Goal: Task Accomplishment & Management: Manage account settings

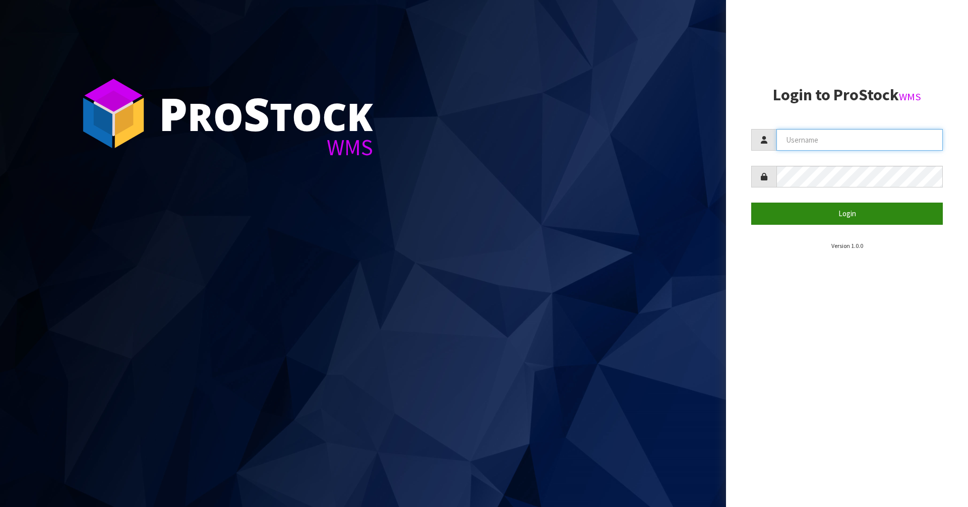
type input "[PERSON_NAME][EMAIL_ADDRESS][DOMAIN_NAME]"
click at [851, 215] on button "Login" at bounding box center [848, 214] width 192 height 22
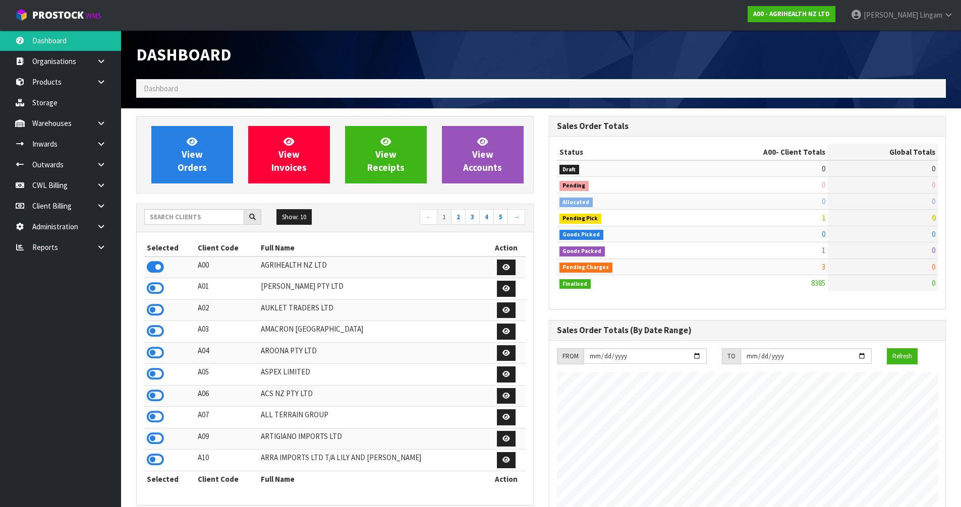
scroll to position [764, 412]
click at [202, 219] on input "text" at bounding box center [194, 217] width 100 height 16
click at [223, 219] on input "text" at bounding box center [194, 217] width 100 height 16
click at [189, 156] on span "View Orders" at bounding box center [192, 155] width 29 height 38
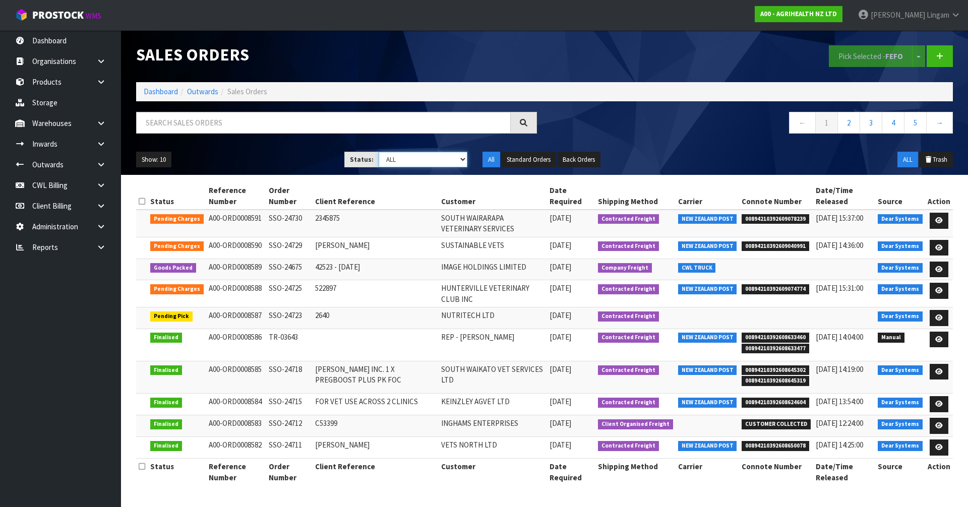
click at [453, 158] on select "Draft Pending Allocated Pending Pick Goods Picked Goods Packed Pending Charges …" at bounding box center [423, 160] width 89 height 16
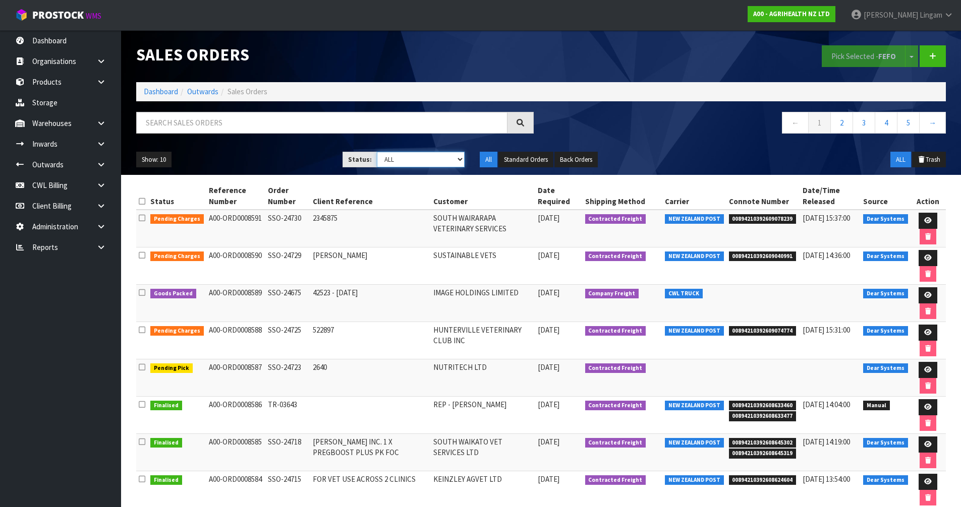
select select "string:6"
click at [377, 152] on select "Draft Pending Allocated Pending Pick Goods Picked Goods Packed Pending Charges …" at bounding box center [421, 160] width 88 height 16
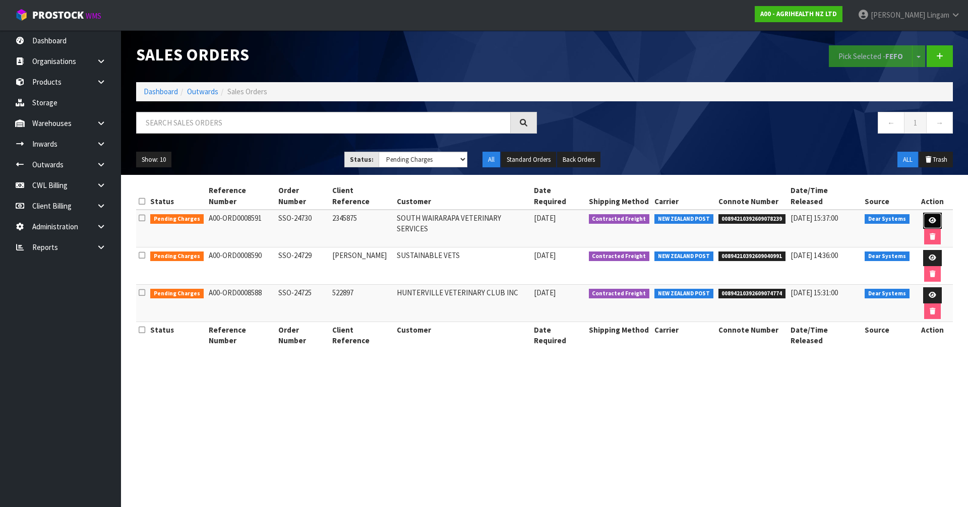
click at [924, 213] on link at bounding box center [933, 221] width 19 height 16
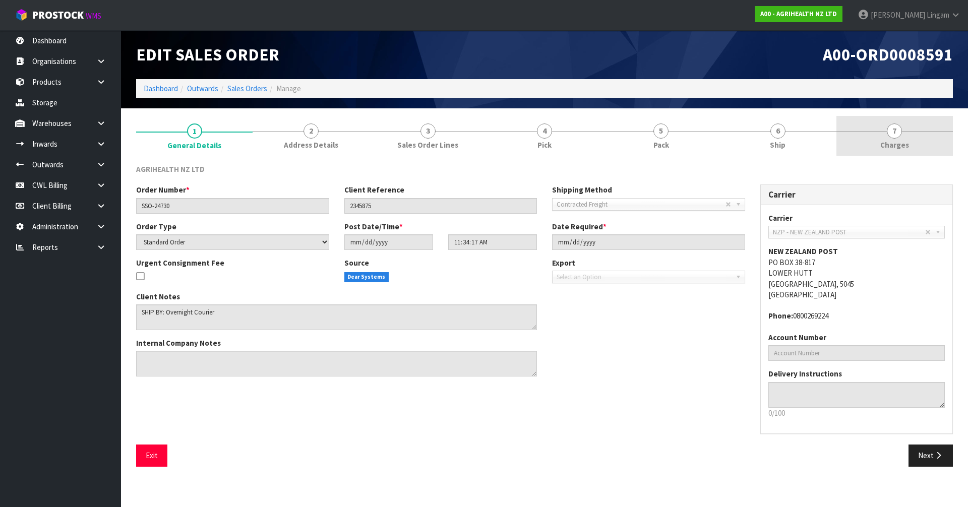
click at [890, 149] on span "Charges" at bounding box center [895, 145] width 29 height 11
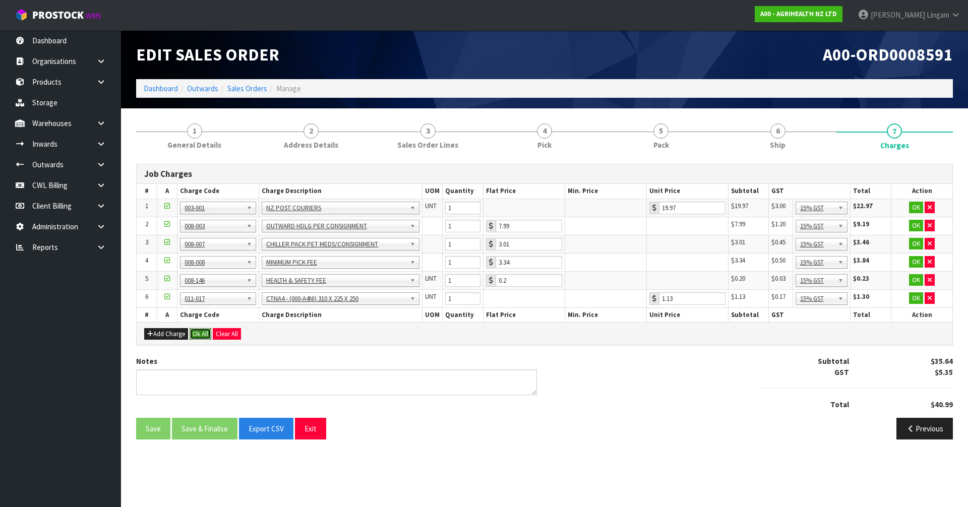
click at [206, 338] on button "Ok All" at bounding box center [201, 334] width 22 height 12
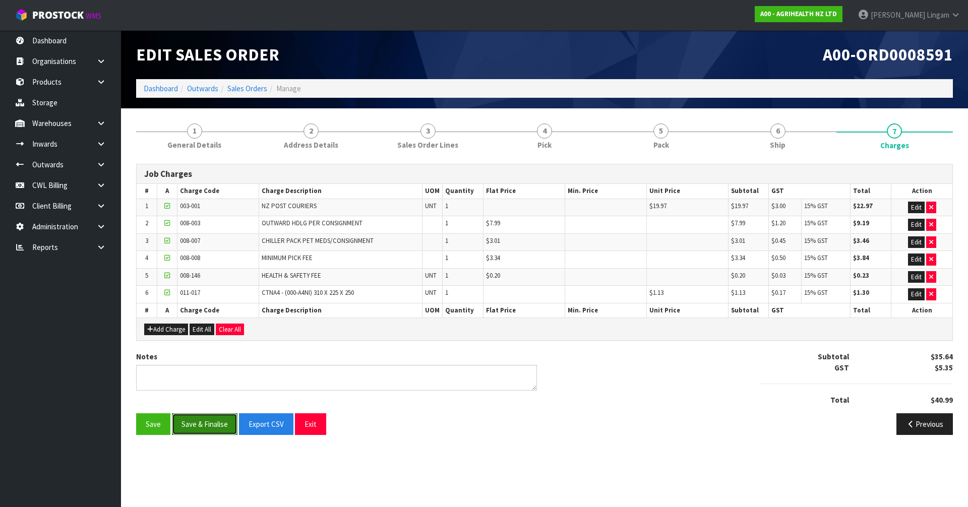
click at [212, 432] on button "Save & Finalise" at bounding box center [205, 425] width 66 height 22
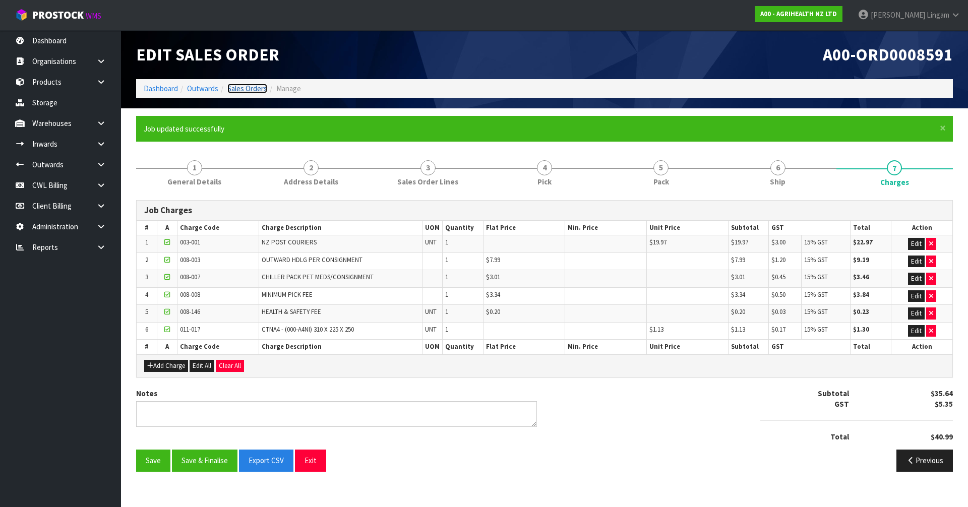
click at [258, 88] on link "Sales Orders" at bounding box center [247, 89] width 40 height 10
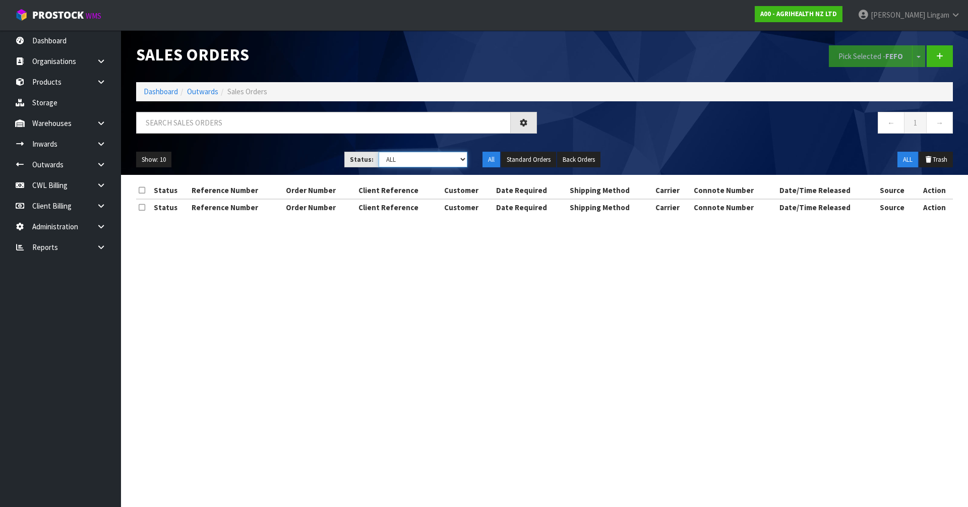
click at [454, 158] on select "Draft Pending Allocated Pending Pick Goods Picked Goods Packed Pending Charges …" at bounding box center [423, 160] width 89 height 16
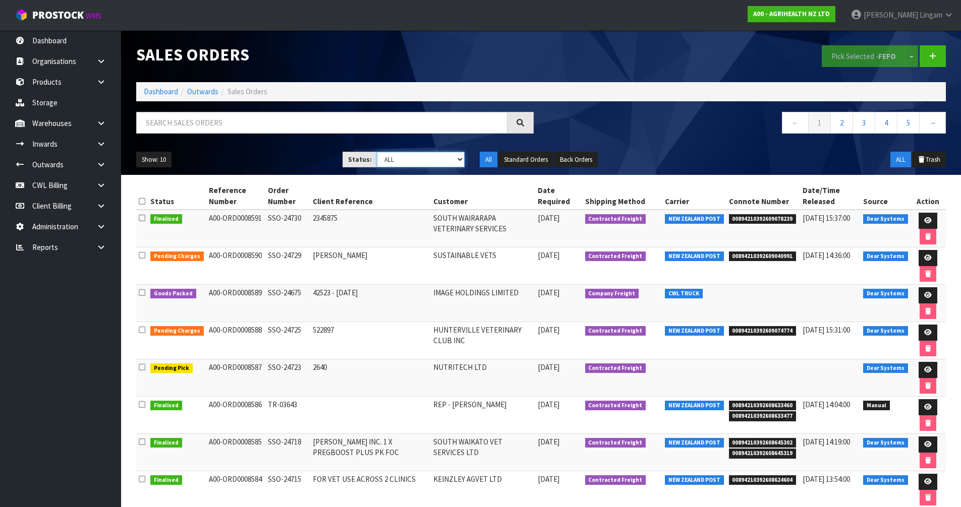
select select "string:6"
click at [377, 152] on select "Draft Pending Allocated Pending Pick Goods Picked Goods Packed Pending Charges …" at bounding box center [421, 160] width 88 height 16
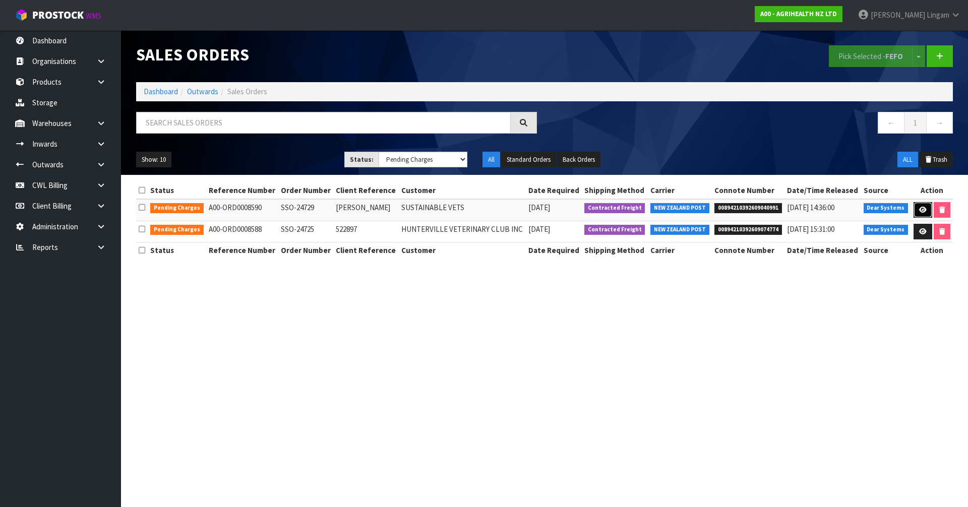
click at [921, 214] on link at bounding box center [923, 210] width 19 height 16
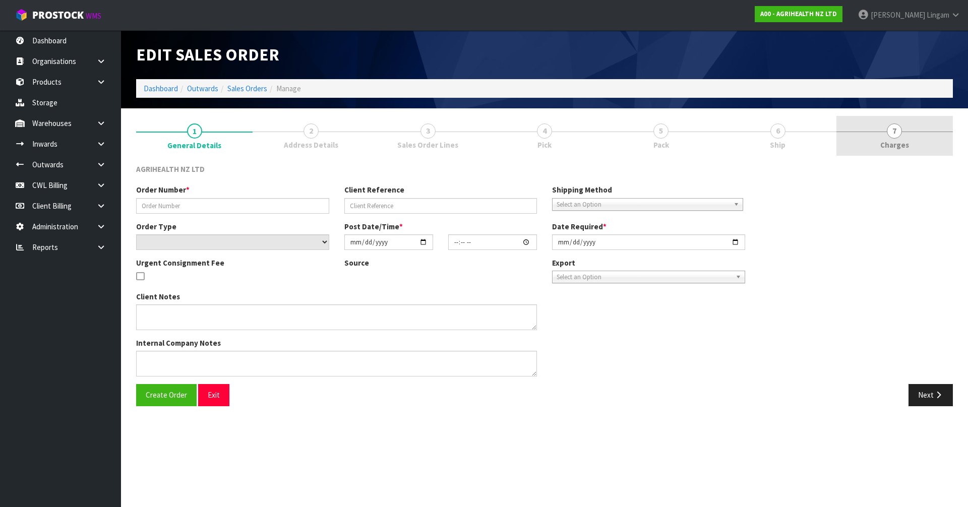
click at [906, 147] on span "Charges" at bounding box center [895, 145] width 29 height 11
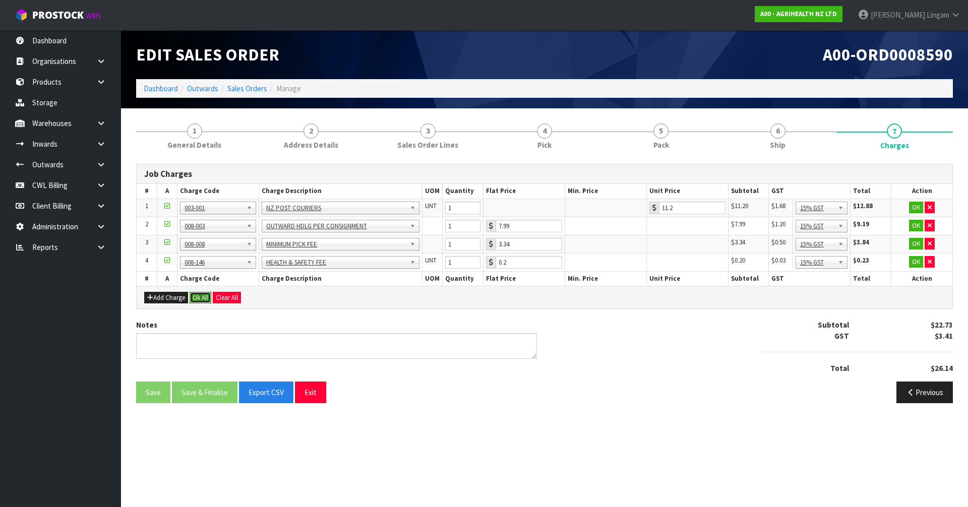
click at [199, 301] on button "Ok All" at bounding box center [201, 298] width 22 height 12
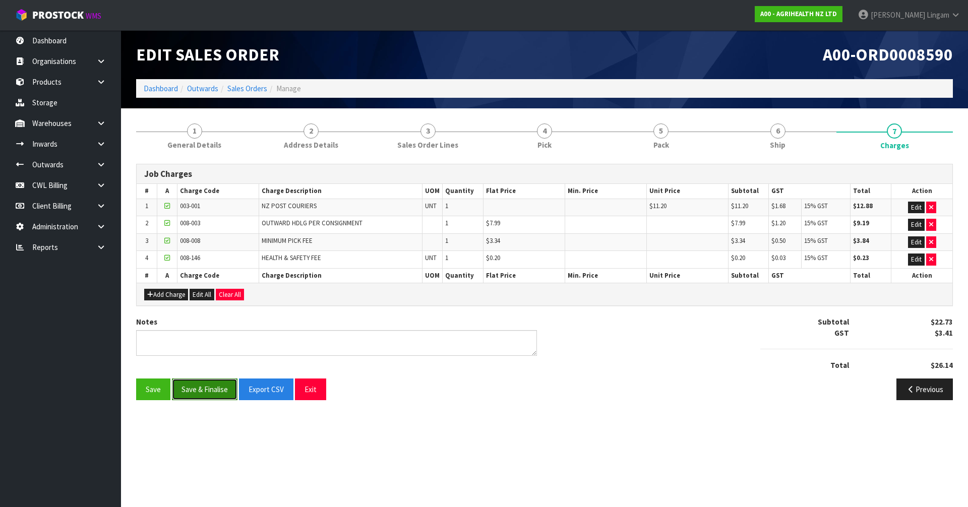
click at [200, 397] on button "Save & Finalise" at bounding box center [205, 390] width 66 height 22
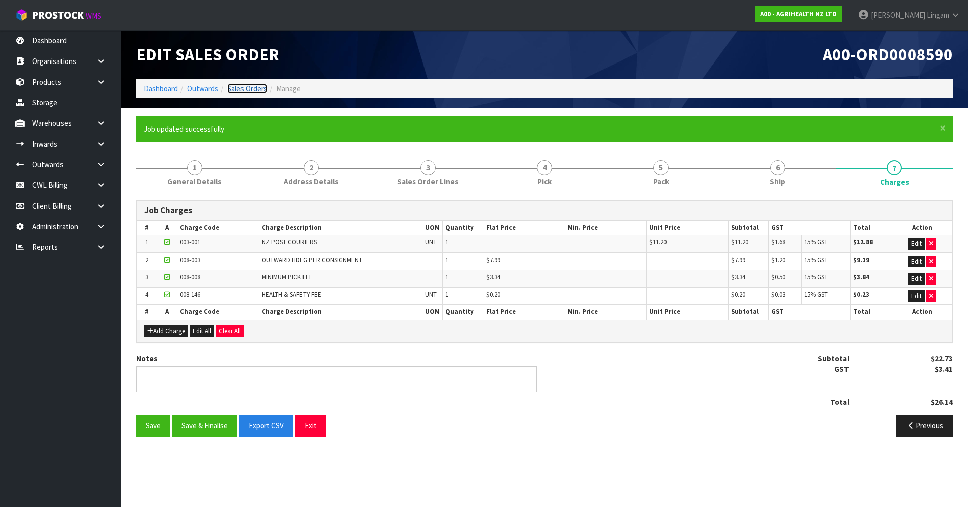
click at [254, 90] on link "Sales Orders" at bounding box center [247, 89] width 40 height 10
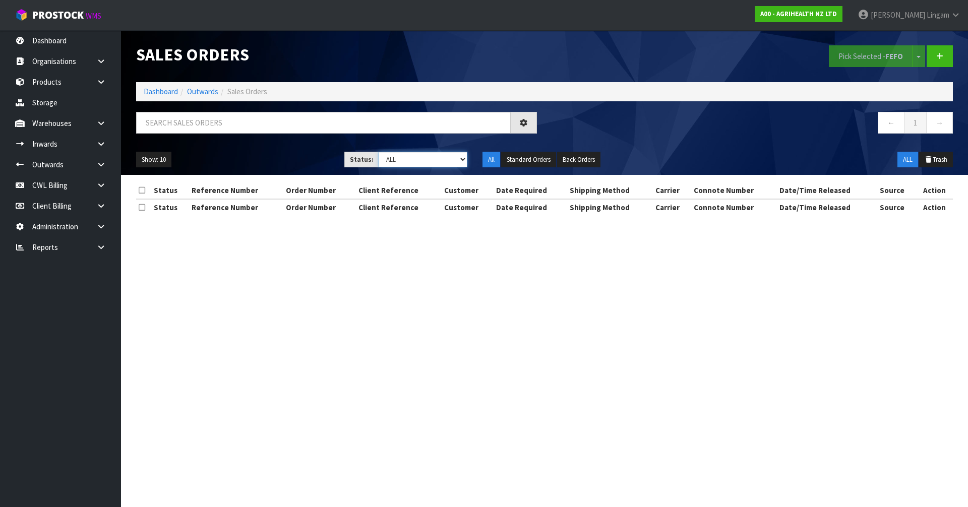
click at [461, 156] on select "Draft Pending Allocated Pending Pick Goods Picked Goods Packed Pending Charges …" at bounding box center [423, 160] width 89 height 16
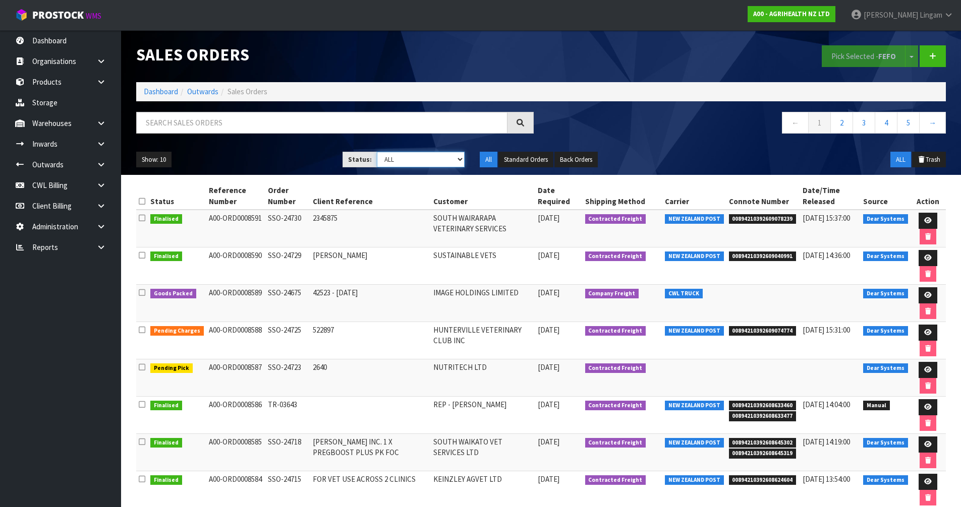
select select "string:6"
click at [377, 152] on select "Draft Pending Allocated Pending Pick Goods Picked Goods Packed Pending Charges …" at bounding box center [421, 160] width 88 height 16
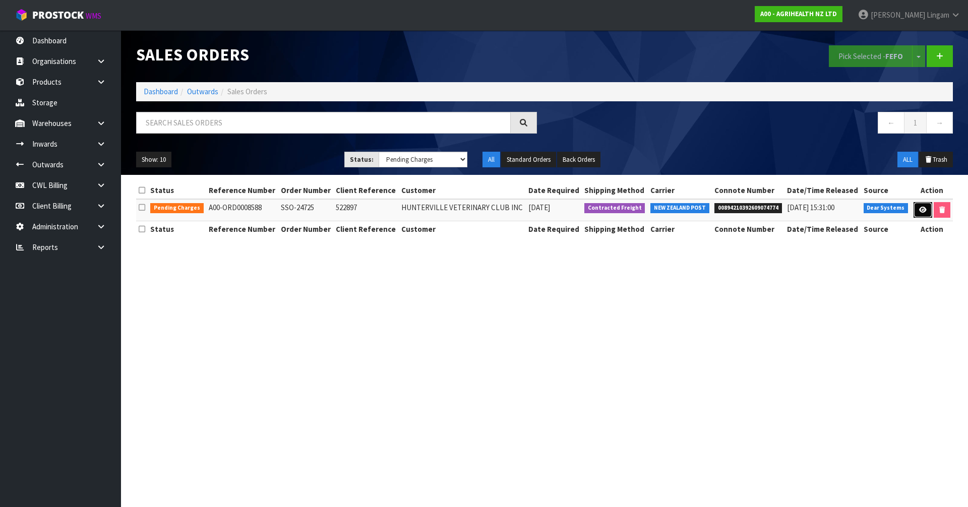
click at [920, 212] on icon at bounding box center [924, 210] width 8 height 7
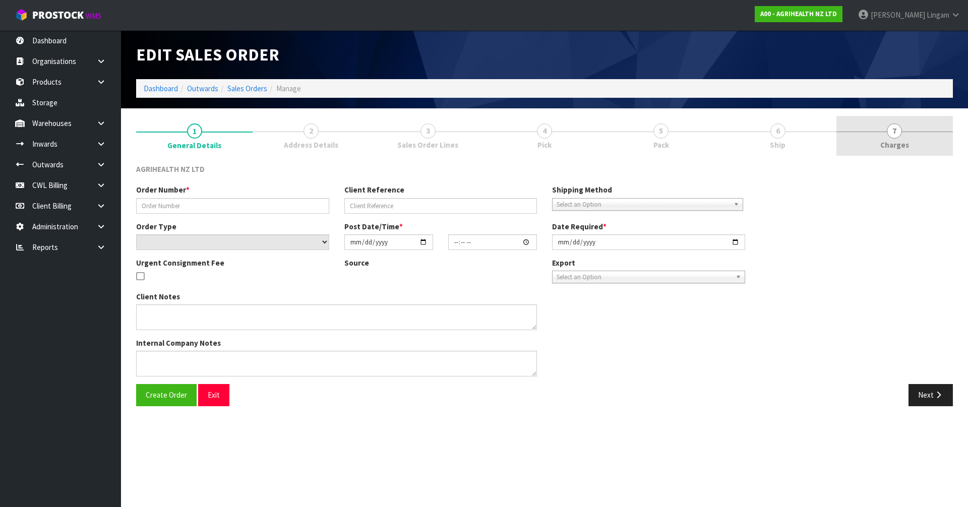
click at [923, 138] on link "7 [GEOGRAPHIC_DATA]" at bounding box center [895, 136] width 117 height 40
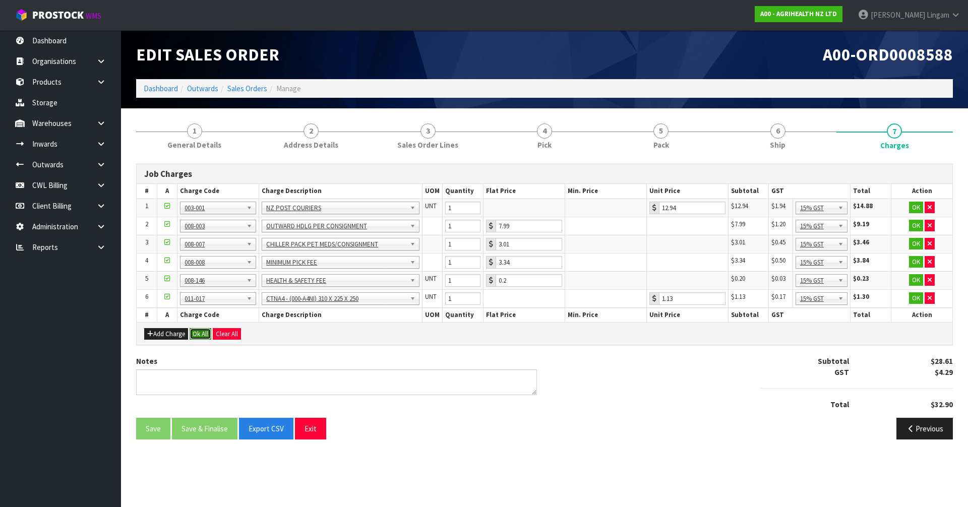
click at [199, 337] on button "Ok All" at bounding box center [201, 334] width 22 height 12
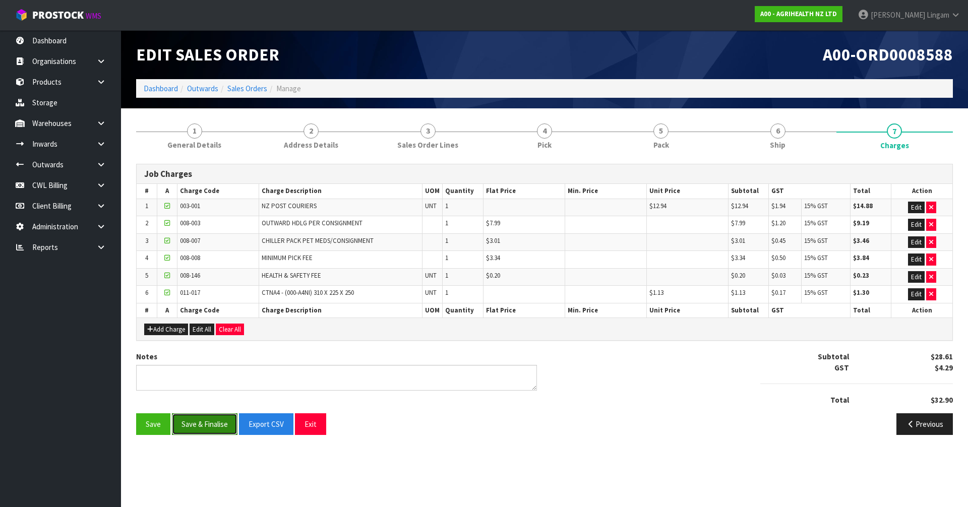
click at [212, 424] on button "Save & Finalise" at bounding box center [205, 425] width 66 height 22
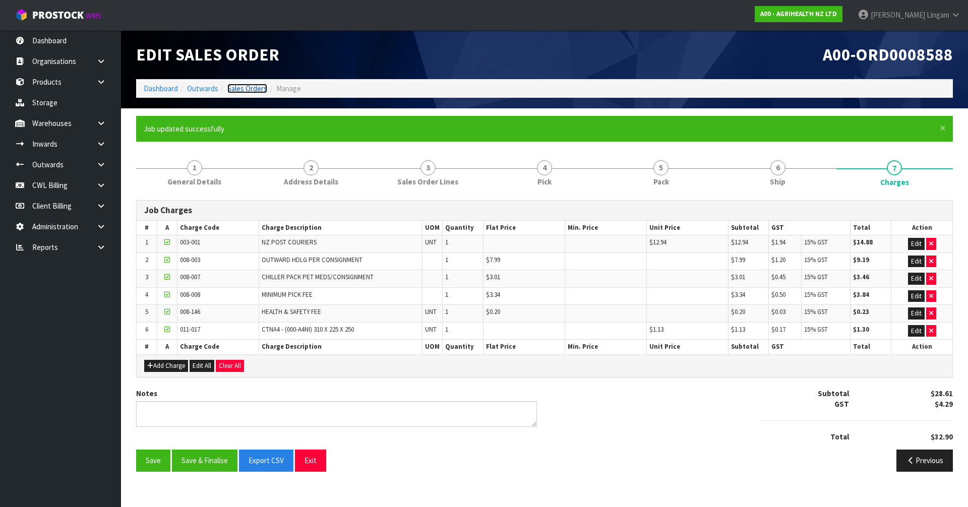
click at [256, 91] on link "Sales Orders" at bounding box center [247, 89] width 40 height 10
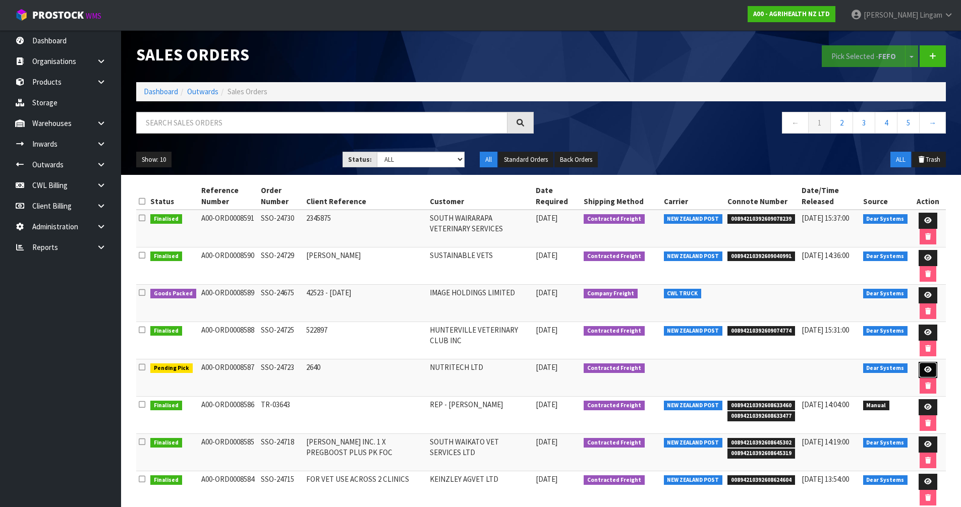
click at [924, 372] on icon at bounding box center [928, 370] width 8 height 7
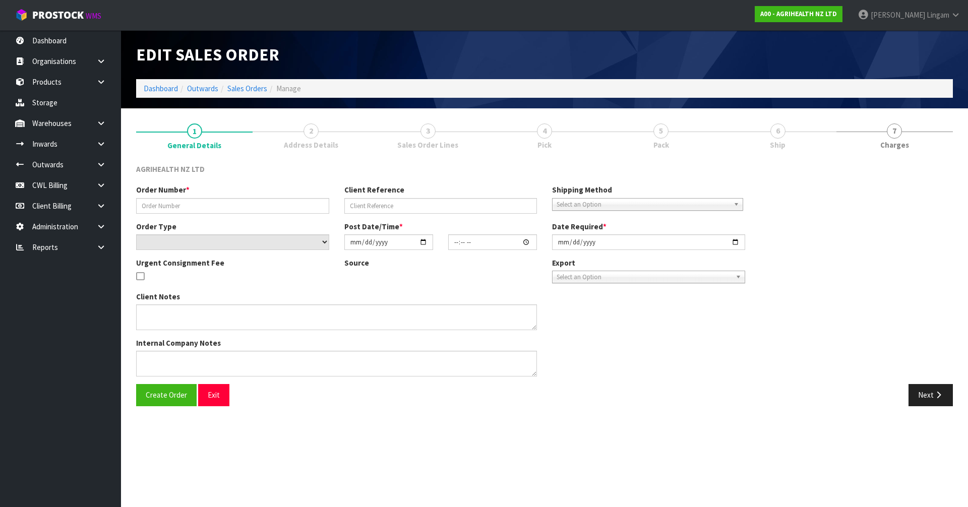
type input "SSO-24723"
type input "2640"
select select "number:0"
type input "[DATE]"
type input "15:00:11.000"
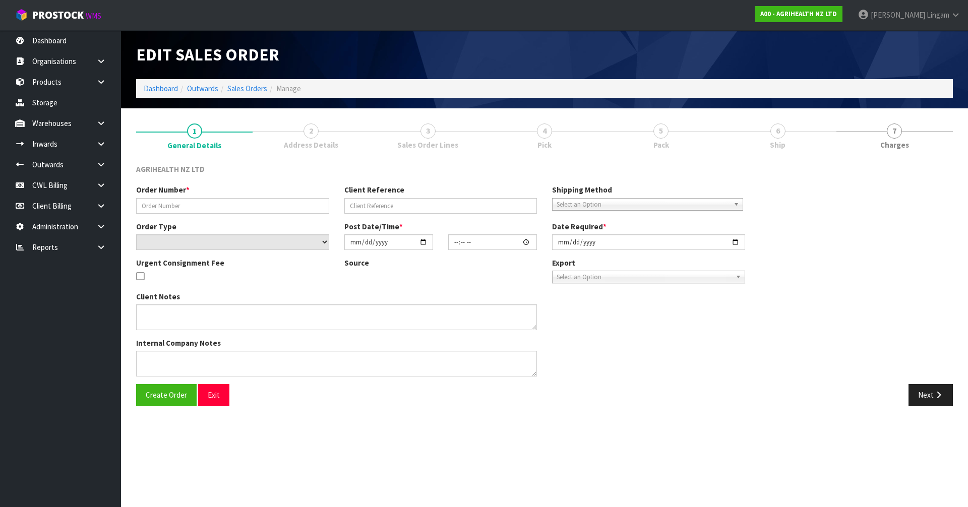
type input "[DATE]"
type textarea "SHIP BY: Freight"
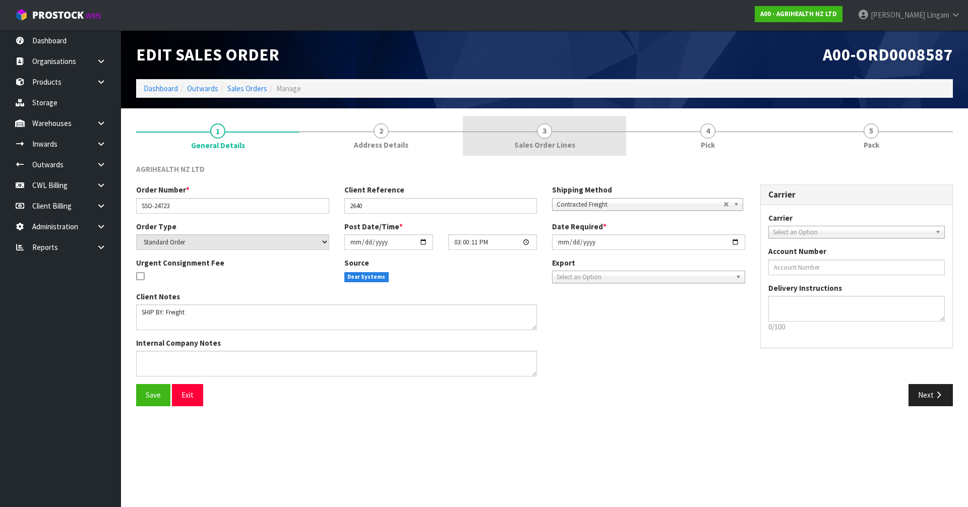
click at [547, 146] on span "Sales Order Lines" at bounding box center [545, 145] width 61 height 11
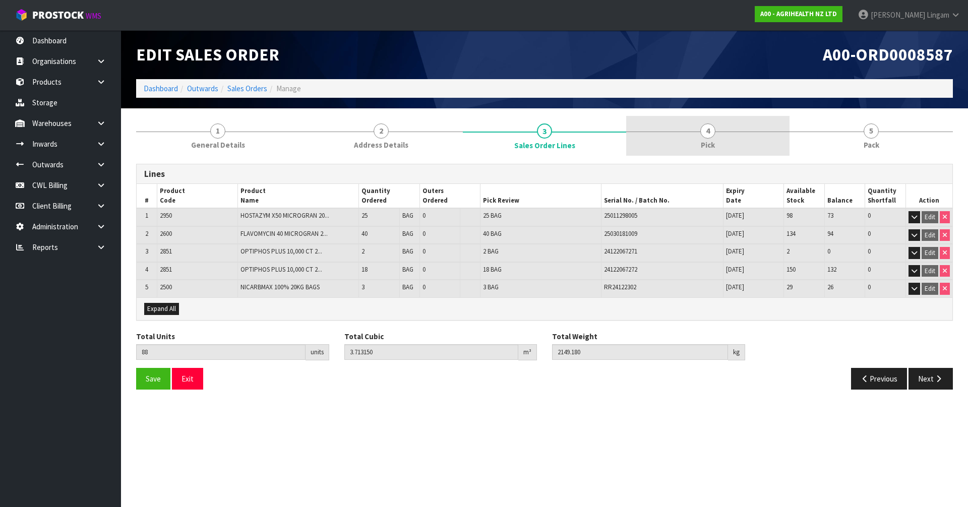
click at [726, 142] on link "4 Pick" at bounding box center [707, 136] width 163 height 40
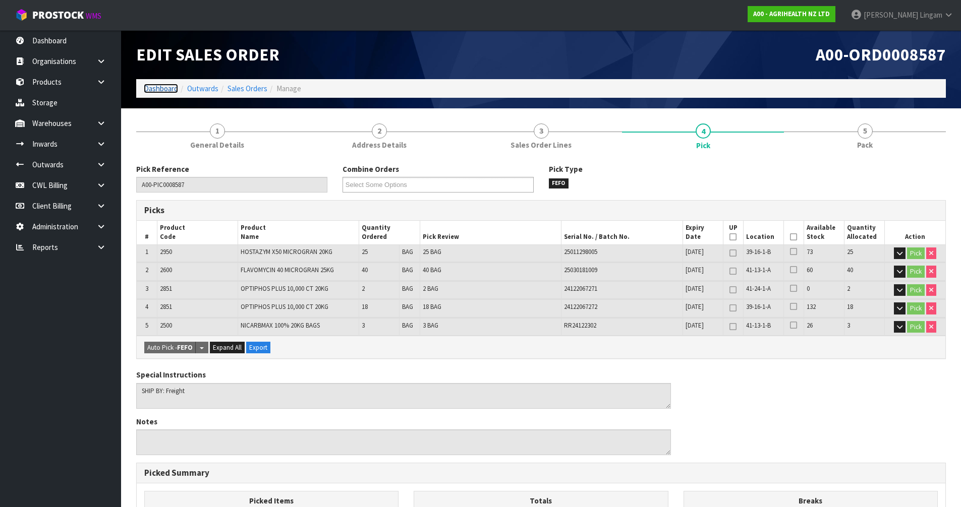
click at [160, 85] on link "Dashboard" at bounding box center [161, 89] width 34 height 10
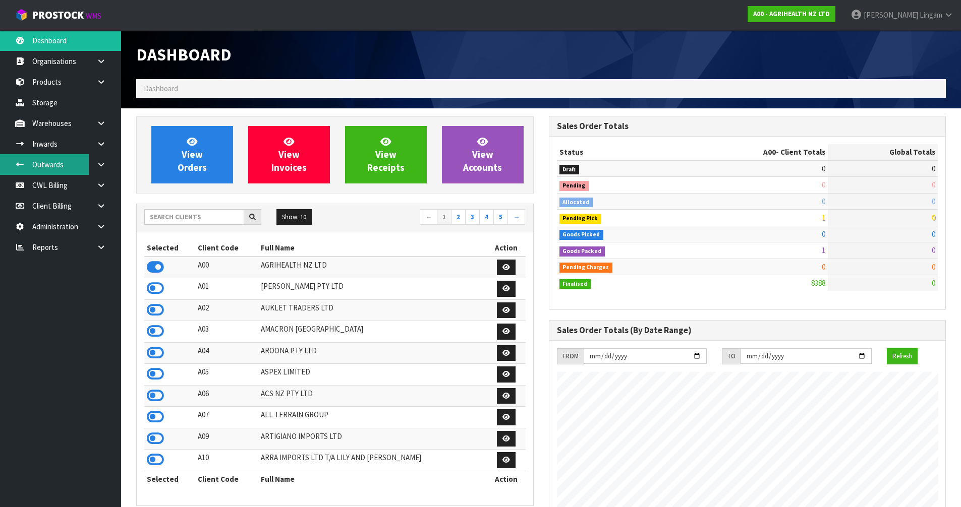
scroll to position [764, 412]
click at [190, 216] on input "text" at bounding box center [194, 217] width 100 height 16
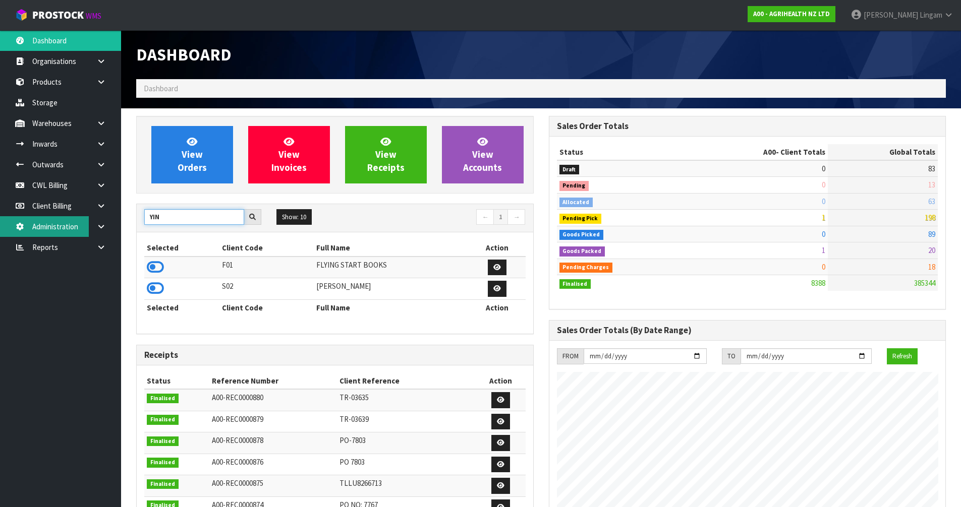
type input "YIN"
click at [154, 286] on icon at bounding box center [155, 288] width 17 height 15
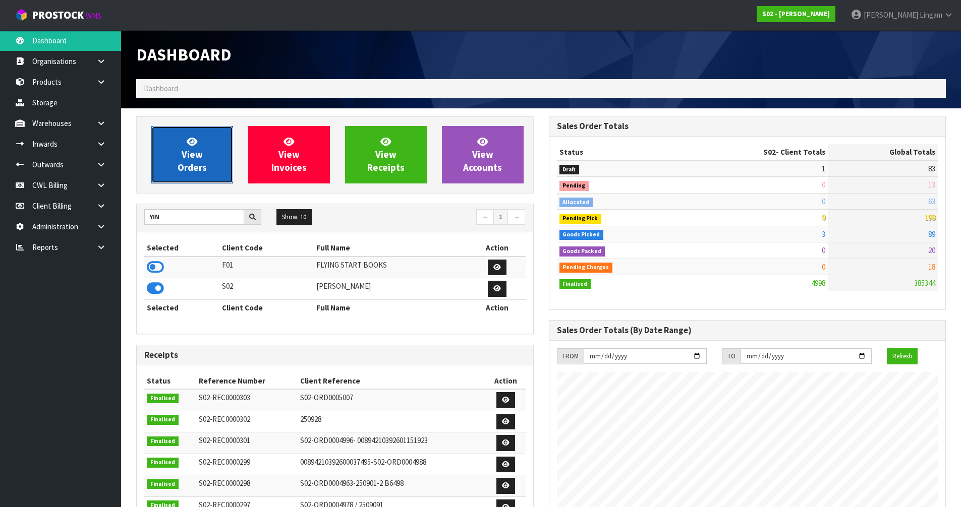
click at [179, 177] on link "View Orders" at bounding box center [192, 155] width 82 height 58
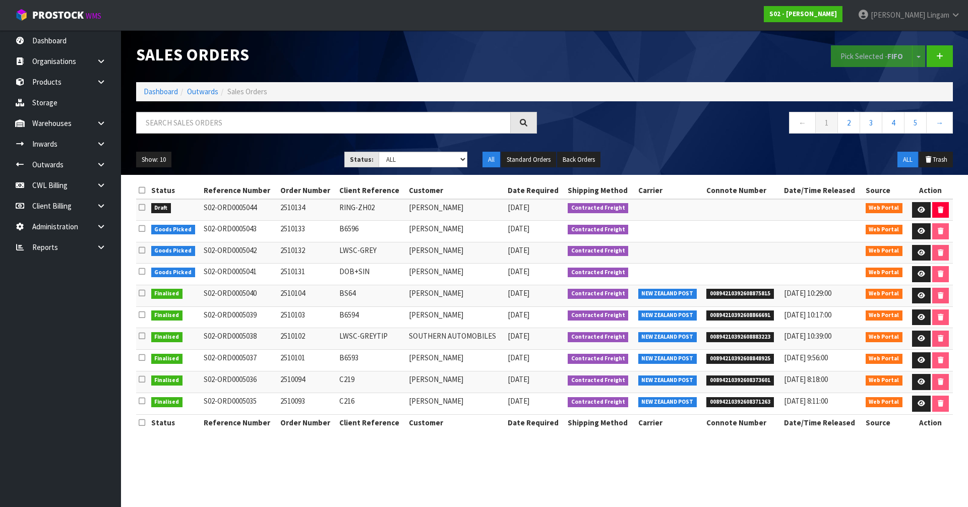
click at [142, 208] on icon at bounding box center [142, 208] width 7 height 8
click at [0, 0] on input "checkbox" at bounding box center [0, 0] width 0 height 0
click at [850, 55] on button "Pick Selected - FIFO" at bounding box center [872, 56] width 82 height 22
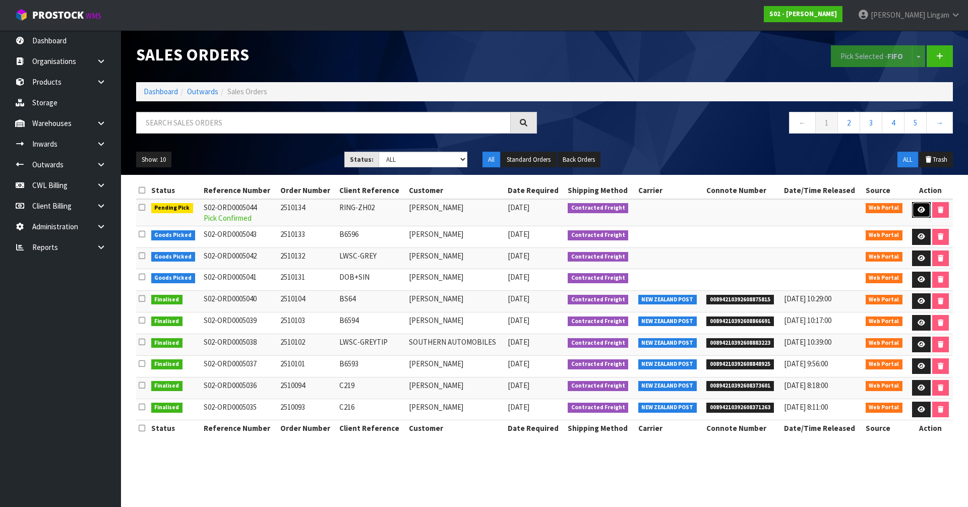
click at [922, 212] on icon at bounding box center [922, 210] width 8 height 7
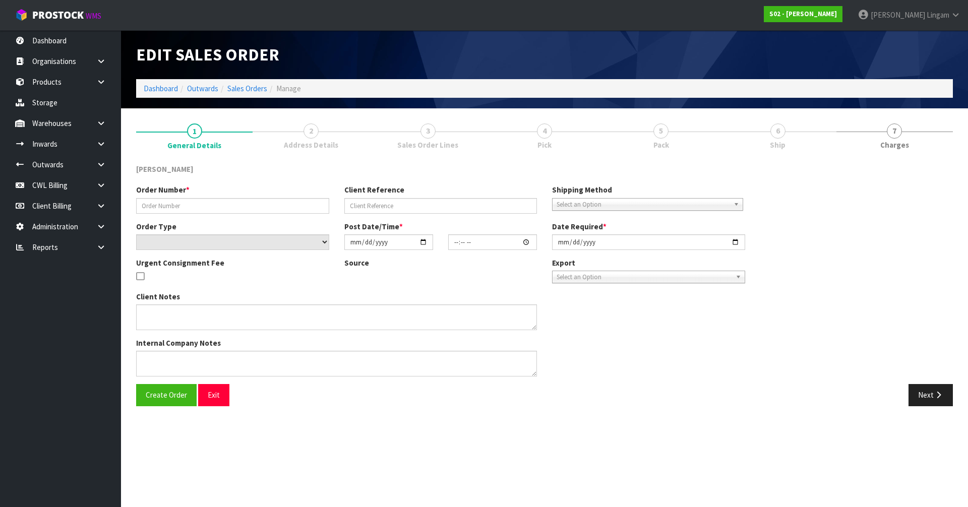
type input "2510134"
type input "RING-ZH02"
select select "number:0"
type input "[DATE]"
type input "00:14:00.000"
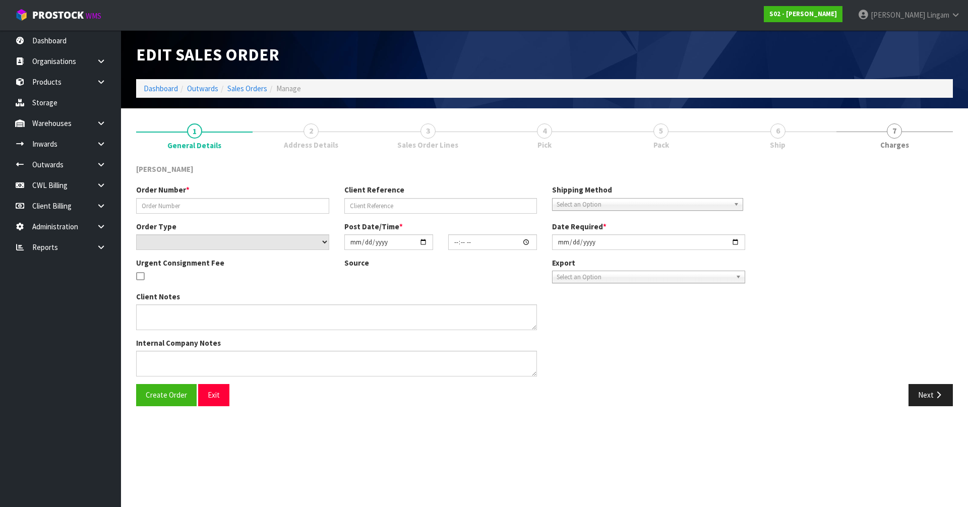
type input "[DATE]"
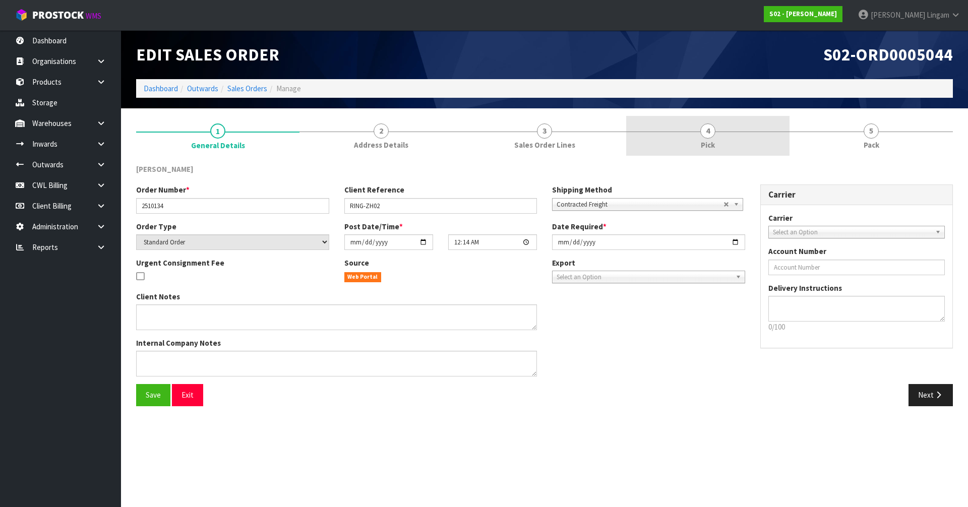
click at [713, 137] on link "4 Pick" at bounding box center [707, 136] width 163 height 40
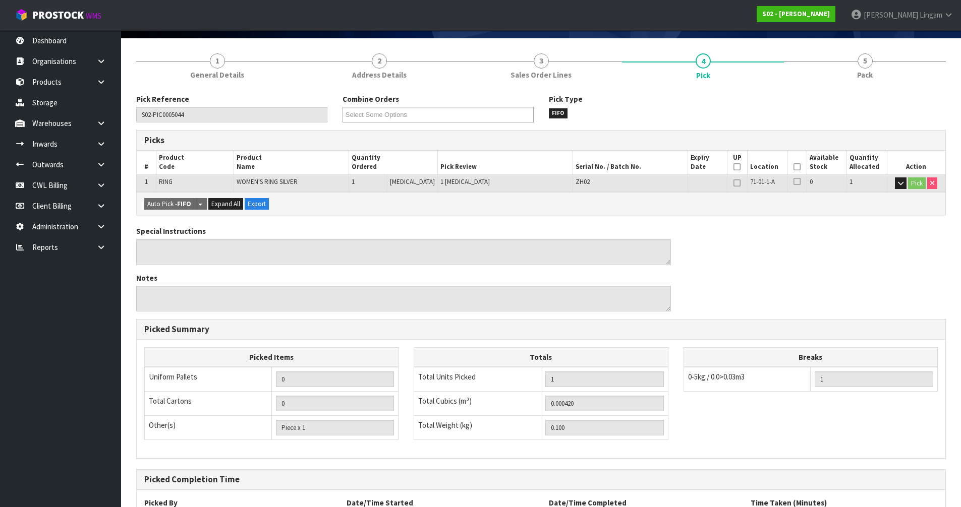
scroll to position [160, 0]
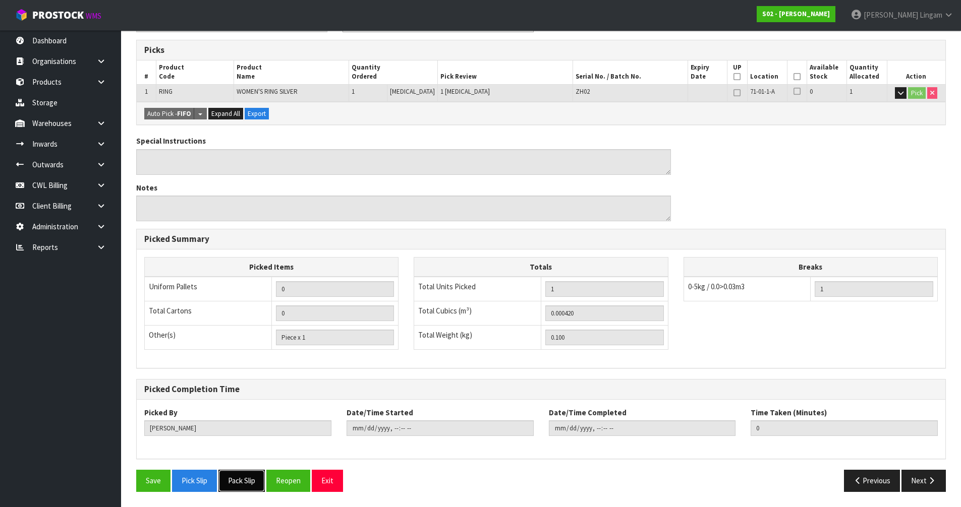
drag, startPoint x: 246, startPoint y: 485, endPoint x: 252, endPoint y: 483, distance: 6.4
click at [246, 485] on button "Pack Slip" at bounding box center [241, 481] width 46 height 22
click at [247, 484] on button "Pack Slip" at bounding box center [241, 481] width 46 height 22
click at [234, 473] on button "Pack Slip" at bounding box center [241, 481] width 46 height 22
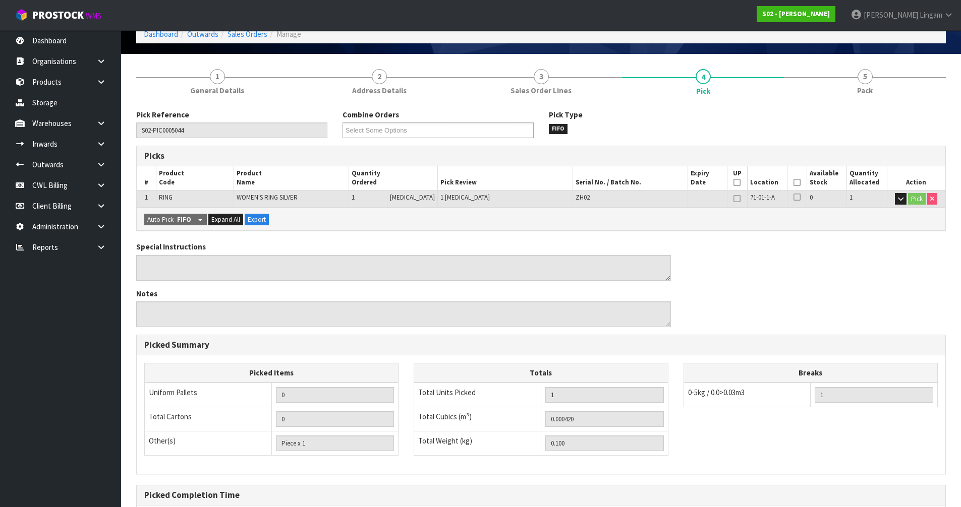
scroll to position [0, 0]
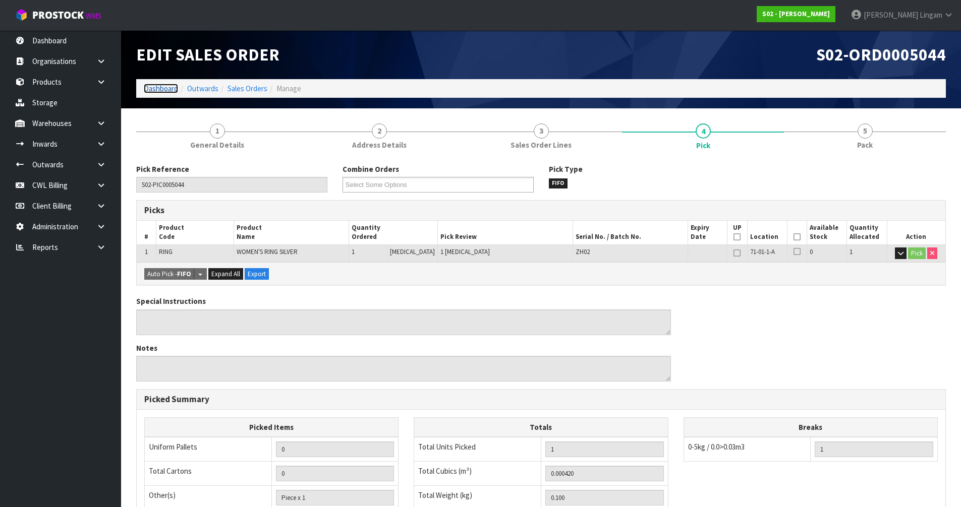
click at [150, 88] on link "Dashboard" at bounding box center [161, 89] width 34 height 10
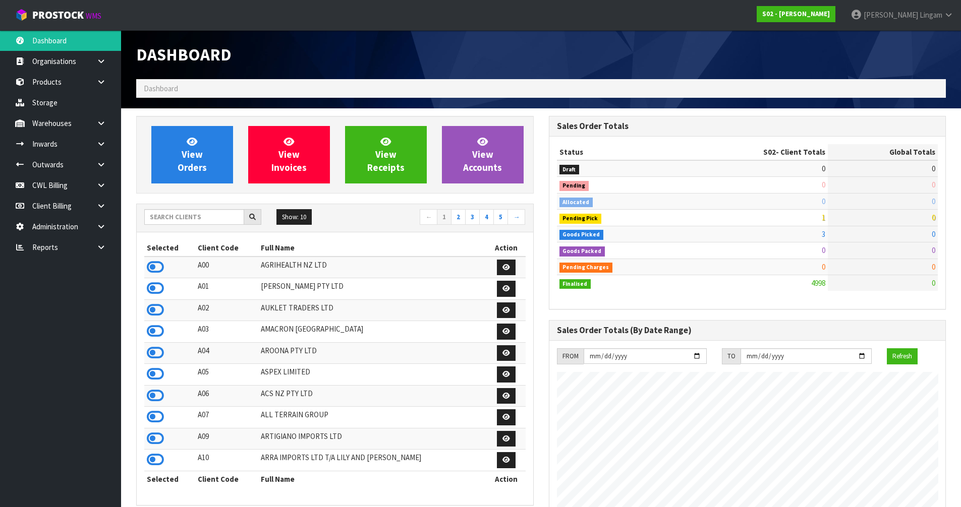
scroll to position [764, 412]
click at [228, 220] on input "text" at bounding box center [194, 217] width 100 height 16
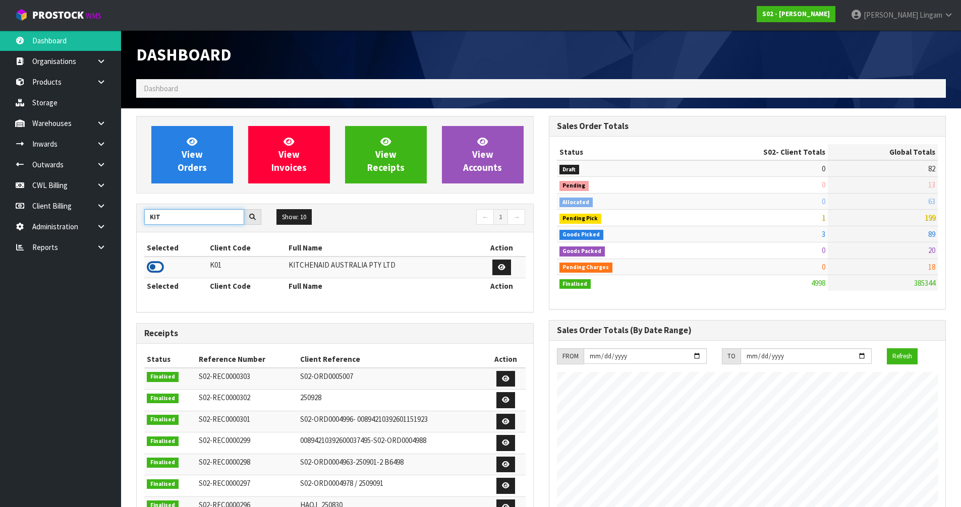
type input "KIT"
click at [157, 269] on icon at bounding box center [155, 267] width 17 height 15
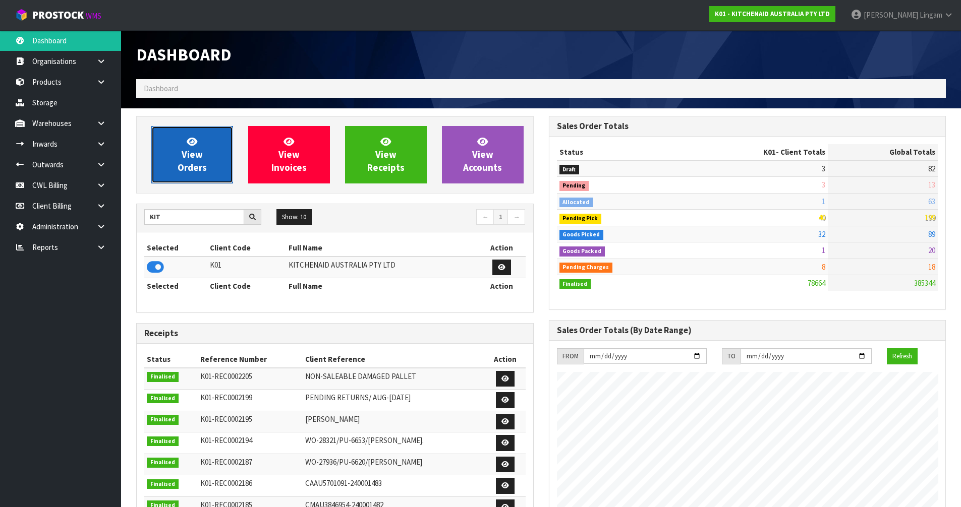
click at [207, 148] on link "View Orders" at bounding box center [192, 155] width 82 height 58
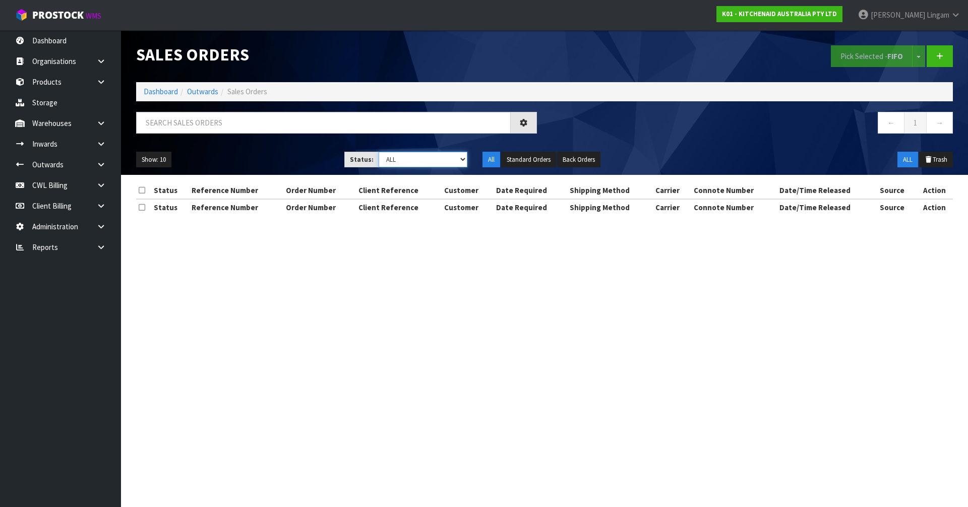
click at [459, 163] on select "Draft Pending Allocated Pending Pick Goods Picked Goods Packed Pending Charges …" at bounding box center [423, 160] width 89 height 16
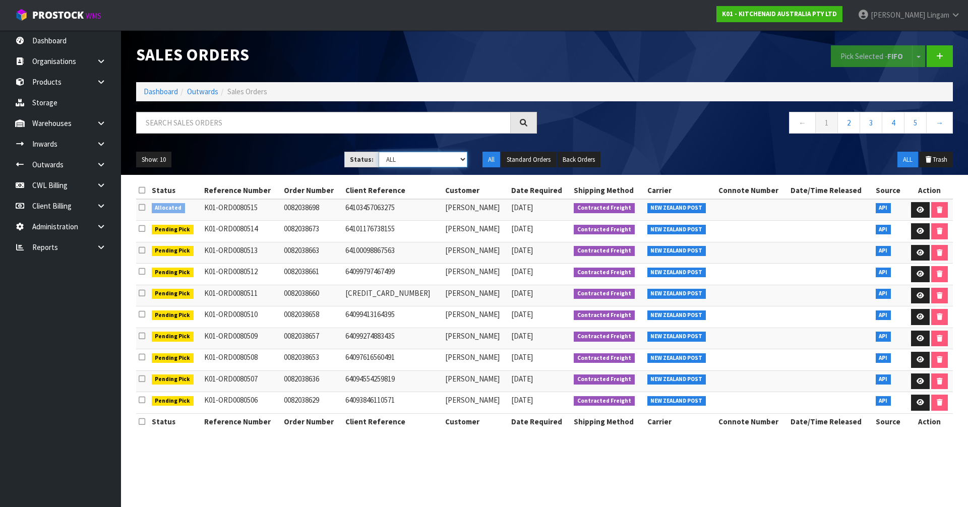
select select "string:2"
click at [379, 152] on select "Draft Pending Allocated Pending Pick Goods Picked Goods Packed Pending Charges …" at bounding box center [423, 160] width 89 height 16
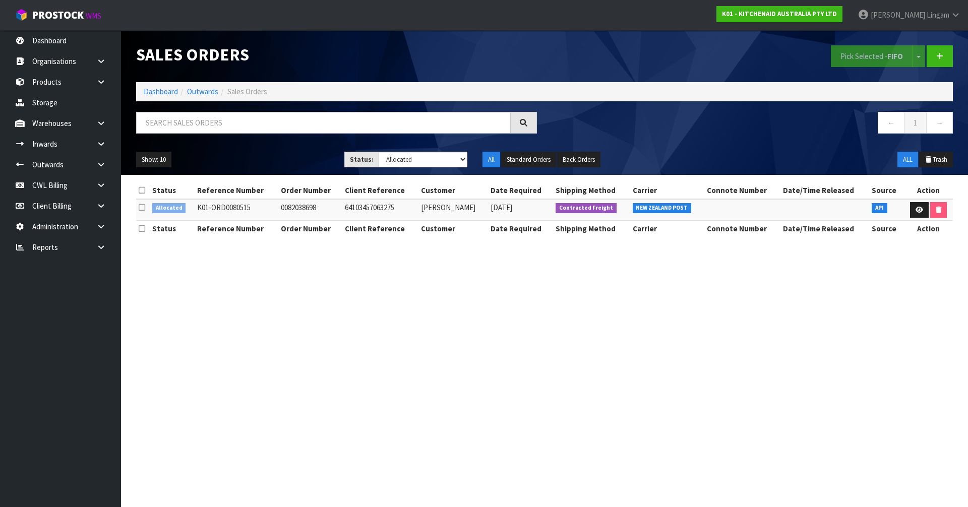
click at [144, 210] on icon at bounding box center [142, 208] width 7 height 8
click at [0, 0] on input "checkbox" at bounding box center [0, 0] width 0 height 0
click at [872, 55] on button "Pick Selected - FIFO" at bounding box center [872, 56] width 82 height 22
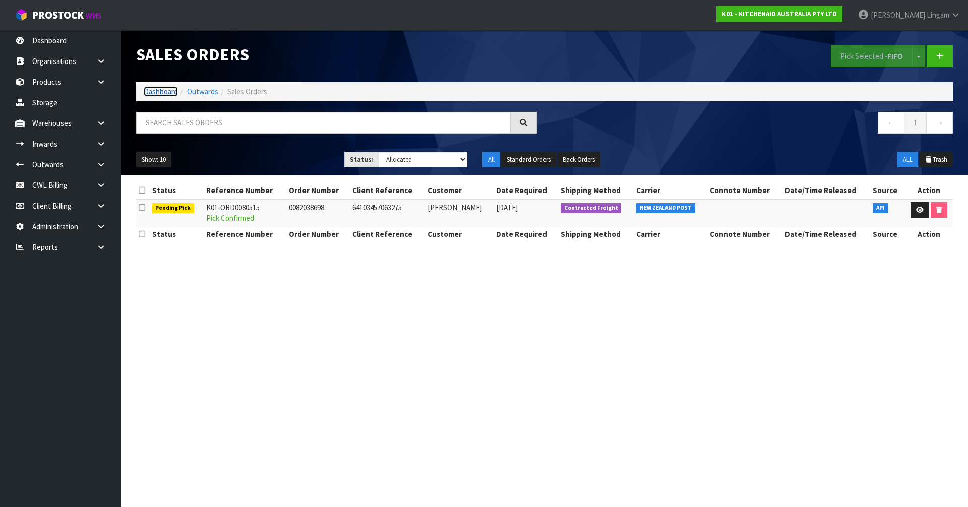
click at [158, 90] on link "Dashboard" at bounding box center [161, 92] width 34 height 10
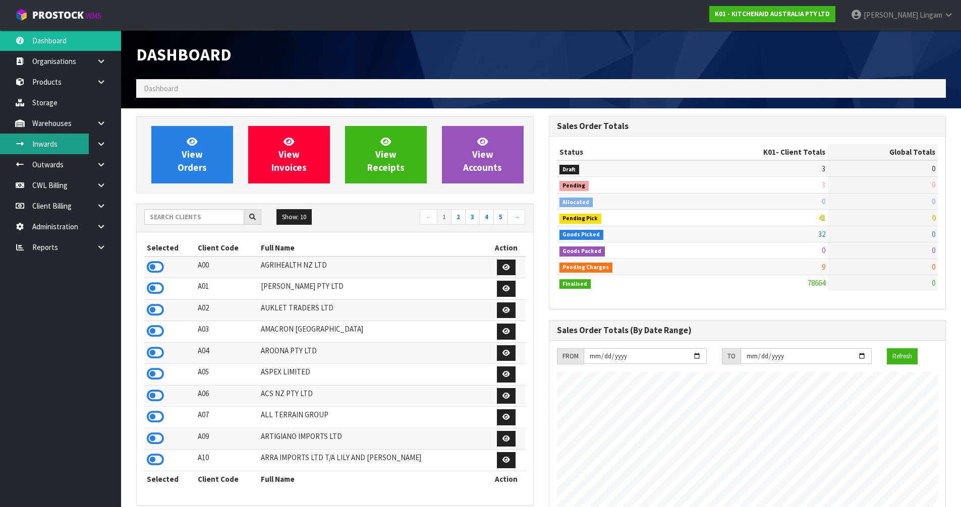
scroll to position [764, 412]
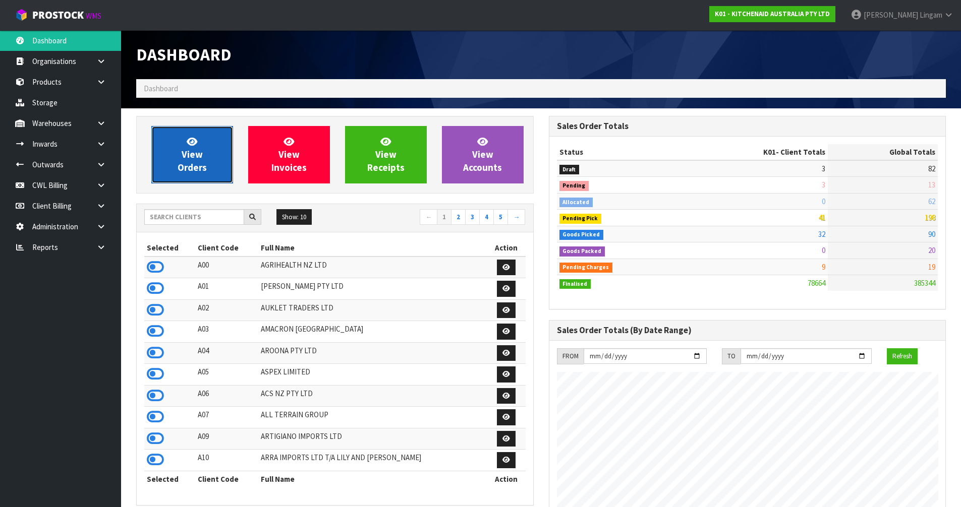
click at [190, 162] on span "View Orders" at bounding box center [192, 155] width 29 height 38
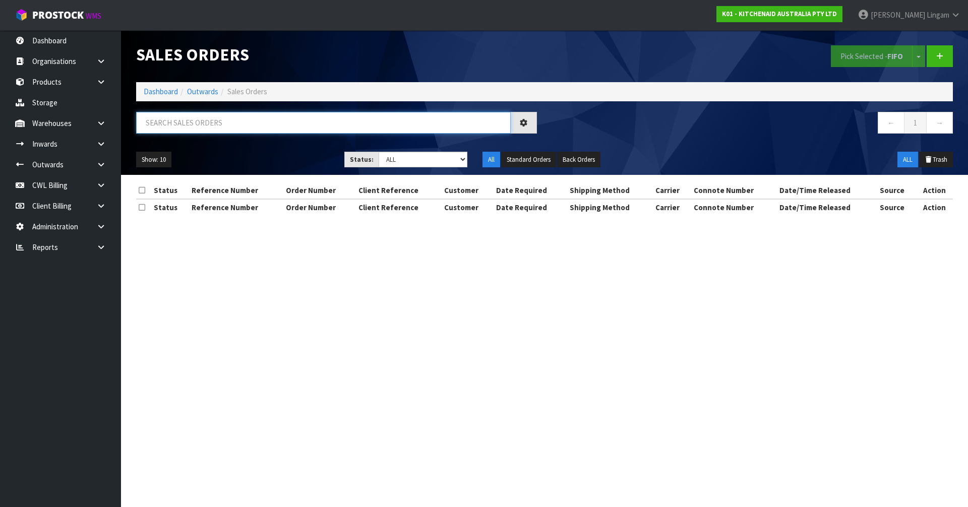
click at [259, 124] on input "text" at bounding box center [323, 123] width 375 height 22
paste input "0082037163"
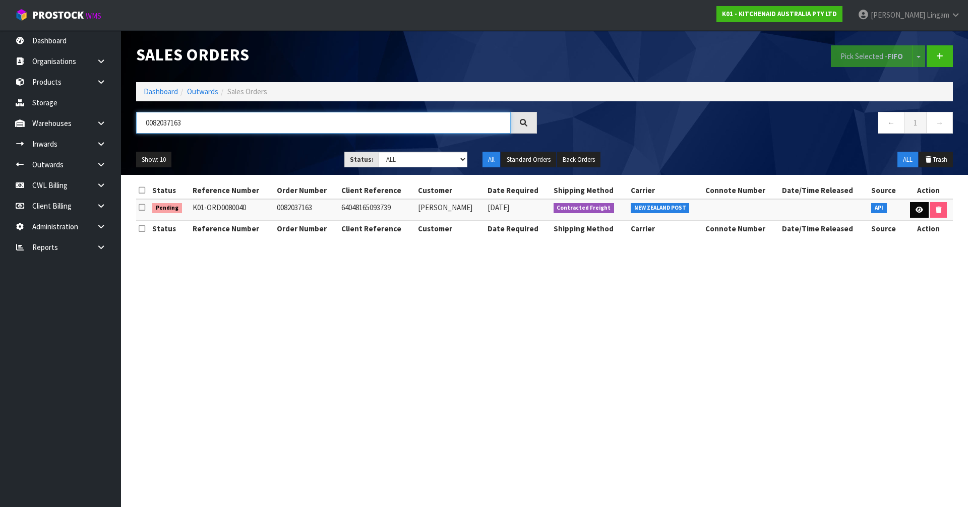
type input "0082037163"
click at [917, 207] on icon at bounding box center [920, 210] width 8 height 7
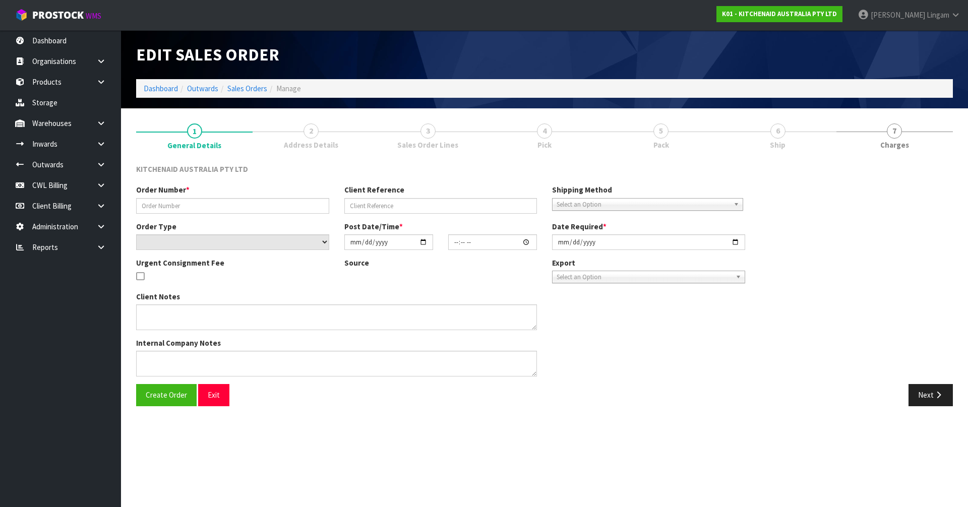
type input "0082037163"
type input "64048165093739"
select select "number:0"
type input "2025-10-02"
type input "12:38:55.000"
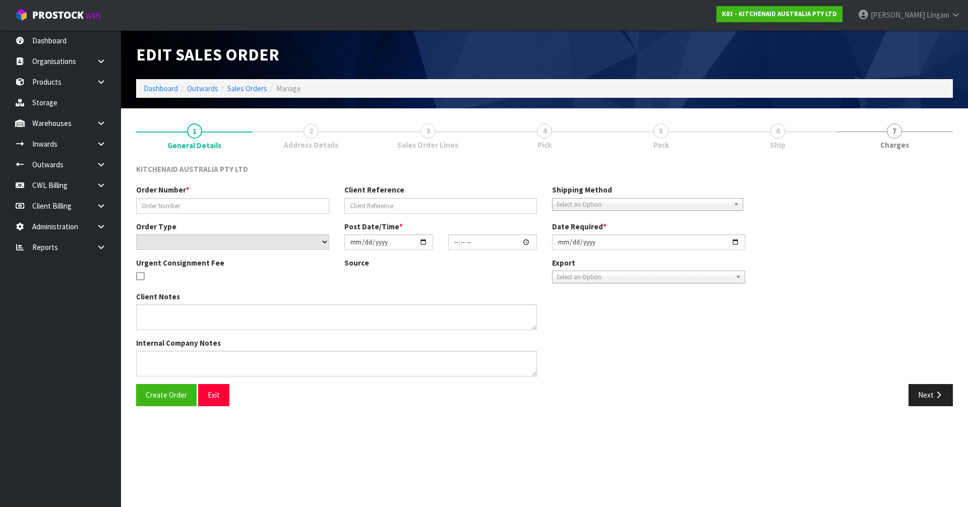
type input "2025-10-02"
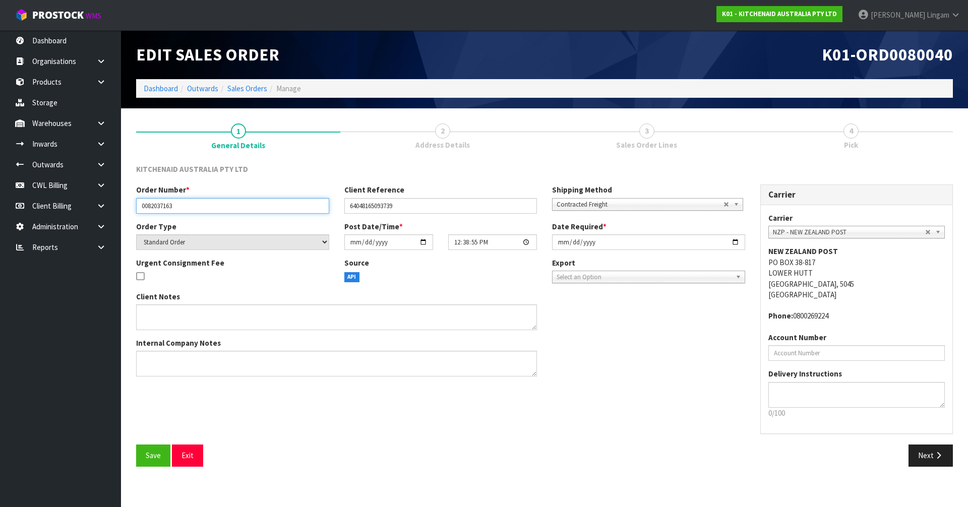
click at [211, 209] on input "0082037163" at bounding box center [232, 206] width 193 height 16
click at [286, 205] on input "0082037163-CUSTOMER HAPPY TO WAIT FOR" at bounding box center [232, 206] width 193 height 16
paste input "5KSM192XDABM"
type input "0082037163-CUSTOMER HAPPY TO WAIT FOR 5KSM192XDABM"
click at [156, 455] on span "Save" at bounding box center [153, 456] width 15 height 10
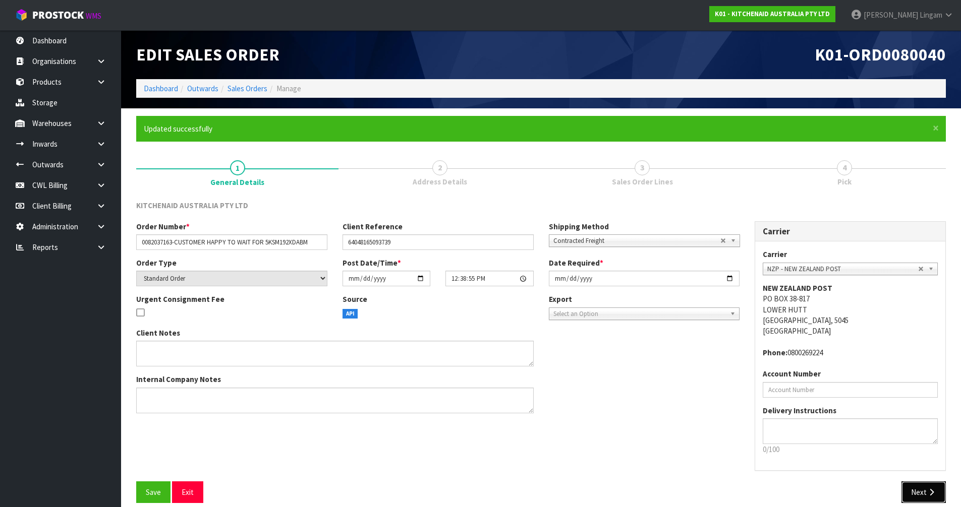
click at [916, 496] on button "Next" at bounding box center [923, 493] width 44 height 22
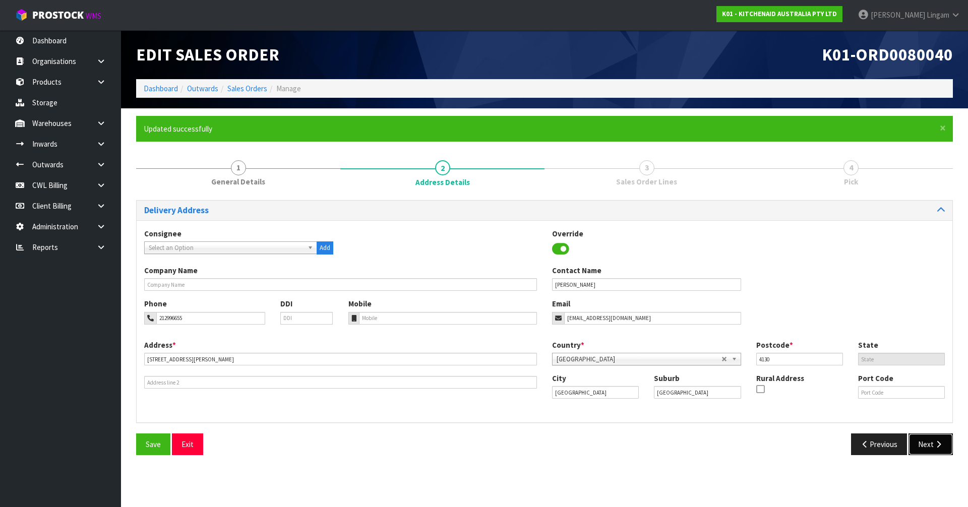
click at [934, 448] on button "Next" at bounding box center [931, 445] width 44 height 22
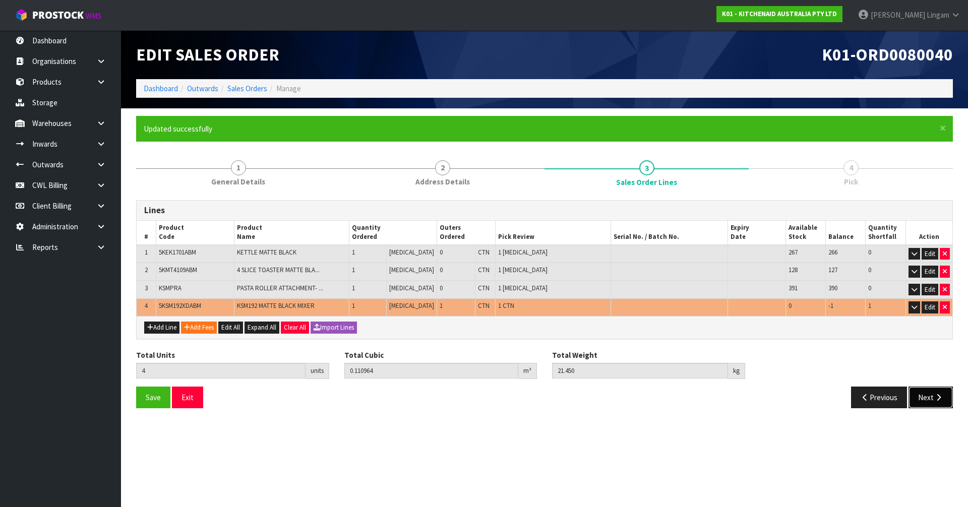
click at [930, 402] on button "Next" at bounding box center [931, 398] width 44 height 22
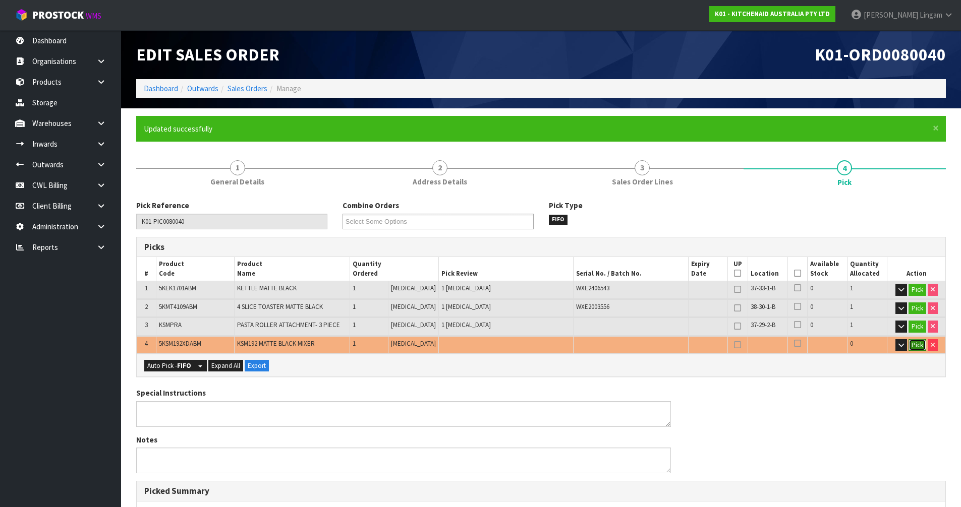
click at [917, 347] on button "Pick" at bounding box center [917, 345] width 18 height 12
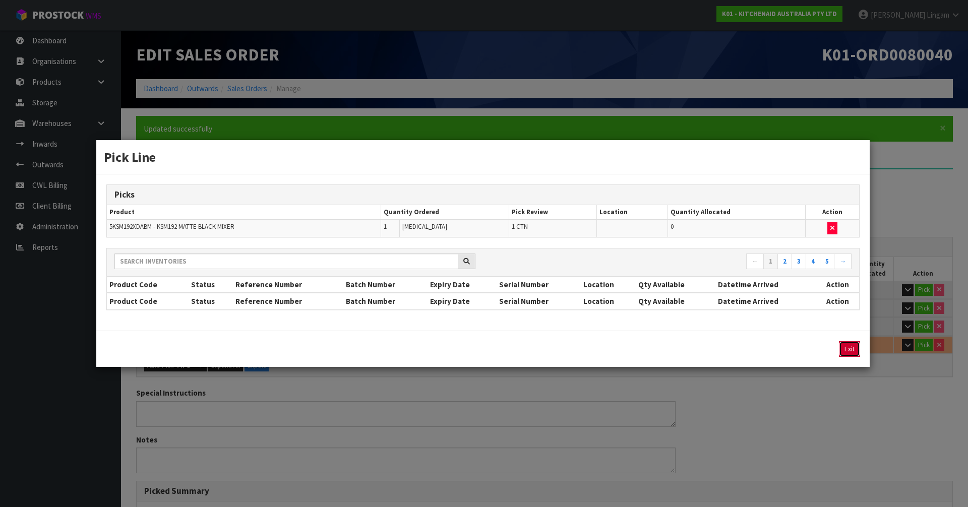
click at [856, 355] on button "Exit" at bounding box center [849, 349] width 21 height 16
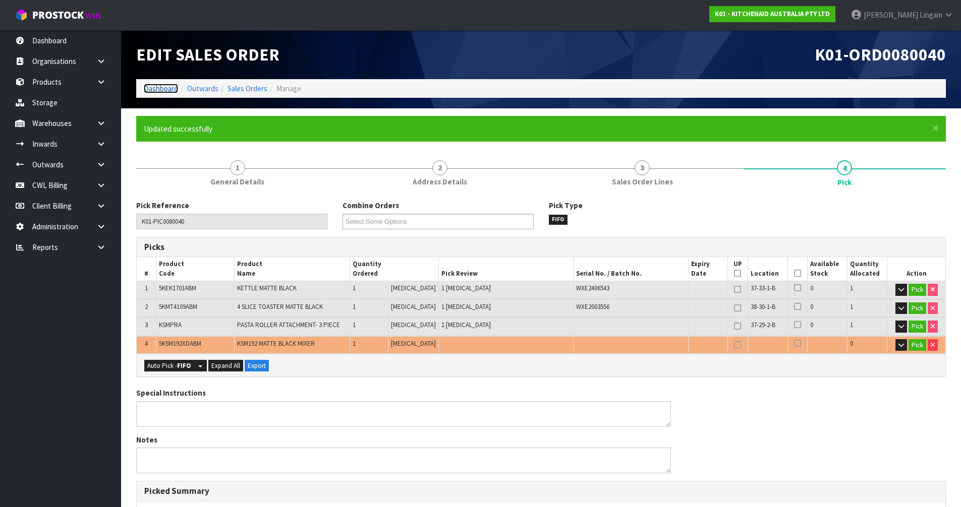
click at [168, 85] on link "Dashboard" at bounding box center [161, 89] width 34 height 10
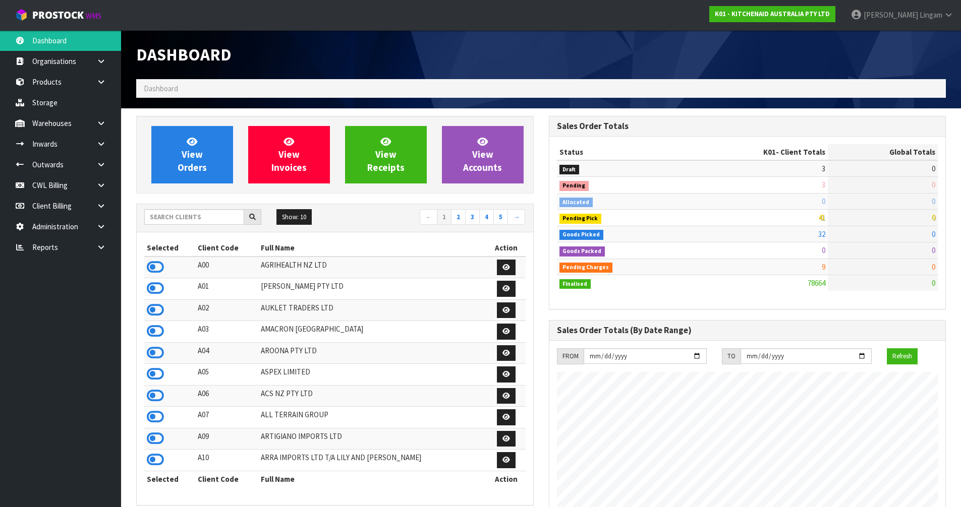
scroll to position [764, 412]
click at [199, 176] on link "View Orders" at bounding box center [192, 155] width 82 height 58
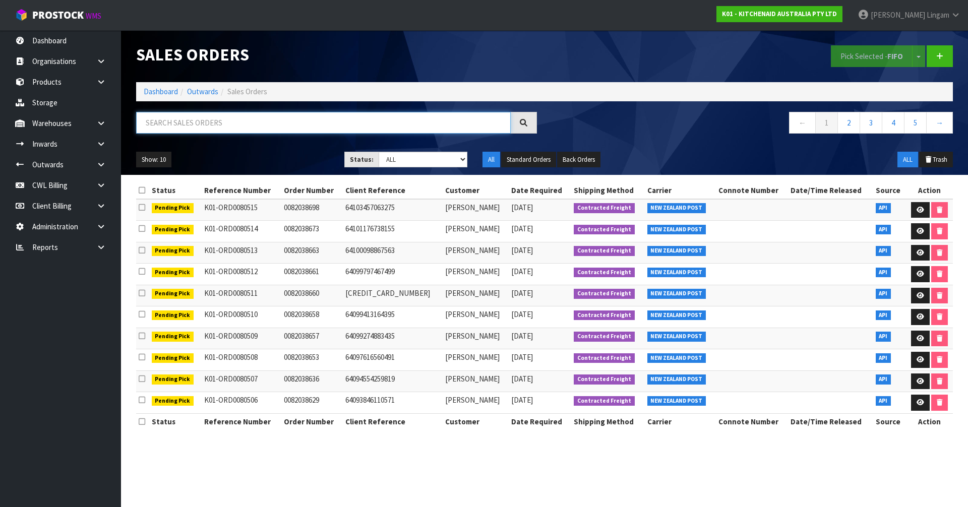
click at [234, 126] on input "text" at bounding box center [323, 123] width 375 height 22
paste input "0082037163"
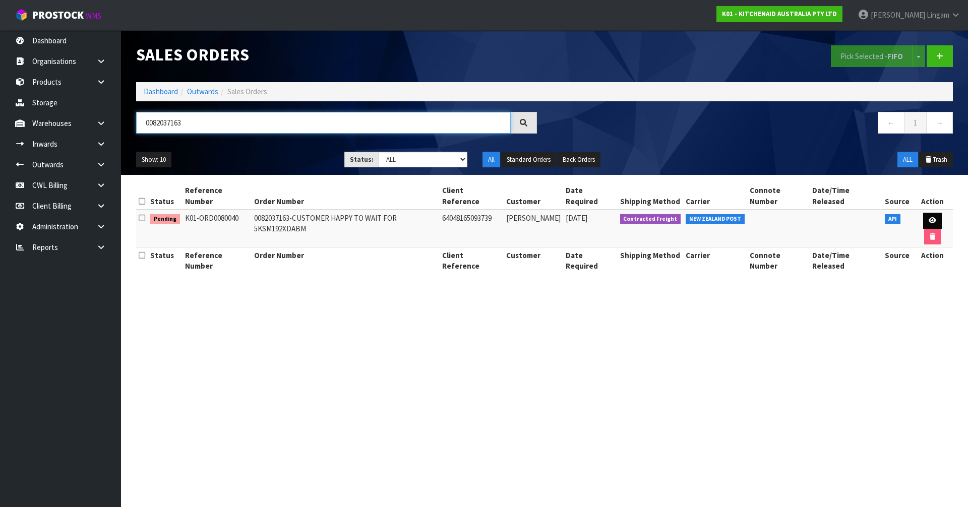
type input "0082037163"
click at [924, 213] on link at bounding box center [933, 221] width 19 height 16
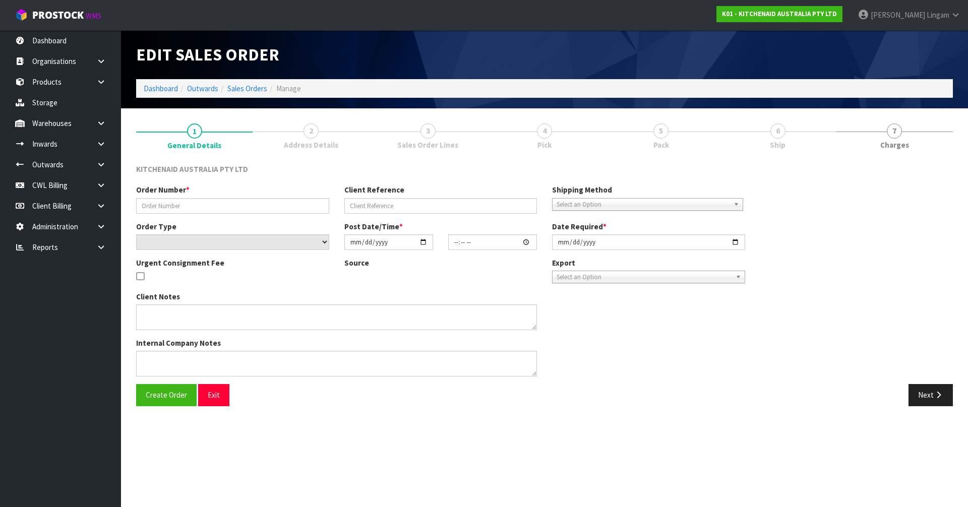
type input "0082037163-CUSTOMER HAPPY TO WAIT FOR 5KSM192XDABM"
type input "64048165093739"
select select "number:0"
type input "2025-10-02"
type input "12:38:55.000"
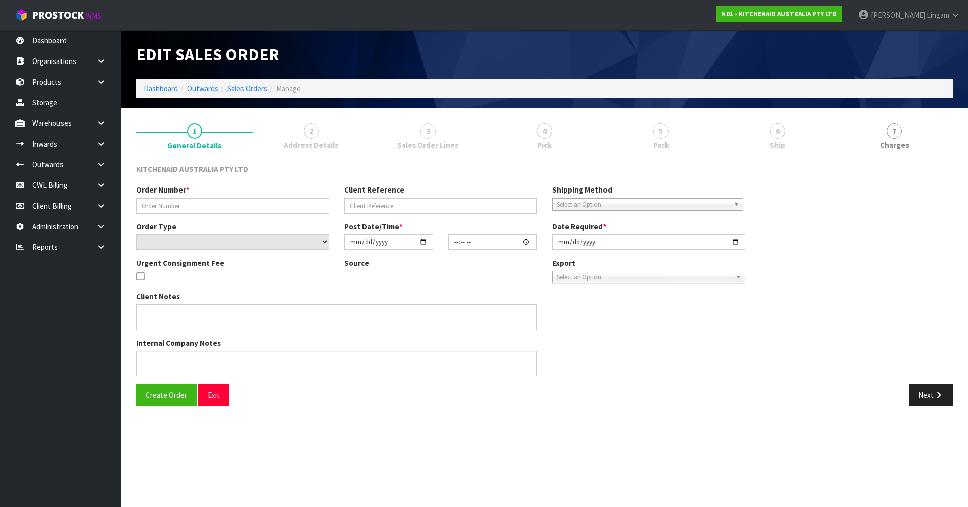
type input "2025-10-02"
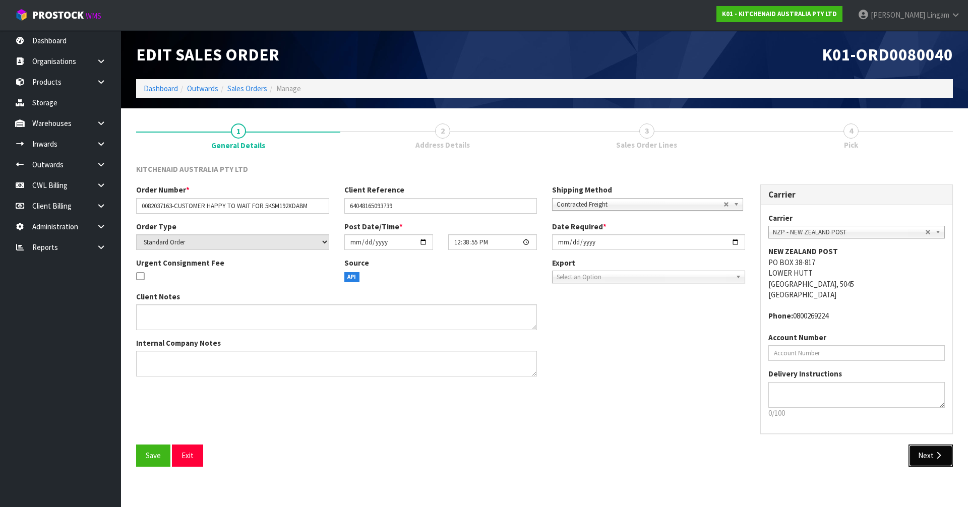
click at [927, 458] on button "Next" at bounding box center [931, 456] width 44 height 22
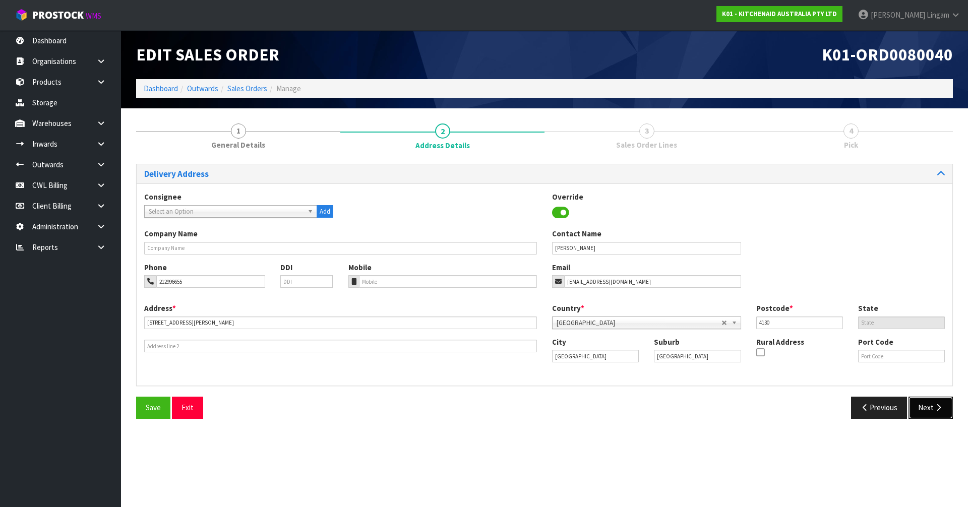
click at [924, 410] on button "Next" at bounding box center [931, 408] width 44 height 22
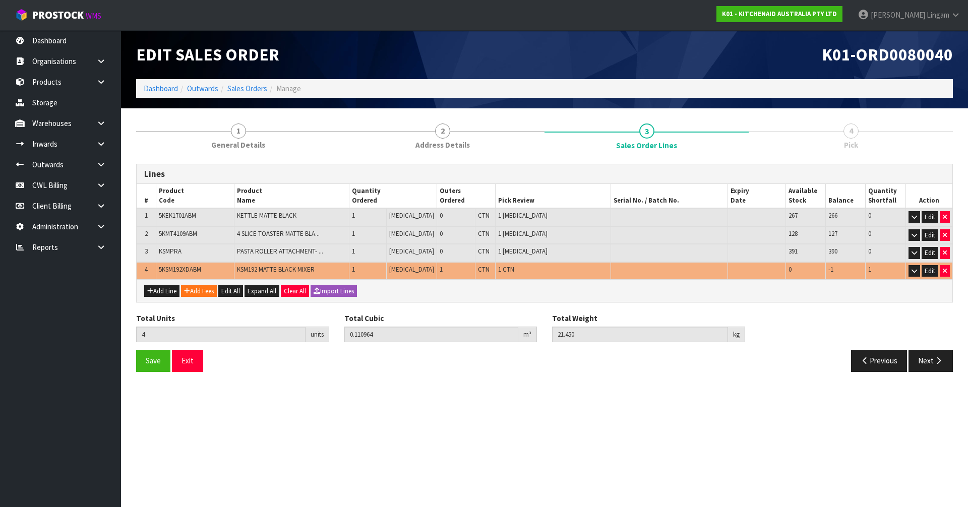
click at [645, 397] on section "Edit Sales Order K01-ORD0080040 Dashboard Outwards Sales Orders Manage 1 Genera…" at bounding box center [484, 253] width 968 height 507
click at [490, 433] on section "Edit Sales Order K01-ORD0080040 Dashboard Outwards Sales Orders Manage 1 Genera…" at bounding box center [484, 253] width 968 height 507
click at [545, 408] on section "Edit Sales Order K01-ORD0080040 Dashboard Outwards Sales Orders Manage 1 Genera…" at bounding box center [484, 253] width 968 height 507
click at [407, 389] on section "Edit Sales Order K01-ORD0080040 Dashboard Outwards Sales Orders Manage 1 Genera…" at bounding box center [484, 253] width 968 height 507
click at [337, 400] on section "Edit Sales Order K01-ORD0080040 Dashboard Outwards Sales Orders Manage 1 Genera…" at bounding box center [484, 253] width 968 height 507
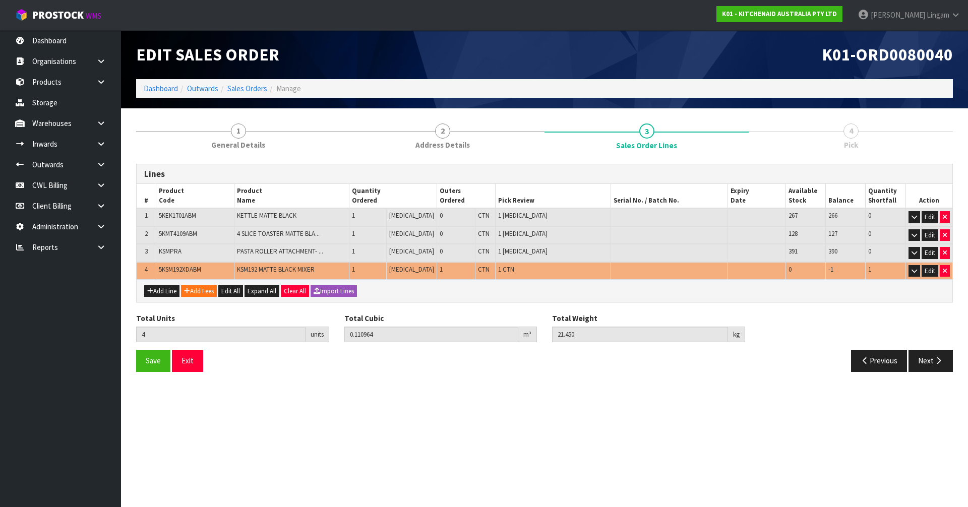
click at [346, 425] on section "Edit Sales Order K01-ORD0080040 Dashboard Outwards Sales Orders Manage 1 Genera…" at bounding box center [484, 253] width 968 height 507
click at [166, 88] on link "Dashboard" at bounding box center [161, 89] width 34 height 10
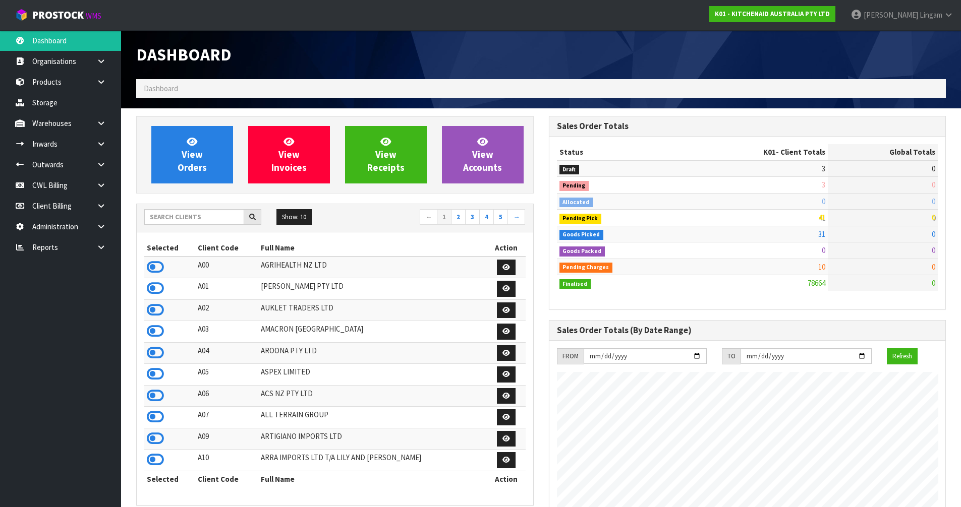
scroll to position [764, 412]
click at [203, 217] on input "text" at bounding box center [194, 217] width 100 height 16
click at [205, 167] on span "View Orders" at bounding box center [192, 155] width 29 height 38
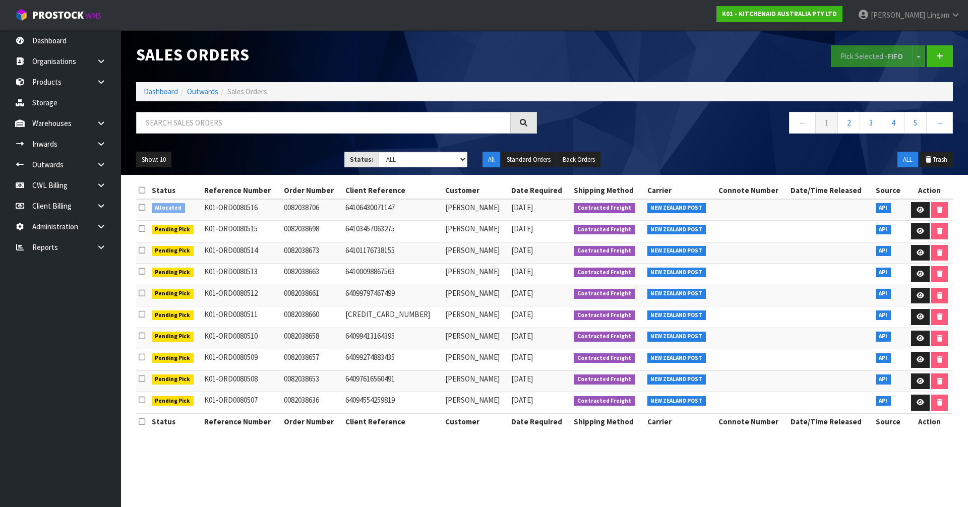
click at [139, 208] on icon at bounding box center [142, 208] width 7 height 8
click at [0, 0] on input "checkbox" at bounding box center [0, 0] width 0 height 0
click at [869, 56] on button "Pick Selected - FIFO" at bounding box center [872, 56] width 82 height 22
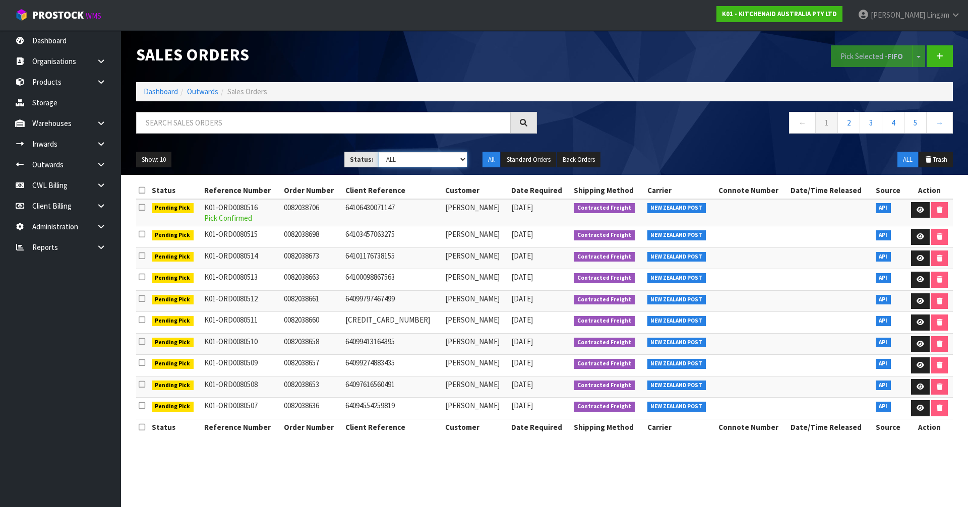
click at [454, 159] on select "Draft Pending Allocated Pending Pick Goods Picked Goods Packed Pending Charges …" at bounding box center [423, 160] width 89 height 16
select select "string:6"
click at [379, 152] on select "Draft Pending Allocated Pending Pick Goods Picked Goods Packed Pending Charges …" at bounding box center [423, 160] width 89 height 16
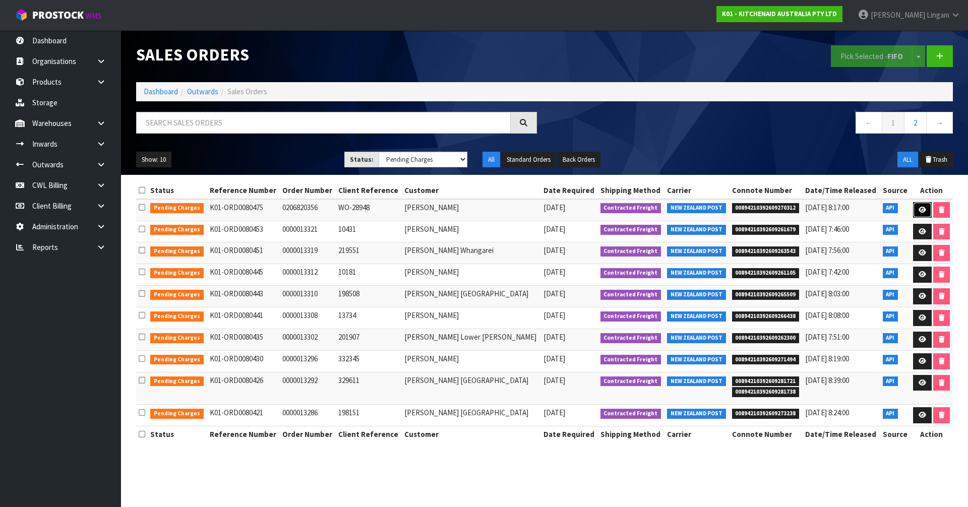
click at [920, 207] on icon at bounding box center [923, 210] width 8 height 7
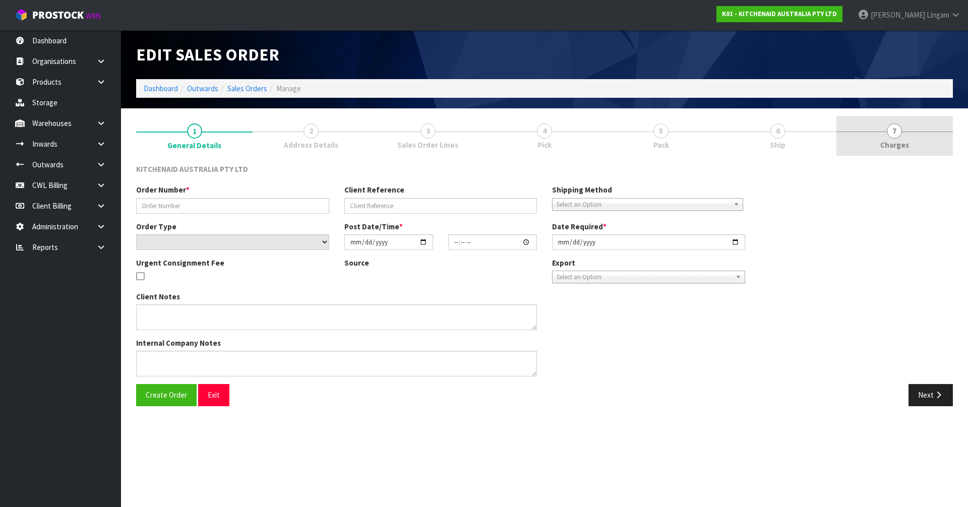
type input "0206820356"
type input "WO-28948"
select select "number:0"
type input "2025-10-09"
type input "16:41:05.000"
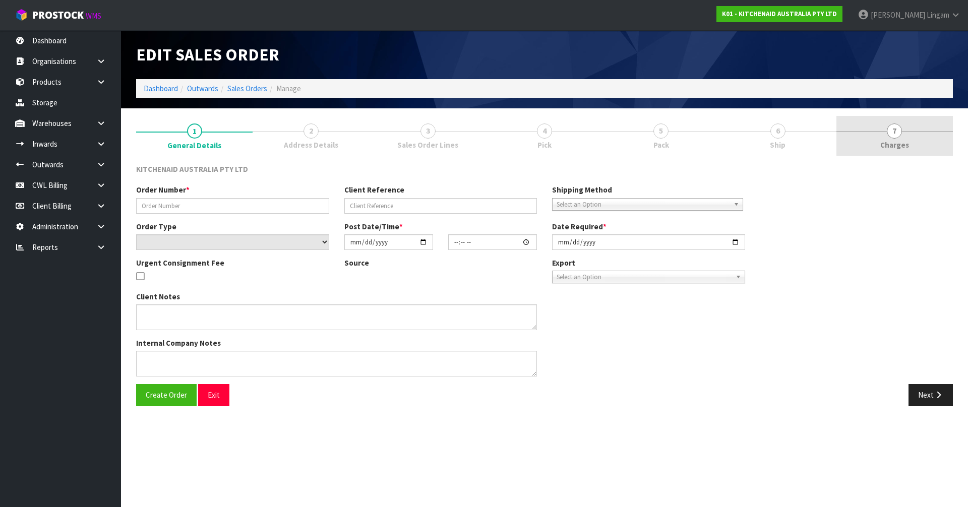
type input "2025-10-09"
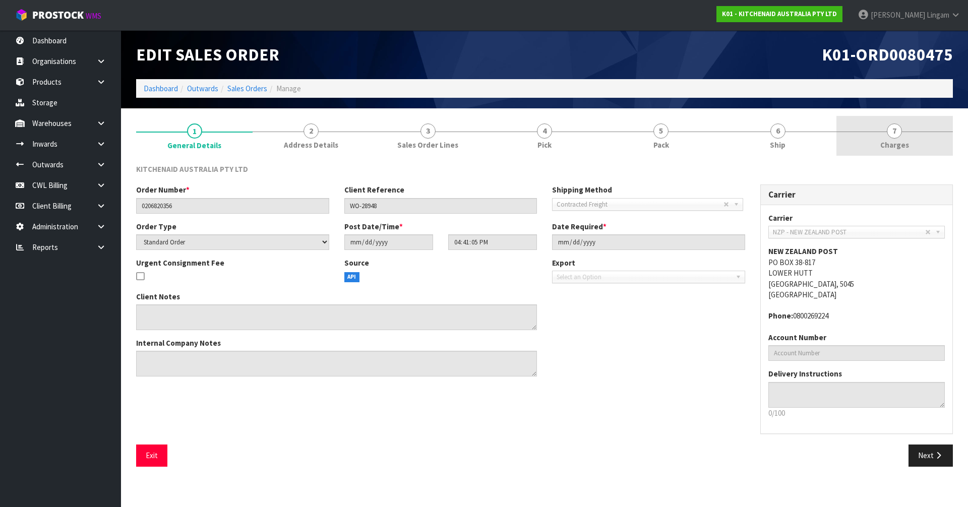
click at [916, 143] on link "7 [GEOGRAPHIC_DATA]" at bounding box center [895, 136] width 117 height 40
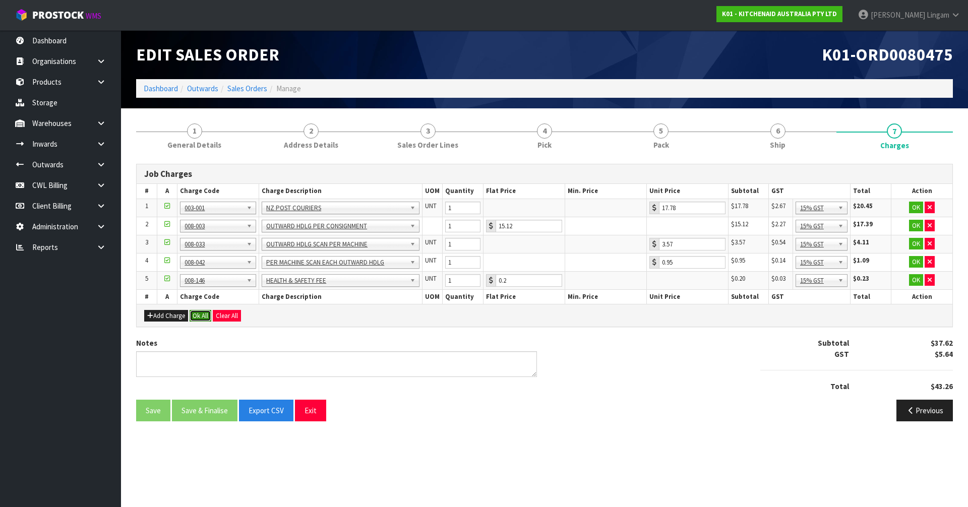
click at [199, 317] on button "Ok All" at bounding box center [201, 316] width 22 height 12
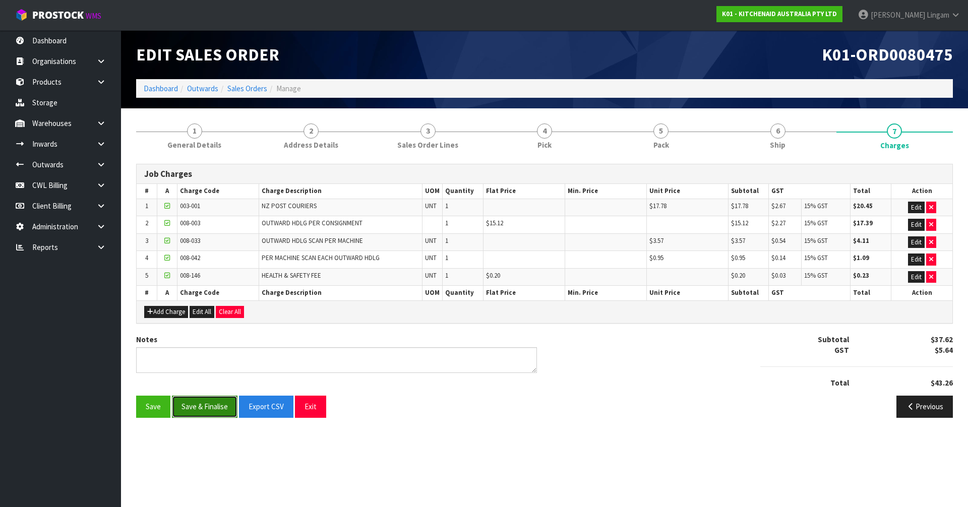
click at [205, 408] on button "Save & Finalise" at bounding box center [205, 407] width 66 height 22
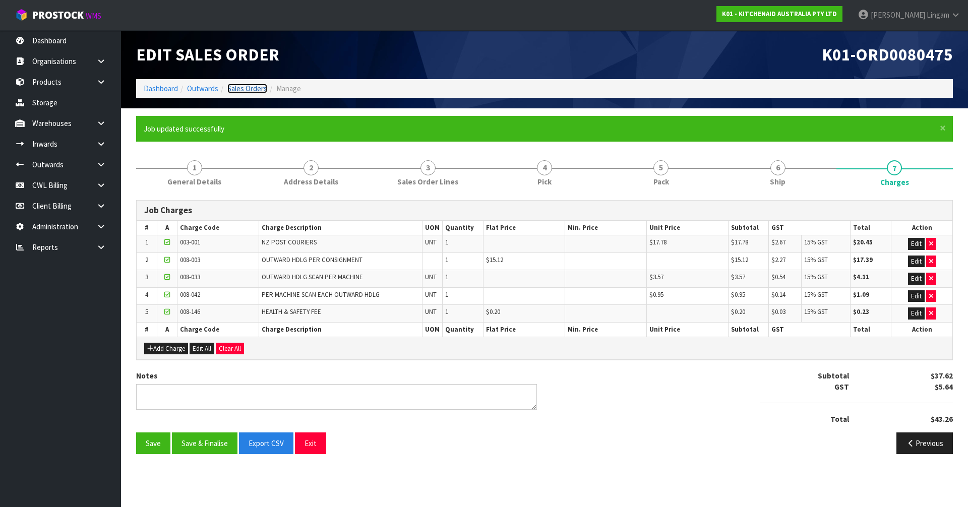
click at [259, 89] on link "Sales Orders" at bounding box center [247, 89] width 40 height 10
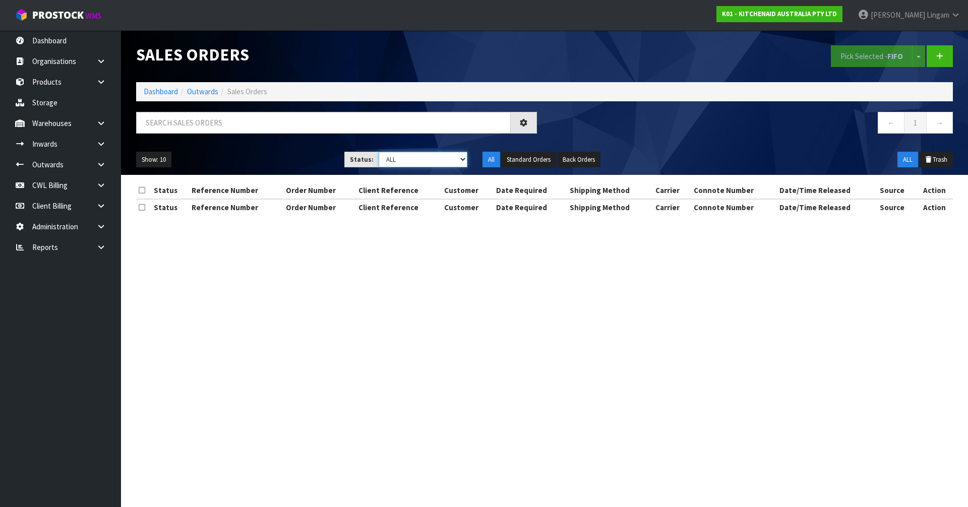
click at [455, 159] on select "Draft Pending Allocated Pending Pick Goods Picked Goods Packed Pending Charges …" at bounding box center [423, 160] width 89 height 16
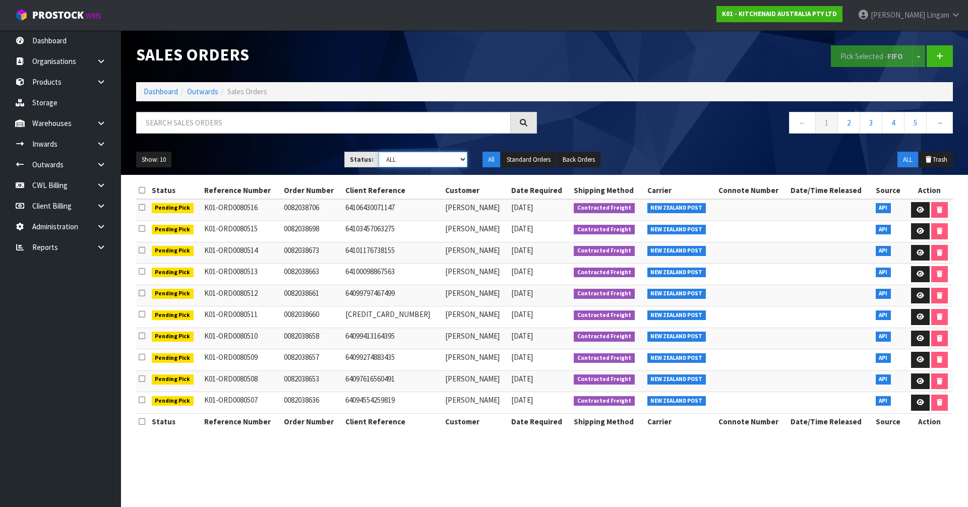
select select "string:6"
click at [379, 152] on select "Draft Pending Allocated Pending Pick Goods Picked Goods Packed Pending Charges …" at bounding box center [423, 160] width 89 height 16
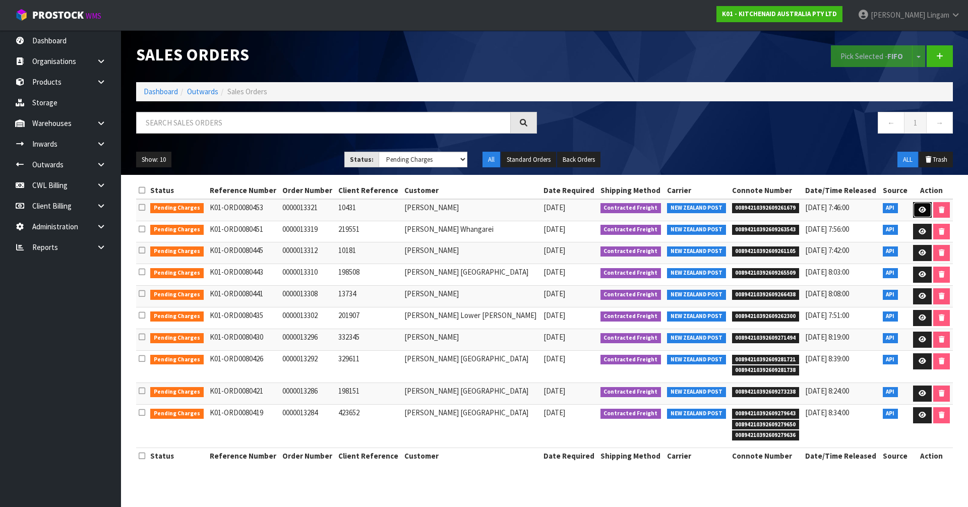
click at [919, 210] on icon at bounding box center [923, 210] width 8 height 7
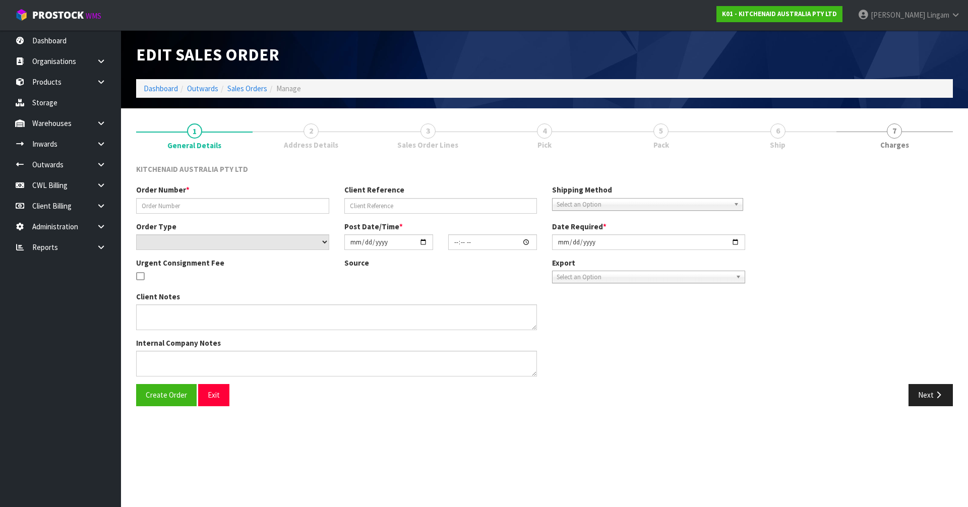
type input "0000013321"
type input "10431"
select select "number:0"
type input "2025-10-09"
type input "14:34:25.000"
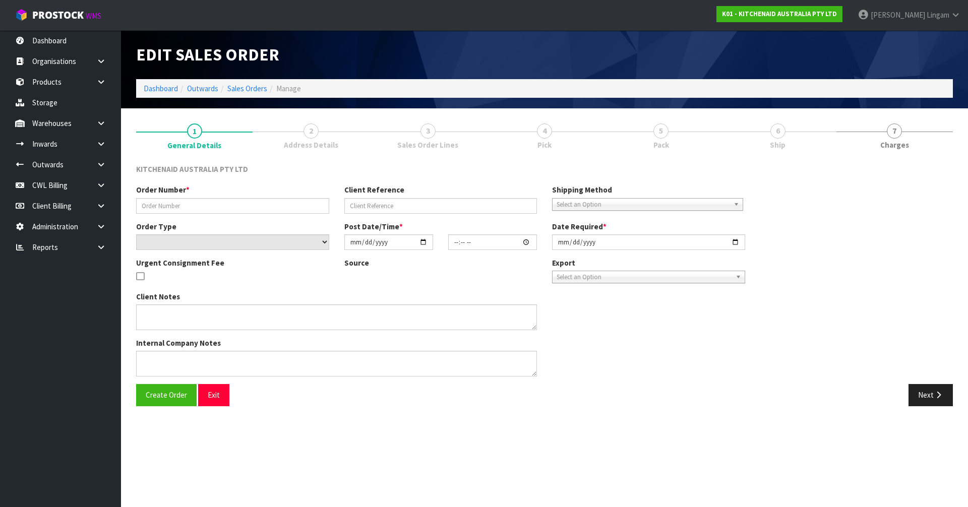
type input "2025-10-09"
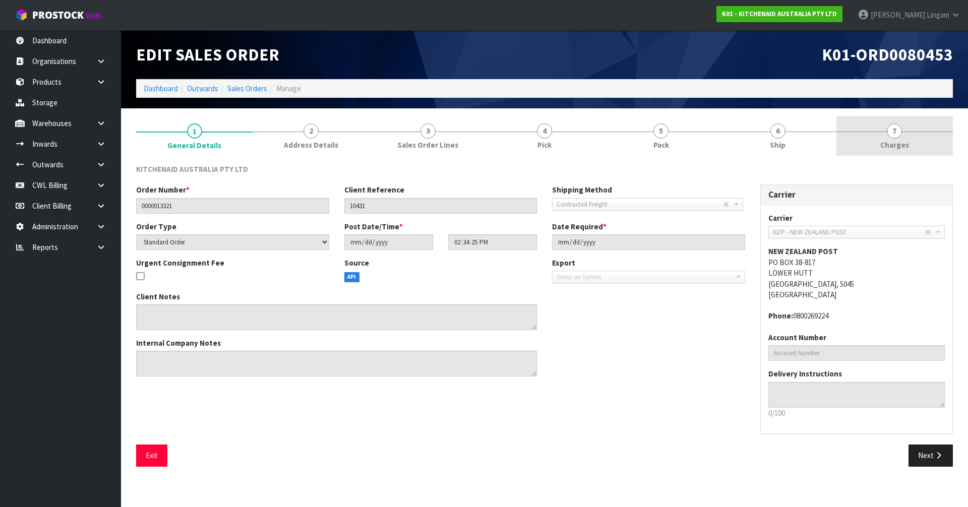
click at [897, 141] on span "Charges" at bounding box center [895, 145] width 29 height 11
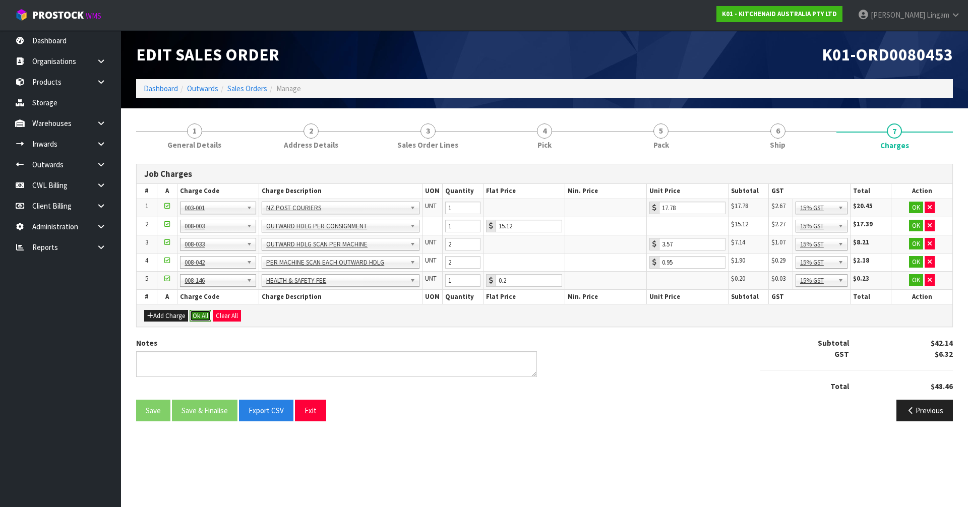
click at [204, 317] on button "Ok All" at bounding box center [201, 316] width 22 height 12
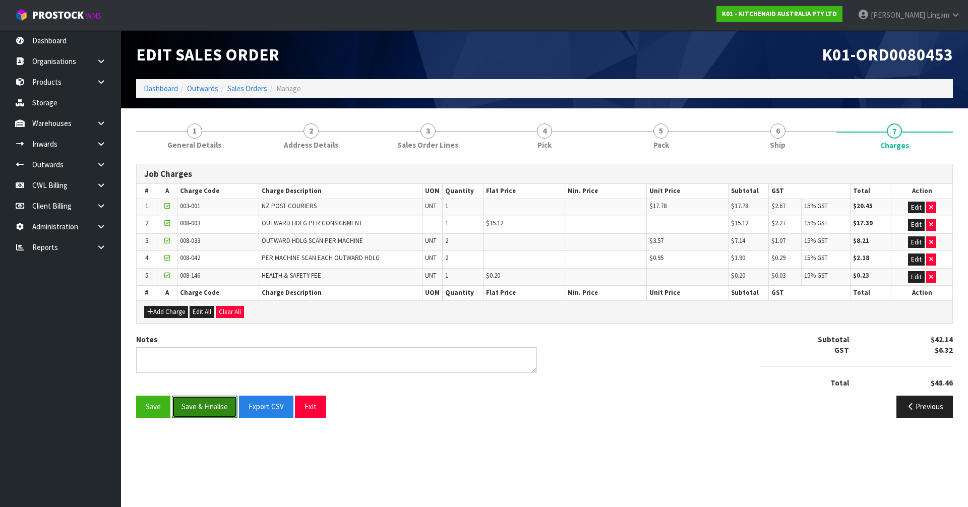
click at [202, 411] on button "Save & Finalise" at bounding box center [205, 407] width 66 height 22
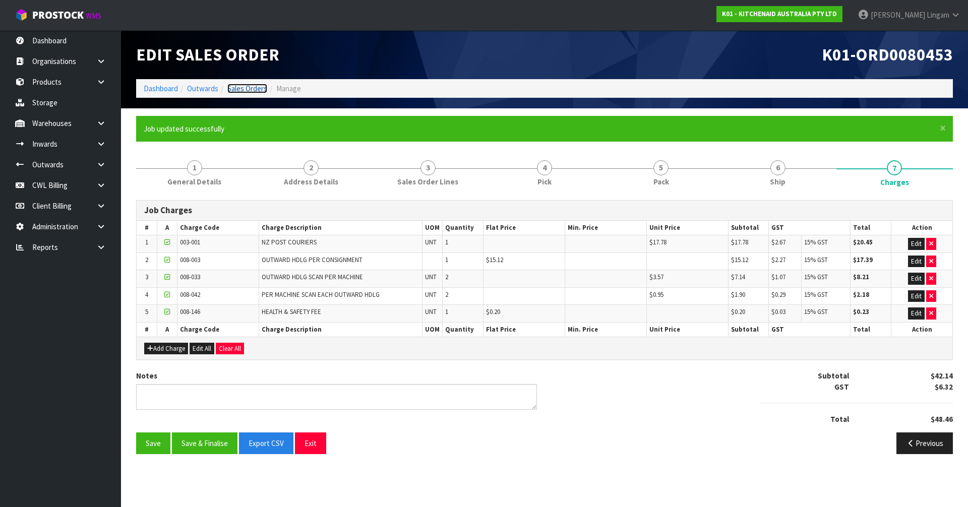
click at [255, 88] on link "Sales Orders" at bounding box center [247, 89] width 40 height 10
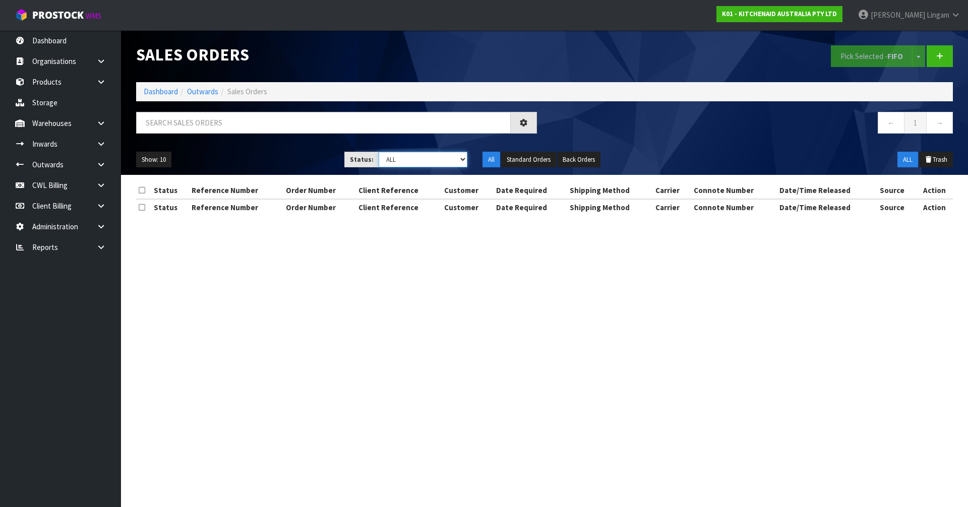
click at [459, 160] on select "Draft Pending Allocated Pending Pick Goods Picked Goods Packed Pending Charges …" at bounding box center [423, 160] width 89 height 16
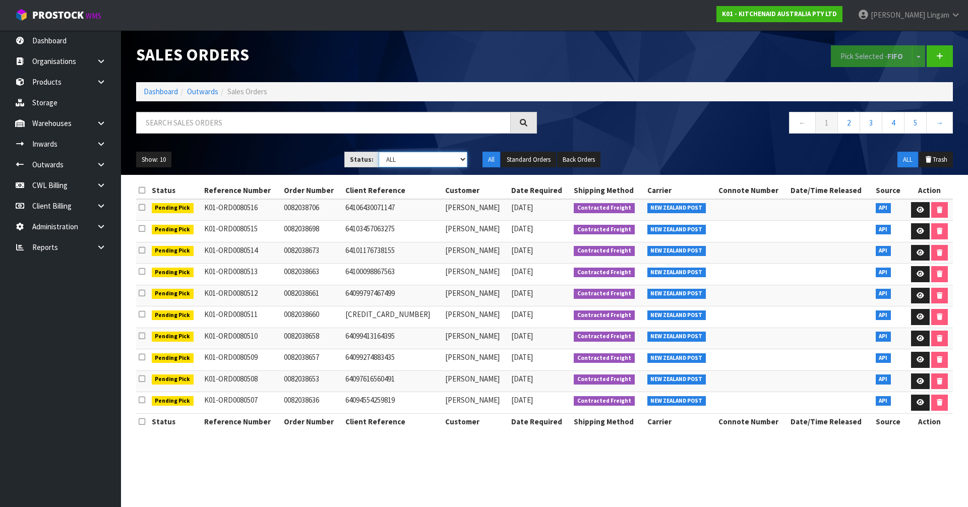
select select "string:6"
click at [379, 152] on select "Draft Pending Allocated Pending Pick Goods Picked Goods Packed Pending Charges …" at bounding box center [423, 160] width 89 height 16
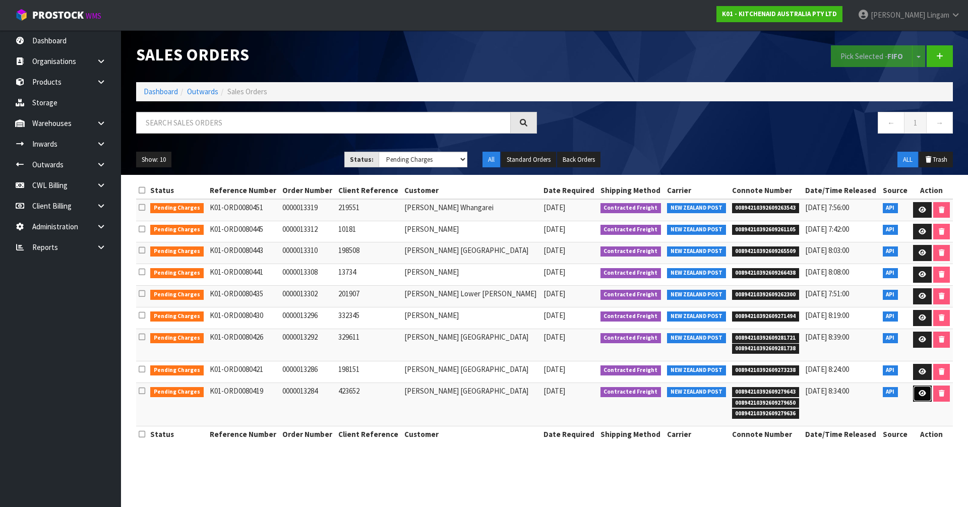
click at [914, 393] on link at bounding box center [923, 394] width 19 height 16
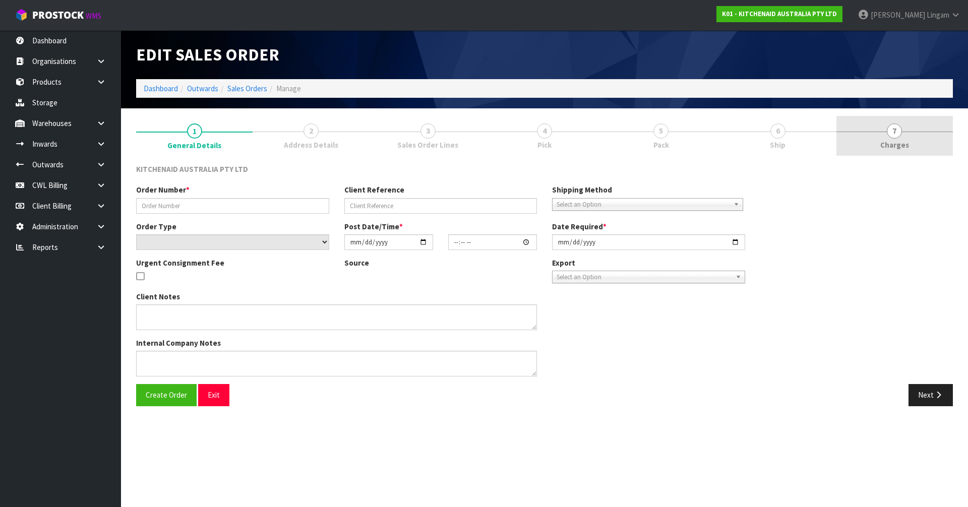
type input "0000013284"
type input "423652"
select select "number:0"
type input "2025-10-09"
type input "14:33:11.000"
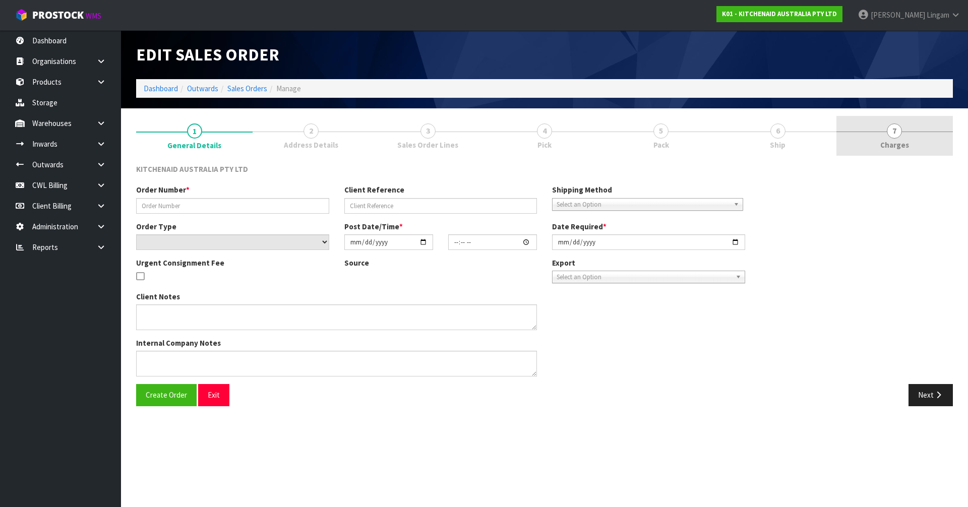
type input "2025-10-09"
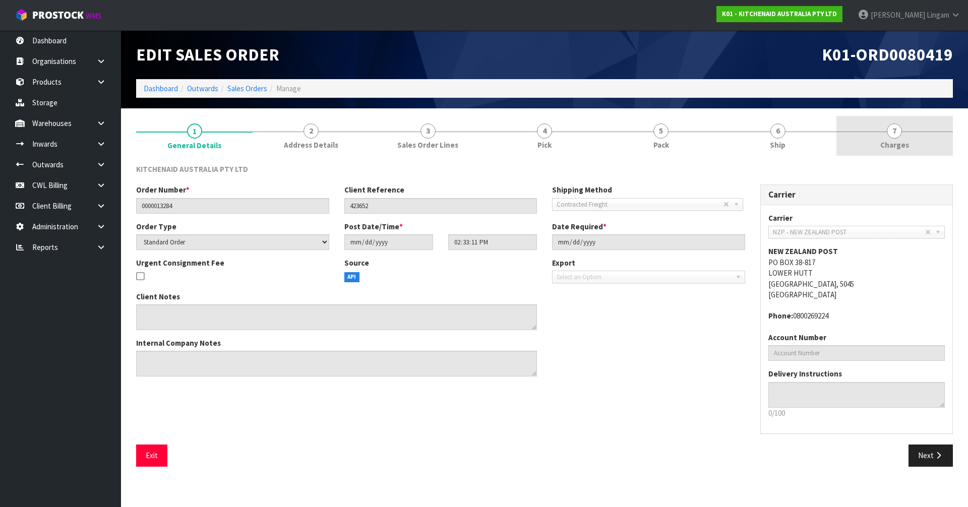
click at [917, 134] on link "7 [GEOGRAPHIC_DATA]" at bounding box center [895, 136] width 117 height 40
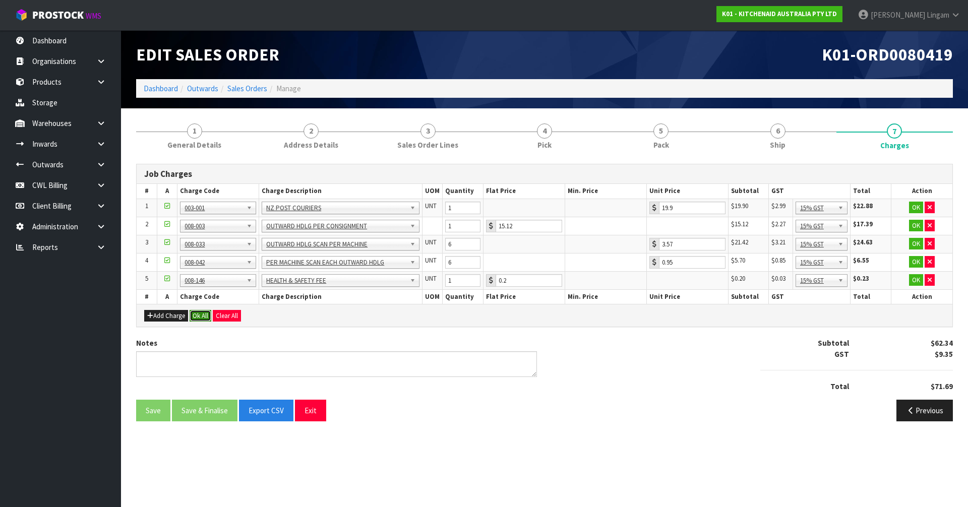
click at [192, 318] on button "Ok All" at bounding box center [201, 316] width 22 height 12
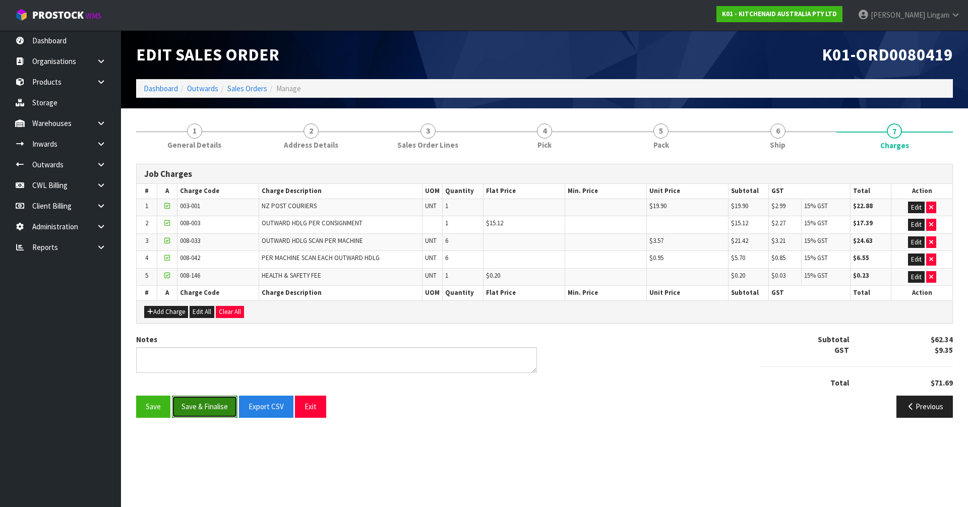
click at [212, 406] on button "Save & Finalise" at bounding box center [205, 407] width 66 height 22
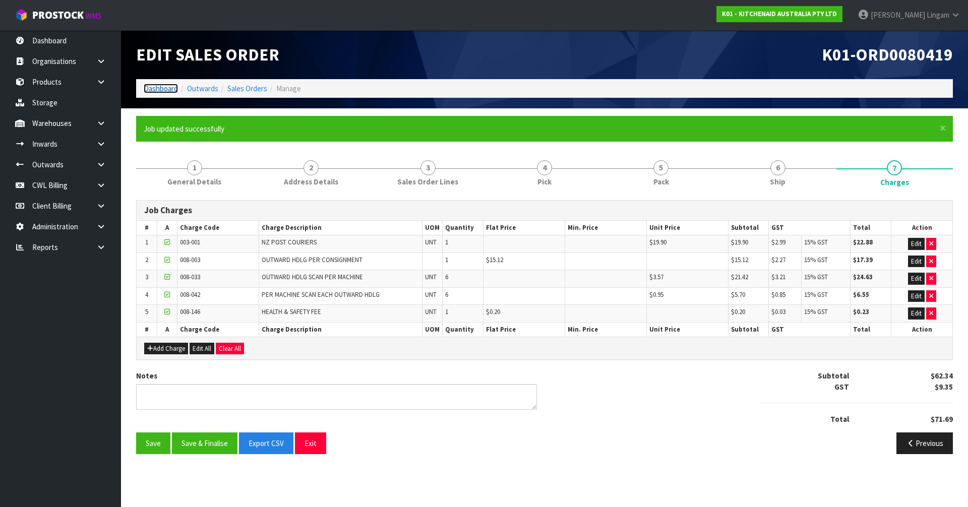
click at [150, 88] on link "Dashboard" at bounding box center [161, 89] width 34 height 10
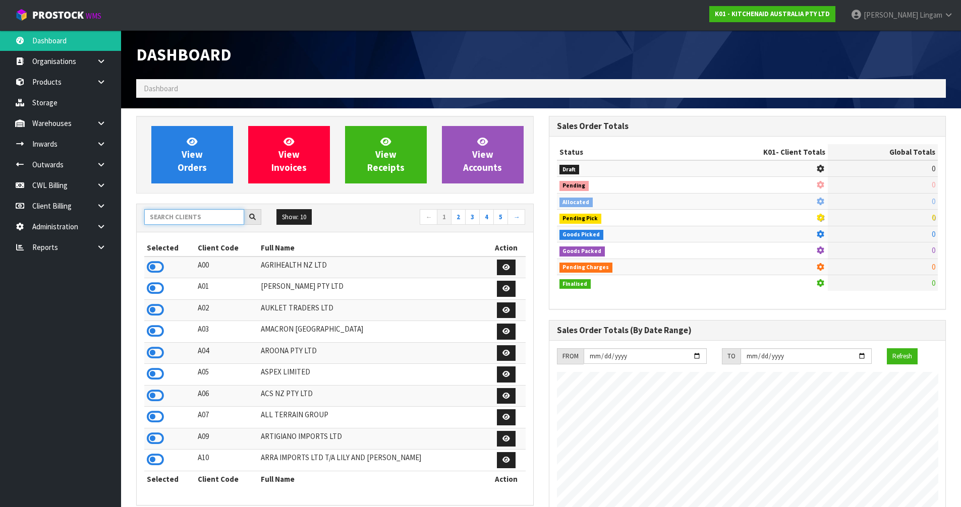
click at [181, 218] on input "text" at bounding box center [194, 217] width 100 height 16
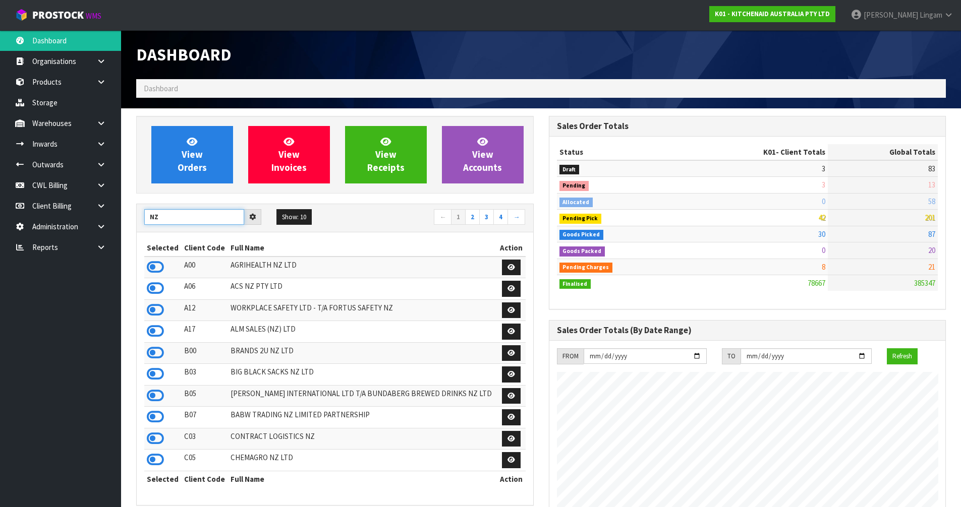
type input "N"
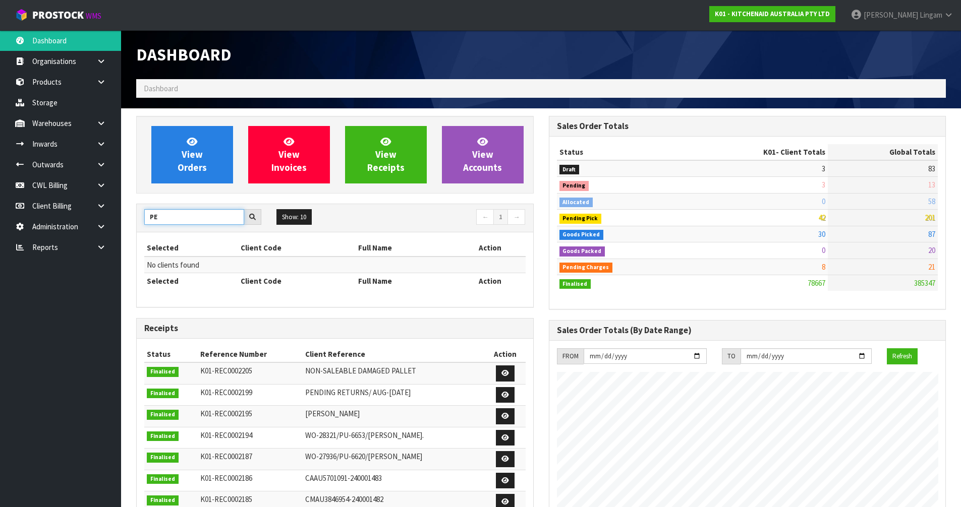
type input "P"
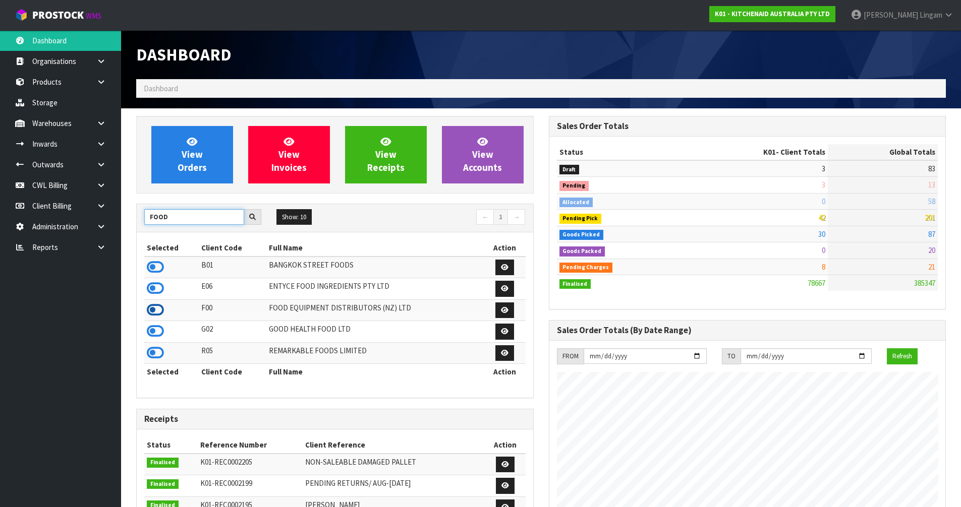
type input "FOOD"
click at [159, 312] on icon at bounding box center [155, 310] width 17 height 15
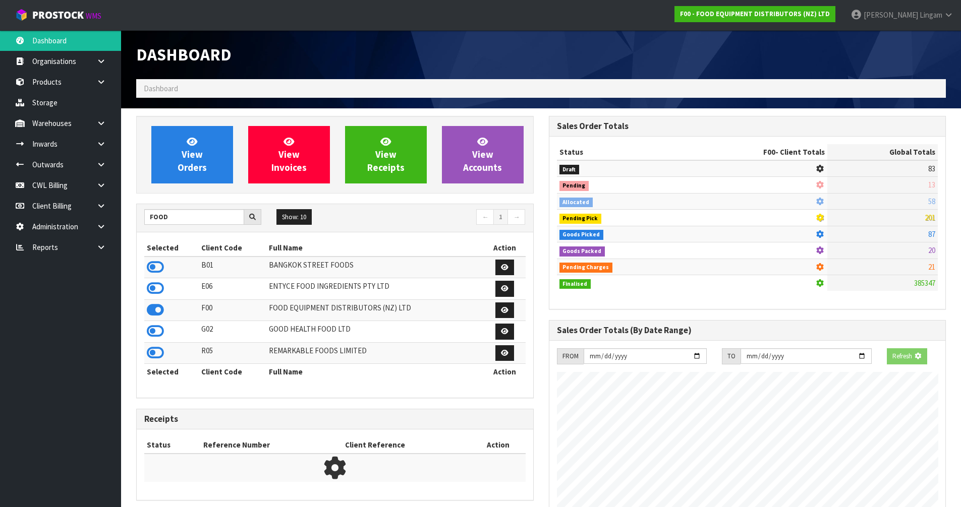
scroll to position [503797, 504014]
click at [178, 173] on span "View Orders" at bounding box center [192, 155] width 29 height 38
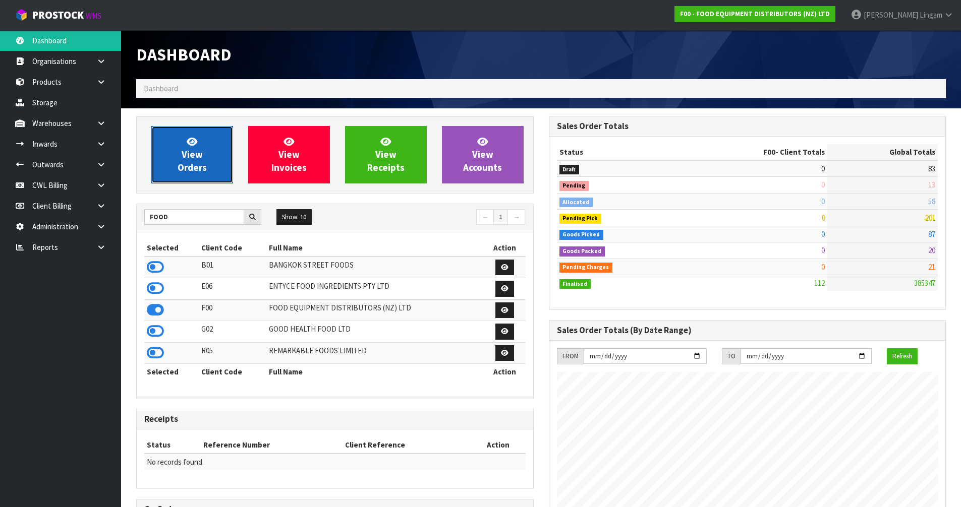
scroll to position [617, 412]
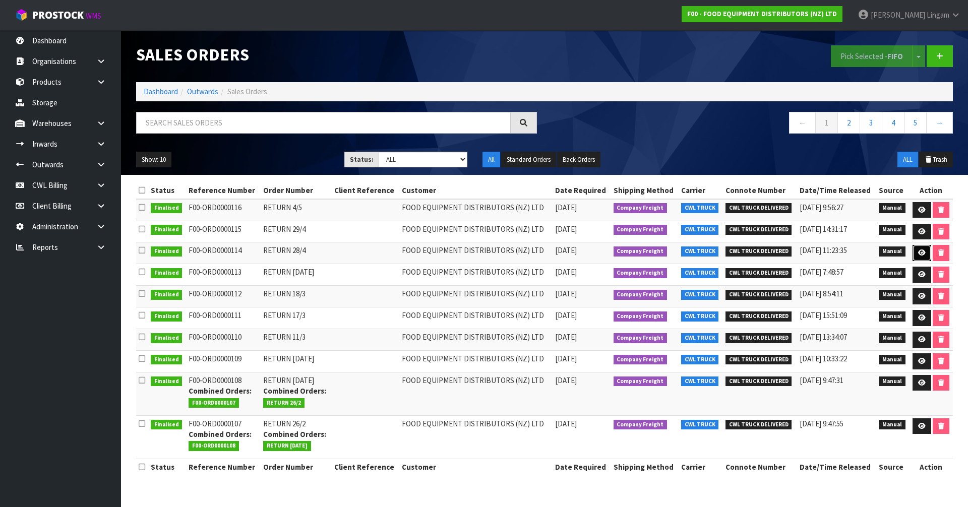
click at [916, 251] on link at bounding box center [922, 253] width 19 height 16
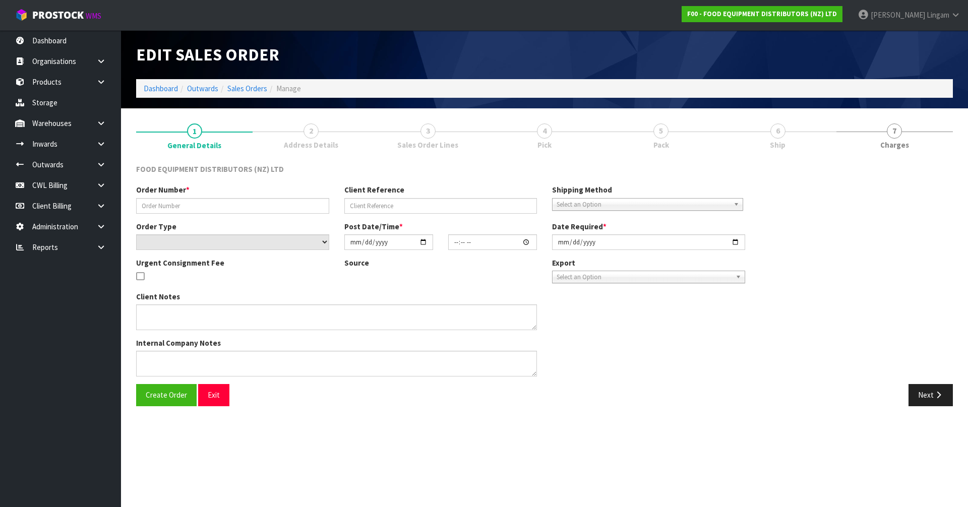
type input "RETURN 28/4"
select select "number:0"
type input "2020-04-28"
type input "00:00:00.000"
type input "2020-04-28"
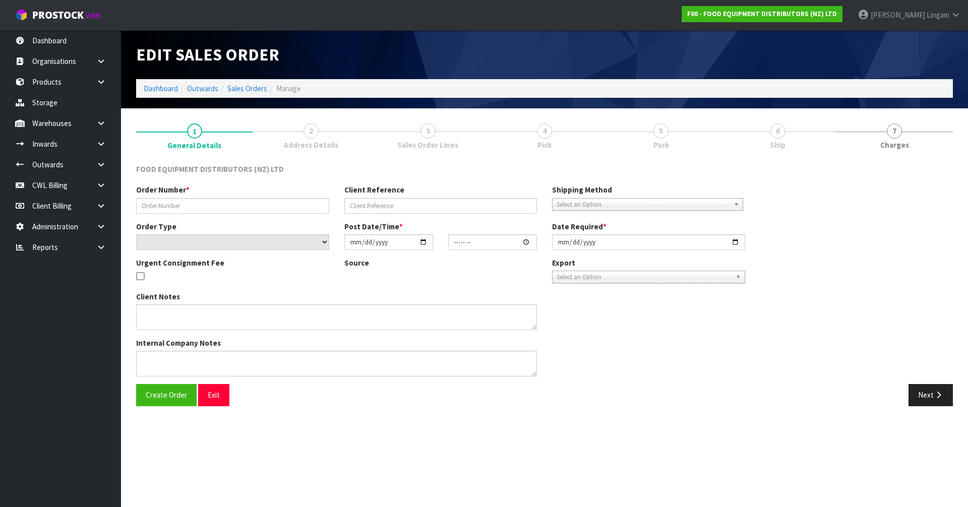
type textarea "PLEASE CAN YOU DELIVER THIS UNIT AS SOON AS POSSIBLE TOMORROW MORNING"
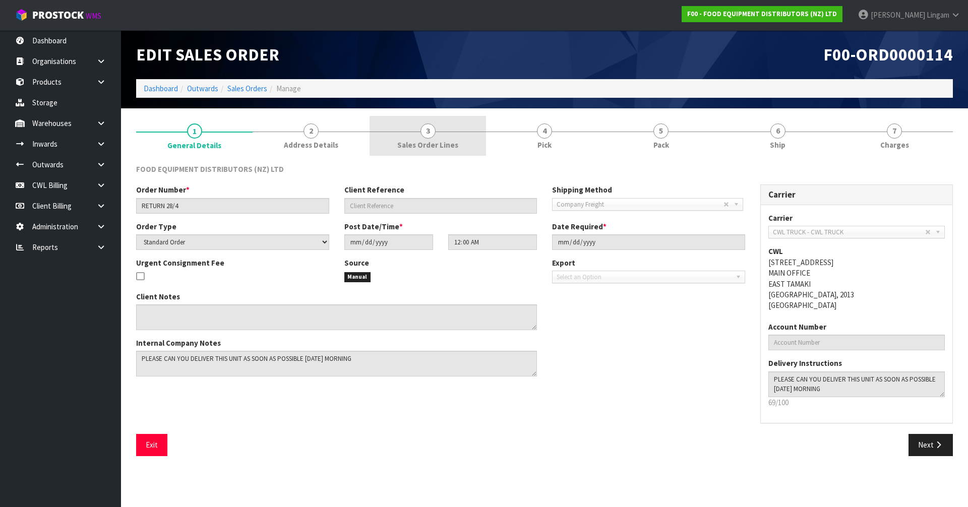
click at [448, 140] on span "Sales Order Lines" at bounding box center [427, 145] width 61 height 11
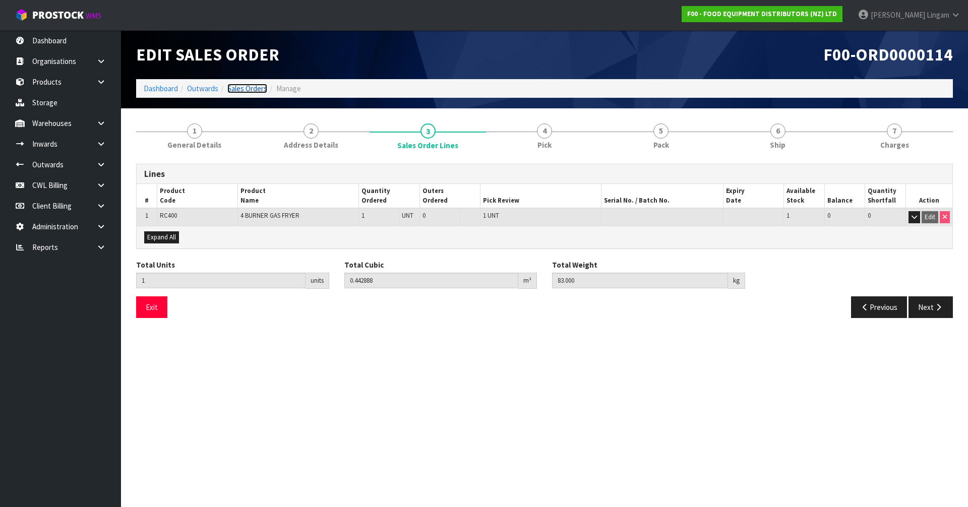
click at [254, 92] on link "Sales Orders" at bounding box center [247, 89] width 40 height 10
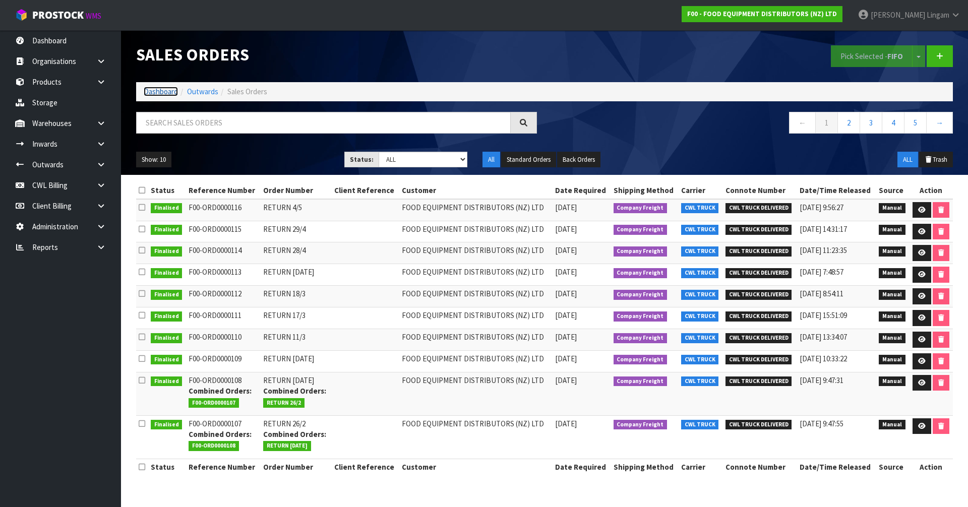
click at [151, 89] on link "Dashboard" at bounding box center [161, 92] width 34 height 10
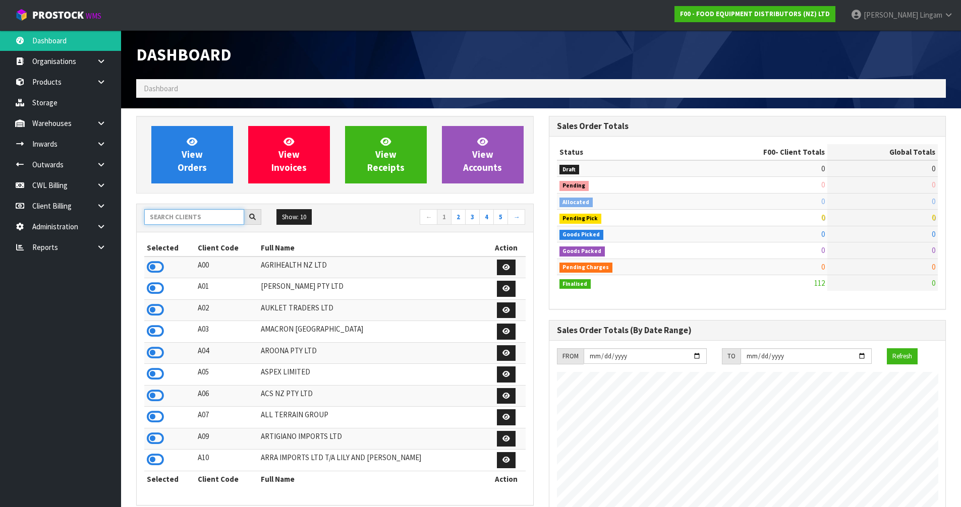
click at [214, 220] on input "text" at bounding box center [194, 217] width 100 height 16
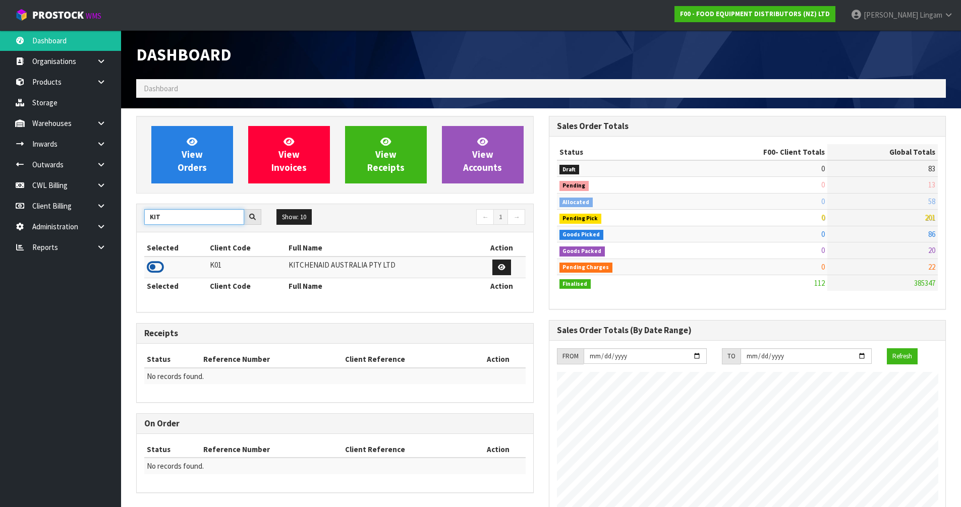
type input "KIT"
click at [151, 267] on icon at bounding box center [155, 267] width 17 height 15
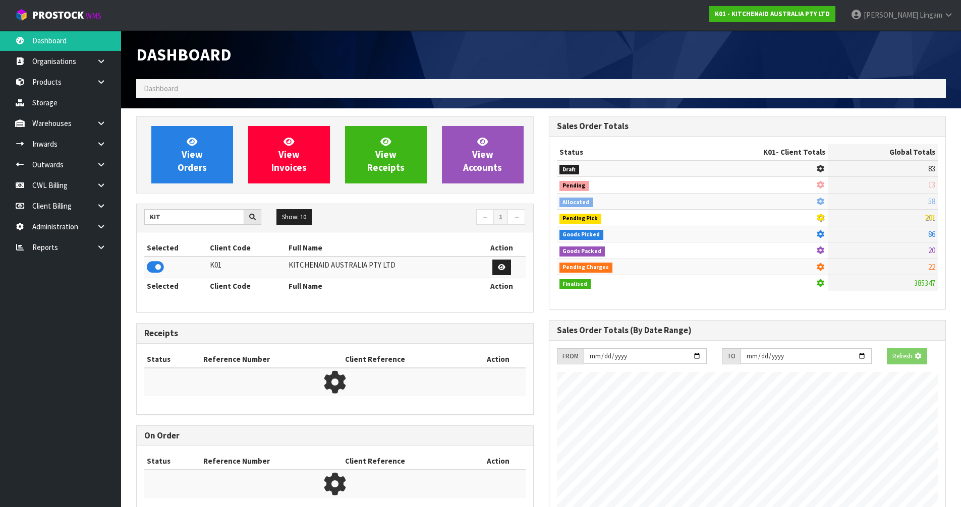
scroll to position [629, 412]
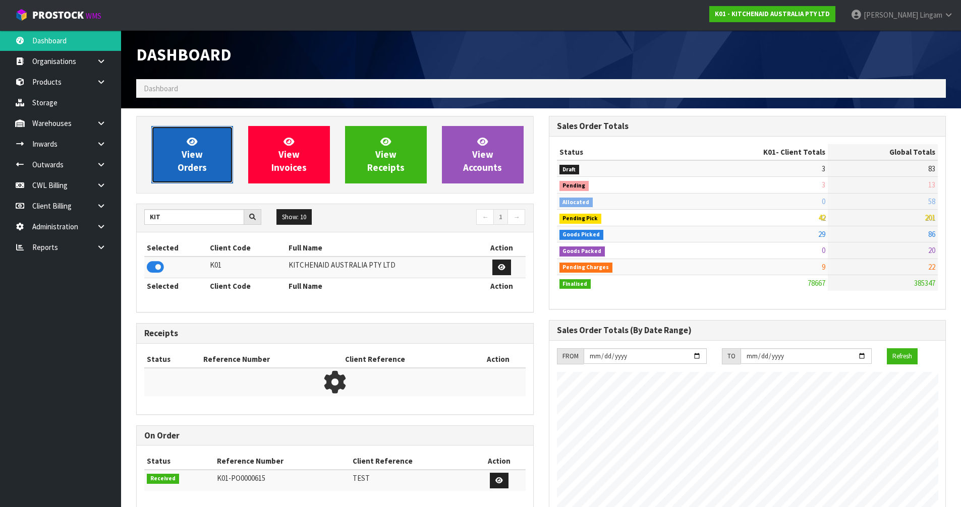
click at [192, 165] on span "View Orders" at bounding box center [192, 155] width 29 height 38
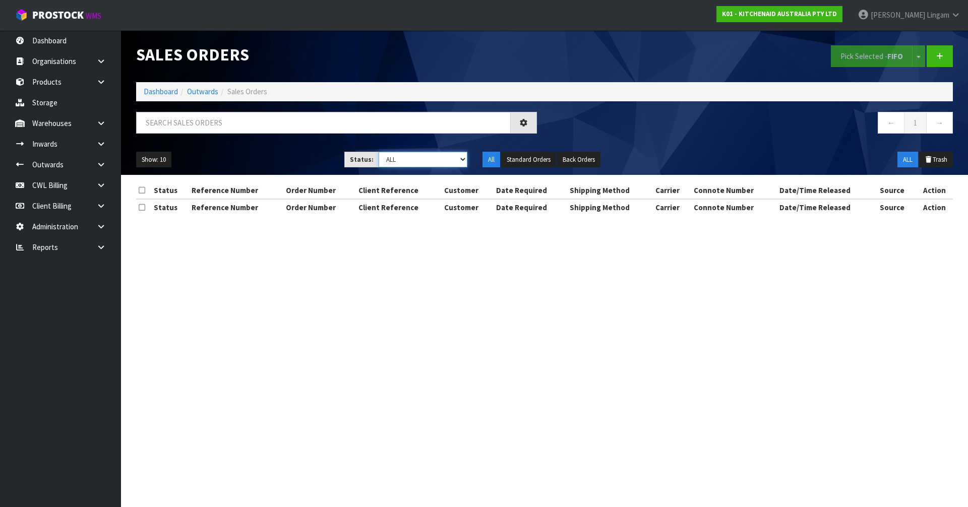
click at [443, 159] on select "Draft Pending Allocated Pending Pick Goods Picked Goods Packed Pending Charges …" at bounding box center [423, 160] width 89 height 16
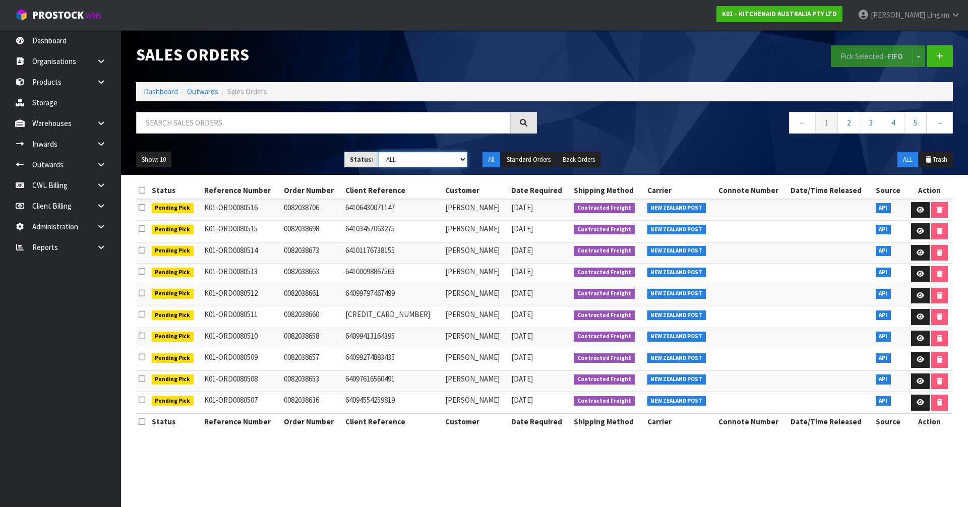
select select "string:6"
click at [379, 152] on select "Draft Pending Allocated Pending Pick Goods Picked Goods Packed Pending Charges …" at bounding box center [423, 160] width 89 height 16
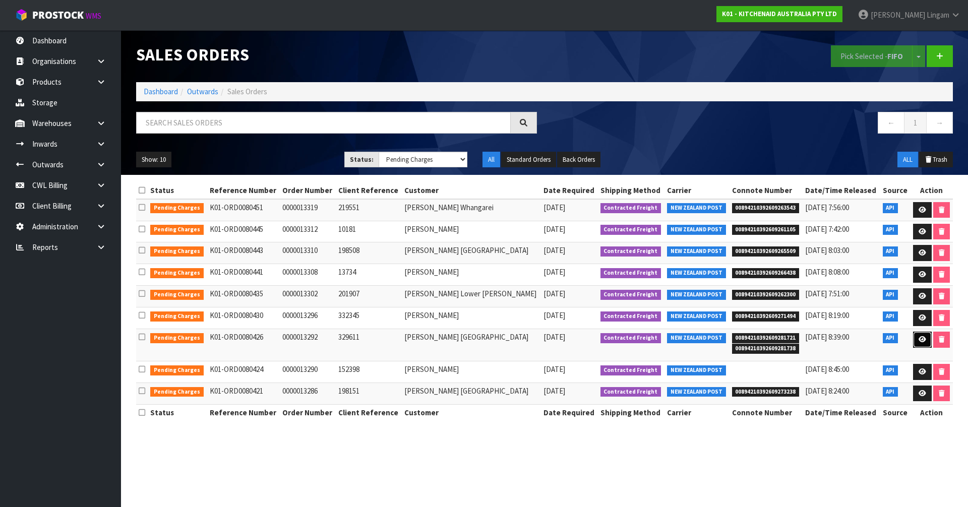
click at [916, 335] on link at bounding box center [923, 340] width 19 height 16
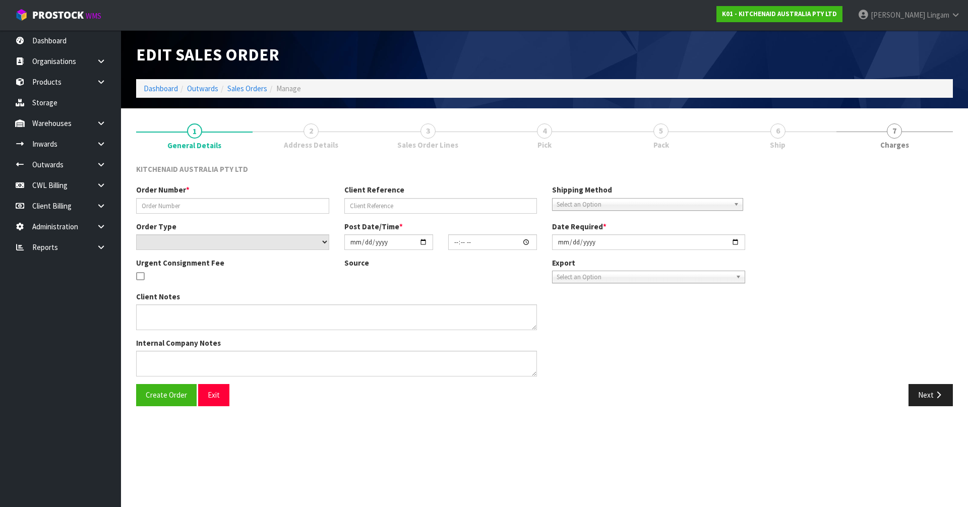
type input "0000013292"
type input "329611"
select select "number:0"
type input "2025-10-09"
type input "14:33:27.000"
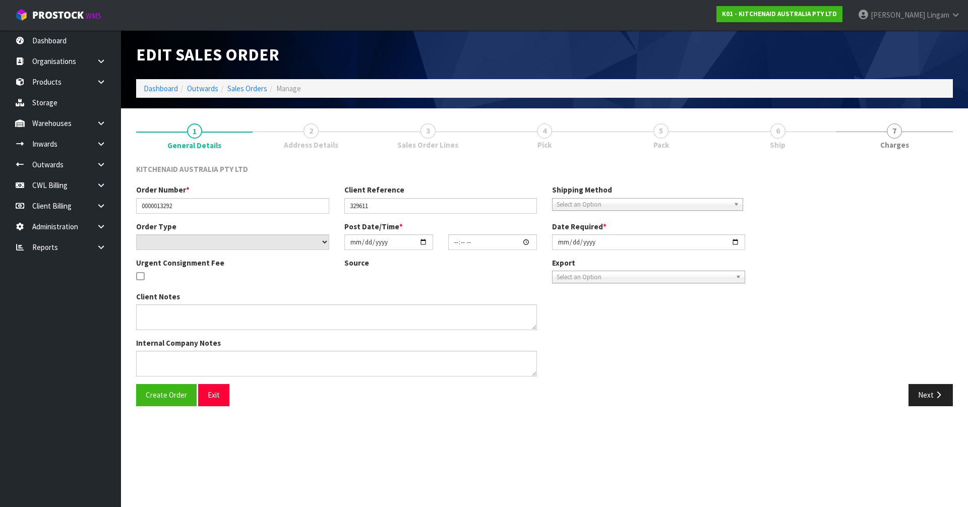
type input "2025-10-09"
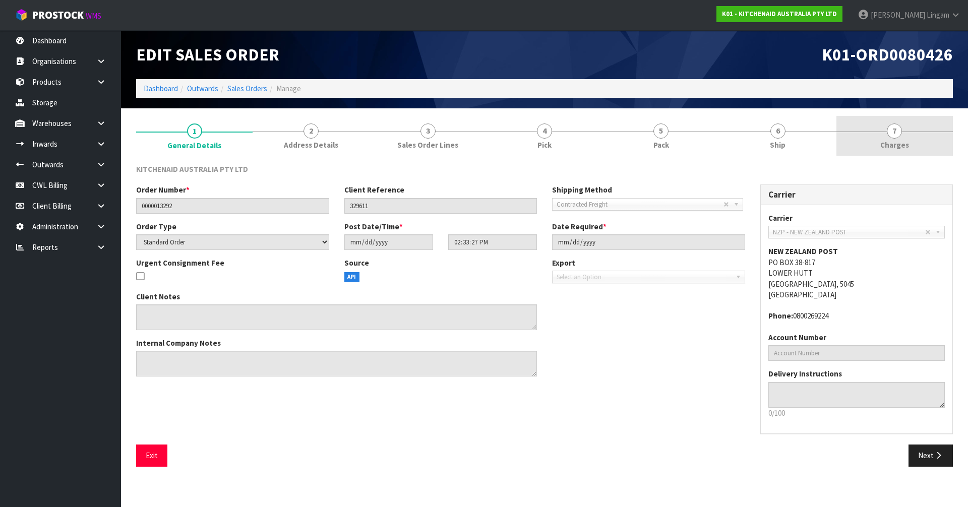
click at [924, 145] on link "7 [GEOGRAPHIC_DATA]" at bounding box center [895, 136] width 117 height 40
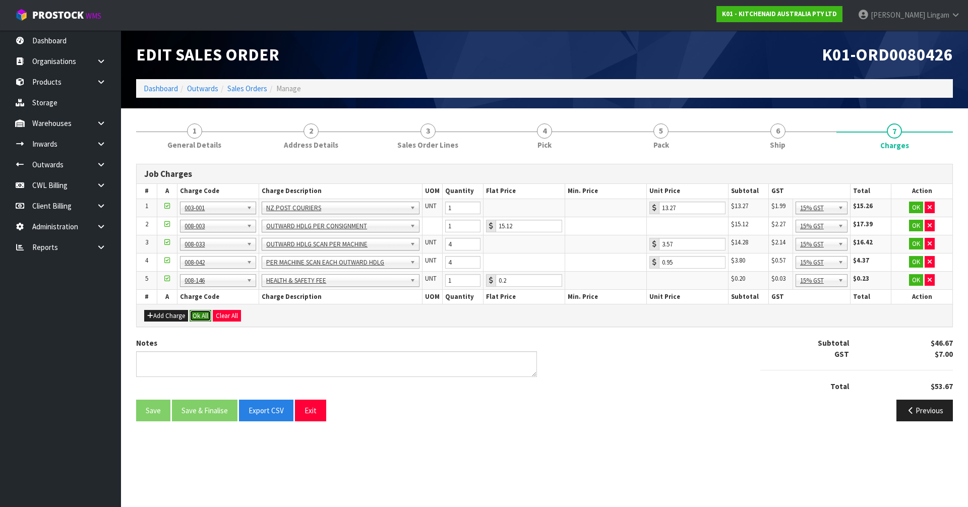
click at [201, 318] on button "Ok All" at bounding box center [201, 316] width 22 height 12
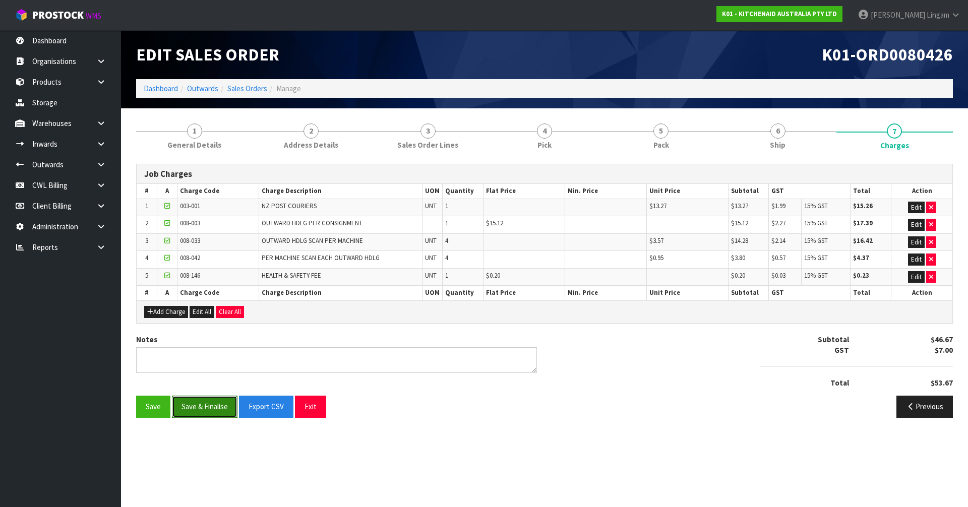
click at [203, 406] on button "Save & Finalise" at bounding box center [205, 407] width 66 height 22
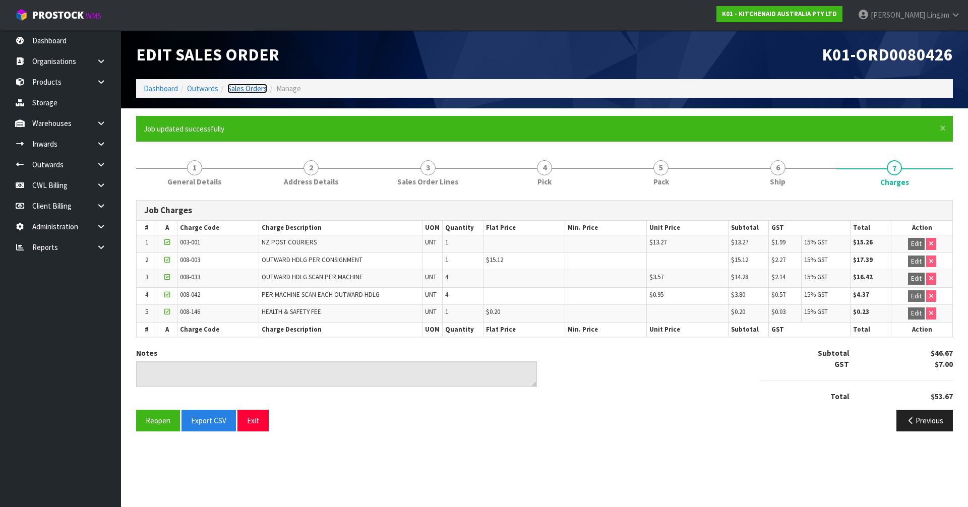
click at [254, 90] on link "Sales Orders" at bounding box center [247, 89] width 40 height 10
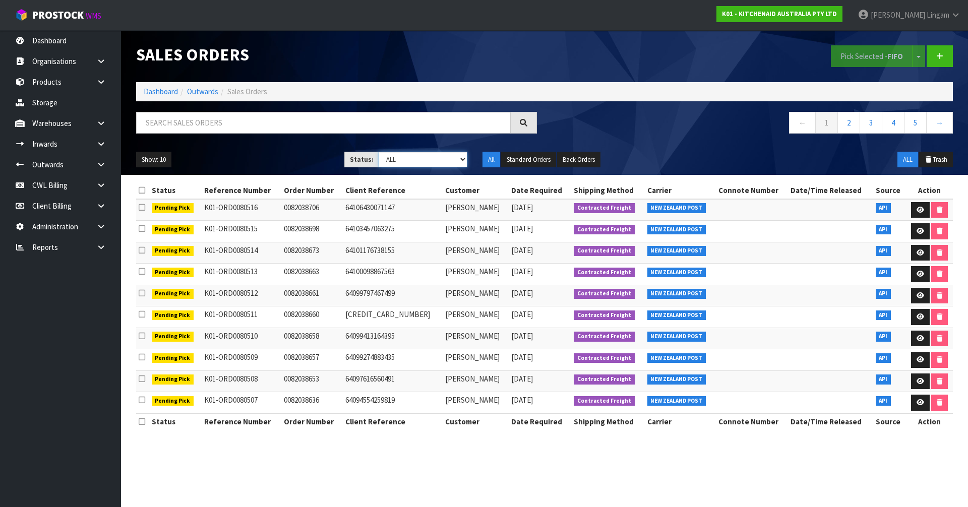
click at [435, 161] on select "Draft Pending Allocated Pending Pick Goods Picked Goods Packed Pending Charges …" at bounding box center [423, 160] width 89 height 16
select select "string:6"
click at [379, 152] on select "Draft Pending Allocated Pending Pick Goods Picked Goods Packed Pending Charges …" at bounding box center [423, 160] width 89 height 16
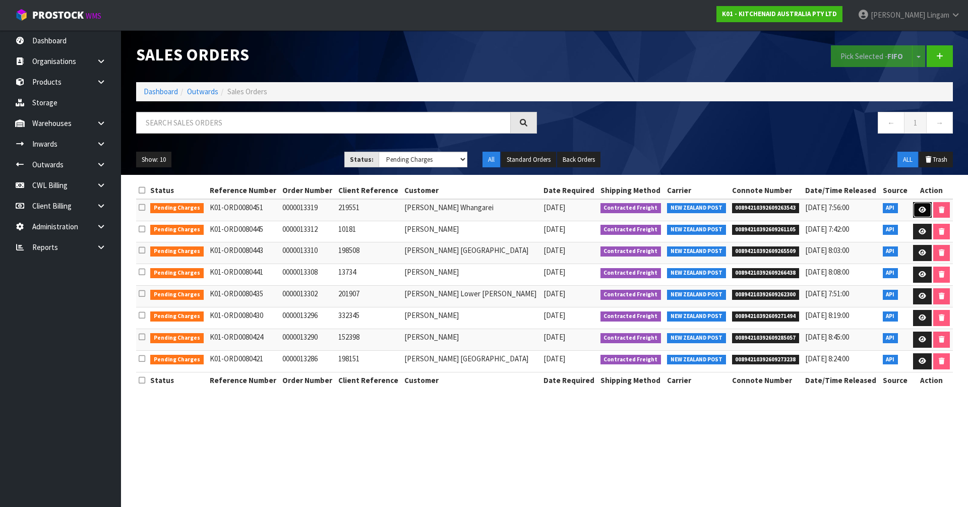
click at [919, 212] on icon at bounding box center [923, 210] width 8 height 7
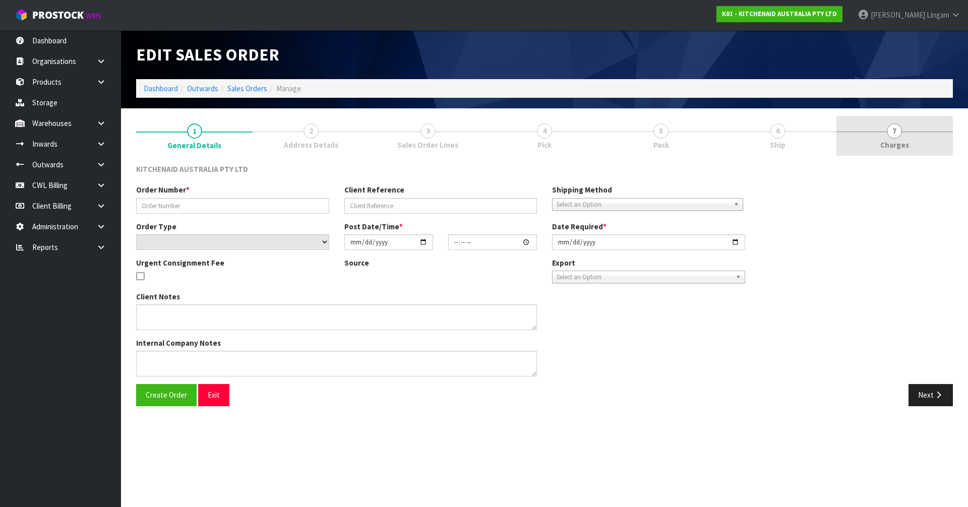
type input "0000013319"
type input "219551"
select select "number:0"
type input "[DATE]"
type input "14:34:21.000"
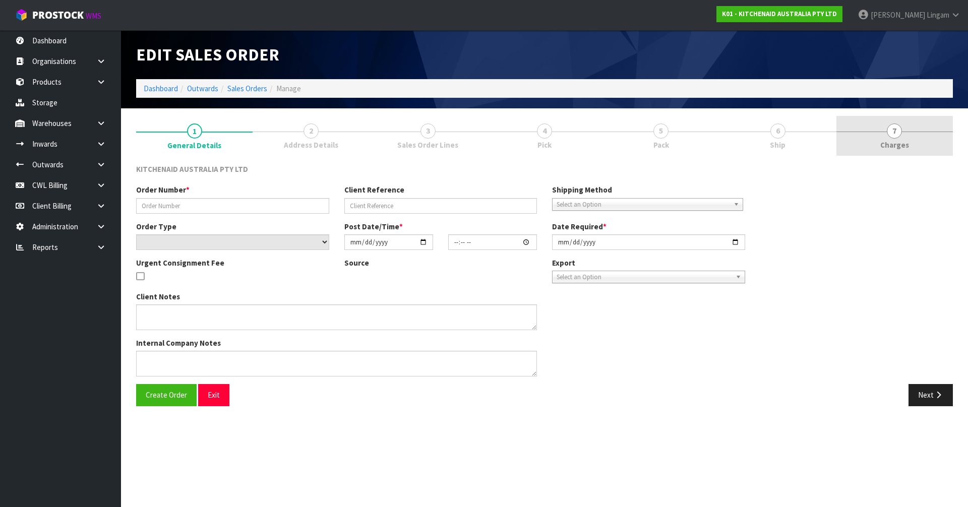
type input "[DATE]"
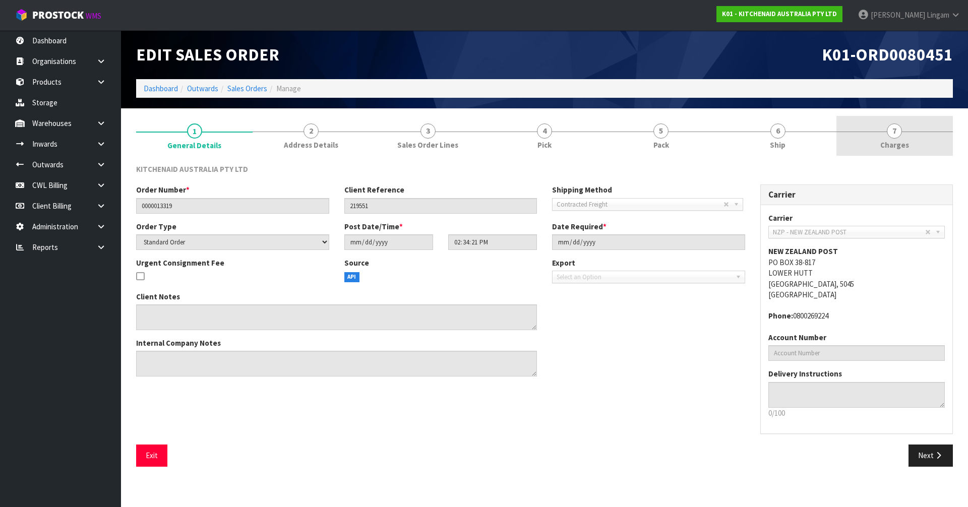
click at [910, 136] on link "7 [GEOGRAPHIC_DATA]" at bounding box center [895, 136] width 117 height 40
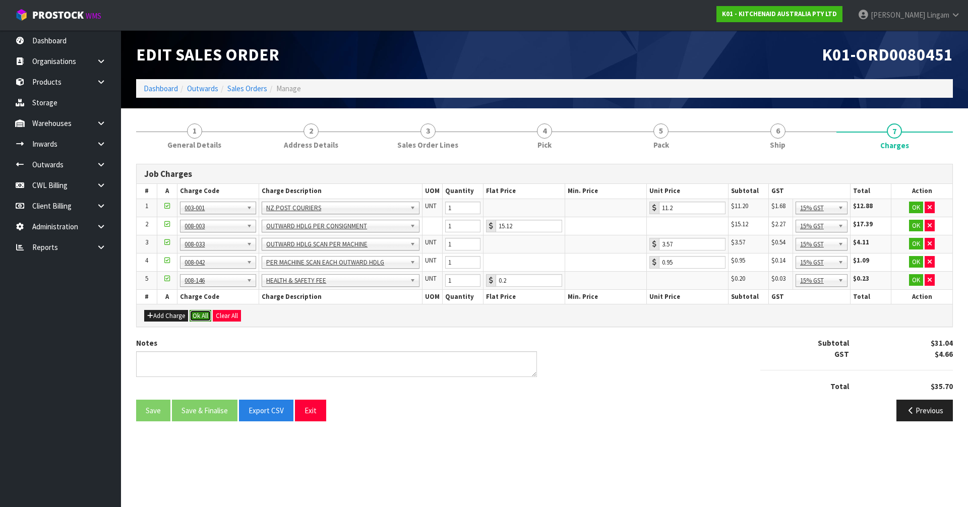
click at [201, 317] on button "Ok All" at bounding box center [201, 316] width 22 height 12
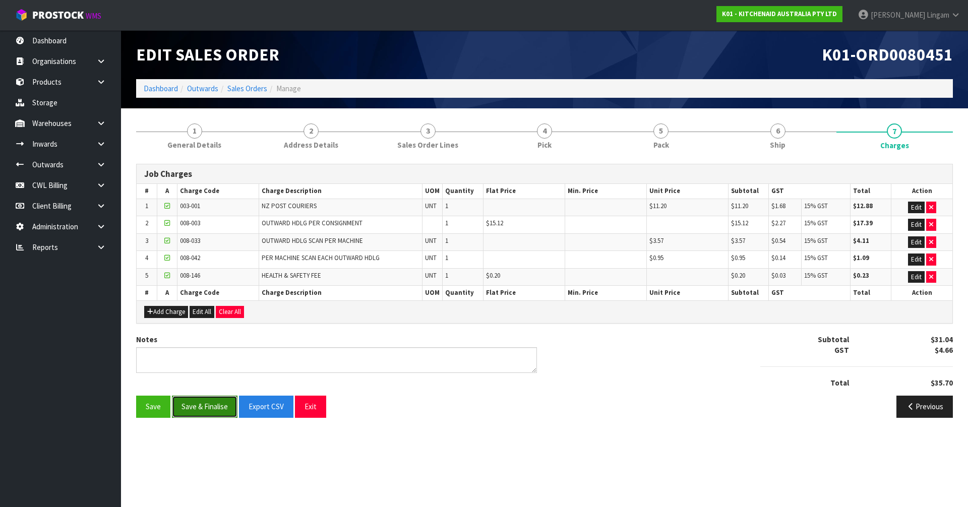
click at [202, 405] on button "Save & Finalise" at bounding box center [205, 407] width 66 height 22
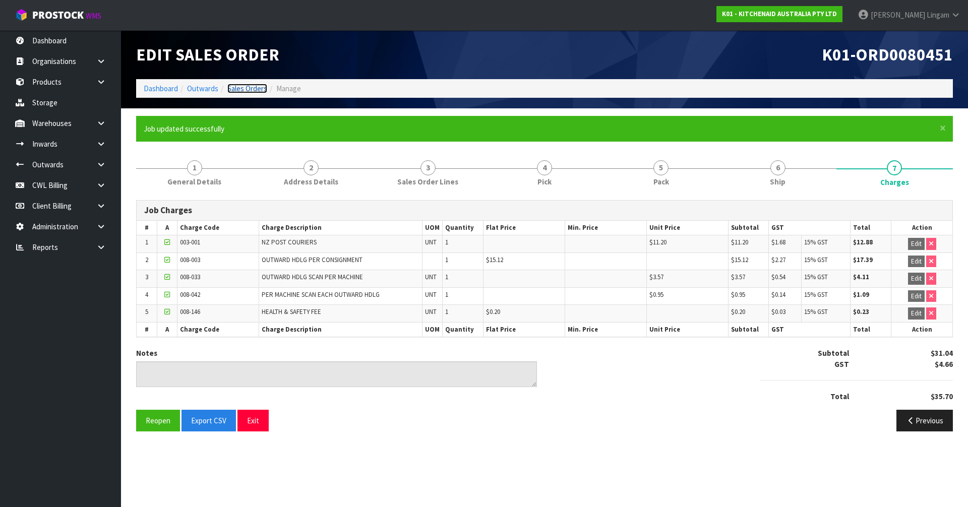
click at [248, 89] on link "Sales Orders" at bounding box center [247, 89] width 40 height 10
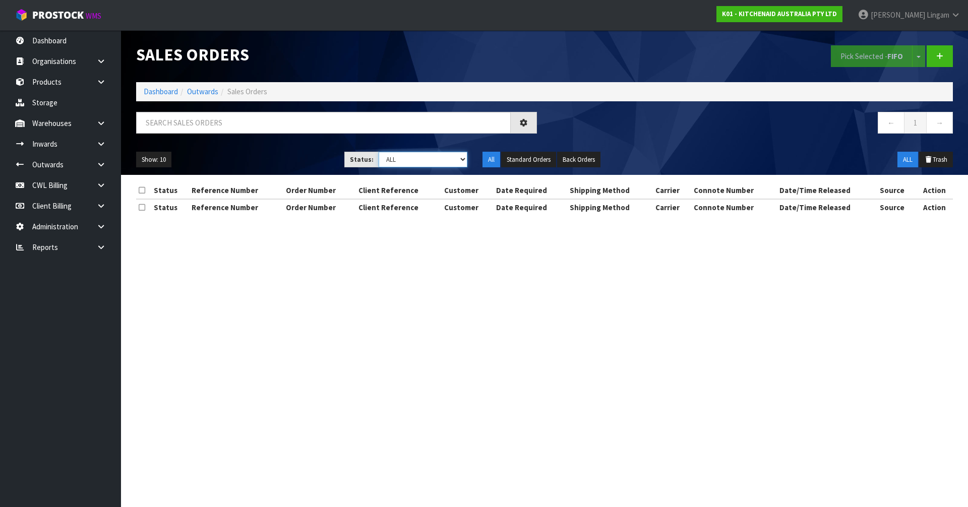
click at [455, 157] on select "Draft Pending Allocated Pending Pick Goods Picked Goods Packed Pending Charges …" at bounding box center [423, 160] width 89 height 16
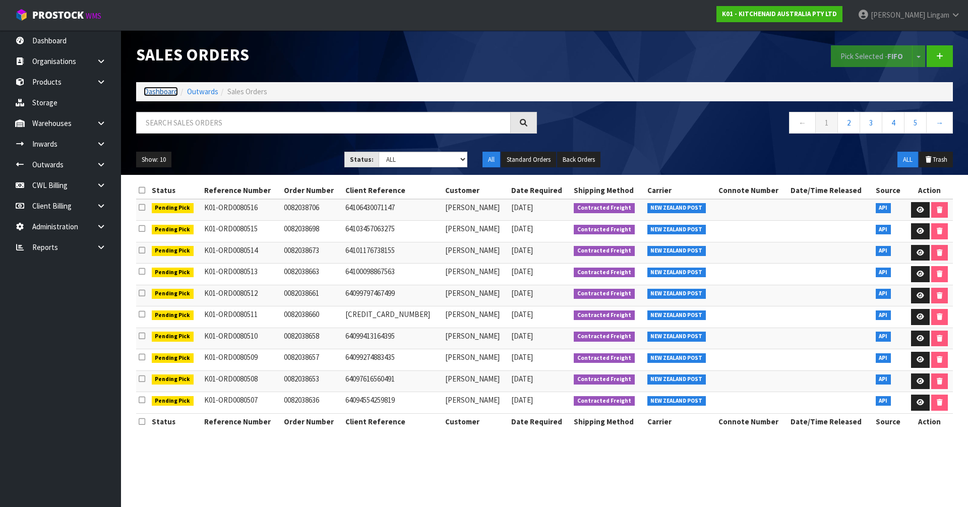
click at [165, 93] on link "Dashboard" at bounding box center [161, 92] width 34 height 10
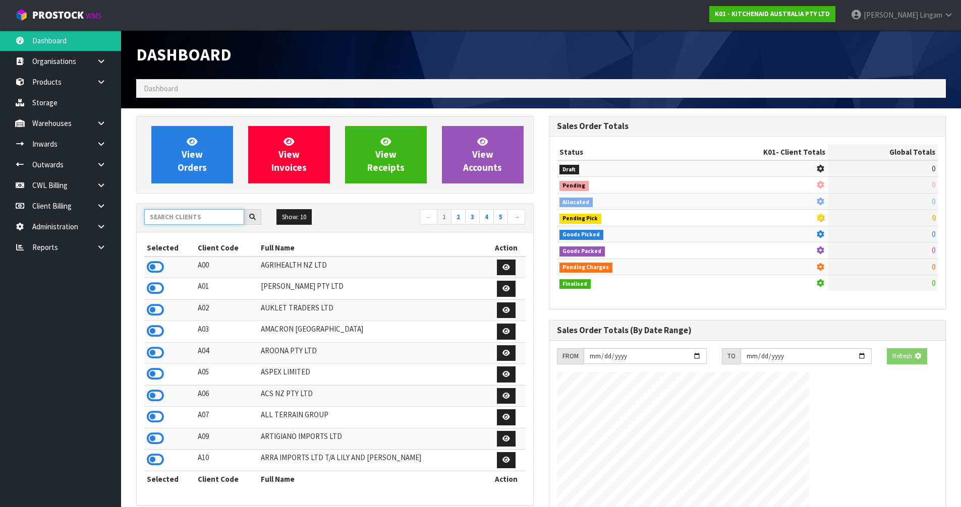
click at [188, 215] on input "text" at bounding box center [194, 217] width 100 height 16
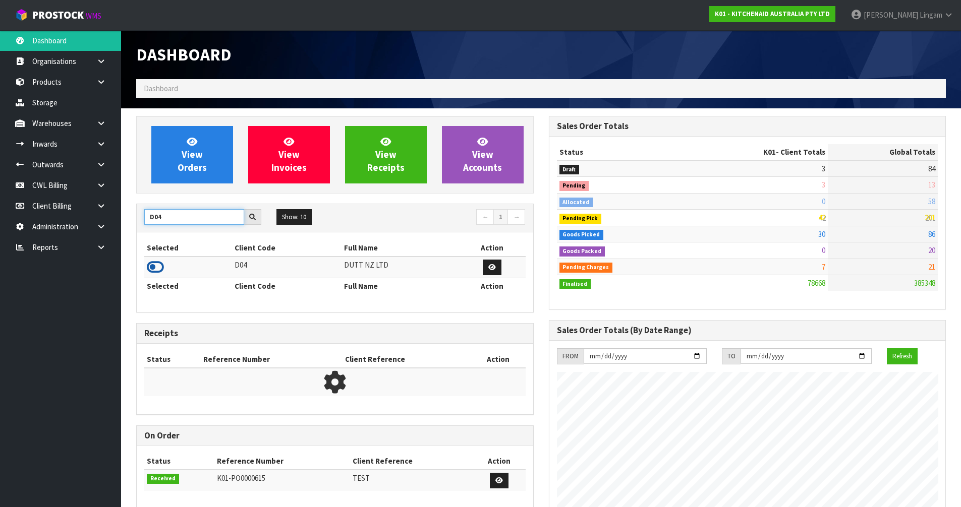
scroll to position [503662, 504014]
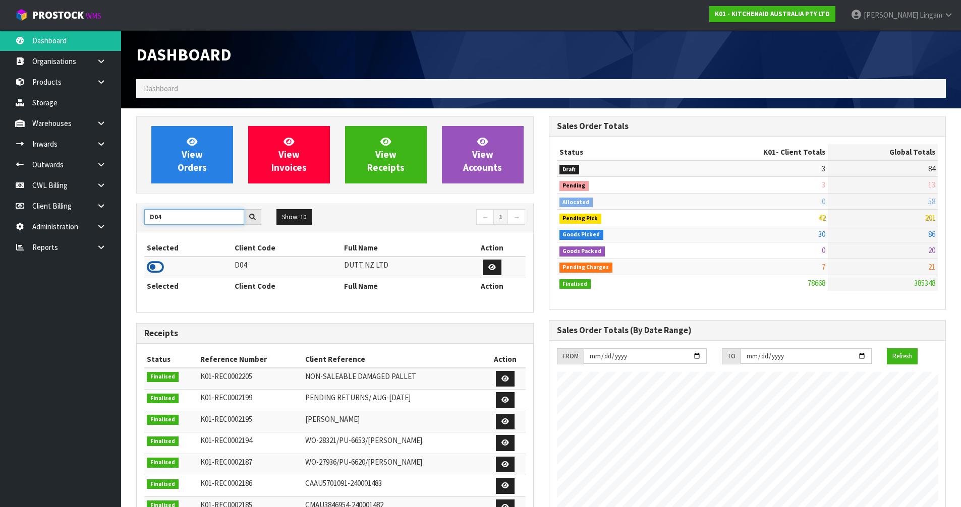
type input "D04"
click at [158, 264] on icon at bounding box center [155, 267] width 17 height 15
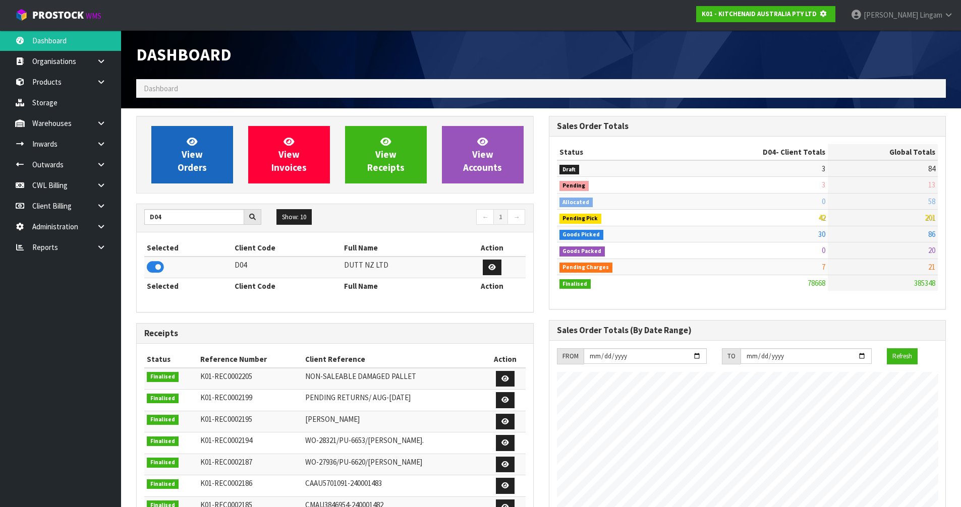
scroll to position [503797, 504014]
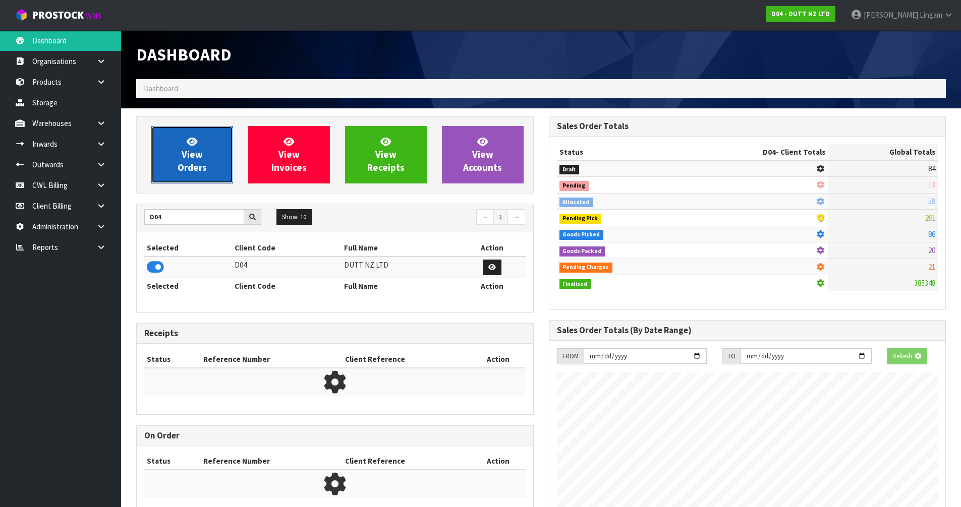
click at [204, 155] on link "View Orders" at bounding box center [192, 155] width 82 height 58
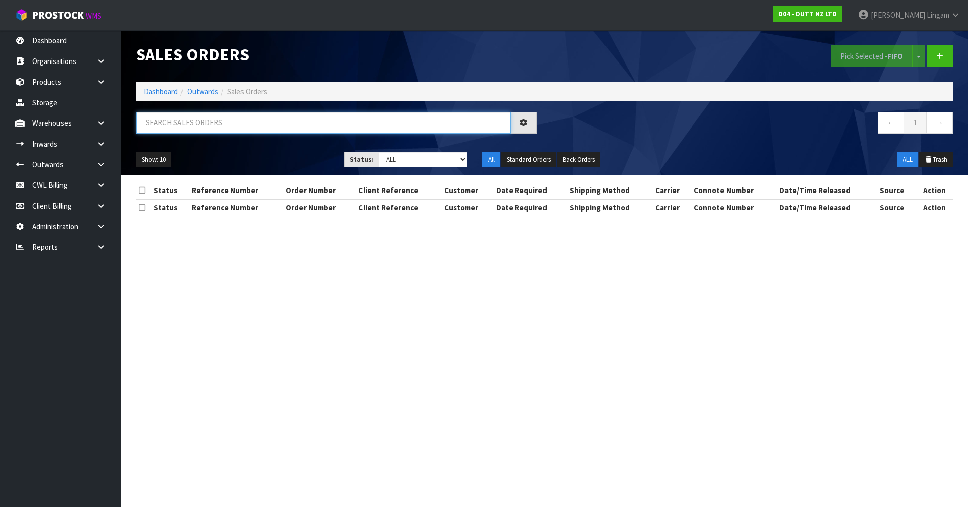
click at [378, 122] on input "text" at bounding box center [323, 123] width 375 height 22
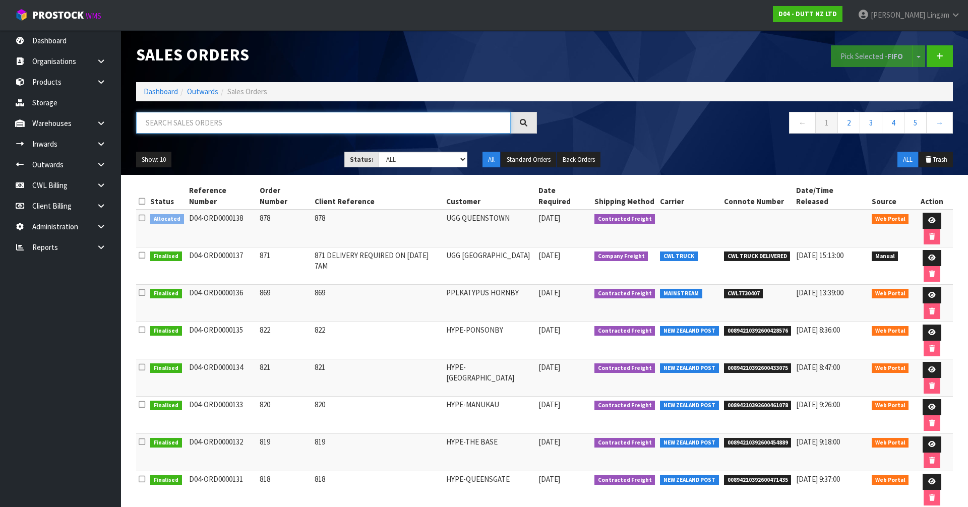
click at [375, 123] on input "text" at bounding box center [323, 123] width 375 height 22
click at [352, 126] on input "text" at bounding box center [323, 123] width 375 height 22
click at [233, 125] on input "text" at bounding box center [323, 123] width 375 height 22
paste input "CWL7730407"
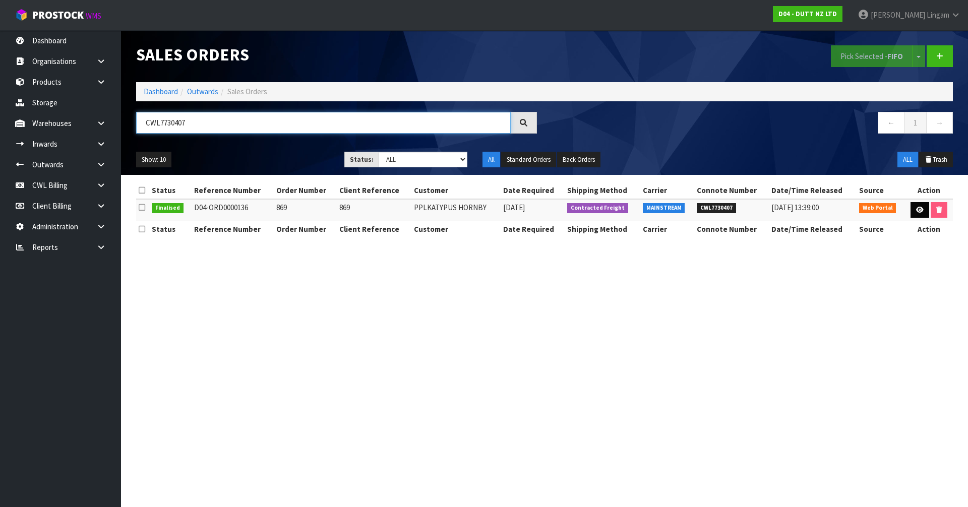
type input "CWL7730407"
click at [921, 211] on icon at bounding box center [921, 210] width 8 height 7
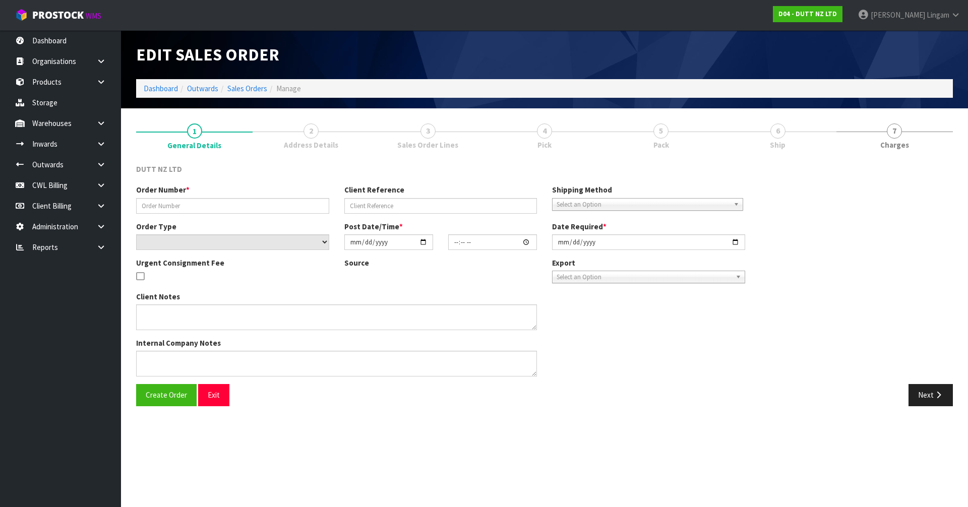
type input "869"
select select "number:0"
type input "2025-10-02"
type input "18:07:00.000"
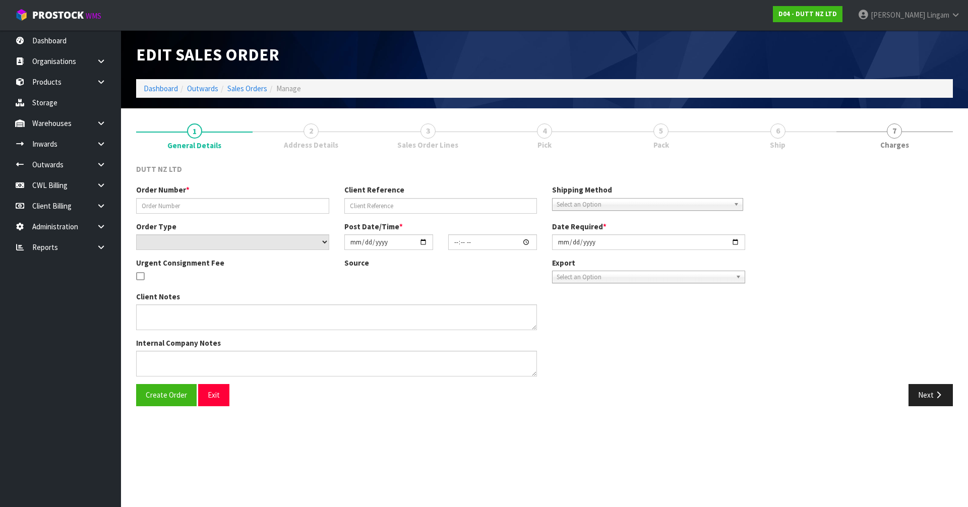
type input "2025-10-10"
type textarea "TAILGATE/ PALLET JACK DELVIERY TO STORE SITE CONTACT - DARREN - 0274356640 DELV…"
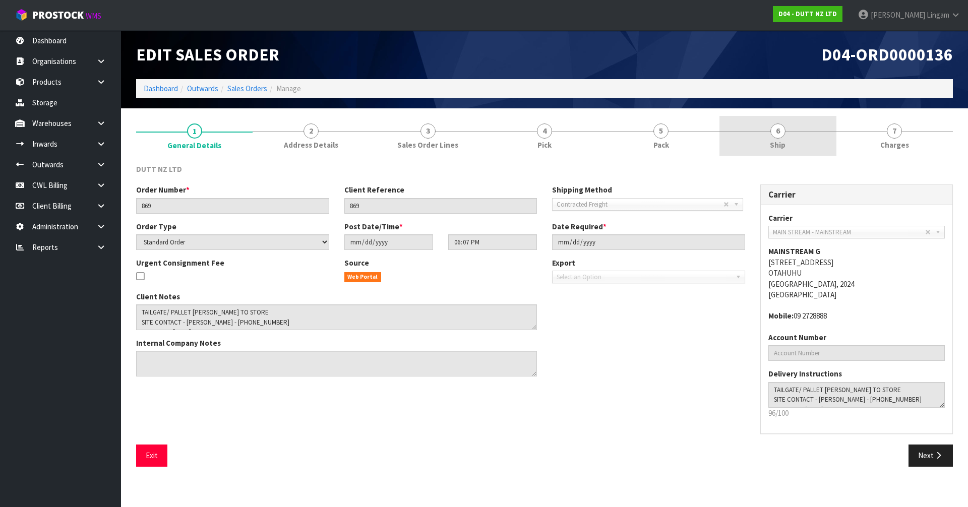
click at [786, 132] on div at bounding box center [778, 132] width 117 height 1
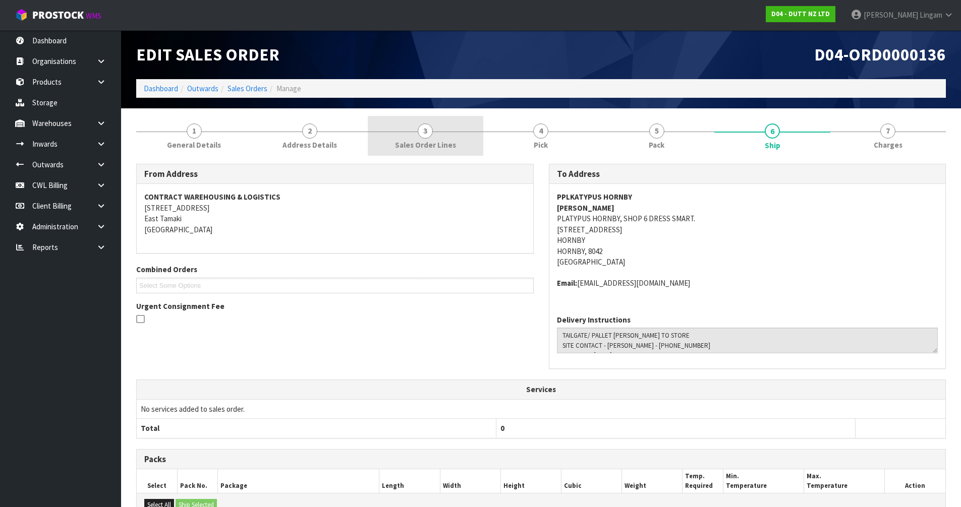
click at [440, 132] on link "3 Sales Order Lines" at bounding box center [426, 136] width 116 height 40
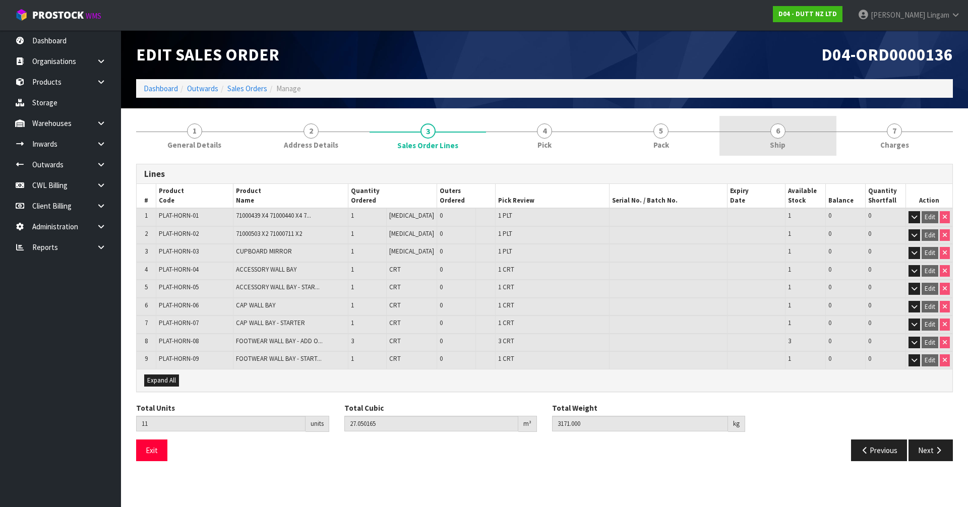
click at [778, 145] on span "Ship" at bounding box center [778, 145] width 16 height 11
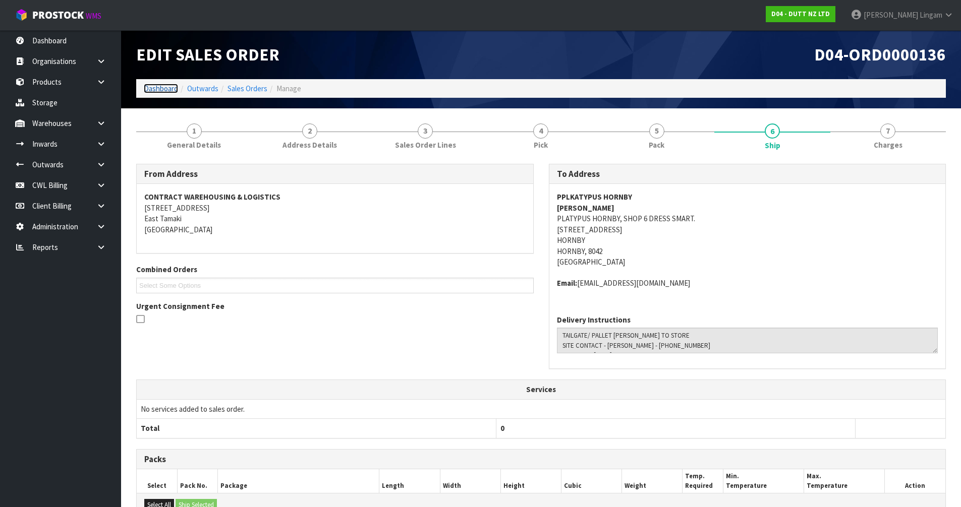
click at [161, 87] on link "Dashboard" at bounding box center [161, 89] width 34 height 10
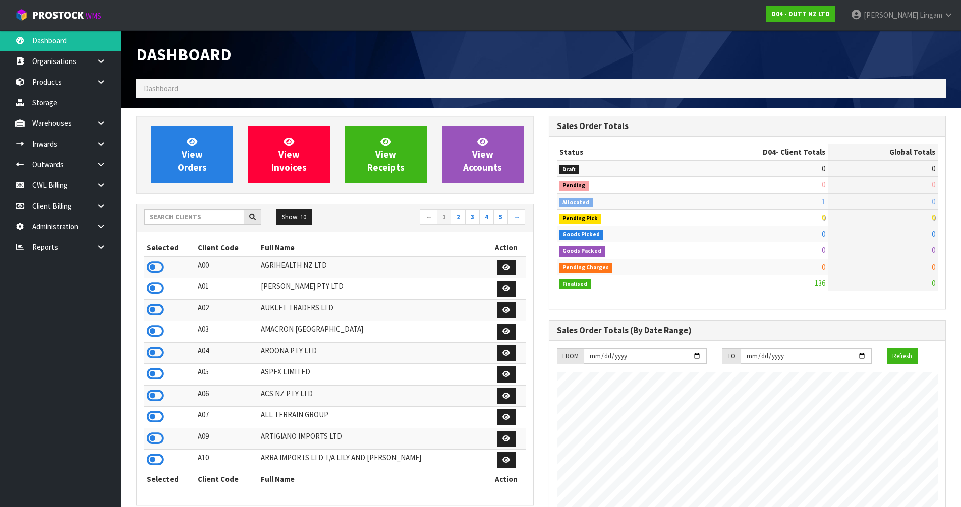
scroll to position [829, 412]
click at [209, 217] on input "text" at bounding box center [194, 217] width 100 height 16
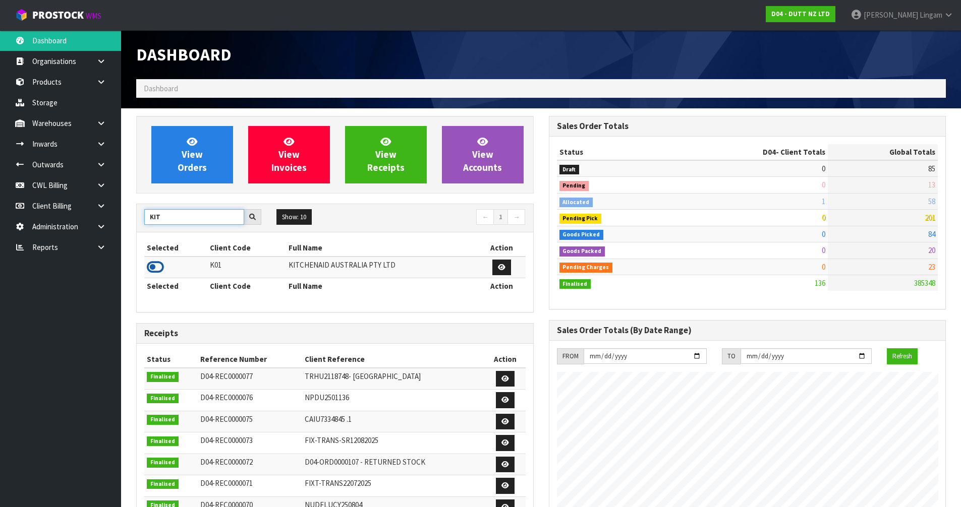
type input "KIT"
click at [160, 264] on icon at bounding box center [155, 267] width 17 height 15
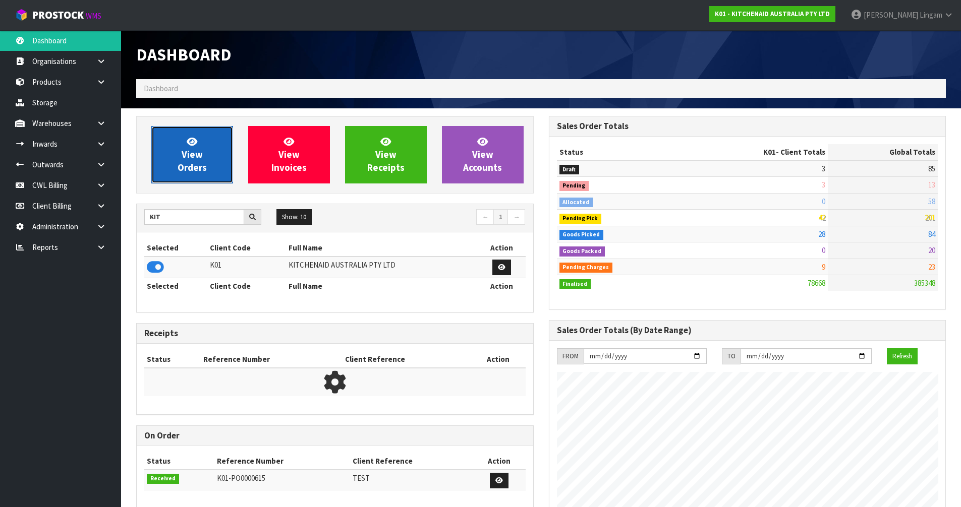
scroll to position [764, 412]
click at [197, 166] on span "View Orders" at bounding box center [192, 155] width 29 height 38
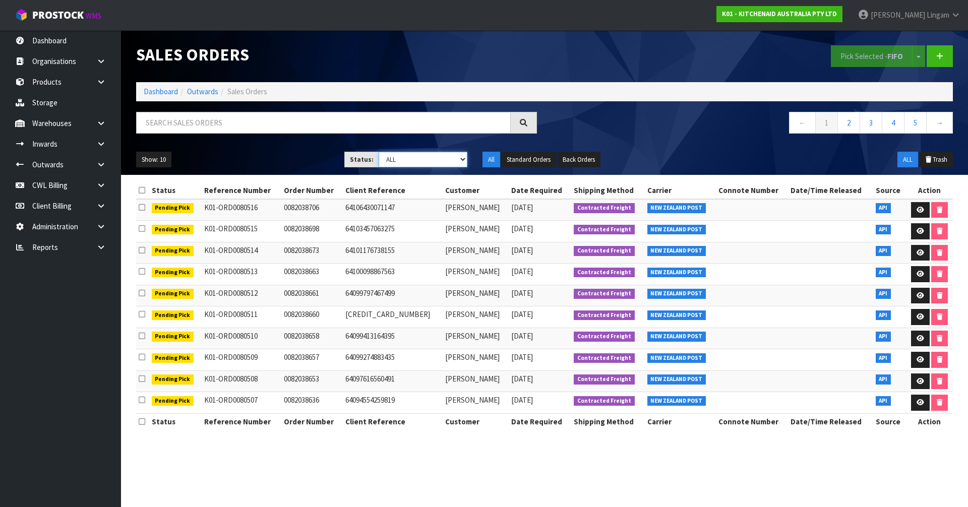
click at [435, 157] on select "Draft Pending Allocated Pending Pick Goods Picked Goods Packed Pending Charges …" at bounding box center [423, 160] width 89 height 16
select select "string:6"
click at [379, 152] on select "Draft Pending Allocated Pending Pick Goods Picked Goods Packed Pending Charges …" at bounding box center [423, 160] width 89 height 16
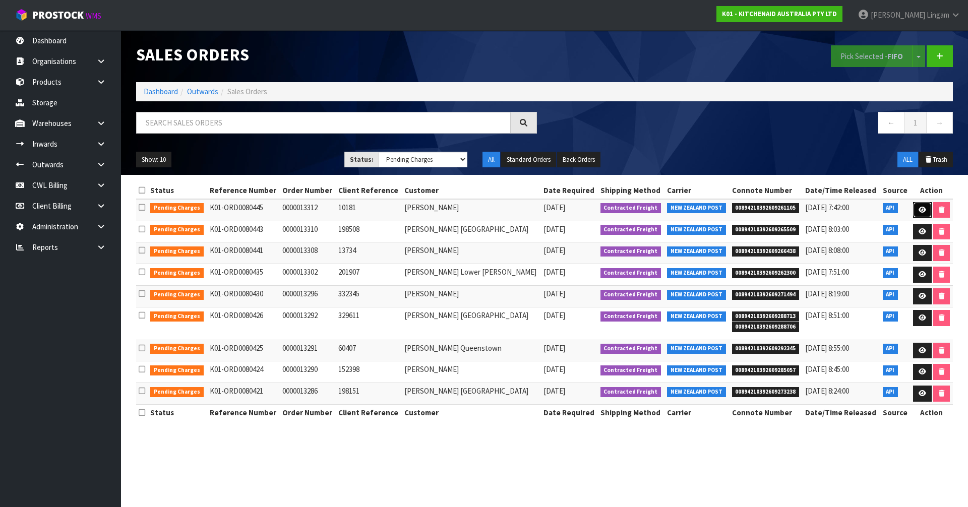
click at [922, 215] on link at bounding box center [923, 210] width 19 height 16
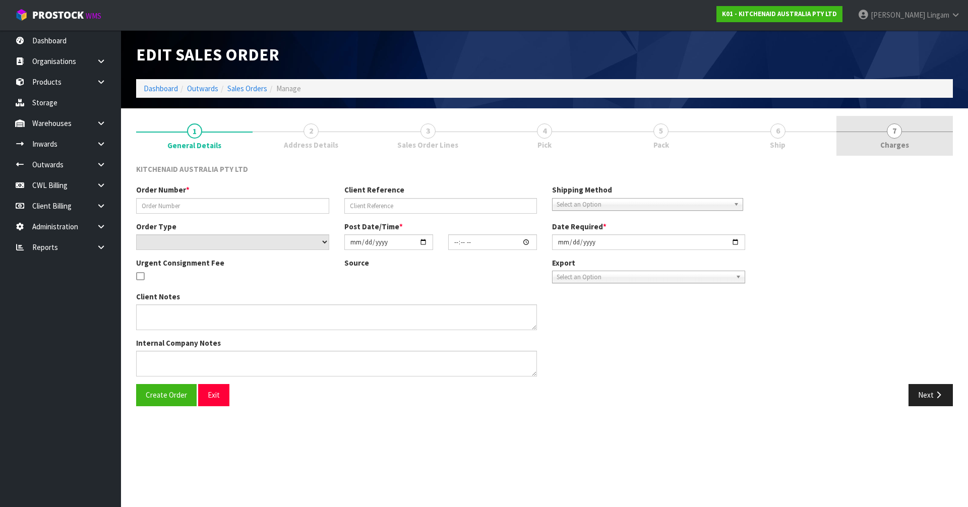
type input "0000013312"
type input "10181"
select select "number:0"
type input "[DATE]"
type input "14:34:09.000"
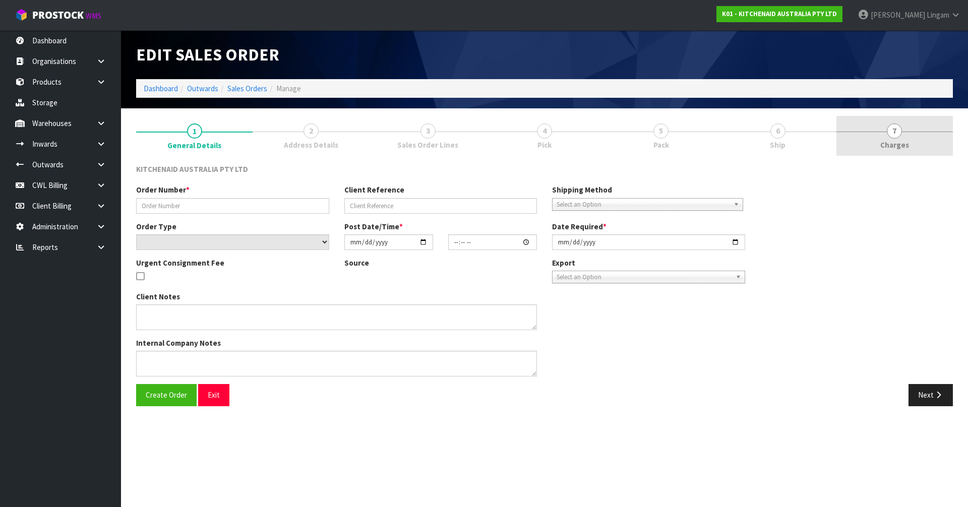
type input "[DATE]"
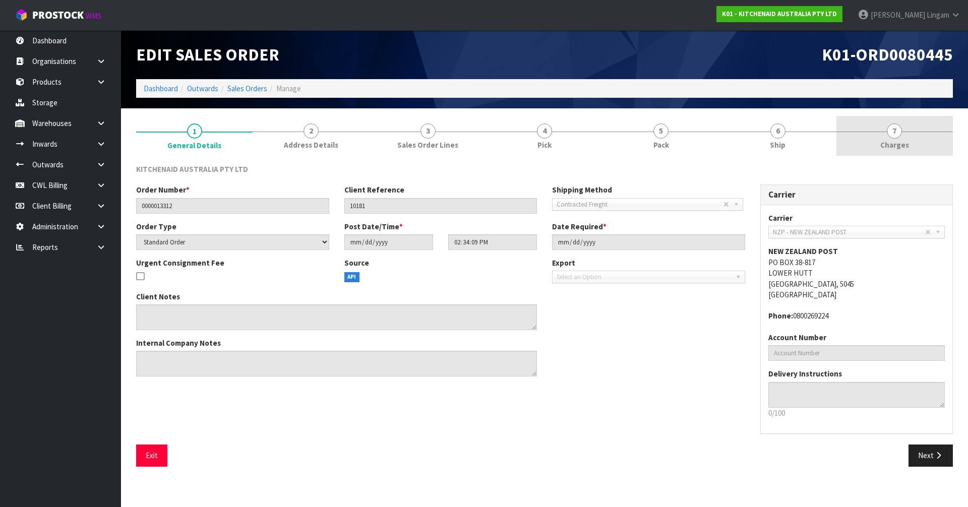
click at [928, 133] on link "7 [GEOGRAPHIC_DATA]" at bounding box center [895, 136] width 117 height 40
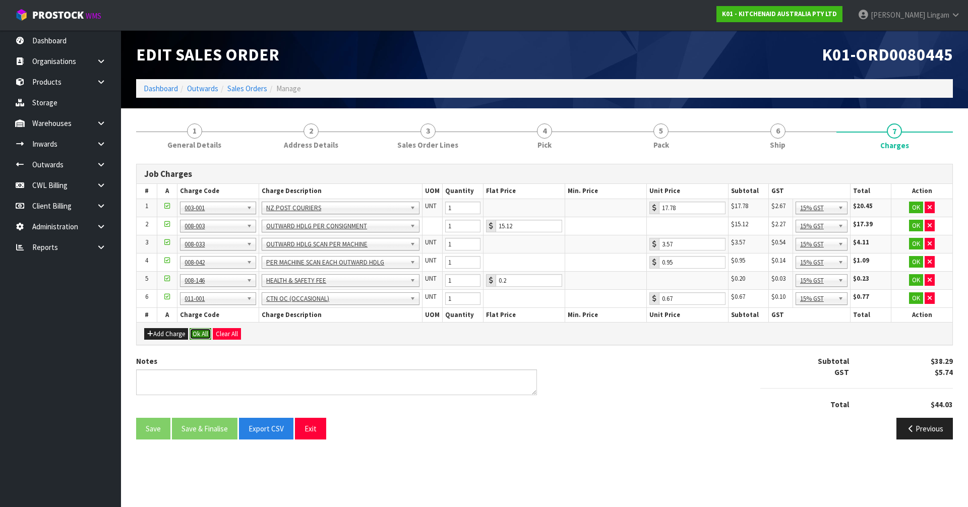
click at [206, 333] on button "Ok All" at bounding box center [201, 334] width 22 height 12
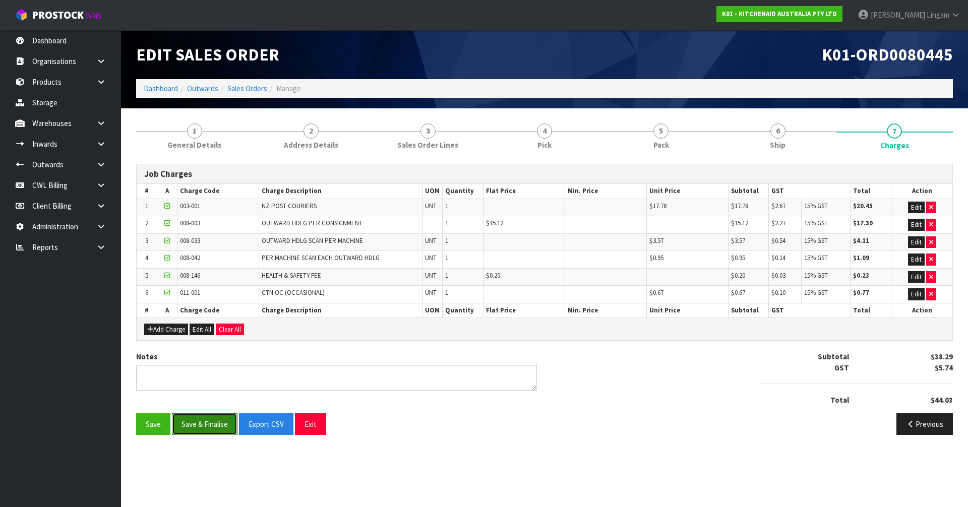
click at [208, 430] on button "Save & Finalise" at bounding box center [205, 425] width 66 height 22
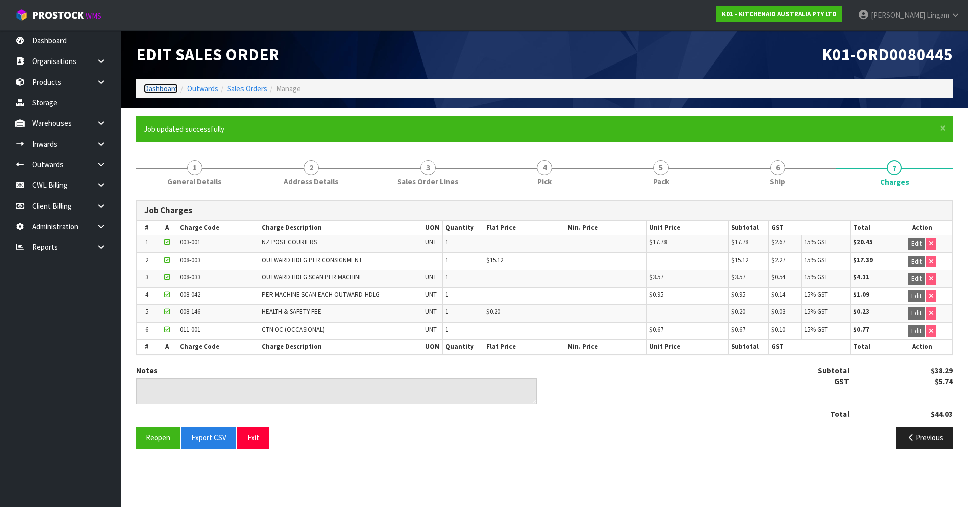
click at [166, 90] on link "Dashboard" at bounding box center [161, 89] width 34 height 10
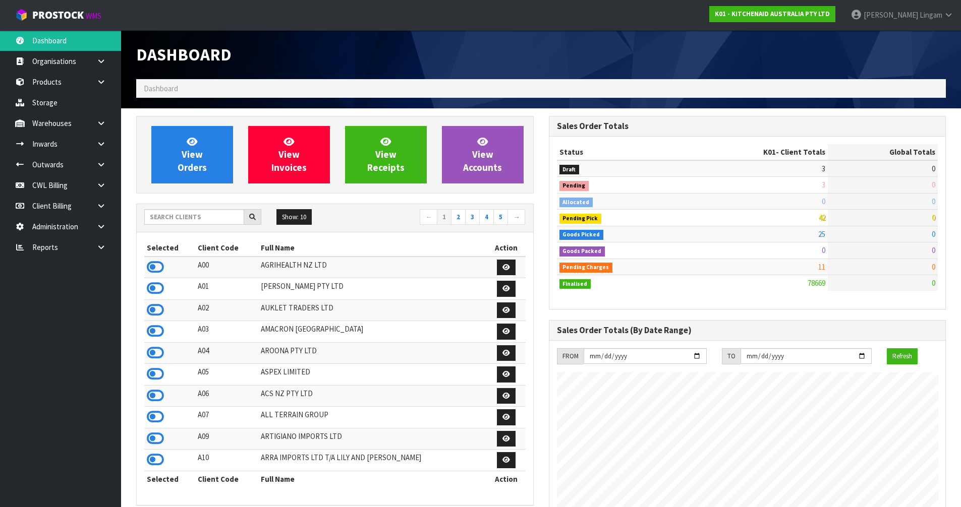
scroll to position [764, 412]
click at [184, 219] on input "text" at bounding box center [194, 217] width 100 height 16
click at [220, 163] on link "View Orders" at bounding box center [192, 155] width 82 height 58
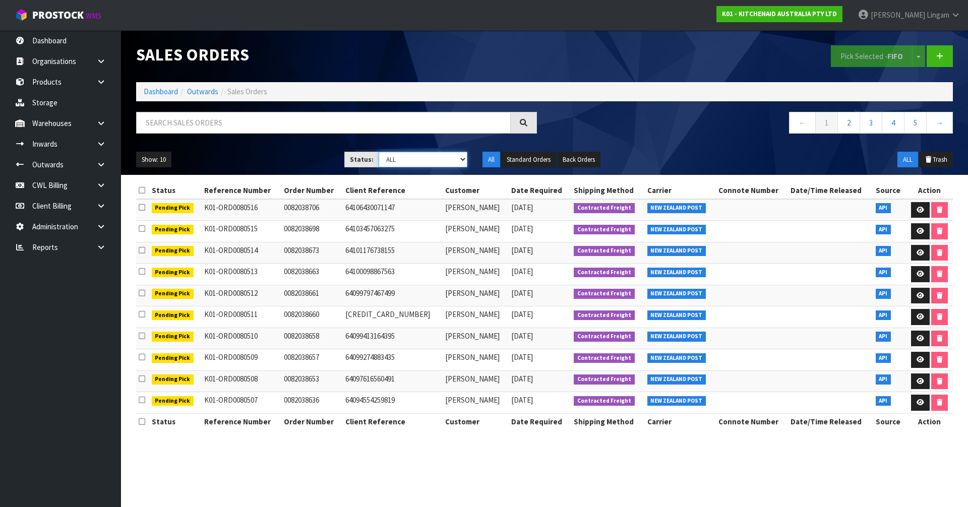
click at [451, 157] on select "Draft Pending Allocated Pending Pick Goods Picked Goods Packed Pending Charges …" at bounding box center [423, 160] width 89 height 16
select select "string:6"
click at [379, 152] on select "Draft Pending Allocated Pending Pick Goods Picked Goods Packed Pending Charges …" at bounding box center [423, 160] width 89 height 16
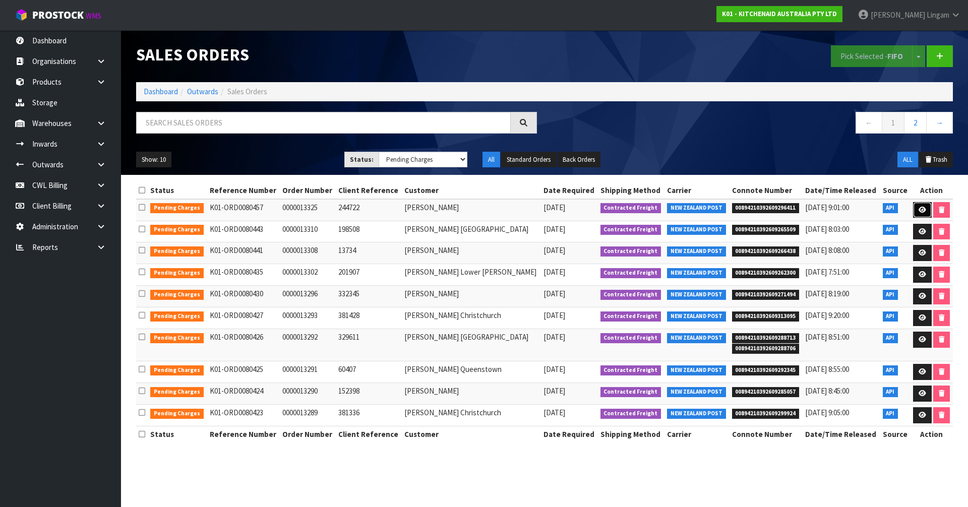
click at [917, 210] on link at bounding box center [923, 210] width 19 height 16
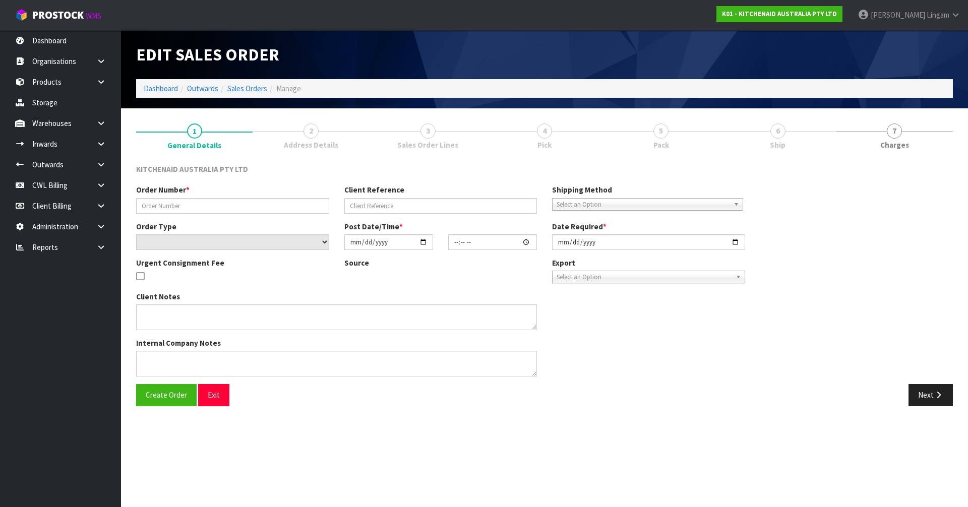
type input "0000013325"
type input "244722"
select select "number:0"
type input "[DATE]"
type input "14:34:33.000"
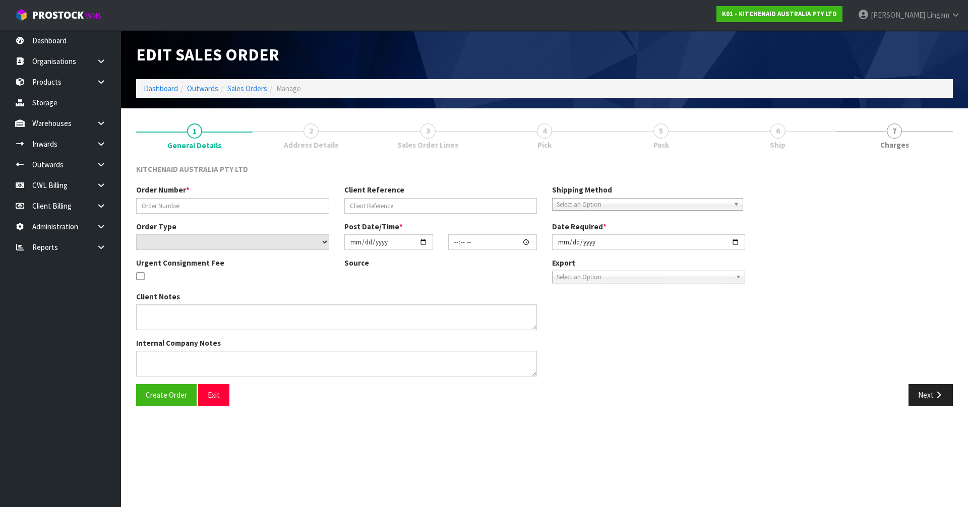
type input "[DATE]"
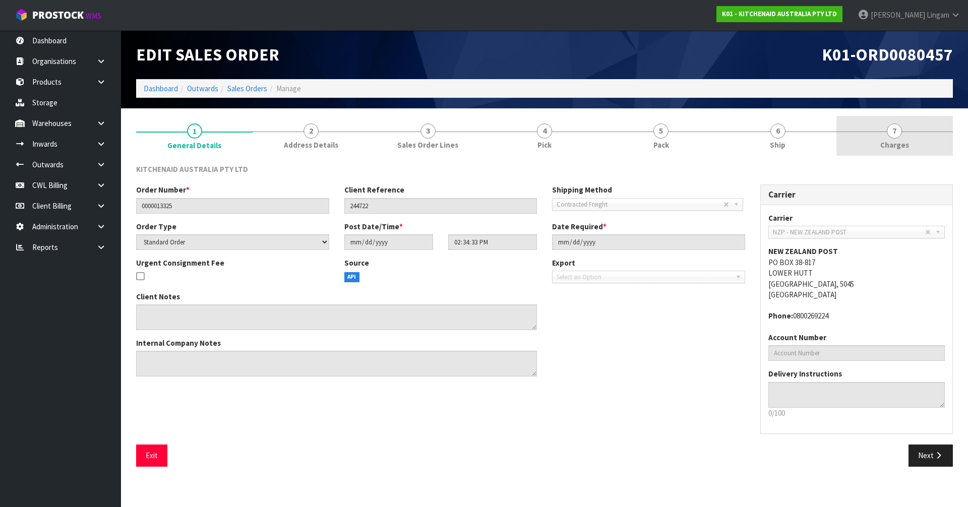
click at [931, 142] on link "7 [GEOGRAPHIC_DATA]" at bounding box center [895, 136] width 117 height 40
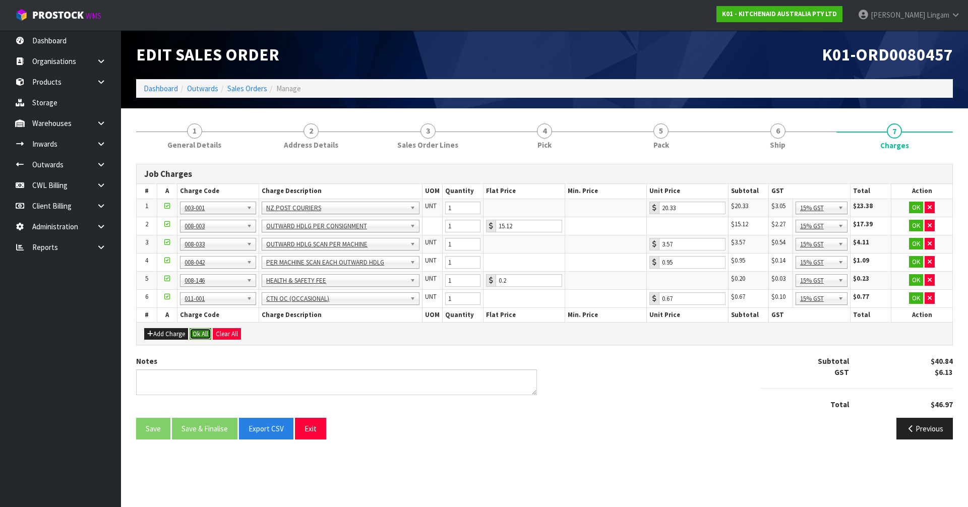
click at [196, 334] on button "Ok All" at bounding box center [201, 334] width 22 height 12
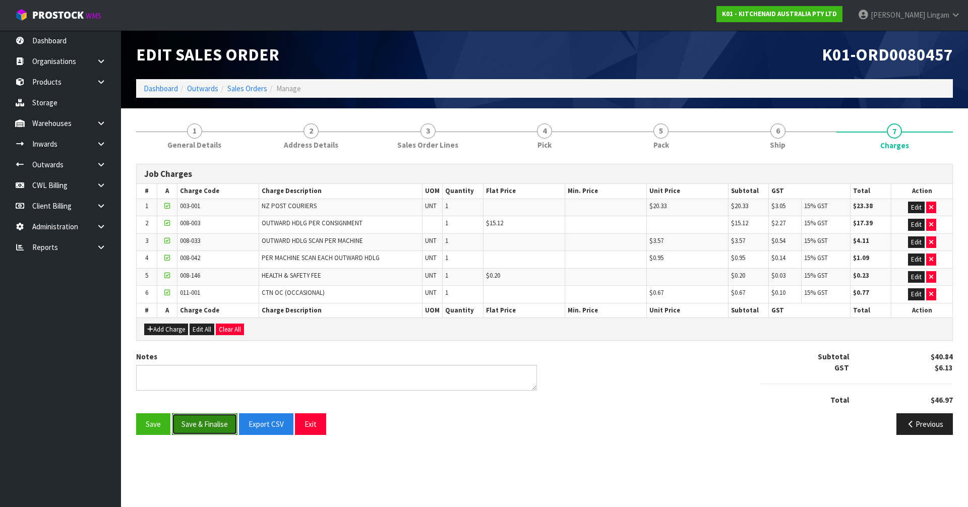
click at [206, 425] on button "Save & Finalise" at bounding box center [205, 425] width 66 height 22
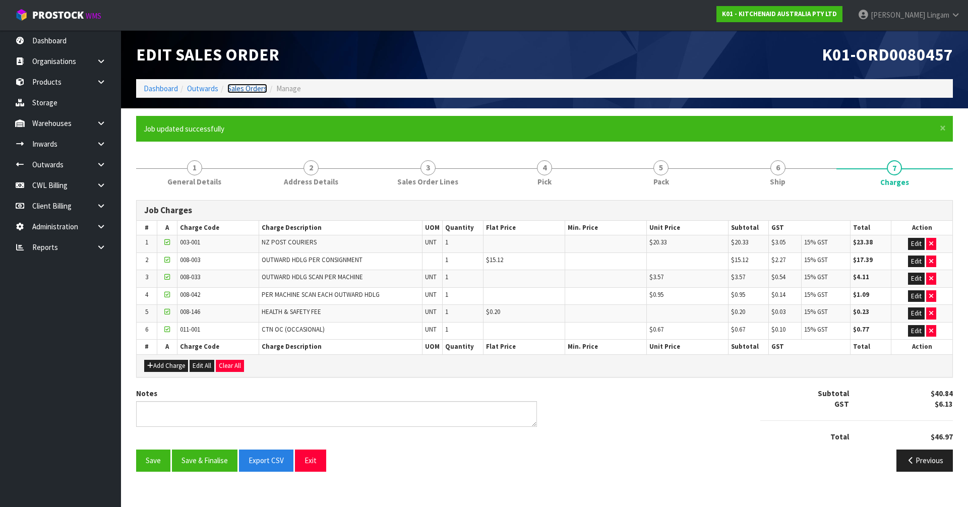
click at [251, 86] on link "Sales Orders" at bounding box center [247, 89] width 40 height 10
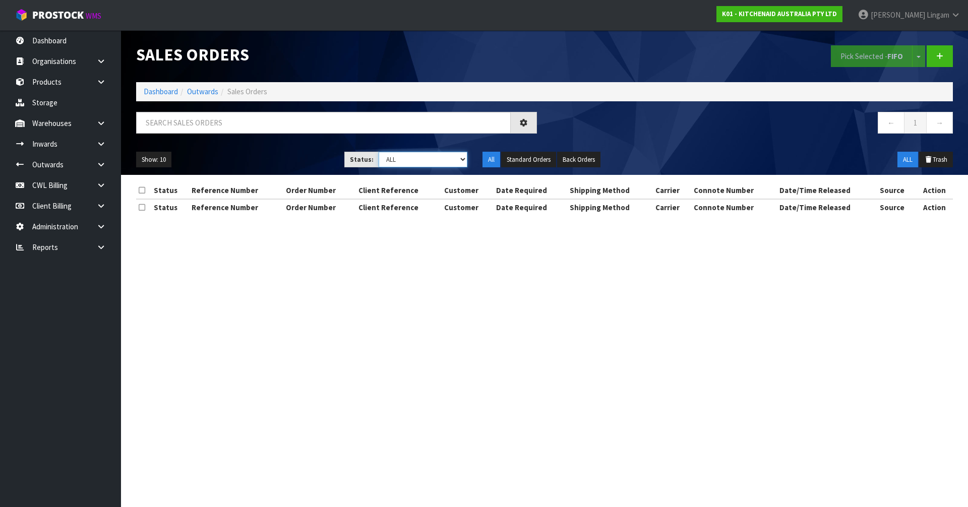
click at [442, 158] on select "Draft Pending Allocated Pending Pick Goods Picked Goods Packed Pending Charges …" at bounding box center [423, 160] width 89 height 16
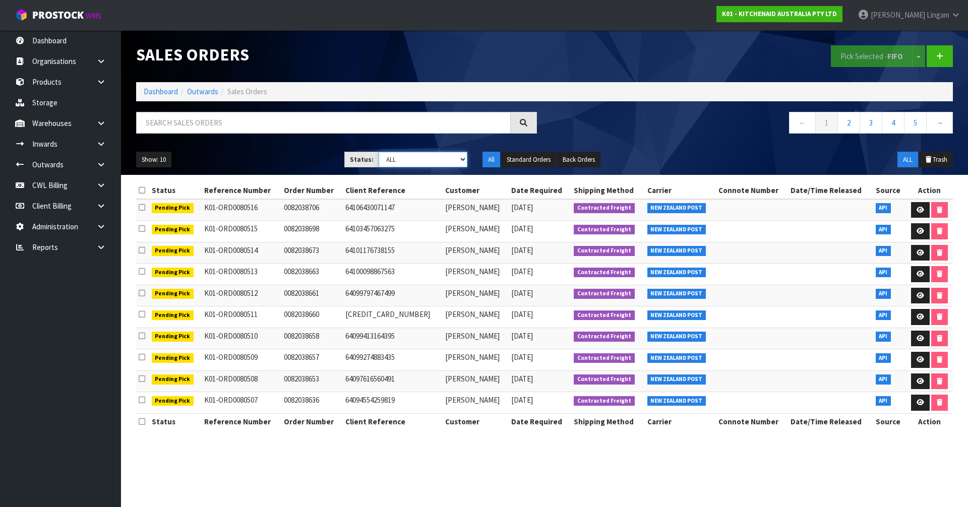
select select "string:6"
click at [379, 152] on select "Draft Pending Allocated Pending Pick Goods Picked Goods Packed Pending Charges …" at bounding box center [423, 160] width 89 height 16
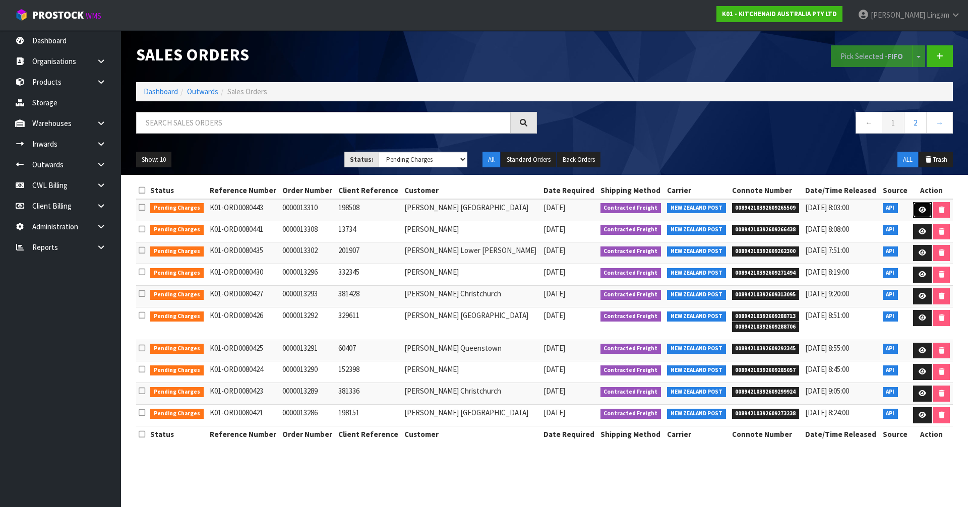
click at [922, 209] on icon at bounding box center [923, 210] width 8 height 7
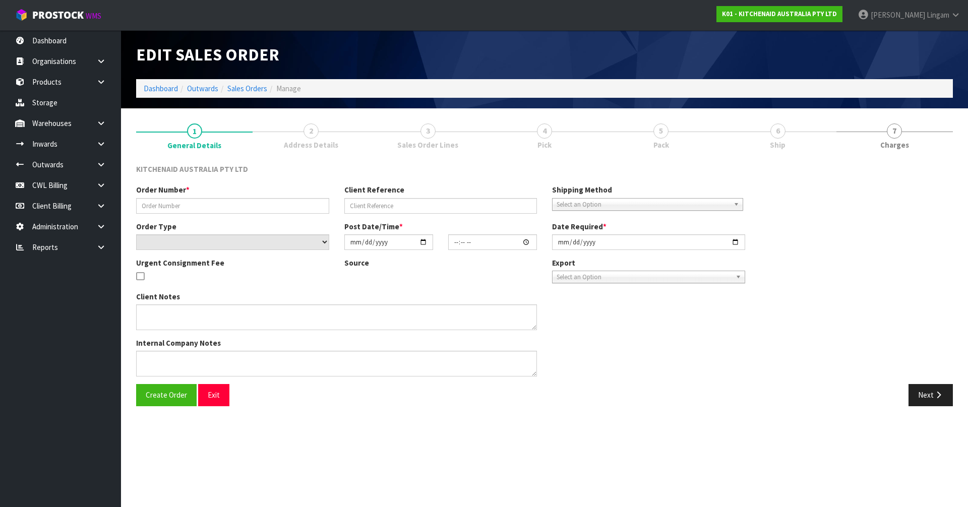
type input "0000013310"
type input "198508"
select select "number:0"
type input "[DATE]"
type input "14:34:05.000"
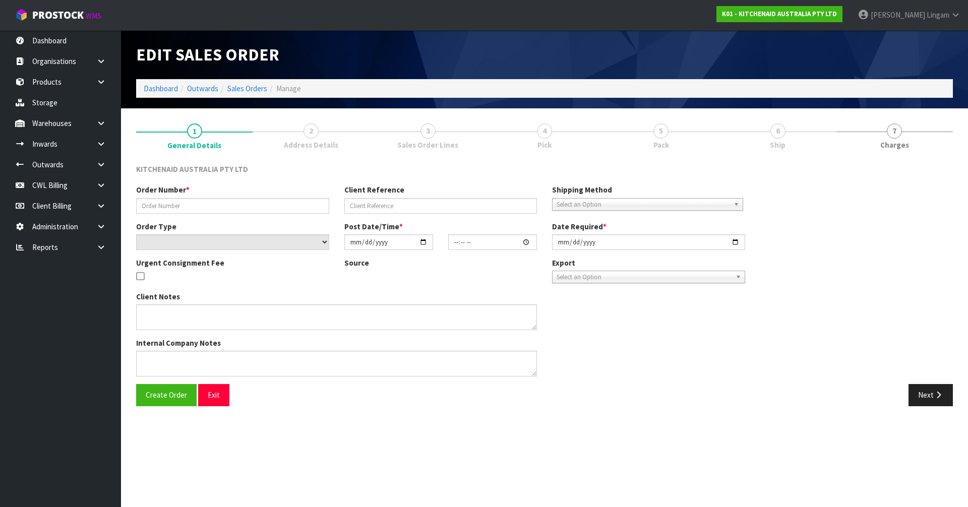
type input "[DATE]"
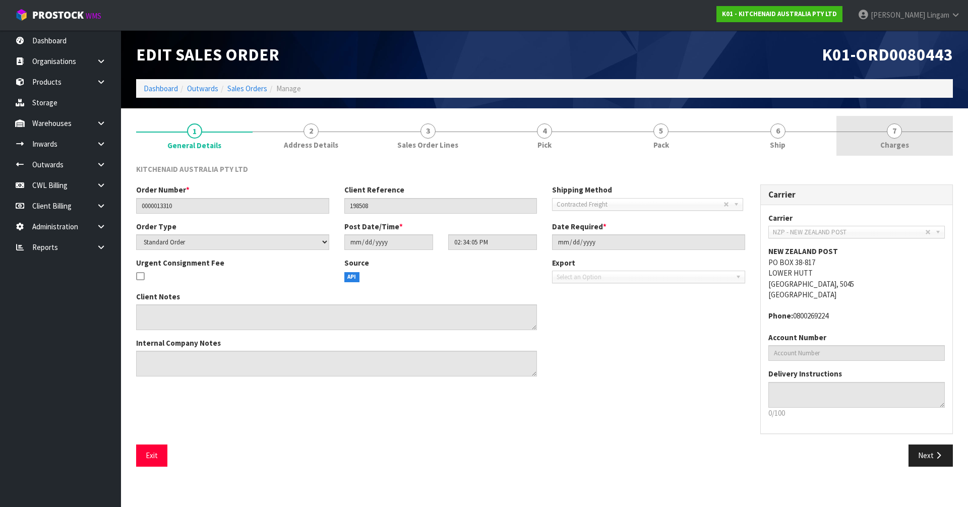
click at [909, 150] on link "7 [GEOGRAPHIC_DATA]" at bounding box center [895, 136] width 117 height 40
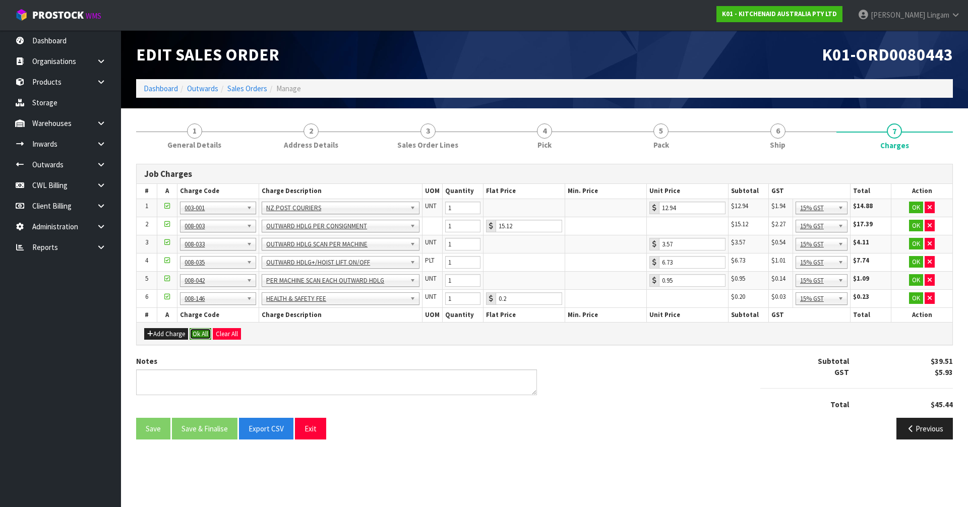
click at [201, 331] on button "Ok All" at bounding box center [201, 334] width 22 height 12
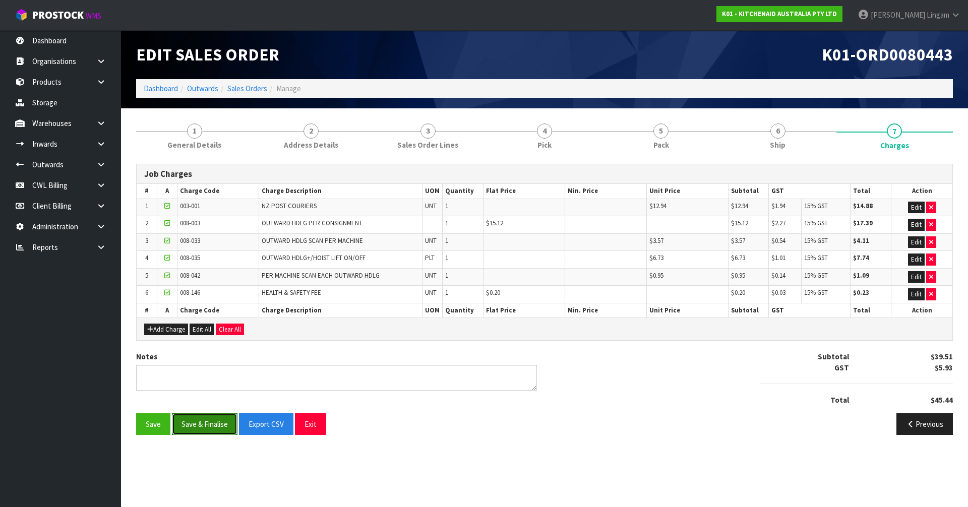
click at [207, 422] on button "Save & Finalise" at bounding box center [205, 425] width 66 height 22
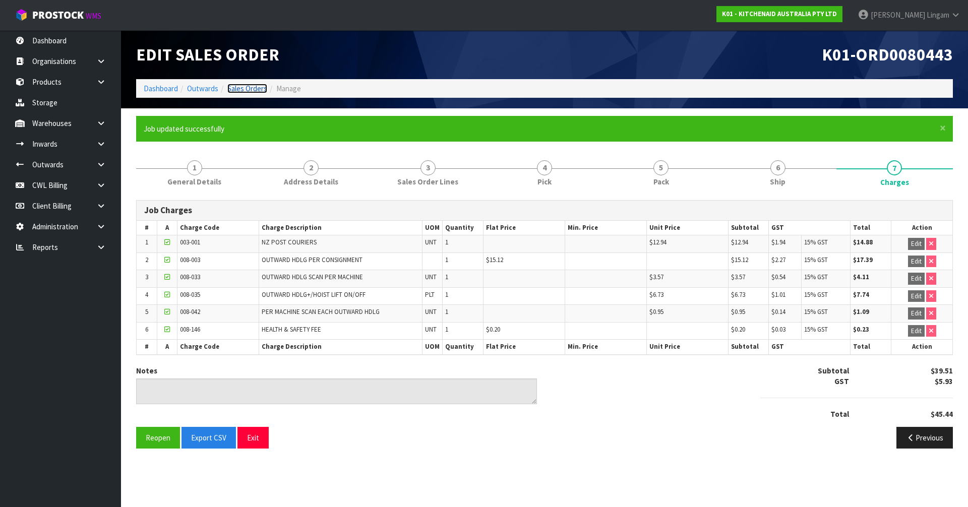
click at [250, 86] on link "Sales Orders" at bounding box center [247, 89] width 40 height 10
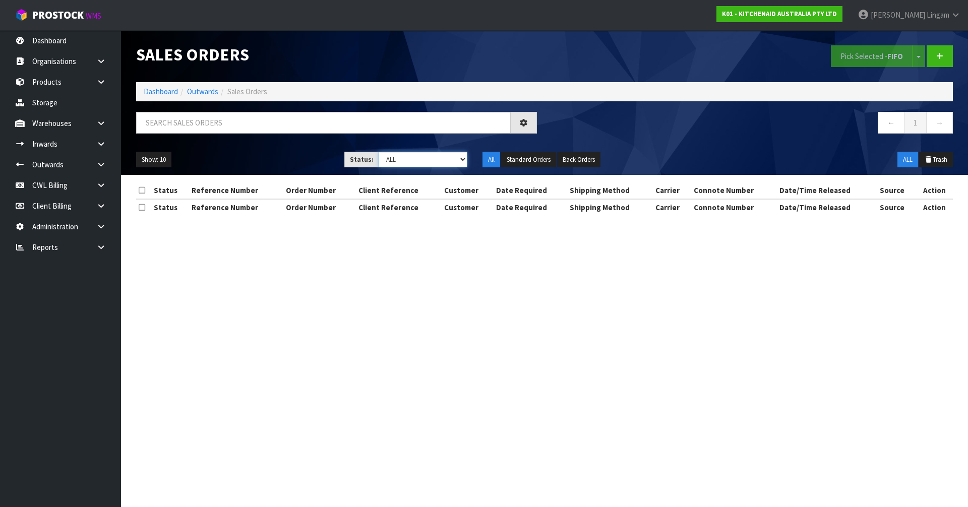
click at [449, 155] on select "Draft Pending Allocated Pending Pick Goods Picked Goods Packed Pending Charges …" at bounding box center [423, 160] width 89 height 16
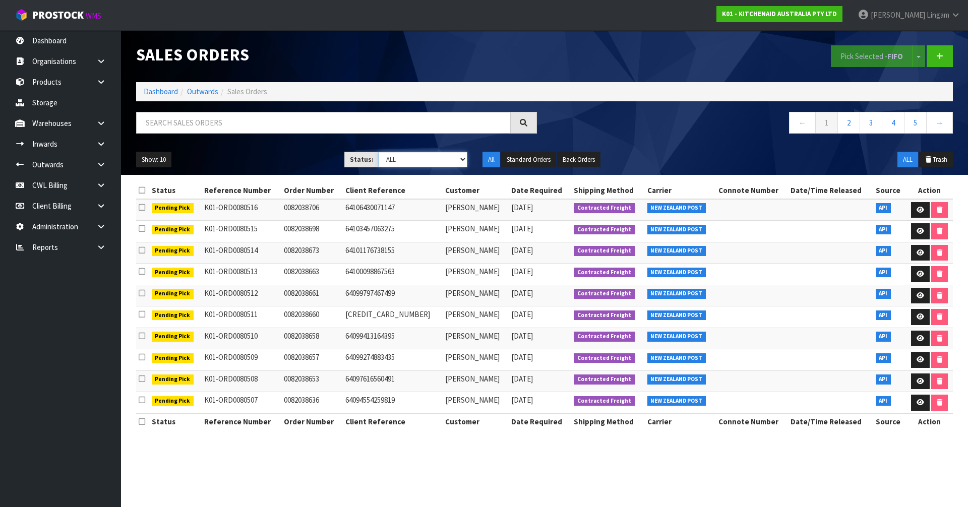
select select "string:6"
click at [379, 152] on select "Draft Pending Allocated Pending Pick Goods Picked Goods Packed Pending Charges …" at bounding box center [423, 160] width 89 height 16
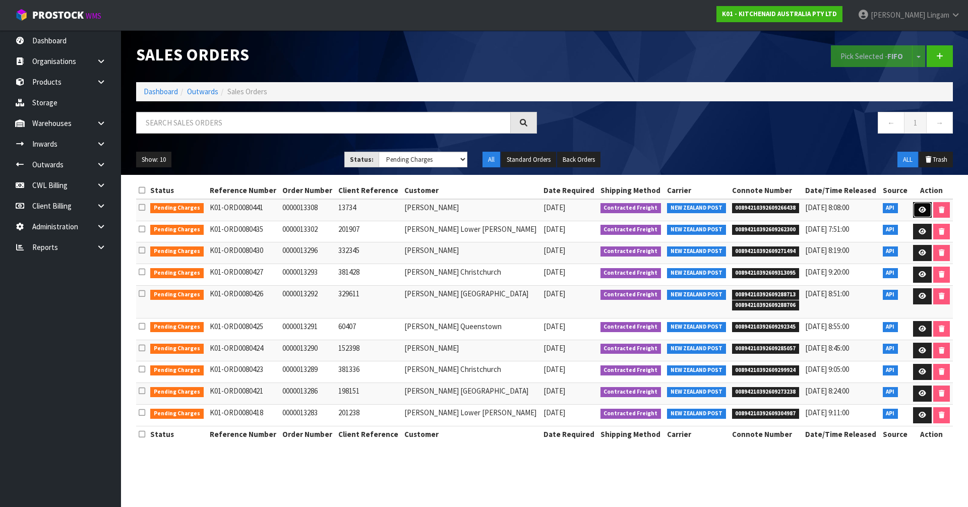
click at [919, 210] on icon at bounding box center [923, 210] width 8 height 7
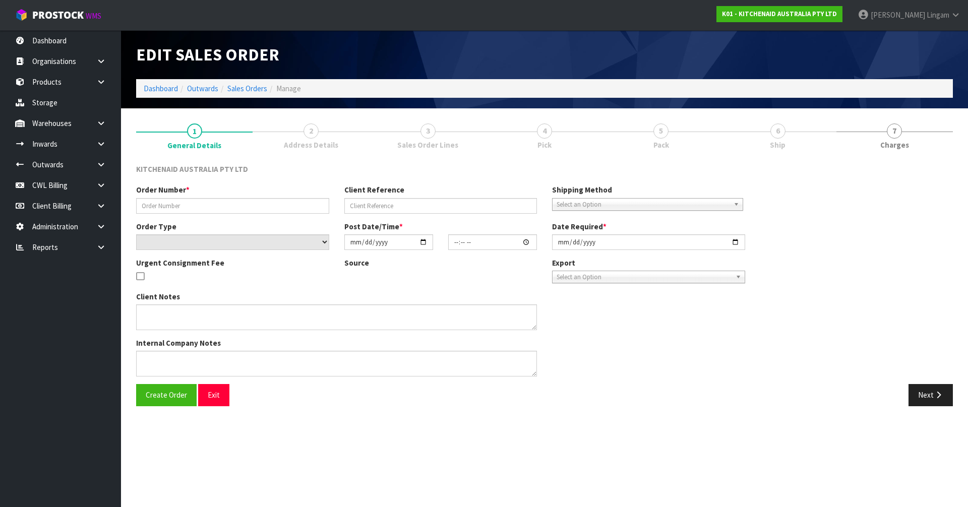
type input "0000013308"
type input "13734"
select select "number:0"
type input "[DATE]"
type input "14:34:01.000"
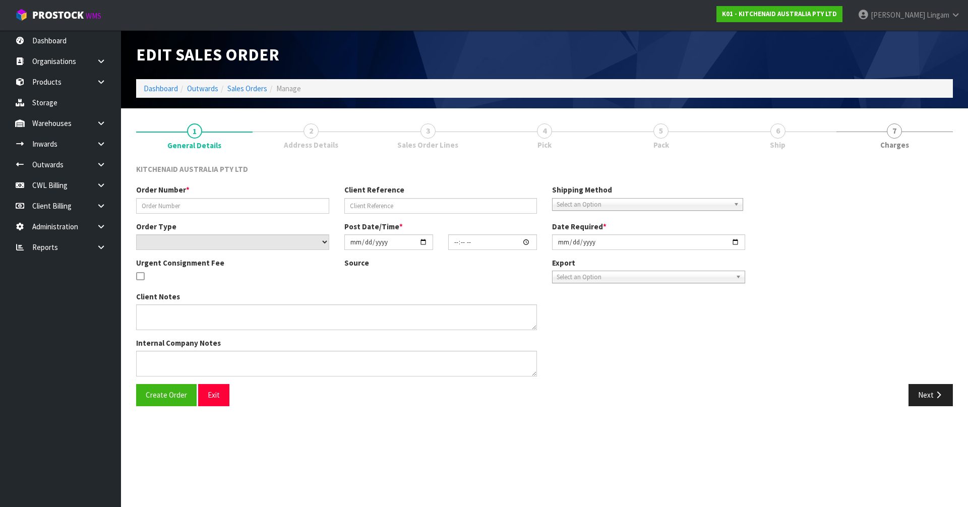
type input "[DATE]"
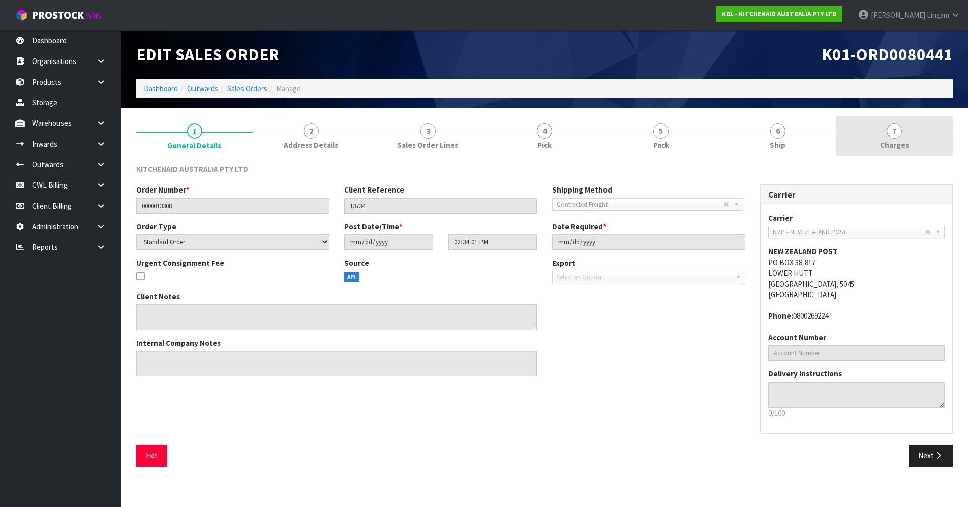
click at [929, 151] on link "7 [GEOGRAPHIC_DATA]" at bounding box center [895, 136] width 117 height 40
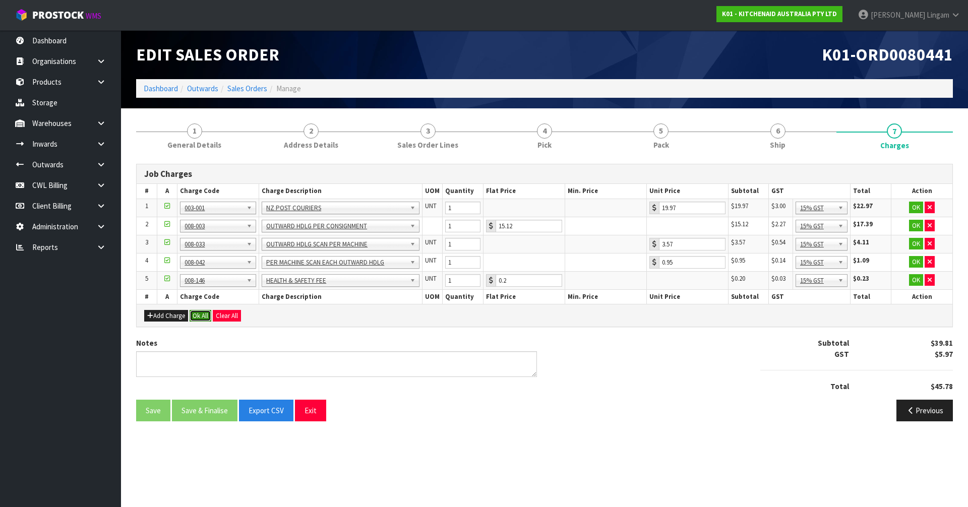
click at [206, 317] on button "Ok All" at bounding box center [201, 316] width 22 height 12
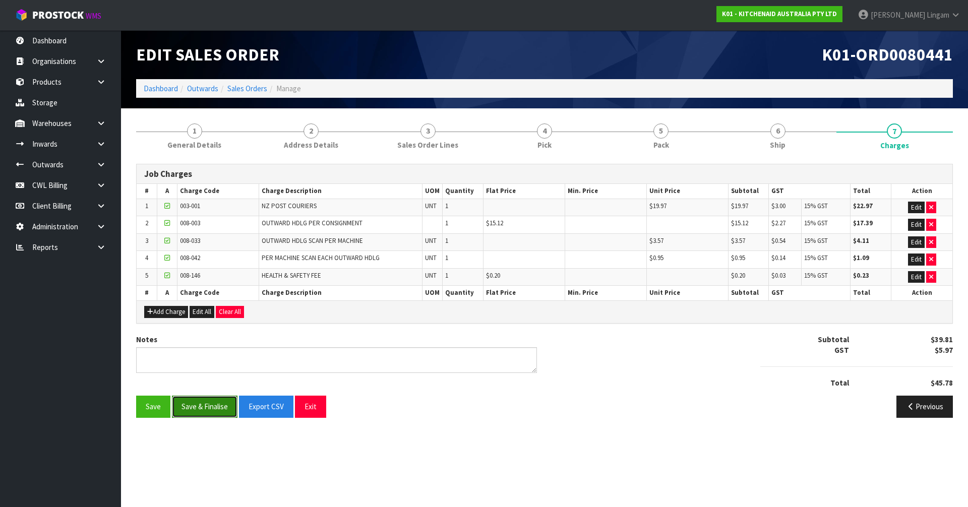
click at [208, 411] on button "Save & Finalise" at bounding box center [205, 407] width 66 height 22
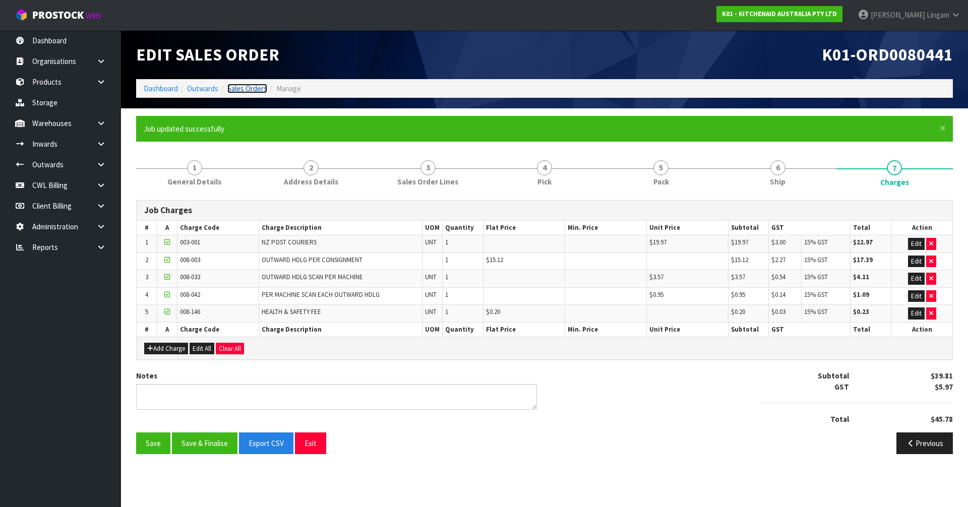
click at [251, 90] on link "Sales Orders" at bounding box center [247, 89] width 40 height 10
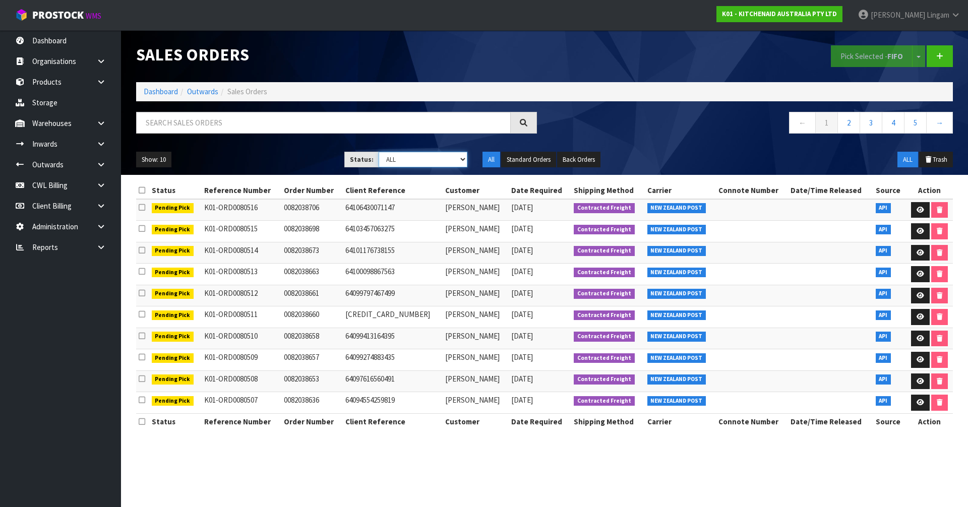
click at [452, 160] on select "Draft Pending Allocated Pending Pick Goods Picked Goods Packed Pending Charges …" at bounding box center [423, 160] width 89 height 16
select select "string:6"
click at [379, 152] on select "Draft Pending Allocated Pending Pick Goods Picked Goods Packed Pending Charges …" at bounding box center [423, 160] width 89 height 16
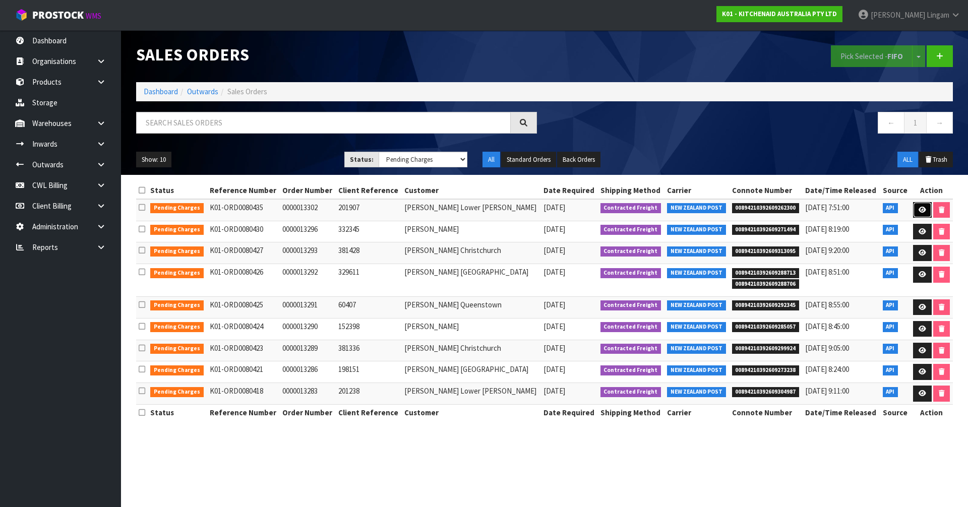
click at [919, 207] on icon at bounding box center [923, 210] width 8 height 7
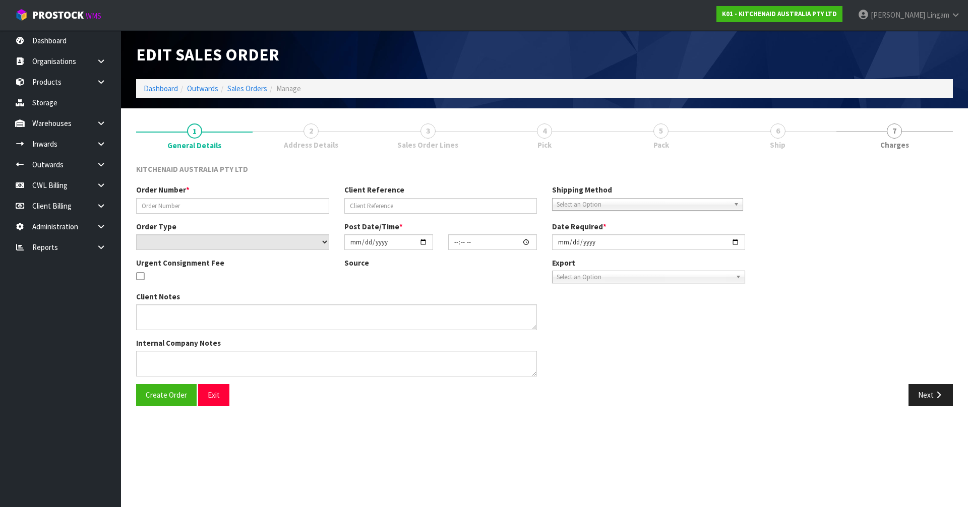
type input "0000013302"
type input "201907"
select select "number:0"
type input "[DATE]"
type input "14:33:47.000"
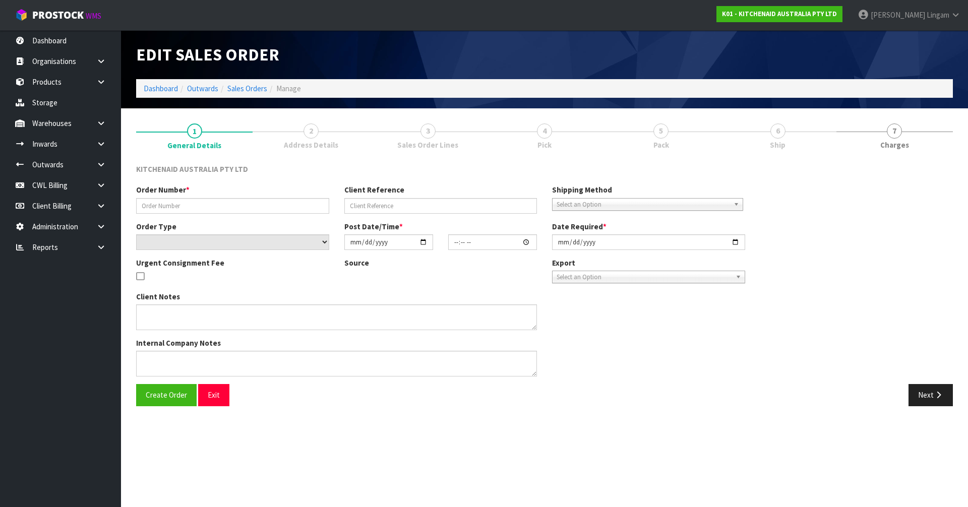
type input "[DATE]"
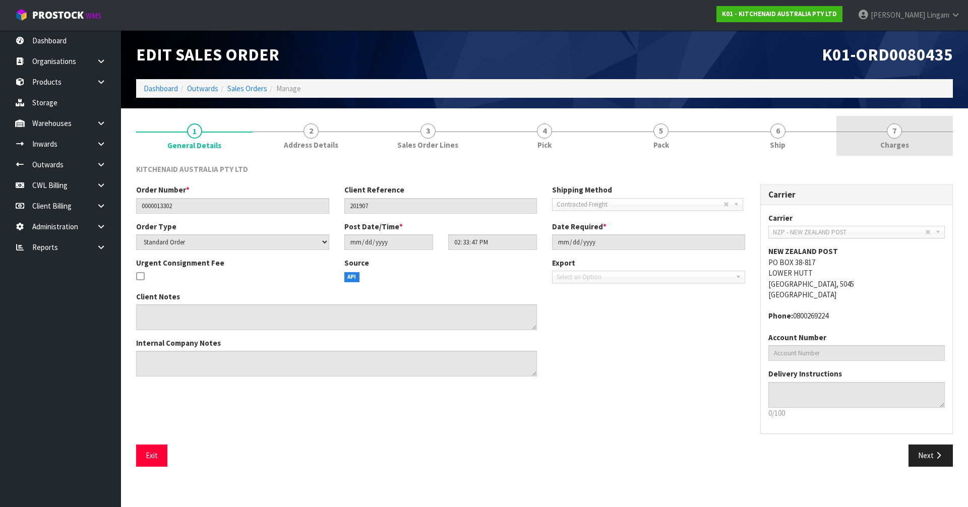
click at [924, 150] on link "7 [GEOGRAPHIC_DATA]" at bounding box center [895, 136] width 117 height 40
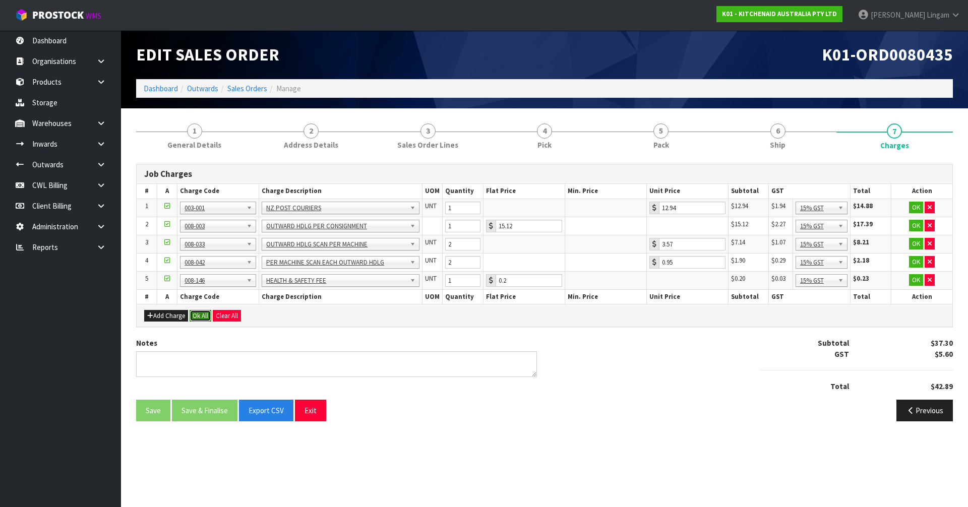
click at [204, 315] on button "Ok All" at bounding box center [201, 316] width 22 height 12
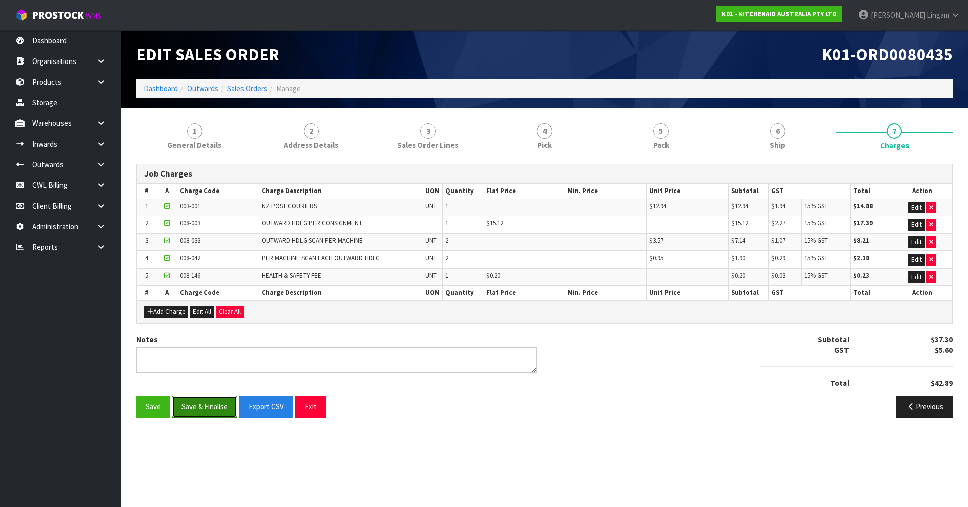
click at [211, 410] on button "Save & Finalise" at bounding box center [205, 407] width 66 height 22
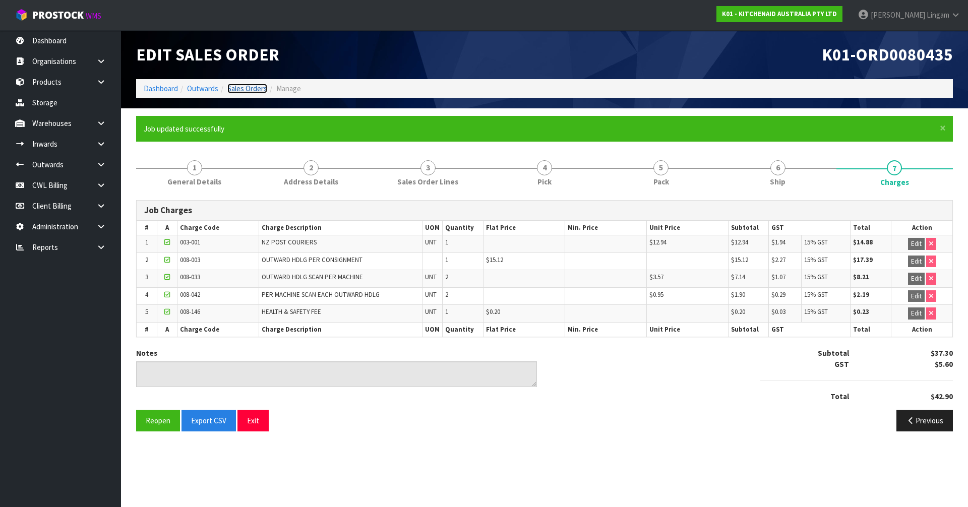
click at [248, 88] on link "Sales Orders" at bounding box center [247, 89] width 40 height 10
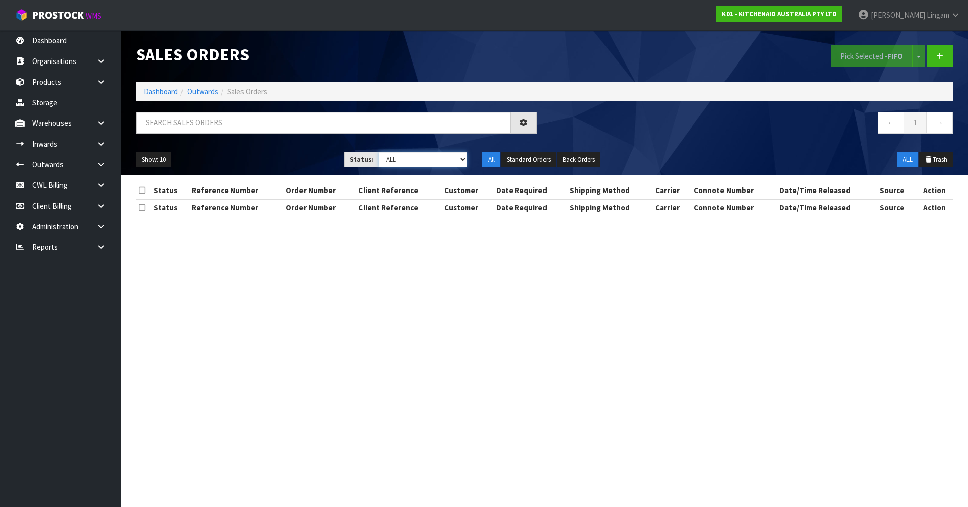
click at [448, 160] on select "Draft Pending Allocated Pending Pick Goods Picked Goods Packed Pending Charges …" at bounding box center [423, 160] width 89 height 16
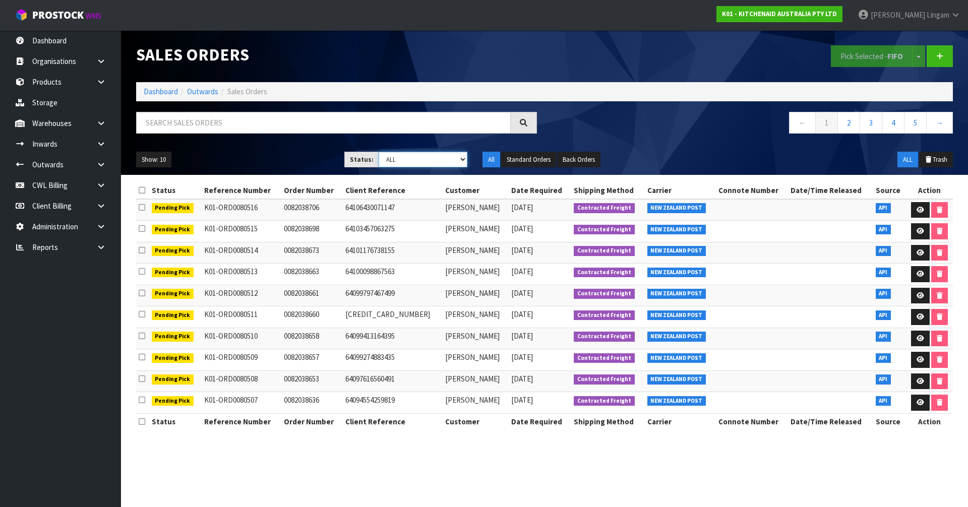
select select "string:6"
click at [379, 152] on select "Draft Pending Allocated Pending Pick Goods Picked Goods Packed Pending Charges …" at bounding box center [423, 160] width 89 height 16
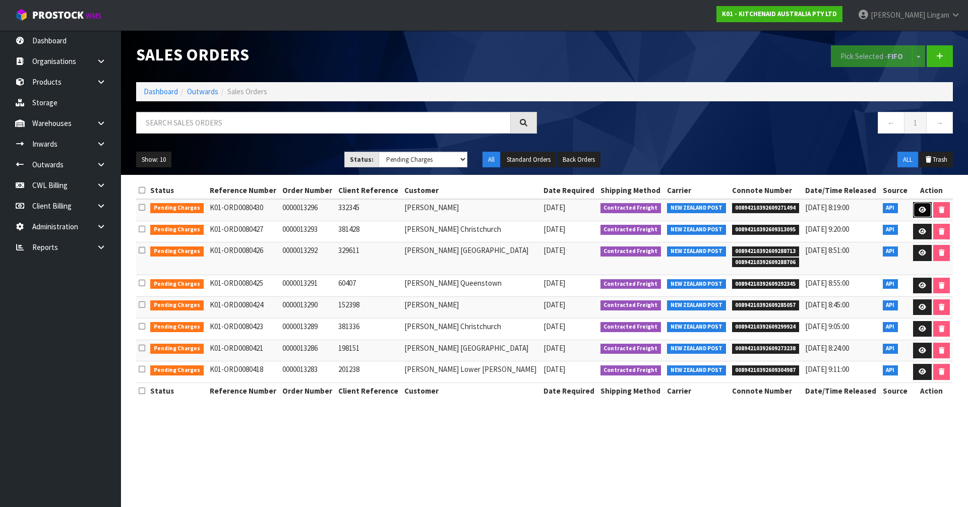
click at [919, 209] on icon at bounding box center [923, 210] width 8 height 7
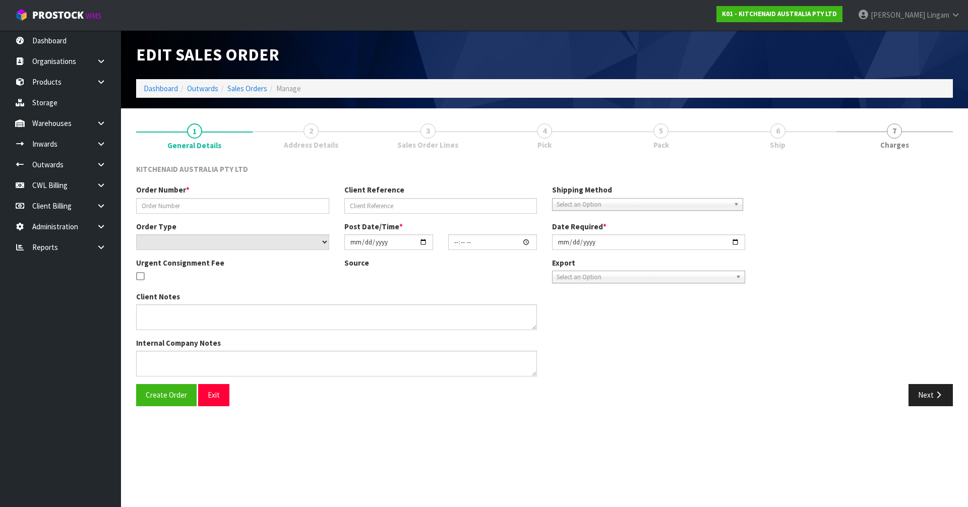
type input "0000013296"
type input "332345"
select select "number:0"
type input "[DATE]"
type input "14:33:35.000"
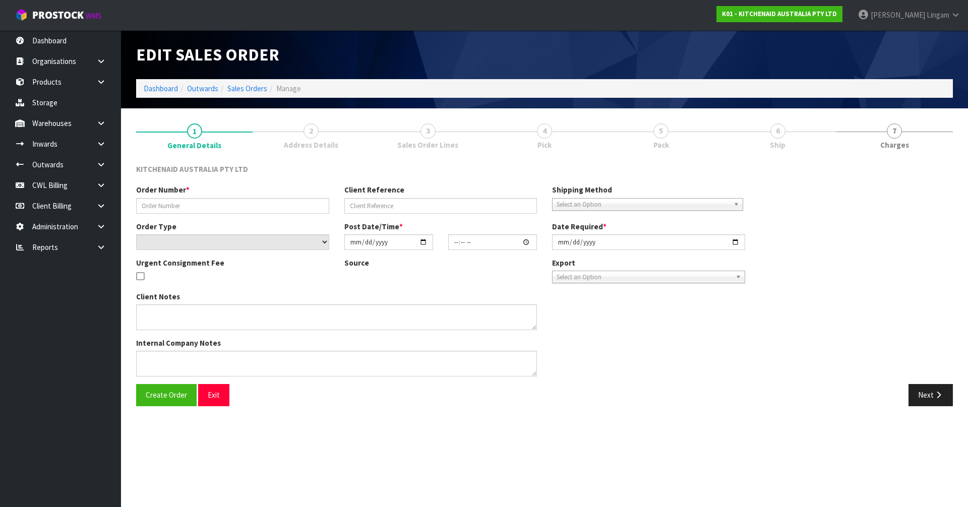
type input "[DATE]"
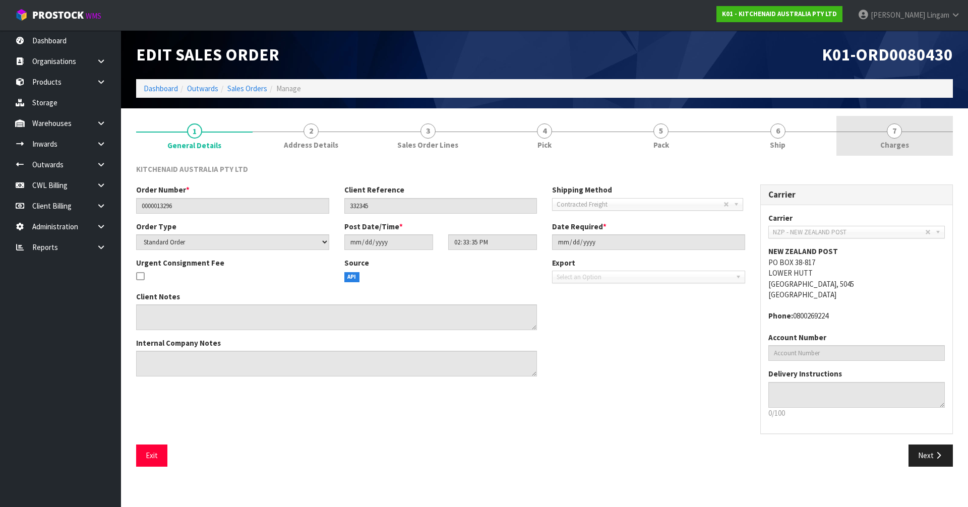
drag, startPoint x: 904, startPoint y: 149, endPoint x: 907, endPoint y: 140, distance: 9.1
click at [904, 148] on span "Charges" at bounding box center [895, 145] width 29 height 11
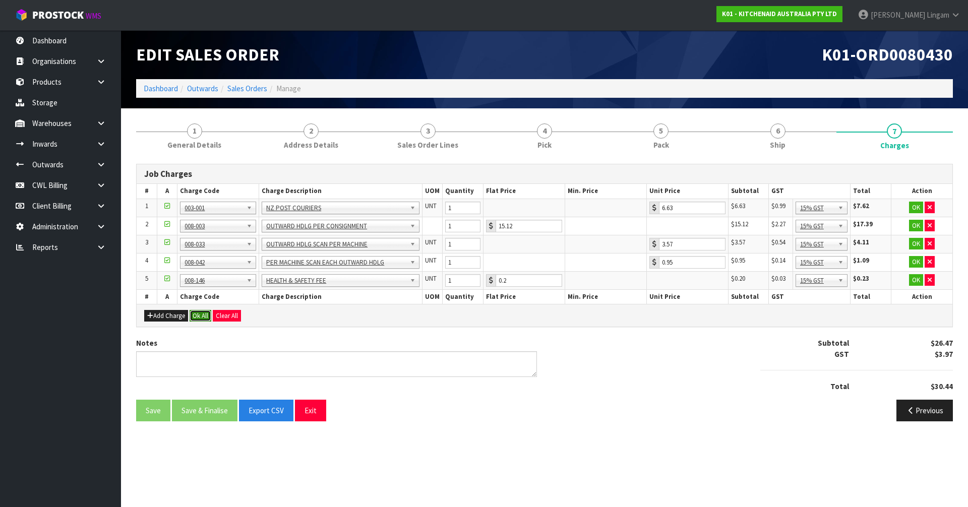
click at [201, 317] on button "Ok All" at bounding box center [201, 316] width 22 height 12
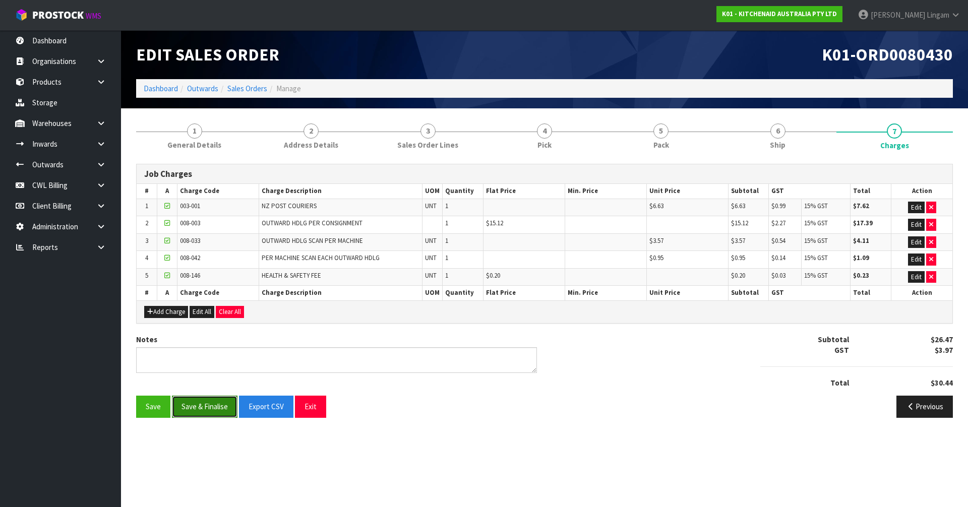
click at [213, 406] on button "Save & Finalise" at bounding box center [205, 407] width 66 height 22
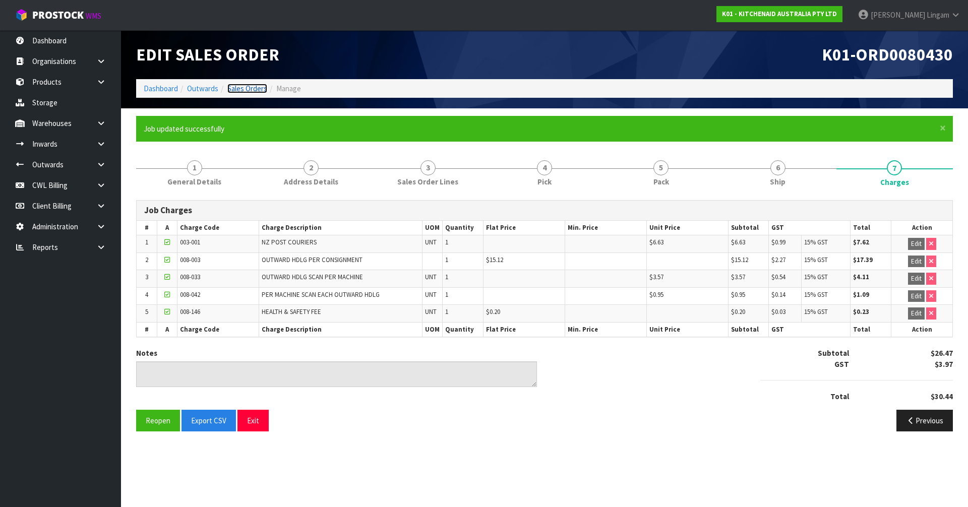
click at [252, 84] on link "Sales Orders" at bounding box center [247, 89] width 40 height 10
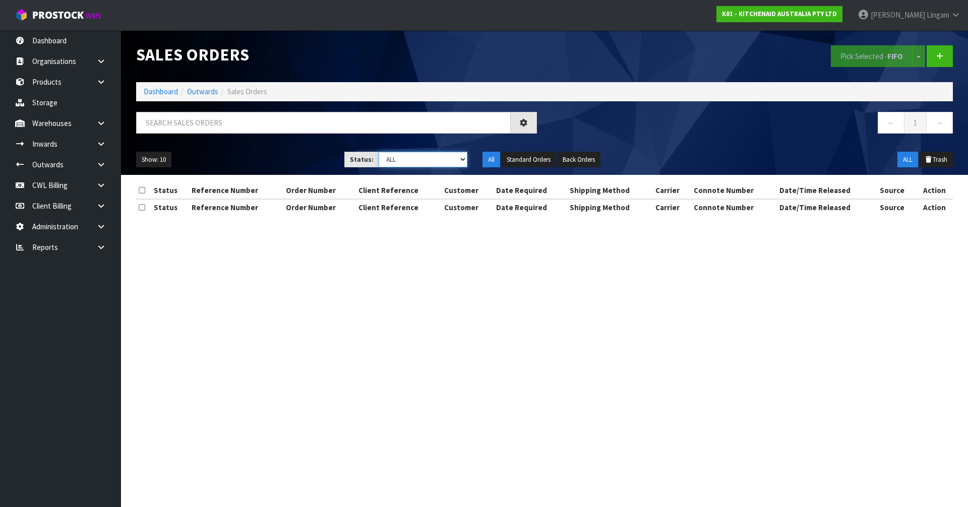
click at [463, 163] on select "Draft Pending Allocated Pending Pick Goods Picked Goods Packed Pending Charges …" at bounding box center [423, 160] width 89 height 16
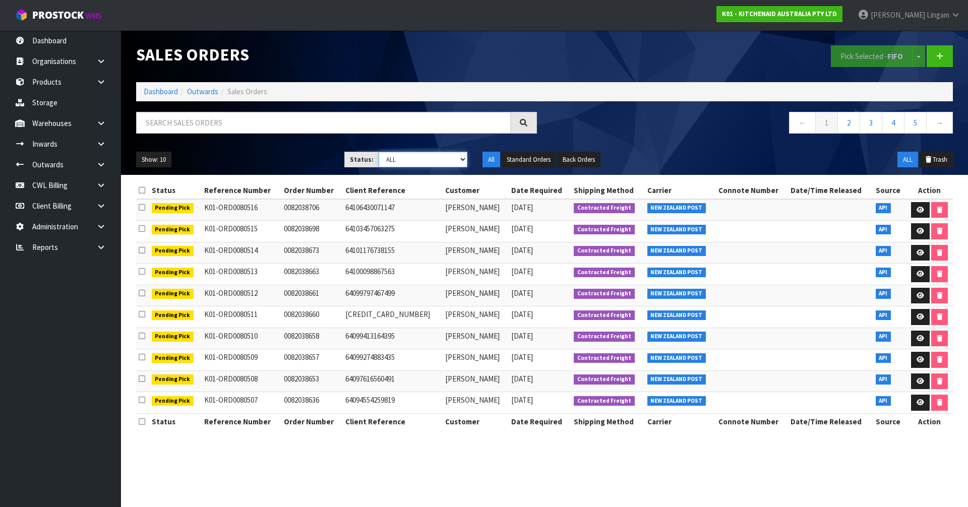
select select "string:6"
click at [379, 152] on select "Draft Pending Allocated Pending Pick Goods Picked Goods Packed Pending Charges …" at bounding box center [423, 160] width 89 height 16
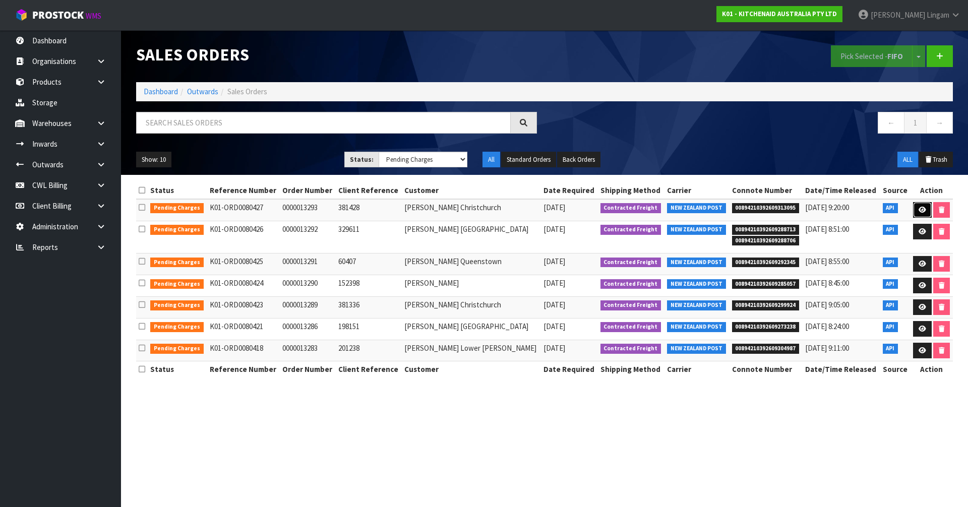
click at [919, 208] on icon at bounding box center [923, 210] width 8 height 7
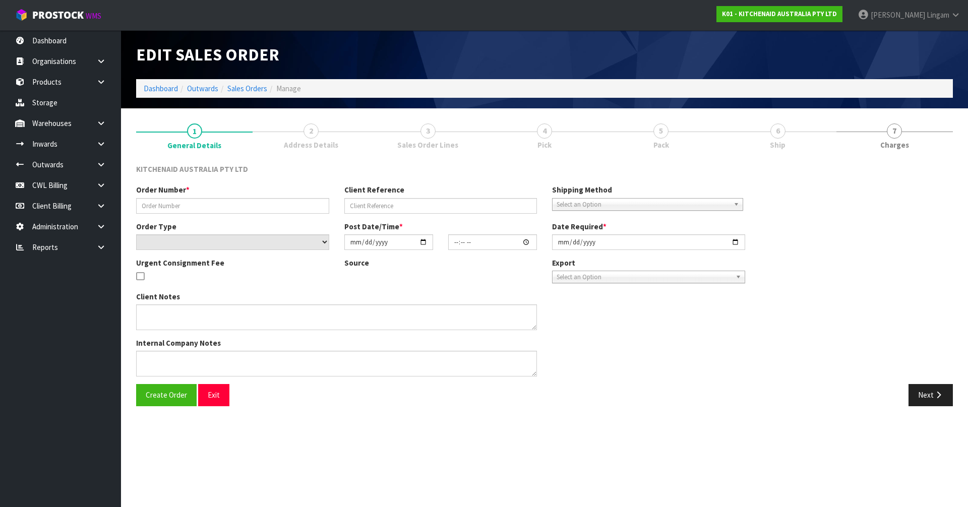
type input "0000013293"
type input "381428"
select select "number:0"
type input "[DATE]"
type input "14:33:29.000"
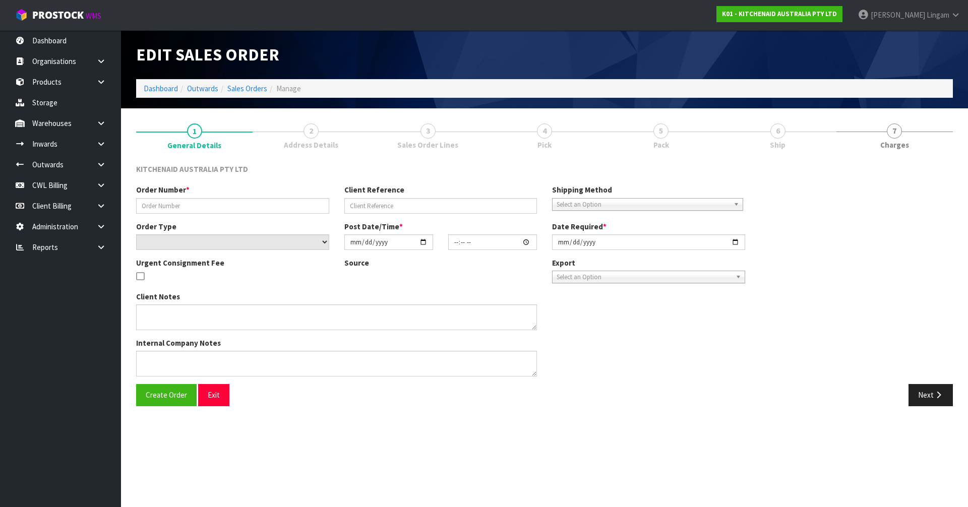
type input "[DATE]"
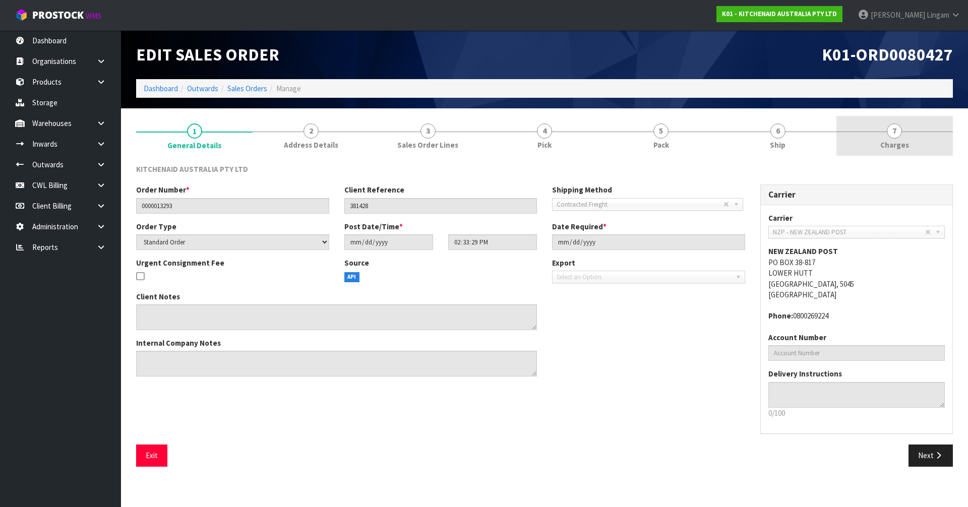
click at [926, 148] on link "7 [GEOGRAPHIC_DATA]" at bounding box center [895, 136] width 117 height 40
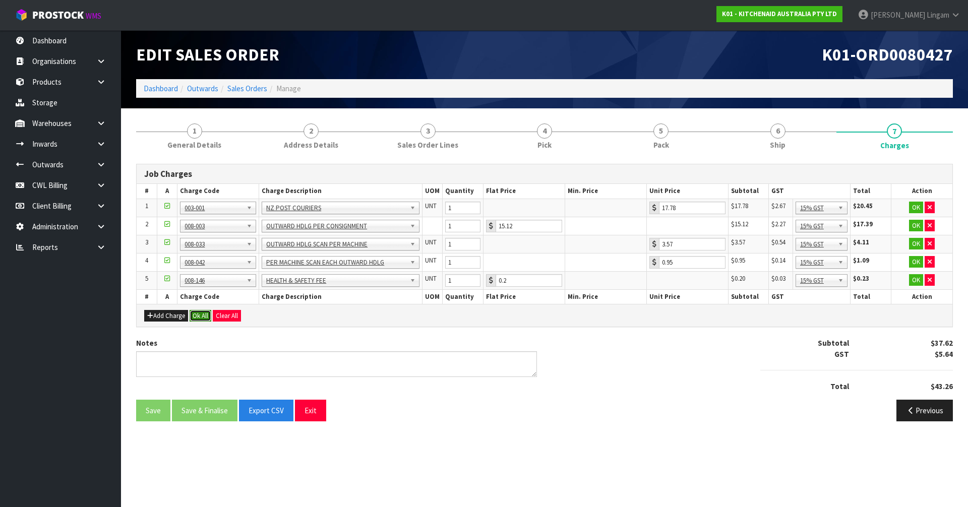
click at [202, 318] on button "Ok All" at bounding box center [201, 316] width 22 height 12
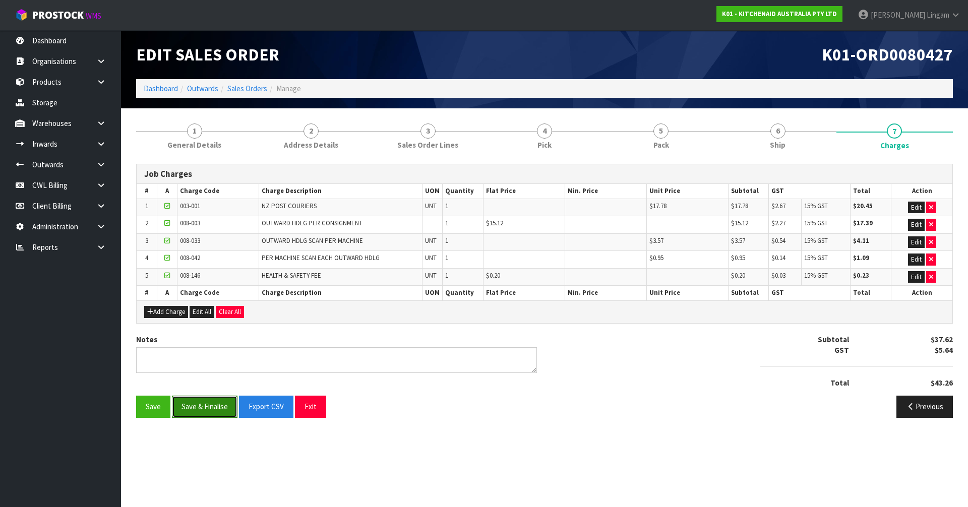
click at [208, 410] on button "Save & Finalise" at bounding box center [205, 407] width 66 height 22
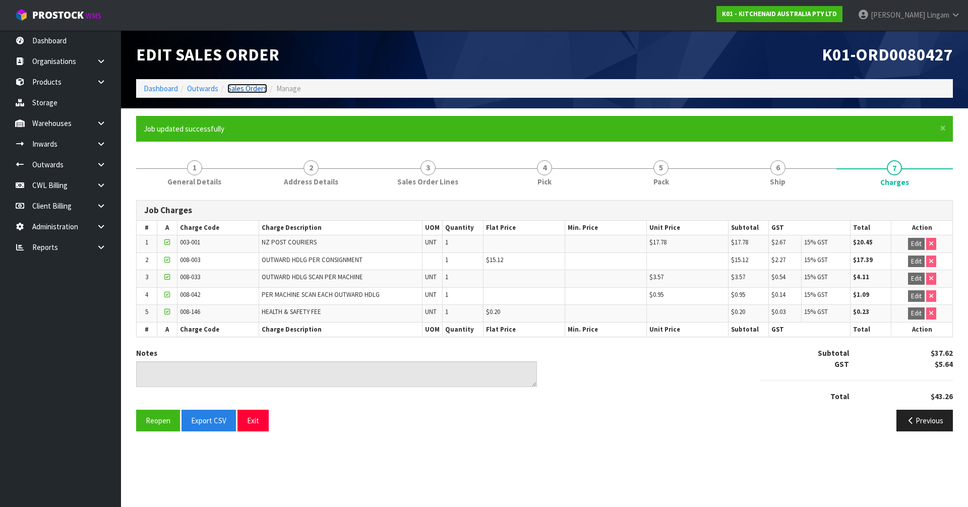
click at [252, 86] on link "Sales Orders" at bounding box center [247, 89] width 40 height 10
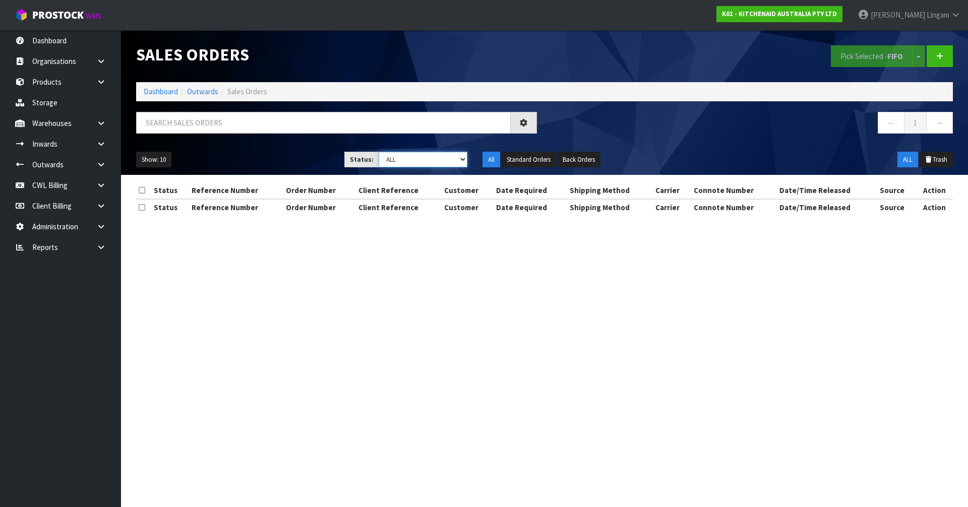
click at [443, 158] on select "Draft Pending Allocated Pending Pick Goods Picked Goods Packed Pending Charges …" at bounding box center [423, 160] width 89 height 16
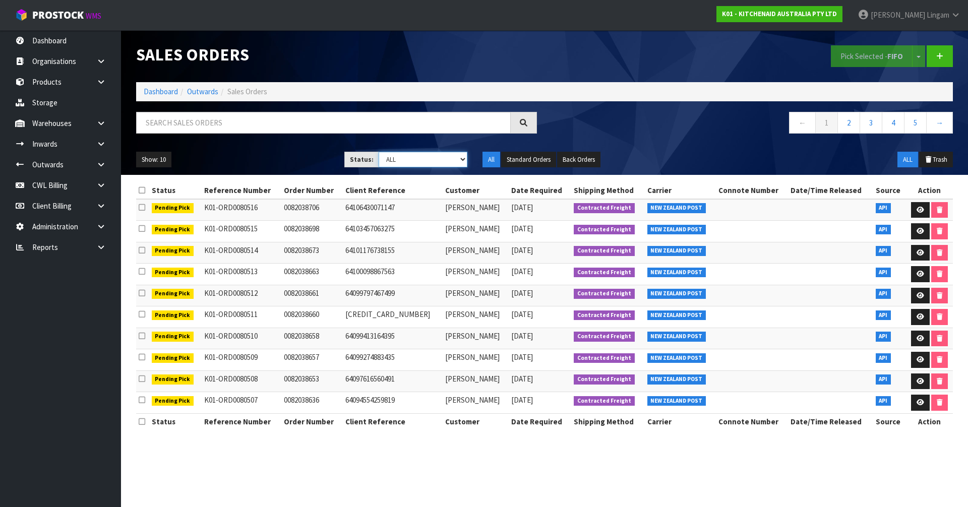
select select "string:6"
click at [379, 152] on select "Draft Pending Allocated Pending Pick Goods Picked Goods Packed Pending Charges …" at bounding box center [423, 160] width 89 height 16
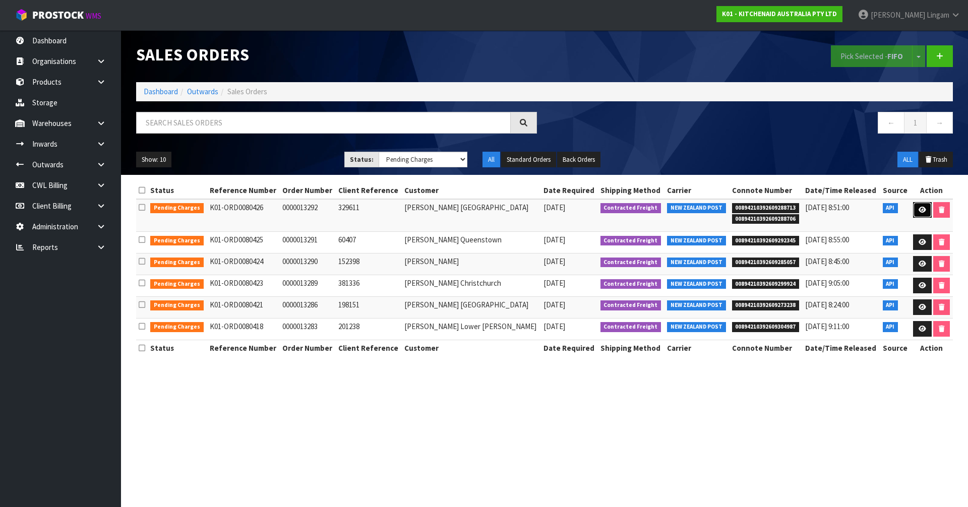
click at [919, 206] on link at bounding box center [923, 210] width 19 height 16
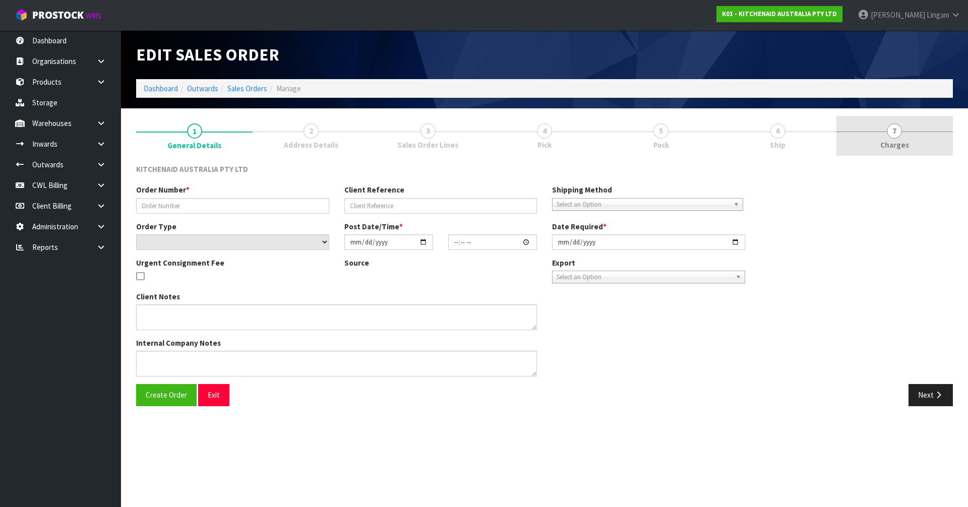
type input "0000013292"
type input "329611"
select select "number:0"
type input "[DATE]"
type input "14:33:27.000"
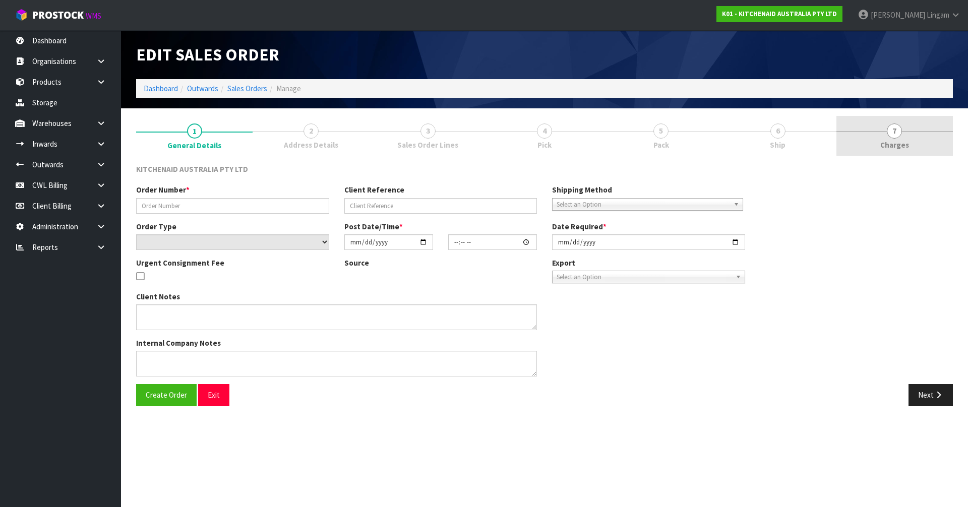
type input "[DATE]"
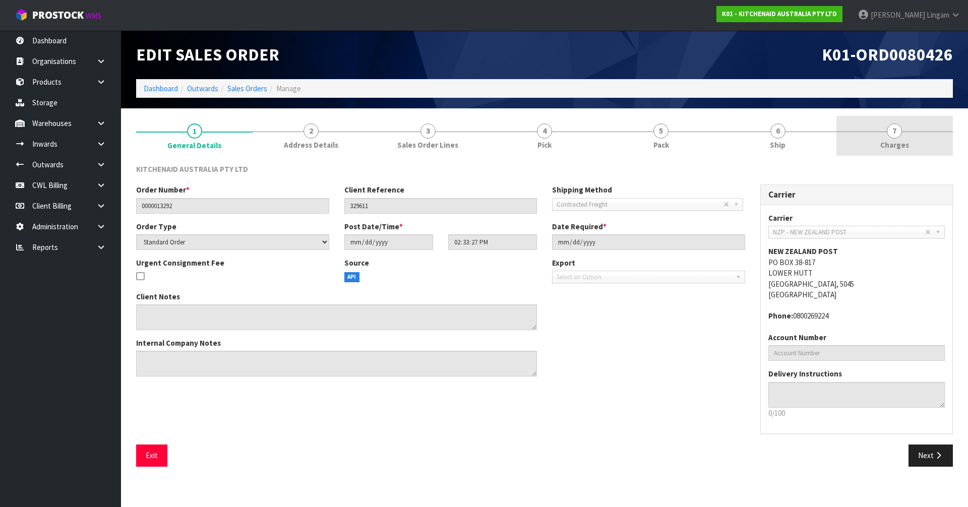
click at [927, 143] on link "7 [GEOGRAPHIC_DATA]" at bounding box center [895, 136] width 117 height 40
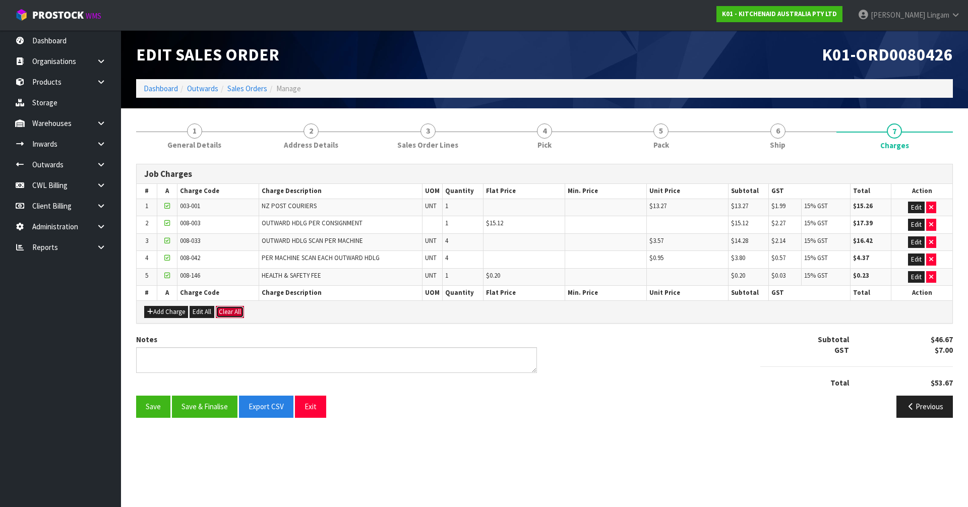
click at [233, 312] on button "Clear All" at bounding box center [230, 312] width 28 height 12
click at [233, 312] on span "Confirm" at bounding box center [230, 312] width 22 height 9
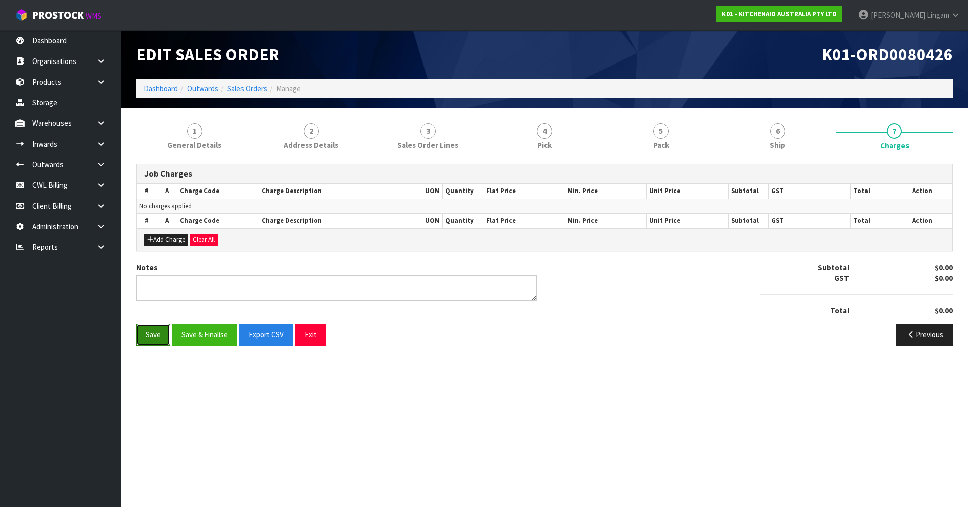
click at [154, 342] on button "Save" at bounding box center [153, 335] width 34 height 22
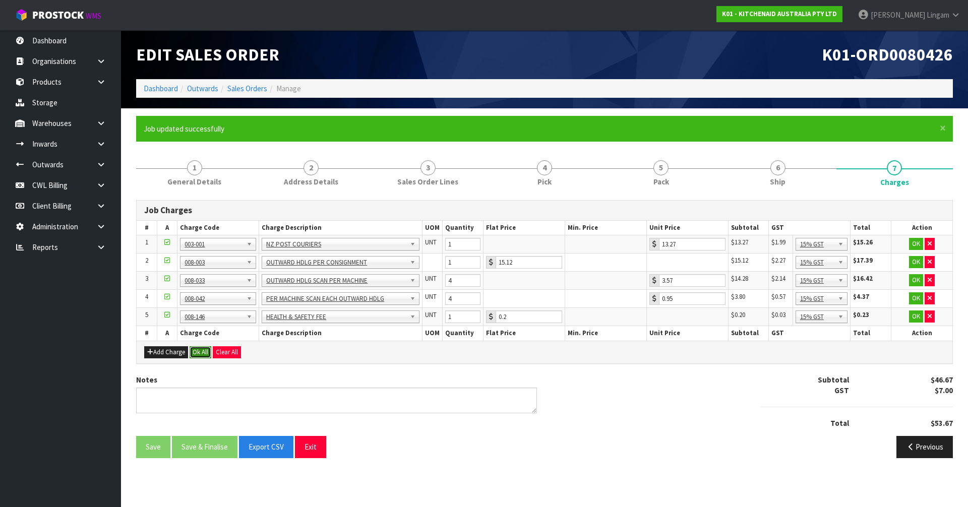
click at [205, 351] on button "Ok All" at bounding box center [201, 353] width 22 height 12
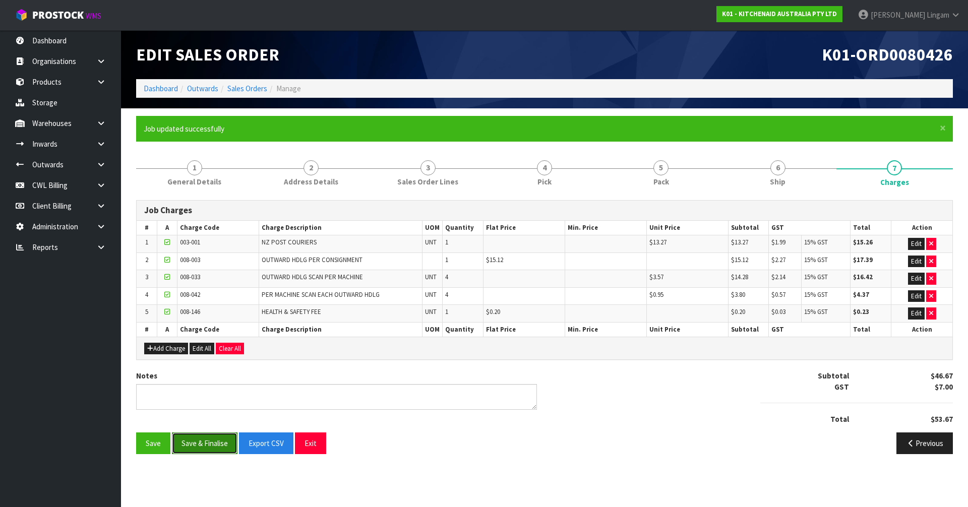
click at [214, 442] on button "Save & Finalise" at bounding box center [205, 444] width 66 height 22
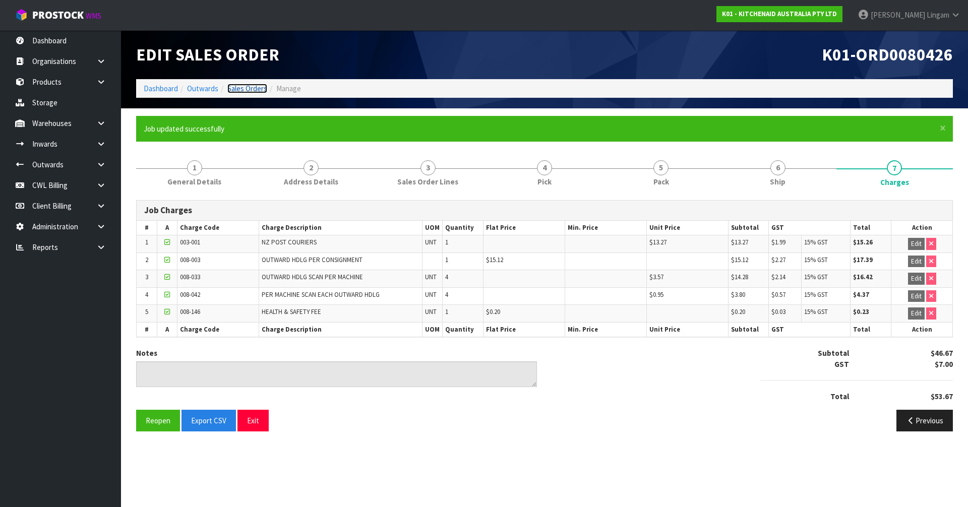
click at [256, 87] on link "Sales Orders" at bounding box center [247, 89] width 40 height 10
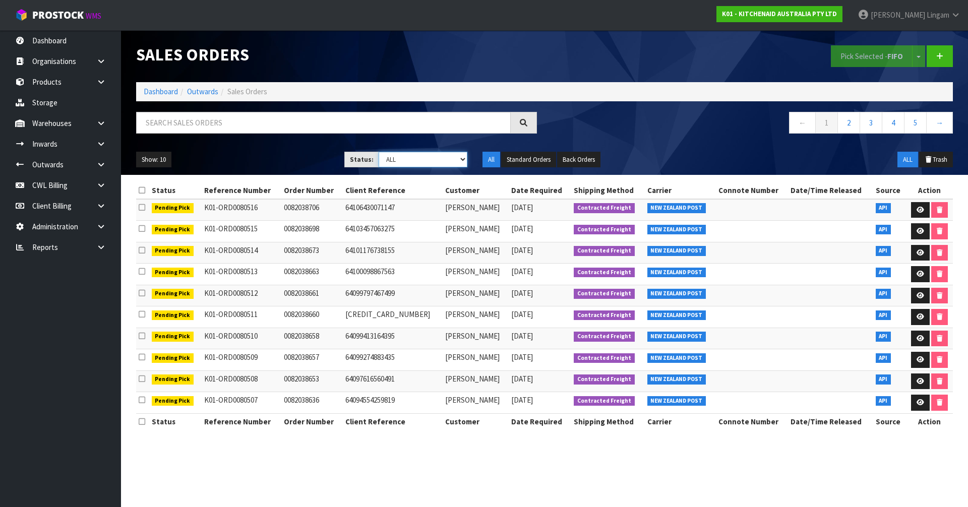
click at [443, 158] on select "Draft Pending Allocated Pending Pick Goods Picked Goods Packed Pending Charges …" at bounding box center [423, 160] width 89 height 16
select select "string:6"
click at [379, 152] on select "Draft Pending Allocated Pending Pick Goods Picked Goods Packed Pending Charges …" at bounding box center [423, 160] width 89 height 16
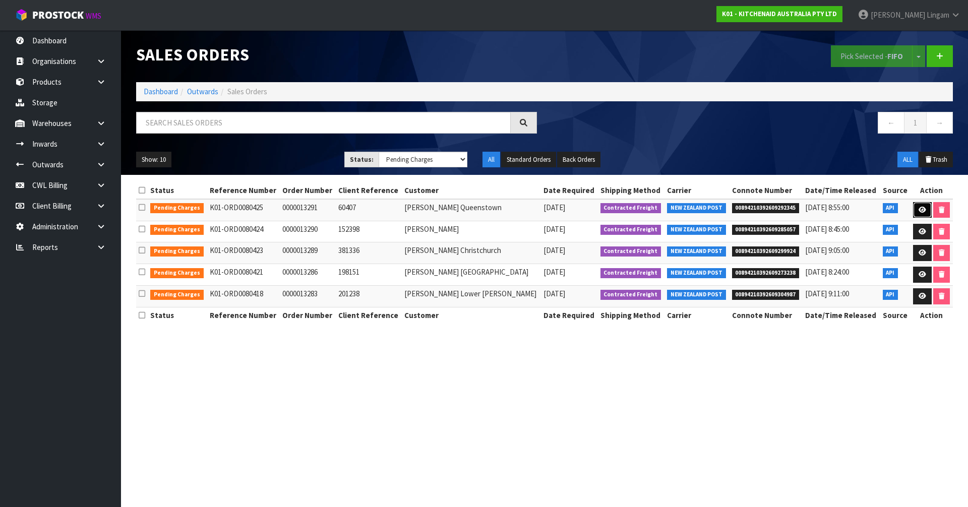
click at [917, 208] on link at bounding box center [923, 210] width 19 height 16
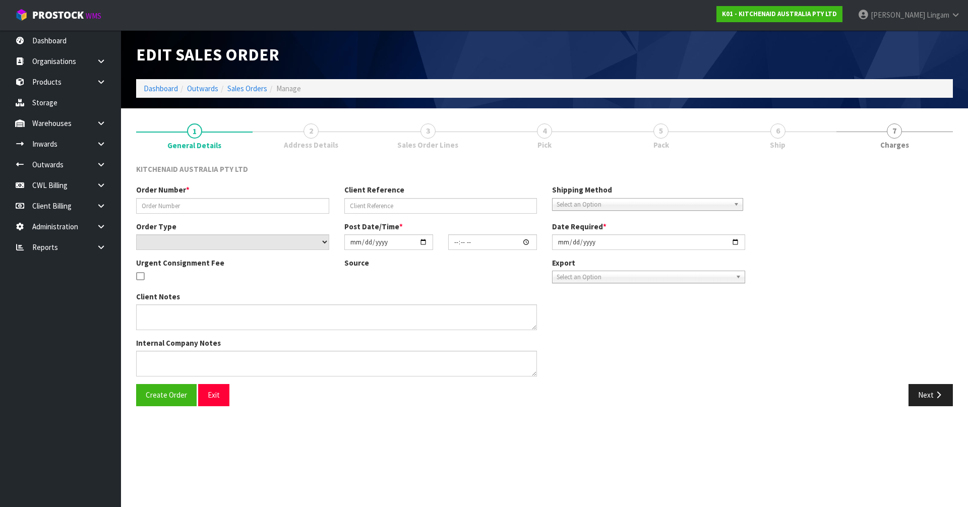
type input "0000013291"
type input "60407"
select select "number:0"
type input "[DATE]"
type input "14:33:25.000"
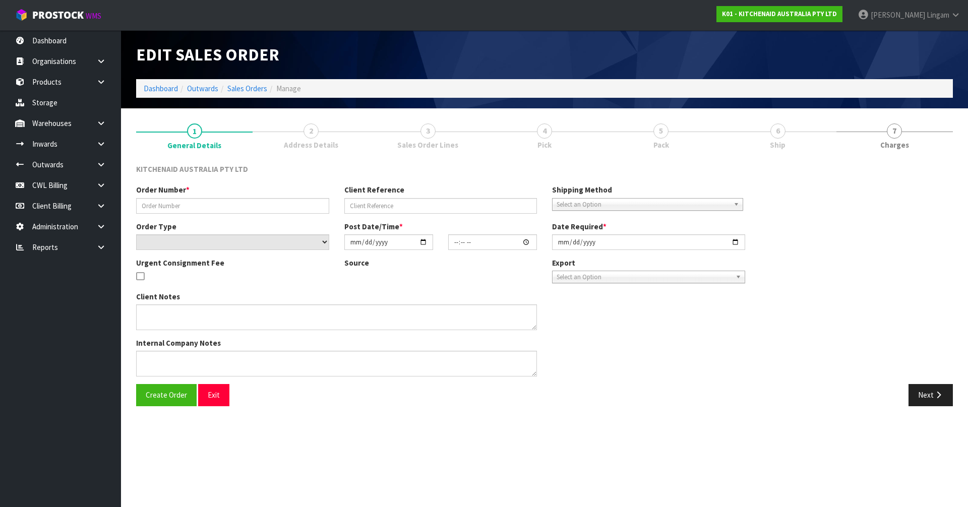
type input "[DATE]"
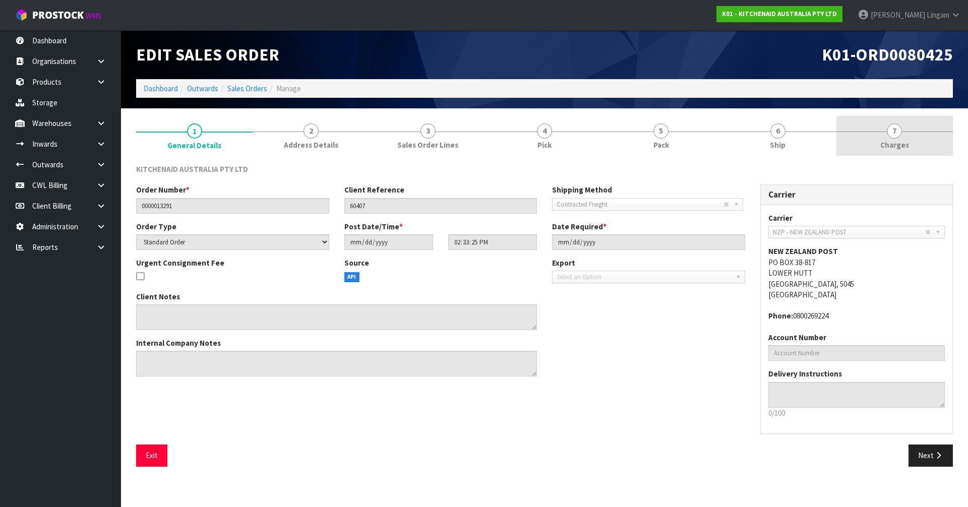
click at [920, 142] on link "7 [GEOGRAPHIC_DATA]" at bounding box center [895, 136] width 117 height 40
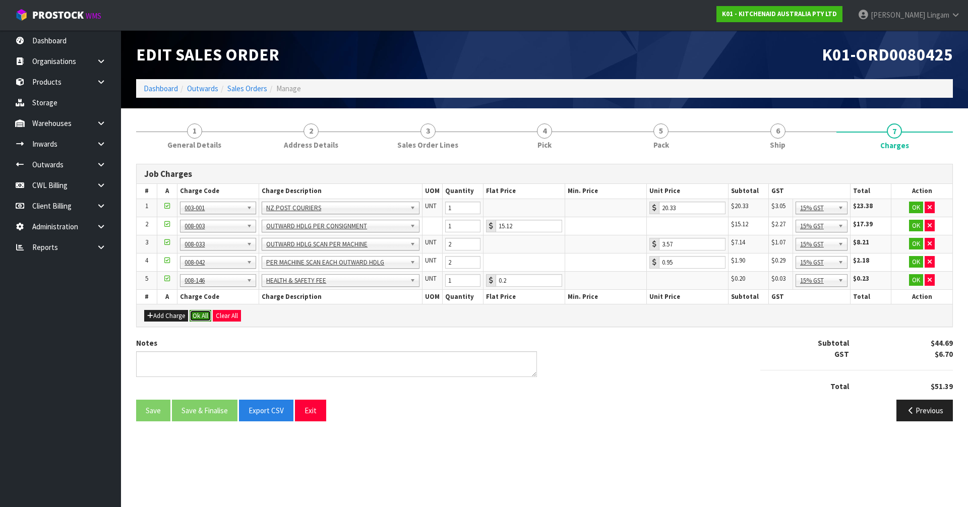
click at [202, 315] on button "Ok All" at bounding box center [201, 316] width 22 height 12
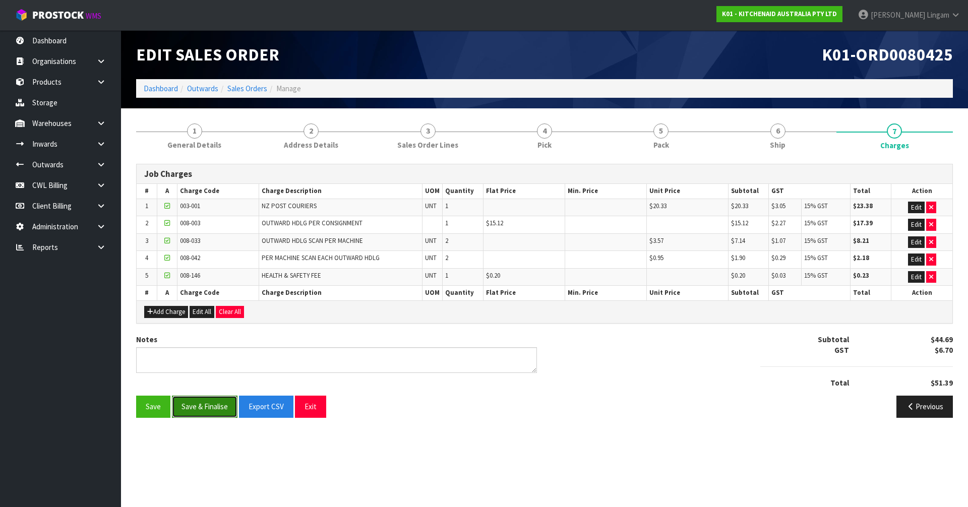
click at [205, 403] on button "Save & Finalise" at bounding box center [205, 407] width 66 height 22
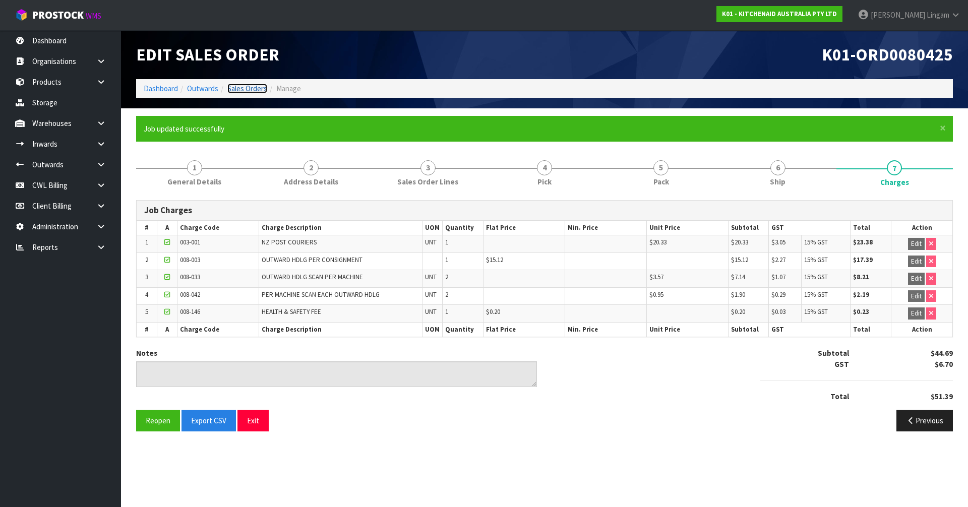
click at [260, 88] on link "Sales Orders" at bounding box center [247, 89] width 40 height 10
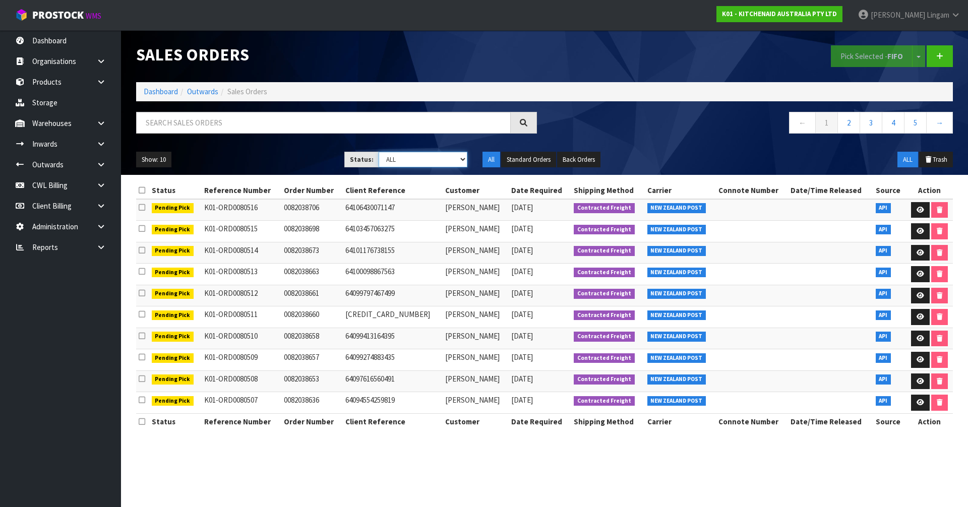
click at [457, 164] on select "Draft Pending Allocated Pending Pick Goods Picked Goods Packed Pending Charges …" at bounding box center [423, 160] width 89 height 16
select select "string:6"
click at [379, 152] on select "Draft Pending Allocated Pending Pick Goods Picked Goods Packed Pending Charges …" at bounding box center [423, 160] width 89 height 16
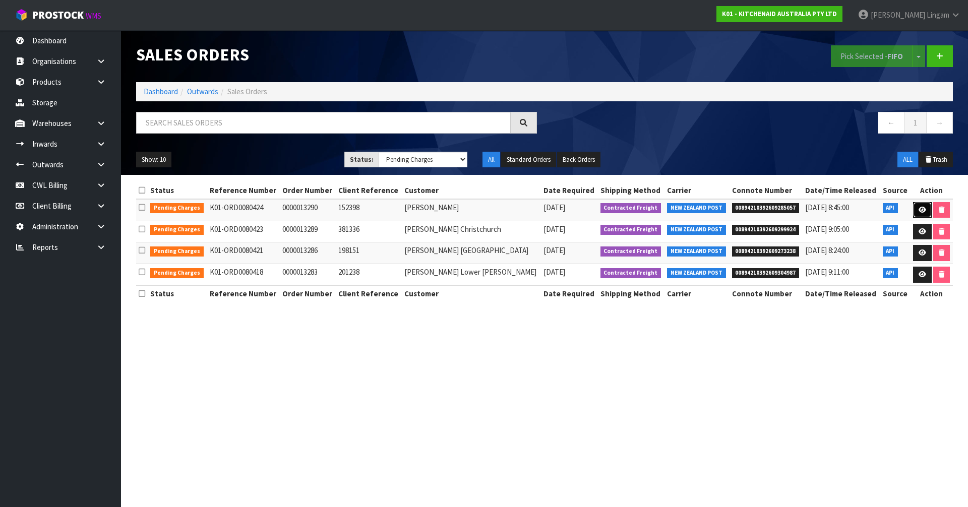
click at [920, 213] on icon at bounding box center [923, 210] width 8 height 7
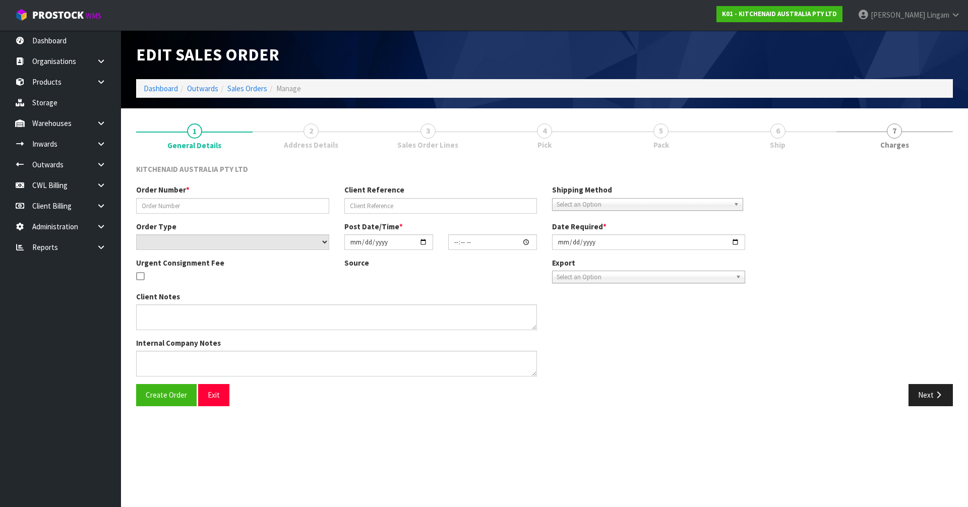
type input "0000013290"
type input "152398"
select select "number:0"
type input "[DATE]"
type input "14:33:23.000"
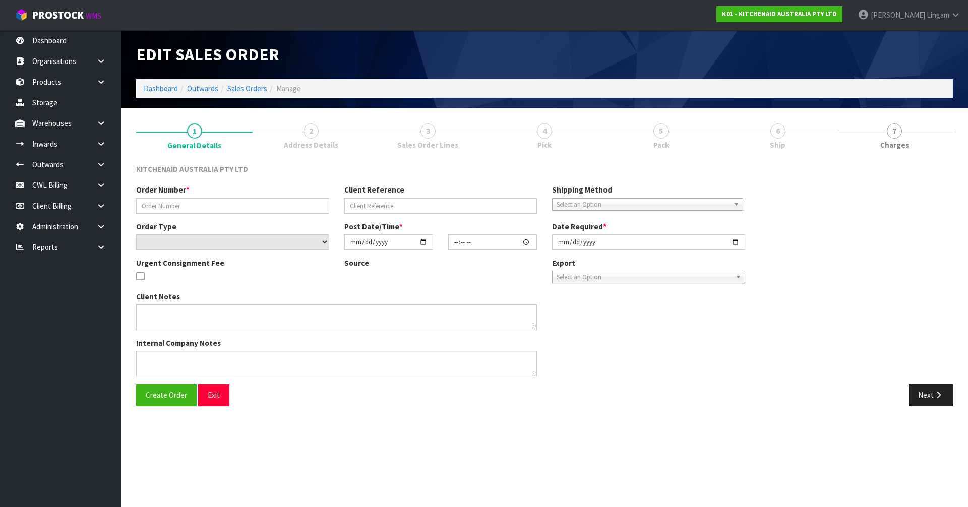
type input "[DATE]"
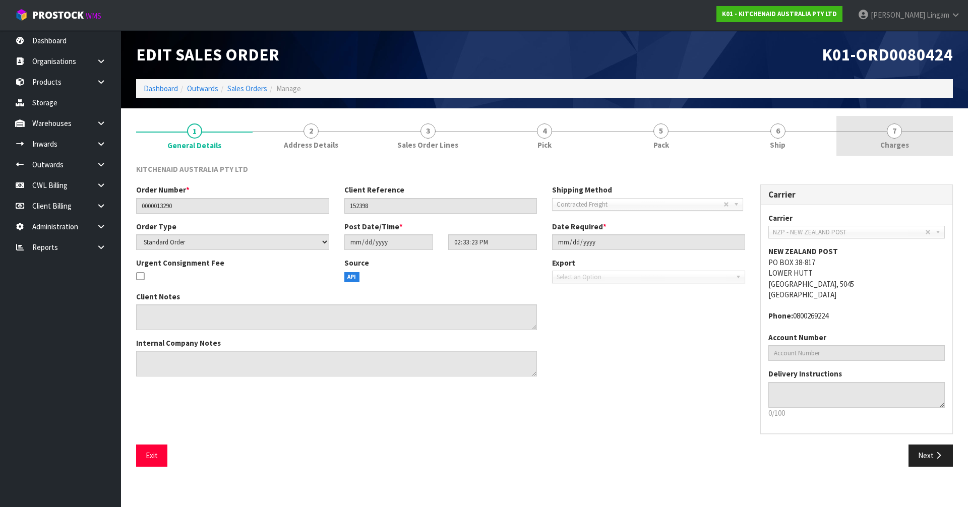
click at [933, 143] on link "7 [GEOGRAPHIC_DATA]" at bounding box center [895, 136] width 117 height 40
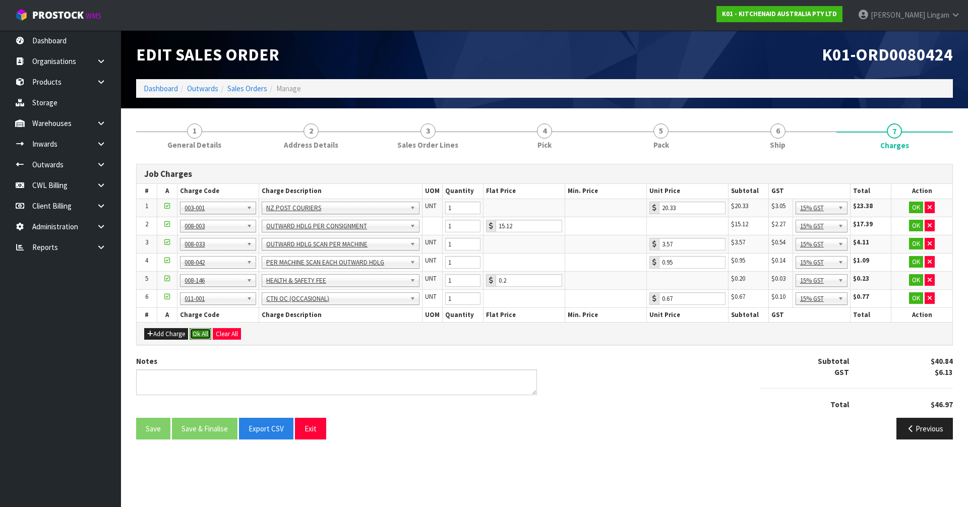
click at [202, 336] on button "Ok All" at bounding box center [201, 334] width 22 height 12
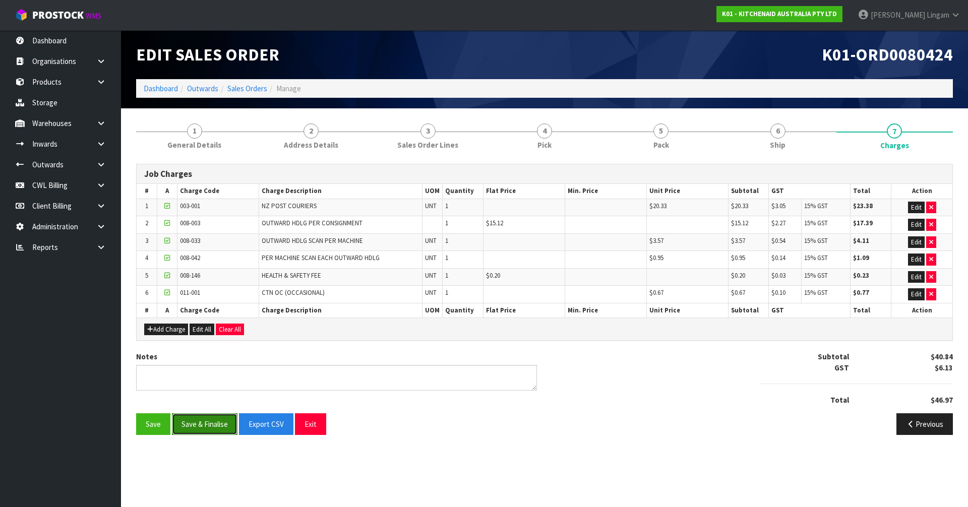
click at [213, 422] on button "Save & Finalise" at bounding box center [205, 425] width 66 height 22
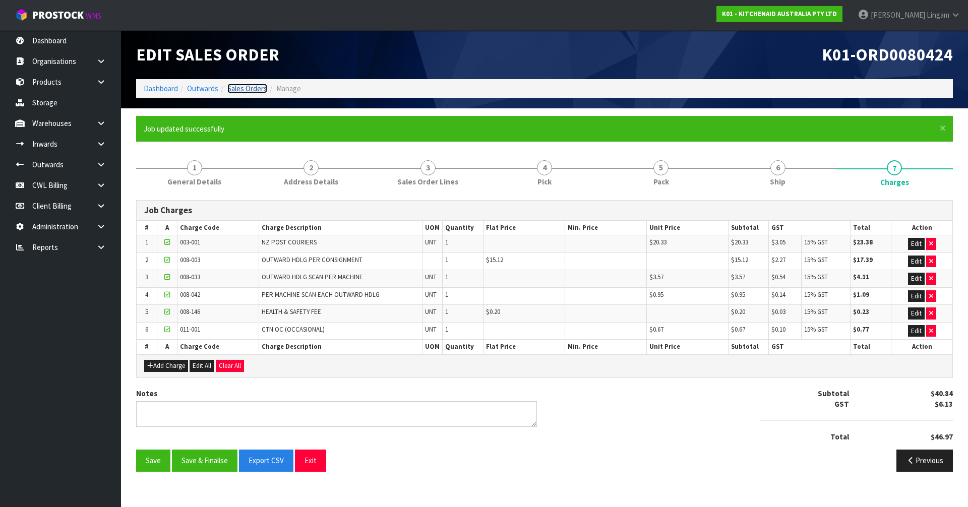
click at [247, 88] on link "Sales Orders" at bounding box center [247, 89] width 40 height 10
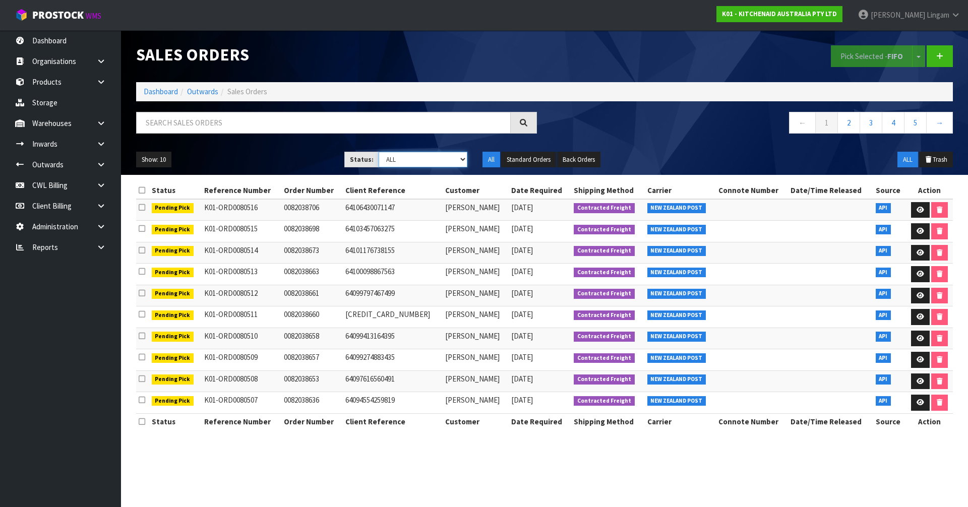
click at [452, 162] on select "Draft Pending Allocated Pending Pick Goods Picked Goods Packed Pending Charges …" at bounding box center [423, 160] width 89 height 16
select select "string:6"
click at [379, 152] on select "Draft Pending Allocated Pending Pick Goods Picked Goods Packed Pending Charges …" at bounding box center [423, 160] width 89 height 16
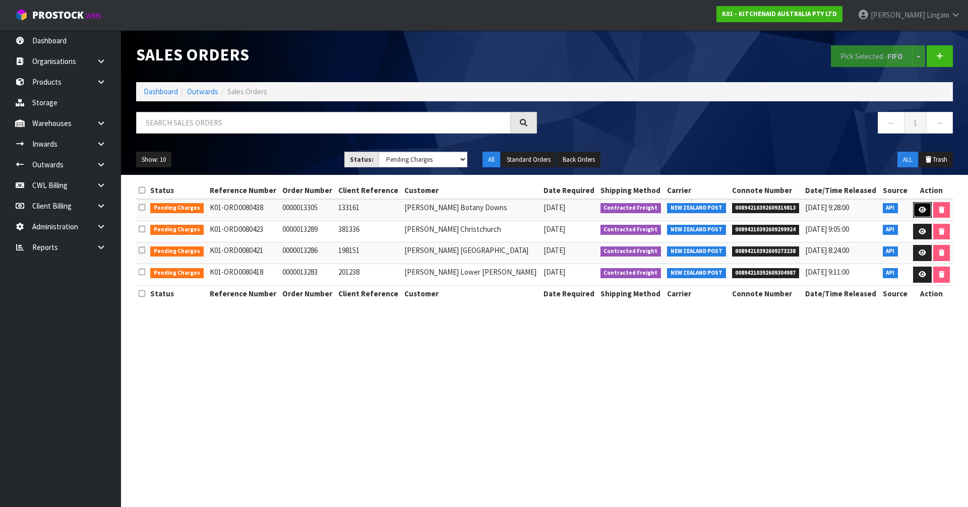
click at [916, 207] on link at bounding box center [923, 210] width 19 height 16
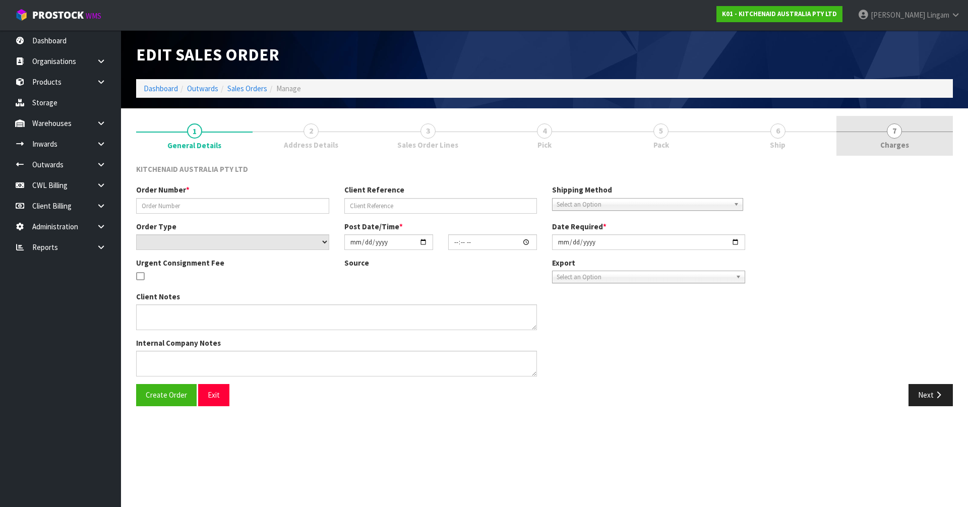
type input "0000013305"
type input "133161"
select select "number:0"
type input "[DATE]"
type input "14:33:54.000"
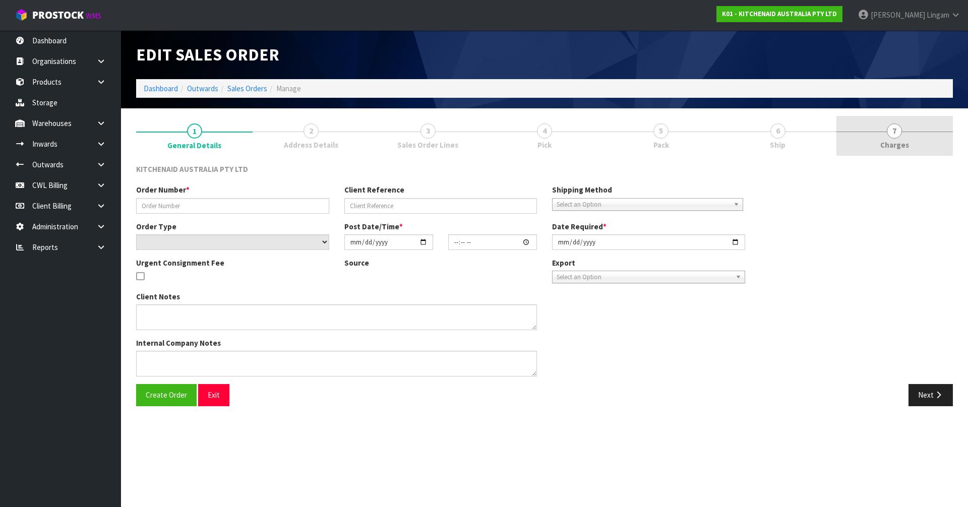
type input "[DATE]"
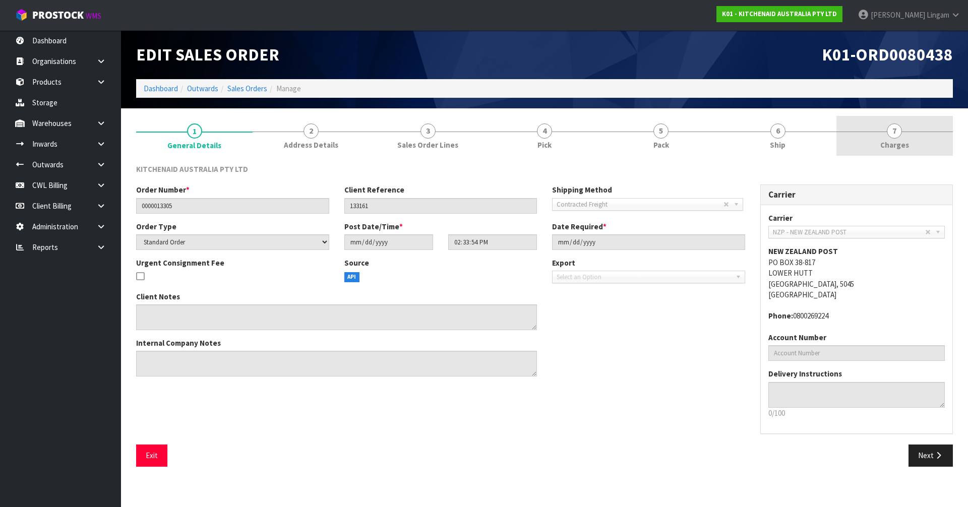
click at [902, 139] on link "7 [GEOGRAPHIC_DATA]" at bounding box center [895, 136] width 117 height 40
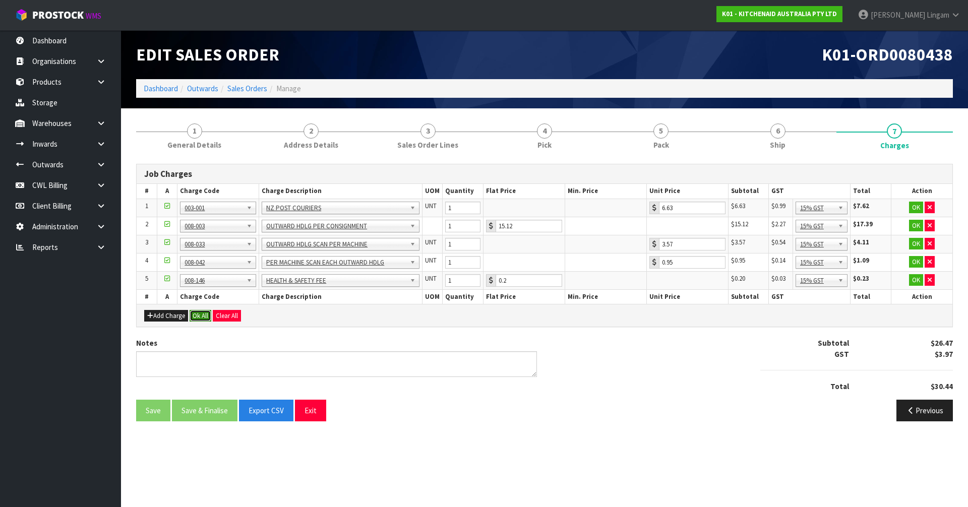
click at [203, 318] on button "Ok All" at bounding box center [201, 316] width 22 height 12
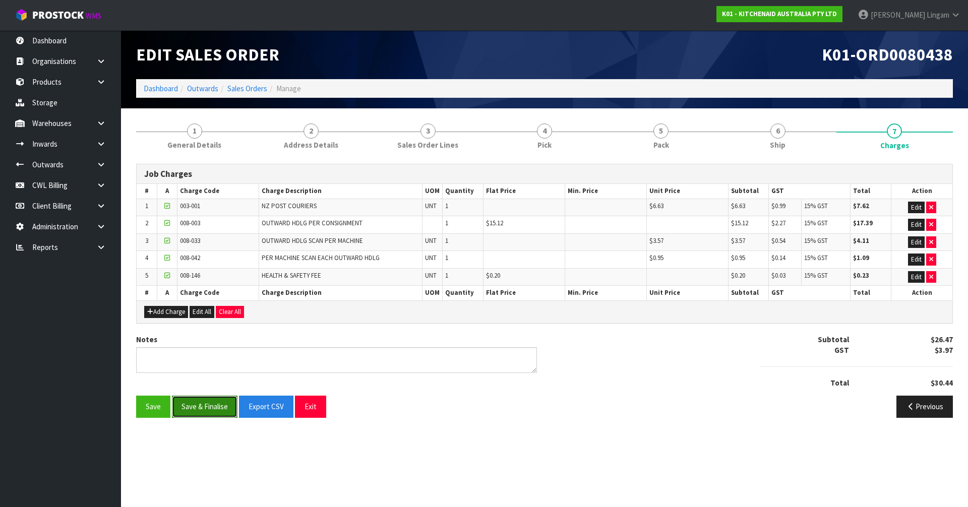
click at [205, 406] on button "Save & Finalise" at bounding box center [205, 407] width 66 height 22
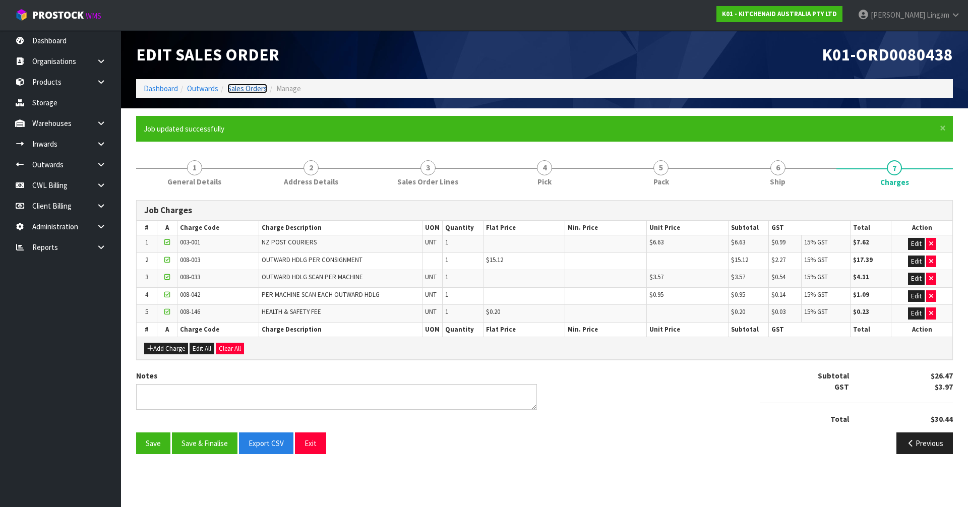
click at [254, 87] on link "Sales Orders" at bounding box center [247, 89] width 40 height 10
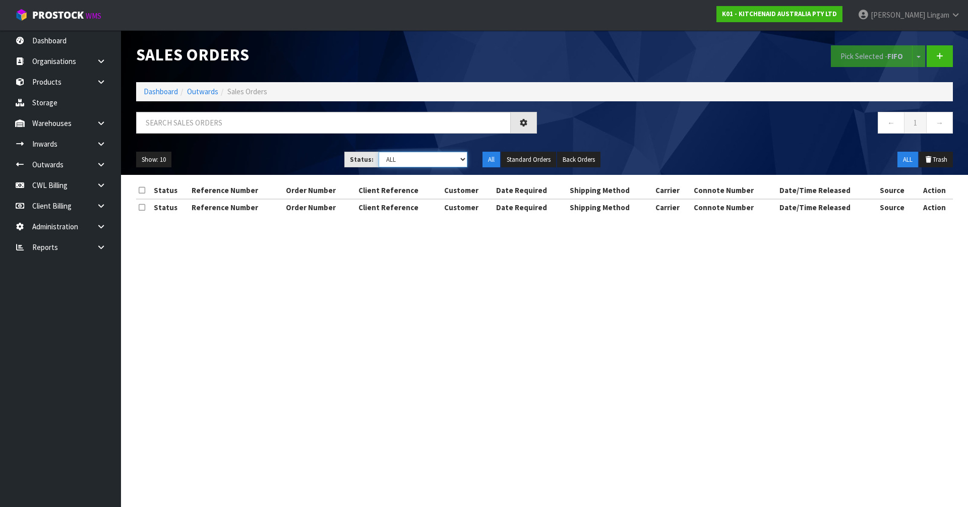
click at [457, 158] on select "Draft Pending Allocated Pending Pick Goods Picked Goods Packed Pending Charges …" at bounding box center [423, 160] width 89 height 16
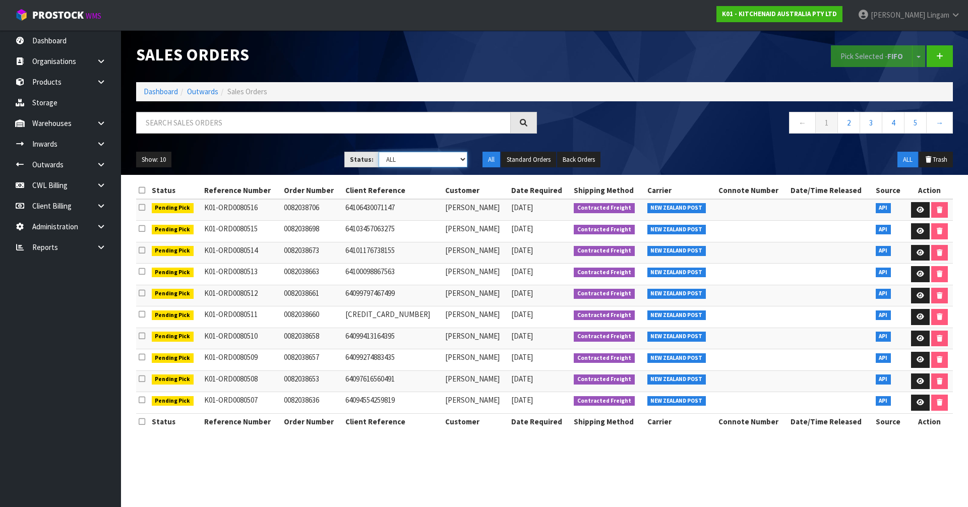
select select "string:6"
click at [379, 152] on select "Draft Pending Allocated Pending Pick Goods Picked Goods Packed Pending Charges …" at bounding box center [423, 160] width 89 height 16
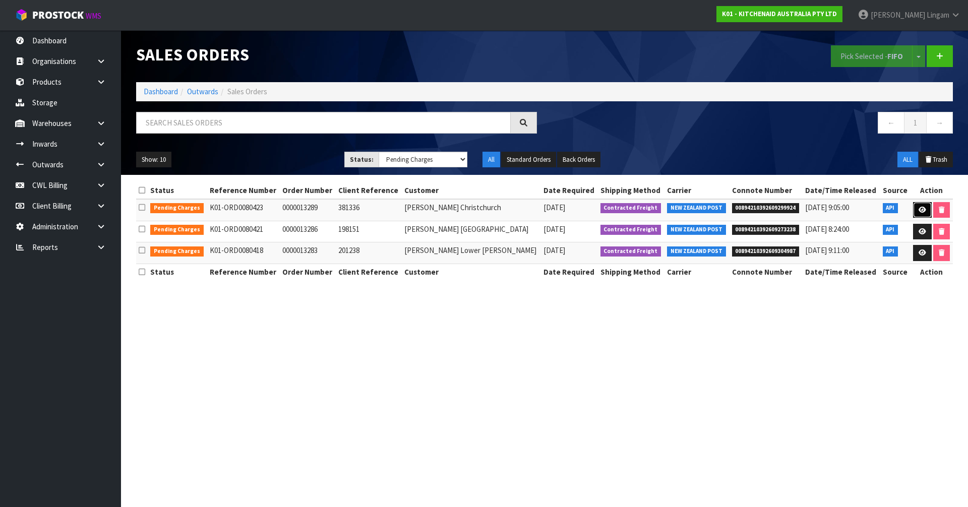
click at [916, 211] on link at bounding box center [923, 210] width 19 height 16
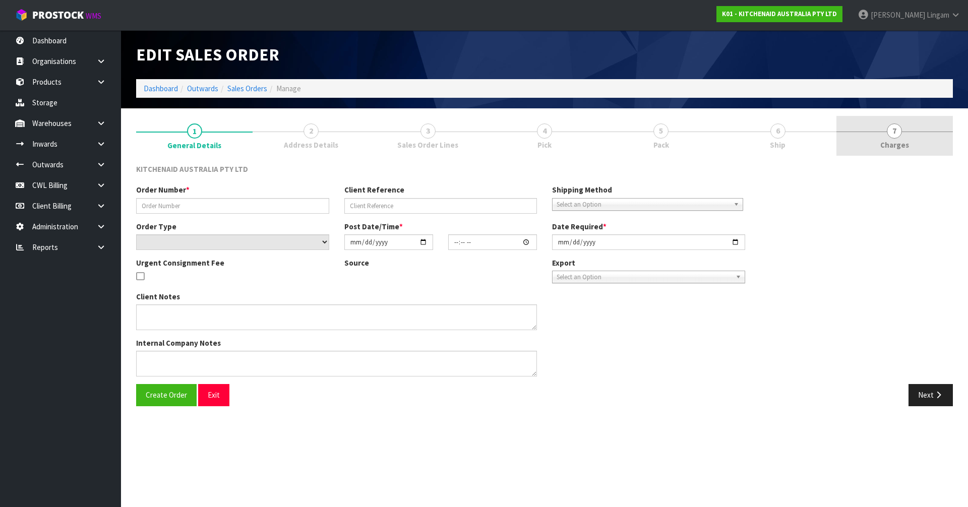
type input "0000013289"
type input "381336"
select select "number:0"
type input "[DATE]"
type input "14:33:21.000"
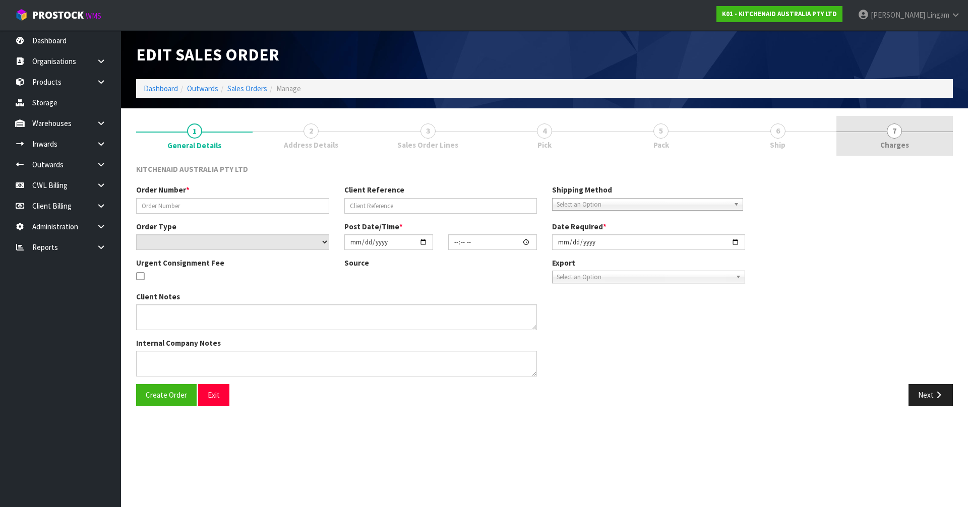
type input "[DATE]"
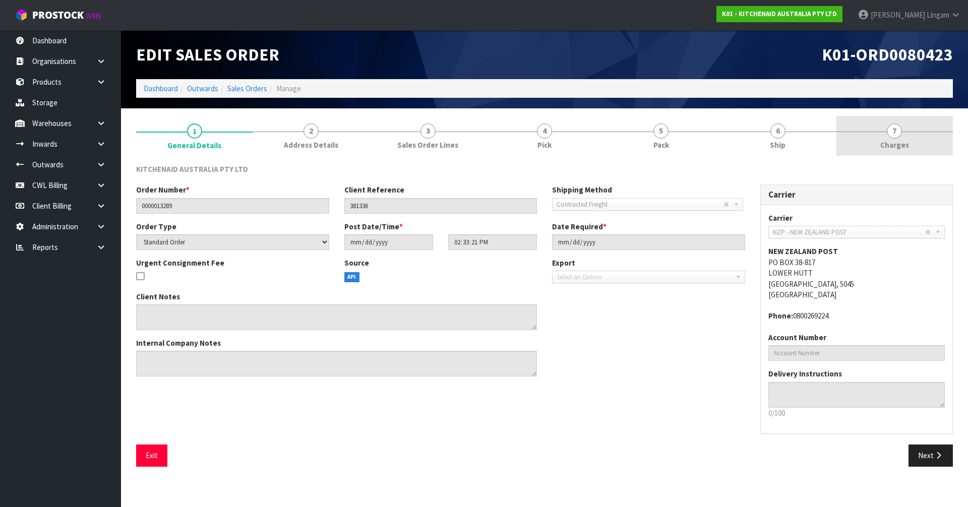
click at [929, 145] on link "7 [GEOGRAPHIC_DATA]" at bounding box center [895, 136] width 117 height 40
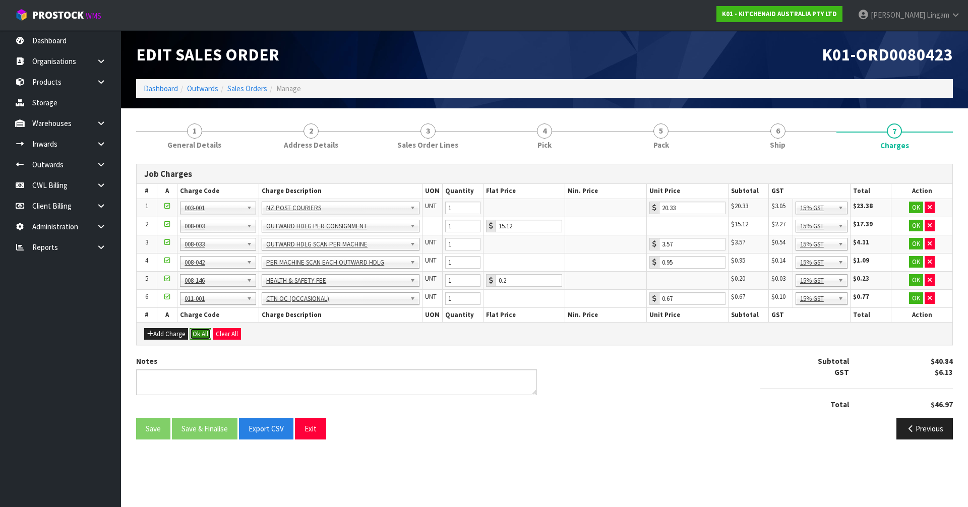
click at [202, 332] on button "Ok All" at bounding box center [201, 334] width 22 height 12
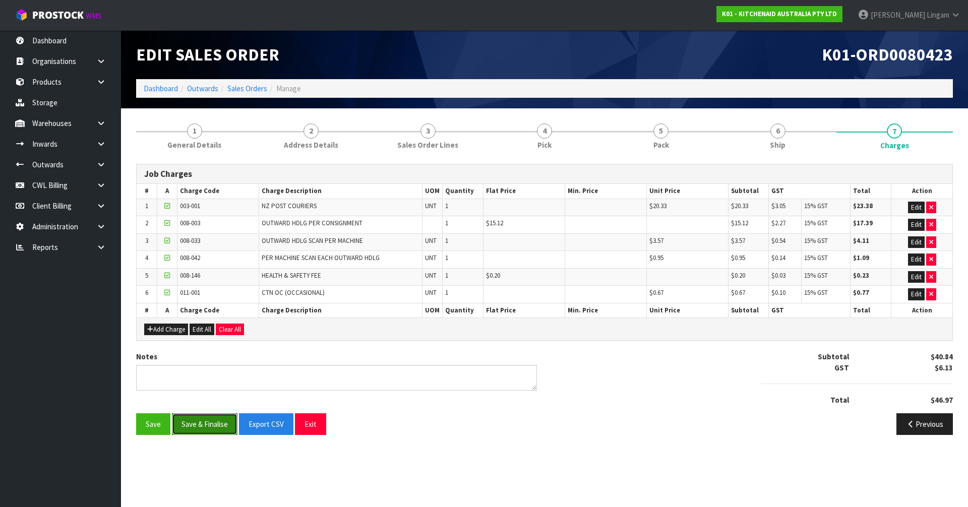
click at [207, 430] on button "Save & Finalise" at bounding box center [205, 425] width 66 height 22
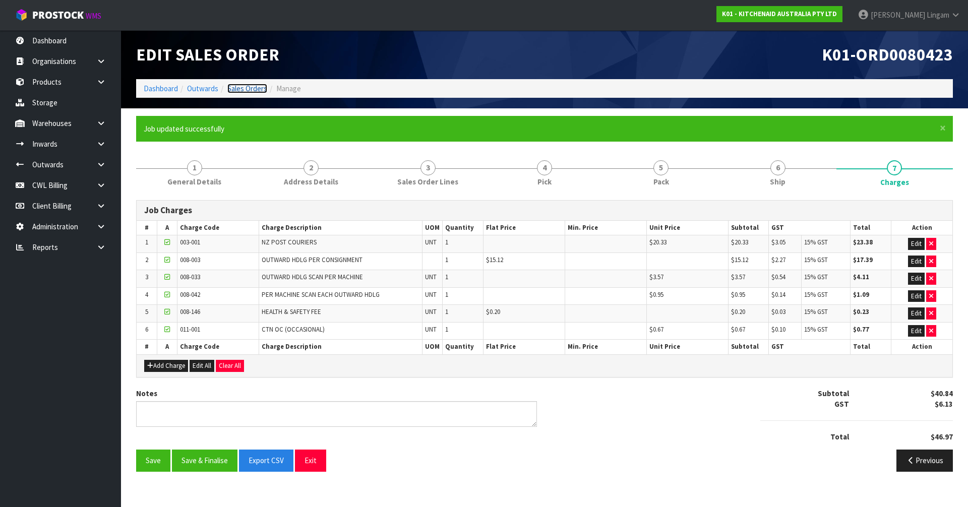
click at [256, 90] on link "Sales Orders" at bounding box center [247, 89] width 40 height 10
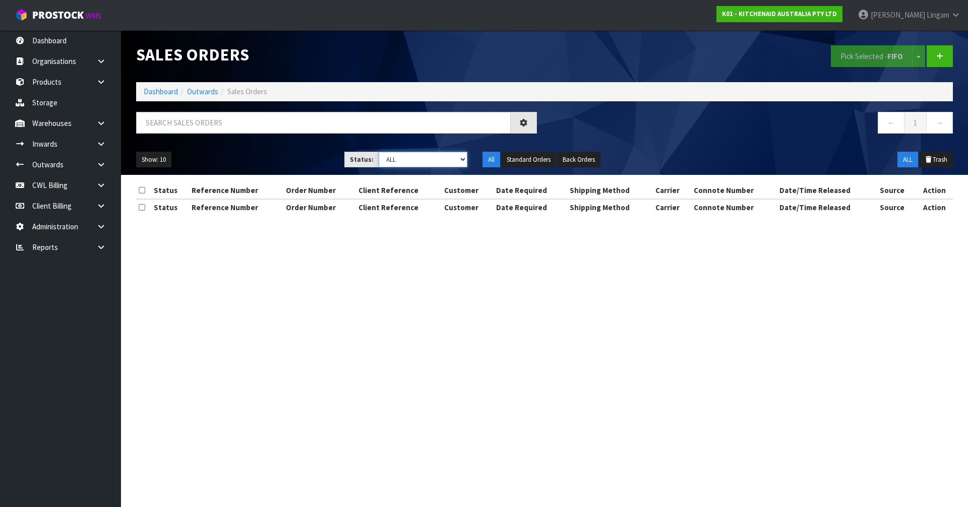
click at [447, 161] on select "Draft Pending Allocated Pending Pick Goods Picked Goods Packed Pending Charges …" at bounding box center [423, 160] width 89 height 16
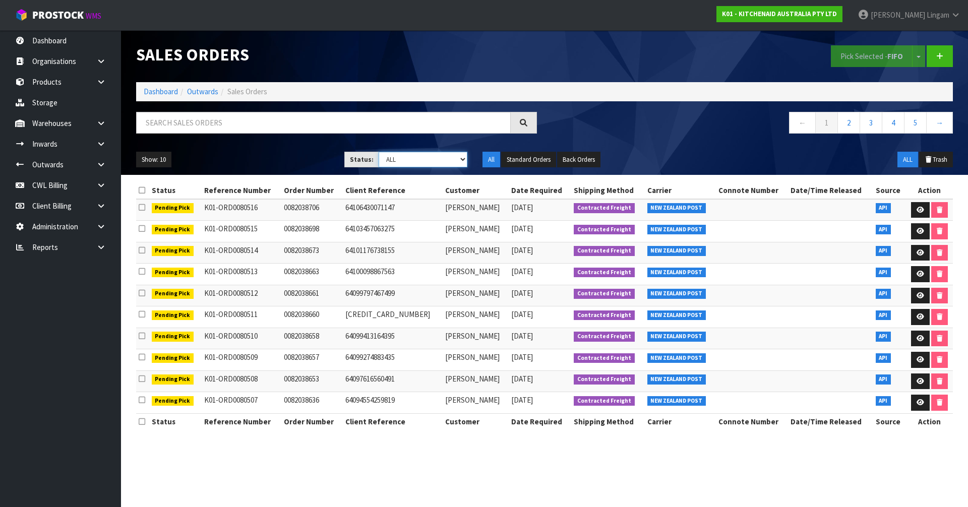
select select "string:6"
click at [379, 152] on select "Draft Pending Allocated Pending Pick Goods Picked Goods Packed Pending Charges …" at bounding box center [423, 160] width 89 height 16
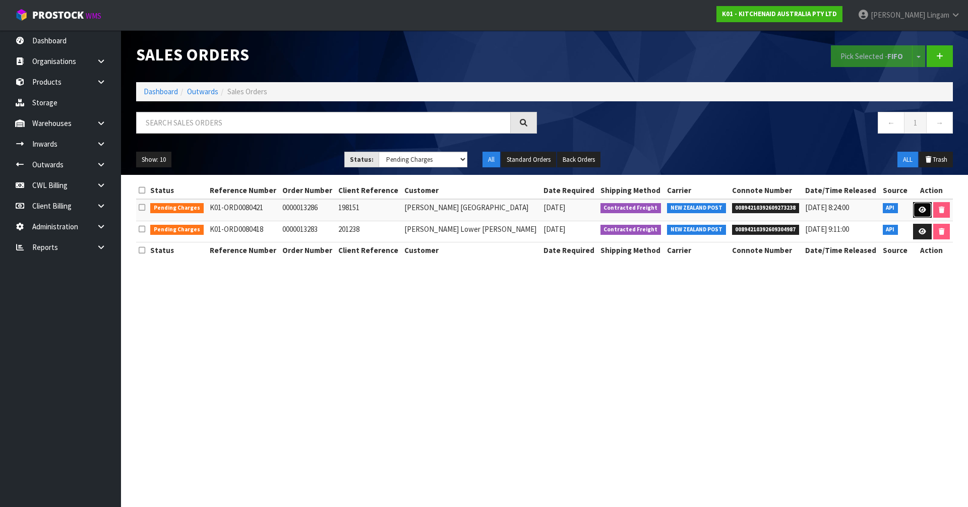
click at [919, 210] on icon at bounding box center [923, 210] width 8 height 7
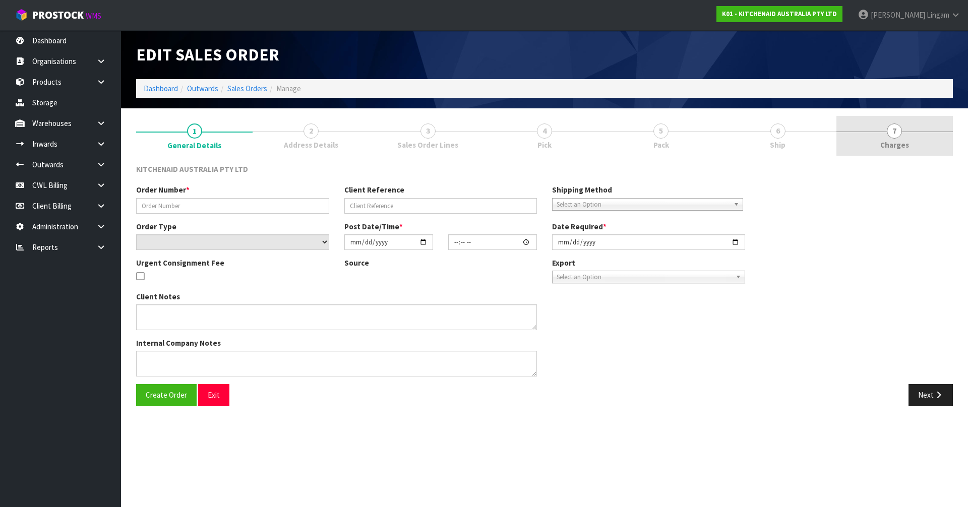
type input "0000013286"
type input "198151"
select select "number:0"
type input "[DATE]"
type input "14:33:15.000"
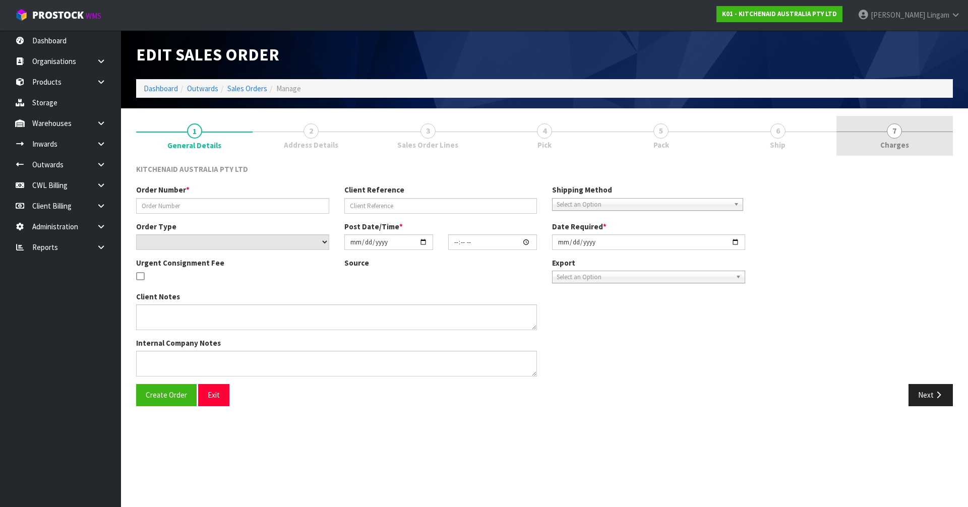
type input "[DATE]"
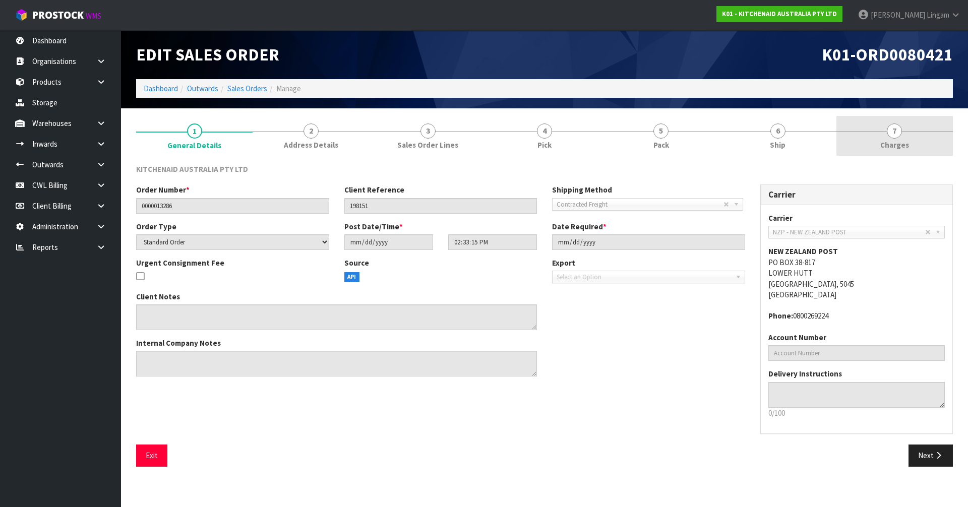
click at [904, 142] on span "Charges" at bounding box center [895, 145] width 29 height 11
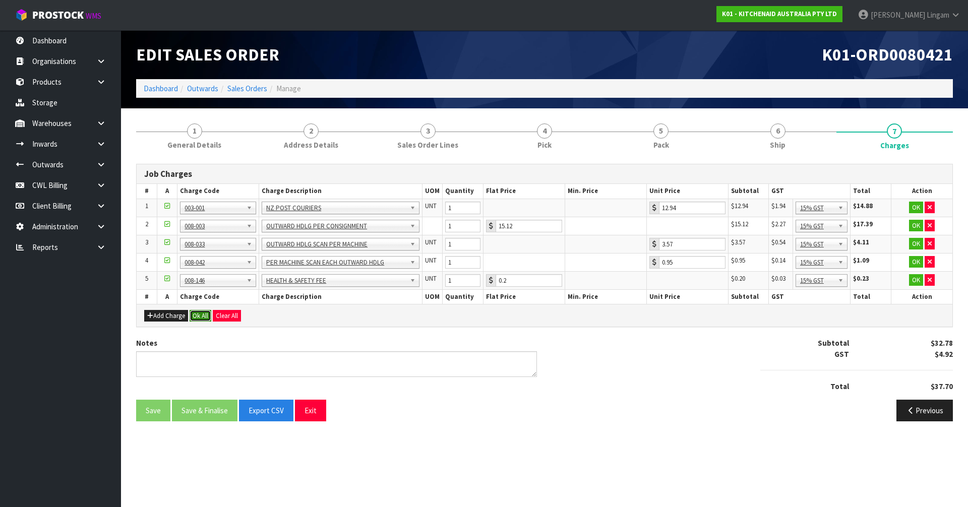
click at [201, 311] on button "Ok All" at bounding box center [201, 316] width 22 height 12
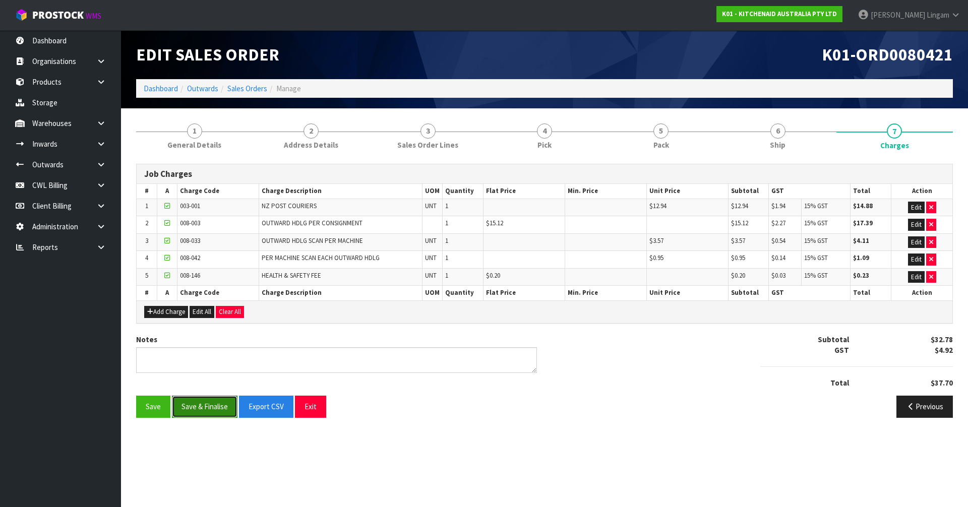
click at [201, 407] on button "Save & Finalise" at bounding box center [205, 407] width 66 height 22
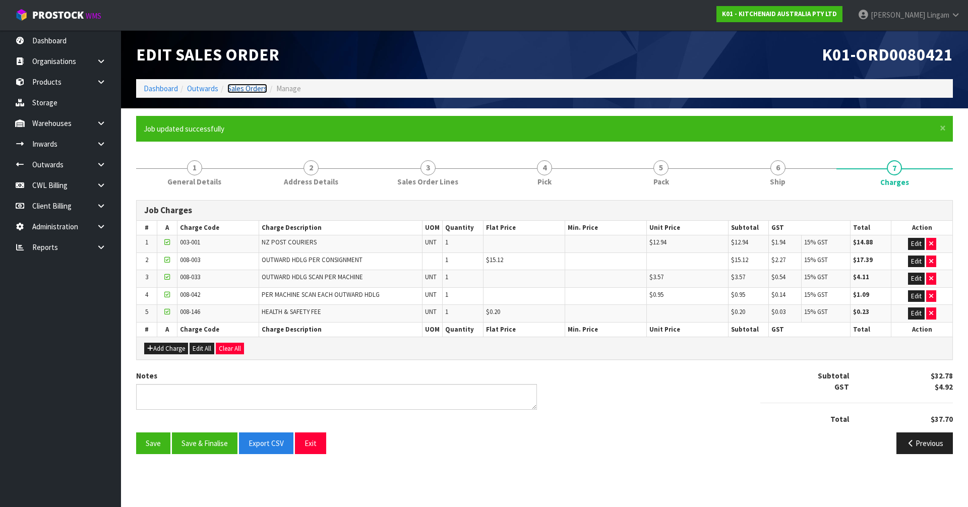
click at [249, 91] on link "Sales Orders" at bounding box center [247, 89] width 40 height 10
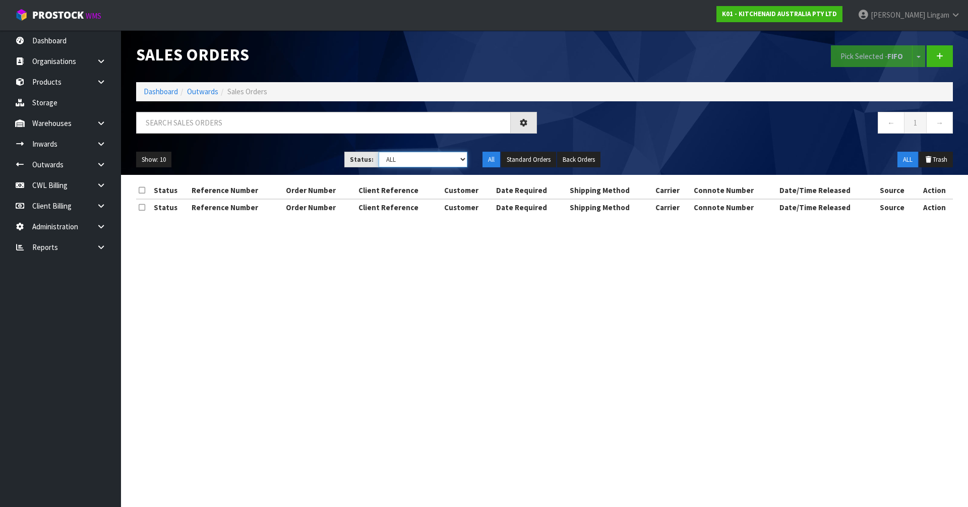
click at [449, 160] on select "Draft Pending Allocated Pending Pick Goods Picked Goods Packed Pending Charges …" at bounding box center [423, 160] width 89 height 16
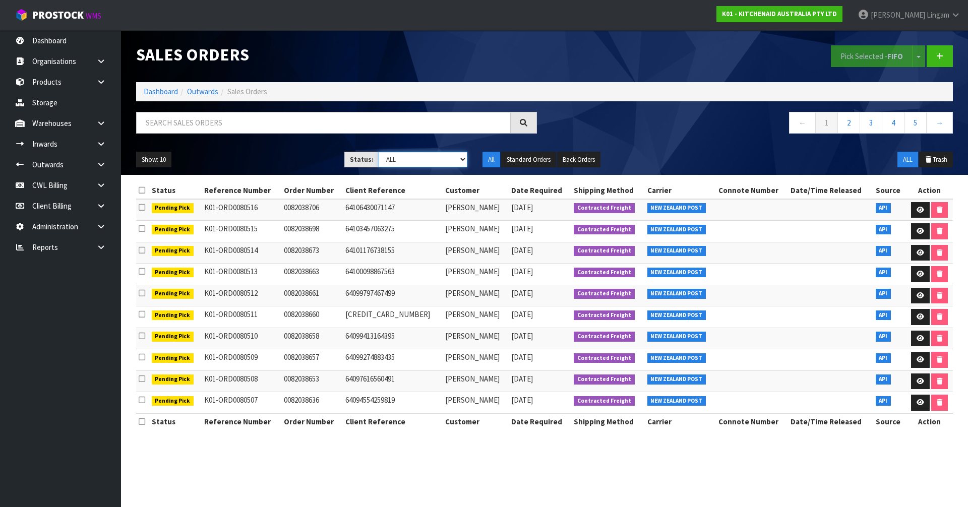
select select "string:6"
click at [379, 152] on select "Draft Pending Allocated Pending Pick Goods Picked Goods Packed Pending Charges …" at bounding box center [423, 160] width 89 height 16
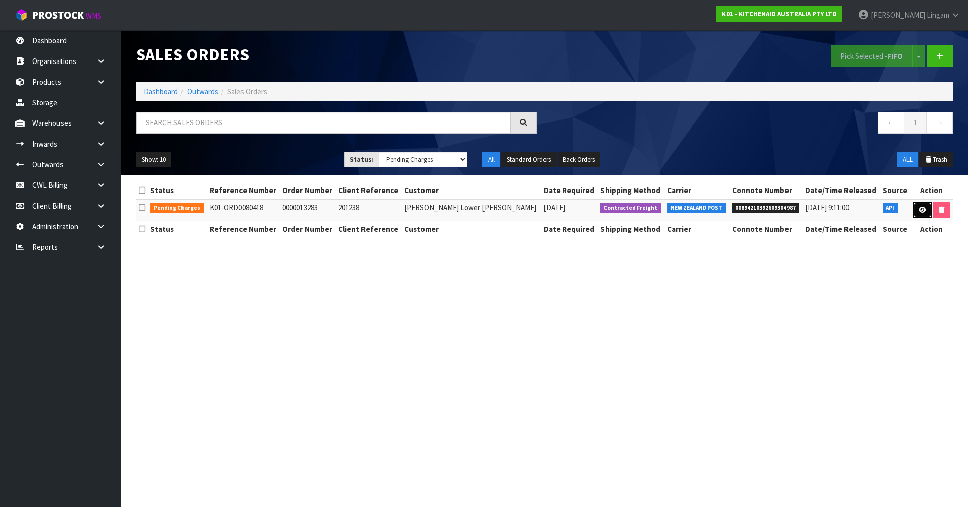
click at [920, 210] on icon at bounding box center [923, 210] width 8 height 7
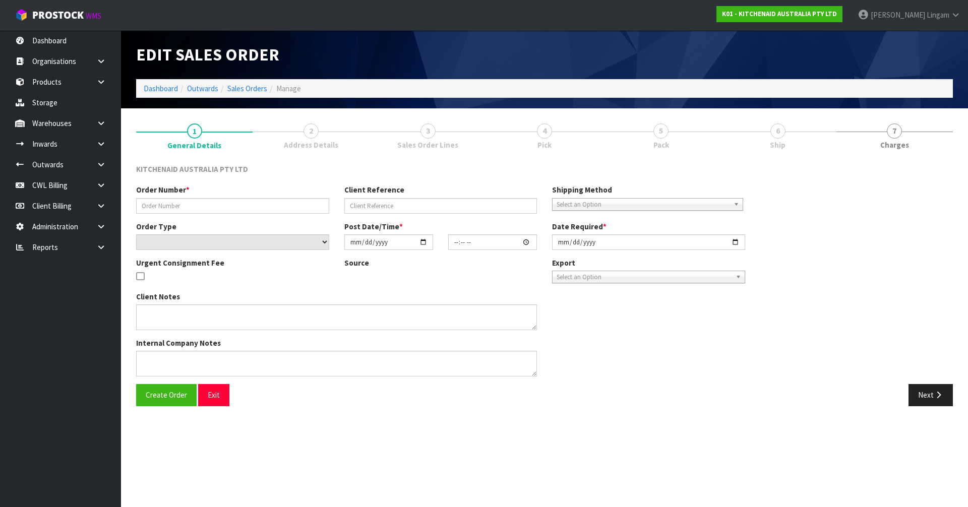
type input "0000013283"
type input "201238"
select select "number:0"
type input "[DATE]"
type input "14:33:09.000"
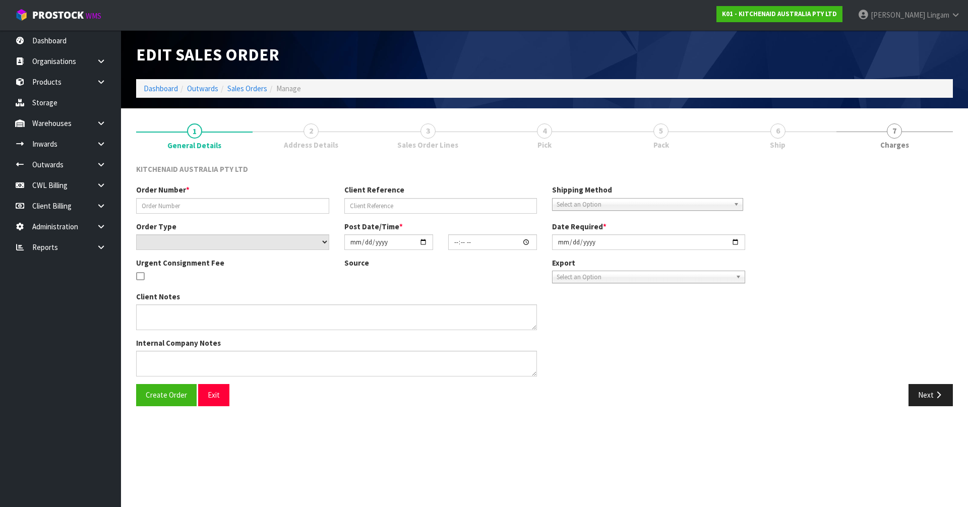
type input "[DATE]"
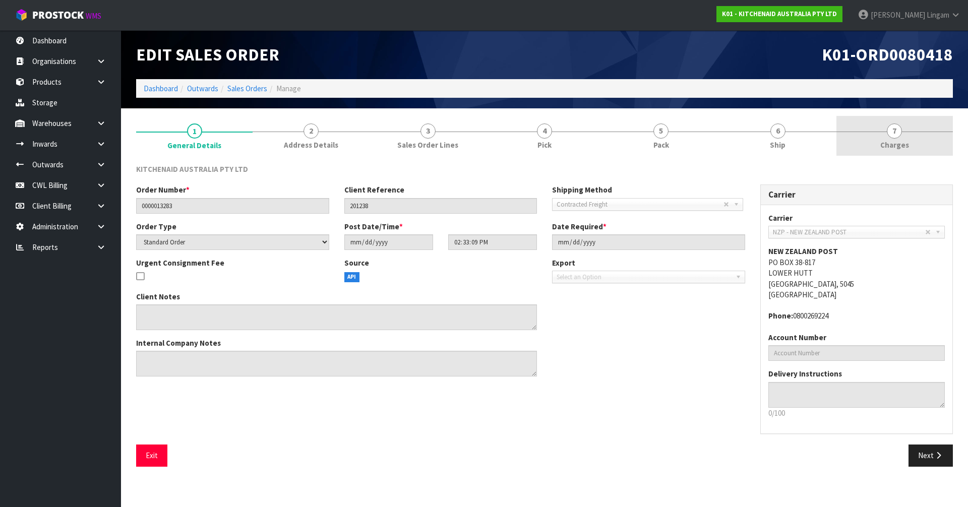
click at [912, 130] on link "7 [GEOGRAPHIC_DATA]" at bounding box center [895, 136] width 117 height 40
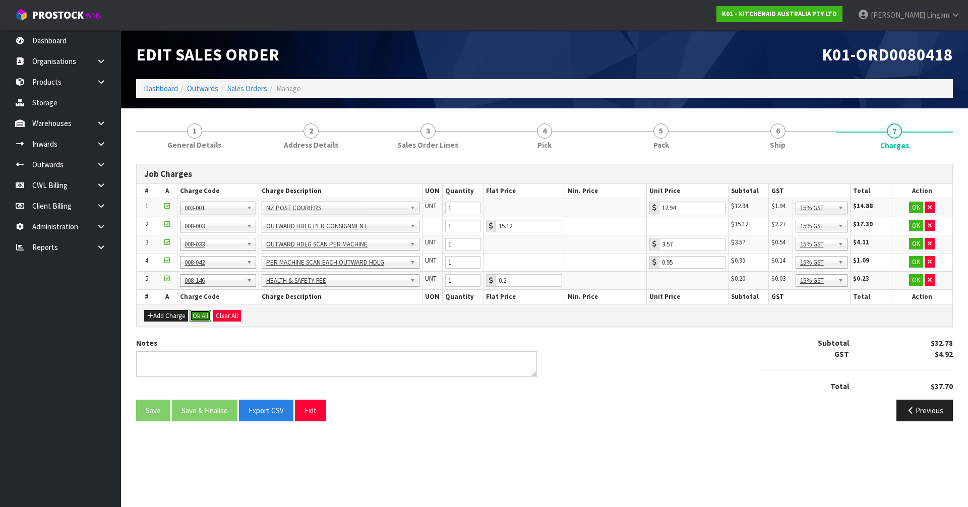
click at [198, 314] on button "Ok All" at bounding box center [201, 316] width 22 height 12
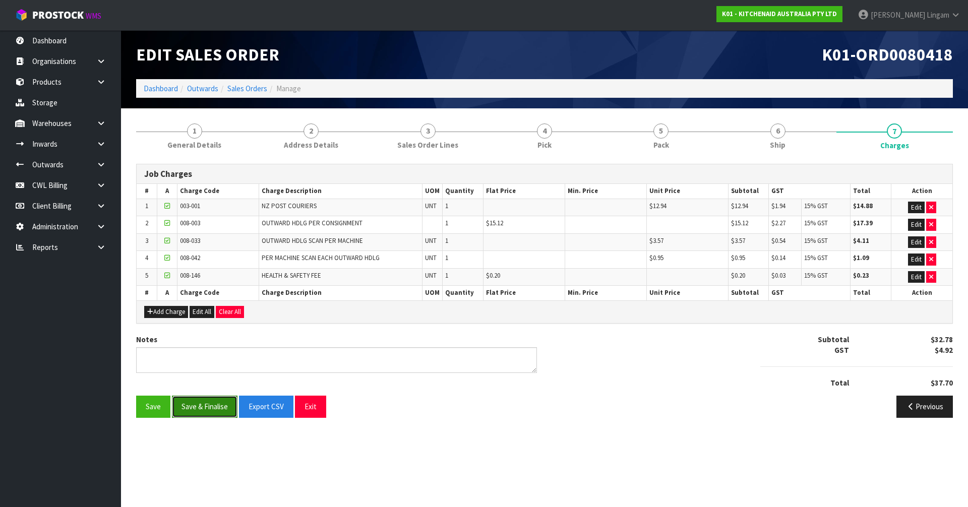
click at [198, 403] on button "Save & Finalise" at bounding box center [205, 407] width 66 height 22
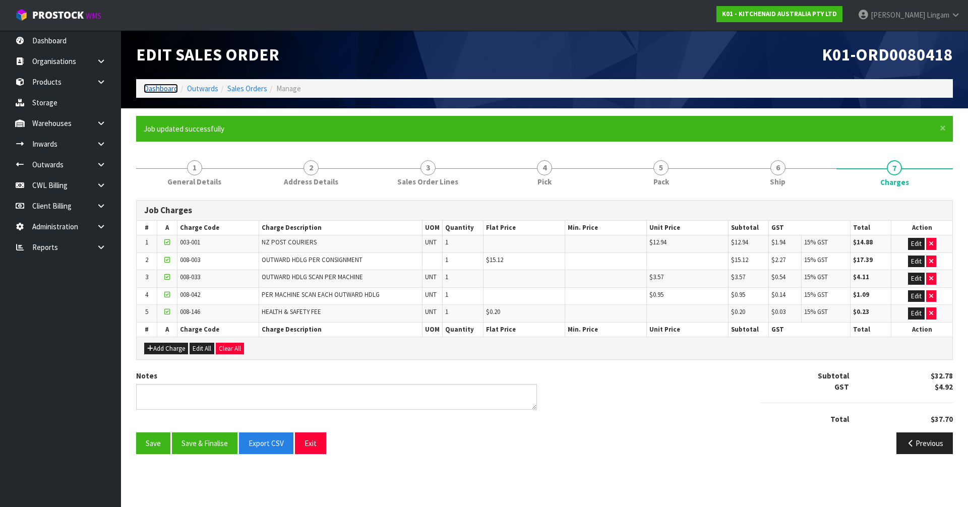
click at [152, 88] on link "Dashboard" at bounding box center [161, 89] width 34 height 10
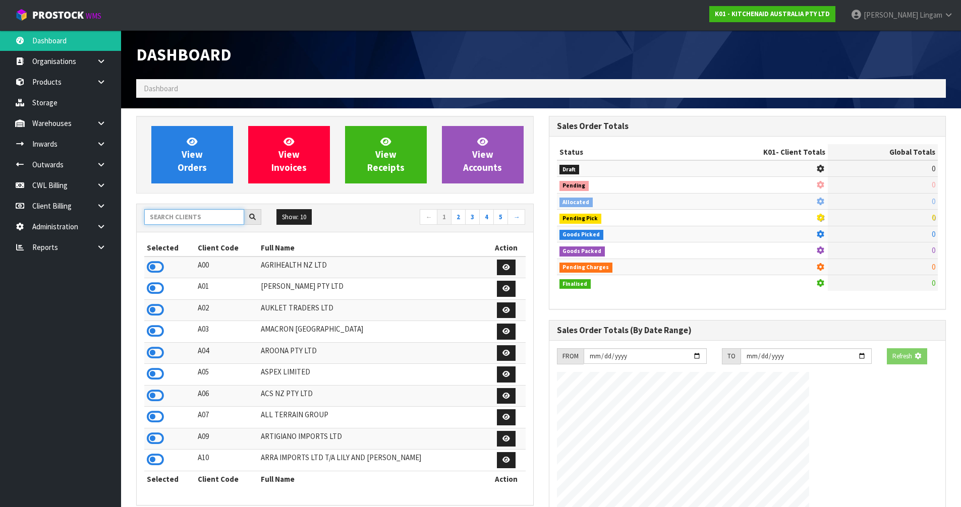
click at [173, 221] on input "text" at bounding box center [194, 217] width 100 height 16
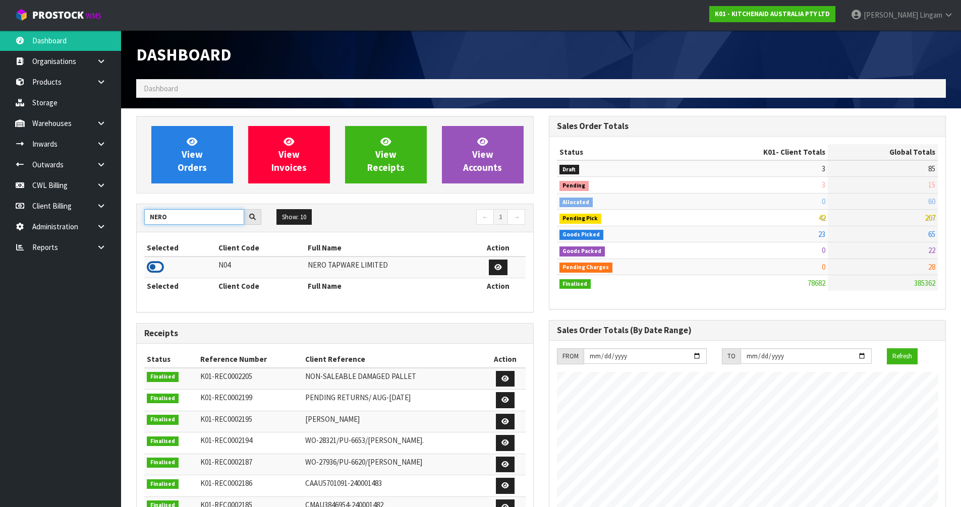
type input "NERO"
click at [152, 269] on icon at bounding box center [155, 267] width 17 height 15
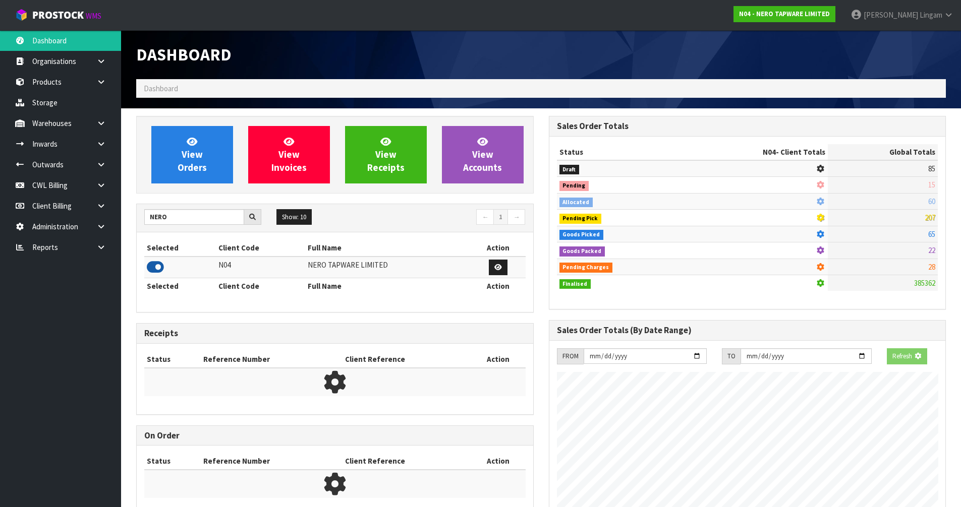
scroll to position [786, 412]
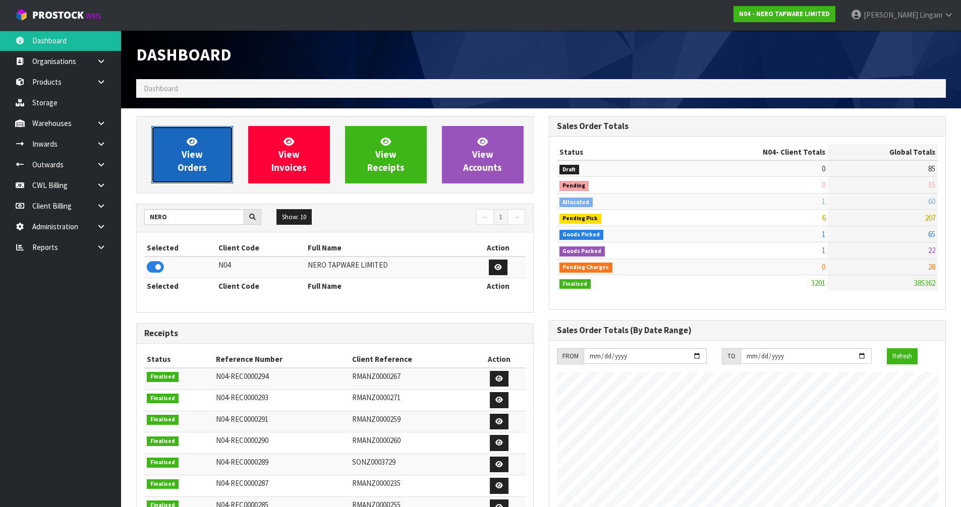
click at [197, 162] on span "View Orders" at bounding box center [192, 155] width 29 height 38
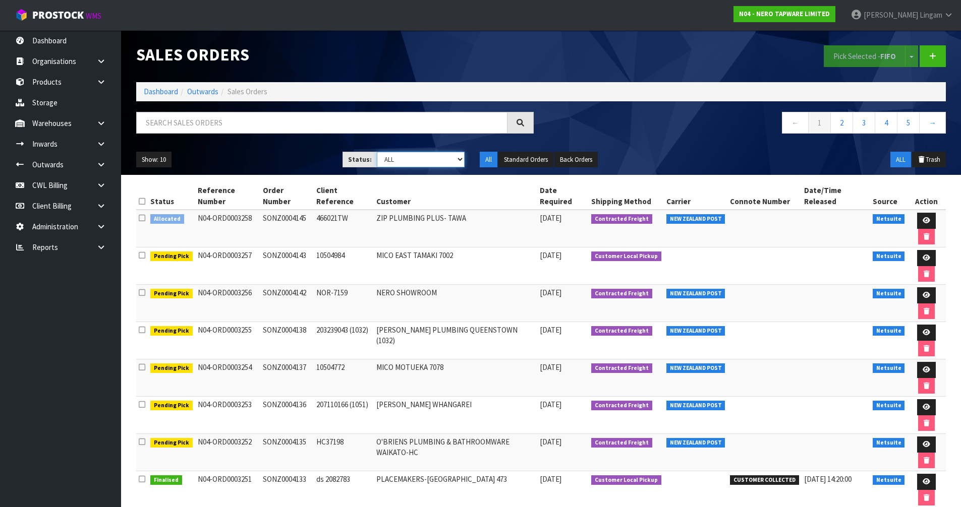
click at [434, 159] on select "Draft Pending Allocated Pending Pick Goods Picked Goods Packed Pending Charges …" at bounding box center [421, 160] width 88 height 16
select select "string:4"
click at [377, 152] on select "Draft Pending Allocated Pending Pick Goods Picked Goods Packed Pending Charges …" at bounding box center [421, 160] width 88 height 16
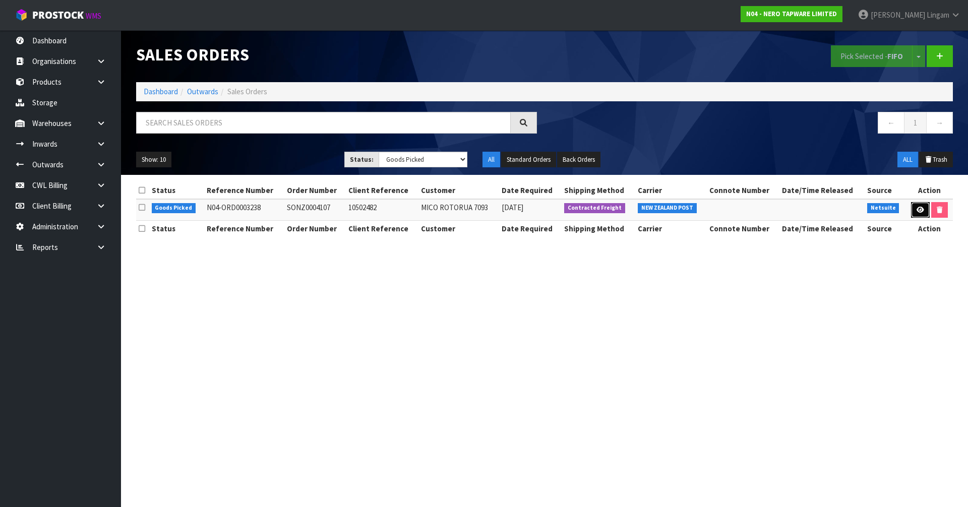
click at [914, 207] on link at bounding box center [920, 210] width 19 height 16
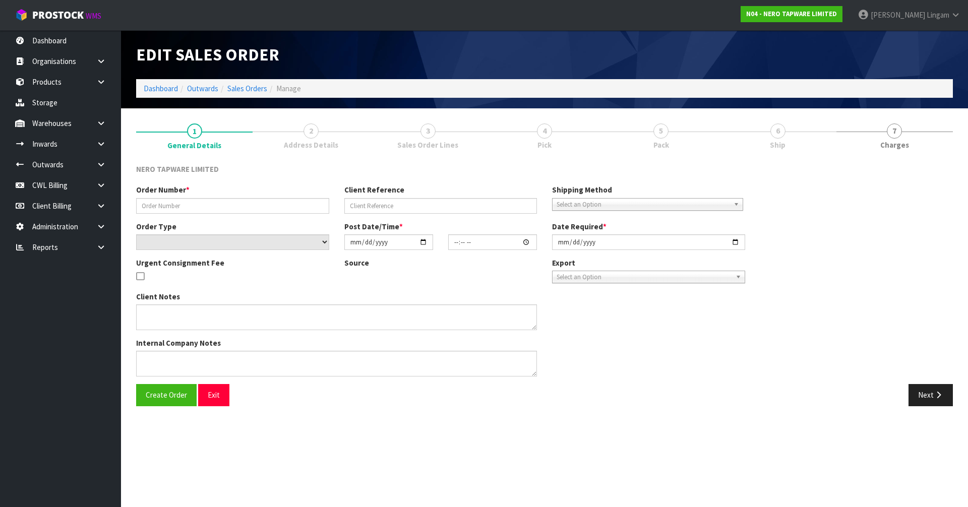
type input "SONZ0004107"
type input "10502482"
select select "number:0"
type input "[DATE]"
type input "14:30:10.000"
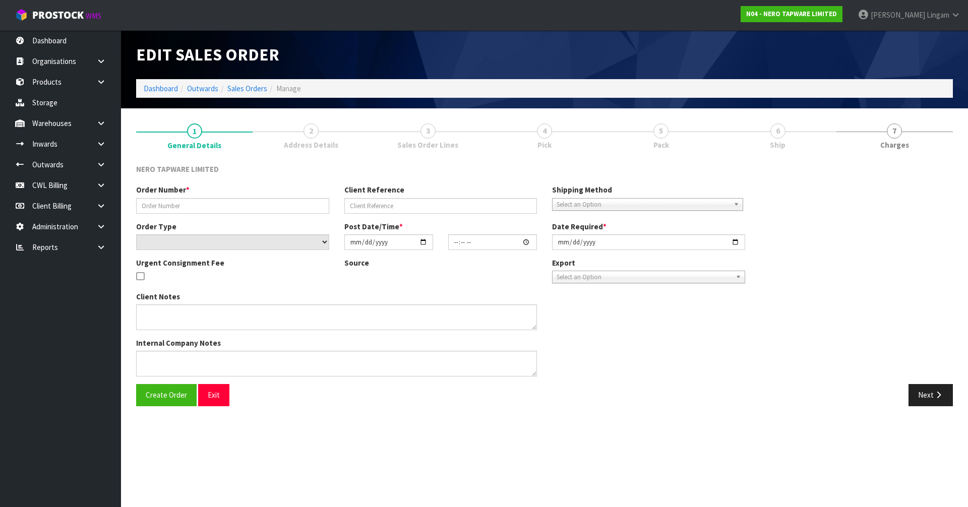
type input "2025-10-10"
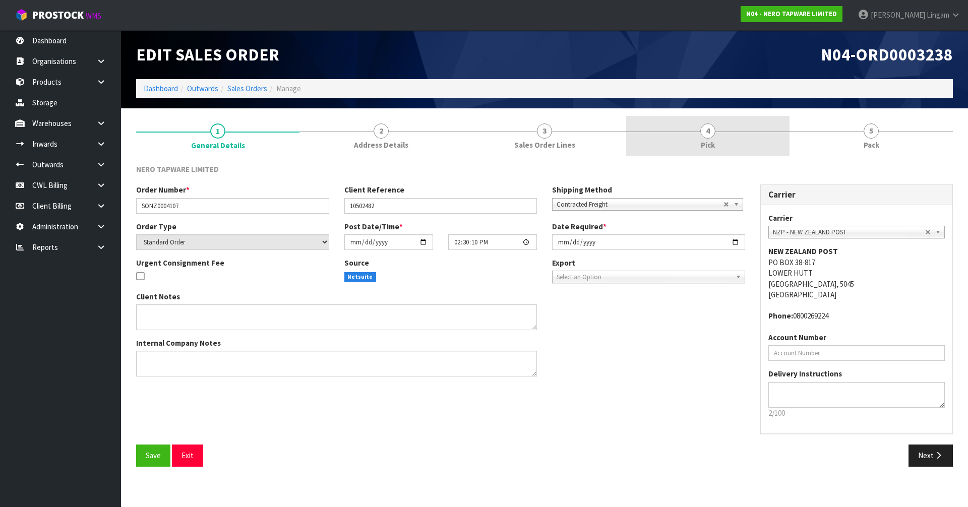
click at [722, 148] on link "4 Pick" at bounding box center [707, 136] width 163 height 40
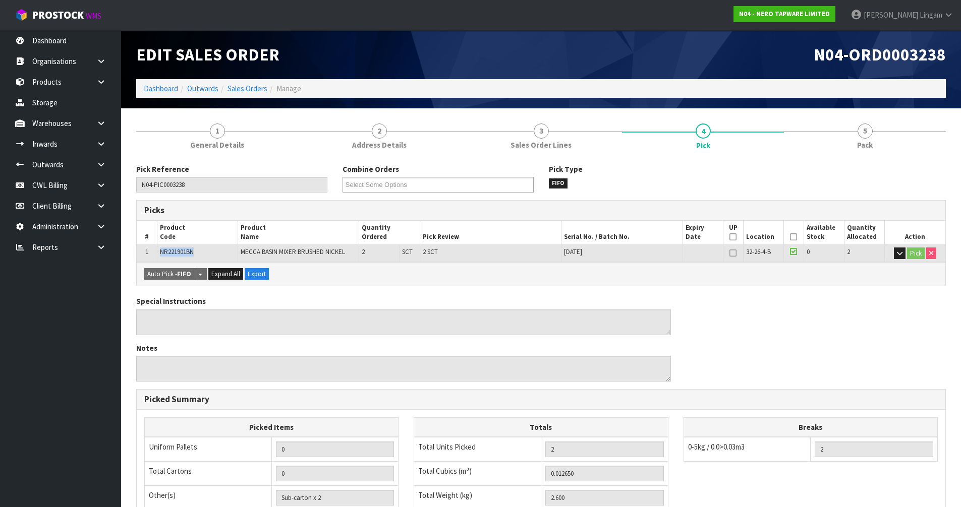
drag, startPoint x: 200, startPoint y: 252, endPoint x: 161, endPoint y: 252, distance: 38.8
click at [161, 252] on td "NR221901BN" at bounding box center [197, 254] width 81 height 18
copy span "NR221901BN"
click at [99, 131] on link at bounding box center [105, 123] width 32 height 21
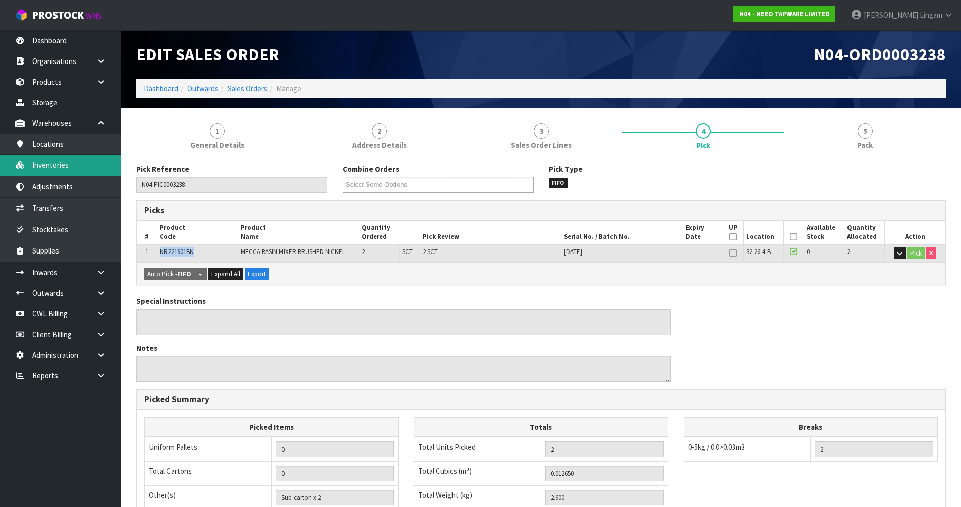
click at [76, 167] on link "Inventories" at bounding box center [60, 165] width 121 height 21
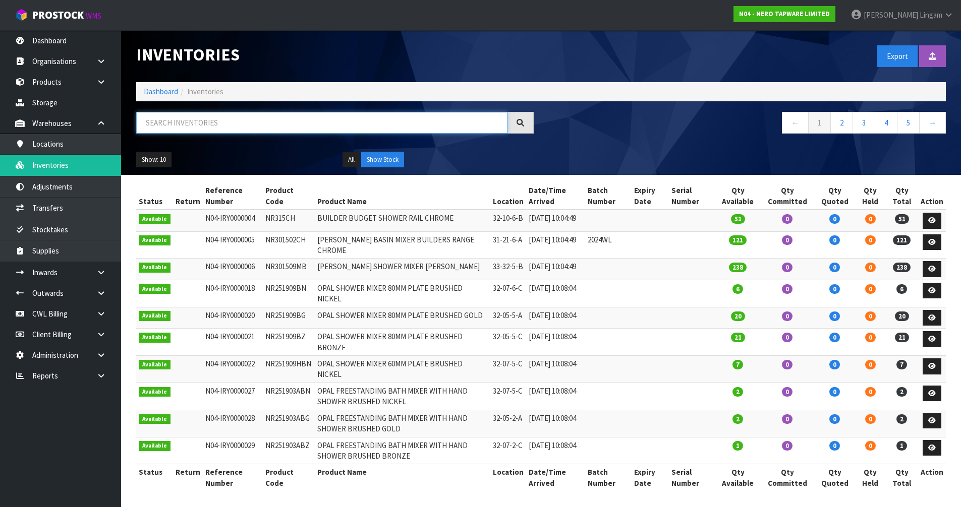
click at [333, 125] on input "text" at bounding box center [321, 123] width 371 height 22
paste input "NR221901BN"
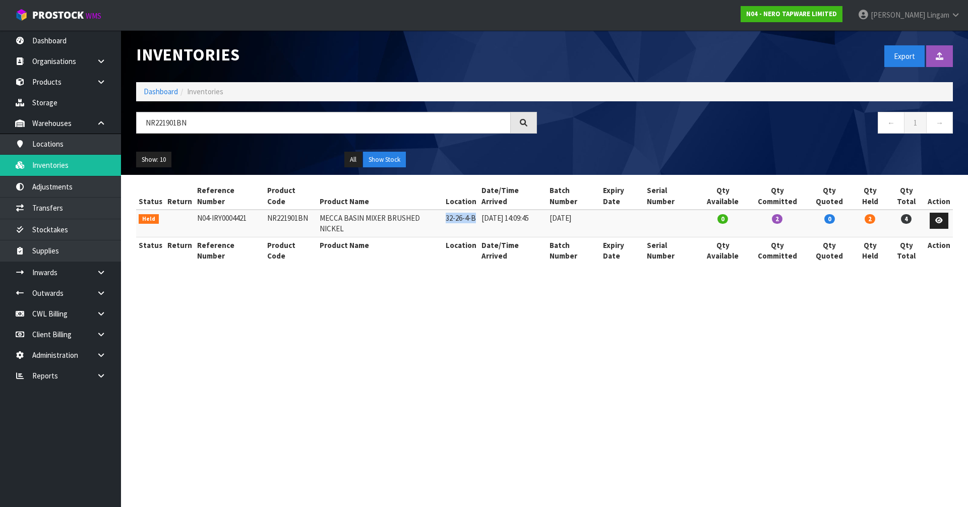
drag, startPoint x: 445, startPoint y: 208, endPoint x: 475, endPoint y: 209, distance: 29.8
click at [475, 210] on td "32-26-4-B" at bounding box center [461, 223] width 36 height 27
copy td "32-26-4-B"
drag, startPoint x: 209, startPoint y: 127, endPoint x: 136, endPoint y: 127, distance: 73.6
click at [136, 127] on div "NR221901BN" at bounding box center [337, 126] width 416 height 29
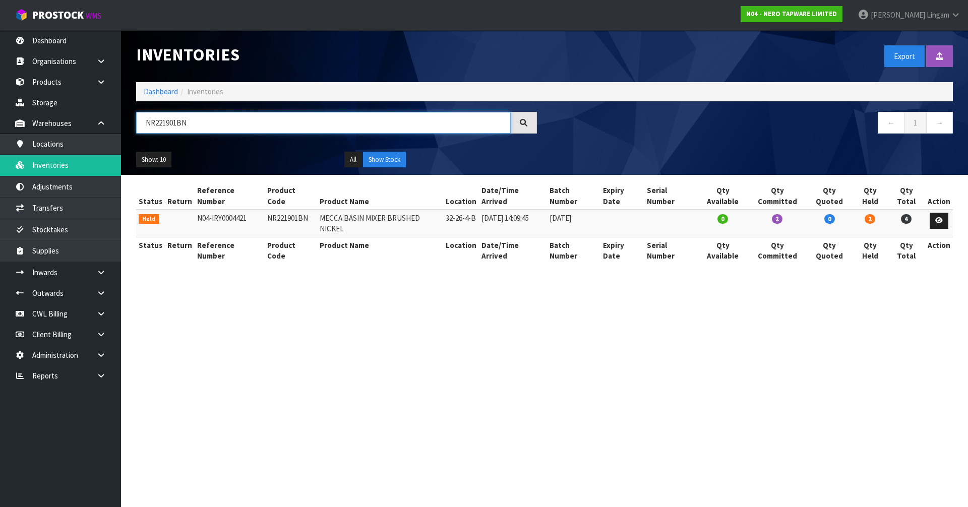
paste input "32-26-4-B"
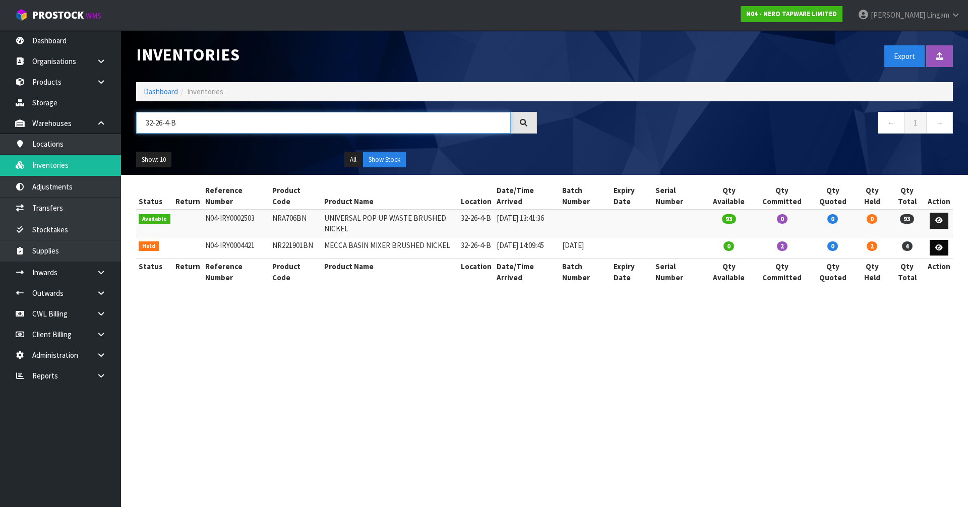
type input "32-26-4-B"
click at [940, 247] on icon at bounding box center [940, 248] width 8 height 7
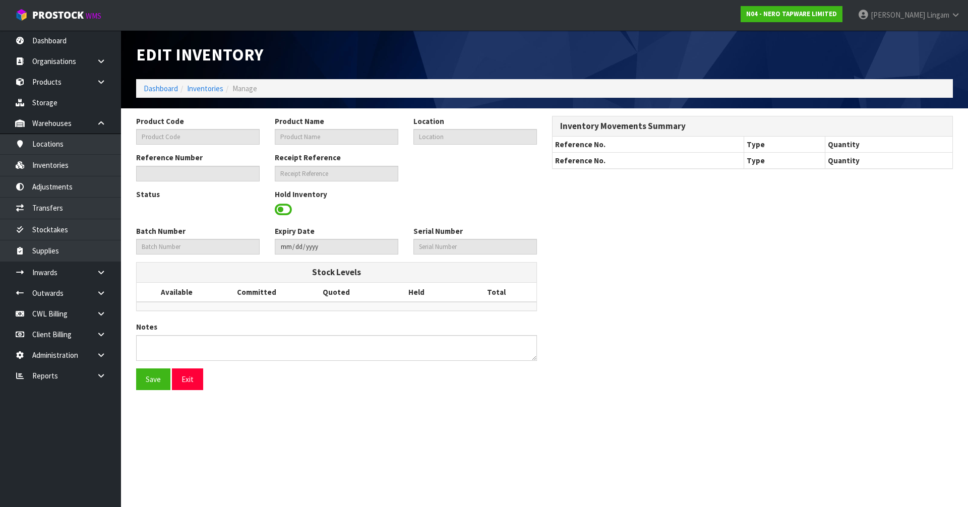
type input "NR221901BN"
type input "MECCA BASIN MIXER BRUSHED NICKEL"
type input "32-26-4-B"
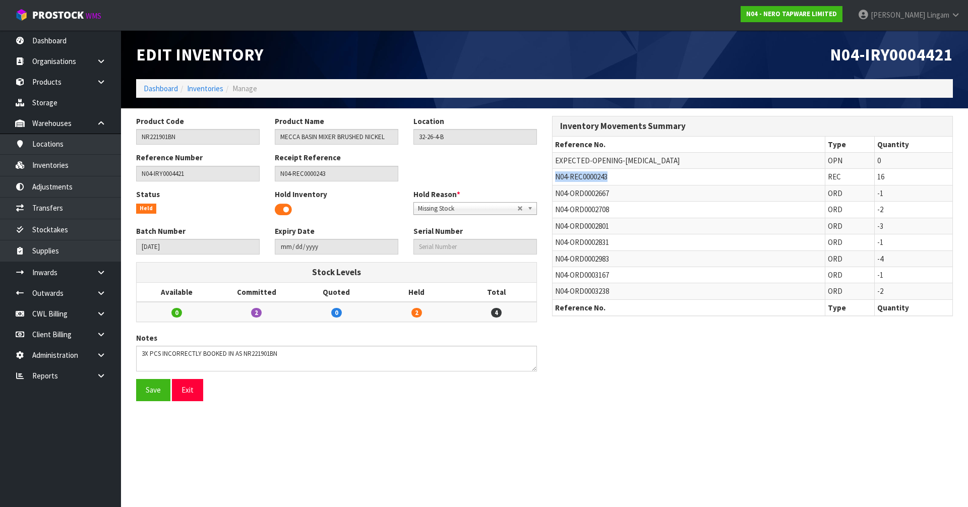
drag, startPoint x: 614, startPoint y: 175, endPoint x: 555, endPoint y: 179, distance: 59.1
click at [555, 179] on td "N04-REC0000243" at bounding box center [689, 177] width 272 height 16
copy span "N04-REC0000243"
click at [95, 278] on link at bounding box center [105, 272] width 32 height 21
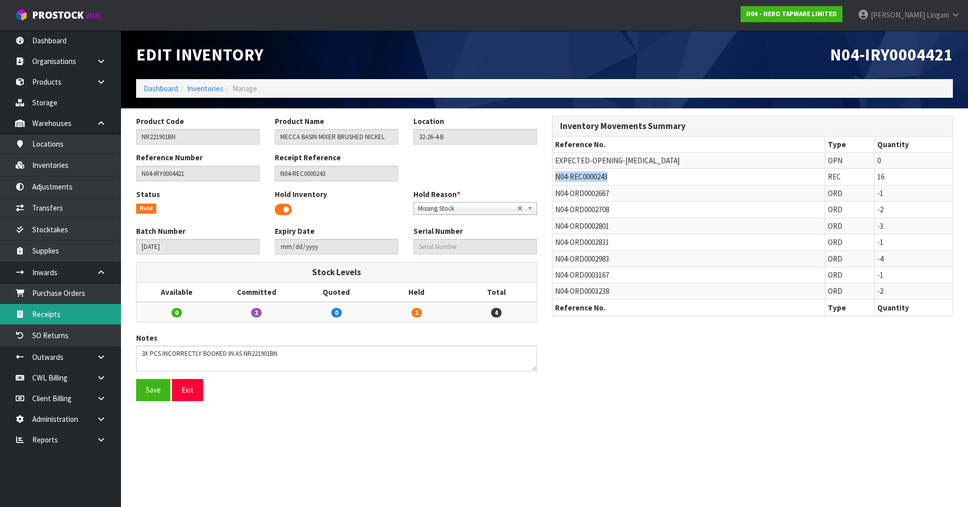
click at [74, 317] on link "Receipts" at bounding box center [60, 314] width 121 height 21
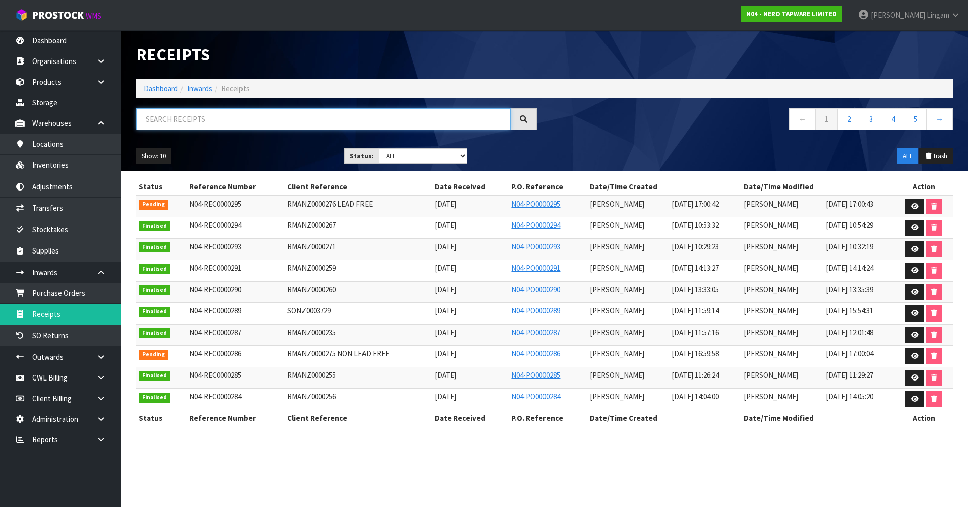
click at [249, 123] on input "text" at bounding box center [323, 119] width 375 height 22
paste input "N04-REC0000243"
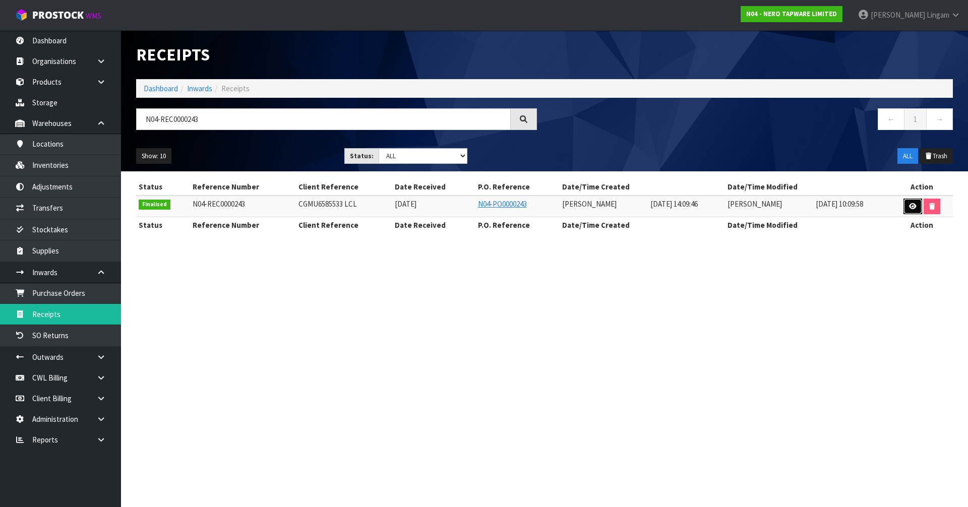
click at [914, 207] on icon at bounding box center [913, 206] width 8 height 7
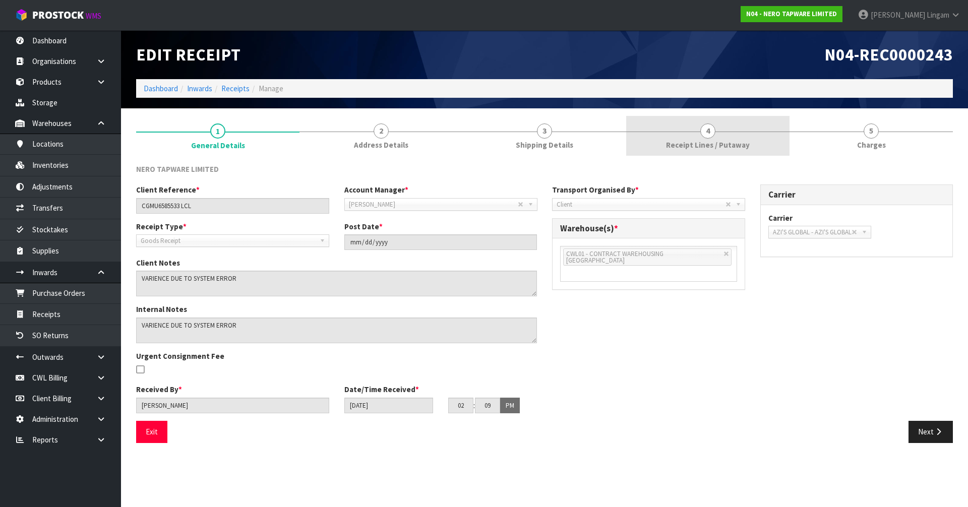
click at [709, 151] on link "4 Receipt Lines / Putaway" at bounding box center [707, 136] width 163 height 40
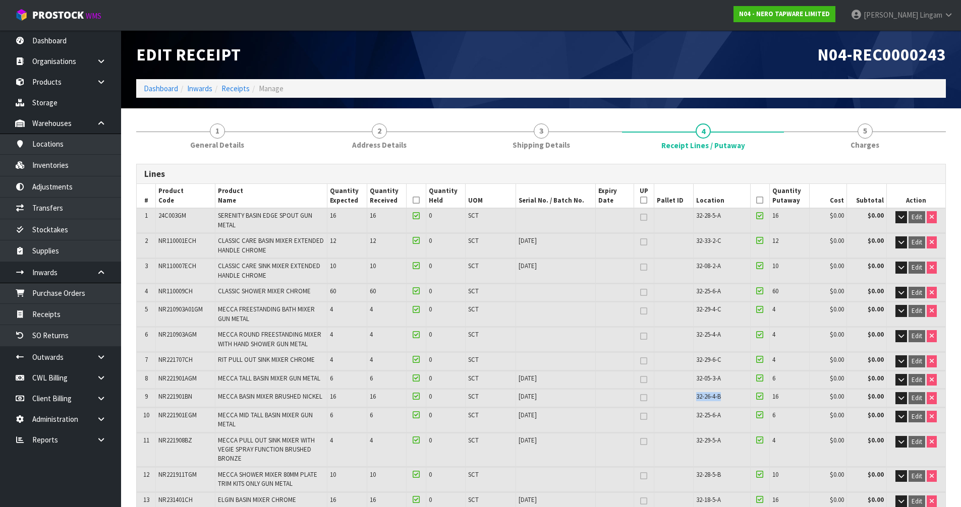
drag, startPoint x: 718, startPoint y: 387, endPoint x: 685, endPoint y: 394, distance: 33.4
click at [693, 394] on td "32-26-4-B" at bounding box center [721, 398] width 57 height 18
copy span "32-26-4-B"
click at [159, 87] on link "Dashboard" at bounding box center [161, 89] width 34 height 10
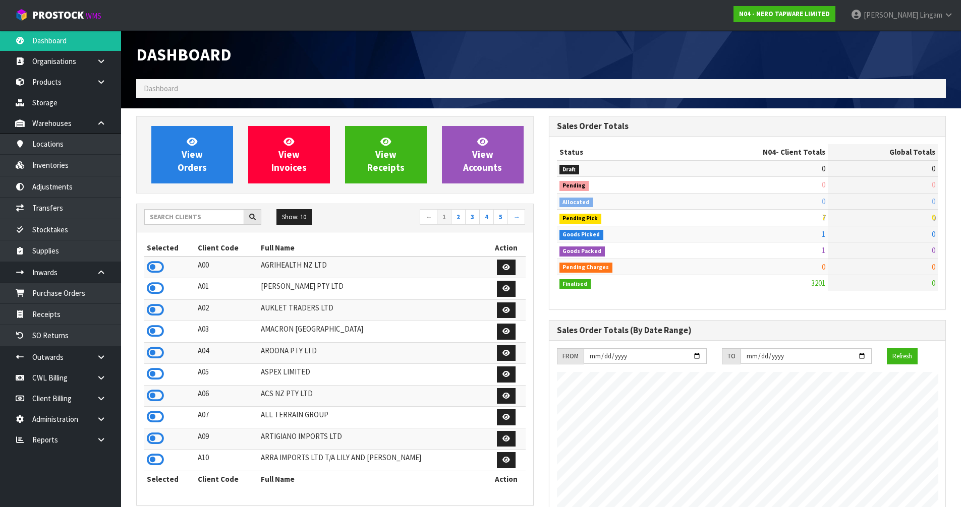
scroll to position [786, 412]
click at [209, 218] on input "text" at bounding box center [194, 217] width 100 height 16
click at [216, 217] on input "text" at bounding box center [194, 217] width 100 height 16
click at [192, 215] on input "text" at bounding box center [194, 217] width 100 height 16
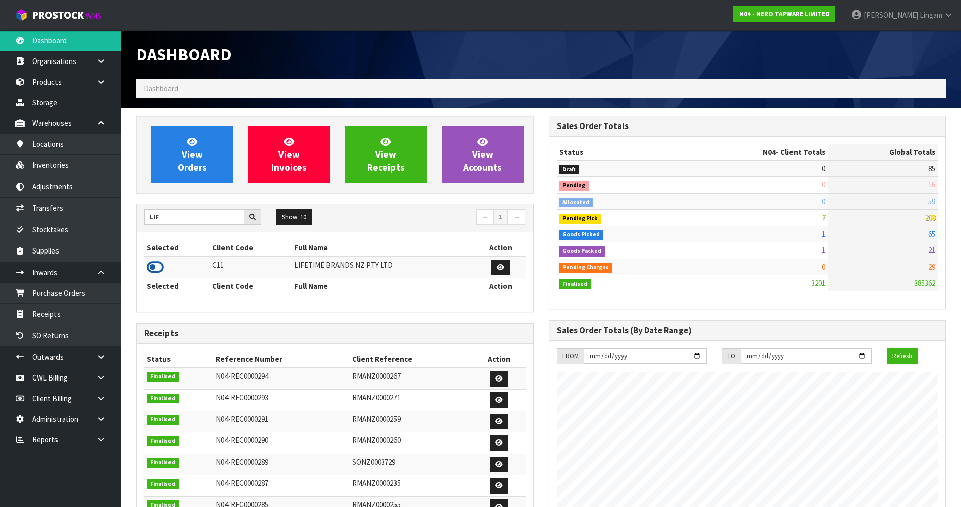
click at [161, 265] on icon at bounding box center [155, 267] width 17 height 15
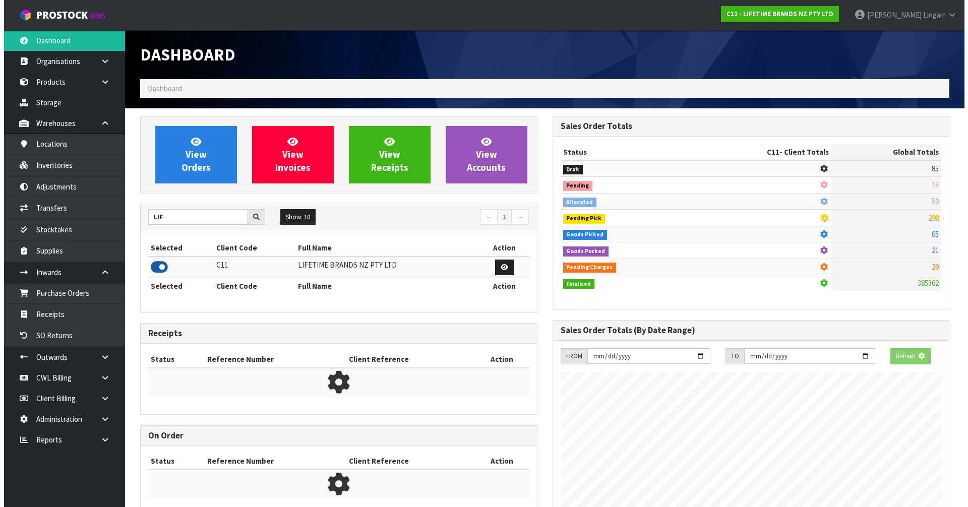
scroll to position [764, 412]
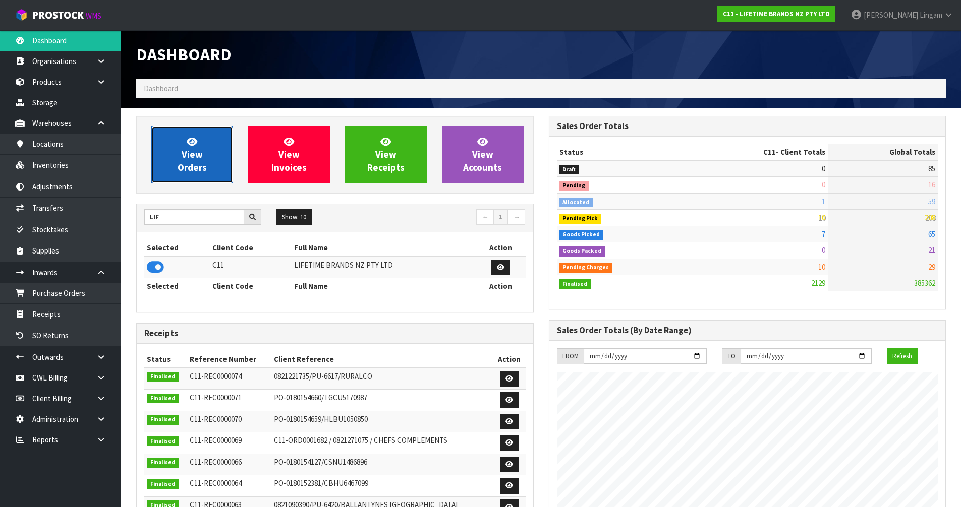
click at [213, 166] on link "View Orders" at bounding box center [192, 155] width 82 height 58
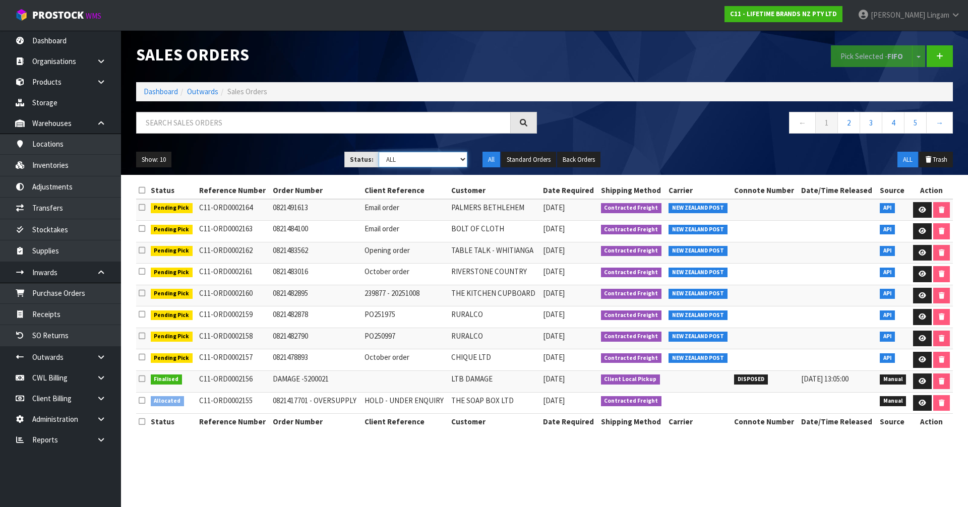
click at [448, 162] on select "Draft Pending Allocated Pending Pick Goods Picked Goods Packed Pending Charges …" at bounding box center [423, 160] width 89 height 16
click at [379, 152] on select "Draft Pending Allocated Pending Pick Goods Picked Goods Packed Pending Charges …" at bounding box center [423, 160] width 89 height 16
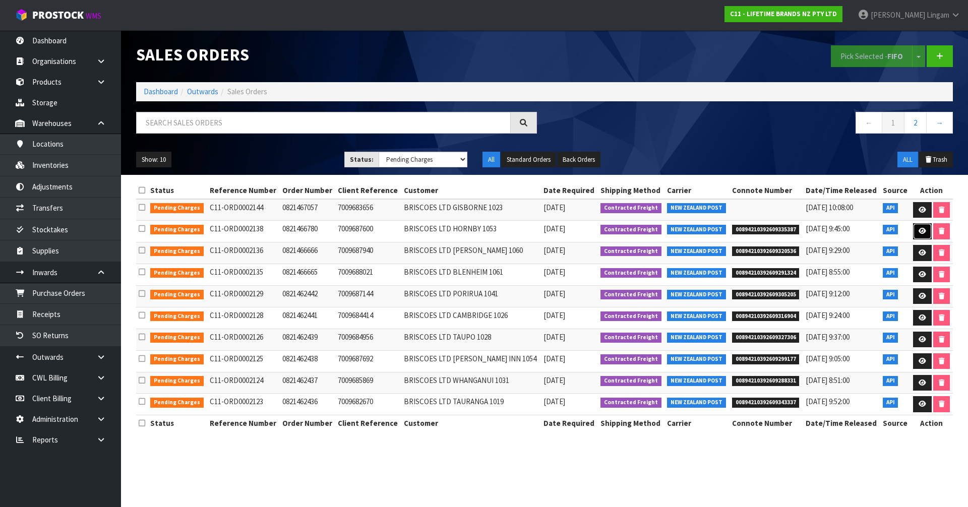
click at [922, 232] on icon at bounding box center [923, 231] width 8 height 7
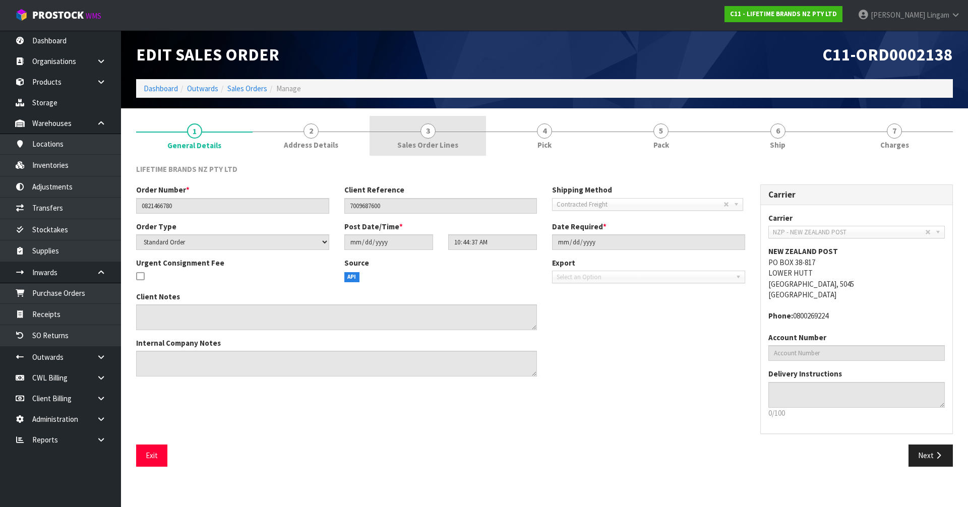
click at [447, 148] on span "Sales Order Lines" at bounding box center [427, 145] width 61 height 11
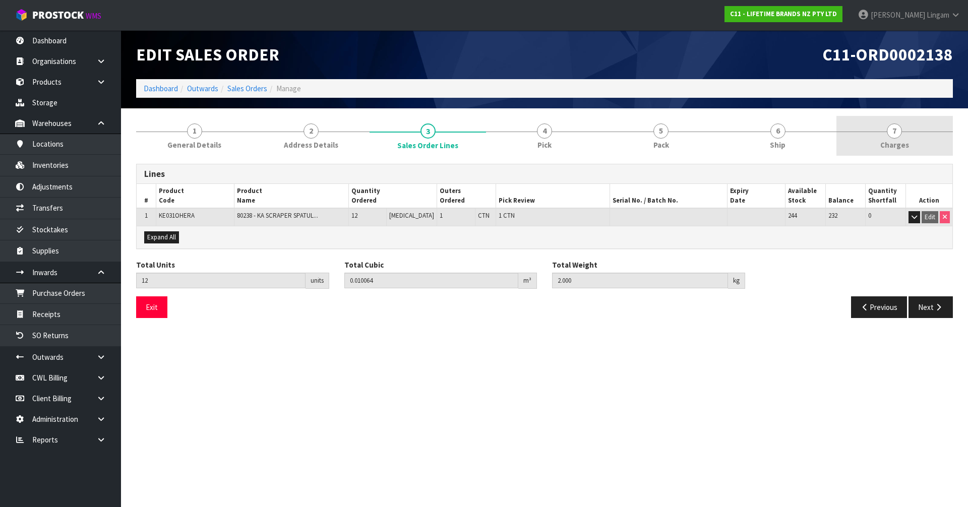
click at [902, 147] on span "Charges" at bounding box center [895, 145] width 29 height 11
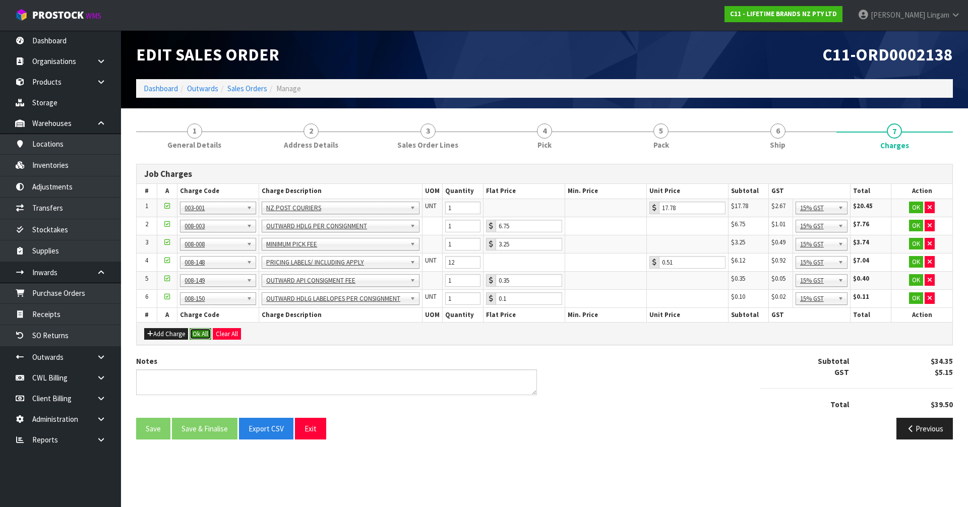
click at [205, 337] on button "Ok All" at bounding box center [201, 334] width 22 height 12
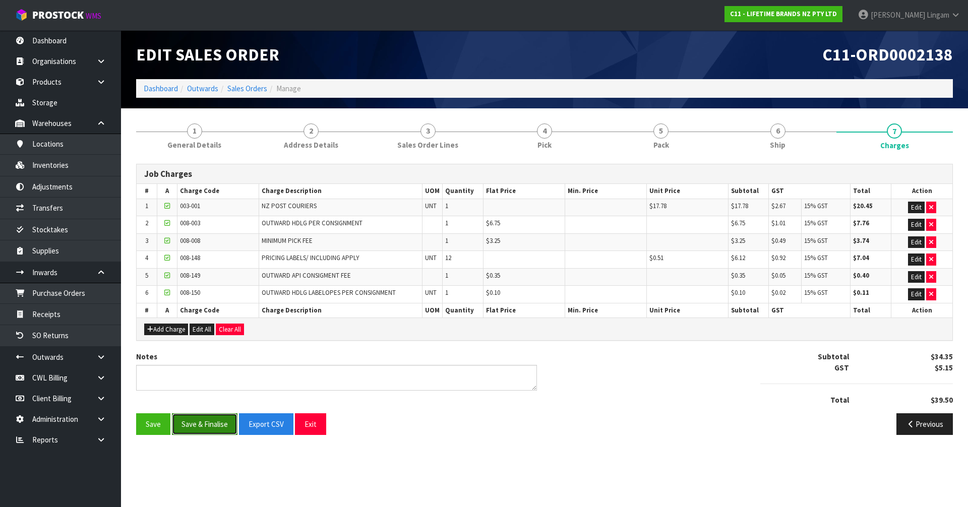
click at [205, 429] on button "Save & Finalise" at bounding box center [205, 425] width 66 height 22
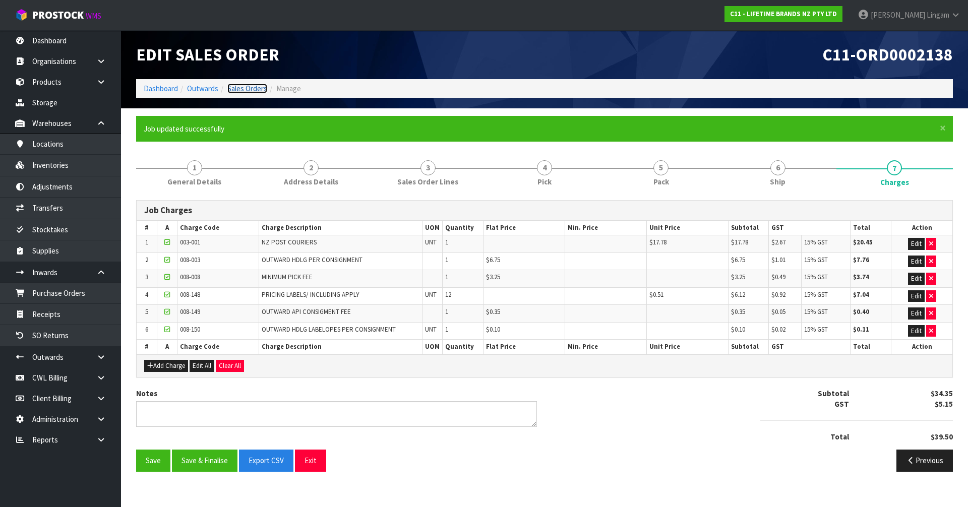
click at [253, 88] on link "Sales Orders" at bounding box center [247, 89] width 40 height 10
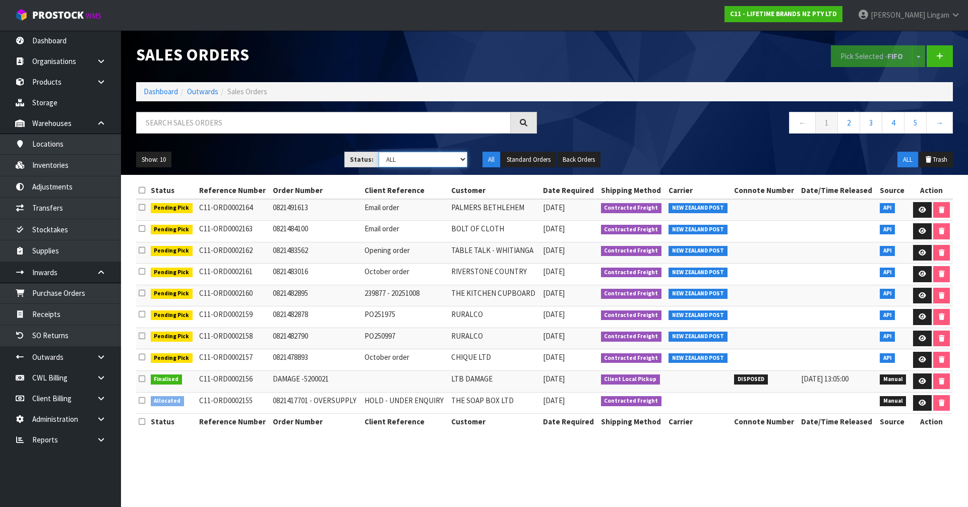
click at [444, 159] on select "Draft Pending Allocated Pending Pick Goods Picked Goods Packed Pending Charges …" at bounding box center [423, 160] width 89 height 16
select select "string:6"
click at [379, 152] on select "Draft Pending Allocated Pending Pick Goods Picked Goods Packed Pending Charges …" at bounding box center [423, 160] width 89 height 16
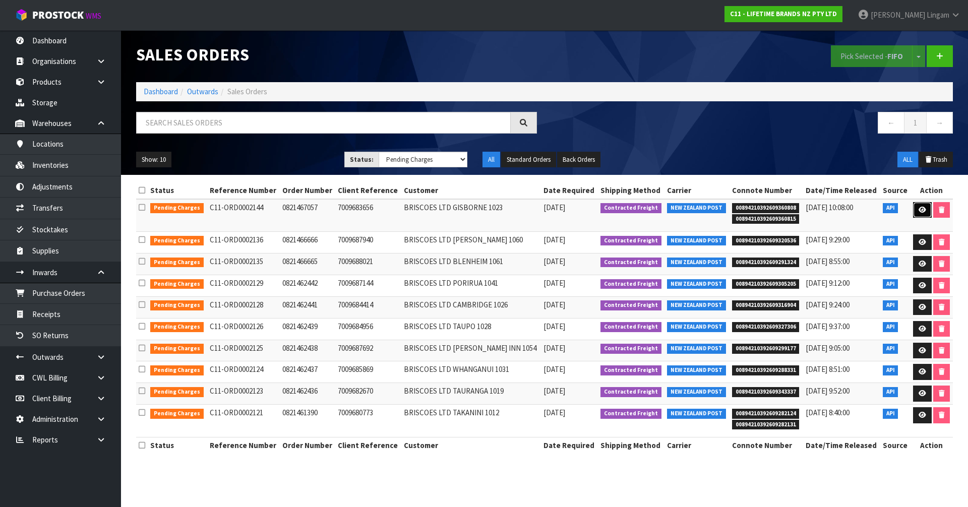
click at [919, 209] on icon at bounding box center [923, 210] width 8 height 7
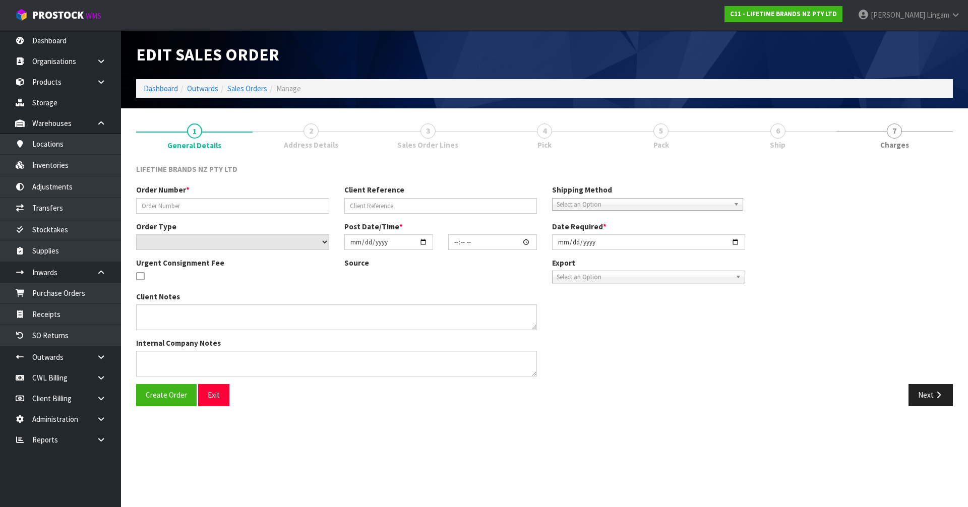
type input "0821467057"
type input "7009683656"
select select "number:0"
type input "[DATE]"
type input "12:24:36.000"
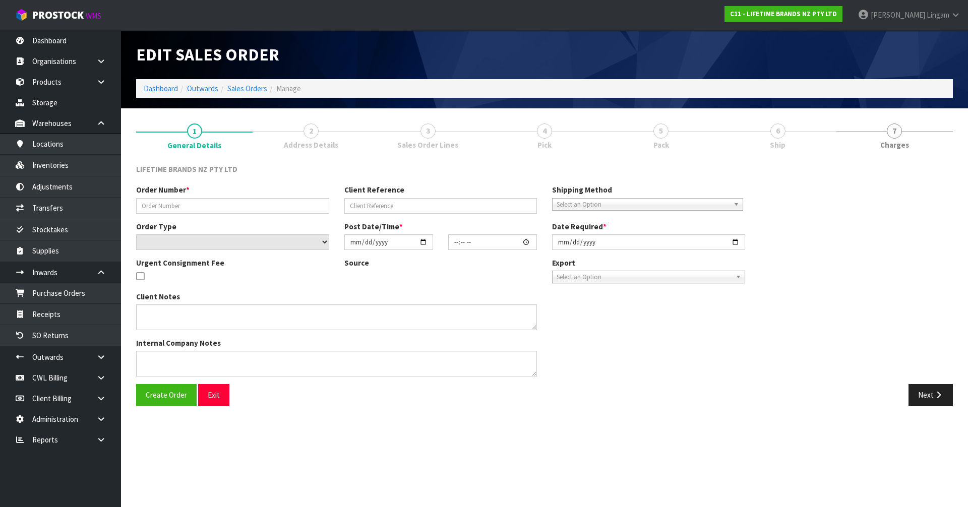
type input "2025-10-08"
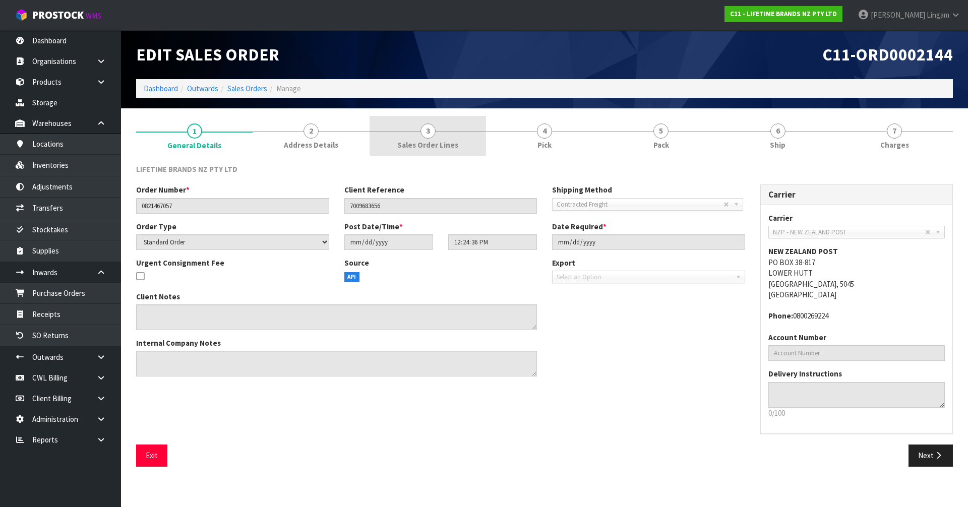
click at [436, 140] on span "Sales Order Lines" at bounding box center [427, 145] width 61 height 11
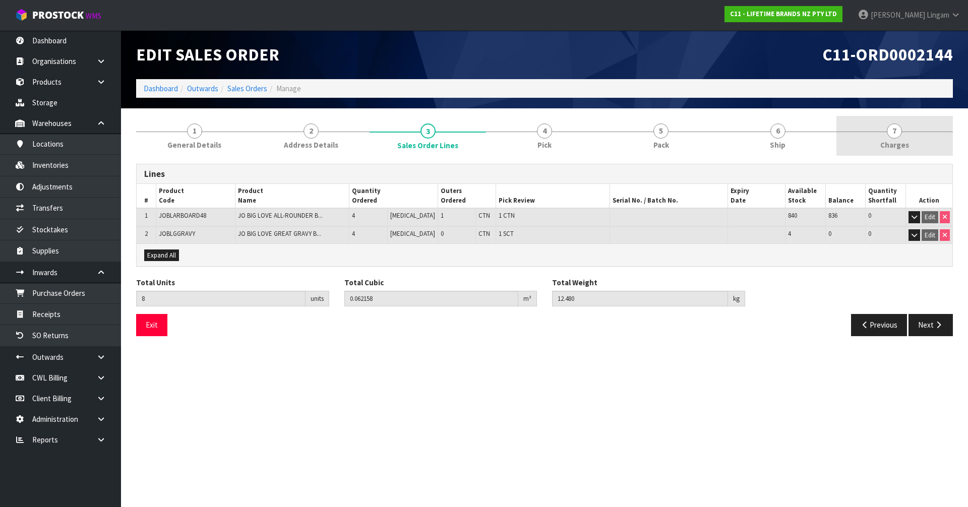
click at [900, 140] on span "Charges" at bounding box center [895, 145] width 29 height 11
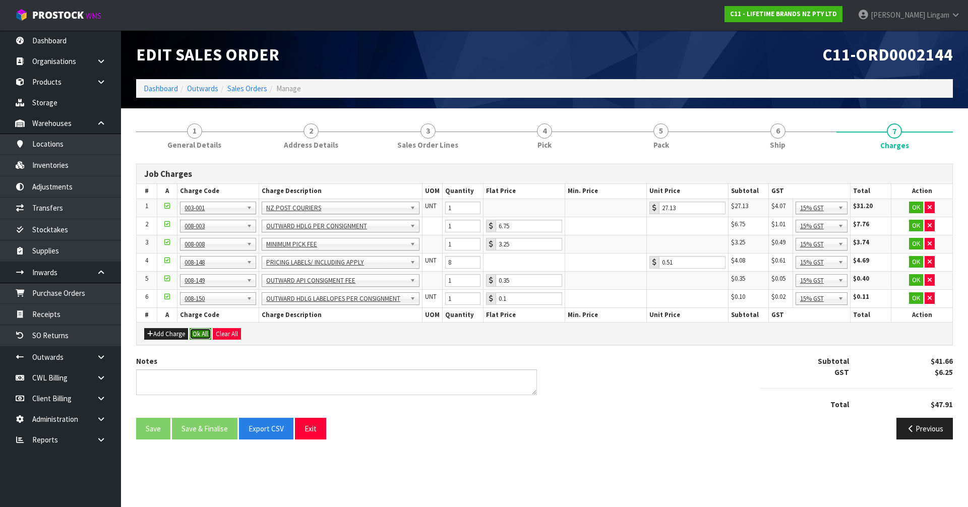
click at [201, 335] on button "Ok All" at bounding box center [201, 334] width 22 height 12
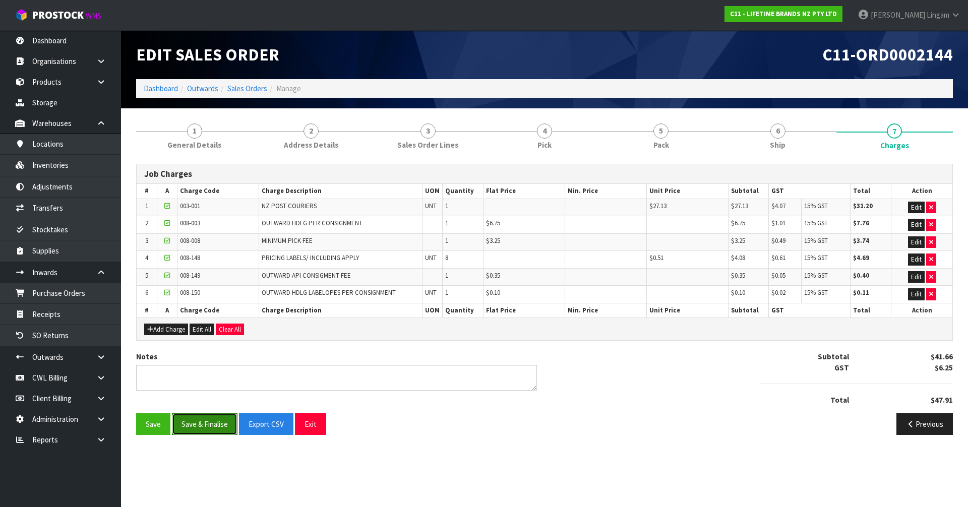
click at [211, 426] on button "Save & Finalise" at bounding box center [205, 425] width 66 height 22
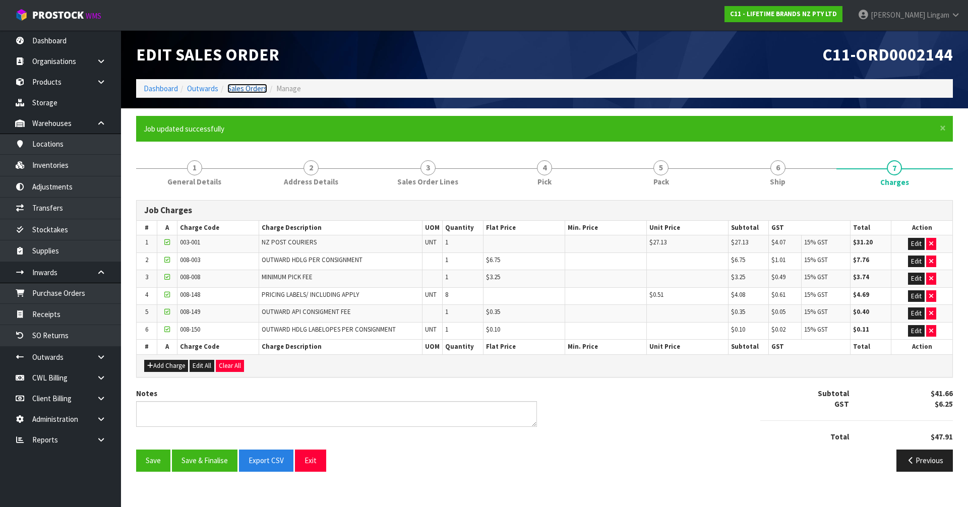
click at [258, 88] on link "Sales Orders" at bounding box center [247, 89] width 40 height 10
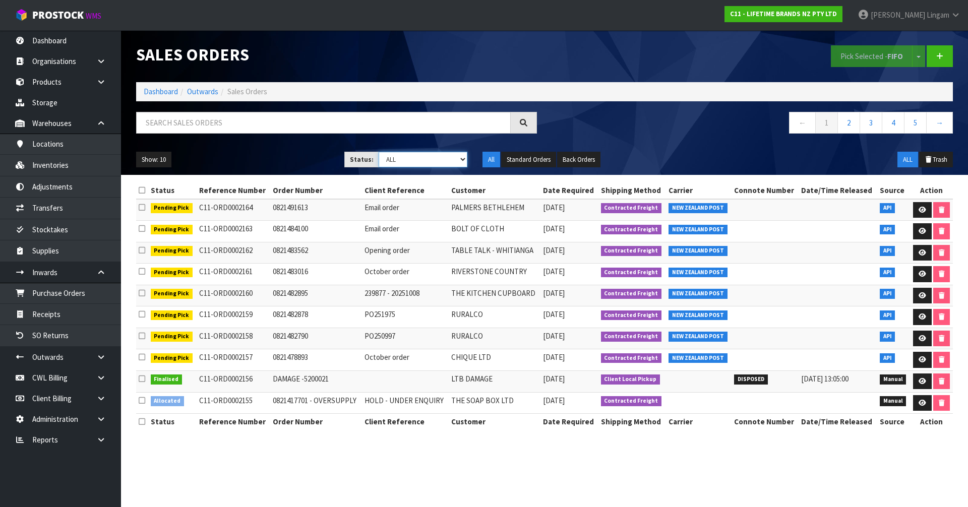
click at [457, 164] on select "Draft Pending Allocated Pending Pick Goods Picked Goods Packed Pending Charges …" at bounding box center [423, 160] width 89 height 16
select select "string:6"
click at [379, 152] on select "Draft Pending Allocated Pending Pick Goods Picked Goods Packed Pending Charges …" at bounding box center [423, 160] width 89 height 16
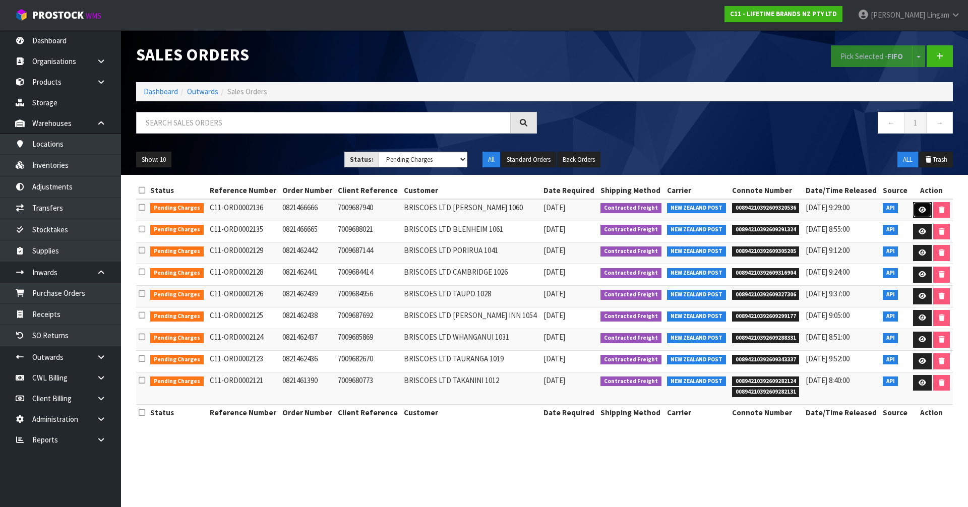
click at [919, 208] on icon at bounding box center [923, 210] width 8 height 7
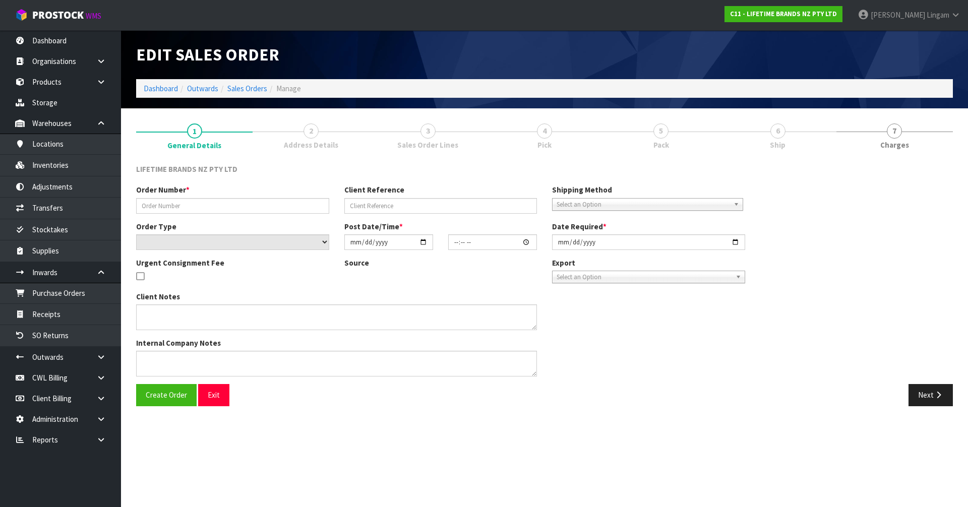
type input "0821466666"
type input "7009687940"
select select "number:0"
type input "[DATE]"
type input "10:34:44.000"
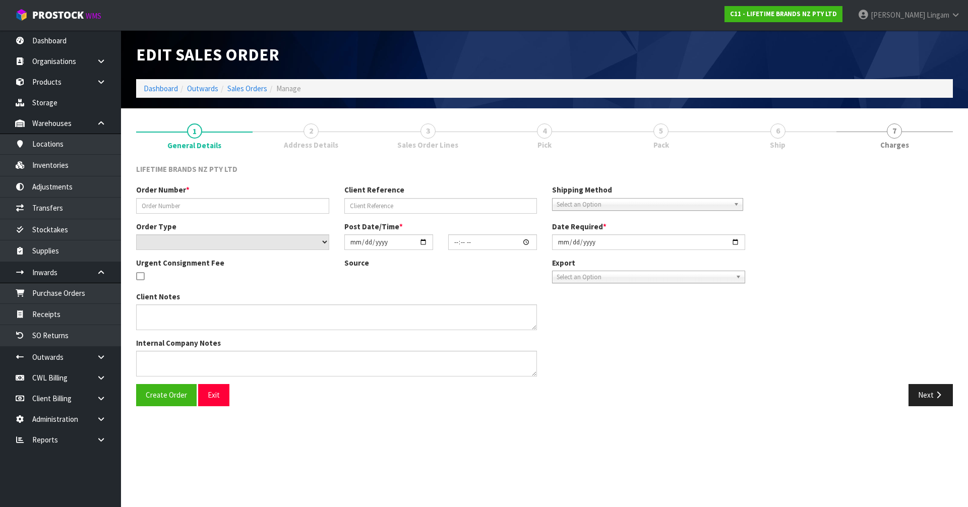
type input "[DATE]"
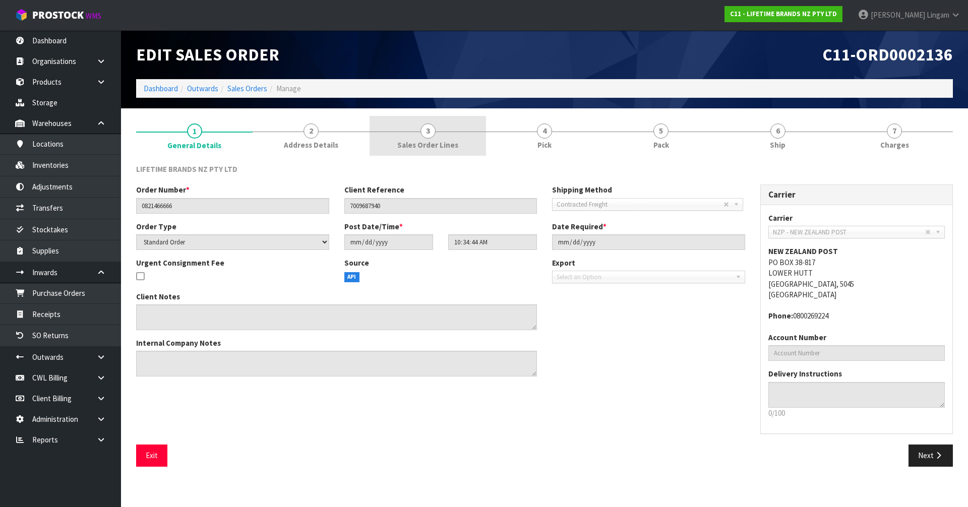
click at [445, 148] on span "Sales Order Lines" at bounding box center [427, 145] width 61 height 11
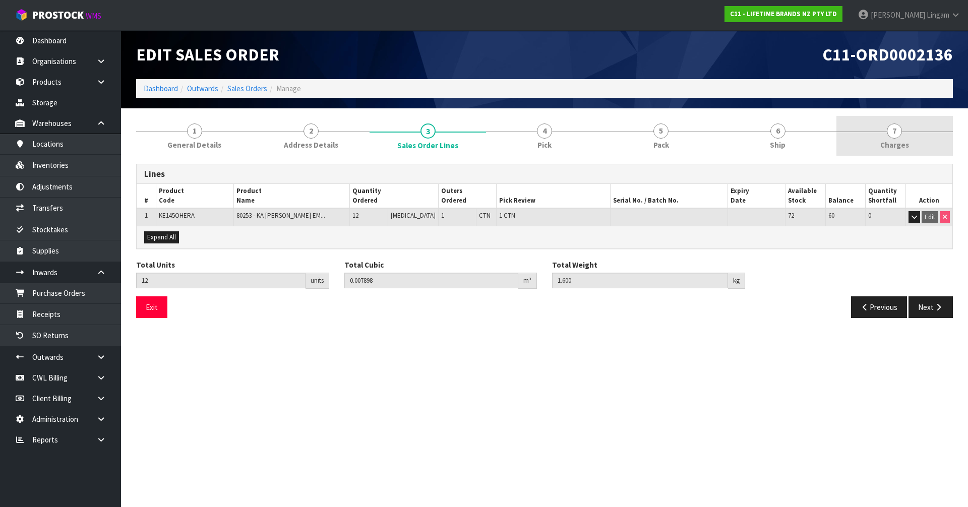
click at [903, 137] on link "7 [GEOGRAPHIC_DATA]" at bounding box center [895, 136] width 117 height 40
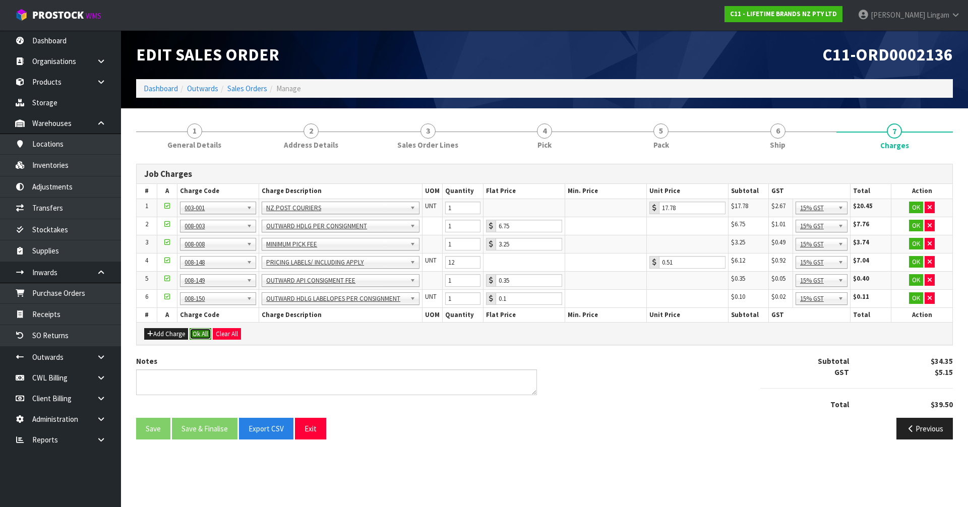
click at [203, 336] on button "Ok All" at bounding box center [201, 334] width 22 height 12
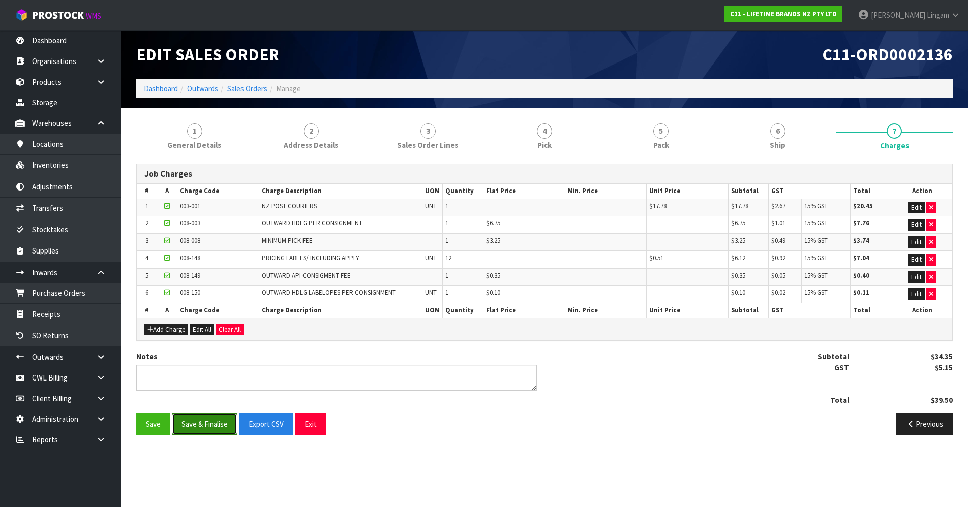
click at [209, 425] on button "Save & Finalise" at bounding box center [205, 425] width 66 height 22
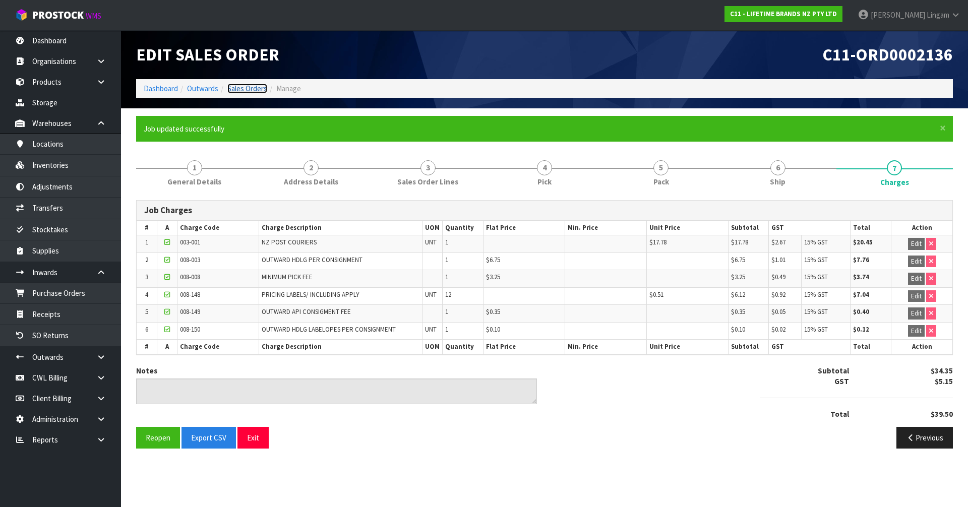
click at [258, 88] on link "Sales Orders" at bounding box center [247, 89] width 40 height 10
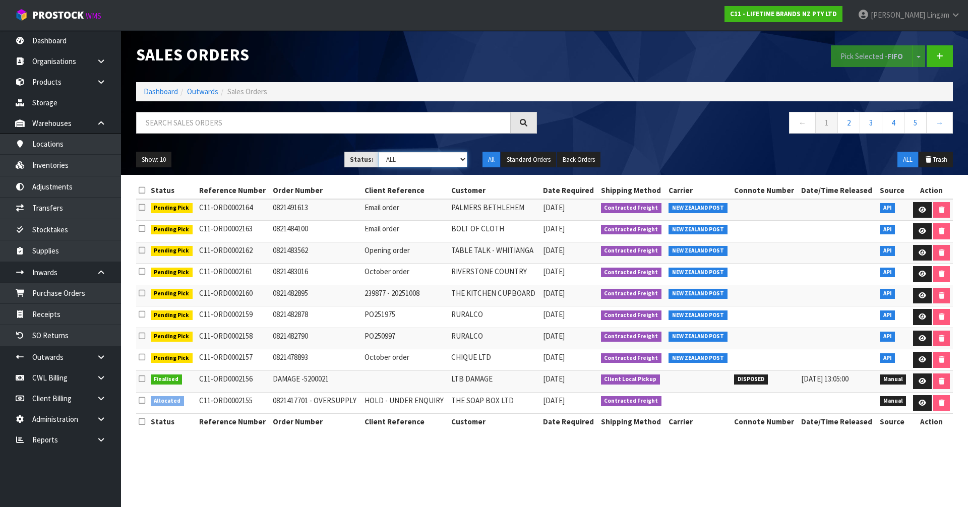
click at [447, 154] on select "Draft Pending Allocated Pending Pick Goods Picked Goods Packed Pending Charges …" at bounding box center [423, 160] width 89 height 16
select select "string:6"
click at [379, 152] on select "Draft Pending Allocated Pending Pick Goods Picked Goods Packed Pending Charges …" at bounding box center [423, 160] width 89 height 16
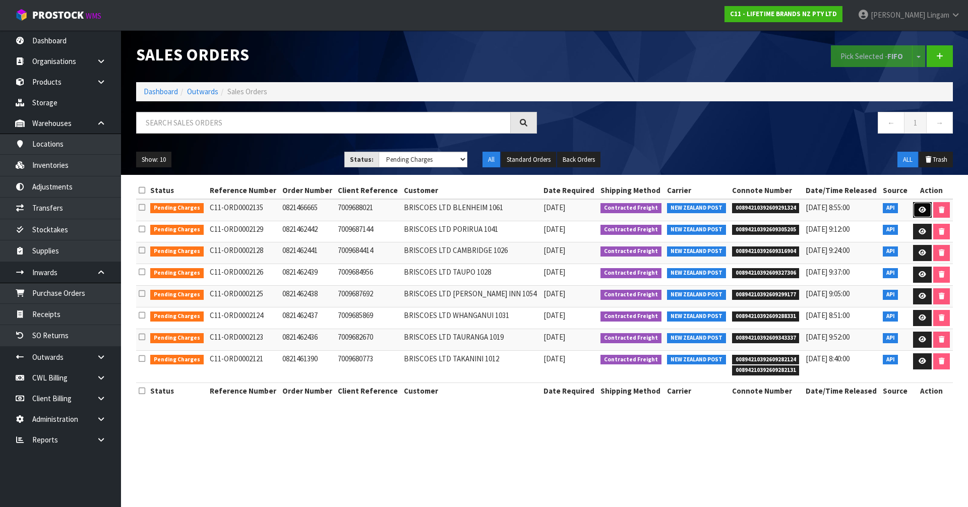
click at [921, 207] on icon at bounding box center [923, 210] width 8 height 7
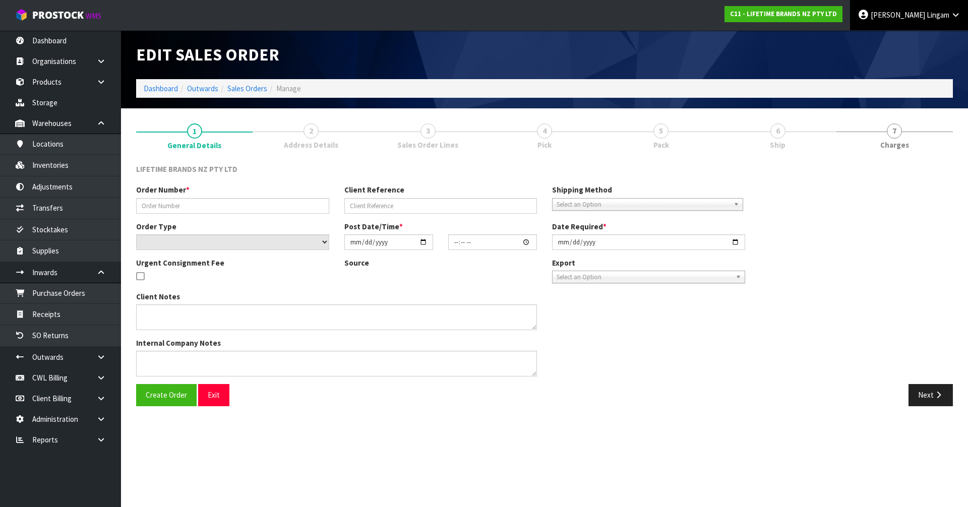
type input "0821466665"
type input "7009688021"
select select "number:0"
type input "[DATE]"
type input "10:29:42.000"
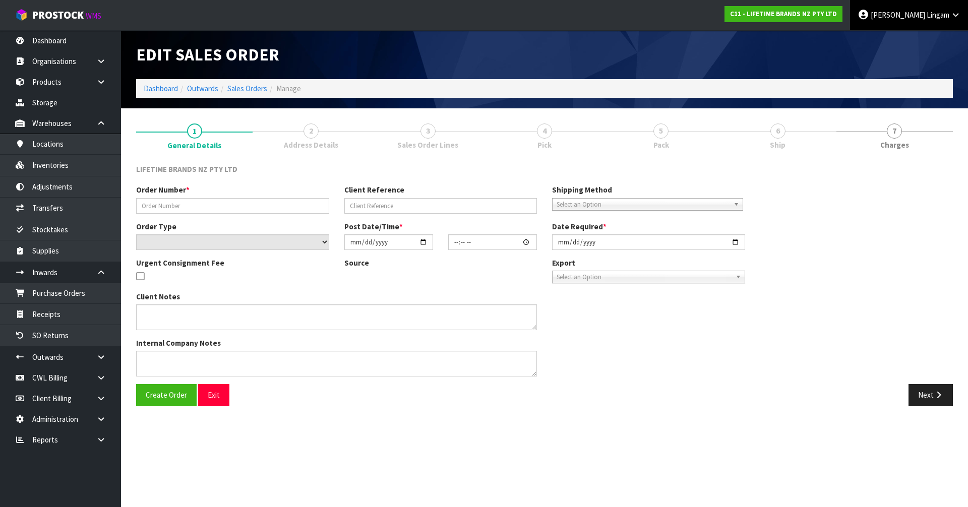
type input "[DATE]"
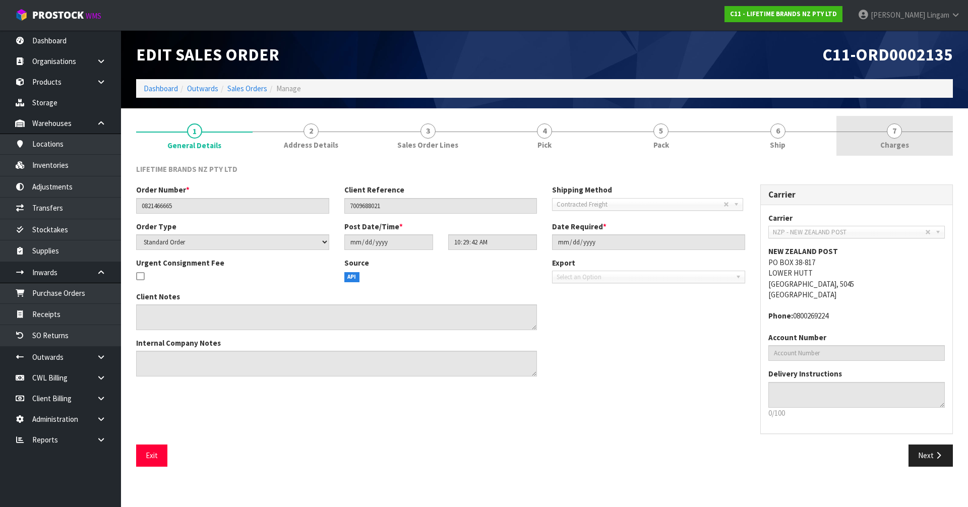
click at [902, 152] on link "7 [GEOGRAPHIC_DATA]" at bounding box center [895, 136] width 117 height 40
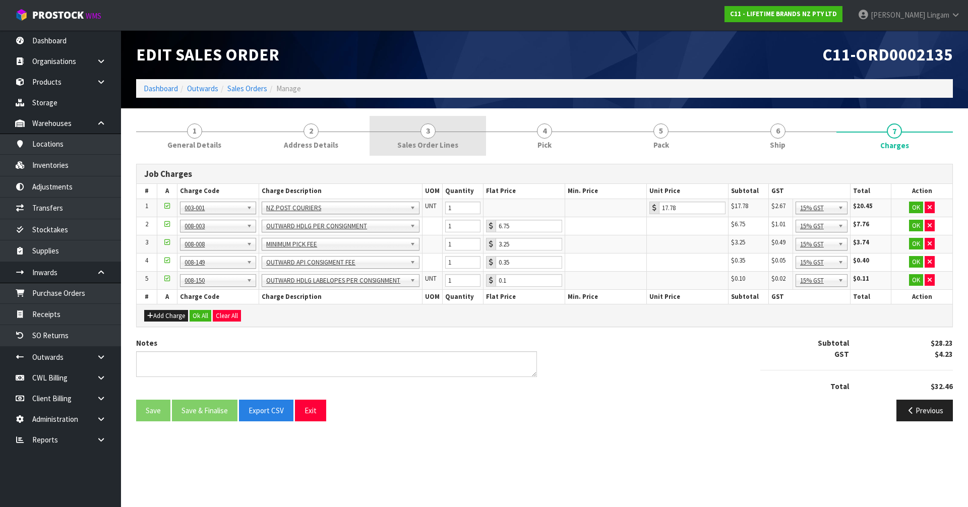
click at [446, 144] on span "Sales Order Lines" at bounding box center [427, 145] width 61 height 11
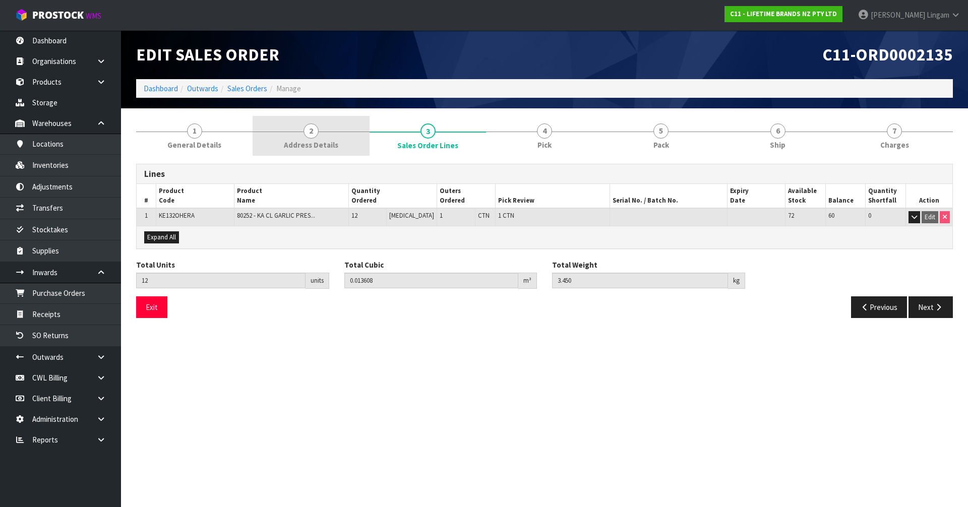
click at [328, 144] on span "Address Details" at bounding box center [311, 145] width 54 height 11
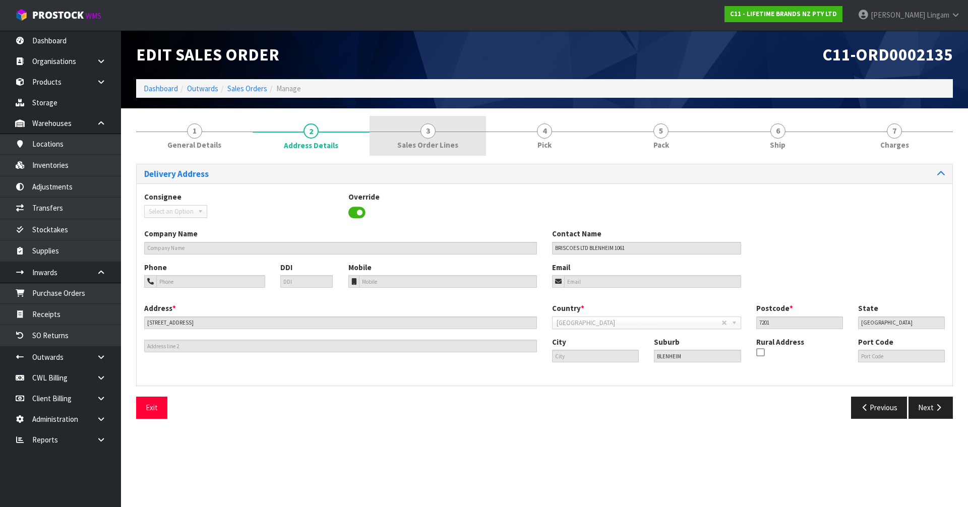
click at [456, 141] on span "Sales Order Lines" at bounding box center [427, 145] width 61 height 11
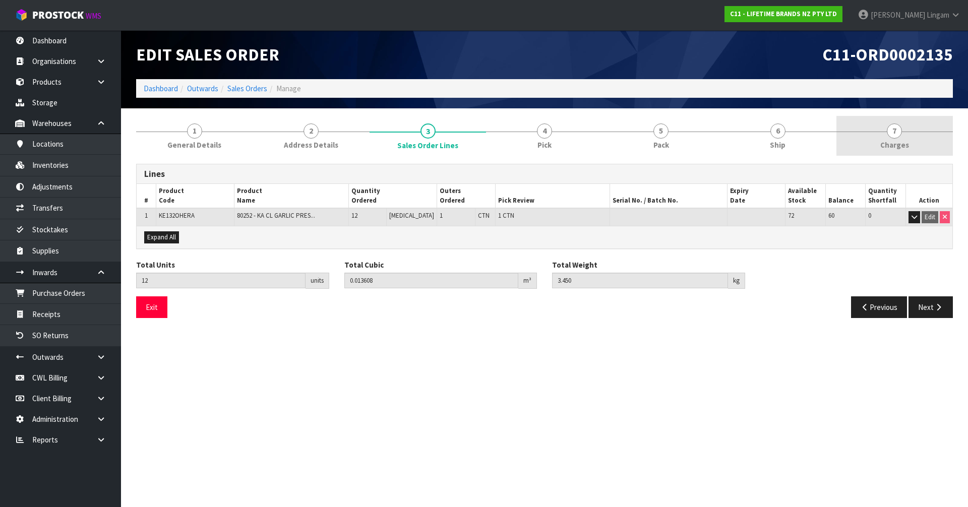
click at [896, 135] on span "7" at bounding box center [894, 131] width 15 height 15
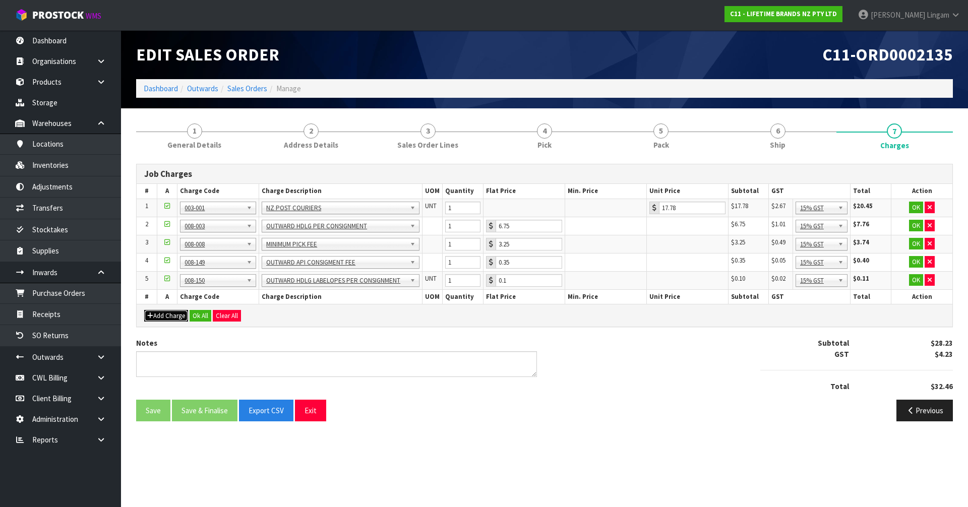
click at [171, 317] on button "Add Charge" at bounding box center [166, 316] width 44 height 12
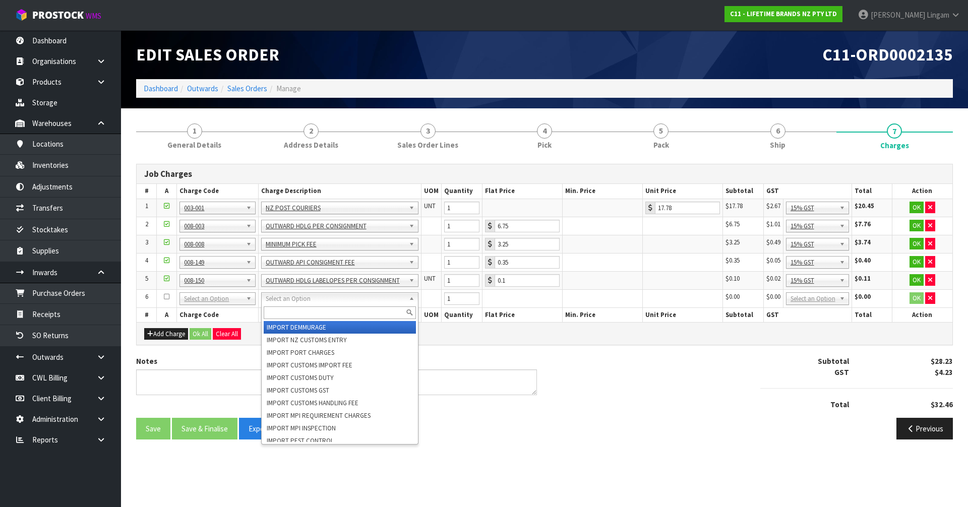
click at [276, 313] on input "text" at bounding box center [340, 313] width 152 height 13
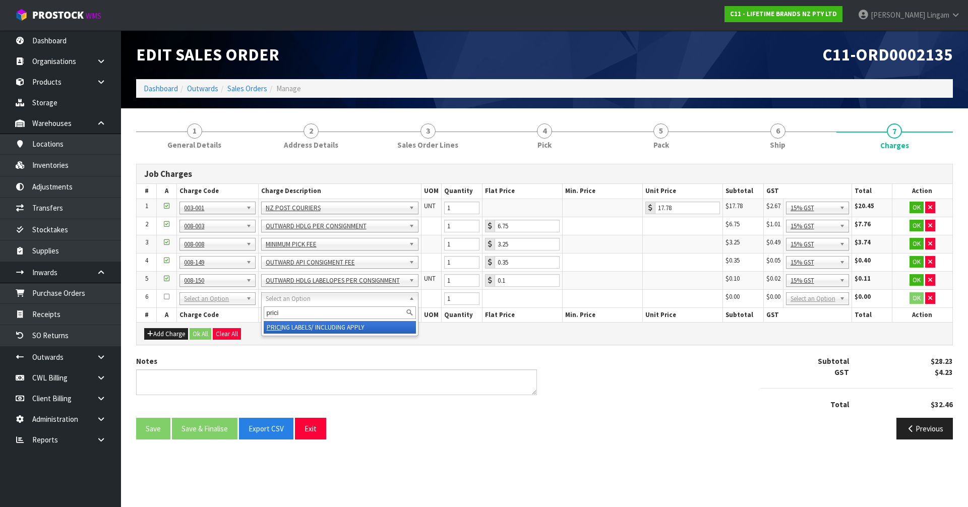
type input "prici"
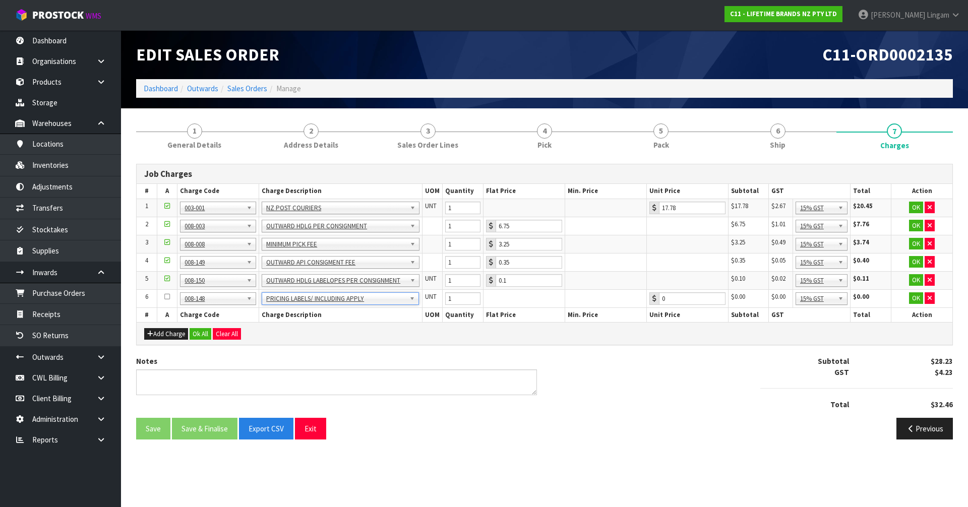
type input "0.51"
click at [461, 301] on input "1" at bounding box center [462, 299] width 35 height 13
type input "12"
click at [200, 335] on button "Ok All" at bounding box center [201, 334] width 22 height 12
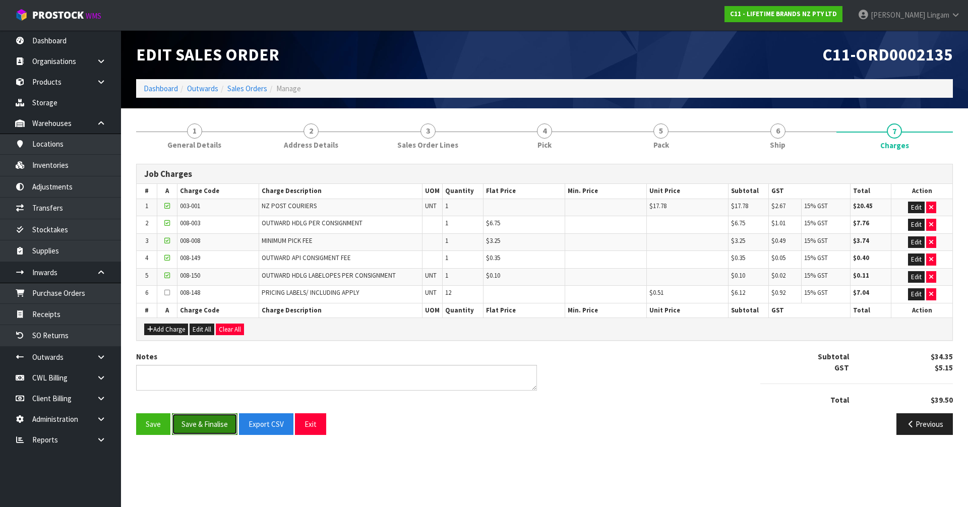
click at [200, 423] on button "Save & Finalise" at bounding box center [205, 425] width 66 height 22
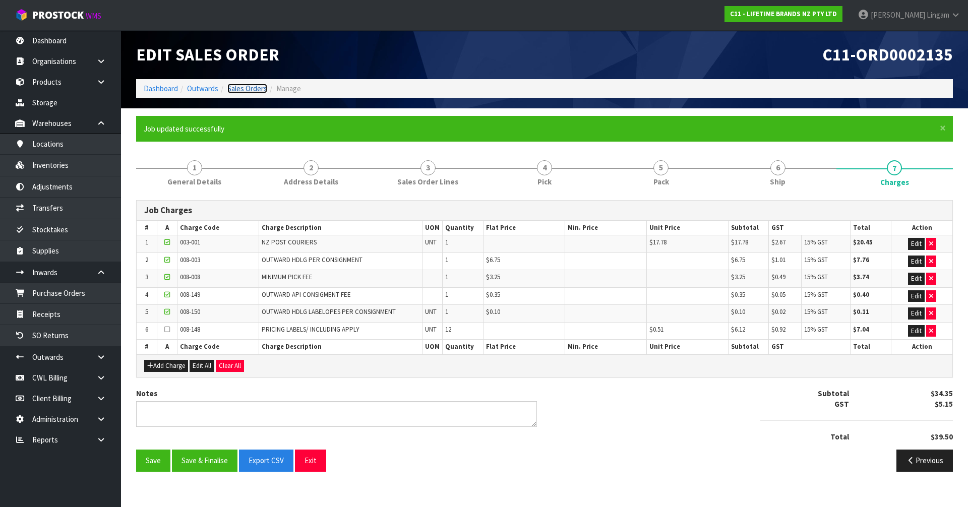
click at [259, 89] on link "Sales Orders" at bounding box center [247, 89] width 40 height 10
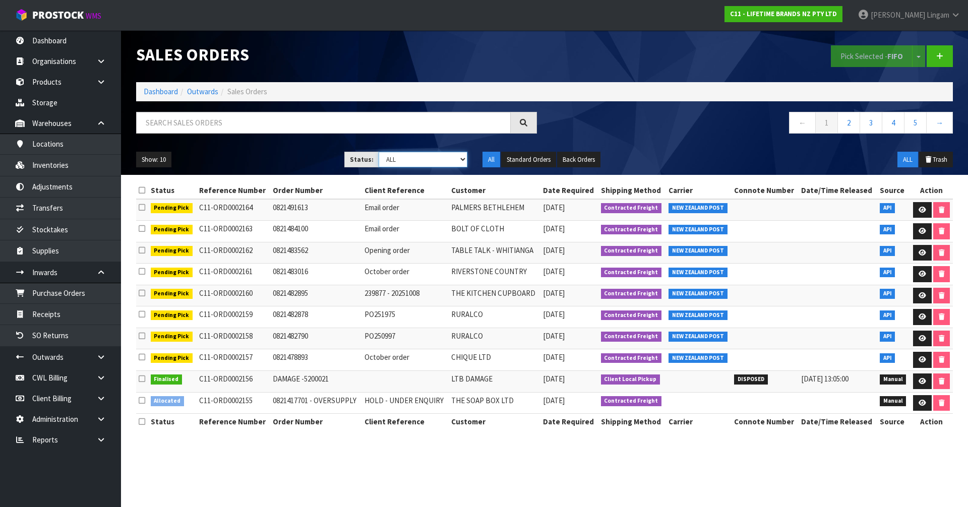
click at [449, 158] on select "Draft Pending Allocated Pending Pick Goods Picked Goods Packed Pending Charges …" at bounding box center [423, 160] width 89 height 16
select select "string:6"
click at [379, 152] on select "Draft Pending Allocated Pending Pick Goods Picked Goods Packed Pending Charges …" at bounding box center [423, 160] width 89 height 16
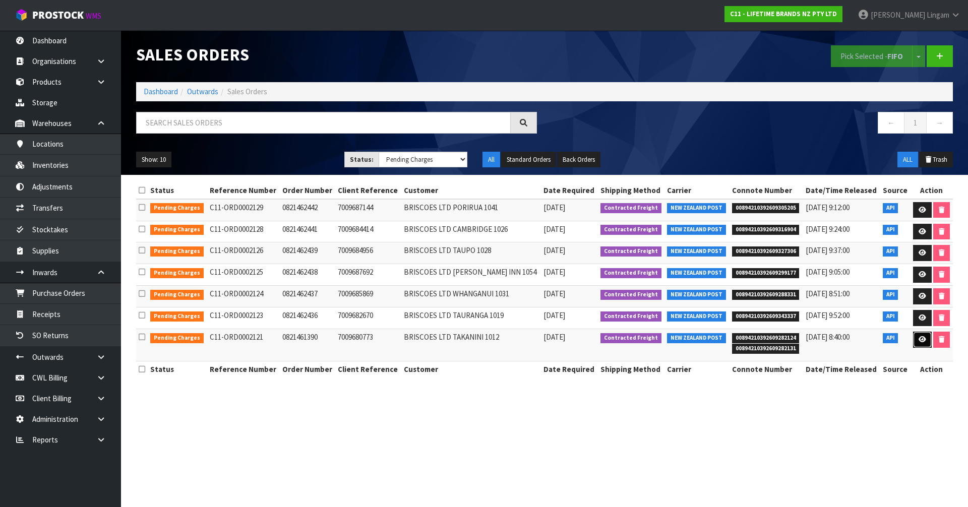
click at [918, 344] on link at bounding box center [923, 340] width 19 height 16
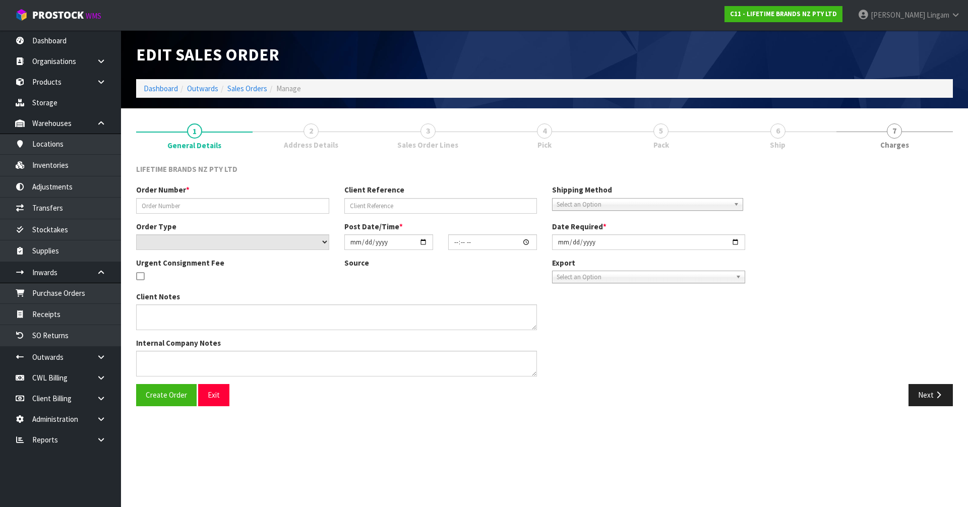
type input "0821461390"
type input "7009680773"
select select "number:0"
type input "2025-10-06"
type input "10:59:43.000"
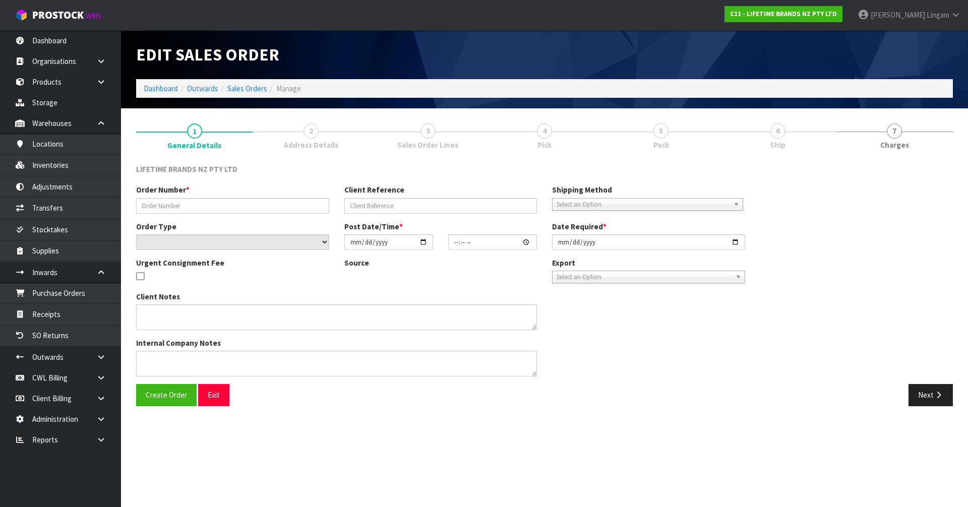
type input "2025-10-06"
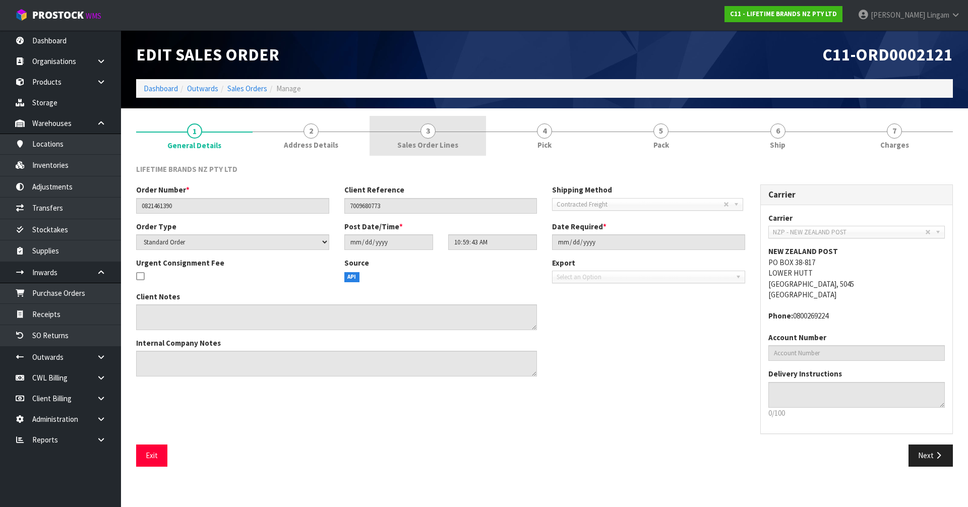
click at [436, 137] on link "3 Sales Order Lines" at bounding box center [428, 136] width 117 height 40
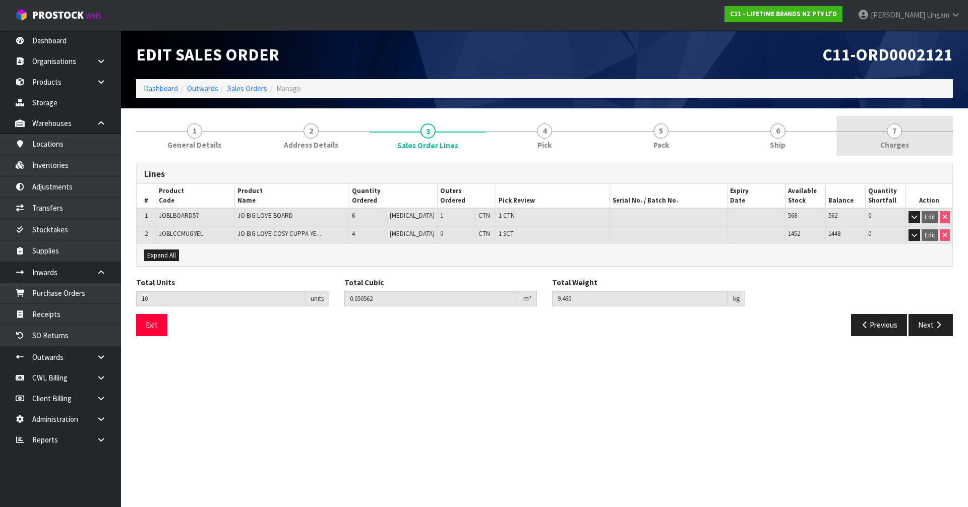
click at [909, 144] on link "7 [GEOGRAPHIC_DATA]" at bounding box center [895, 136] width 117 height 40
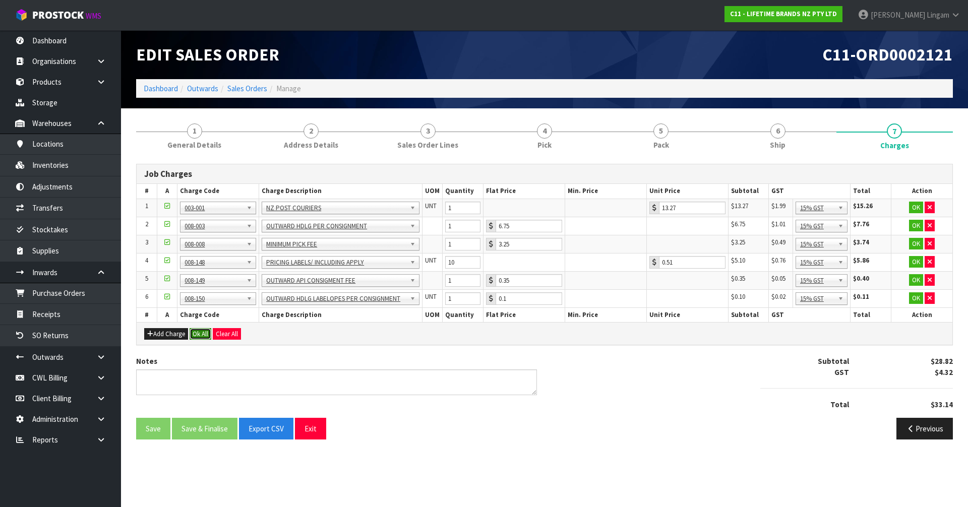
click at [200, 333] on button "Ok All" at bounding box center [201, 334] width 22 height 12
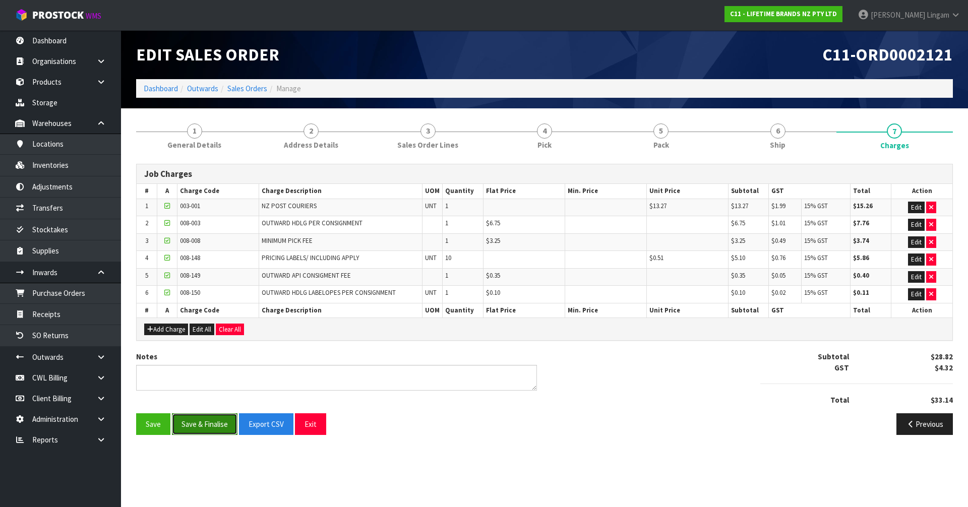
click at [202, 429] on button "Save & Finalise" at bounding box center [205, 425] width 66 height 22
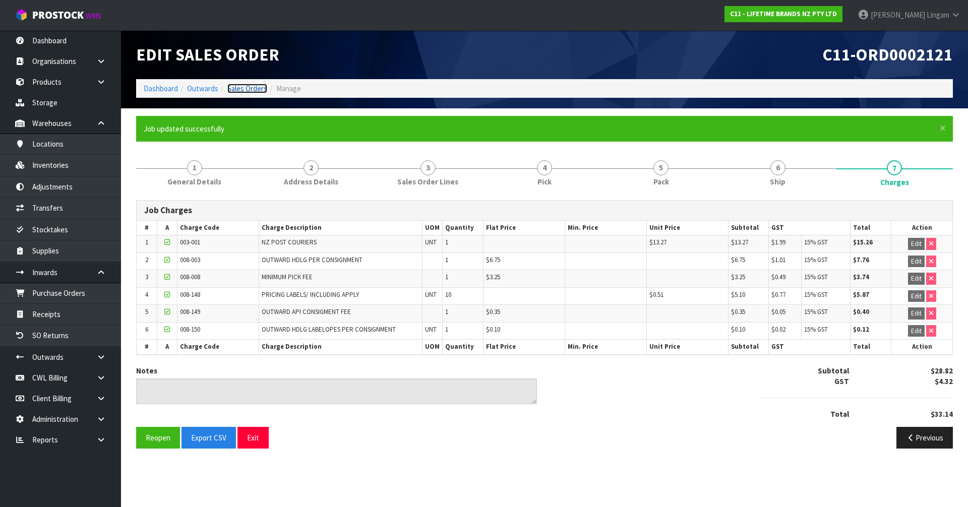
click at [258, 92] on link "Sales Orders" at bounding box center [247, 89] width 40 height 10
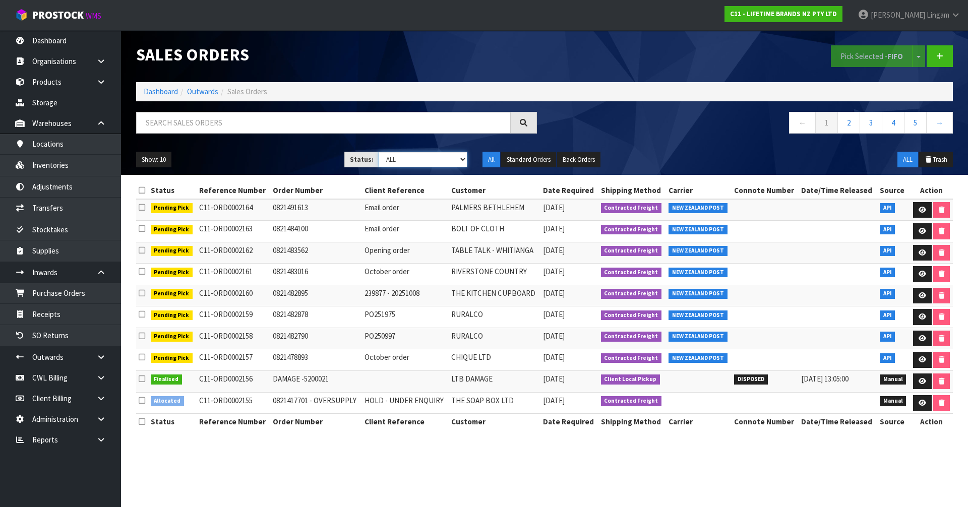
click at [445, 158] on select "Draft Pending Allocated Pending Pick Goods Picked Goods Packed Pending Charges …" at bounding box center [423, 160] width 89 height 16
select select "string:6"
click at [379, 152] on select "Draft Pending Allocated Pending Pick Goods Picked Goods Packed Pending Charges …" at bounding box center [423, 160] width 89 height 16
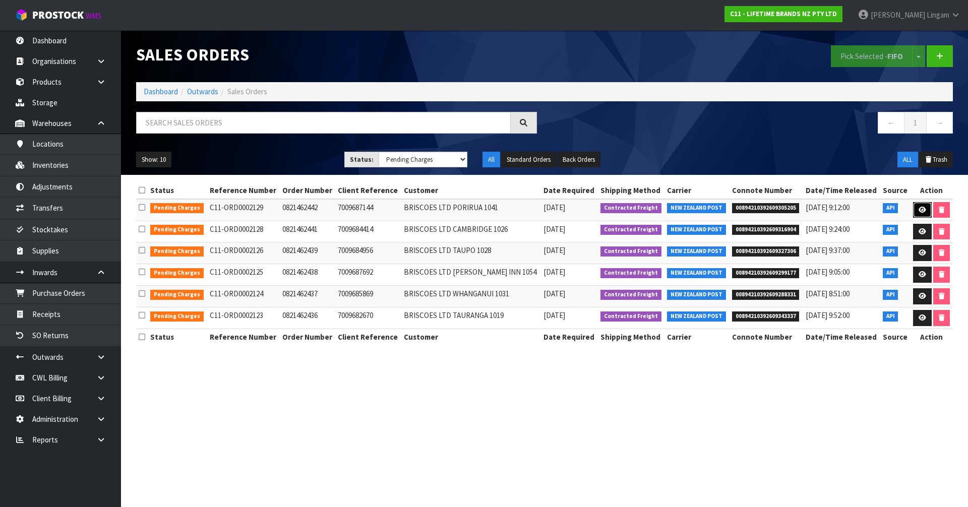
click at [919, 210] on icon at bounding box center [923, 210] width 8 height 7
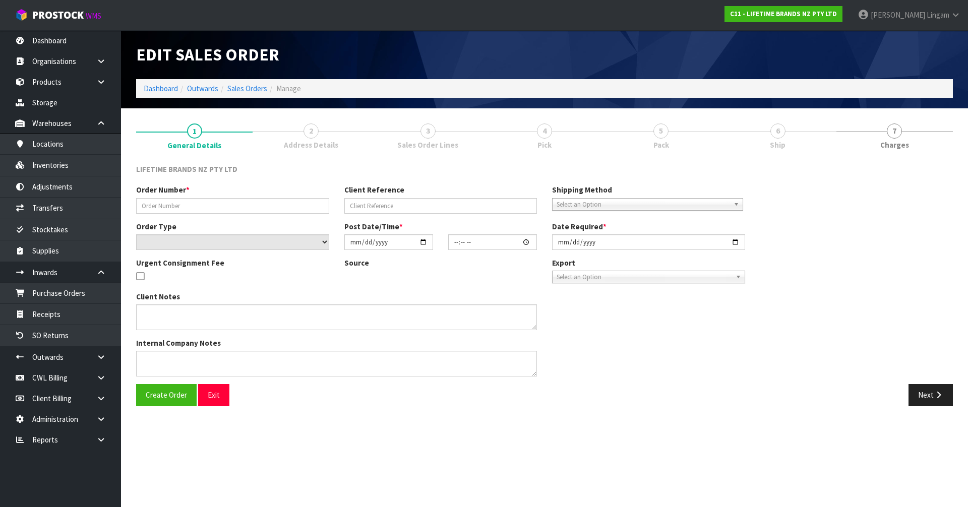
type input "0821462442"
type input "7009687144"
select select "number:0"
type input "2025-10-06"
type input "16:09:35.000"
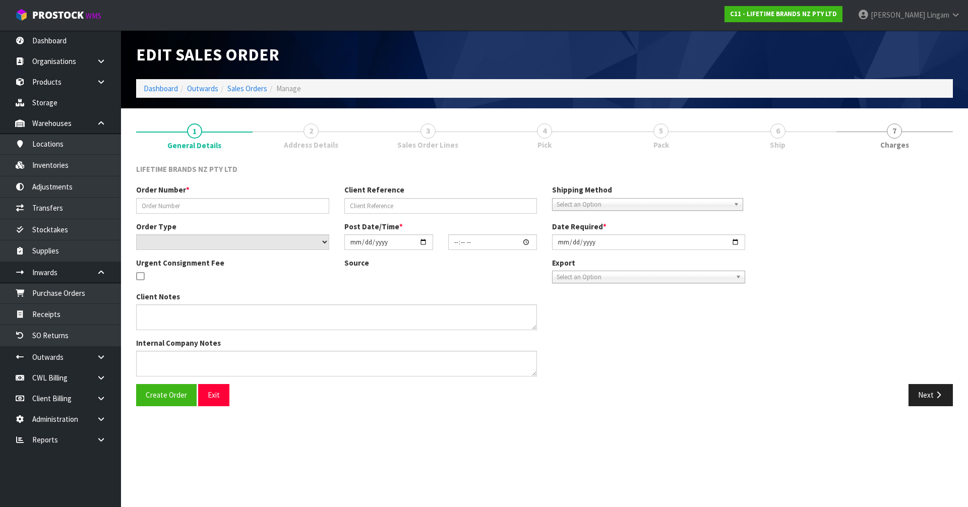
type input "[DATE]"
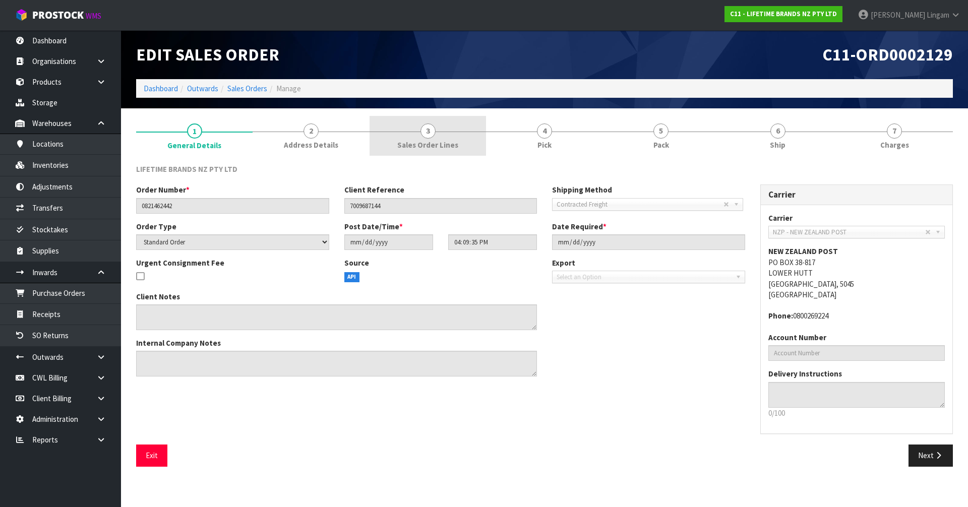
click at [449, 143] on span "Sales Order Lines" at bounding box center [427, 145] width 61 height 11
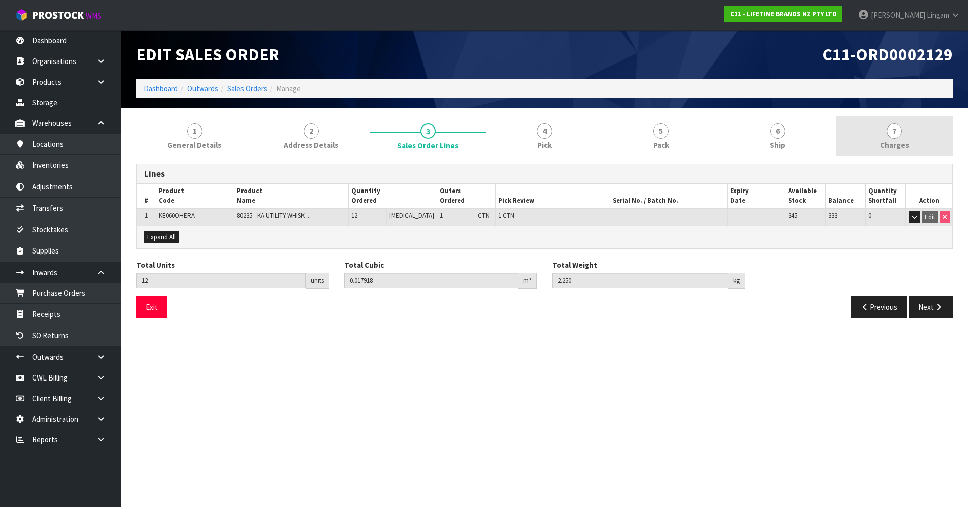
click at [914, 145] on link "7 [GEOGRAPHIC_DATA]" at bounding box center [895, 136] width 117 height 40
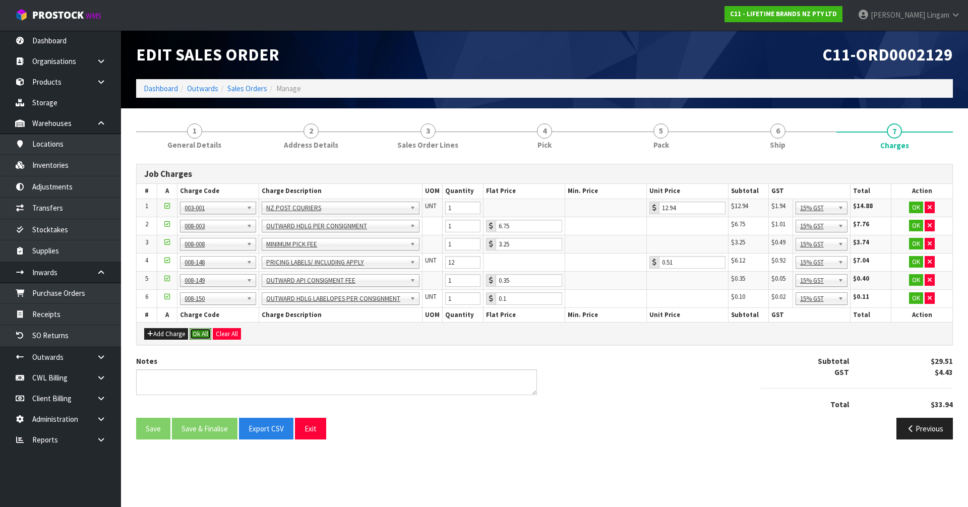
click at [199, 333] on button "Ok All" at bounding box center [201, 334] width 22 height 12
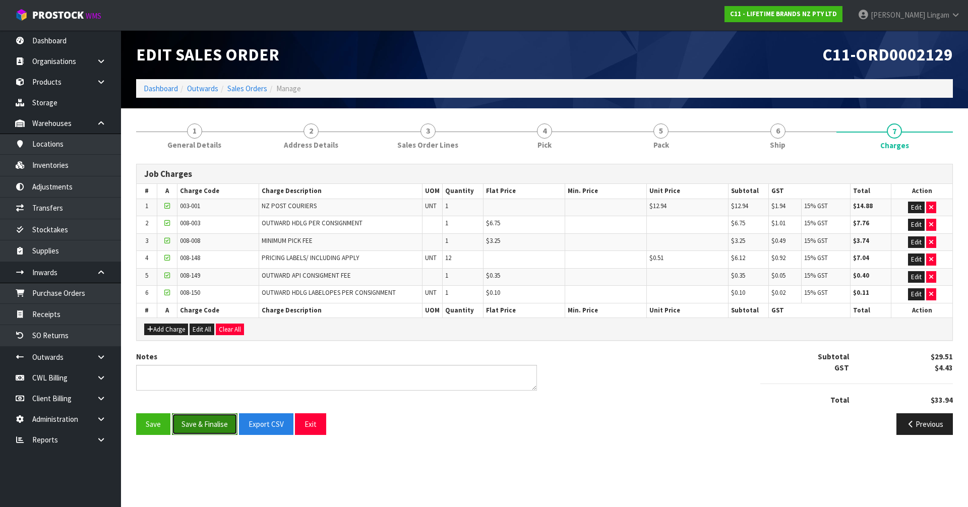
click at [211, 424] on button "Save & Finalise" at bounding box center [205, 425] width 66 height 22
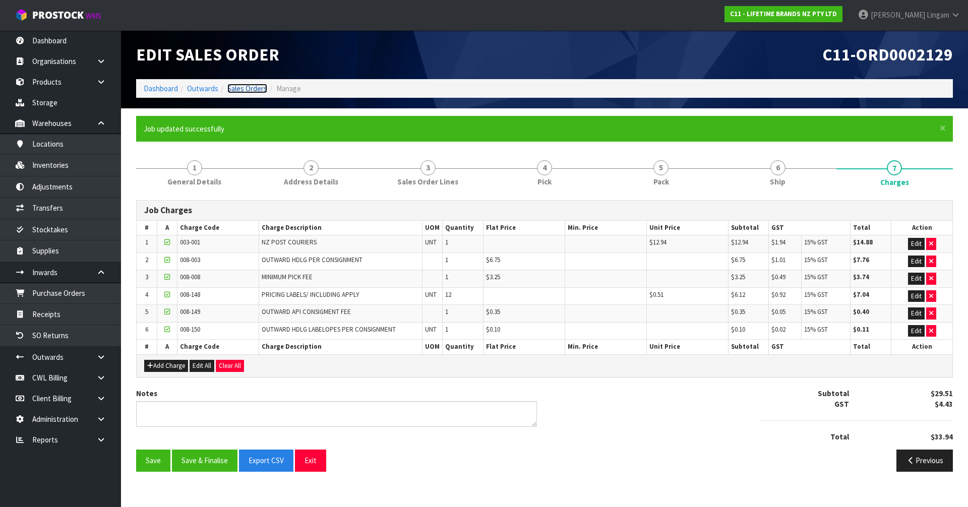
click at [255, 86] on link "Sales Orders" at bounding box center [247, 89] width 40 height 10
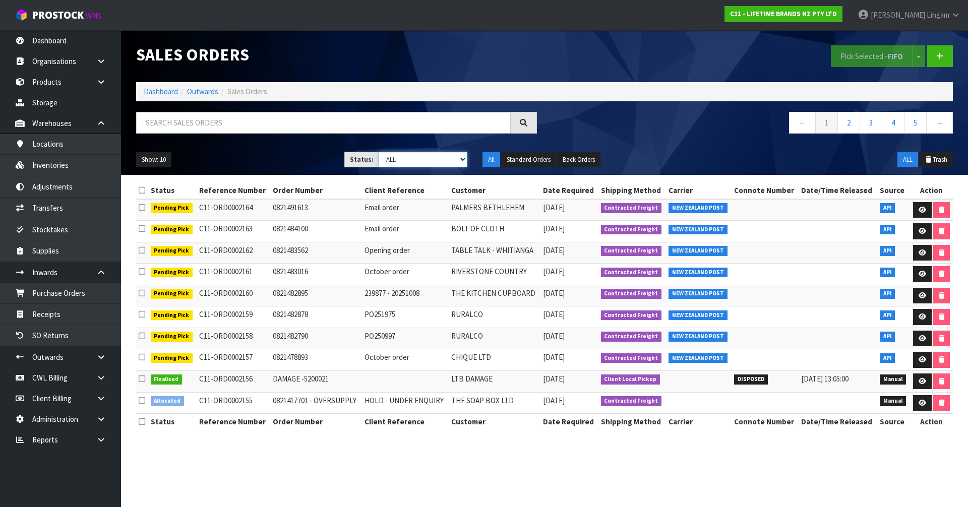
drag, startPoint x: 454, startPoint y: 159, endPoint x: 451, endPoint y: 165, distance: 6.1
click at [454, 159] on select "Draft Pending Allocated Pending Pick Goods Picked Goods Packed Pending Charges …" at bounding box center [423, 160] width 89 height 16
select select "string:6"
click at [379, 152] on select "Draft Pending Allocated Pending Pick Goods Picked Goods Packed Pending Charges …" at bounding box center [423, 160] width 89 height 16
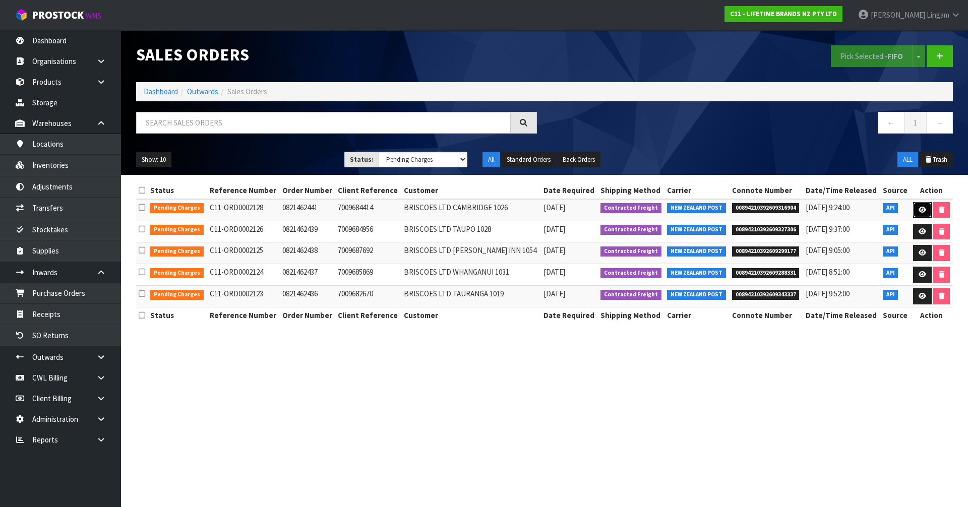
click at [914, 211] on link at bounding box center [923, 210] width 19 height 16
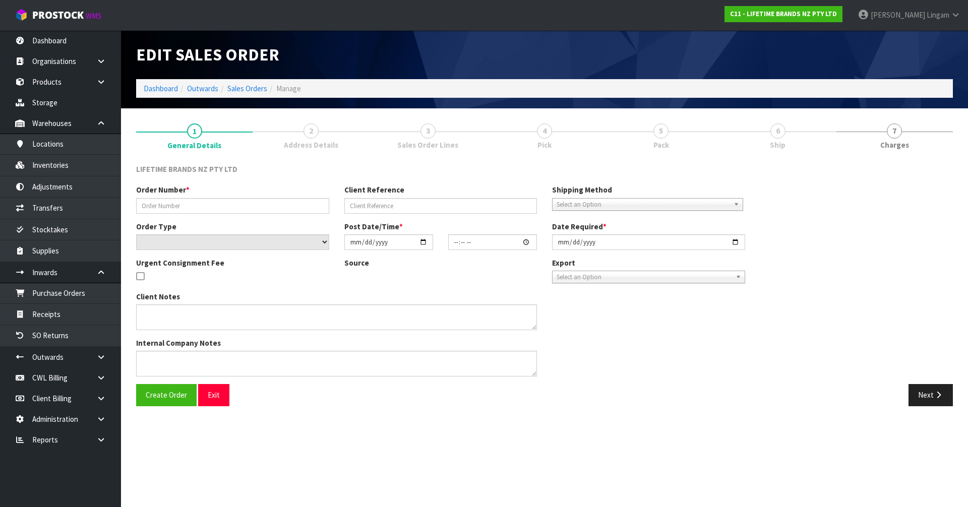
type input "0821462441"
type input "7009684414"
select select "number:0"
type input "2025-10-06"
type input "16:04:45.000"
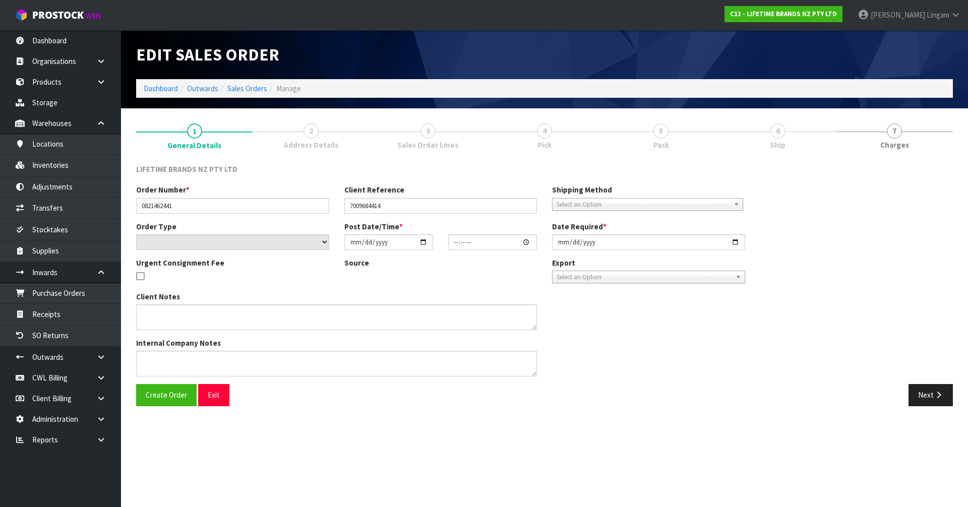
type input "2025-10-07"
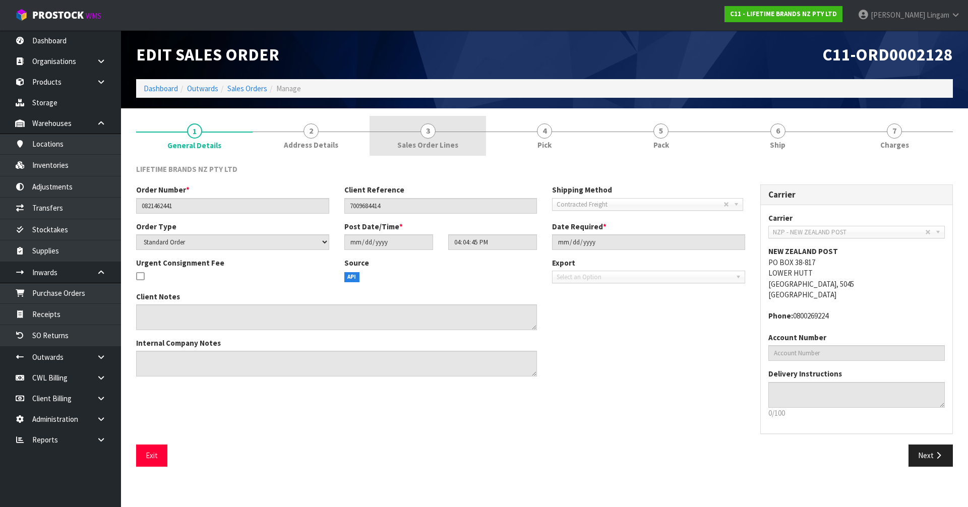
click at [452, 144] on span "Sales Order Lines" at bounding box center [427, 145] width 61 height 11
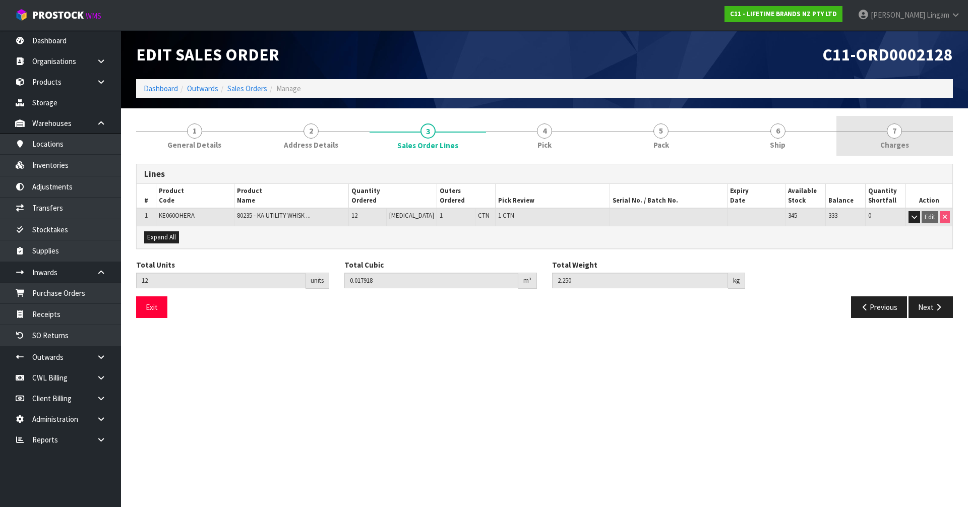
click at [920, 144] on link "7 Charges" at bounding box center [895, 136] width 117 height 40
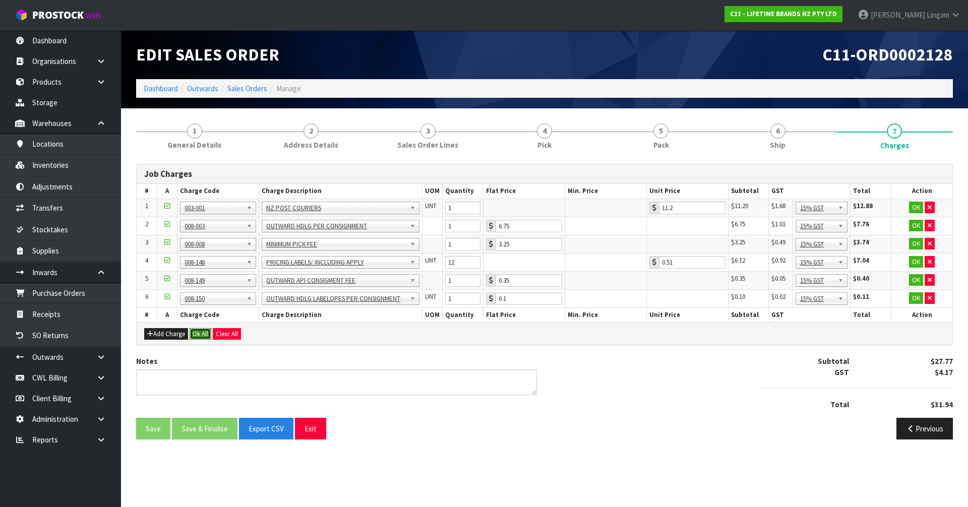
click at [204, 331] on button "Ok All" at bounding box center [201, 334] width 22 height 12
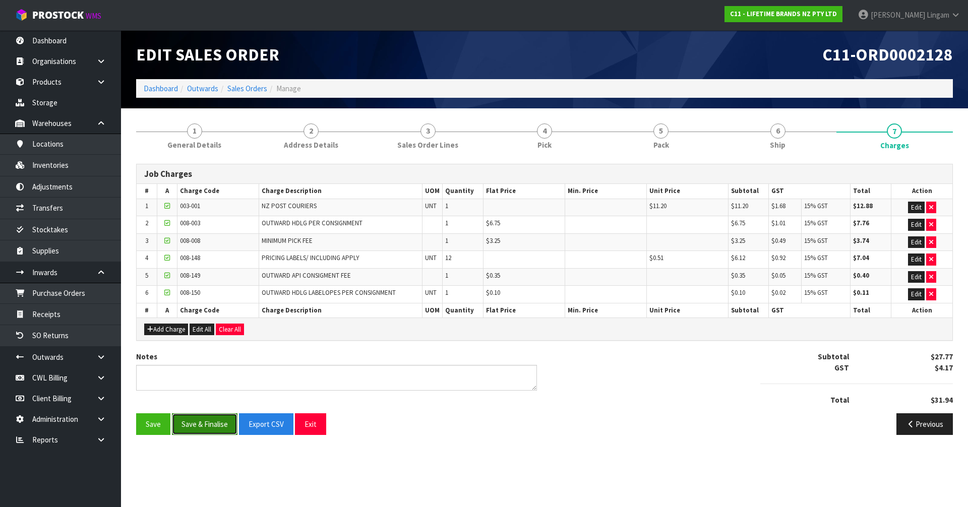
click at [211, 424] on button "Save & Finalise" at bounding box center [205, 425] width 66 height 22
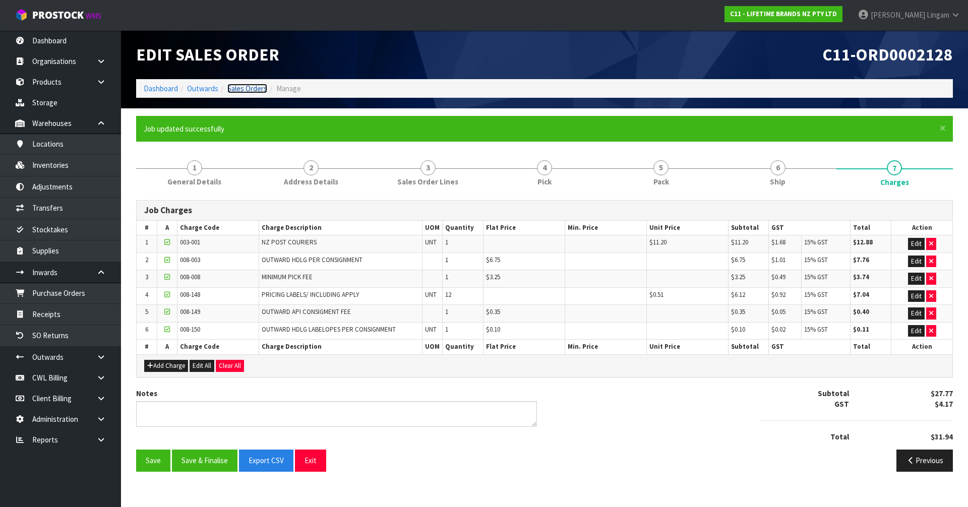
click at [254, 87] on link "Sales Orders" at bounding box center [247, 89] width 40 height 10
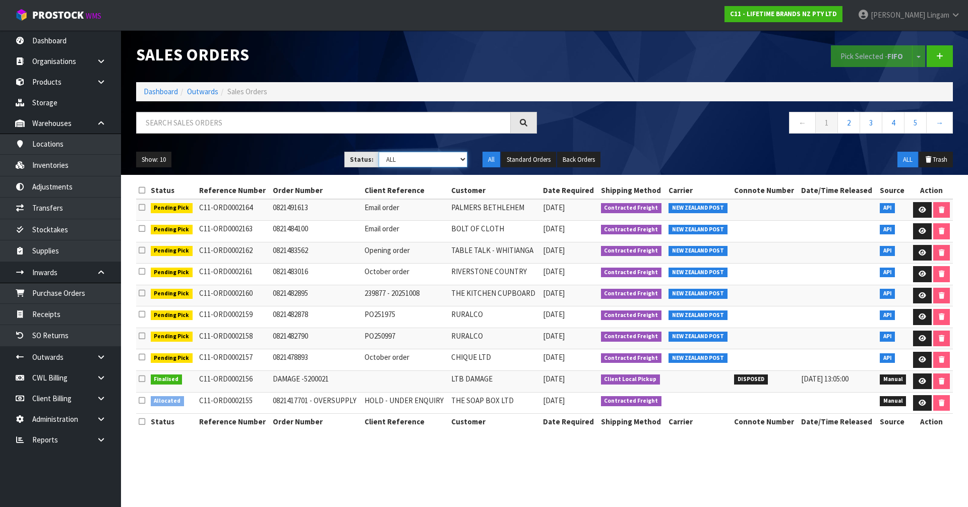
click at [453, 154] on select "Draft Pending Allocated Pending Pick Goods Picked Goods Packed Pending Charges …" at bounding box center [423, 160] width 89 height 16
select select "string:6"
click at [379, 152] on select "Draft Pending Allocated Pending Pick Goods Picked Goods Packed Pending Charges …" at bounding box center [423, 160] width 89 height 16
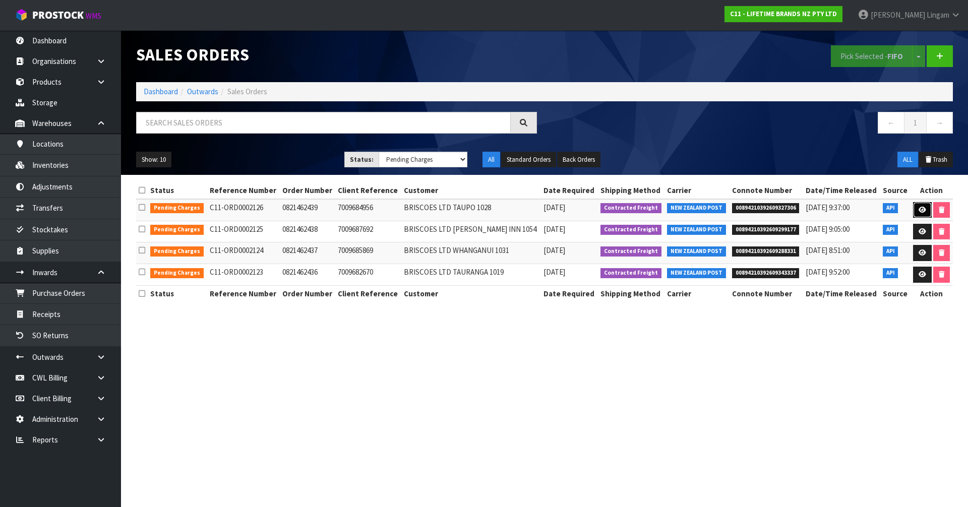
click at [921, 211] on icon at bounding box center [923, 210] width 8 height 7
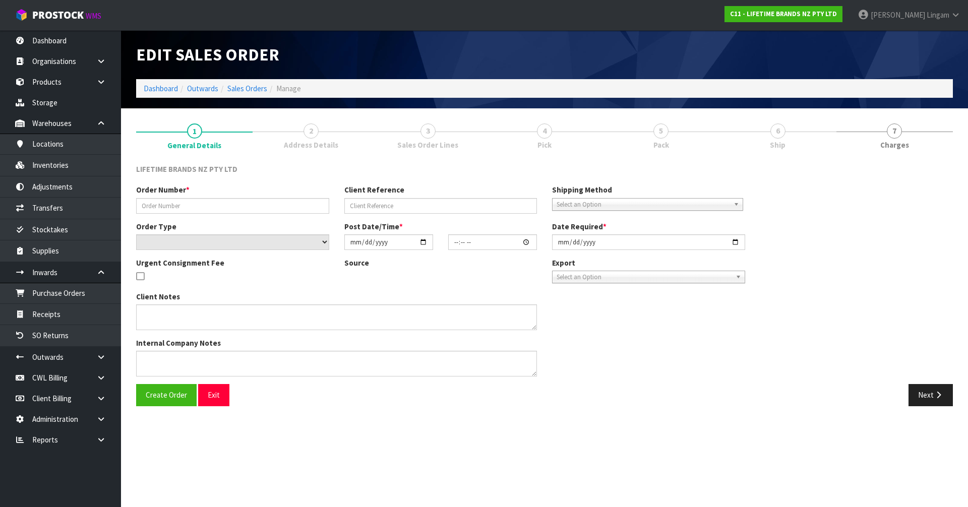
type input "0821462439"
type input "7009684956"
select select "number:0"
type input "2025-10-06"
type input "15:59:41.000"
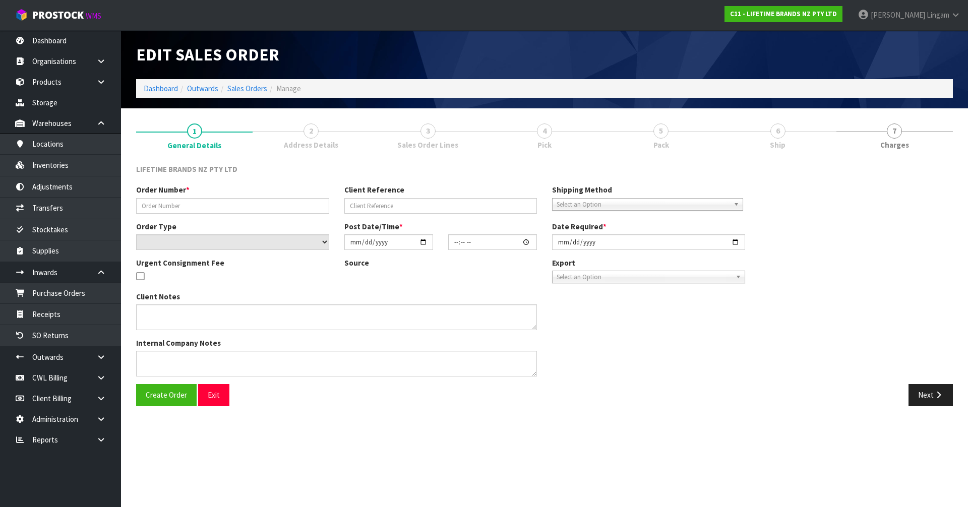
type input "2025-10-07"
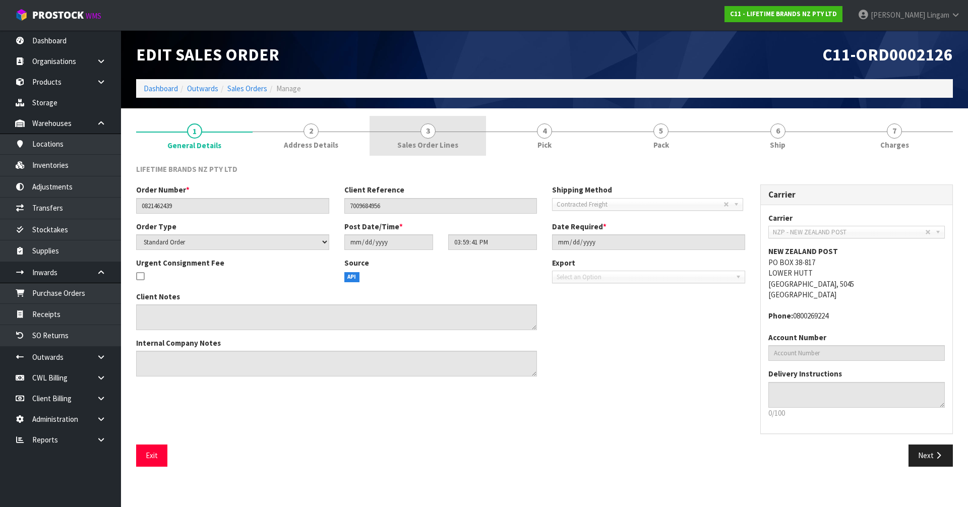
click at [454, 140] on span "Sales Order Lines" at bounding box center [427, 145] width 61 height 11
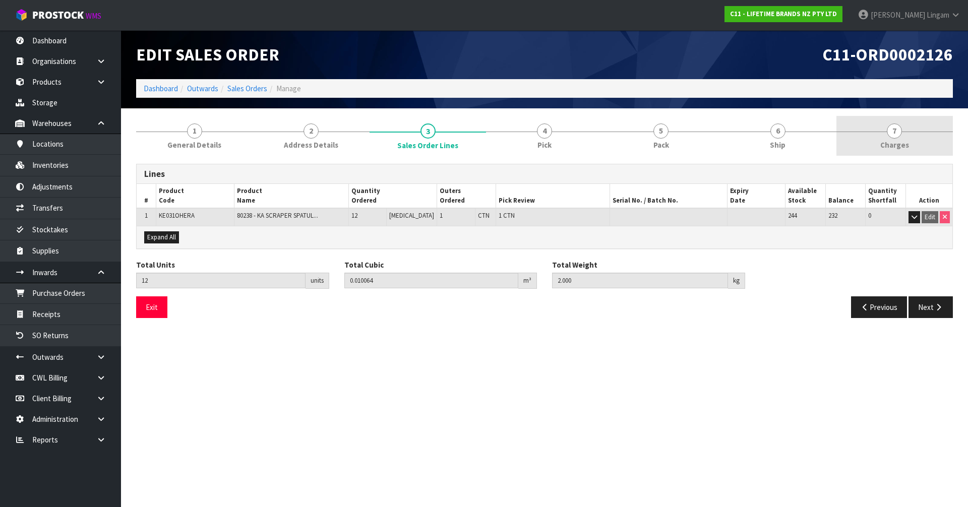
click at [903, 134] on link "7 Charges" at bounding box center [895, 136] width 117 height 40
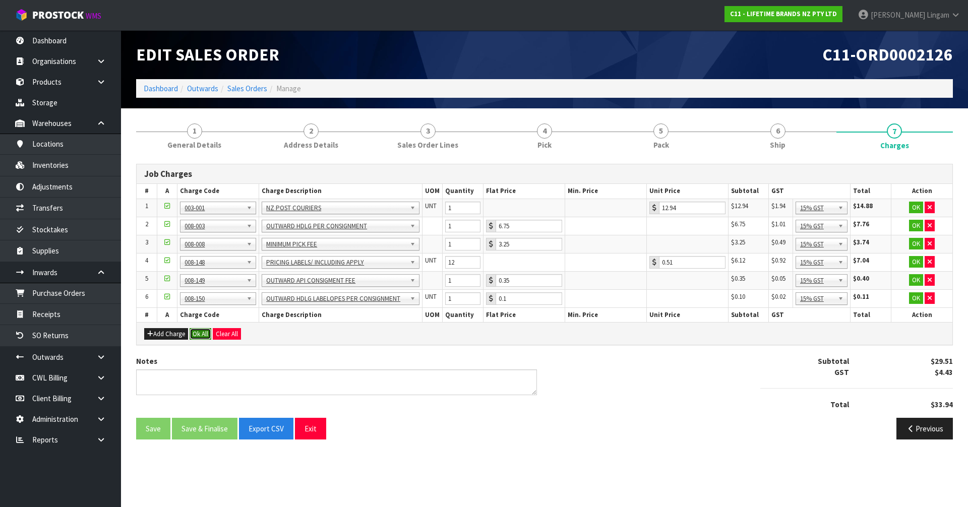
click at [204, 332] on button "Ok All" at bounding box center [201, 334] width 22 height 12
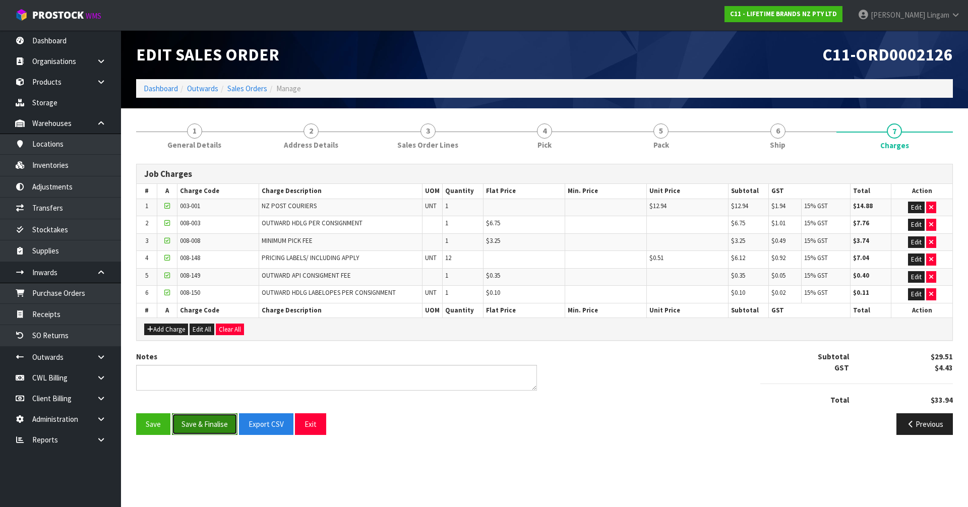
click at [206, 423] on button "Save & Finalise" at bounding box center [205, 425] width 66 height 22
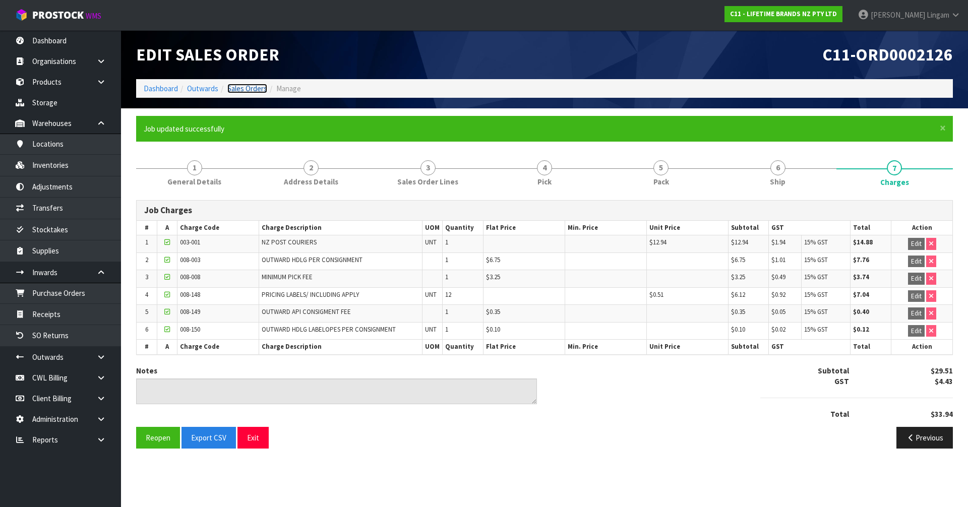
click at [255, 90] on link "Sales Orders" at bounding box center [247, 89] width 40 height 10
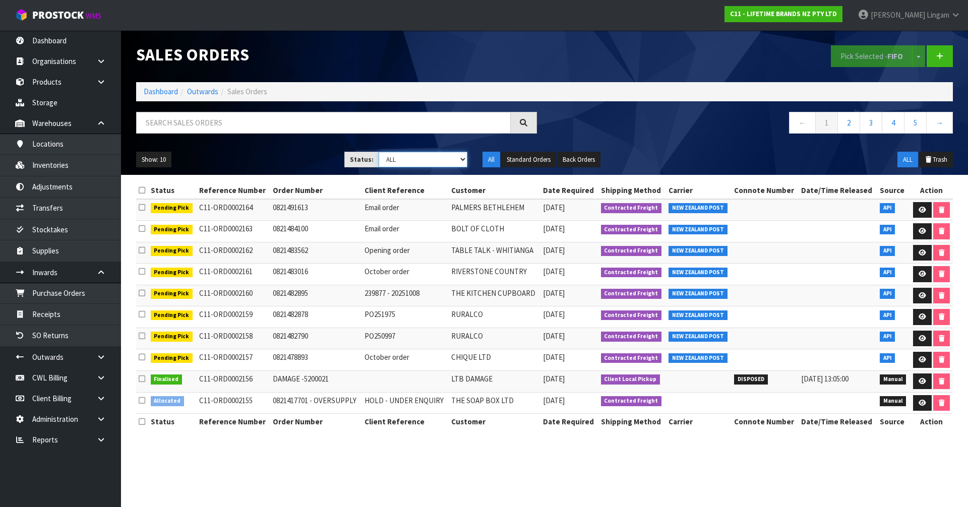
click at [422, 158] on select "Draft Pending Allocated Pending Pick Goods Picked Goods Packed Pending Charges …" at bounding box center [423, 160] width 89 height 16
select select "string:6"
click at [379, 152] on select "Draft Pending Allocated Pending Pick Goods Picked Goods Packed Pending Charges …" at bounding box center [423, 160] width 89 height 16
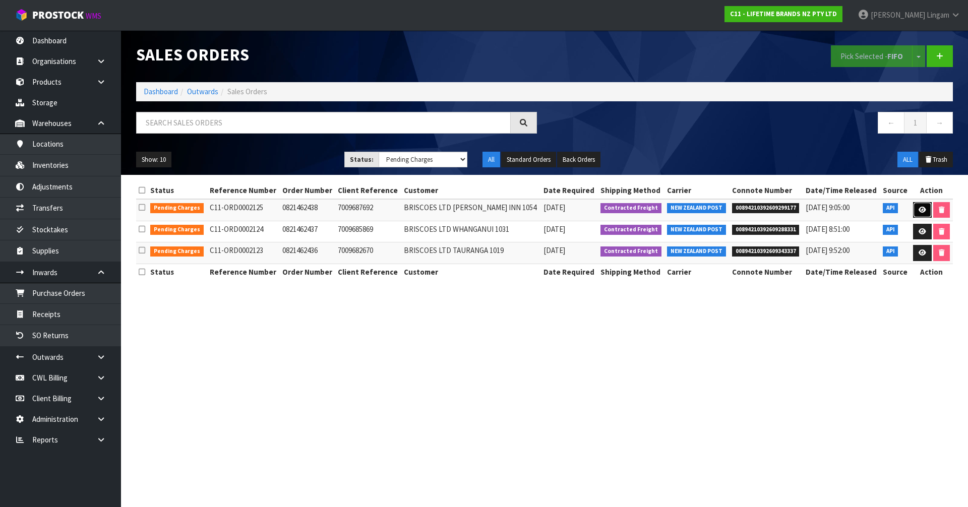
click at [922, 213] on link at bounding box center [923, 210] width 19 height 16
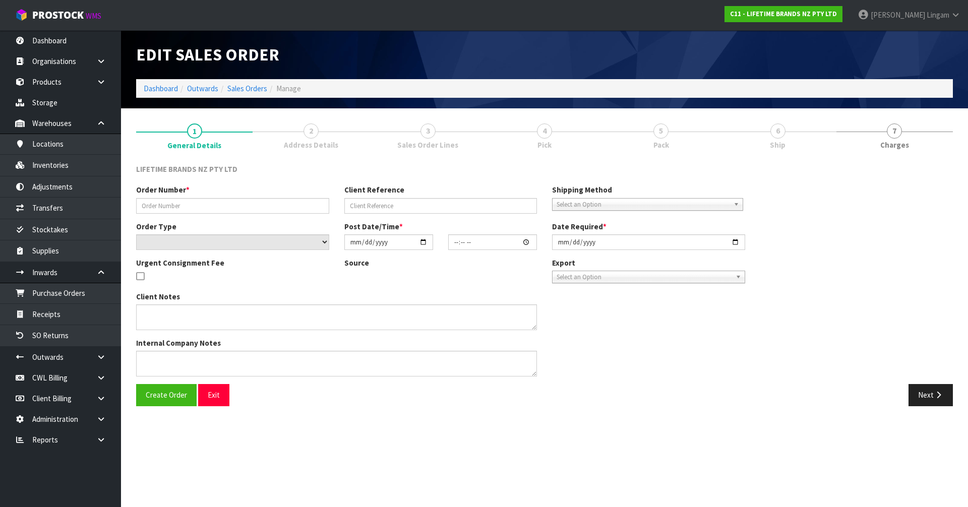
type input "0821462438"
type input "7009687692"
select select "number:0"
type input "2025-10-06"
type input "15:54:38.000"
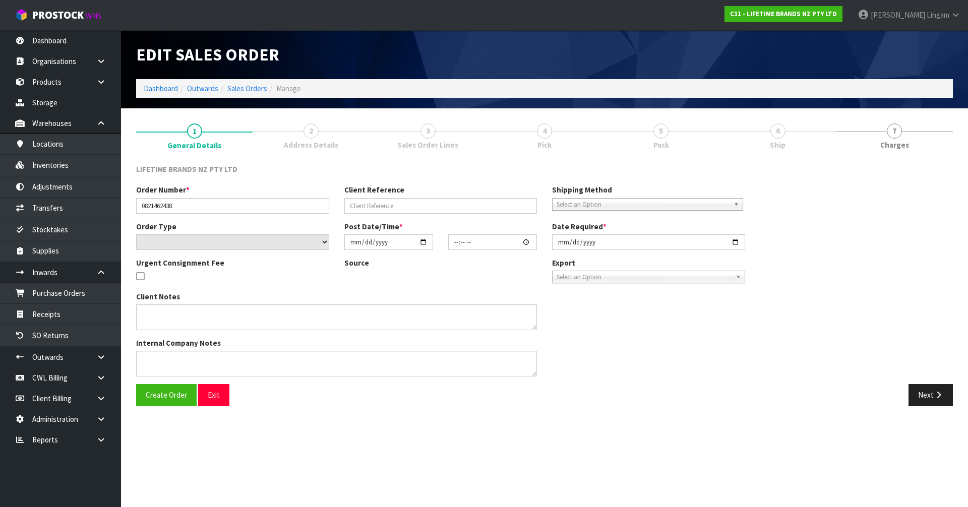
type input "2025-10-07"
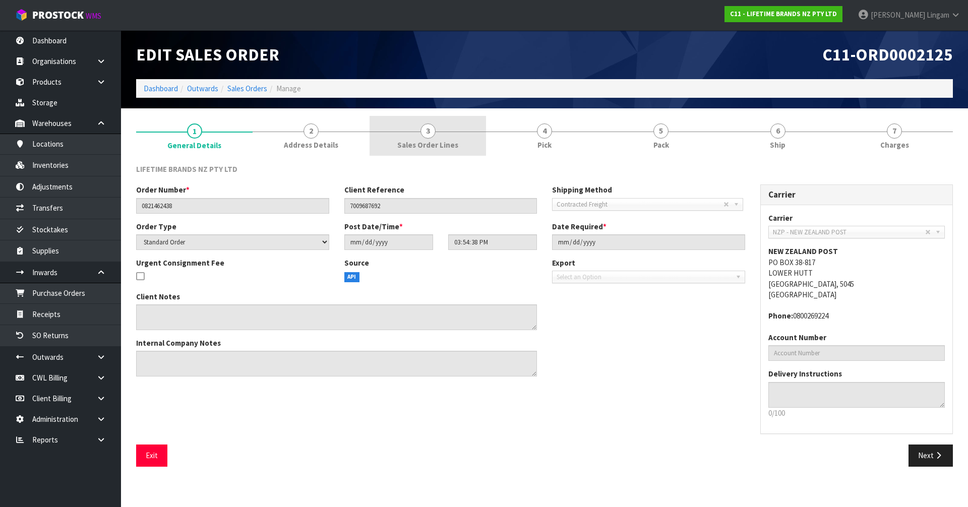
click at [460, 144] on link "3 Sales Order Lines" at bounding box center [428, 136] width 117 height 40
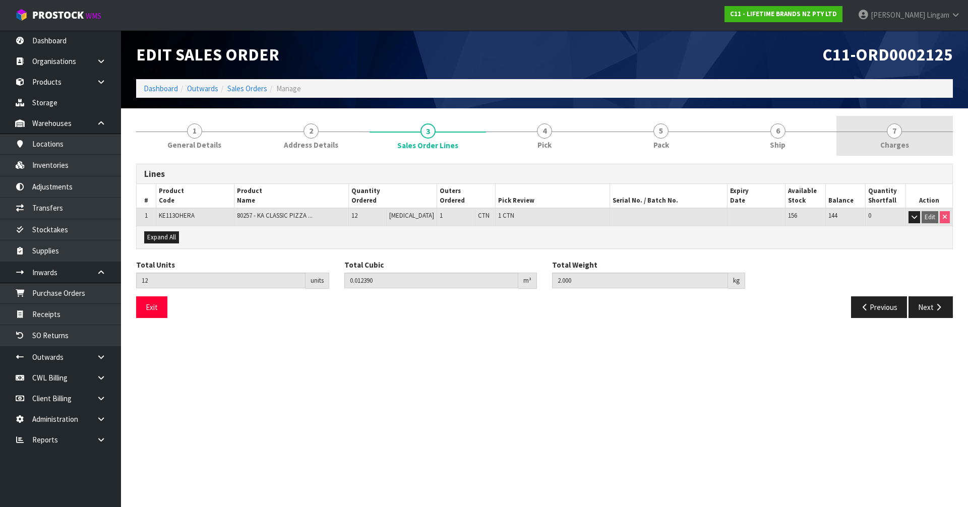
click at [910, 143] on link "7 Charges" at bounding box center [895, 136] width 117 height 40
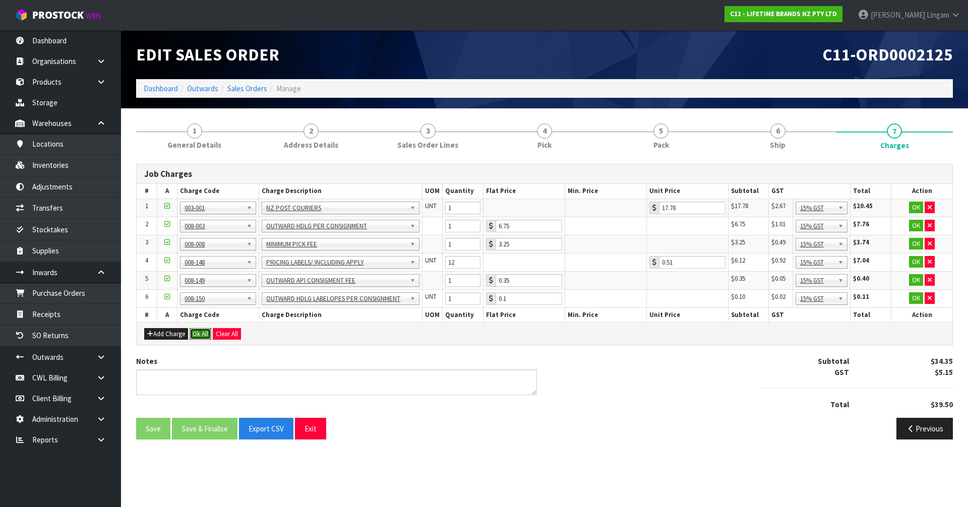
click at [202, 333] on button "Ok All" at bounding box center [201, 334] width 22 height 12
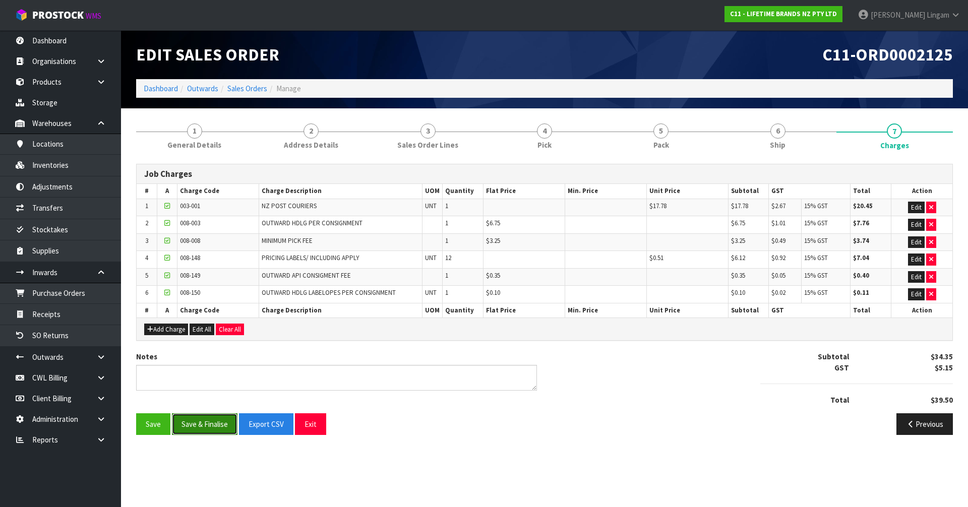
click at [212, 422] on button "Save & Finalise" at bounding box center [205, 425] width 66 height 22
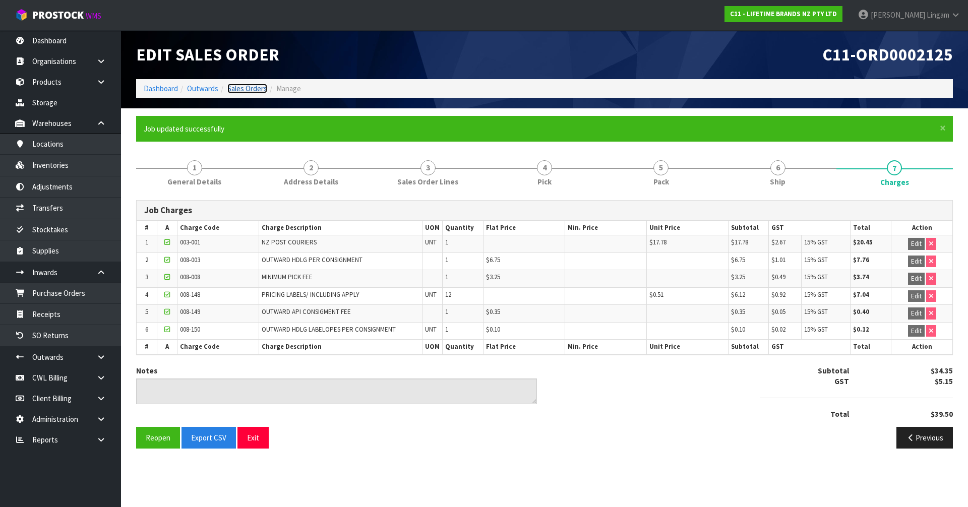
click at [259, 90] on link "Sales Orders" at bounding box center [247, 89] width 40 height 10
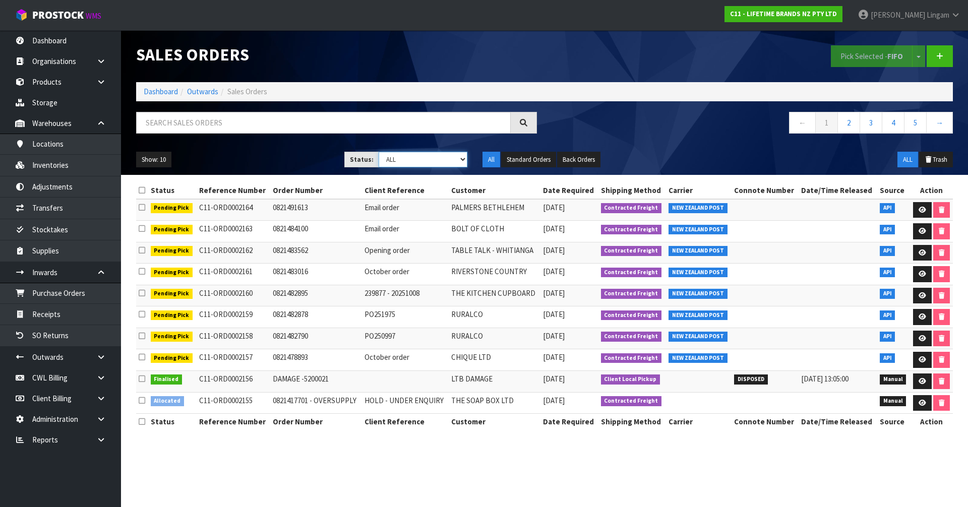
click at [445, 162] on select "Draft Pending Allocated Pending Pick Goods Picked Goods Packed Pending Charges …" at bounding box center [423, 160] width 89 height 16
select select "string:6"
click at [379, 152] on select "Draft Pending Allocated Pending Pick Goods Picked Goods Packed Pending Charges …" at bounding box center [423, 160] width 89 height 16
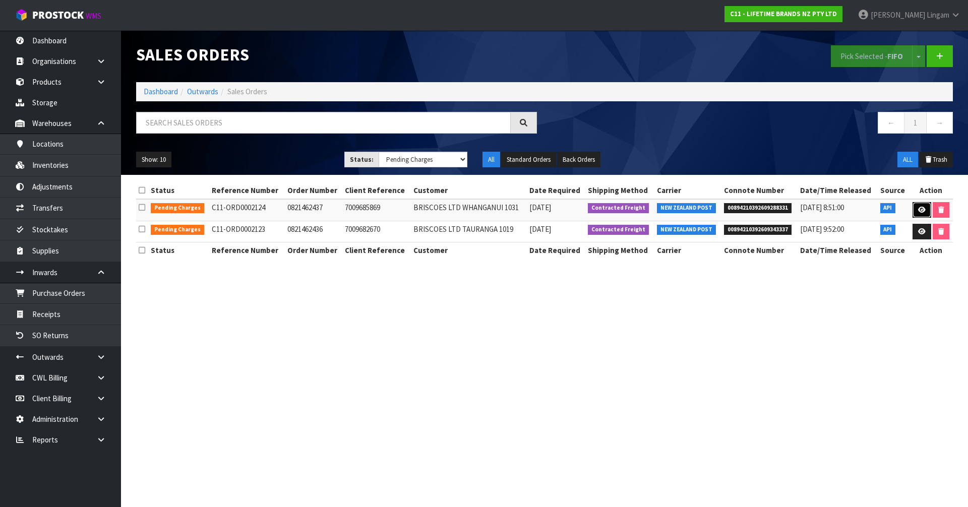
click at [919, 207] on icon at bounding box center [923, 210] width 8 height 7
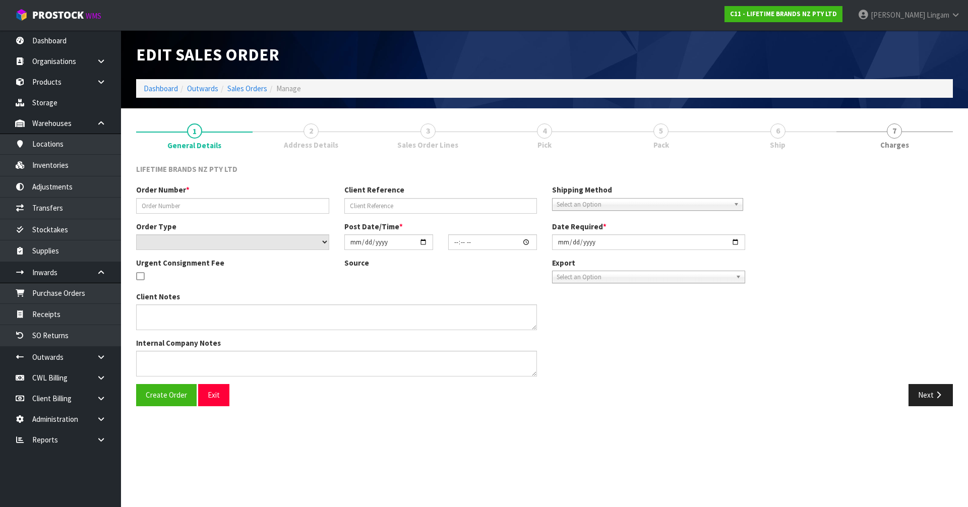
type input "0821462437"
type input "7009685869"
select select "number:0"
type input "2025-10-06"
type input "15:49:36.000"
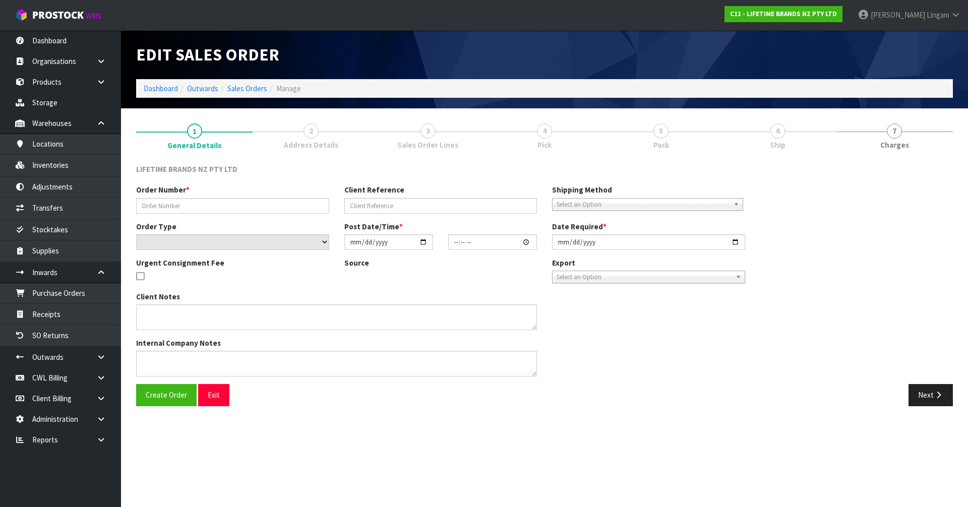
type input "2025-10-07"
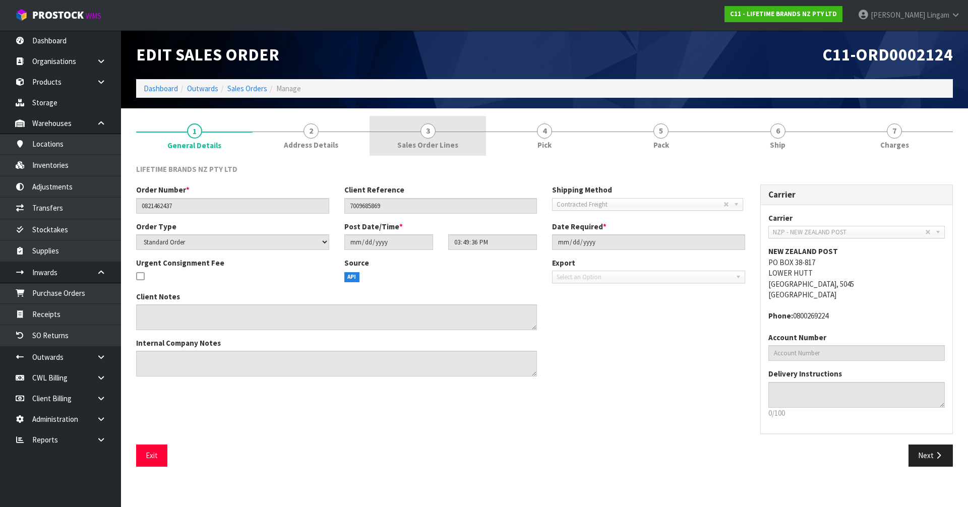
click at [427, 145] on span "Sales Order Lines" at bounding box center [427, 145] width 61 height 11
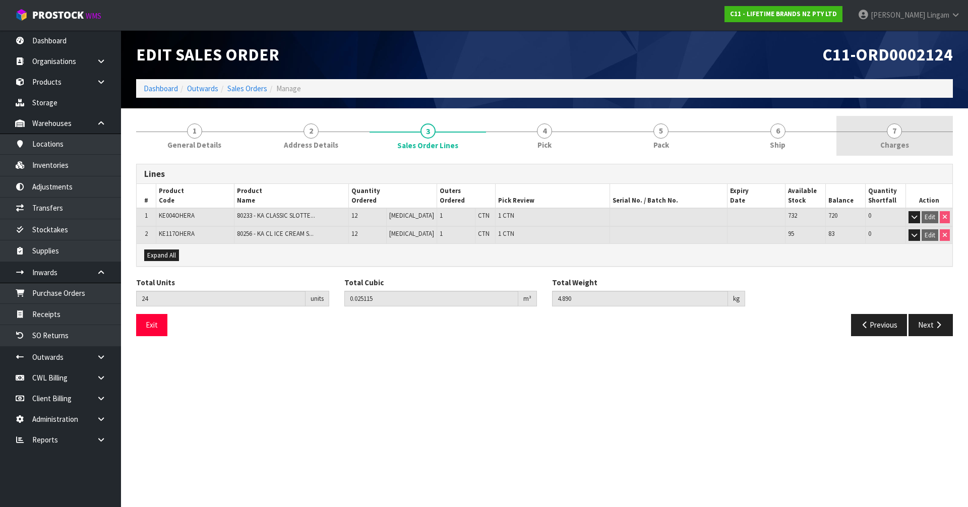
click at [916, 137] on link "7 Charges" at bounding box center [895, 136] width 117 height 40
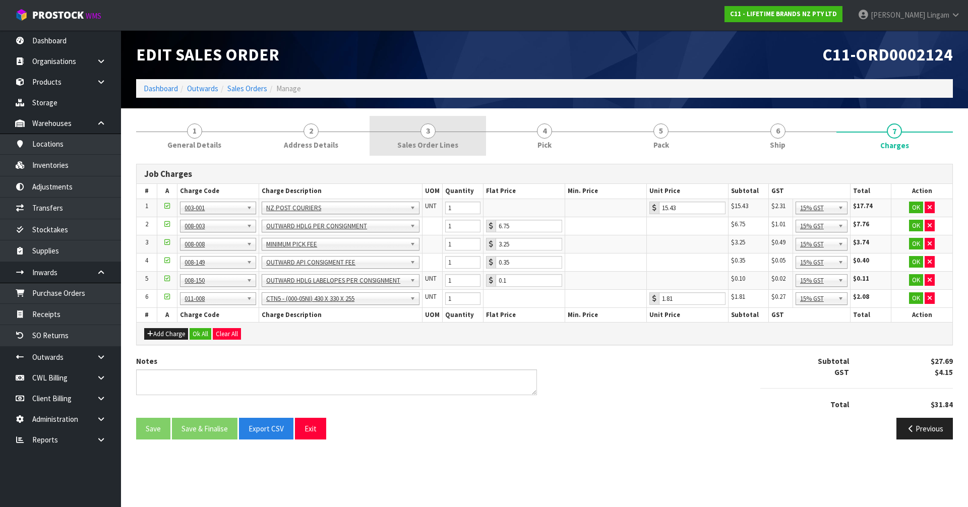
click at [436, 127] on link "3 Sales Order Lines" at bounding box center [428, 136] width 117 height 40
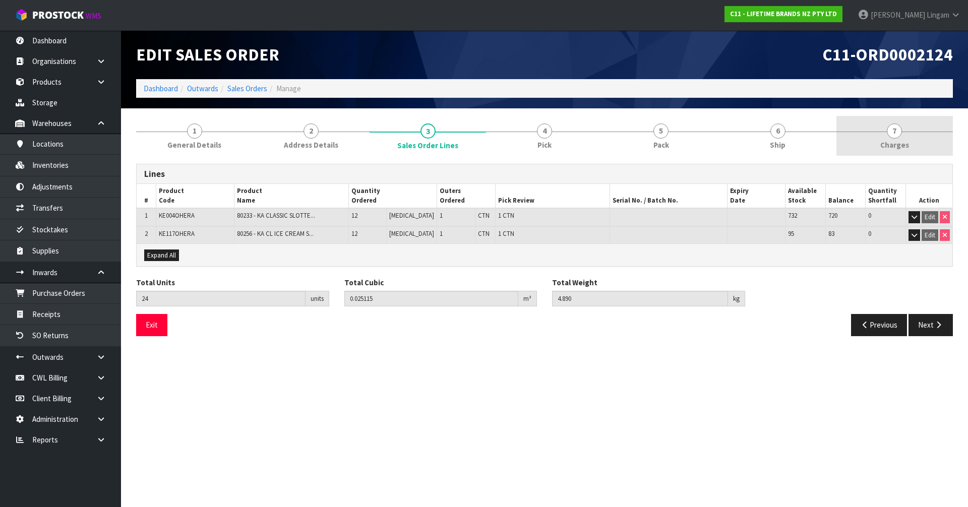
click at [903, 144] on span "Charges" at bounding box center [895, 145] width 29 height 11
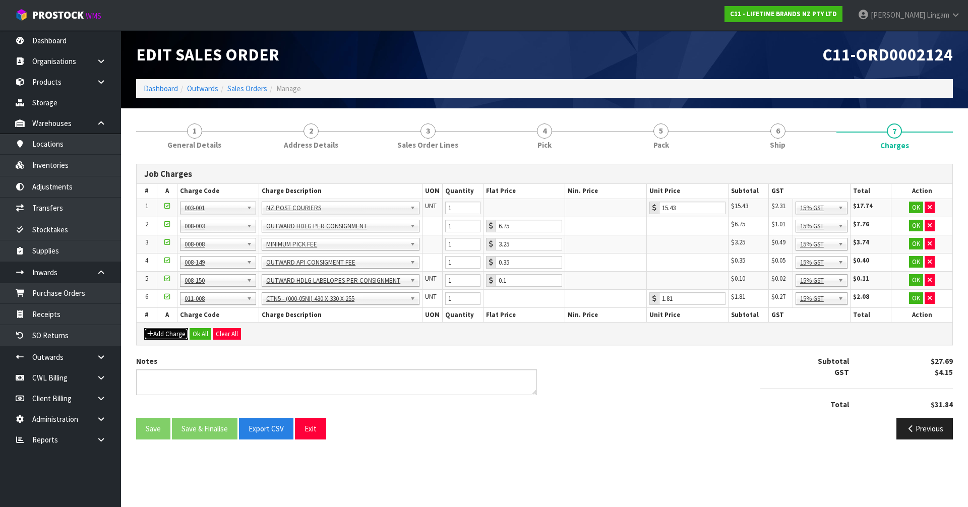
click at [156, 335] on button "Add Charge" at bounding box center [166, 334] width 44 height 12
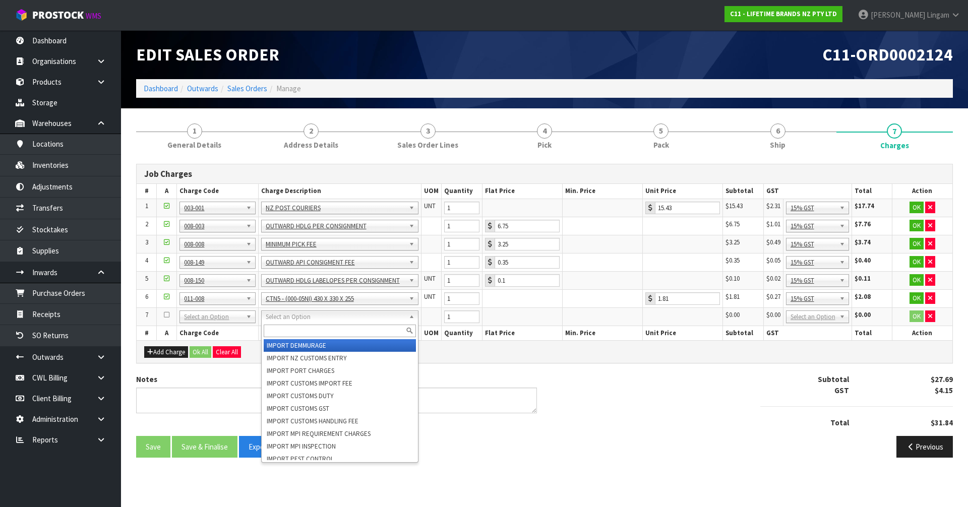
click at [272, 332] on input "text" at bounding box center [340, 331] width 152 height 13
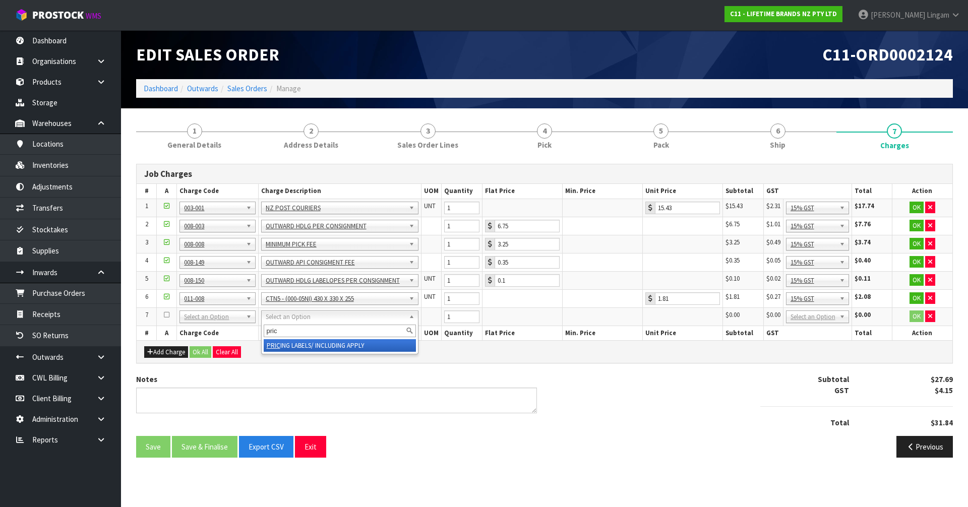
type input "pric"
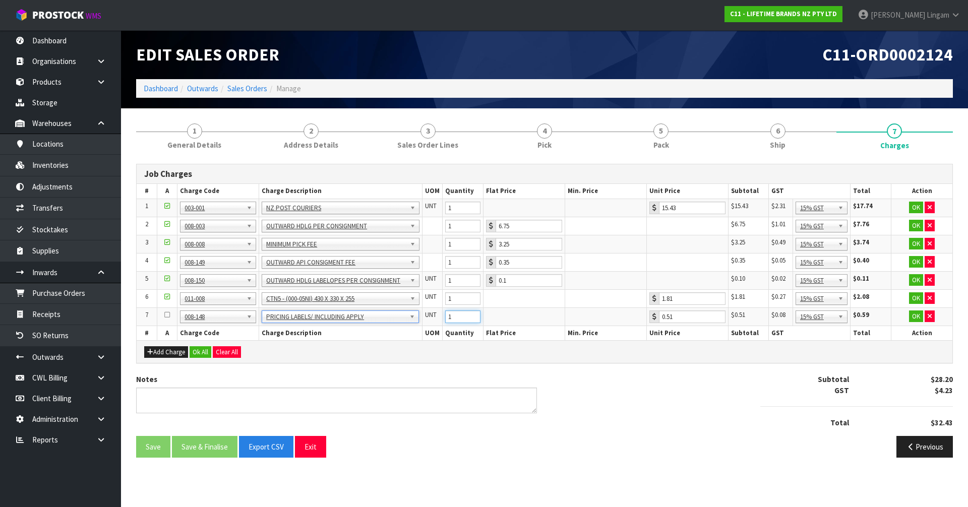
drag, startPoint x: 447, startPoint y: 317, endPoint x: 425, endPoint y: 320, distance: 22.8
click at [425, 320] on tr "7 001-001 001-002 001-003 001-004 001-005 001-006 001-007 001-008 001-009 001-0…" at bounding box center [545, 317] width 816 height 18
type input "24"
click at [205, 351] on button "Ok All" at bounding box center [201, 353] width 22 height 12
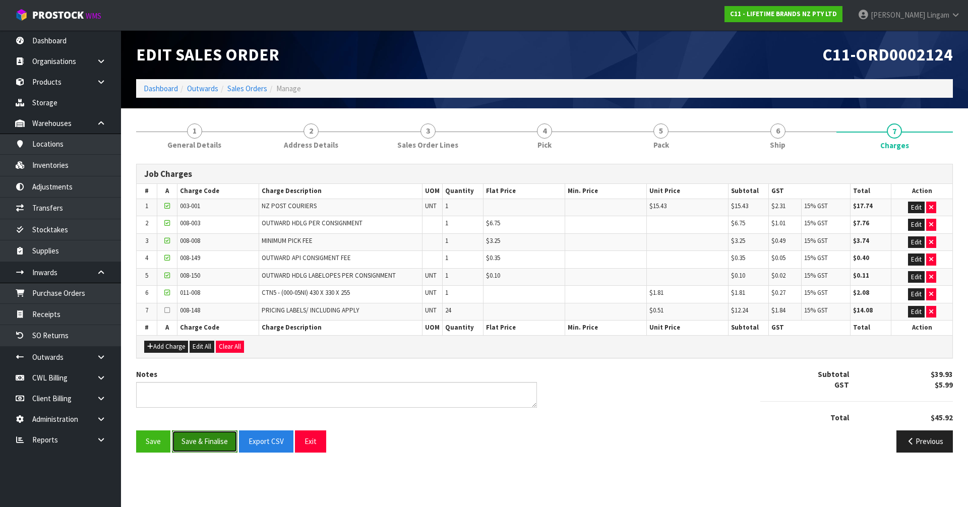
click at [205, 441] on button "Save & Finalise" at bounding box center [205, 442] width 66 height 22
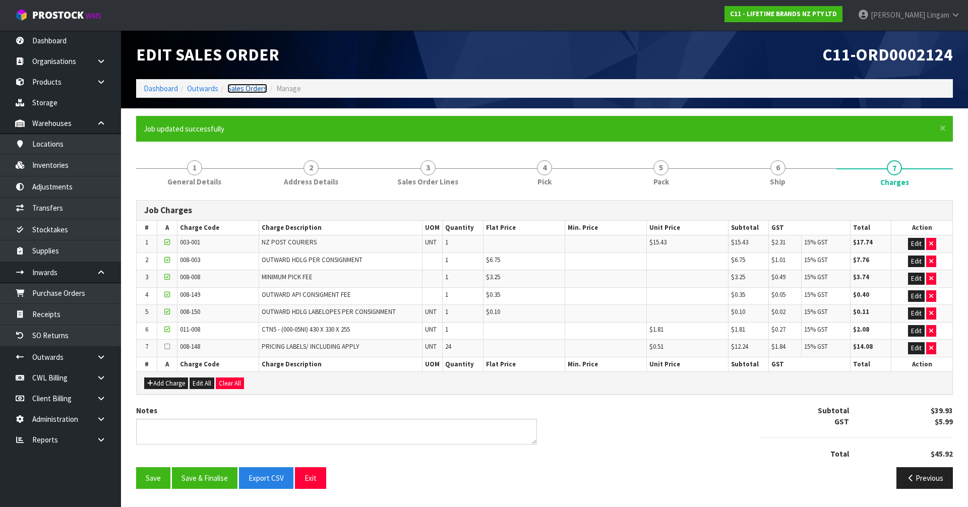
click at [258, 88] on link "Sales Orders" at bounding box center [247, 89] width 40 height 10
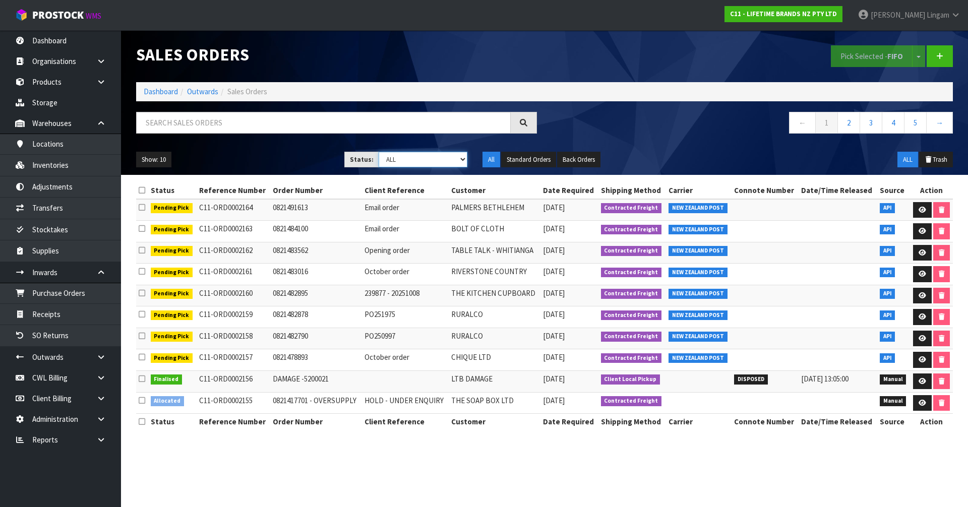
click at [446, 159] on select "Draft Pending Allocated Pending Pick Goods Picked Goods Packed Pending Charges …" at bounding box center [423, 160] width 89 height 16
select select "string:6"
click at [379, 152] on select "Draft Pending Allocated Pending Pick Goods Picked Goods Packed Pending Charges …" at bounding box center [423, 160] width 89 height 16
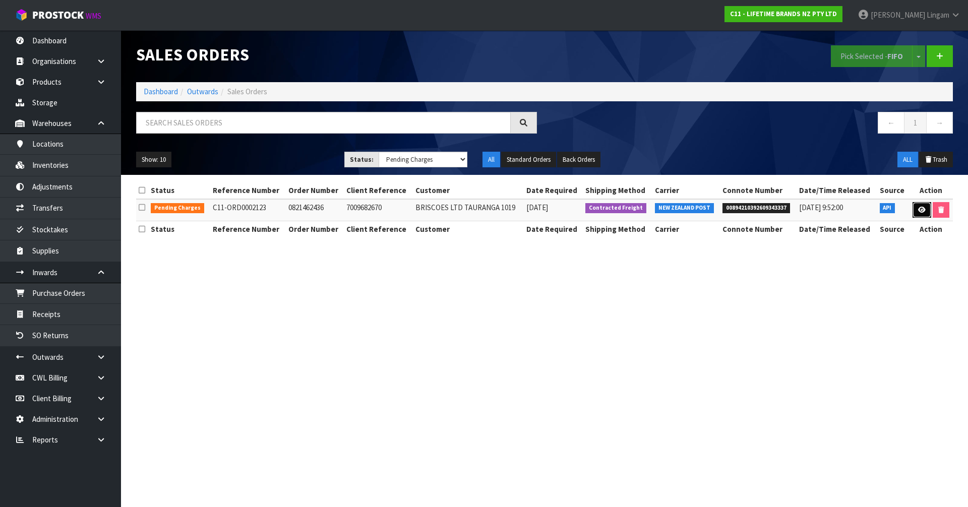
click at [921, 210] on icon at bounding box center [923, 210] width 8 height 7
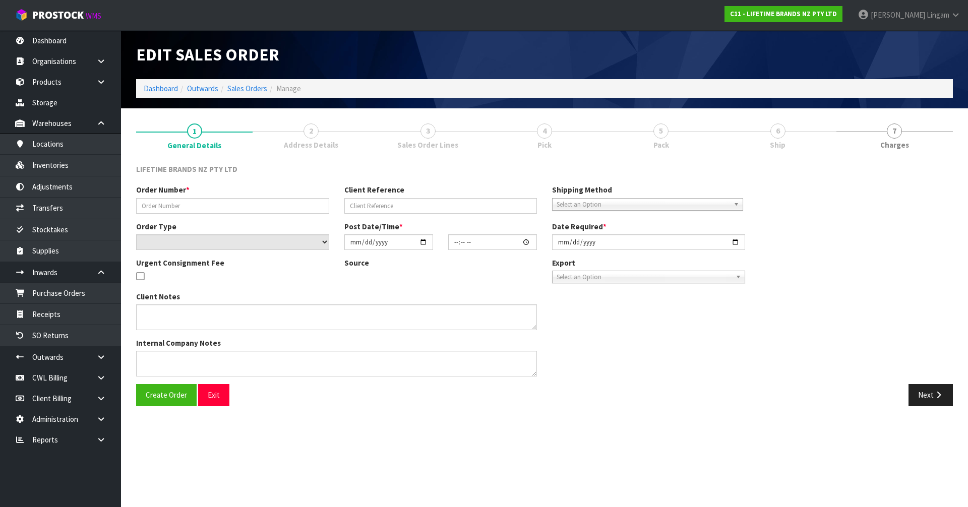
type input "0821462436"
type input "7009682670"
select select "number:0"
type input "2025-10-06"
type input "15:44:33.000"
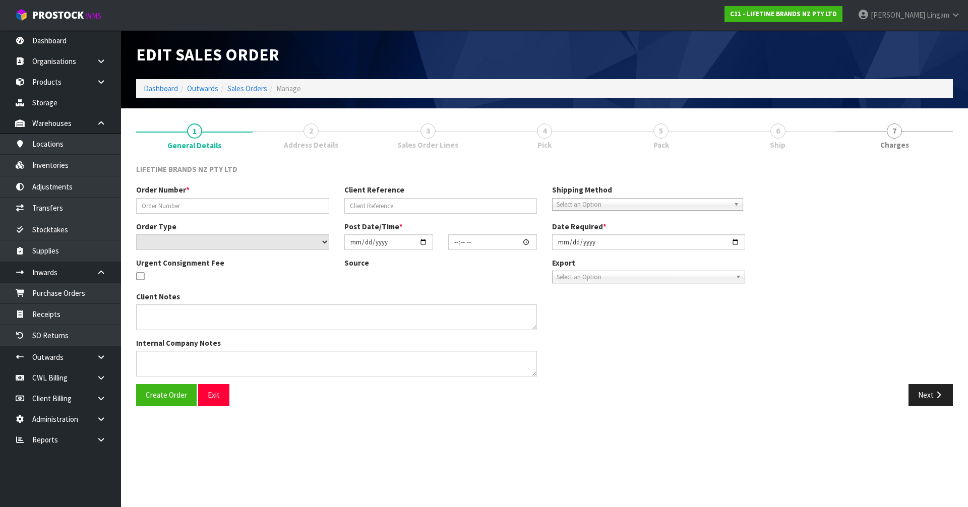
type input "2025-10-07"
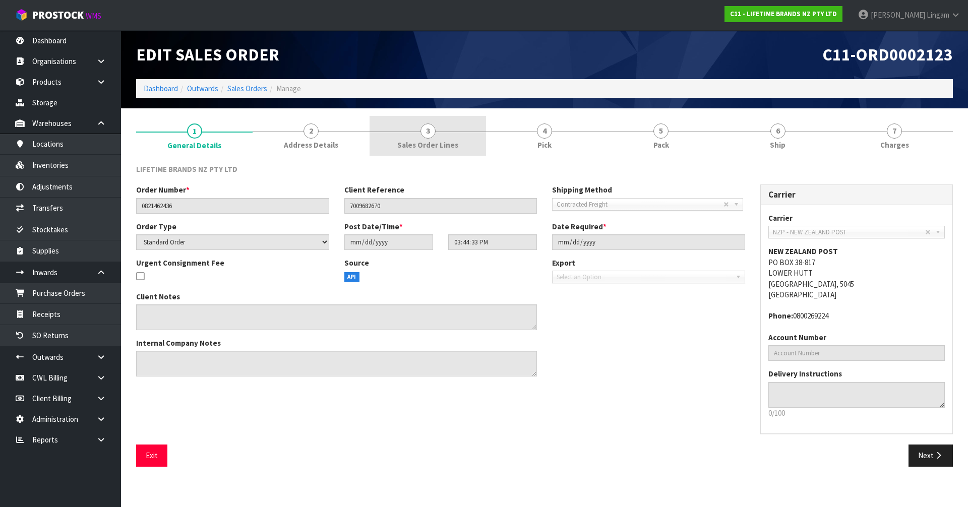
click at [464, 144] on link "3 Sales Order Lines" at bounding box center [428, 136] width 117 height 40
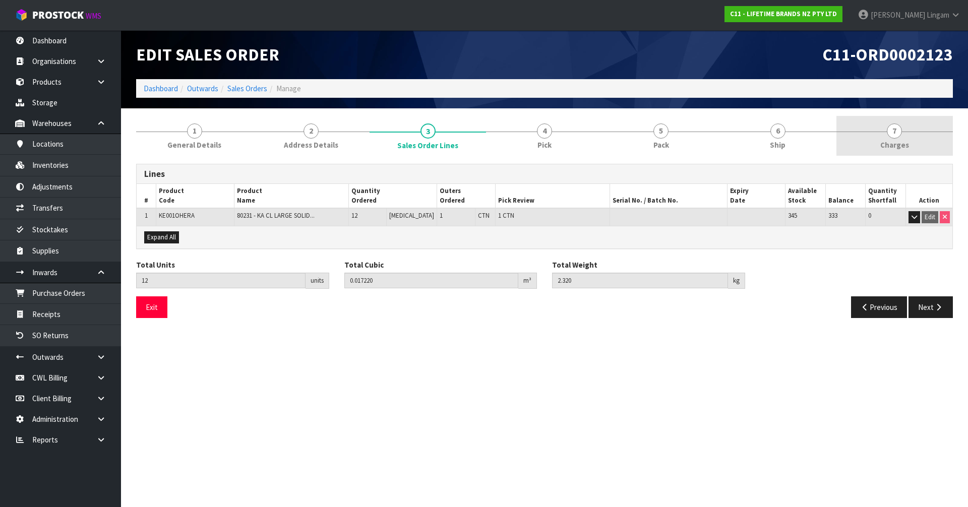
click at [922, 147] on link "7 Charges" at bounding box center [895, 136] width 117 height 40
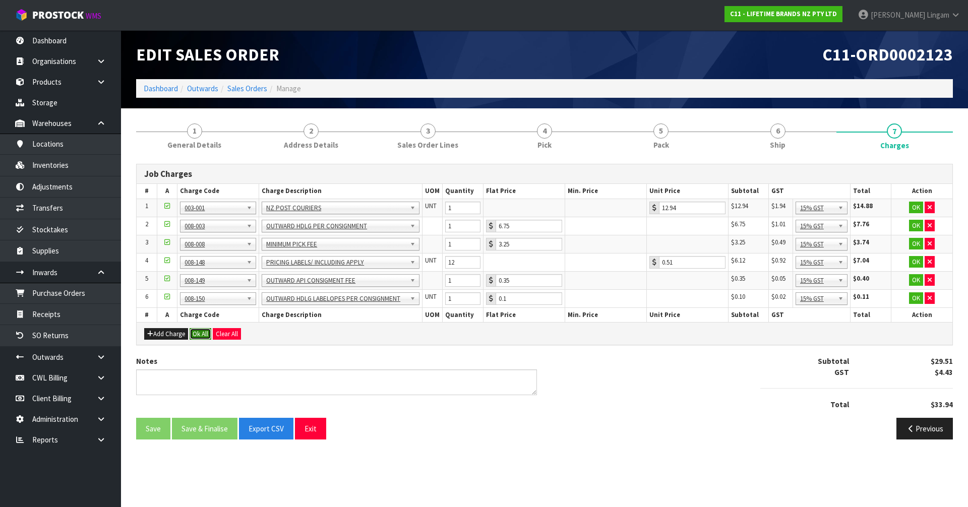
click at [197, 335] on button "Ok All" at bounding box center [201, 334] width 22 height 12
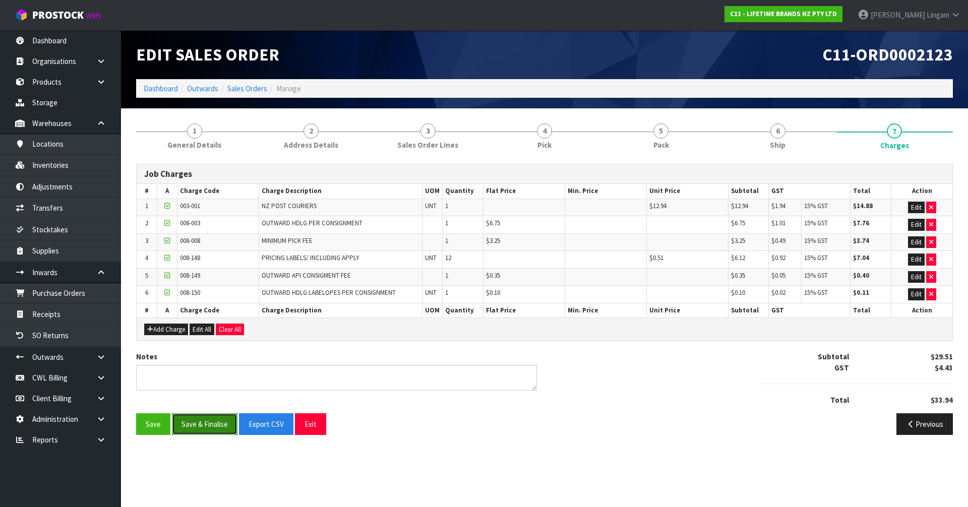
click at [212, 426] on button "Save & Finalise" at bounding box center [205, 425] width 66 height 22
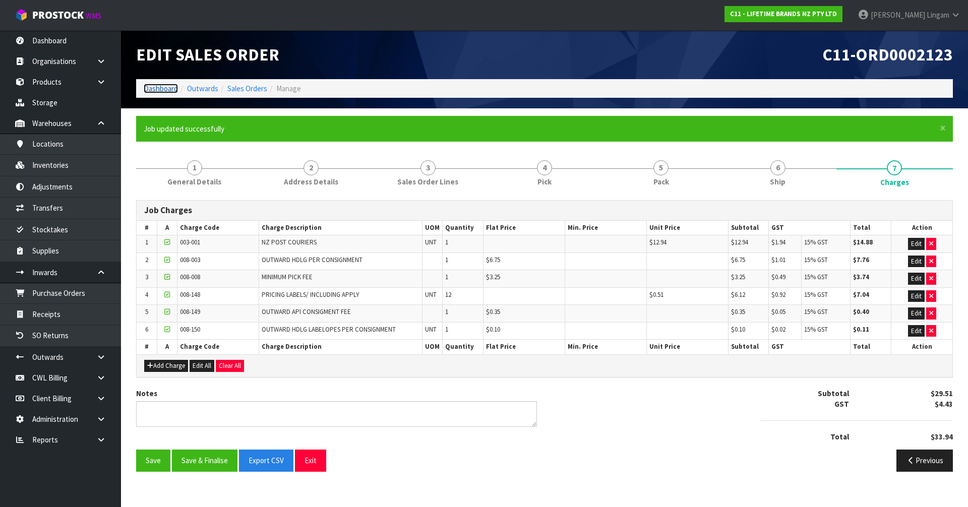
click at [154, 88] on link "Dashboard" at bounding box center [161, 89] width 34 height 10
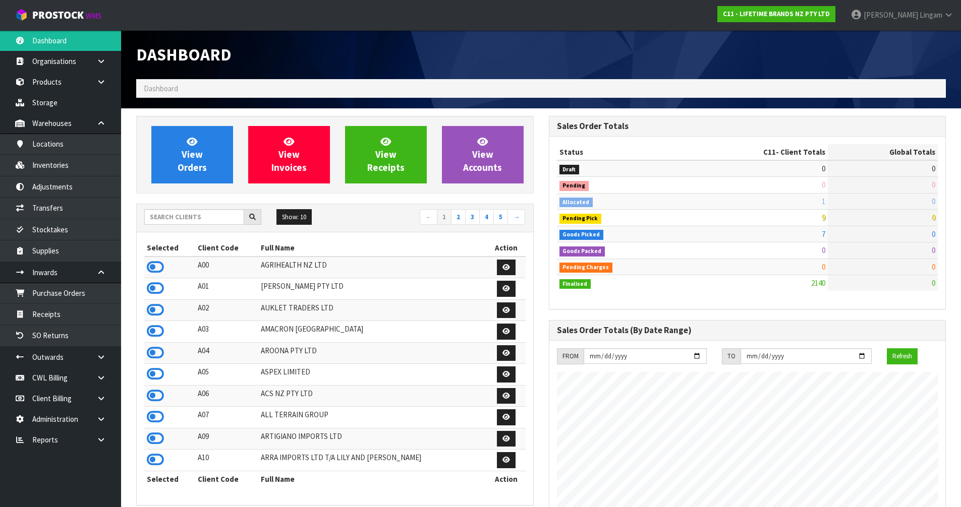
scroll to position [764, 412]
click at [209, 217] on input "text" at bounding box center [194, 217] width 100 height 16
click at [200, 221] on input "text" at bounding box center [194, 217] width 100 height 16
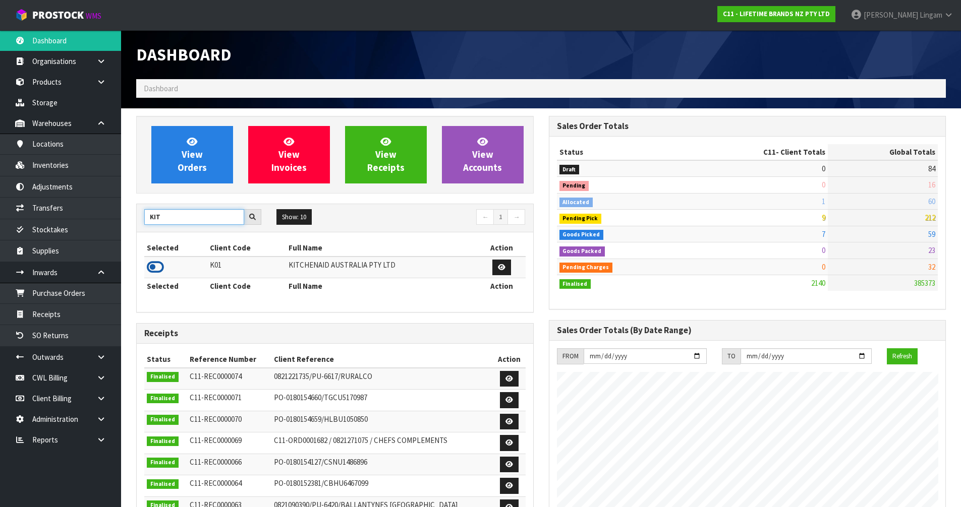
type input "KIT"
click at [153, 269] on icon at bounding box center [155, 267] width 17 height 15
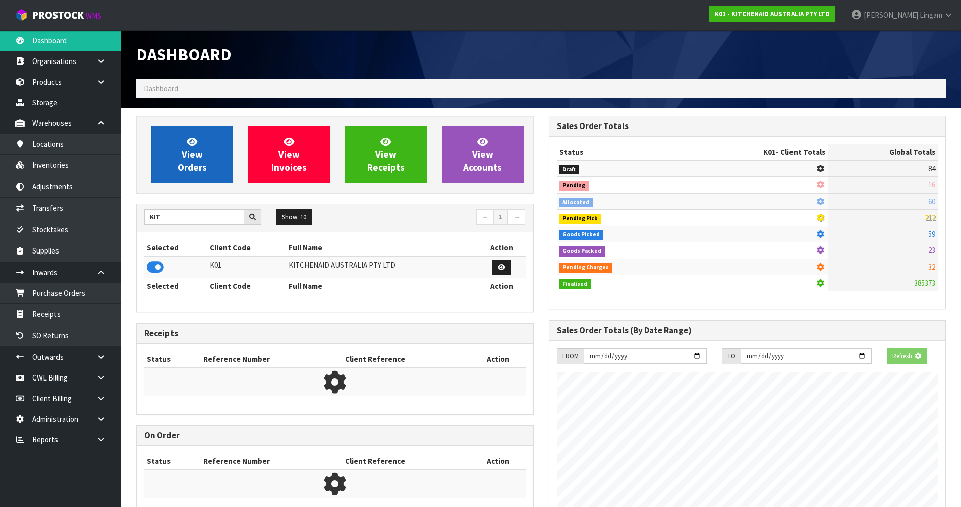
scroll to position [503797, 504014]
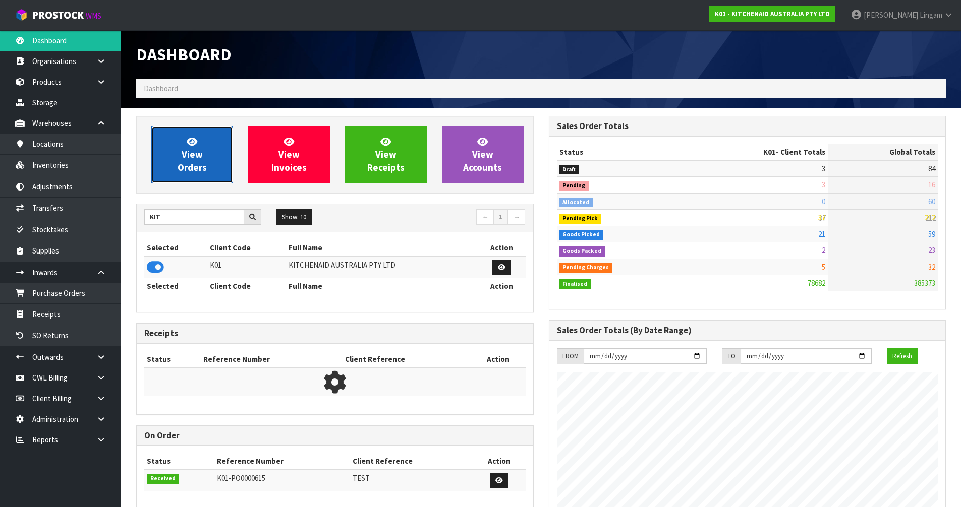
click at [190, 166] on span "View Orders" at bounding box center [192, 155] width 29 height 38
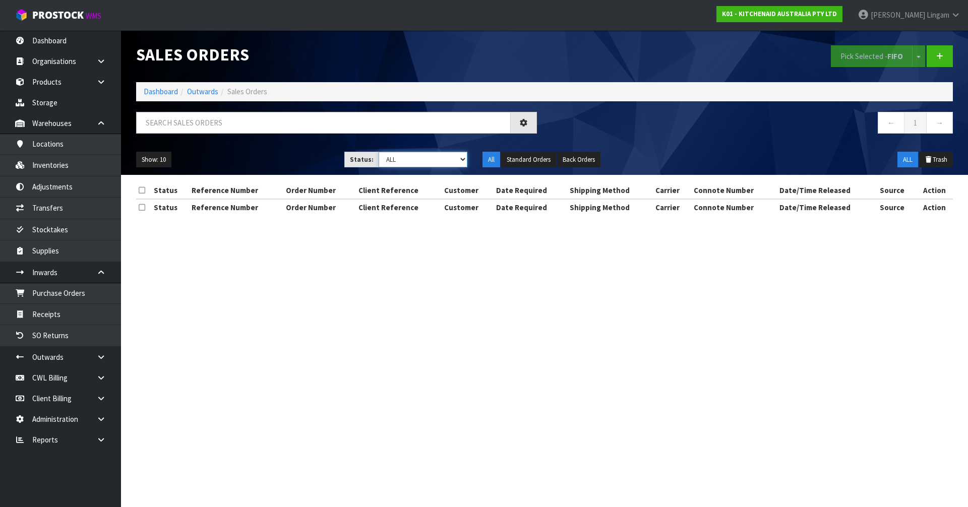
click at [457, 165] on select "Draft Pending Allocated Pending Pick Goods Picked Goods Packed Pending Charges …" at bounding box center [423, 160] width 89 height 16
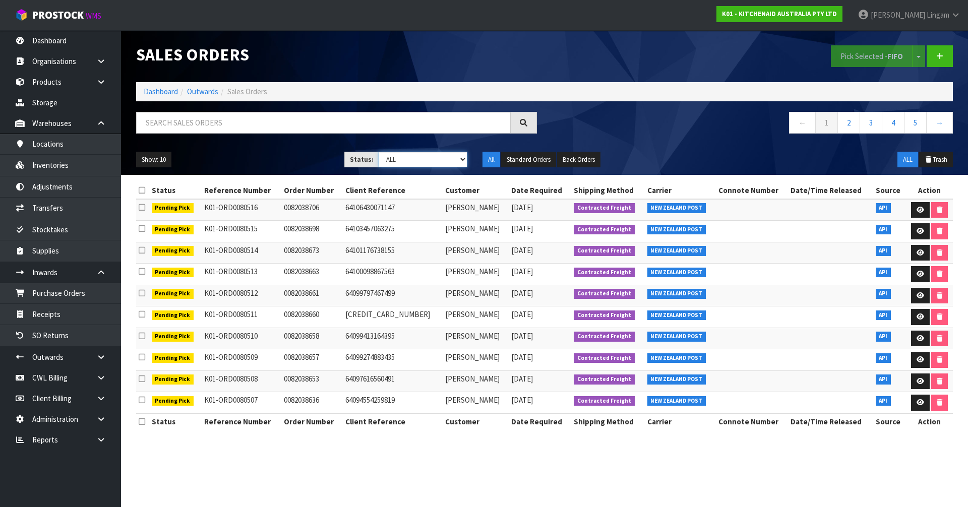
select select "string:6"
click at [379, 152] on select "Draft Pending Allocated Pending Pick Goods Picked Goods Packed Pending Charges …" at bounding box center [423, 160] width 89 height 16
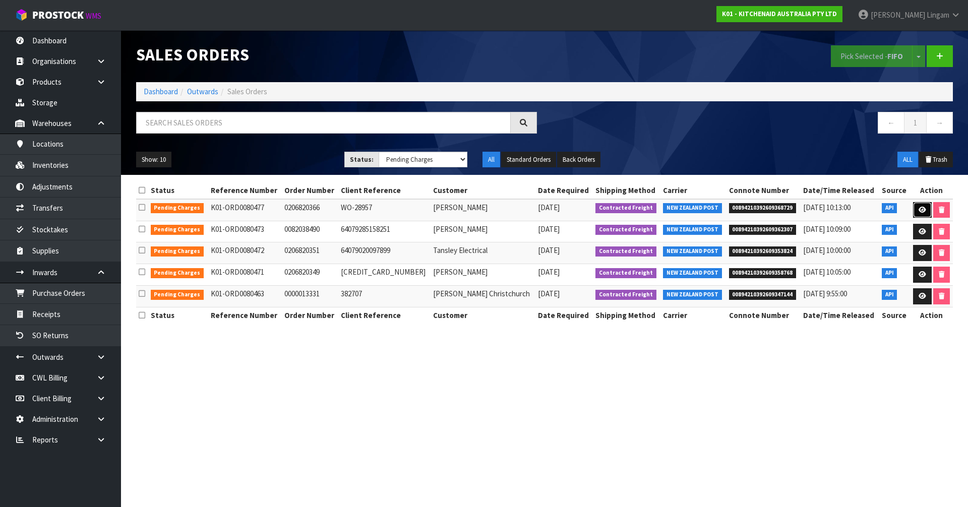
click at [919, 210] on icon at bounding box center [923, 210] width 8 height 7
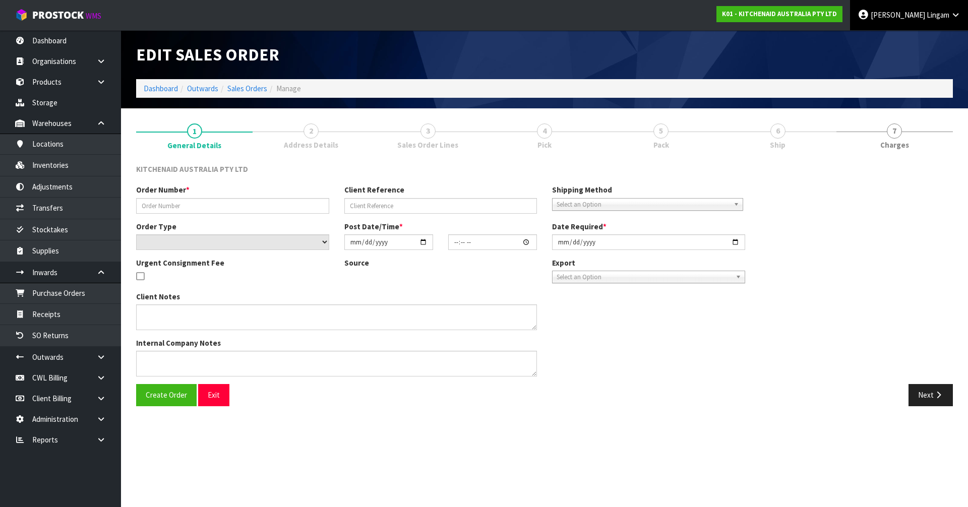
type input "0206820366"
type input "WO-28957"
select select "number:0"
type input "2025-10-09"
type input "18:41:08.000"
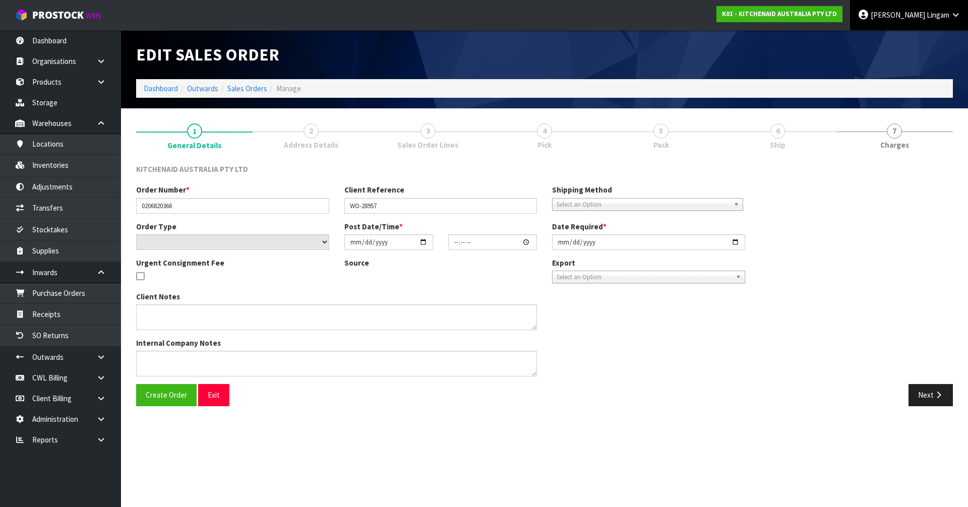
type input "2025-10-09"
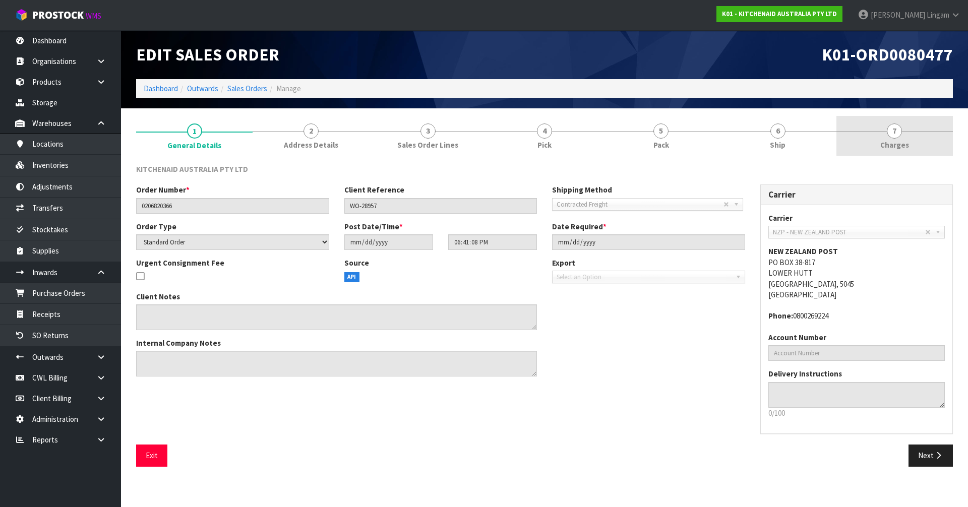
click at [897, 152] on link "7 Charges" at bounding box center [895, 136] width 117 height 40
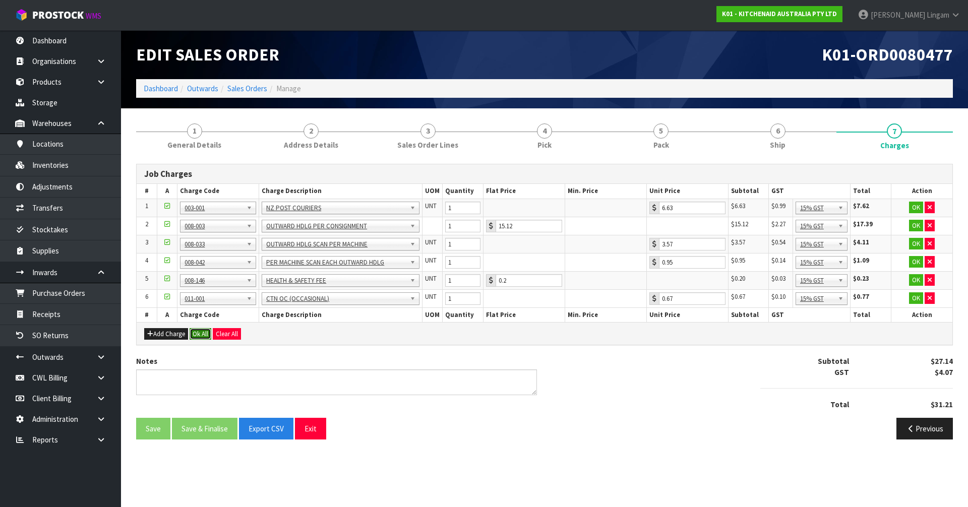
click at [198, 333] on button "Ok All" at bounding box center [201, 334] width 22 height 12
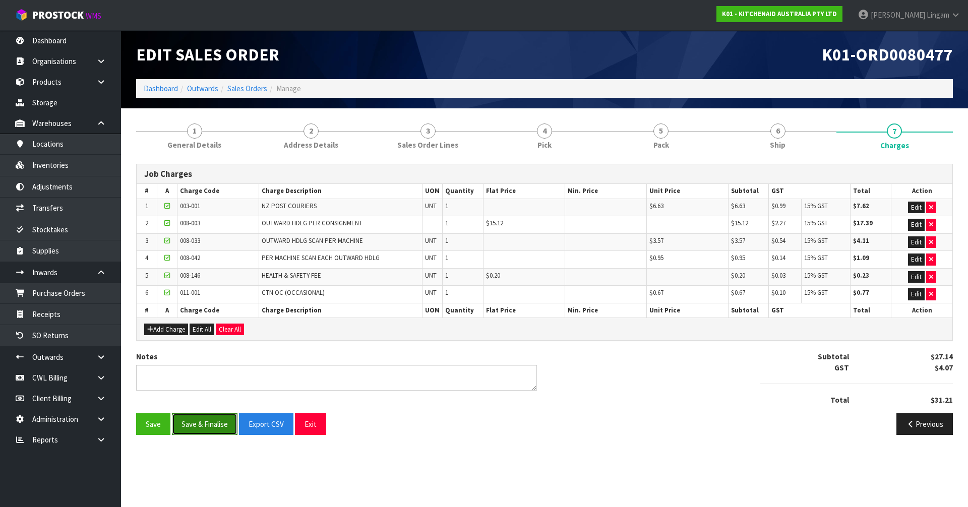
click at [220, 424] on button "Save & Finalise" at bounding box center [205, 425] width 66 height 22
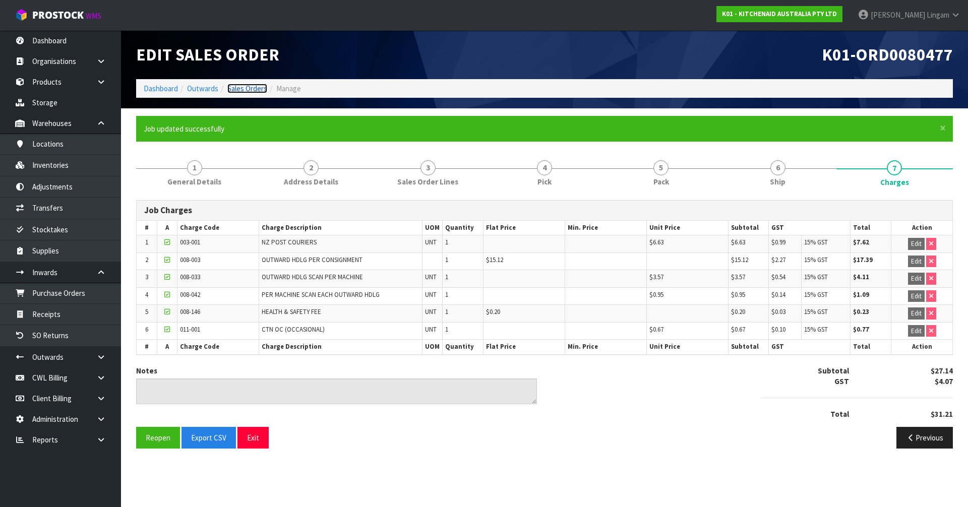
click at [254, 89] on link "Sales Orders" at bounding box center [247, 89] width 40 height 10
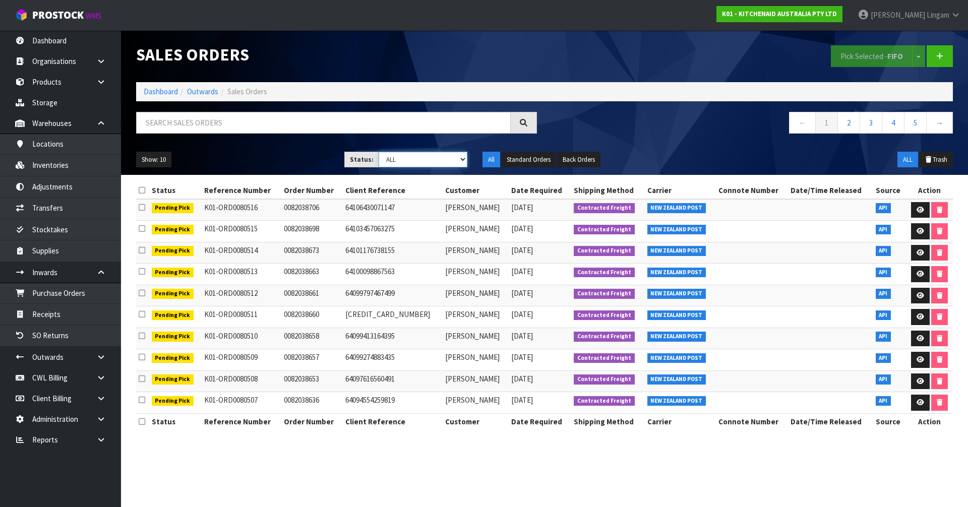
click at [438, 159] on select "Draft Pending Allocated Pending Pick Goods Picked Goods Packed Pending Charges …" at bounding box center [423, 160] width 89 height 16
select select "string:6"
click at [379, 152] on select "Draft Pending Allocated Pending Pick Goods Picked Goods Packed Pending Charges …" at bounding box center [423, 160] width 89 height 16
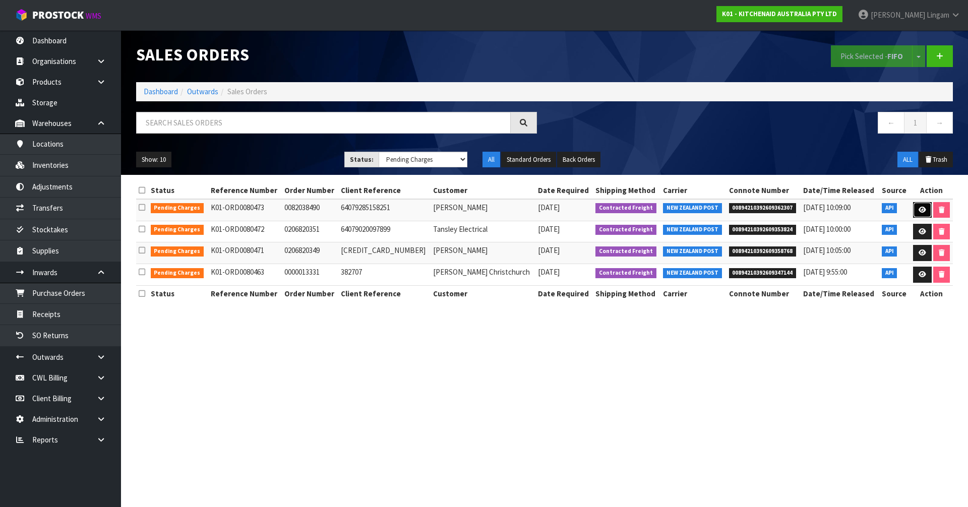
click at [919, 209] on icon at bounding box center [923, 210] width 8 height 7
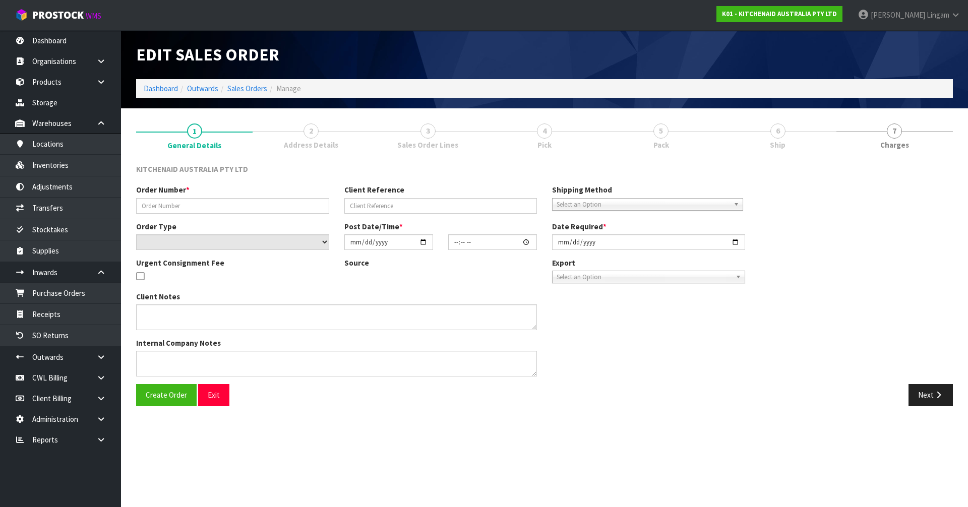
type input "0082038490"
type input "64079285158251"
select select "number:0"
type input "2025-10-09"
type input "16:40:19.000"
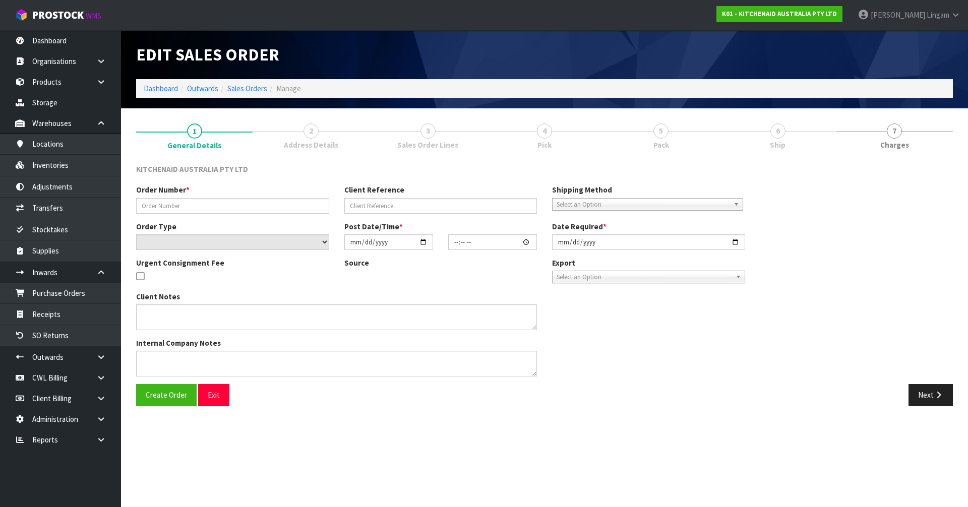
type input "2025-10-09"
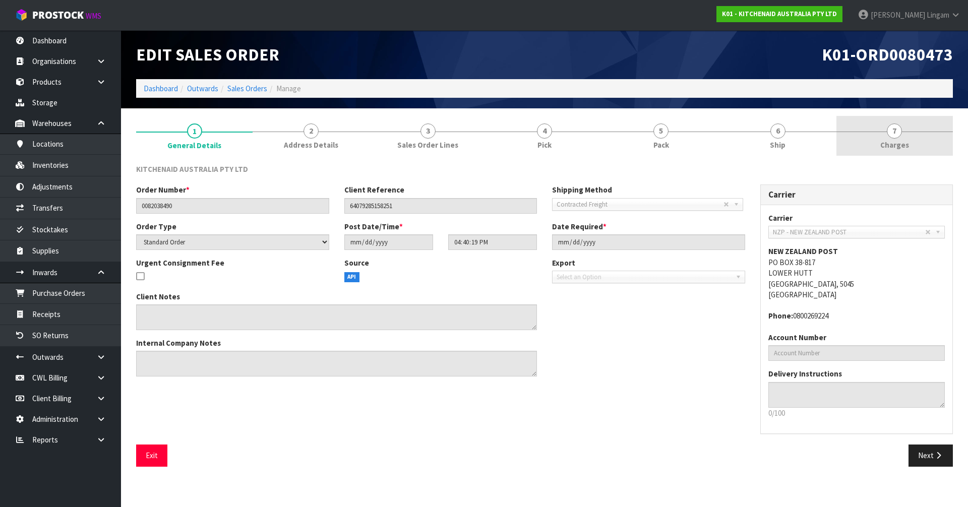
click at [935, 148] on link "7 [GEOGRAPHIC_DATA]" at bounding box center [895, 136] width 117 height 40
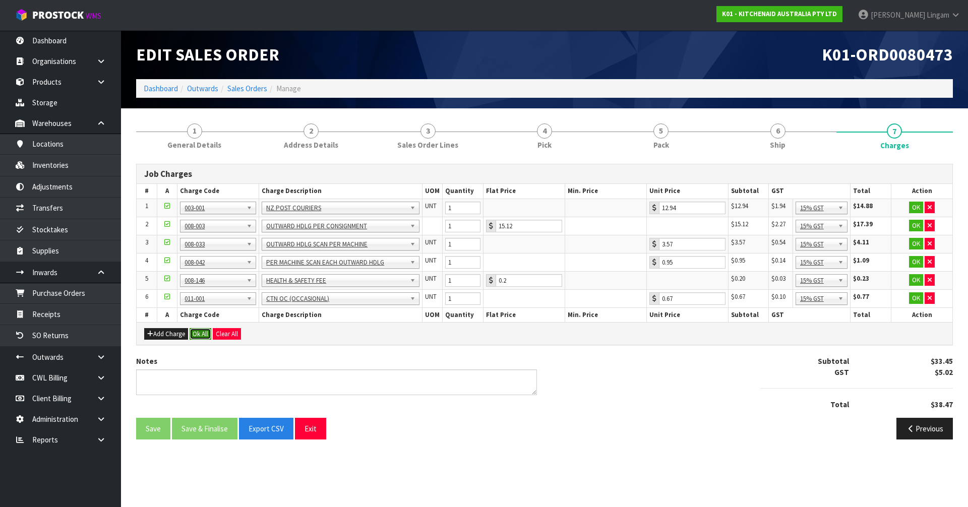
click at [197, 334] on button "Ok All" at bounding box center [201, 334] width 22 height 12
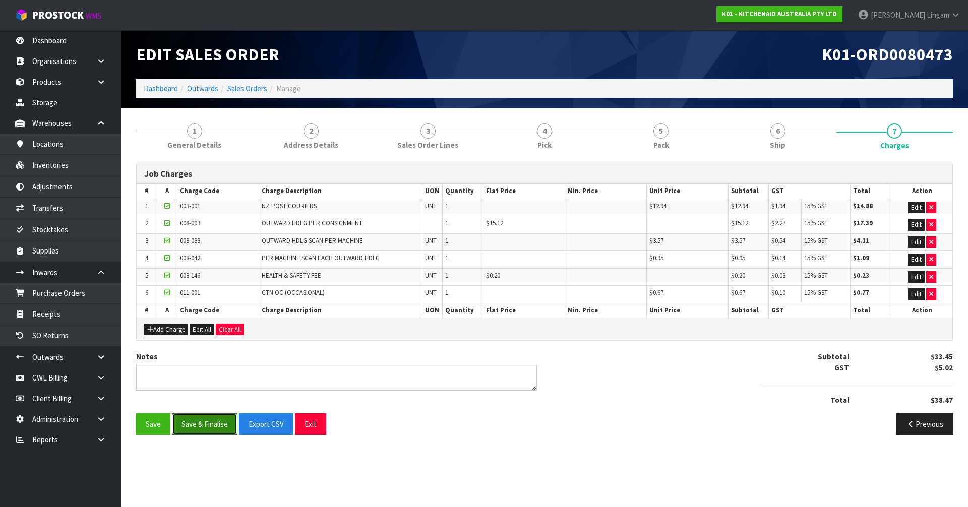
click at [214, 423] on button "Save & Finalise" at bounding box center [205, 425] width 66 height 22
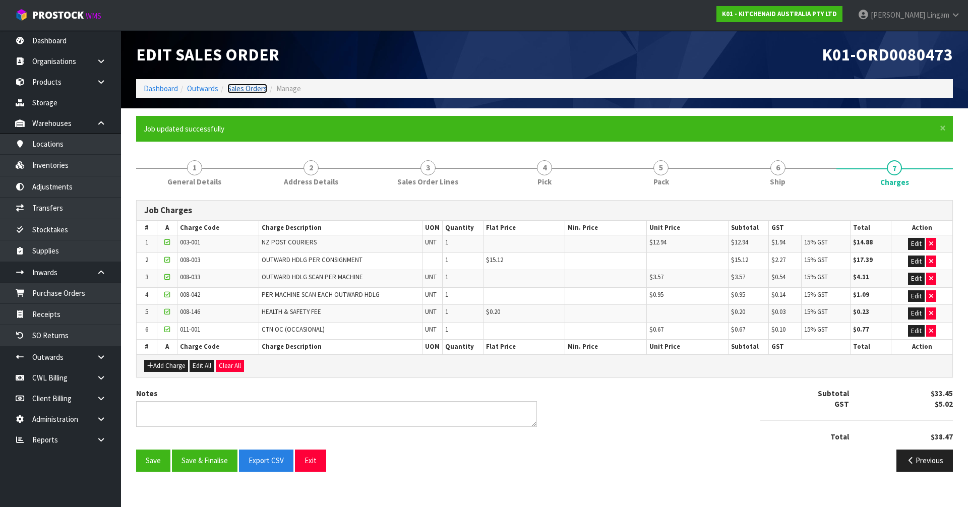
click at [249, 86] on link "Sales Orders" at bounding box center [247, 89] width 40 height 10
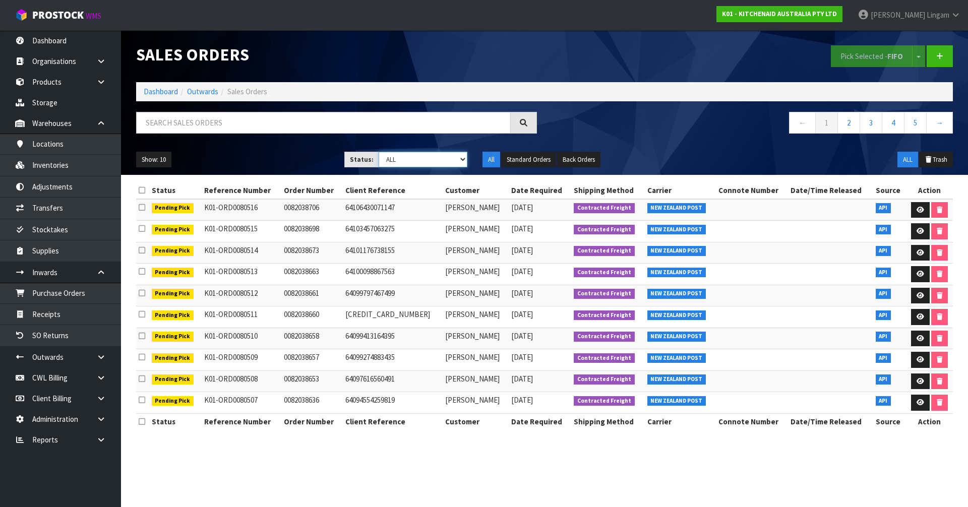
drag, startPoint x: 454, startPoint y: 158, endPoint x: 454, endPoint y: 165, distance: 7.6
click at [454, 158] on select "Draft Pending Allocated Pending Pick Goods Picked Goods Packed Pending Charges …" at bounding box center [423, 160] width 89 height 16
select select "string:6"
click at [379, 152] on select "Draft Pending Allocated Pending Pick Goods Picked Goods Packed Pending Charges …" at bounding box center [423, 160] width 89 height 16
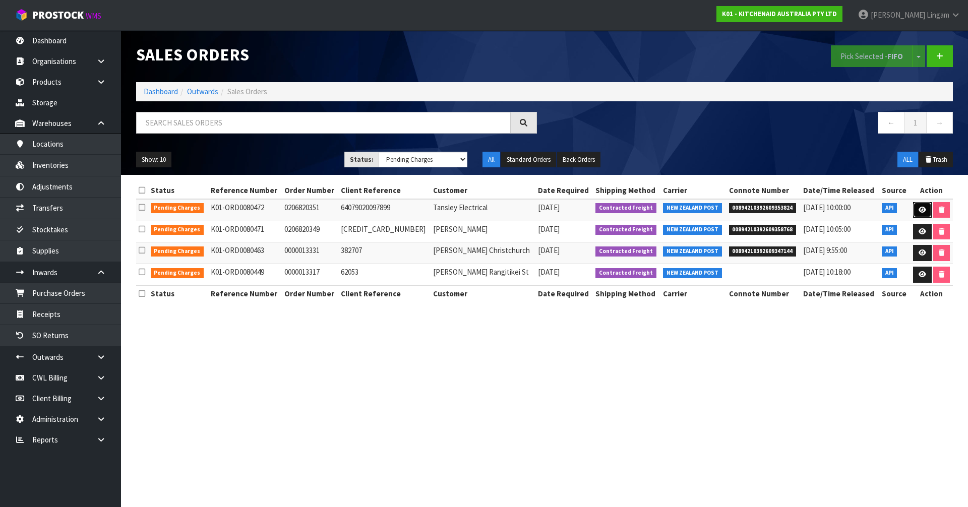
click at [917, 207] on link at bounding box center [923, 210] width 19 height 16
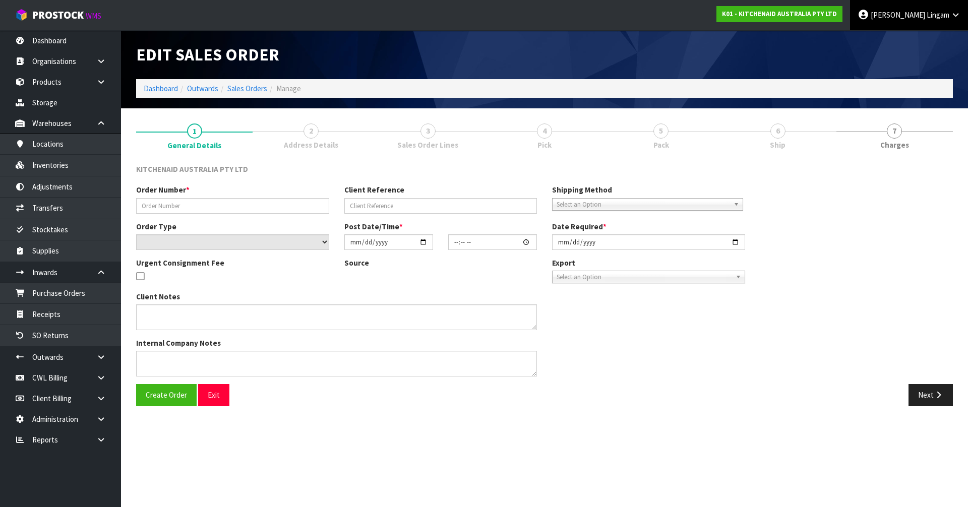
type input "0206820351"
type input "64079020097899"
select select "number:0"
type input "2025-10-09"
type input "14:43:29.000"
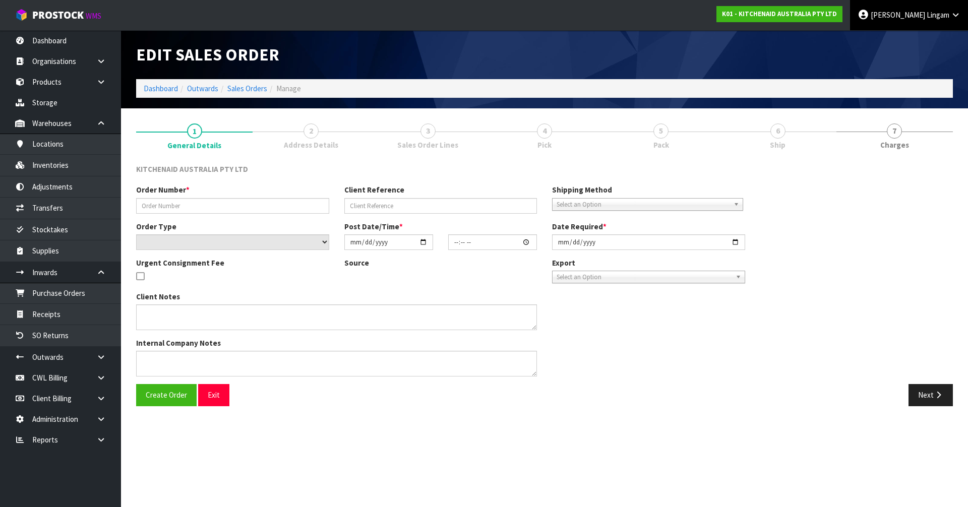
type input "2025-10-09"
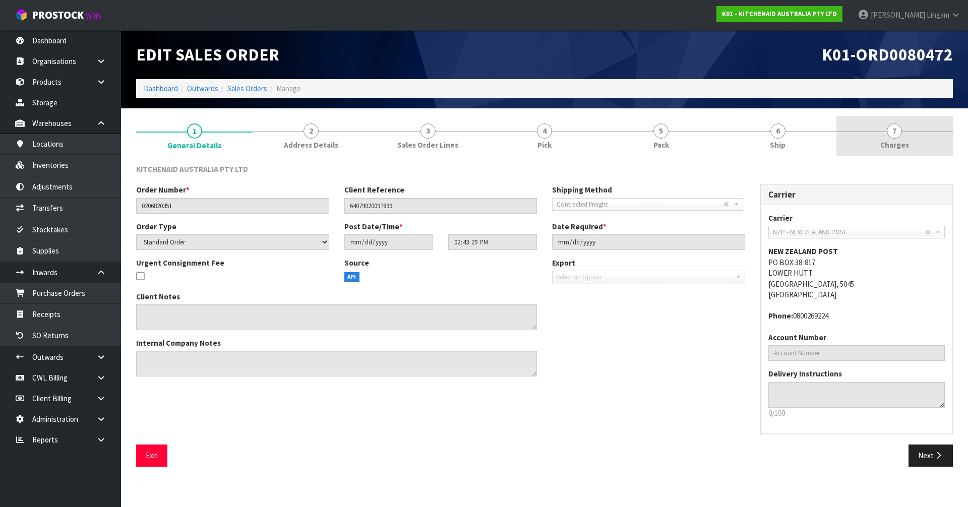
click at [894, 145] on span "Charges" at bounding box center [895, 145] width 29 height 11
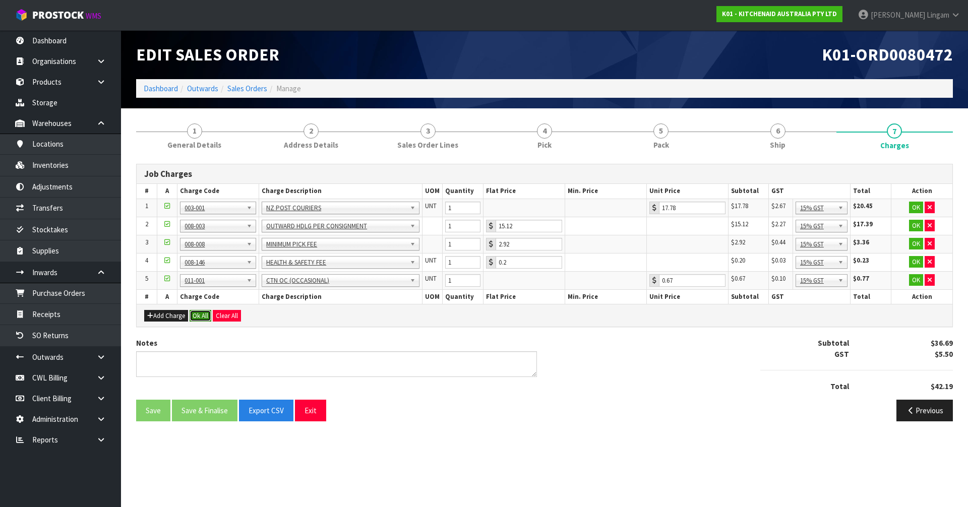
click at [201, 317] on button "Ok All" at bounding box center [201, 316] width 22 height 12
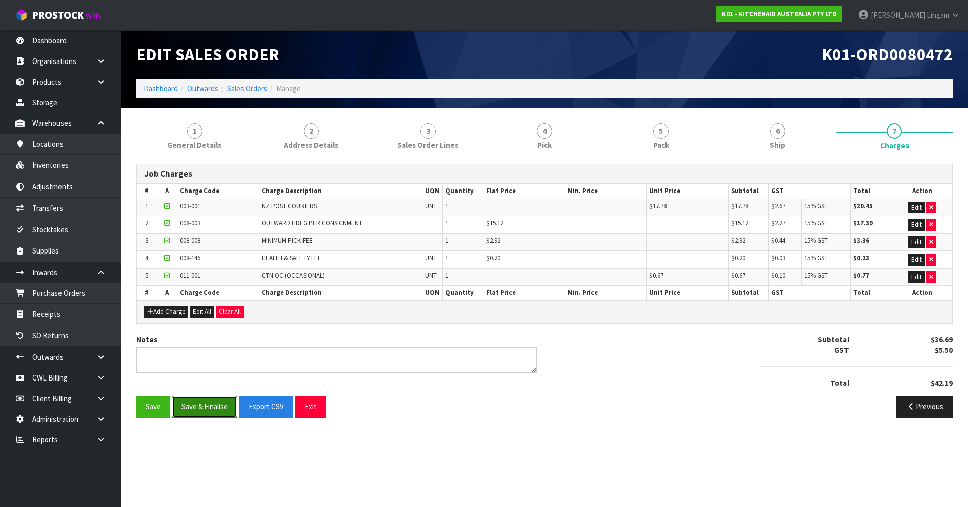
click at [210, 407] on button "Save & Finalise" at bounding box center [205, 407] width 66 height 22
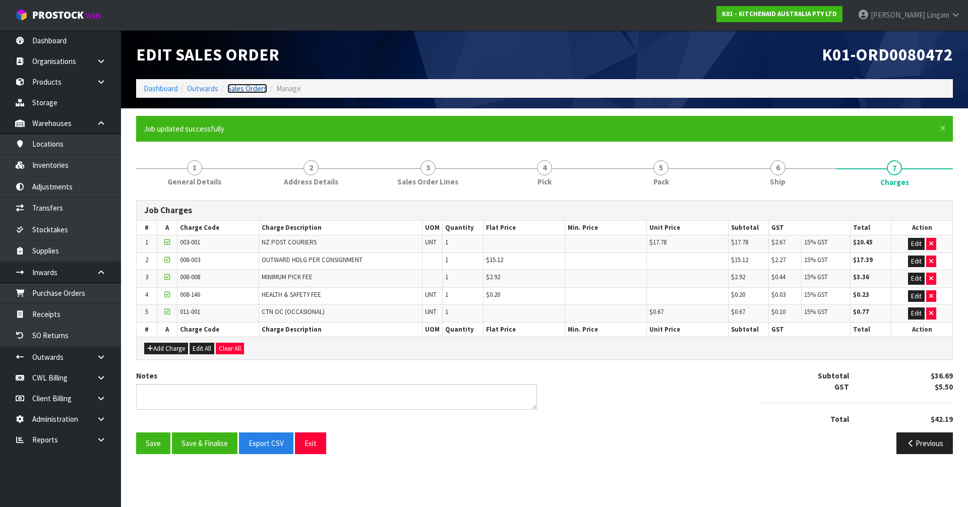
click at [252, 85] on link "Sales Orders" at bounding box center [247, 89] width 40 height 10
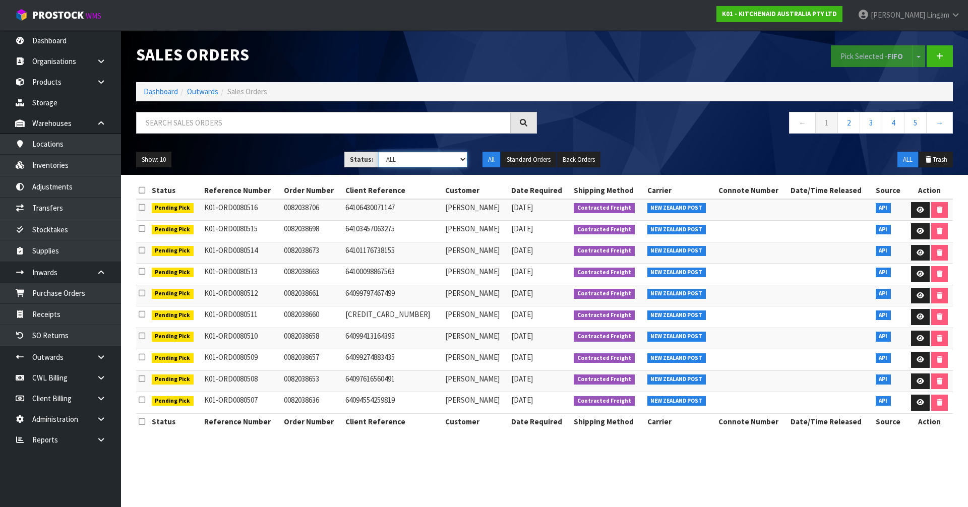
click at [454, 160] on select "Draft Pending Allocated Pending Pick Goods Picked Goods Packed Pending Charges …" at bounding box center [423, 160] width 89 height 16
select select "string:6"
click at [379, 152] on select "Draft Pending Allocated Pending Pick Goods Picked Goods Packed Pending Charges …" at bounding box center [423, 160] width 89 height 16
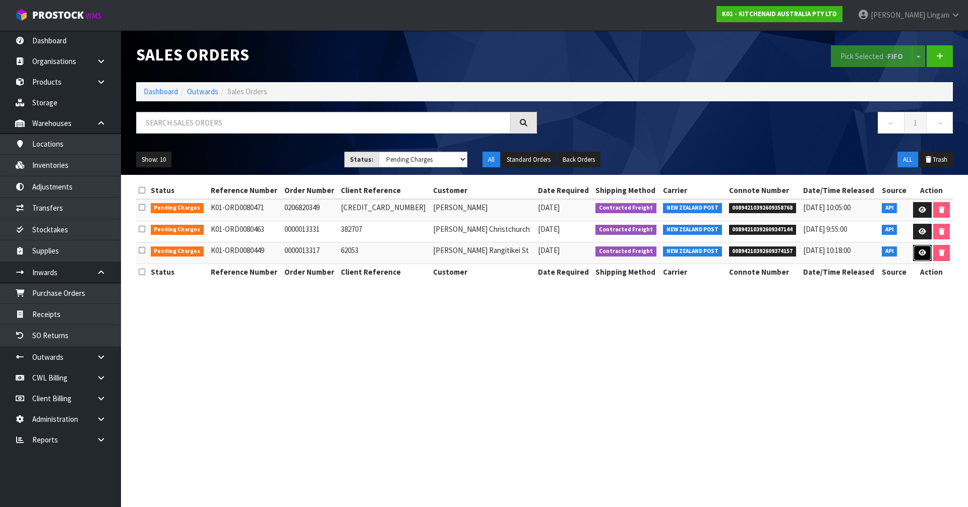
click at [919, 254] on icon at bounding box center [923, 253] width 8 height 7
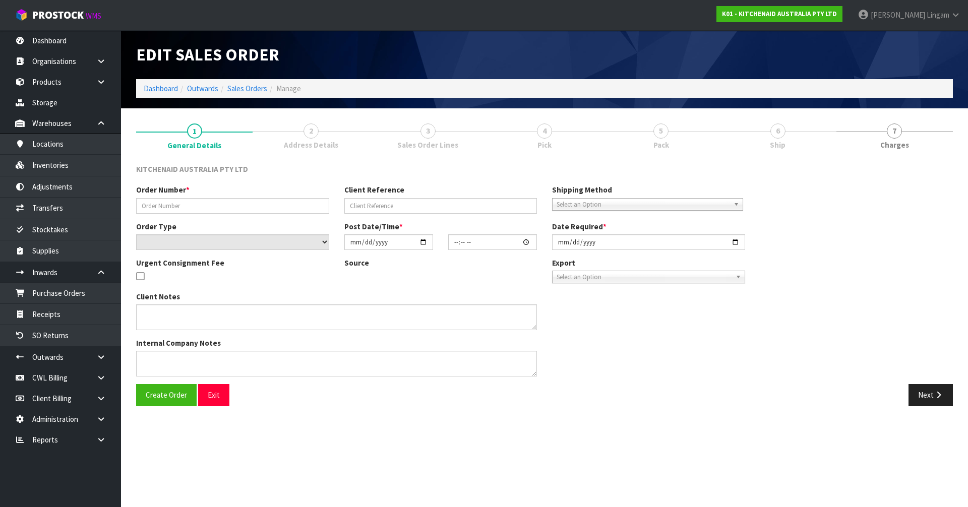
type input "0000013317"
type input "62053"
select select "number:0"
type input "2025-10-09"
type input "14:34:17.000"
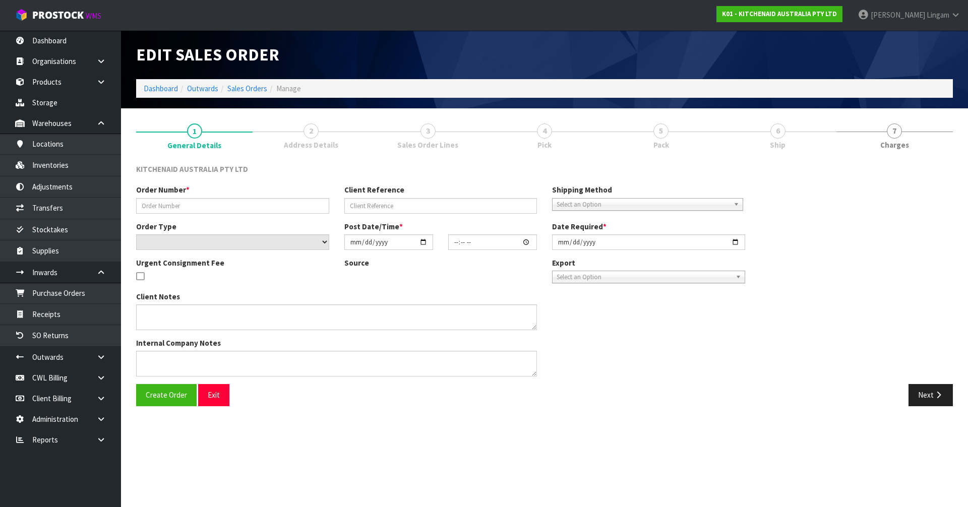
type input "2025-10-09"
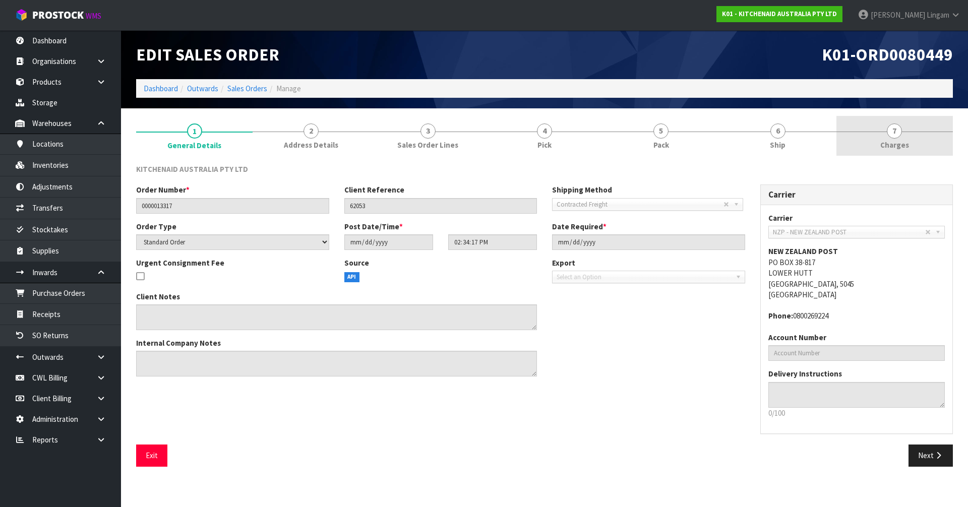
click at [917, 149] on link "7 [GEOGRAPHIC_DATA]" at bounding box center [895, 136] width 117 height 40
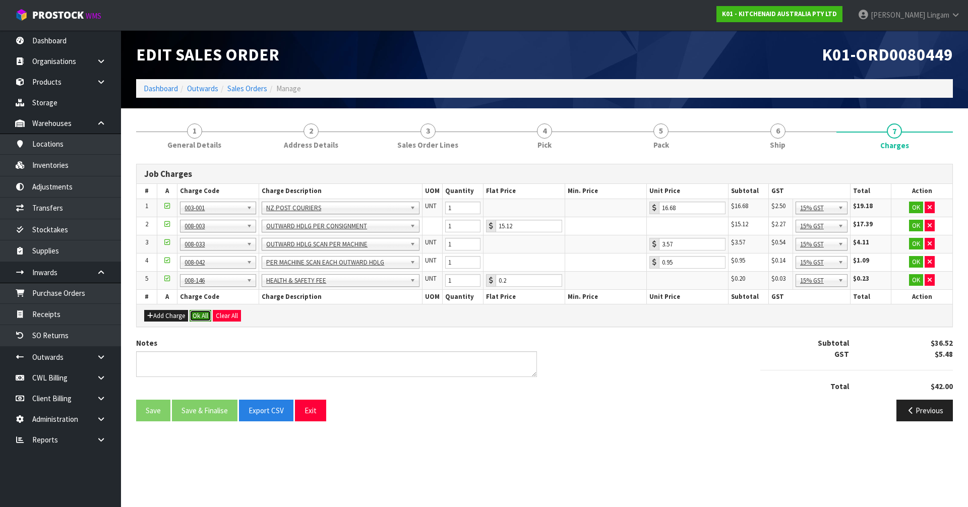
click at [202, 317] on button "Ok All" at bounding box center [201, 316] width 22 height 12
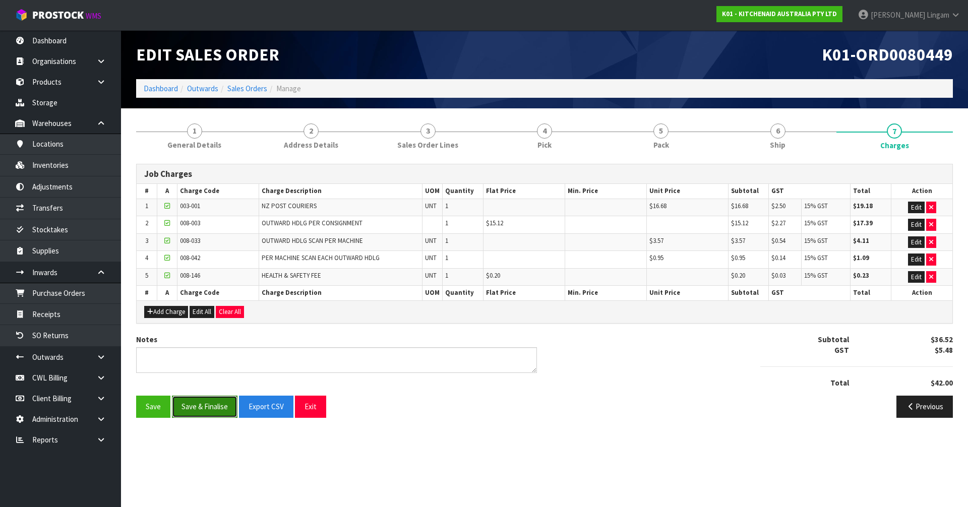
click at [197, 407] on button "Save & Finalise" at bounding box center [205, 407] width 66 height 22
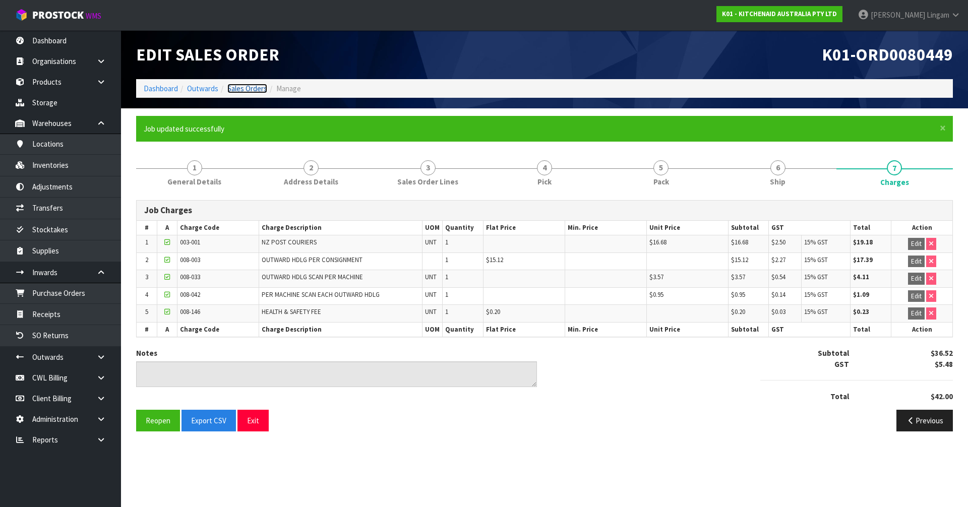
click at [252, 91] on link "Sales Orders" at bounding box center [247, 89] width 40 height 10
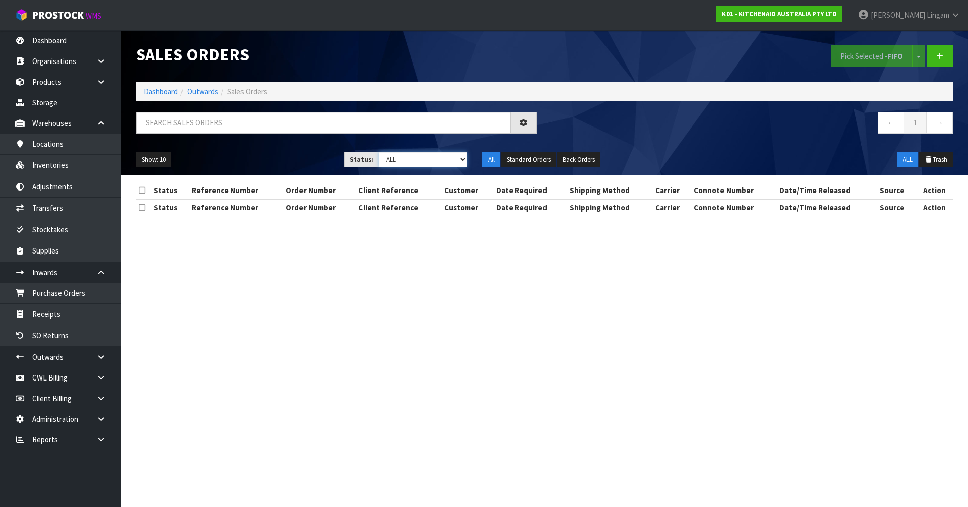
click at [458, 157] on select "Draft Pending Allocated Pending Pick Goods Picked Goods Packed Pending Charges …" at bounding box center [423, 160] width 89 height 16
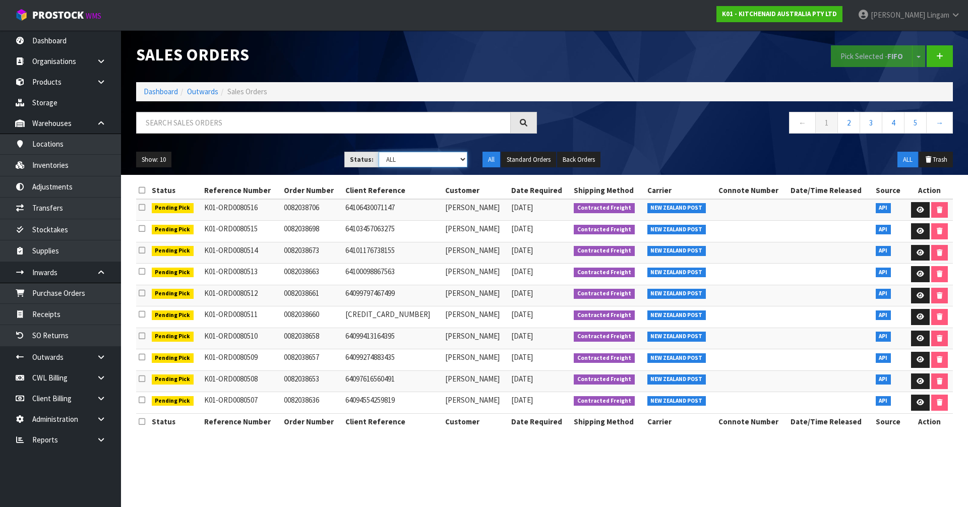
select select "string:6"
click at [379, 152] on select "Draft Pending Allocated Pending Pick Goods Picked Goods Packed Pending Charges …" at bounding box center [423, 160] width 89 height 16
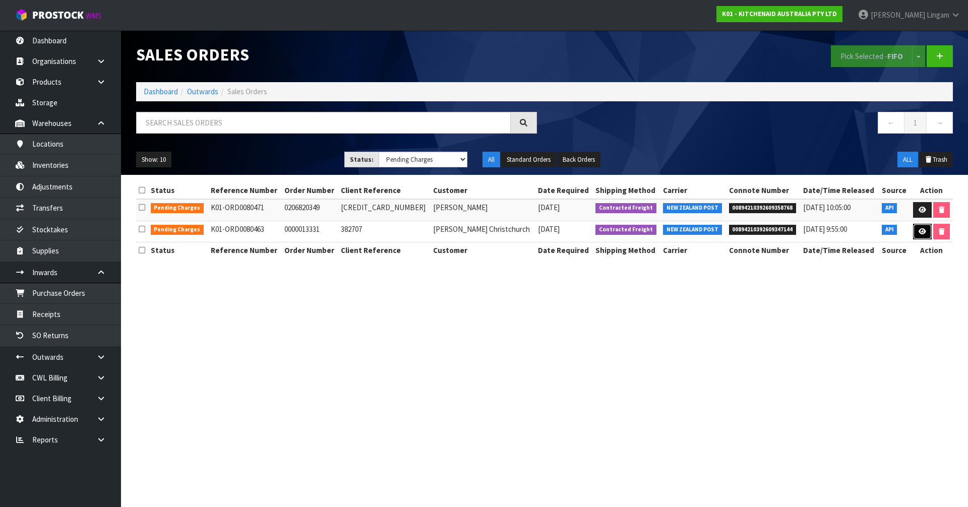
click at [919, 233] on icon at bounding box center [923, 232] width 8 height 7
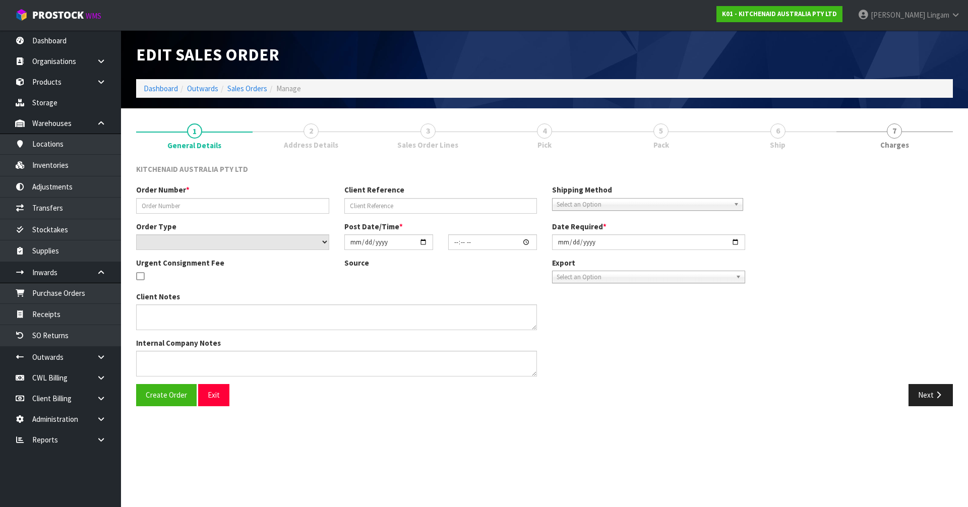
type input "0000013331"
type input "382707"
select select "number:0"
type input "2025-10-09"
type input "14:34:46.000"
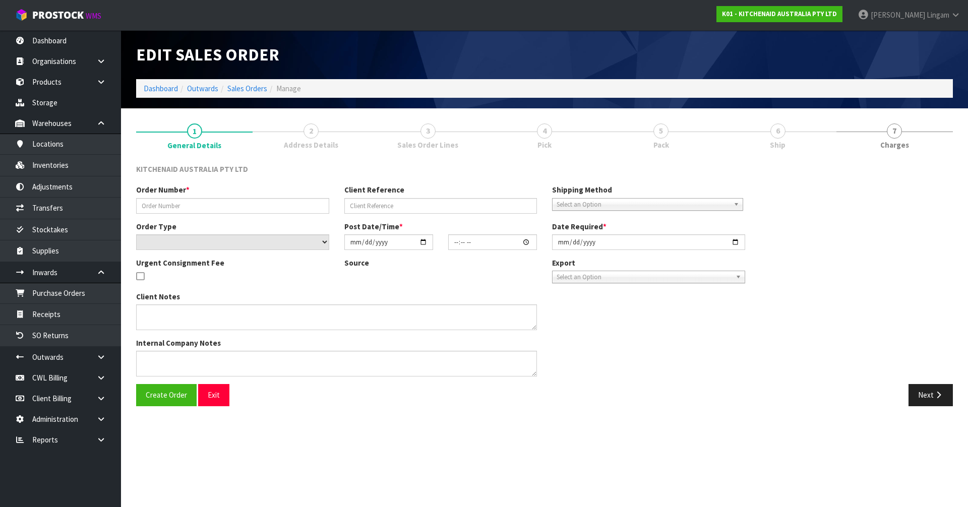
type input "2025-10-09"
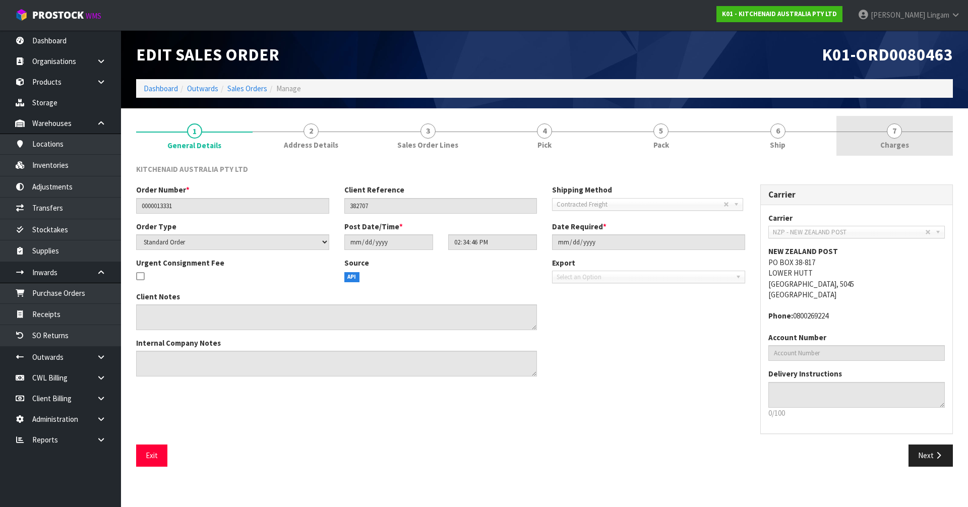
click at [903, 145] on span "Charges" at bounding box center [895, 145] width 29 height 11
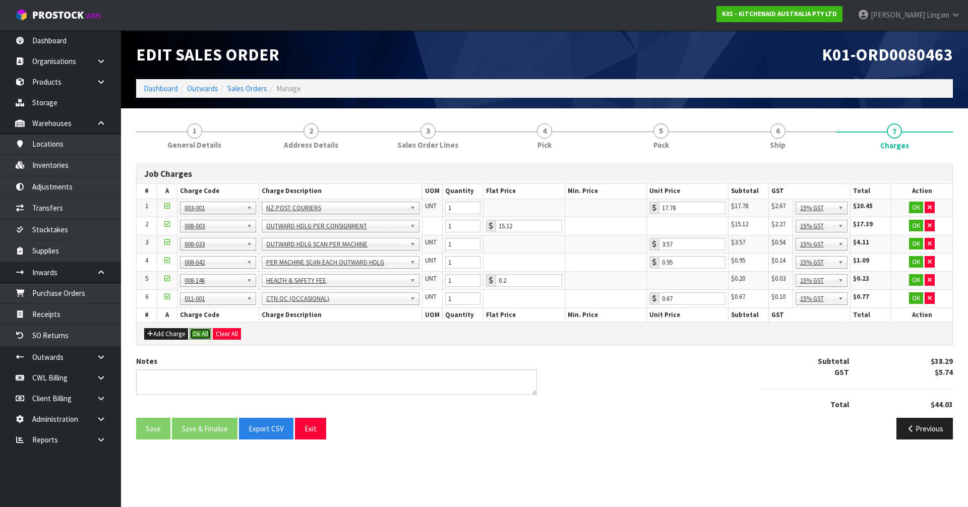
click at [199, 337] on button "Ok All" at bounding box center [201, 334] width 22 height 12
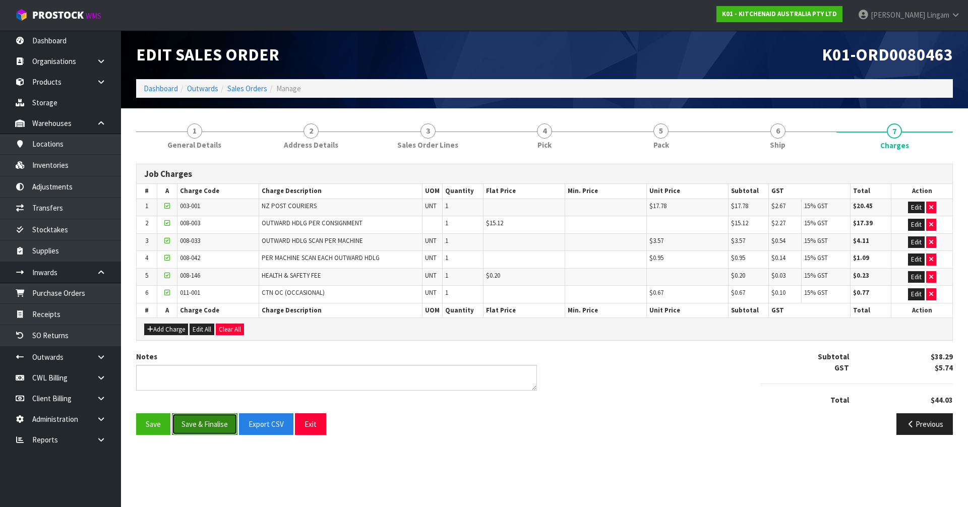
click at [207, 427] on button "Save & Finalise" at bounding box center [205, 425] width 66 height 22
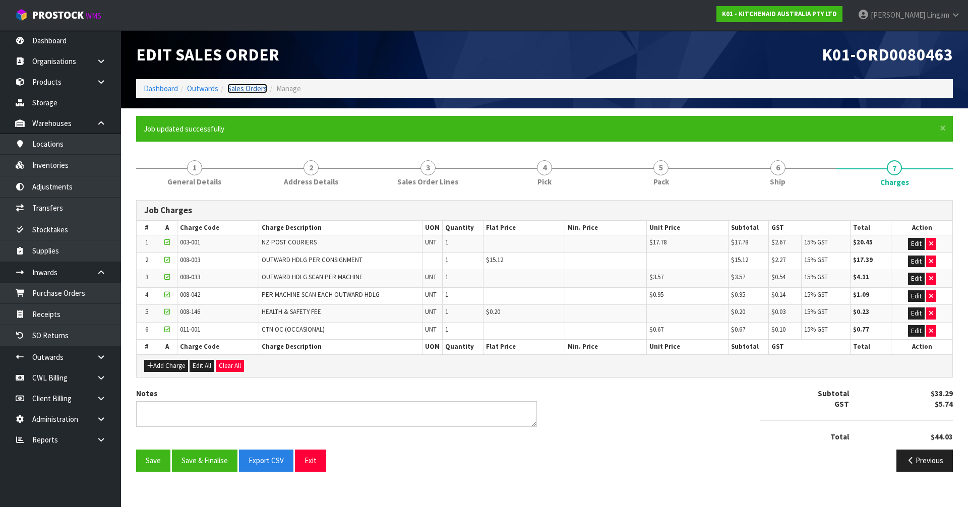
click at [257, 90] on link "Sales Orders" at bounding box center [247, 89] width 40 height 10
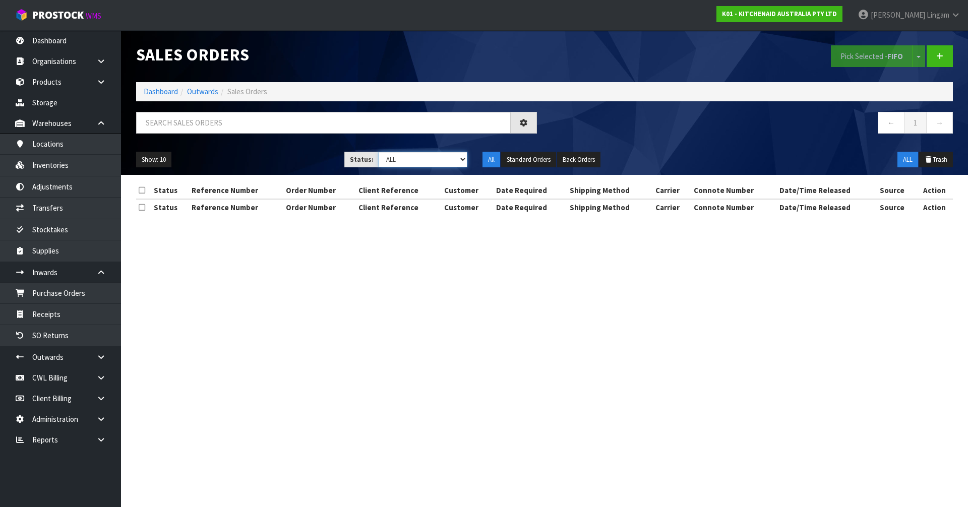
click at [457, 162] on select "Draft Pending Allocated Pending Pick Goods Picked Goods Packed Pending Charges …" at bounding box center [423, 160] width 89 height 16
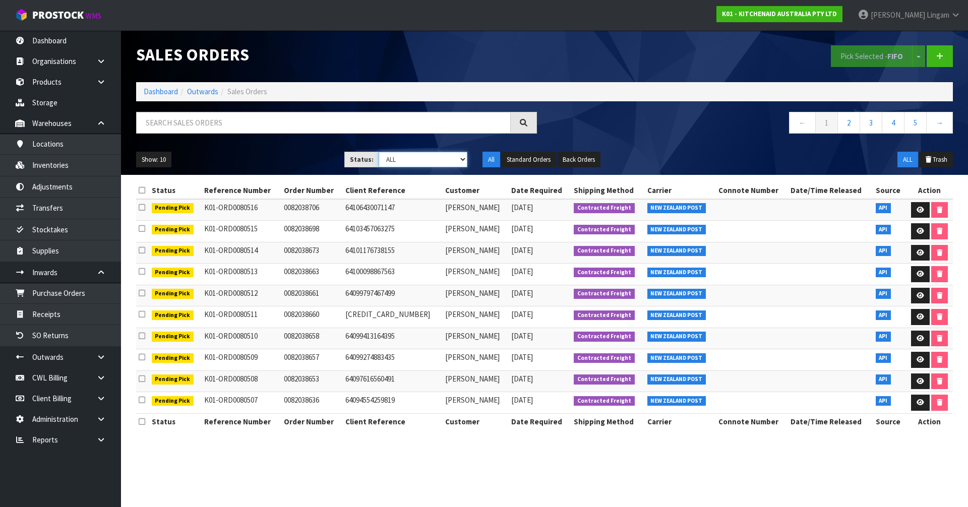
select select "string:6"
click at [379, 152] on select "Draft Pending Allocated Pending Pick Goods Picked Goods Packed Pending Charges …" at bounding box center [423, 160] width 89 height 16
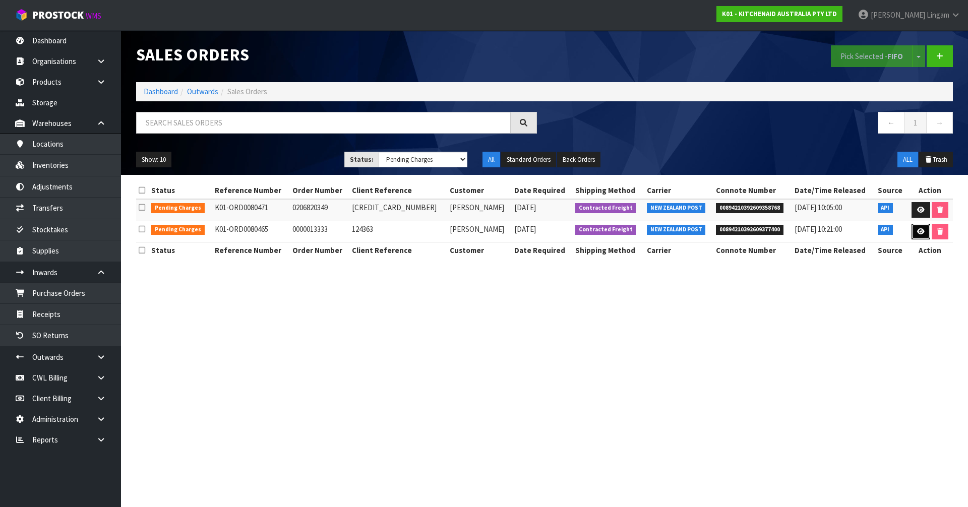
click at [922, 231] on icon at bounding box center [922, 232] width 8 height 7
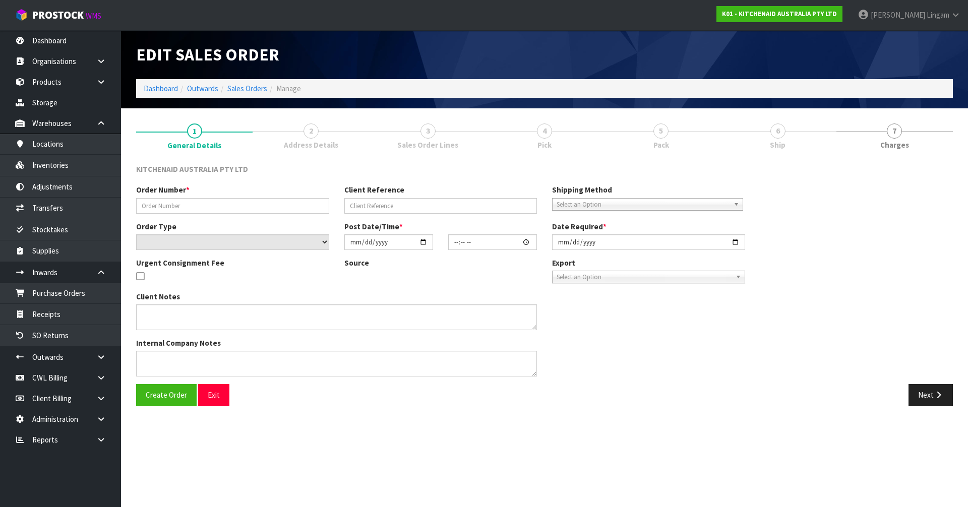
type input "0000013333"
type input "124363"
select select "number:0"
type input "2025-10-09"
type input "14:34:51.000"
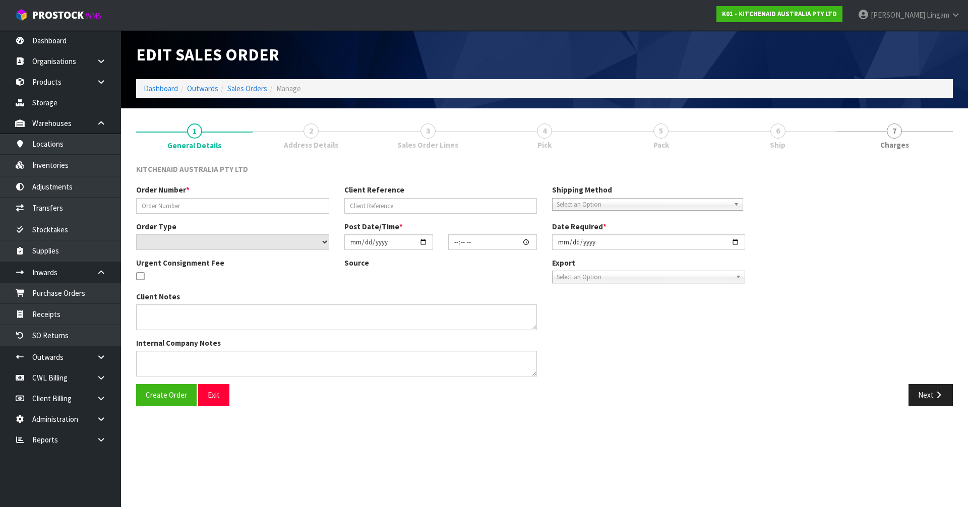
type input "2025-10-09"
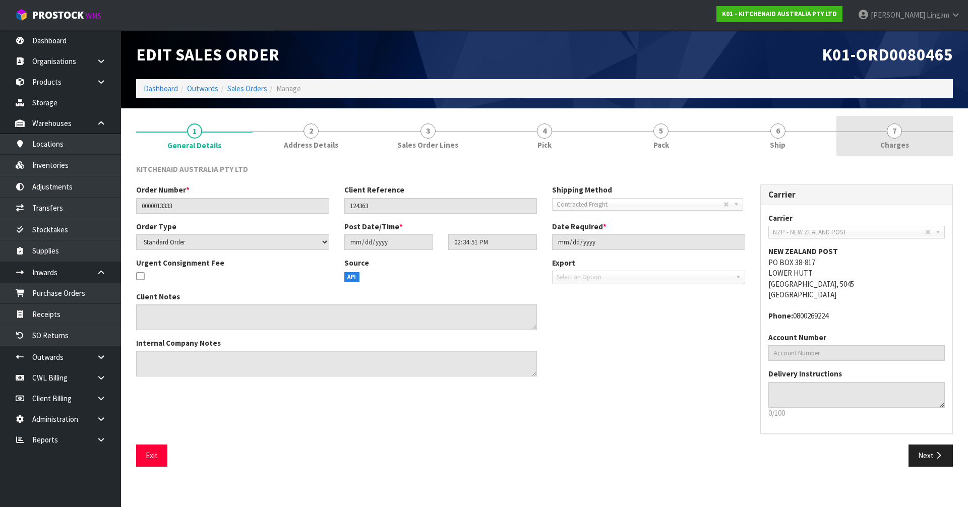
click at [908, 148] on link "7 [GEOGRAPHIC_DATA]" at bounding box center [895, 136] width 117 height 40
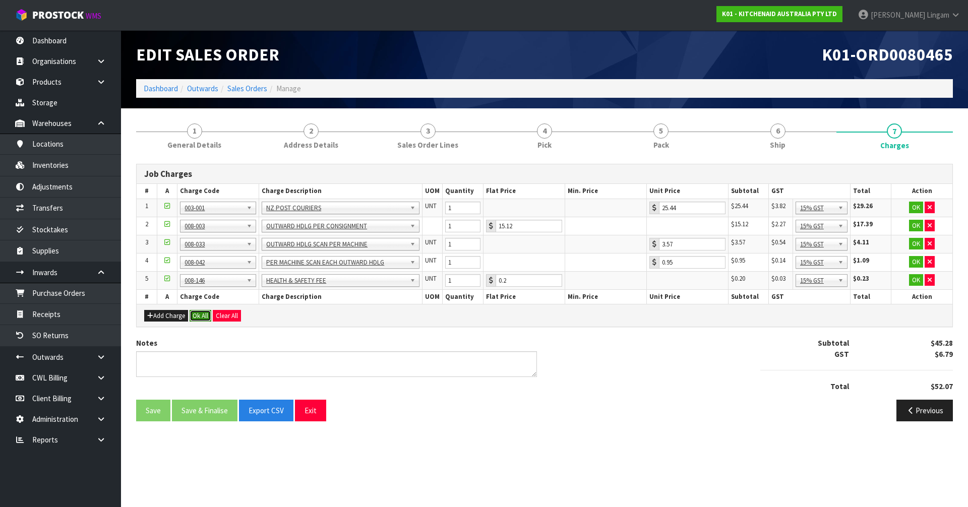
click at [197, 319] on button "Ok All" at bounding box center [201, 316] width 22 height 12
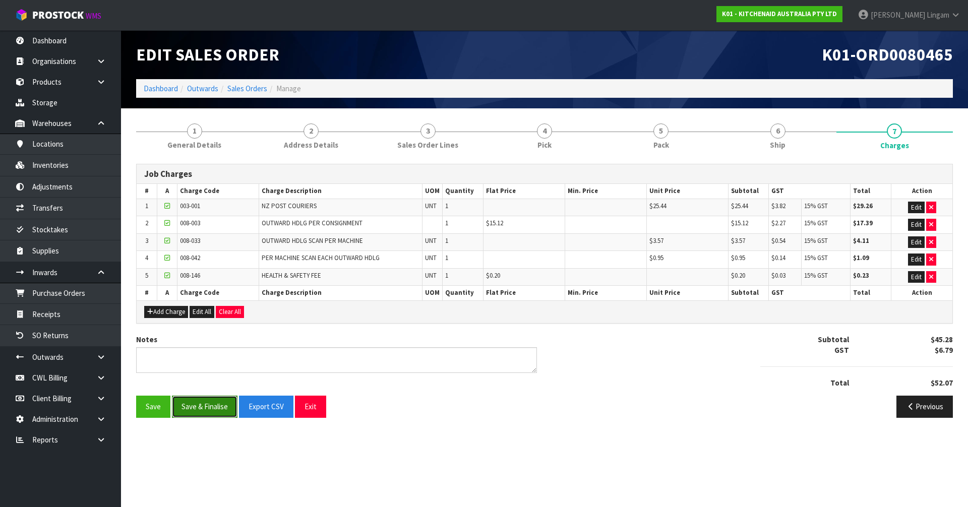
click at [212, 412] on button "Save & Finalise" at bounding box center [205, 407] width 66 height 22
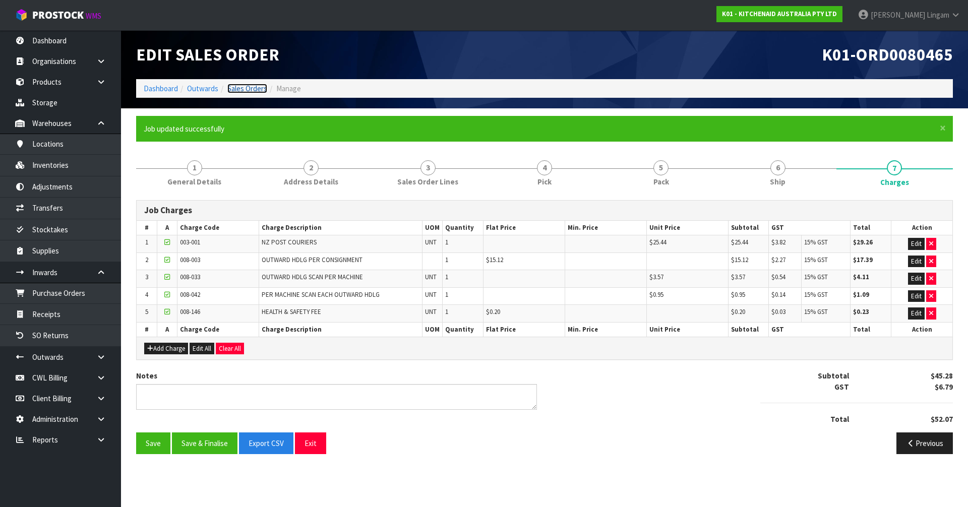
click at [259, 87] on link "Sales Orders" at bounding box center [247, 89] width 40 height 10
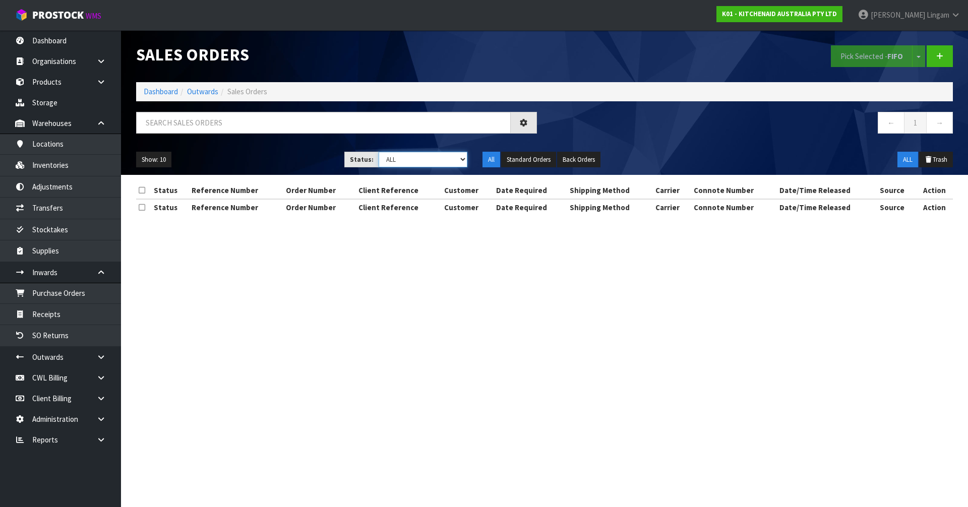
click at [449, 161] on select "Draft Pending Allocated Pending Pick Goods Picked Goods Packed Pending Charges …" at bounding box center [423, 160] width 89 height 16
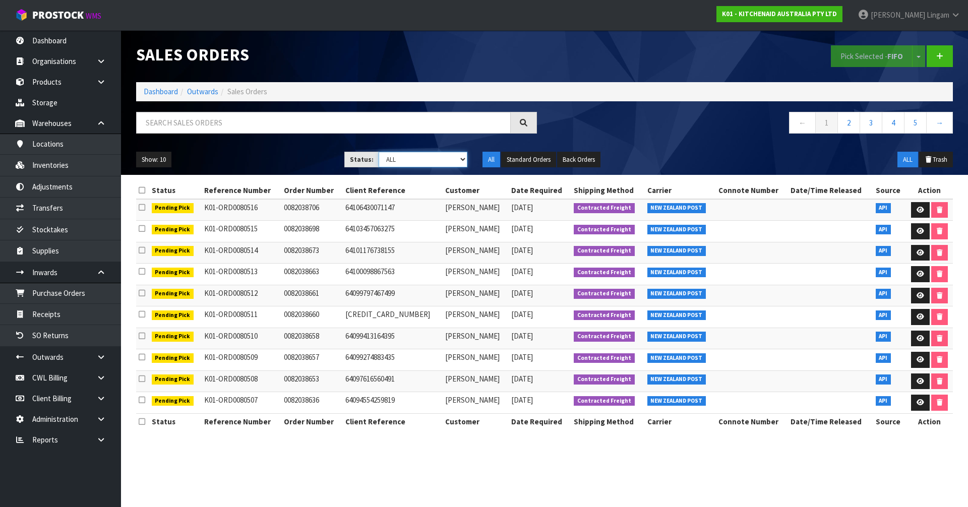
select select "string:6"
click at [379, 152] on select "Draft Pending Allocated Pending Pick Goods Picked Goods Packed Pending Charges …" at bounding box center [423, 160] width 89 height 16
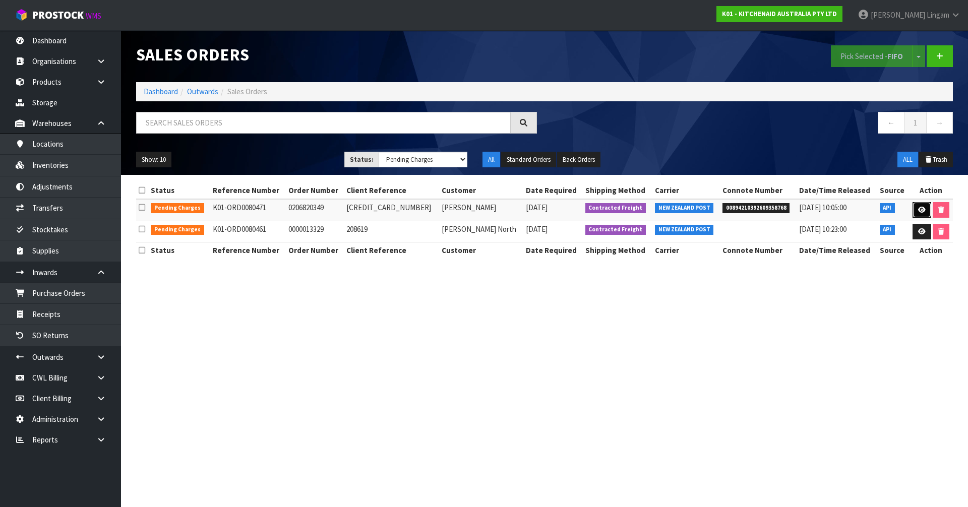
click at [921, 210] on icon at bounding box center [923, 210] width 8 height 7
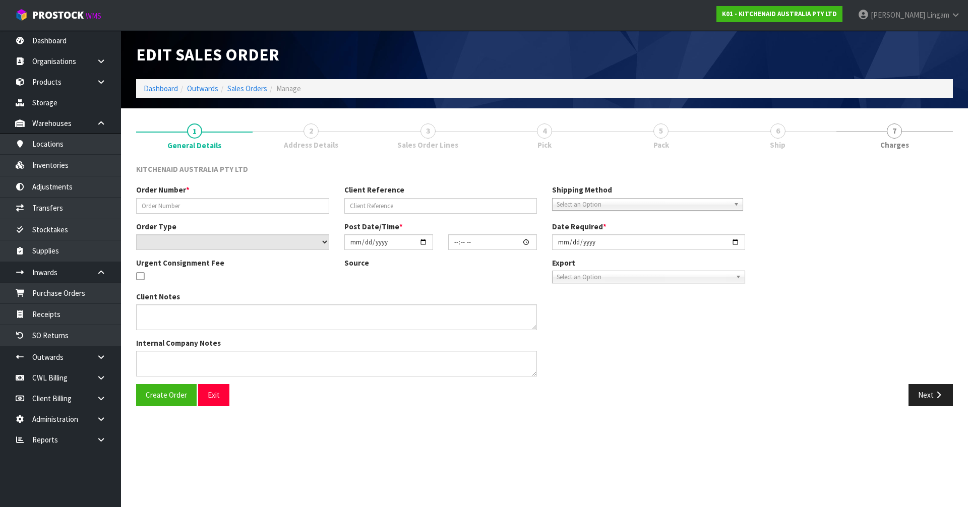
type input "0206820349"
type input "64022243606891"
select select "number:0"
type input "2025-10-09"
type input "14:43:27.000"
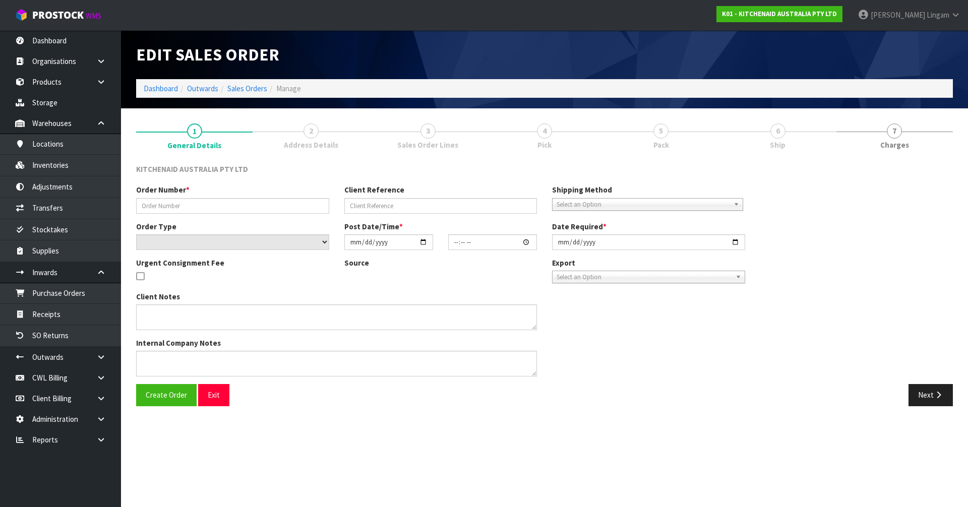
type input "2025-10-09"
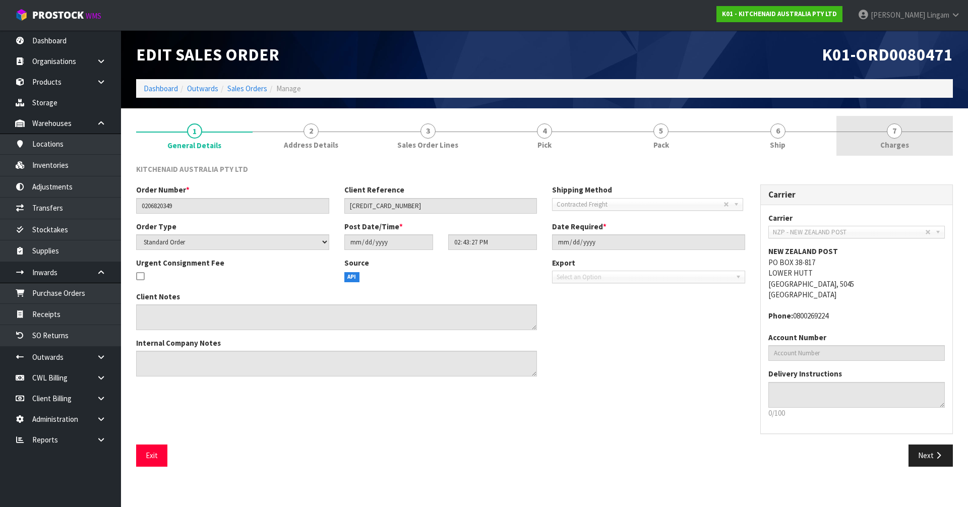
click at [915, 142] on link "7 [GEOGRAPHIC_DATA]" at bounding box center [895, 136] width 117 height 40
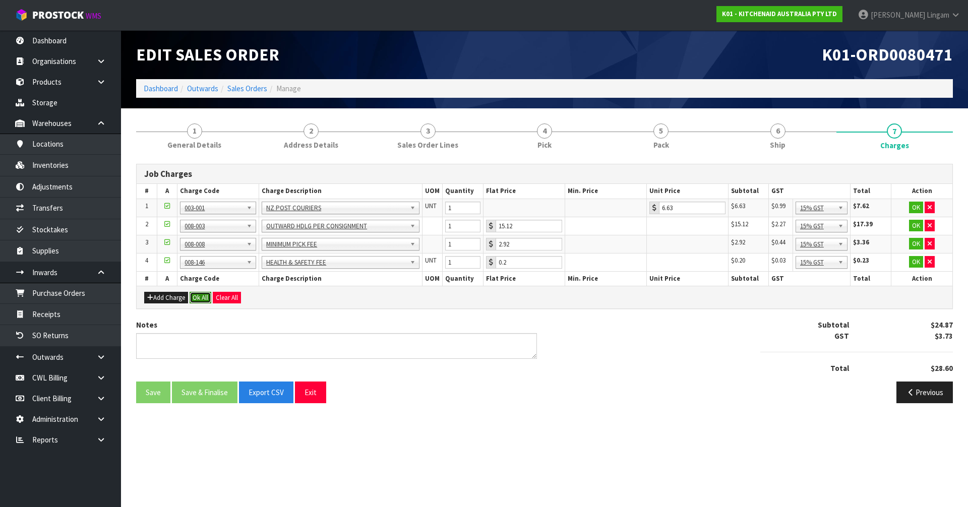
click at [203, 301] on button "Ok All" at bounding box center [201, 298] width 22 height 12
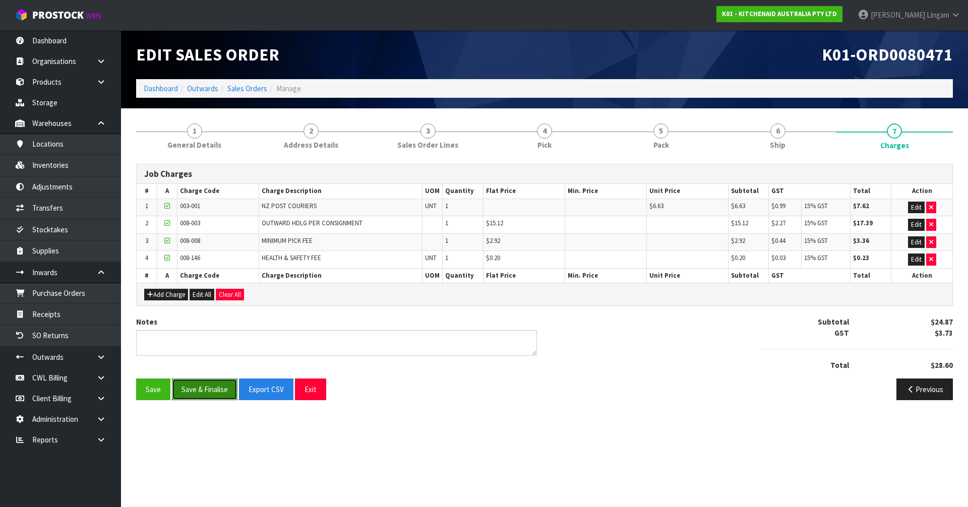
click at [204, 394] on button "Save & Finalise" at bounding box center [205, 390] width 66 height 22
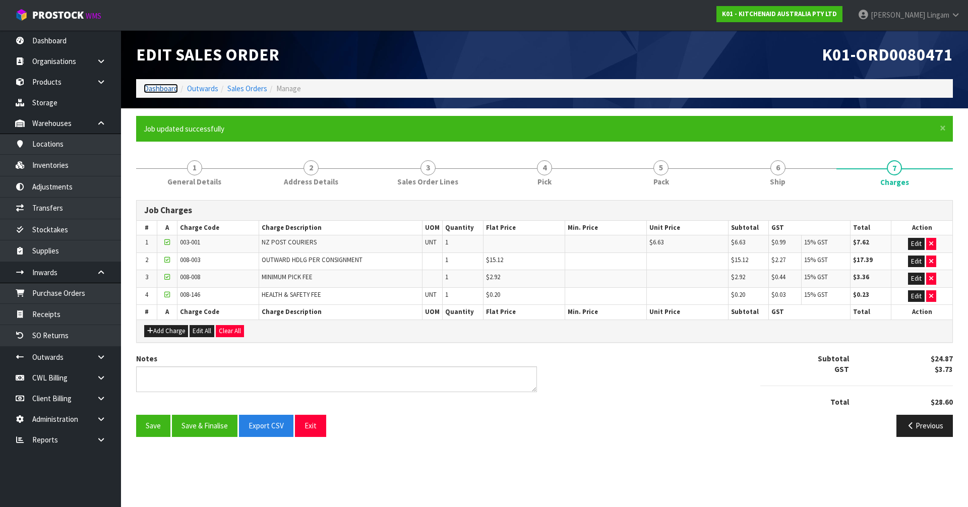
click at [160, 92] on link "Dashboard" at bounding box center [161, 89] width 34 height 10
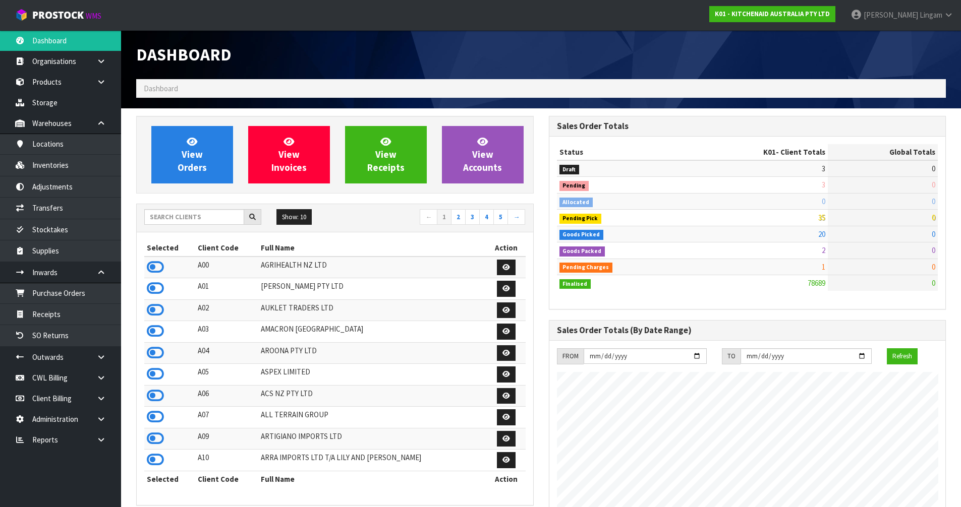
scroll to position [764, 412]
click at [202, 164] on span "View Orders" at bounding box center [192, 155] width 29 height 38
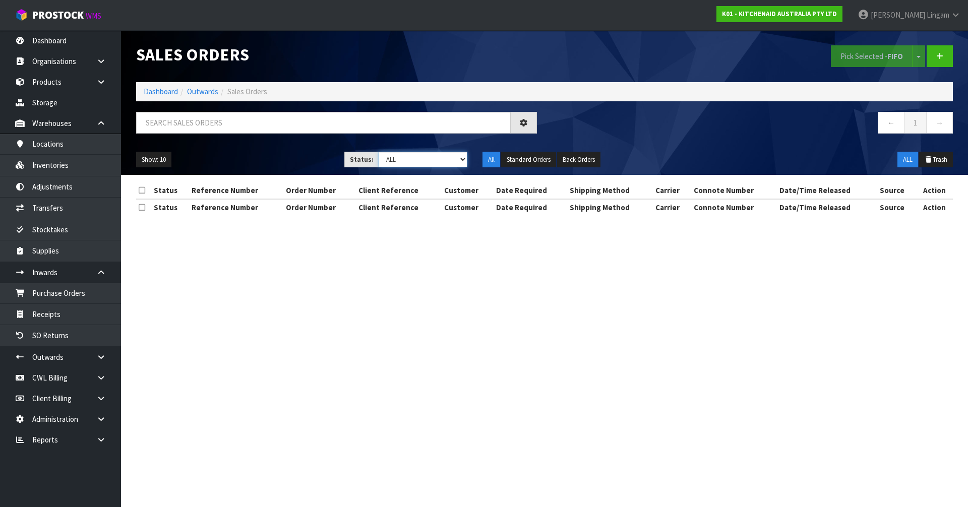
click at [457, 160] on select "Draft Pending Allocated Pending Pick Goods Picked Goods Packed Pending Charges …" at bounding box center [423, 160] width 89 height 16
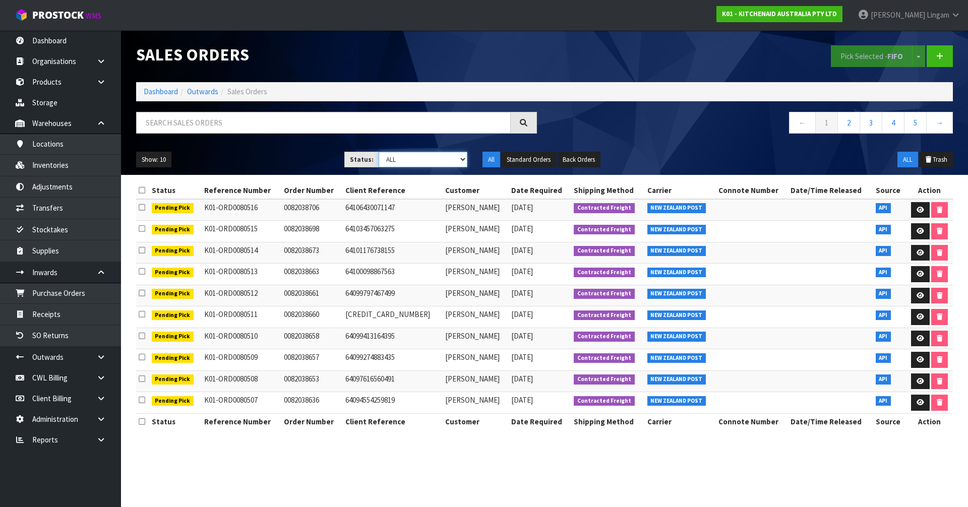
select select "string:6"
click at [379, 152] on select "Draft Pending Allocated Pending Pick Goods Picked Goods Packed Pending Charges …" at bounding box center [423, 160] width 89 height 16
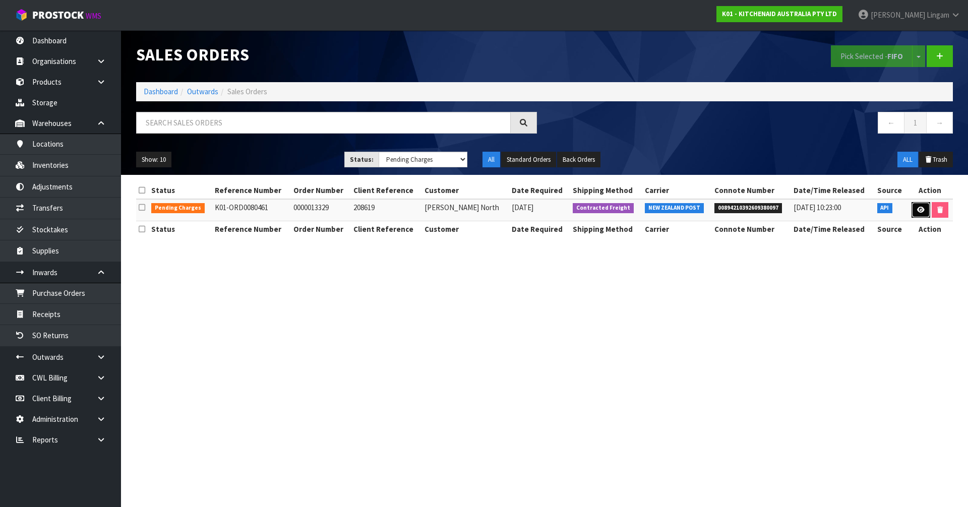
click at [923, 211] on icon at bounding box center [922, 210] width 8 height 7
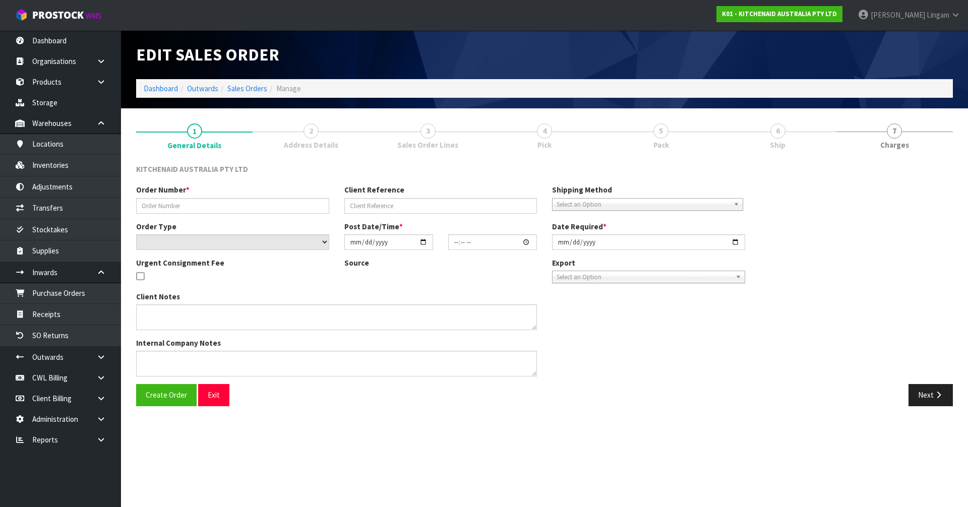
type input "0000013329"
type input "208619"
select select "number:0"
type input "2025-10-09"
type input "14:34:42.000"
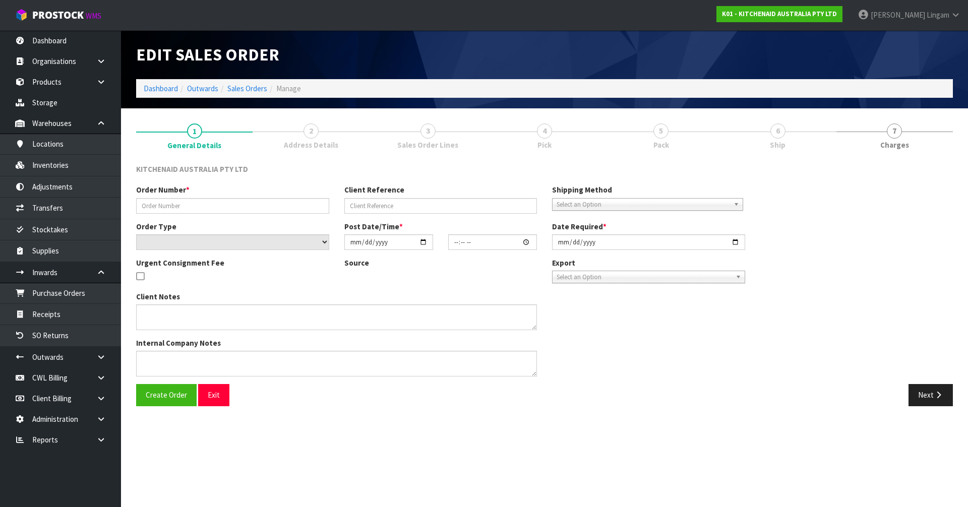
type input "2025-10-09"
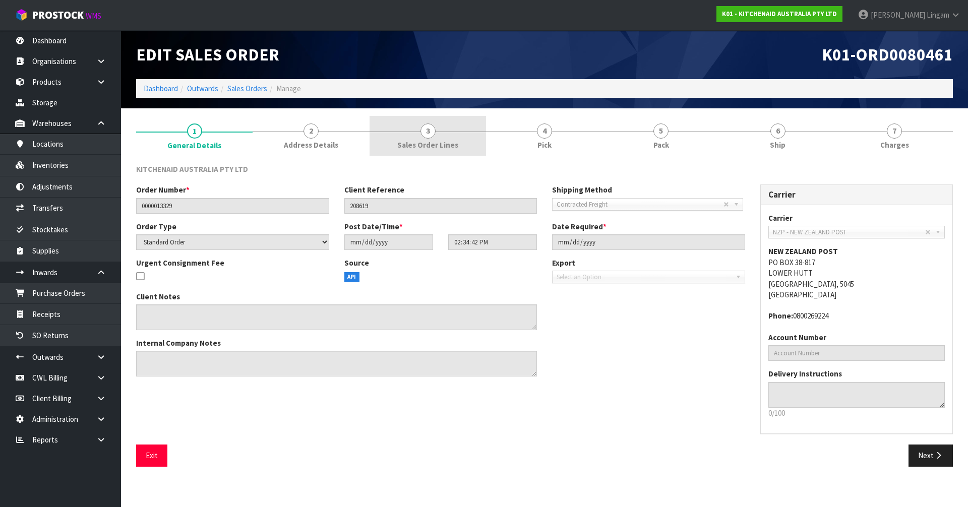
click at [454, 148] on span "Sales Order Lines" at bounding box center [427, 145] width 61 height 11
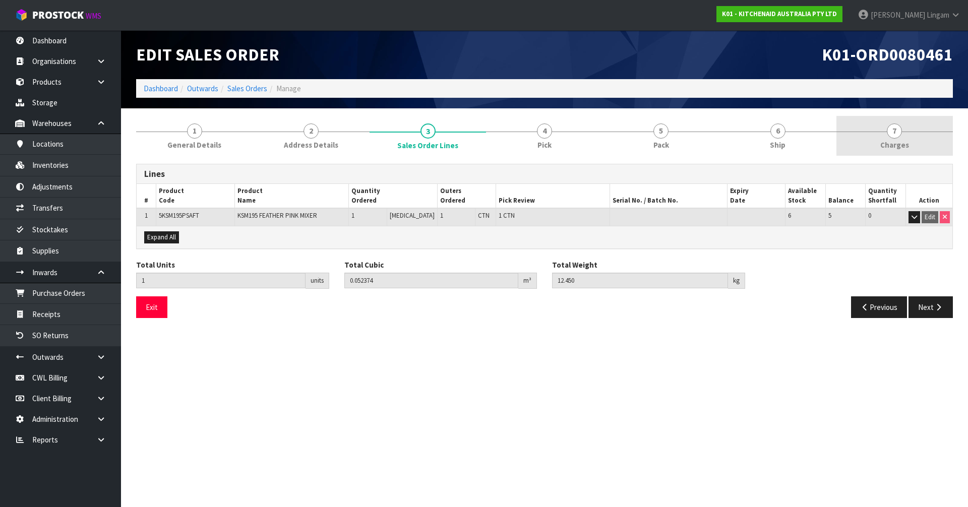
click at [920, 142] on link "7 [GEOGRAPHIC_DATA]" at bounding box center [895, 136] width 117 height 40
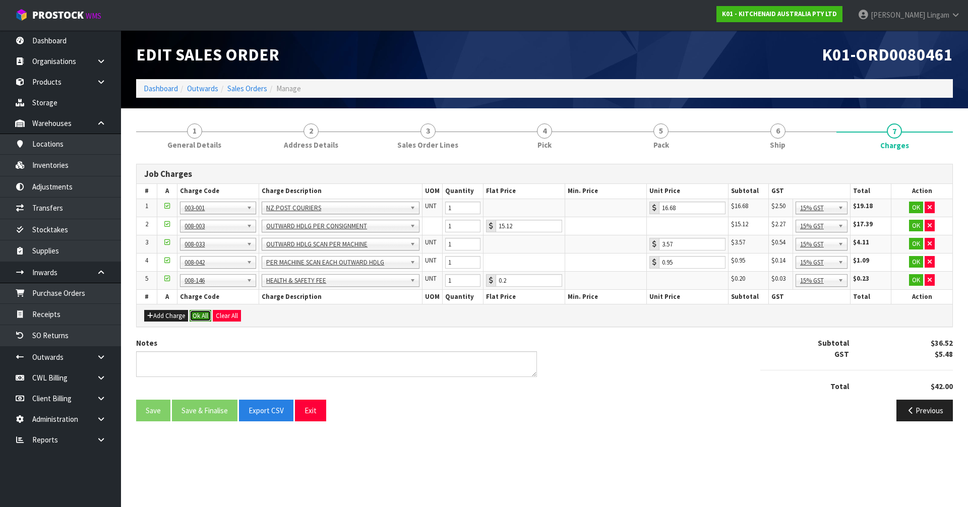
click at [204, 318] on button "Ok All" at bounding box center [201, 316] width 22 height 12
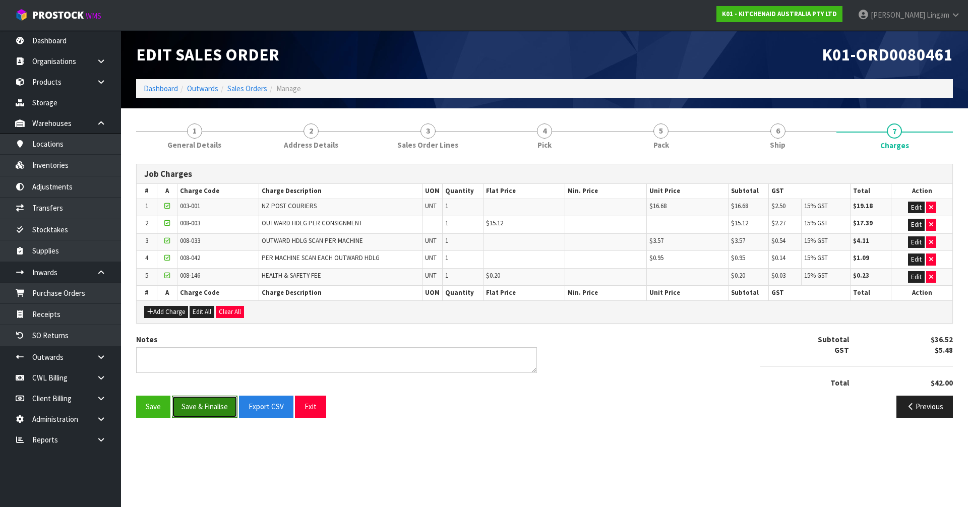
click at [224, 405] on button "Save & Finalise" at bounding box center [205, 407] width 66 height 22
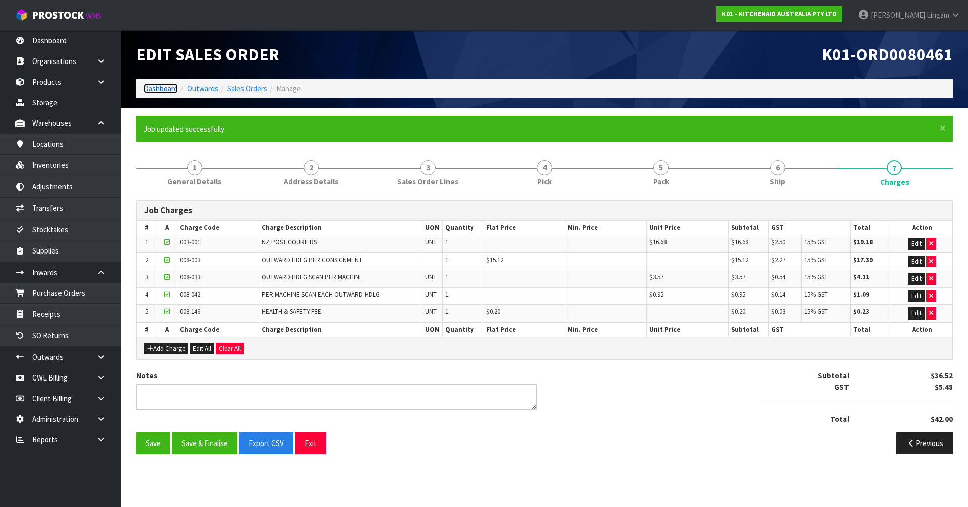
click at [152, 88] on link "Dashboard" at bounding box center [161, 89] width 34 height 10
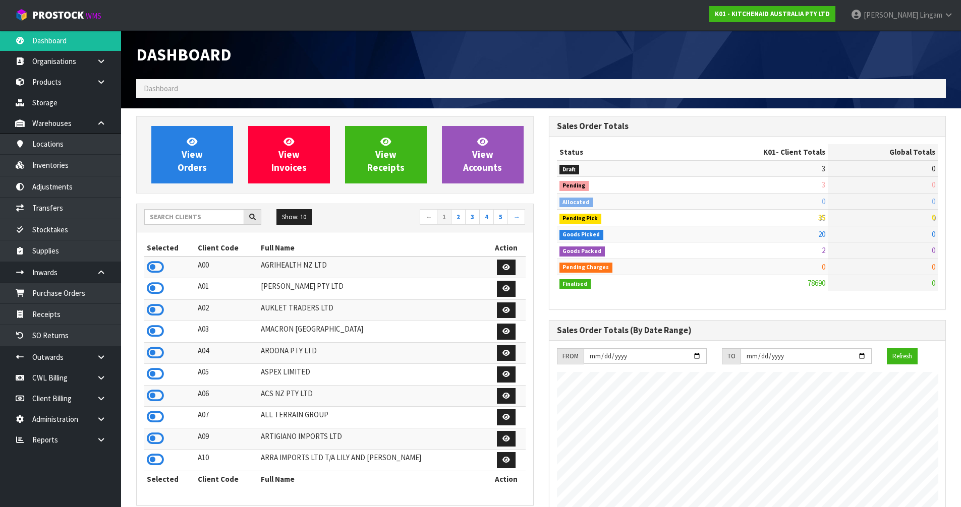
scroll to position [764, 412]
click at [192, 215] on input "text" at bounding box center [194, 217] width 100 height 16
click at [177, 217] on input "text" at bounding box center [194, 217] width 100 height 16
click at [154, 220] on input "text" at bounding box center [194, 217] width 100 height 16
click at [225, 220] on input "text" at bounding box center [194, 217] width 100 height 16
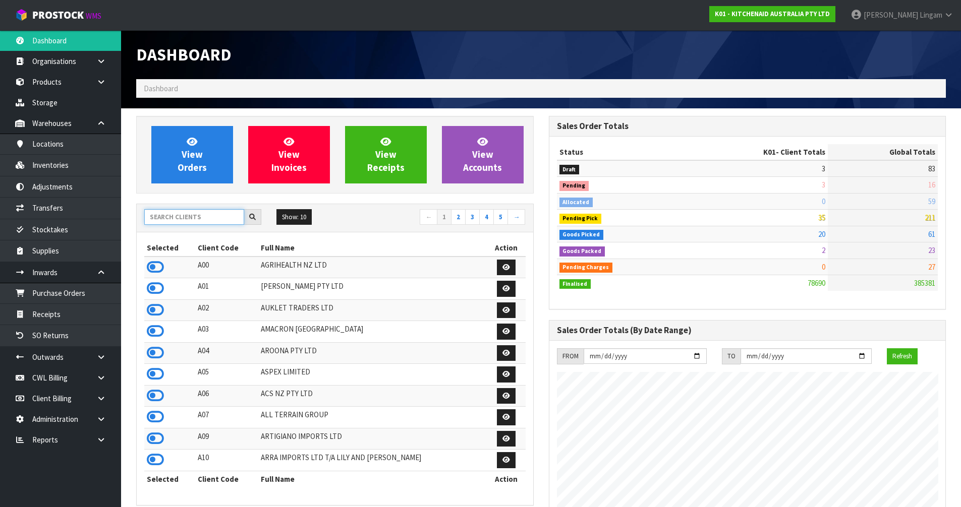
click at [202, 218] on input "text" at bounding box center [194, 217] width 100 height 16
click at [193, 219] on input "text" at bounding box center [194, 217] width 100 height 16
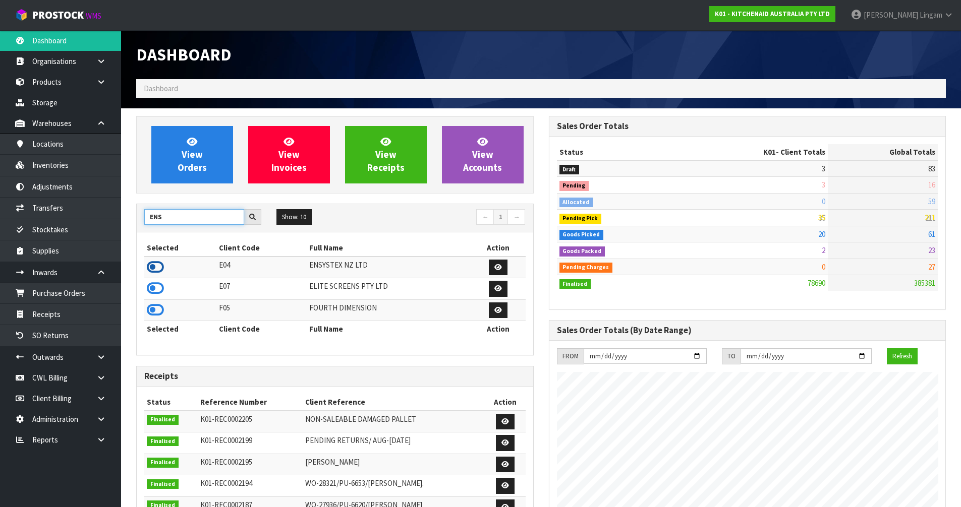
type input "ENS"
click at [156, 266] on icon at bounding box center [155, 267] width 17 height 15
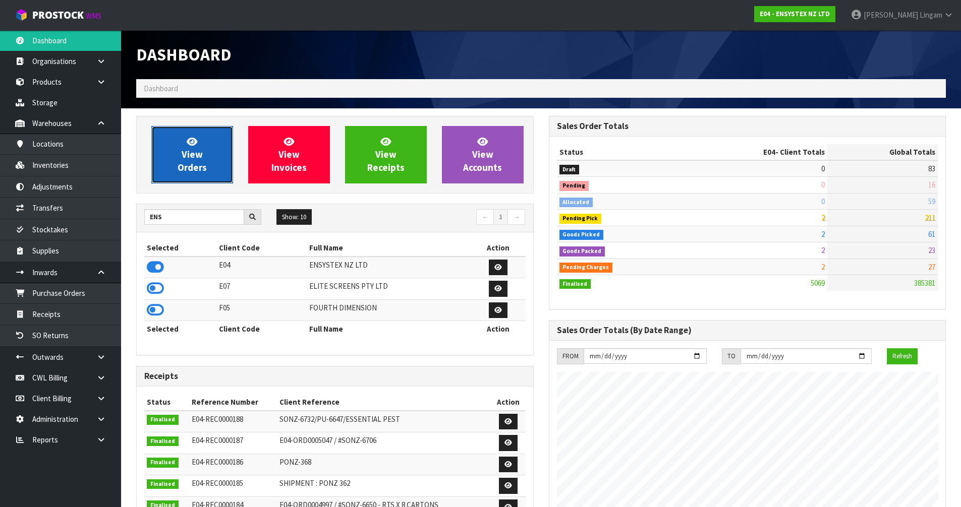
click at [204, 166] on span "View Orders" at bounding box center [192, 155] width 29 height 38
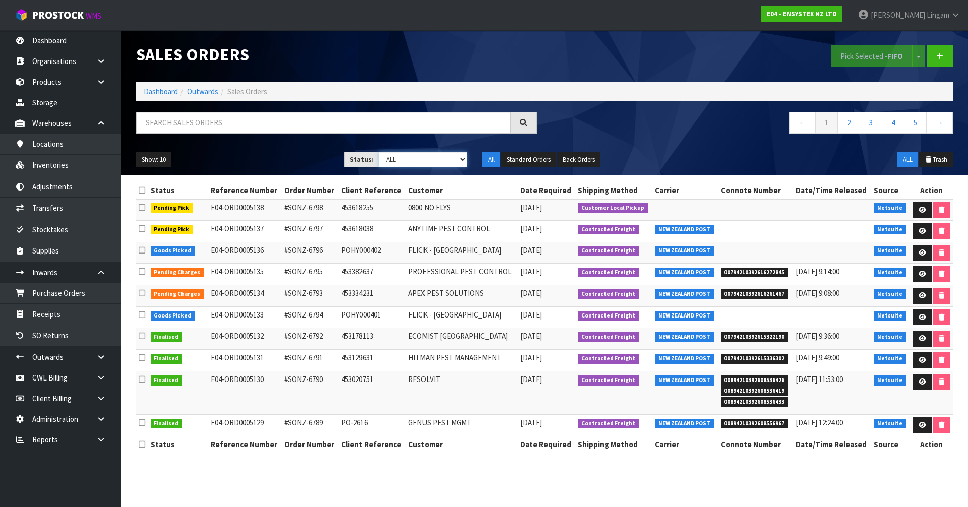
drag, startPoint x: 458, startPoint y: 162, endPoint x: 453, endPoint y: 166, distance: 5.7
click at [458, 162] on select "Draft Pending Allocated Pending Pick Goods Picked Goods Packed Pending Charges …" at bounding box center [423, 160] width 89 height 16
select select "string:6"
click at [379, 152] on select "Draft Pending Allocated Pending Pick Goods Picked Goods Packed Pending Charges …" at bounding box center [423, 160] width 89 height 16
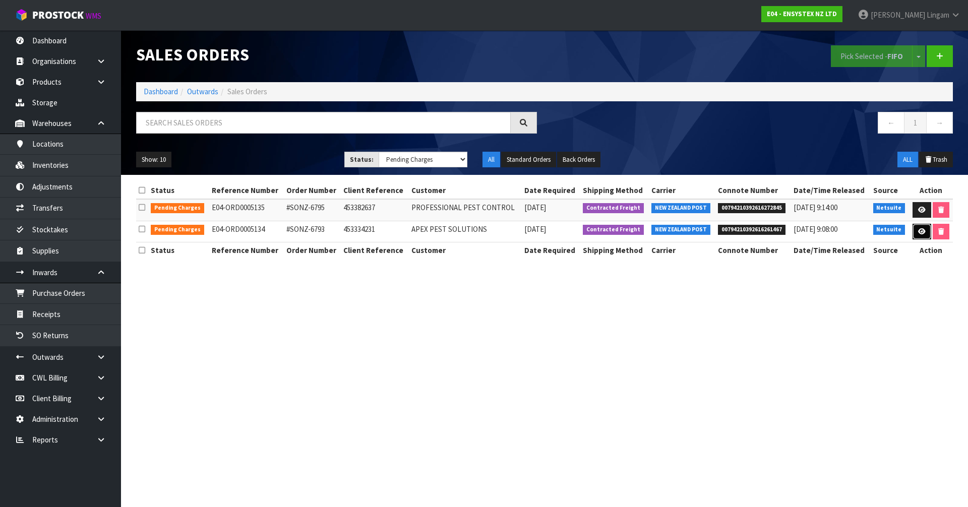
click at [919, 232] on icon at bounding box center [923, 232] width 8 height 7
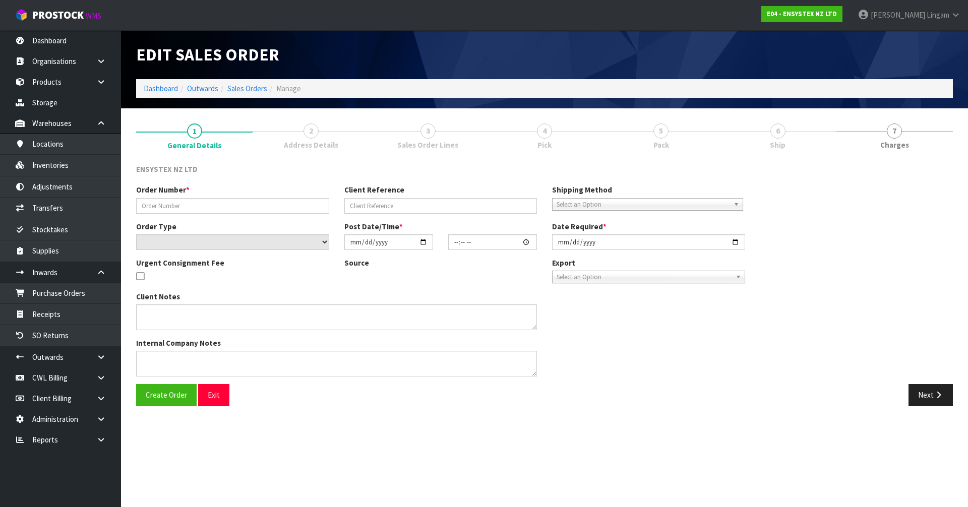
type input "#SONZ-6793"
type input "453334231"
select select "number:0"
type input "2025-10-10"
type input "17:00:21.000"
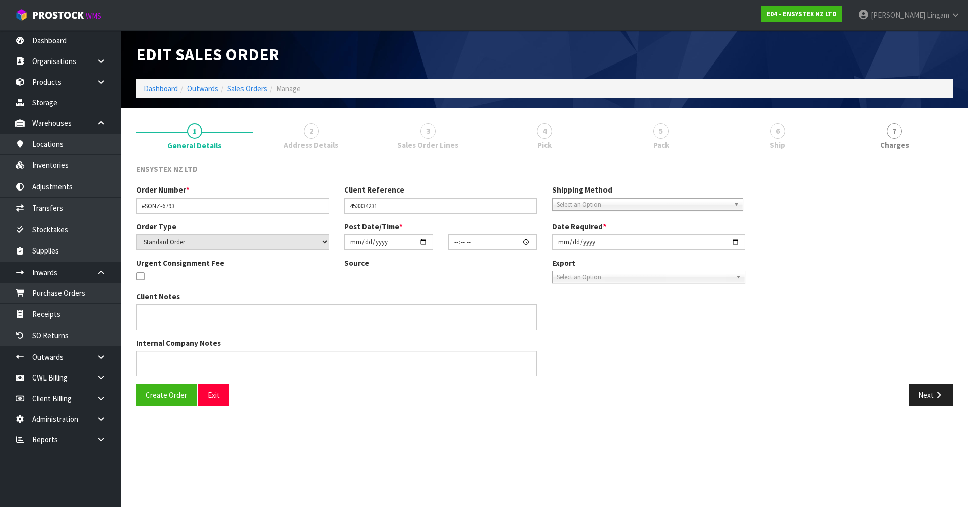
type input "2025-10-13"
type textarea "Please deliver to 29 Oxford Terrace Edmonton Lower Hutt Upper Hutt"
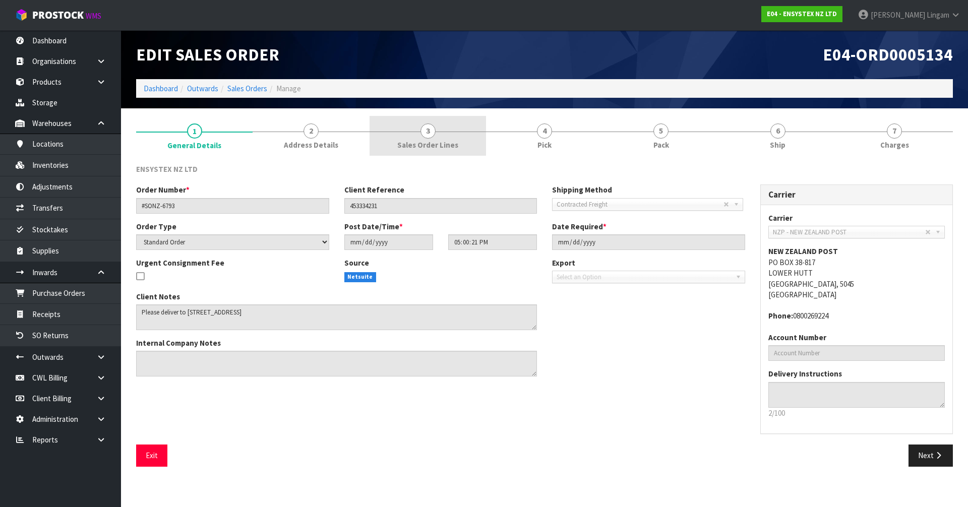
click at [469, 142] on link "3 Sales Order Lines" at bounding box center [428, 136] width 117 height 40
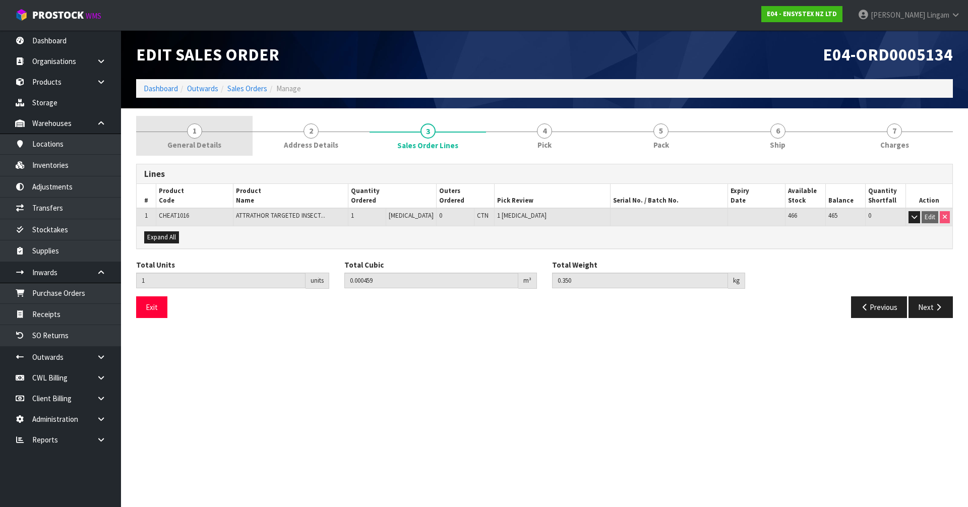
click at [202, 146] on span "General Details" at bounding box center [194, 145] width 54 height 11
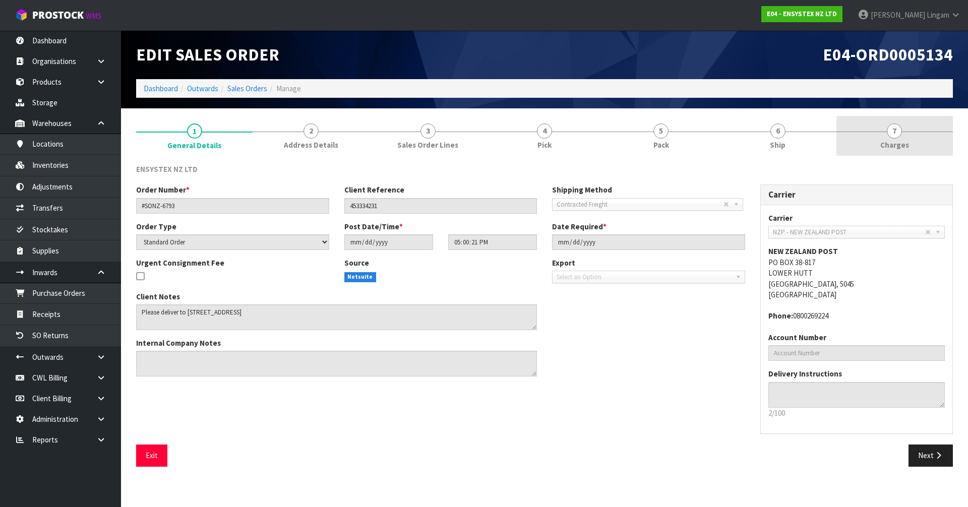
click at [923, 138] on link "7 [GEOGRAPHIC_DATA]" at bounding box center [895, 136] width 117 height 40
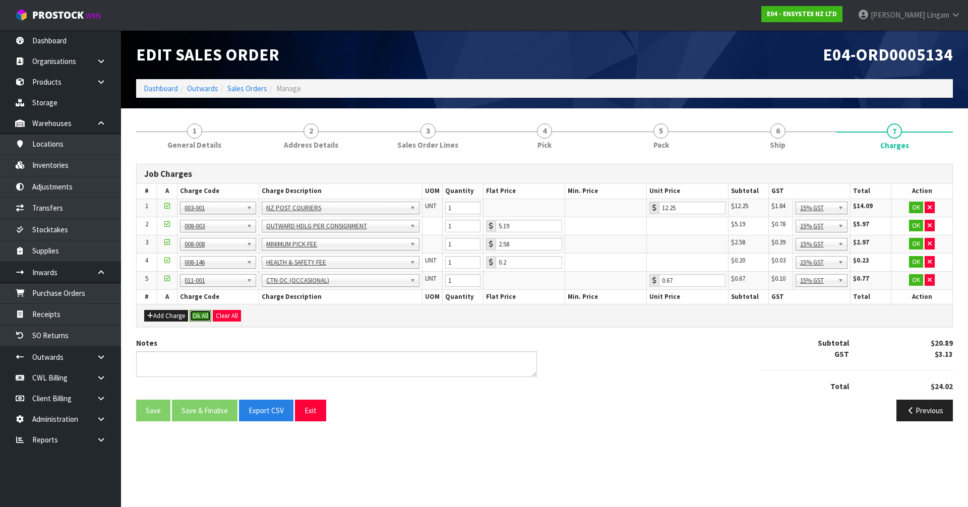
click at [194, 317] on button "Ok All" at bounding box center [201, 316] width 22 height 12
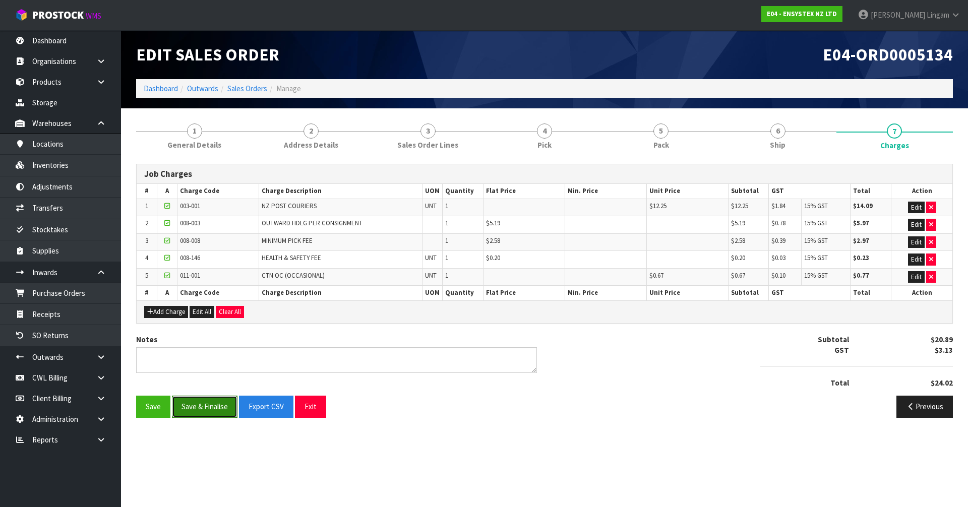
click at [215, 409] on button "Save & Finalise" at bounding box center [205, 407] width 66 height 22
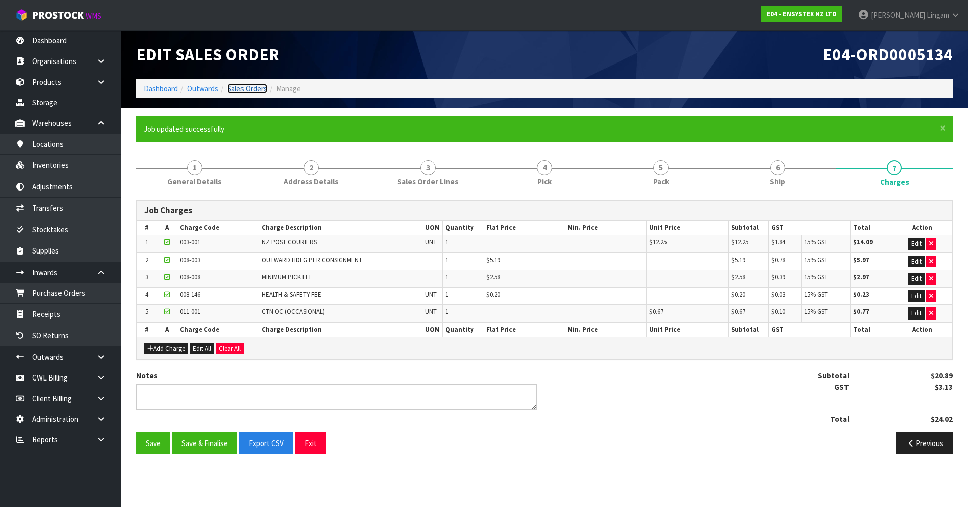
click at [243, 87] on link "Sales Orders" at bounding box center [247, 89] width 40 height 10
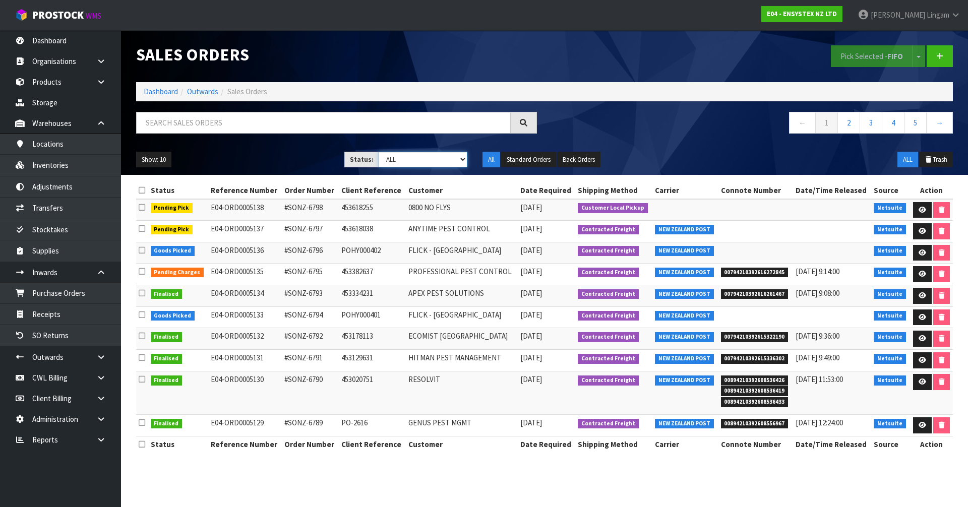
click at [454, 161] on select "Draft Pending Allocated Pending Pick Goods Picked Goods Packed Pending Charges …" at bounding box center [423, 160] width 89 height 16
select select "string:6"
click at [379, 152] on select "Draft Pending Allocated Pending Pick Goods Picked Goods Packed Pending Charges …" at bounding box center [423, 160] width 89 height 16
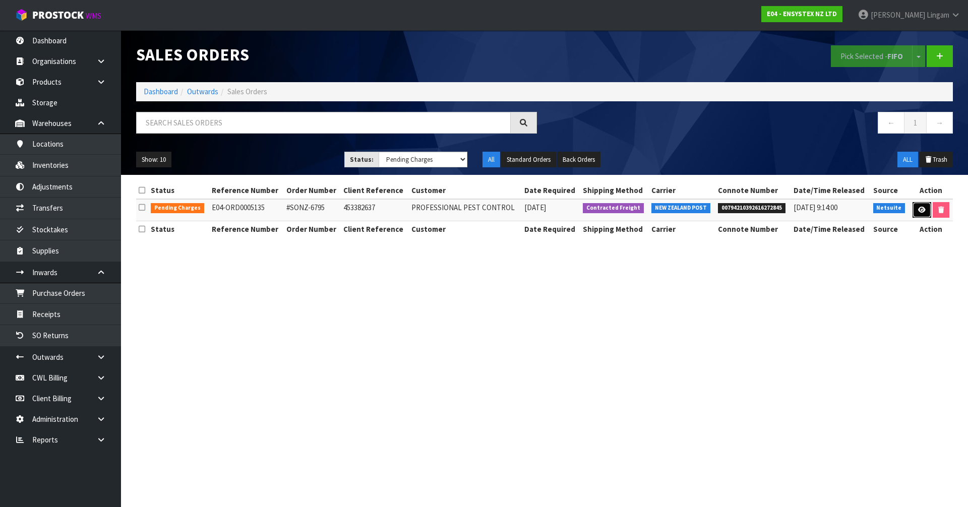
click at [921, 209] on icon at bounding box center [923, 210] width 8 height 7
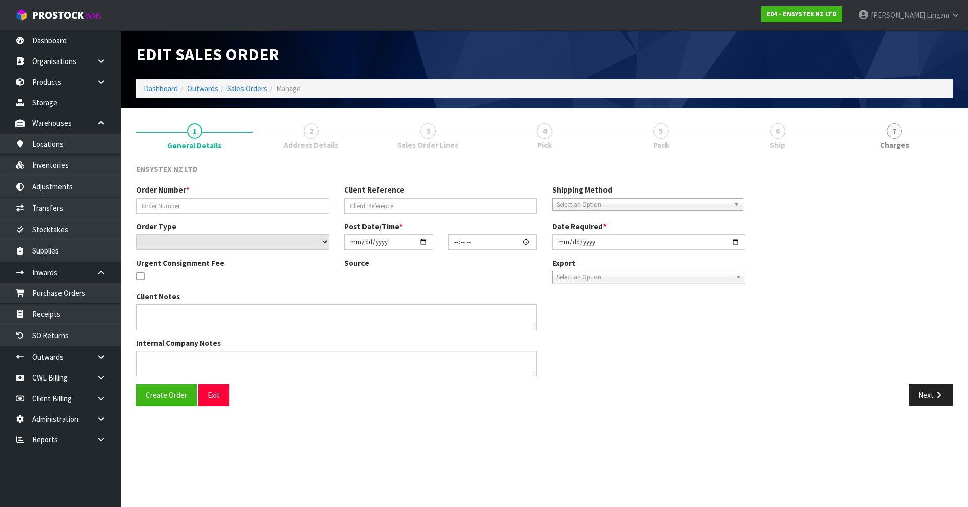
type input "#SONZ-6795"
type input "453382637"
select select "number:0"
type input "2025-10-10"
type input "17:00:24.000"
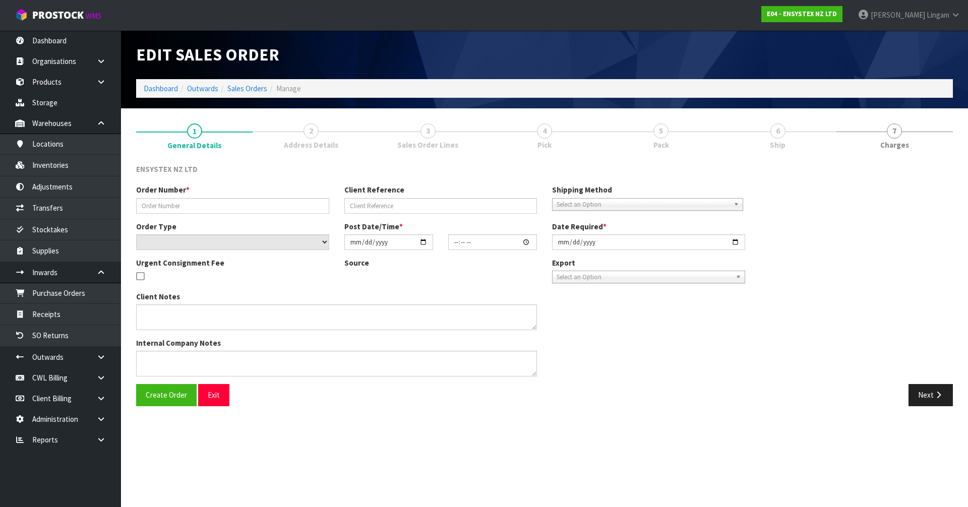
type input "2025-10-13"
type textarea "No freight please"
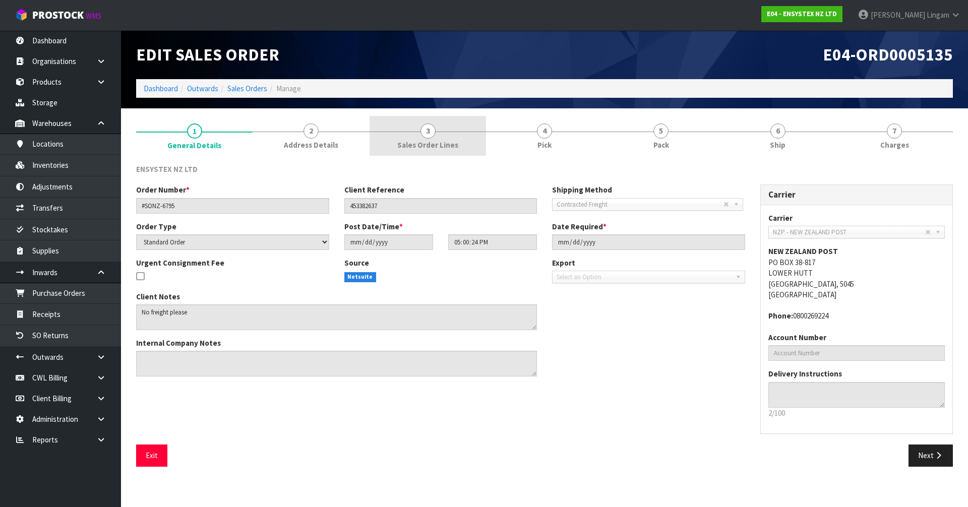
click at [423, 150] on span "Sales Order Lines" at bounding box center [427, 145] width 61 height 11
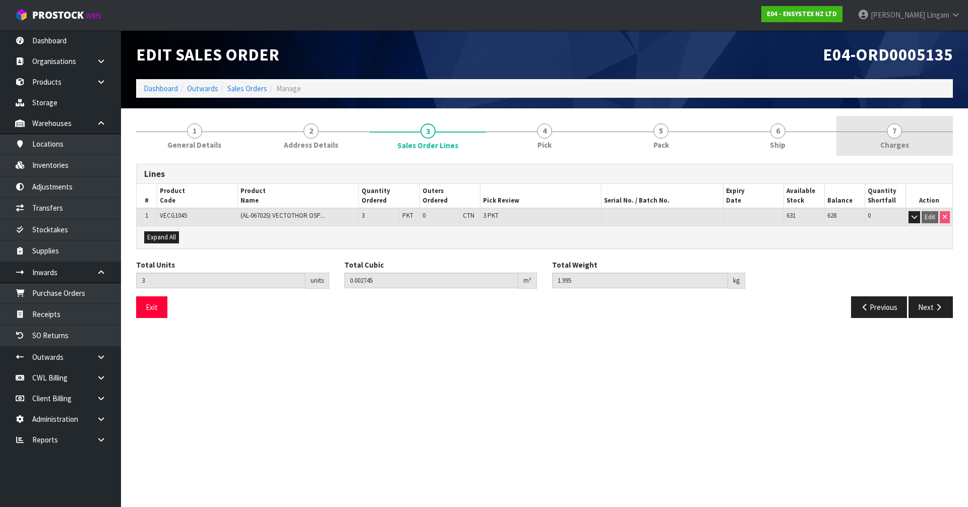
click at [920, 140] on link "7 [GEOGRAPHIC_DATA]" at bounding box center [895, 136] width 117 height 40
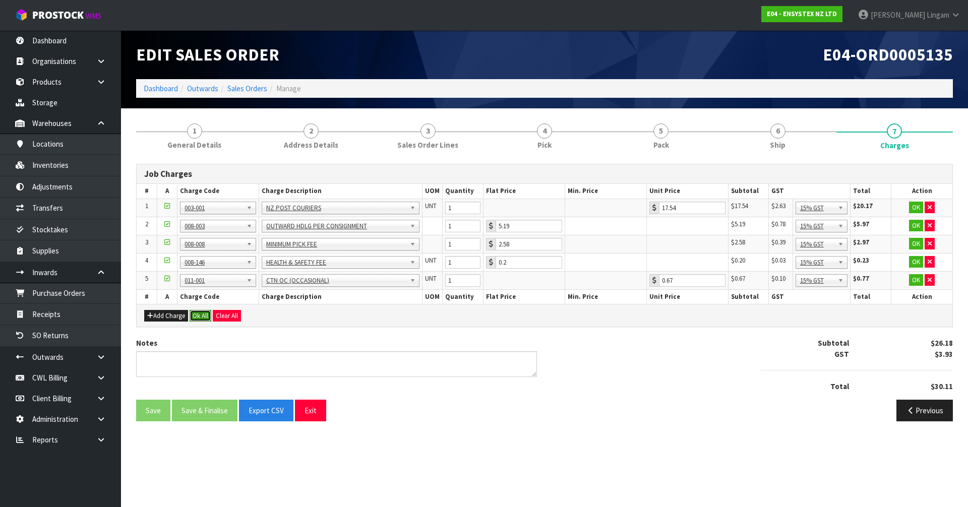
click at [201, 318] on button "Ok All" at bounding box center [201, 316] width 22 height 12
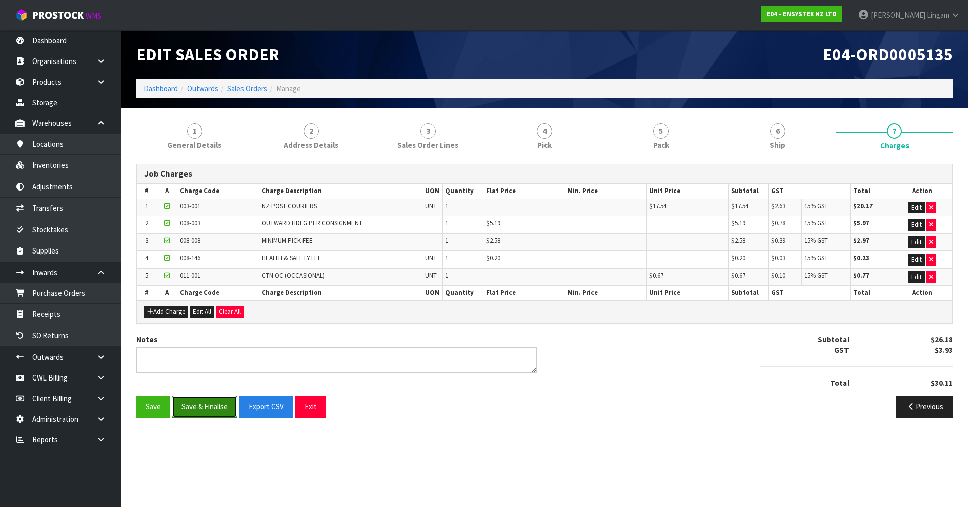
click at [207, 413] on button "Save & Finalise" at bounding box center [205, 407] width 66 height 22
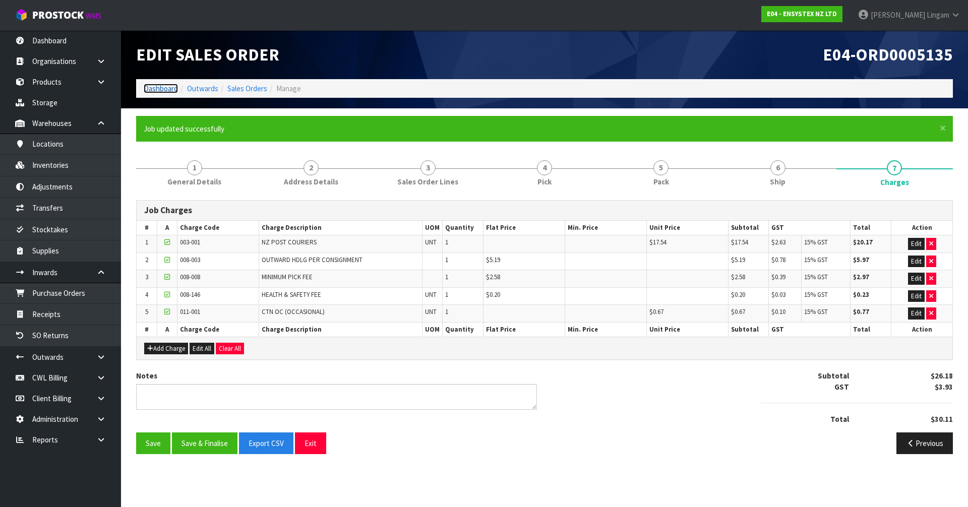
click at [162, 92] on link "Dashboard" at bounding box center [161, 89] width 34 height 10
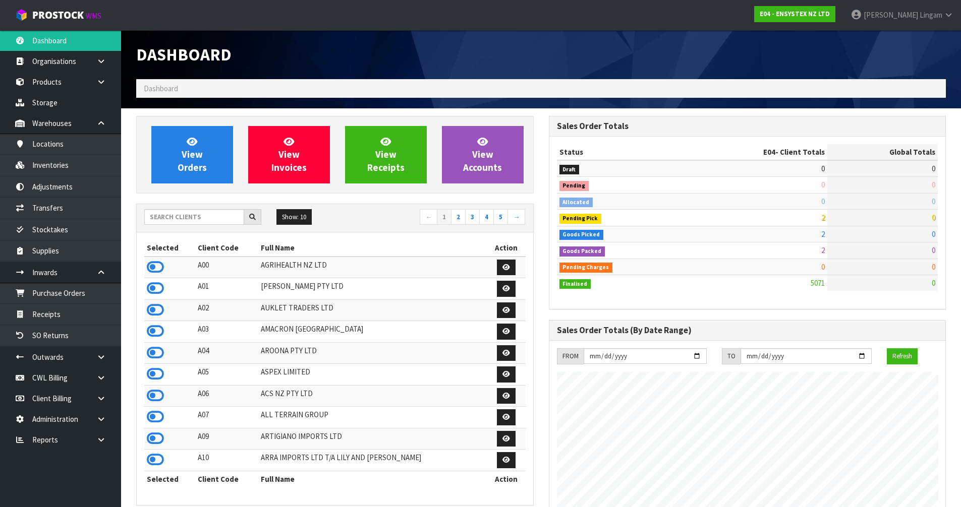
scroll to position [764, 412]
click at [218, 220] on input "text" at bounding box center [194, 217] width 100 height 16
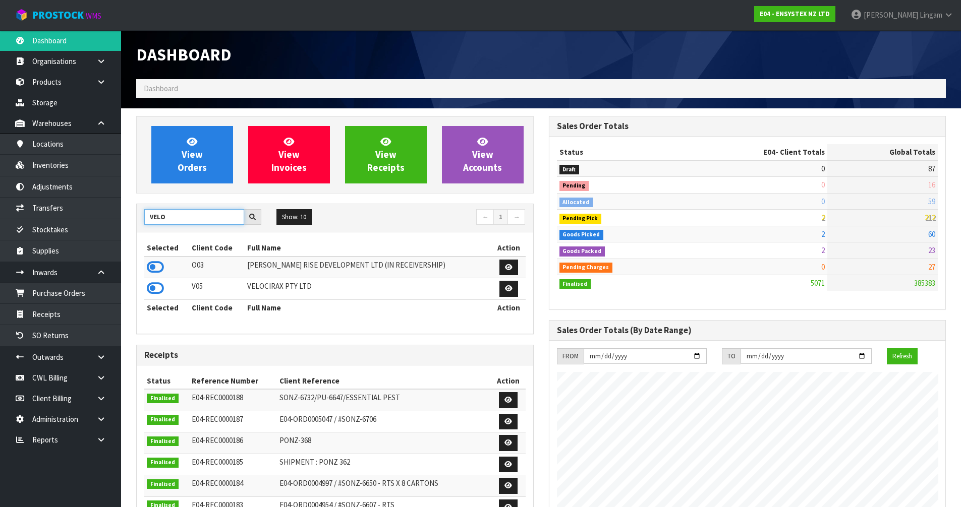
type input "VELO"
click at [156, 286] on icon at bounding box center [155, 288] width 17 height 15
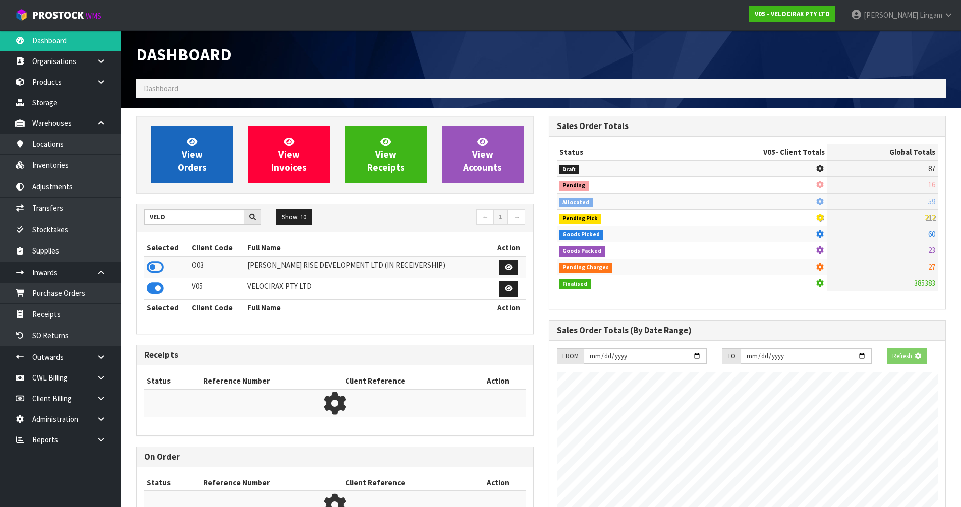
scroll to position [629, 412]
click at [194, 162] on span "View Orders" at bounding box center [192, 155] width 29 height 38
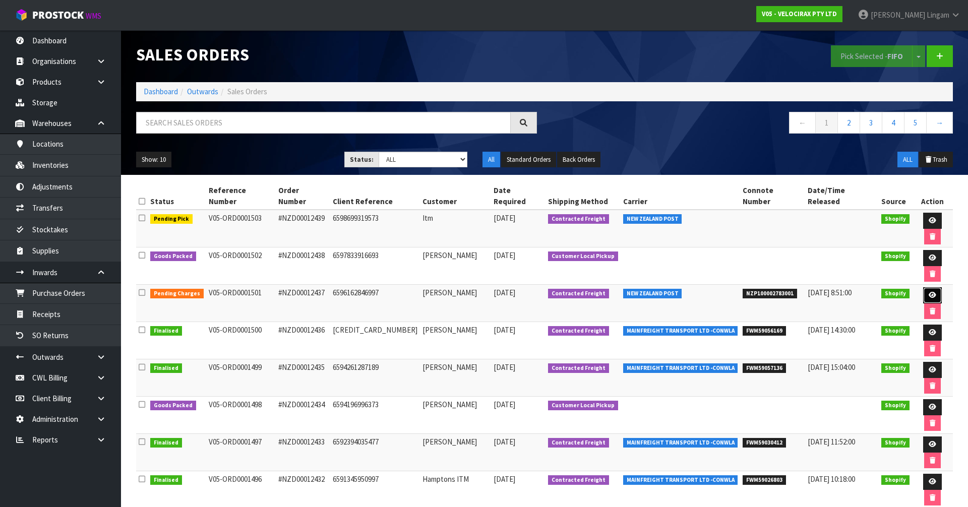
click at [929, 292] on icon at bounding box center [933, 295] width 8 height 7
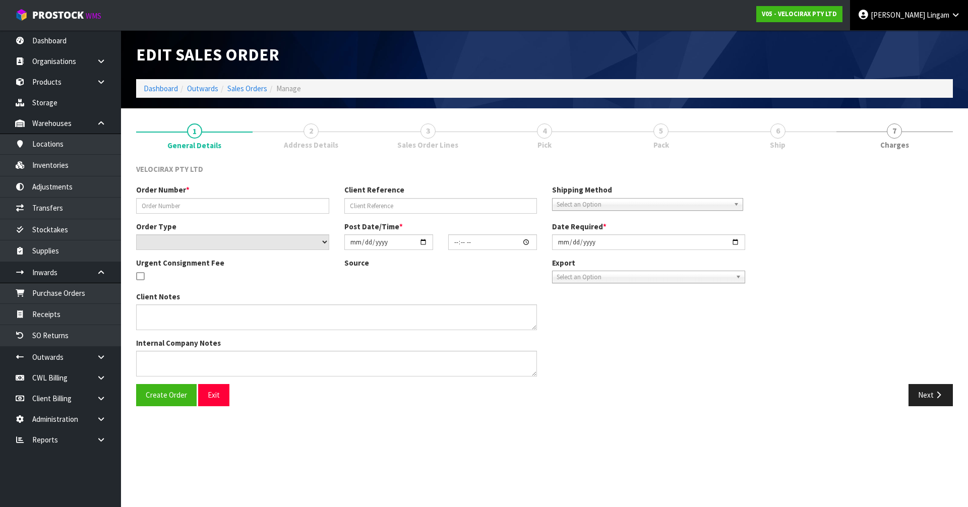
type input "#NZD00012437"
type input "6596162846997"
select select "number:0"
type input "2025-10-11"
type input "18:59:58.000"
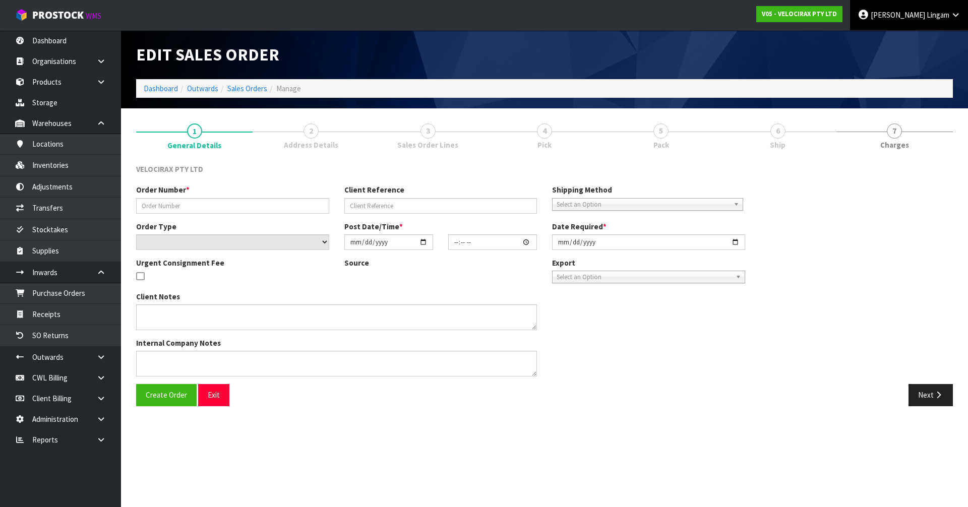
type input "2025-10-13"
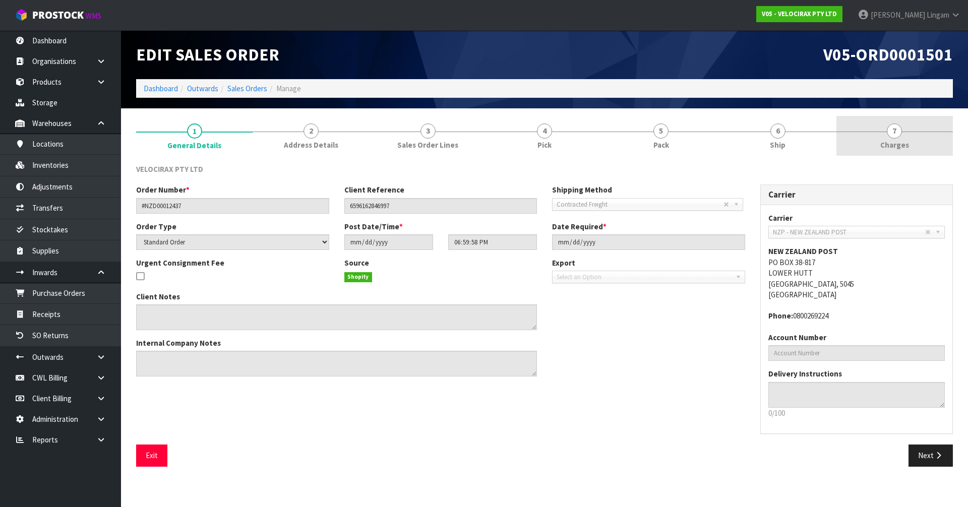
click at [932, 142] on link "7 [GEOGRAPHIC_DATA]" at bounding box center [895, 136] width 117 height 40
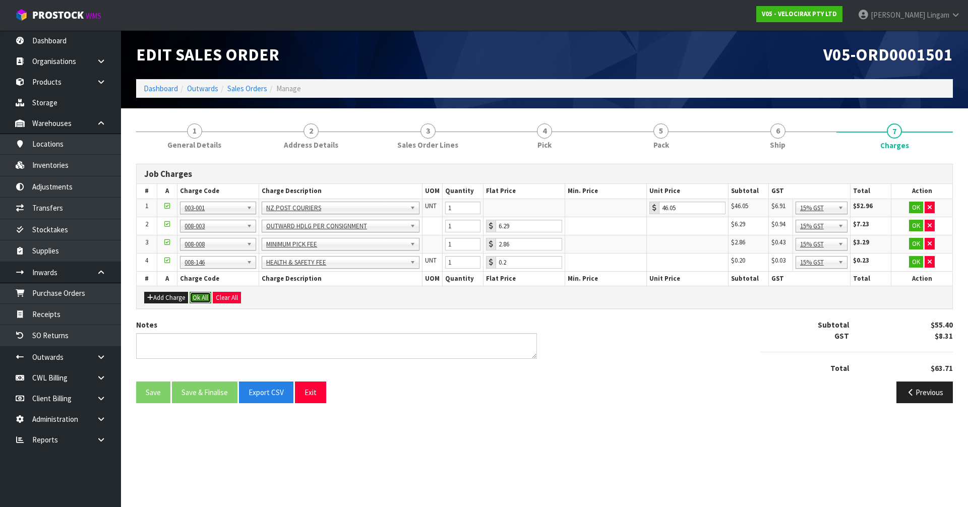
click at [200, 298] on button "Ok All" at bounding box center [201, 298] width 22 height 12
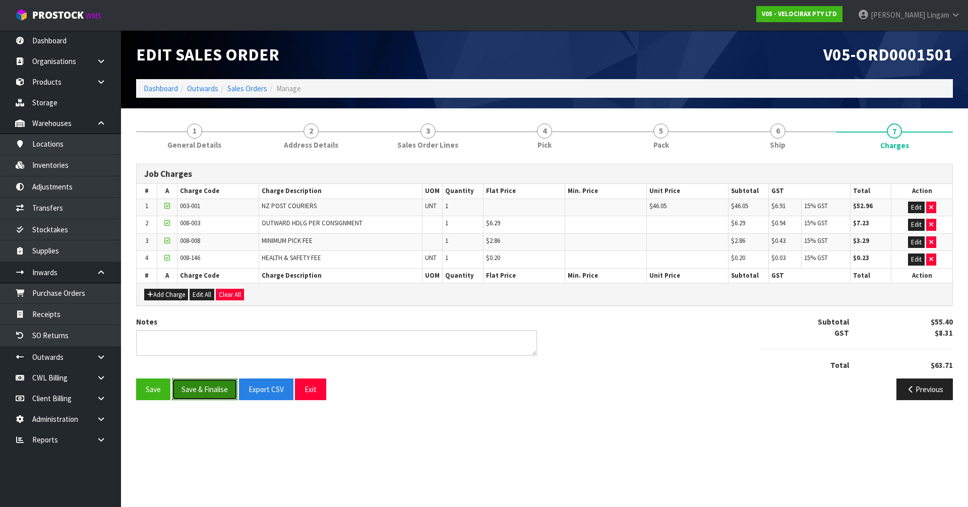
click at [201, 388] on button "Save & Finalise" at bounding box center [205, 390] width 66 height 22
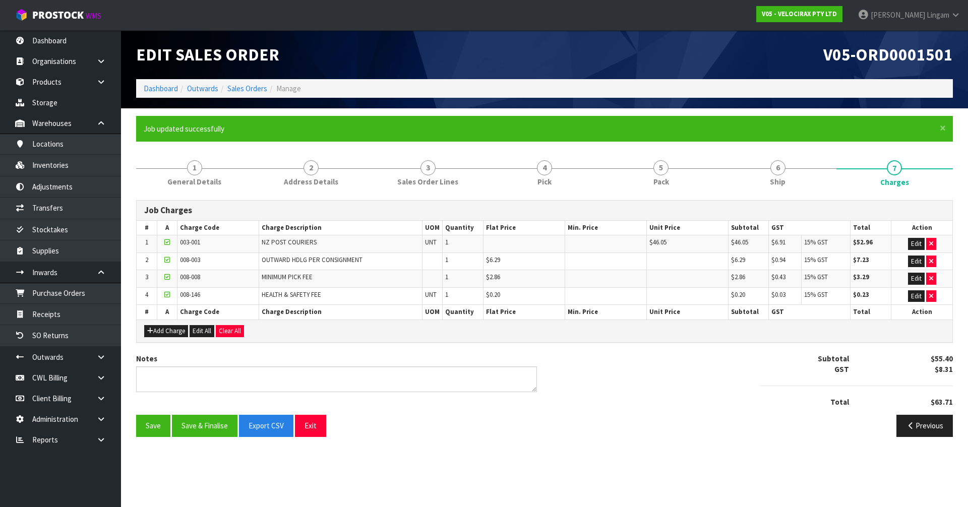
drag, startPoint x: 158, startPoint y: 82, endPoint x: 167, endPoint y: 95, distance: 15.5
click at [159, 85] on ol "Dashboard Outwards Sales Orders Manage" at bounding box center [544, 88] width 817 height 19
click at [167, 95] on ol "Dashboard Outwards Sales Orders Manage" at bounding box center [544, 88] width 817 height 19
click at [165, 88] on link "Dashboard" at bounding box center [161, 89] width 34 height 10
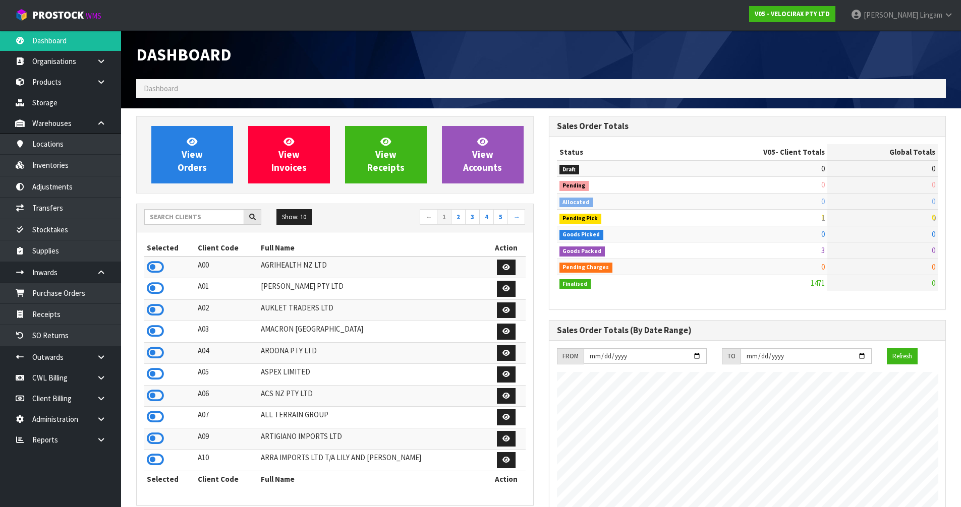
scroll to position [786, 412]
click at [196, 218] on input "text" at bounding box center [194, 217] width 100 height 16
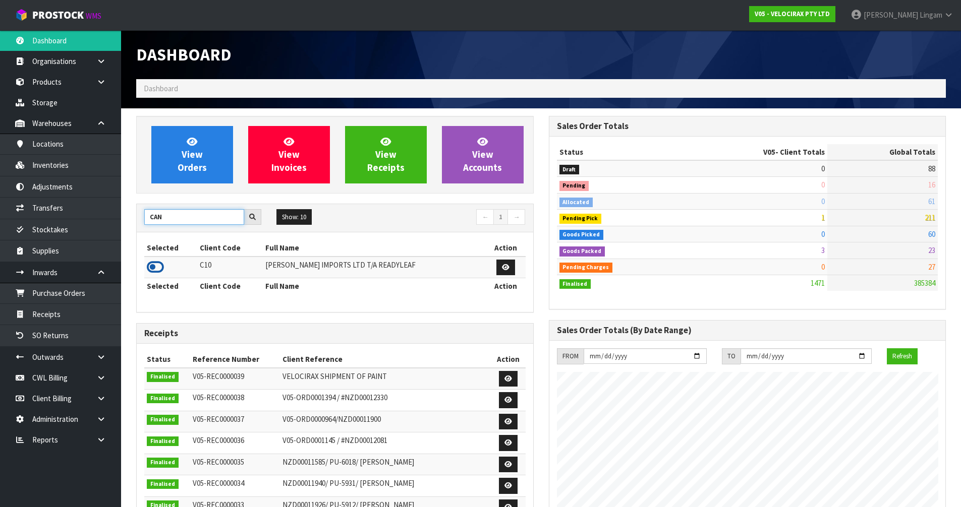
type input "CAN"
click at [155, 264] on icon at bounding box center [155, 267] width 17 height 15
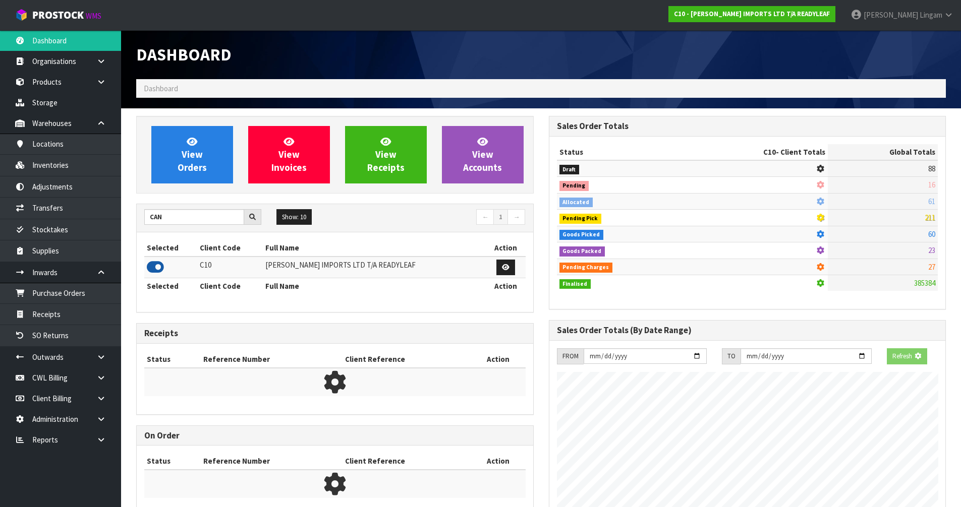
scroll to position [650, 412]
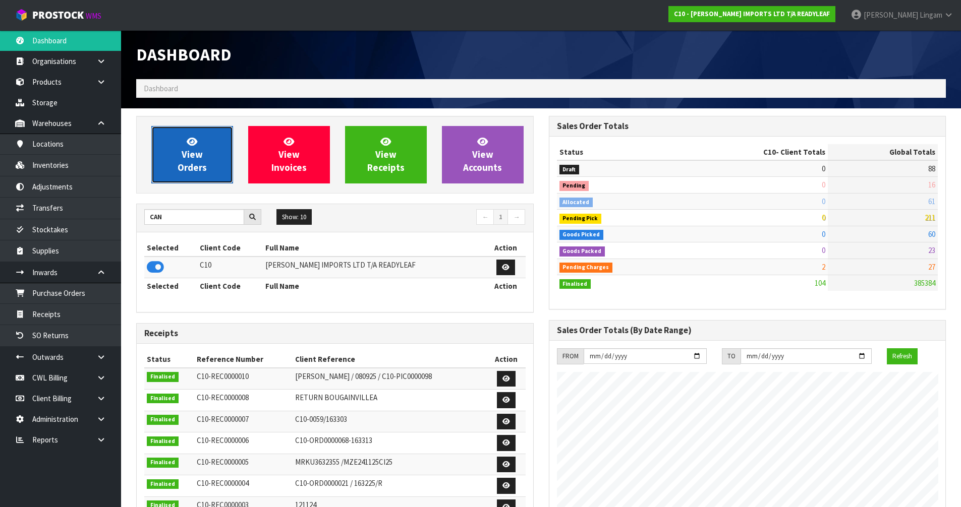
click at [200, 157] on span "View Orders" at bounding box center [192, 155] width 29 height 38
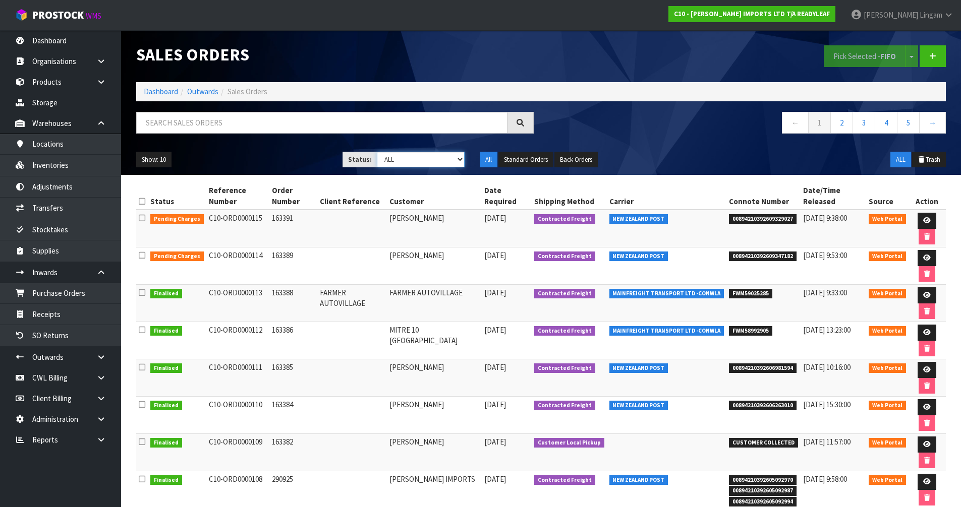
click at [448, 156] on select "Draft Pending Allocated Pending Pick Goods Picked Goods Packed Pending Charges …" at bounding box center [421, 160] width 88 height 16
select select "string:6"
click at [377, 152] on select "Draft Pending Allocated Pending Pick Goods Picked Goods Packed Pending Charges …" at bounding box center [421, 160] width 88 height 16
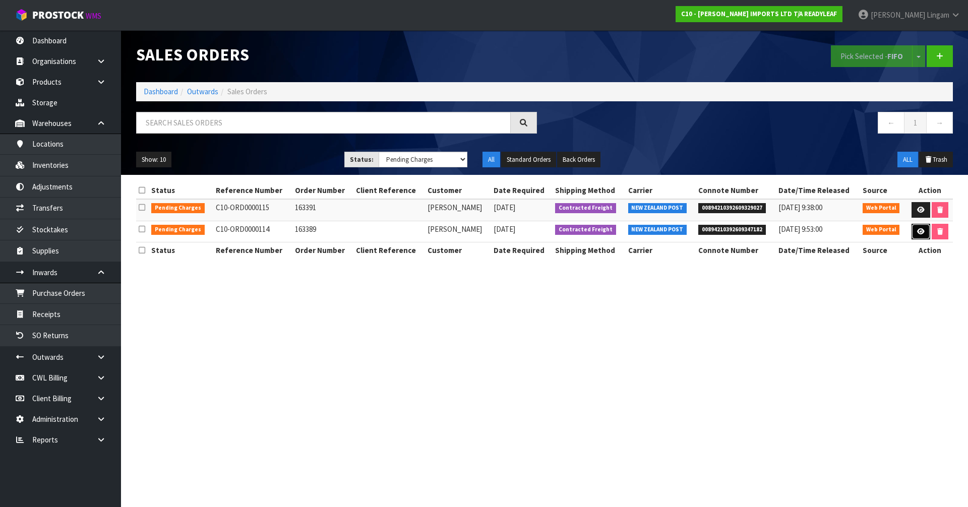
click at [919, 230] on icon at bounding box center [922, 232] width 8 height 7
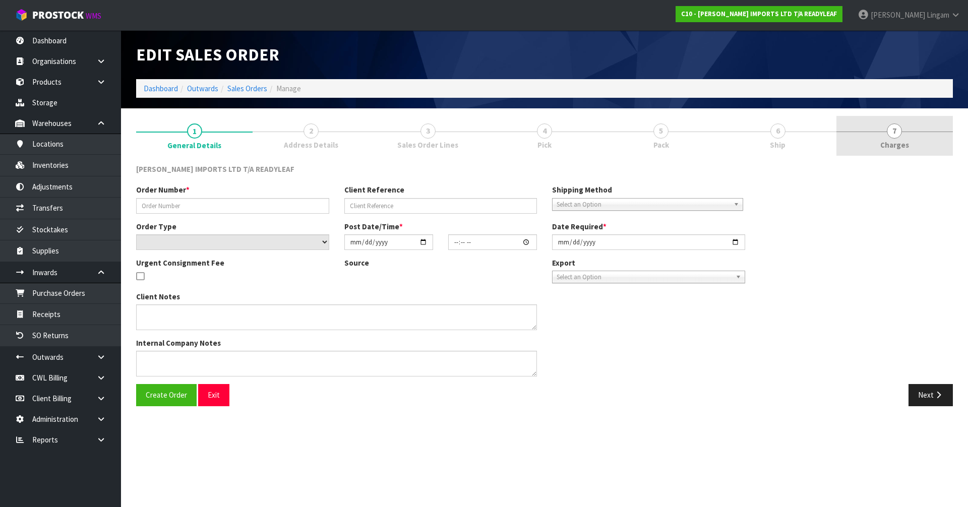
type input "163389"
select select "number:0"
type input "2025-10-10"
type input "13:48:00.000"
type input "2025-10-13"
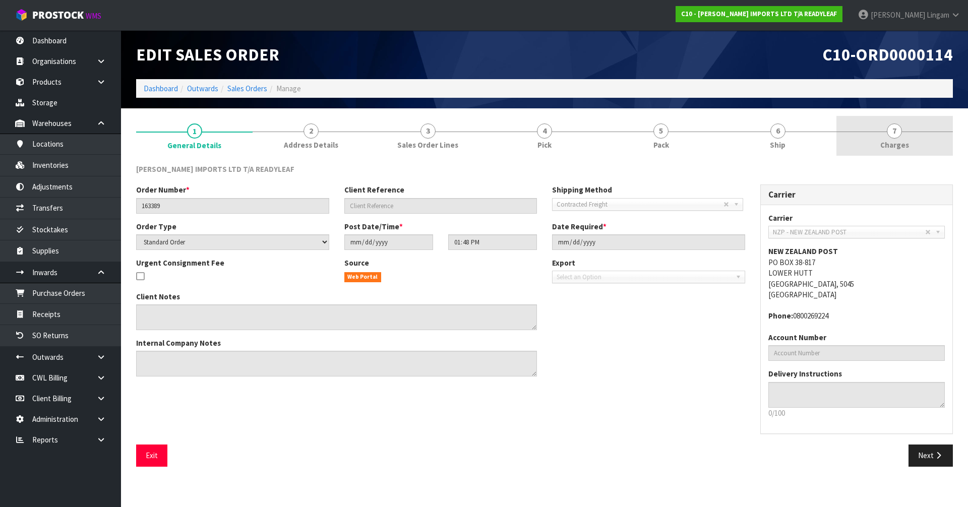
click at [929, 140] on link "7 [GEOGRAPHIC_DATA]" at bounding box center [895, 136] width 117 height 40
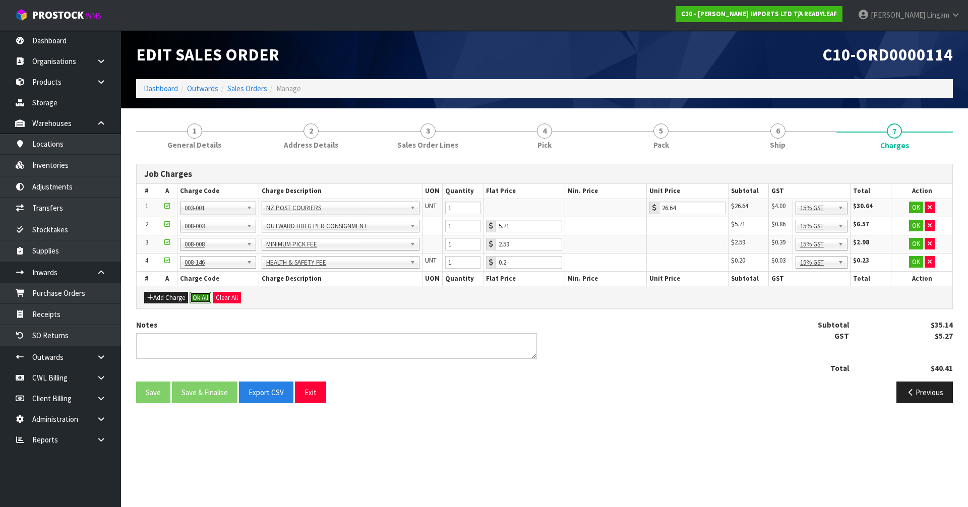
click at [201, 299] on button "Ok All" at bounding box center [201, 298] width 22 height 12
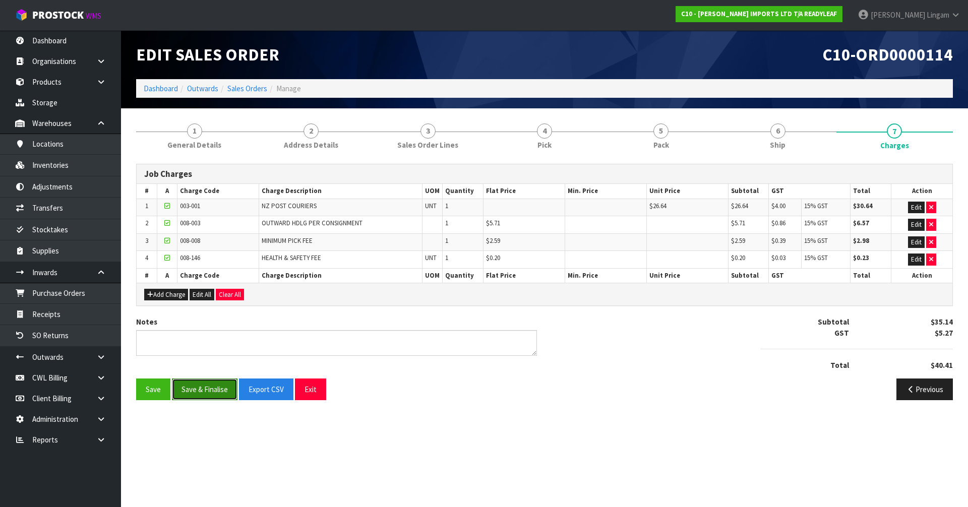
click at [209, 386] on button "Save & Finalise" at bounding box center [205, 390] width 66 height 22
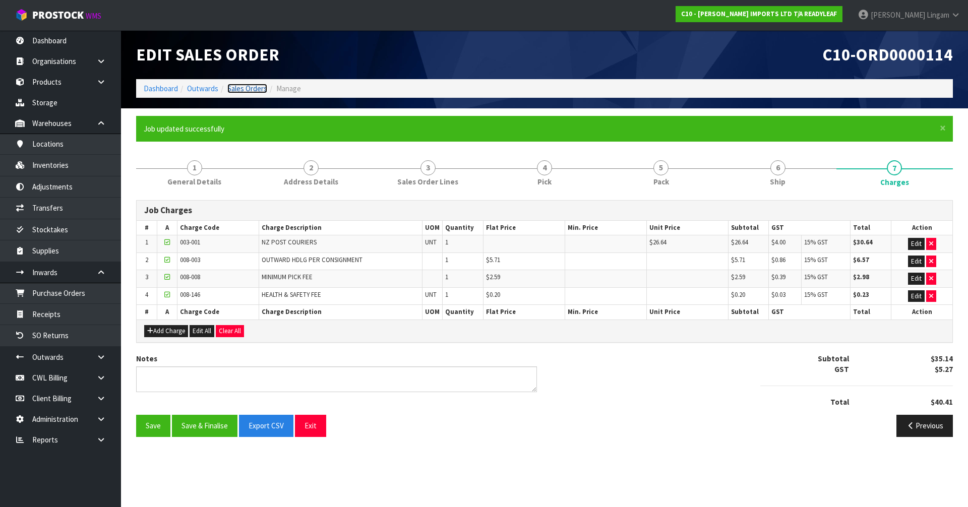
click at [252, 86] on link "Sales Orders" at bounding box center [247, 89] width 40 height 10
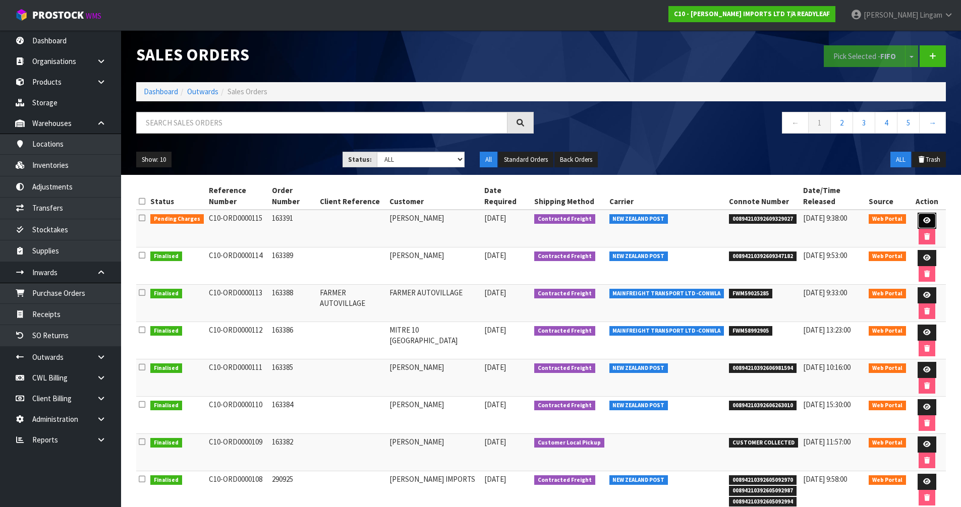
click at [923, 218] on icon at bounding box center [927, 220] width 8 height 7
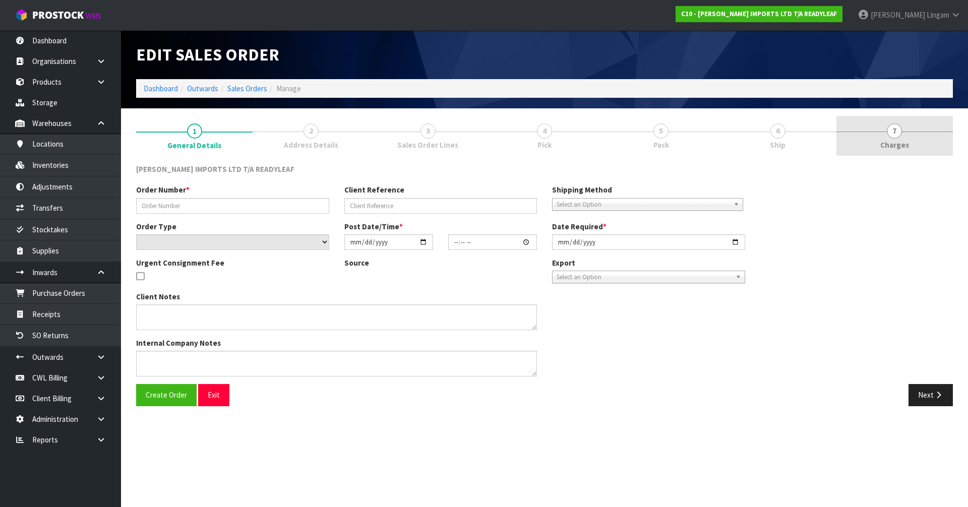
type input "163391"
select select "number:0"
type input "2025-10-10"
type input "14:06:00.000"
type input "2025-10-13"
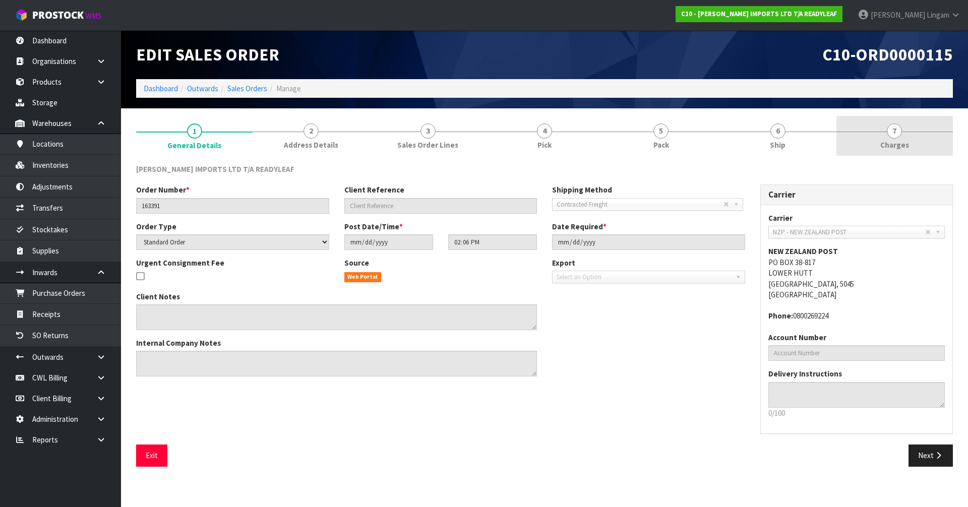
click at [920, 134] on link "7 [GEOGRAPHIC_DATA]" at bounding box center [895, 136] width 117 height 40
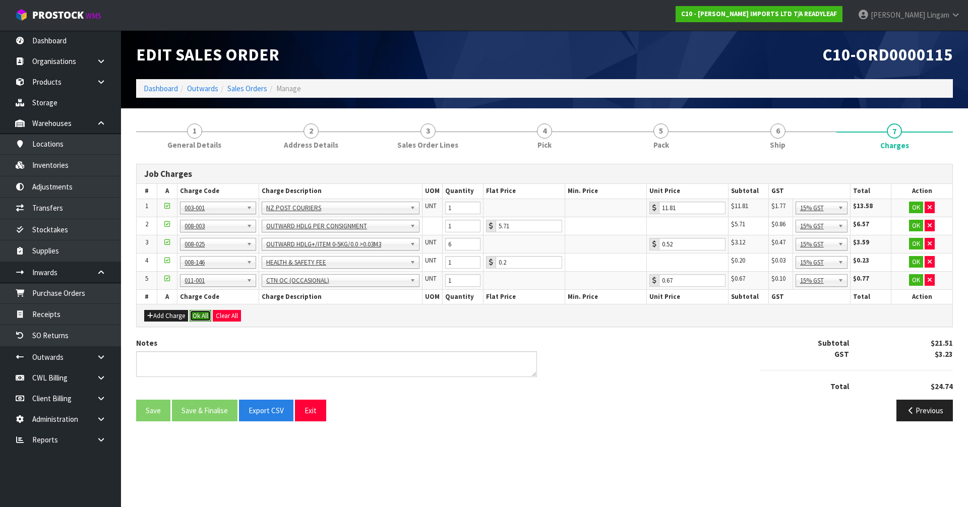
click at [200, 317] on button "Ok All" at bounding box center [201, 316] width 22 height 12
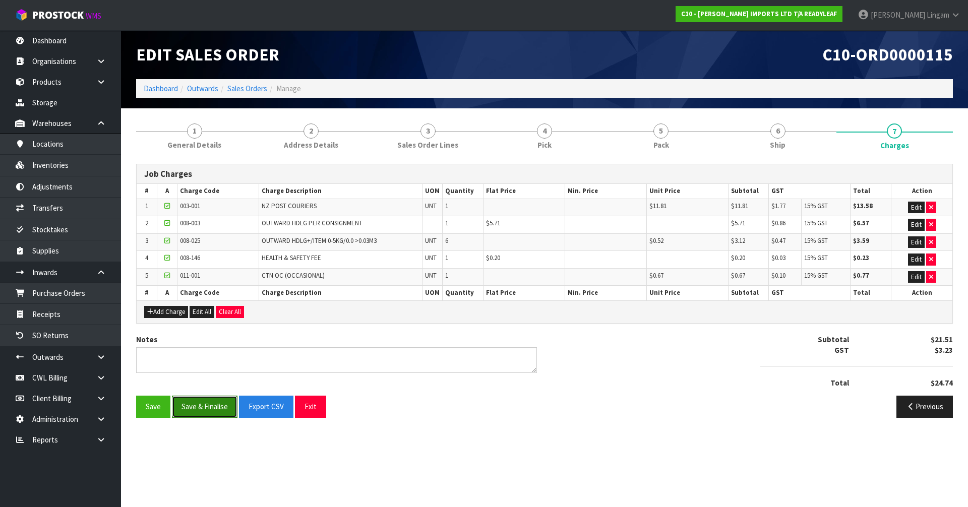
click at [216, 409] on button "Save & Finalise" at bounding box center [205, 407] width 66 height 22
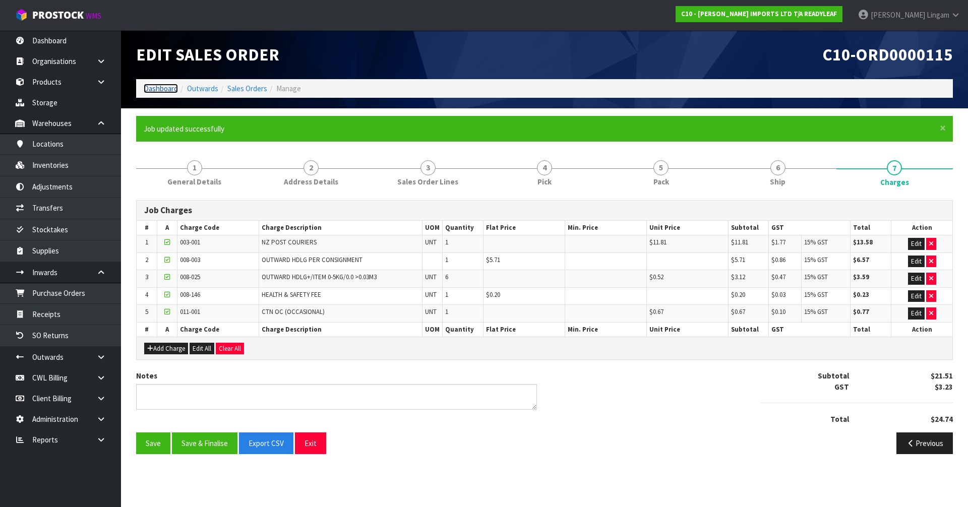
click at [150, 87] on link "Dashboard" at bounding box center [161, 89] width 34 height 10
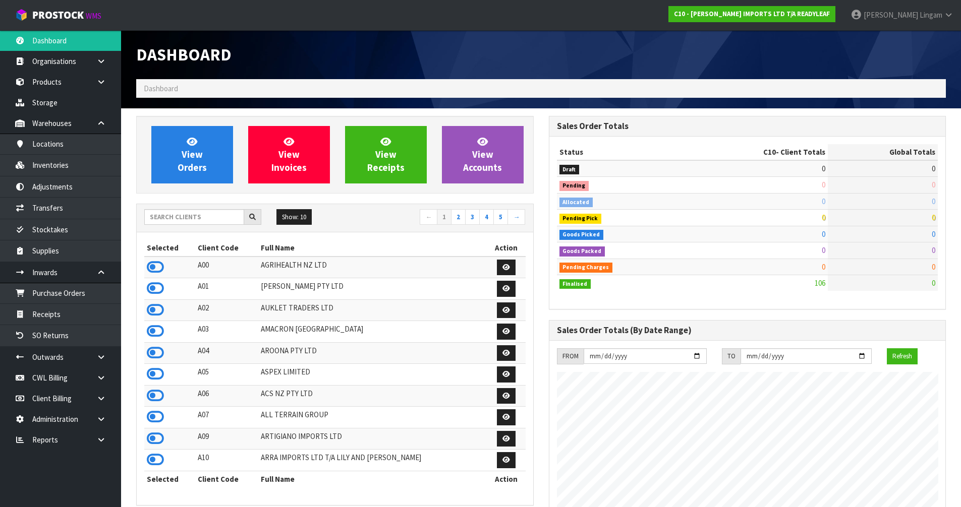
scroll to position [650, 412]
click at [217, 219] on input "text" at bounding box center [194, 217] width 100 height 16
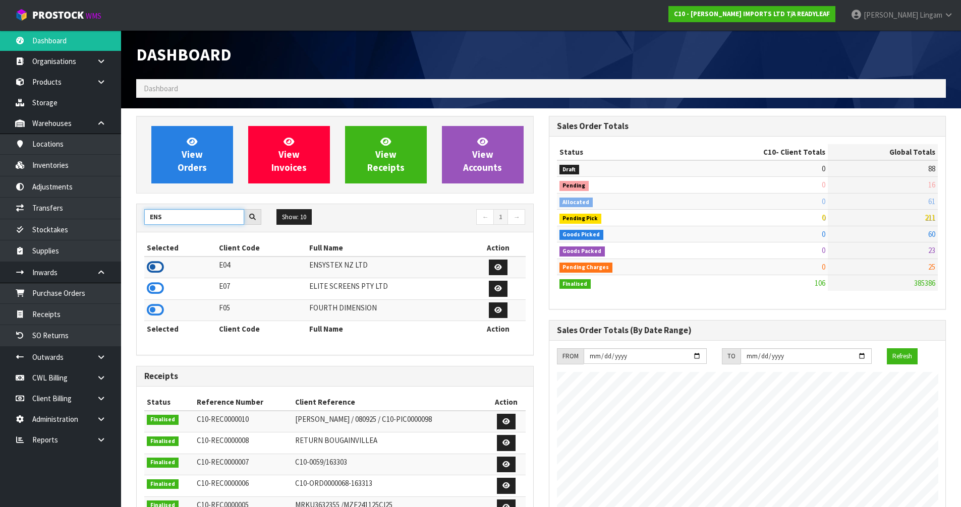
type input "ENS"
click at [159, 269] on icon at bounding box center [155, 267] width 17 height 15
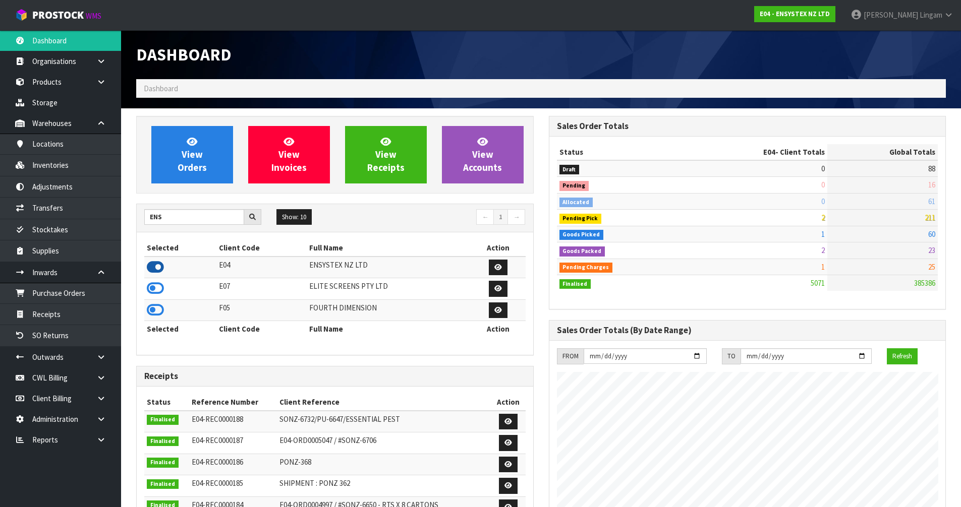
scroll to position [764, 412]
click at [189, 165] on span "View Orders" at bounding box center [192, 155] width 29 height 38
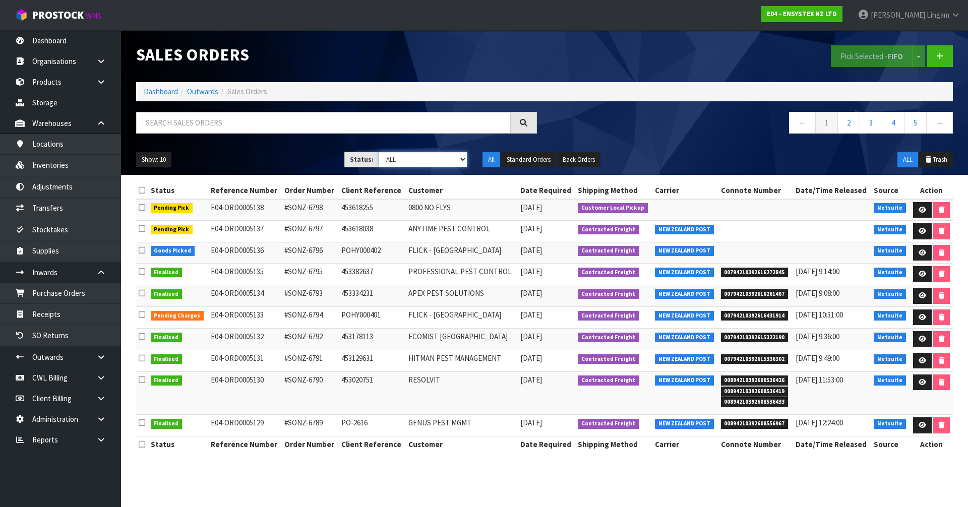
click at [451, 161] on select "Draft Pending Allocated Pending Pick Goods Picked Goods Packed Pending Charges …" at bounding box center [423, 160] width 89 height 16
click at [919, 316] on icon at bounding box center [923, 317] width 8 height 7
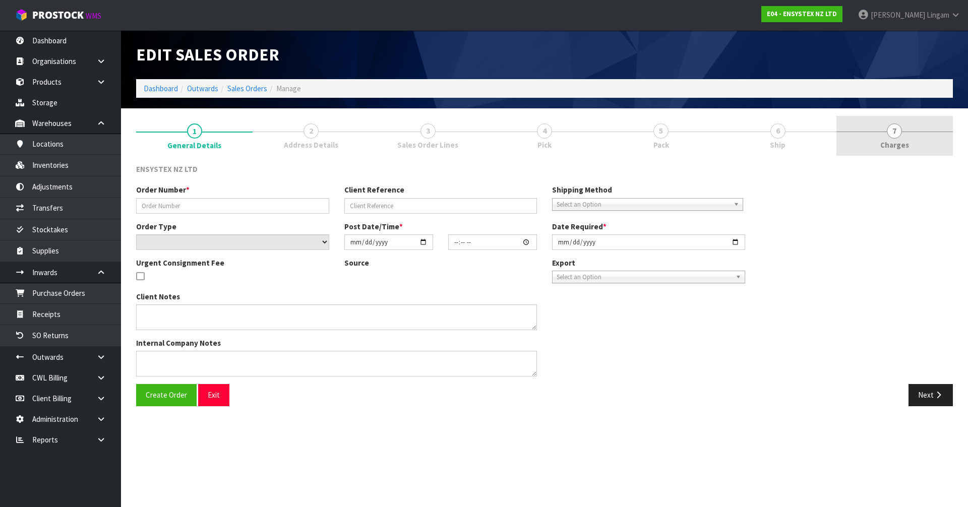
type input "#SONZ-6794"
type input "POHY000401"
select select "number:0"
type input "2025-10-10"
type input "12:45:23.000"
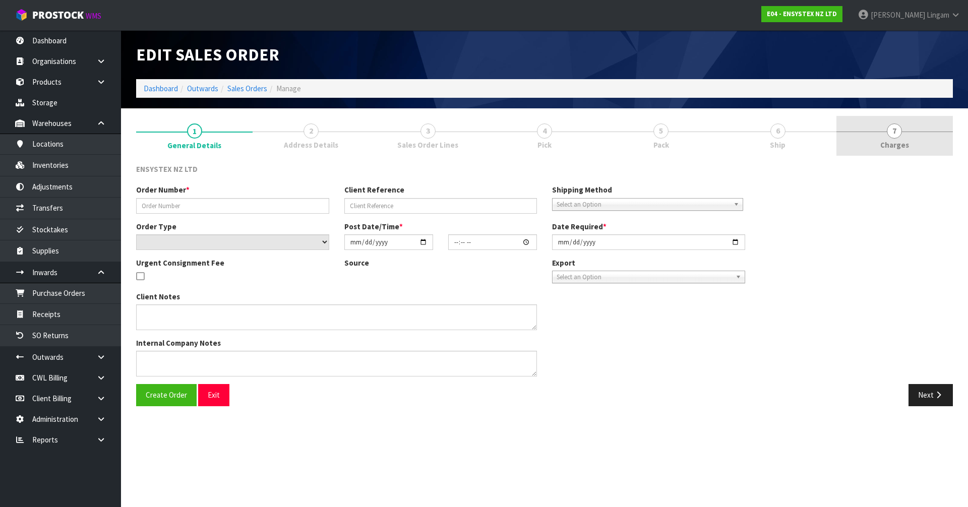
type input "2025-10-13"
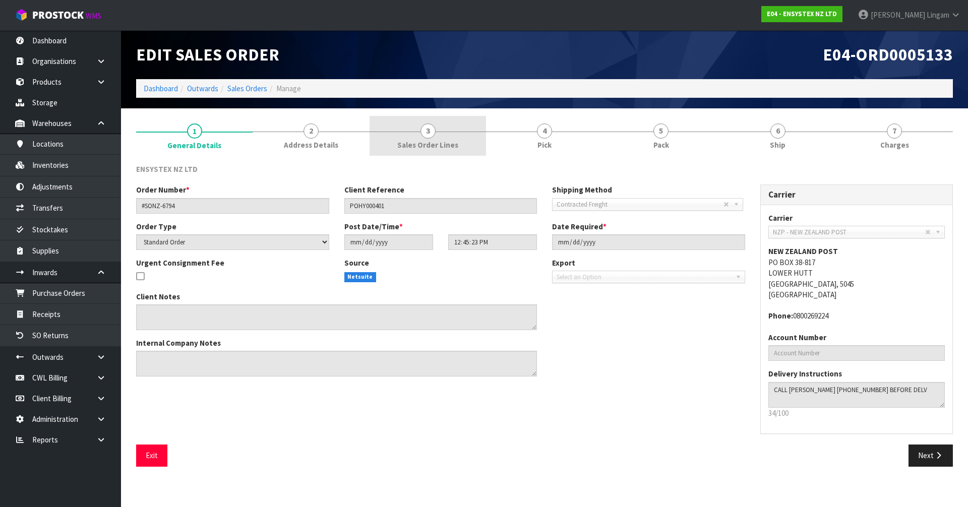
click at [473, 134] on link "3 Sales Order Lines" at bounding box center [428, 136] width 117 height 40
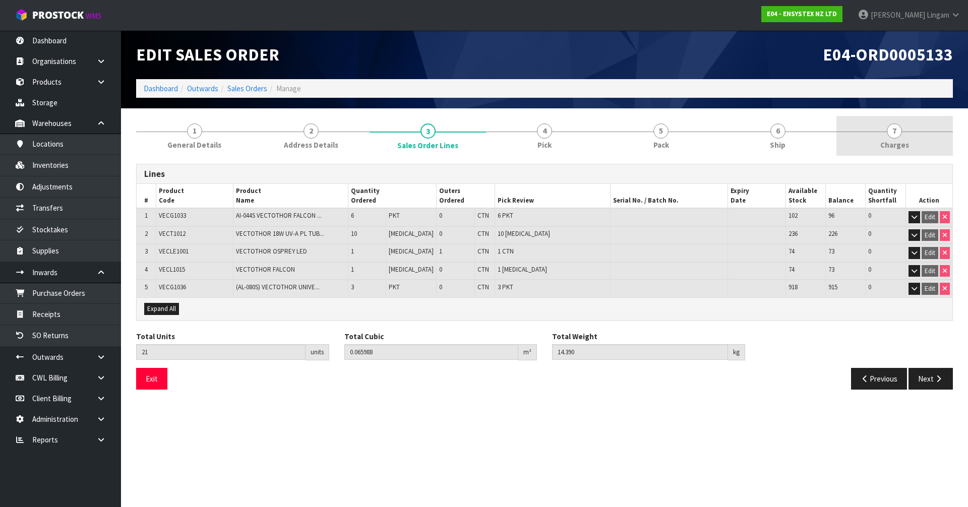
click at [911, 147] on link "7 [GEOGRAPHIC_DATA]" at bounding box center [895, 136] width 117 height 40
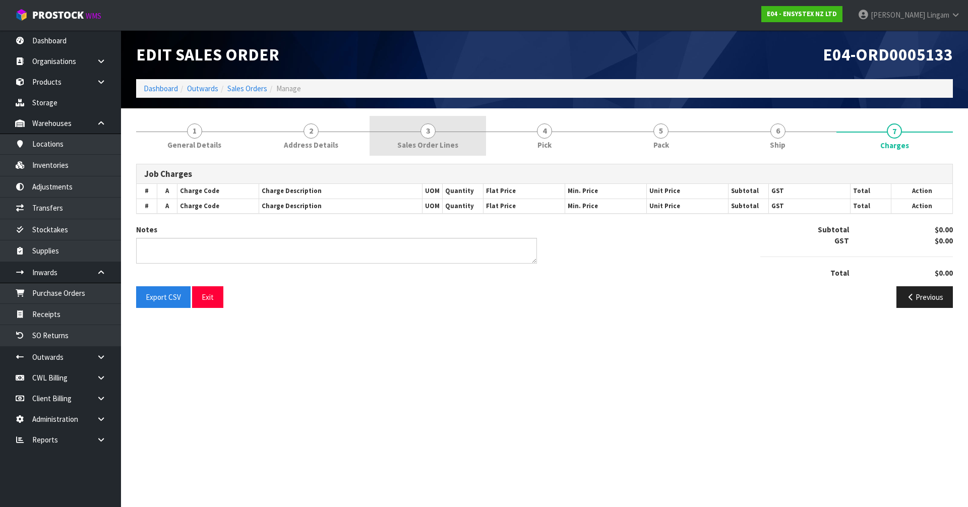
click at [442, 135] on link "3 Sales Order Lines" at bounding box center [428, 136] width 117 height 40
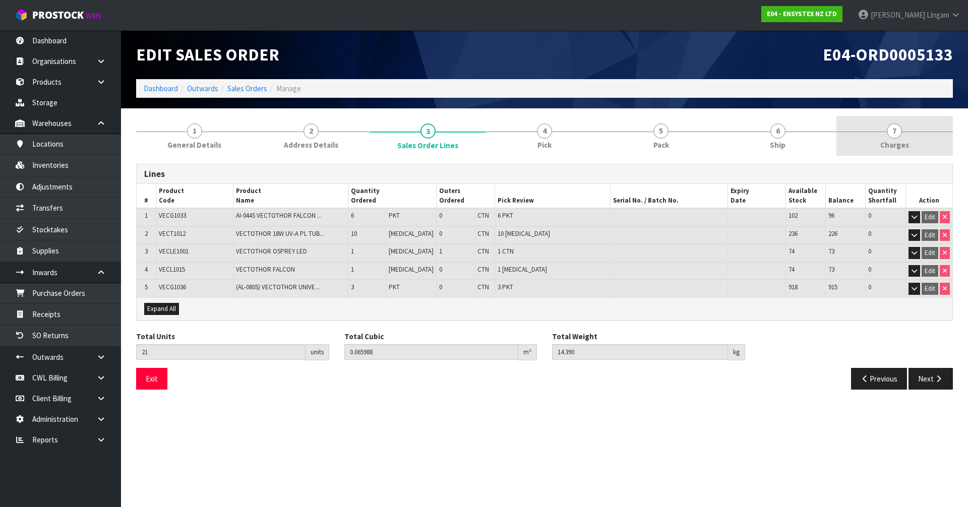
click at [901, 144] on span "Charges" at bounding box center [895, 145] width 29 height 11
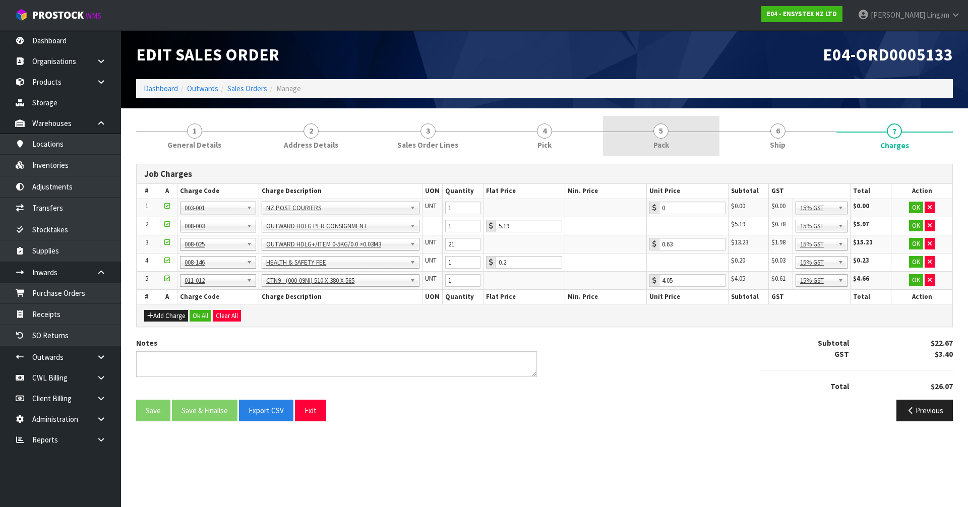
click at [667, 142] on span "Pack" at bounding box center [662, 145] width 16 height 11
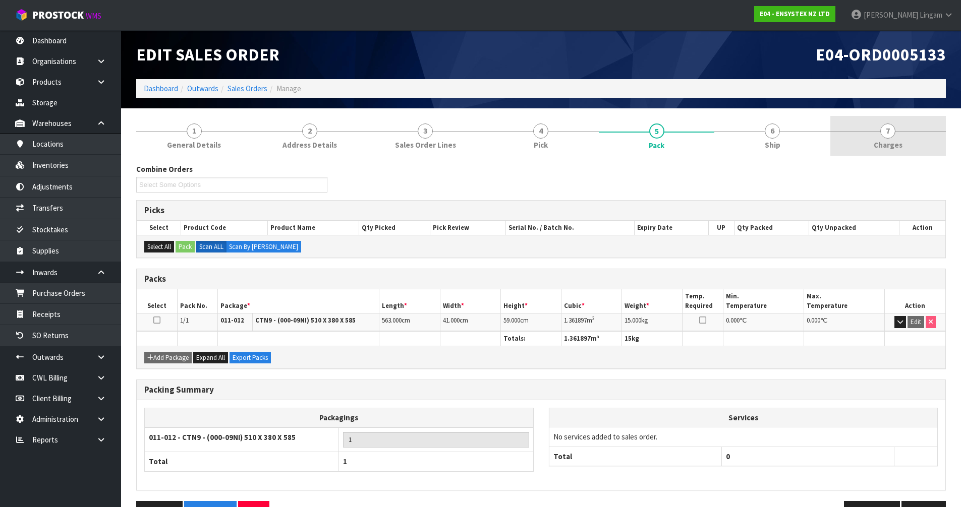
click at [908, 144] on link "7 [GEOGRAPHIC_DATA]" at bounding box center [888, 136] width 116 height 40
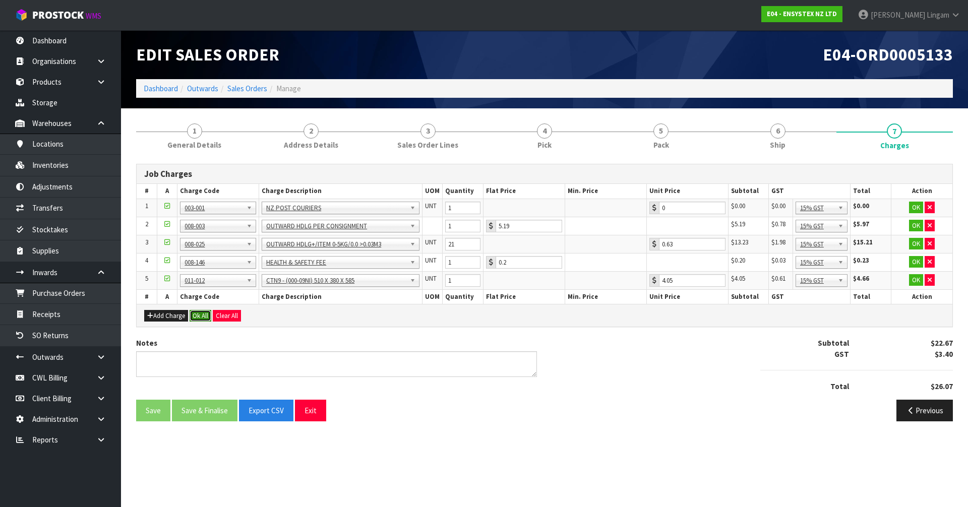
click at [198, 317] on button "Ok All" at bounding box center [201, 316] width 22 height 12
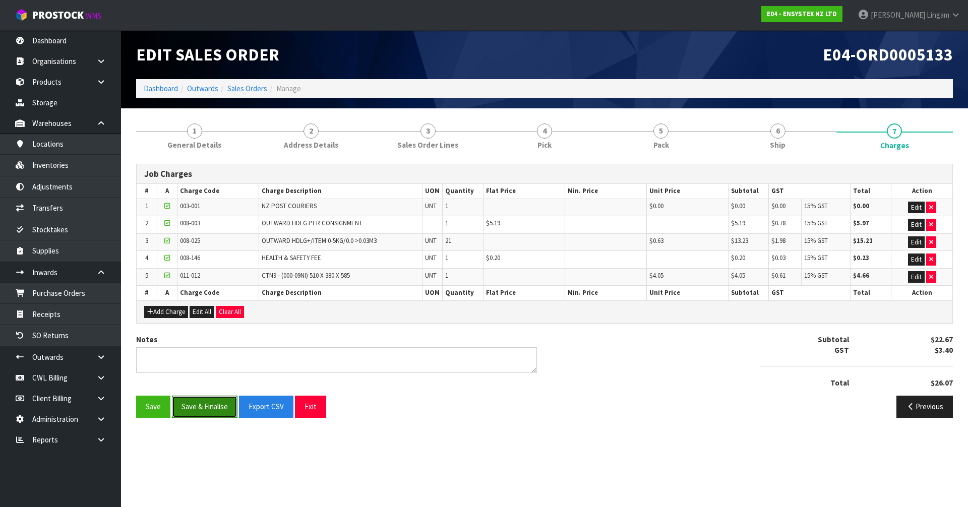
click at [201, 407] on button "Save & Finalise" at bounding box center [205, 407] width 66 height 22
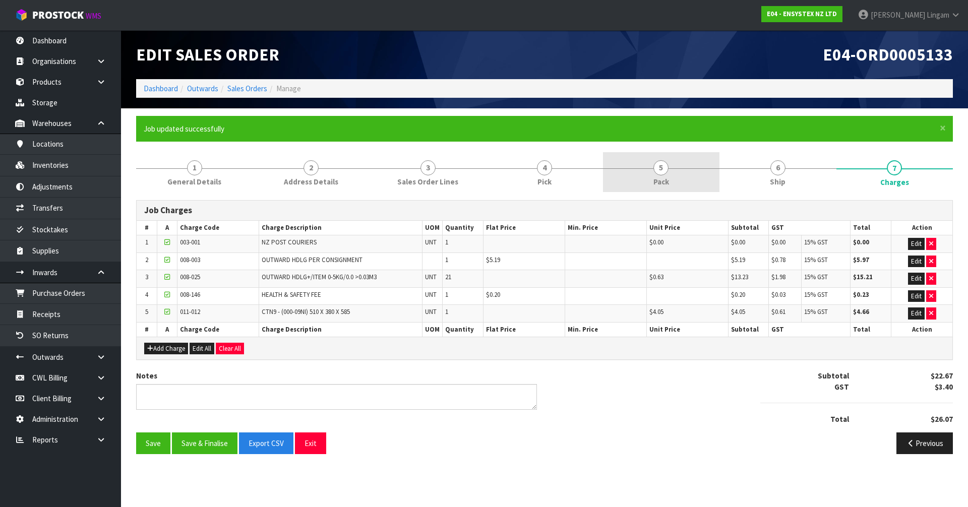
click at [679, 181] on link "5 Pack" at bounding box center [661, 172] width 117 height 40
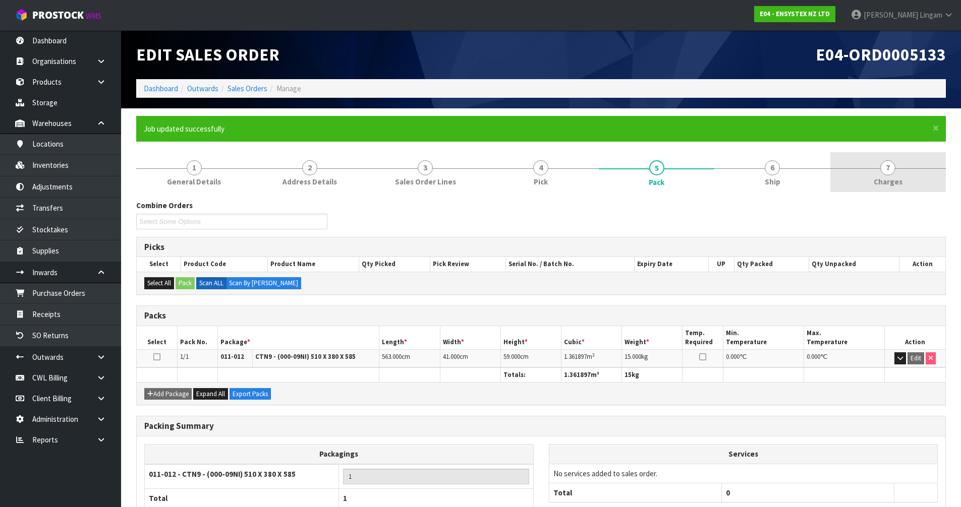
click at [886, 182] on span "Charges" at bounding box center [888, 182] width 29 height 11
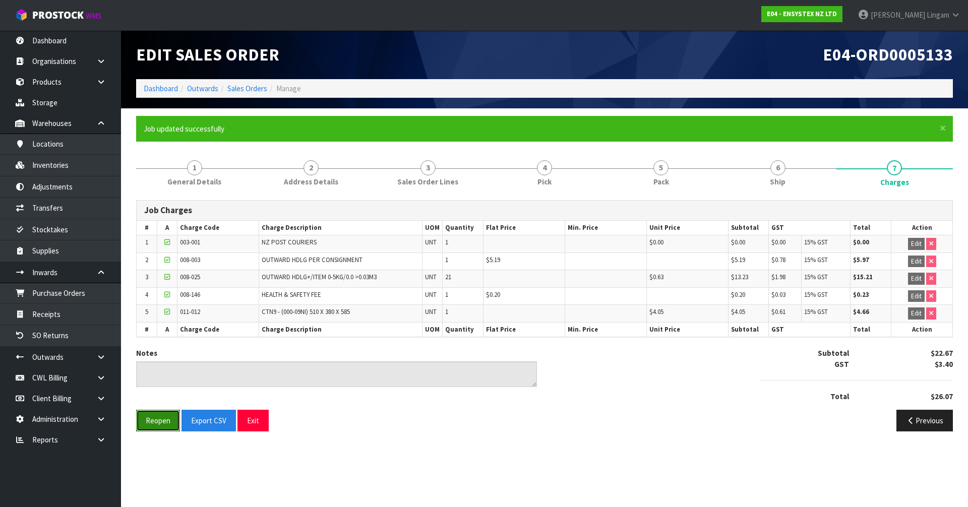
drag, startPoint x: 161, startPoint y: 424, endPoint x: 134, endPoint y: 426, distance: 26.8
click at [161, 424] on button "Reopen" at bounding box center [158, 421] width 44 height 22
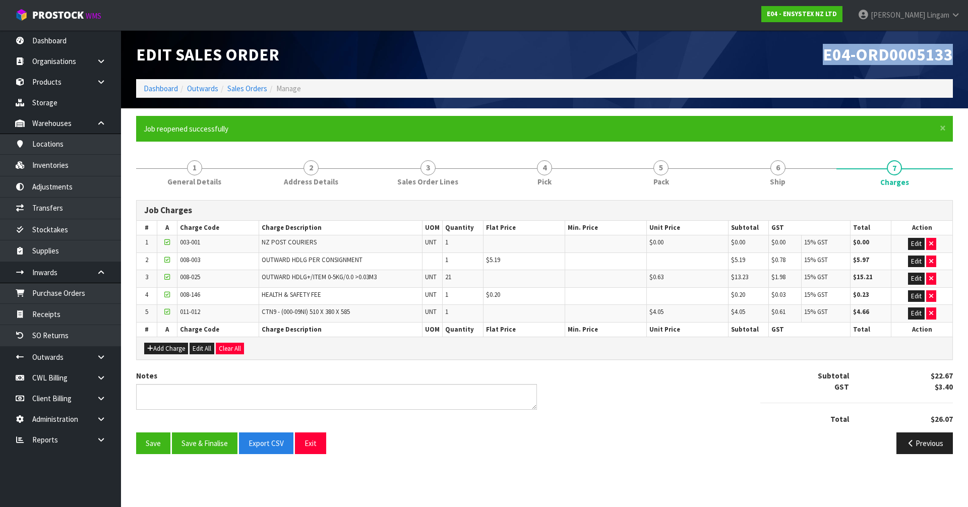
drag, startPoint x: 824, startPoint y: 56, endPoint x: 953, endPoint y: 50, distance: 129.3
click at [953, 50] on div "E04-ORD0005133" at bounding box center [753, 54] width 416 height 49
copy span "E04-ORD0005133"
click at [686, 184] on link "5 Pack" at bounding box center [661, 172] width 117 height 40
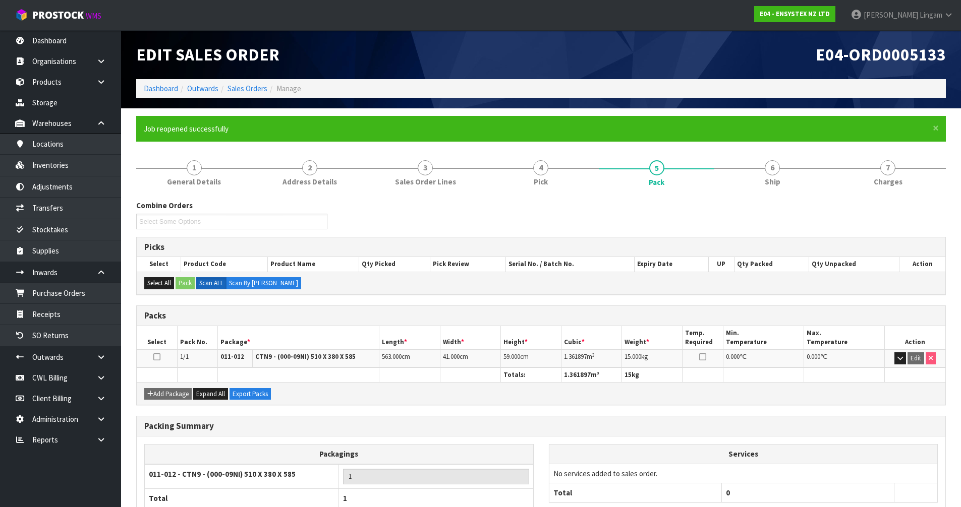
click at [767, 238] on div "Picks" at bounding box center [541, 248] width 809 height 20
click at [153, 87] on link "Dashboard" at bounding box center [161, 89] width 34 height 10
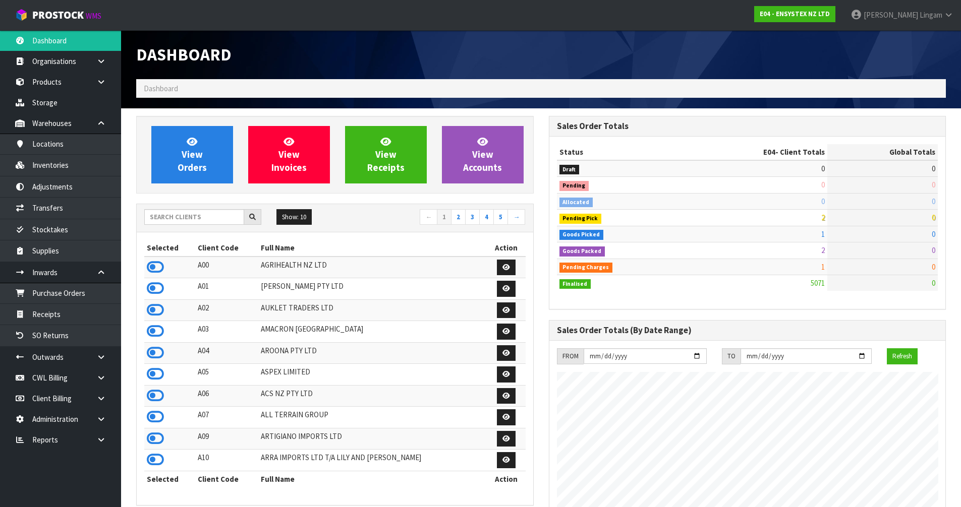
scroll to position [764, 412]
click at [205, 163] on span "View Orders" at bounding box center [192, 155] width 29 height 38
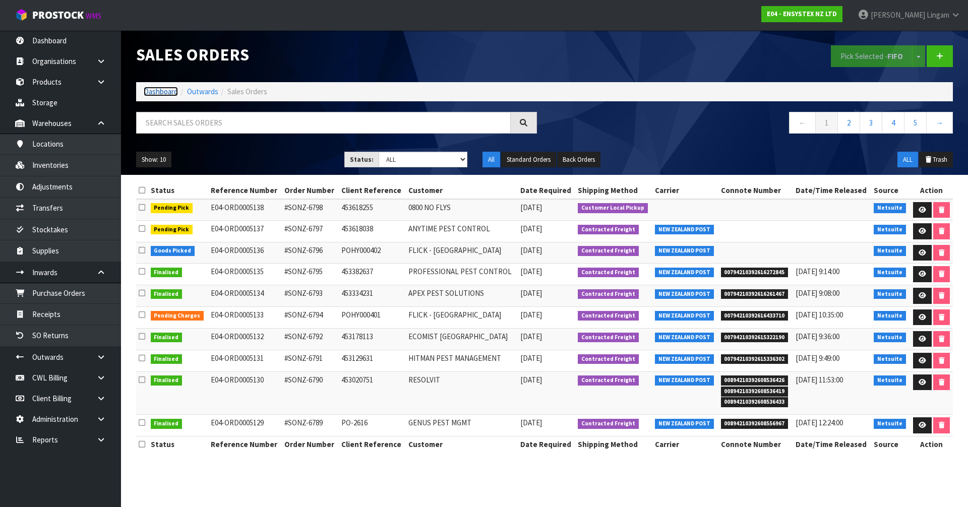
click at [162, 94] on link "Dashboard" at bounding box center [161, 92] width 34 height 10
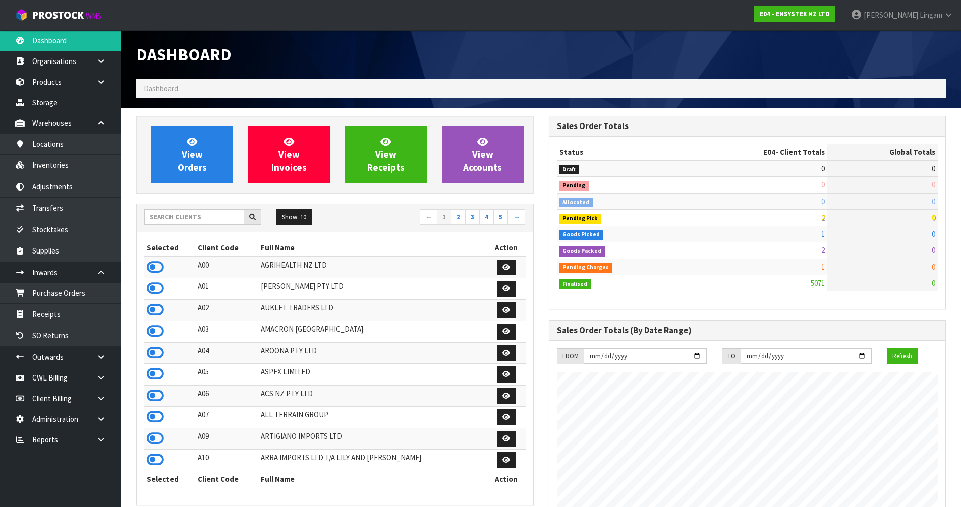
scroll to position [764, 412]
click at [202, 217] on input "text" at bounding box center [194, 217] width 100 height 16
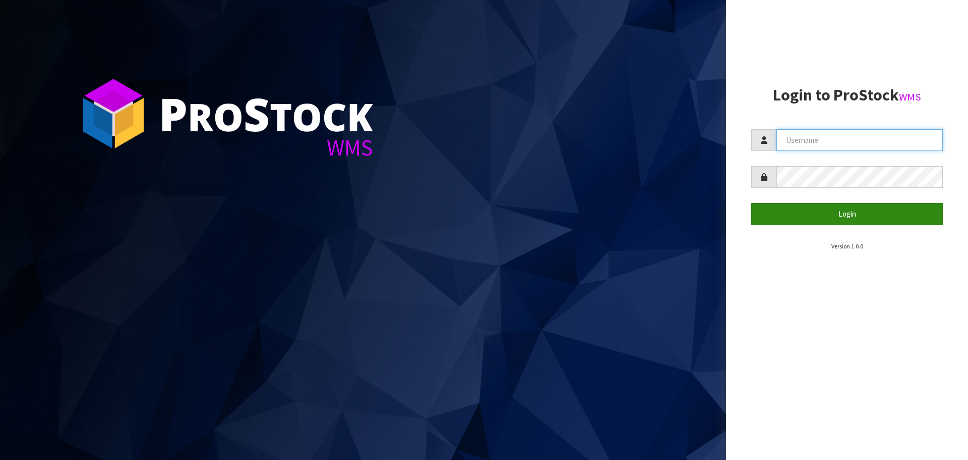
type input "[PERSON_NAME][EMAIL_ADDRESS][DOMAIN_NAME]"
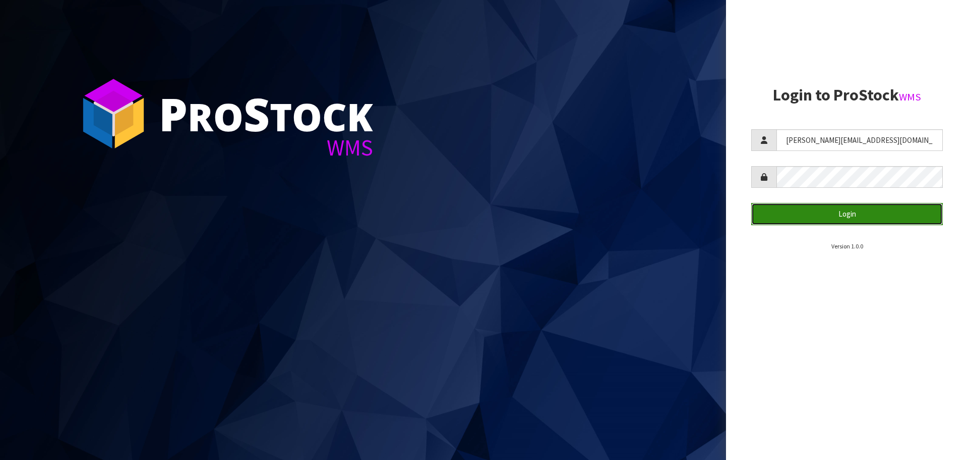
click at [870, 212] on button "Login" at bounding box center [848, 214] width 192 height 22
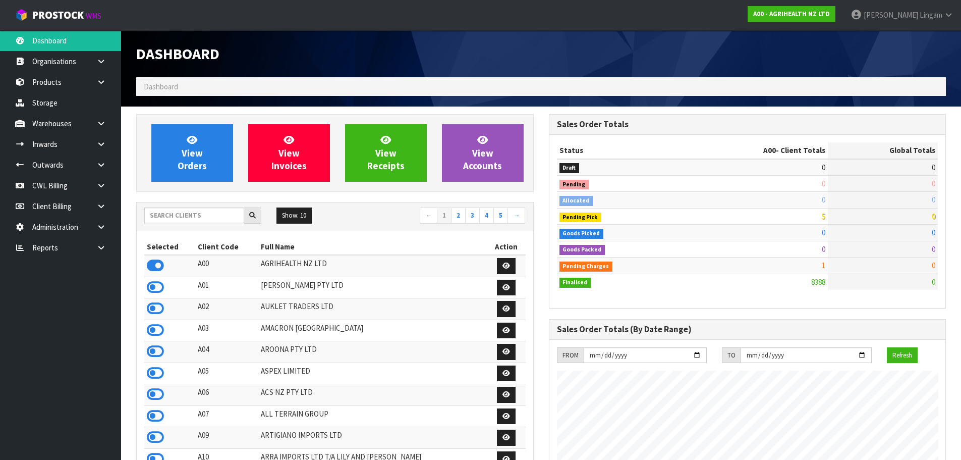
scroll to position [764, 412]
click at [103, 250] on icon at bounding box center [101, 248] width 10 height 8
click at [97, 289] on link "CWL" at bounding box center [60, 289] width 121 height 21
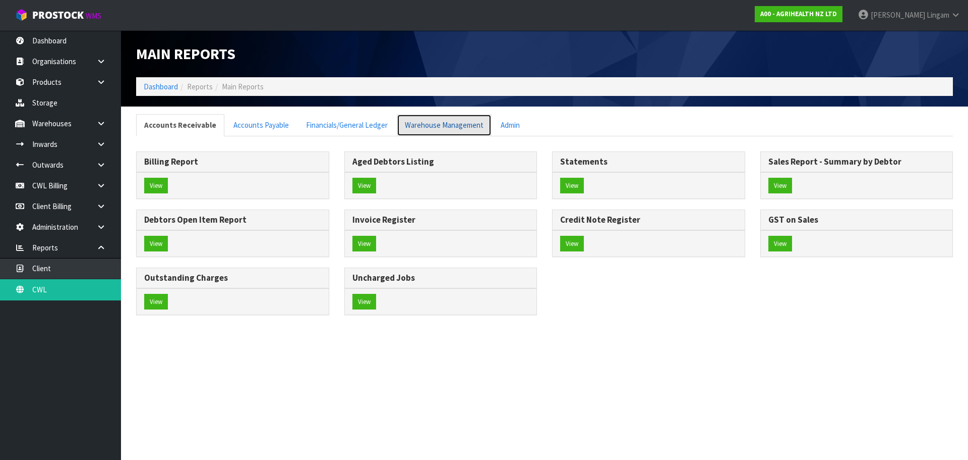
click at [449, 127] on link "Warehouse Management" at bounding box center [444, 125] width 95 height 22
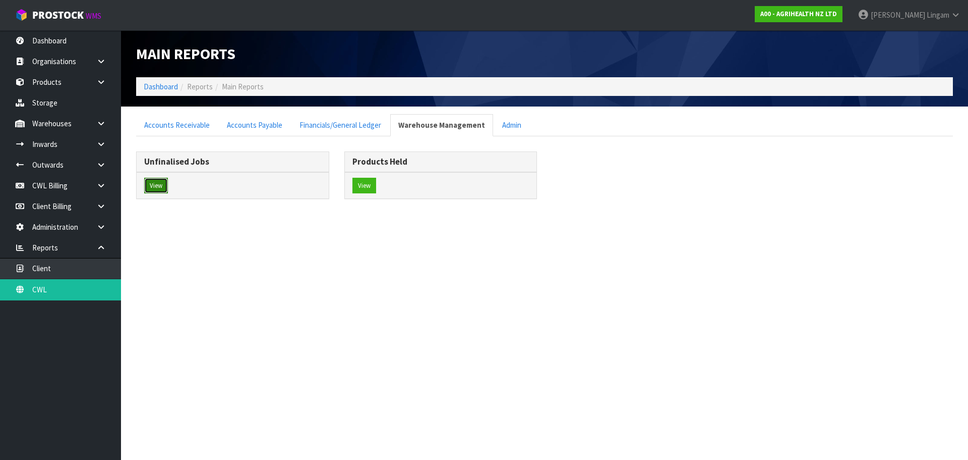
click at [149, 188] on button "View" at bounding box center [156, 186] width 24 height 16
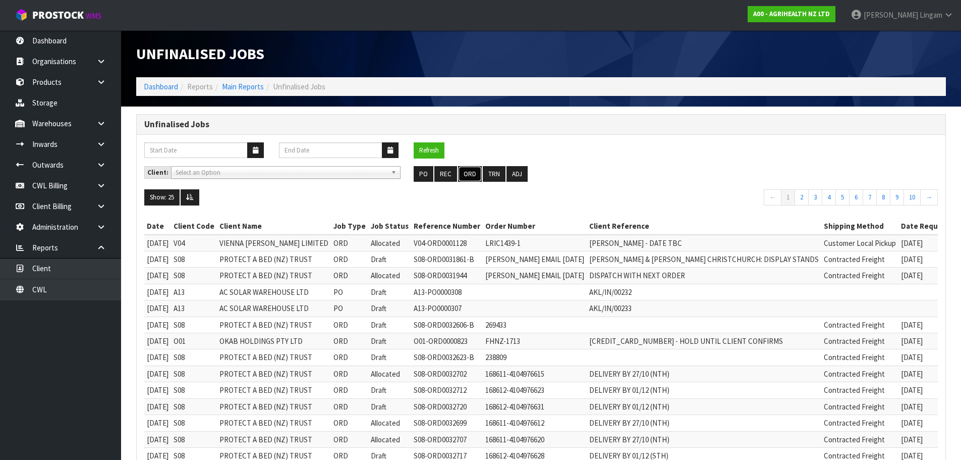
click at [470, 174] on button "ORD" at bounding box center [470, 174] width 24 height 16
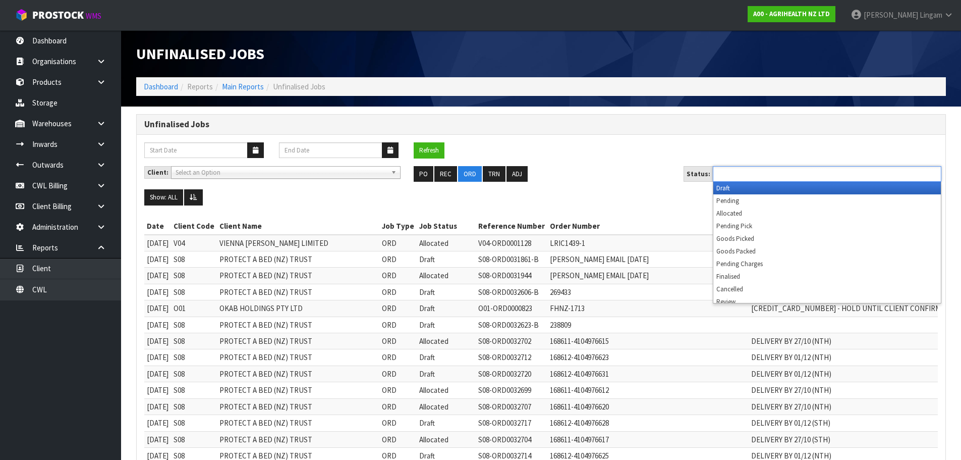
click at [784, 172] on input "text" at bounding box center [753, 173] width 74 height 13
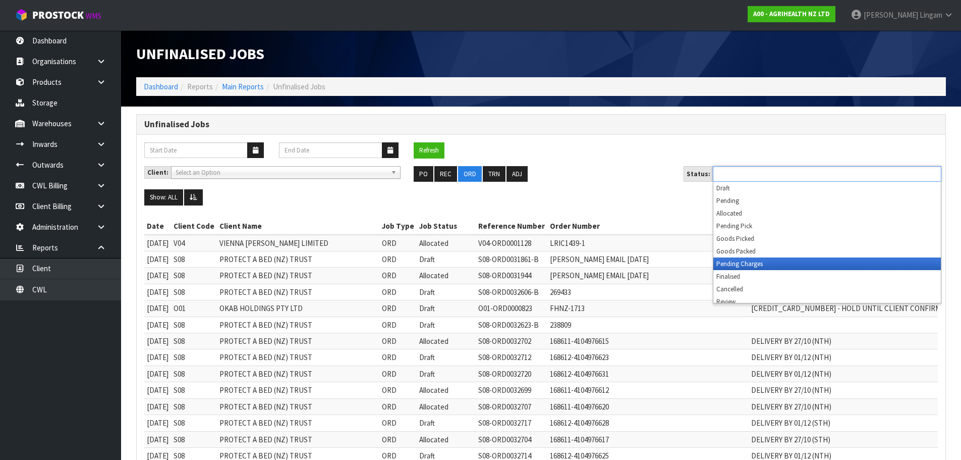
click at [788, 258] on li "Pending Charges" at bounding box center [826, 263] width 227 height 13
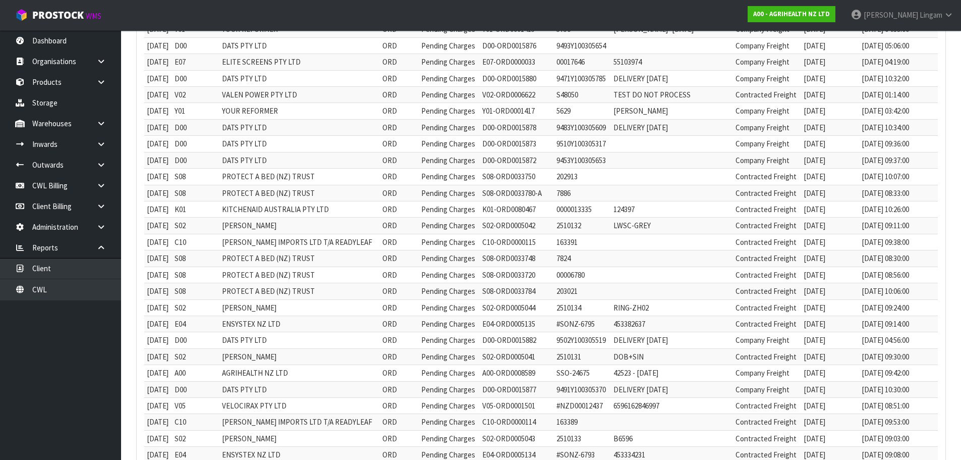
scroll to position [329, 0]
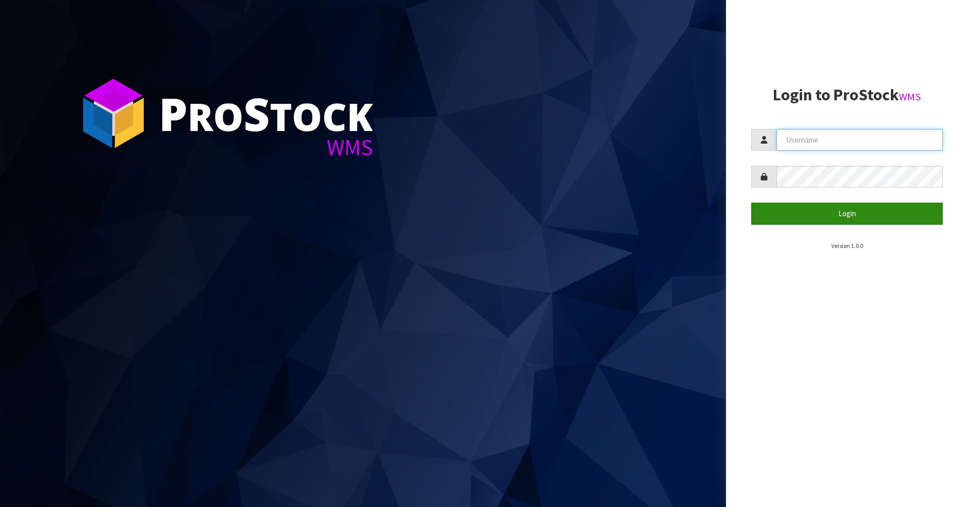
type input "[PERSON_NAME][EMAIL_ADDRESS][DOMAIN_NAME]"
click at [844, 217] on button "Login" at bounding box center [848, 214] width 192 height 22
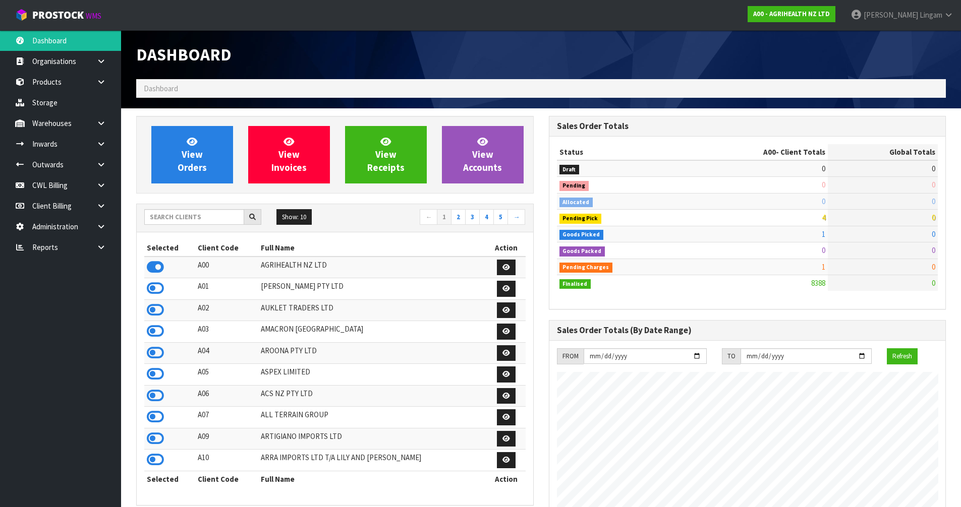
scroll to position [764, 412]
click at [221, 221] on input "text" at bounding box center [194, 217] width 100 height 16
click at [189, 219] on input "text" at bounding box center [194, 217] width 100 height 16
click at [220, 220] on input "text" at bounding box center [194, 217] width 100 height 16
click at [225, 219] on input "text" at bounding box center [194, 217] width 100 height 16
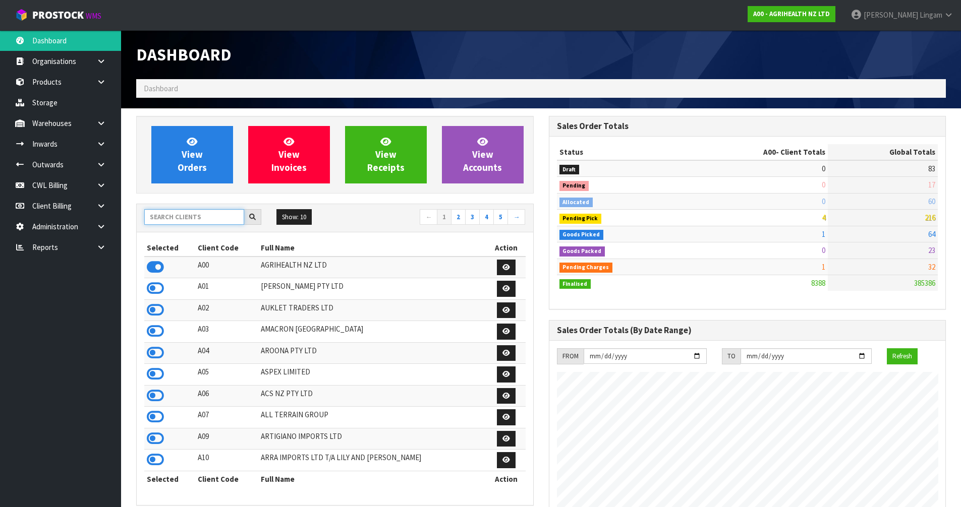
drag, startPoint x: 968, startPoint y: 480, endPoint x: 208, endPoint y: 219, distance: 803.2
click at [208, 219] on input "text" at bounding box center [194, 217] width 100 height 16
click at [220, 222] on input "text" at bounding box center [194, 217] width 100 height 16
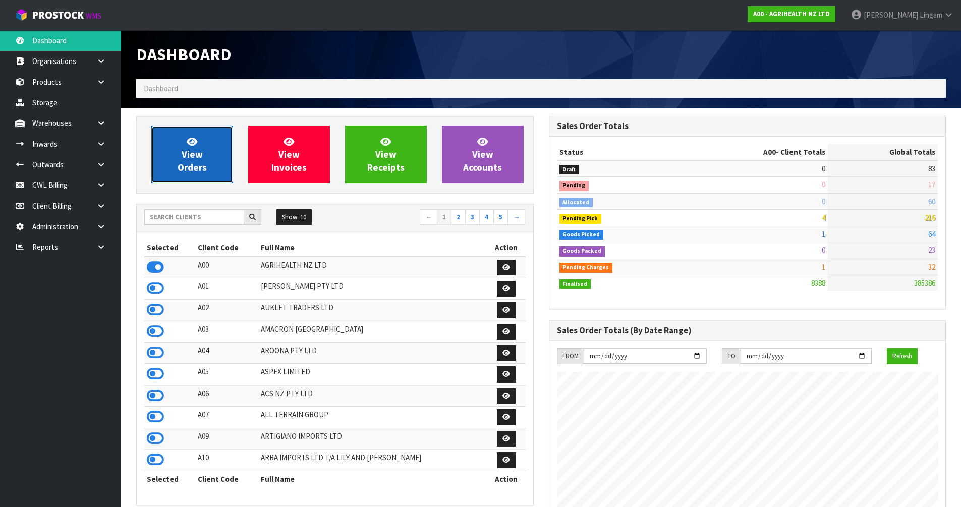
click at [200, 156] on span "View Orders" at bounding box center [192, 155] width 29 height 38
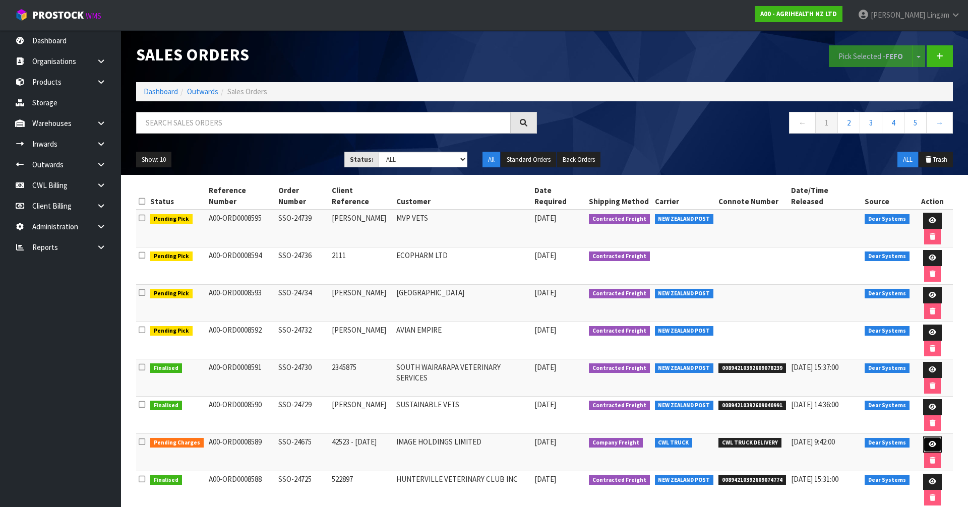
click at [927, 437] on link at bounding box center [933, 445] width 19 height 16
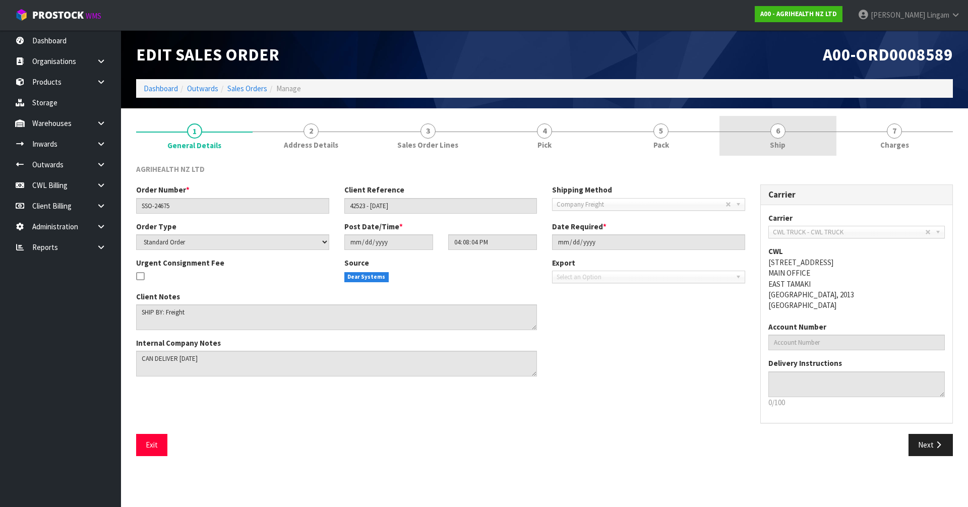
click at [796, 147] on link "6 Ship" at bounding box center [778, 136] width 117 height 40
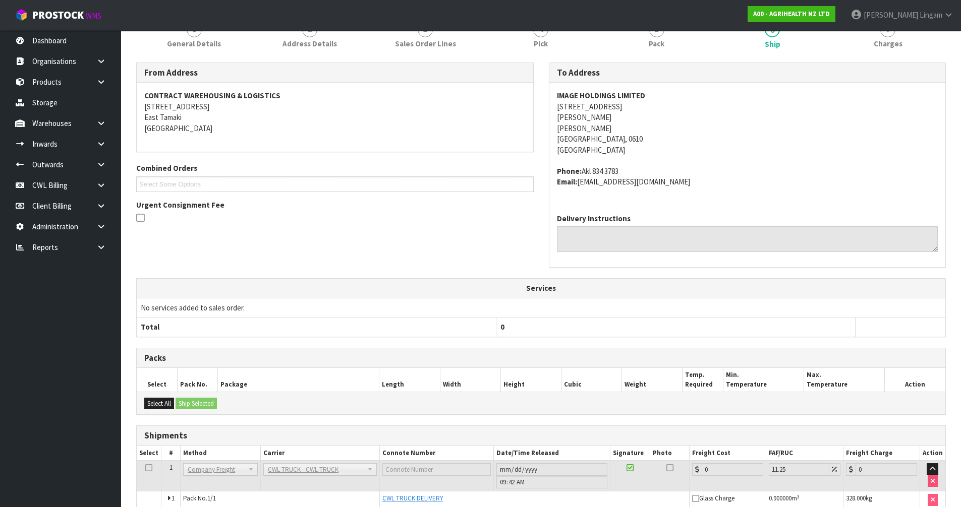
scroll to position [151, 0]
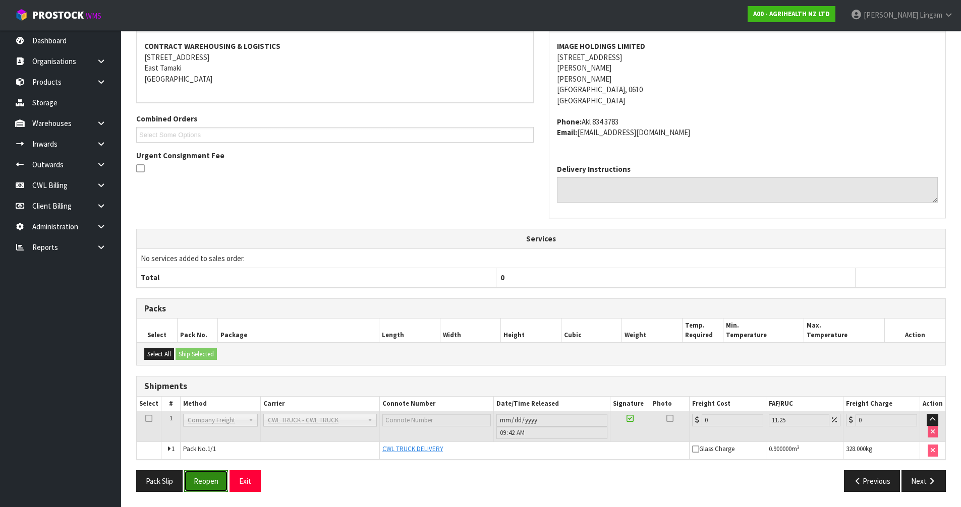
click at [212, 484] on button "Reopen" at bounding box center [206, 482] width 44 height 22
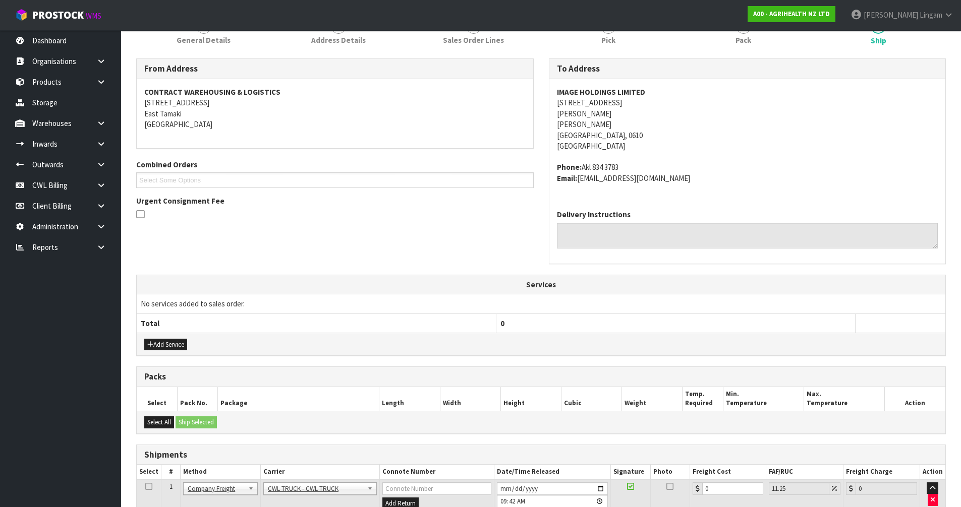
scroll to position [213, 0]
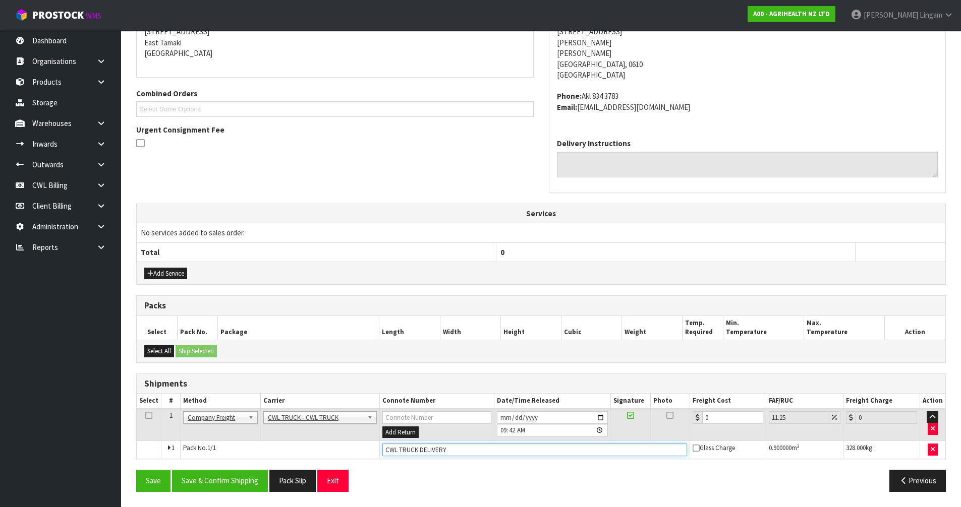
click at [447, 449] on input "CWL TRUCK DELIVERY" at bounding box center [534, 450] width 305 height 13
click at [462, 444] on input "CWL TRUCK DELIVERY" at bounding box center [534, 450] width 305 height 13
click at [242, 485] on button "Save & Confirm Shipping" at bounding box center [220, 481] width 96 height 22
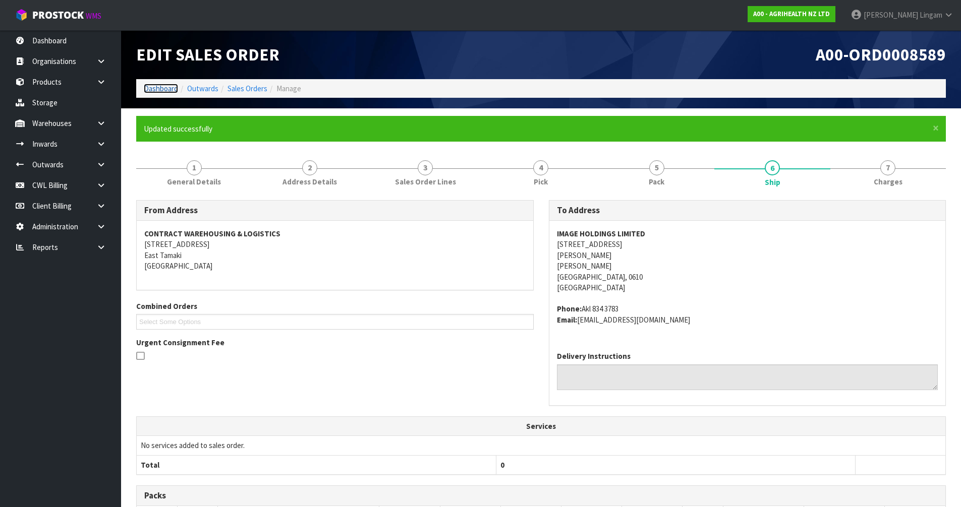
click at [153, 90] on link "Dashboard" at bounding box center [161, 89] width 34 height 10
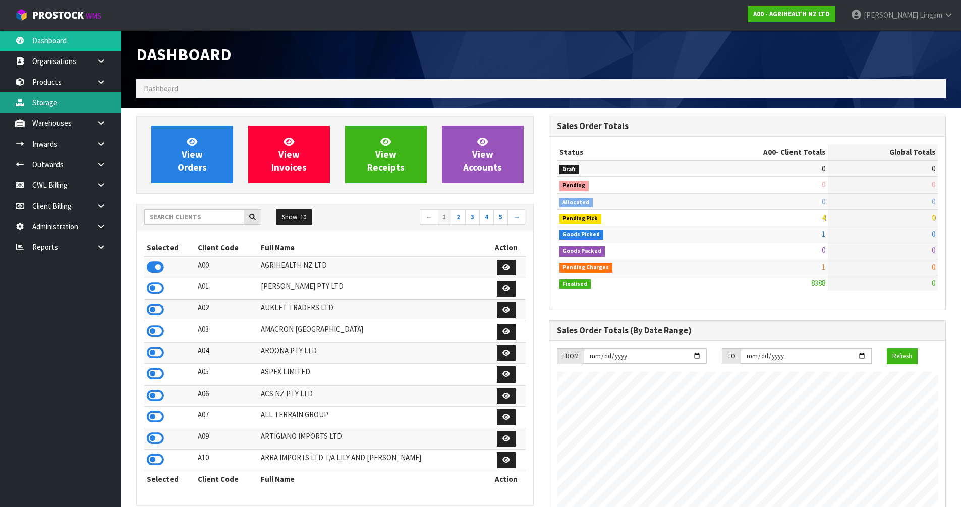
scroll to position [764, 412]
click at [200, 218] on input "text" at bounding box center [194, 217] width 100 height 16
click at [217, 220] on input "text" at bounding box center [194, 217] width 100 height 16
click at [186, 218] on input "text" at bounding box center [194, 217] width 100 height 16
click at [206, 223] on input "text" at bounding box center [194, 217] width 100 height 16
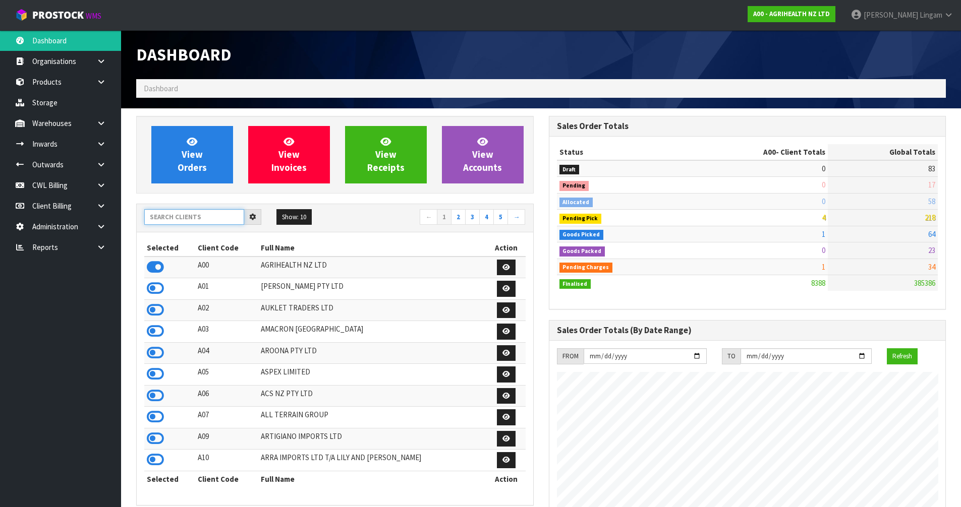
click at [198, 216] on input "text" at bounding box center [194, 217] width 100 height 16
click at [228, 219] on input "text" at bounding box center [194, 217] width 100 height 16
click at [198, 216] on input "text" at bounding box center [194, 217] width 100 height 16
click at [218, 216] on input "text" at bounding box center [194, 217] width 100 height 16
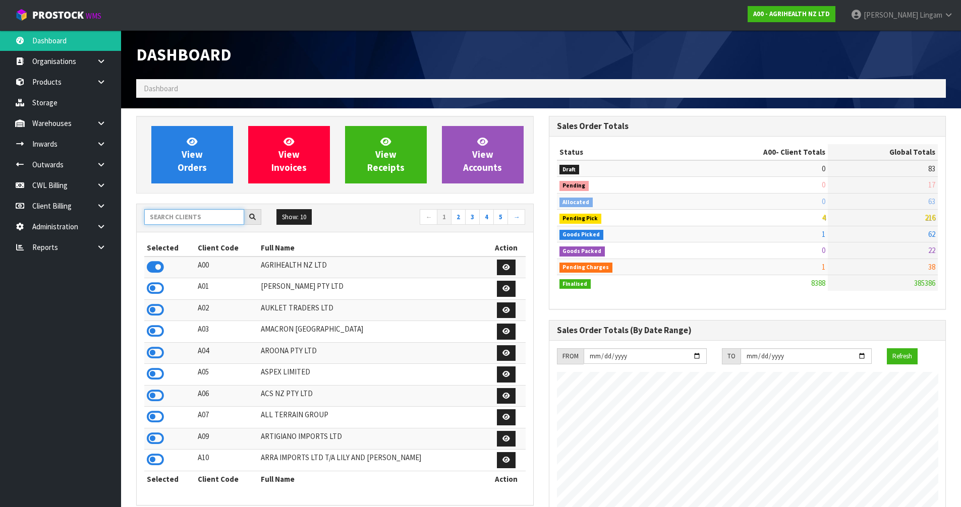
click at [163, 216] on input "text" at bounding box center [194, 217] width 100 height 16
click at [187, 219] on input "text" at bounding box center [194, 217] width 100 height 16
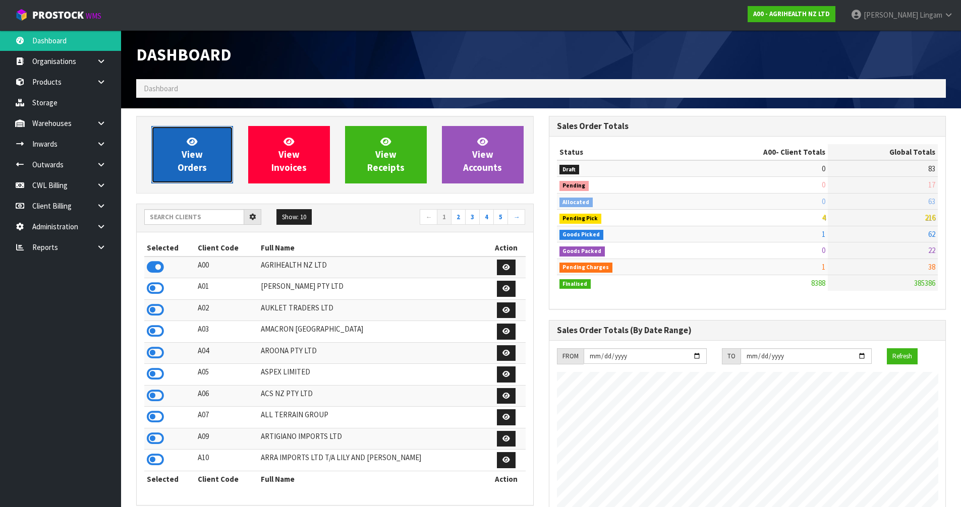
click at [190, 162] on span "View Orders" at bounding box center [192, 155] width 29 height 38
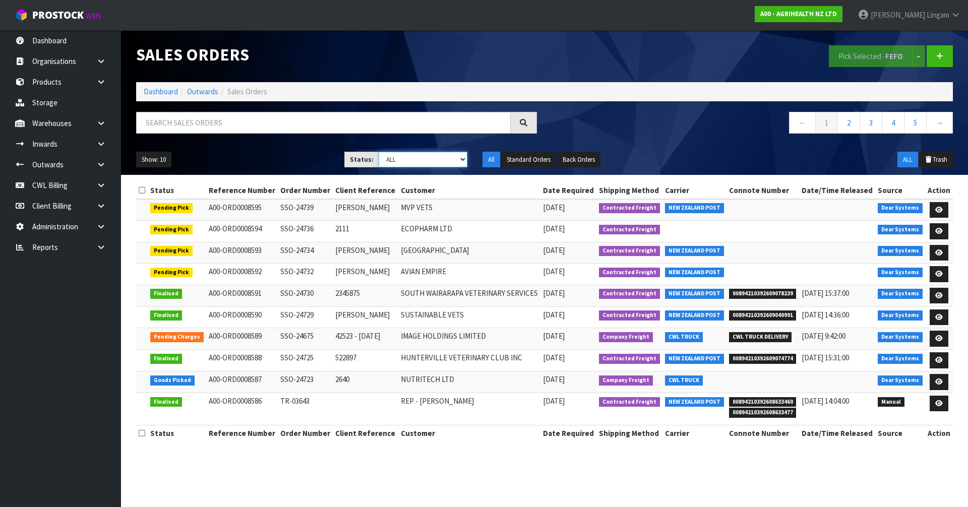
click at [454, 163] on select "Draft Pending Allocated Pending Pick Goods Picked Goods Packed Pending Charges …" at bounding box center [423, 160] width 89 height 16
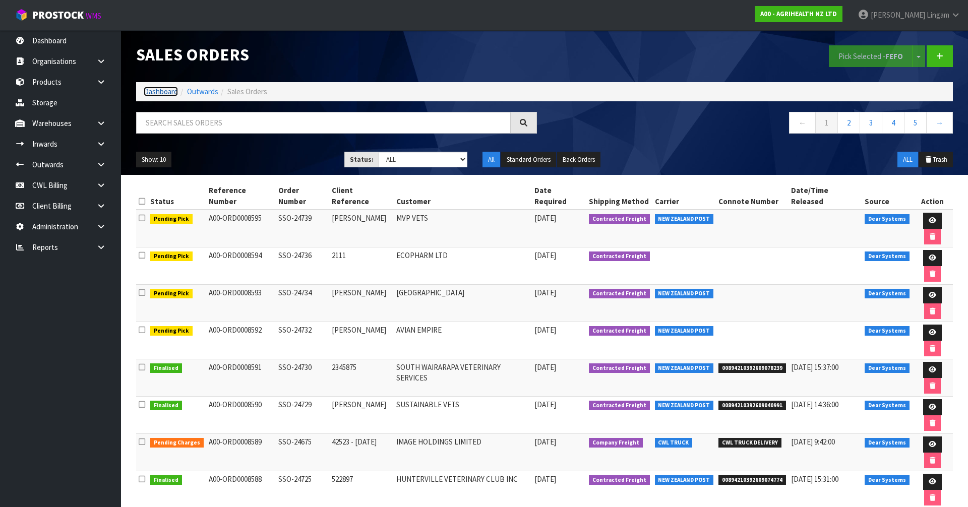
click at [157, 91] on link "Dashboard" at bounding box center [161, 92] width 34 height 10
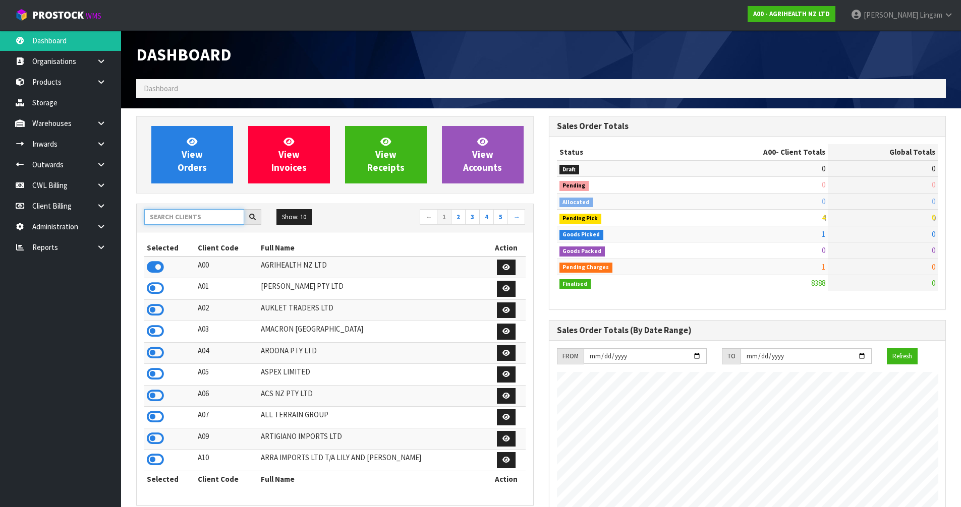
scroll to position [764, 412]
click at [185, 221] on input "text" at bounding box center [194, 217] width 100 height 16
click at [184, 221] on input "text" at bounding box center [194, 217] width 100 height 16
click at [219, 219] on input "text" at bounding box center [194, 217] width 100 height 16
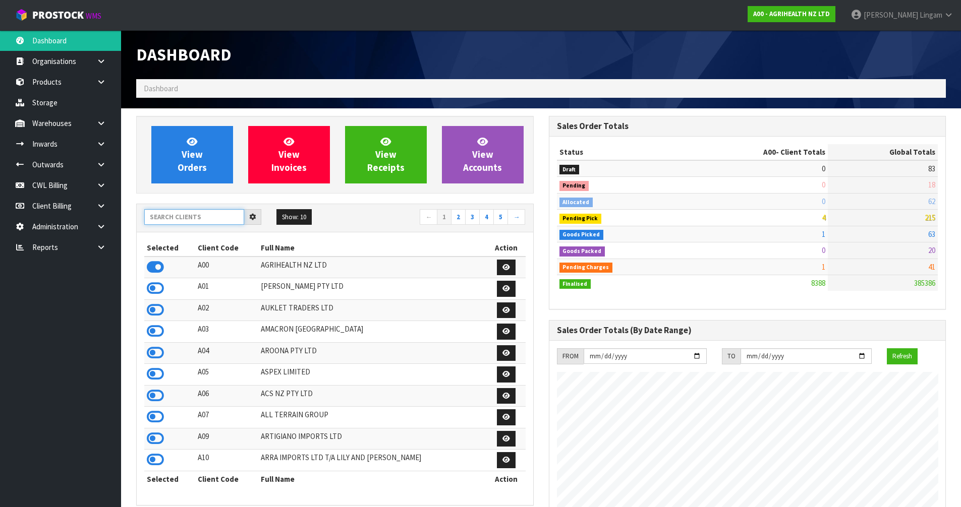
click at [219, 220] on input "text" at bounding box center [194, 217] width 100 height 16
type input "J"
click at [179, 215] on input "text" at bounding box center [194, 217] width 100 height 16
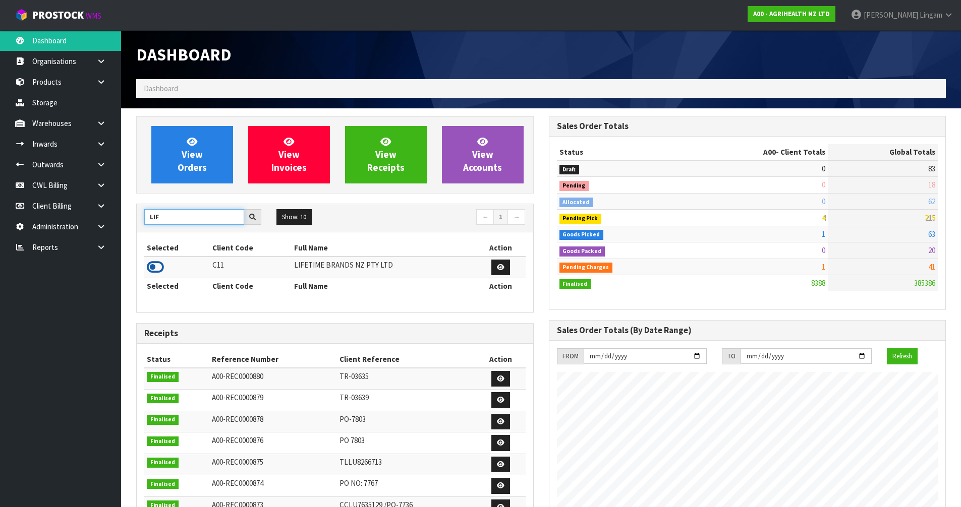
type input "LIF"
click at [161, 266] on icon at bounding box center [155, 267] width 17 height 15
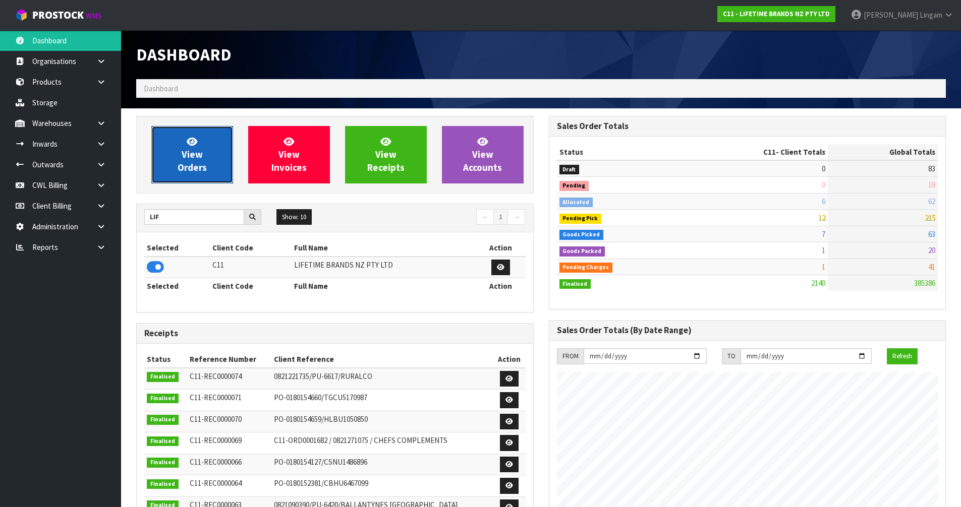
click at [197, 162] on span "View Orders" at bounding box center [192, 155] width 29 height 38
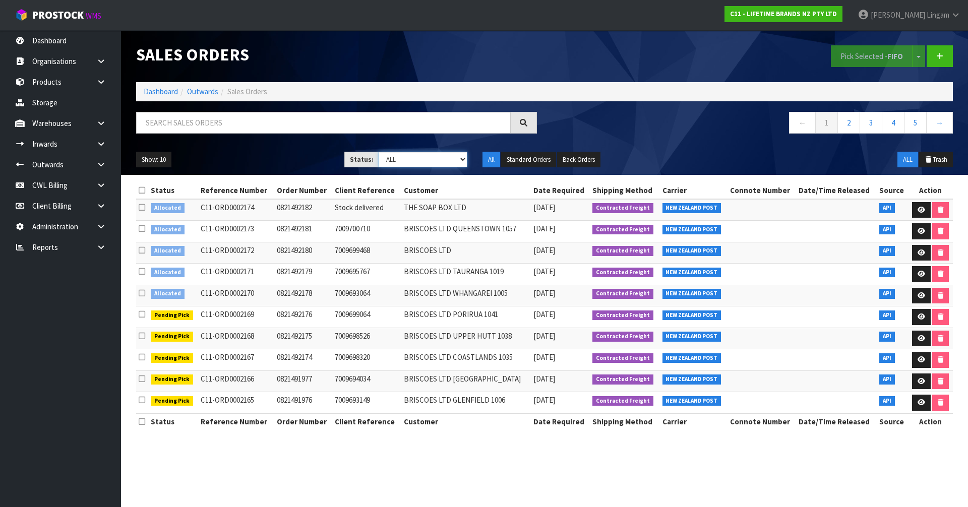
click at [439, 159] on select "Draft Pending Allocated Pending Pick Goods Picked Goods Packed Pending Charges …" at bounding box center [423, 160] width 89 height 16
select select "string:2"
click at [379, 152] on select "Draft Pending Allocated Pending Pick Goods Picked Goods Packed Pending Charges …" at bounding box center [423, 160] width 89 height 16
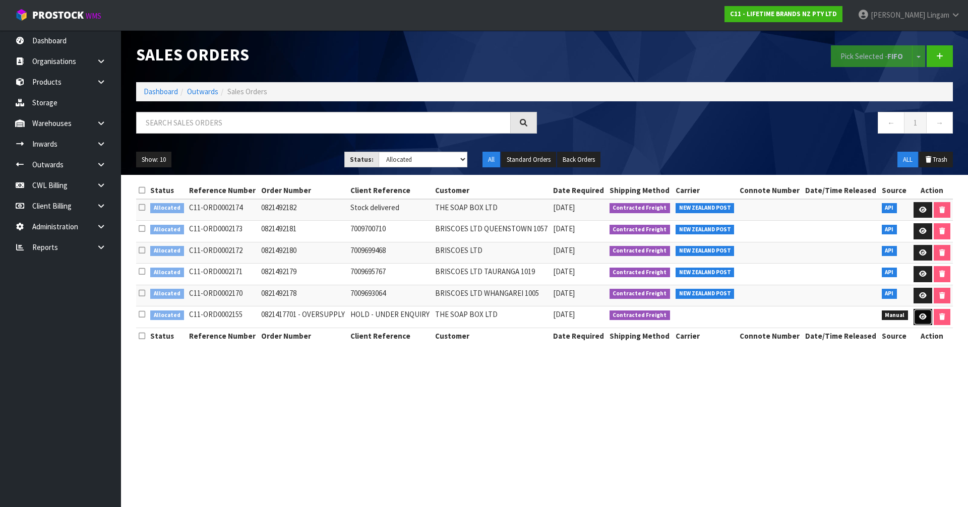
click at [923, 320] on icon at bounding box center [924, 317] width 8 height 7
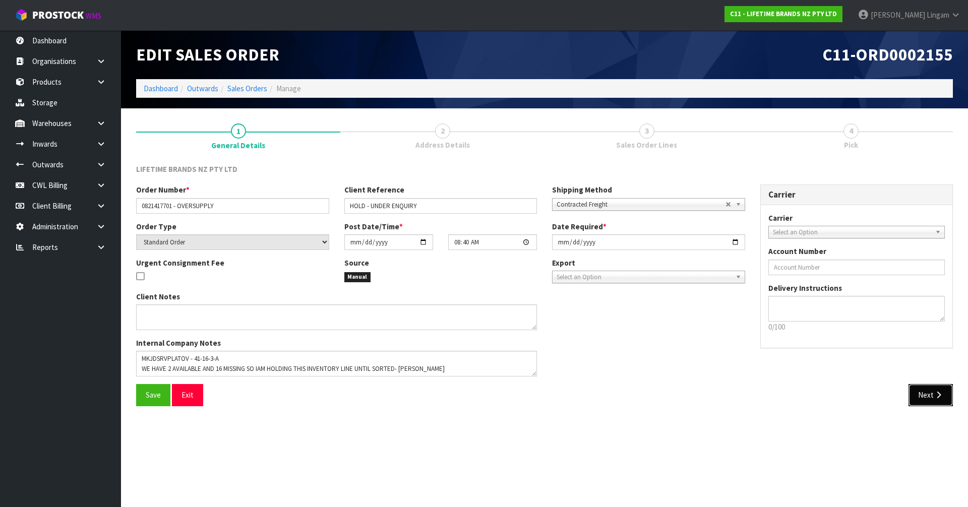
click at [928, 397] on button "Next" at bounding box center [931, 395] width 44 height 22
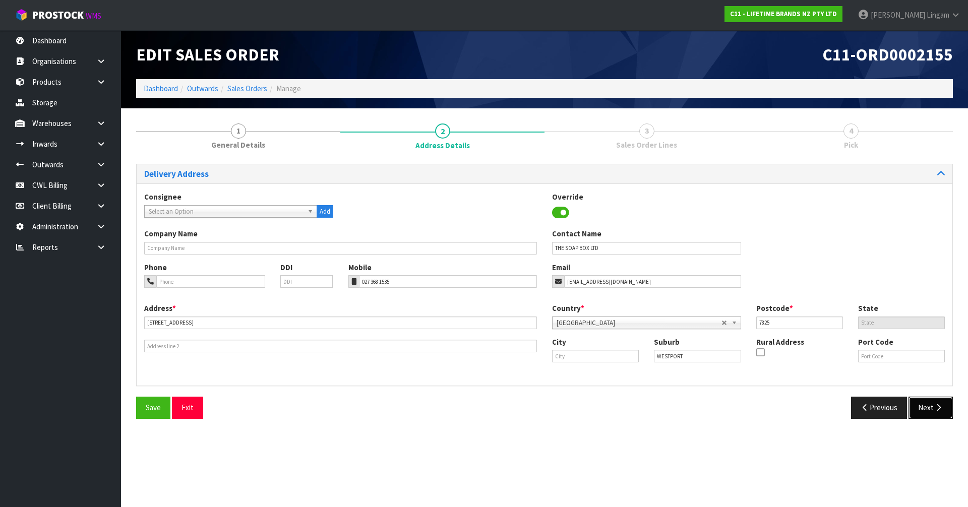
click at [928, 405] on button "Next" at bounding box center [931, 408] width 44 height 22
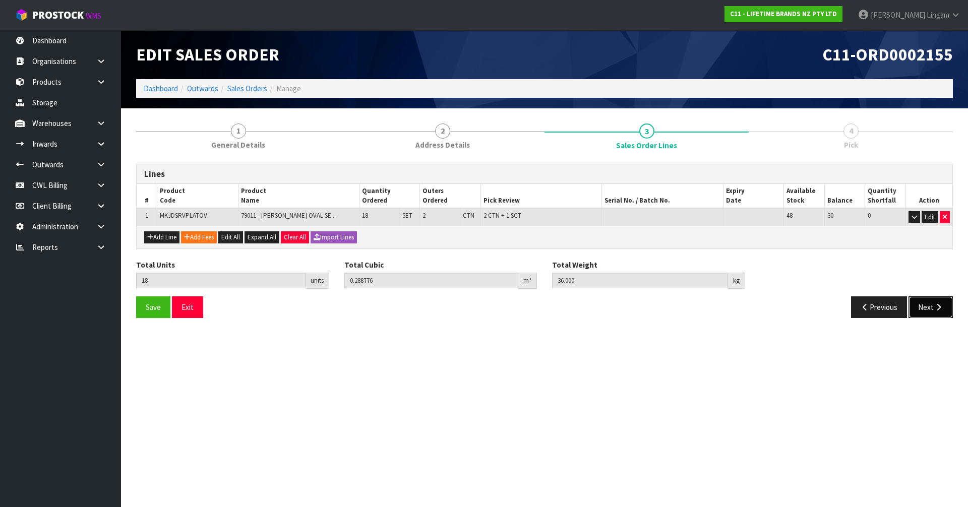
click at [927, 310] on button "Next" at bounding box center [931, 308] width 44 height 22
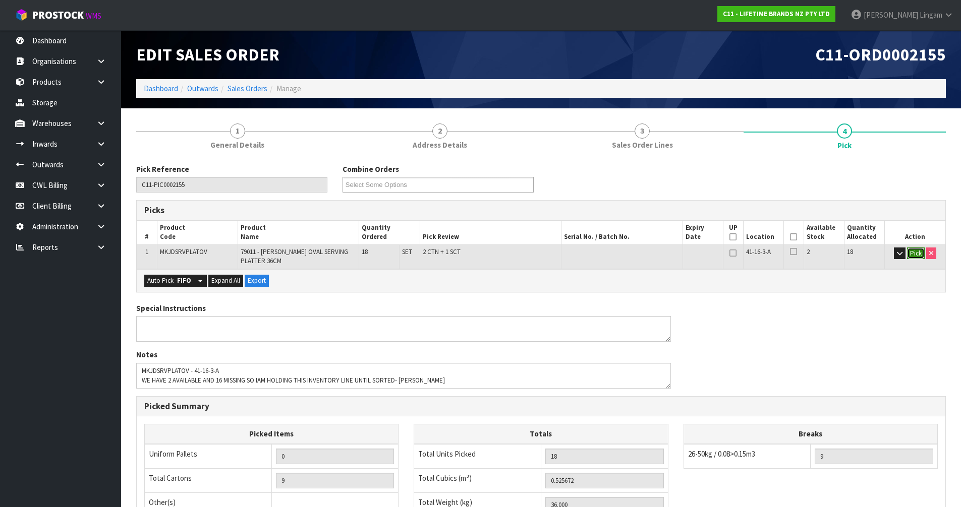
click at [920, 259] on button "Pick" at bounding box center [916, 254] width 18 height 12
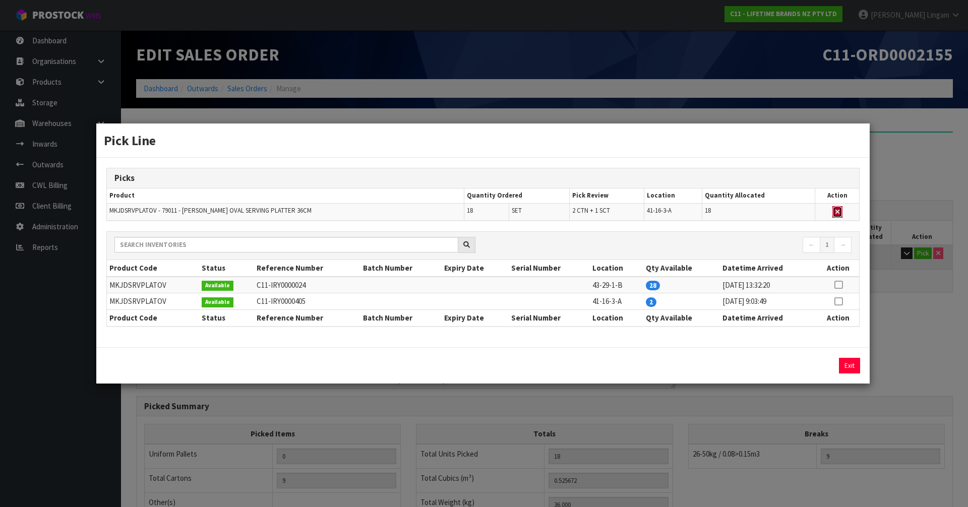
click at [837, 212] on icon "button" at bounding box center [838, 212] width 4 height 7
type input "0"
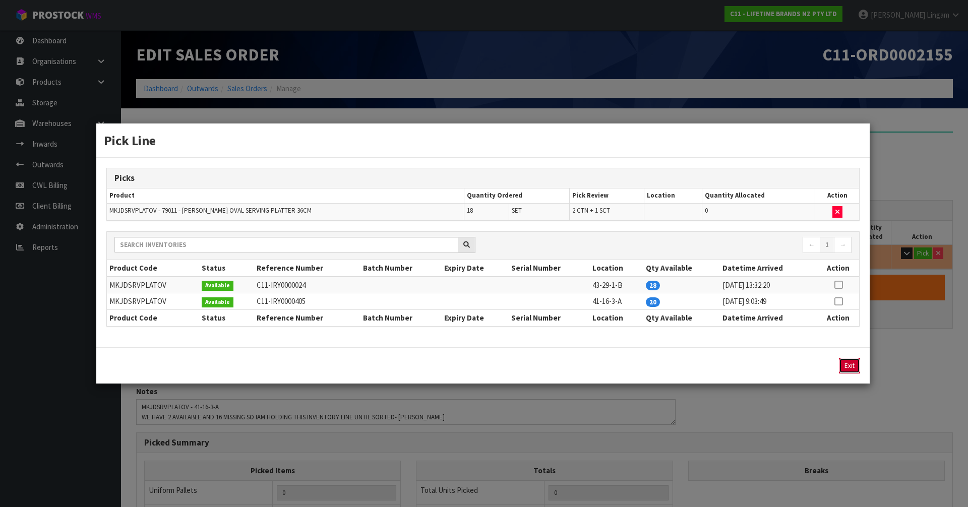
click at [851, 362] on button "Exit" at bounding box center [849, 366] width 21 height 16
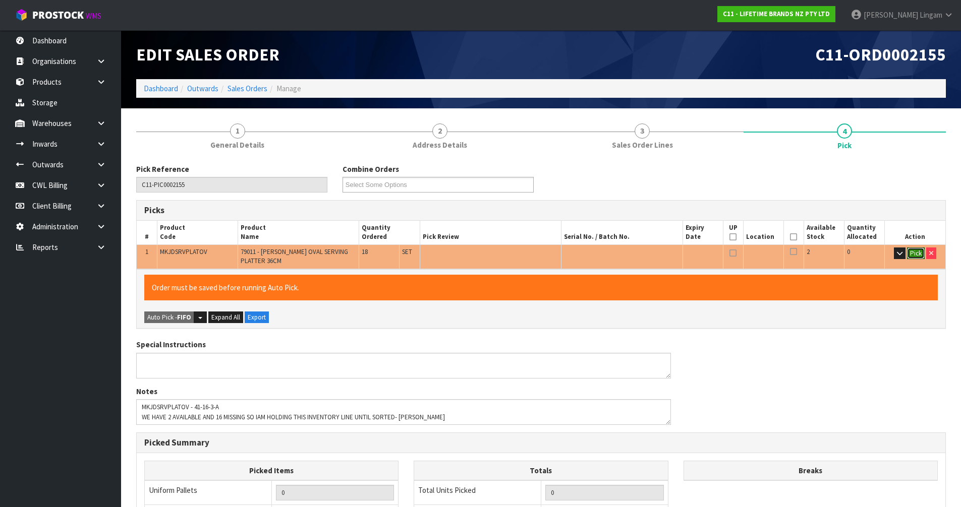
scroll to position [204, 0]
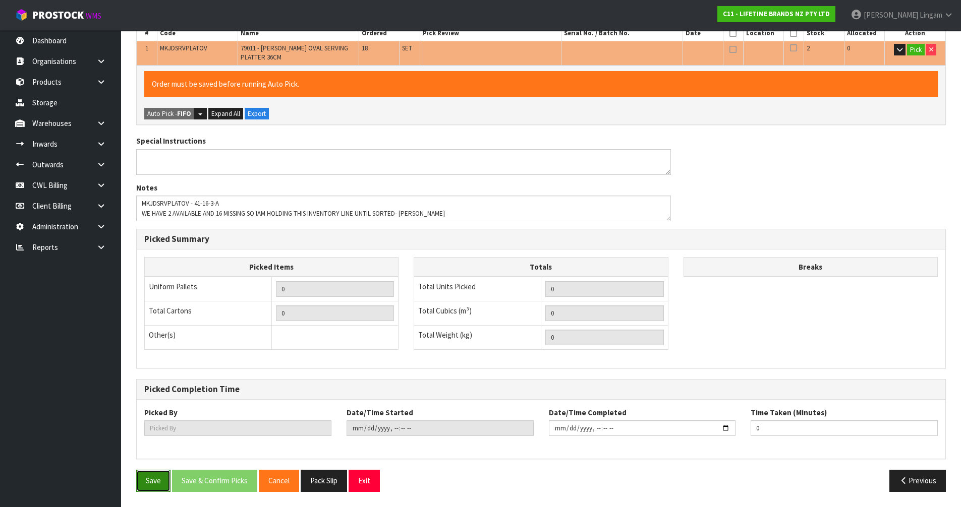
click at [158, 487] on button "Save" at bounding box center [153, 481] width 34 height 22
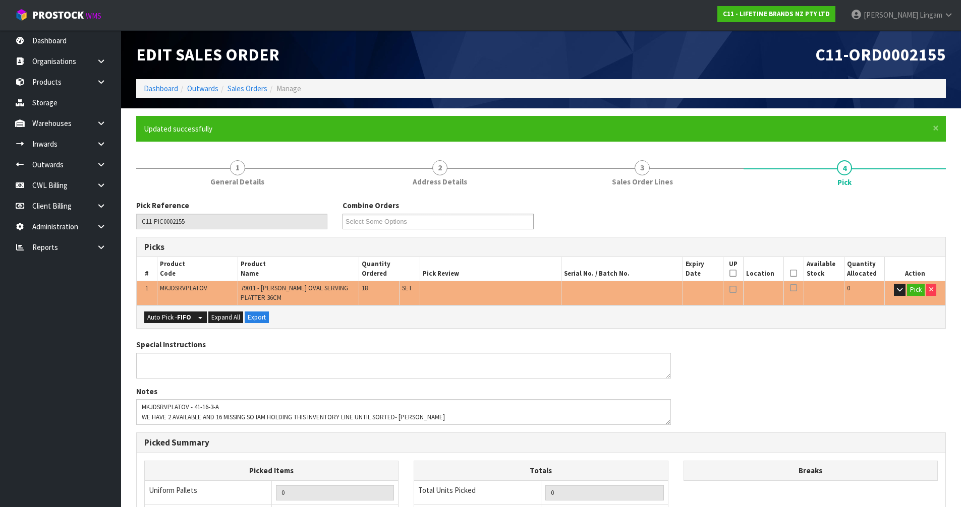
click at [637, 195] on div "Pick Reference C11-PIC0002155 Combine Orders C11-ORD0002120 C11-ORD0002130 C11-…" at bounding box center [541, 448] width 810 height 510
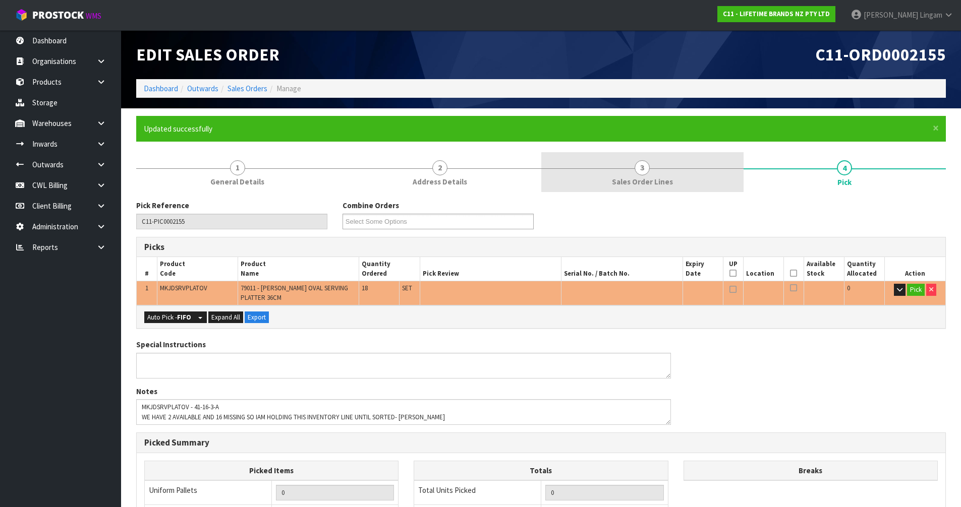
click at [640, 184] on span "Sales Order Lines" at bounding box center [642, 182] width 61 height 11
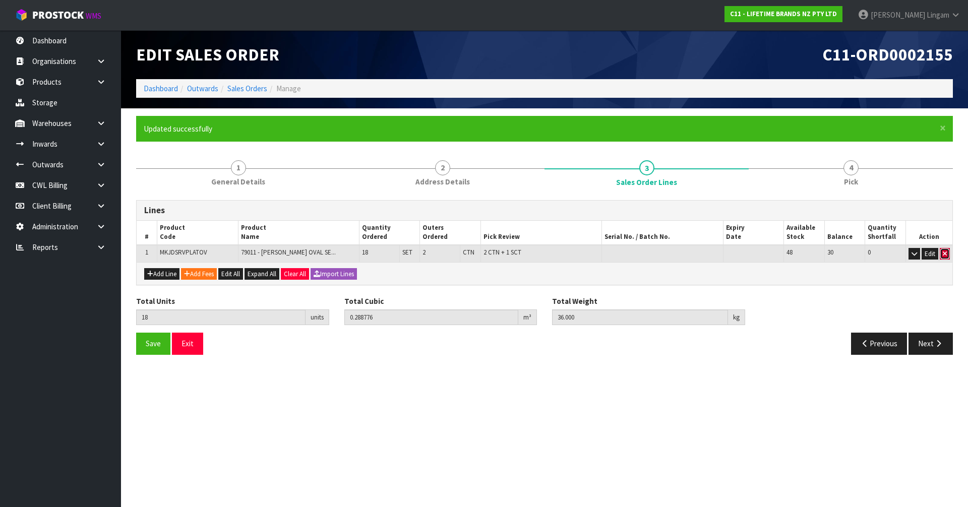
click at [943, 254] on icon "button" at bounding box center [945, 254] width 4 height 7
type input "0"
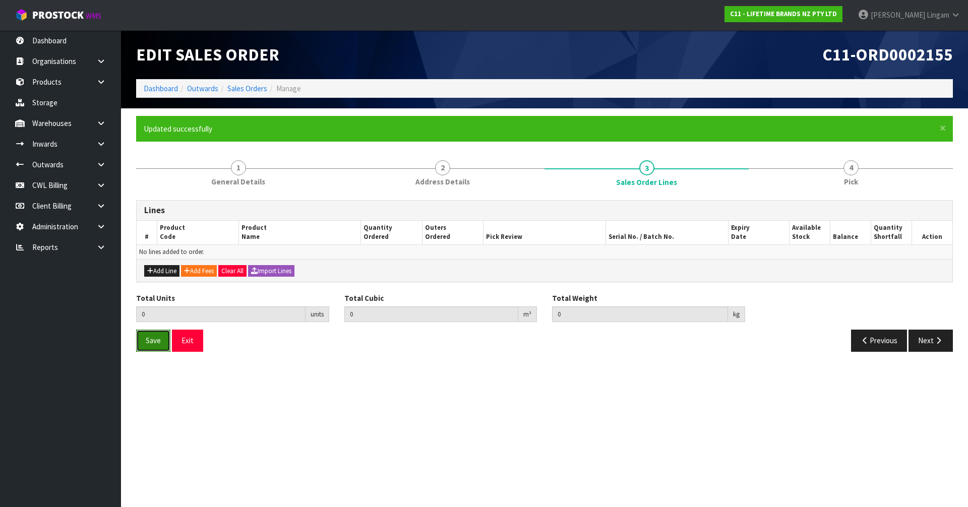
click at [161, 346] on button "Save" at bounding box center [153, 341] width 34 height 22
click at [248, 90] on link "Sales Orders" at bounding box center [247, 89] width 40 height 10
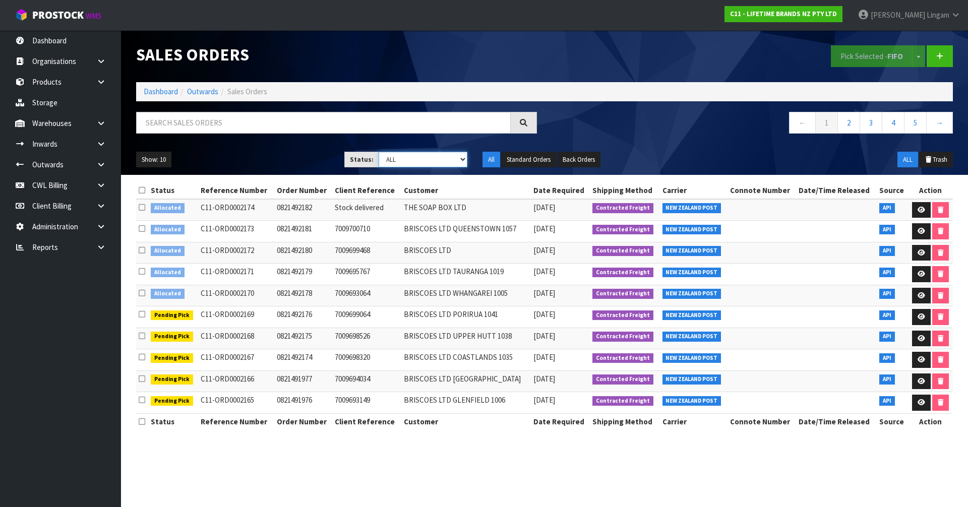
click at [451, 159] on select "Draft Pending Allocated Pending Pick Goods Picked Goods Packed Pending Charges …" at bounding box center [423, 160] width 89 height 16
click at [379, 152] on select "Draft Pending Allocated Pending Pick Goods Picked Goods Packed Pending Charges …" at bounding box center [423, 160] width 89 height 16
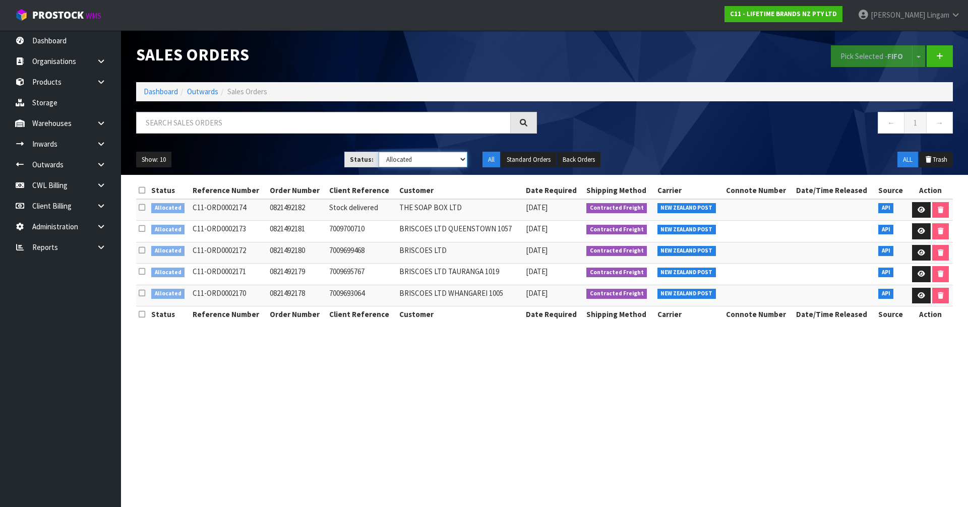
click at [422, 165] on select "Draft Pending Allocated Pending Pick Goods Picked Goods Packed Pending Charges …" at bounding box center [423, 160] width 89 height 16
click at [379, 152] on select "Draft Pending Allocated Pending Pick Goods Picked Goods Packed Pending Charges …" at bounding box center [423, 160] width 89 height 16
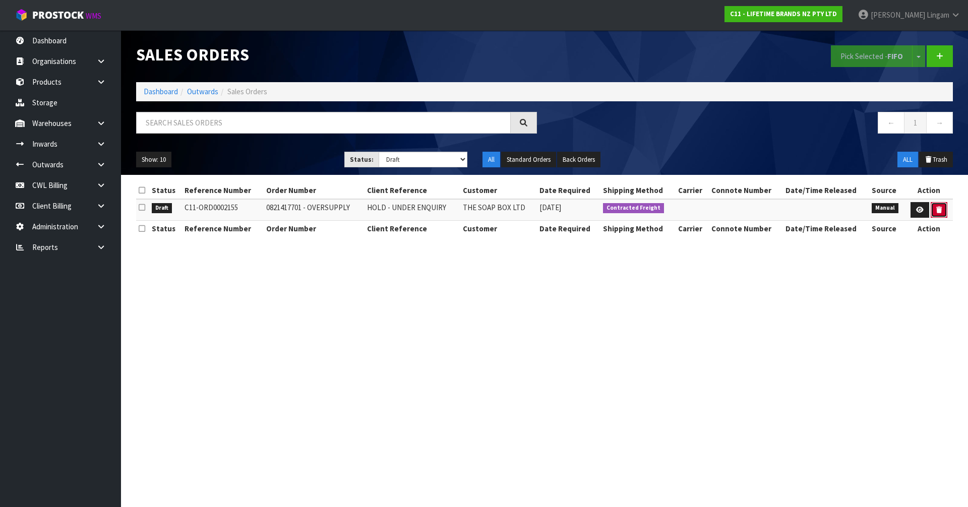
click at [939, 207] on icon "button" at bounding box center [940, 210] width 6 height 7
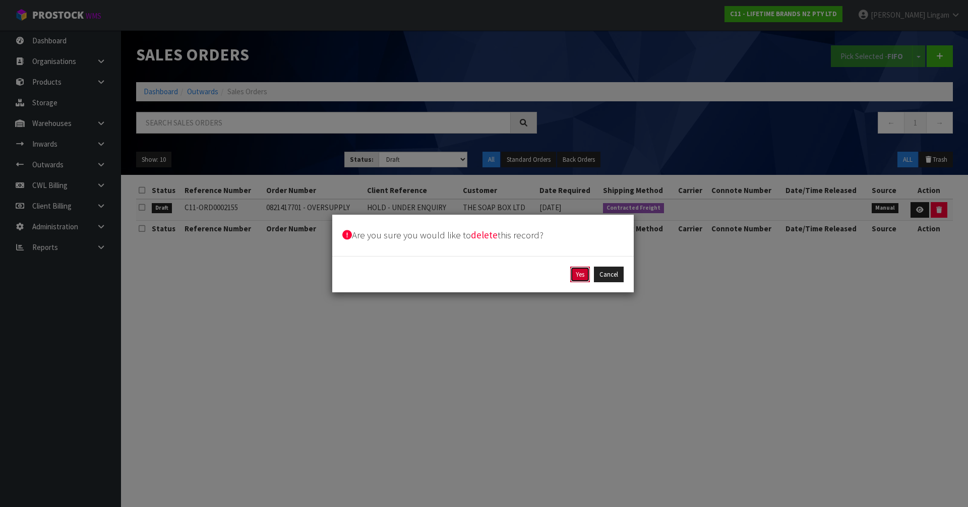
click at [587, 278] on button "Yes" at bounding box center [581, 275] width 20 height 16
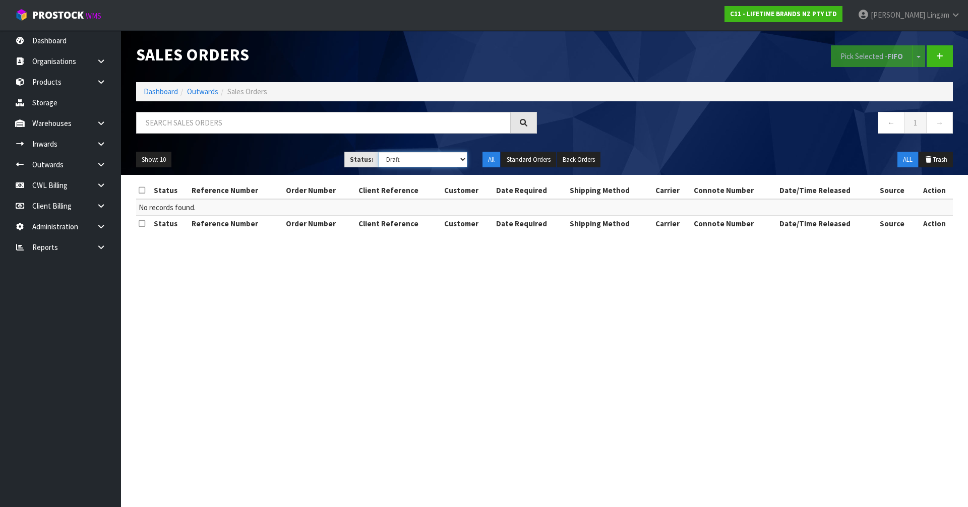
click at [442, 163] on select "Draft Pending Allocated Pending Pick Goods Picked Goods Packed Pending Charges …" at bounding box center [423, 160] width 89 height 16
select select "string:2"
click at [379, 152] on select "Draft Pending Allocated Pending Pick Goods Picked Goods Packed Pending Charges …" at bounding box center [423, 160] width 89 height 16
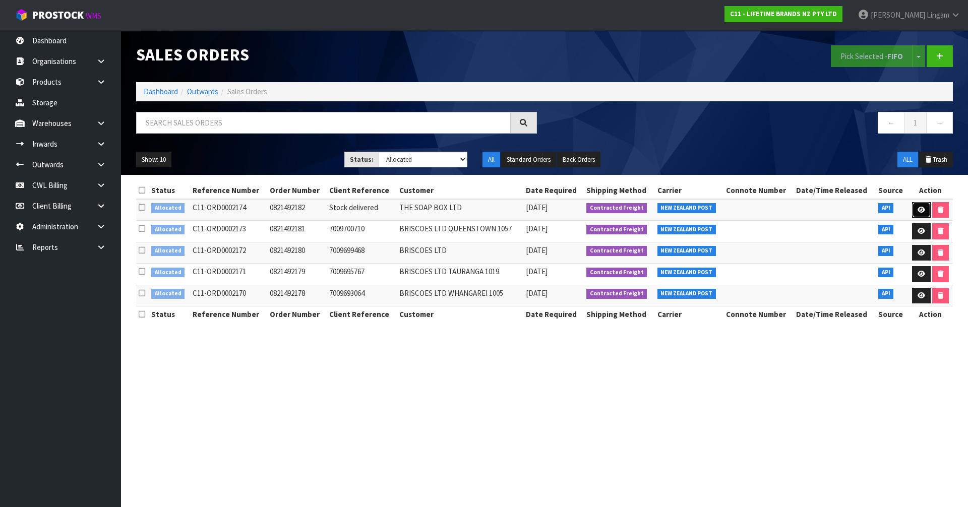
click at [920, 207] on icon at bounding box center [922, 210] width 8 height 7
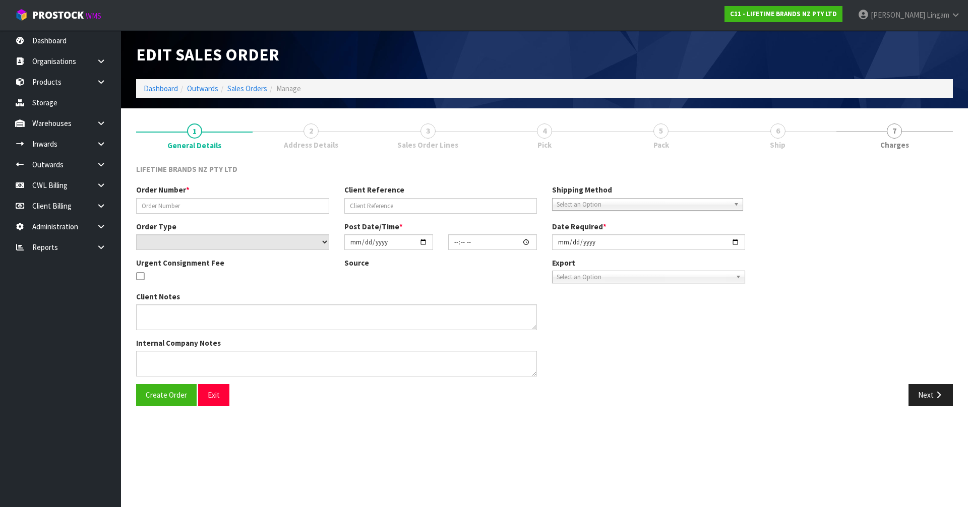
type input "0821492182"
type input "Stock delivered"
select select "number:0"
type input "2025-10-13"
type input "11:14:52.000"
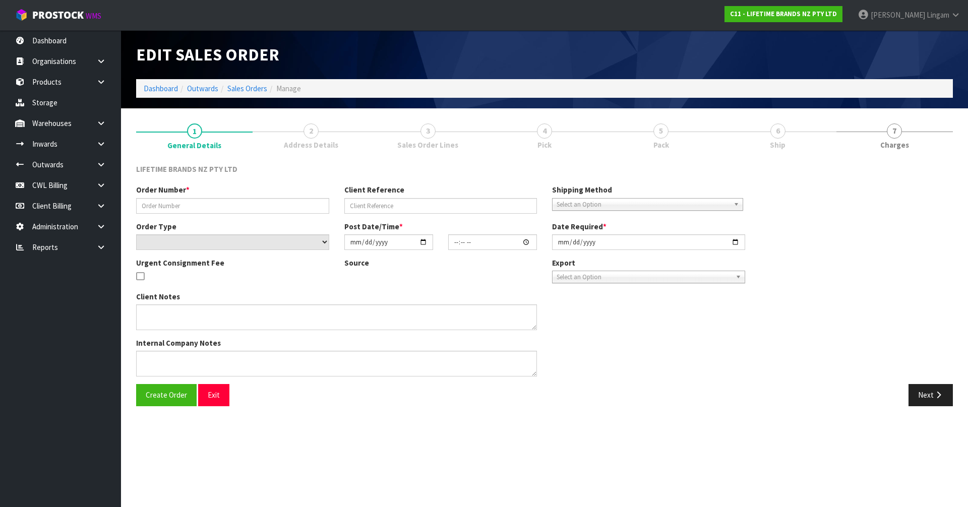
type input "2025-10-13"
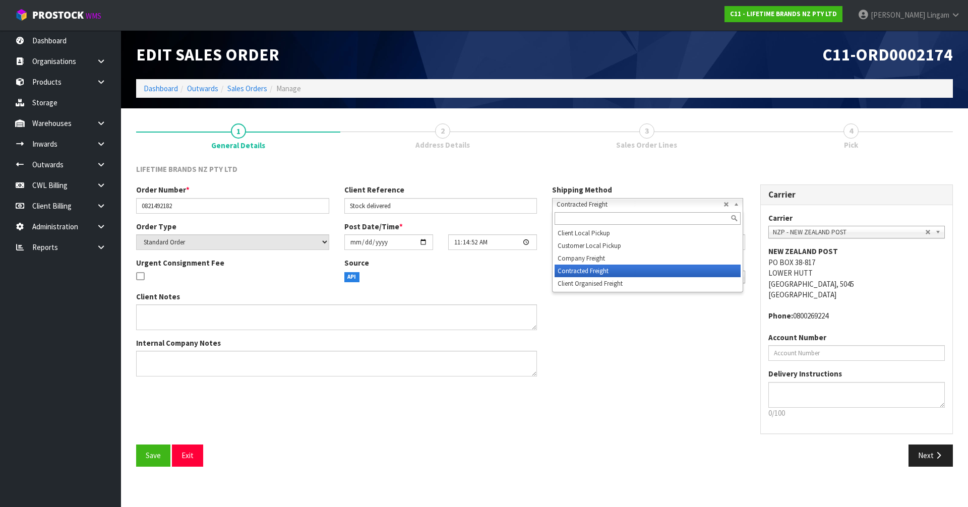
click at [649, 200] on span "Contracted Freight" at bounding box center [640, 205] width 167 height 12
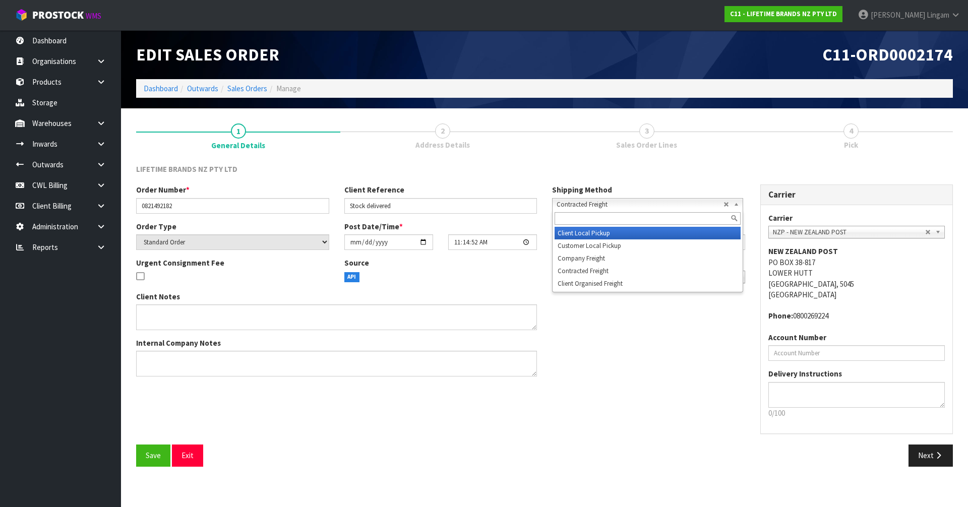
click at [575, 232] on li "Client Local Pickup" at bounding box center [648, 233] width 186 height 13
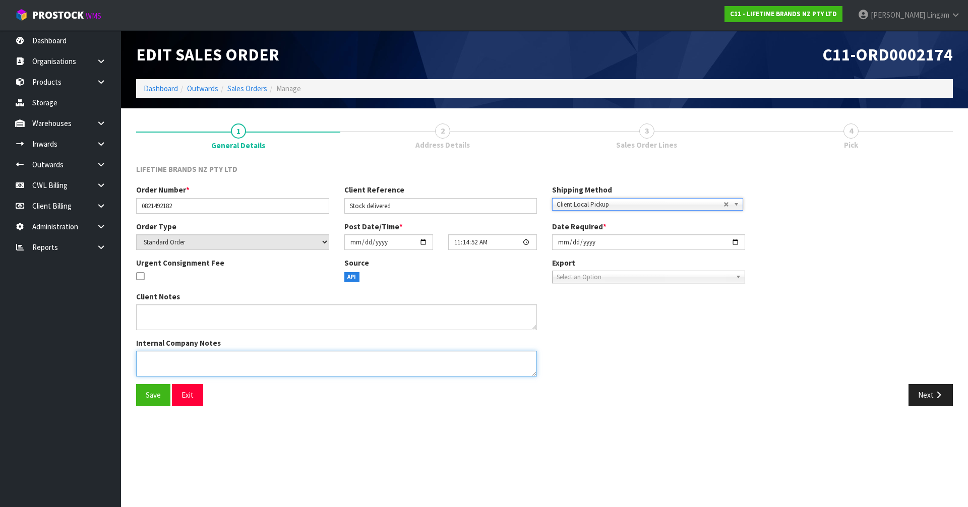
click at [168, 365] on textarea at bounding box center [336, 364] width 401 height 26
type textarea "OVER SUPPLIED STOCK FOR FULFILEMENT"
click at [155, 400] on span "Save" at bounding box center [153, 395] width 15 height 10
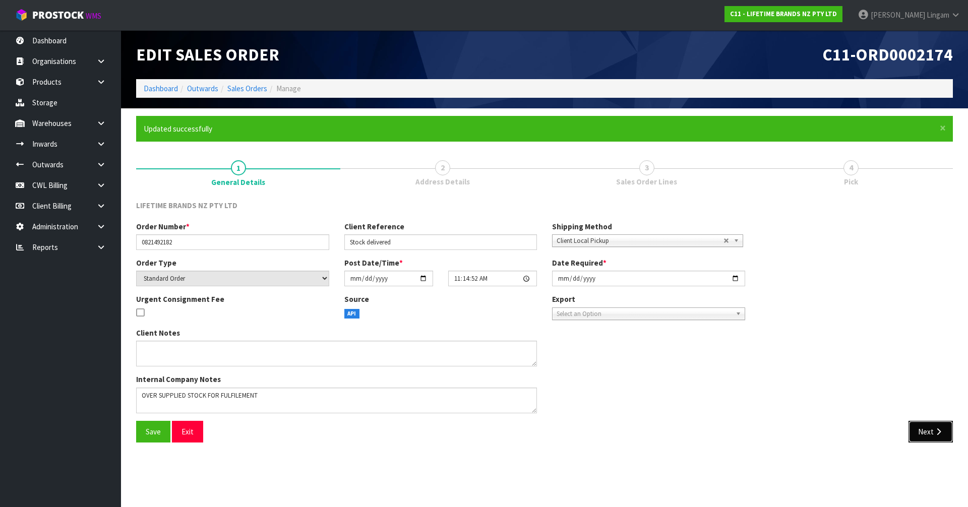
click at [918, 435] on button "Next" at bounding box center [931, 432] width 44 height 22
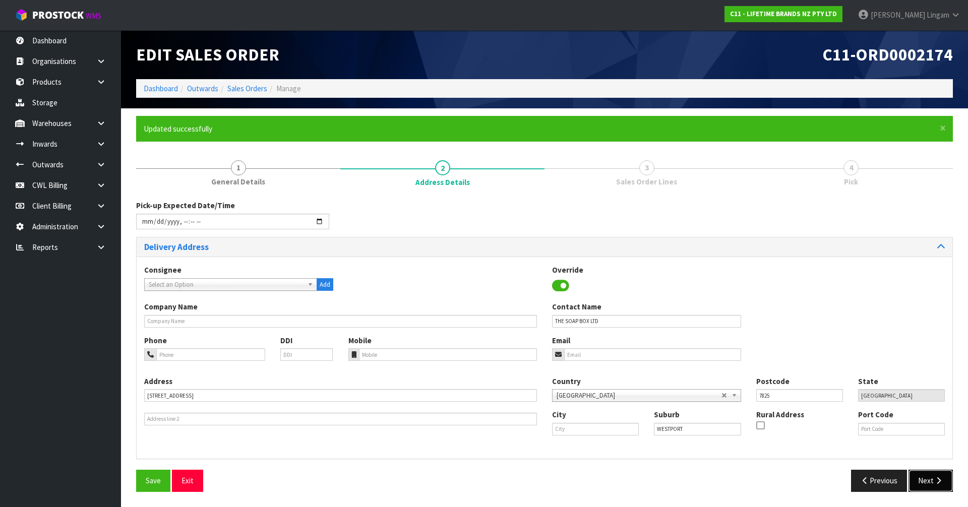
click at [926, 481] on button "Next" at bounding box center [931, 481] width 44 height 22
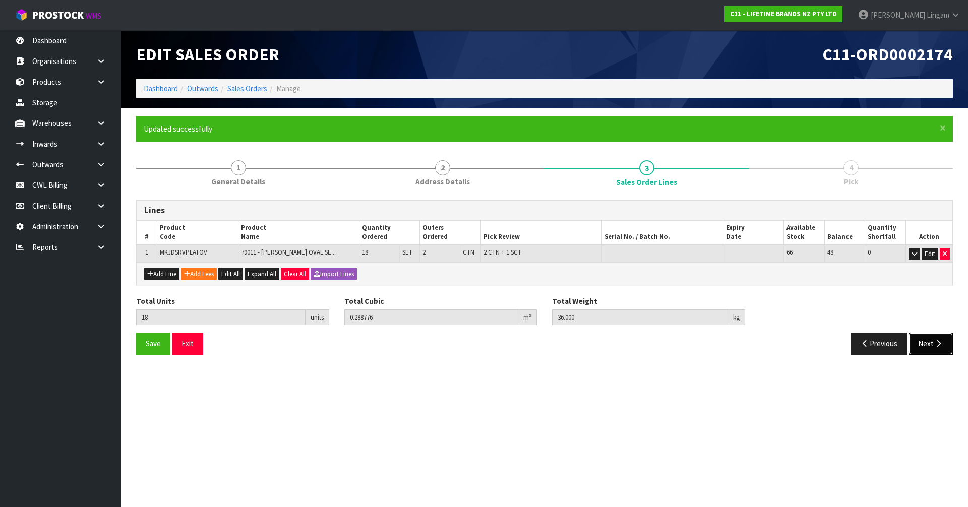
click at [923, 346] on button "Next" at bounding box center [931, 344] width 44 height 22
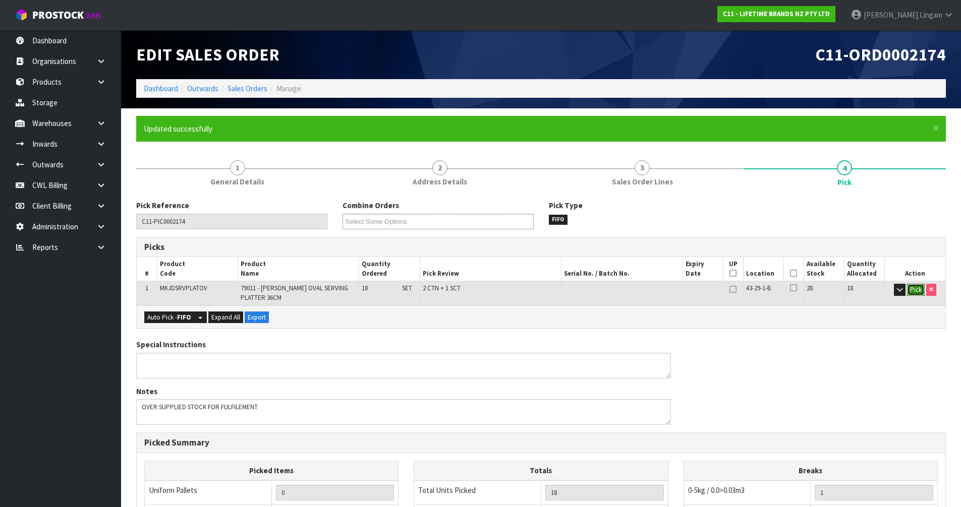
click at [916, 289] on button "Pick" at bounding box center [916, 290] width 18 height 12
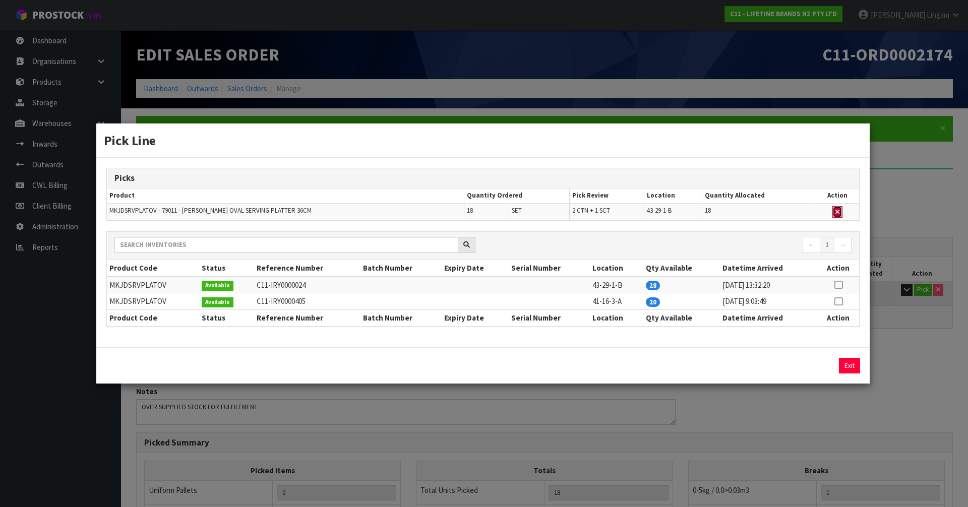
click at [839, 212] on icon "button" at bounding box center [838, 212] width 4 height 7
type input "0"
type input "Sub-carton x 0"
type input "0"
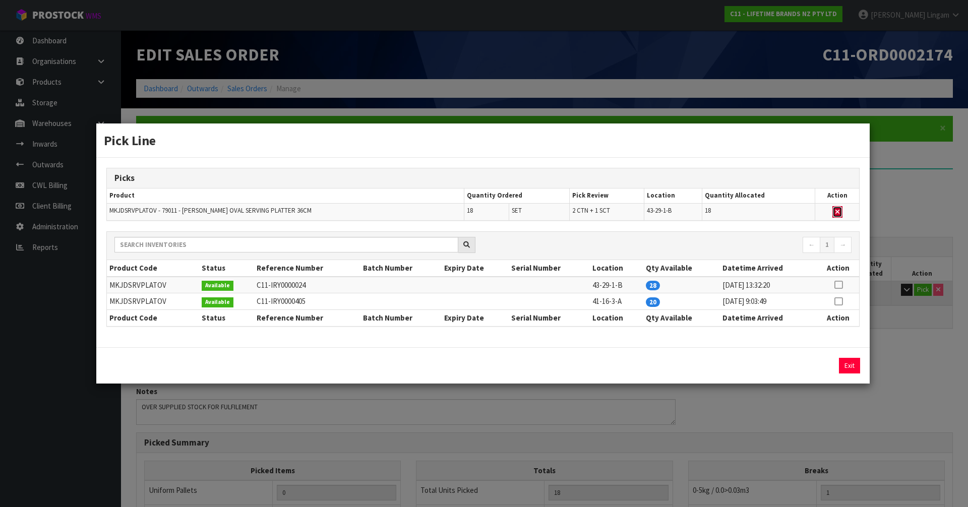
type input "0"
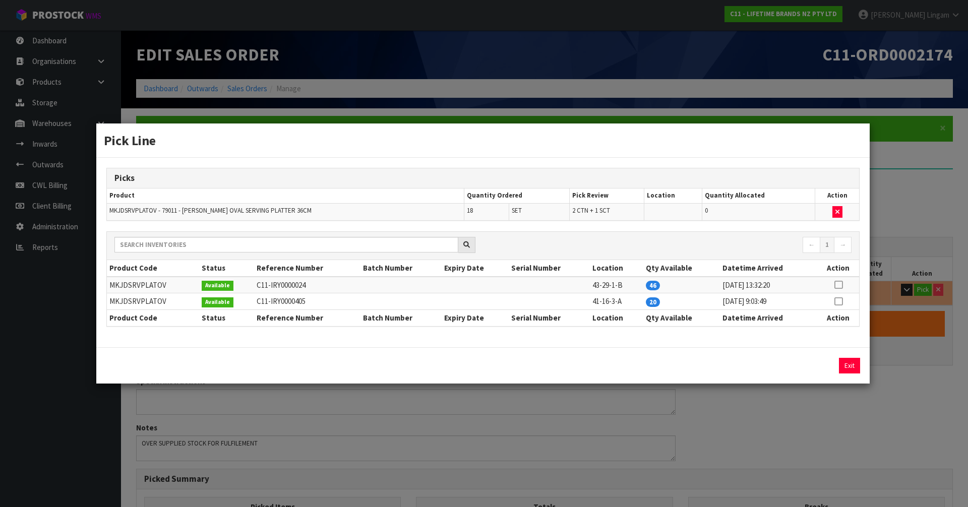
click at [841, 302] on icon at bounding box center [839, 302] width 8 height 1
click at [813, 362] on button "Assign Pick" at bounding box center [815, 366] width 41 height 16
type input "2"
type input "Sub-carton x 1"
type input "18"
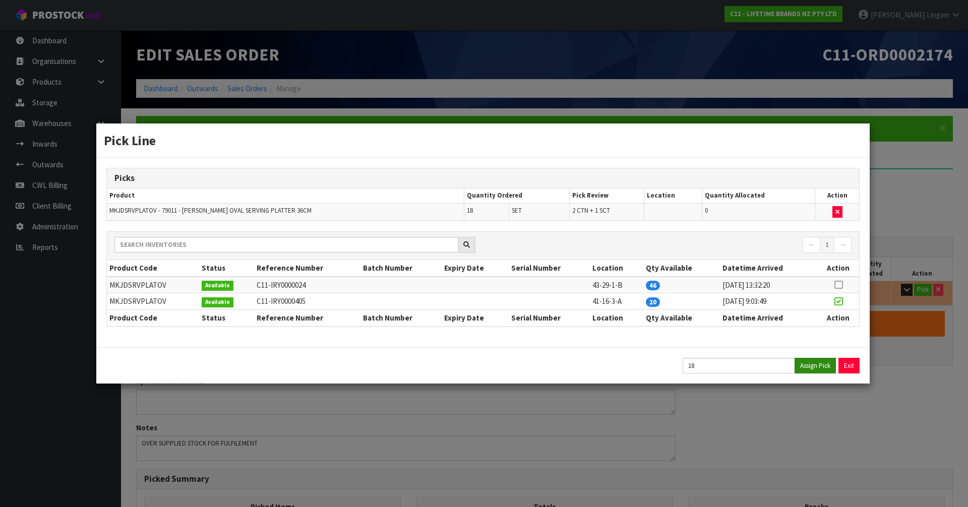
type input "0.288776"
type input "36"
click at [845, 361] on button "Exit" at bounding box center [849, 366] width 21 height 16
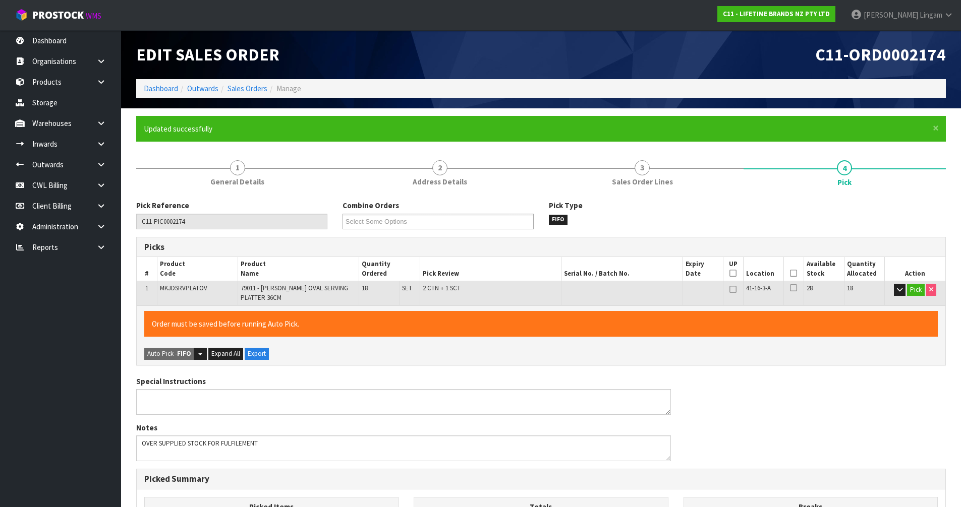
click at [796, 274] on icon at bounding box center [793, 273] width 7 height 1
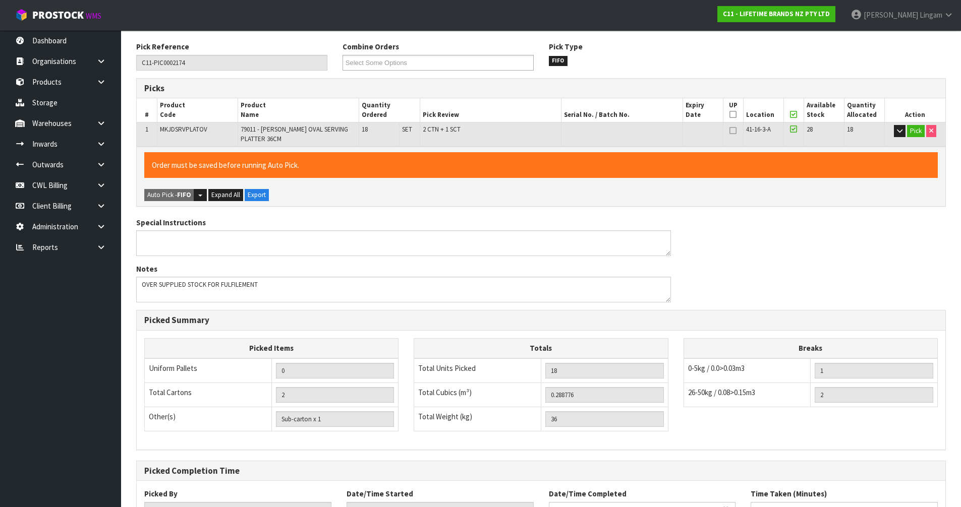
scroll to position [240, 0]
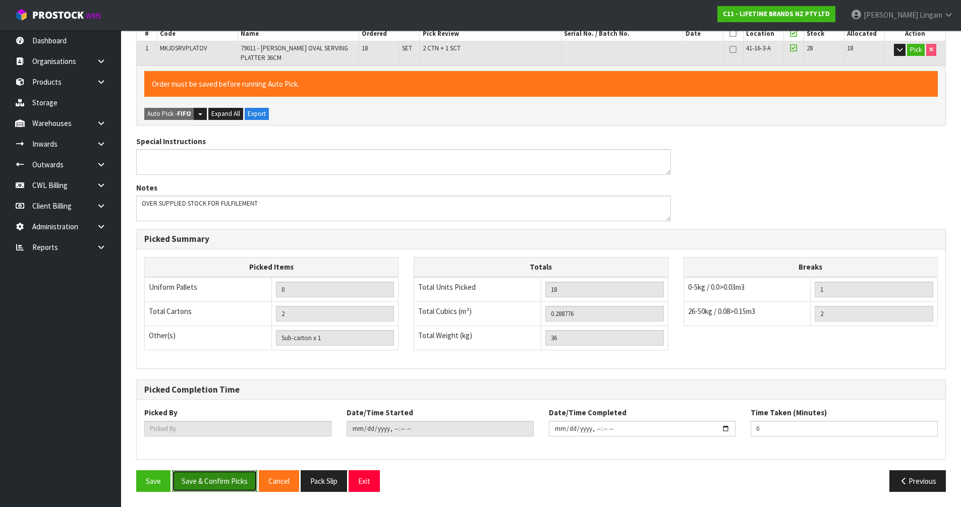
click at [220, 491] on button "Save & Confirm Picks" at bounding box center [214, 482] width 85 height 22
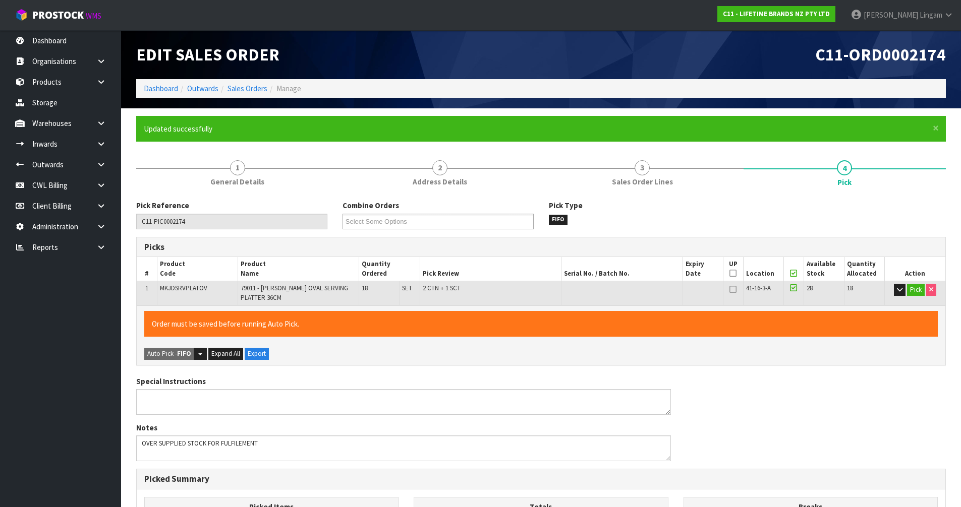
type input "Vineeta Lingam"
type input "2025-10-13T11:17:21"
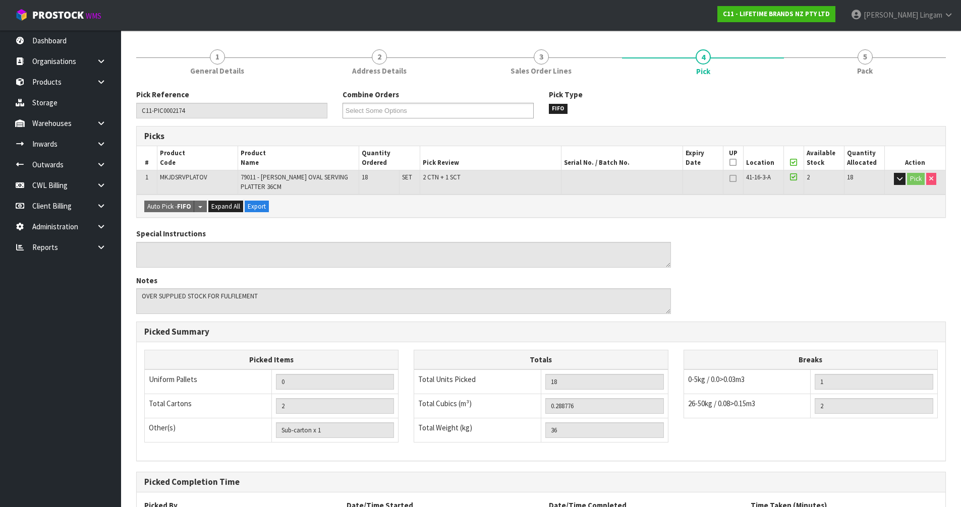
scroll to position [204, 0]
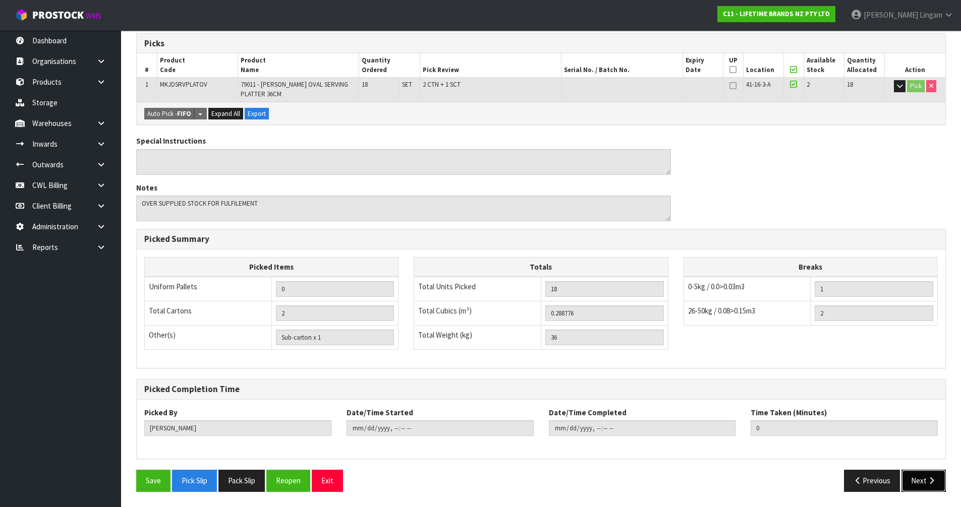
click at [914, 479] on button "Next" at bounding box center [923, 481] width 44 height 22
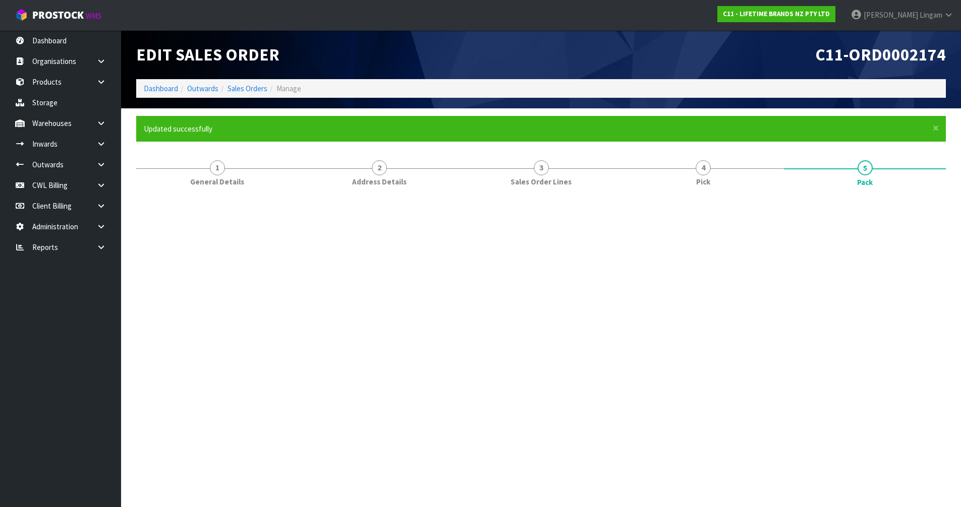
scroll to position [0, 0]
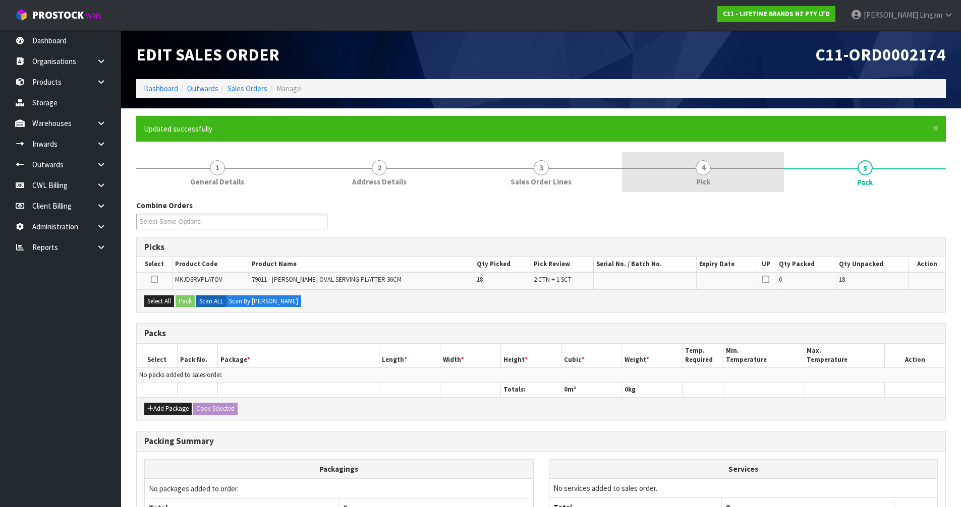
click at [760, 177] on link "4 Pick" at bounding box center [703, 172] width 162 height 40
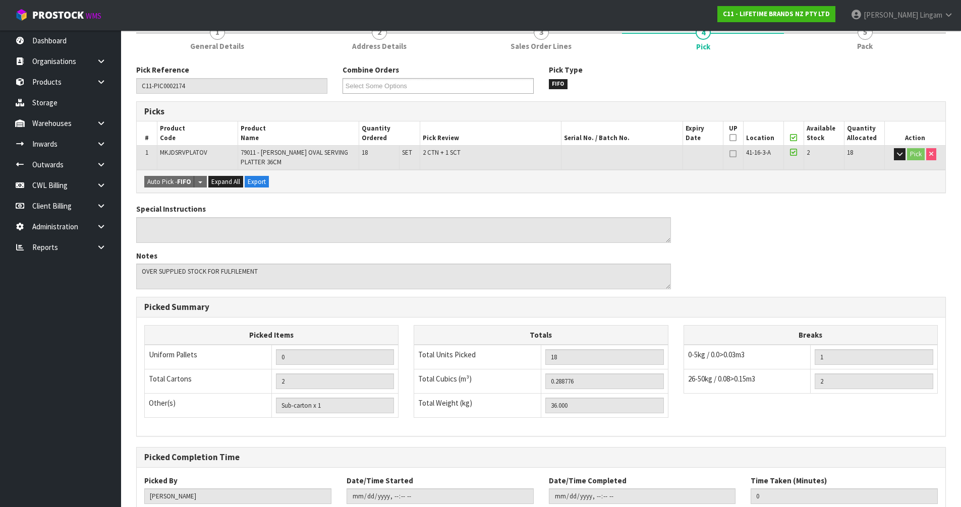
scroll to position [204, 0]
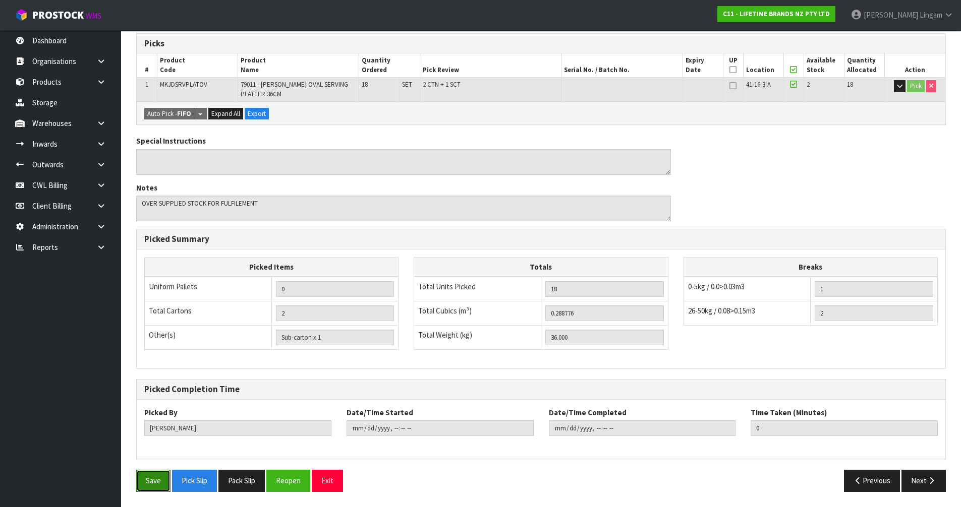
click at [154, 482] on button "Save" at bounding box center [153, 481] width 34 height 22
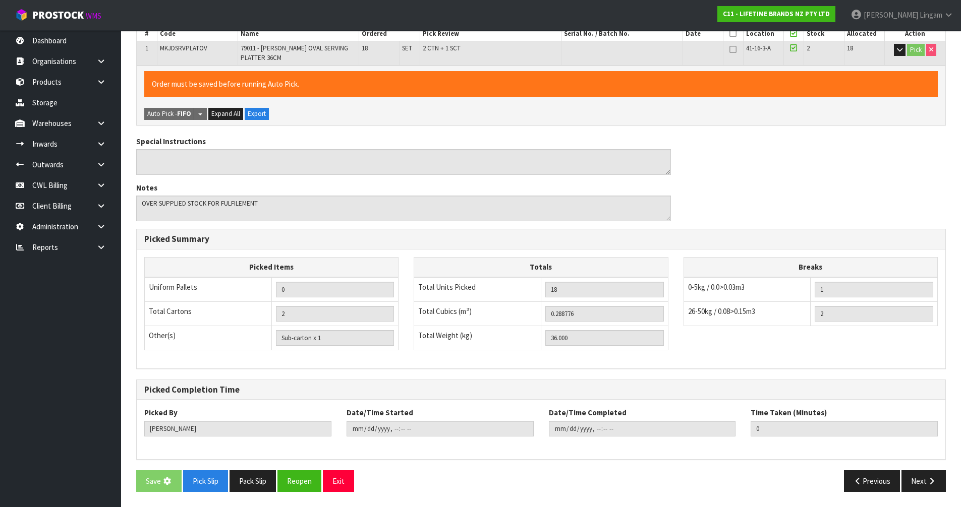
scroll to position [0, 0]
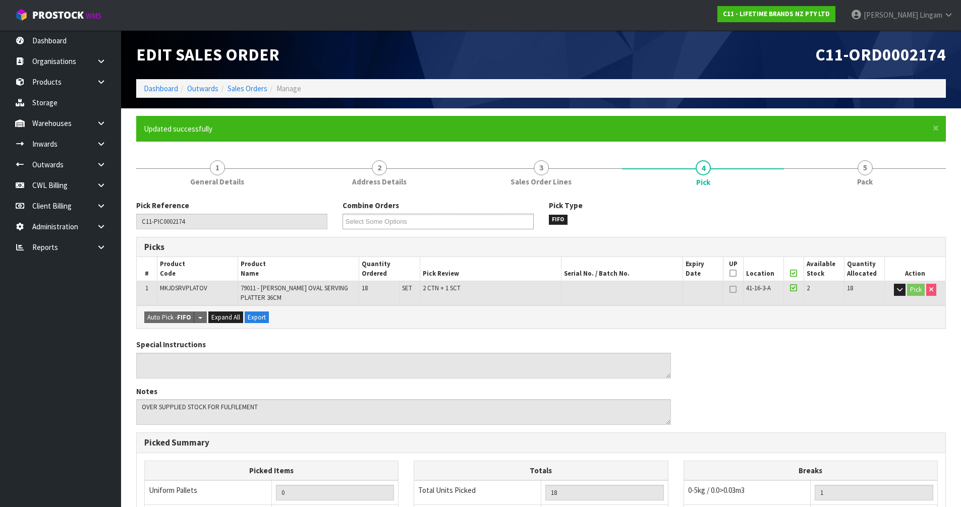
type input "2025-10-13T11:17:44"
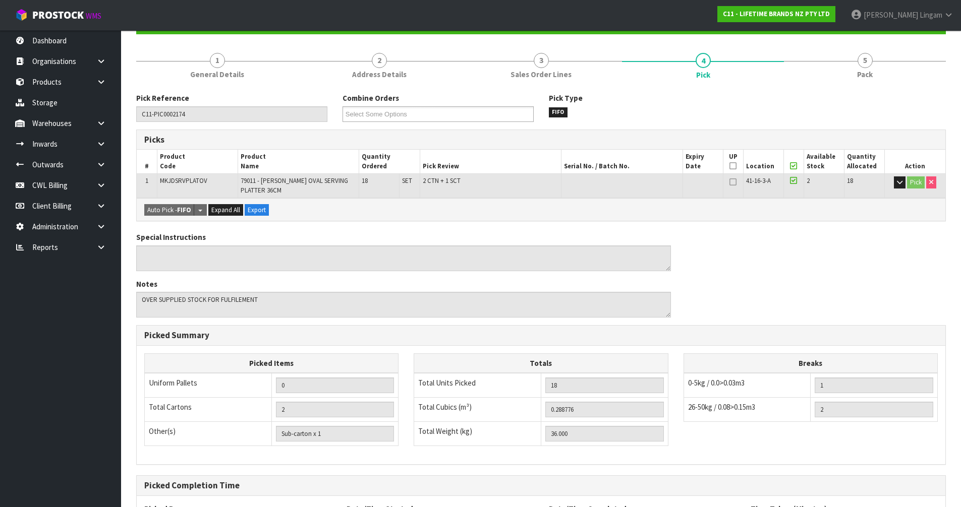
scroll to position [204, 0]
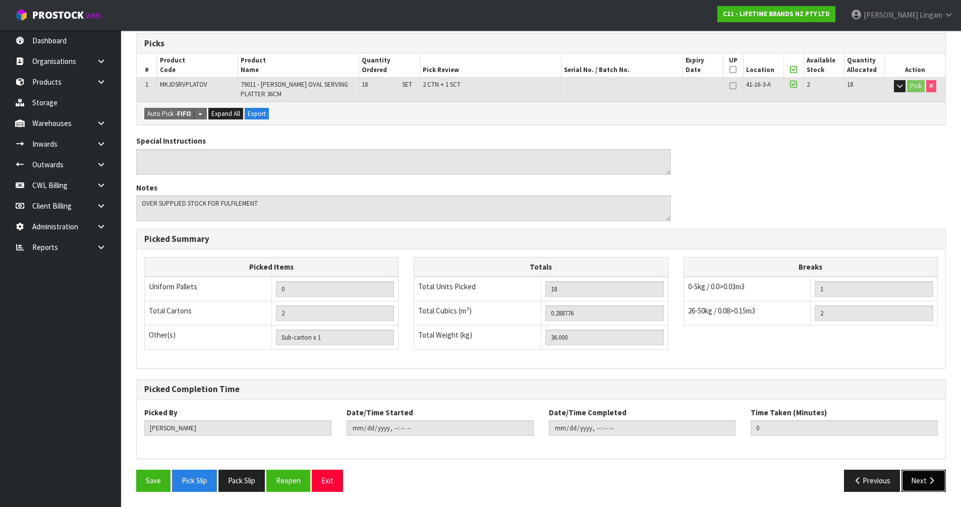
click at [921, 481] on button "Next" at bounding box center [923, 481] width 44 height 22
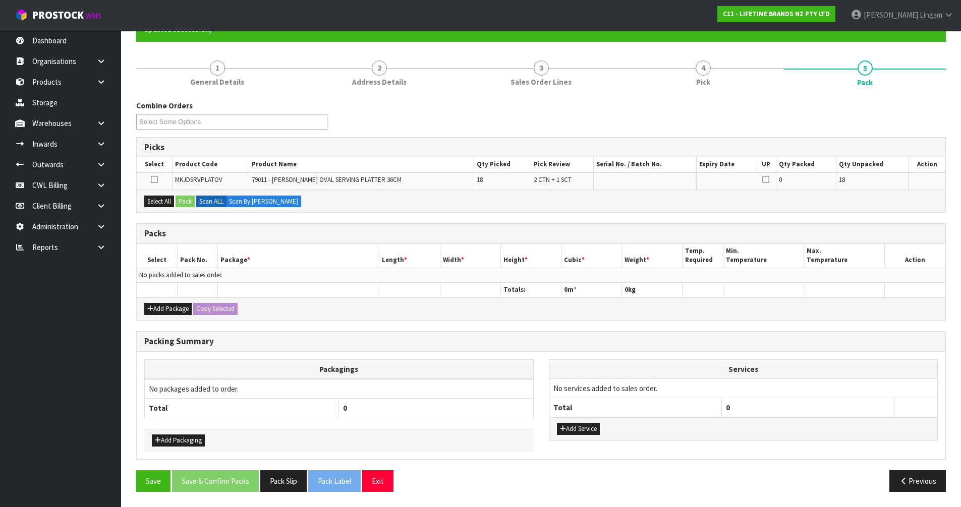
scroll to position [0, 0]
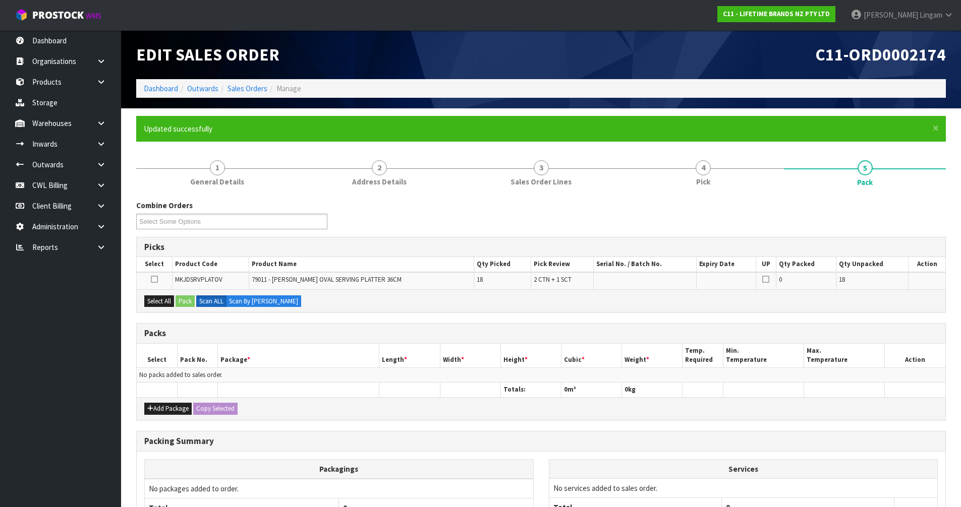
click at [160, 293] on div "Select All Pack Scan ALL Scan By Quantity" at bounding box center [541, 301] width 809 height 23
click at [160, 299] on button "Select All" at bounding box center [159, 302] width 30 height 12
click at [185, 300] on button "Pack" at bounding box center [185, 302] width 19 height 12
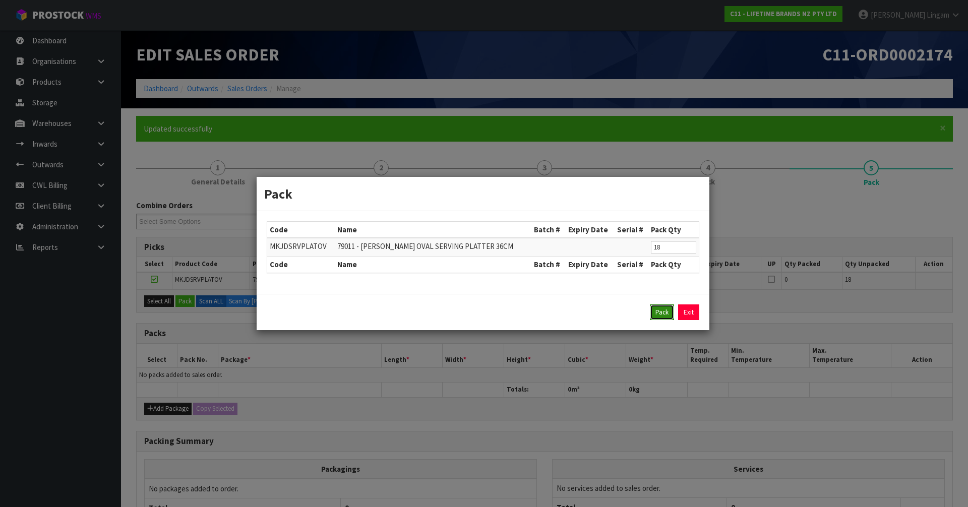
click at [659, 311] on button "Pack" at bounding box center [662, 313] width 24 height 16
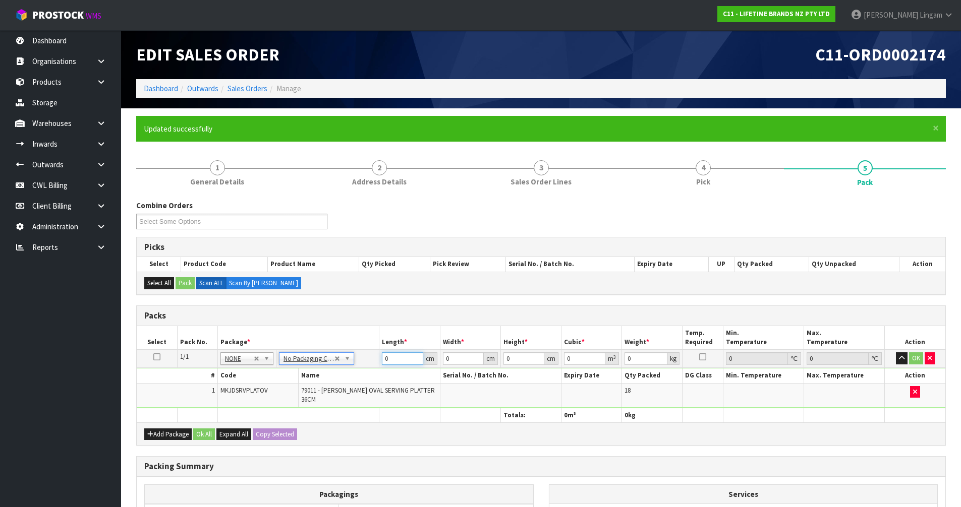
drag, startPoint x: 398, startPoint y: 358, endPoint x: 358, endPoint y: 363, distance: 40.2
click at [358, 363] on tr "1/1 NONE 007-001 007-002 007-004 007-009 007-013 007-014 007-015 007-017 007-01…" at bounding box center [541, 359] width 809 height 18
type input "10"
type input "1"
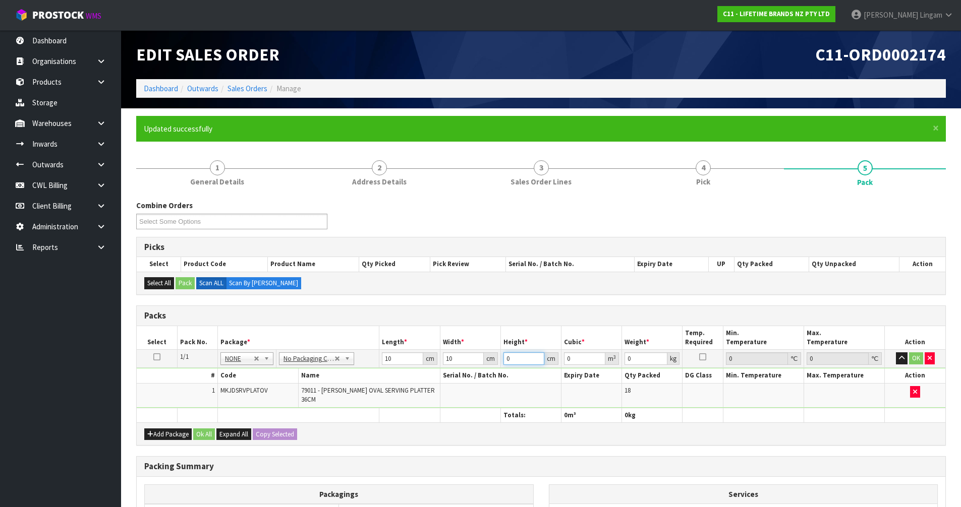
type input "0.0001"
type input "10"
type input "0.001"
type input "10"
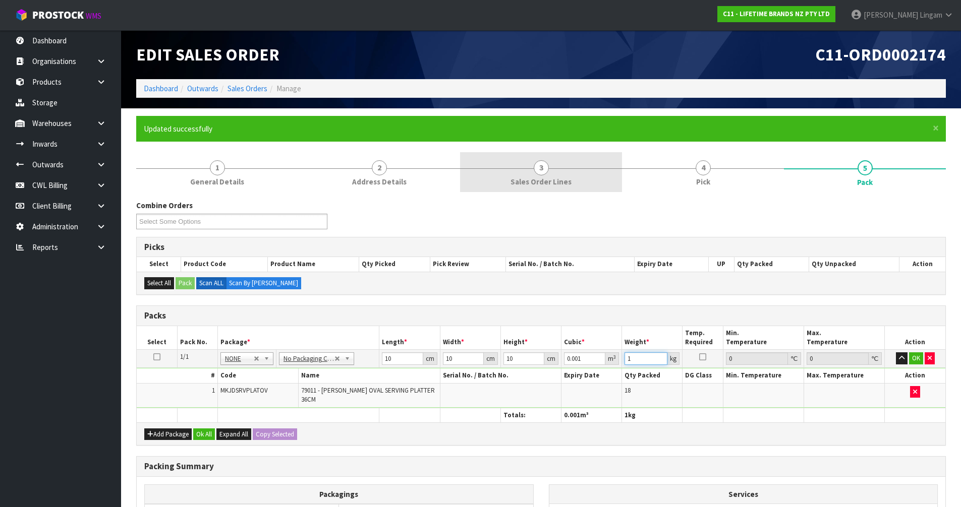
type input "1"
click at [565, 177] on span "Sales Order Lines" at bounding box center [540, 182] width 61 height 11
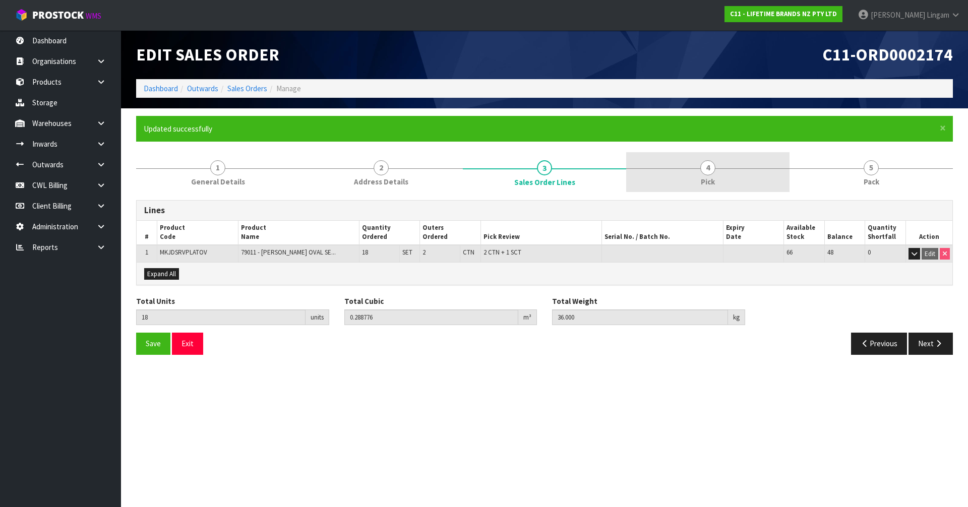
click at [738, 174] on link "4 Pick" at bounding box center [707, 172] width 163 height 40
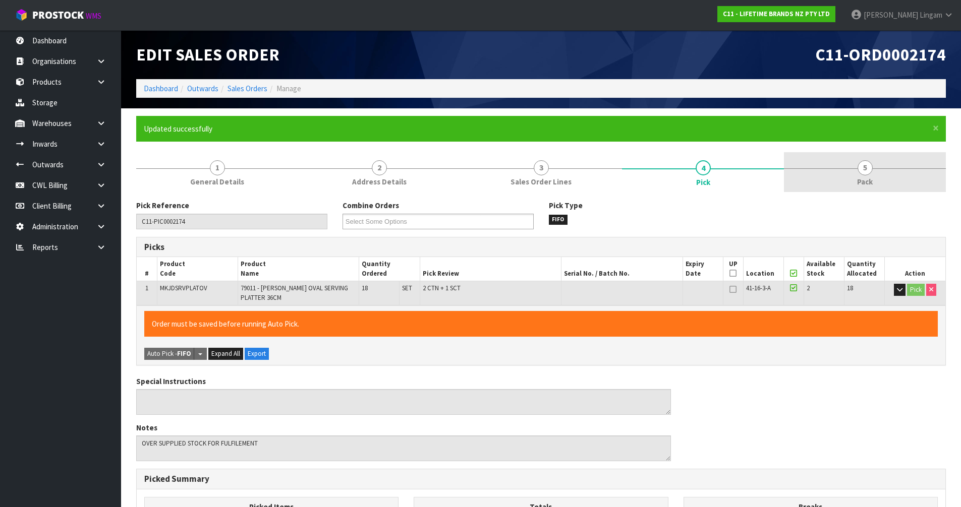
click at [867, 183] on span "Pack" at bounding box center [865, 182] width 16 height 11
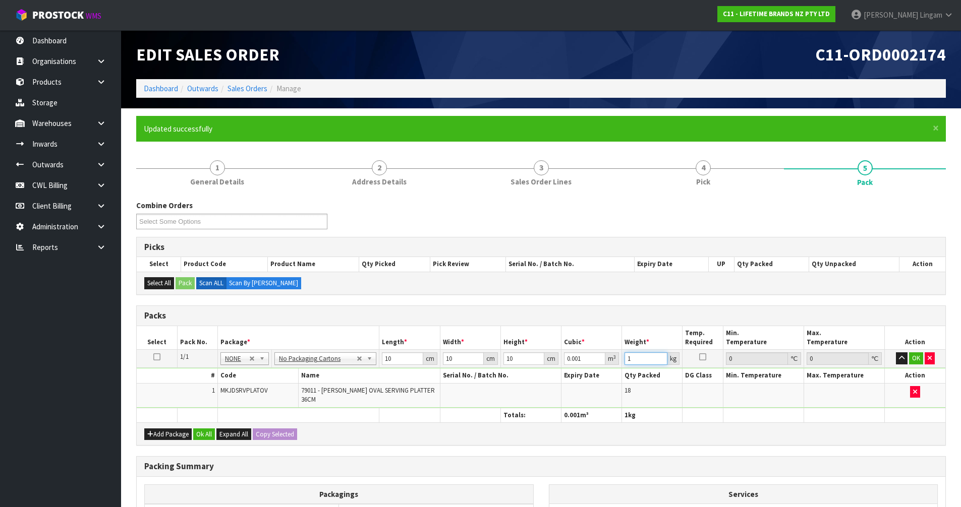
drag, startPoint x: 636, startPoint y: 361, endPoint x: 594, endPoint y: 363, distance: 41.4
click at [594, 363] on tr "1/1 NONE 007-001 007-002 007-004 007-009 007-013 007-014 007-015 007-017 007-01…" at bounding box center [541, 359] width 809 height 18
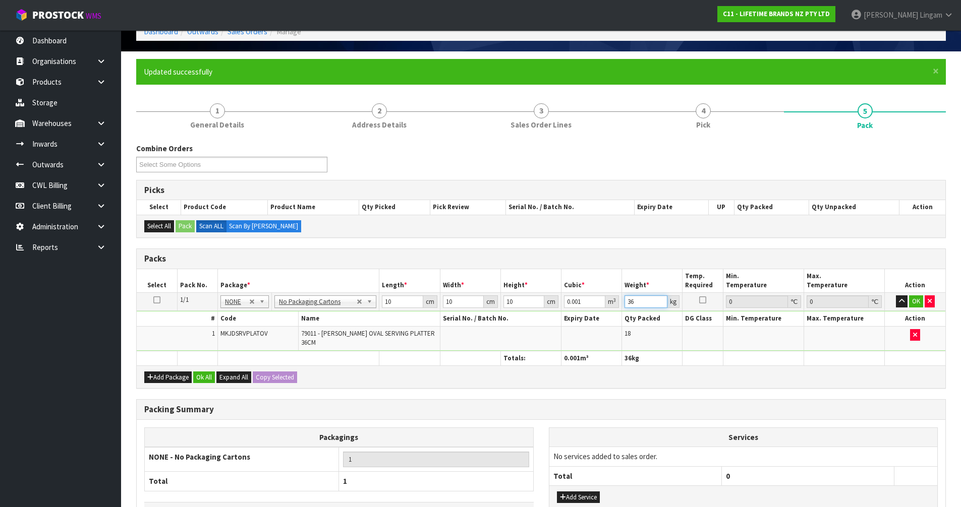
scroll to position [124, 0]
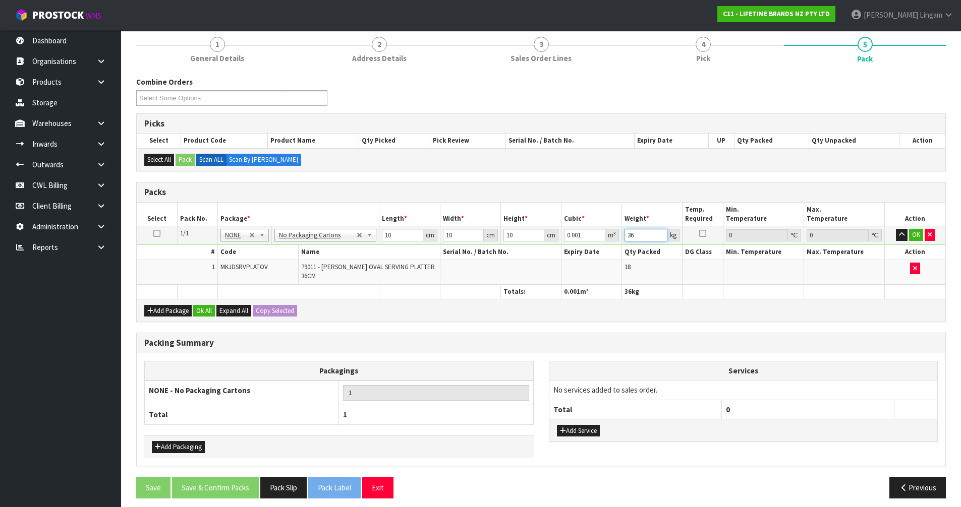
type input "36"
click at [203, 305] on button "Ok All" at bounding box center [204, 311] width 22 height 12
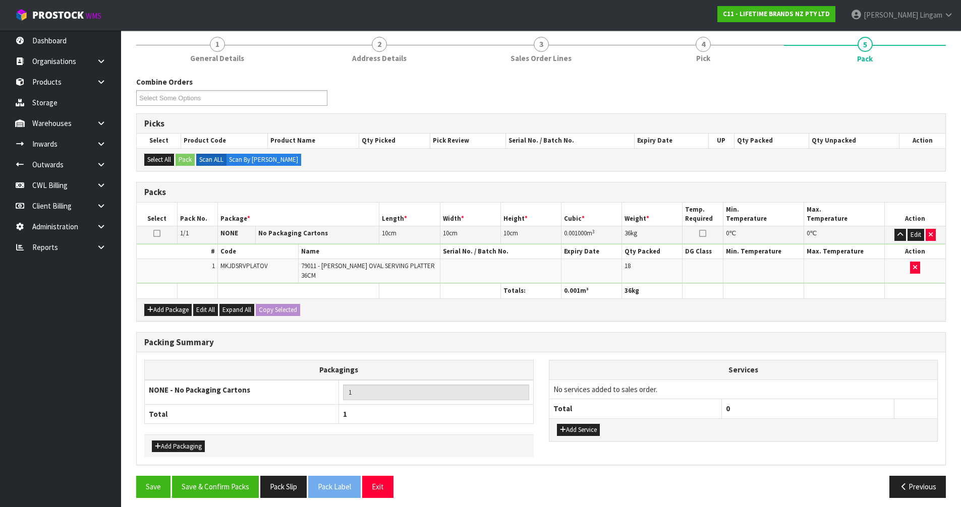
scroll to position [123, 0]
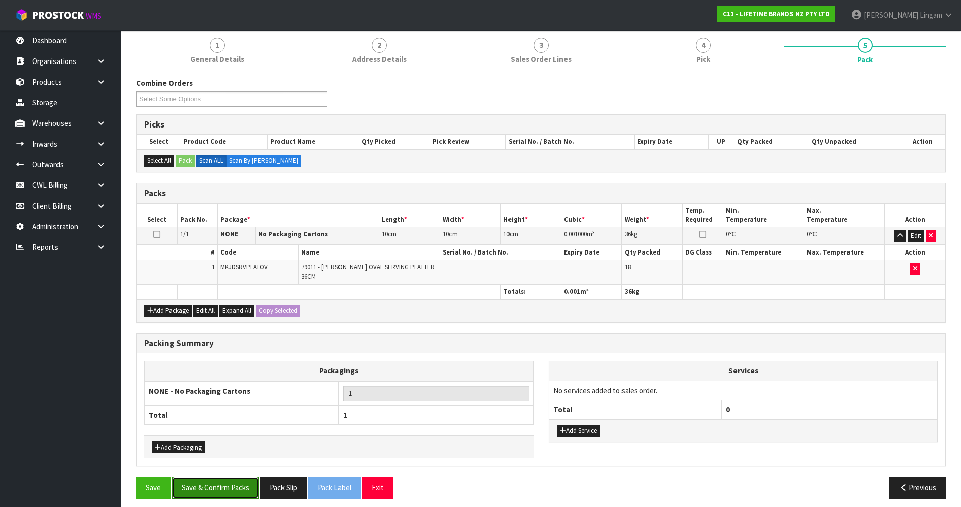
click at [218, 477] on button "Save & Confirm Packs" at bounding box center [215, 488] width 87 height 22
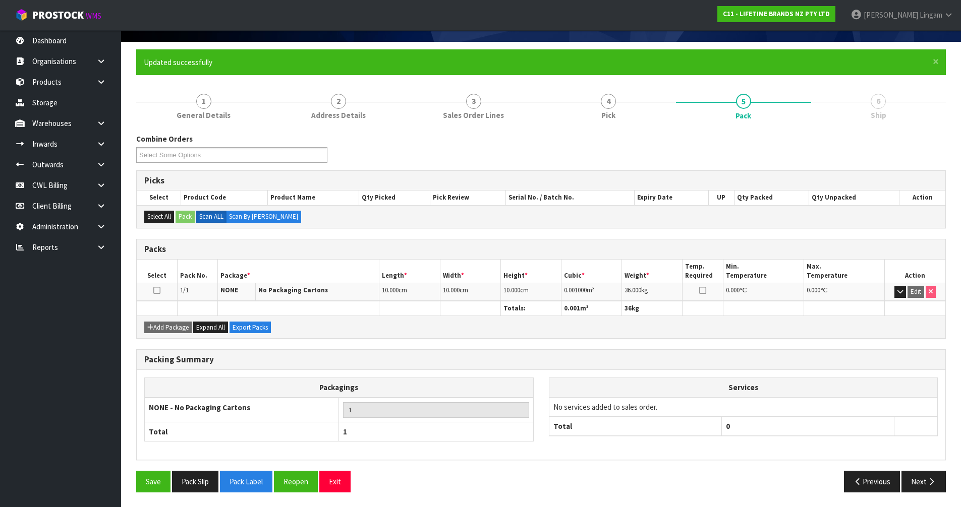
scroll to position [67, 0]
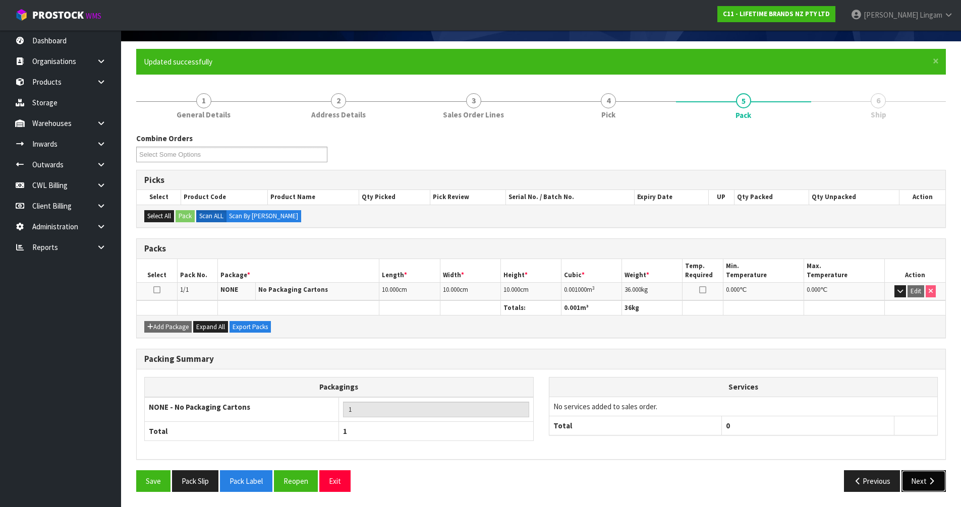
click at [924, 482] on button "Next" at bounding box center [923, 482] width 44 height 22
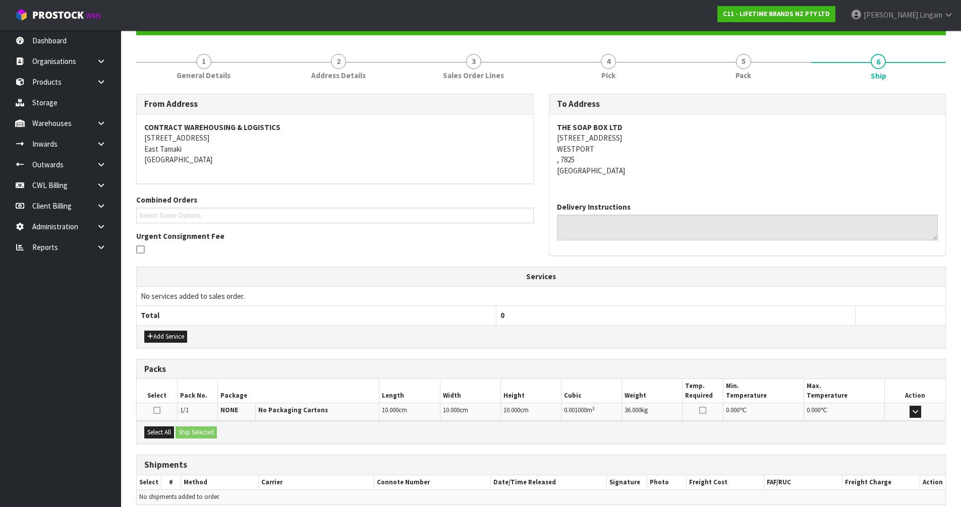
scroll to position [152, 0]
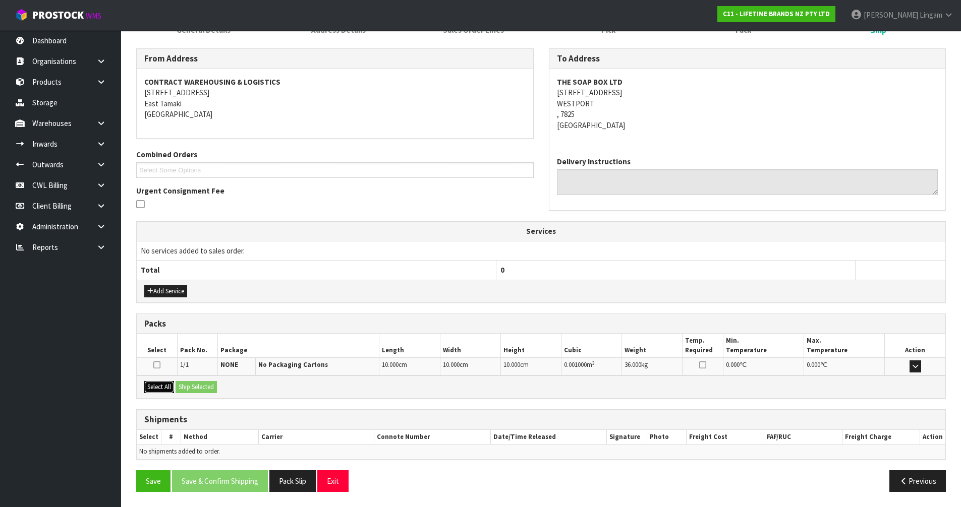
click at [161, 391] on button "Select All" at bounding box center [159, 387] width 30 height 12
click at [188, 385] on button "Ship Selected" at bounding box center [196, 387] width 41 height 12
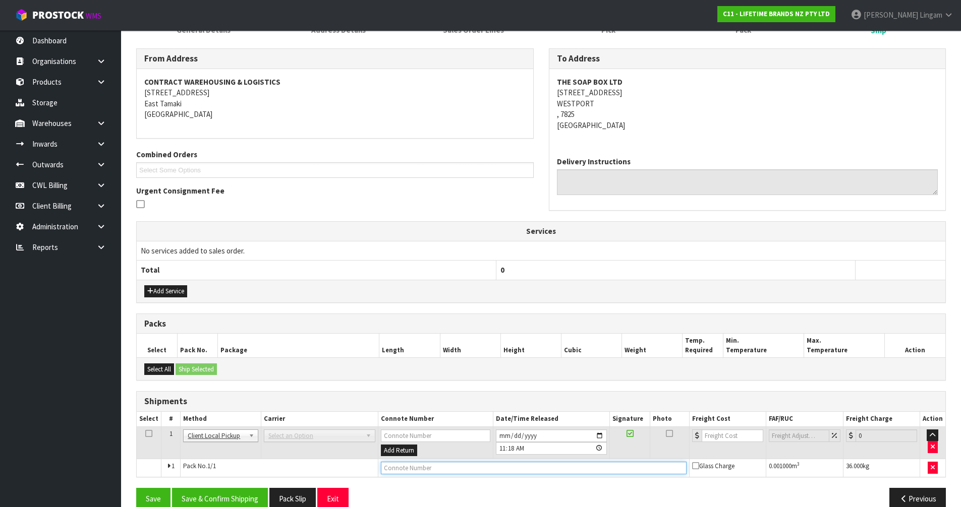
click at [389, 472] on input "text" at bounding box center [534, 468] width 306 height 13
type input "C"
type input "OVER SUPPLIED STOCK"
click at [240, 499] on button "Save & Confirm Shipping" at bounding box center [220, 499] width 96 height 22
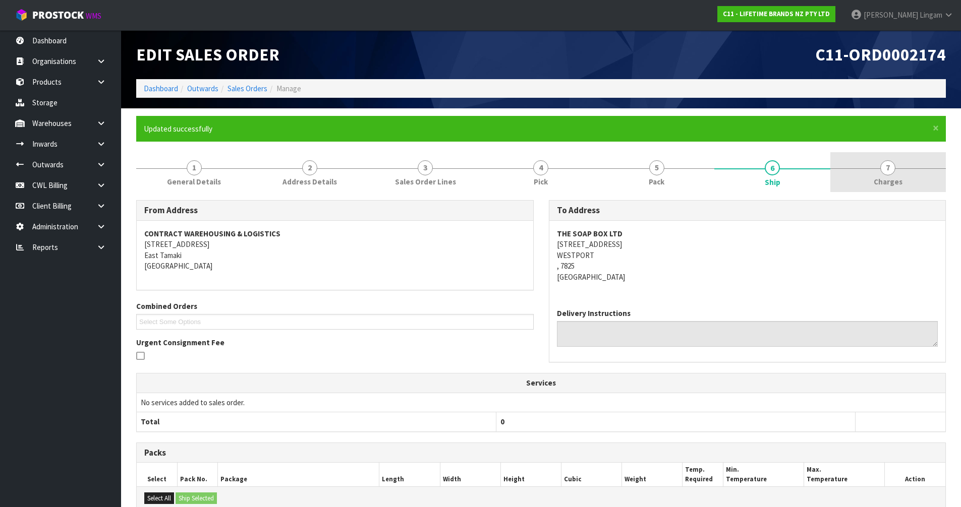
click at [883, 184] on span "Charges" at bounding box center [888, 182] width 29 height 11
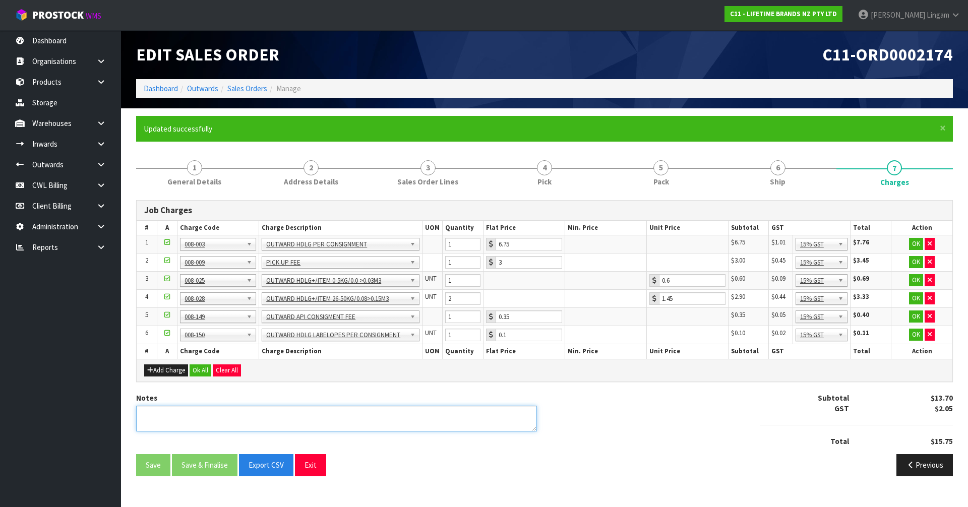
click at [240, 420] on textarea at bounding box center [336, 419] width 401 height 26
type textarea "CWL ERROR FOR SUPPLYING OVER STOCK"
click at [930, 240] on button "button" at bounding box center [930, 244] width 10 height 12
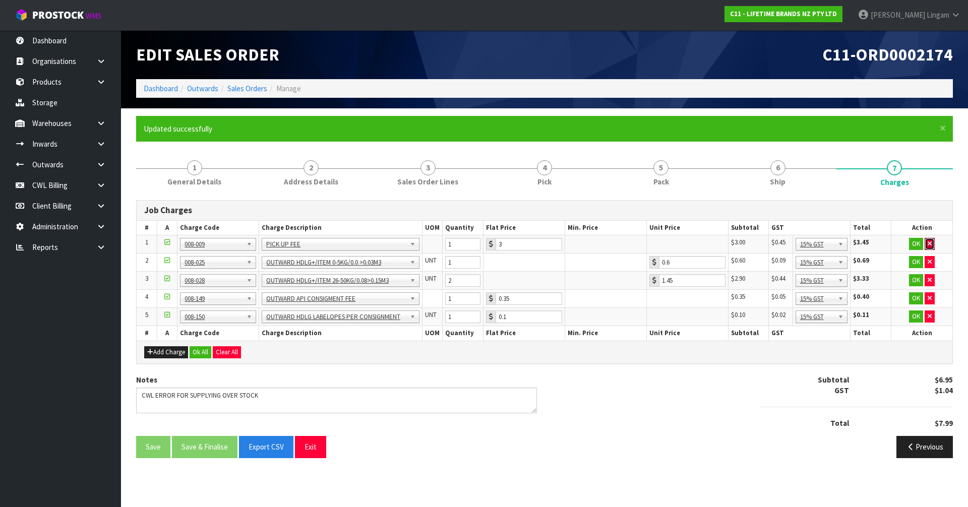
click at [930, 240] on button "button" at bounding box center [930, 244] width 10 height 12
click at [930, 256] on button "button" at bounding box center [930, 262] width 10 height 12
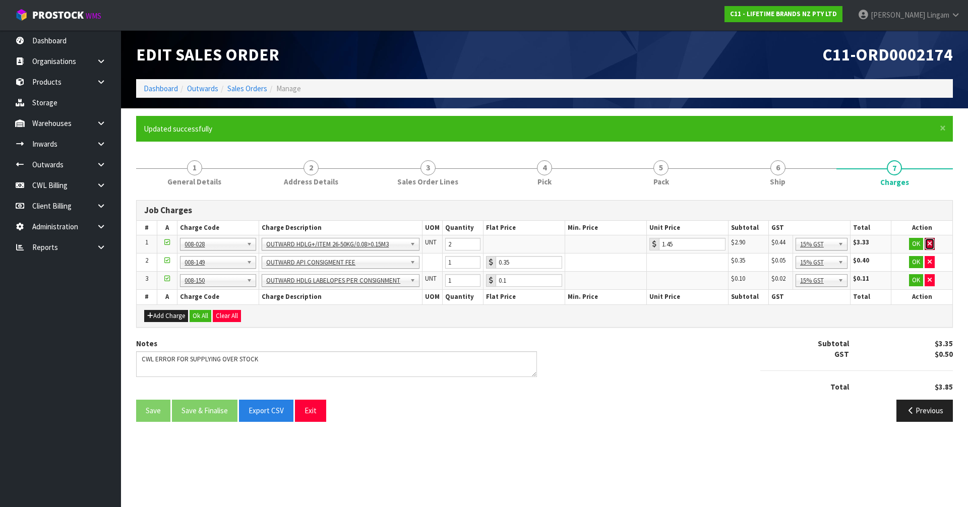
click at [930, 240] on button "button" at bounding box center [930, 244] width 10 height 12
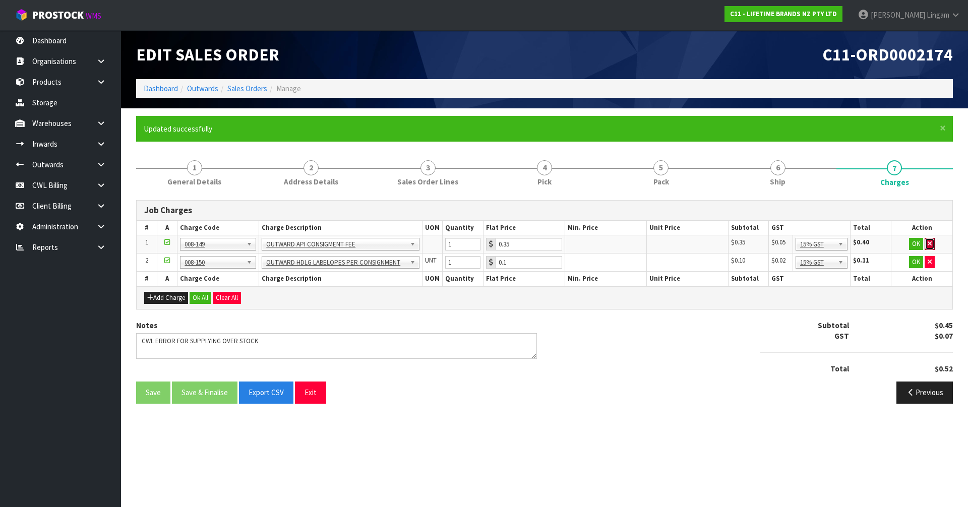
click at [930, 240] on button "button" at bounding box center [930, 244] width 10 height 12
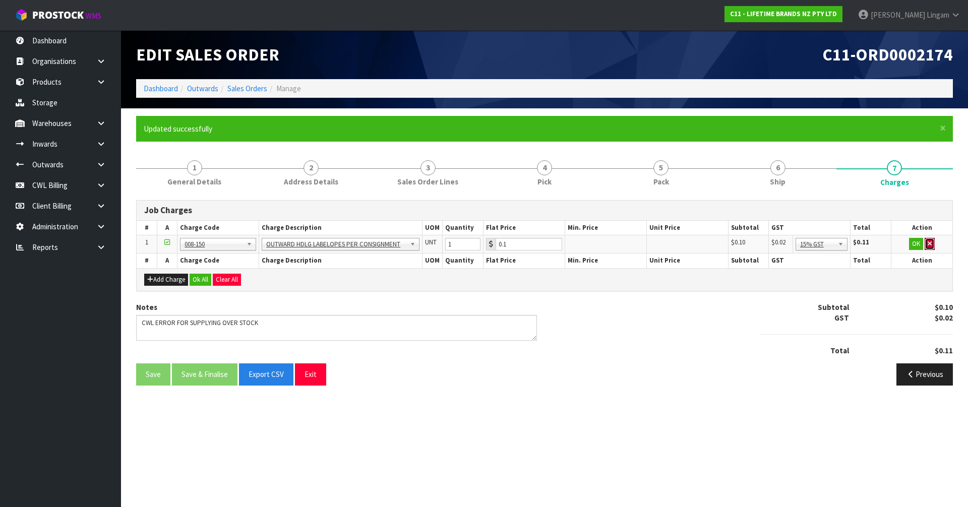
click at [930, 240] on button "button" at bounding box center [930, 244] width 10 height 12
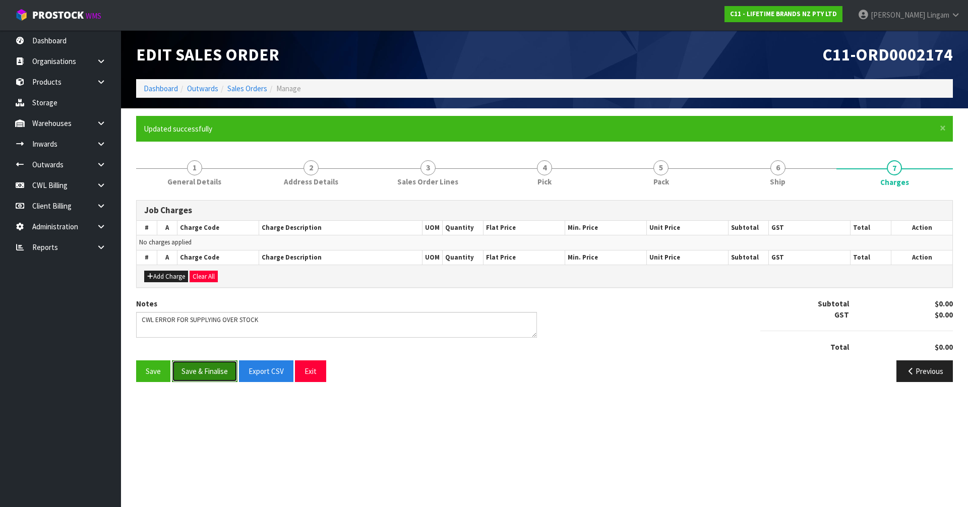
click at [214, 375] on button "Save & Finalise" at bounding box center [205, 372] width 66 height 22
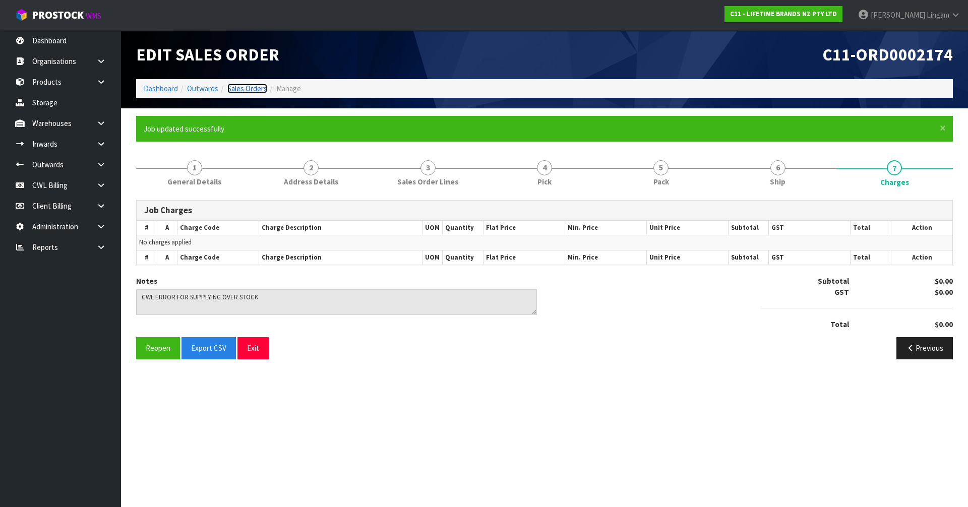
click at [244, 87] on link "Sales Orders" at bounding box center [247, 89] width 40 height 10
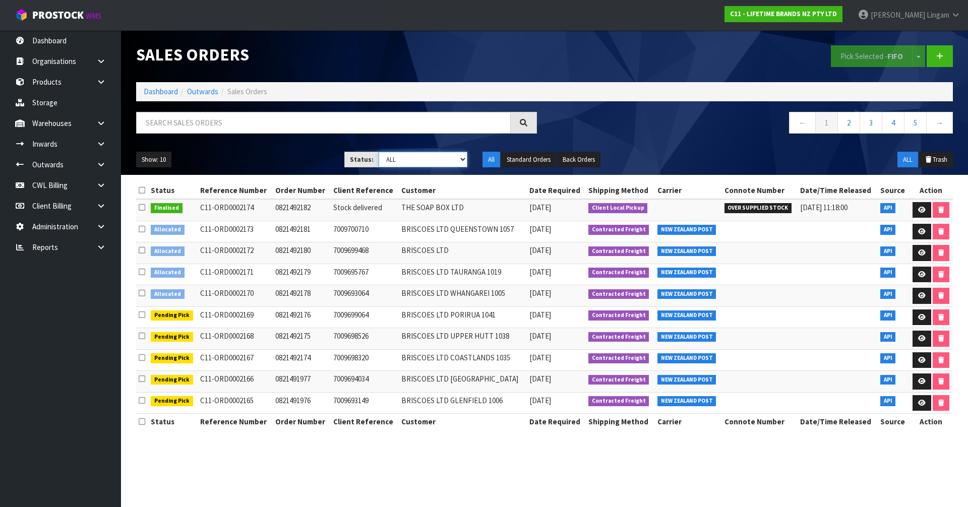
click at [439, 160] on select "Draft Pending Allocated Pending Pick Goods Picked Goods Packed Pending Charges …" at bounding box center [423, 160] width 89 height 16
select select "string:2"
click at [379, 152] on select "Draft Pending Allocated Pending Pick Goods Picked Goods Packed Pending Charges …" at bounding box center [423, 160] width 89 height 16
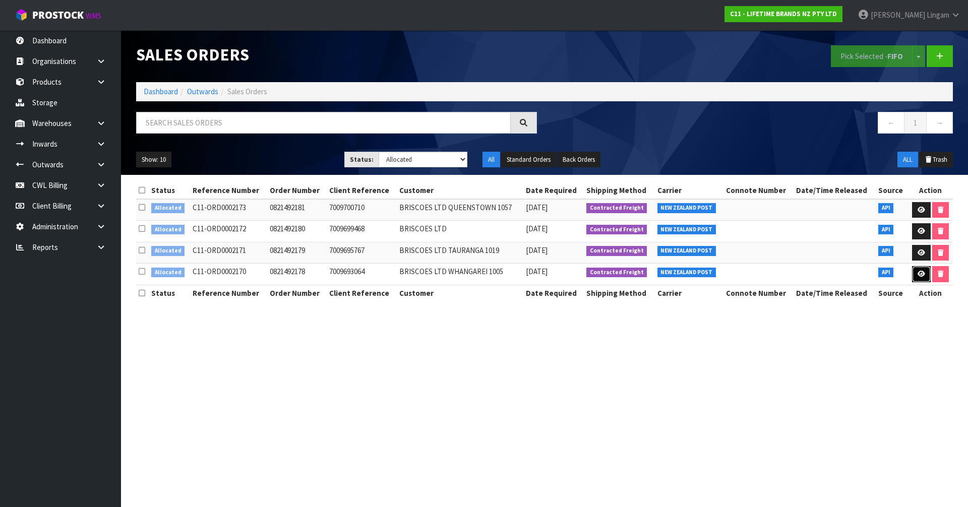
click at [920, 274] on icon at bounding box center [922, 274] width 8 height 7
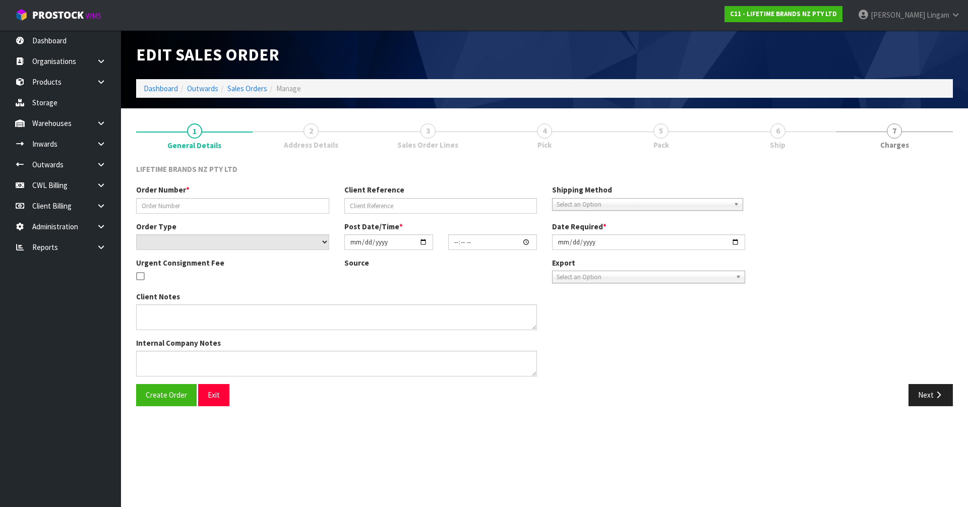
type input "0821492178"
type input "7009693064"
select select "number:0"
type input "[DATE]"
type input "11:04:55.000"
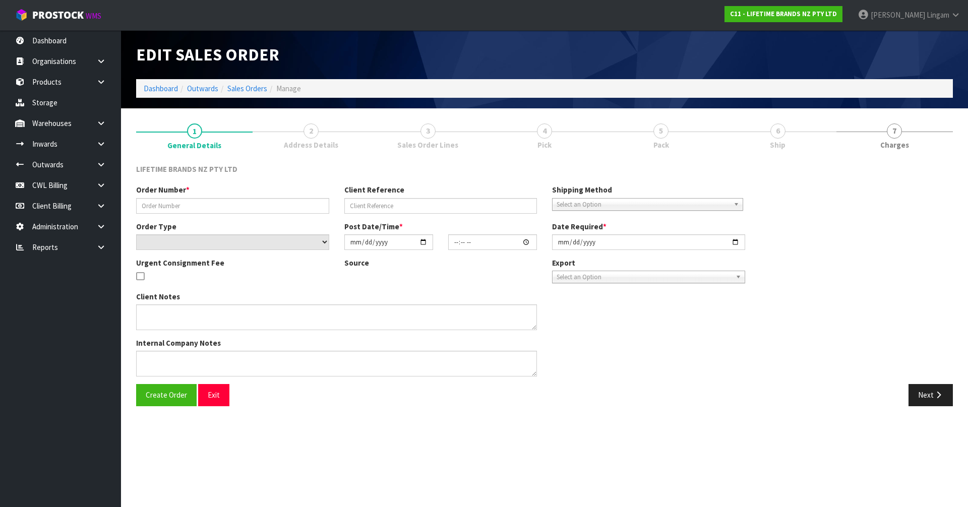
type input "[DATE]"
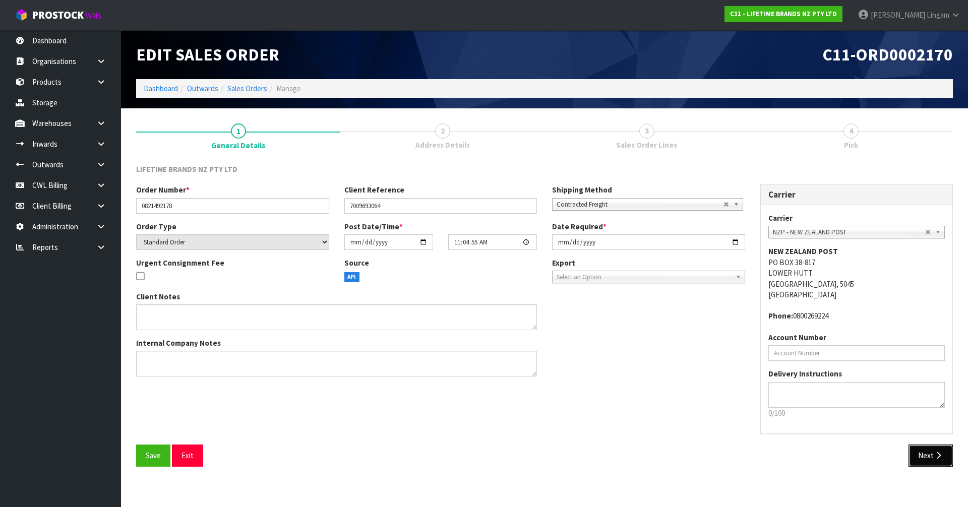
click at [919, 461] on button "Next" at bounding box center [931, 456] width 44 height 22
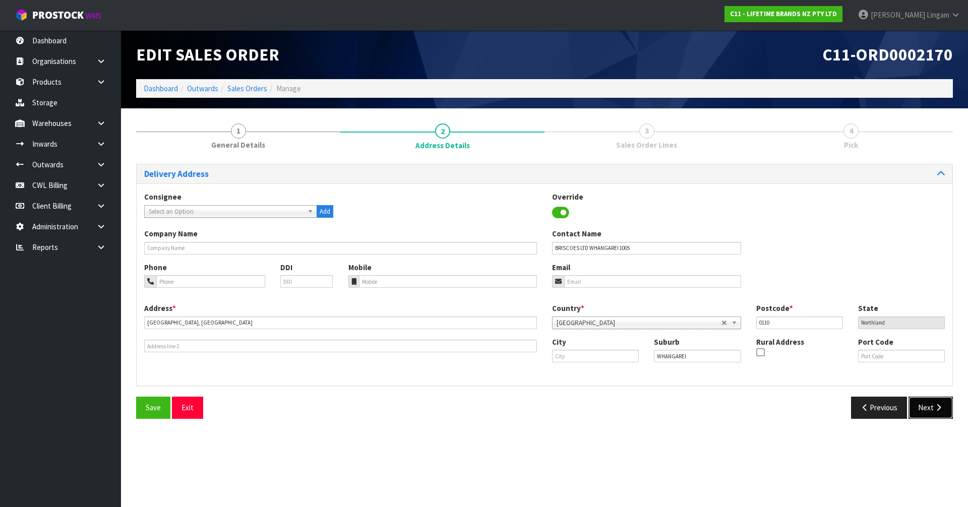
click at [933, 410] on button "Next" at bounding box center [931, 408] width 44 height 22
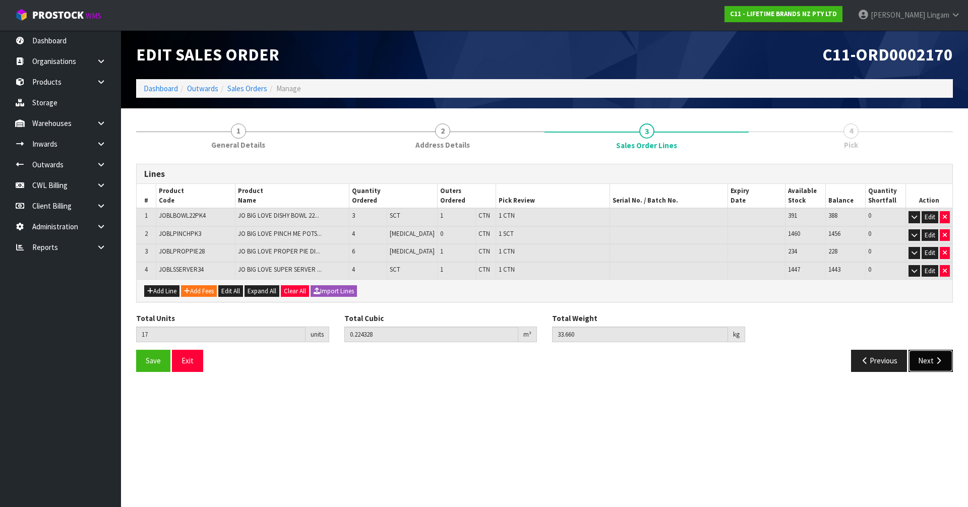
click at [930, 365] on button "Next" at bounding box center [931, 361] width 44 height 22
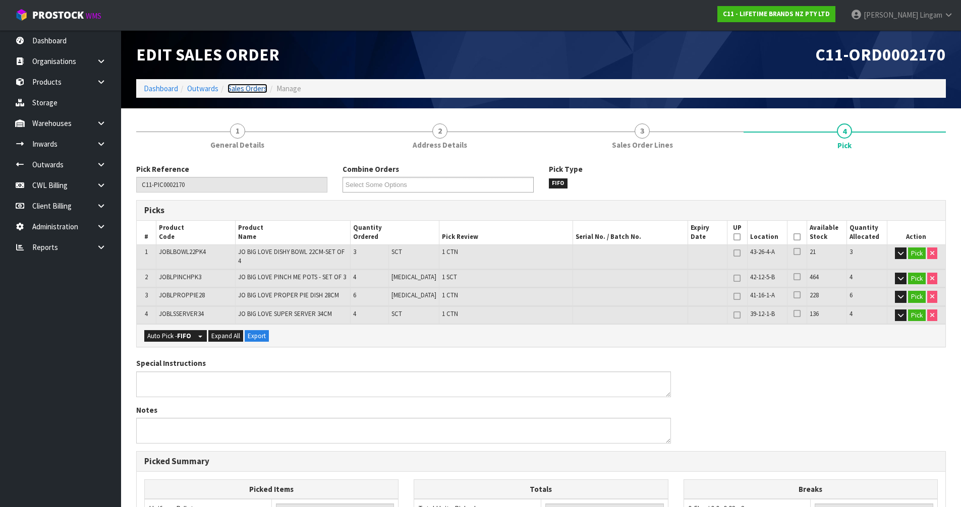
click at [255, 89] on link "Sales Orders" at bounding box center [247, 89] width 40 height 10
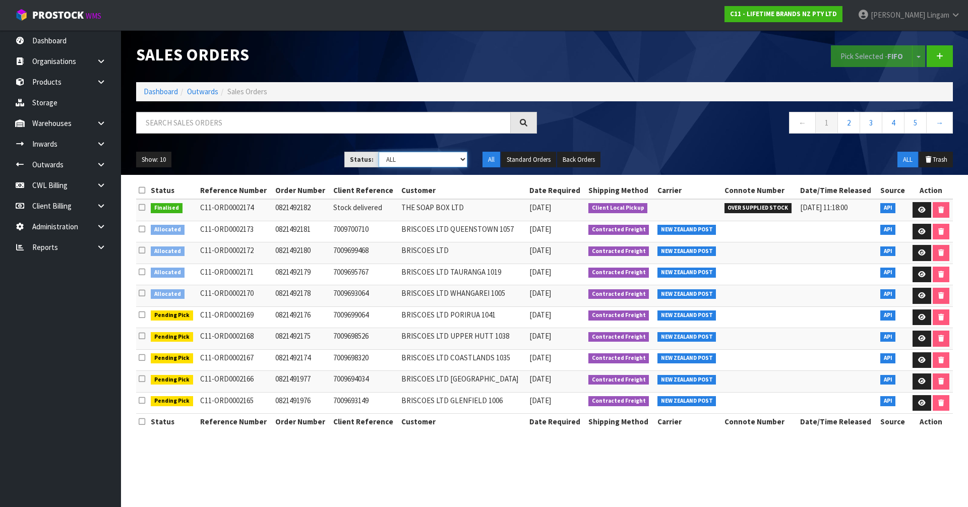
click at [441, 163] on select "Draft Pending Allocated Pending Pick Goods Picked Goods Packed Pending Charges …" at bounding box center [423, 160] width 89 height 16
select select "string:2"
click at [379, 152] on select "Draft Pending Allocated Pending Pick Goods Picked Goods Packed Pending Charges …" at bounding box center [423, 160] width 89 height 16
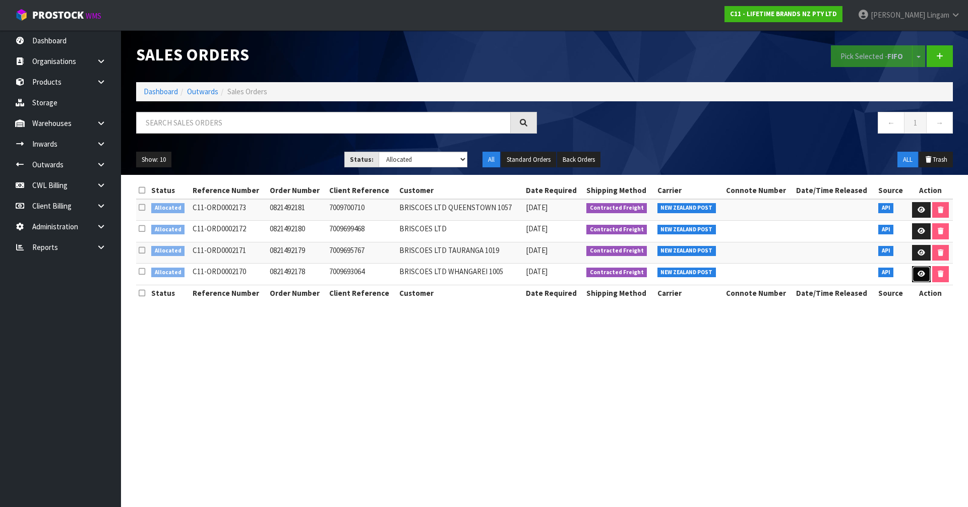
click at [916, 274] on link at bounding box center [922, 274] width 19 height 16
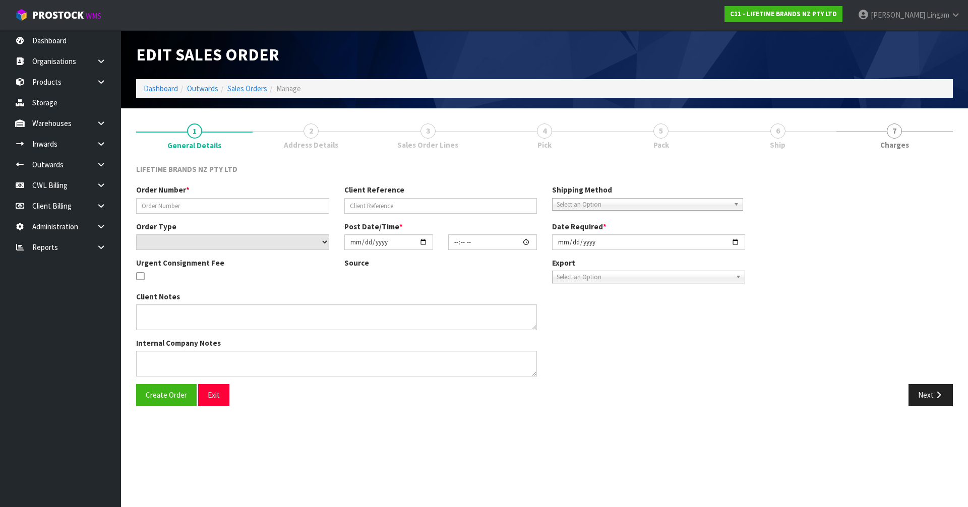
type input "0821492178"
type input "7009693064"
select select "number:0"
type input "[DATE]"
type input "11:04:55.000"
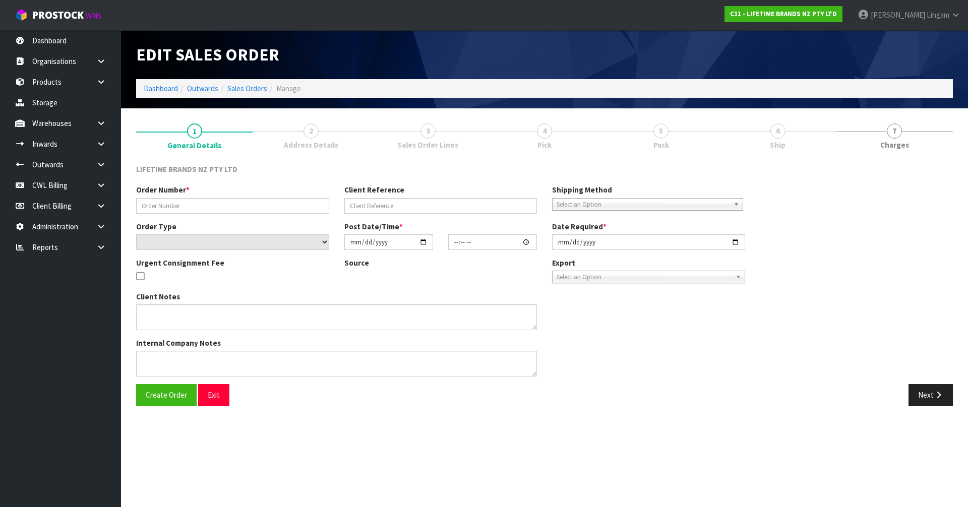
type input "[DATE]"
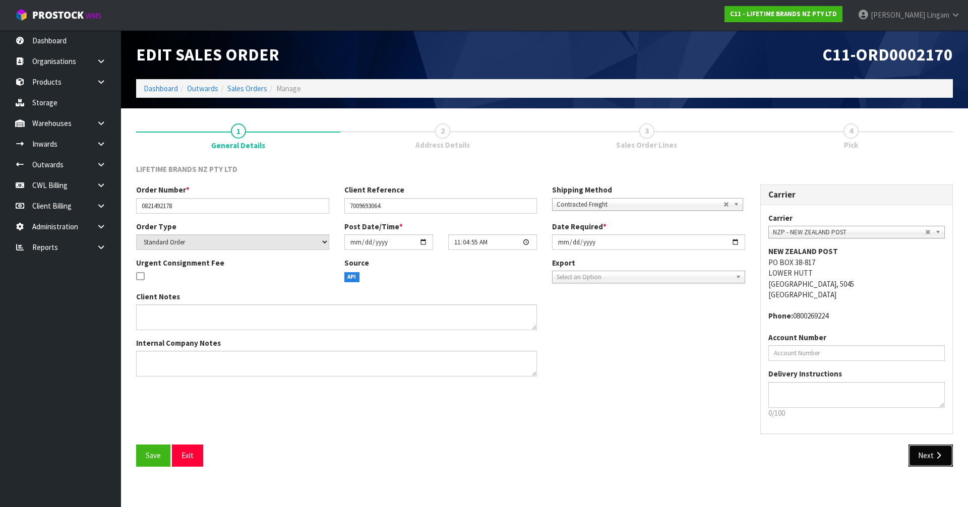
click at [933, 455] on button "Next" at bounding box center [931, 456] width 44 height 22
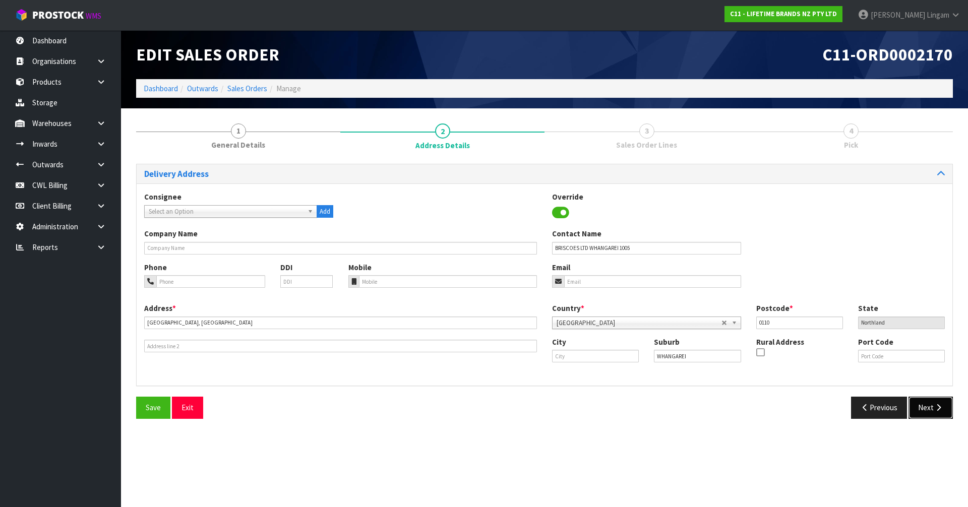
click at [933, 412] on button "Next" at bounding box center [931, 408] width 44 height 22
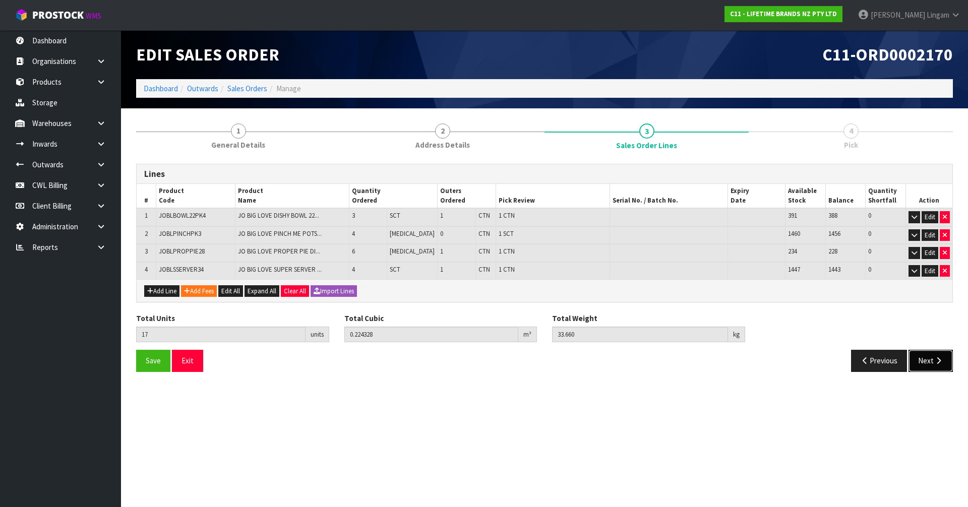
click at [933, 364] on button "Next" at bounding box center [931, 361] width 44 height 22
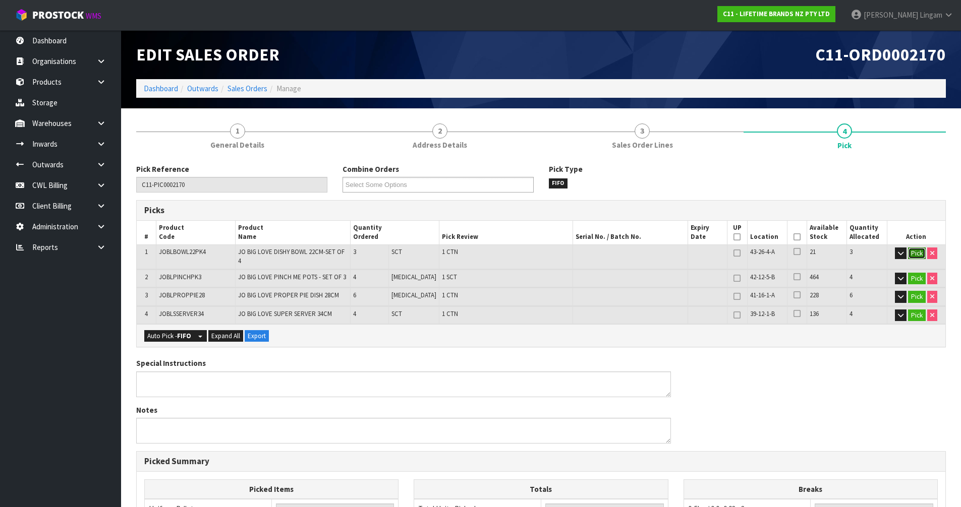
click at [917, 253] on button "Pick" at bounding box center [917, 254] width 18 height 12
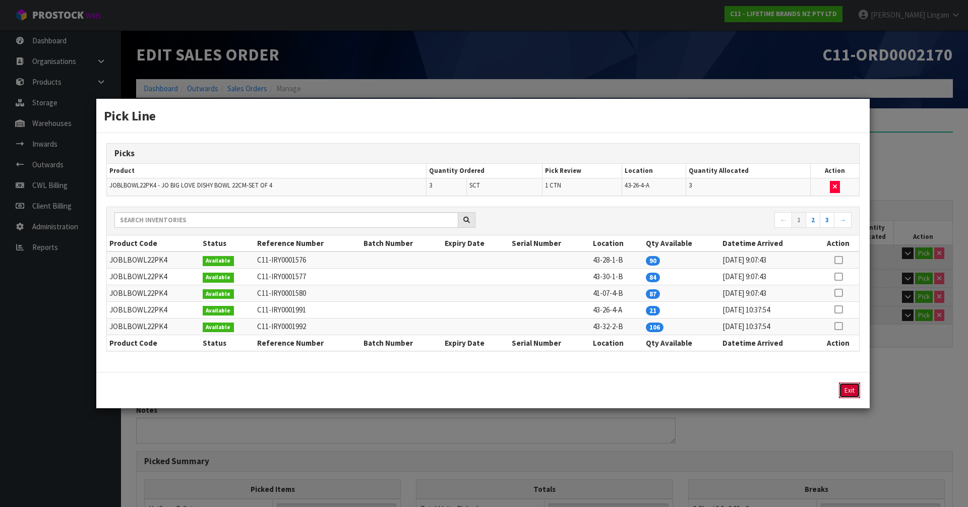
click at [842, 391] on button "Exit" at bounding box center [849, 391] width 21 height 16
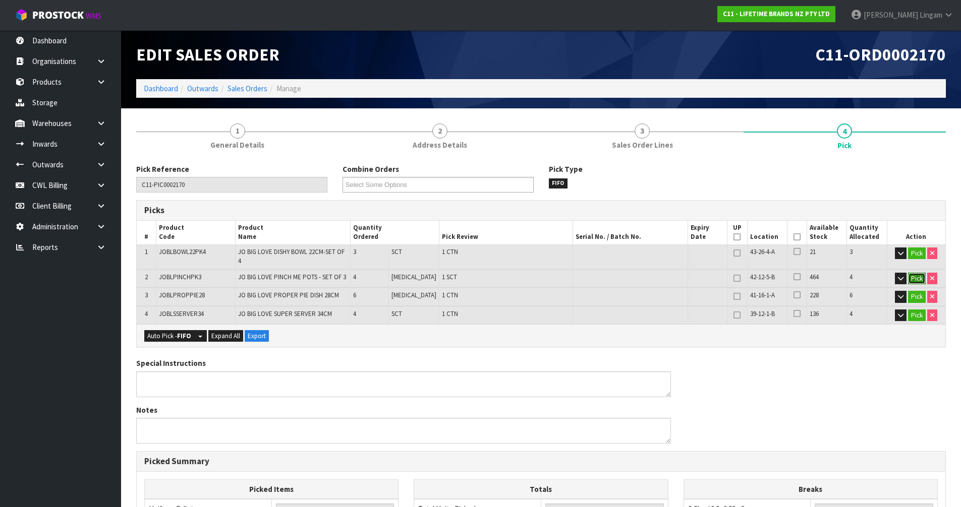
click at [920, 273] on button "Pick" at bounding box center [917, 279] width 18 height 12
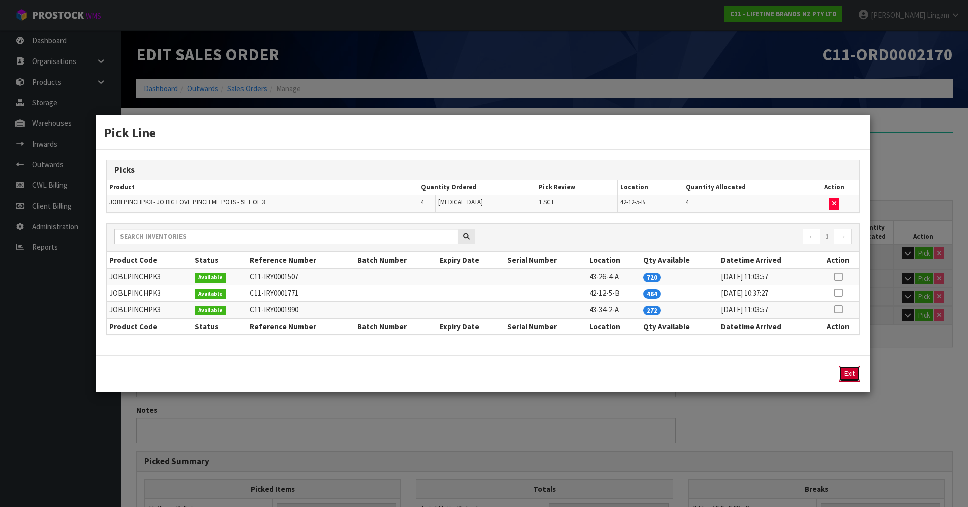
click at [854, 377] on button "Exit" at bounding box center [849, 374] width 21 height 16
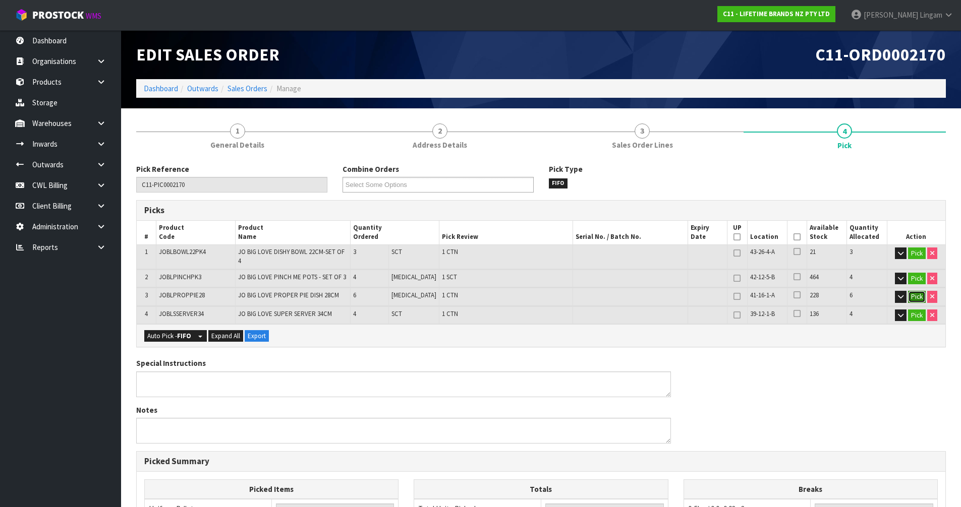
click at [915, 293] on button "Pick" at bounding box center [917, 297] width 18 height 12
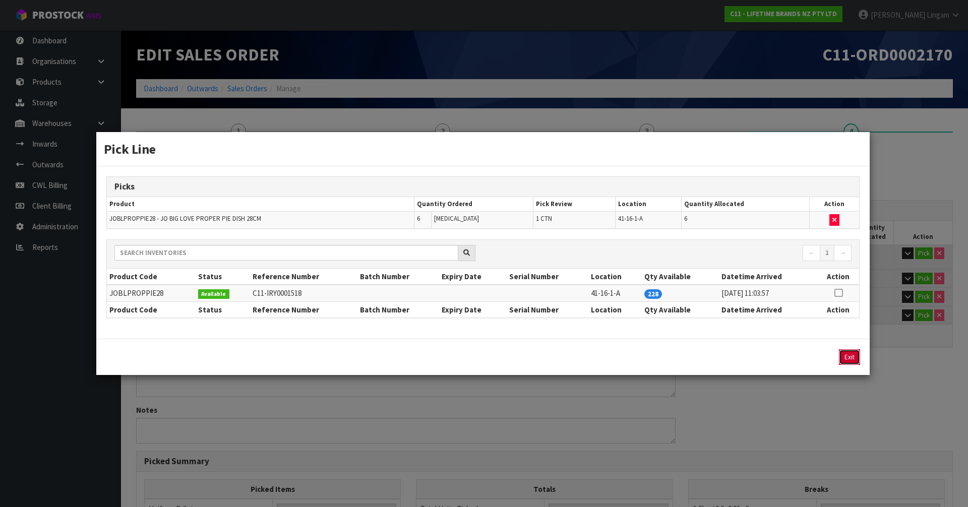
click at [851, 357] on button "Exit" at bounding box center [849, 358] width 21 height 16
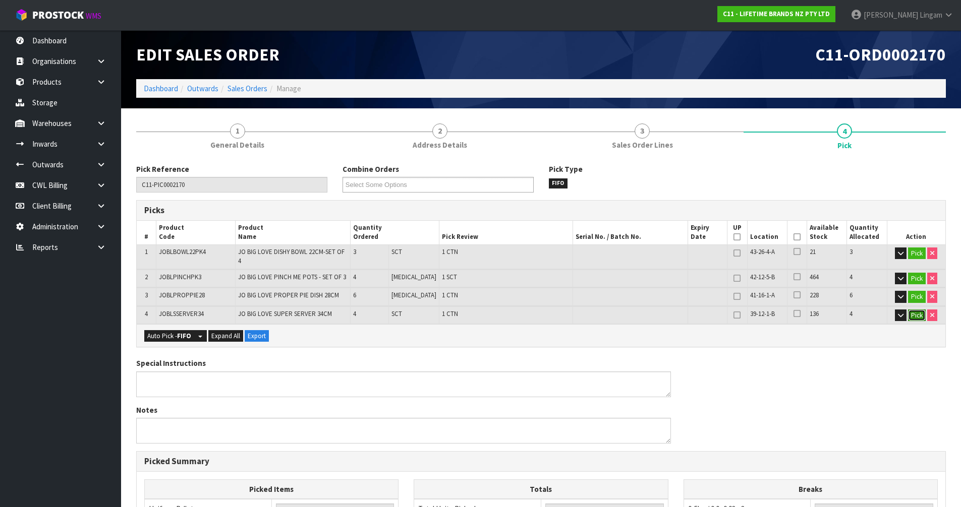
click at [916, 310] on button "Pick" at bounding box center [917, 316] width 18 height 12
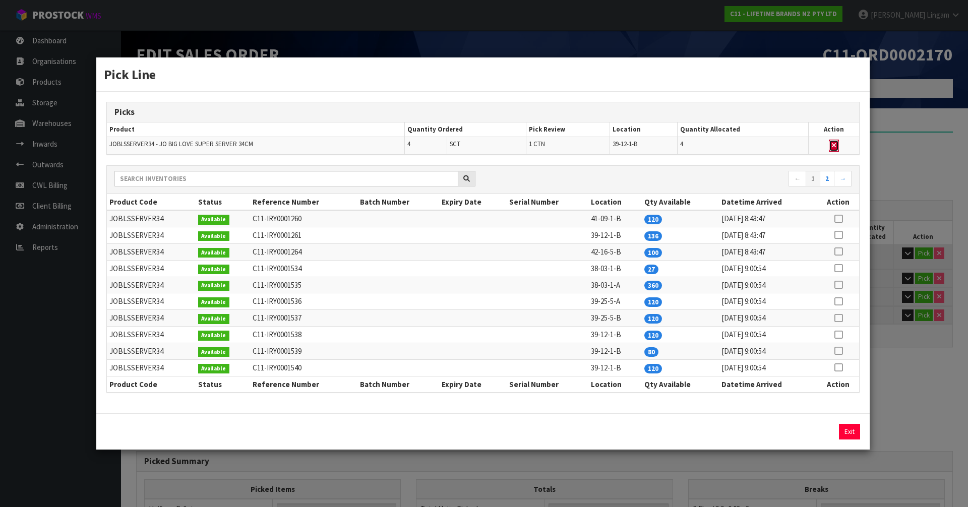
click at [834, 145] on icon "button" at bounding box center [834, 145] width 4 height 7
type input "2"
type input "13"
type input "0.147108"
type input "25.02"
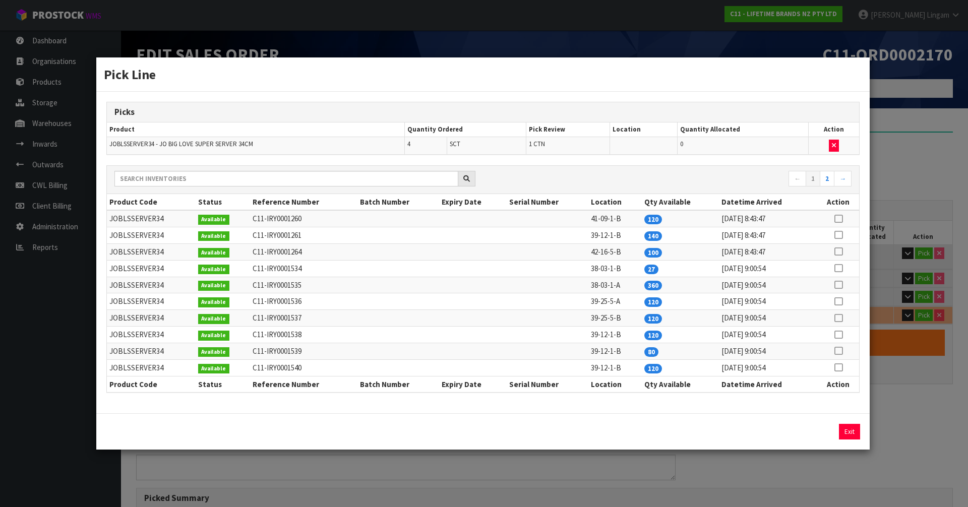
click at [841, 268] on icon at bounding box center [839, 268] width 8 height 1
click at [821, 430] on button "Assign Pick" at bounding box center [815, 432] width 41 height 16
type input "3"
type input "17"
type input "0.224328"
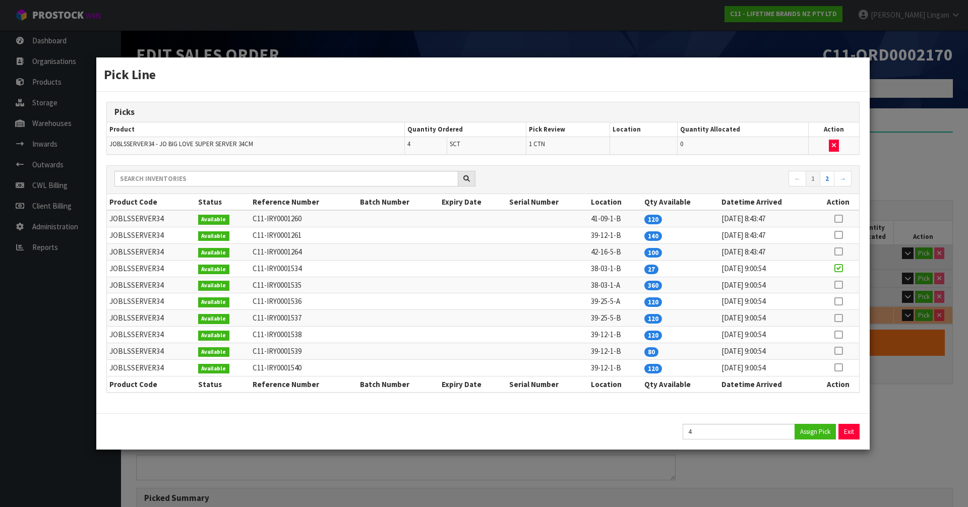
type input "33.66"
click at [842, 431] on button "Exit" at bounding box center [849, 432] width 21 height 16
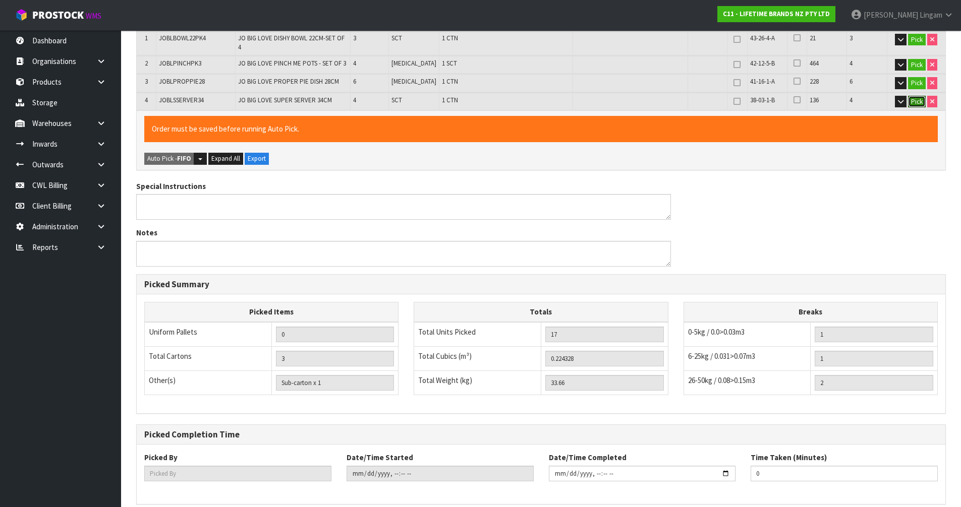
scroll to position [252, 0]
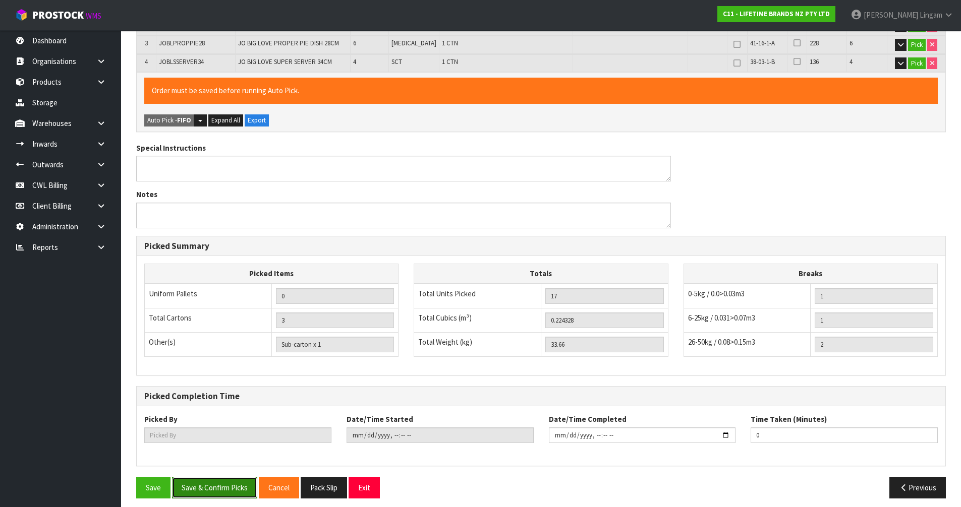
click at [231, 477] on button "Save & Confirm Picks" at bounding box center [214, 488] width 85 height 22
type input "[PERSON_NAME]"
type input "2025-10-13T11:21:18"
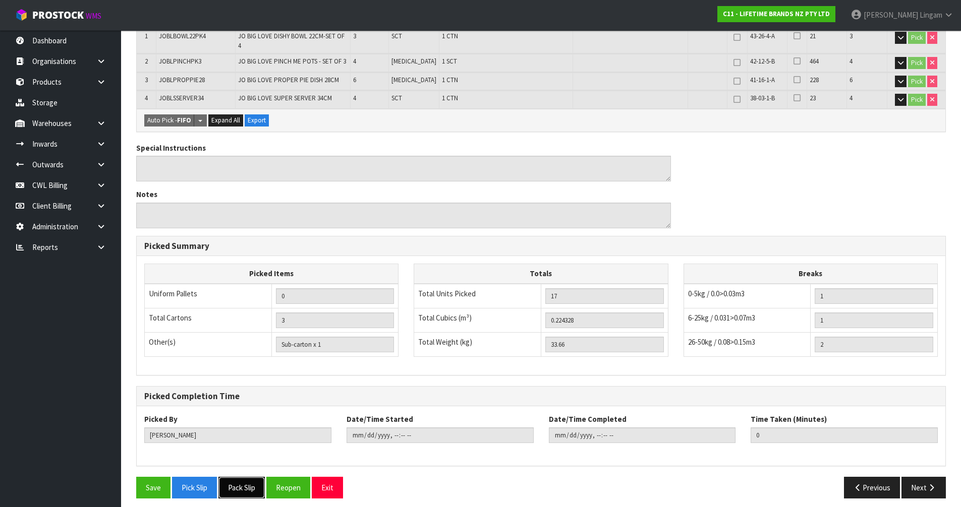
click at [244, 482] on button "Pack Slip" at bounding box center [241, 488] width 46 height 22
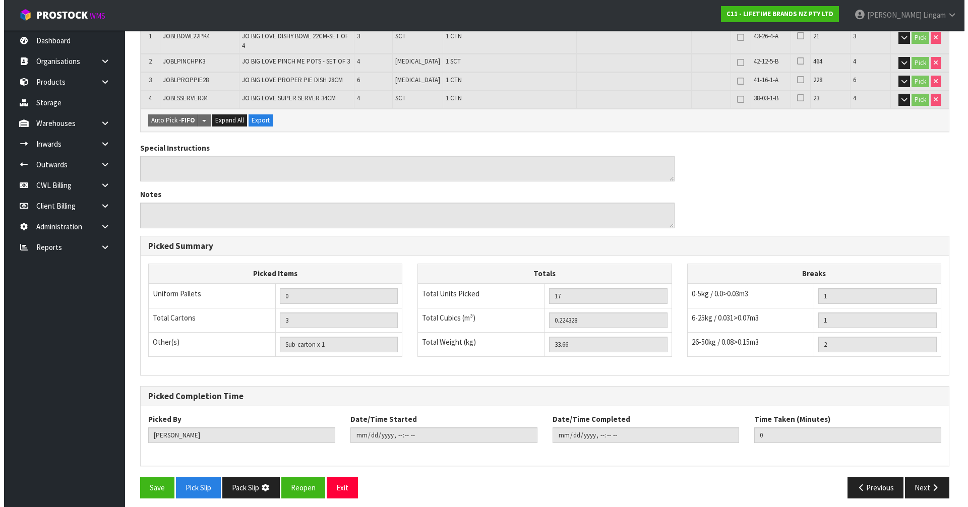
scroll to position [0, 0]
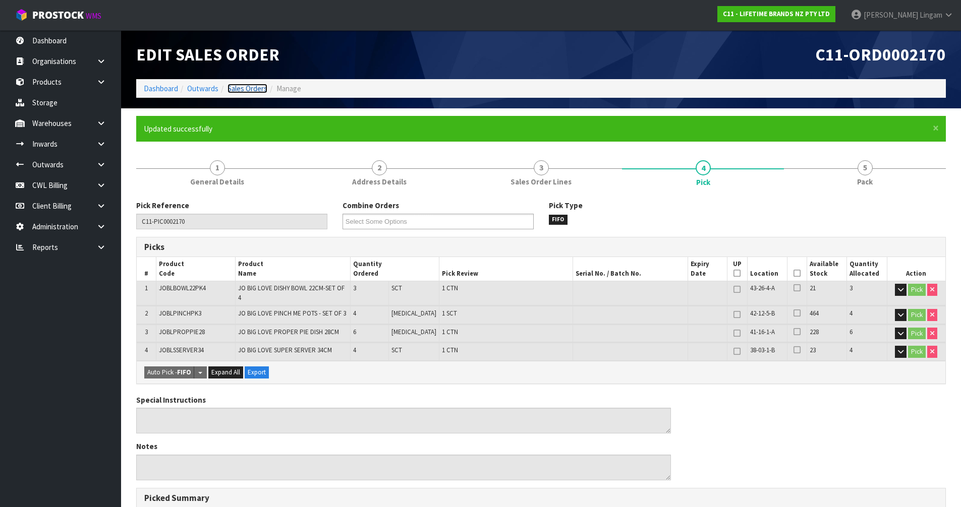
click at [250, 88] on link "Sales Orders" at bounding box center [247, 89] width 40 height 10
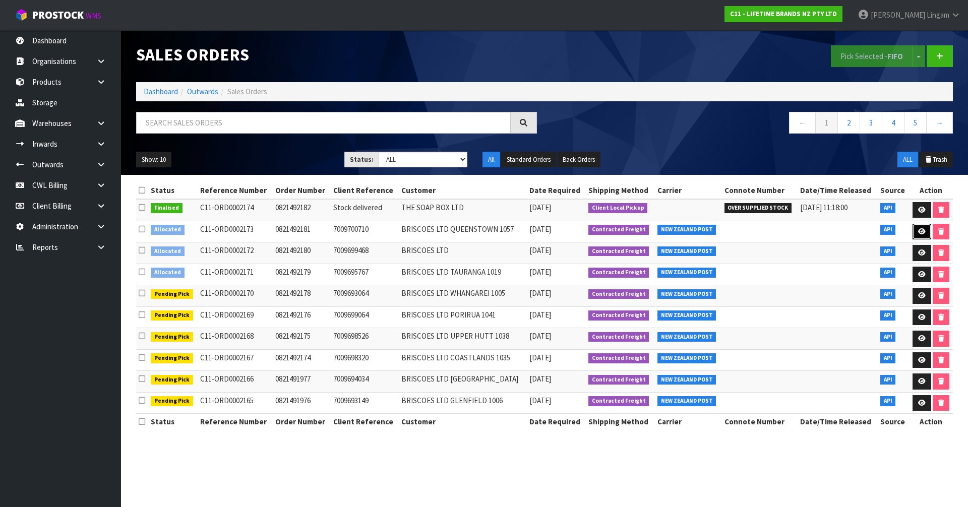
click at [915, 228] on link at bounding box center [922, 232] width 19 height 16
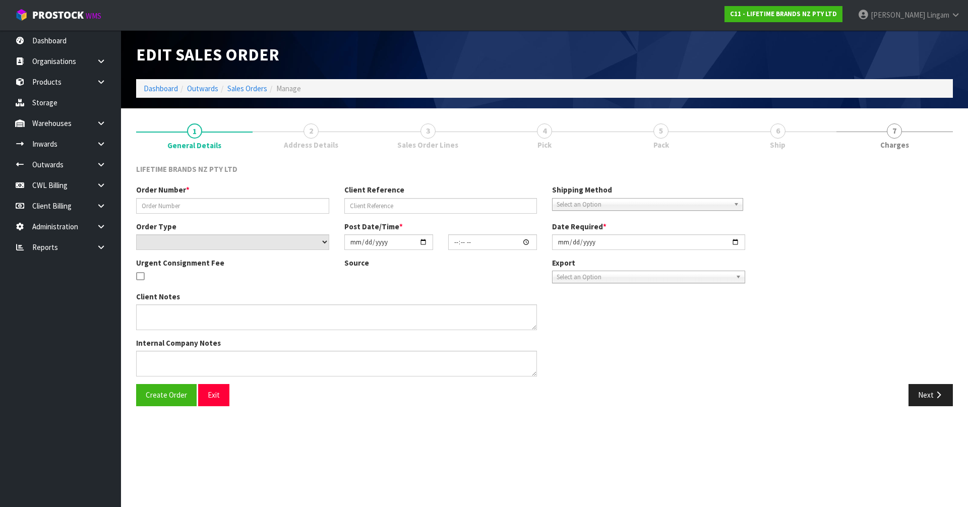
type input "0821492181"
type input "7009700710"
select select "number:0"
type input "[DATE]"
type input "11:04:58.000"
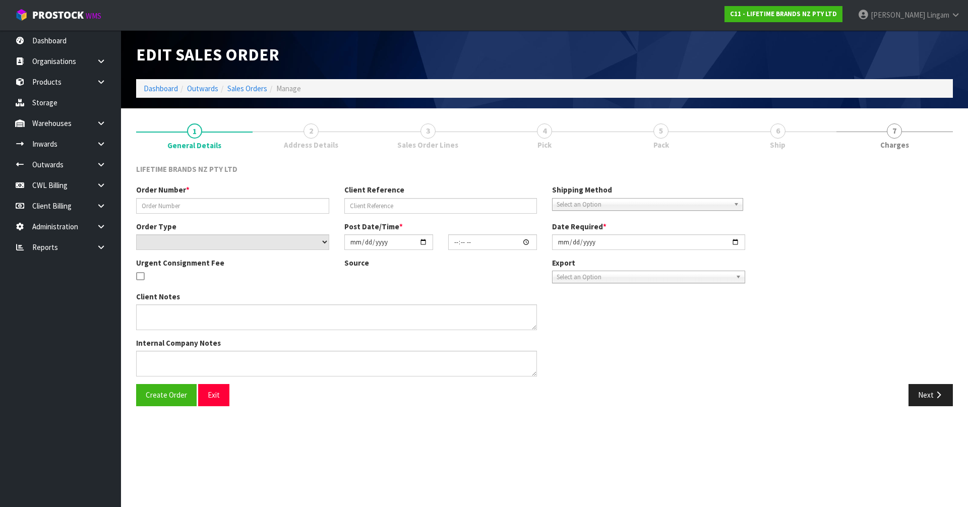
type input "[DATE]"
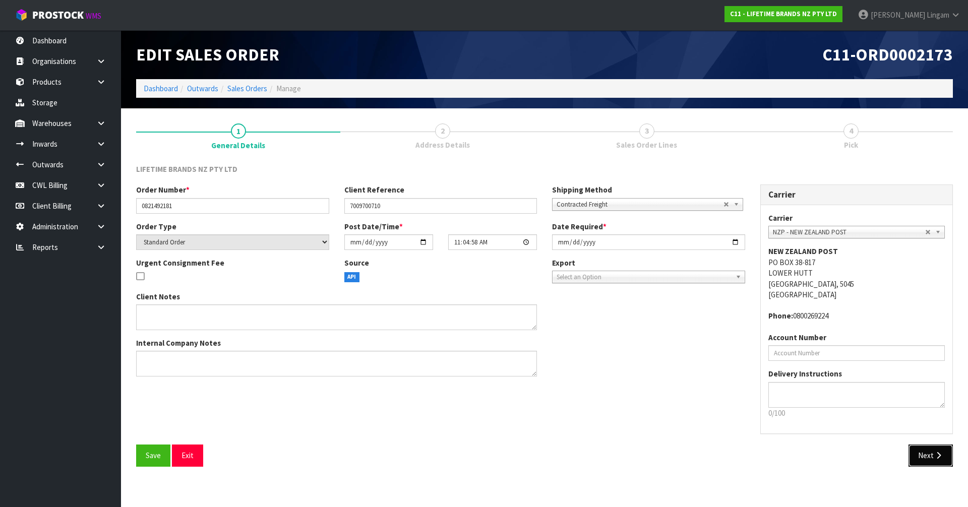
click at [928, 453] on button "Next" at bounding box center [931, 456] width 44 height 22
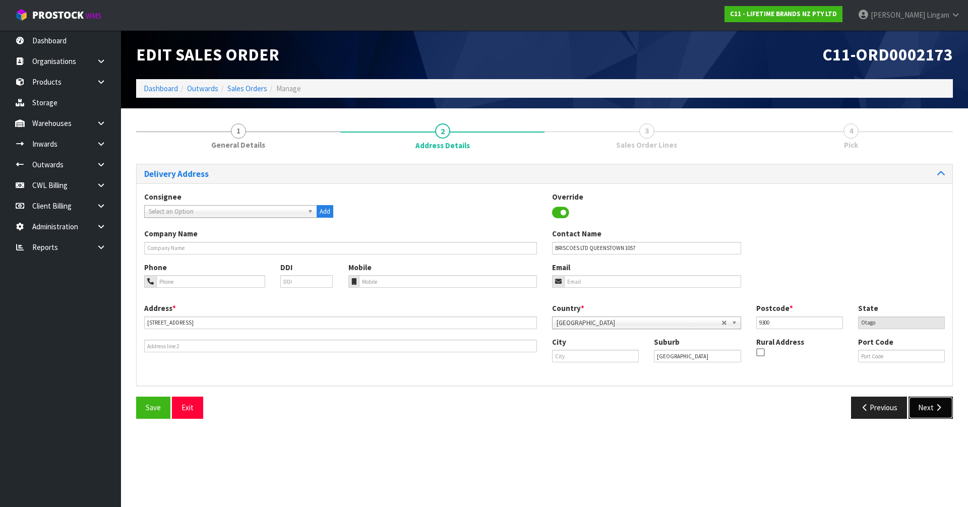
click at [927, 406] on button "Next" at bounding box center [931, 408] width 44 height 22
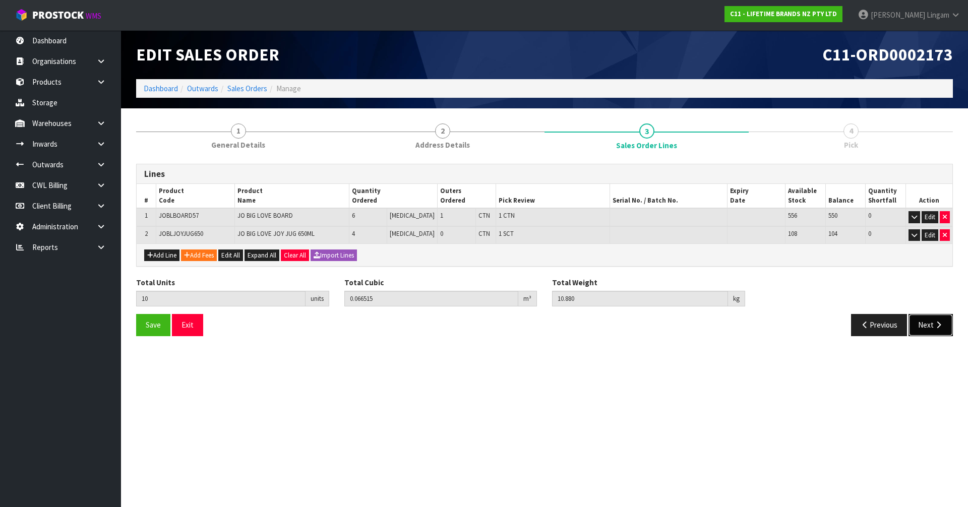
click at [922, 322] on button "Next" at bounding box center [931, 325] width 44 height 22
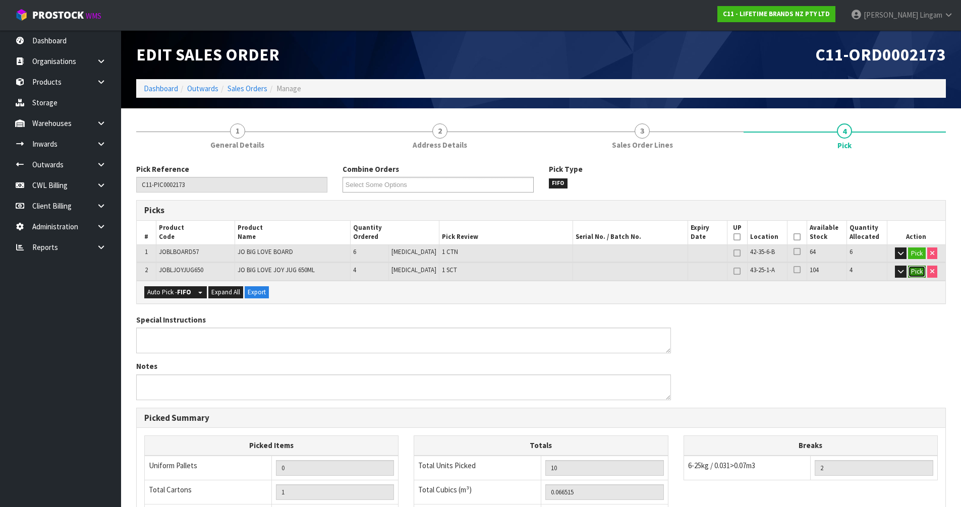
click at [916, 275] on button "Pick" at bounding box center [917, 272] width 18 height 12
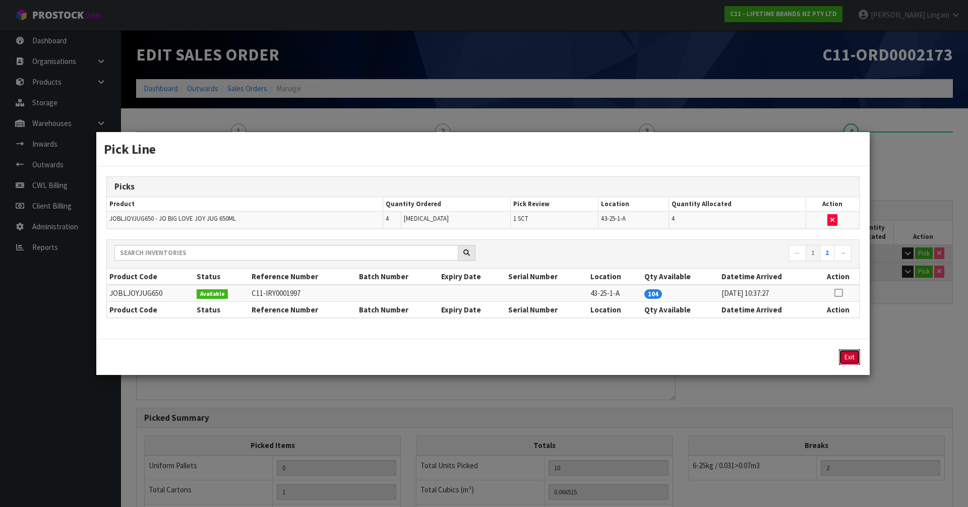
click at [844, 360] on button "Exit" at bounding box center [849, 358] width 21 height 16
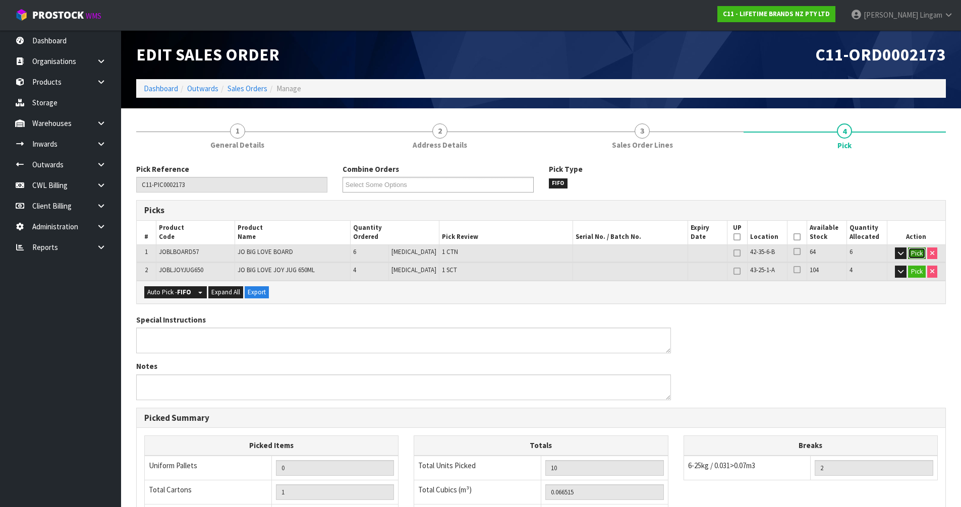
click at [917, 253] on button "Pick" at bounding box center [917, 254] width 18 height 12
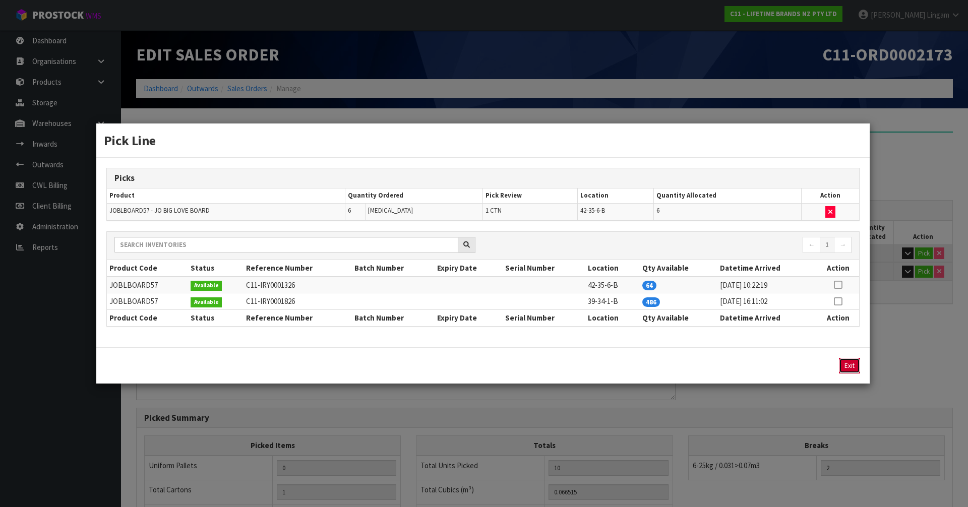
click at [853, 368] on button "Exit" at bounding box center [849, 366] width 21 height 16
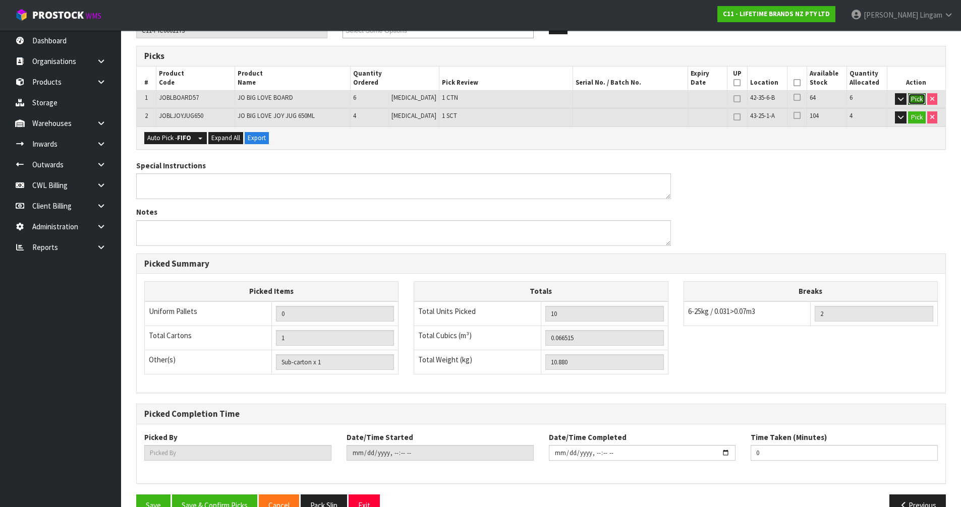
scroll to position [179, 0]
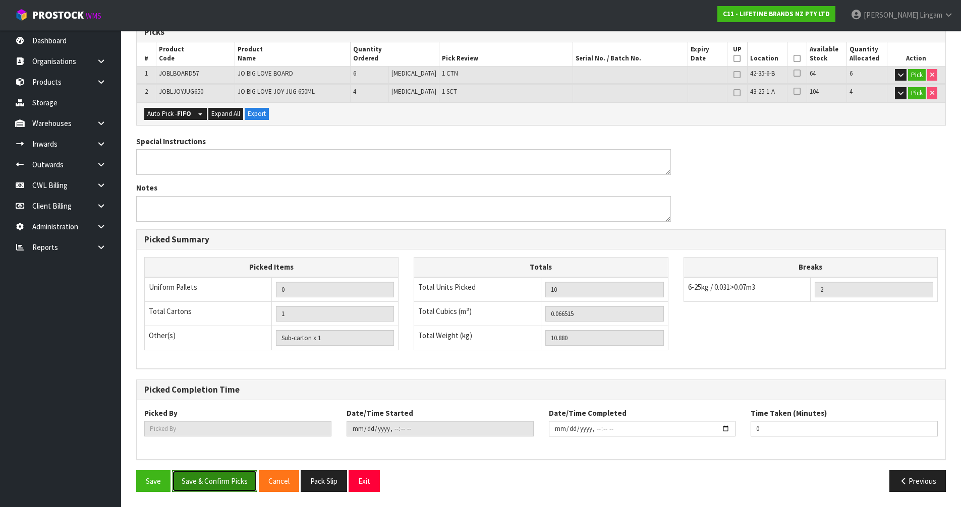
click at [230, 480] on button "Save & Confirm Picks" at bounding box center [214, 482] width 85 height 22
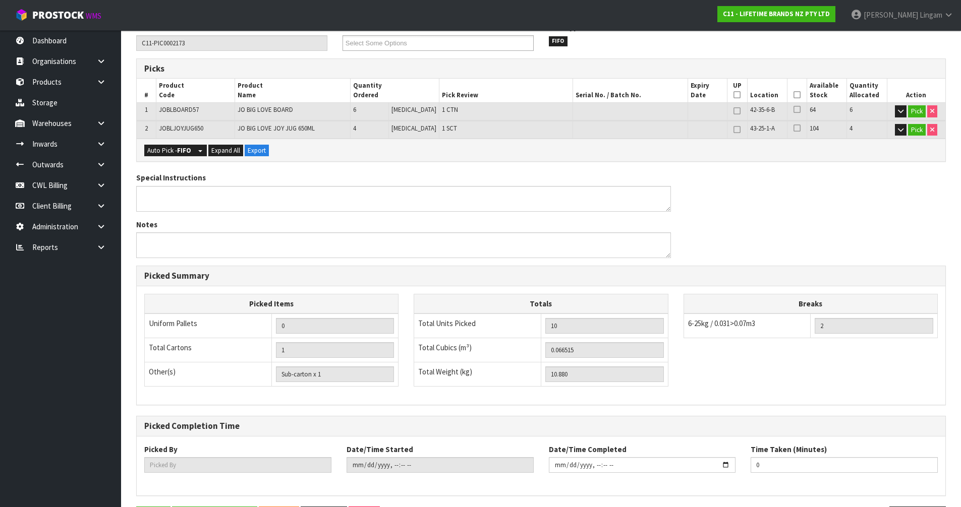
scroll to position [0, 0]
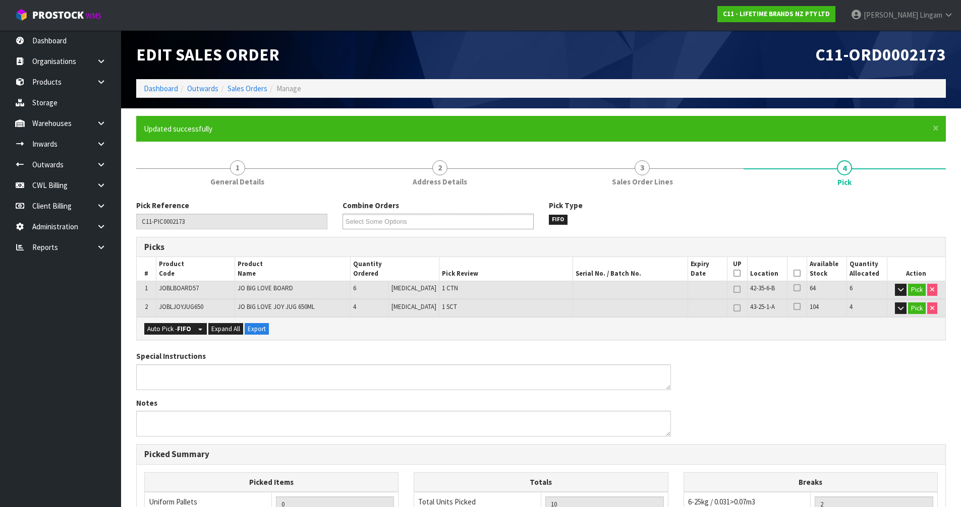
type input "[PERSON_NAME]"
type input "2025-10-13T11:21:37"
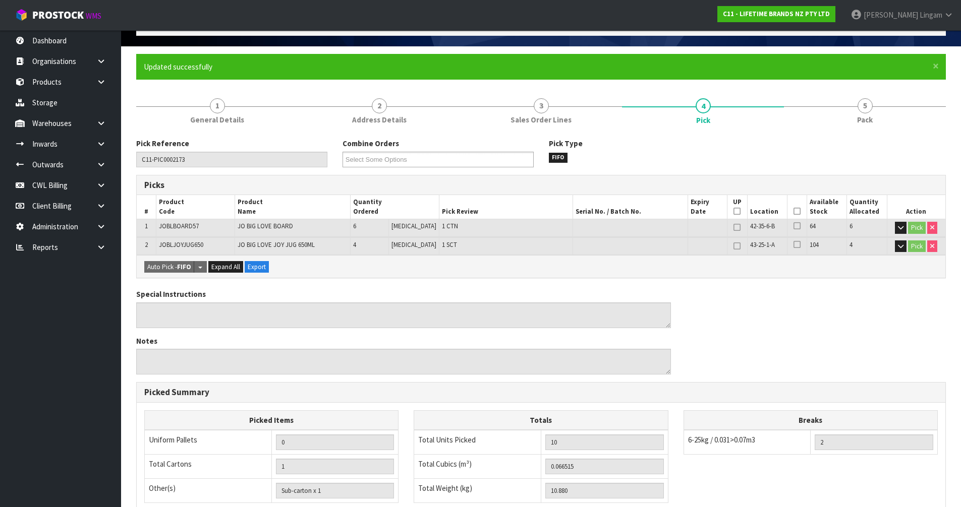
scroll to position [215, 0]
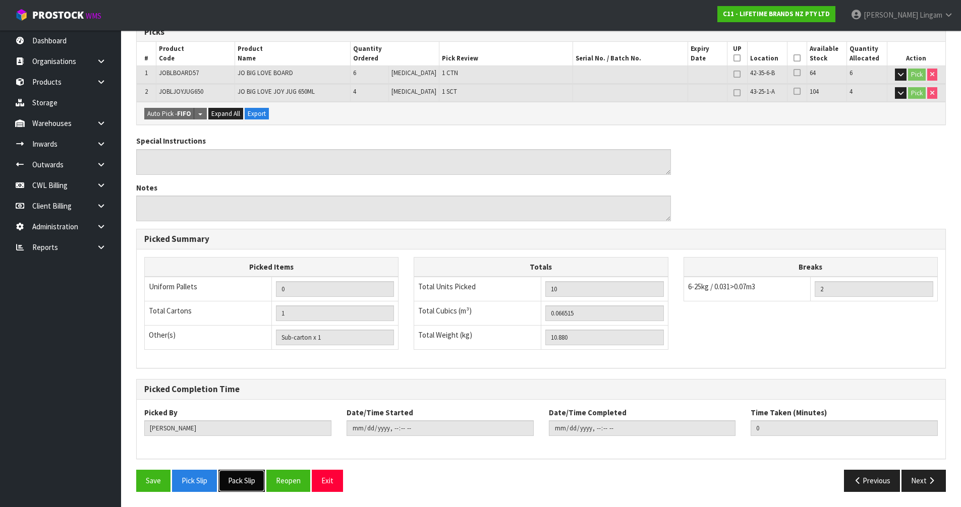
click at [248, 479] on button "Pack Slip" at bounding box center [241, 481] width 46 height 22
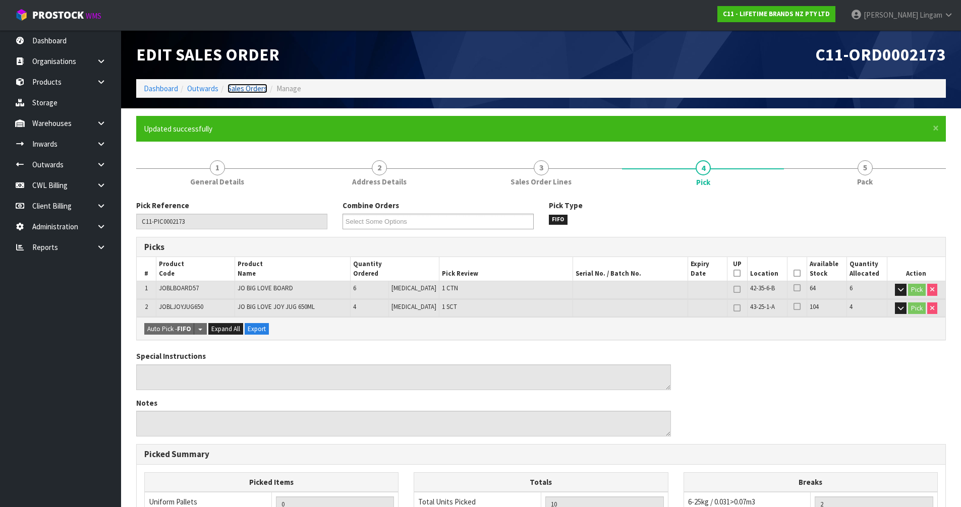
click at [258, 89] on link "Sales Orders" at bounding box center [247, 89] width 40 height 10
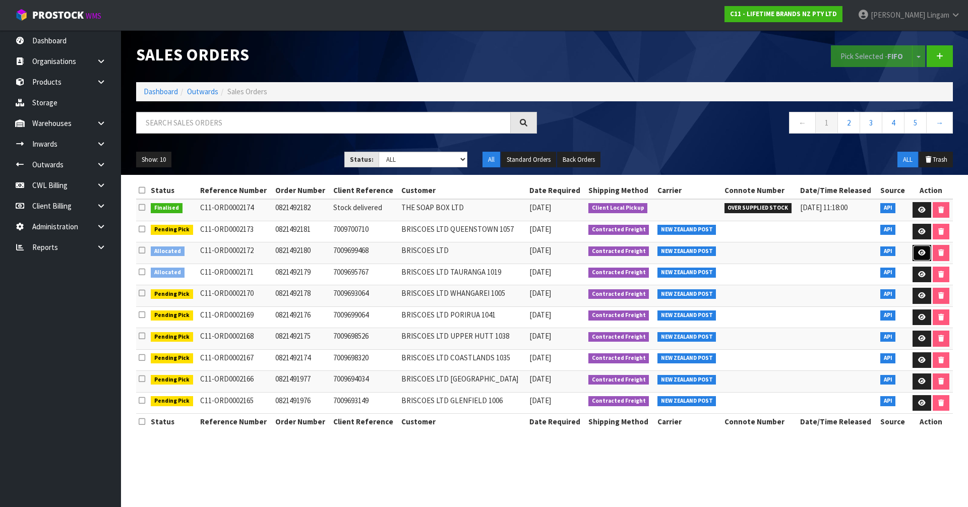
click at [923, 254] on icon at bounding box center [923, 253] width 8 height 7
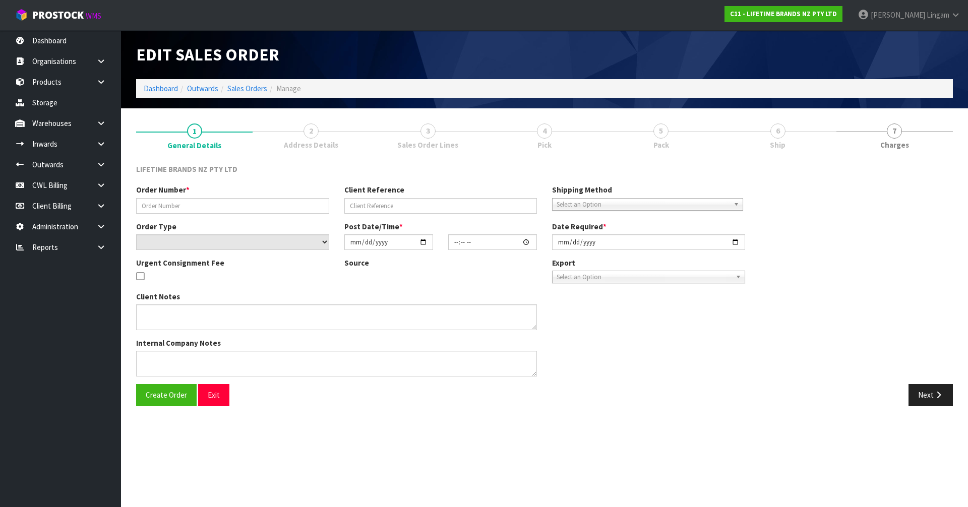
type input "0821492180"
type input "7009699468"
select select "number:0"
type input "[DATE]"
type input "11:04:57.000"
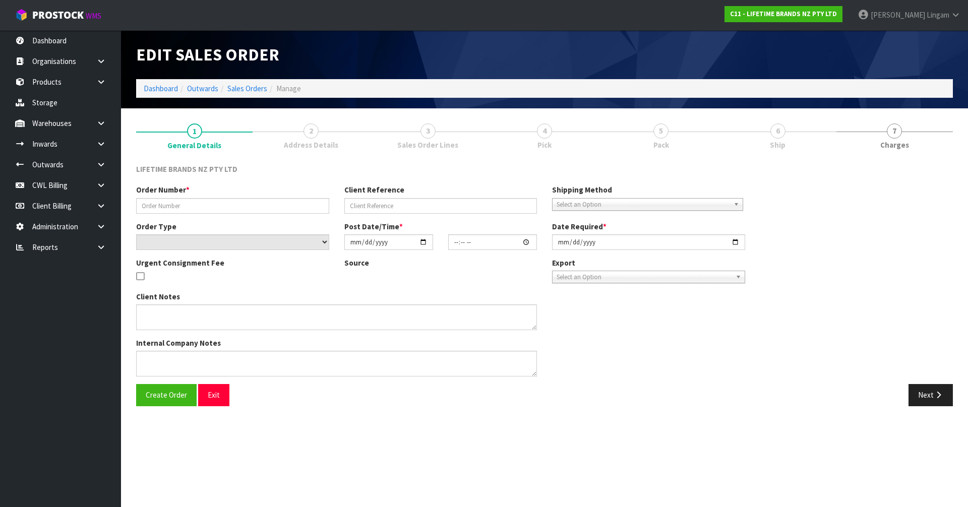
type input "[DATE]"
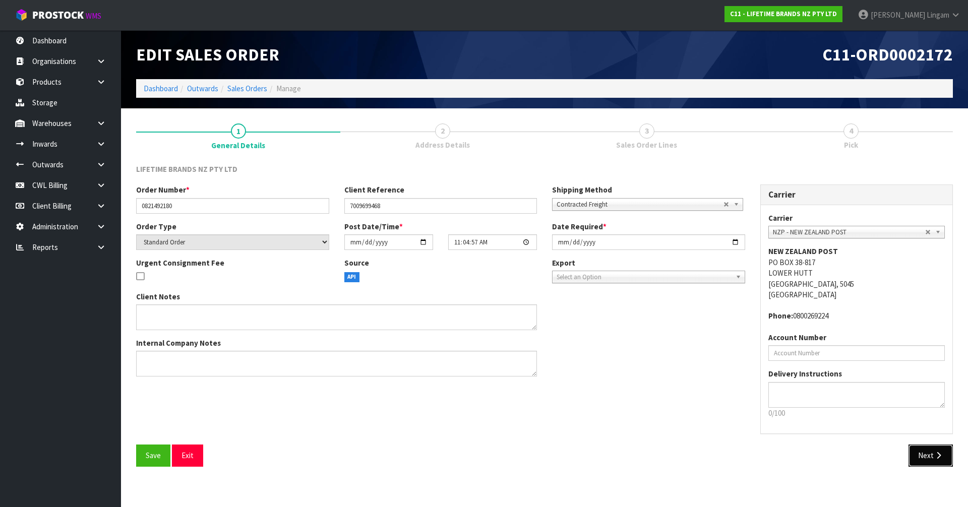
click at [933, 453] on button "Next" at bounding box center [931, 456] width 44 height 22
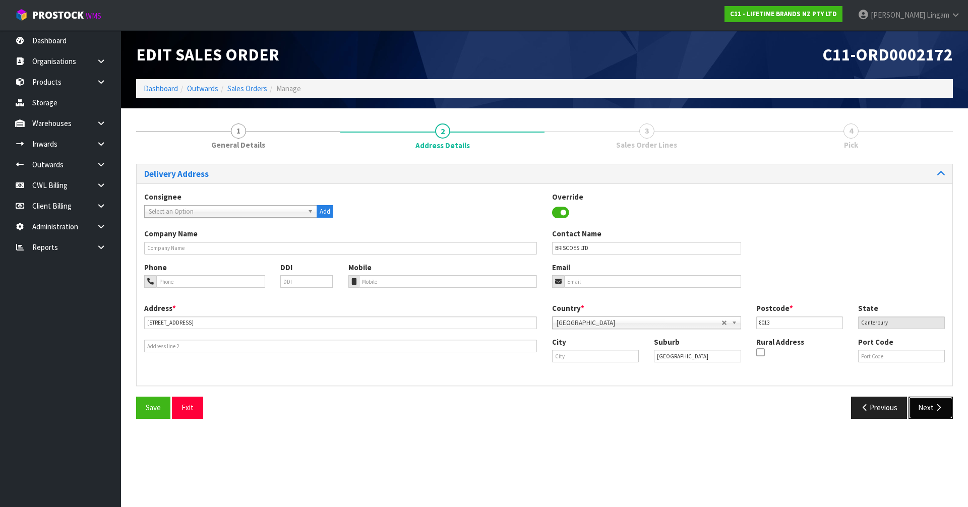
click at [917, 408] on button "Next" at bounding box center [931, 408] width 44 height 22
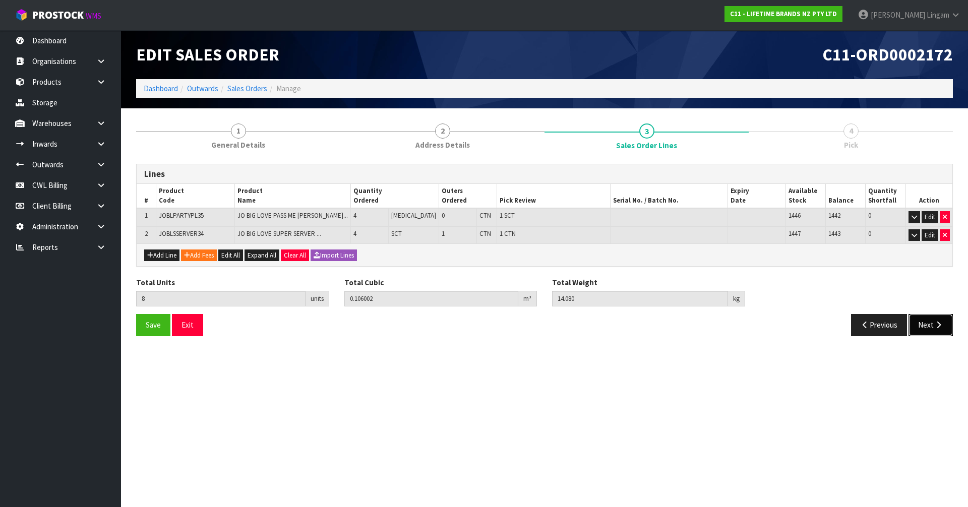
click at [926, 326] on button "Next" at bounding box center [931, 325] width 44 height 22
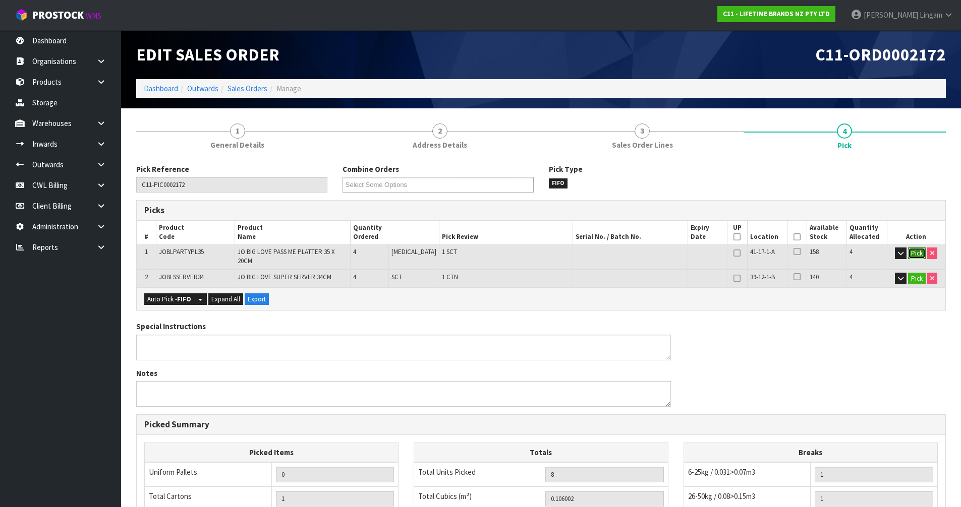
click at [912, 252] on button "Pick" at bounding box center [917, 254] width 18 height 12
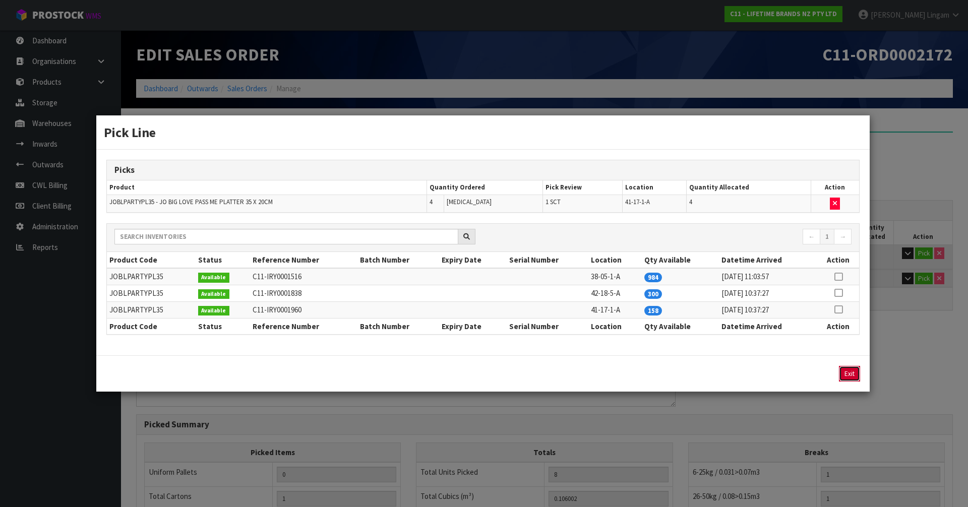
click at [853, 377] on button "Exit" at bounding box center [849, 374] width 21 height 16
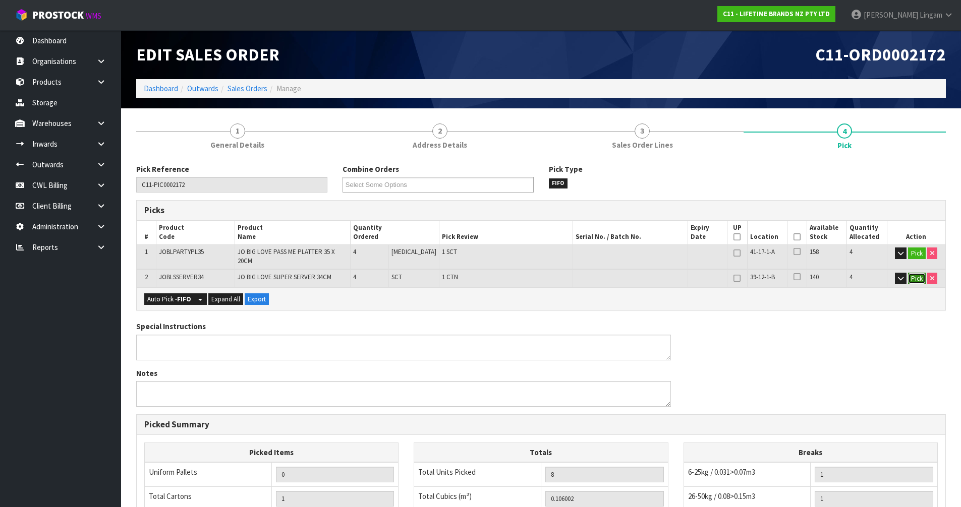
click at [914, 273] on button "Pick" at bounding box center [917, 279] width 18 height 12
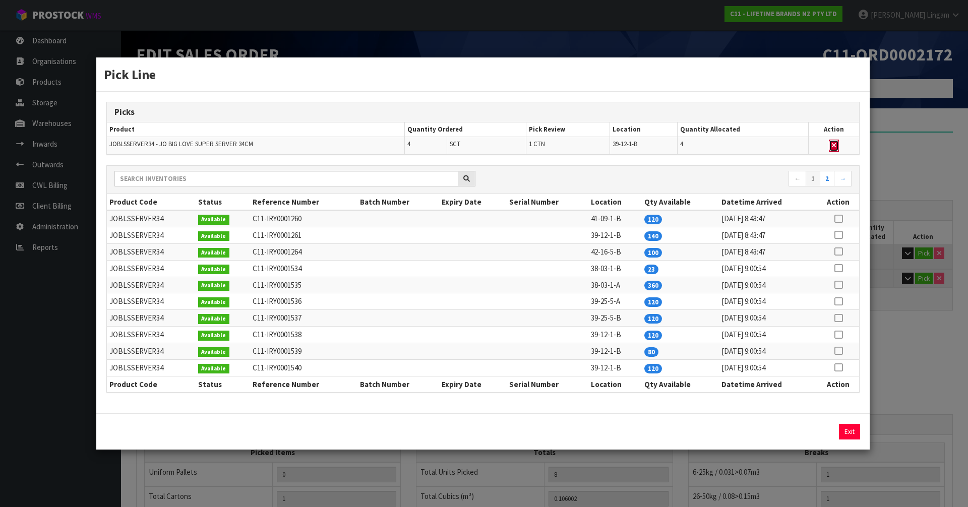
click at [834, 143] on icon "button" at bounding box center [834, 145] width 4 height 7
type input "0"
type input "4"
type input "0.028782"
type input "5.44"
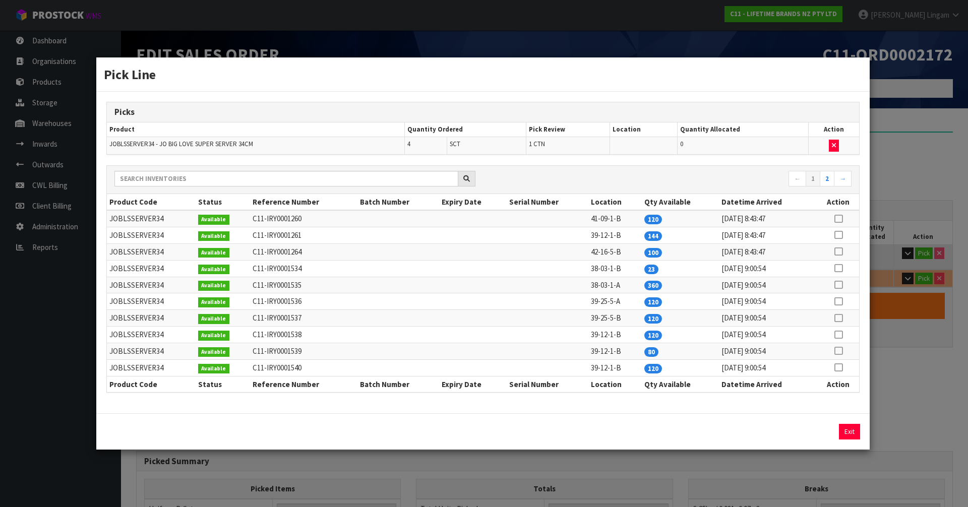
click at [839, 268] on icon at bounding box center [839, 268] width 8 height 1
click at [815, 434] on button "Assign Pick" at bounding box center [815, 432] width 41 height 16
type input "1"
type input "8"
type input "0.106002"
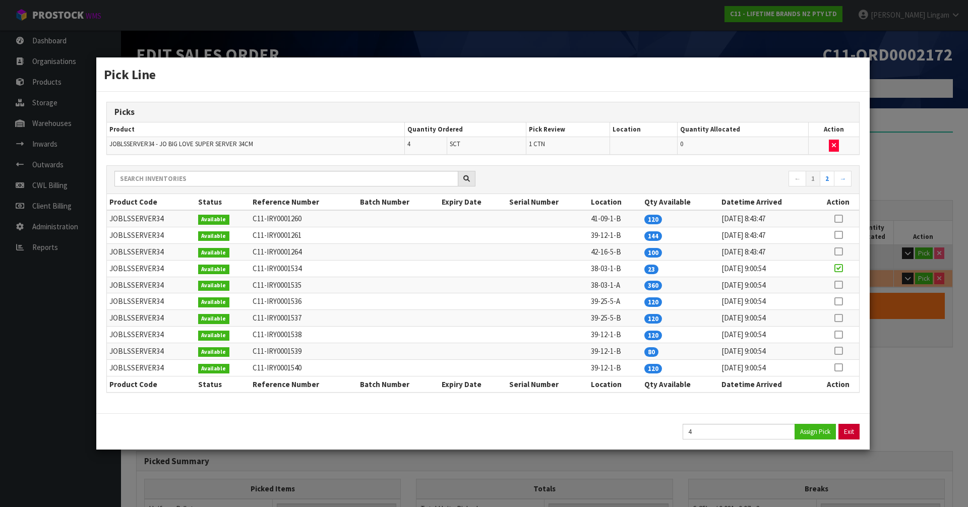
type input "14.08"
click at [850, 430] on button "Exit" at bounding box center [849, 432] width 21 height 16
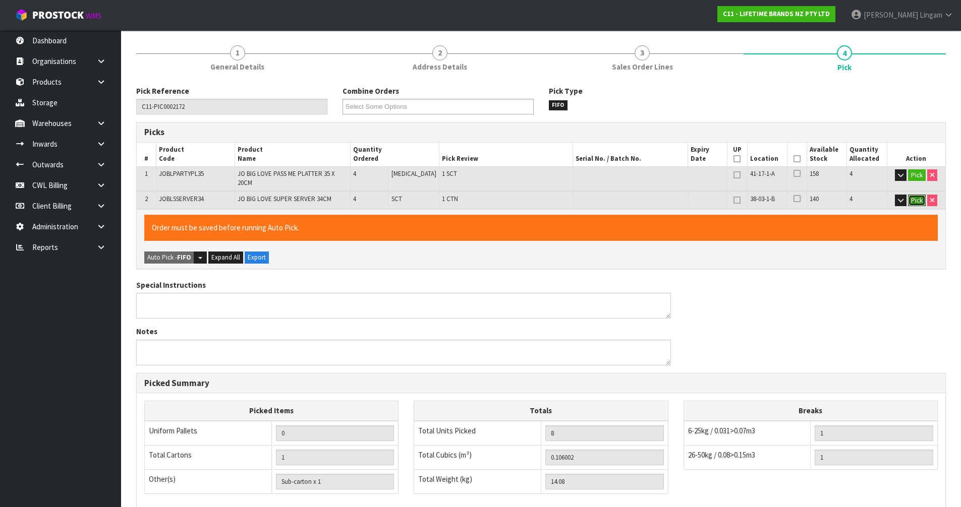
scroll to position [215, 0]
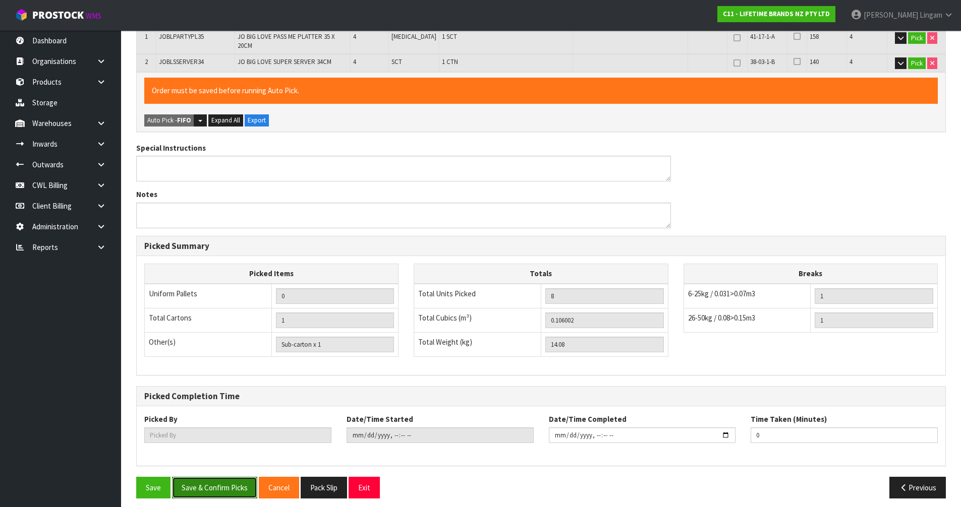
click at [223, 485] on button "Save & Confirm Picks" at bounding box center [214, 488] width 85 height 22
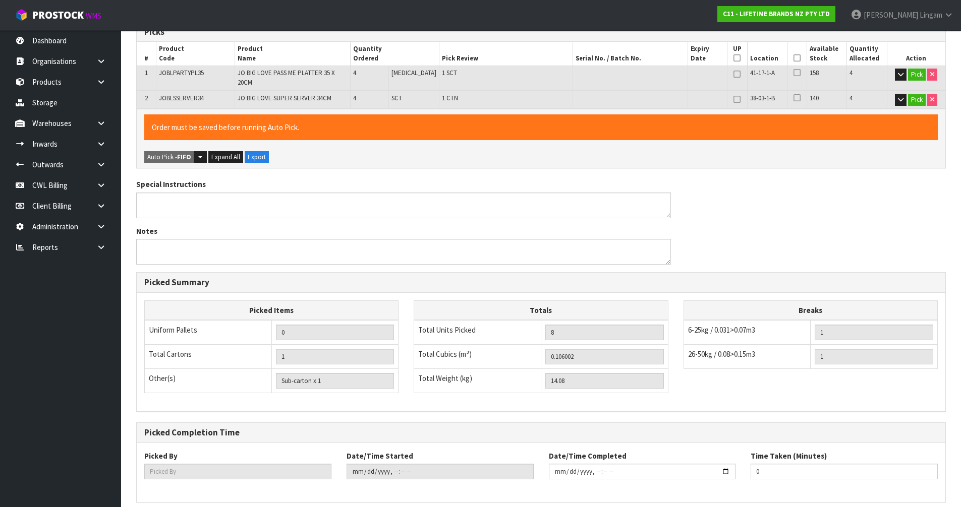
scroll to position [0, 0]
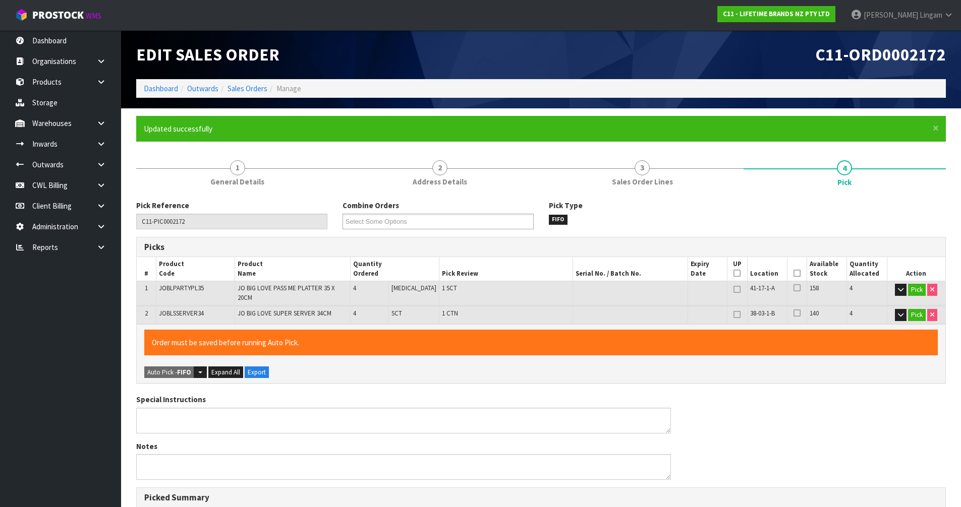
type input "[PERSON_NAME]"
type input "2025-10-13T11:22:03"
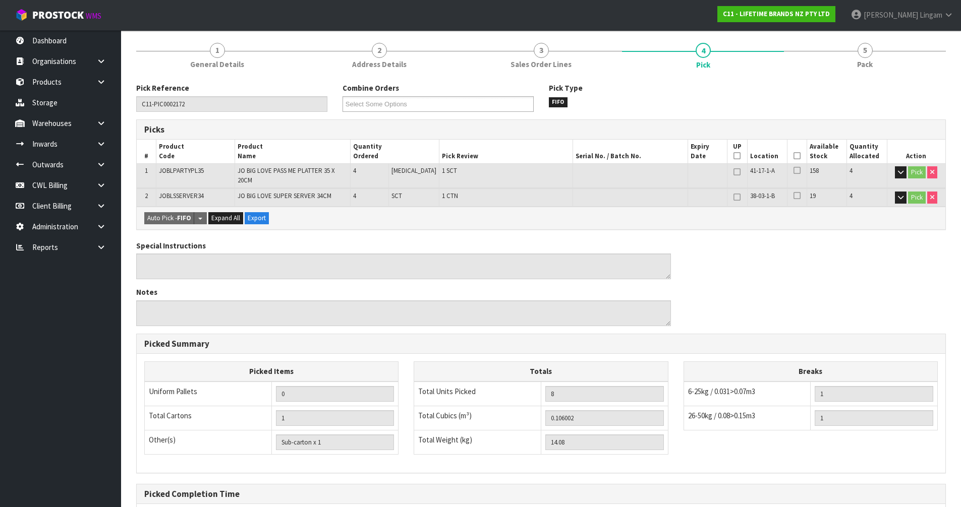
scroll to position [215, 0]
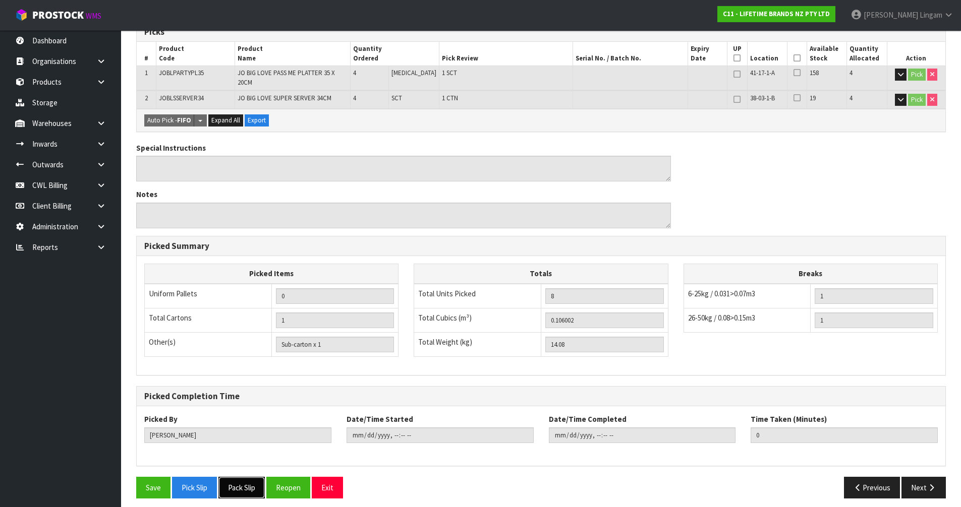
click at [248, 482] on button "Pack Slip" at bounding box center [241, 488] width 46 height 22
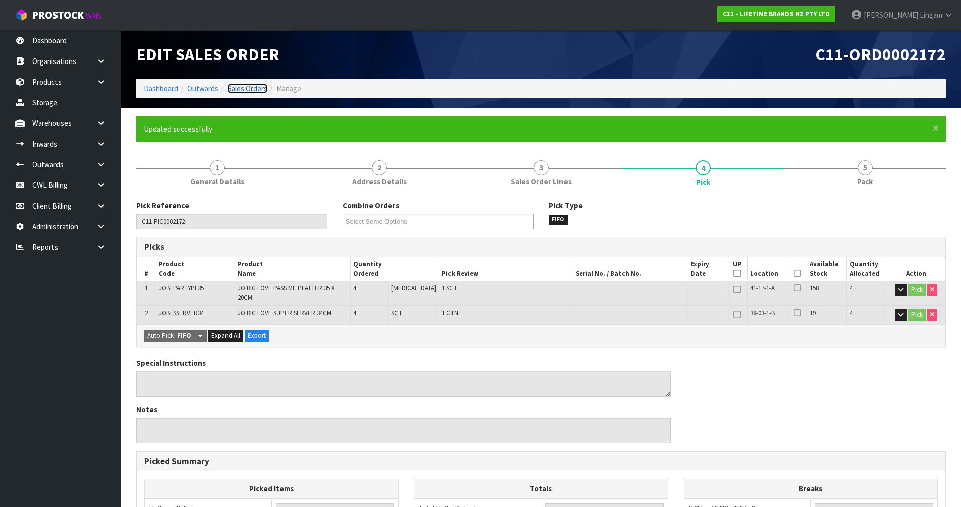
click at [261, 89] on link "Sales Orders" at bounding box center [247, 89] width 40 height 10
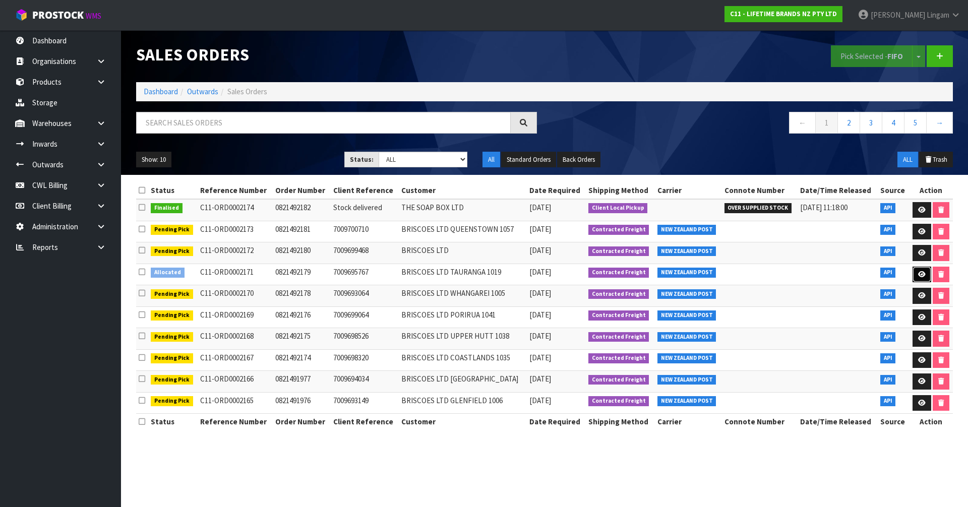
click at [914, 273] on link at bounding box center [922, 275] width 19 height 16
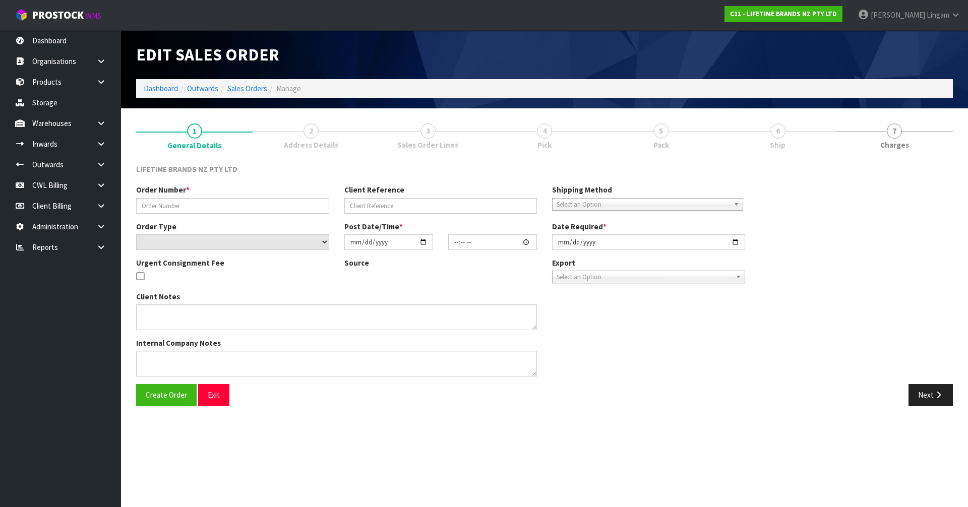
type input "0821492179"
type input "7009695767"
select select "number:0"
type input "[DATE]"
type input "11:04:56.000"
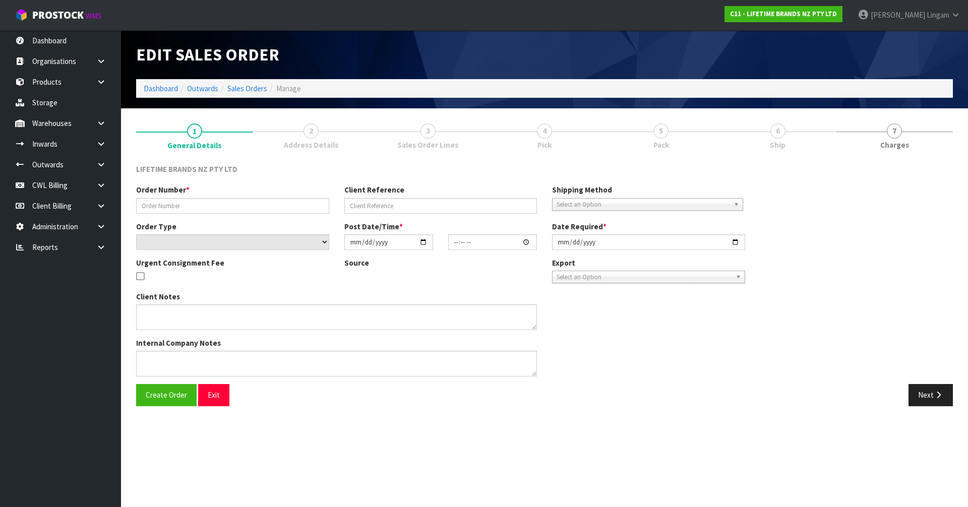
type input "[DATE]"
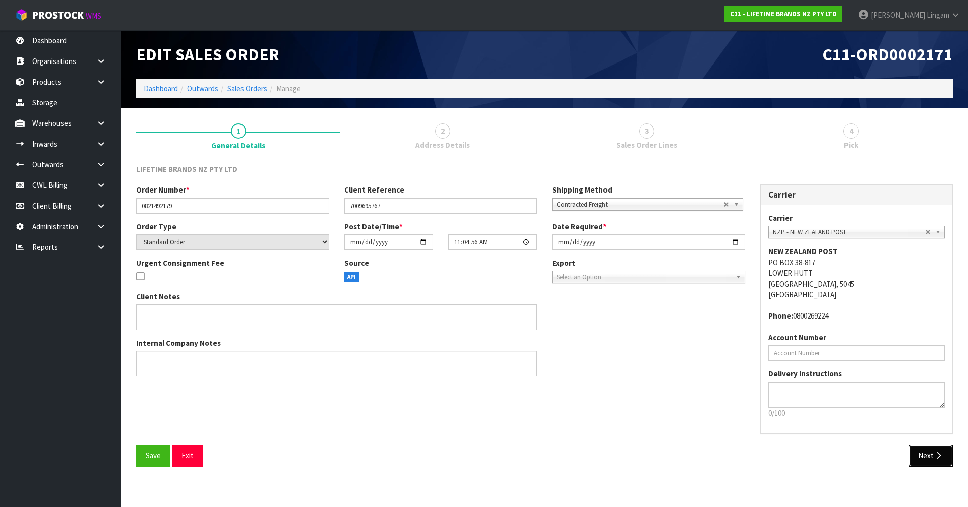
click at [921, 458] on button "Next" at bounding box center [931, 456] width 44 height 22
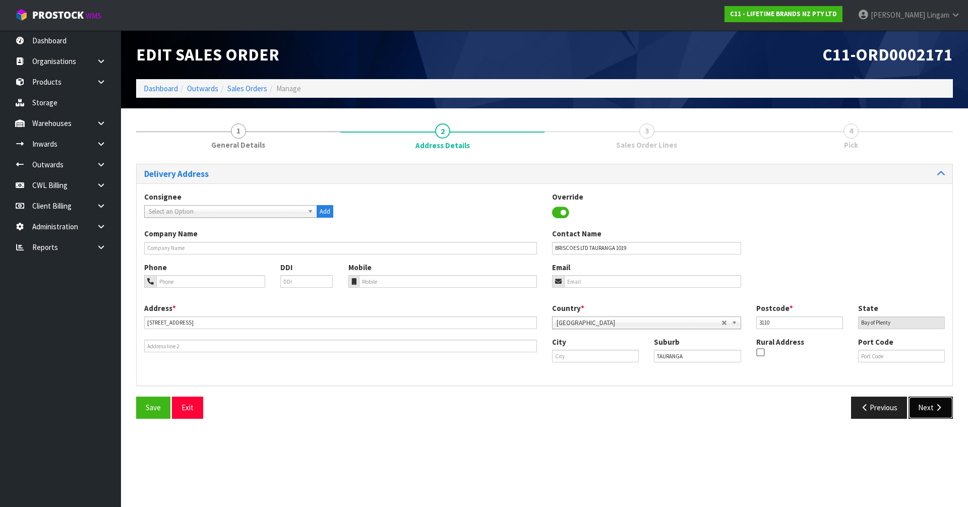
click at [930, 416] on button "Next" at bounding box center [931, 408] width 44 height 22
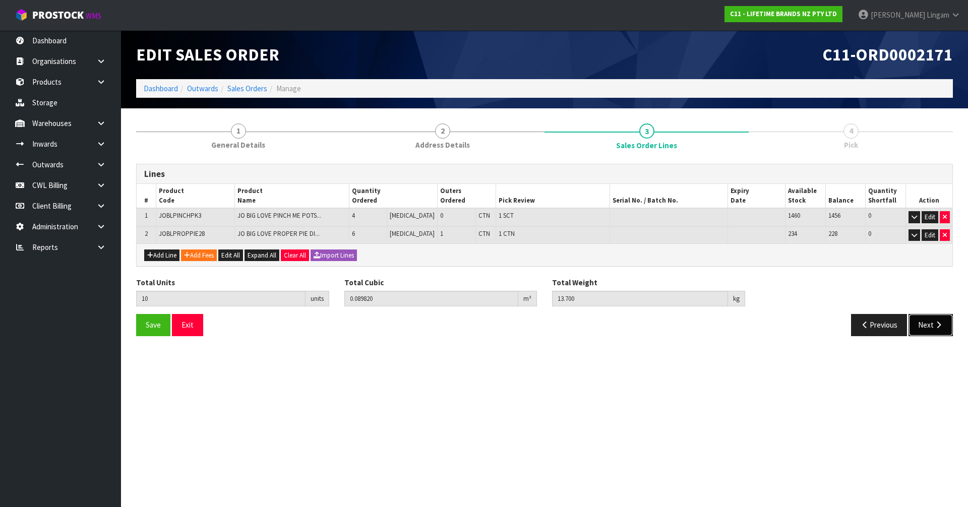
click at [923, 331] on button "Next" at bounding box center [931, 325] width 44 height 22
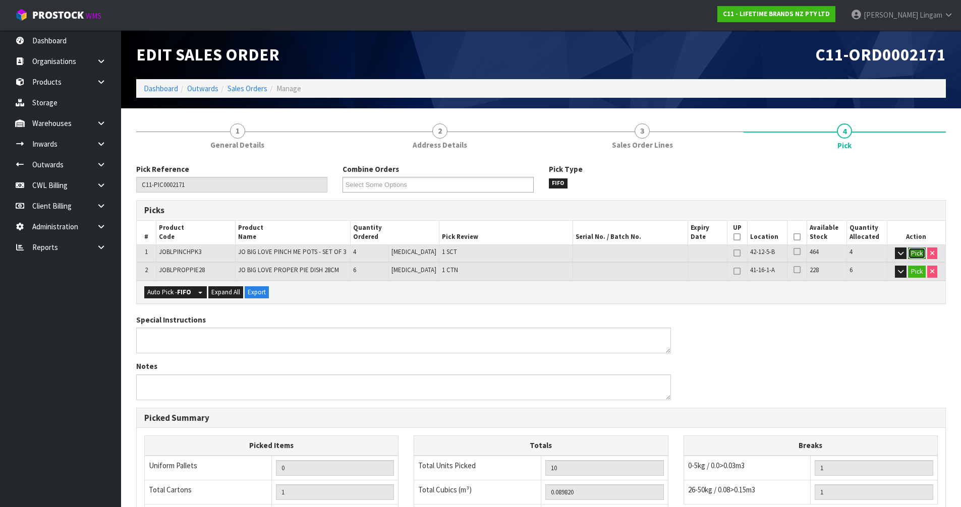
click at [914, 255] on button "Pick" at bounding box center [917, 254] width 18 height 12
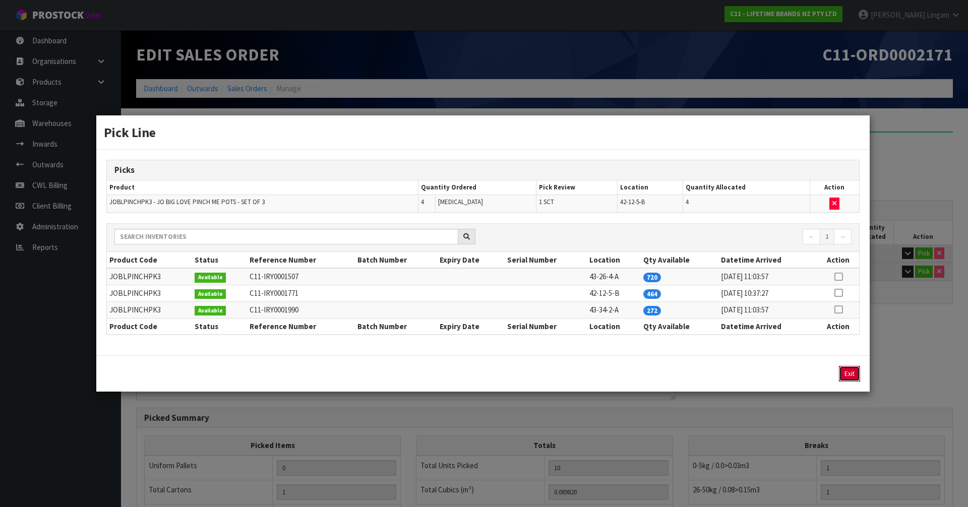
click at [854, 376] on button "Exit" at bounding box center [849, 374] width 21 height 16
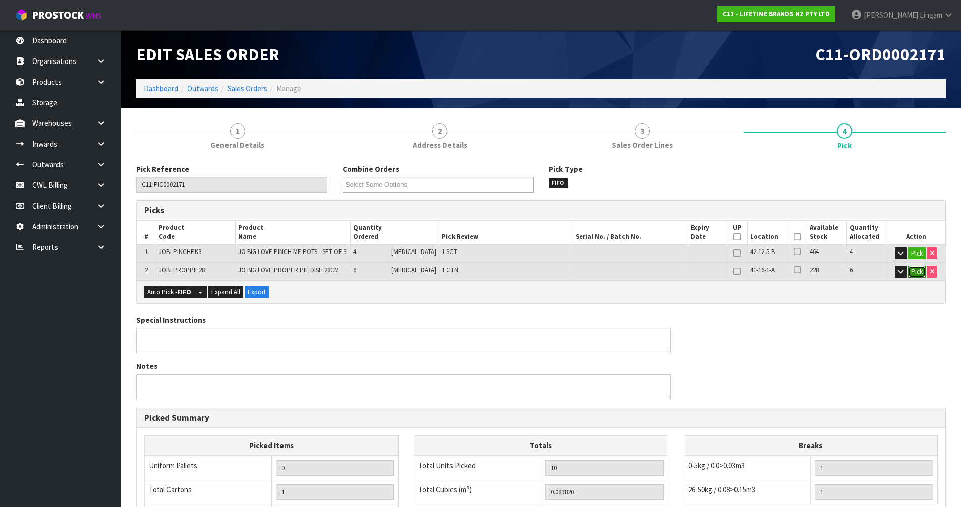
click at [909, 275] on button "Pick" at bounding box center [917, 272] width 18 height 12
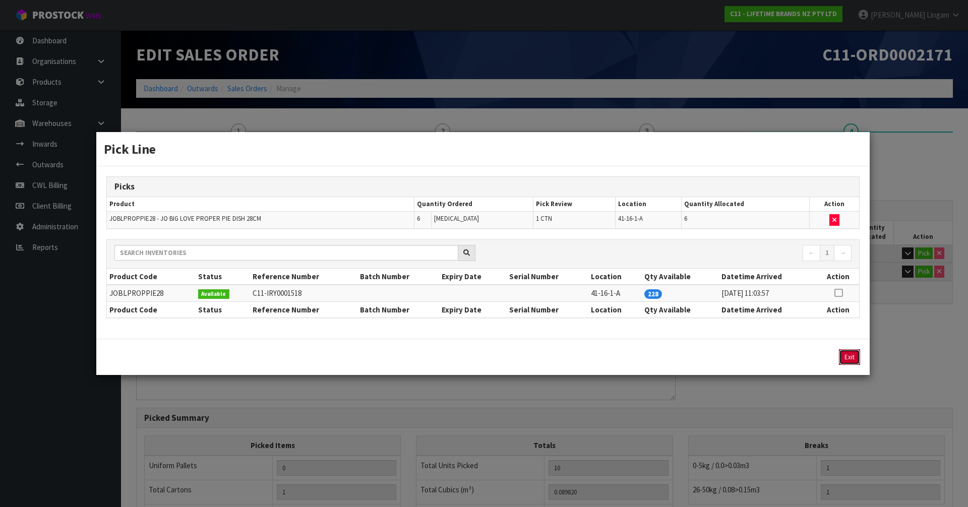
click at [854, 359] on button "Exit" at bounding box center [849, 358] width 21 height 16
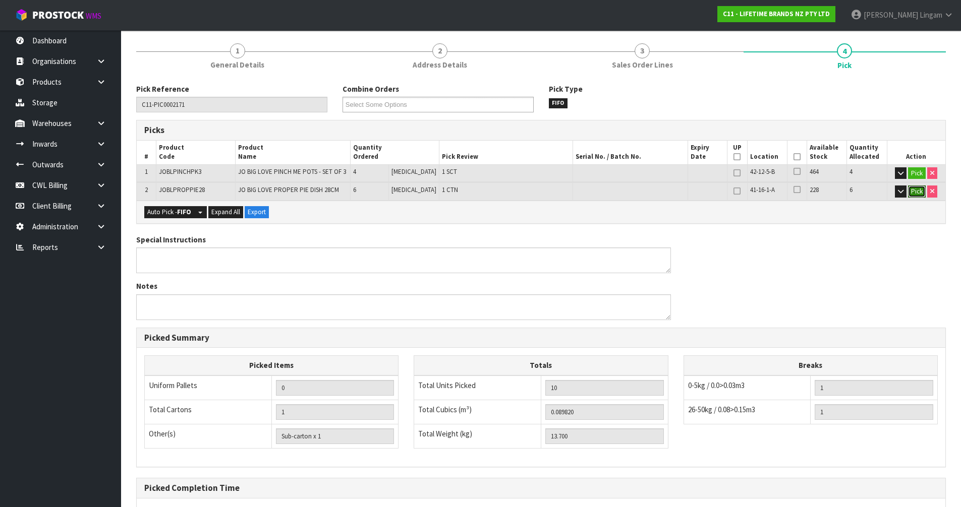
scroll to position [179, 0]
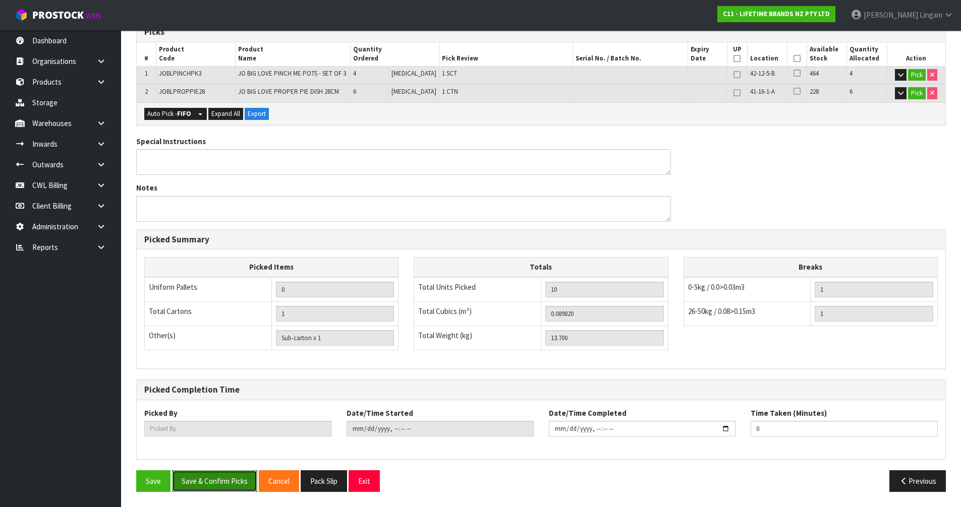
click at [227, 485] on button "Save & Confirm Picks" at bounding box center [214, 482] width 85 height 22
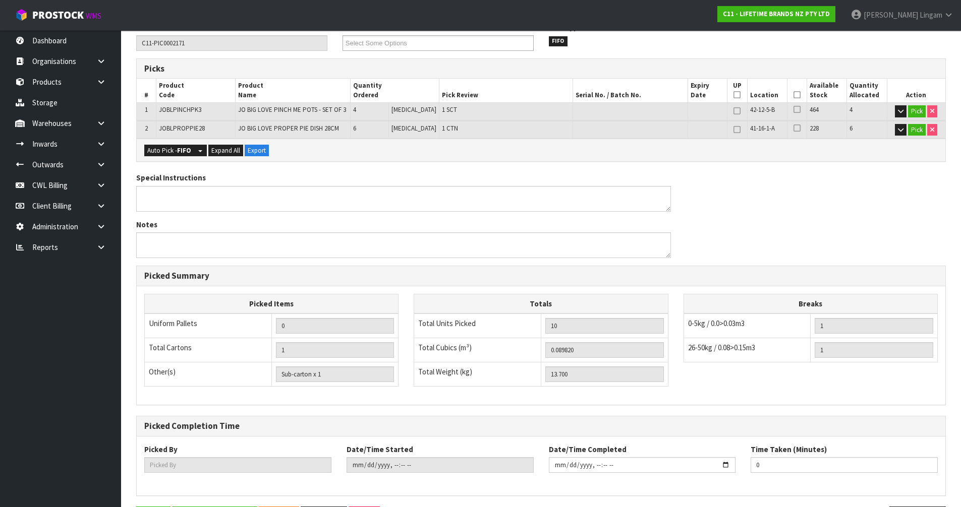
scroll to position [0, 0]
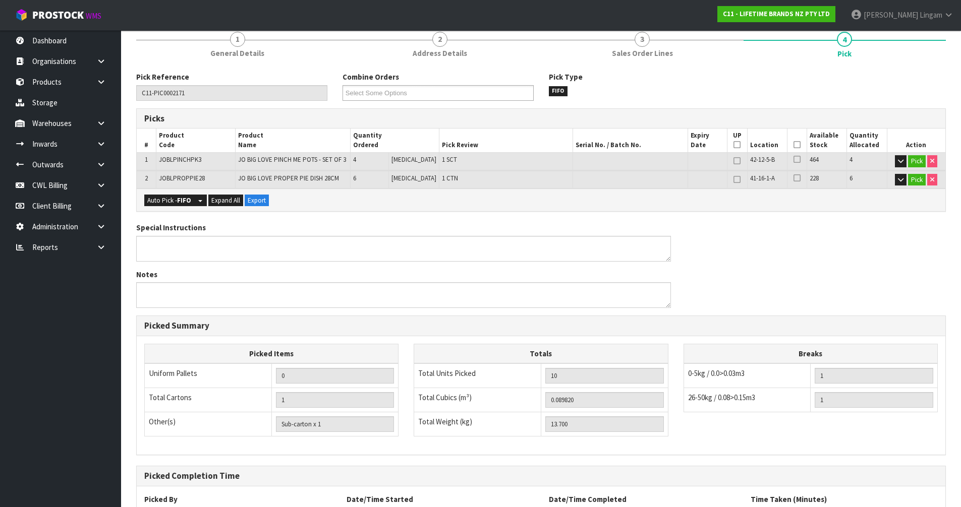
type input "[PERSON_NAME]"
type input "2025-10-13T11:22:21"
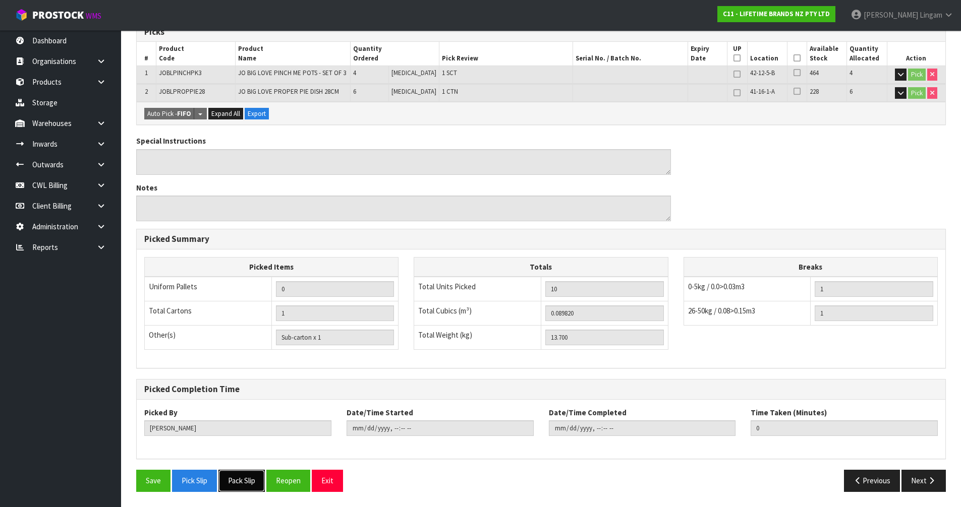
click at [241, 478] on button "Pack Slip" at bounding box center [241, 481] width 46 height 22
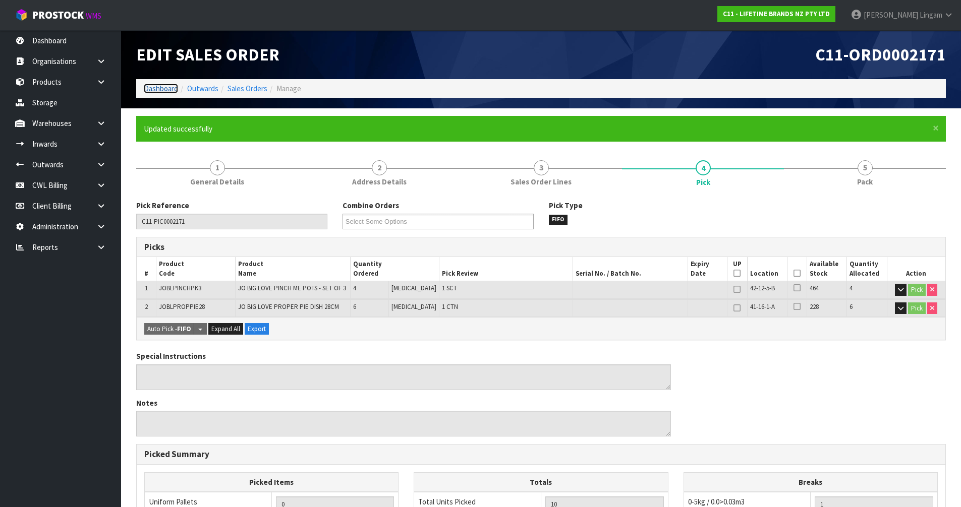
click at [152, 90] on link "Dashboard" at bounding box center [161, 89] width 34 height 10
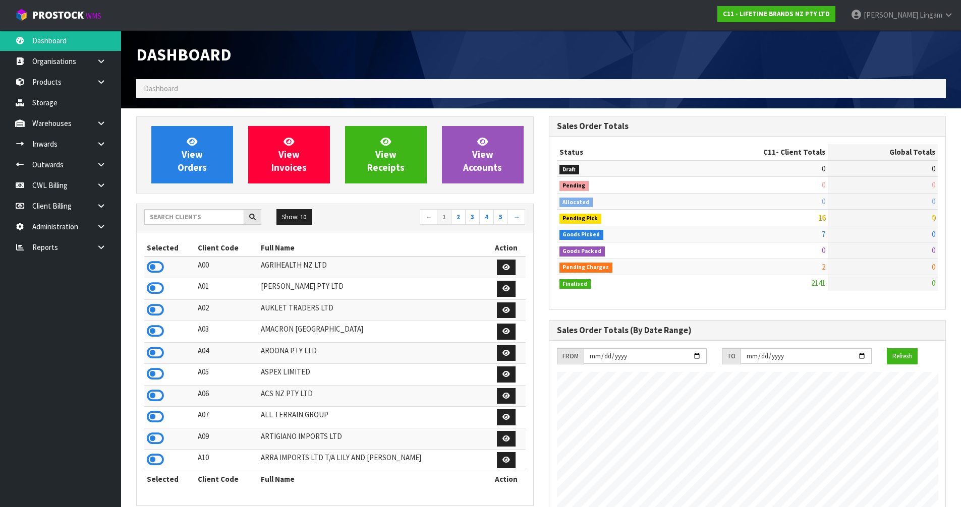
scroll to position [764, 412]
click at [206, 161] on span "View Orders" at bounding box center [192, 155] width 29 height 38
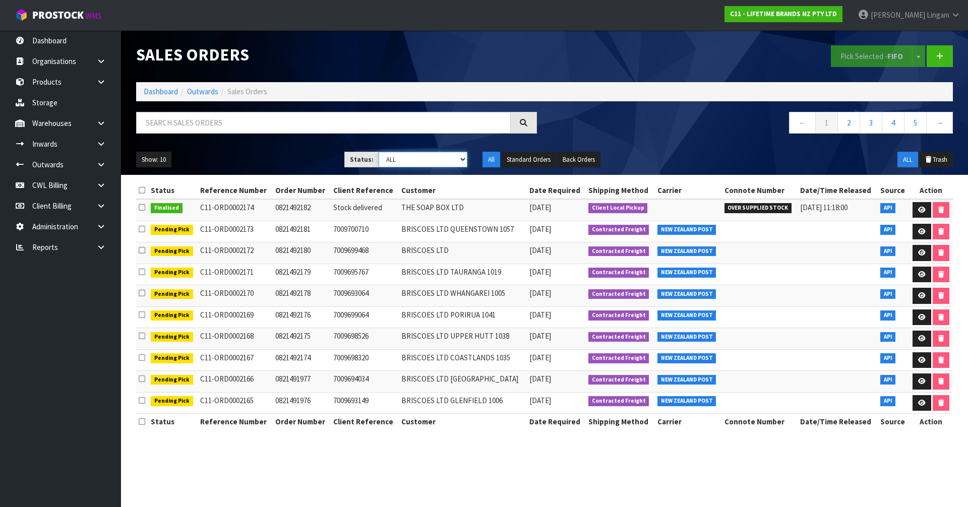
click at [444, 166] on select "Draft Pending Allocated Pending Pick Goods Picked Goods Packed Pending Charges …" at bounding box center [423, 160] width 89 height 16
select select "string:6"
click at [379, 152] on select "Draft Pending Allocated Pending Pick Goods Picked Goods Packed Pending Charges …" at bounding box center [423, 160] width 89 height 16
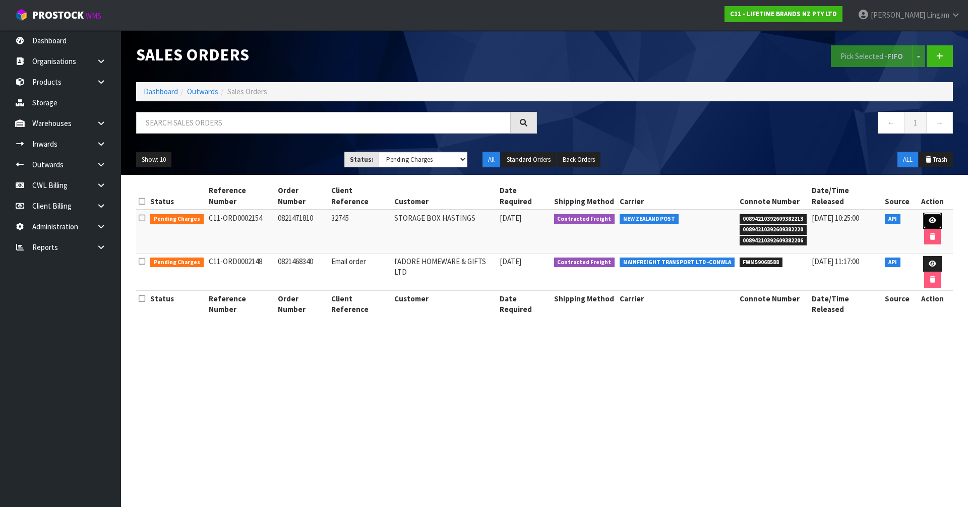
click at [929, 217] on icon at bounding box center [933, 220] width 8 height 7
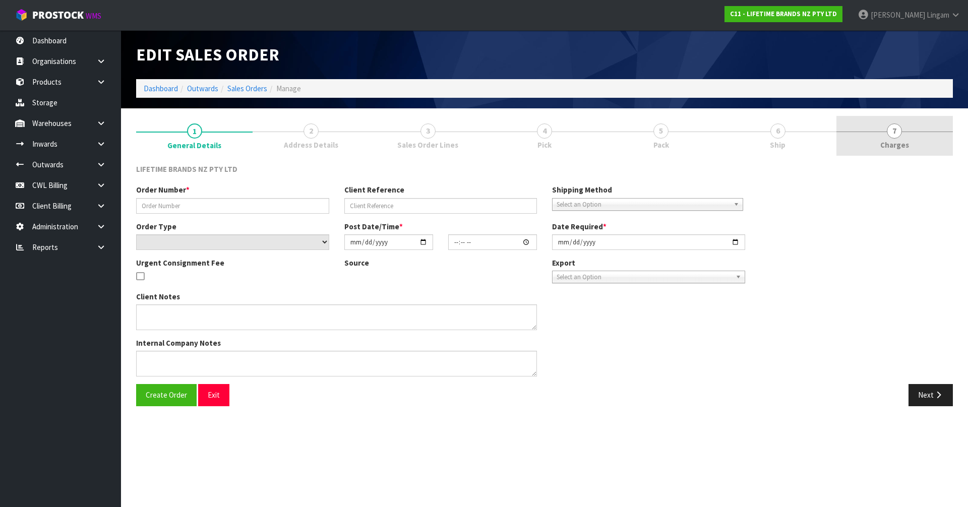
type input "0821471810"
type input "32745"
select select "number:0"
type input "[DATE]"
type input "08:49:38.000"
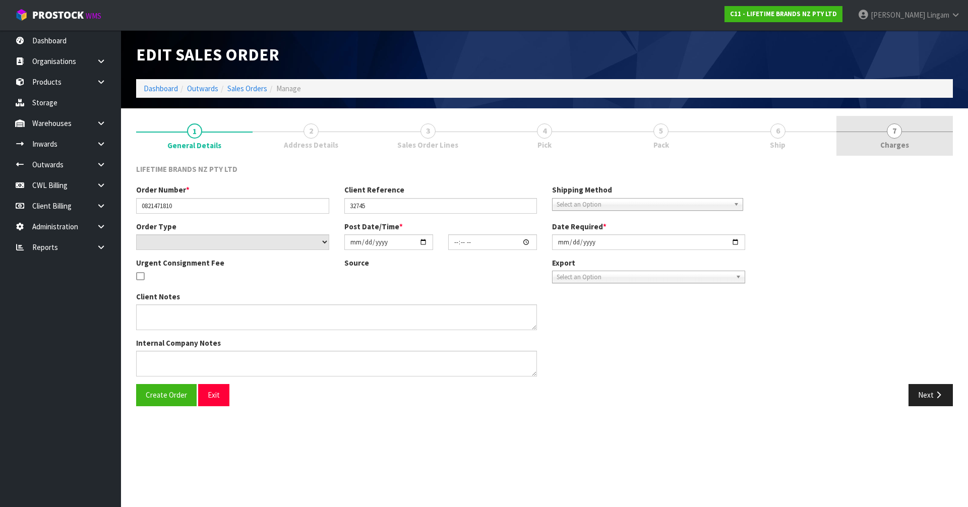
type input "[DATE]"
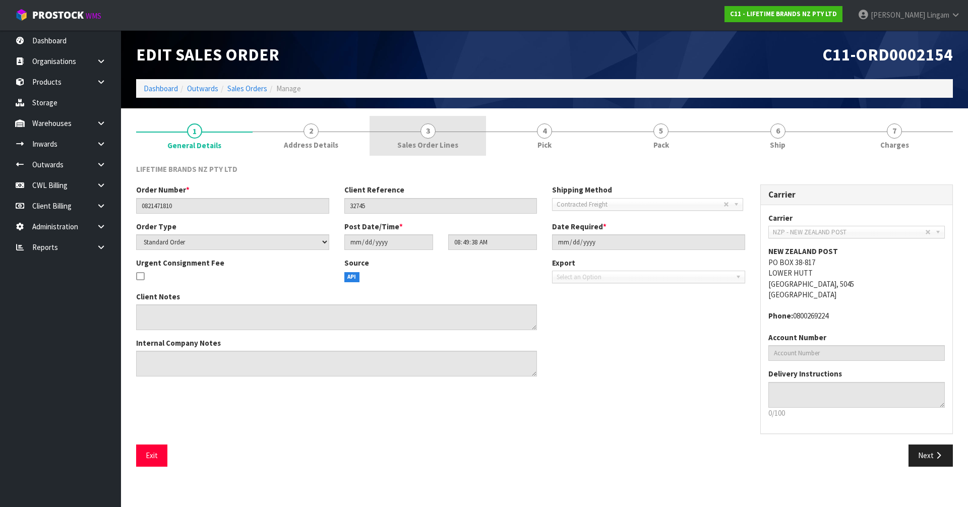
click at [424, 143] on span "Sales Order Lines" at bounding box center [427, 145] width 61 height 11
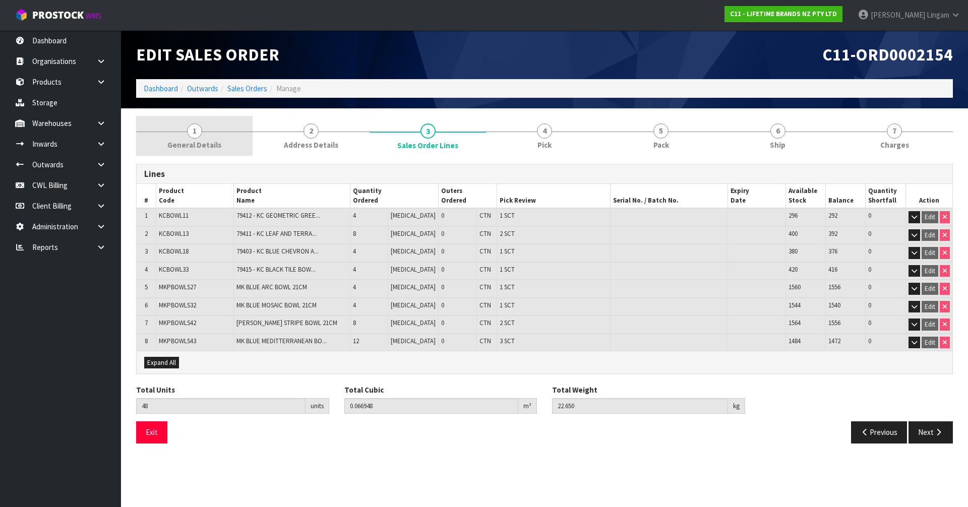
click at [194, 141] on span "General Details" at bounding box center [194, 145] width 54 height 11
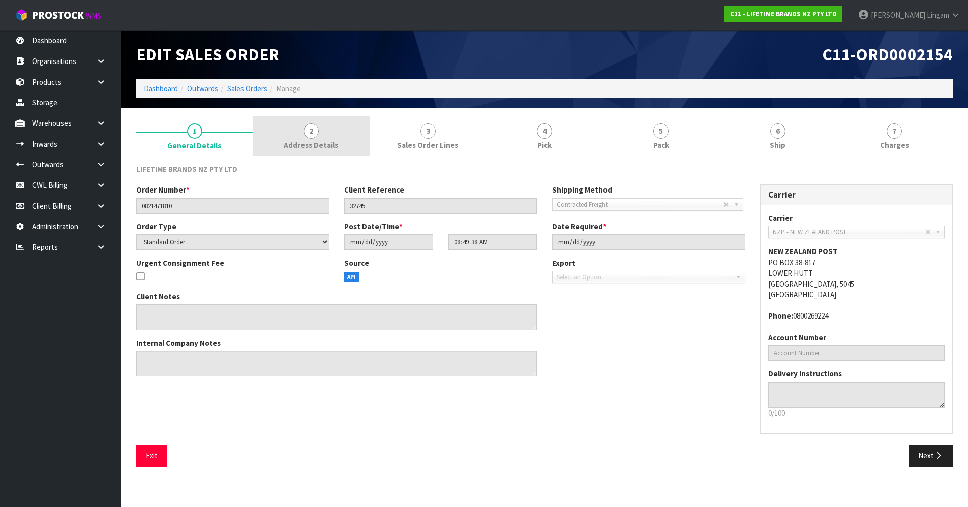
click at [299, 133] on link "2 Address Details" at bounding box center [311, 136] width 117 height 40
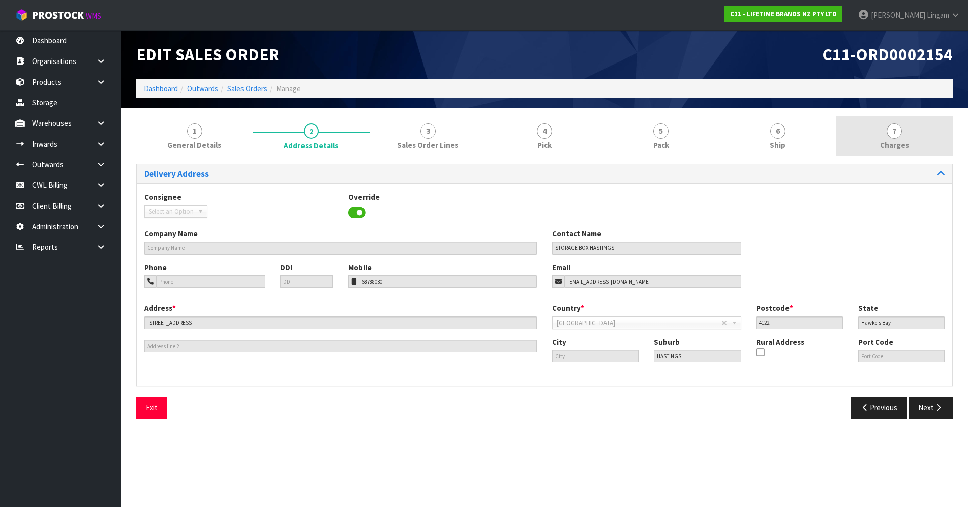
click at [919, 146] on link "7 [GEOGRAPHIC_DATA]" at bounding box center [895, 136] width 117 height 40
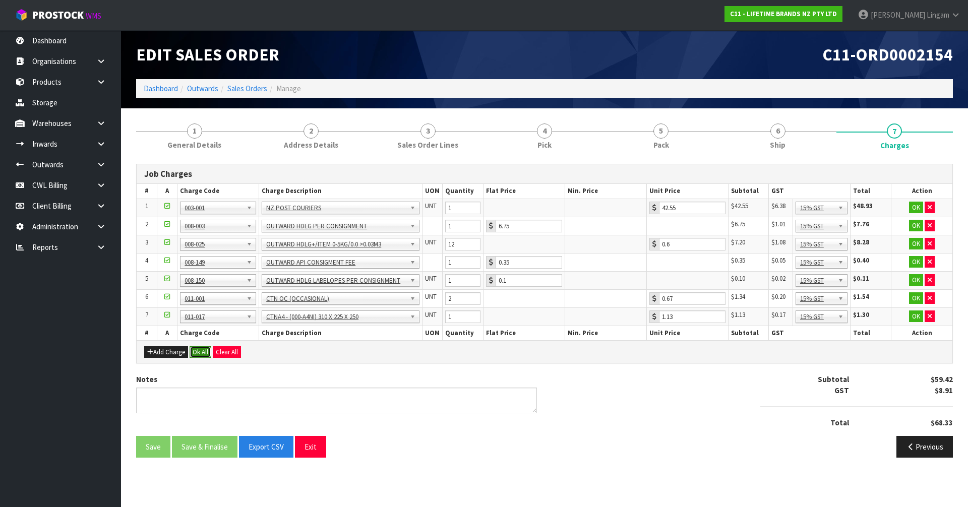
click at [199, 351] on button "Ok All" at bounding box center [201, 353] width 22 height 12
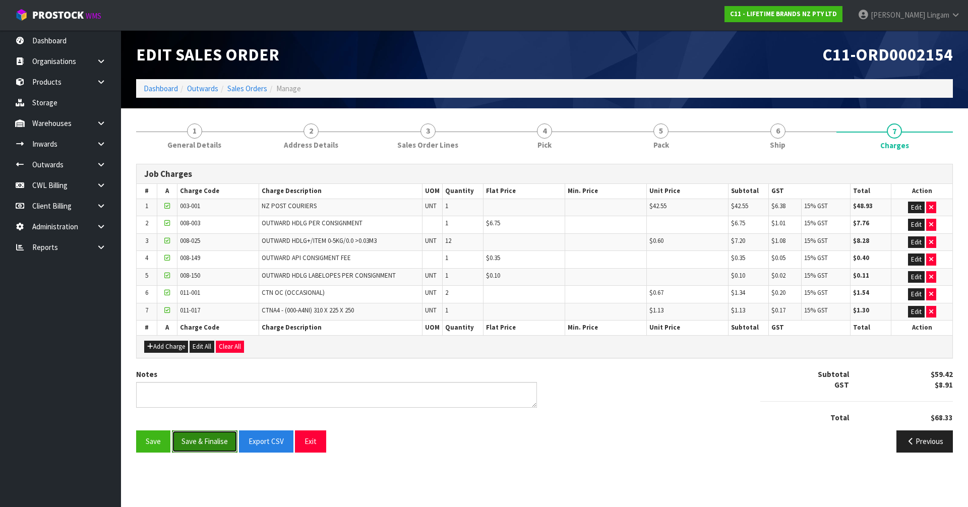
click at [215, 440] on button "Save & Finalise" at bounding box center [205, 442] width 66 height 22
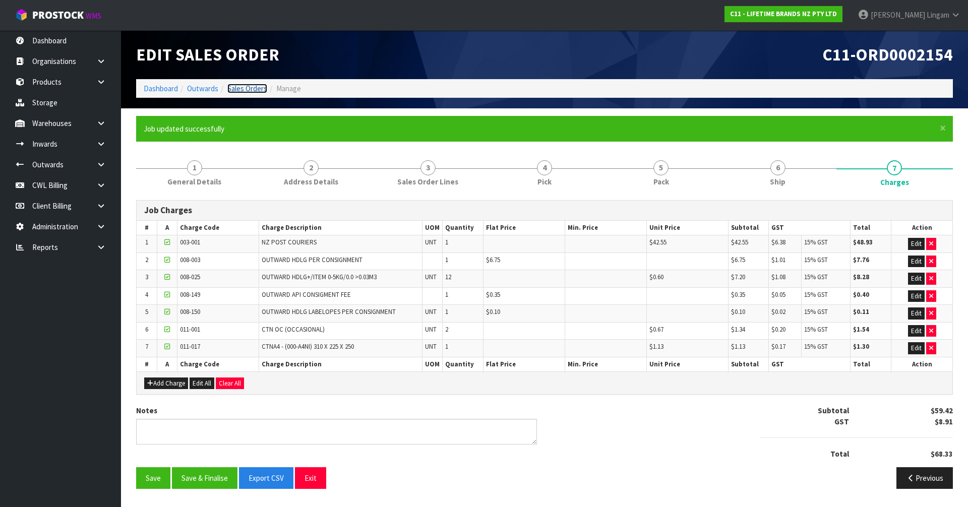
click at [244, 86] on link "Sales Orders" at bounding box center [247, 89] width 40 height 10
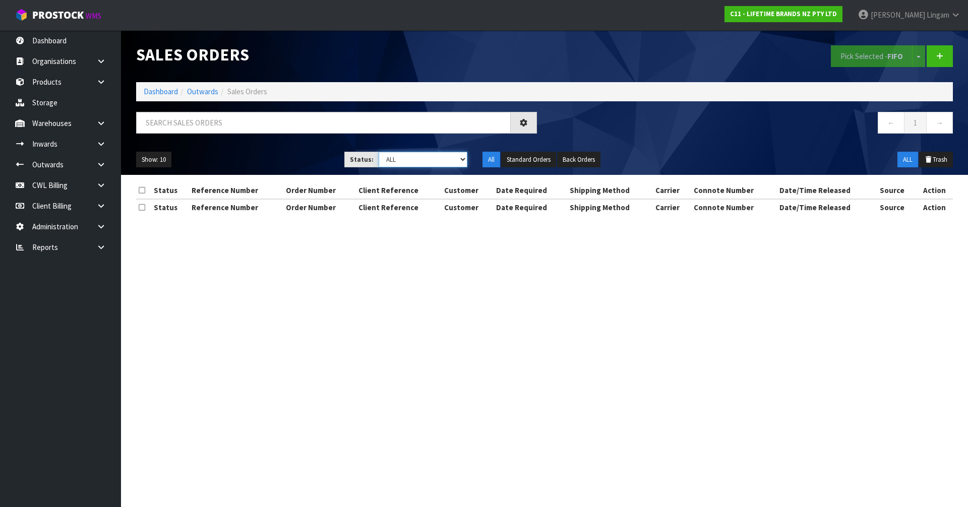
click at [445, 162] on select "Draft Pending Allocated Pending Pick Goods Picked Goods Packed Pending Charges …" at bounding box center [423, 160] width 89 height 16
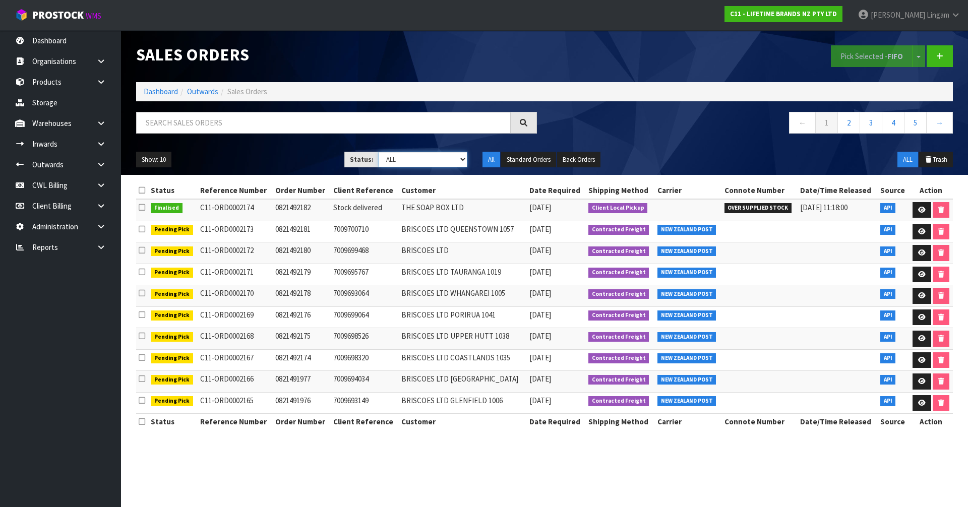
select select "string:6"
click at [379, 152] on select "Draft Pending Allocated Pending Pick Goods Picked Goods Packed Pending Charges …" at bounding box center [423, 160] width 89 height 16
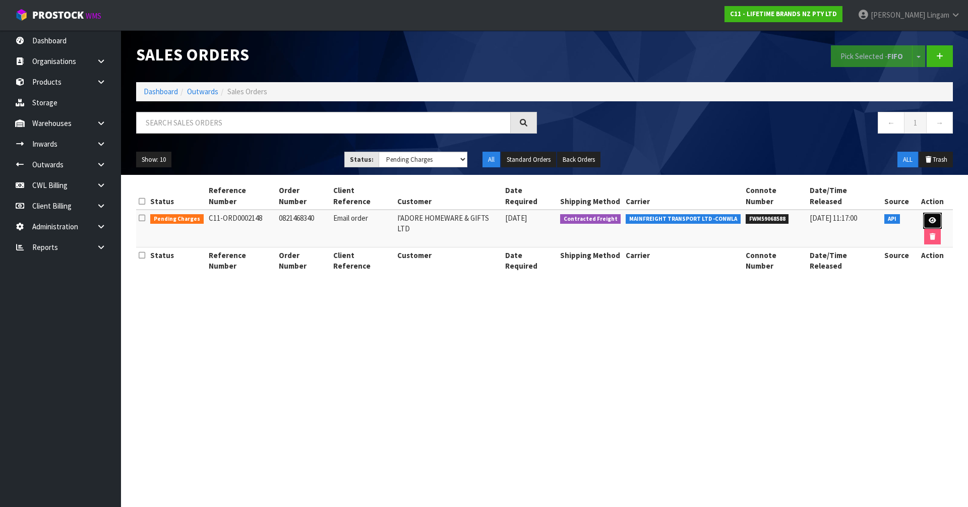
click at [924, 217] on link at bounding box center [933, 221] width 19 height 16
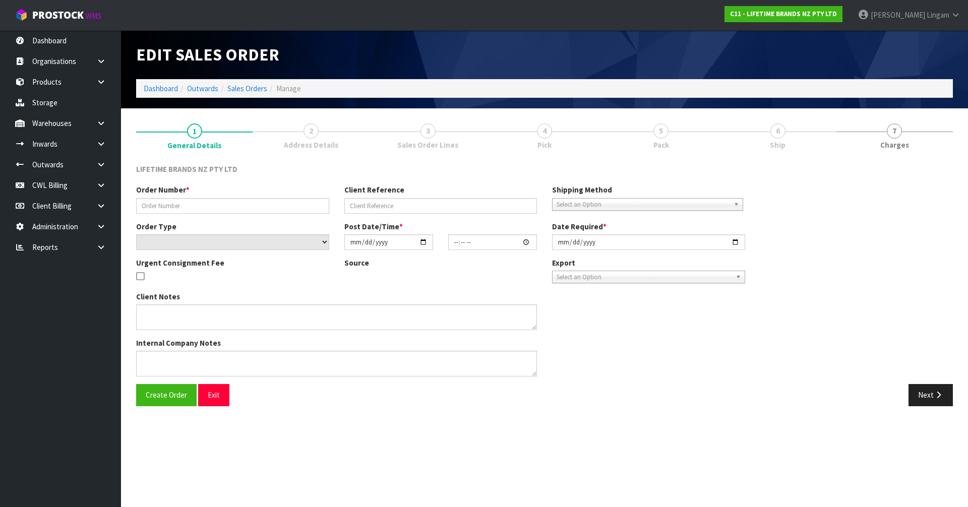
type input "0821468340"
type input "Email order"
select select "number:0"
type input "[DATE]"
type input "15:54:39.000"
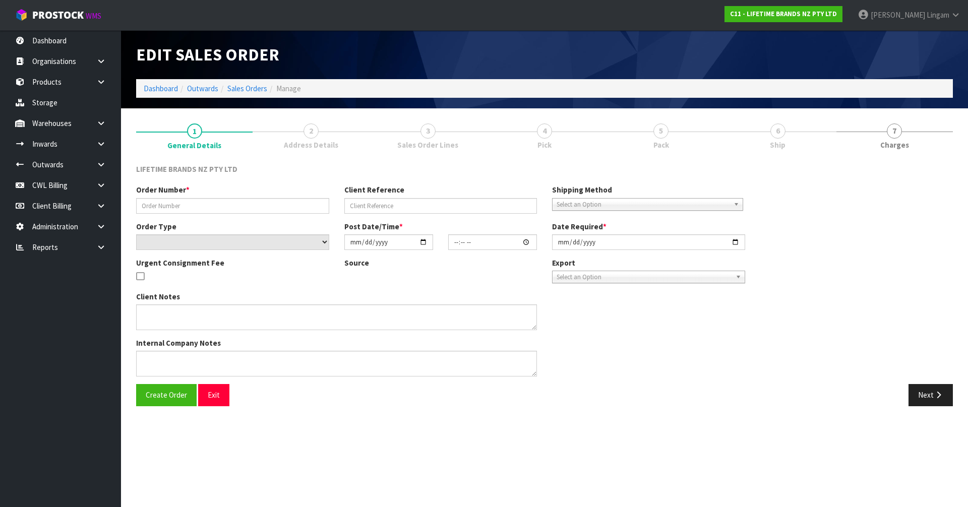
type input "2025-10-08"
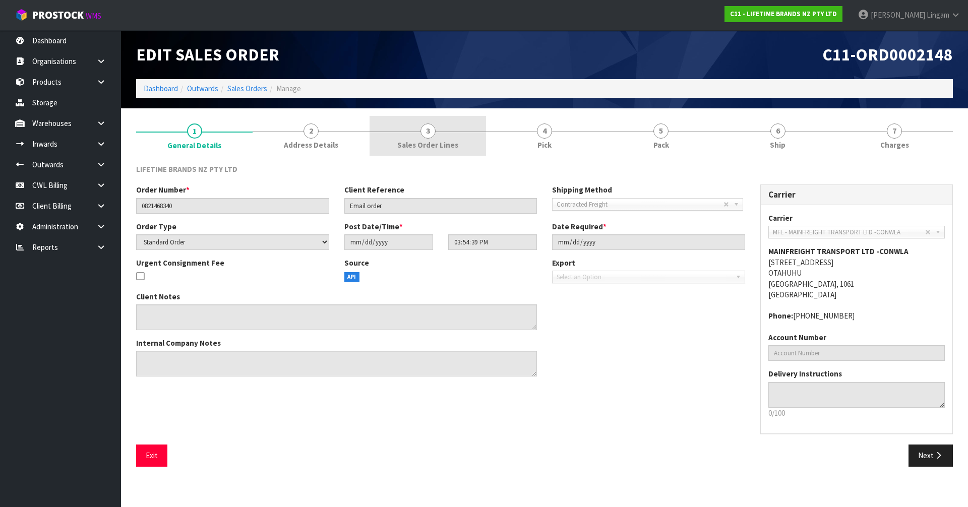
click at [427, 140] on span "Sales Order Lines" at bounding box center [427, 145] width 61 height 11
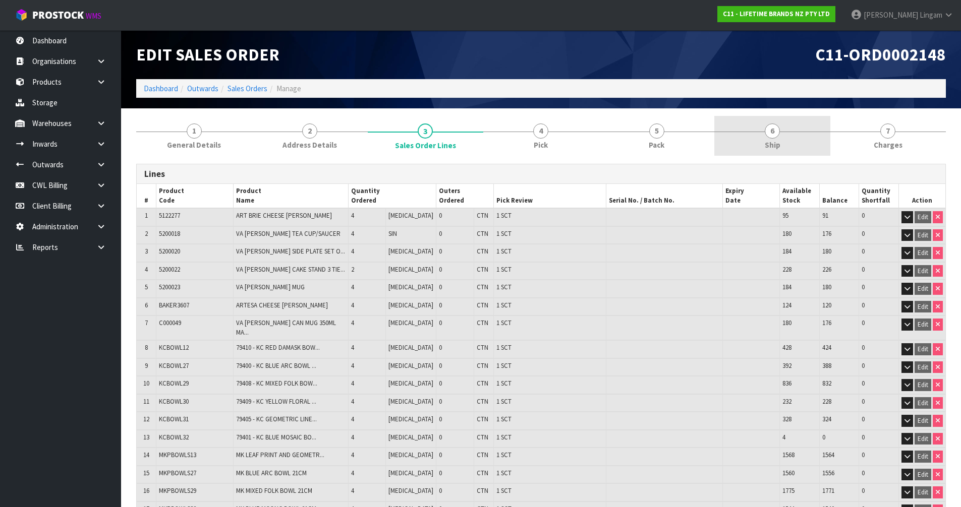
click at [764, 135] on link "6 Ship" at bounding box center [772, 136] width 116 height 40
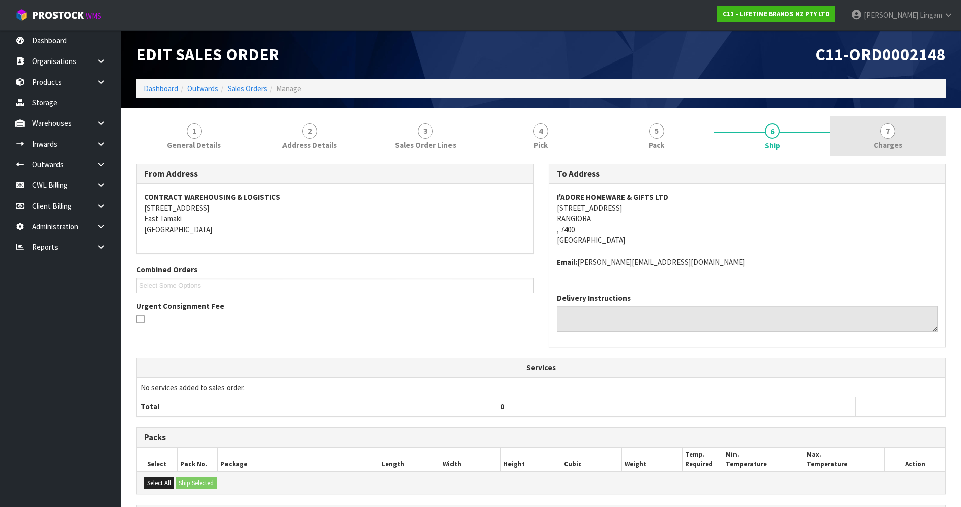
click at [896, 139] on link "7 [GEOGRAPHIC_DATA]" at bounding box center [888, 136] width 116 height 40
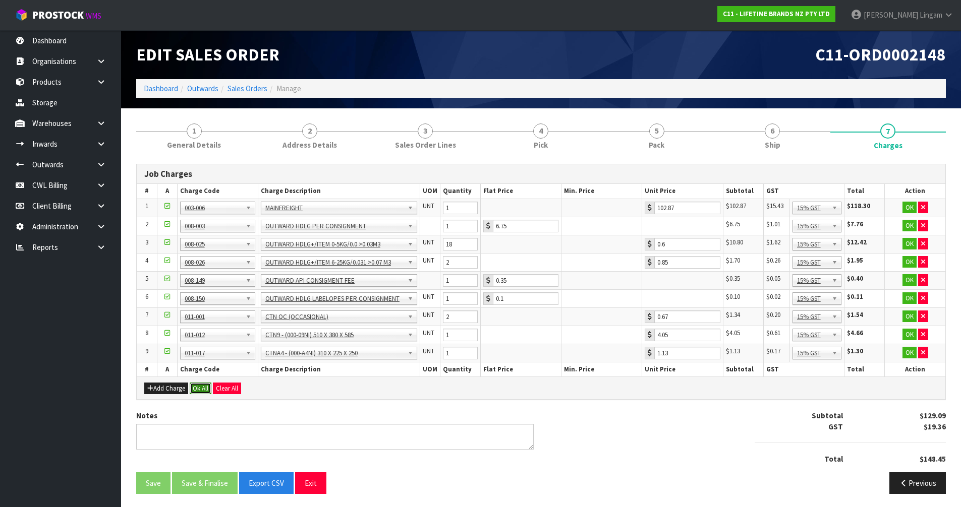
click at [196, 390] on button "Ok All" at bounding box center [201, 389] width 22 height 12
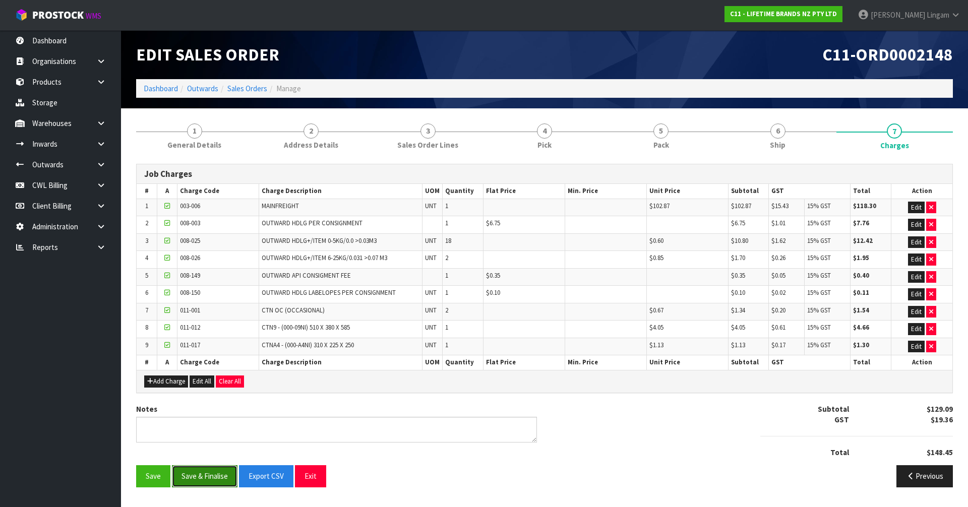
click at [212, 477] on button "Save & Finalise" at bounding box center [205, 477] width 66 height 22
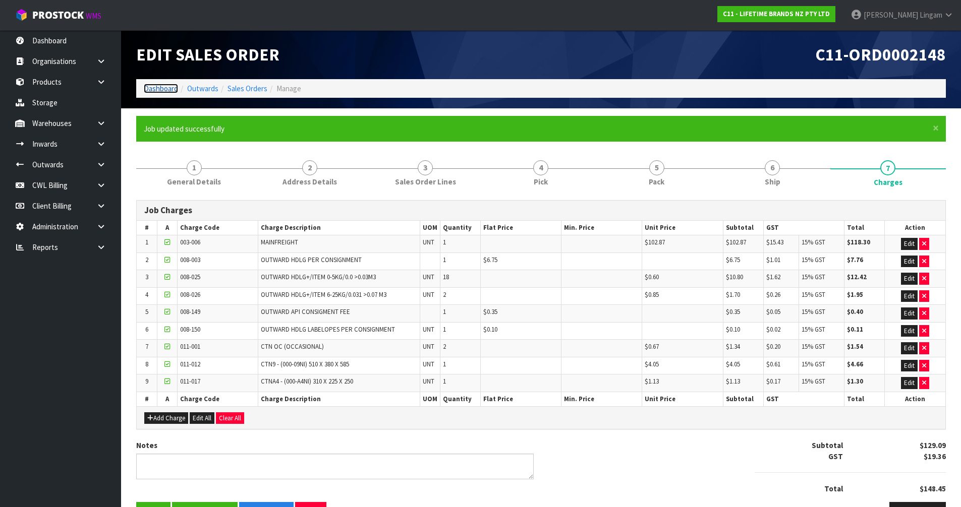
click at [160, 88] on link "Dashboard" at bounding box center [161, 89] width 34 height 10
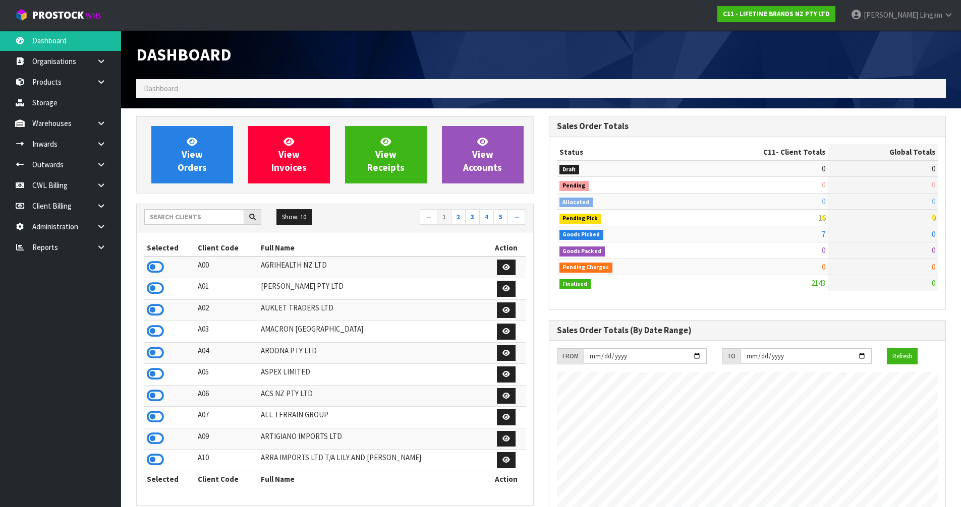
scroll to position [764, 412]
click at [211, 217] on input "text" at bounding box center [194, 217] width 100 height 16
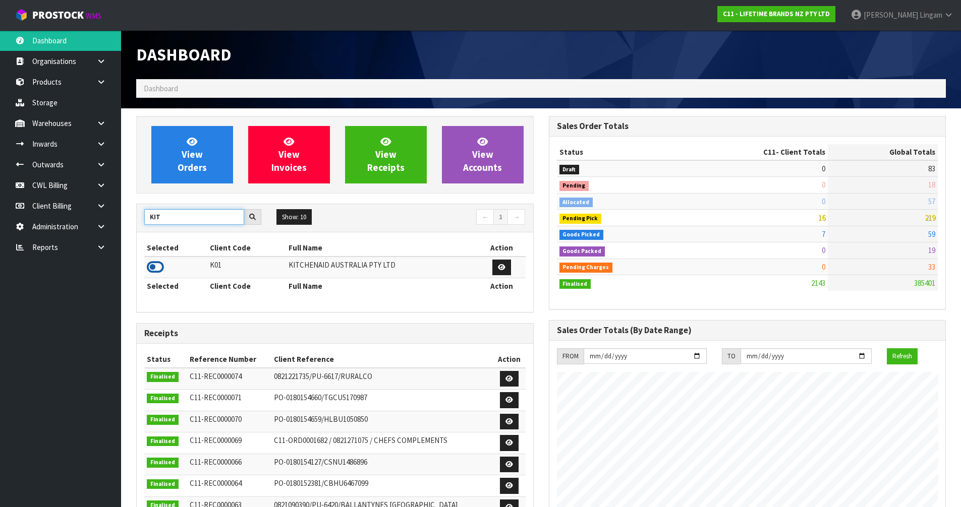
type input "KIT"
click at [152, 271] on icon at bounding box center [155, 267] width 17 height 15
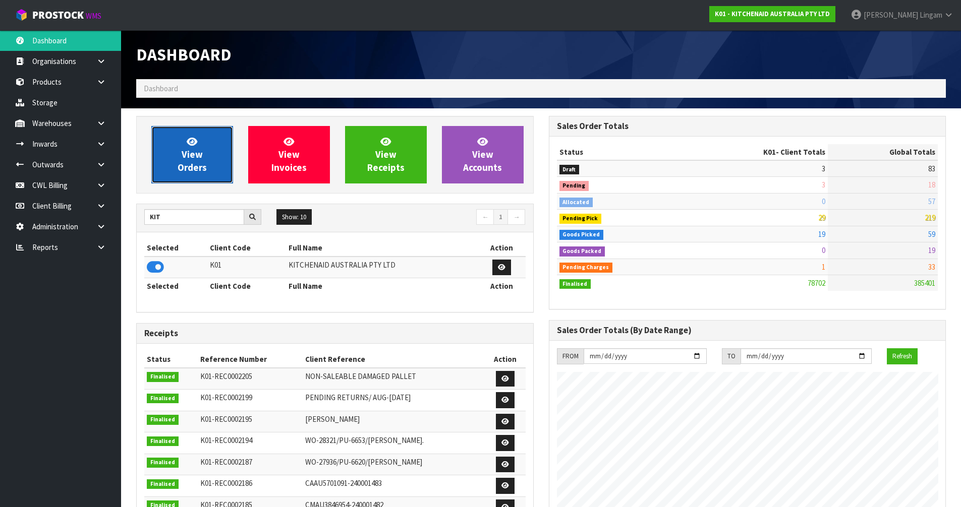
click at [190, 171] on span "View Orders" at bounding box center [192, 155] width 29 height 38
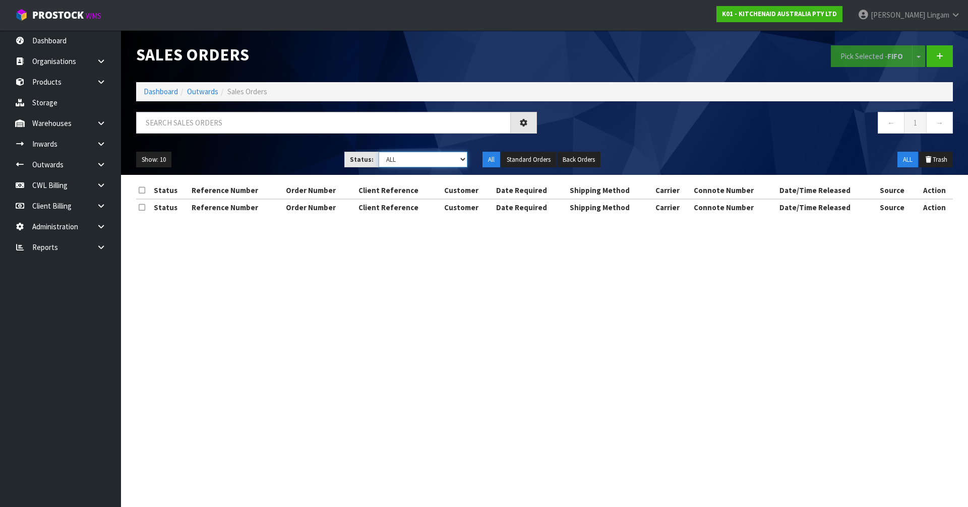
click at [452, 161] on select "Draft Pending Allocated Pending Pick Goods Picked Goods Packed Pending Charges …" at bounding box center [423, 160] width 89 height 16
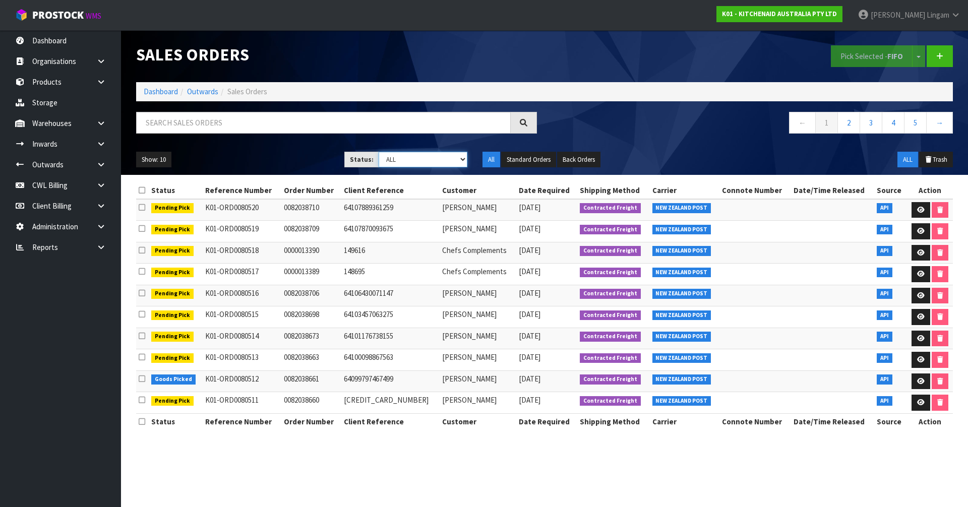
select select "string:6"
click at [379, 152] on select "Draft Pending Allocated Pending Pick Goods Picked Goods Packed Pending Charges …" at bounding box center [423, 160] width 89 height 16
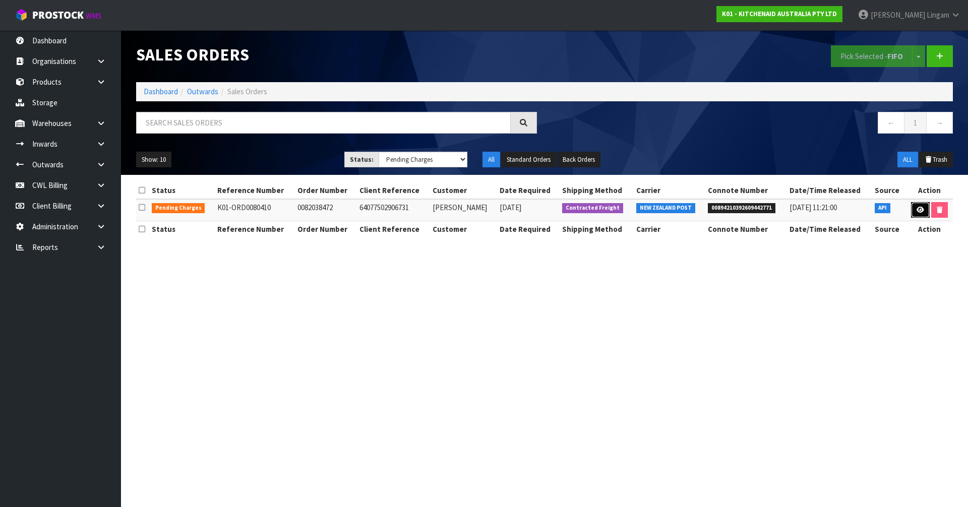
click at [917, 213] on icon at bounding box center [921, 210] width 8 height 7
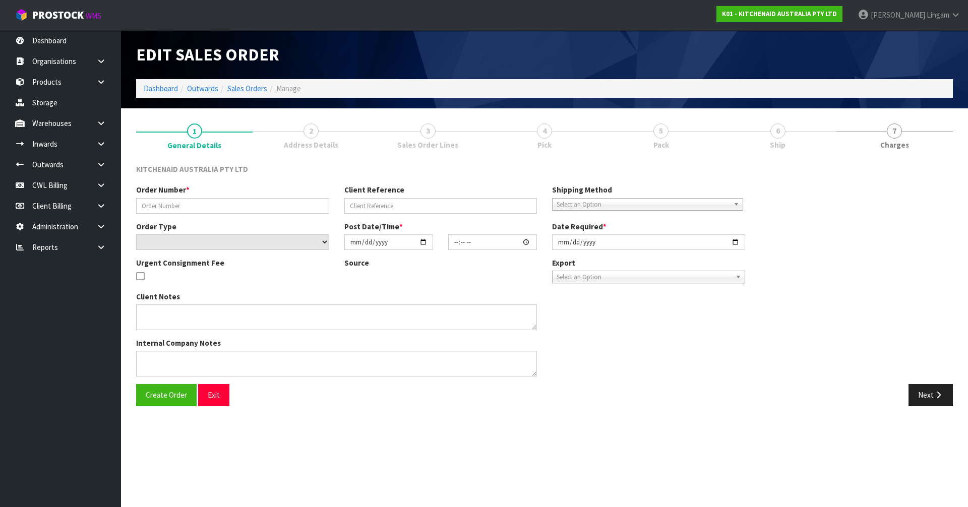
type input "0082038472"
type input "64077502906731"
select select "number:0"
type input "[DATE]"
type input "08:40:22.000"
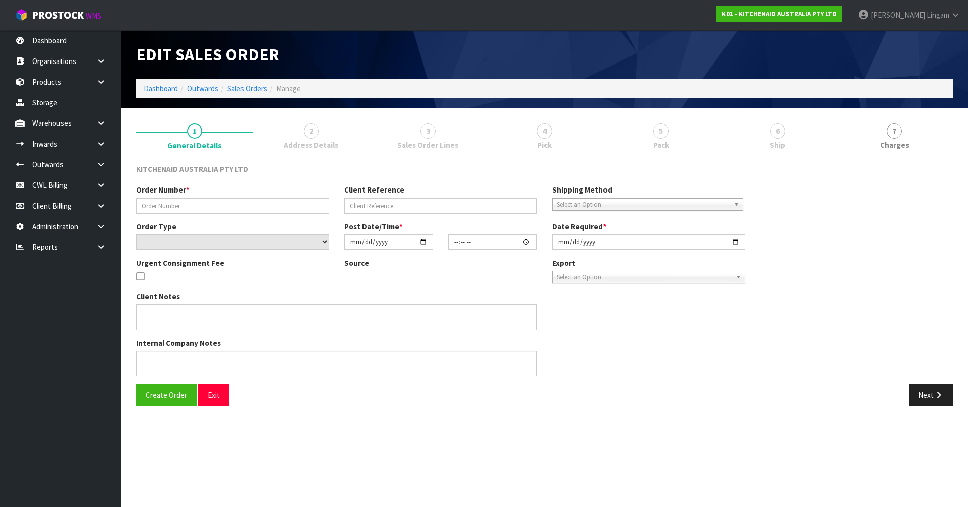
type input "[DATE]"
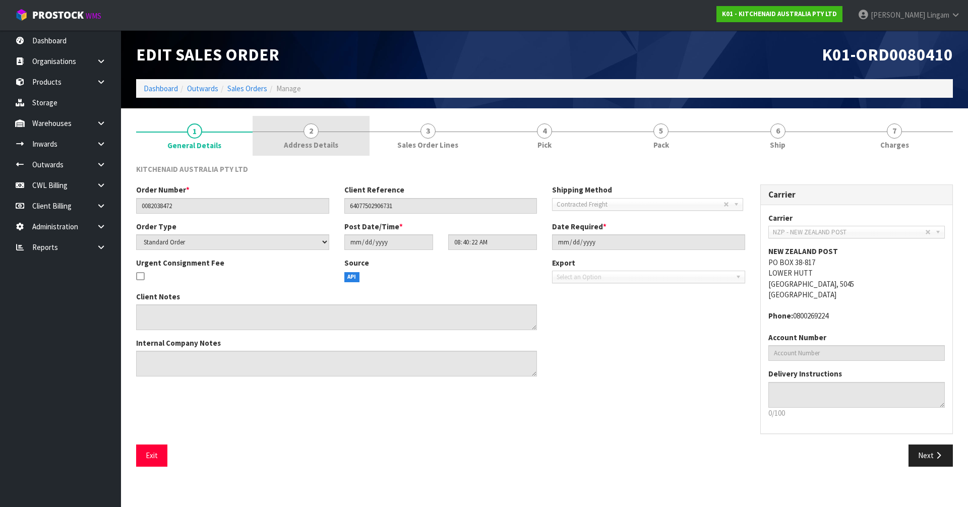
click at [311, 143] on span "Address Details" at bounding box center [311, 145] width 54 height 11
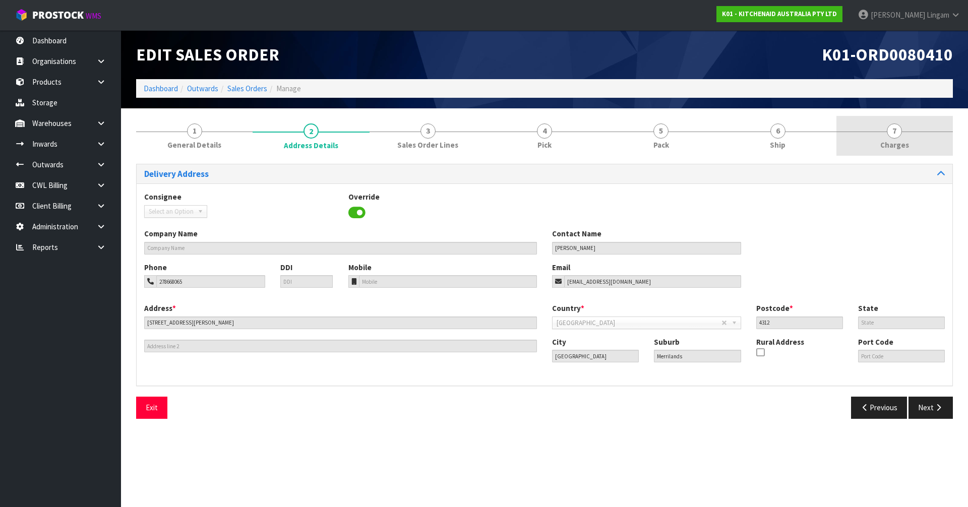
click at [905, 145] on span "Charges" at bounding box center [895, 145] width 29 height 11
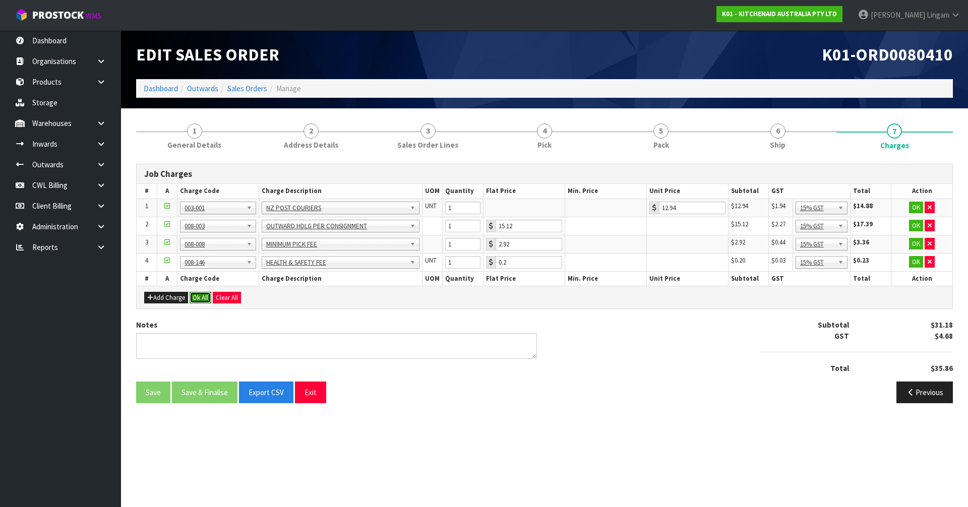
click at [203, 299] on button "Ok All" at bounding box center [201, 298] width 22 height 12
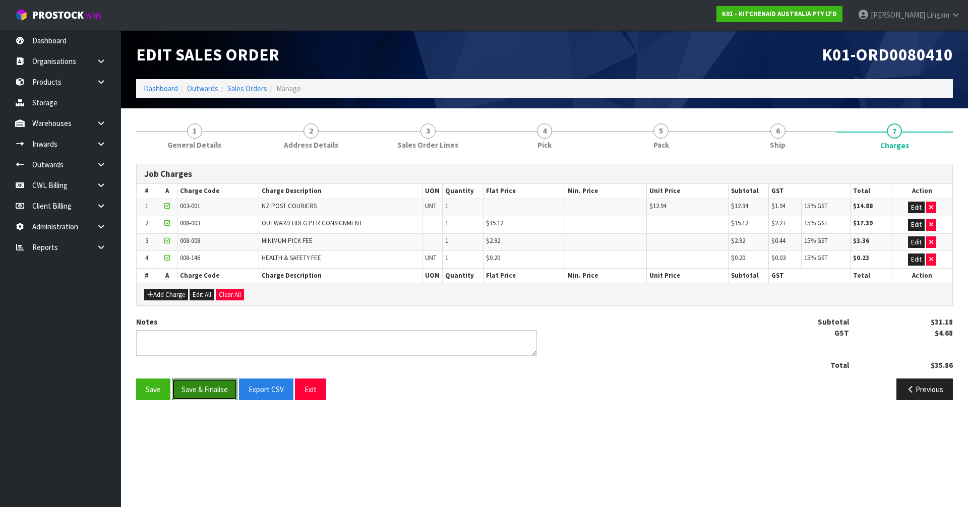
click at [209, 391] on button "Save & Finalise" at bounding box center [205, 390] width 66 height 22
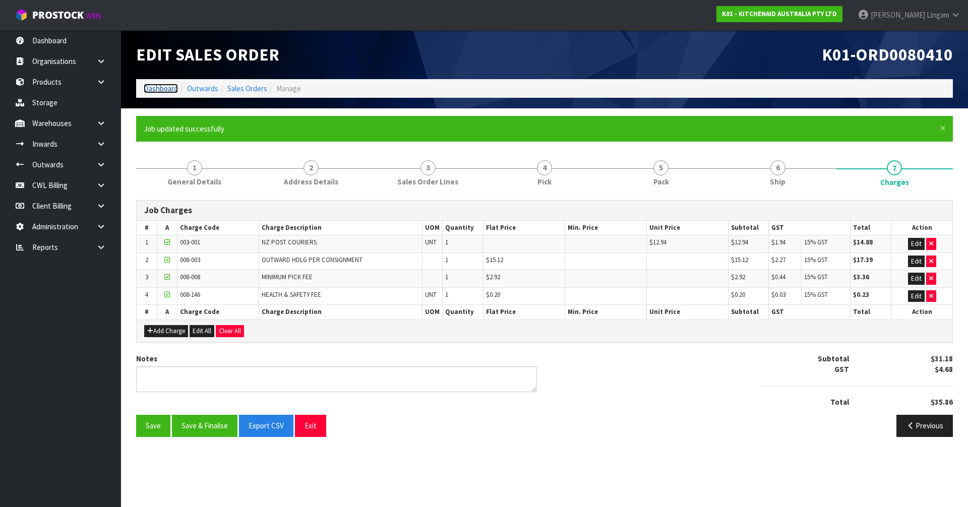
click at [161, 85] on link "Dashboard" at bounding box center [161, 89] width 34 height 10
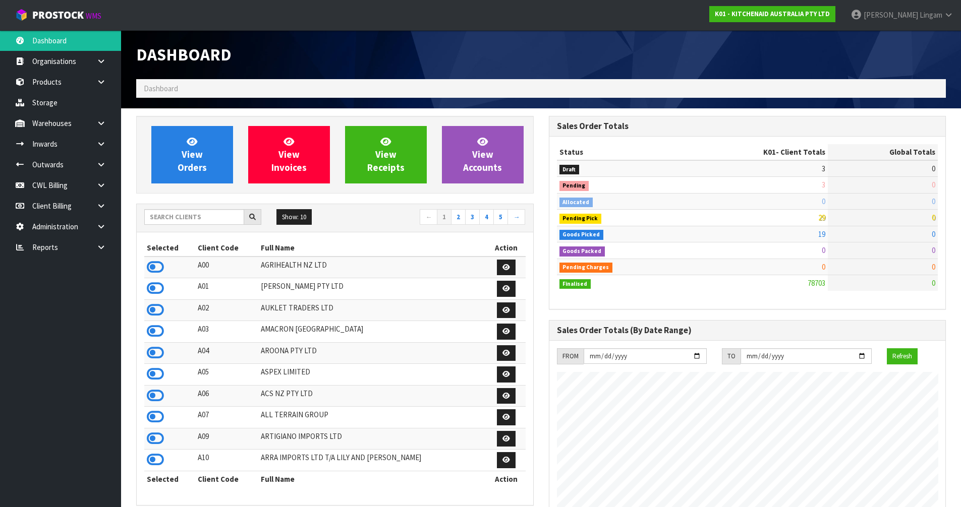
scroll to position [764, 412]
click at [216, 218] on input "text" at bounding box center [194, 217] width 100 height 16
click at [206, 217] on input "text" at bounding box center [194, 217] width 100 height 16
click at [195, 221] on input "text" at bounding box center [194, 217] width 100 height 16
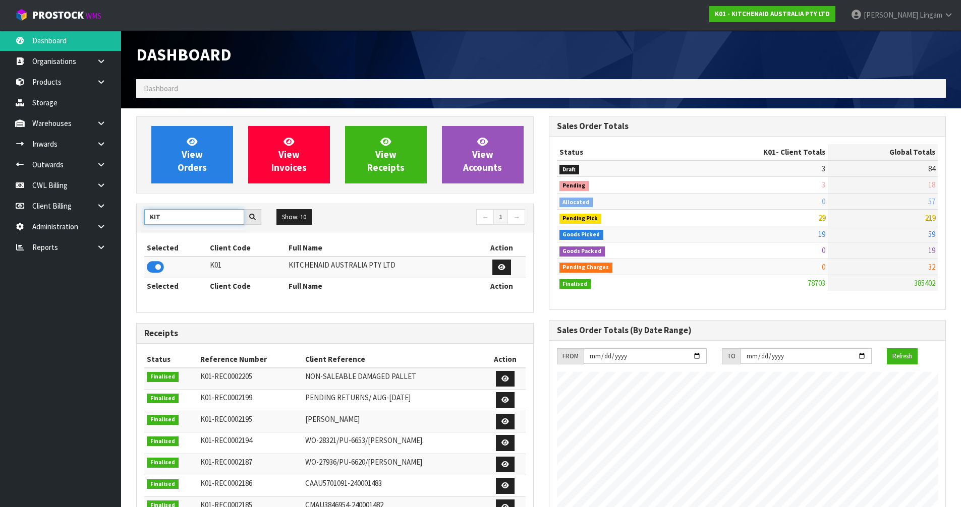
type input "KIT"
click at [155, 264] on icon at bounding box center [155, 267] width 17 height 15
drag, startPoint x: 177, startPoint y: 219, endPoint x: 103, endPoint y: 226, distance: 74.5
click at [103, 226] on body "Toggle navigation ProStock WMS K01 - KITCHENAID AUSTRALIA PTY LTD Vineeta Linga…" at bounding box center [480, 253] width 961 height 507
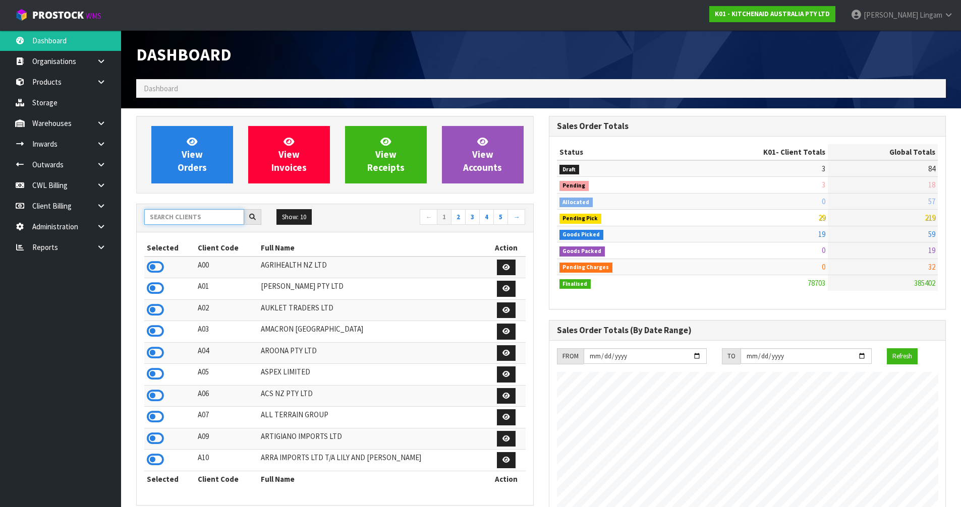
click at [214, 219] on input "text" at bounding box center [194, 217] width 100 height 16
click at [175, 217] on input "text" at bounding box center [194, 217] width 100 height 16
click at [176, 216] on input "text" at bounding box center [194, 217] width 100 height 16
click at [220, 217] on input "text" at bounding box center [194, 217] width 100 height 16
click at [182, 216] on input "text" at bounding box center [194, 217] width 100 height 16
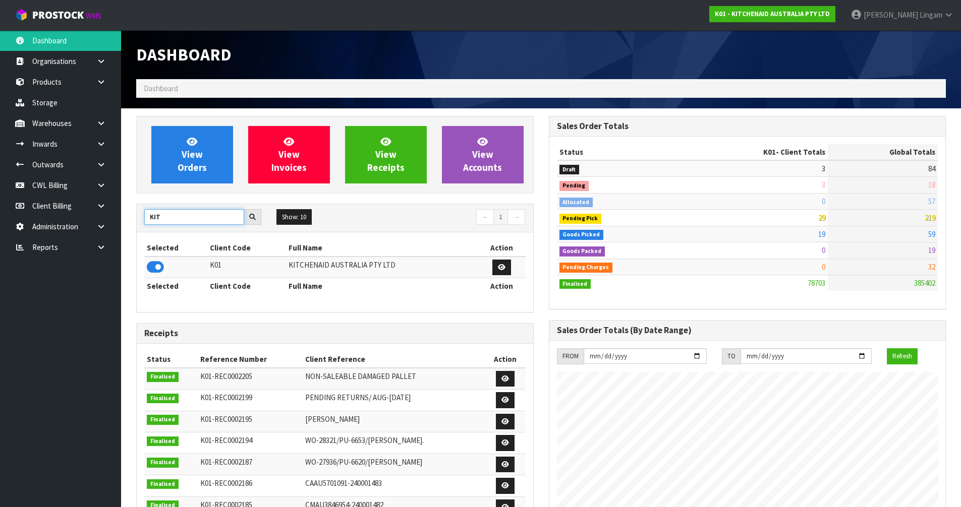
click at [185, 220] on input "KIT" at bounding box center [194, 217] width 100 height 16
type input "K"
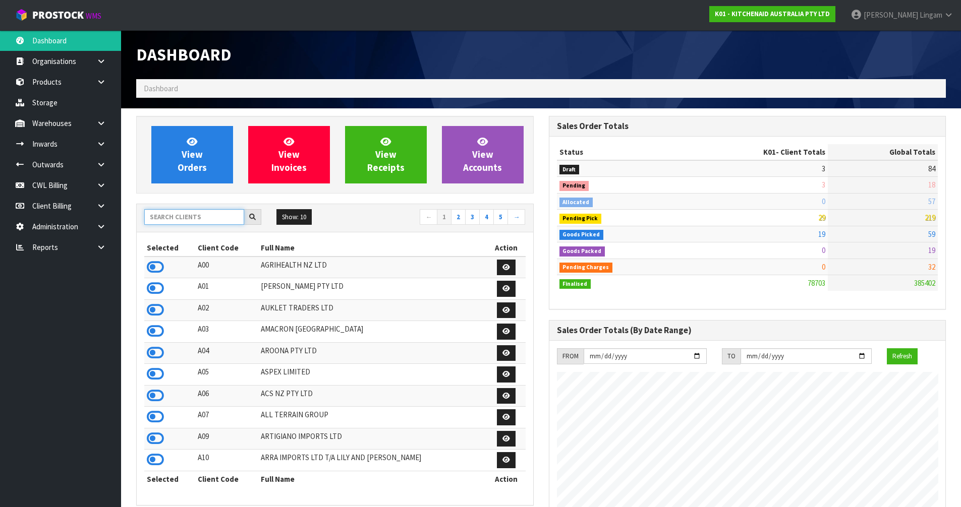
click at [172, 218] on input "text" at bounding box center [194, 217] width 100 height 16
click at [164, 218] on input "text" at bounding box center [194, 217] width 100 height 16
click at [208, 221] on input "text" at bounding box center [194, 217] width 100 height 16
click at [192, 217] on input "text" at bounding box center [194, 217] width 100 height 16
click at [217, 220] on input "text" at bounding box center [194, 217] width 100 height 16
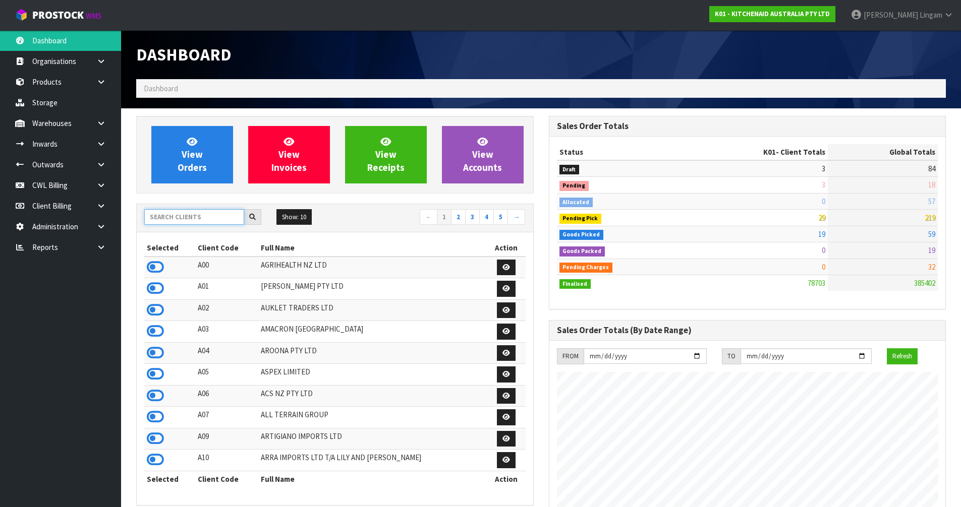
click at [219, 218] on input "text" at bounding box center [194, 217] width 100 height 16
click at [211, 221] on input "text" at bounding box center [194, 217] width 100 height 16
click at [196, 218] on input "text" at bounding box center [194, 217] width 100 height 16
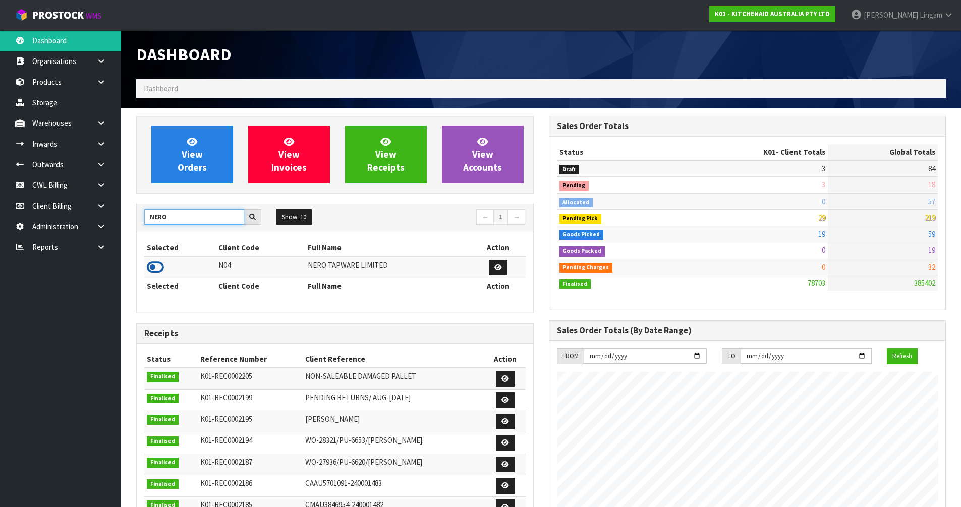
type input "NERO"
click at [156, 269] on icon at bounding box center [155, 267] width 17 height 15
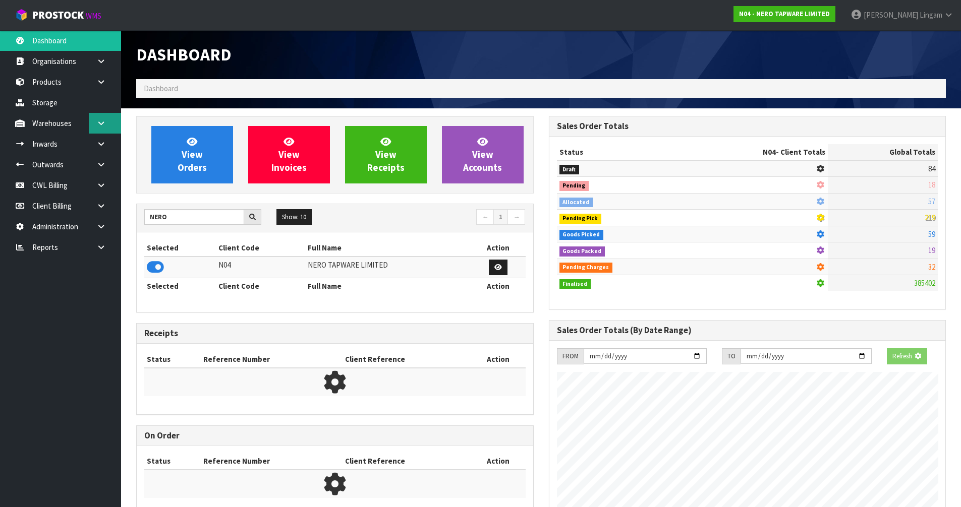
scroll to position [786, 412]
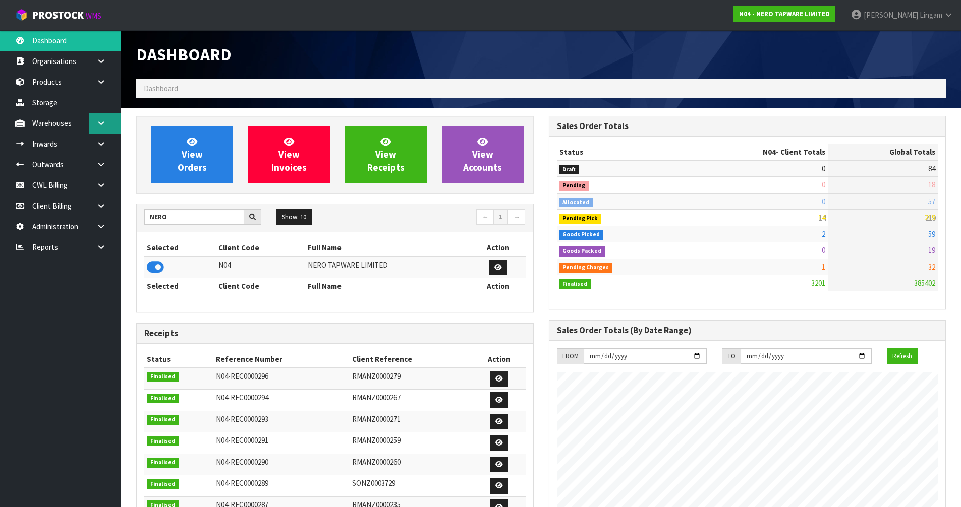
click at [105, 126] on icon at bounding box center [101, 124] width 10 height 8
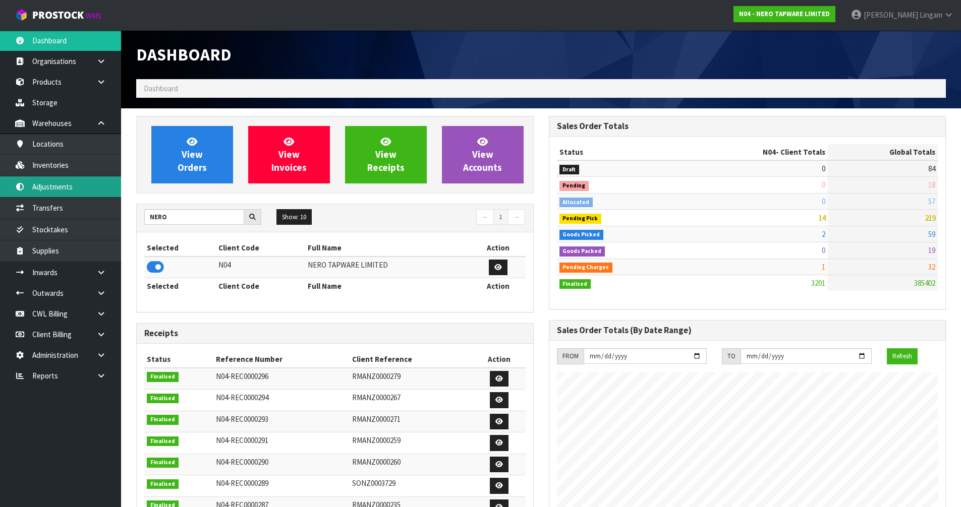
click at [85, 189] on link "Adjustments" at bounding box center [60, 187] width 121 height 21
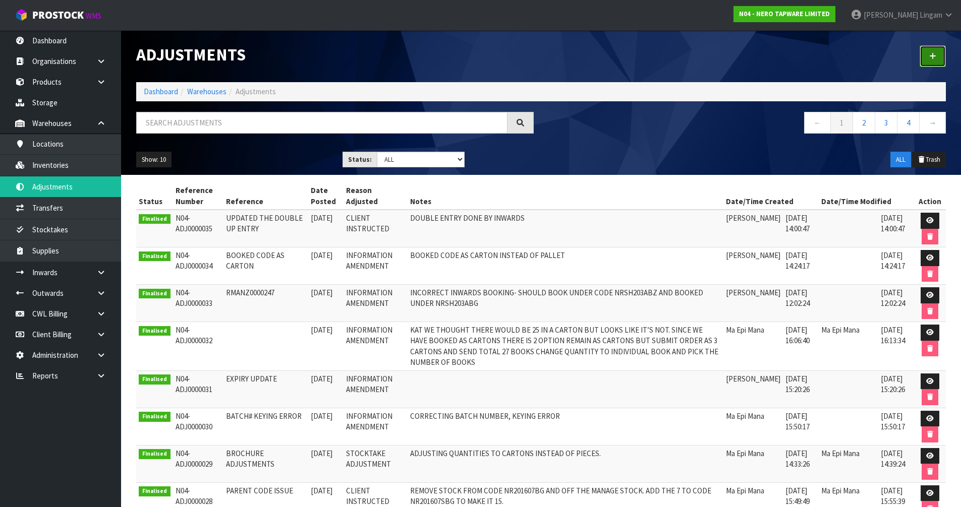
click at [937, 55] on link at bounding box center [933, 56] width 26 height 22
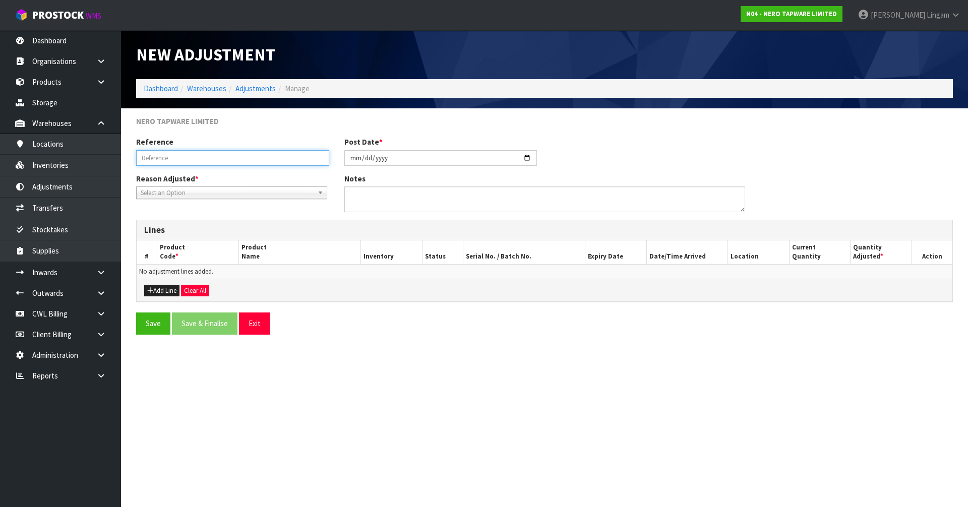
click at [169, 159] on input "text" at bounding box center [232, 158] width 193 height 16
type input "S"
click at [172, 155] on input "text" at bounding box center [232, 158] width 193 height 16
paste input "NR221901BN"
type input "NR221901BN"
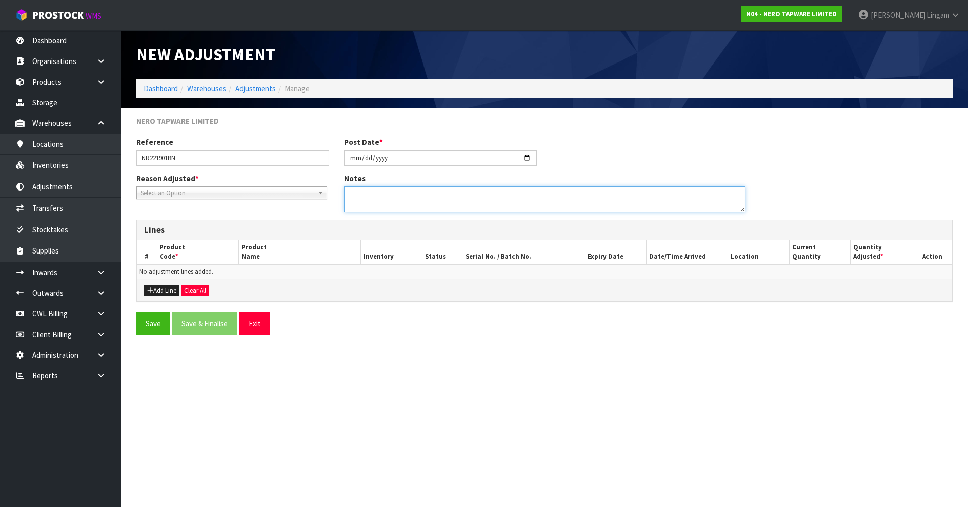
click at [387, 208] on textarea at bounding box center [545, 200] width 401 height 26
click at [488, 196] on textarea at bounding box center [545, 200] width 401 height 26
type textarea "INWARDS RECEIPT ERROR FOR MIXED CARTON"
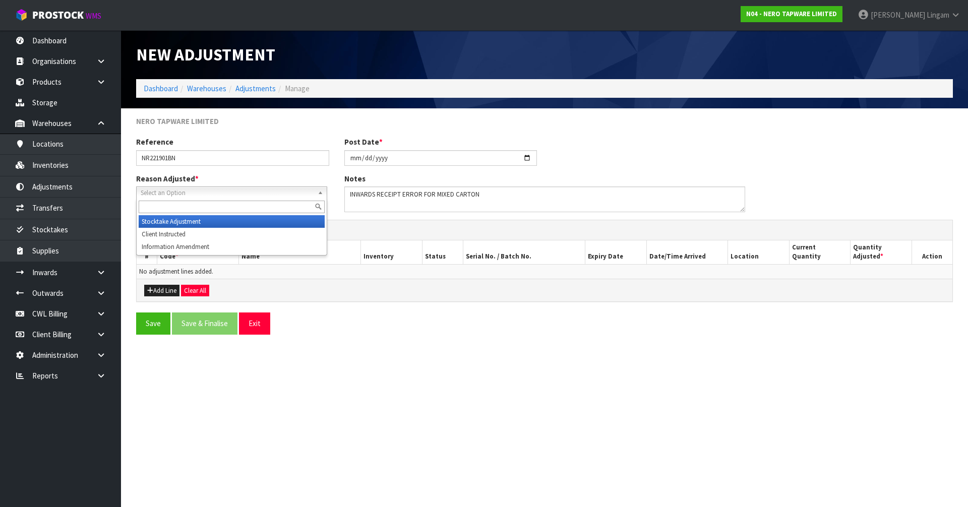
click at [192, 191] on span "Select an Option" at bounding box center [227, 193] width 173 height 12
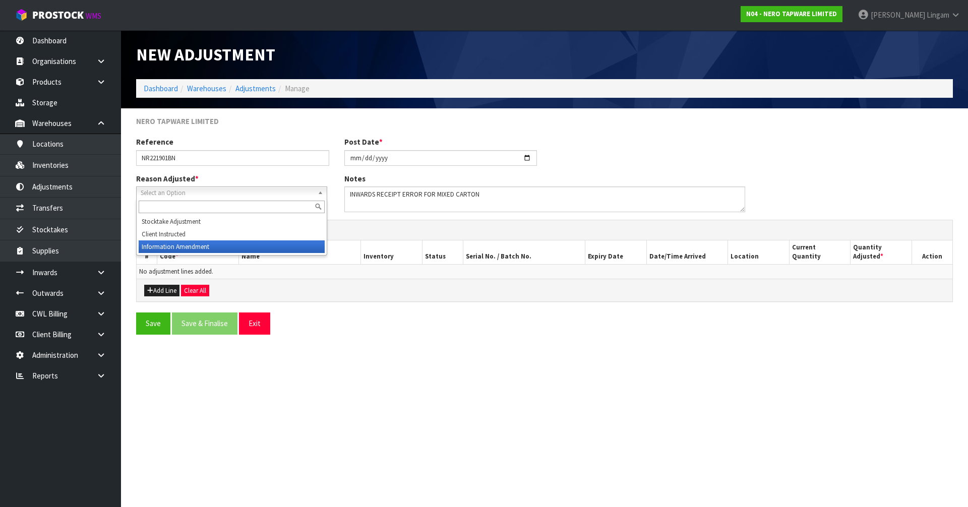
click at [170, 247] on li "Information Amendment" at bounding box center [232, 247] width 186 height 13
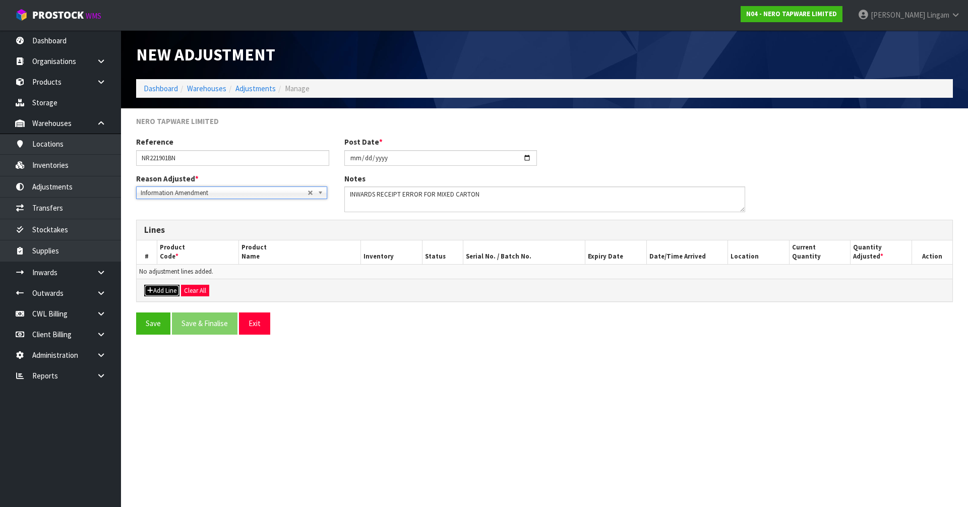
click at [167, 294] on button "Add Line" at bounding box center [161, 291] width 35 height 12
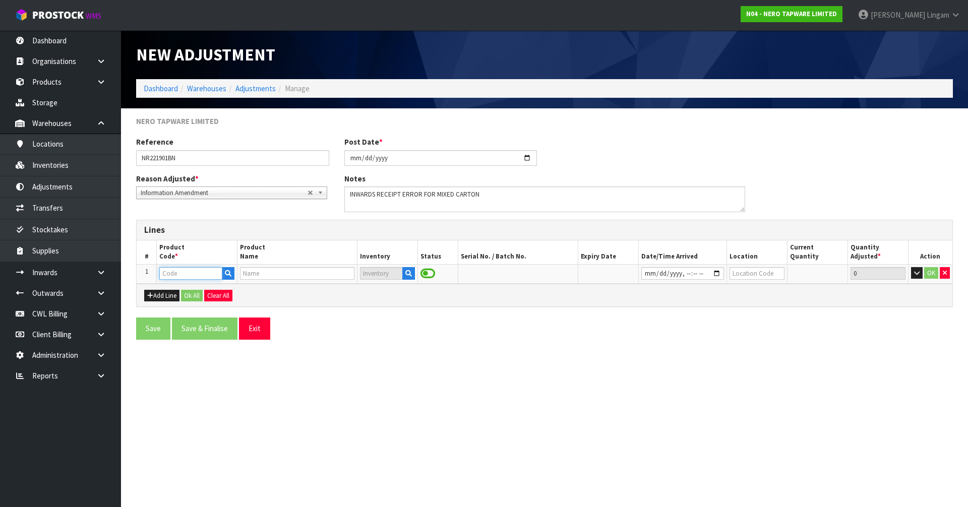
click at [173, 276] on input "text" at bounding box center [190, 273] width 63 height 13
click at [179, 276] on input "text" at bounding box center [190, 273] width 63 height 13
paste input "NR221901BN"
type input "NR221901BN"
type input "MECCA BASIN MIXER BRUSHED NICKEL"
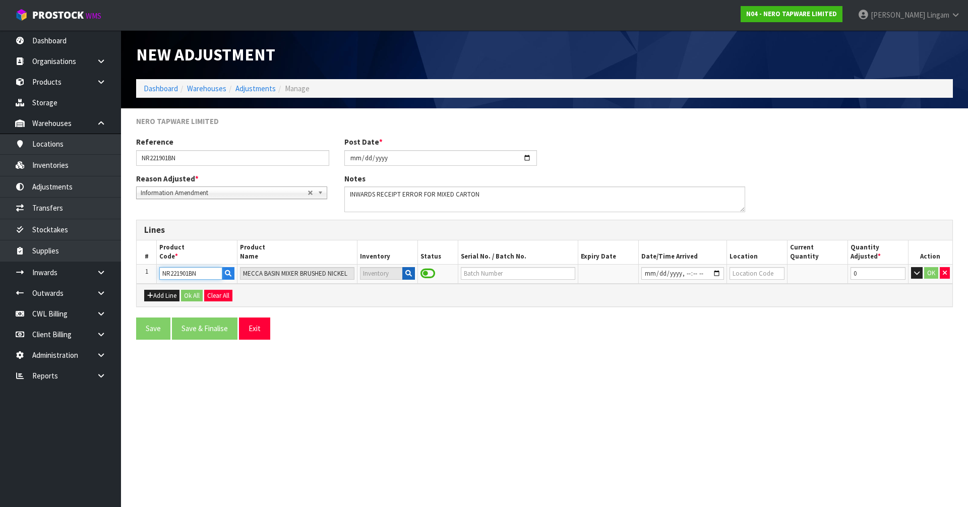
type input "NR221901BN"
click at [410, 277] on button "button" at bounding box center [409, 273] width 13 height 13
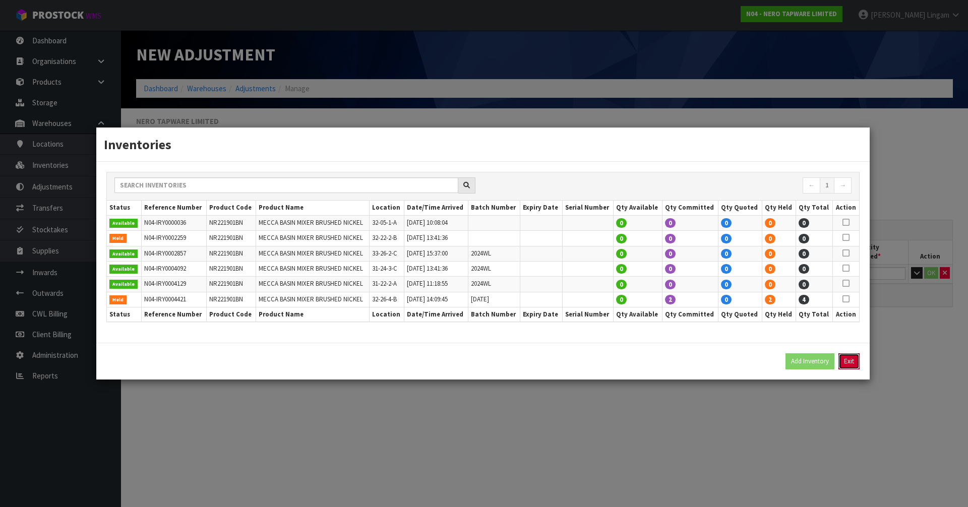
drag, startPoint x: 845, startPoint y: 367, endPoint x: 845, endPoint y: 373, distance: 6.6
click at [845, 373] on div "Add Inventory Exit" at bounding box center [483, 361] width 774 height 37
click at [848, 363] on button "Exit" at bounding box center [849, 362] width 21 height 16
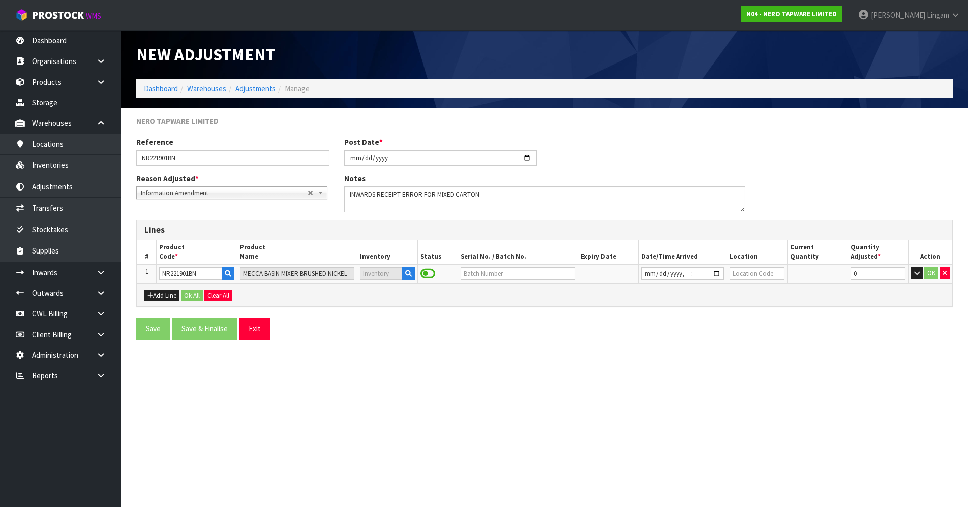
click at [749, 373] on section "New Adjustment Dashboard Warehouses Adjustments Manage NERO TAPWARE LIMITED Ref…" at bounding box center [484, 253] width 968 height 507
click at [410, 275] on icon "button" at bounding box center [409, 273] width 7 height 7
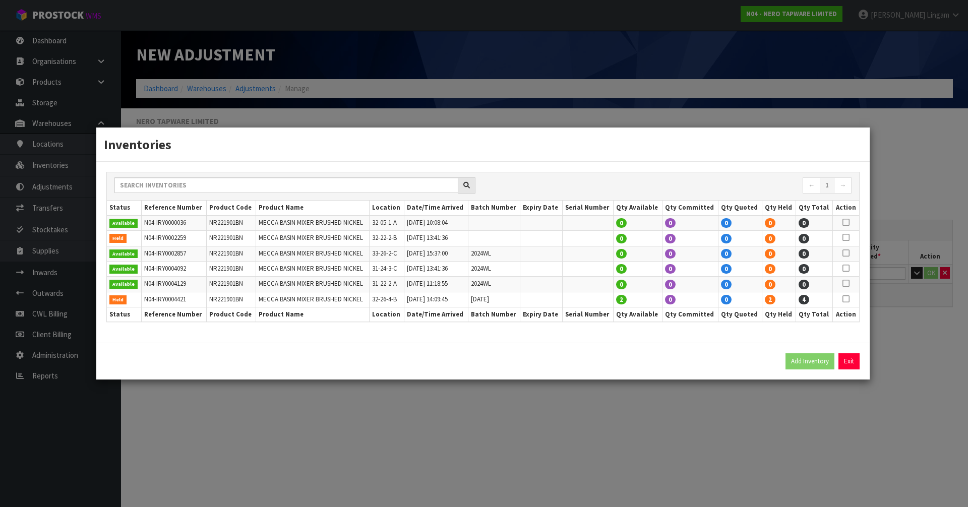
click at [847, 300] on icon at bounding box center [846, 299] width 7 height 1
click at [231, 301] on td "NR221901BN" at bounding box center [230, 299] width 49 height 15
copy td "NR221901BN"
click at [847, 367] on button "Exit" at bounding box center [849, 362] width 21 height 16
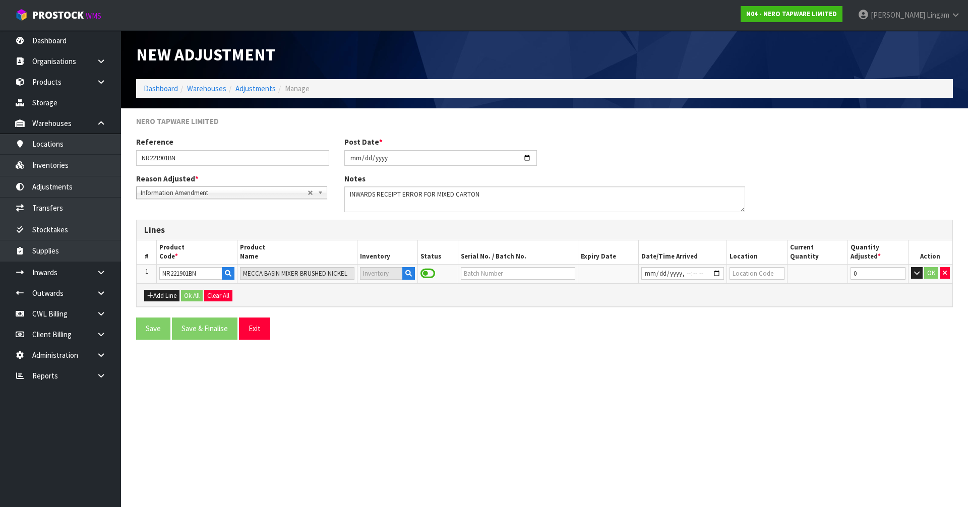
click at [510, 370] on section "New Adjustment Dashboard Warehouses Adjustments Manage NERO TAPWARE LIMITED Ref…" at bounding box center [484, 253] width 968 height 507
click at [408, 275] on icon "button" at bounding box center [409, 273] width 7 height 7
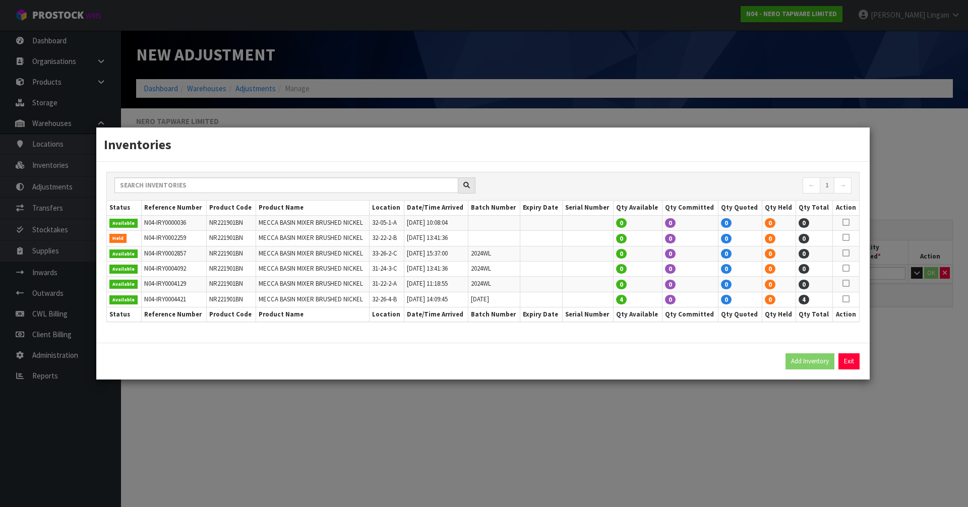
click at [846, 299] on icon at bounding box center [846, 299] width 7 height 1
click at [801, 366] on button "Add Inventory" at bounding box center [810, 362] width 49 height 16
type input "N04-IRY0004421"
type input "2025-08-27T14:09:45"
type input "32-26-4-B"
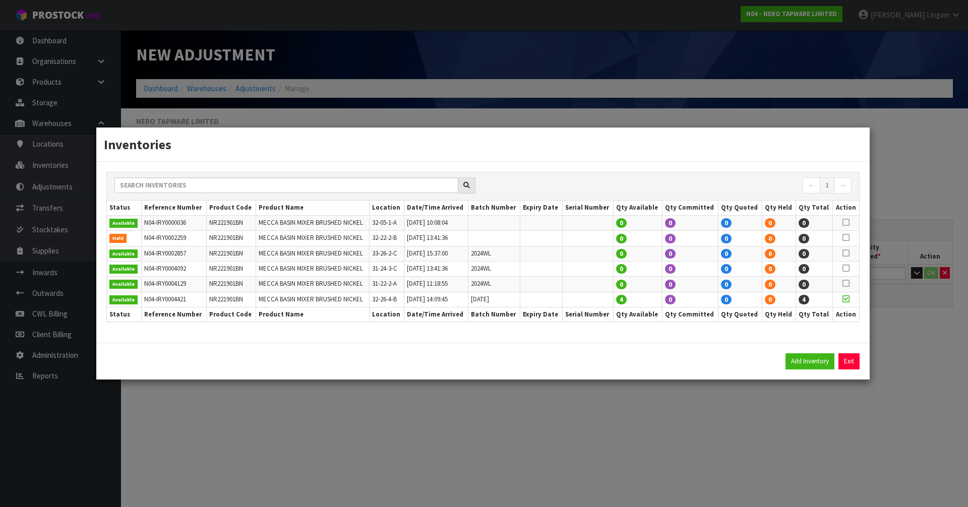
type input "06-05-2025"
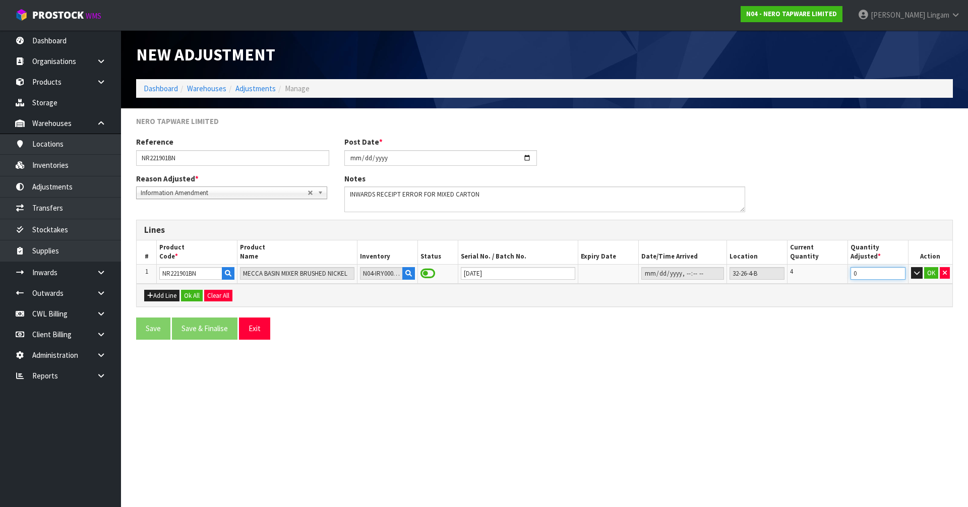
drag, startPoint x: 880, startPoint y: 274, endPoint x: 829, endPoint y: 280, distance: 50.8
click at [829, 280] on tr "1 NR221901BN MECCA BASIN MIXER BRUSHED NICKEL N04-IRY0004421 06-05-2025 32-26-4…" at bounding box center [545, 273] width 816 height 19
type input "-3"
click at [170, 296] on button "Add Line" at bounding box center [161, 296] width 35 height 12
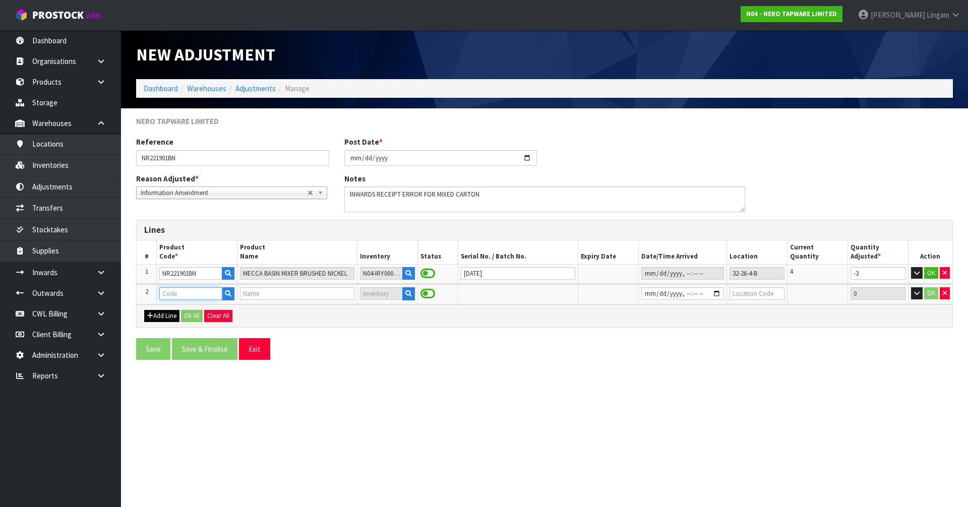
click at [170, 292] on input "text" at bounding box center [190, 294] width 63 height 13
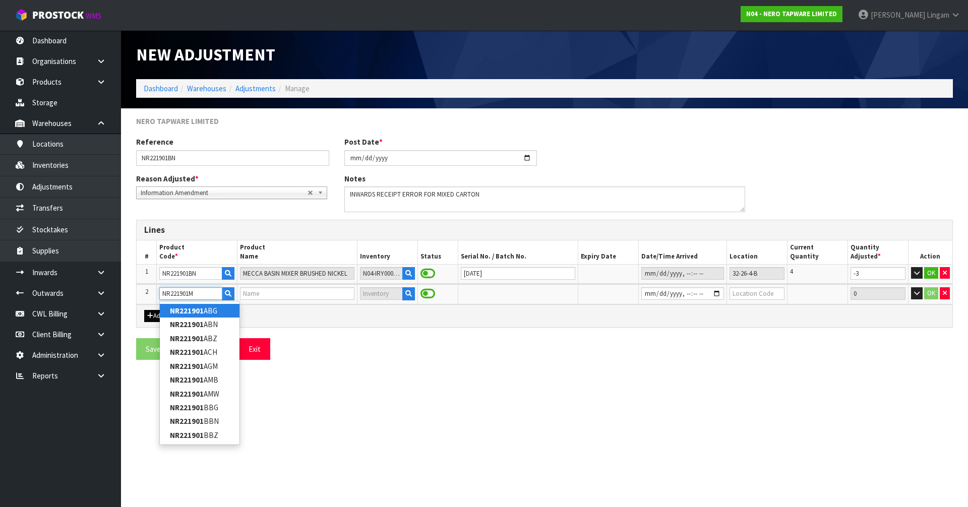
type input "NR221901MB"
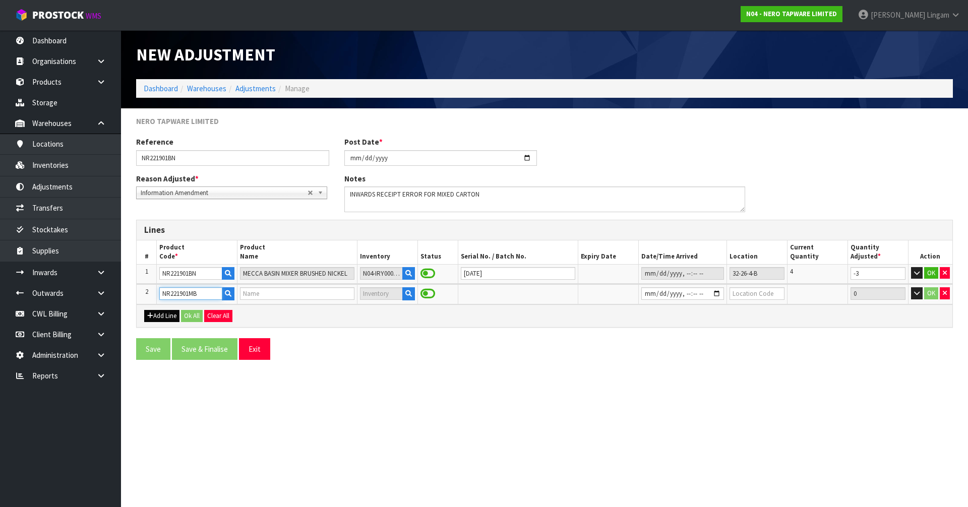
type input "MECCA BASIN MIXER MATTE BLACK"
type input "NR221901MB"
click at [466, 293] on input "text" at bounding box center [518, 294] width 115 height 13
type input "15072024"
click at [642, 295] on input "datetime-local" at bounding box center [683, 294] width 83 height 13
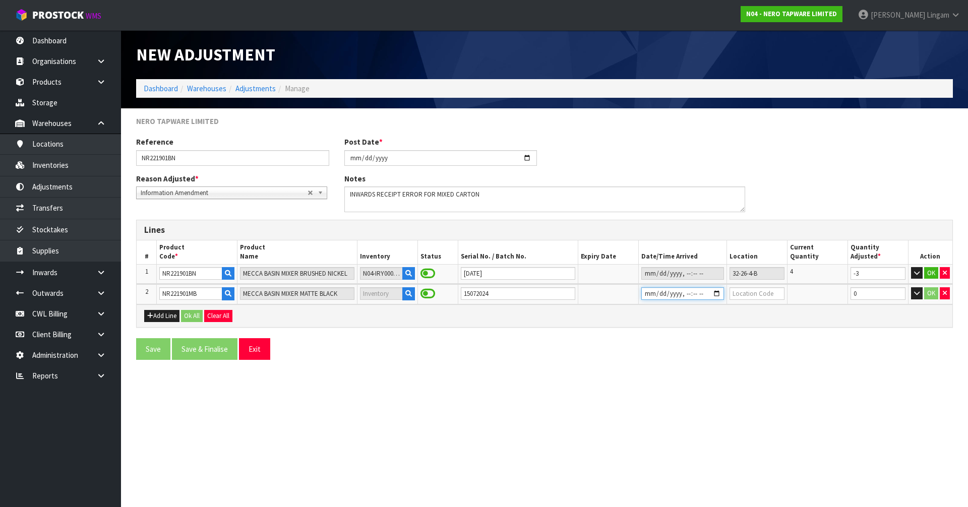
type input "2025-08-27T14:09"
drag, startPoint x: 767, startPoint y: 273, endPoint x: 728, endPoint y: 277, distance: 38.5
click at [728, 277] on tr "1 NR221901BN MECCA BASIN MIXER BRUSHED NICKEL N04-IRY0004421 06-05-2025 32-26-4…" at bounding box center [545, 273] width 816 height 19
click at [752, 294] on input "text" at bounding box center [757, 294] width 55 height 13
paste input "32-26-4-B"
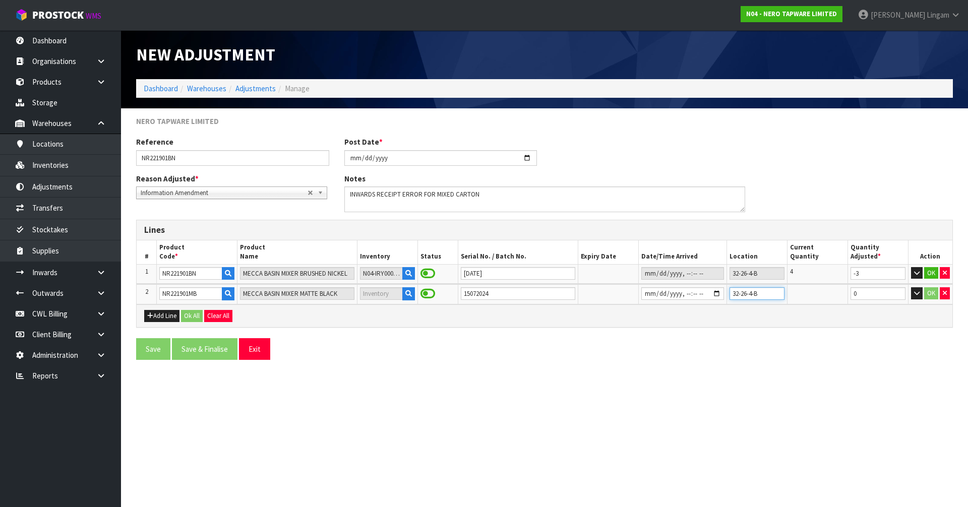
type input "32-26-4-B"
drag, startPoint x: 865, startPoint y: 295, endPoint x: 856, endPoint y: 295, distance: 9.1
click at [856, 295] on input "0" at bounding box center [878, 294] width 55 height 13
type input "1"
click at [167, 318] on button "Add Line" at bounding box center [161, 316] width 35 height 12
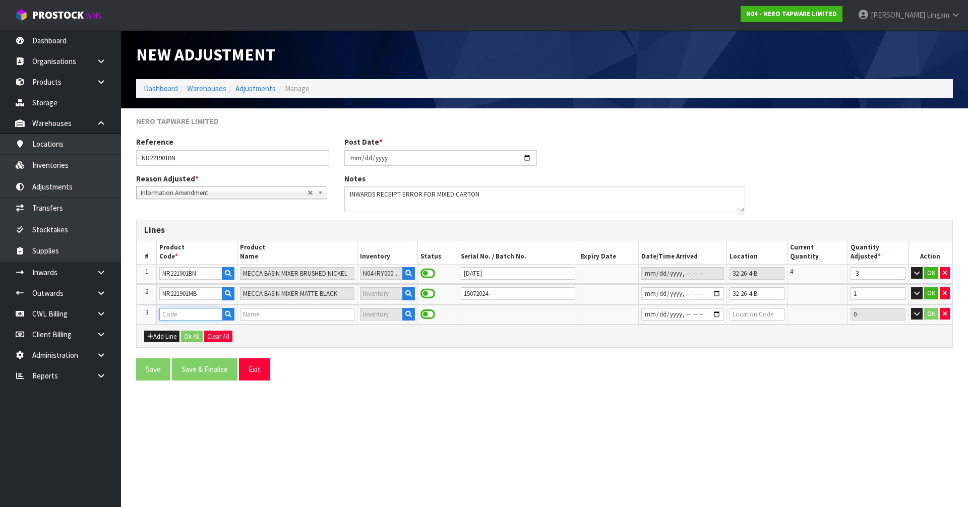
click at [169, 314] on input "text" at bounding box center [190, 314] width 63 height 13
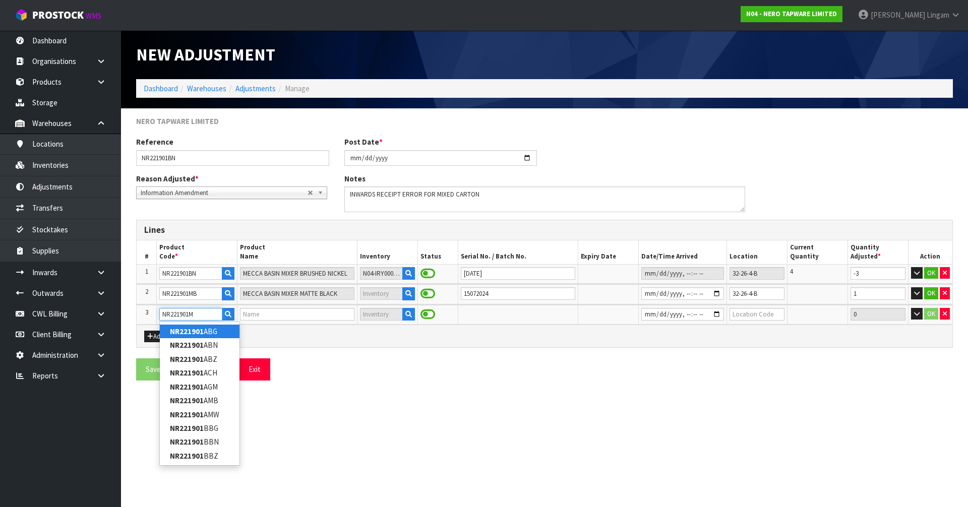
type input "NR221901MW"
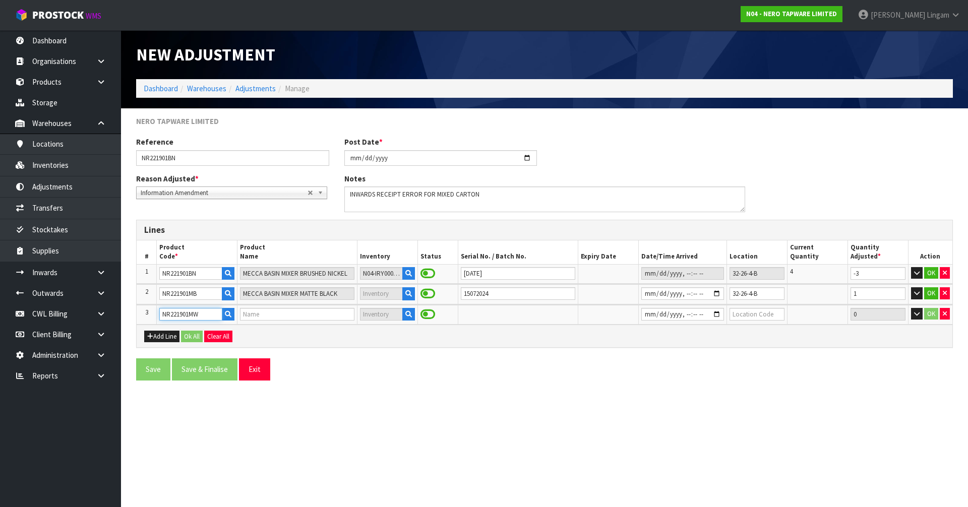
type input "MECCA BASIN MIXER MATTE WHITE"
type input "NR221901MW"
click at [482, 313] on input "text" at bounding box center [518, 314] width 115 height 13
type input "20062025"
click at [642, 314] on input "datetime-local" at bounding box center [683, 314] width 83 height 13
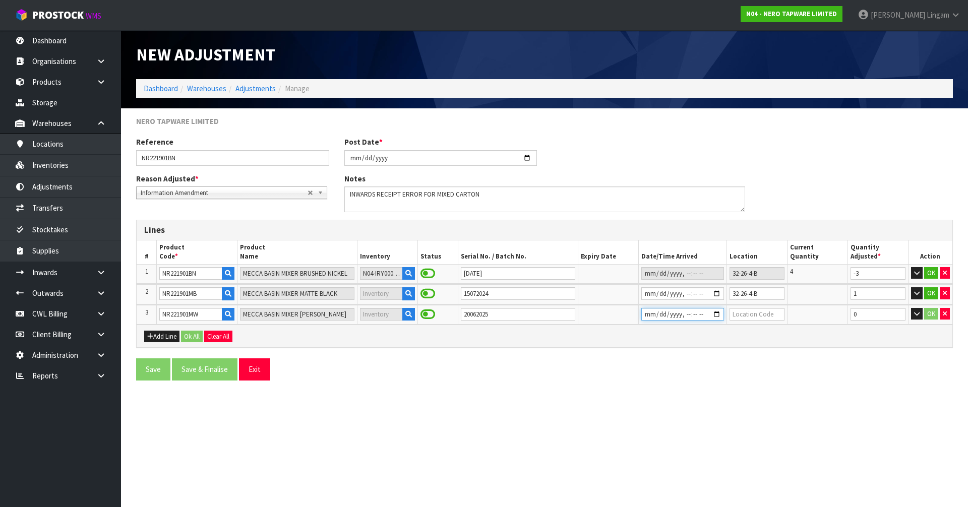
type input "2025-08-27T14:09"
drag, startPoint x: 768, startPoint y: 295, endPoint x: 724, endPoint y: 298, distance: 44.5
click at [724, 298] on tr "2 NR221901MB MECCA BASIN MIXER MATTE BLACK 15072024 32-26-4-B 1 OK" at bounding box center [545, 294] width 816 height 20
click at [774, 316] on input "text" at bounding box center [757, 314] width 55 height 13
paste input "32-26-4-B"
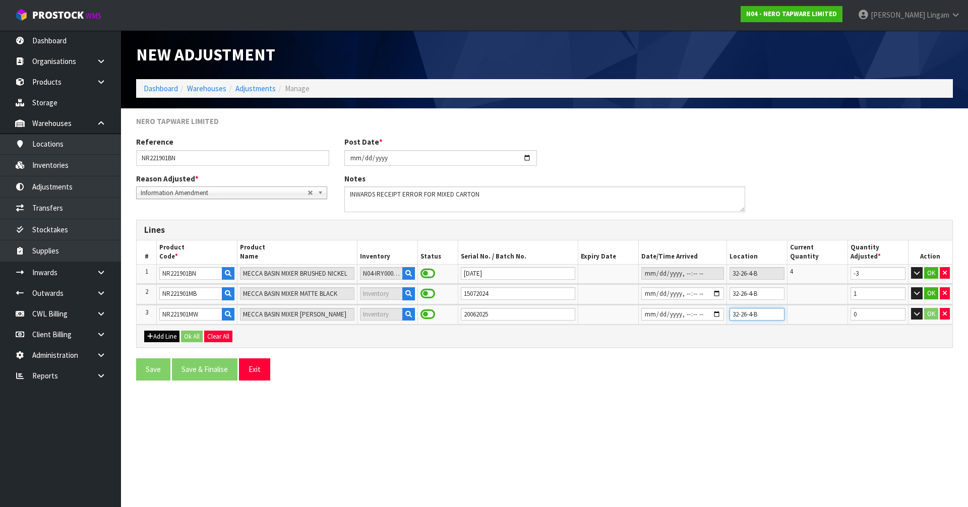
type input "32-26-4-B"
click at [159, 333] on button "Add Line" at bounding box center [161, 337] width 35 height 12
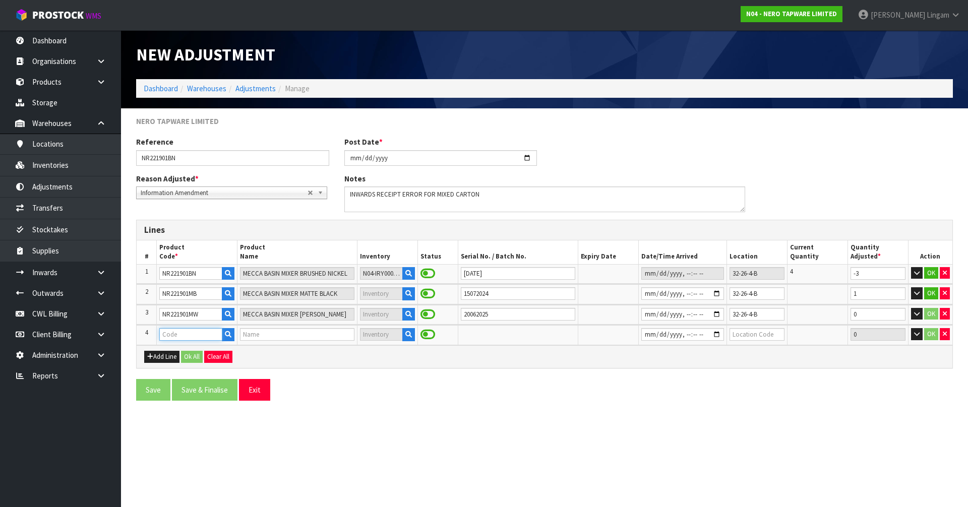
click at [179, 335] on input "text" at bounding box center [190, 334] width 63 height 13
type input "NR221901BG"
click at [203, 355] on strong "NR221901BG" at bounding box center [191, 352] width 43 height 10
type input "NR221901BG"
type input "MECCA BASIN MIXER BRUSHED GOLD"
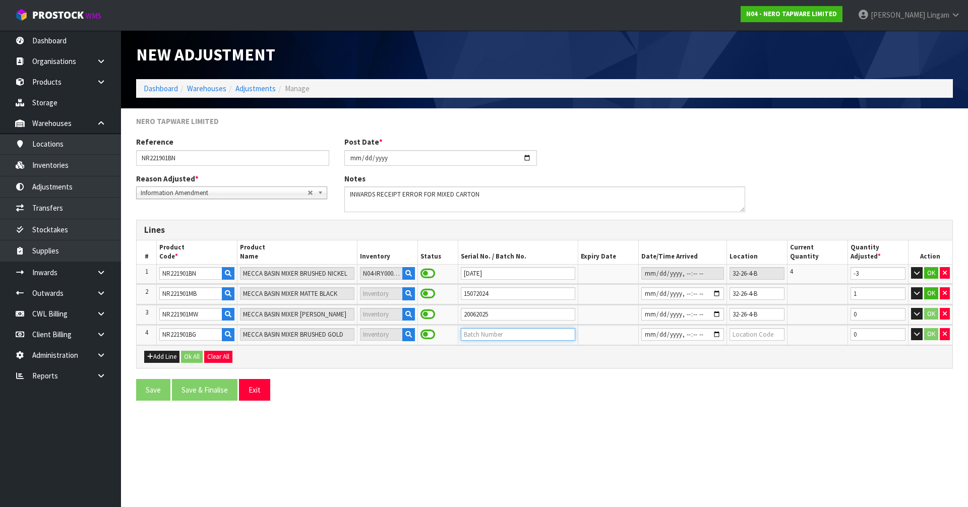
click at [470, 335] on input "text" at bounding box center [518, 334] width 115 height 13
type input "28022025"
click at [642, 333] on input "datetime-local" at bounding box center [683, 334] width 83 height 13
type input "2025-08-27T14:09"
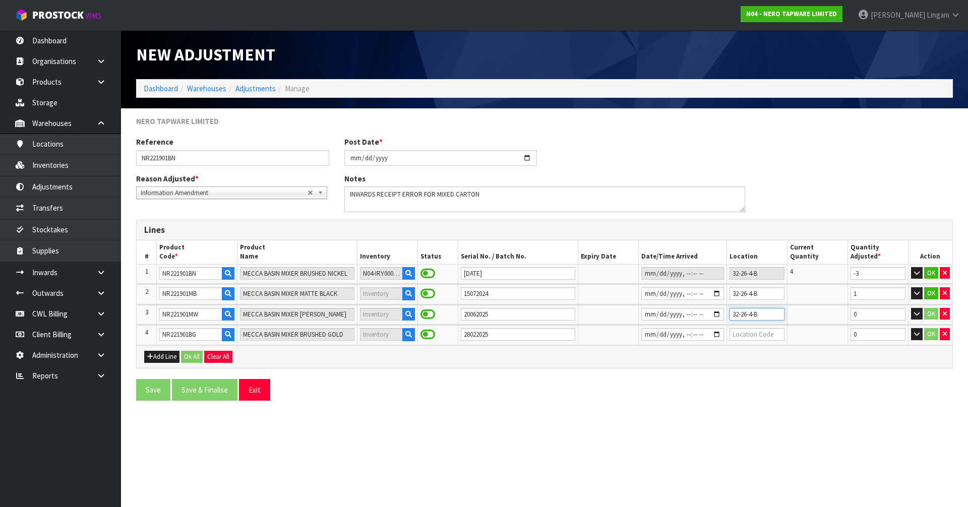
drag, startPoint x: 775, startPoint y: 312, endPoint x: 716, endPoint y: 310, distance: 59.6
click at [716, 310] on tr "3 NR221901MW MECCA BASIN MIXER MATTE WHITE 20062025 32-26-4-B 0 OK" at bounding box center [545, 315] width 816 height 20
click at [750, 329] on input "text" at bounding box center [757, 334] width 55 height 13
paste input "32-26-4-B"
type input "32-26-4-B"
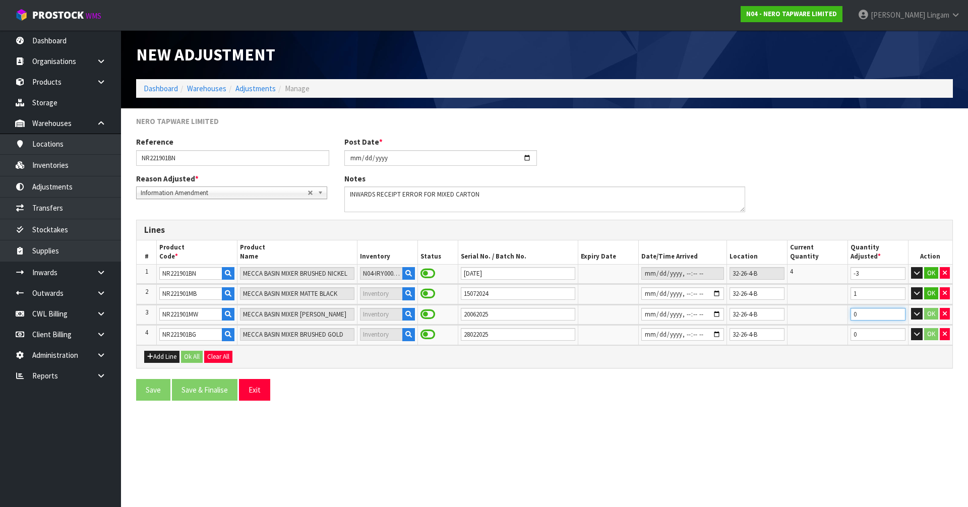
drag, startPoint x: 865, startPoint y: 314, endPoint x: 837, endPoint y: 314, distance: 27.7
click at [837, 314] on tr "3 NR221901MW MECCA BASIN MIXER MATTE WHITE 20062025 32-26-4-B 0 OK" at bounding box center [545, 315] width 816 height 20
type input "1"
drag, startPoint x: 867, startPoint y: 335, endPoint x: 852, endPoint y: 336, distance: 15.2
click at [852, 336] on input "0" at bounding box center [878, 334] width 55 height 13
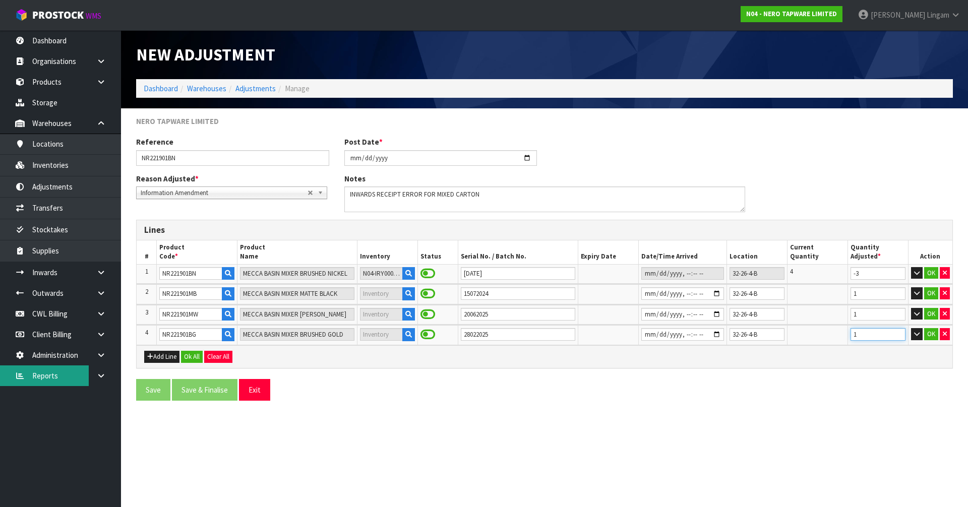
type input "1"
click at [193, 358] on button "Ok All" at bounding box center [192, 357] width 22 height 12
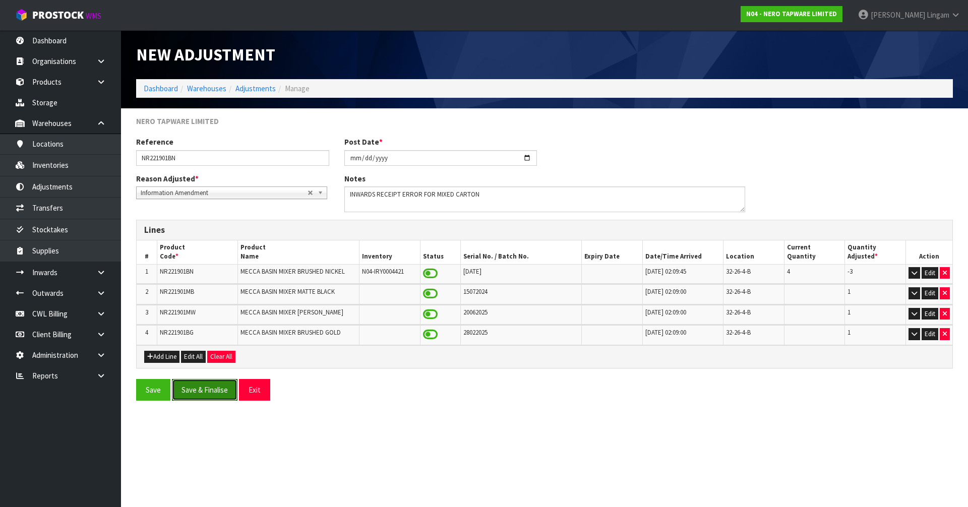
drag, startPoint x: 216, startPoint y: 392, endPoint x: 375, endPoint y: 422, distance: 161.6
click at [353, 429] on section "New Adjustment Dashboard Warehouses Adjustments Manage NERO TAPWARE LIMITED Ref…" at bounding box center [484, 253] width 968 height 507
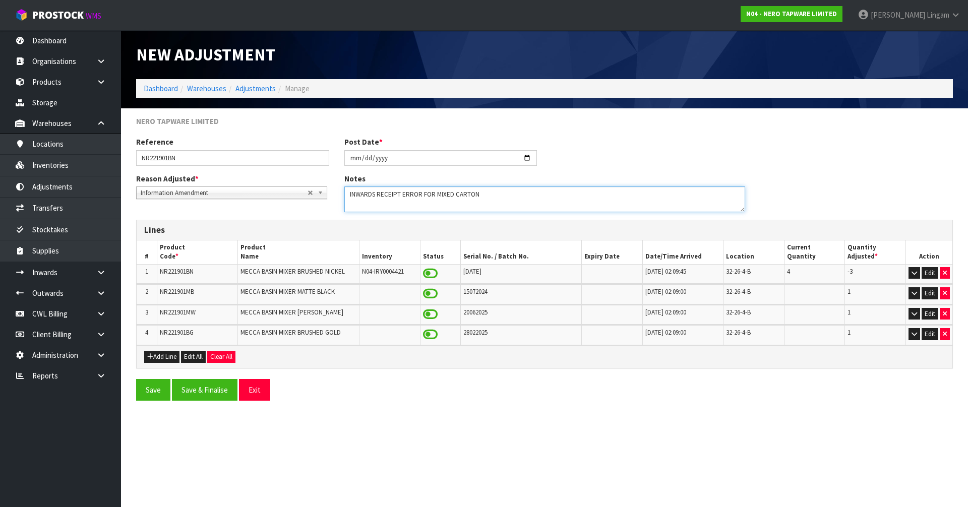
click at [484, 197] on textarea at bounding box center [545, 200] width 401 height 26
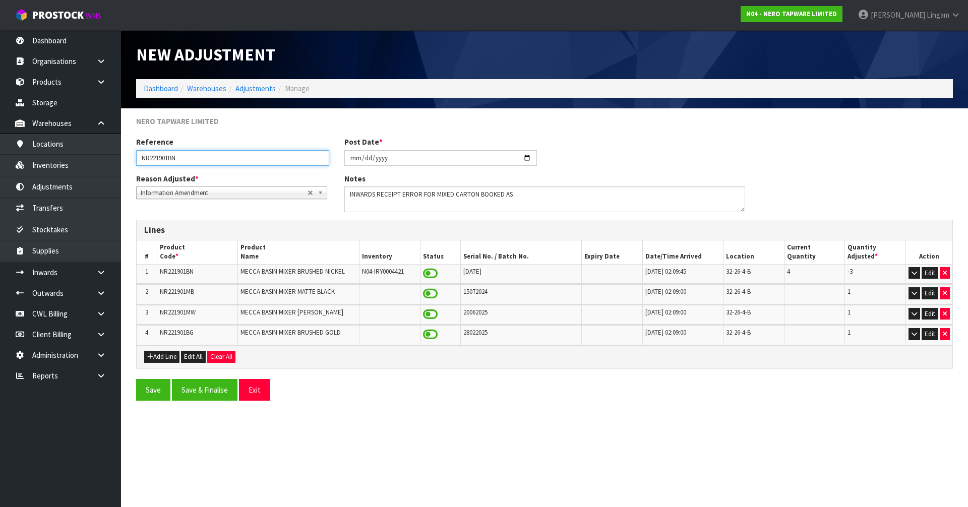
drag, startPoint x: 183, startPoint y: 159, endPoint x: 141, endPoint y: 159, distance: 41.4
click at [141, 159] on input "NR221901BN" at bounding box center [232, 158] width 193 height 16
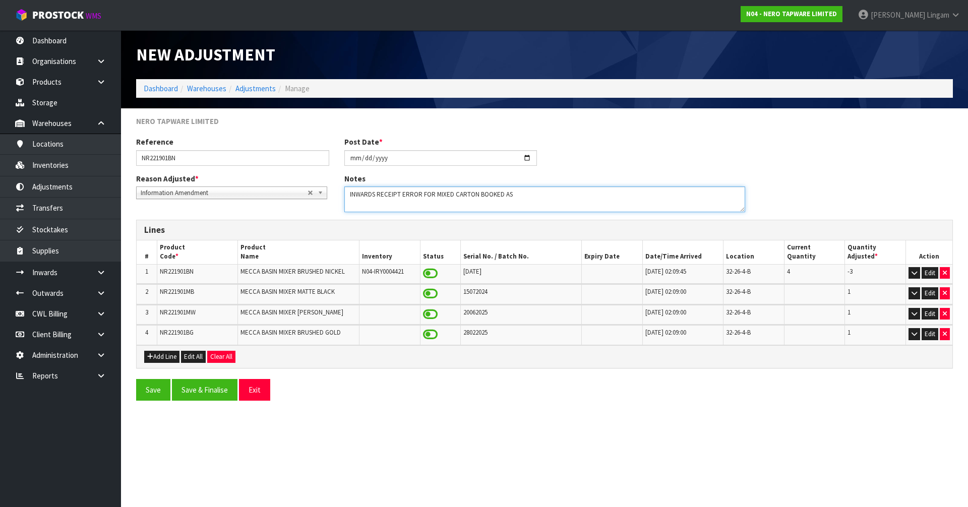
click at [532, 194] on textarea at bounding box center [545, 200] width 401 height 26
paste textarea "NR221901BN"
type textarea "INWARDS RECEIPT ERROR FOR MIXED CARTON BOOKED AS NR221901BN"
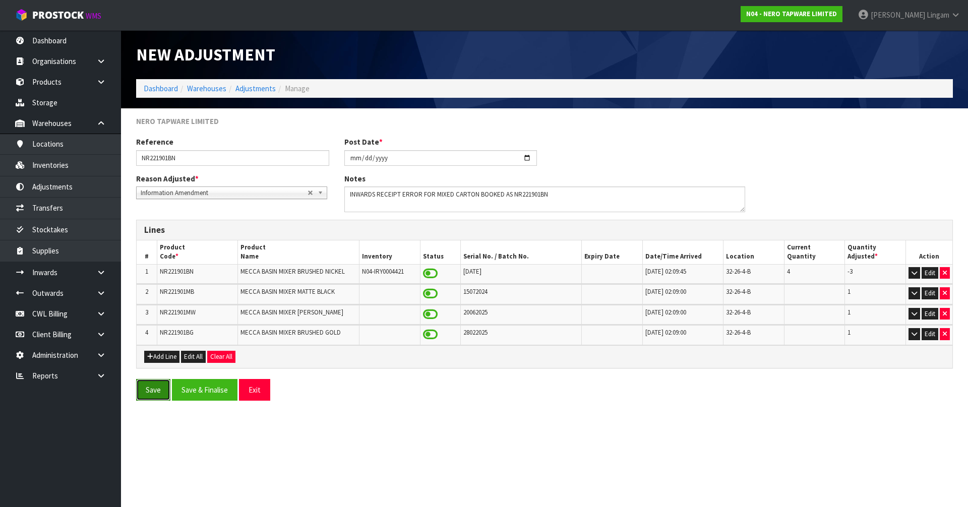
click at [159, 394] on button "Save" at bounding box center [153, 390] width 34 height 22
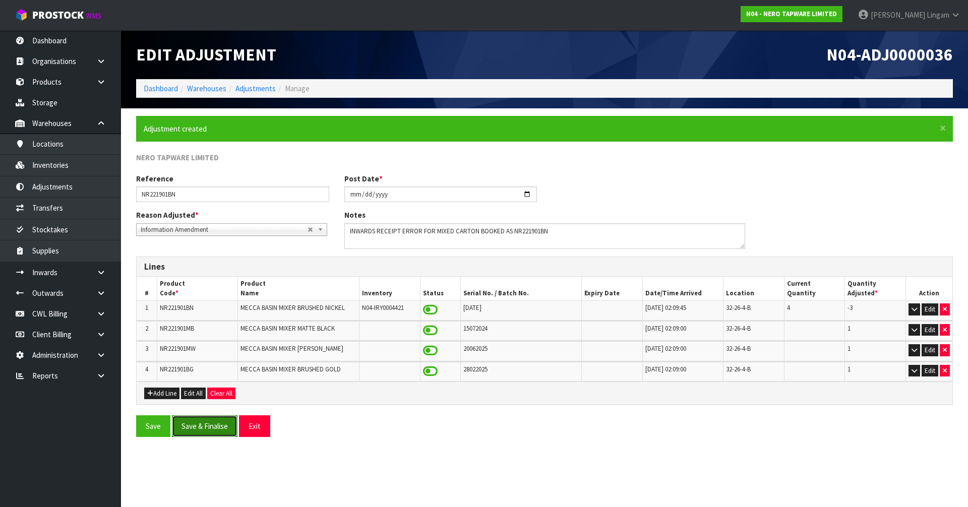
click at [218, 425] on button "Save & Finalise" at bounding box center [205, 427] width 66 height 22
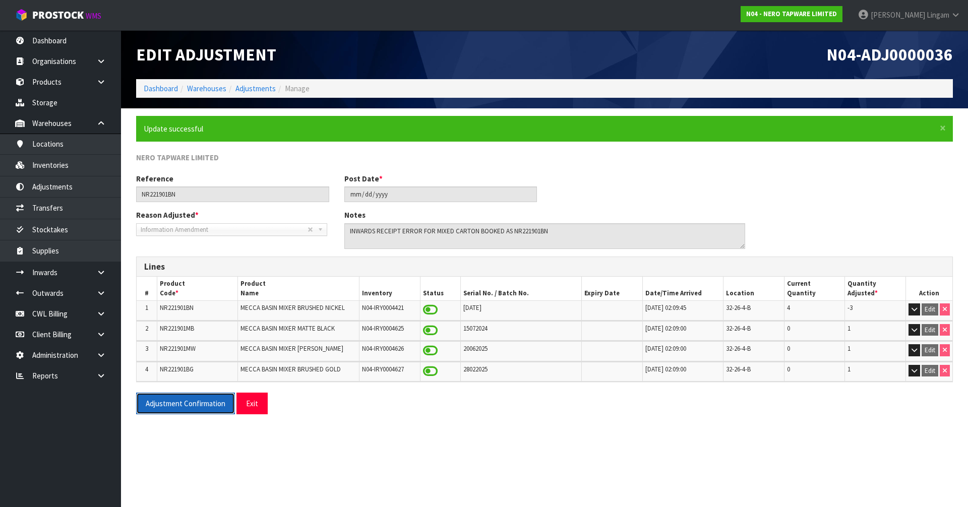
click at [222, 409] on button "Adjustment Confirmation" at bounding box center [185, 404] width 99 height 22
click at [158, 87] on link "Dashboard" at bounding box center [161, 89] width 34 height 10
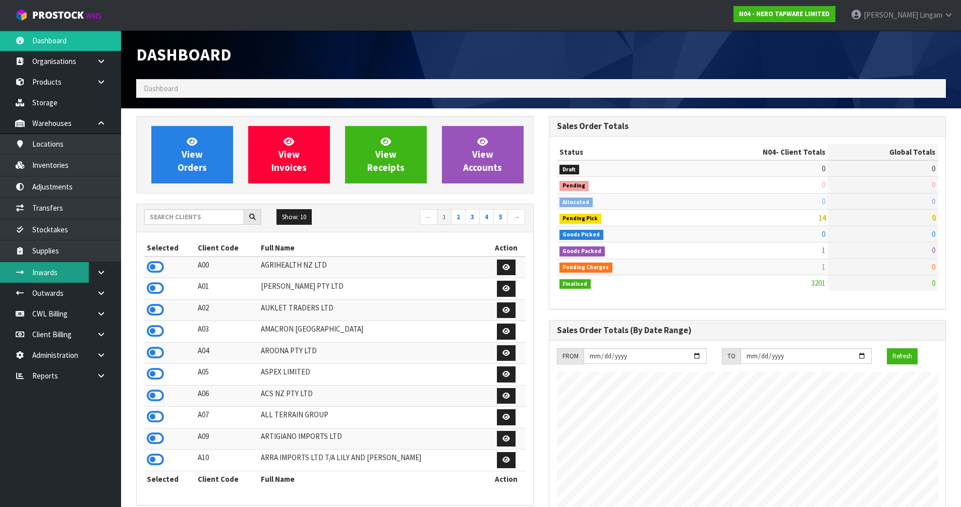
scroll to position [786, 412]
click at [231, 221] on input "text" at bounding box center [194, 217] width 100 height 16
click at [69, 188] on link "Adjustments" at bounding box center [60, 187] width 121 height 21
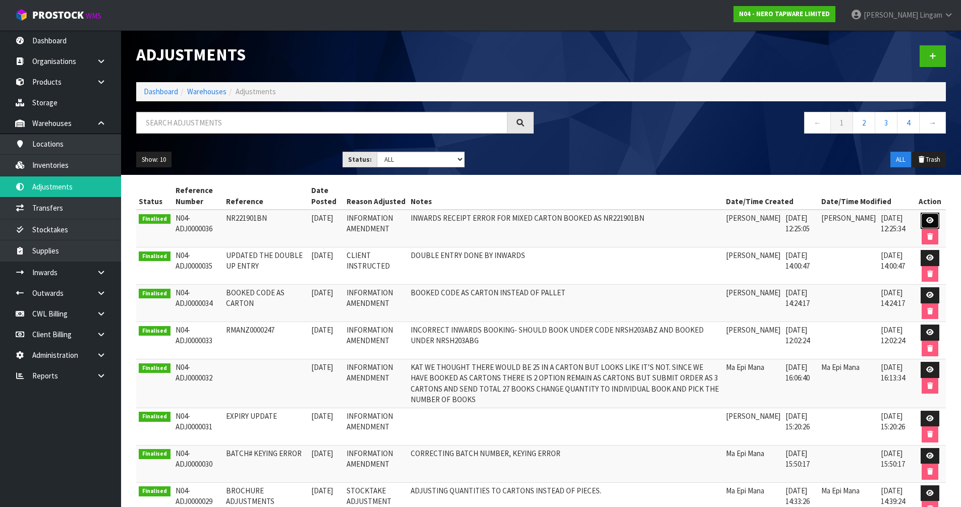
click at [929, 220] on icon at bounding box center [930, 220] width 8 height 7
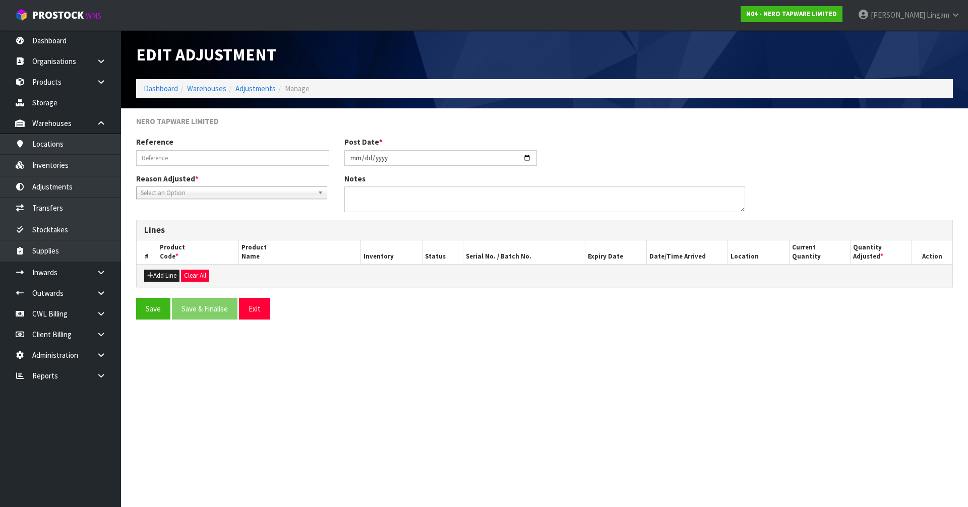
type input "NR221901BN"
type input "2025-10-13"
type textarea "INWARDS RECEIPT ERROR FOR MIXED CARTON BOOKED AS NR221901BN"
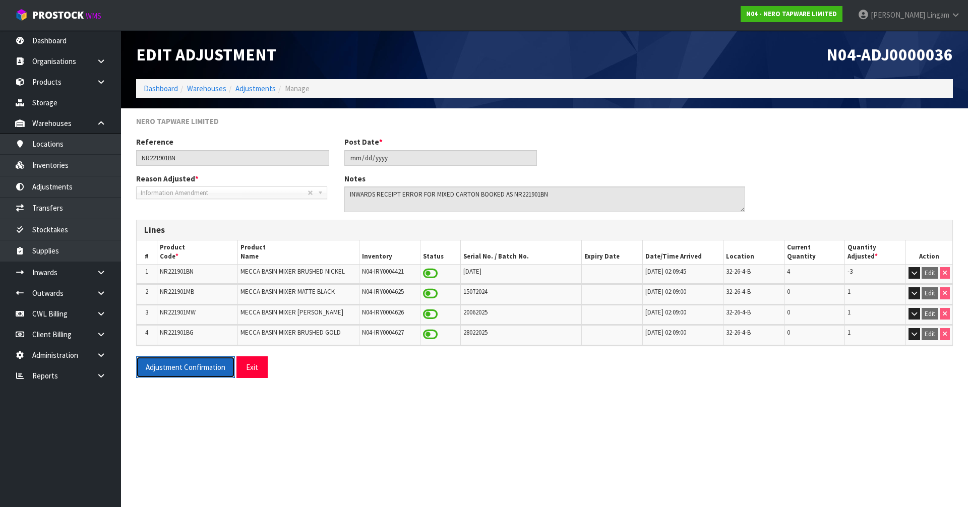
click at [186, 373] on button "Adjustment Confirmation" at bounding box center [185, 368] width 99 height 22
click at [159, 90] on link "Dashboard" at bounding box center [161, 89] width 34 height 10
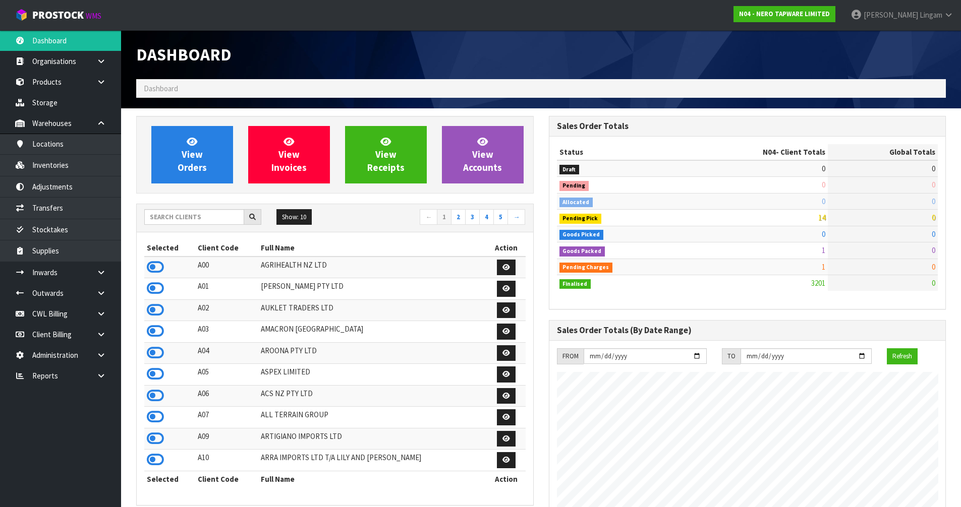
scroll to position [786, 412]
click at [220, 221] on input "text" at bounding box center [194, 217] width 100 height 16
click at [205, 159] on link "View Orders" at bounding box center [192, 155] width 82 height 58
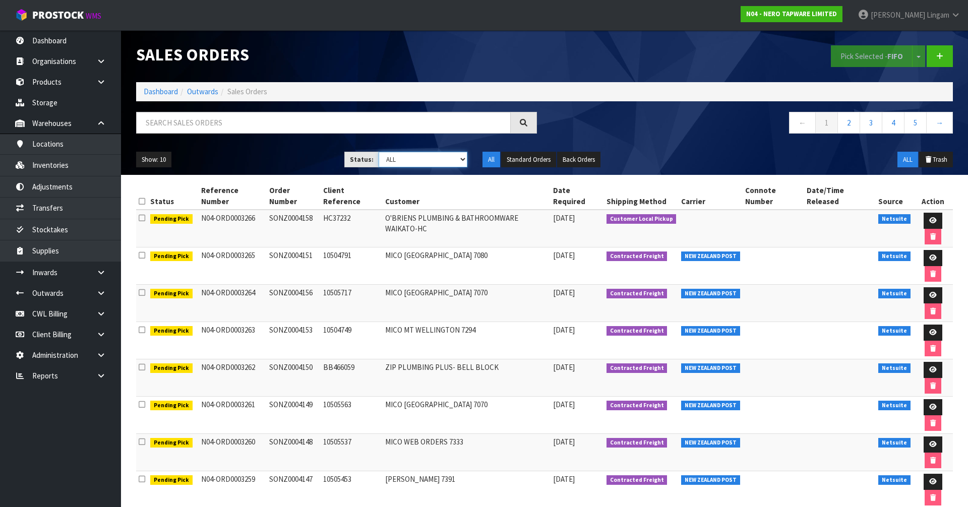
click at [458, 160] on select "Draft Pending Allocated Pending Pick Goods Picked Goods Packed Pending Charges …" at bounding box center [423, 160] width 89 height 16
select select "string:6"
click at [379, 152] on select "Draft Pending Allocated Pending Pick Goods Picked Goods Packed Pending Charges …" at bounding box center [423, 160] width 89 height 16
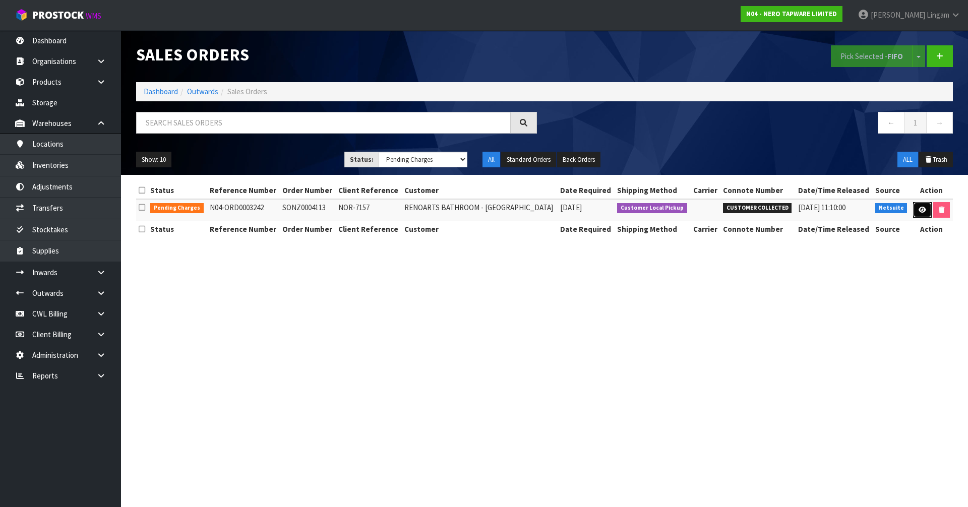
click at [922, 209] on icon at bounding box center [923, 210] width 8 height 7
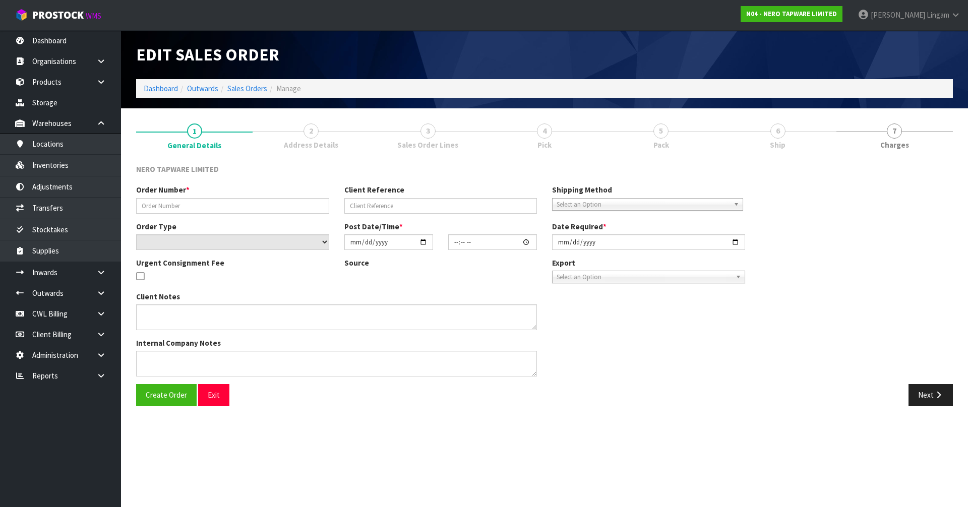
type input "SONZ0004113"
type input "NOR-7157"
select select "number:0"
type input "2025-10-10"
type input "08:15:05.000"
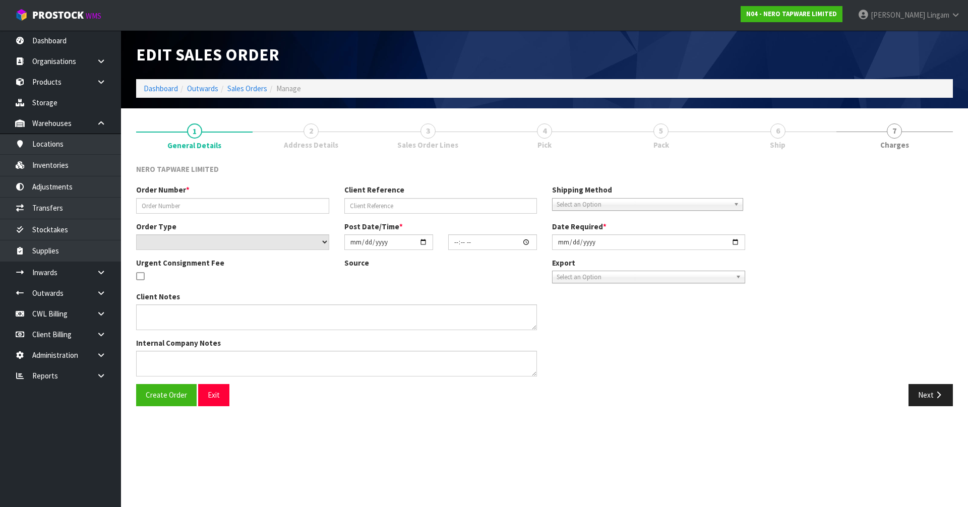
type input "2025-10-10"
type textarea "customer pick up 10/10"
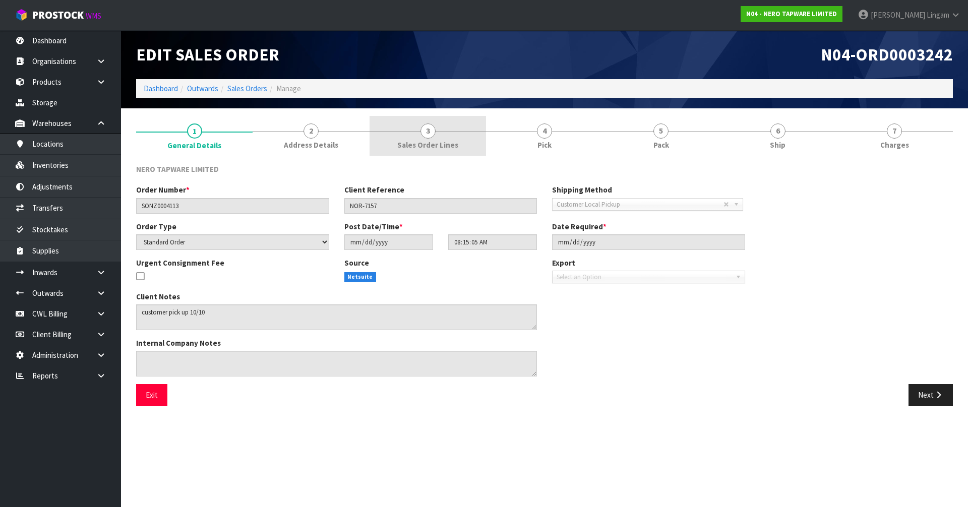
click at [454, 140] on span "Sales Order Lines" at bounding box center [427, 145] width 61 height 11
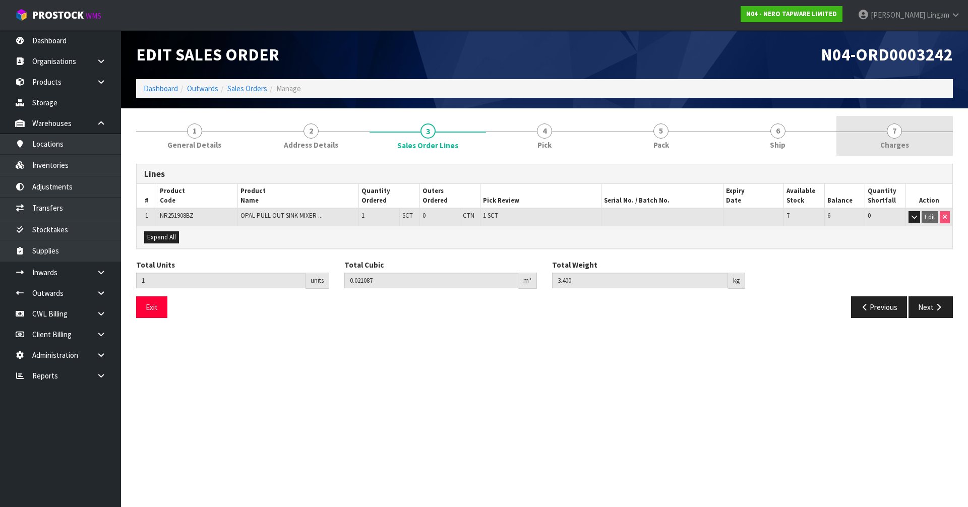
click at [925, 138] on link "7 [GEOGRAPHIC_DATA]" at bounding box center [895, 136] width 117 height 40
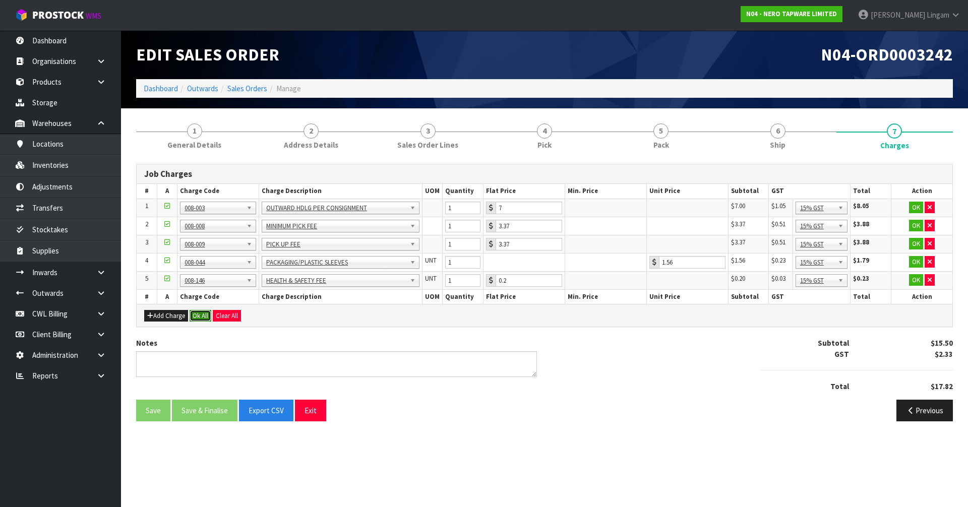
click at [197, 315] on button "Ok All" at bounding box center [201, 316] width 22 height 12
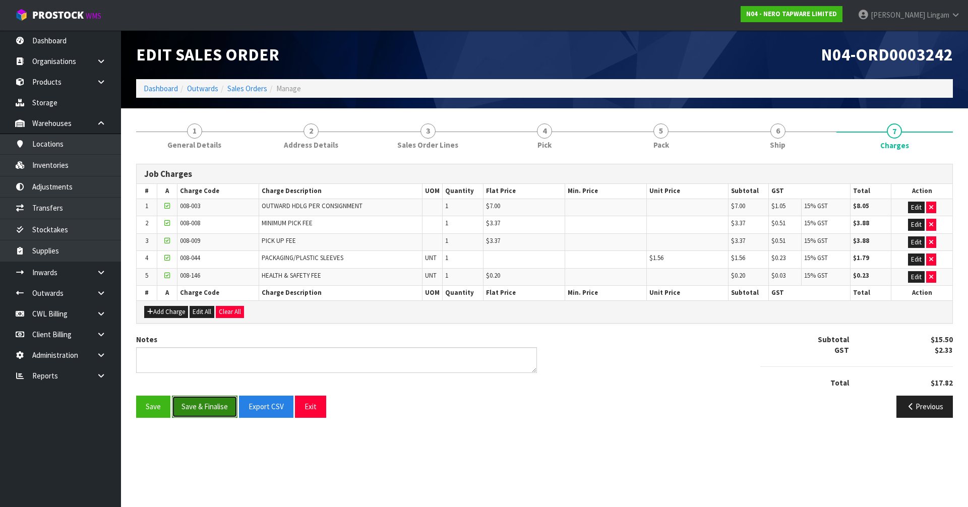
click at [219, 414] on button "Save & Finalise" at bounding box center [205, 407] width 66 height 22
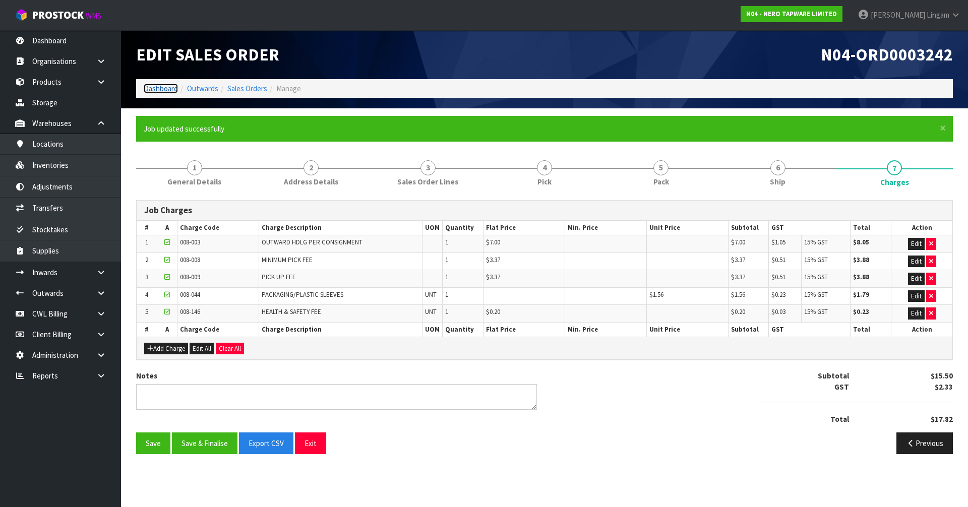
click at [165, 92] on link "Dashboard" at bounding box center [161, 89] width 34 height 10
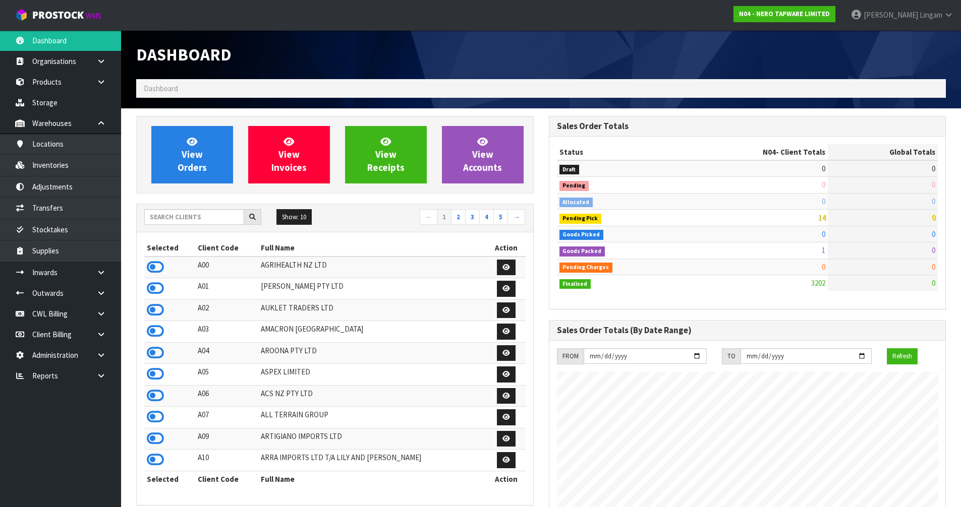
scroll to position [786, 412]
click at [194, 219] on input "text" at bounding box center [194, 217] width 100 height 16
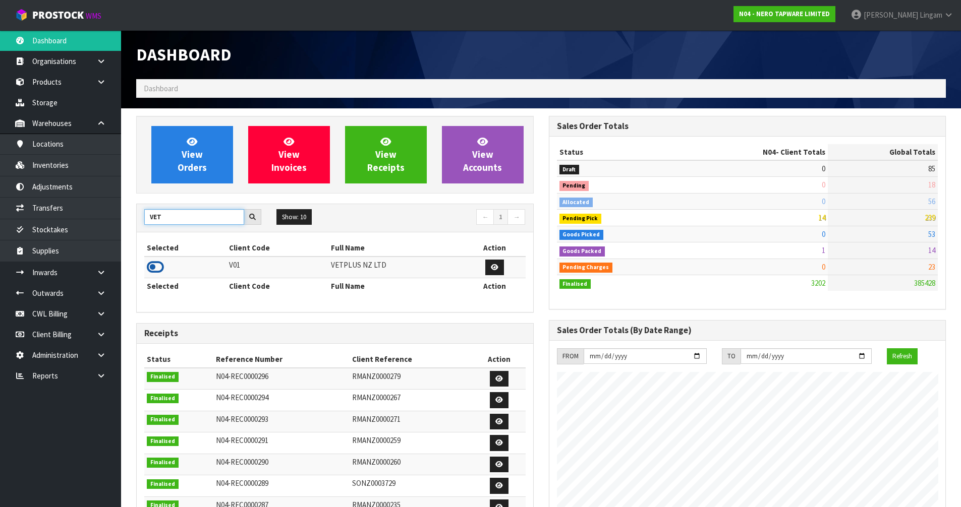
type input "VET"
drag, startPoint x: 158, startPoint y: 264, endPoint x: 164, endPoint y: 263, distance: 5.6
click at [158, 264] on icon at bounding box center [155, 267] width 17 height 15
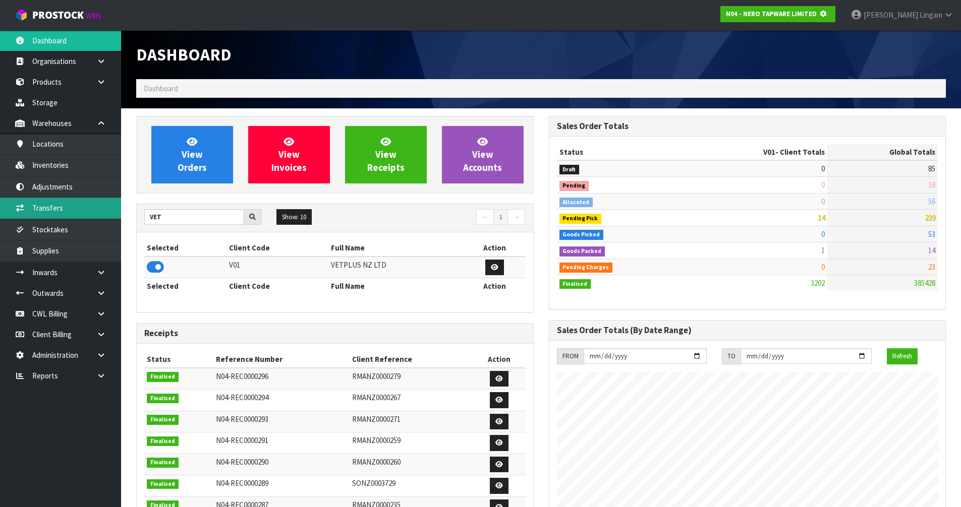
scroll to position [629, 412]
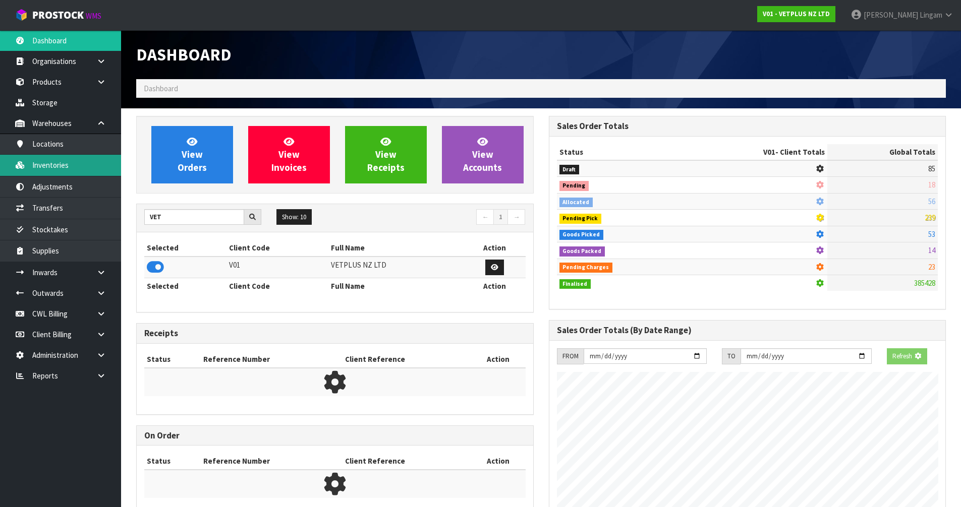
click at [79, 170] on link "Inventories" at bounding box center [60, 165] width 121 height 21
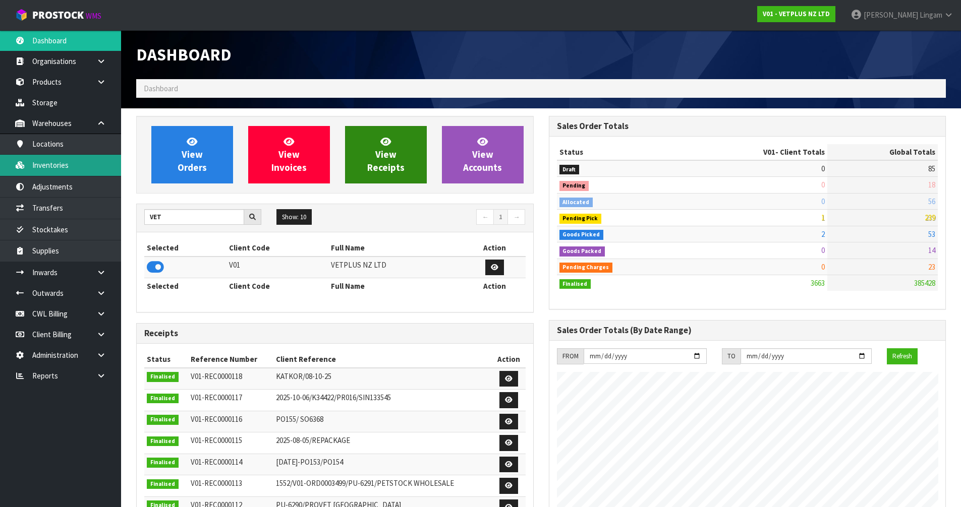
scroll to position [764, 412]
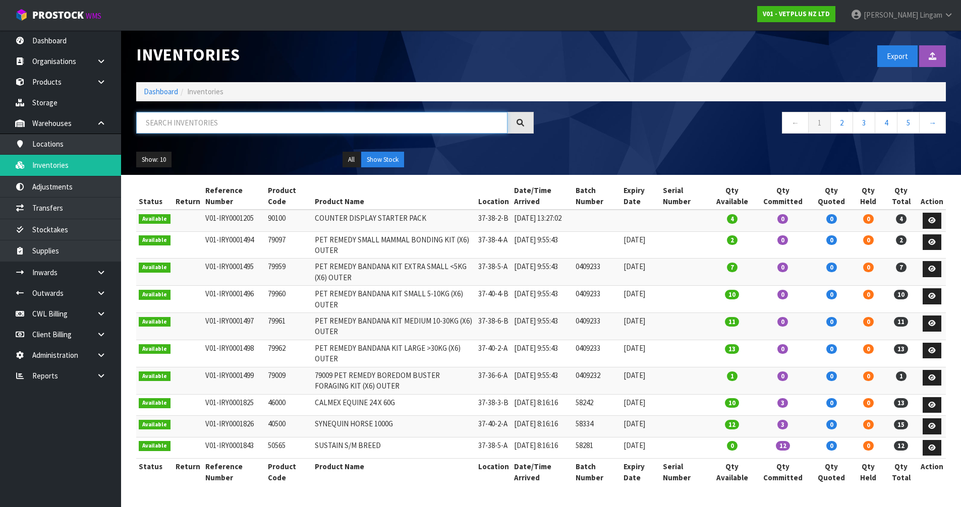
click at [291, 126] on input "text" at bounding box center [321, 123] width 371 height 22
paste input "50920"
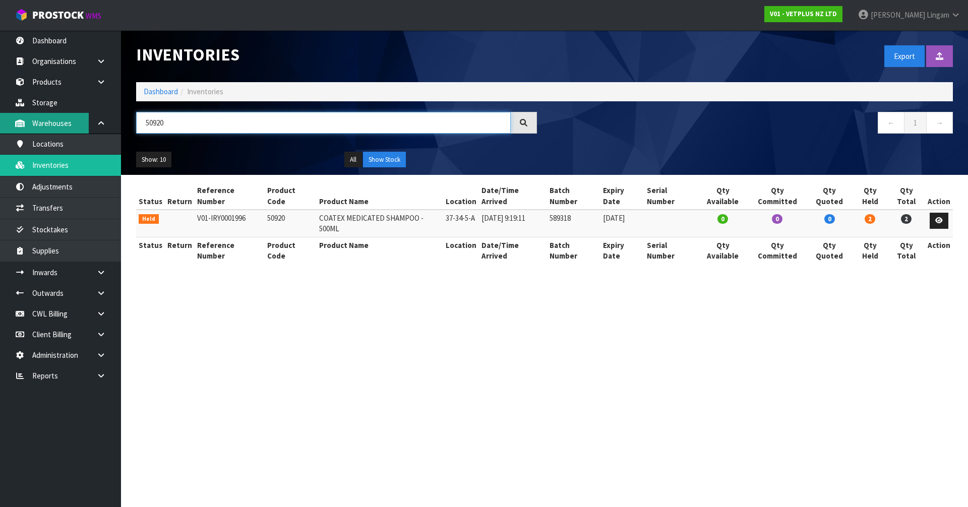
type input "50920"
click at [163, 94] on link "Dashboard" at bounding box center [161, 92] width 34 height 10
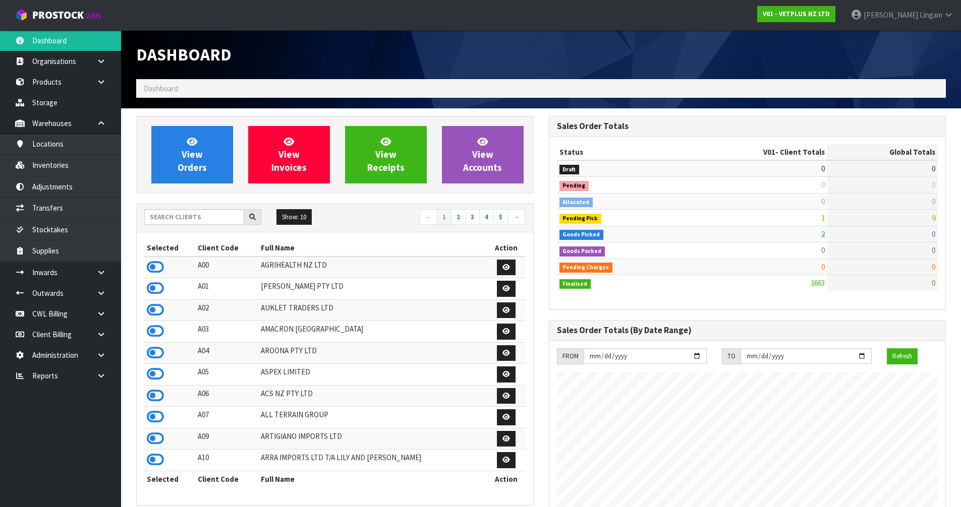
scroll to position [764, 412]
click at [199, 217] on input "text" at bounding box center [194, 217] width 100 height 16
click at [202, 221] on input "text" at bounding box center [194, 217] width 100 height 16
click at [182, 218] on input "text" at bounding box center [194, 217] width 100 height 16
click at [227, 173] on link "View Orders" at bounding box center [192, 155] width 82 height 58
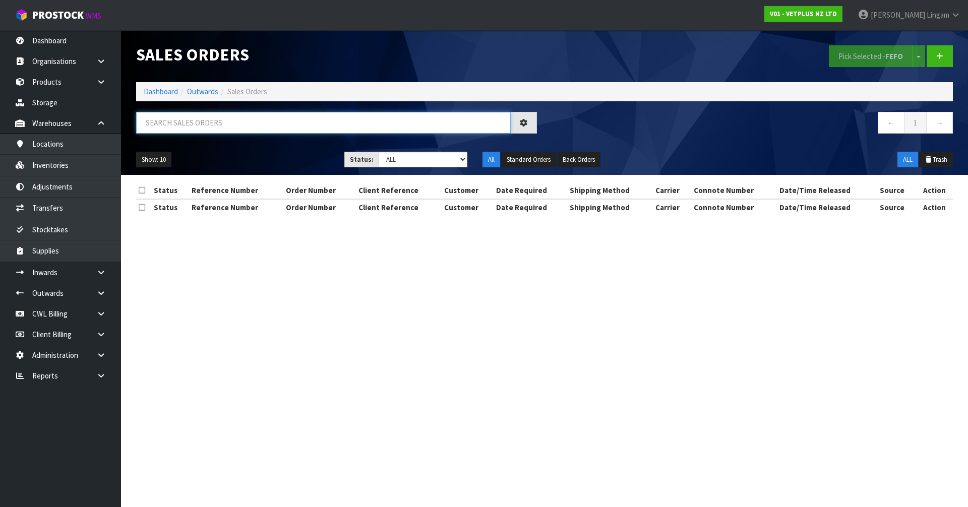
click at [358, 122] on input "text" at bounding box center [323, 123] width 375 height 22
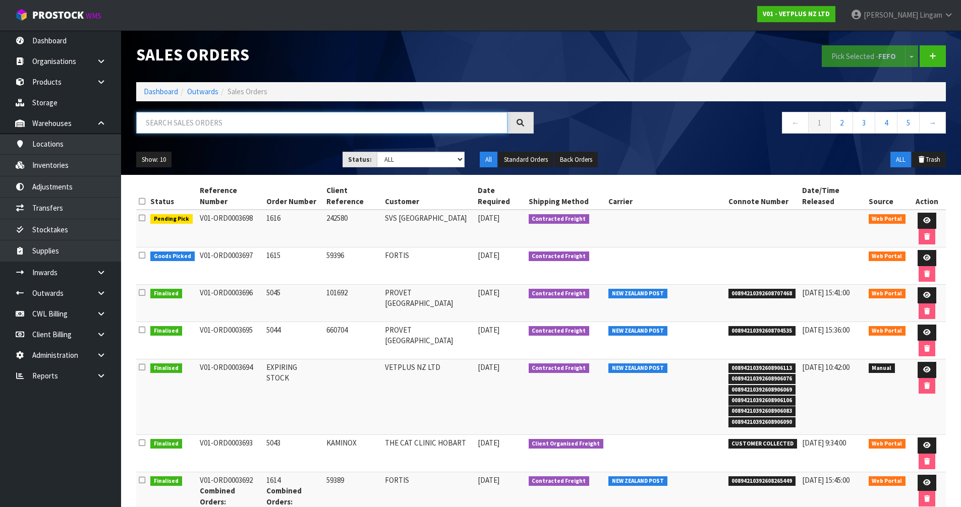
paste input "ORD0003694"
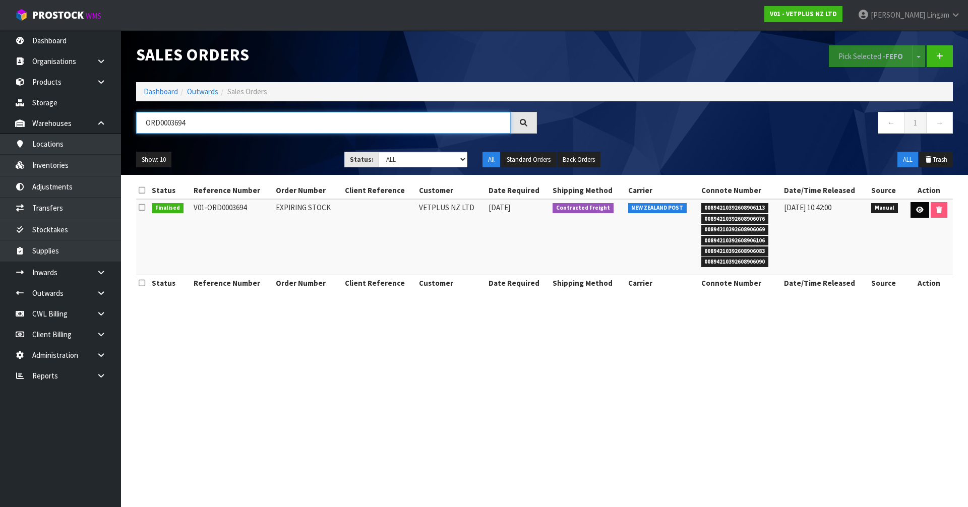
type input "ORD0003694"
click at [917, 210] on icon at bounding box center [921, 210] width 8 height 7
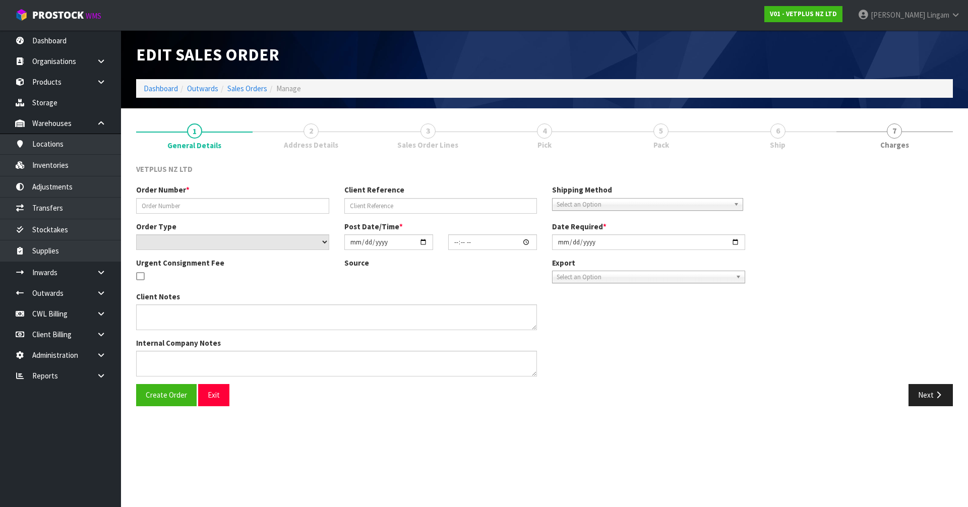
type input "EXPIRING STOCK"
select select "number:0"
type input "2025-10-08"
type input "10:39:00.000"
type input "2025-10-08"
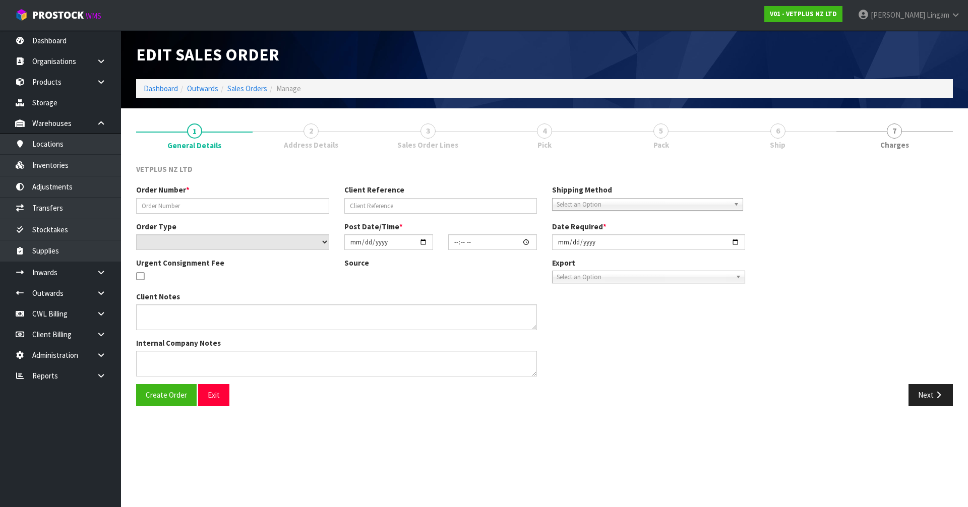
type textarea "PLEASE COULD YOU REMOVE THE FOLLOWING PRODUCTS FROM INVENTORY; 79977 PET REMEDY…"
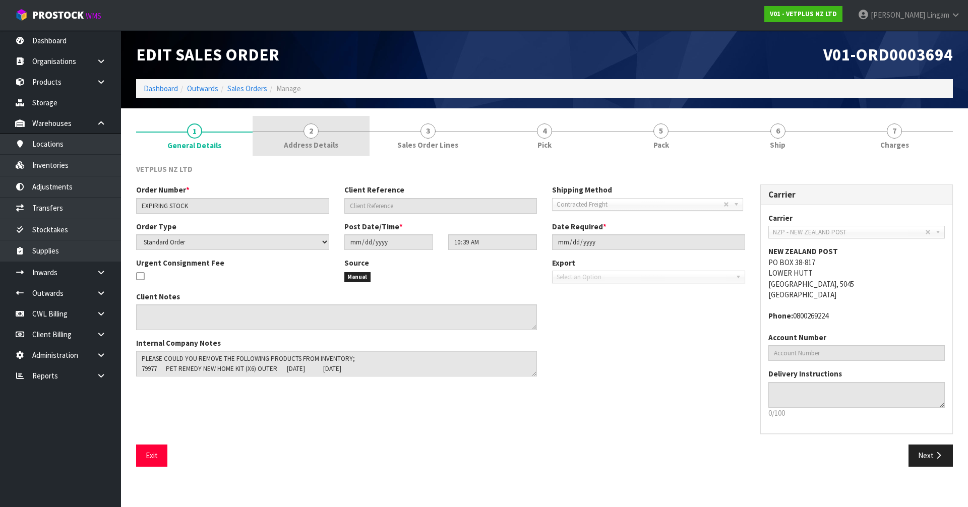
click at [348, 145] on link "2 Address Details" at bounding box center [311, 136] width 117 height 40
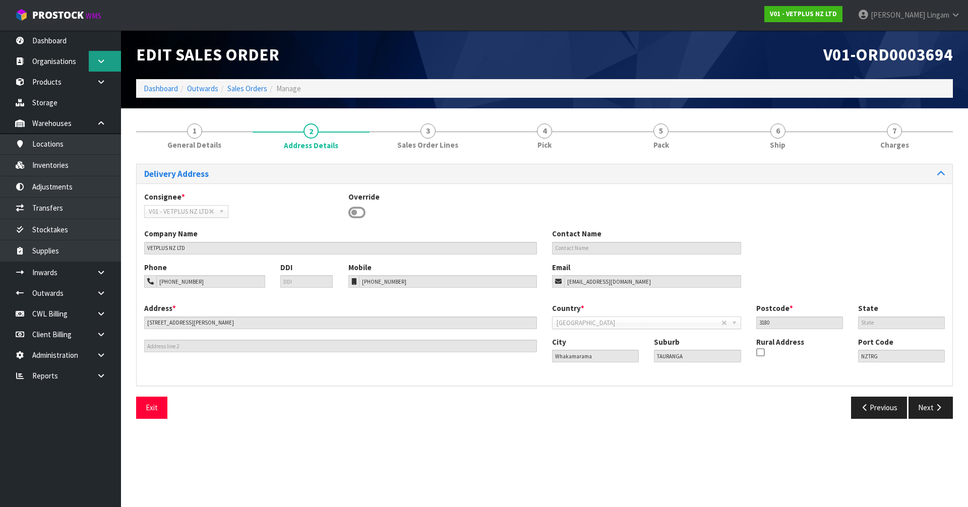
click at [101, 65] on link at bounding box center [105, 61] width 32 height 21
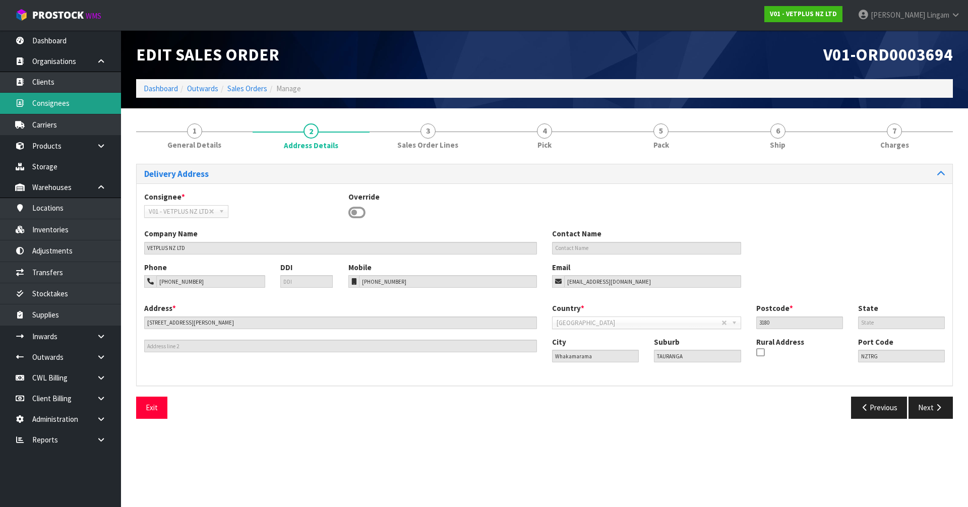
click at [68, 104] on link "Consignees" at bounding box center [60, 103] width 121 height 21
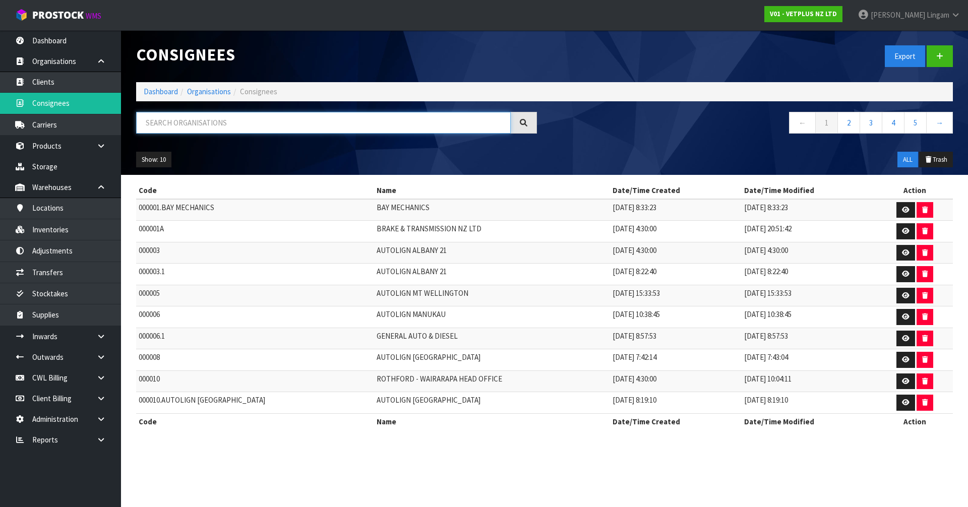
click at [220, 130] on input "text" at bounding box center [323, 123] width 375 height 22
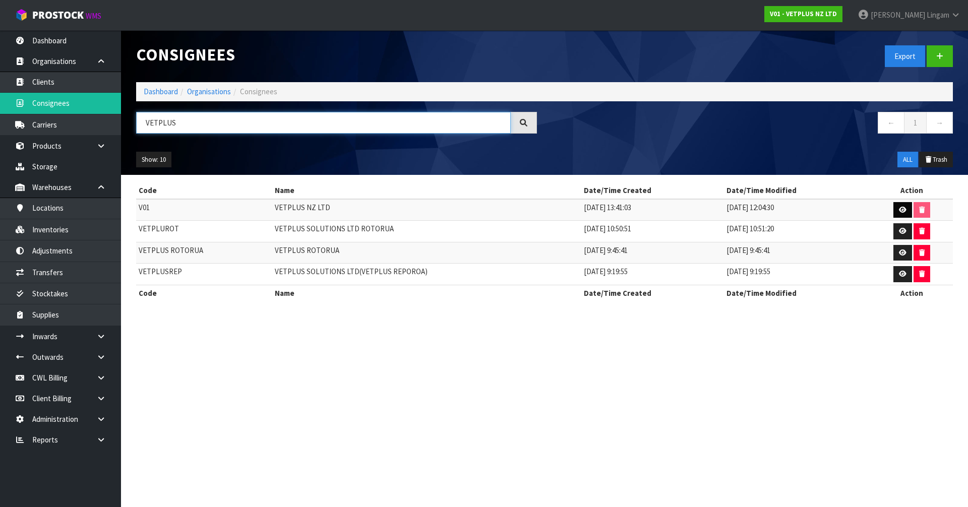
type input "VETPLUS"
click at [899, 210] on icon at bounding box center [903, 210] width 8 height 7
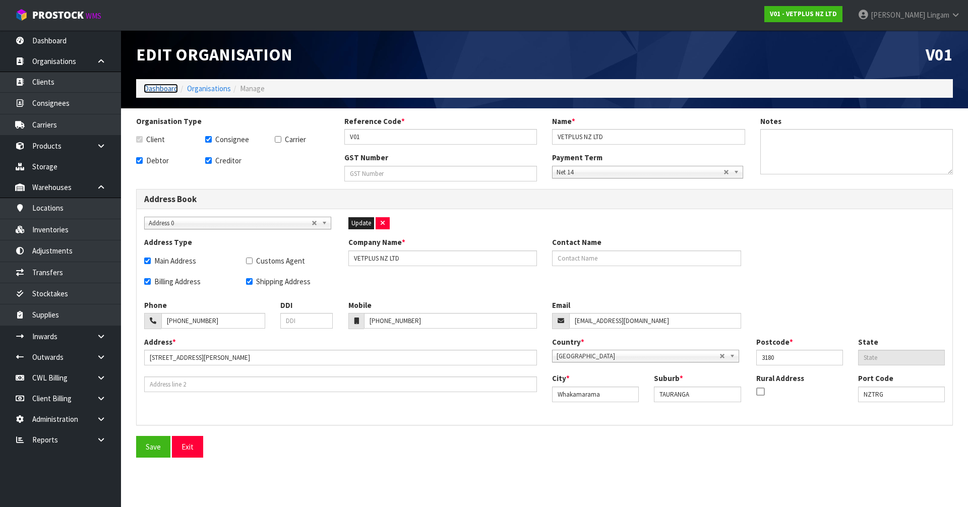
click at [158, 89] on link "Dashboard" at bounding box center [161, 89] width 34 height 10
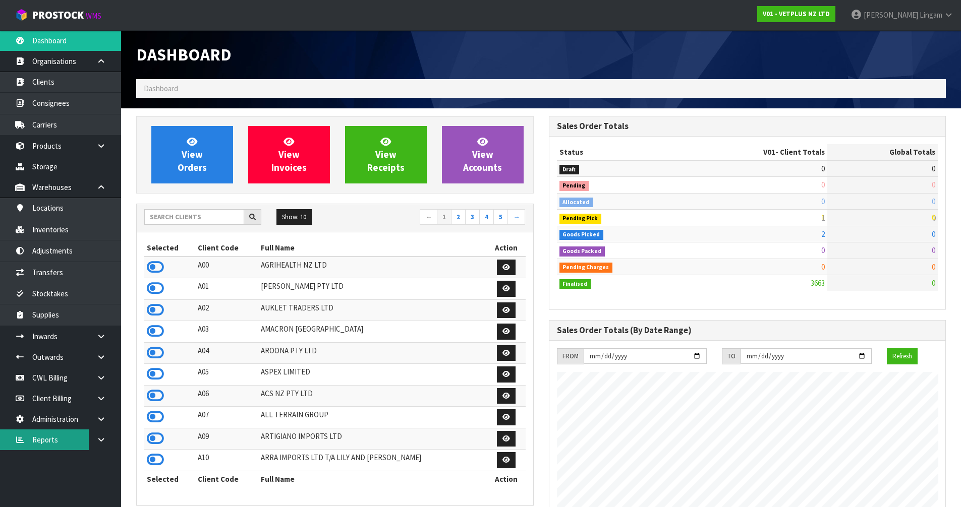
scroll to position [764, 412]
click at [192, 220] on input "text" at bounding box center [194, 217] width 100 height 16
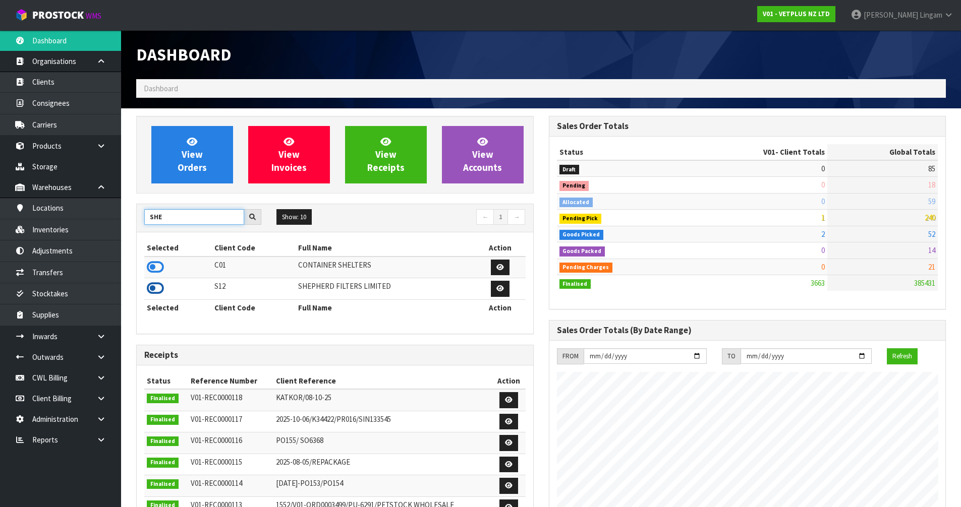
type input "SHE"
click at [156, 287] on icon at bounding box center [155, 288] width 17 height 15
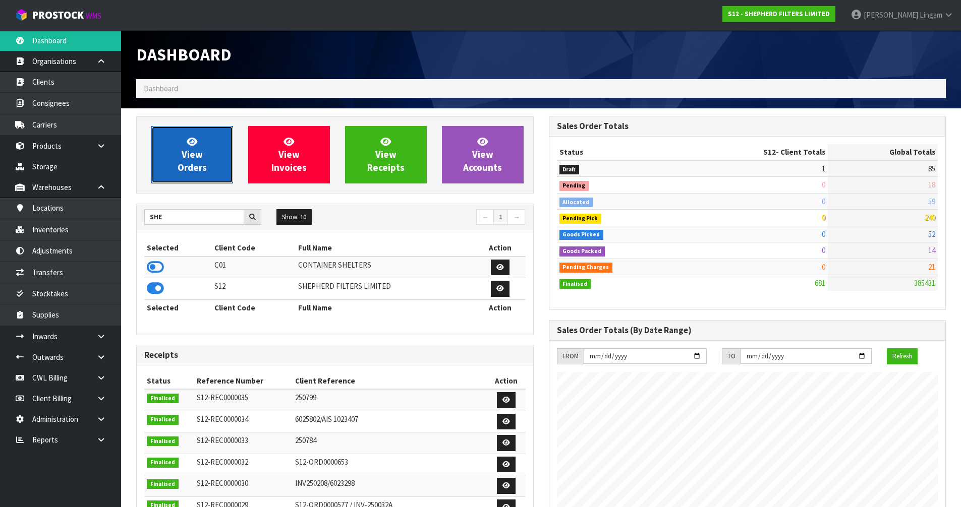
scroll to position [682, 412]
click at [200, 175] on link "View Orders" at bounding box center [192, 155] width 82 height 58
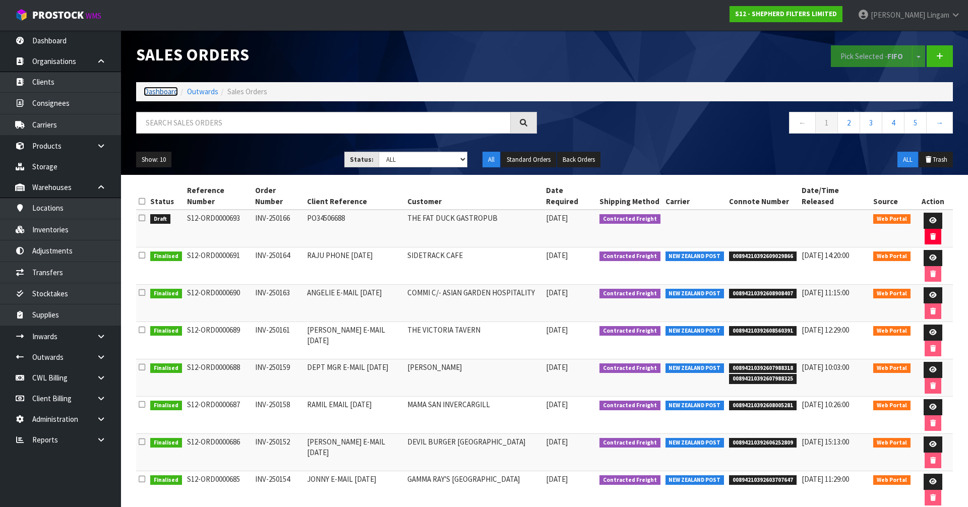
click at [164, 90] on link "Dashboard" at bounding box center [161, 92] width 34 height 10
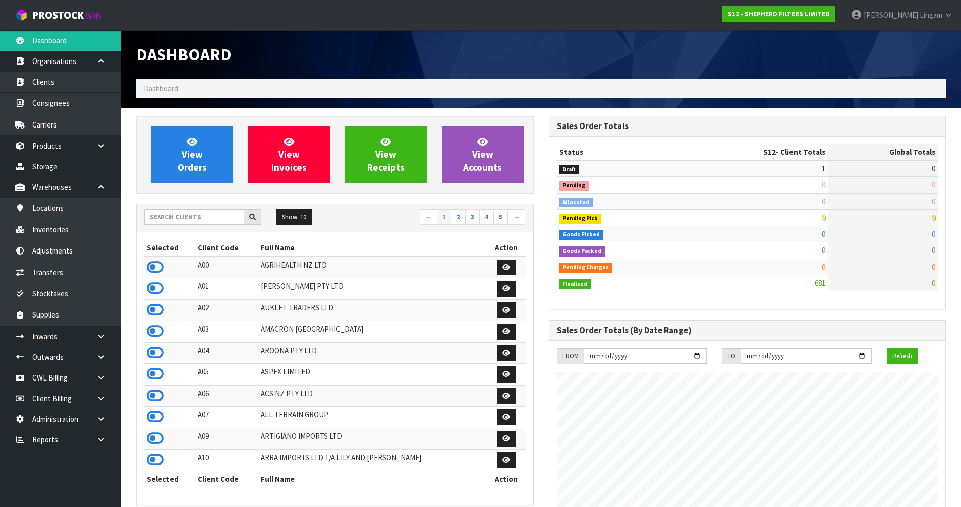
scroll to position [682, 412]
click at [185, 215] on input "text" at bounding box center [194, 217] width 100 height 16
click at [202, 216] on input "text" at bounding box center [194, 217] width 100 height 16
click at [204, 220] on input "text" at bounding box center [194, 217] width 100 height 16
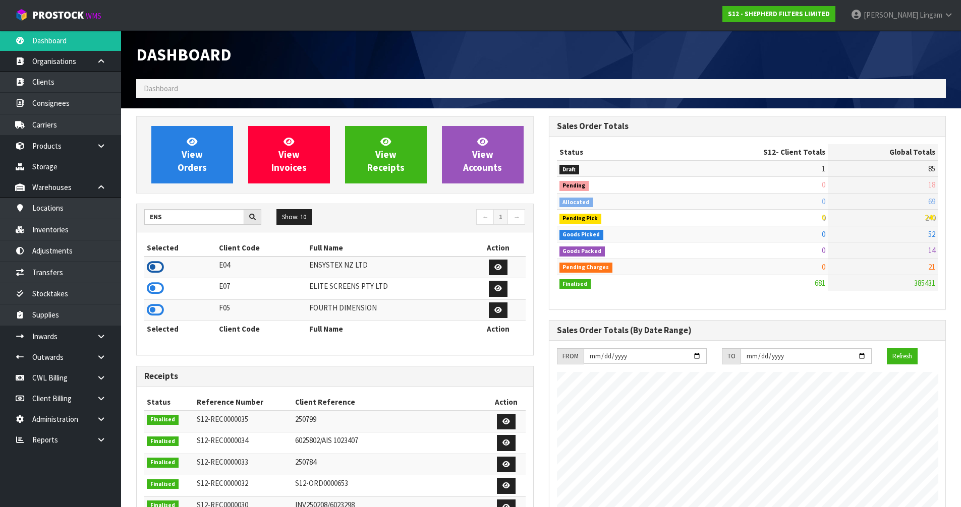
click at [156, 268] on icon at bounding box center [155, 267] width 17 height 15
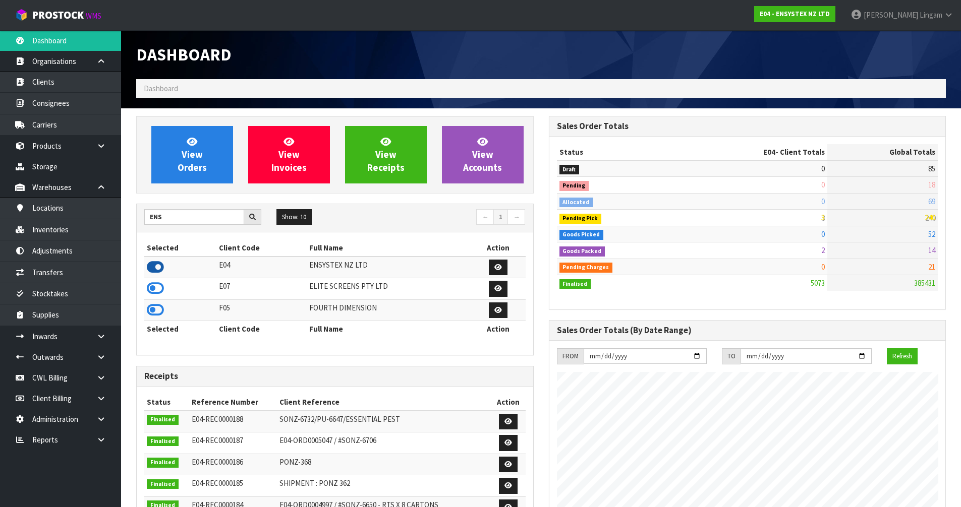
scroll to position [764, 412]
click at [174, 221] on input "ENS" at bounding box center [194, 217] width 100 height 16
click at [167, 217] on input "ENS" at bounding box center [194, 217] width 100 height 16
type input "E"
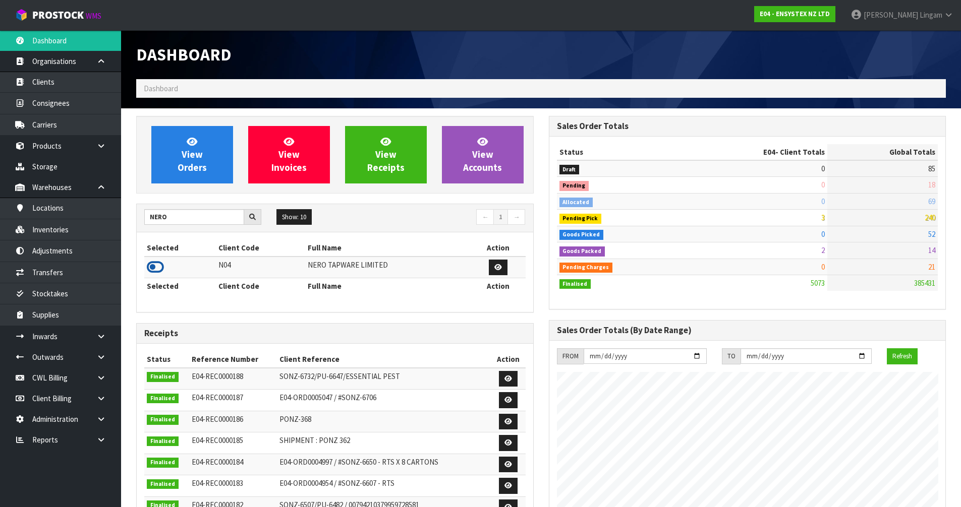
drag, startPoint x: 160, startPoint y: 272, endPoint x: 153, endPoint y: 265, distance: 10.3
click at [160, 272] on icon at bounding box center [155, 267] width 17 height 15
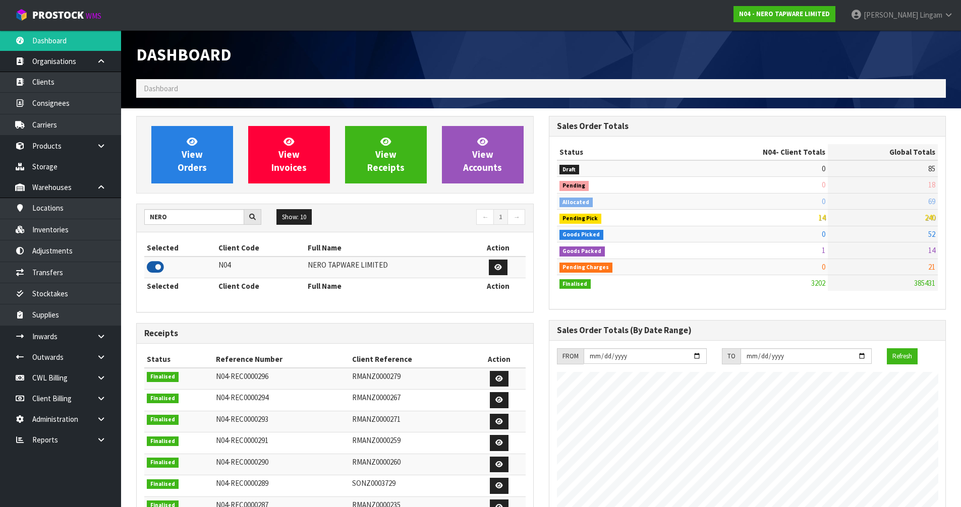
scroll to position [786, 412]
drag, startPoint x: 177, startPoint y: 218, endPoint x: 147, endPoint y: 222, distance: 30.5
click at [147, 222] on input "NERO" at bounding box center [194, 217] width 100 height 16
type input "KIT"
click at [157, 266] on icon at bounding box center [155, 267] width 17 height 15
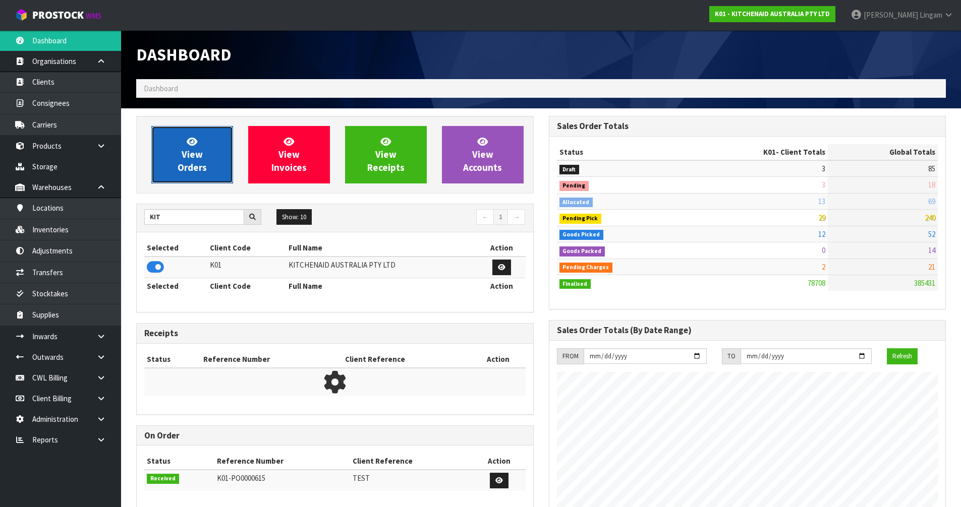
scroll to position [764, 412]
click at [203, 166] on span "View Orders" at bounding box center [192, 155] width 29 height 38
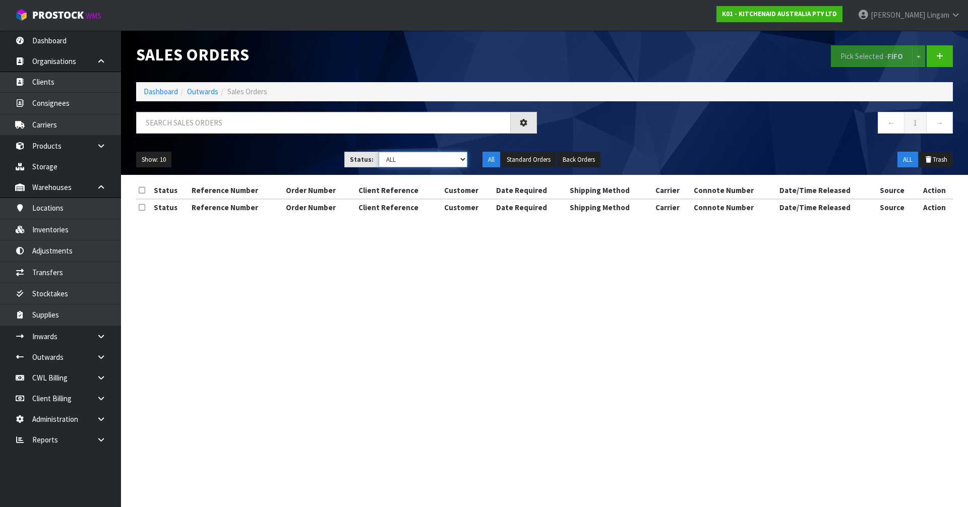
click at [448, 162] on select "Draft Pending Allocated Pending Pick Goods Picked Goods Packed Pending Charges …" at bounding box center [423, 160] width 89 height 16
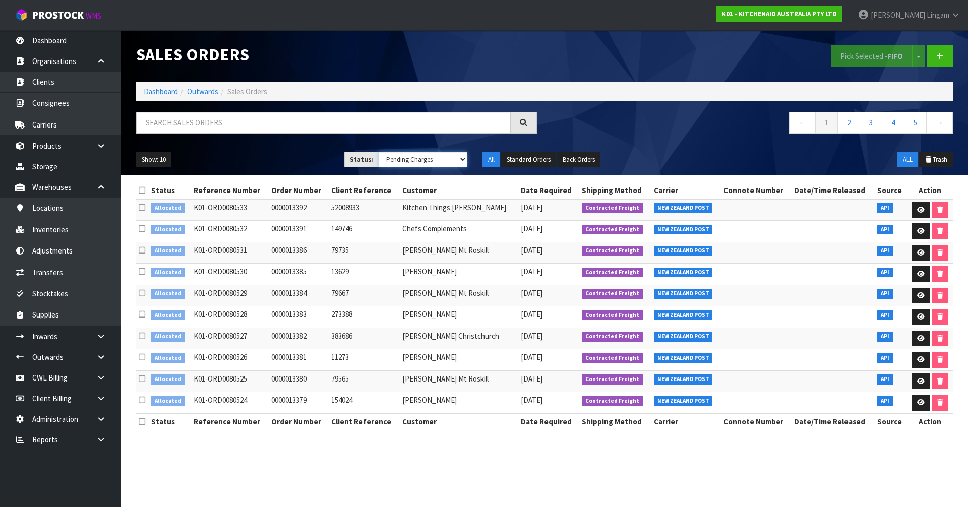
click at [379, 152] on select "Draft Pending Allocated Pending Pick Goods Picked Goods Packed Pending Charges …" at bounding box center [423, 160] width 89 height 16
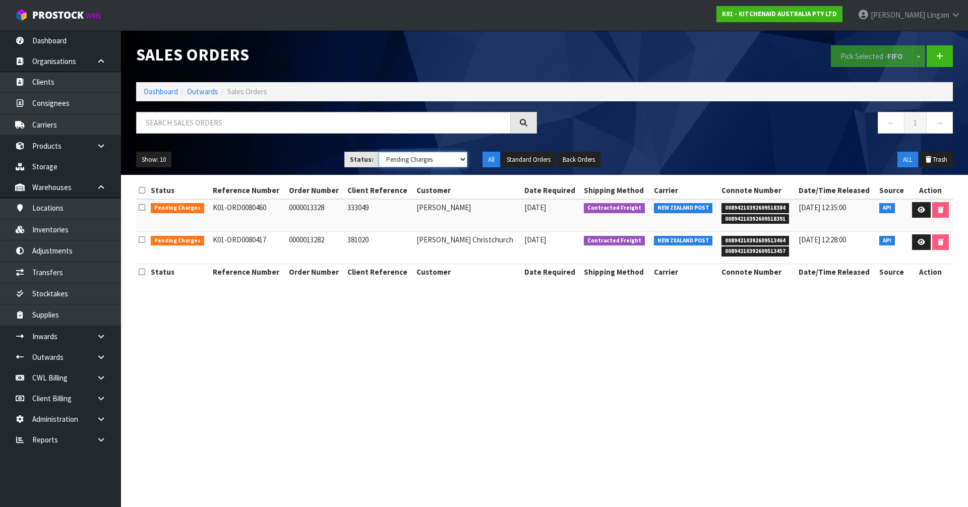
click at [461, 160] on select "Draft Pending Allocated Pending Pick Goods Picked Goods Packed Pending Charges …" at bounding box center [423, 160] width 89 height 16
select select "string:2"
click at [379, 152] on select "Draft Pending Allocated Pending Pick Goods Picked Goods Packed Pending Charges …" at bounding box center [423, 160] width 89 height 16
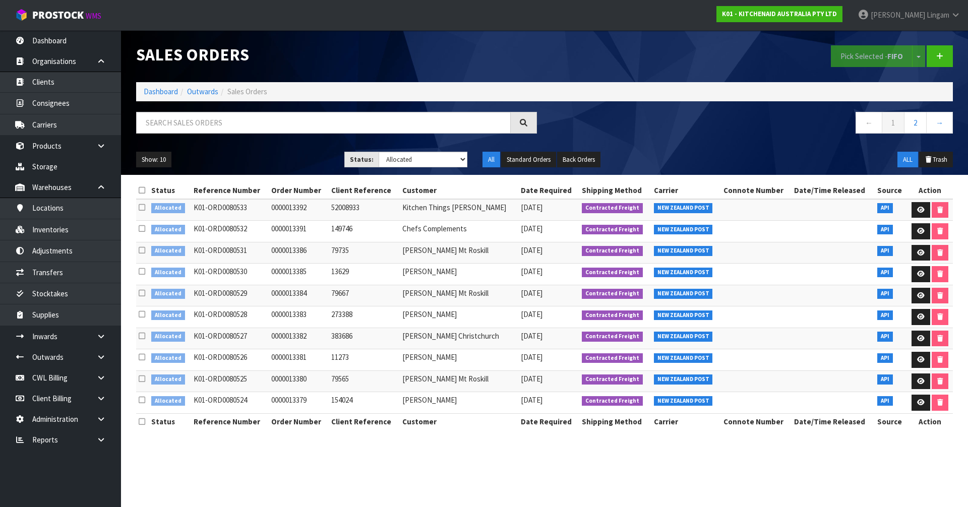
click at [143, 190] on icon at bounding box center [142, 191] width 7 height 8
click at [878, 56] on button "Pick Selected - FIFO" at bounding box center [872, 56] width 82 height 22
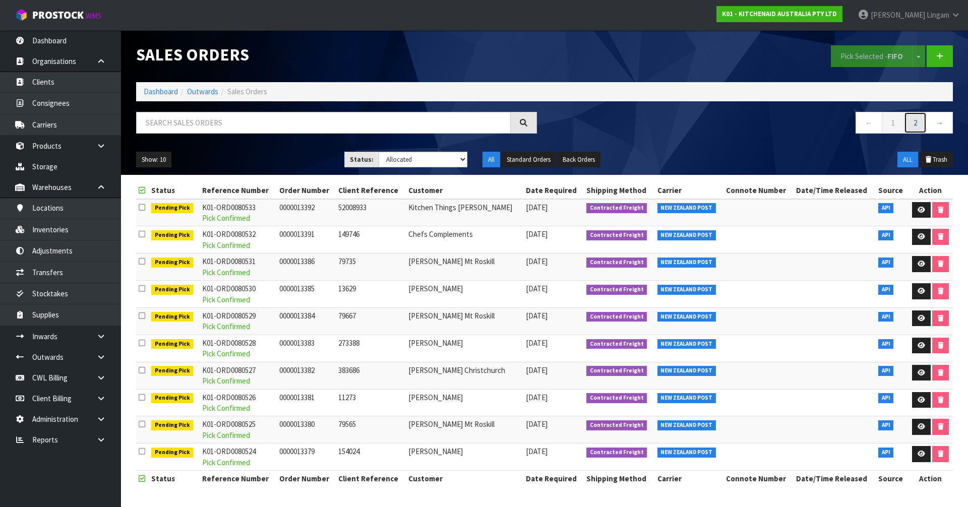
click at [919, 125] on link "2" at bounding box center [915, 123] width 23 height 22
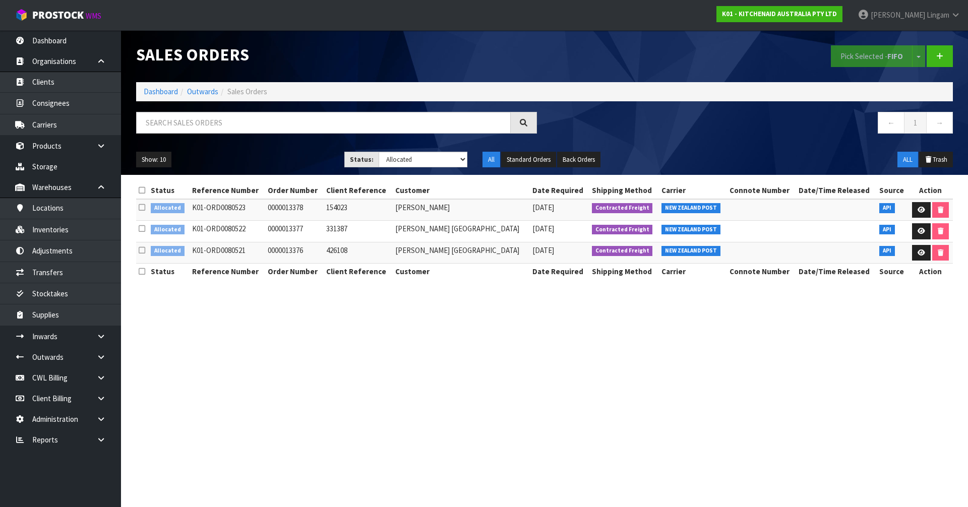
click at [141, 191] on icon at bounding box center [142, 191] width 7 height 8
click at [858, 64] on button "Pick Selected - FIFO" at bounding box center [872, 56] width 82 height 22
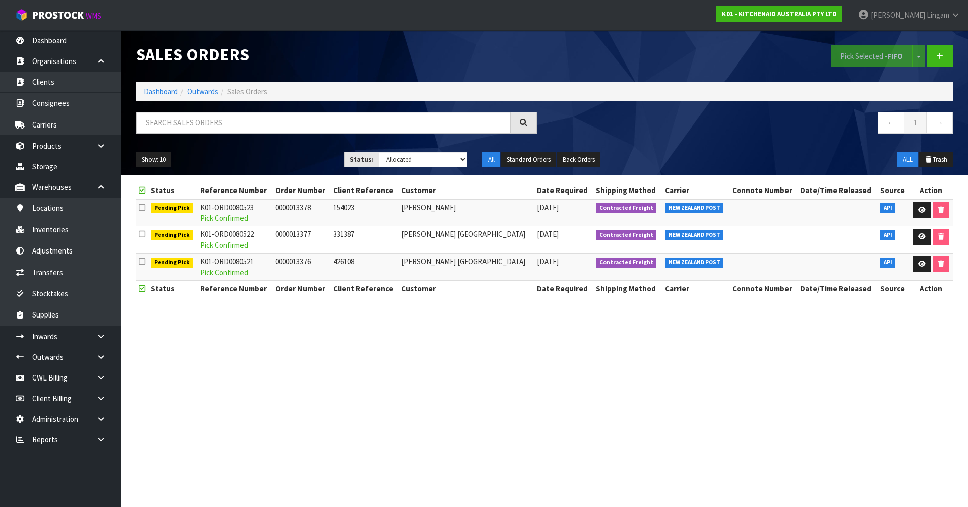
click at [318, 343] on section "Sales Orders Pick Selected - FIFO Split button! FIFO - First In First Out FEFO …" at bounding box center [484, 253] width 968 height 507
click at [152, 92] on link "Dashboard" at bounding box center [161, 92] width 34 height 10
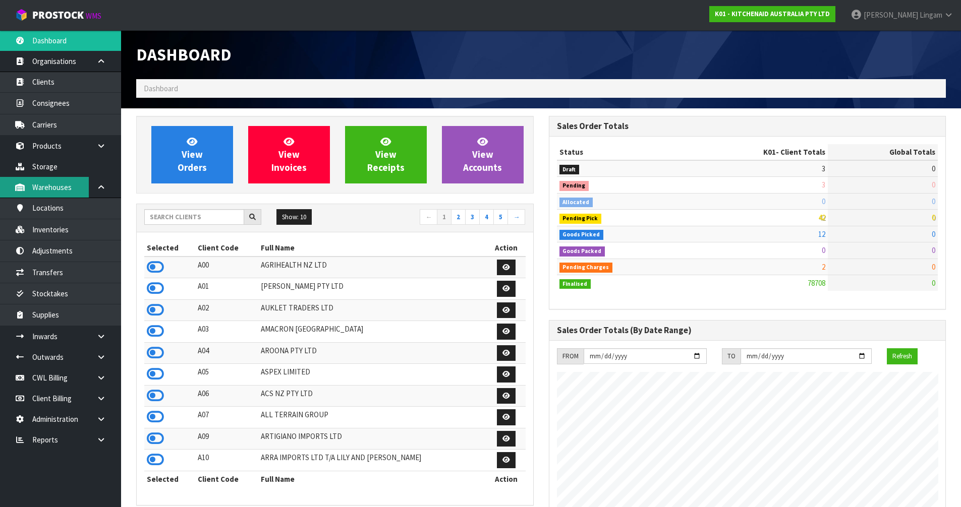
scroll to position [764, 412]
click at [212, 217] on input "text" at bounding box center [194, 217] width 100 height 16
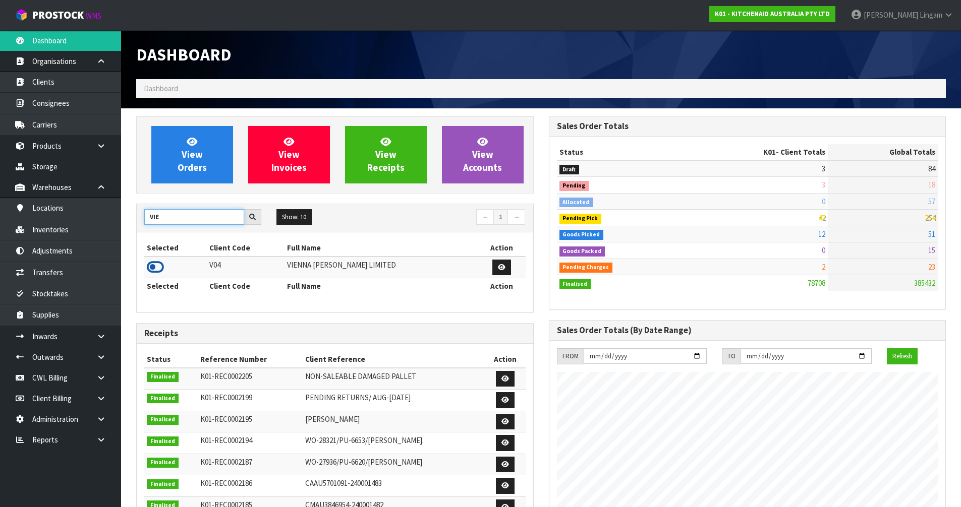
type input "VIE"
click at [158, 267] on icon at bounding box center [155, 267] width 17 height 15
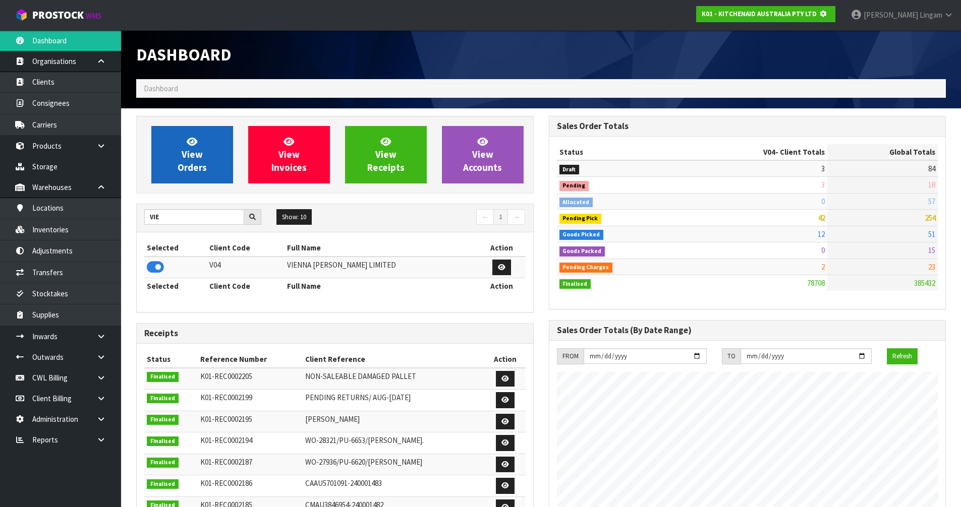
scroll to position [503797, 504014]
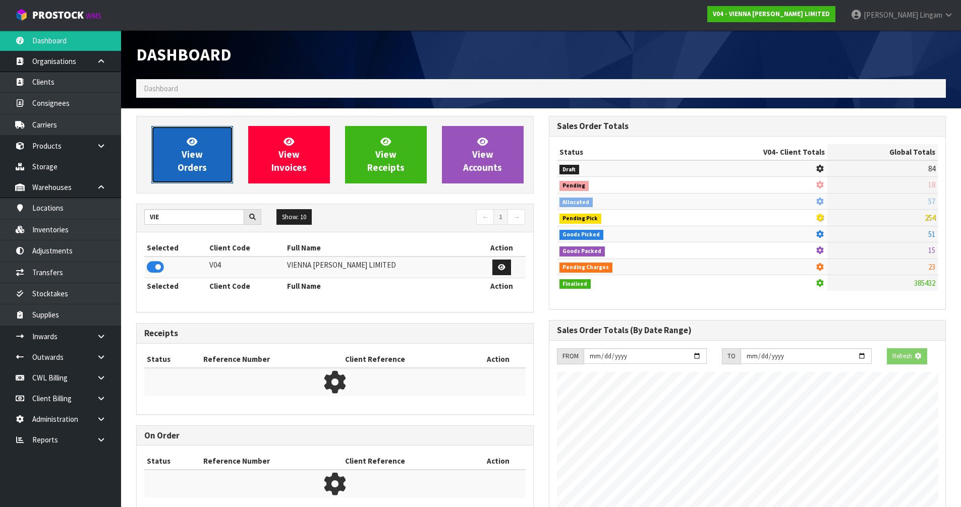
click at [198, 161] on link "View Orders" at bounding box center [192, 155] width 82 height 58
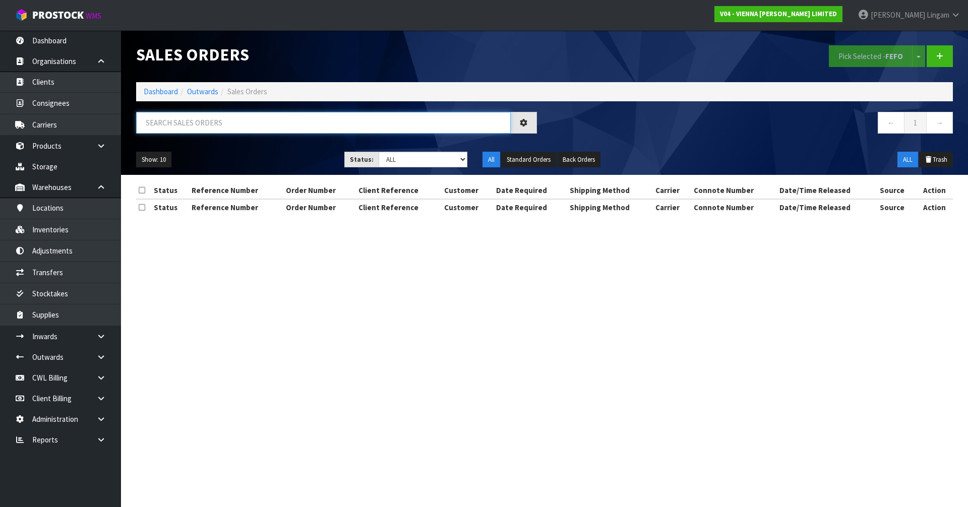
click at [224, 127] on input "text" at bounding box center [323, 123] width 375 height 22
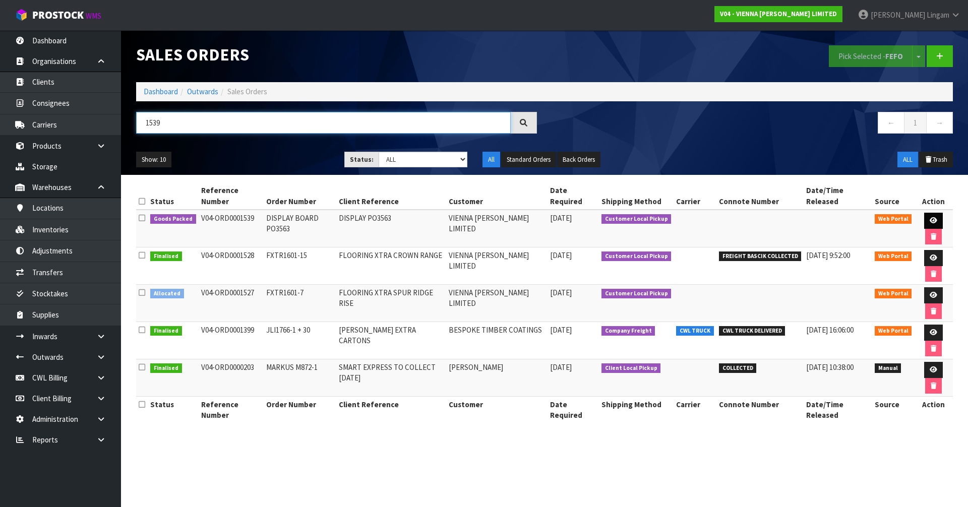
type input "1539"
click at [929, 217] on link at bounding box center [934, 221] width 19 height 16
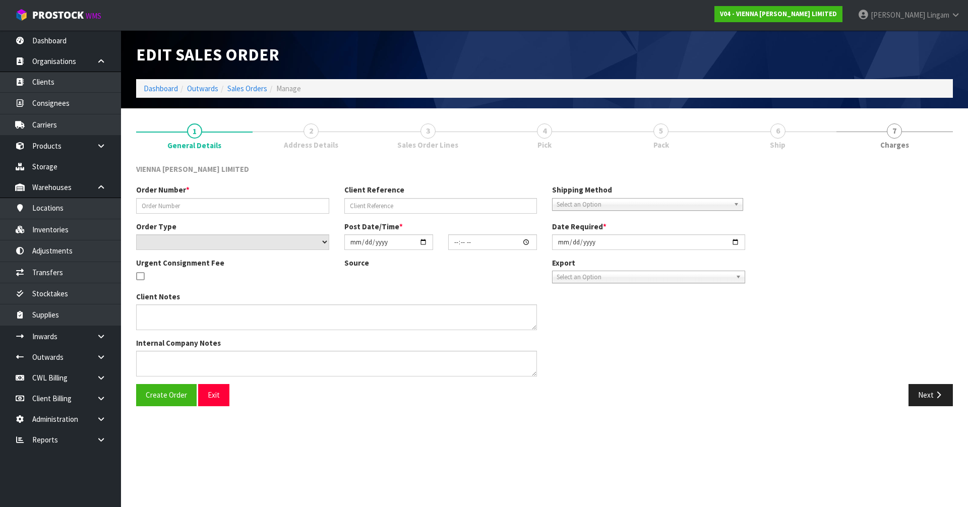
type input "DISPLAY BOARD PO3563"
type input "DISPLAY PO3563"
select select "number:0"
type input "2025-10-10"
type input "12:46:00.000"
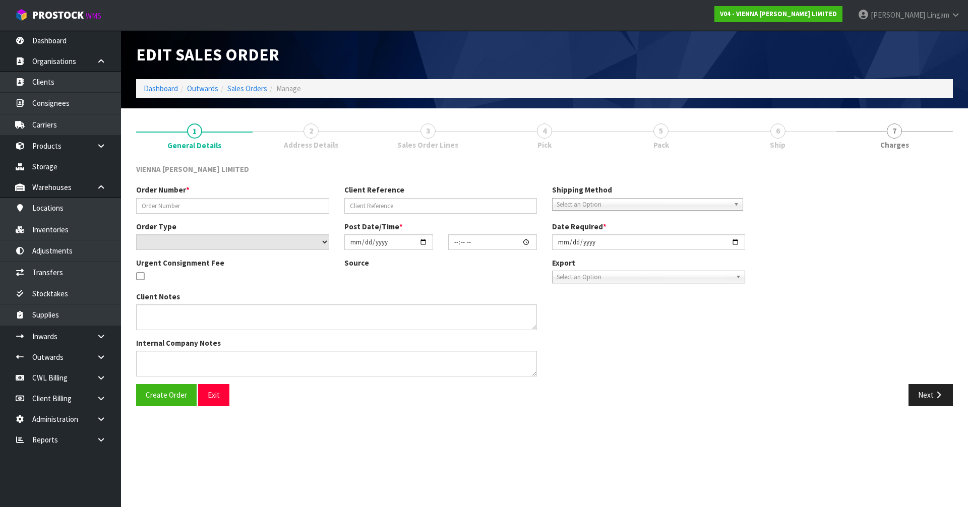
type input "2025-10-13"
type textarea "DISPLAY PO 3563"
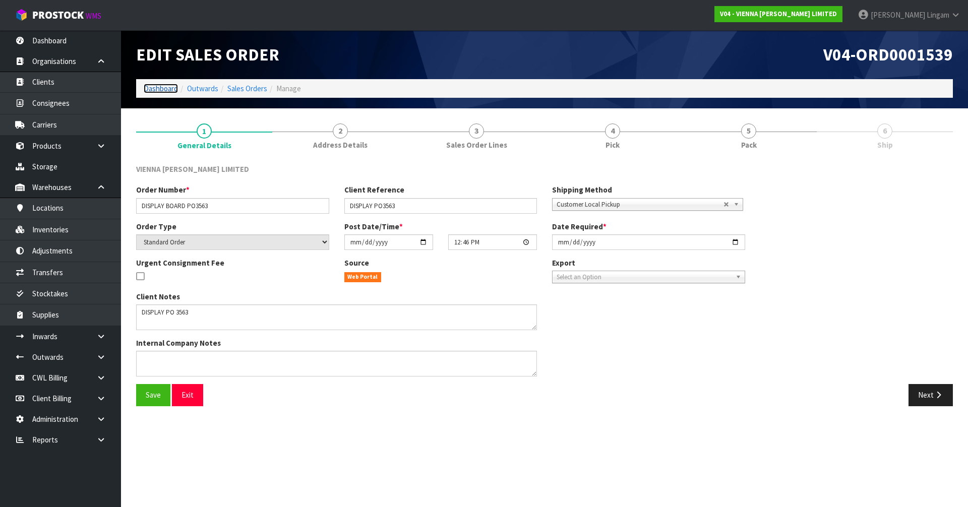
click at [157, 89] on link "Dashboard" at bounding box center [161, 89] width 34 height 10
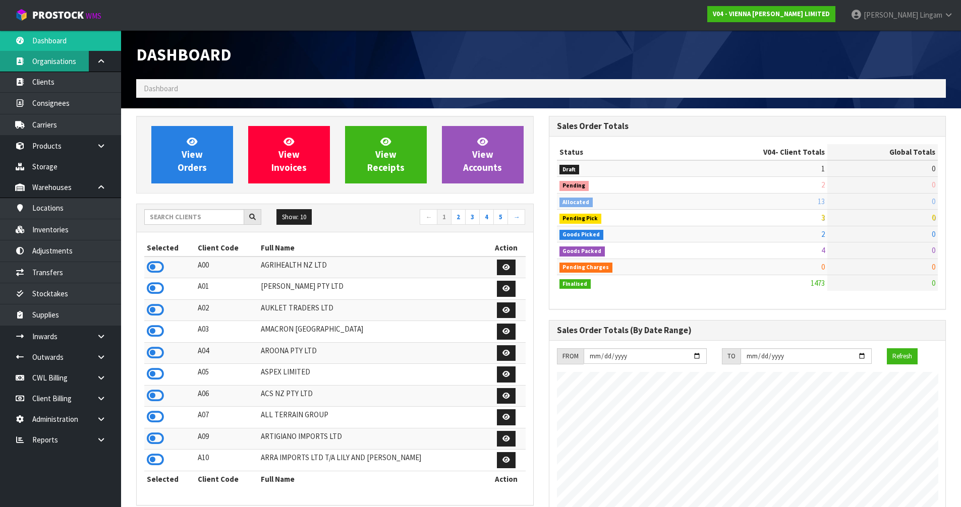
scroll to position [807, 412]
click at [215, 220] on input "text" at bounding box center [194, 217] width 100 height 16
click at [211, 219] on input "text" at bounding box center [194, 217] width 100 height 16
click at [153, 267] on icon at bounding box center [155, 267] width 17 height 15
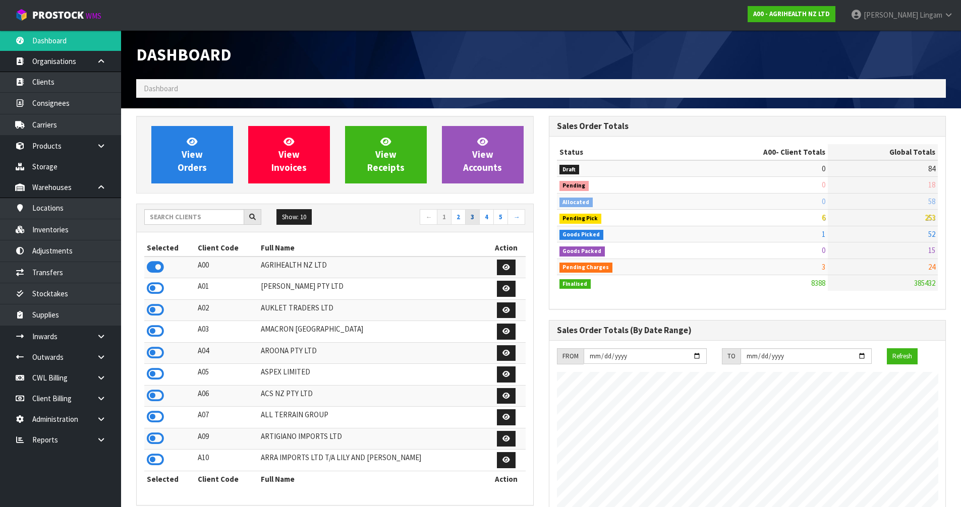
scroll to position [764, 412]
click at [208, 174] on link "View Orders" at bounding box center [192, 155] width 82 height 58
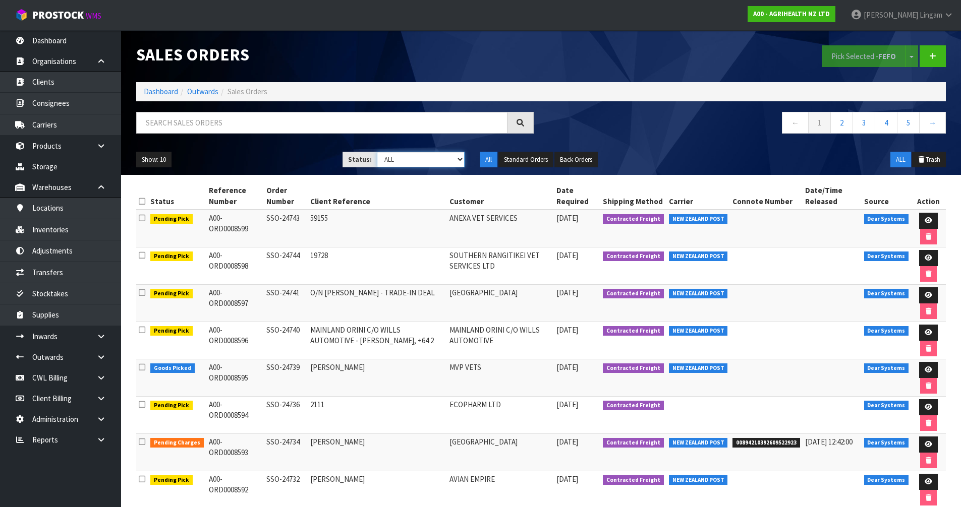
click at [450, 163] on select "Draft Pending Allocated Pending Pick Goods Picked Goods Packed Pending Charges …" at bounding box center [421, 160] width 88 height 16
select select "string:6"
click at [377, 152] on select "Draft Pending Allocated Pending Pick Goods Picked Goods Packed Pending Charges …" at bounding box center [421, 160] width 88 height 16
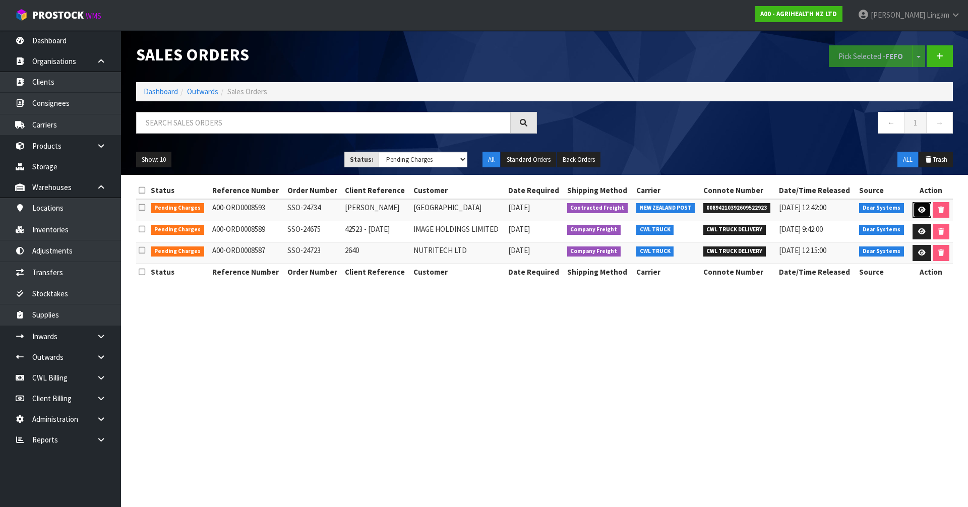
click at [921, 210] on icon at bounding box center [923, 210] width 8 height 7
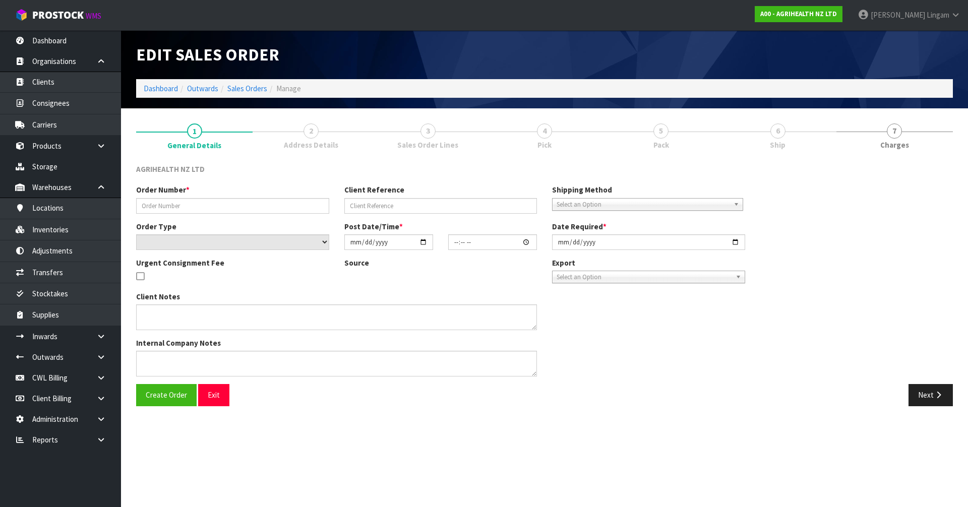
type input "SSO-24734"
type input "OLIVIA"
select select "number:0"
type input "2025-10-13"
type input "09:23:26.000"
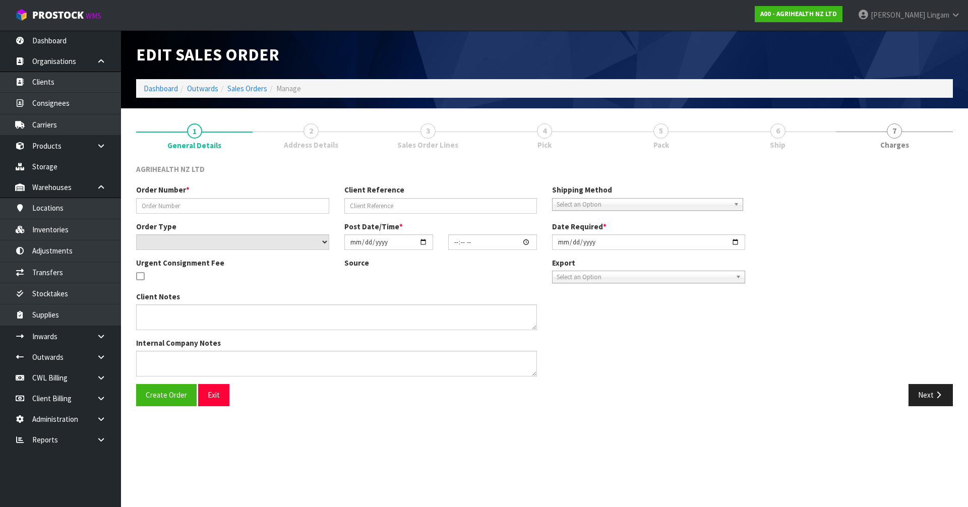
type input "2025-10-13"
type textarea "SHIP BY: Overnight Courier"
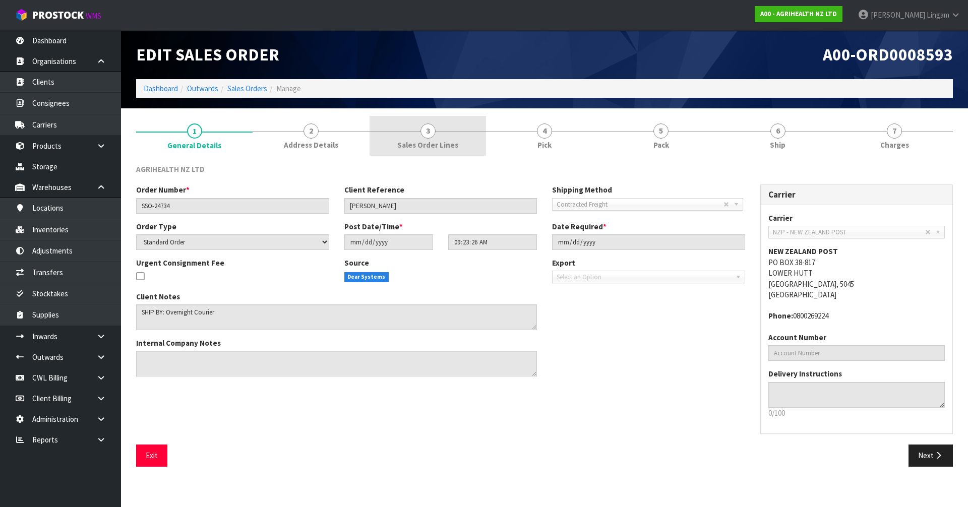
click at [442, 146] on span "Sales Order Lines" at bounding box center [427, 145] width 61 height 11
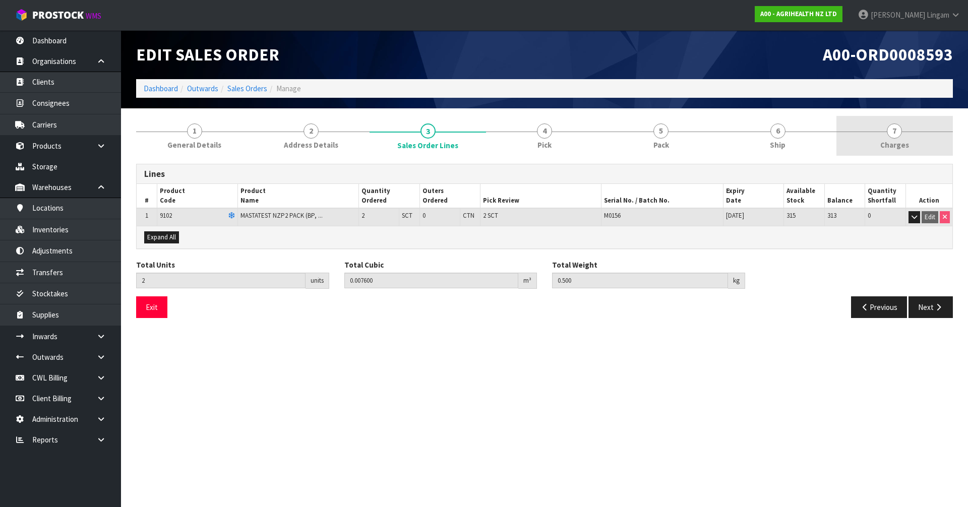
click at [914, 136] on link "7 [GEOGRAPHIC_DATA]" at bounding box center [895, 136] width 117 height 40
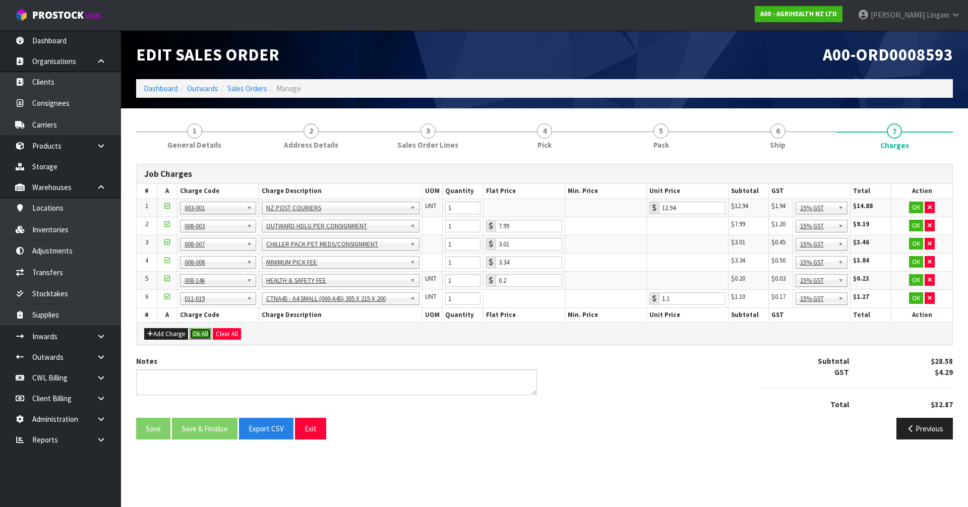
click at [201, 336] on button "Ok All" at bounding box center [201, 334] width 22 height 12
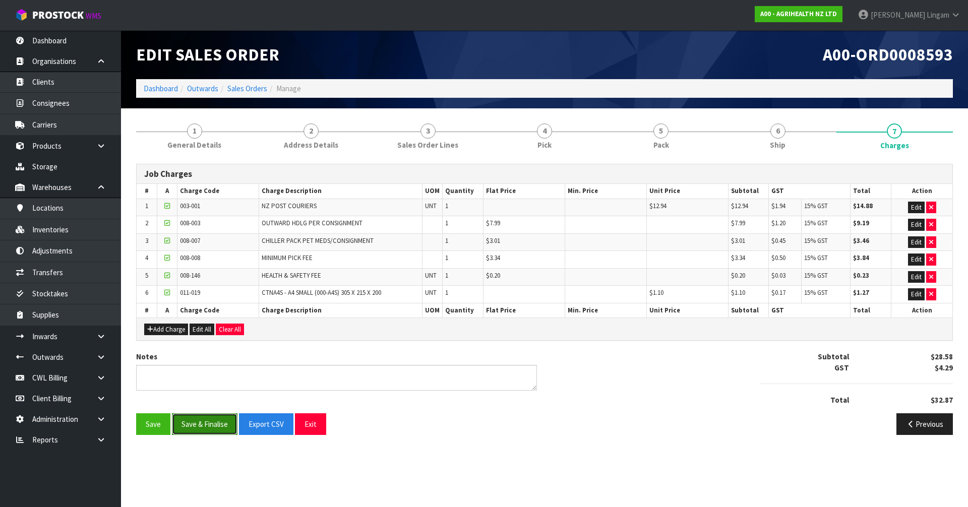
click at [206, 427] on button "Save & Finalise" at bounding box center [205, 425] width 66 height 22
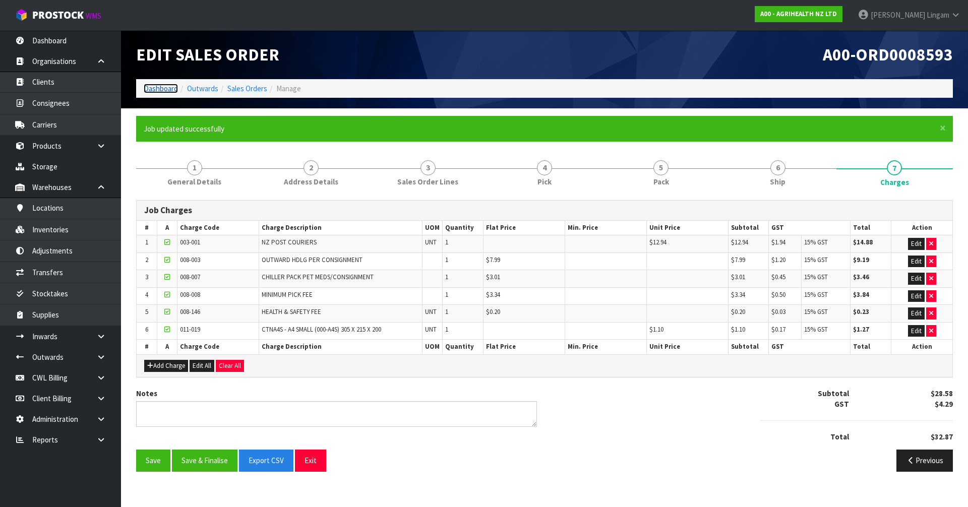
click at [159, 89] on link "Dashboard" at bounding box center [161, 89] width 34 height 10
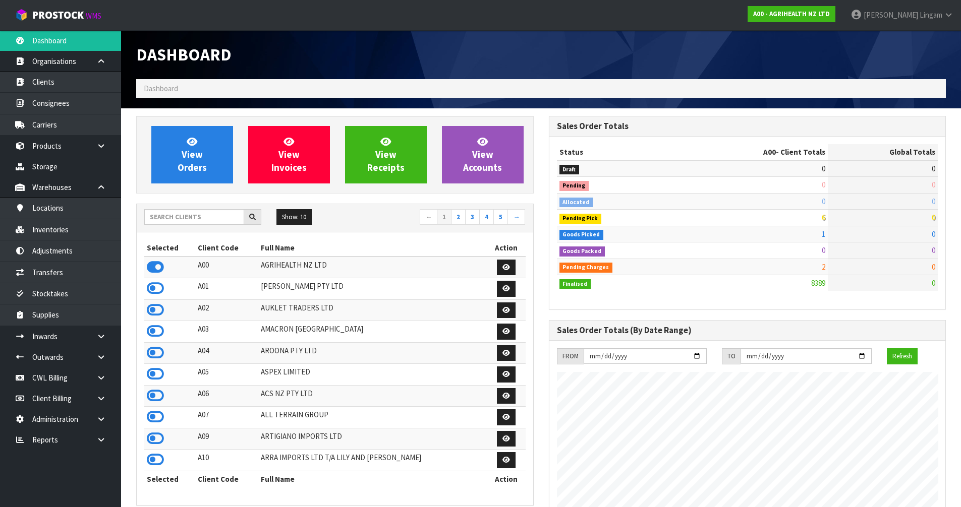
scroll to position [764, 412]
click at [202, 162] on span "View Orders" at bounding box center [192, 155] width 29 height 38
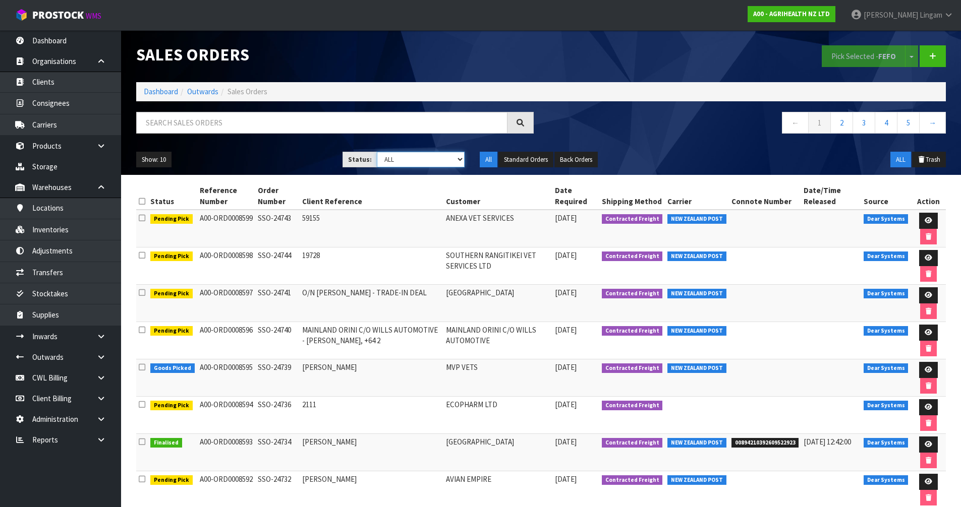
click at [429, 160] on select "Draft Pending Allocated Pending Pick Goods Picked Goods Packed Pending Charges …" at bounding box center [421, 160] width 88 height 16
select select "string:6"
click at [377, 152] on select "Draft Pending Allocated Pending Pick Goods Picked Goods Packed Pending Charges …" at bounding box center [421, 160] width 88 height 16
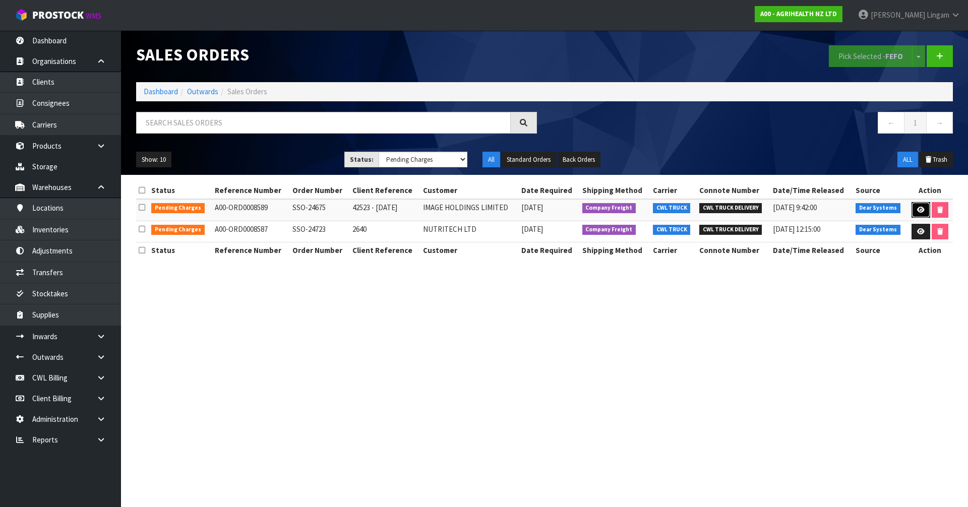
click at [918, 210] on icon at bounding box center [922, 210] width 8 height 7
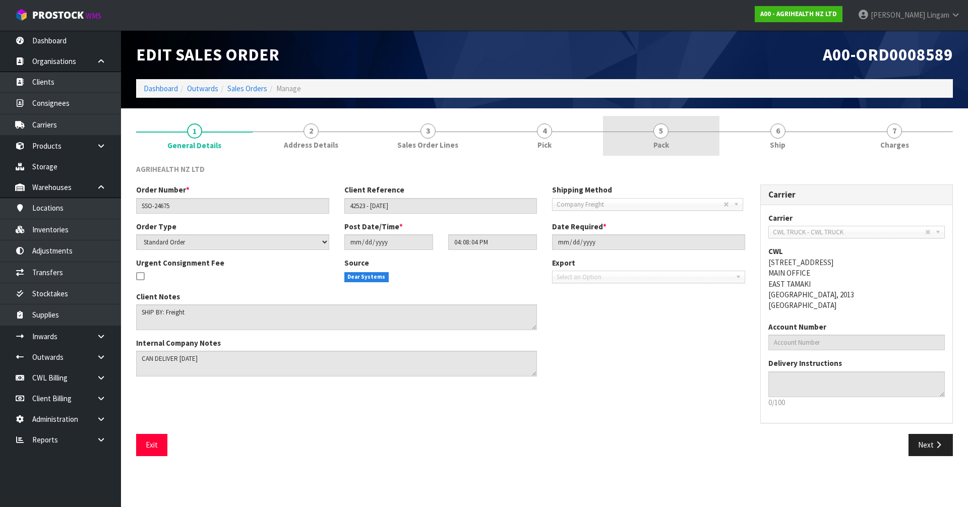
click at [675, 142] on link "5 Pack" at bounding box center [661, 136] width 117 height 40
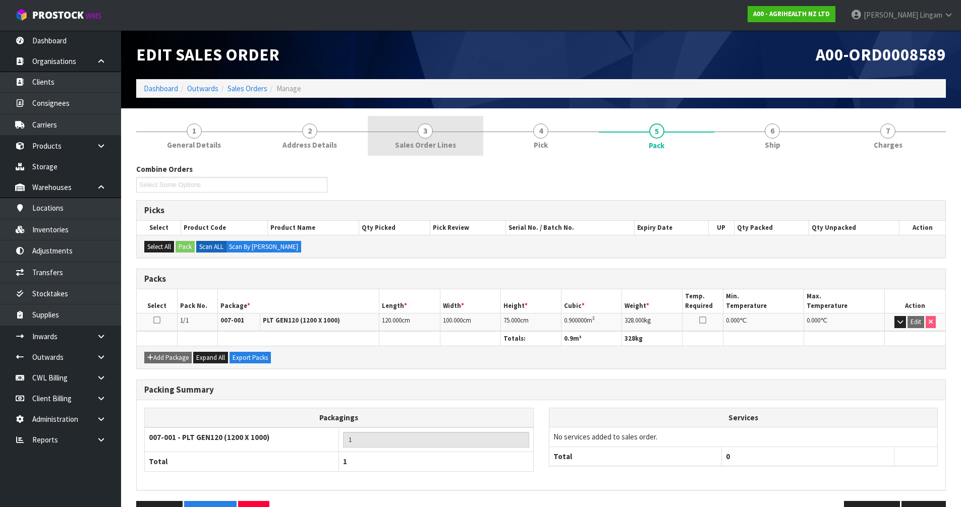
click at [451, 142] on span "Sales Order Lines" at bounding box center [425, 145] width 61 height 11
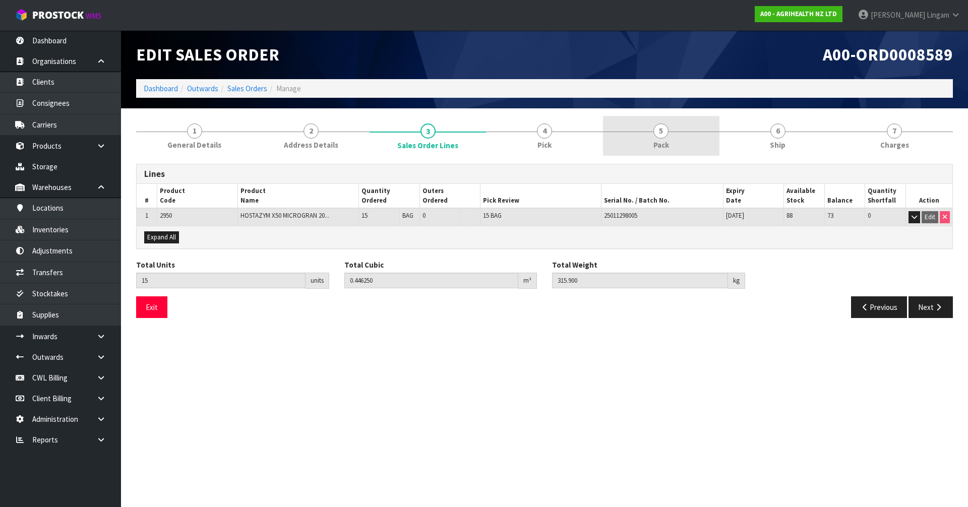
click at [663, 146] on span "Pack" at bounding box center [662, 145] width 16 height 11
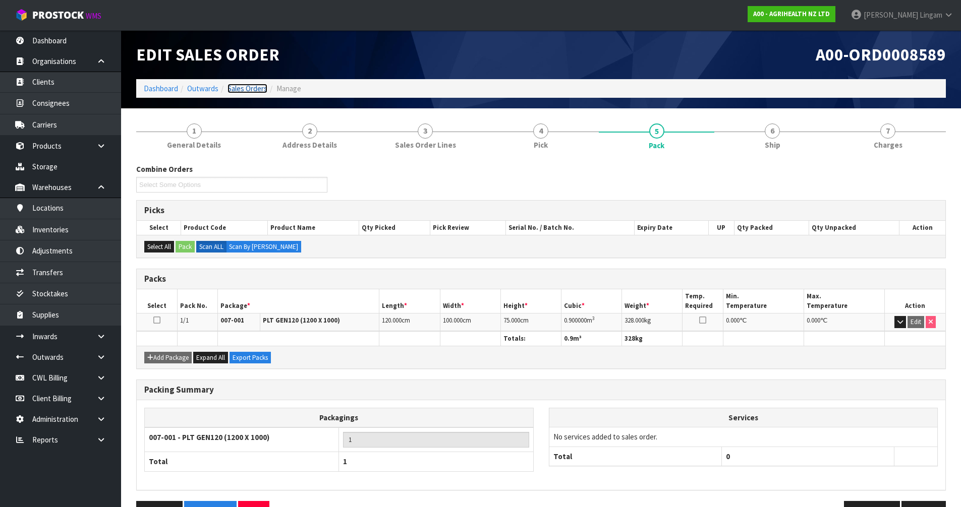
click at [251, 88] on link "Sales Orders" at bounding box center [247, 89] width 40 height 10
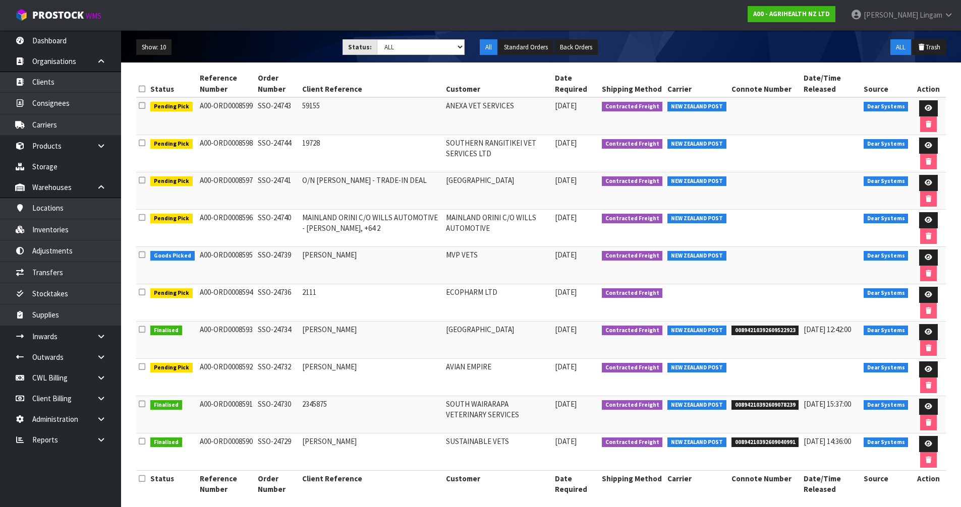
scroll to position [121, 0]
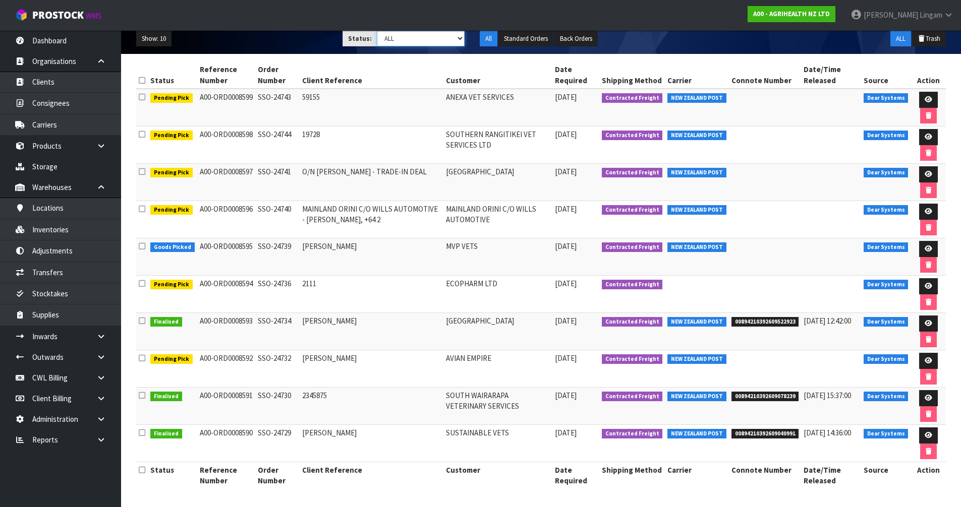
click at [445, 42] on select "Draft Pending Allocated Pending Pick Goods Picked Goods Packed Pending Charges …" at bounding box center [421, 39] width 88 height 16
click at [377, 31] on select "Draft Pending Allocated Pending Pick Goods Picked Goods Packed Pending Charges …" at bounding box center [421, 39] width 88 height 16
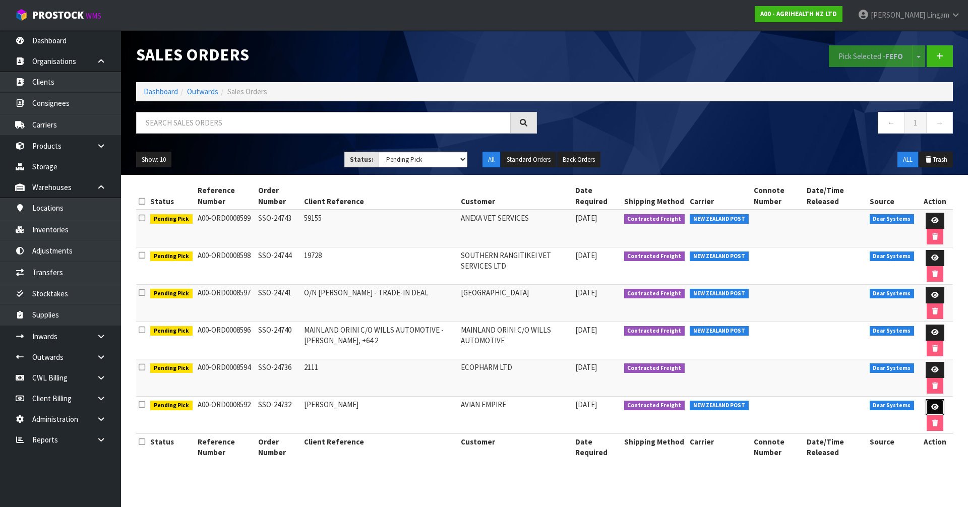
click at [938, 410] on link at bounding box center [935, 408] width 19 height 16
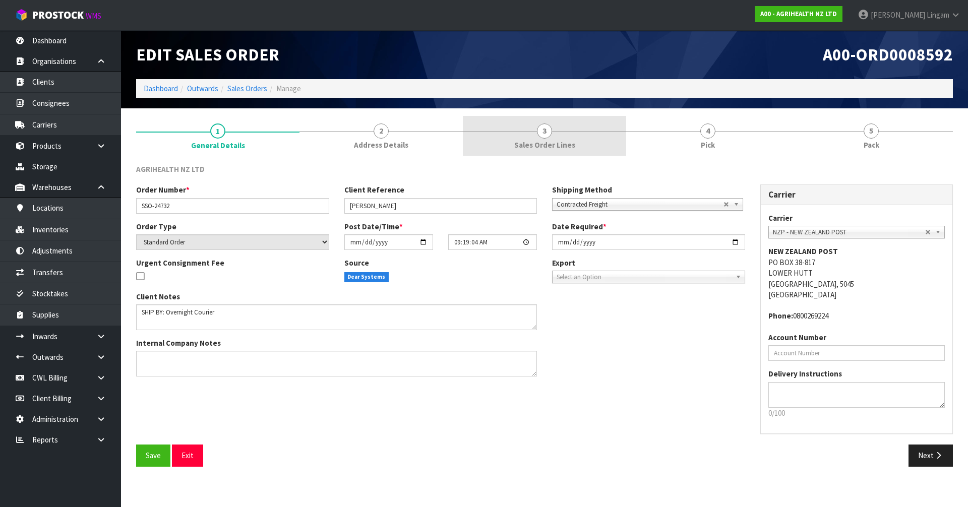
click at [546, 138] on span "3" at bounding box center [544, 131] width 15 height 15
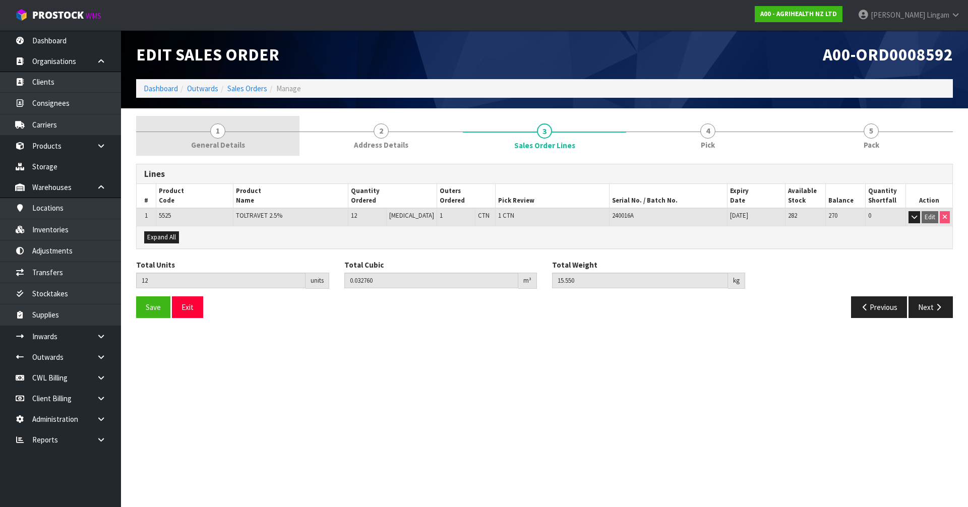
click at [231, 142] on span "General Details" at bounding box center [218, 145] width 54 height 11
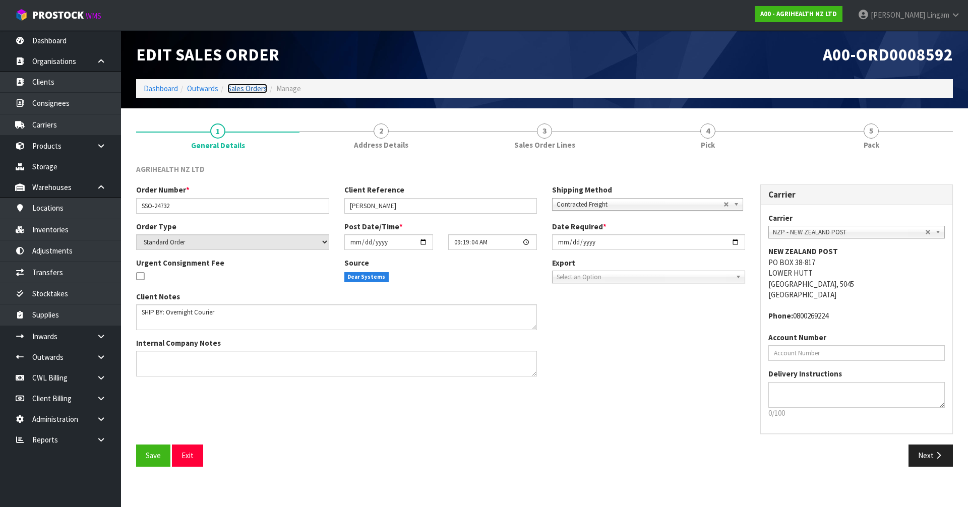
click at [241, 88] on link "Sales Orders" at bounding box center [247, 89] width 40 height 10
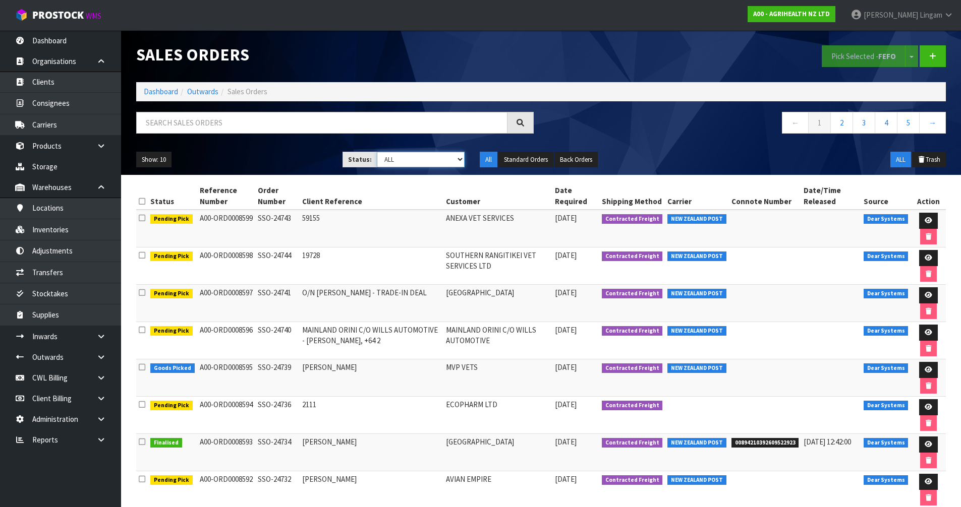
click at [453, 157] on select "Draft Pending Allocated Pending Pick Goods Picked Goods Packed Pending Charges …" at bounding box center [421, 160] width 88 height 16
click at [377, 152] on select "Draft Pending Allocated Pending Pick Goods Picked Goods Packed Pending Charges …" at bounding box center [421, 160] width 88 height 16
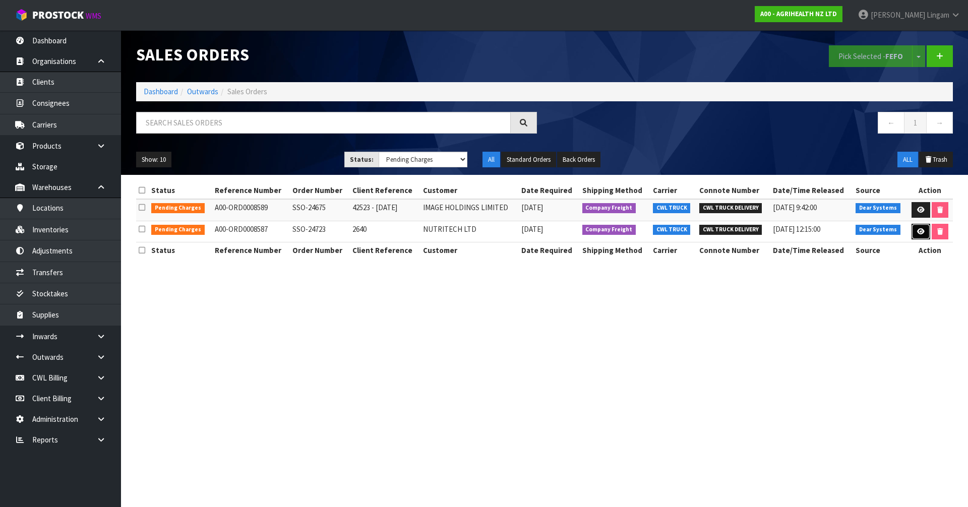
click at [922, 231] on icon at bounding box center [922, 232] width 8 height 7
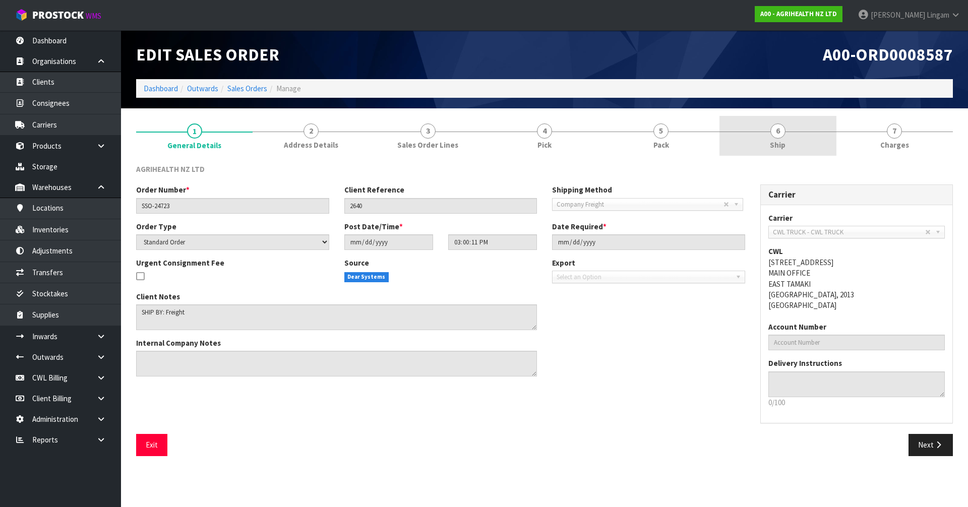
click at [803, 145] on link "6 Ship" at bounding box center [778, 136] width 117 height 40
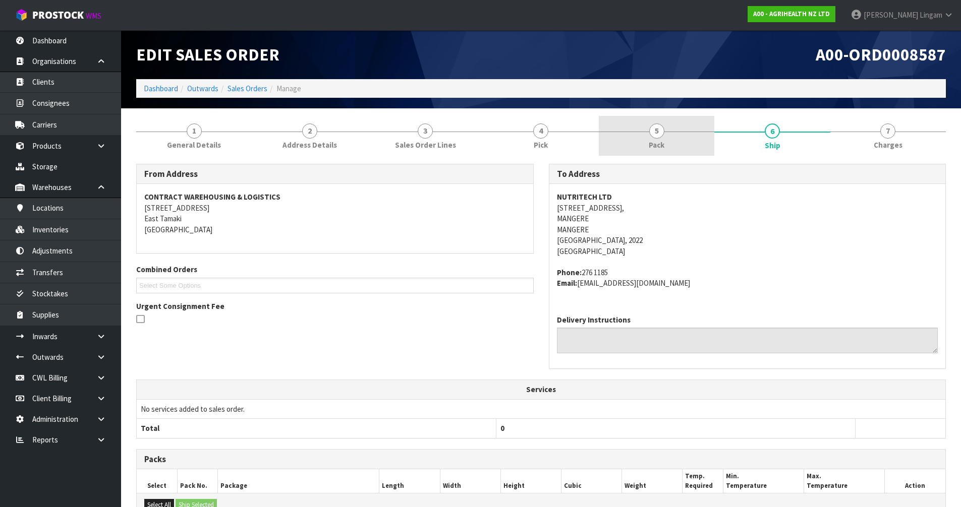
click at [664, 149] on span "Pack" at bounding box center [657, 145] width 16 height 11
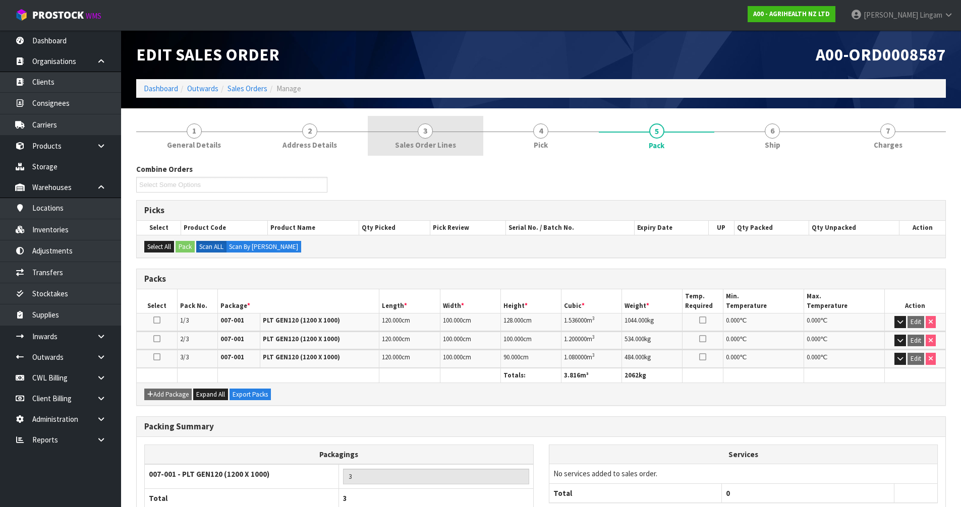
click at [438, 151] on link "3 Sales Order Lines" at bounding box center [426, 136] width 116 height 40
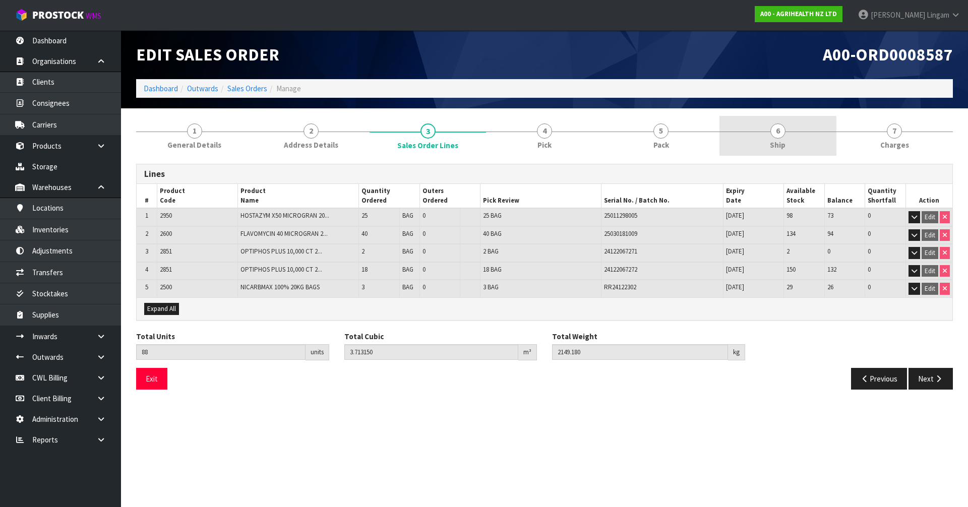
click at [783, 146] on span "Ship" at bounding box center [778, 145] width 16 height 11
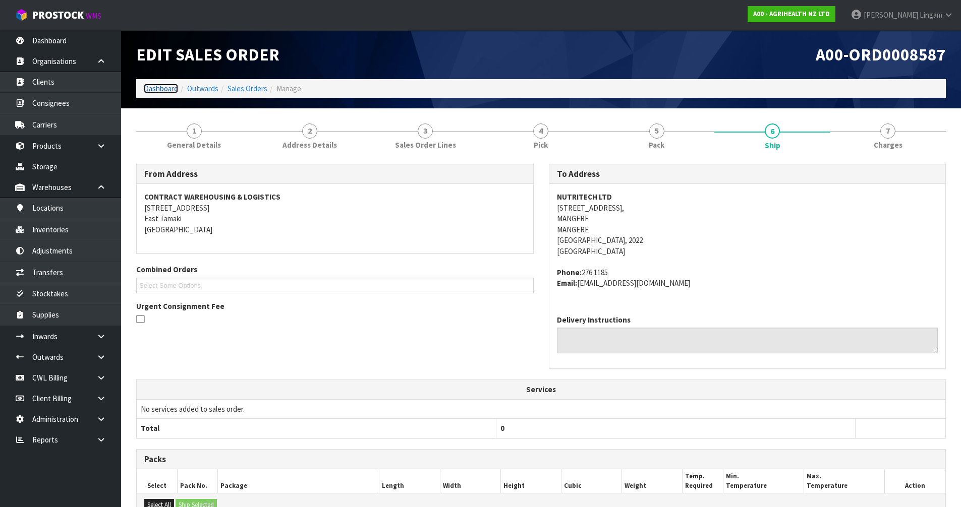
click at [170, 91] on link "Dashboard" at bounding box center [161, 89] width 34 height 10
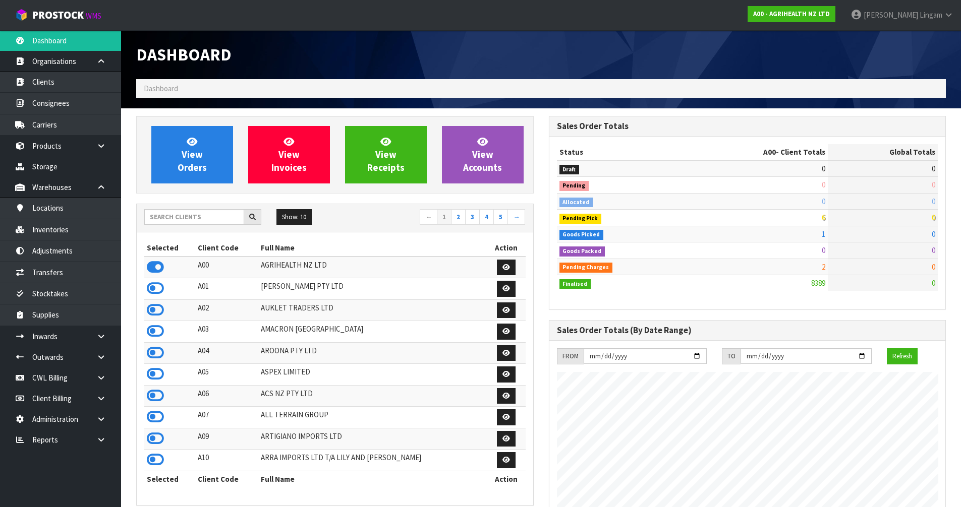
scroll to position [764, 412]
click at [225, 219] on input "text" at bounding box center [194, 217] width 100 height 16
click at [173, 214] on input "text" at bounding box center [194, 217] width 100 height 16
click at [221, 218] on input "text" at bounding box center [194, 217] width 100 height 16
click at [192, 212] on input "text" at bounding box center [194, 217] width 100 height 16
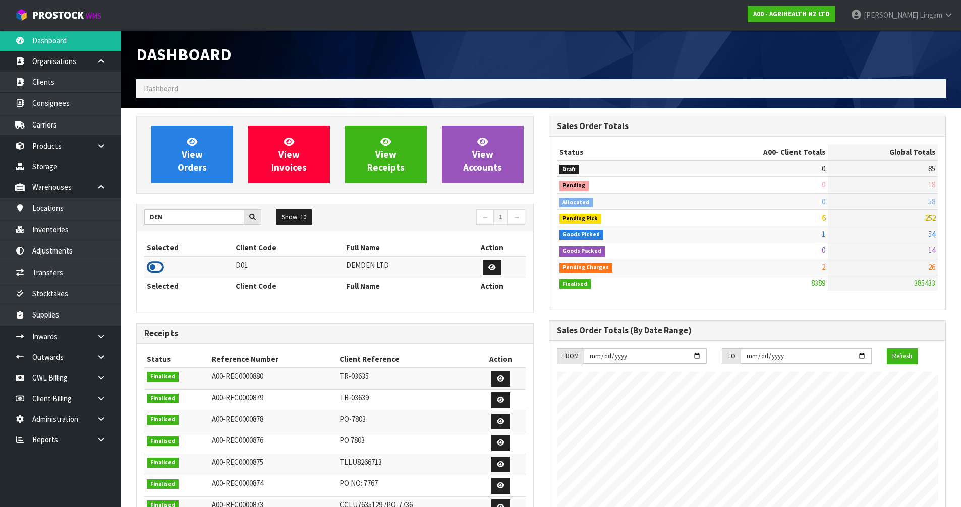
click at [158, 270] on icon at bounding box center [155, 267] width 17 height 15
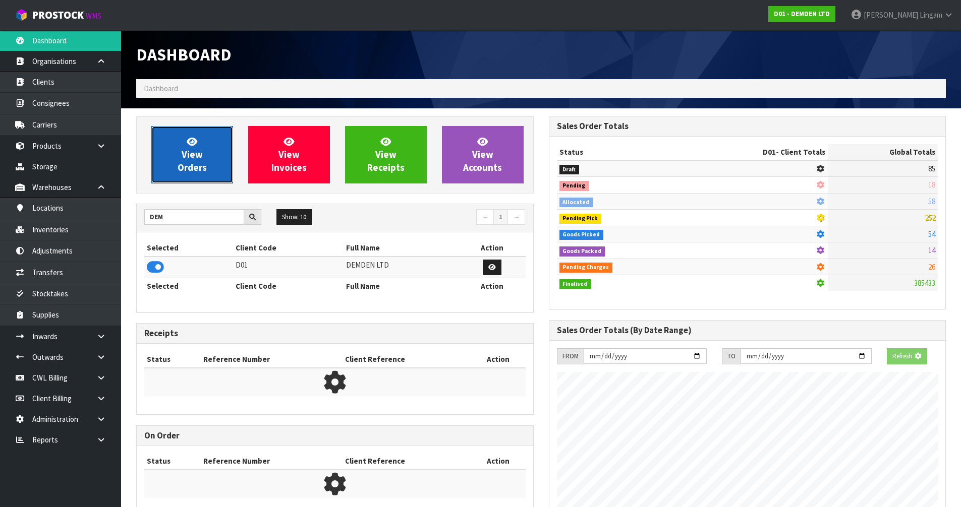
click at [198, 168] on span "View Orders" at bounding box center [192, 155] width 29 height 38
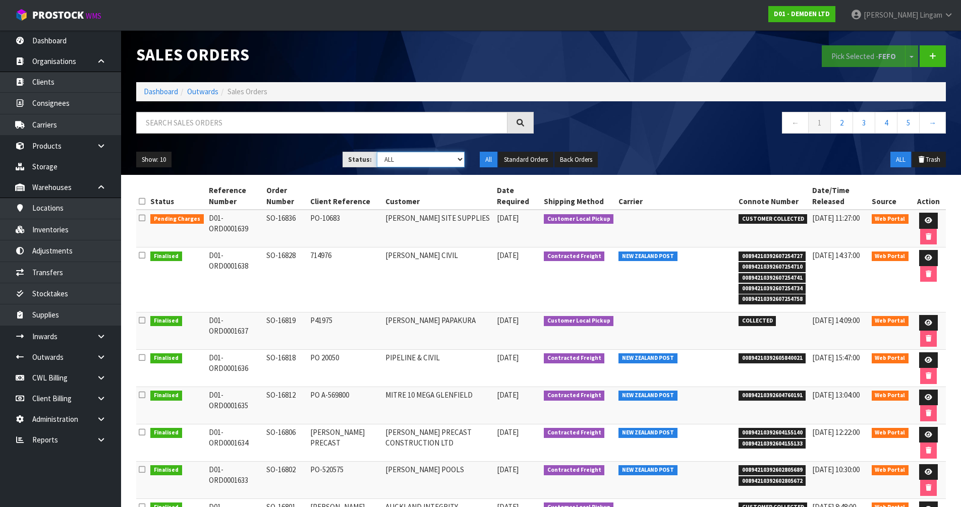
click at [452, 163] on select "Draft Pending Allocated Pending Pick Goods Picked Goods Packed Pending Charges …" at bounding box center [421, 160] width 88 height 16
click at [377, 152] on select "Draft Pending Allocated Pending Pick Goods Picked Goods Packed Pending Charges …" at bounding box center [421, 160] width 88 height 16
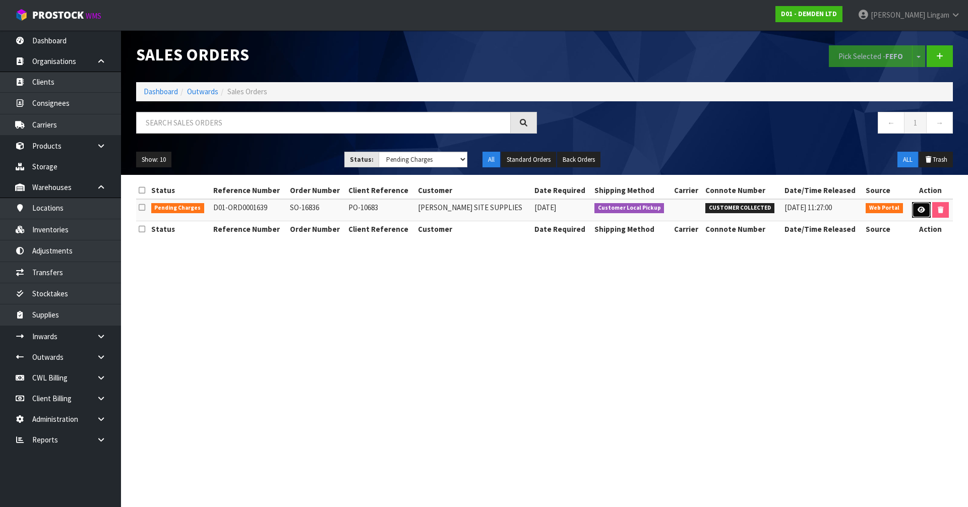
click at [920, 212] on icon at bounding box center [922, 210] width 8 height 7
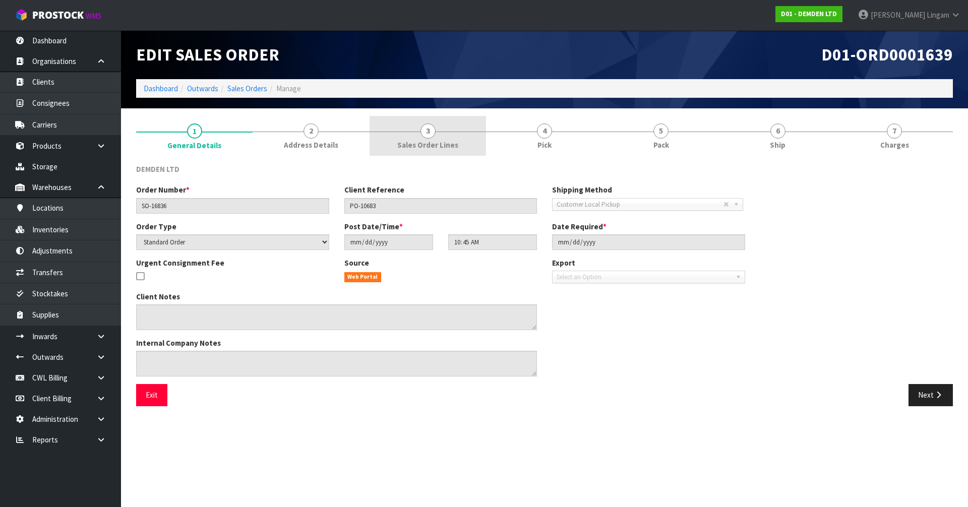
click at [455, 150] on span "Sales Order Lines" at bounding box center [427, 145] width 61 height 11
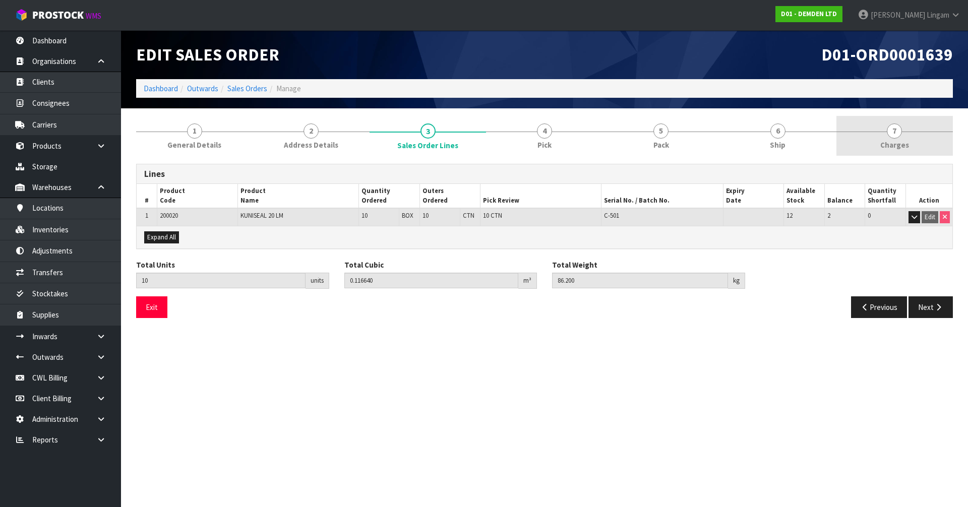
click at [901, 141] on span "Charges" at bounding box center [895, 145] width 29 height 11
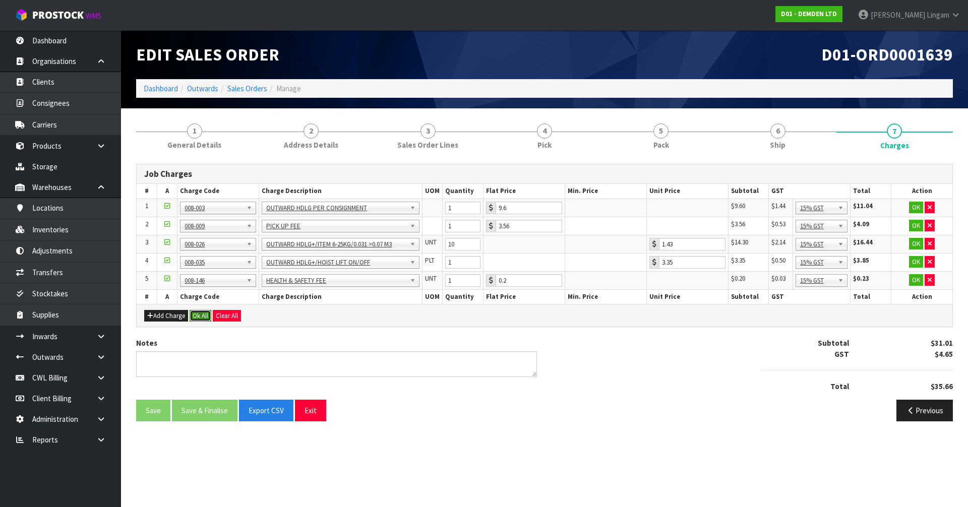
click at [205, 315] on button "Ok All" at bounding box center [201, 316] width 22 height 12
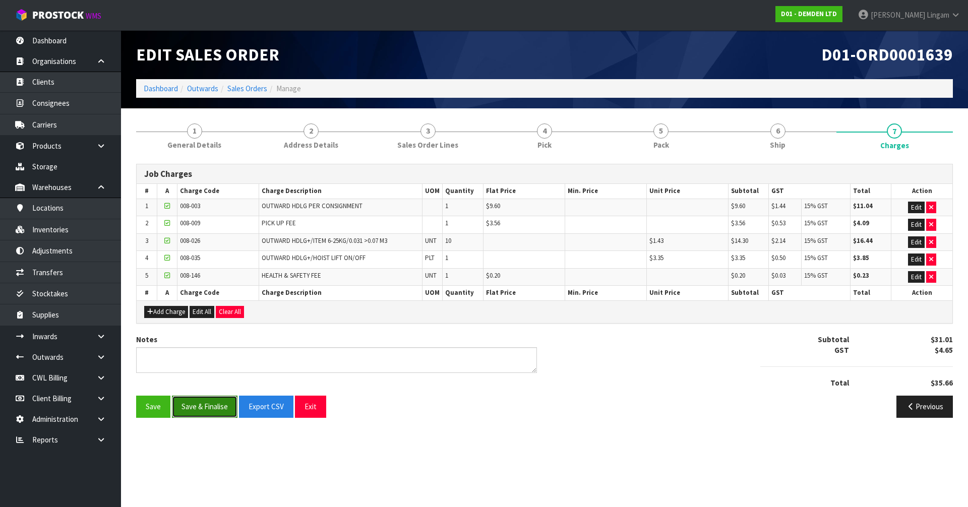
click at [222, 409] on button "Save & Finalise" at bounding box center [205, 407] width 66 height 22
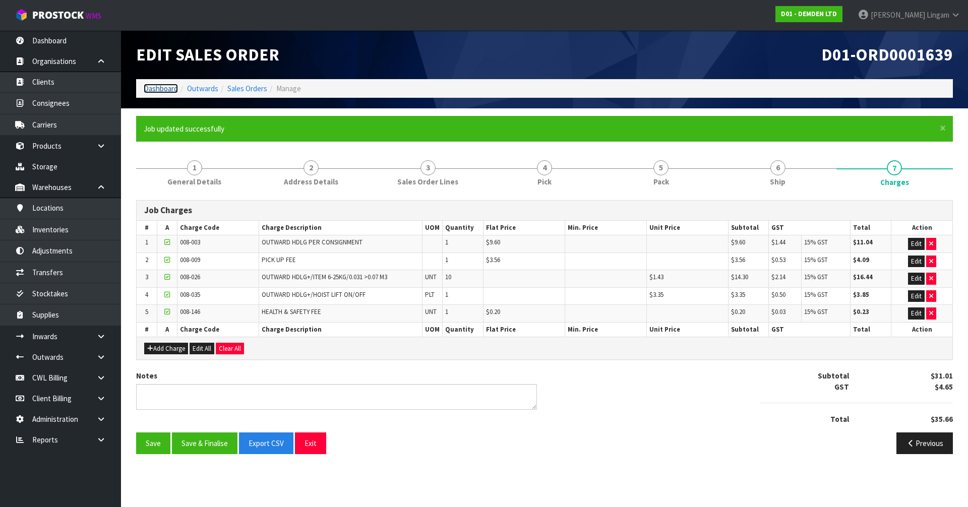
click at [170, 87] on link "Dashboard" at bounding box center [161, 89] width 34 height 10
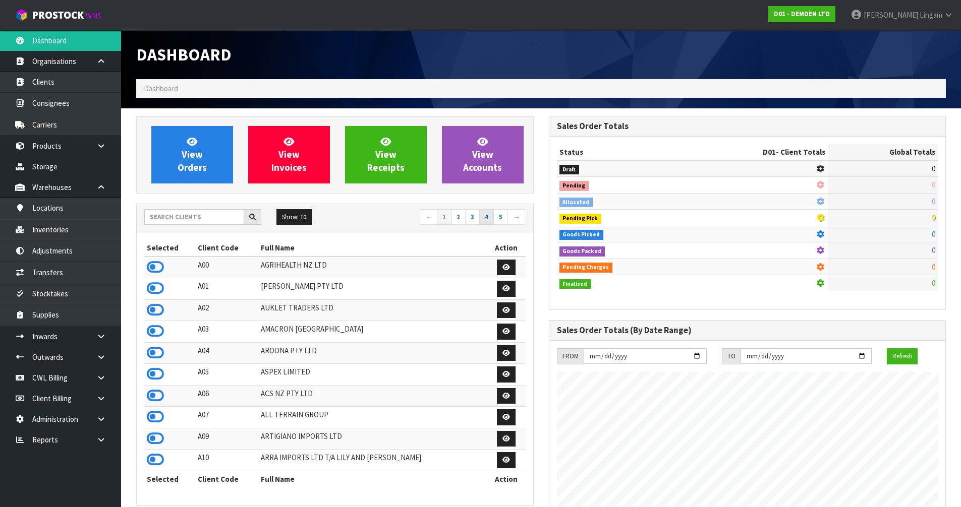
scroll to position [633, 412]
click at [460, 218] on link "2" at bounding box center [458, 217] width 15 height 16
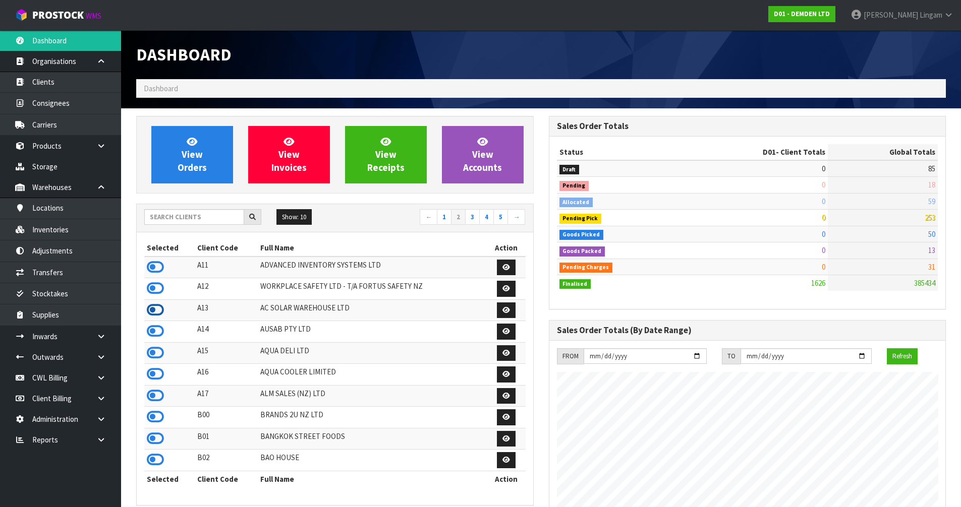
click at [158, 310] on icon at bounding box center [155, 310] width 17 height 15
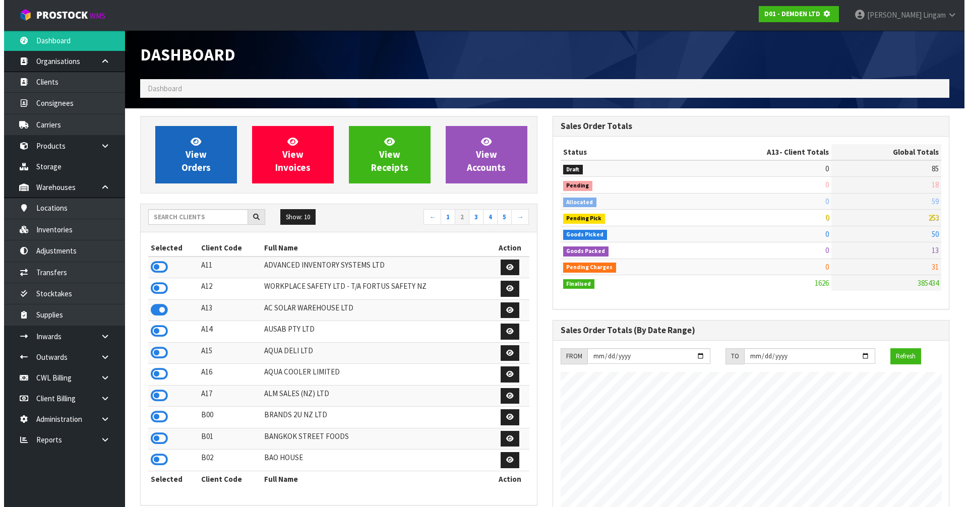
scroll to position [503797, 504014]
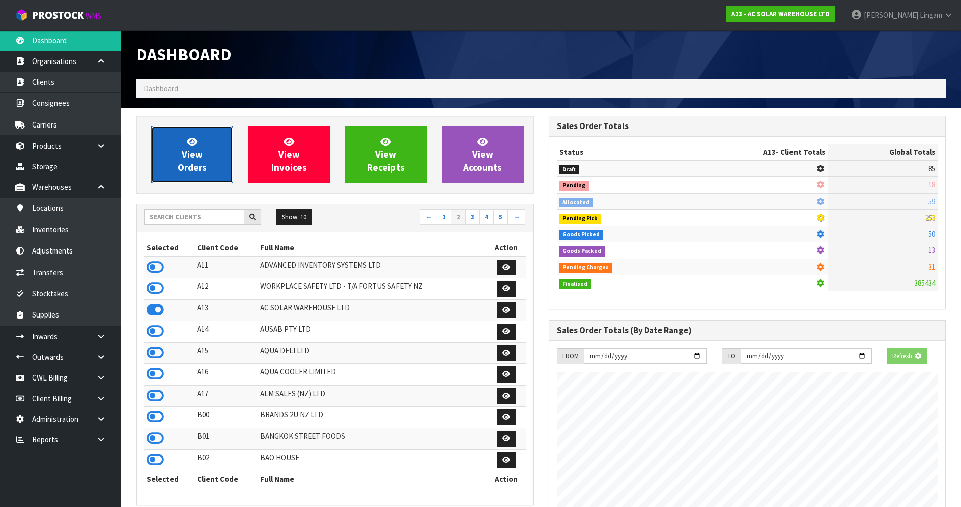
click at [211, 174] on link "View Orders" at bounding box center [192, 155] width 82 height 58
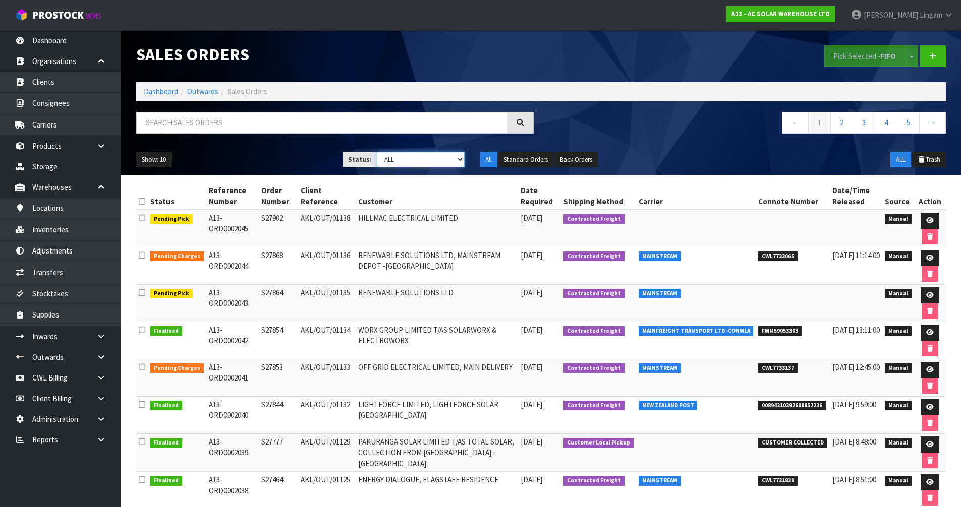
click at [439, 164] on select "Draft Pending Allocated Pending Pick Goods Picked Goods Packed Pending Charges …" at bounding box center [421, 160] width 88 height 16
click at [377, 152] on select "Draft Pending Allocated Pending Pick Goods Picked Goods Packed Pending Charges …" at bounding box center [421, 160] width 88 height 16
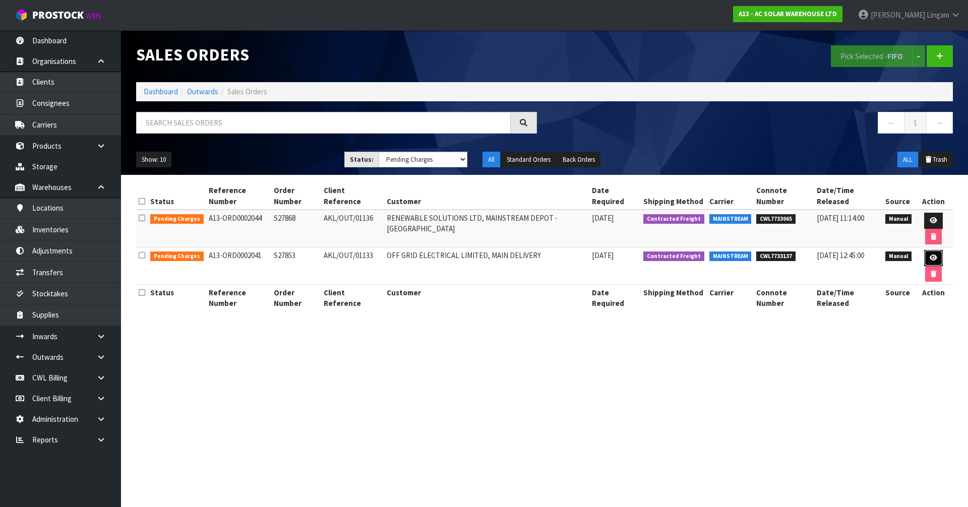
click at [930, 259] on icon at bounding box center [934, 258] width 8 height 7
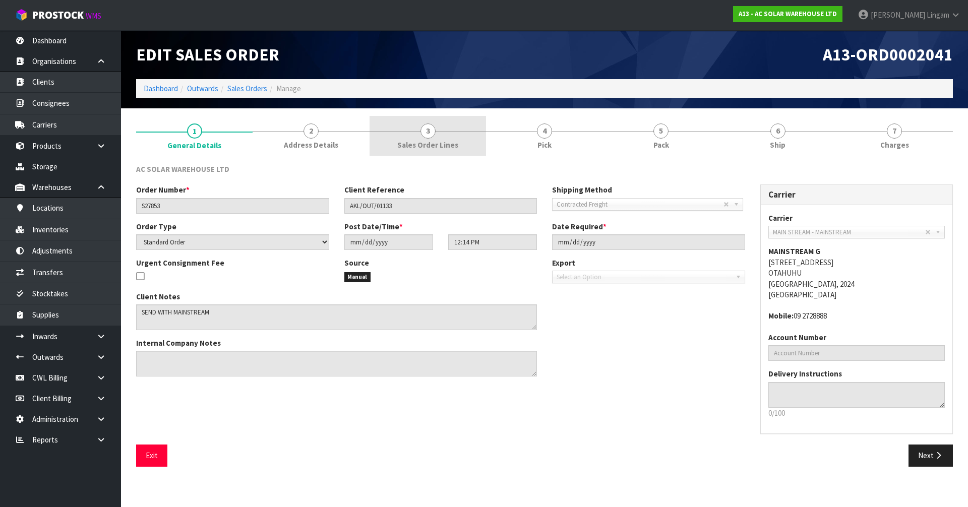
click at [445, 135] on link "3 Sales Order Lines" at bounding box center [428, 136] width 117 height 40
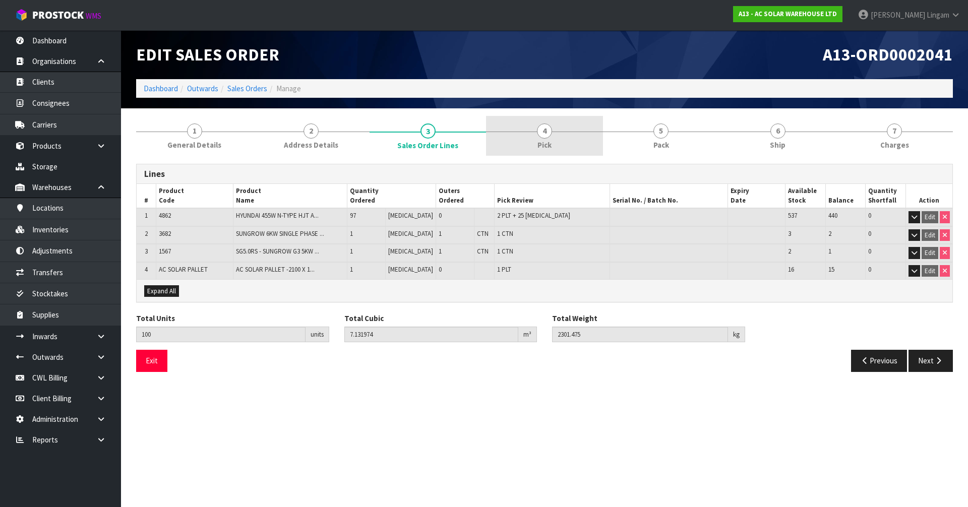
click at [562, 139] on link "4 Pick" at bounding box center [544, 136] width 117 height 40
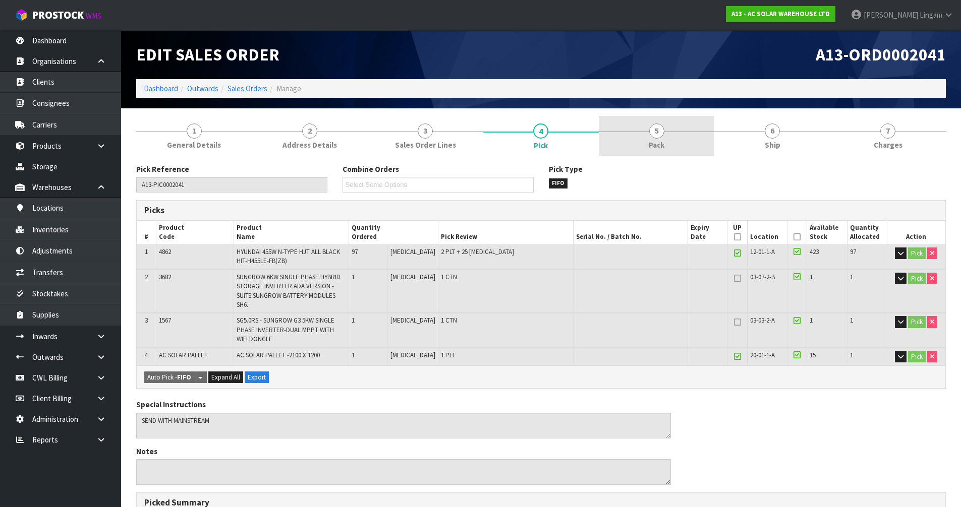
click at [657, 146] on span "Pack" at bounding box center [657, 145] width 16 height 11
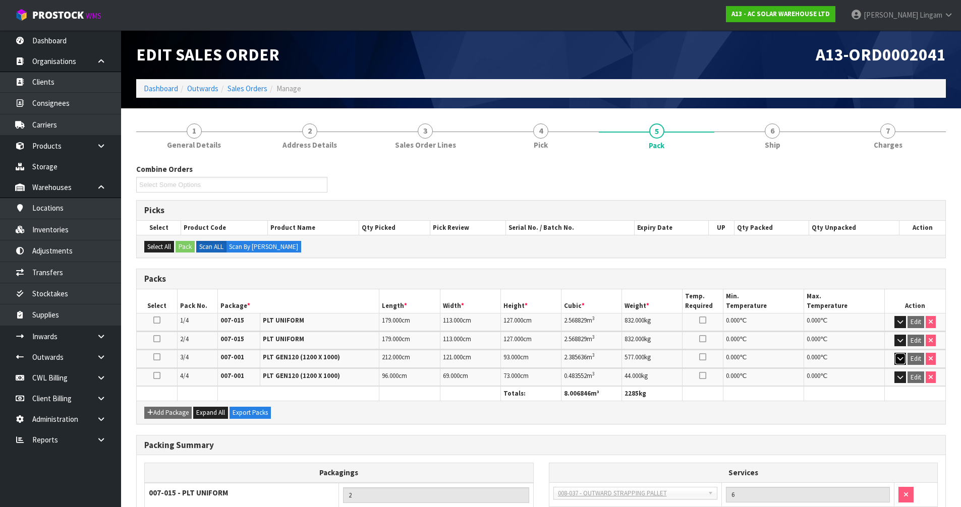
click at [900, 359] on icon "button" at bounding box center [900, 359] width 6 height 7
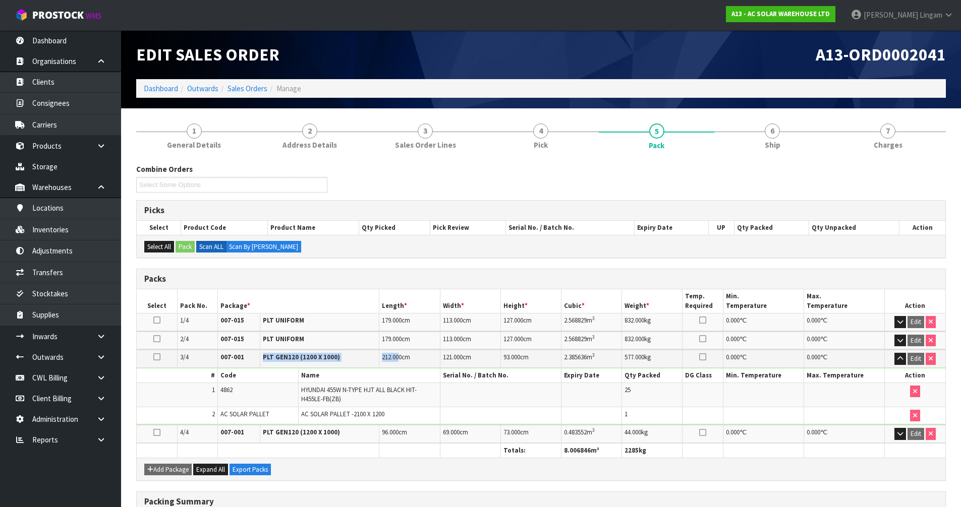
drag, startPoint x: 252, startPoint y: 364, endPoint x: 398, endPoint y: 362, distance: 146.3
click at [398, 362] on tr "3/4 007-001 PLT GEN120 (1200 X 1000) 212.000 cm 121.000 cm 93.000 cm 2.385636 m…" at bounding box center [541, 359] width 809 height 18
drag, startPoint x: 808, startPoint y: 58, endPoint x: 950, endPoint y: 53, distance: 142.3
click at [950, 53] on div "A13-ORD0002041" at bounding box center [747, 54] width 413 height 49
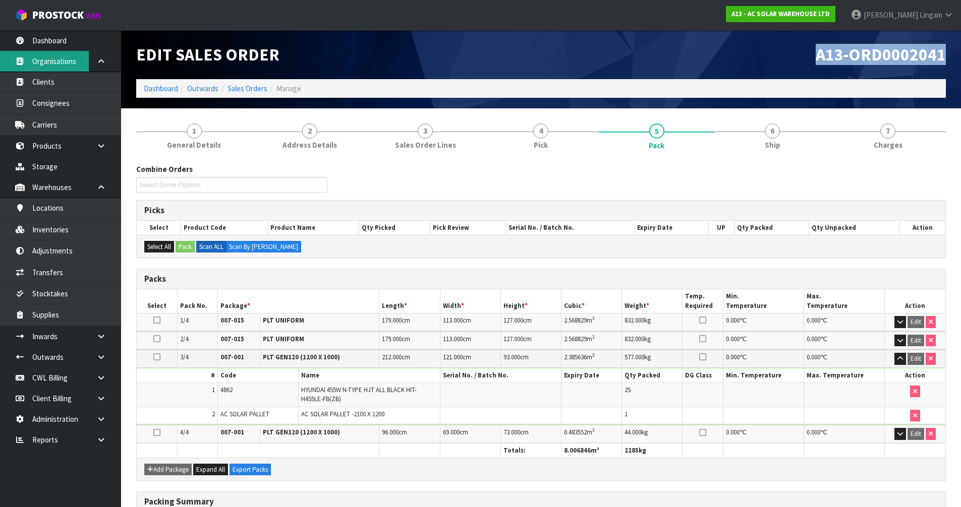
copy span "A13-ORD0002041"
click at [251, 89] on link "Sales Orders" at bounding box center [247, 89] width 40 height 10
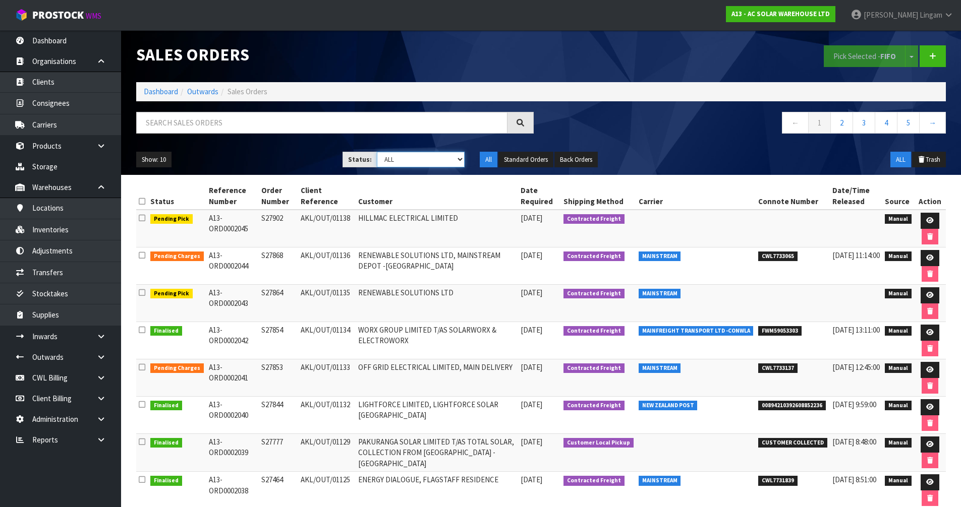
click at [441, 157] on select "Draft Pending Allocated Pending Pick Goods Picked Goods Packed Pending Charges …" at bounding box center [421, 160] width 88 height 16
click at [377, 152] on select "Draft Pending Allocated Pending Pick Goods Picked Goods Packed Pending Charges …" at bounding box center [421, 160] width 88 height 16
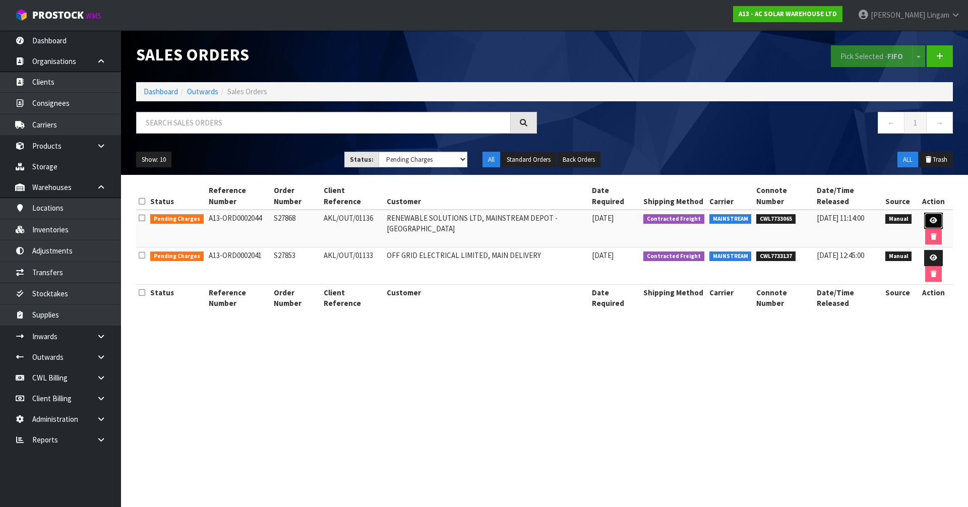
click at [937, 219] on link at bounding box center [934, 221] width 19 height 16
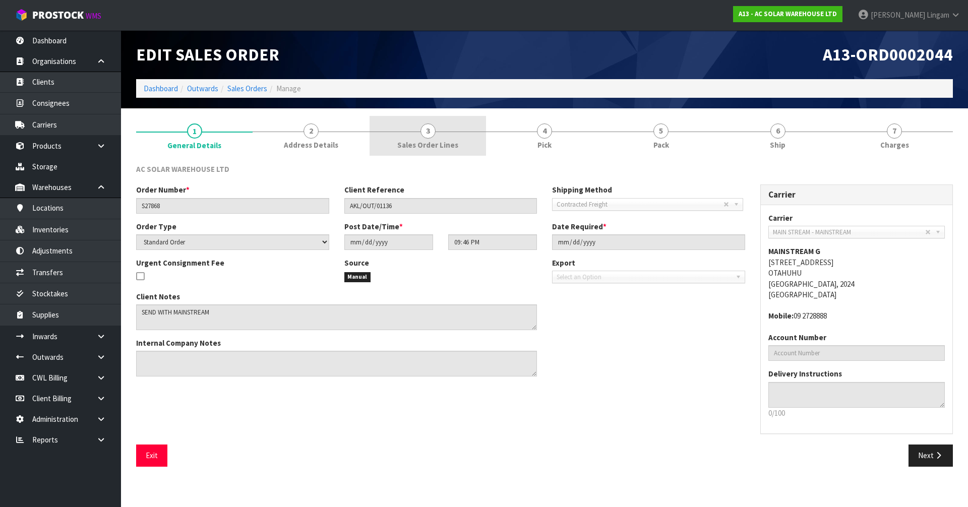
click at [425, 146] on span "Sales Order Lines" at bounding box center [427, 145] width 61 height 11
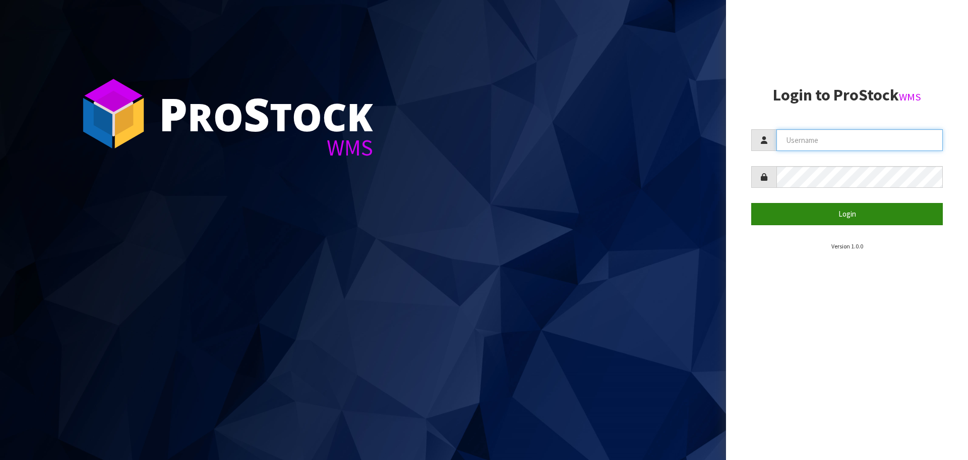
type input "[PERSON_NAME][EMAIL_ADDRESS][DOMAIN_NAME]"
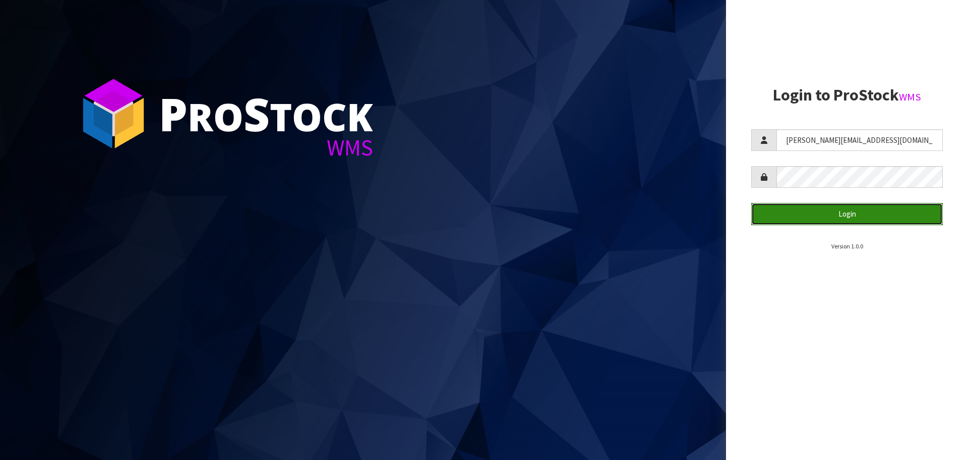
click at [866, 218] on button "Login" at bounding box center [848, 214] width 192 height 22
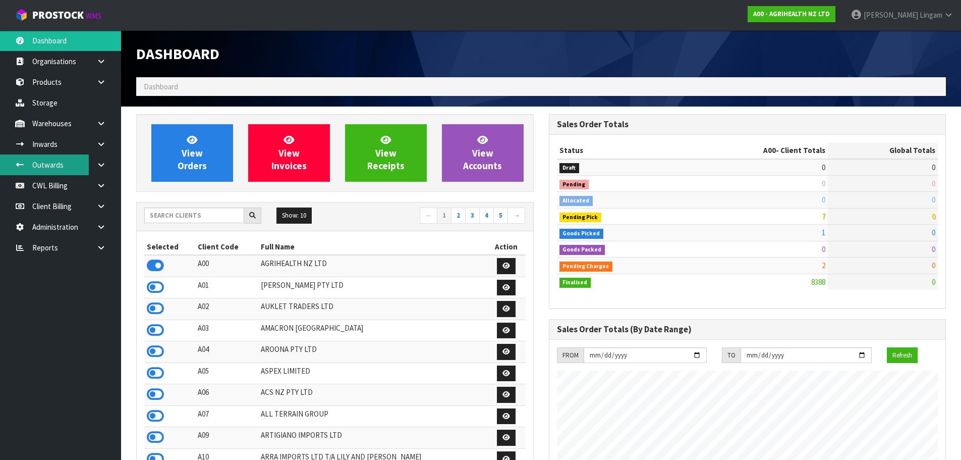
scroll to position [764, 412]
click at [98, 122] on icon at bounding box center [101, 124] width 10 height 8
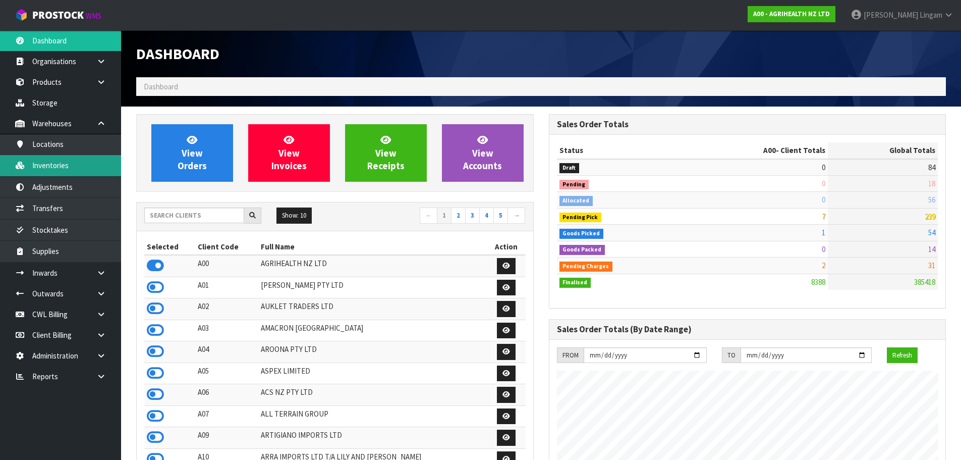
click at [60, 170] on link "Inventories" at bounding box center [60, 165] width 121 height 21
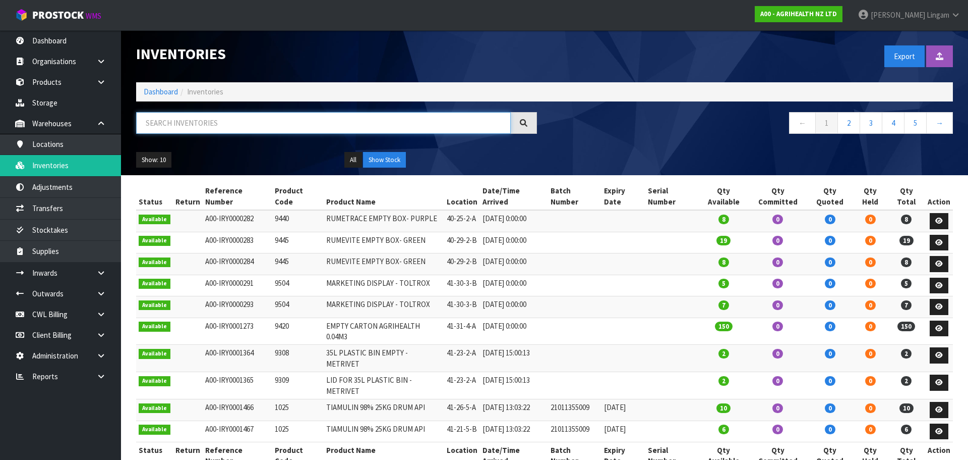
click at [431, 126] on input "text" at bounding box center [323, 123] width 375 height 22
paste input "NR221901BN"
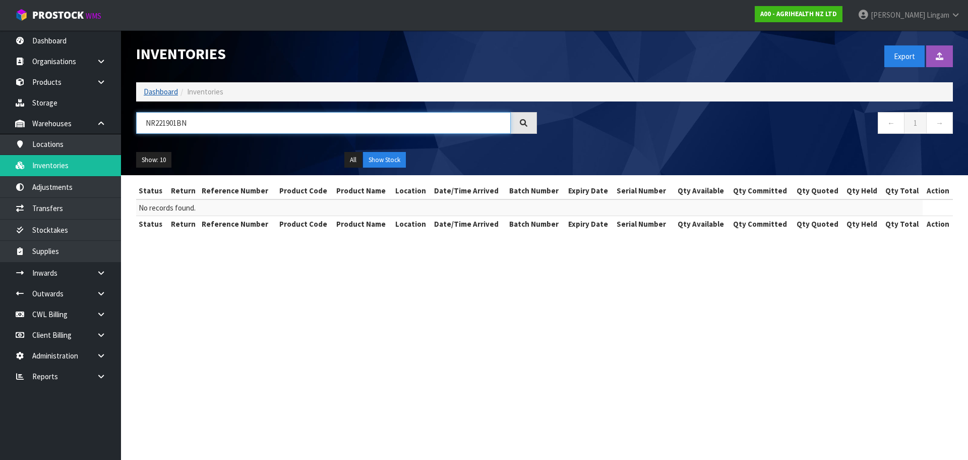
type input "NR221901BN"
click at [157, 87] on link "Dashboard" at bounding box center [161, 92] width 34 height 10
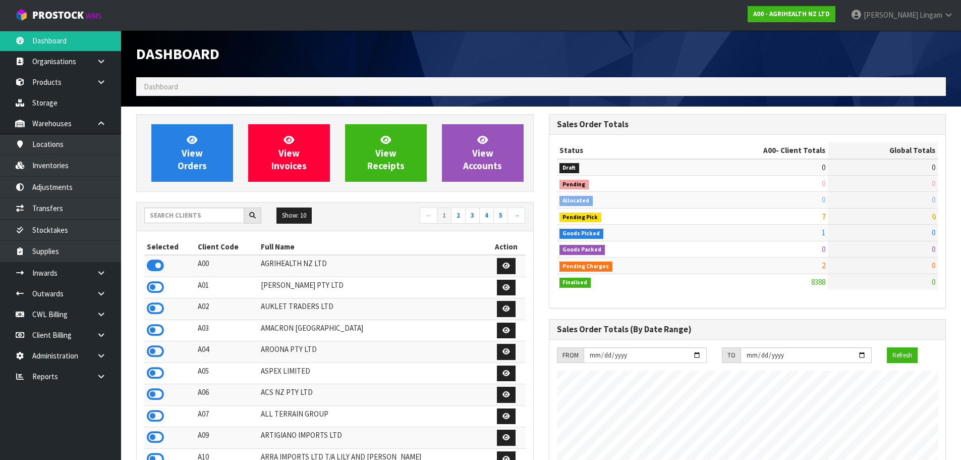
scroll to position [764, 412]
click at [197, 218] on input "text" at bounding box center [194, 215] width 100 height 16
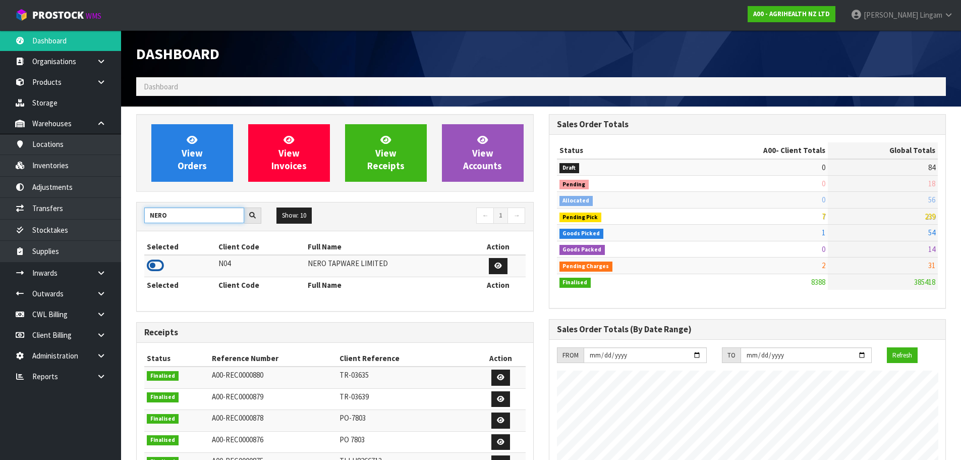
type input "NERO"
click at [157, 267] on icon at bounding box center [155, 265] width 17 height 15
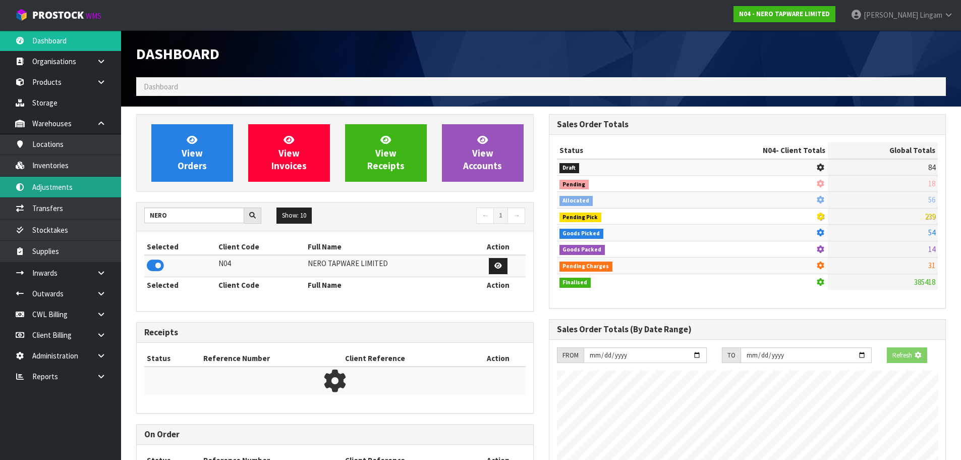
scroll to position [629, 412]
click at [71, 166] on link "Inventories" at bounding box center [60, 165] width 121 height 21
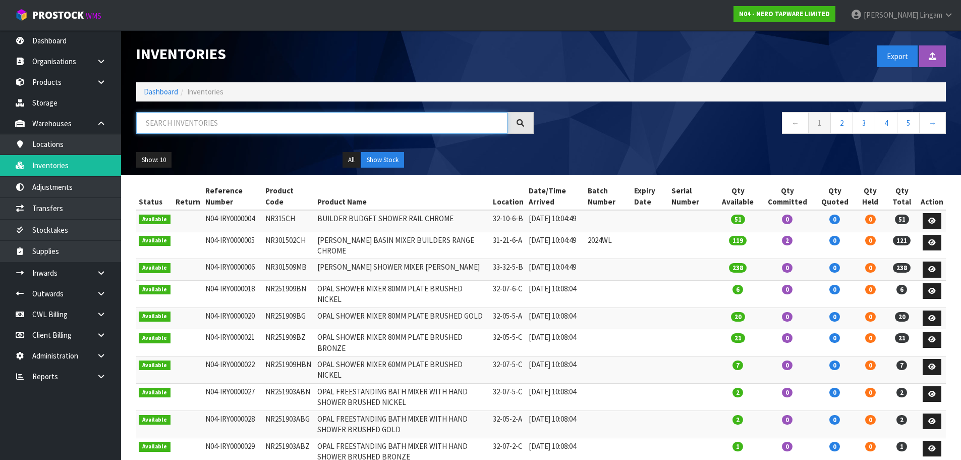
click at [303, 123] on input "text" at bounding box center [321, 123] width 371 height 22
paste input "NR221901BN"
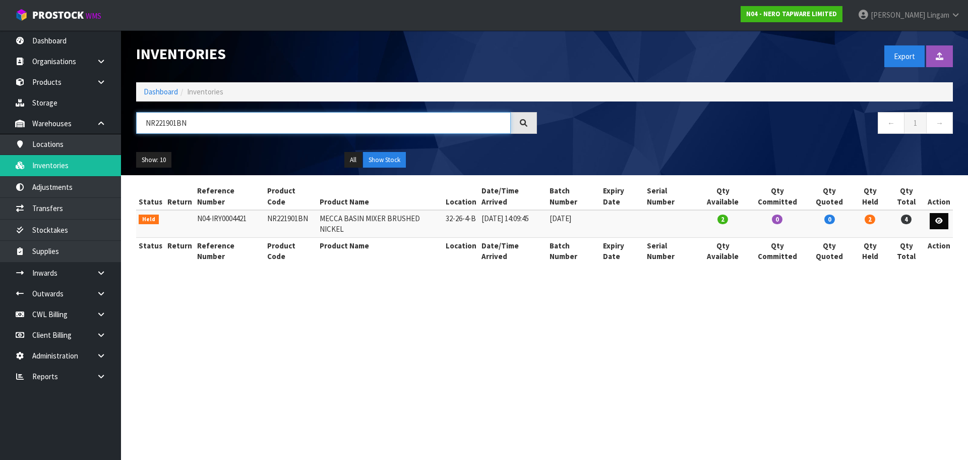
type input "NR221901BN"
click at [941, 215] on link at bounding box center [939, 221] width 19 height 16
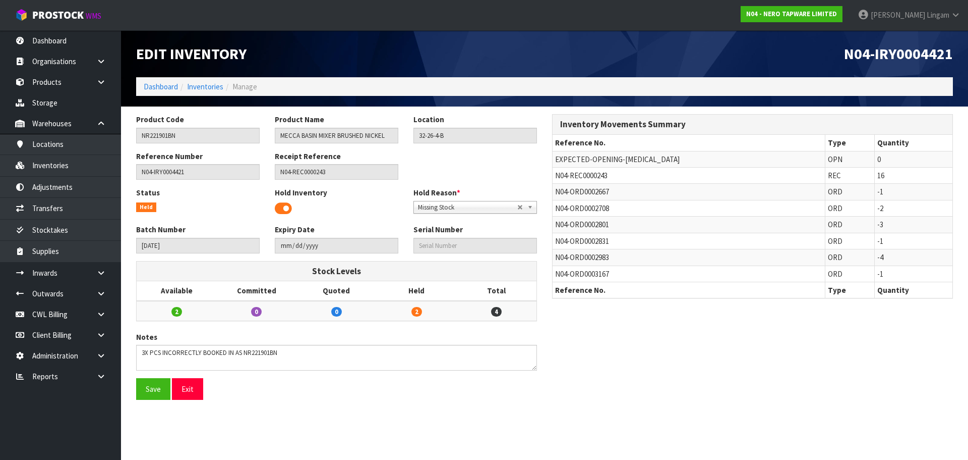
click at [281, 207] on span at bounding box center [283, 208] width 17 height 15
click at [148, 389] on button "Save" at bounding box center [153, 389] width 34 height 22
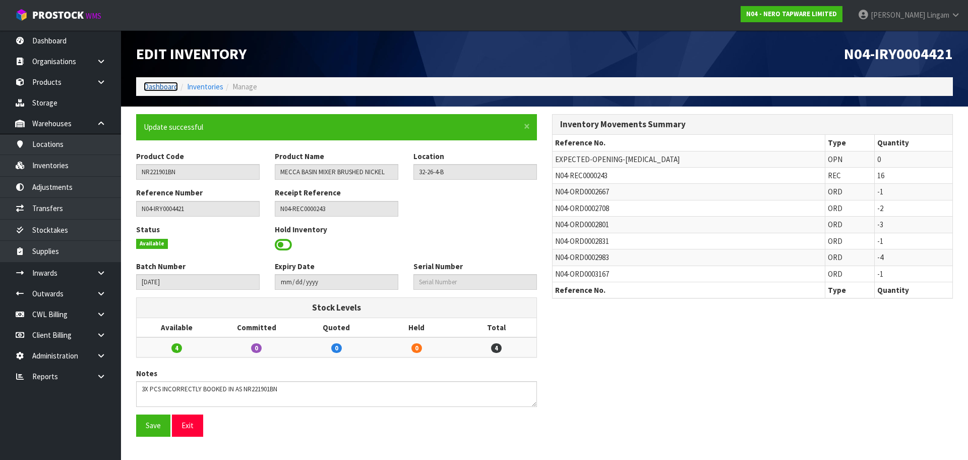
click at [151, 85] on link "Dashboard" at bounding box center [161, 87] width 34 height 10
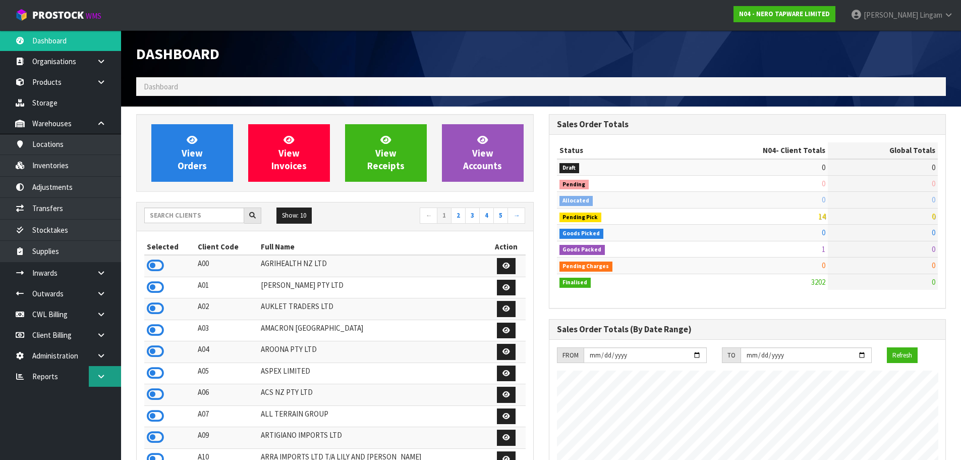
scroll to position [786, 412]
click at [110, 377] on link at bounding box center [105, 376] width 32 height 21
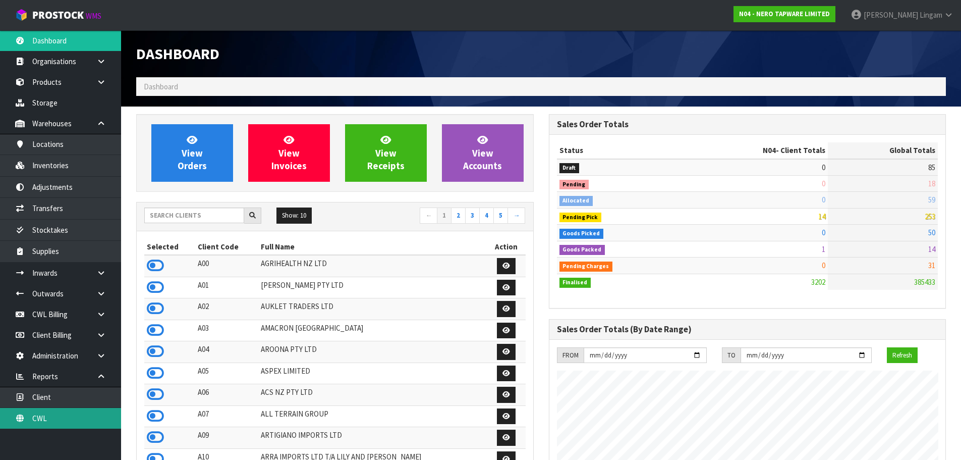
click at [100, 422] on link "CWL" at bounding box center [60, 418] width 121 height 21
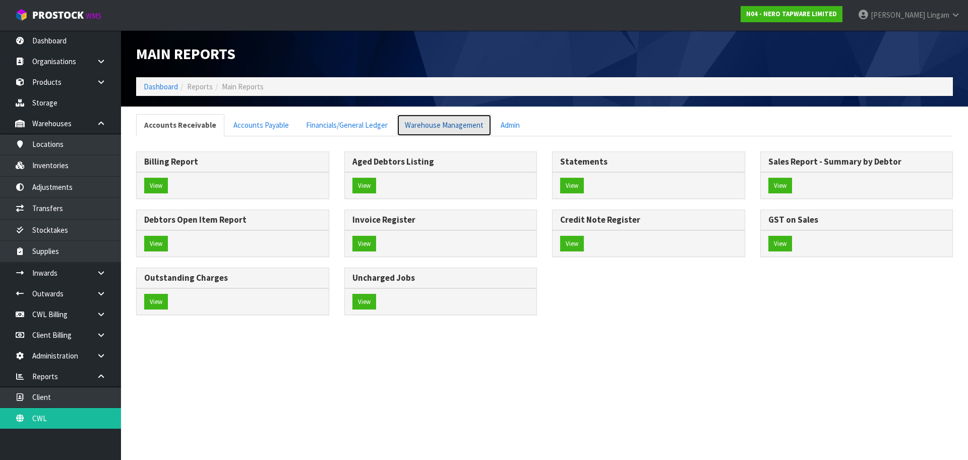
click at [454, 128] on link "Warehouse Management" at bounding box center [444, 125] width 95 height 22
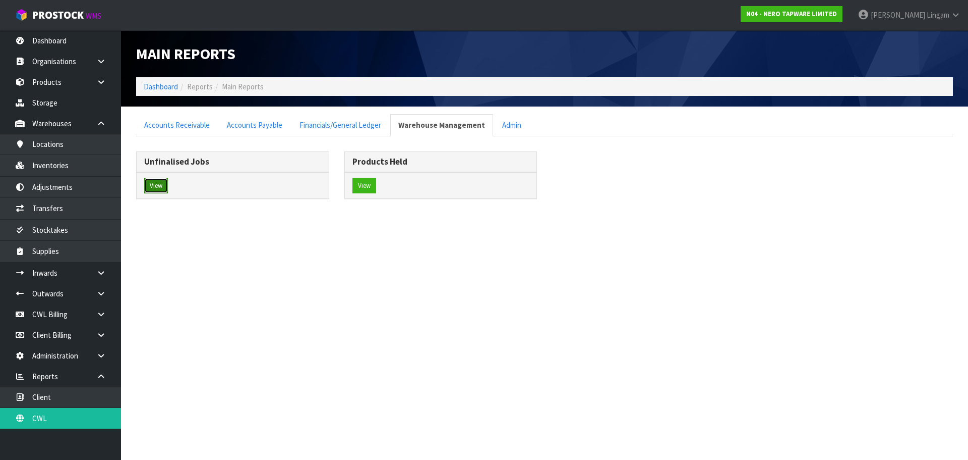
click at [156, 184] on button "View" at bounding box center [156, 186] width 24 height 16
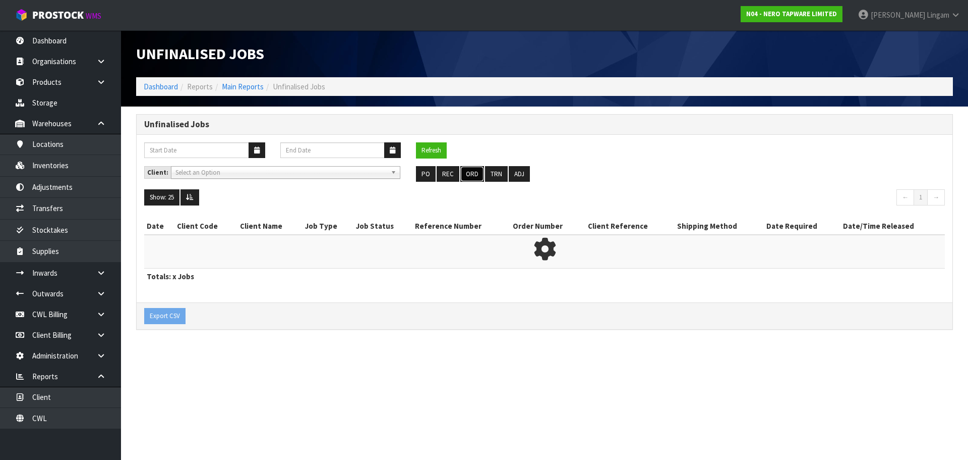
click at [470, 175] on button "ORD" at bounding box center [473, 174] width 24 height 16
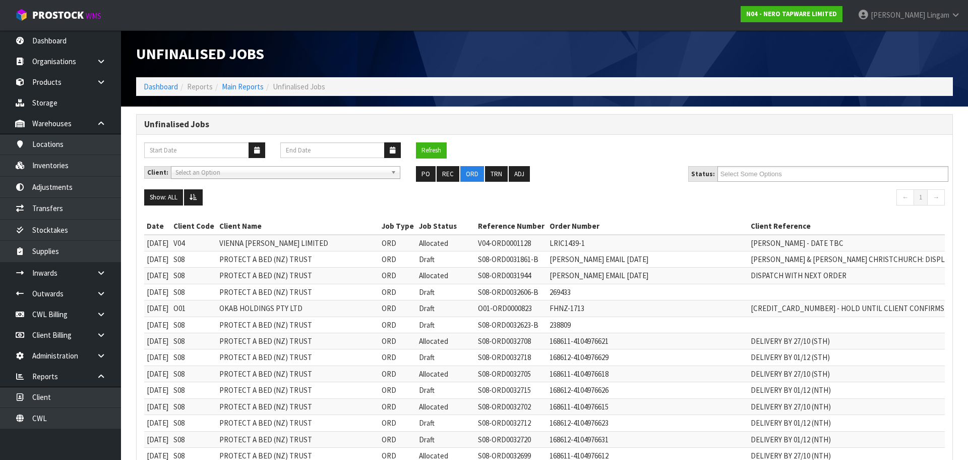
click at [801, 173] on ul "Select Some Options" at bounding box center [833, 174] width 231 height 16
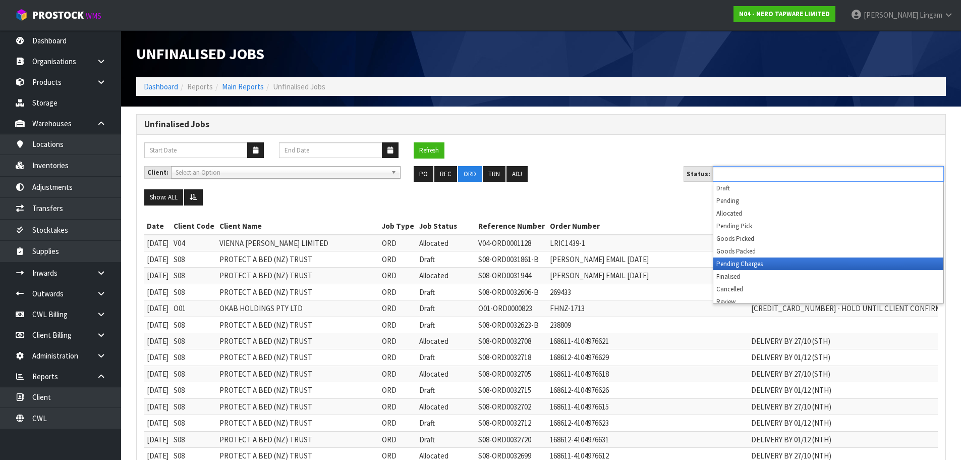
scroll to position [5, 0]
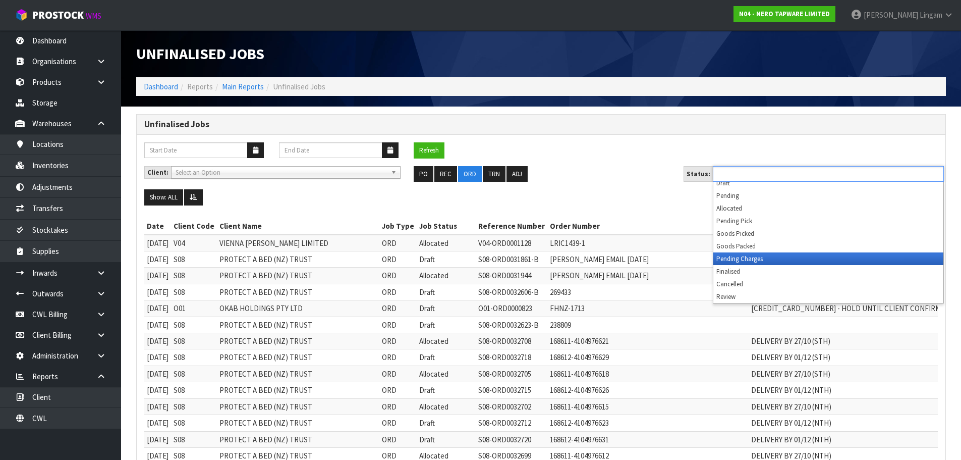
click at [796, 255] on li "Pending Charges" at bounding box center [828, 258] width 230 height 13
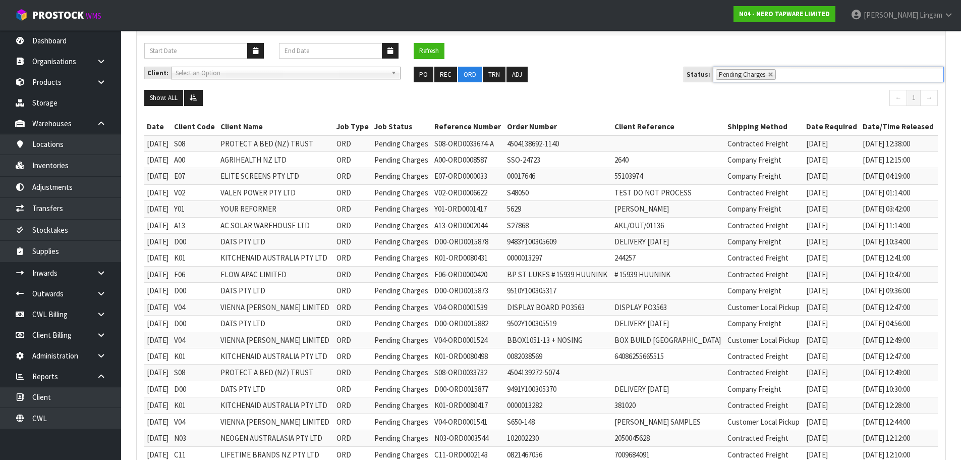
scroll to position [303, 0]
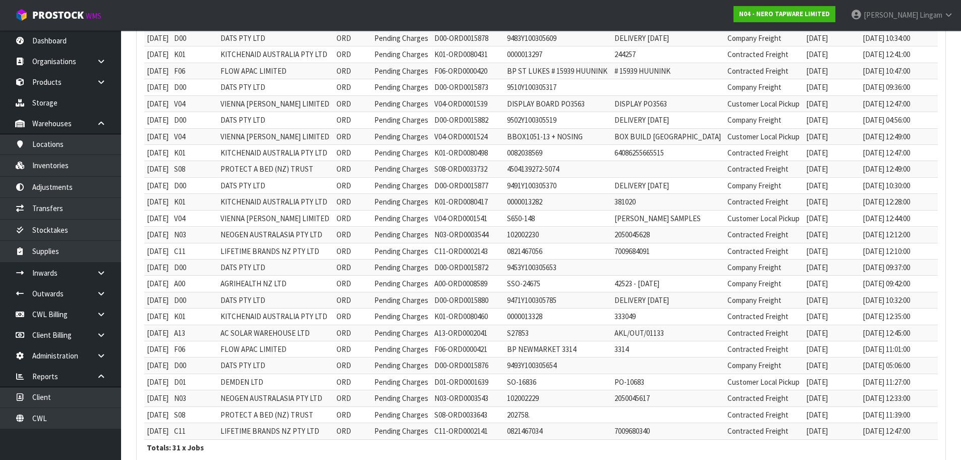
click at [571, 89] on td "9510Y100305317" at bounding box center [557, 87] width 107 height 16
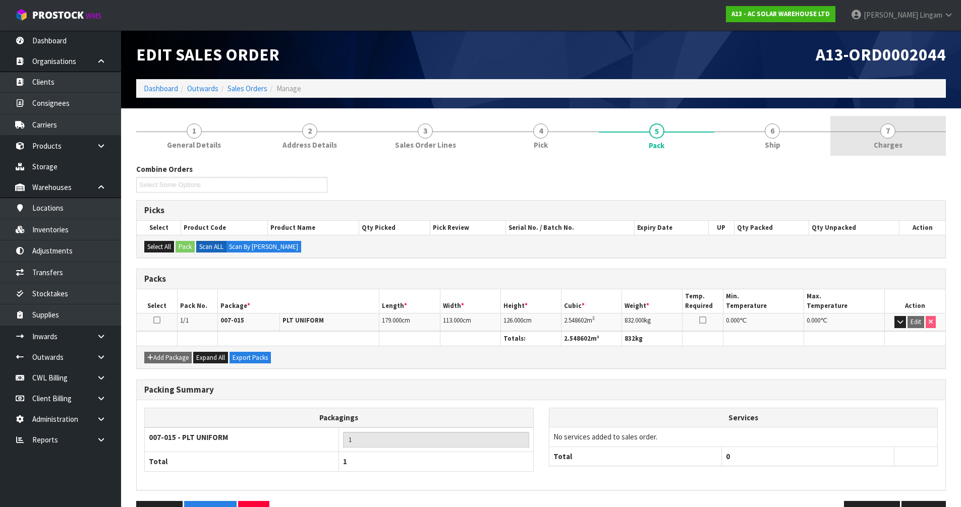
click at [917, 139] on link "7 [GEOGRAPHIC_DATA]" at bounding box center [888, 136] width 116 height 40
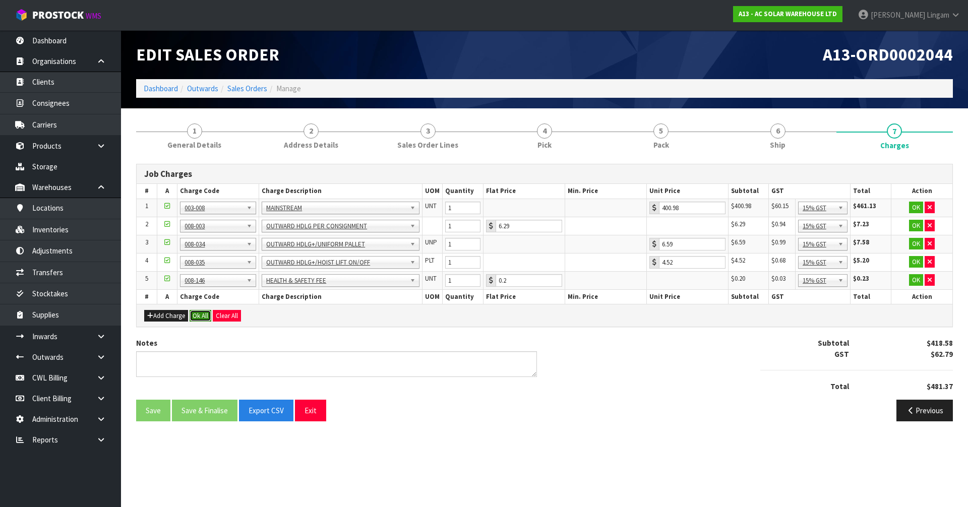
click at [193, 318] on button "Ok All" at bounding box center [201, 316] width 22 height 12
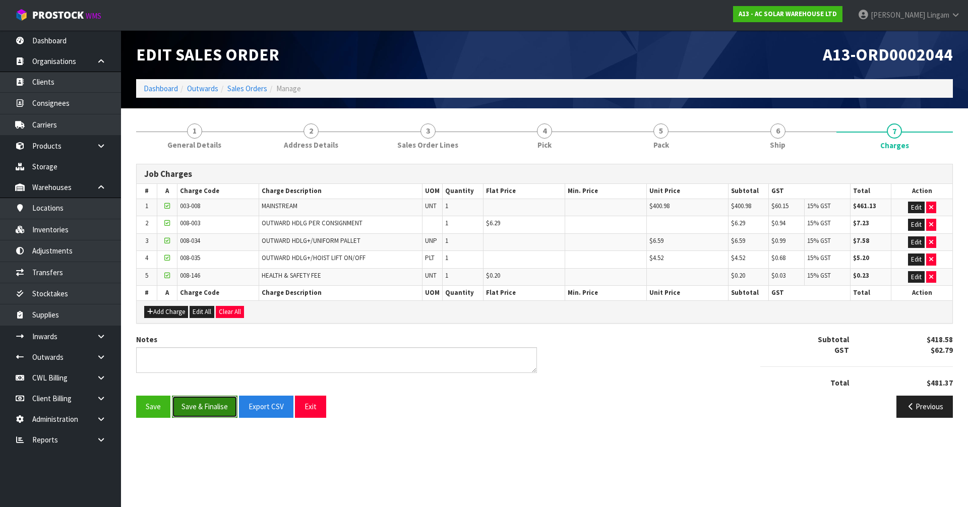
click at [210, 406] on button "Save & Finalise" at bounding box center [205, 407] width 66 height 22
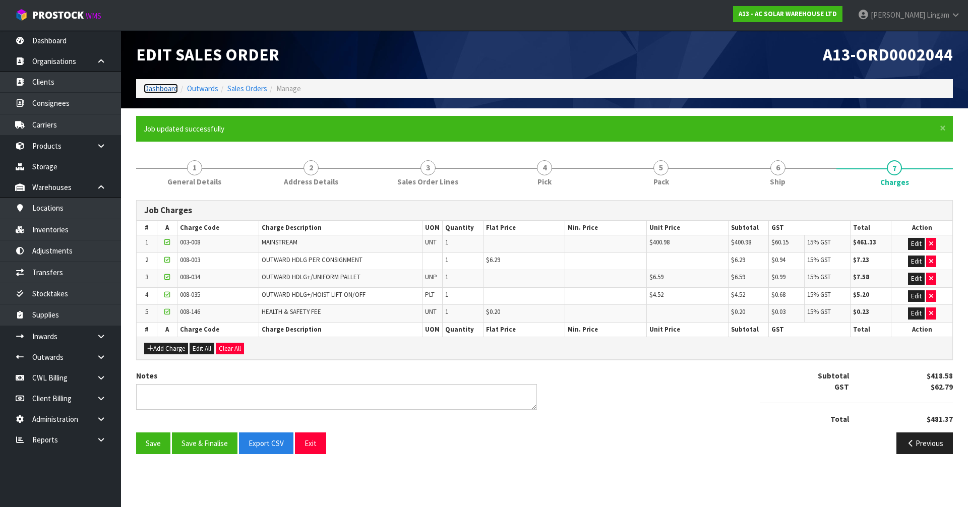
click at [161, 88] on link "Dashboard" at bounding box center [161, 89] width 34 height 10
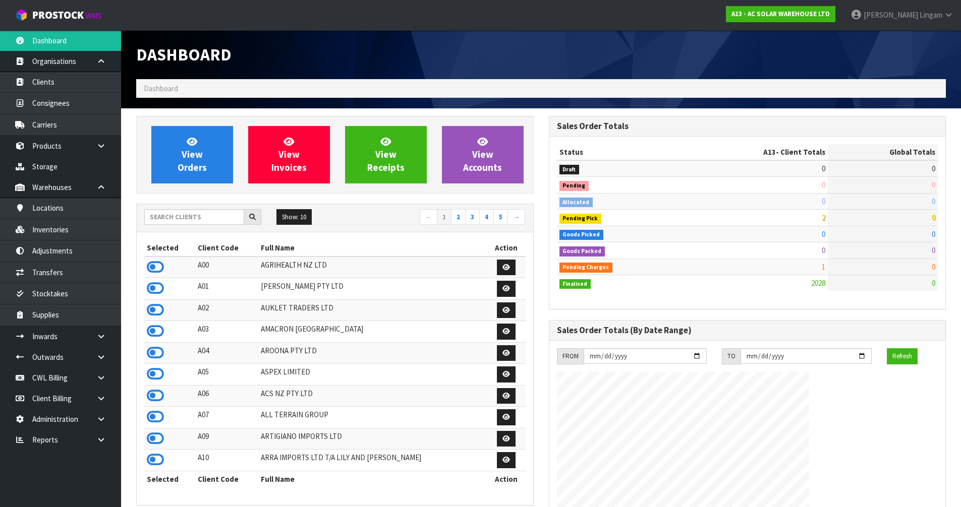
scroll to position [829, 412]
click at [188, 217] on input "text" at bounding box center [194, 217] width 100 height 16
click at [188, 218] on input "text" at bounding box center [194, 217] width 100 height 16
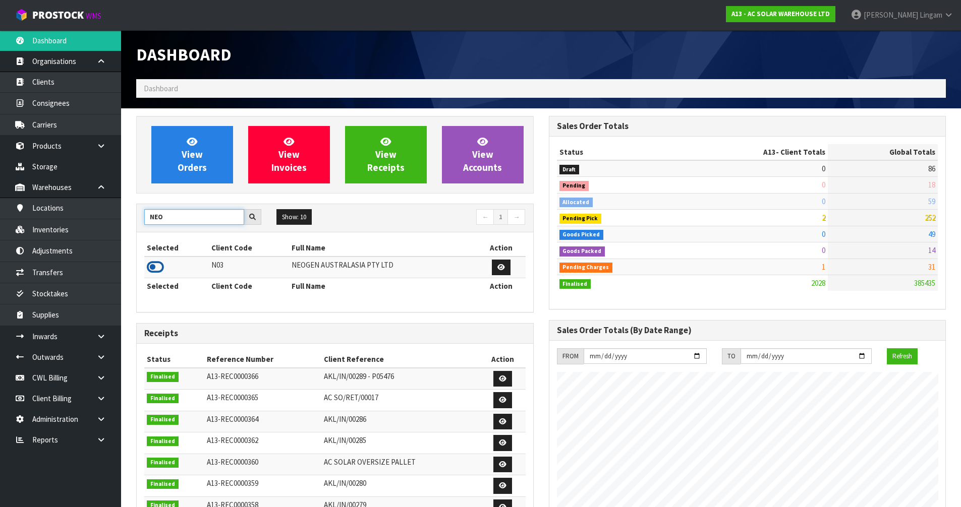
type input "NEO"
click at [155, 269] on icon at bounding box center [155, 267] width 17 height 15
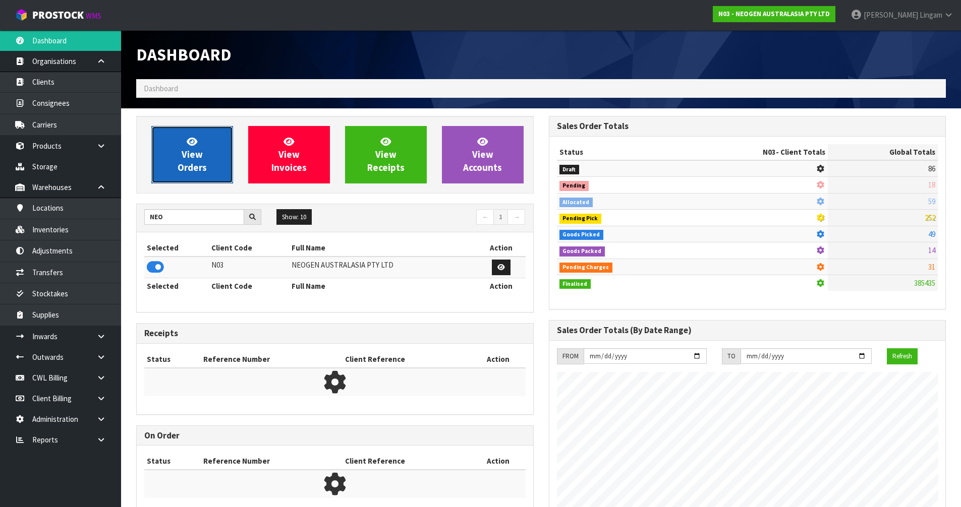
scroll to position [764, 412]
click at [193, 164] on span "View Orders" at bounding box center [192, 155] width 29 height 38
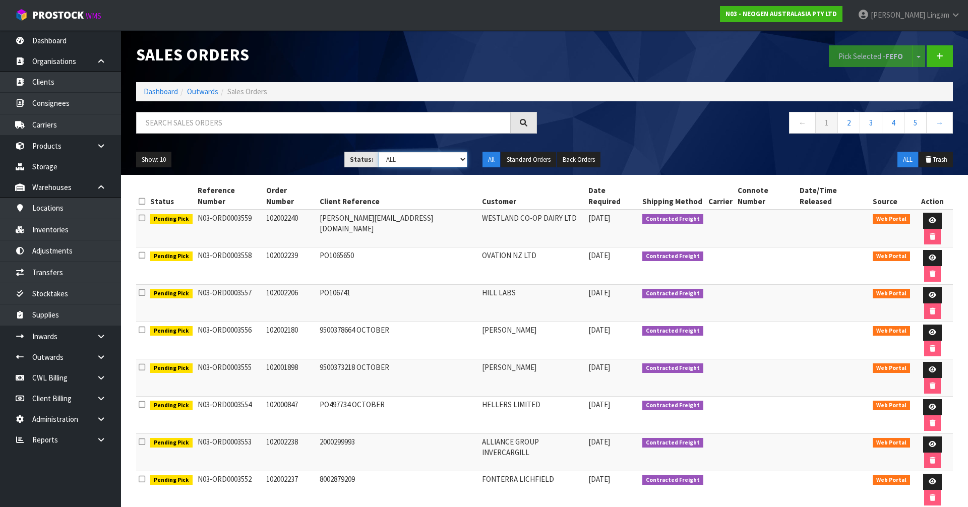
click at [442, 157] on select "Draft Pending Allocated Pending Pick Goods Picked Goods Packed Pending Charges …" at bounding box center [423, 160] width 89 height 16
select select "string:6"
click at [379, 152] on select "Draft Pending Allocated Pending Pick Goods Picked Goods Packed Pending Charges …" at bounding box center [423, 160] width 89 height 16
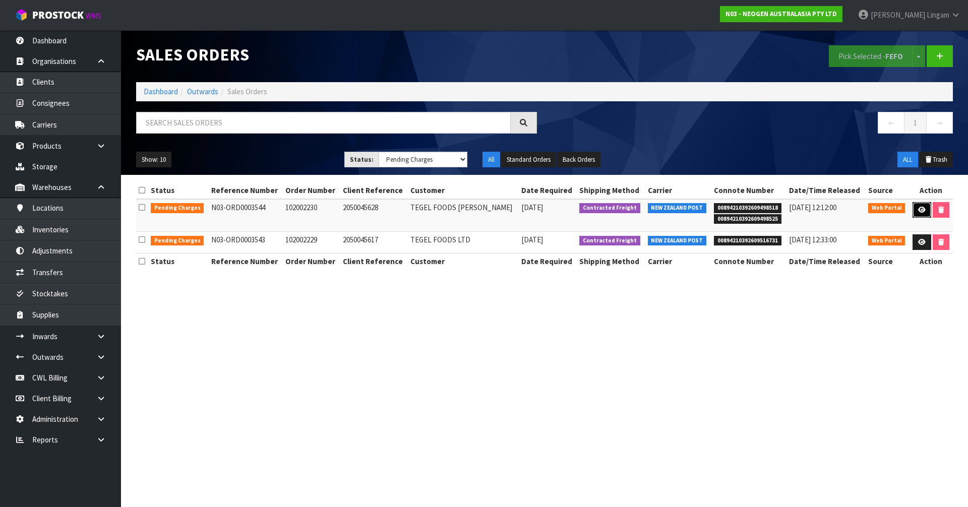
click at [923, 210] on icon at bounding box center [923, 210] width 8 height 7
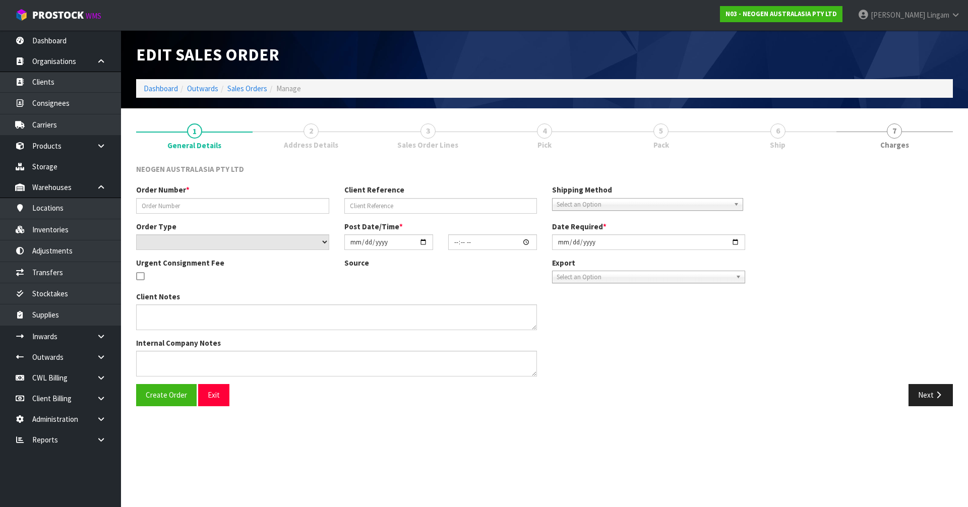
type input "102002230"
type input "2050045628"
select select "number:0"
type input "[DATE]"
type input "16:50:00.000"
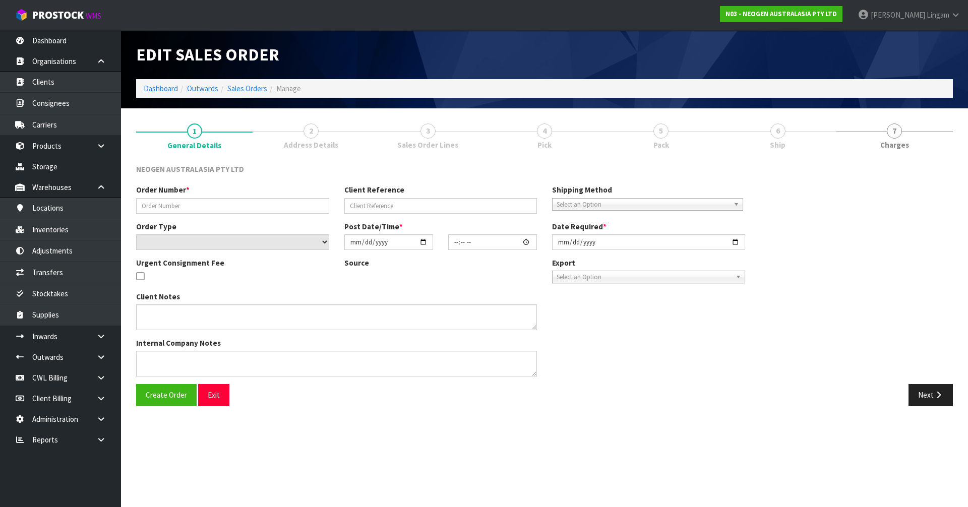
type input "[DATE]"
type textarea "ATTN: [PERSON_NAME] (LAB) RECEPTION"
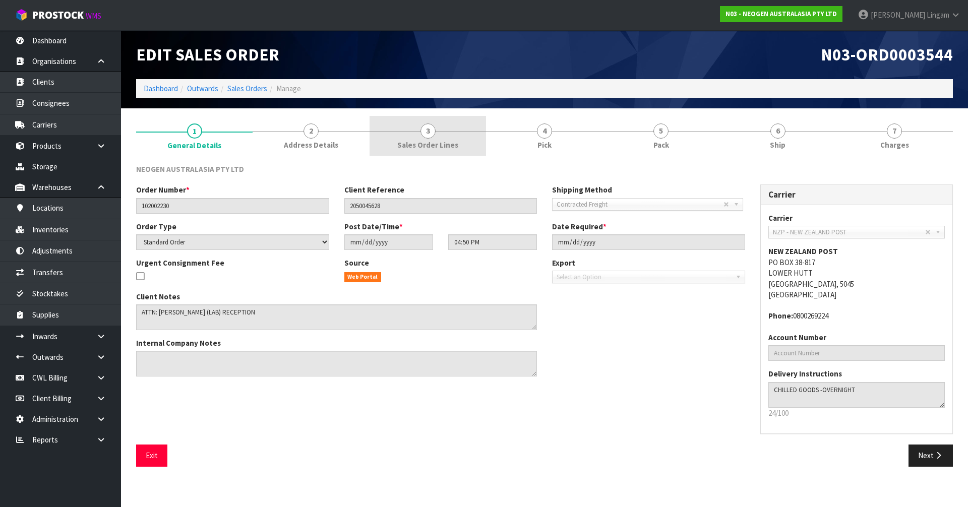
click at [469, 149] on link "3 Sales Order Lines" at bounding box center [428, 136] width 117 height 40
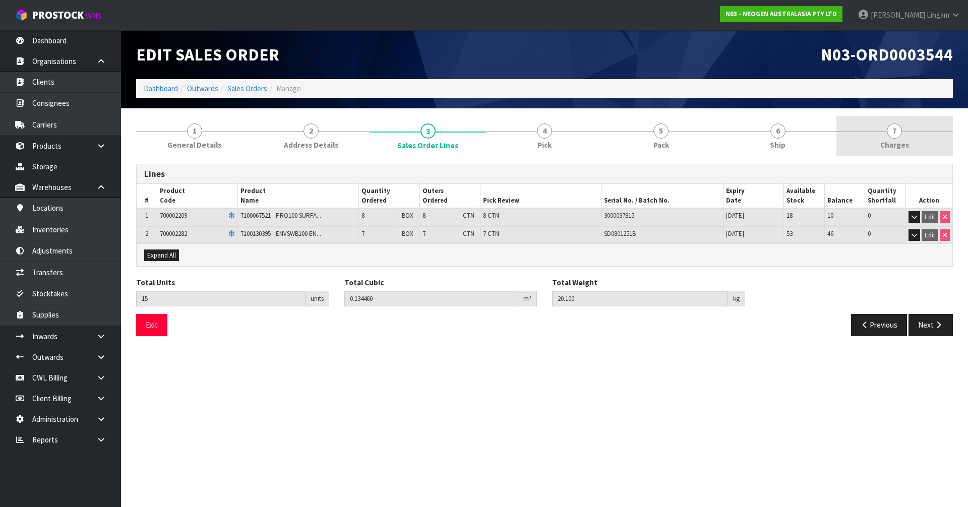
click at [901, 143] on span "Charges" at bounding box center [895, 145] width 29 height 11
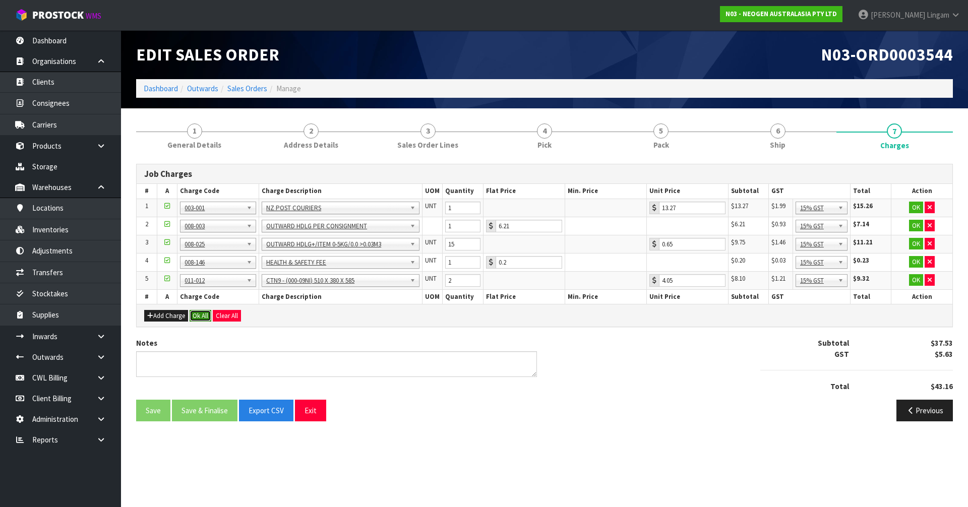
click at [202, 315] on button "Ok All" at bounding box center [201, 316] width 22 height 12
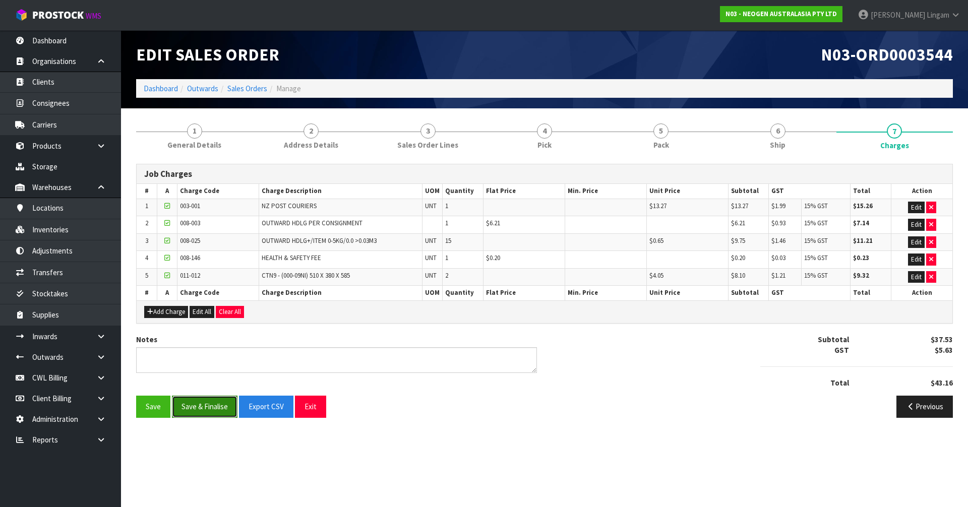
click at [218, 408] on button "Save & Finalise" at bounding box center [205, 407] width 66 height 22
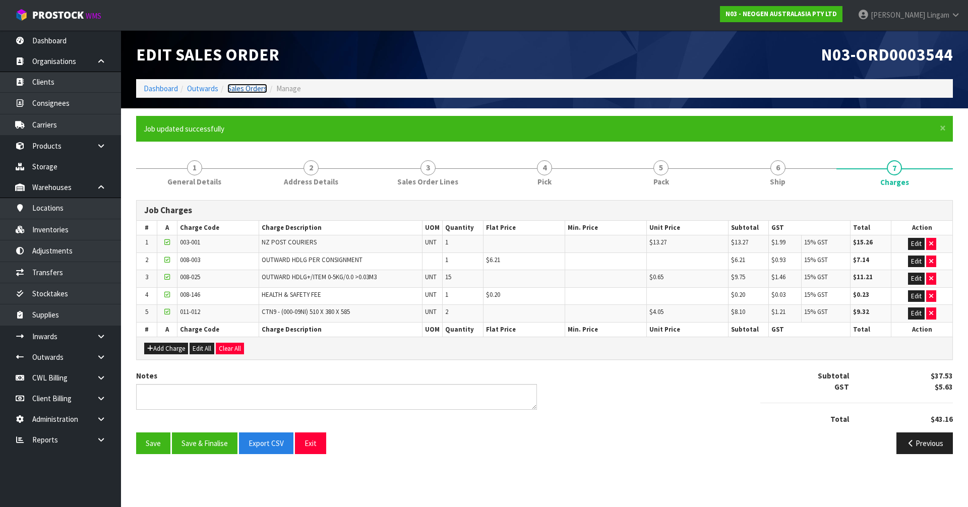
click at [245, 88] on link "Sales Orders" at bounding box center [247, 89] width 40 height 10
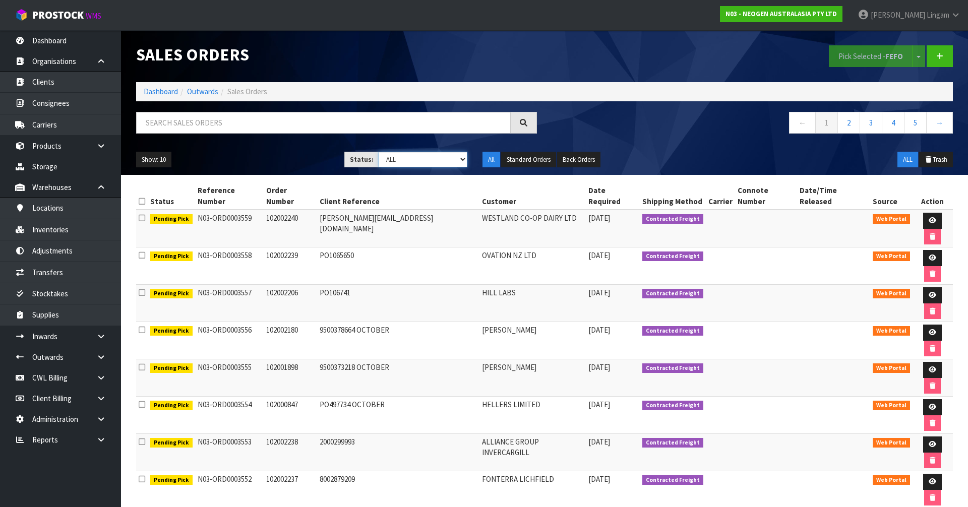
click at [441, 163] on select "Draft Pending Allocated Pending Pick Goods Picked Goods Packed Pending Charges …" at bounding box center [423, 160] width 89 height 16
select select "string:6"
click at [379, 152] on select "Draft Pending Allocated Pending Pick Goods Picked Goods Packed Pending Charges …" at bounding box center [423, 160] width 89 height 16
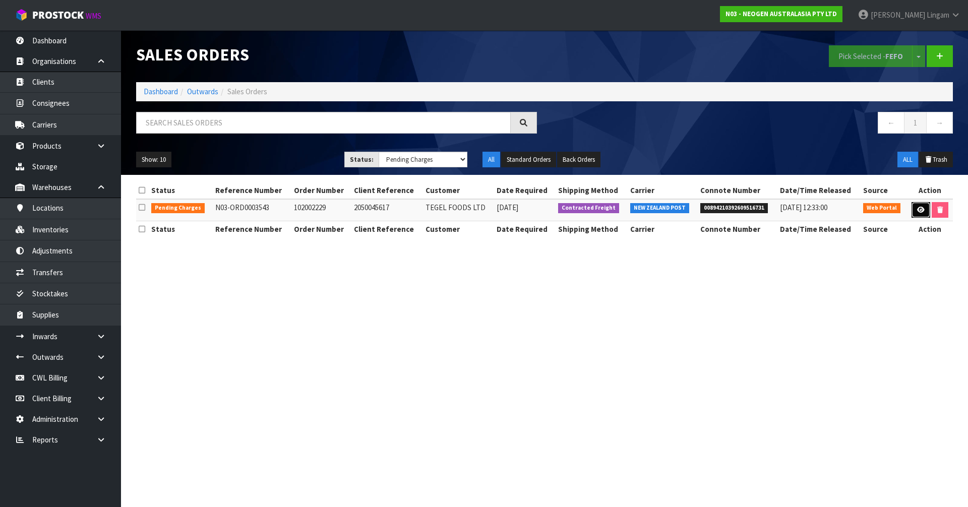
click at [920, 208] on icon at bounding box center [922, 210] width 8 height 7
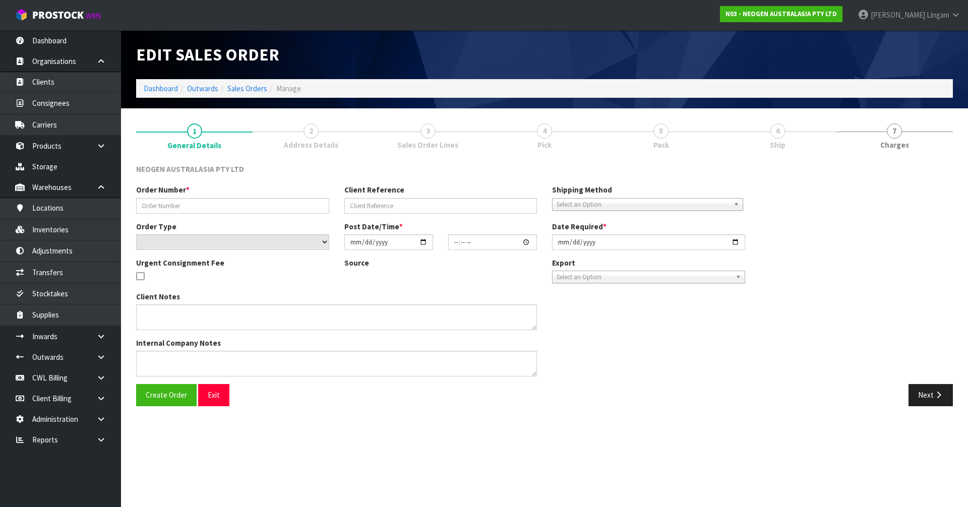
type input "102002229"
type input "2050045617"
select select "number:0"
type input "[DATE]"
type input "15:52:00.000"
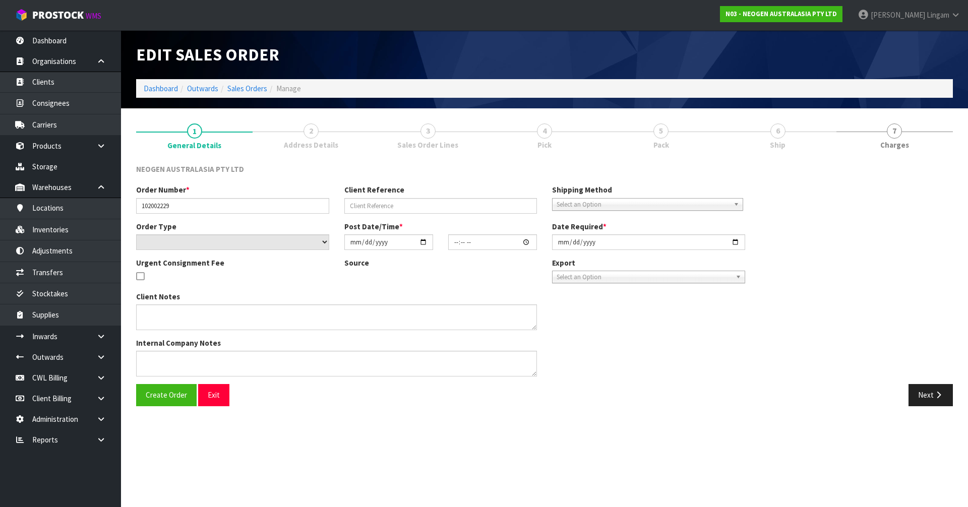
type input "[DATE]"
type textarea "ATTN: LABORATORY"
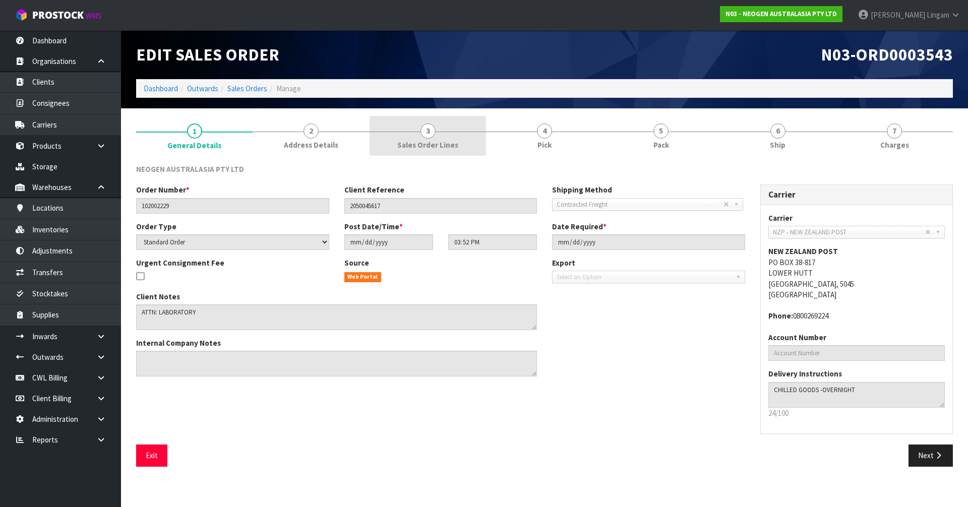
click at [454, 140] on span "Sales Order Lines" at bounding box center [427, 145] width 61 height 11
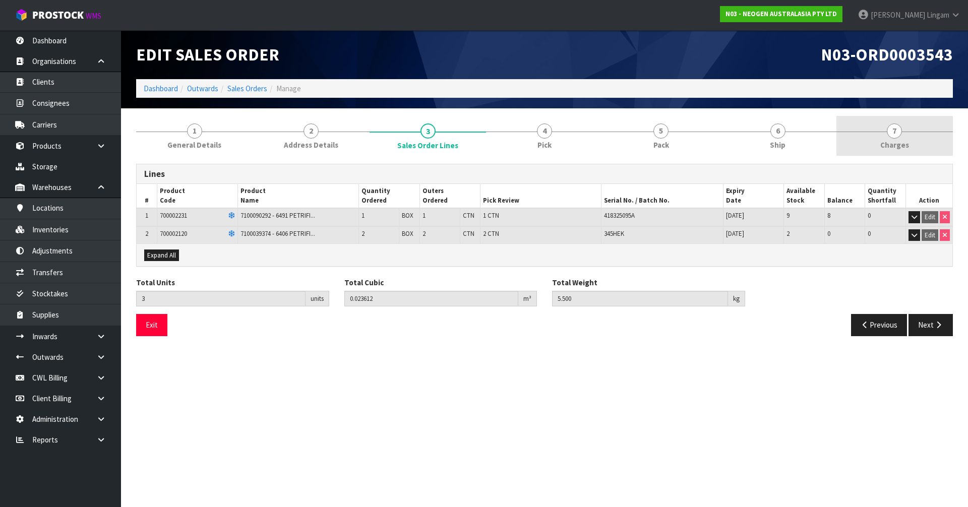
click at [925, 140] on link "7 [GEOGRAPHIC_DATA]" at bounding box center [895, 136] width 117 height 40
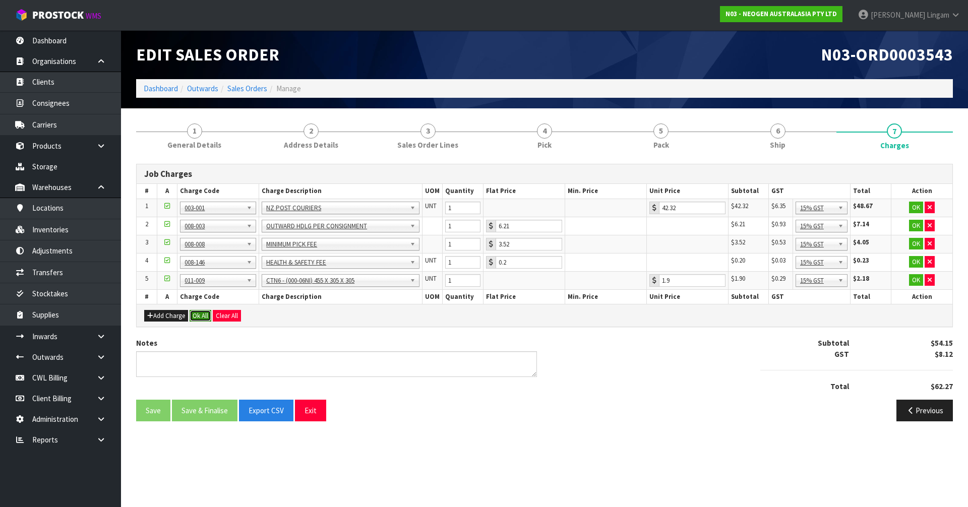
click at [195, 315] on button "Ok All" at bounding box center [201, 316] width 22 height 12
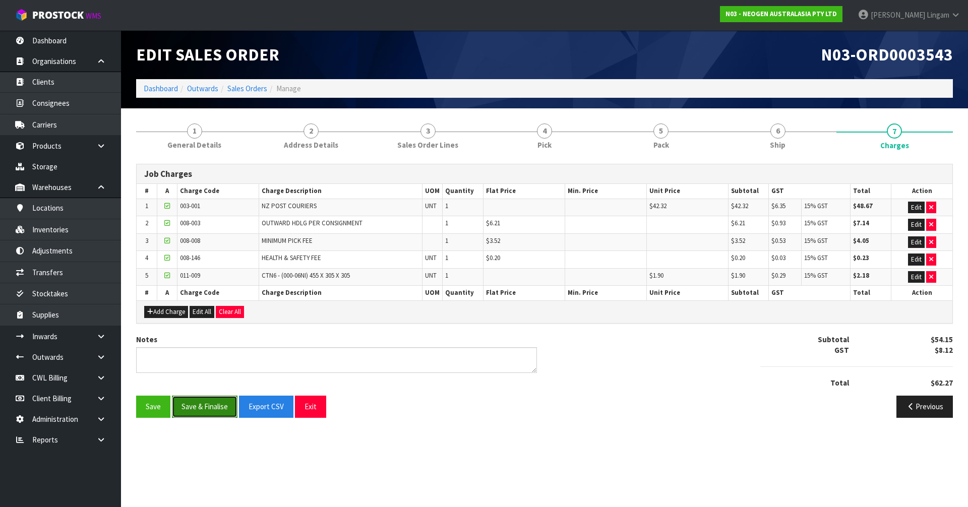
click at [213, 404] on button "Save & Finalise" at bounding box center [205, 407] width 66 height 22
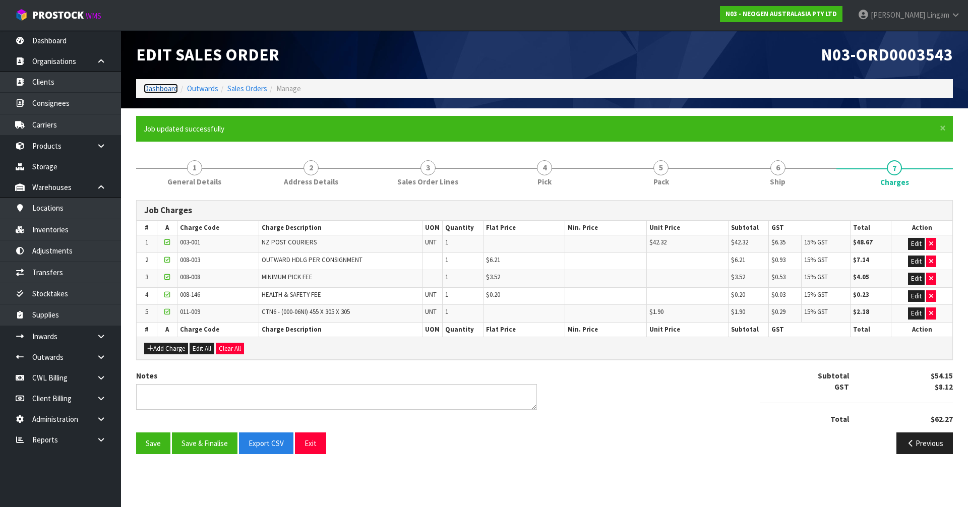
click at [152, 88] on link "Dashboard" at bounding box center [161, 89] width 34 height 10
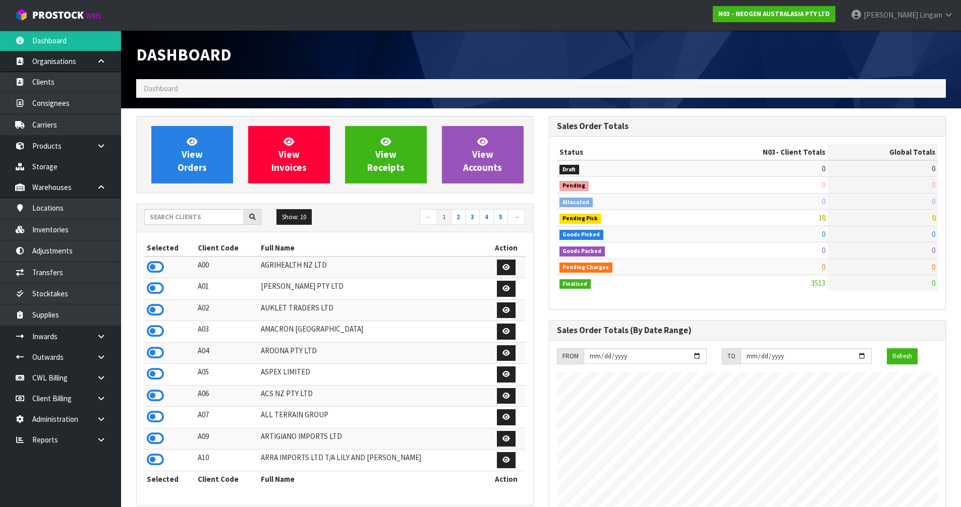
scroll to position [764, 412]
click at [206, 217] on input "text" at bounding box center [194, 217] width 100 height 16
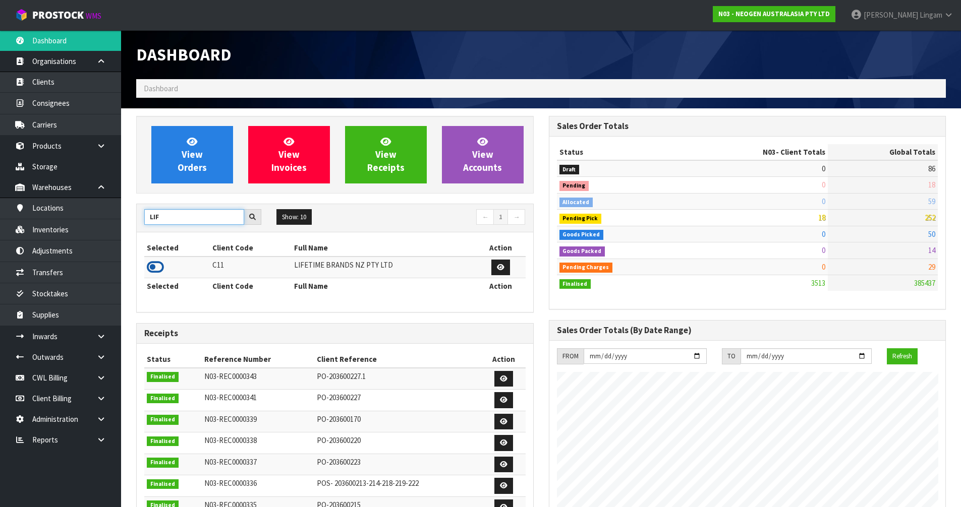
type input "LIF"
click at [159, 267] on icon at bounding box center [155, 267] width 17 height 15
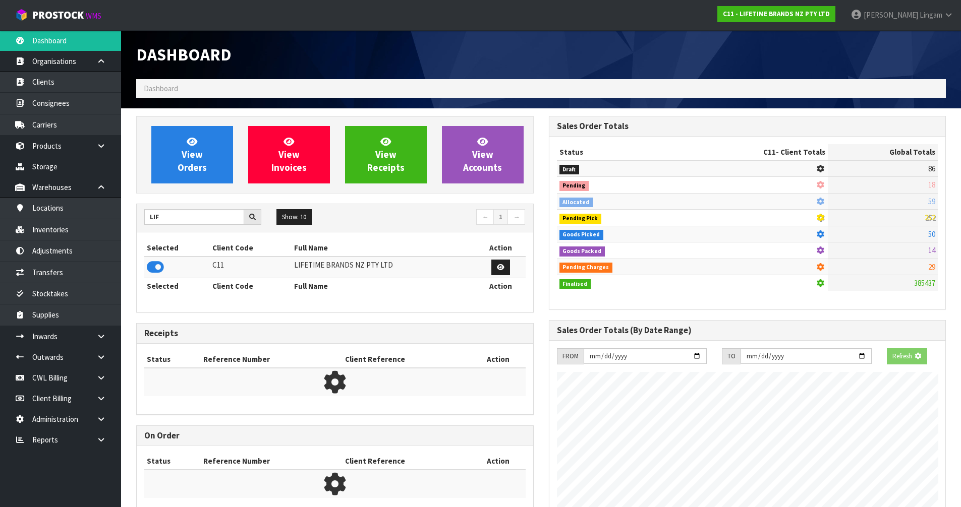
scroll to position [629, 412]
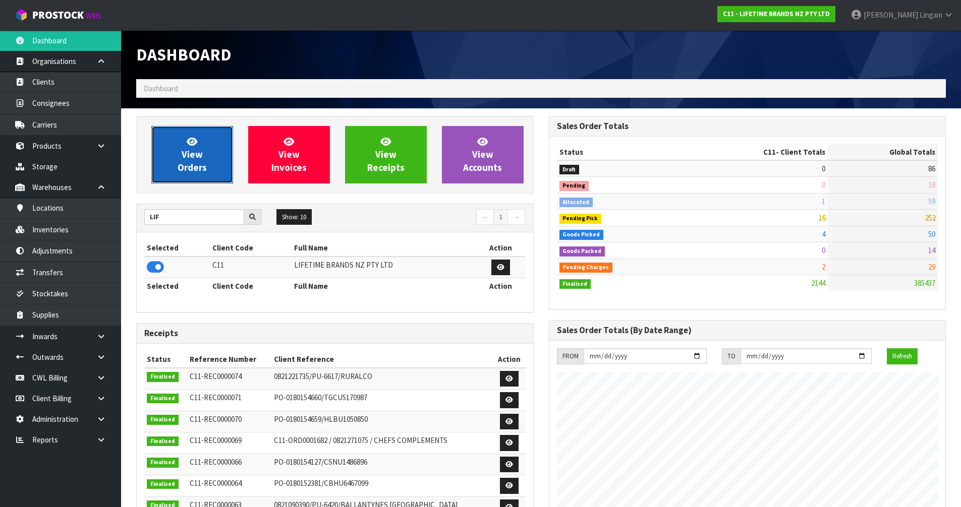
click at [198, 168] on span "View Orders" at bounding box center [192, 155] width 29 height 38
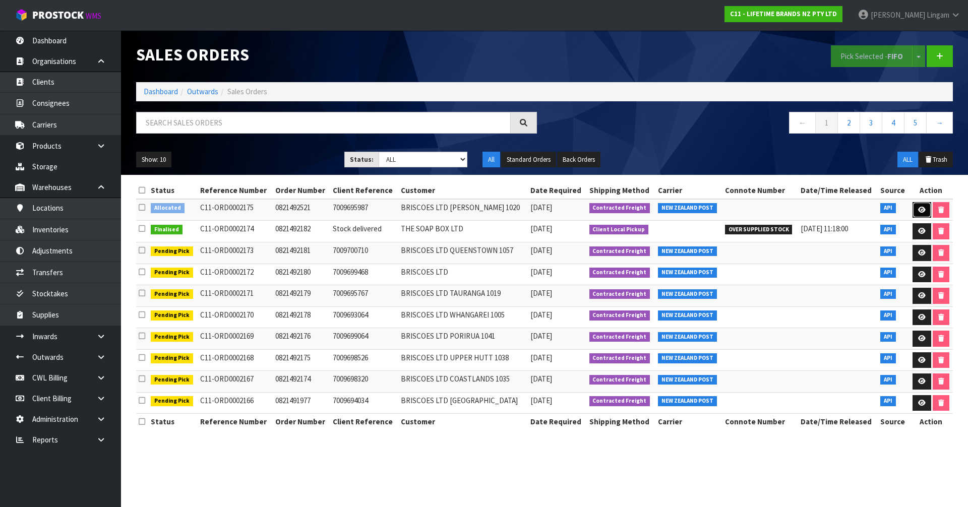
click at [920, 211] on icon at bounding box center [923, 210] width 8 height 7
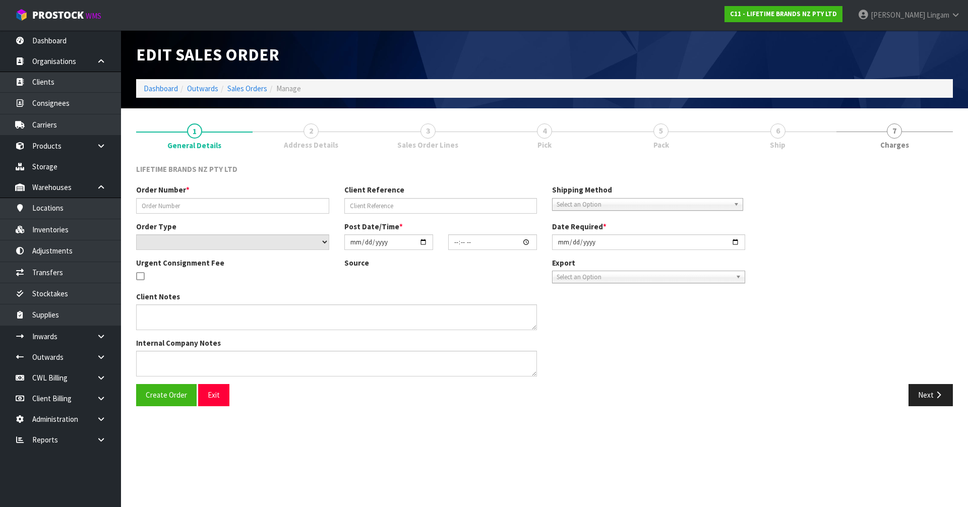
type input "0821492521"
type input "7009695987"
select select "number:0"
type input "[DATE]"
type input "12:49:54.000"
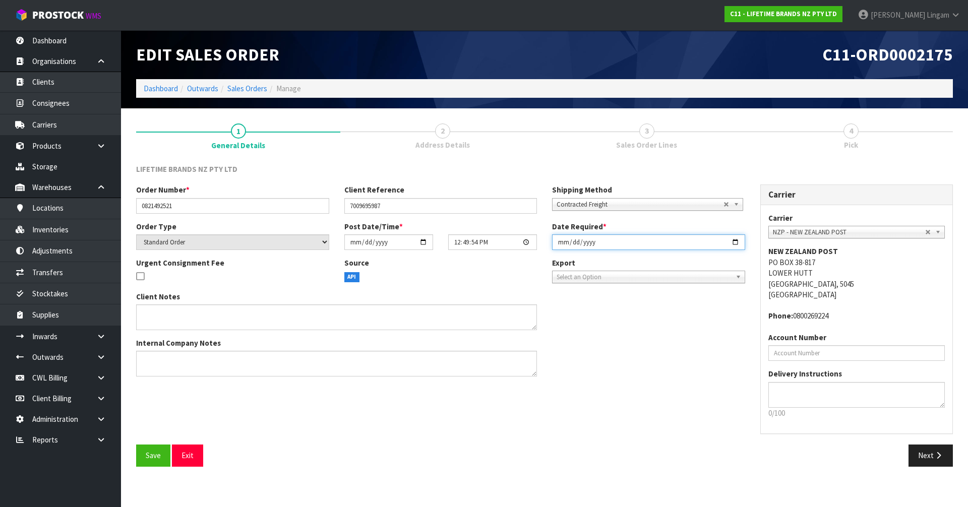
click at [558, 241] on input "[DATE]" at bounding box center [648, 243] width 193 height 16
type input "[DATE]"
click at [153, 457] on span "Save" at bounding box center [153, 456] width 15 height 10
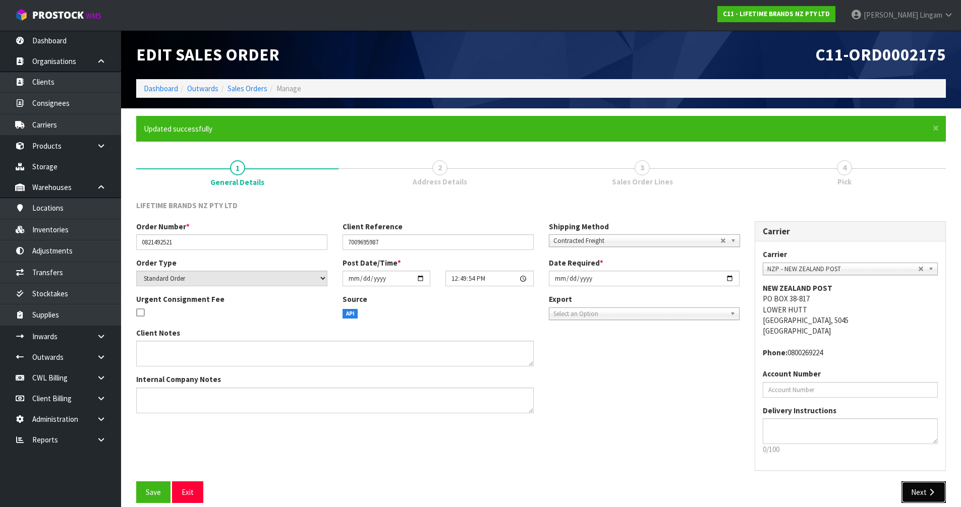
click at [918, 493] on button "Next" at bounding box center [923, 493] width 44 height 22
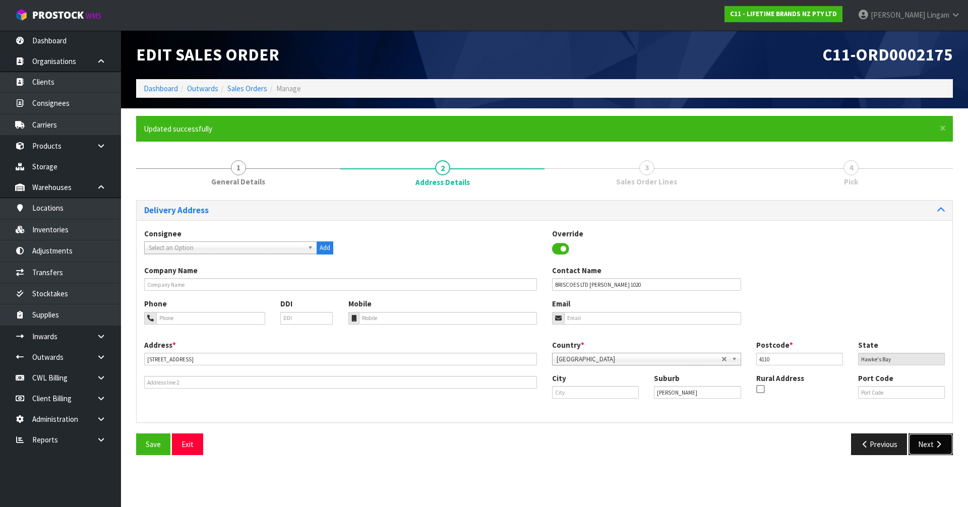
click at [932, 437] on button "Next" at bounding box center [931, 445] width 44 height 22
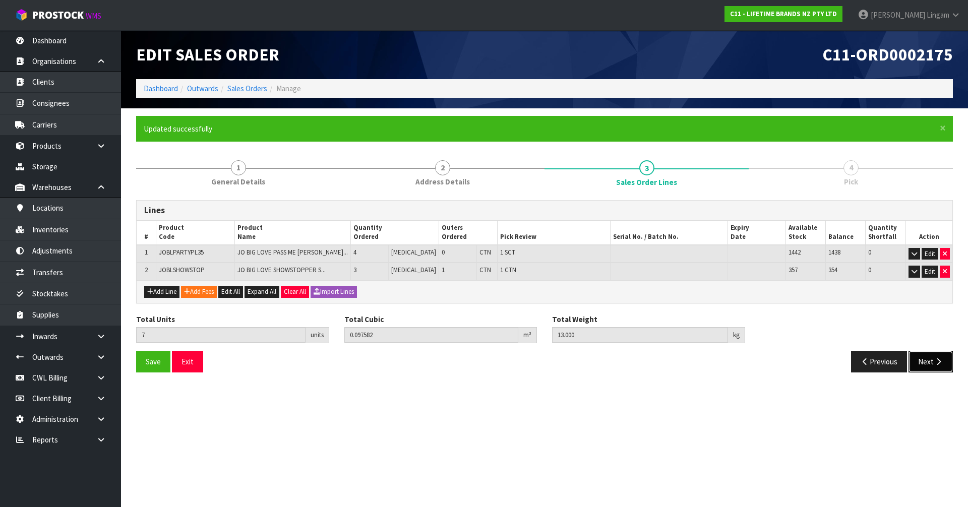
click at [932, 360] on button "Next" at bounding box center [931, 362] width 44 height 22
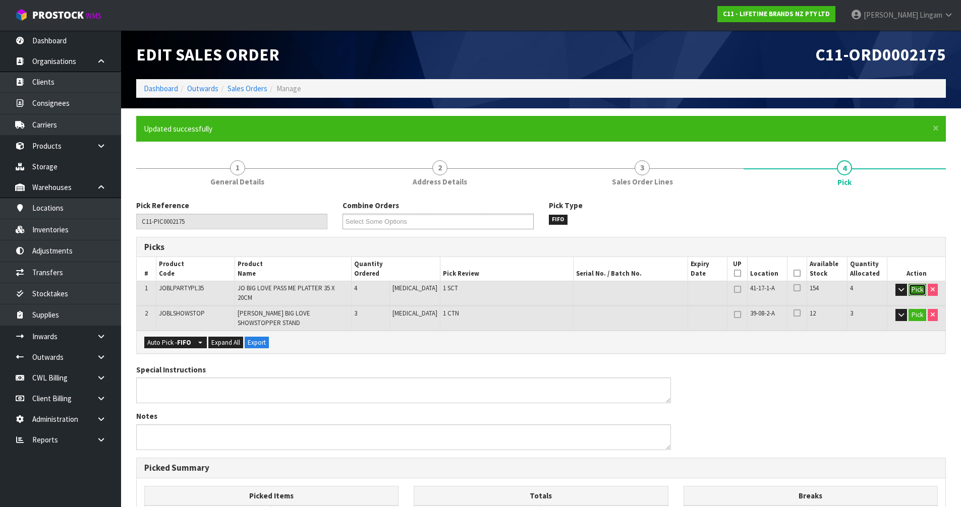
click at [916, 286] on button "Pick" at bounding box center [917, 290] width 18 height 12
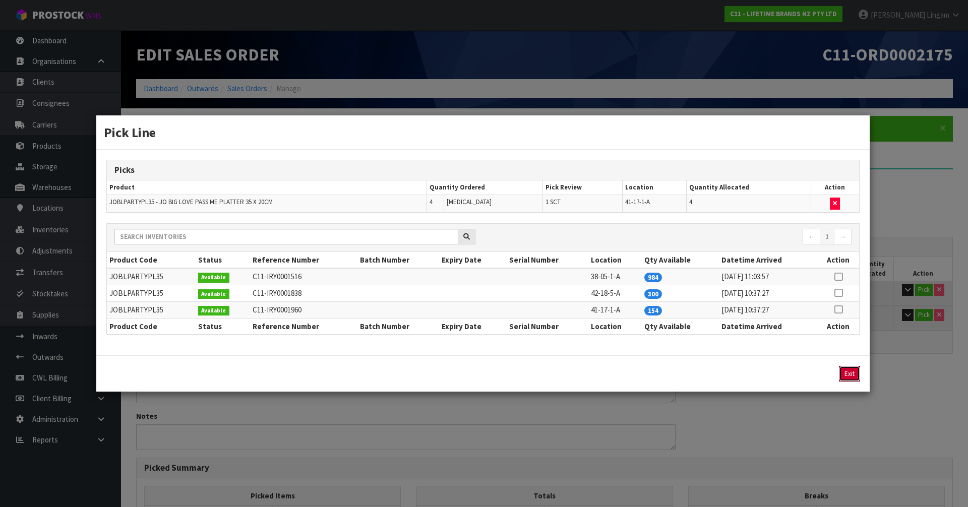
click at [854, 373] on button "Exit" at bounding box center [849, 374] width 21 height 16
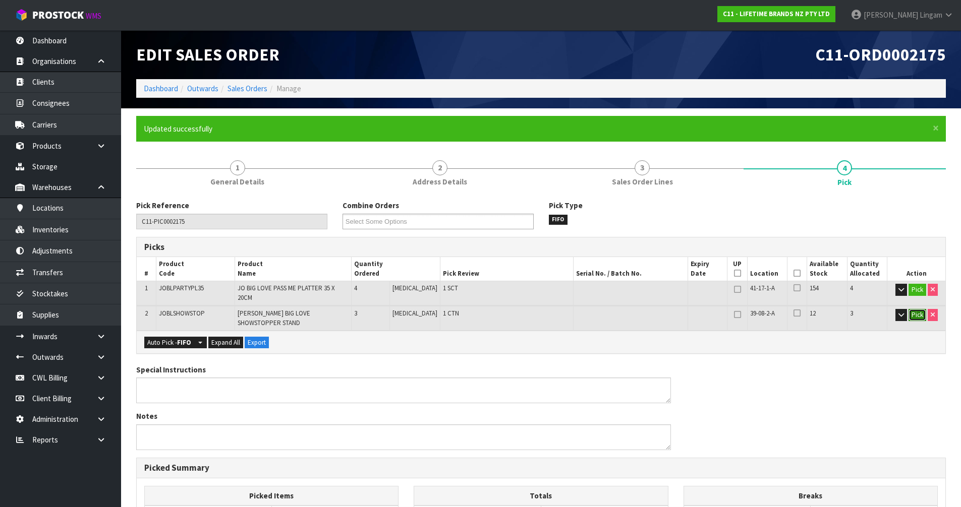
click at [919, 309] on button "Pick" at bounding box center [917, 315] width 18 height 12
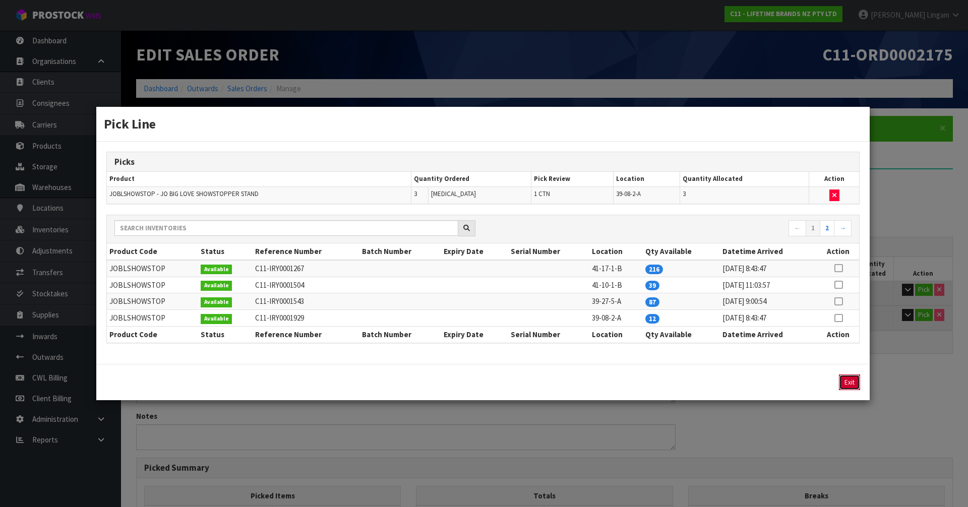
click at [850, 382] on button "Exit" at bounding box center [849, 383] width 21 height 16
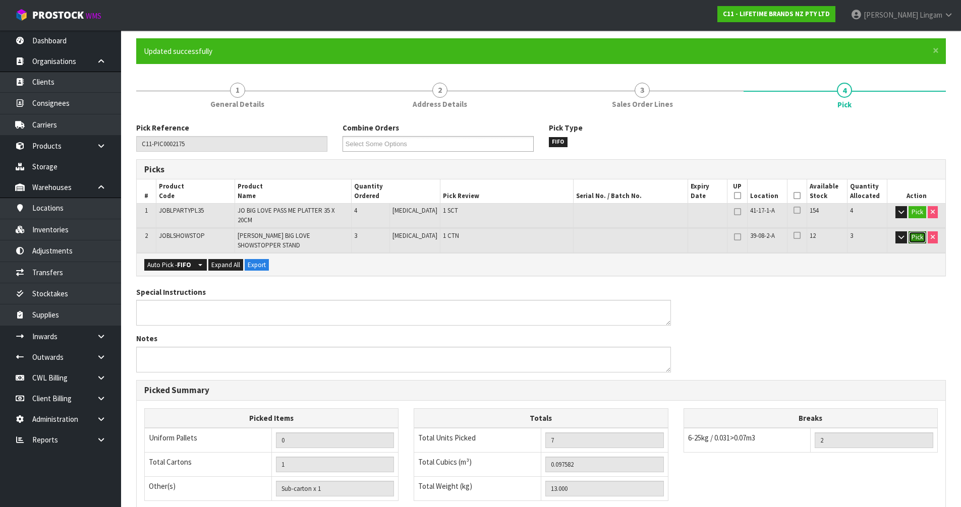
scroll to position [215, 0]
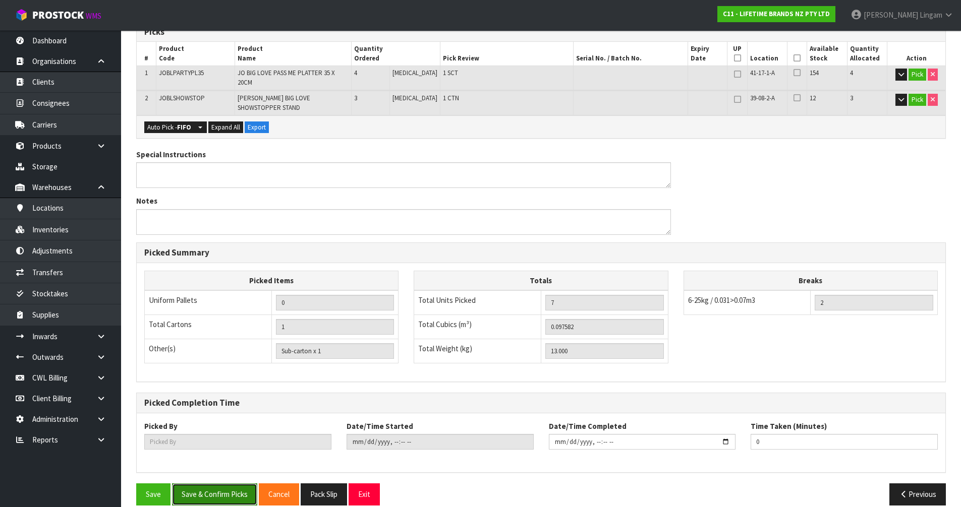
click at [225, 484] on button "Save & Confirm Picks" at bounding box center [214, 495] width 85 height 22
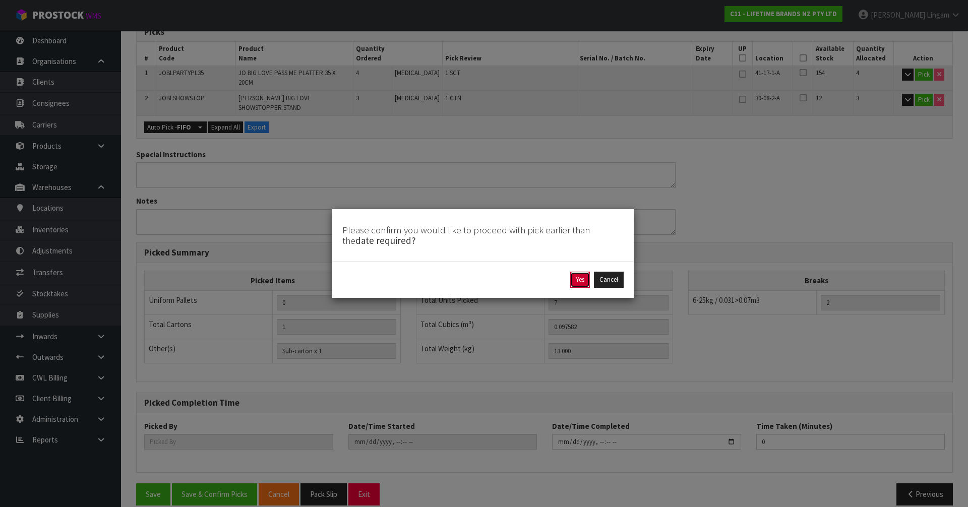
click at [574, 278] on button "Yes" at bounding box center [581, 280] width 20 height 16
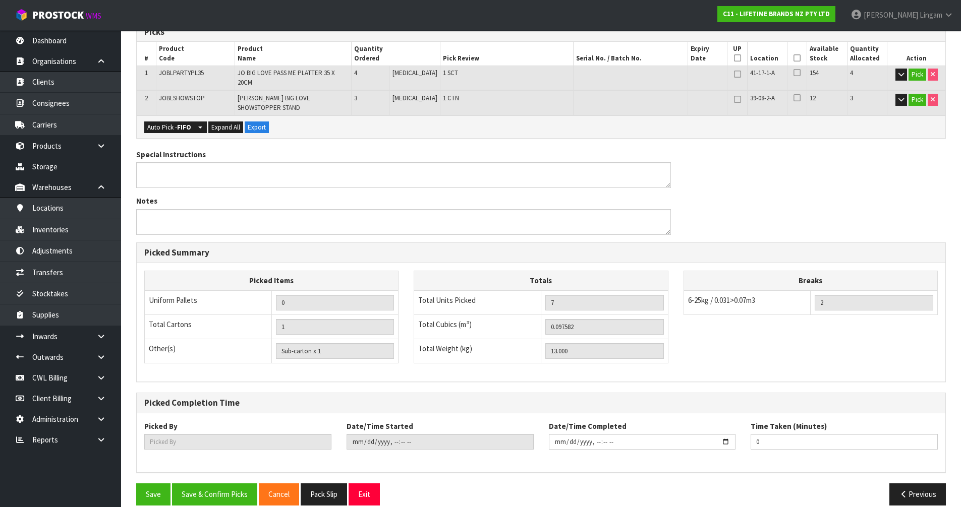
scroll to position [0, 0]
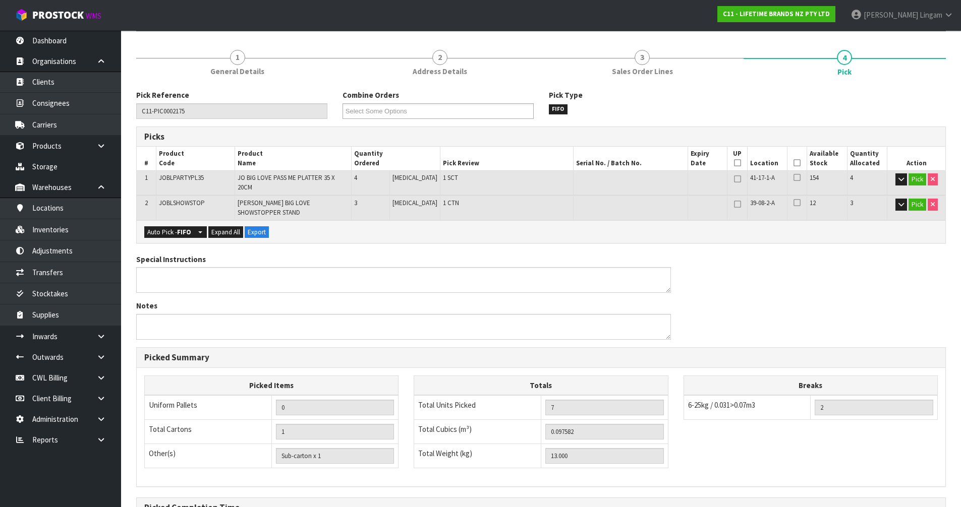
type input "[PERSON_NAME]"
type input "[DATE]T12:54:31"
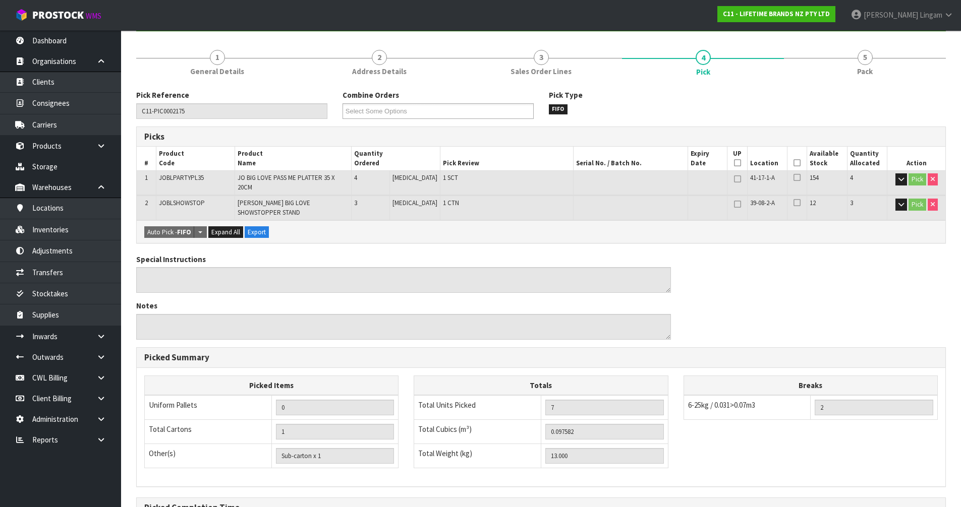
scroll to position [215, 0]
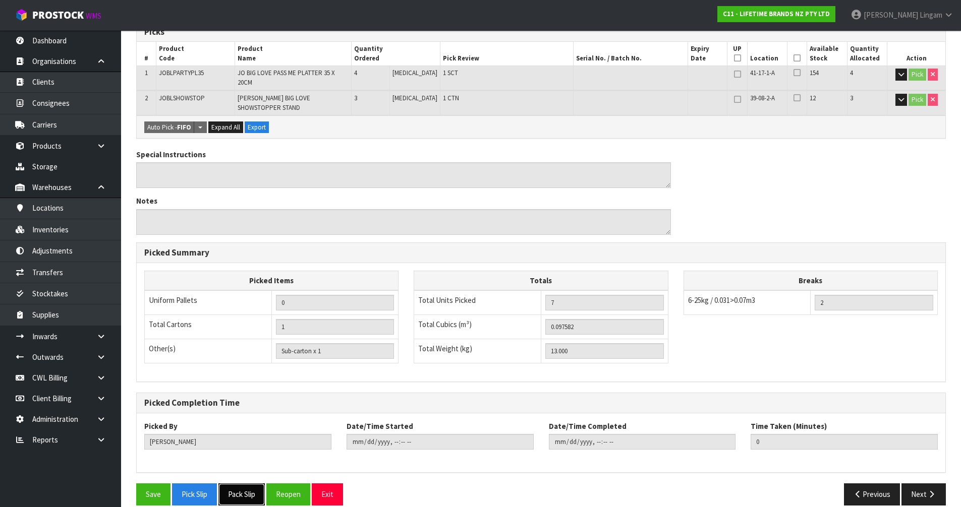
drag, startPoint x: 245, startPoint y: 484, endPoint x: 278, endPoint y: 472, distance: 35.6
click at [245, 484] on button "Pack Slip" at bounding box center [241, 495] width 46 height 22
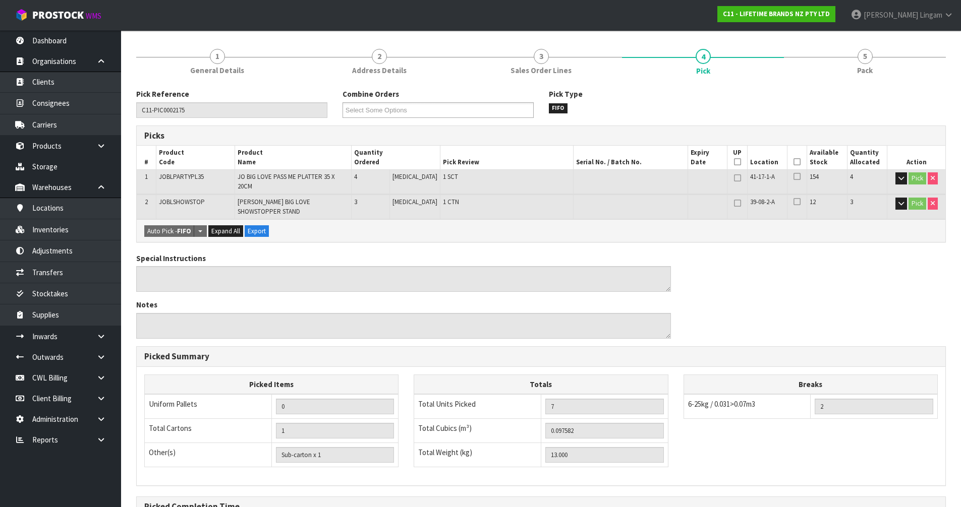
scroll to position [0, 0]
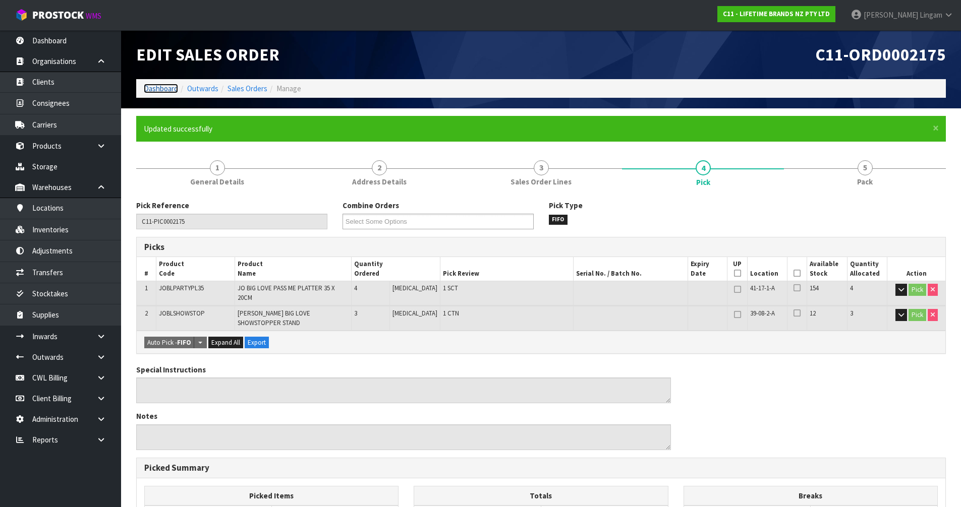
click at [164, 85] on link "Dashboard" at bounding box center [161, 89] width 34 height 10
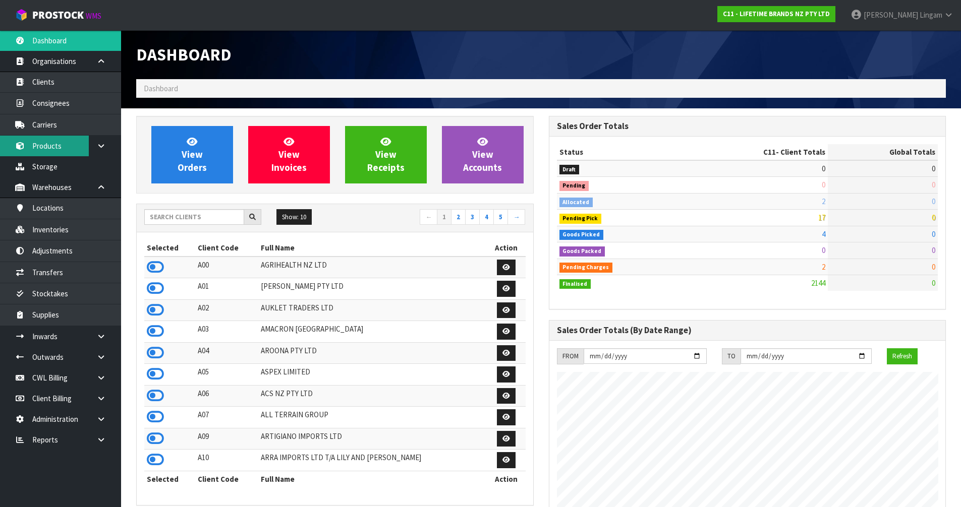
scroll to position [764, 412]
click at [177, 218] on input "text" at bounding box center [194, 217] width 100 height 16
type input "VIE"
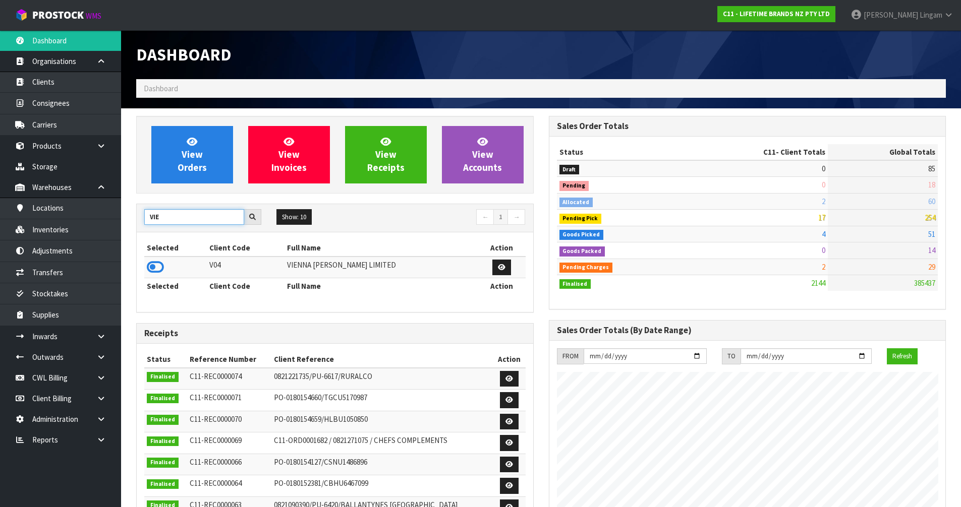
drag, startPoint x: 179, startPoint y: 219, endPoint x: 134, endPoint y: 222, distance: 44.5
click at [134, 222] on div "View Orders View Invoices View Receipts View Accounts VIE Show: 10 5 10 25 50 ←…" at bounding box center [335, 409] width 413 height 586
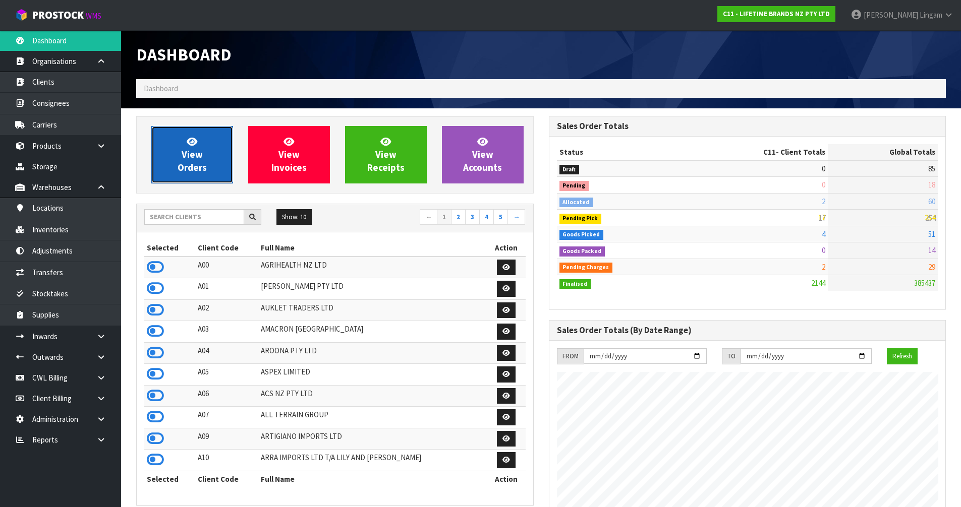
click at [208, 173] on link "View Orders" at bounding box center [192, 155] width 82 height 58
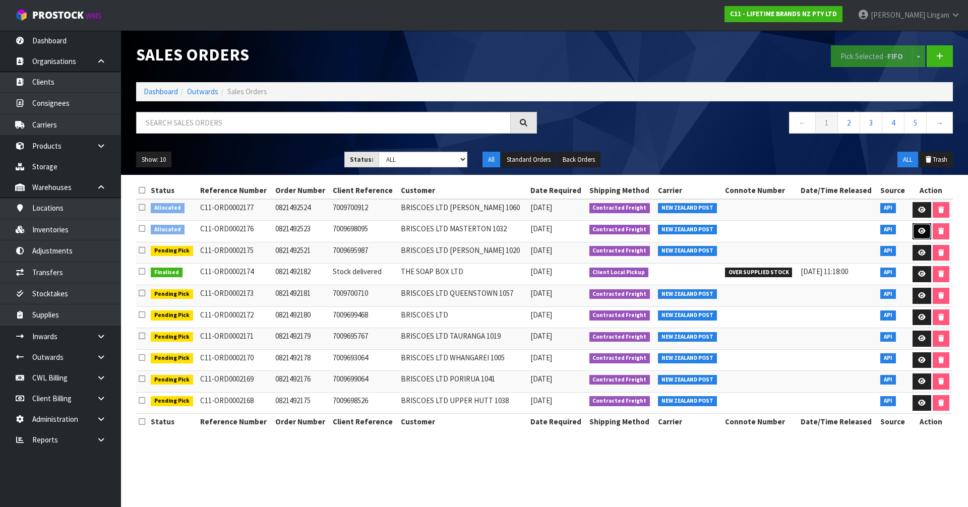
click at [919, 229] on icon at bounding box center [923, 231] width 8 height 7
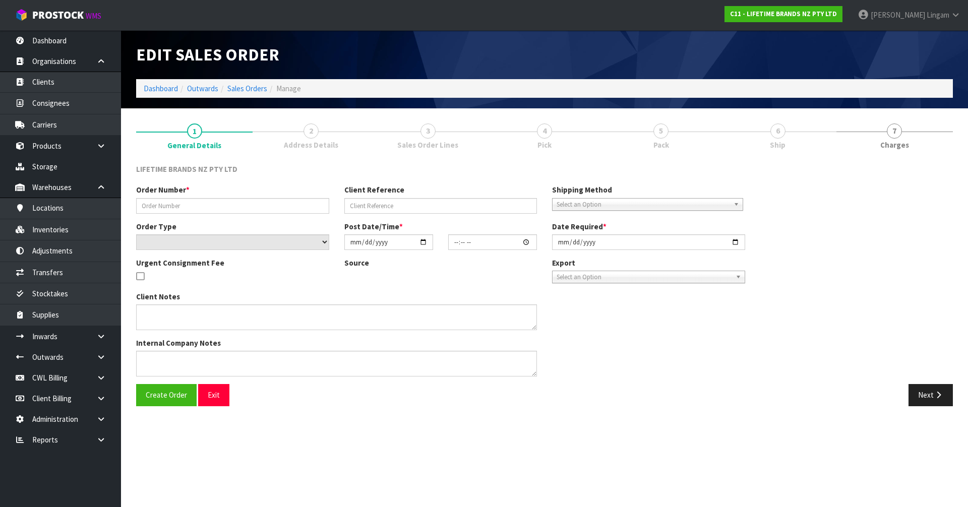
type input "0821492523"
type input "7009698095"
select select "number:0"
type input "[DATE]"
type input "12:54:45.000"
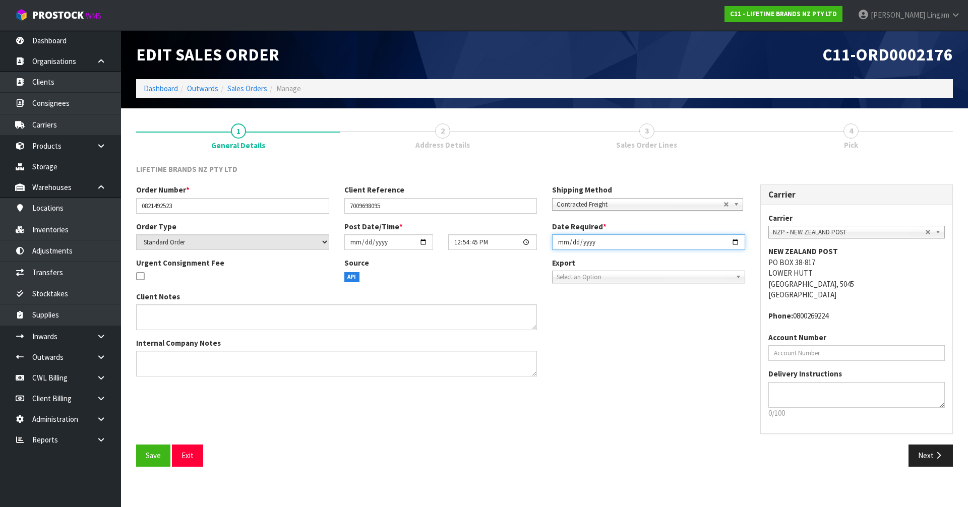
click at [558, 240] on input "[DATE]" at bounding box center [648, 243] width 193 height 16
type input "[DATE]"
click at [151, 449] on button "Save" at bounding box center [153, 456] width 34 height 22
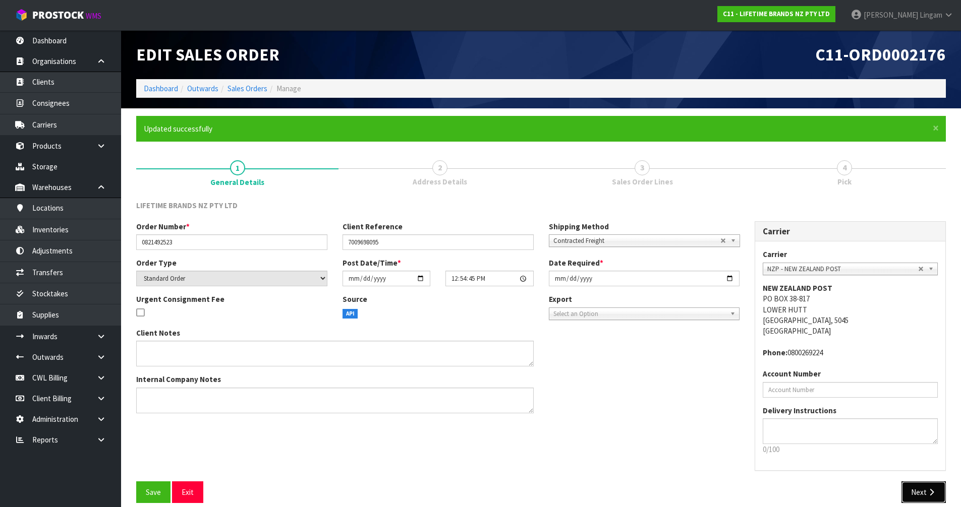
click at [924, 490] on button "Next" at bounding box center [923, 493] width 44 height 22
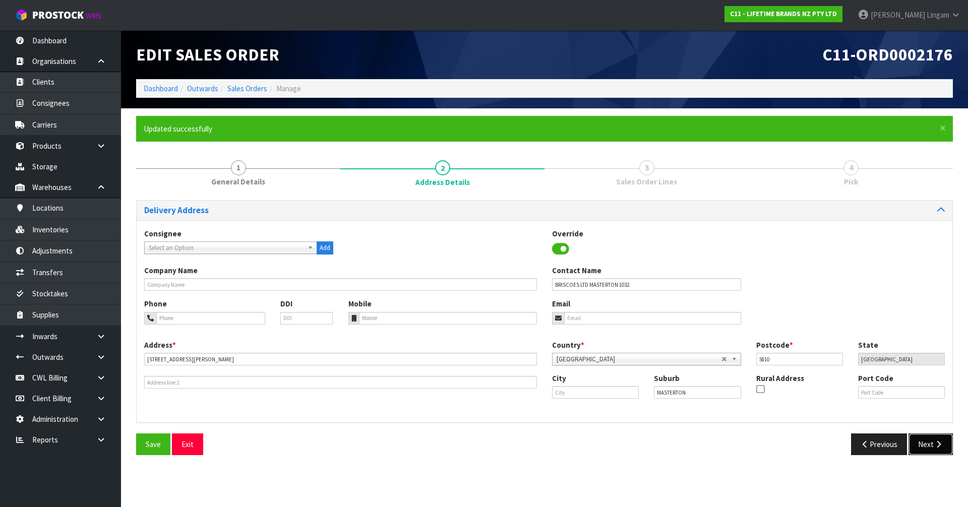
click at [922, 443] on button "Next" at bounding box center [931, 445] width 44 height 22
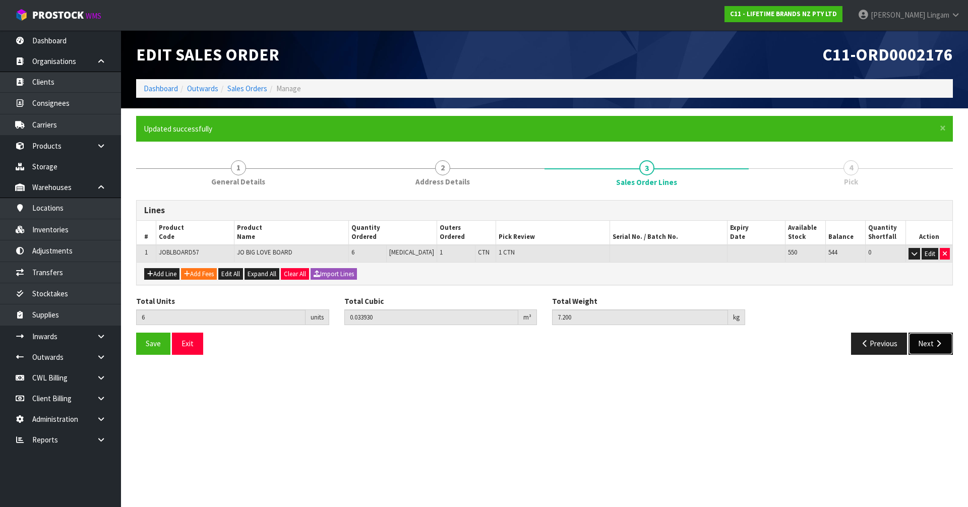
click at [934, 345] on icon "button" at bounding box center [939, 344] width 10 height 8
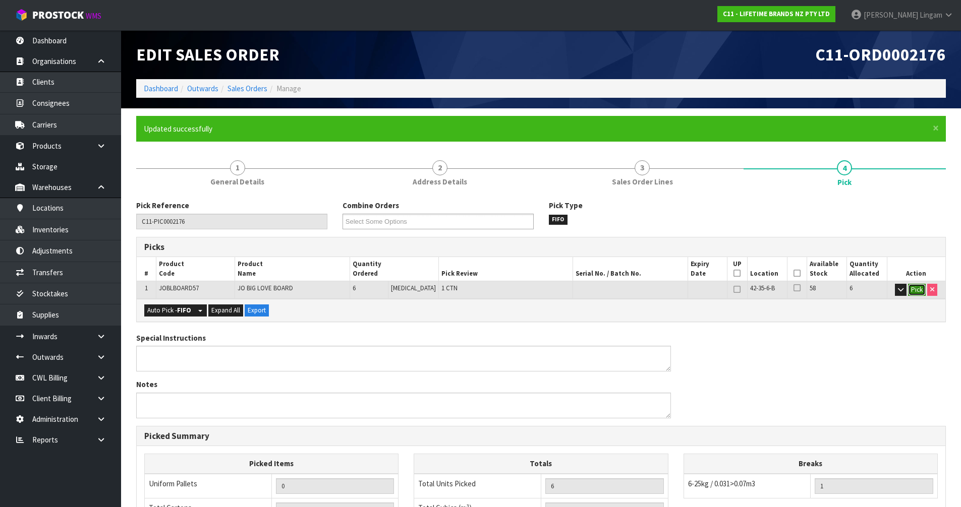
click at [914, 289] on button "Pick" at bounding box center [917, 290] width 18 height 12
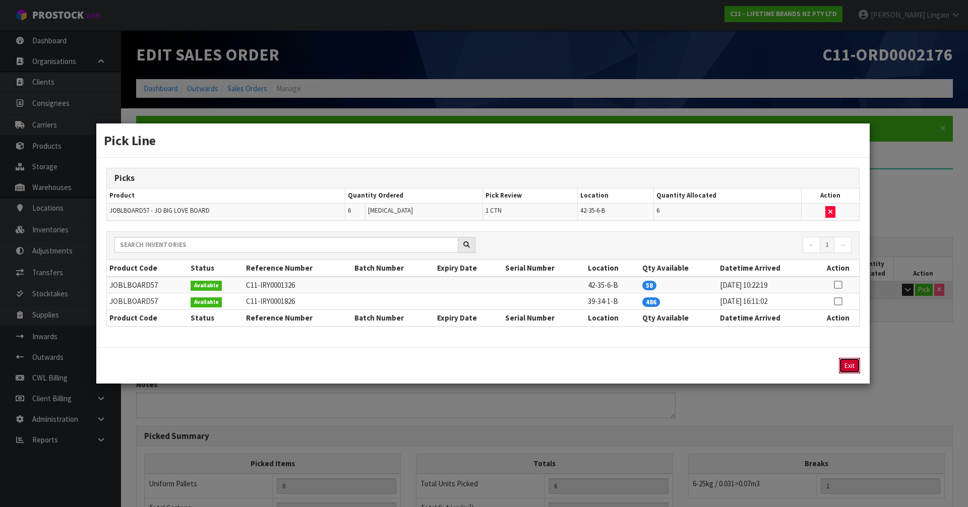
click at [855, 360] on button "Exit" at bounding box center [849, 366] width 21 height 16
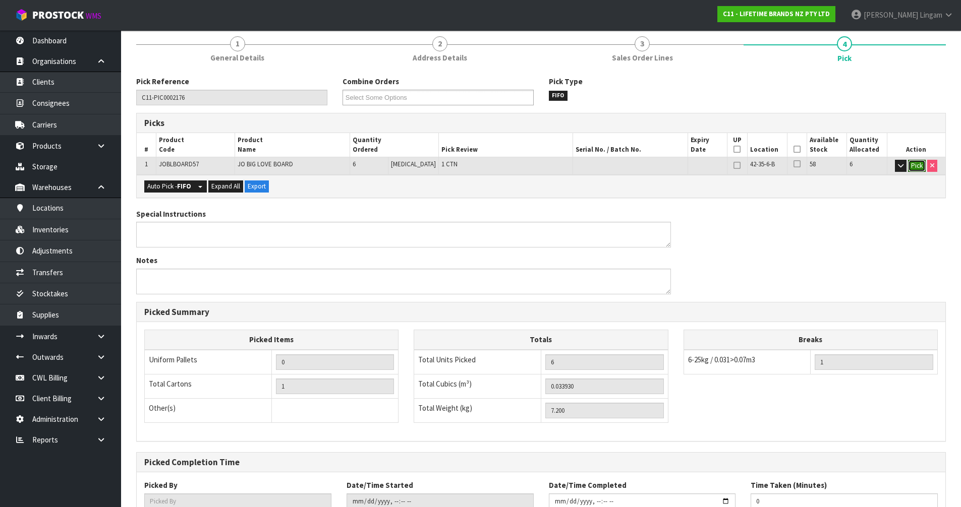
scroll to position [197, 0]
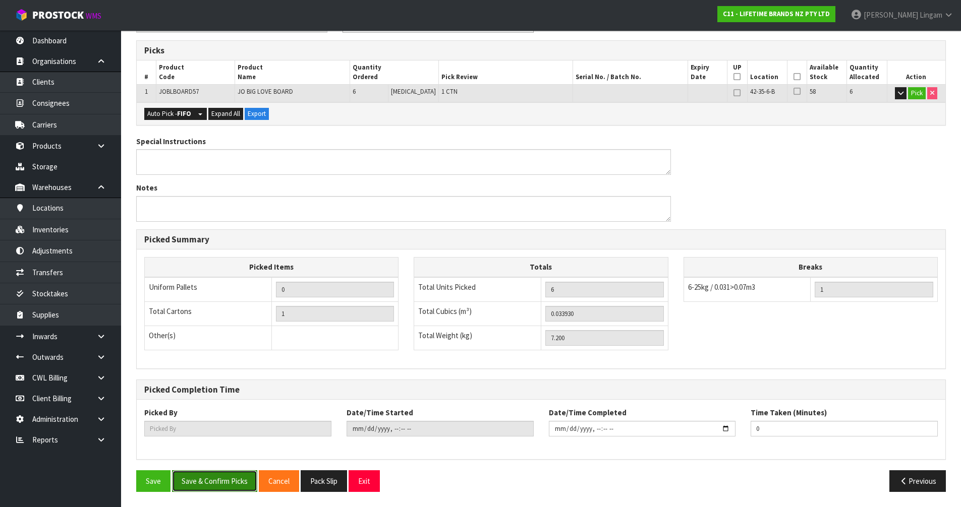
click at [205, 487] on button "Save & Confirm Picks" at bounding box center [214, 482] width 85 height 22
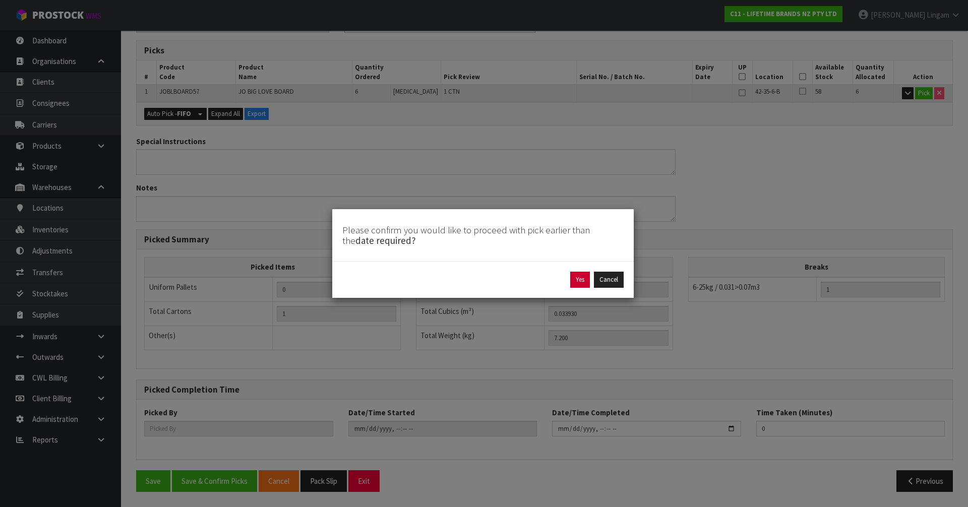
click at [578, 277] on button "Yes" at bounding box center [581, 280] width 20 height 16
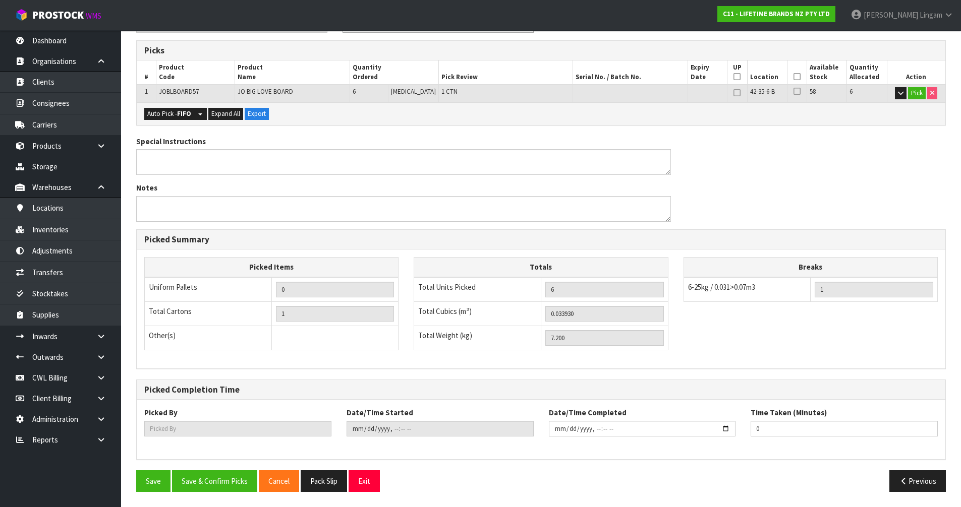
scroll to position [0, 0]
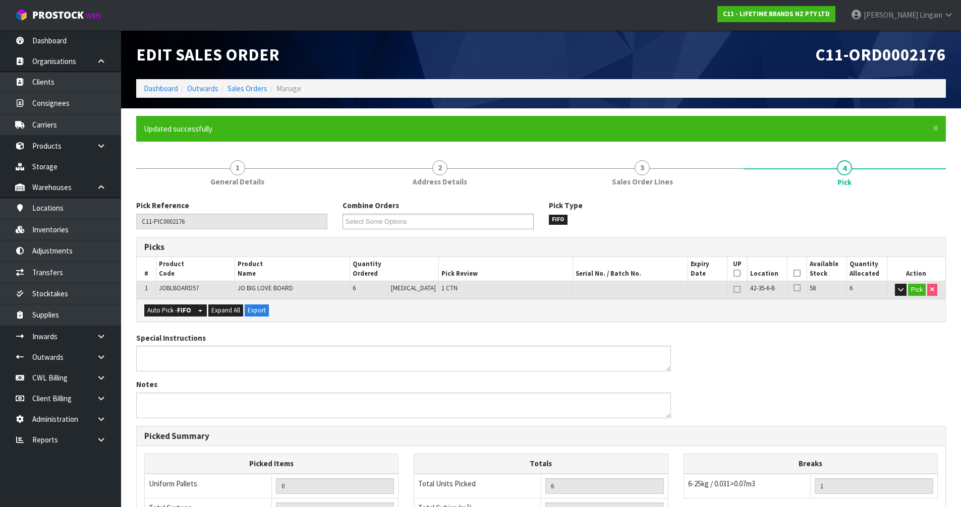
type input "[PERSON_NAME]"
type input "[DATE]T12:55:20"
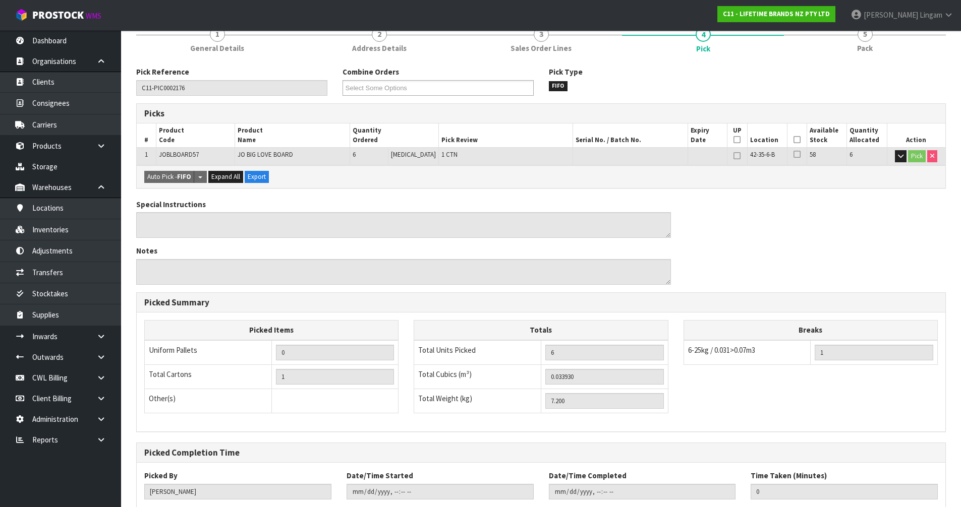
scroll to position [197, 0]
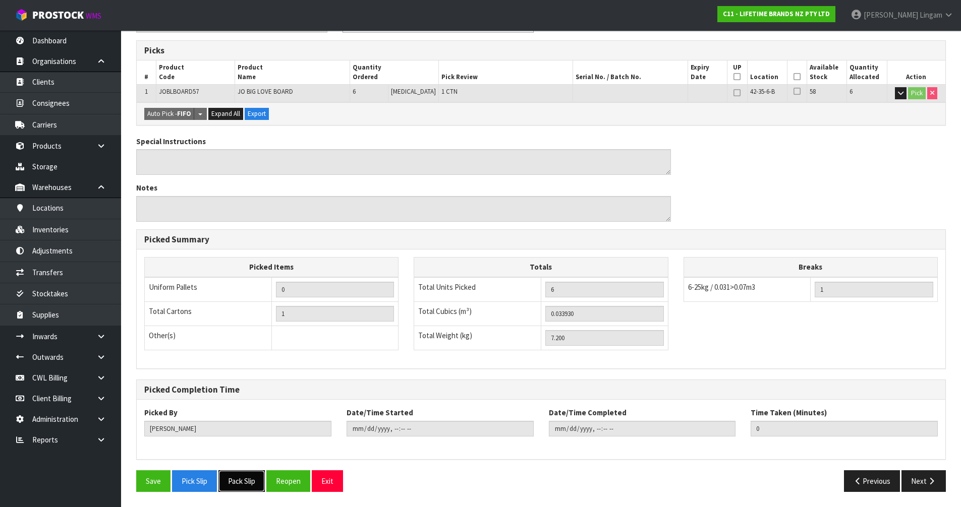
drag, startPoint x: 245, startPoint y: 479, endPoint x: 258, endPoint y: 476, distance: 13.0
click at [245, 479] on button "Pack Slip" at bounding box center [241, 482] width 46 height 22
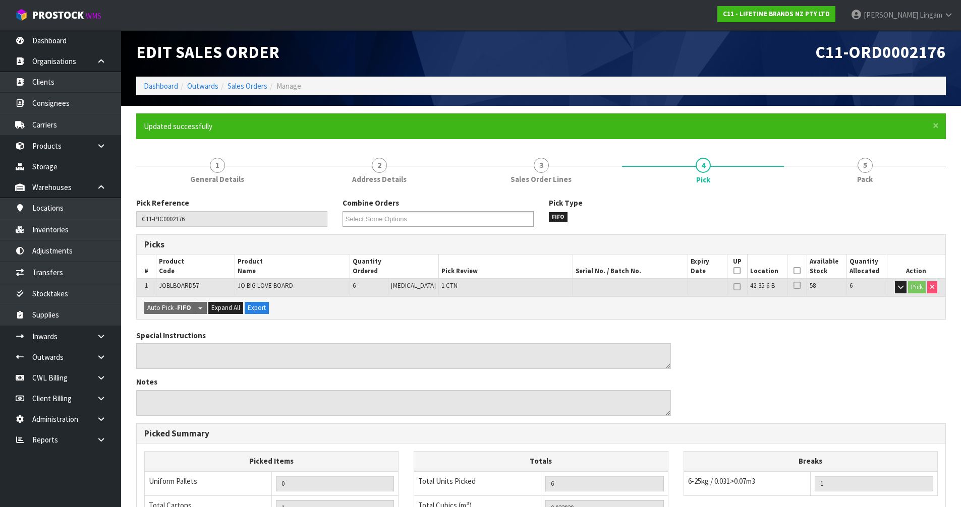
scroll to position [0, 0]
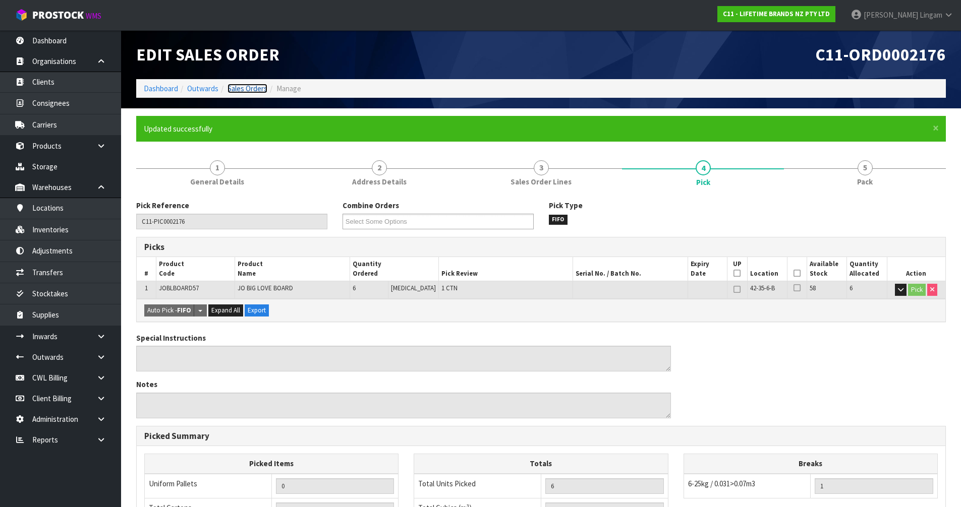
click at [261, 91] on link "Sales Orders" at bounding box center [247, 89] width 40 height 10
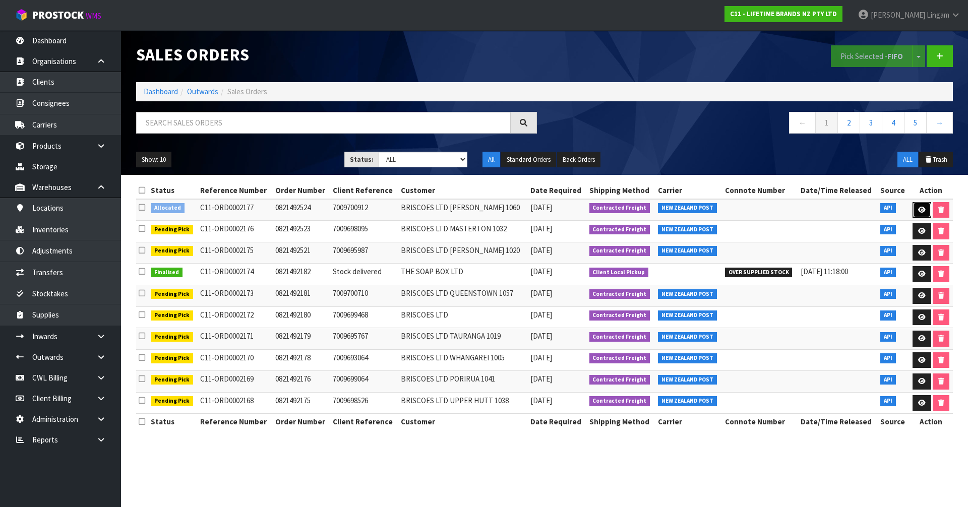
click at [923, 210] on icon at bounding box center [923, 210] width 8 height 7
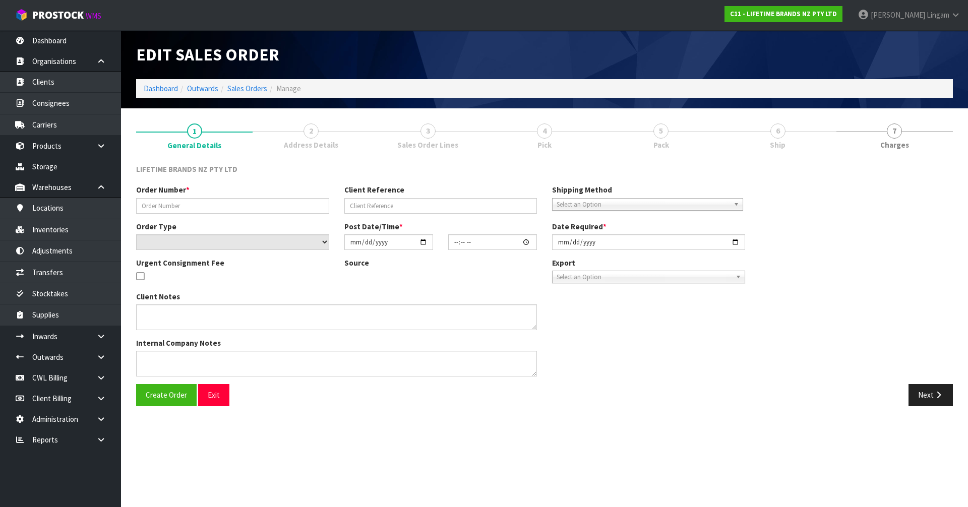
type input "0821492524"
type input "7009700912"
select select "number:0"
type input "[DATE]"
type input "12:54:46.000"
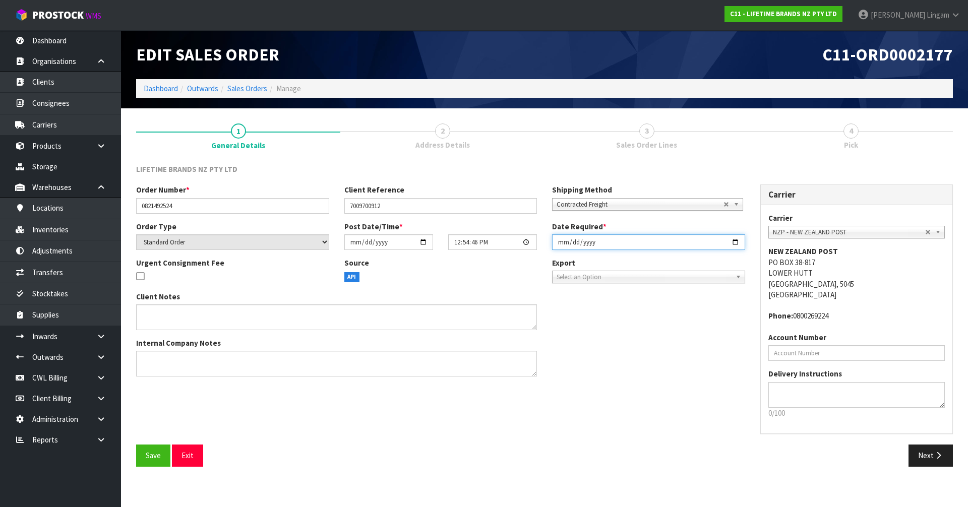
click at [560, 242] on input "[DATE]" at bounding box center [648, 243] width 193 height 16
type input "[DATE]"
click at [153, 456] on span "Save" at bounding box center [153, 456] width 15 height 10
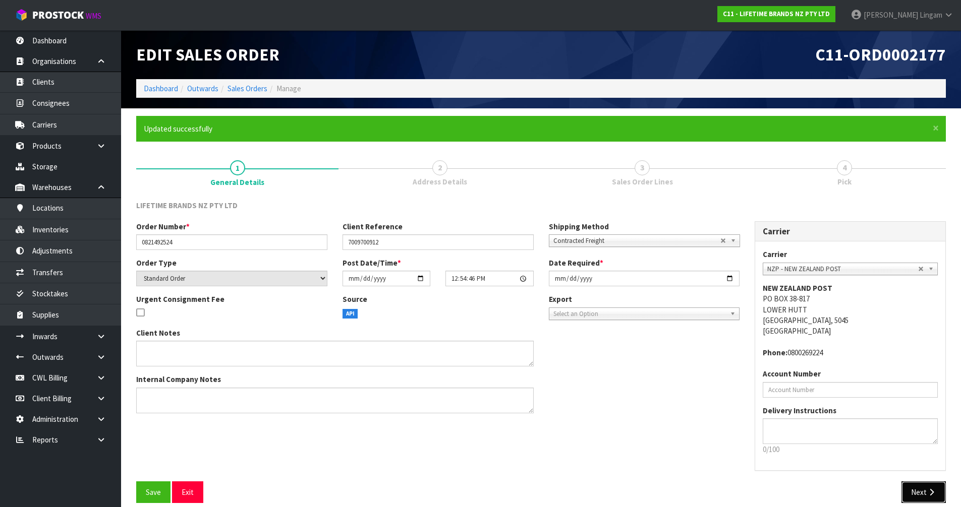
click at [918, 488] on button "Next" at bounding box center [923, 493] width 44 height 22
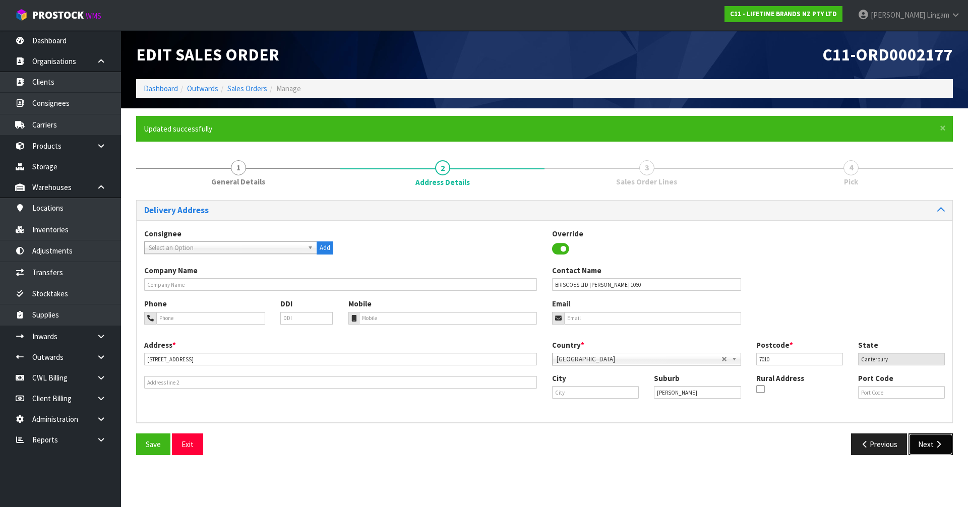
click at [931, 443] on button "Next" at bounding box center [931, 445] width 44 height 22
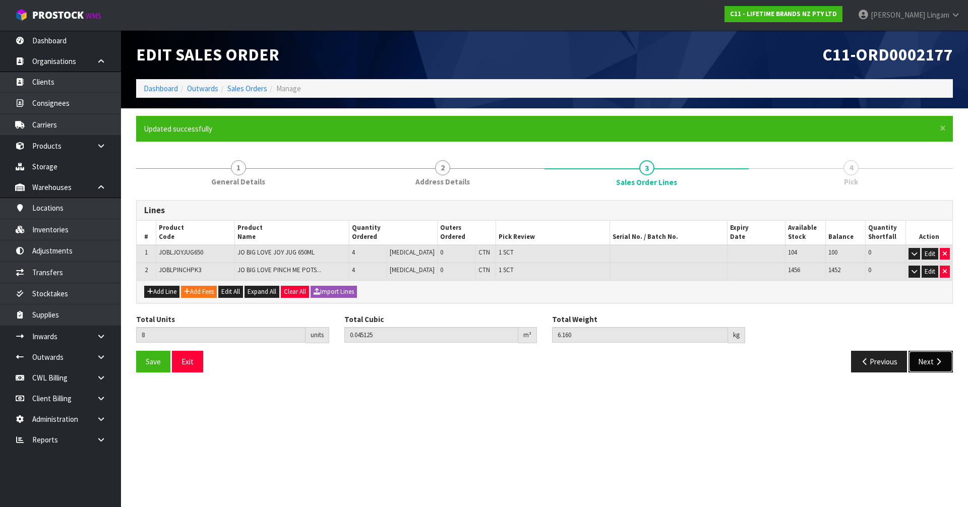
click at [923, 359] on button "Next" at bounding box center [931, 362] width 44 height 22
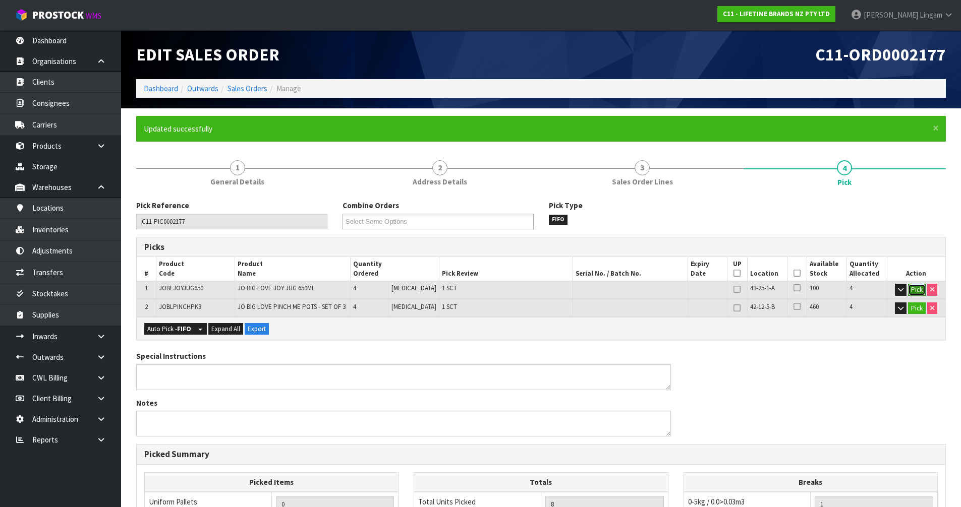
click at [914, 288] on button "Pick" at bounding box center [917, 290] width 18 height 12
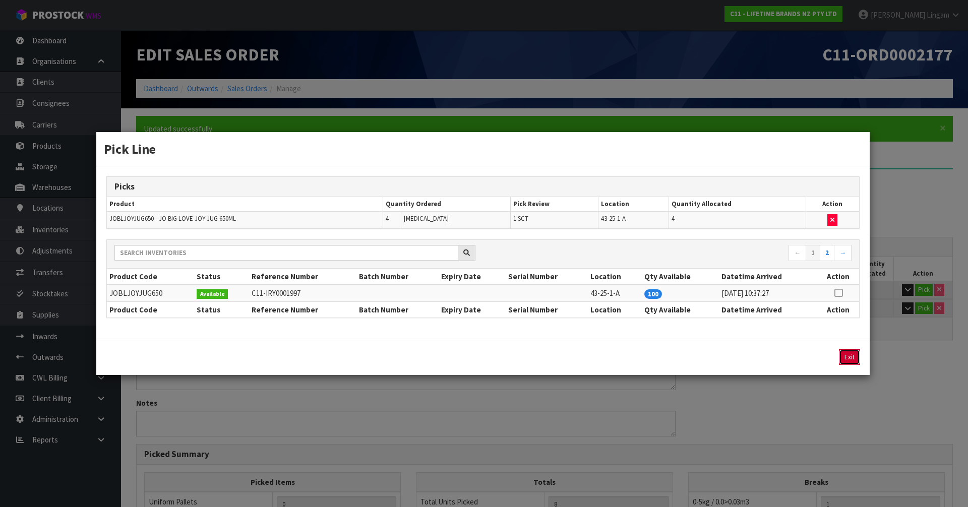
click at [847, 364] on button "Exit" at bounding box center [849, 358] width 21 height 16
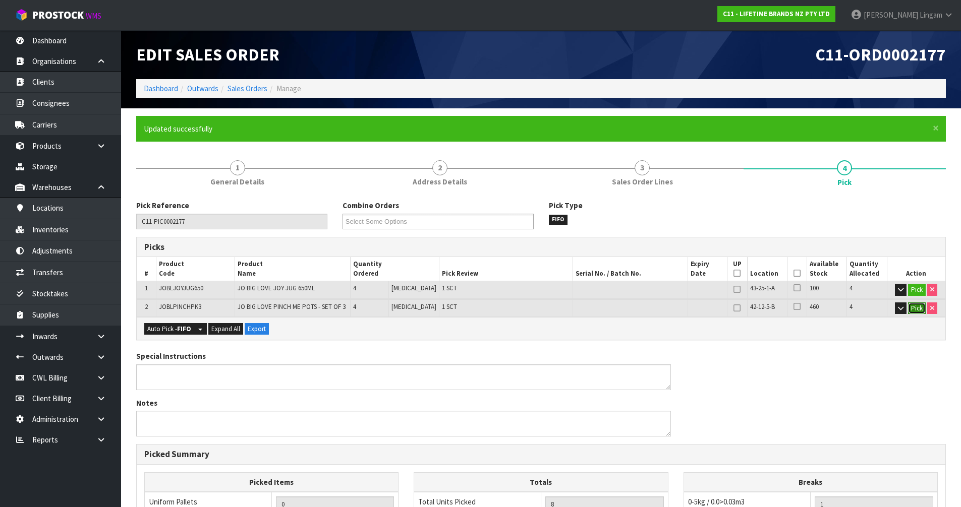
click at [916, 308] on button "Pick" at bounding box center [917, 309] width 18 height 12
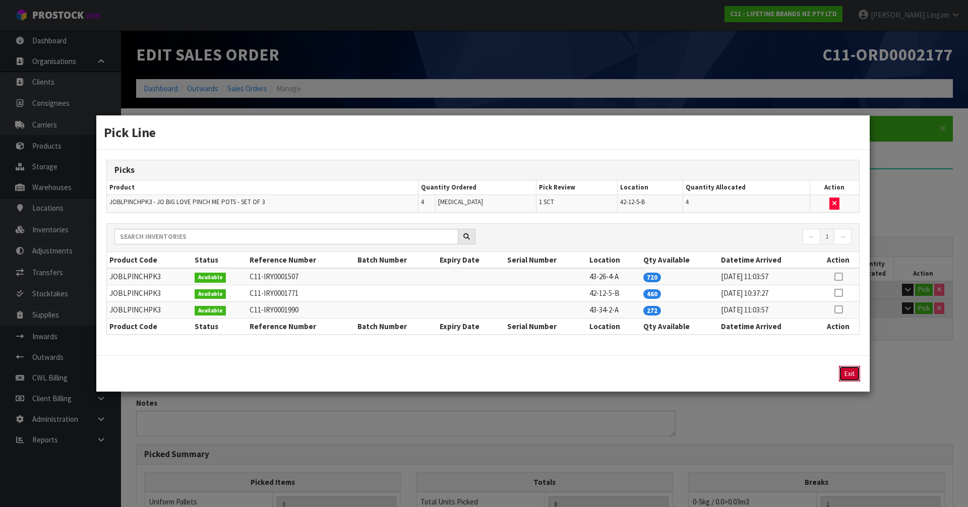
click at [847, 374] on button "Exit" at bounding box center [849, 374] width 21 height 16
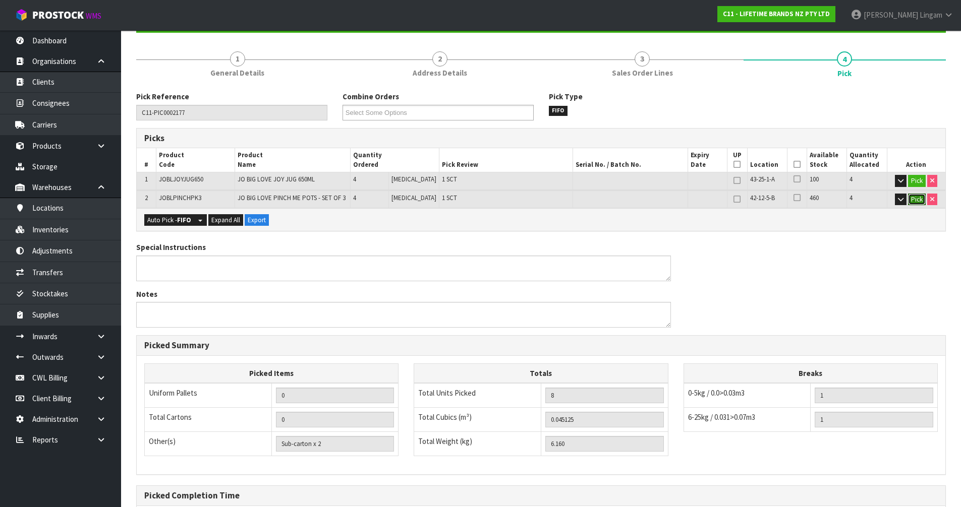
scroll to position [215, 0]
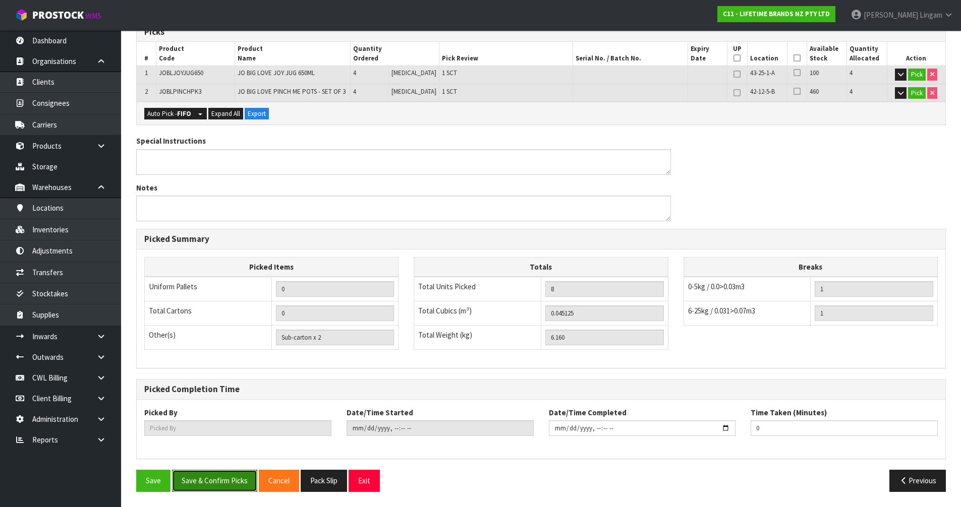
click at [218, 484] on button "Save & Confirm Picks" at bounding box center [214, 481] width 85 height 22
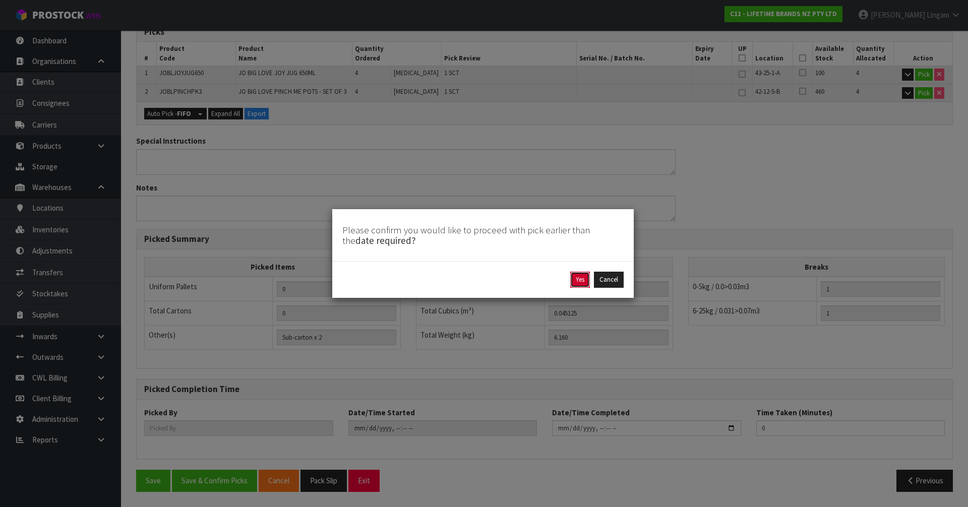
click at [582, 281] on button "Yes" at bounding box center [581, 280] width 20 height 16
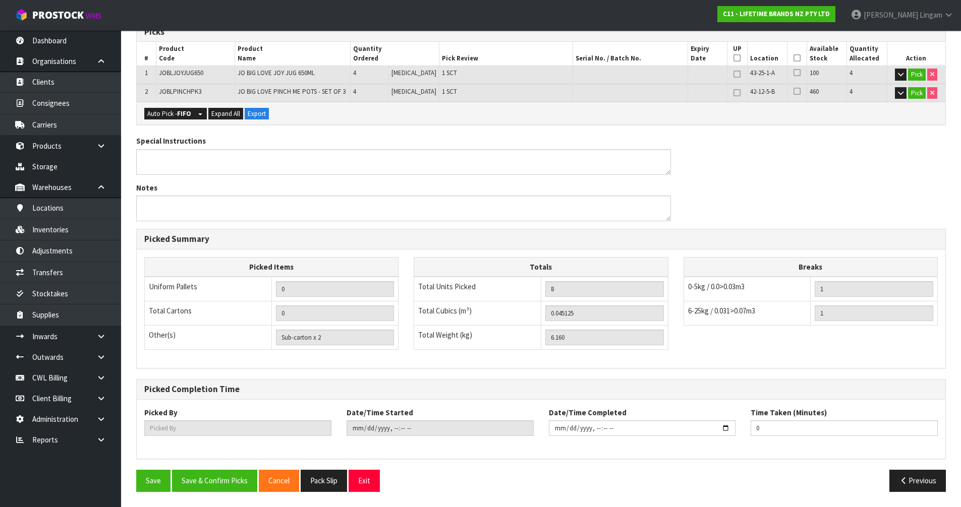
scroll to position [0, 0]
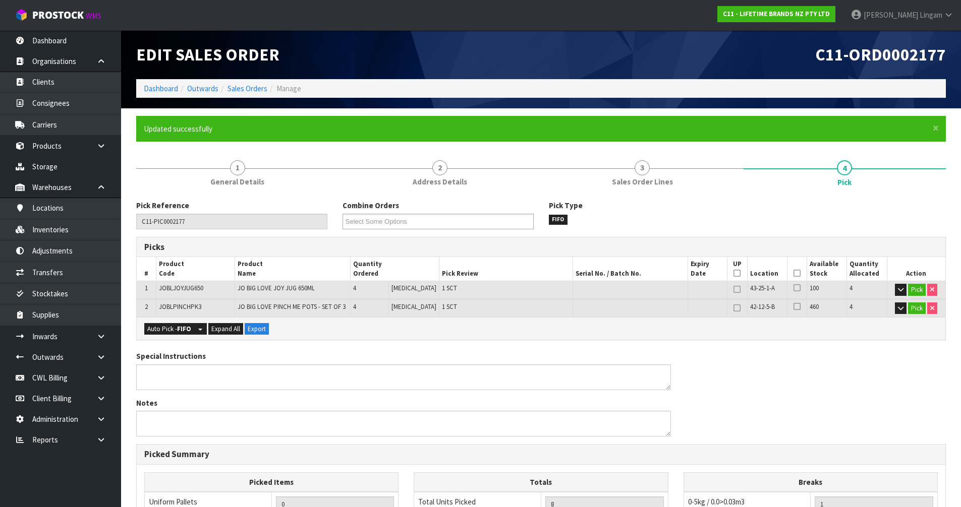
type input "[PERSON_NAME]"
type input "[DATE]T12:56:17"
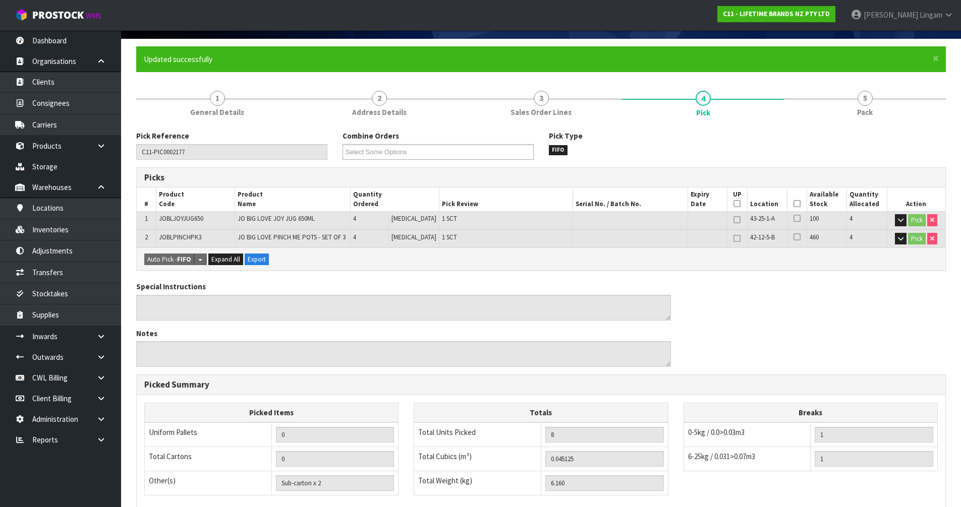
scroll to position [215, 0]
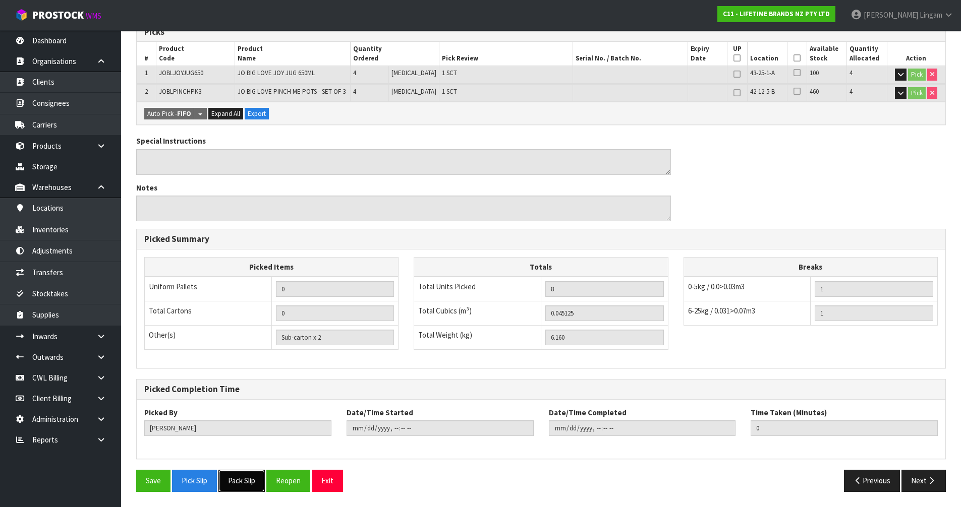
click at [236, 482] on button "Pack Slip" at bounding box center [241, 481] width 46 height 22
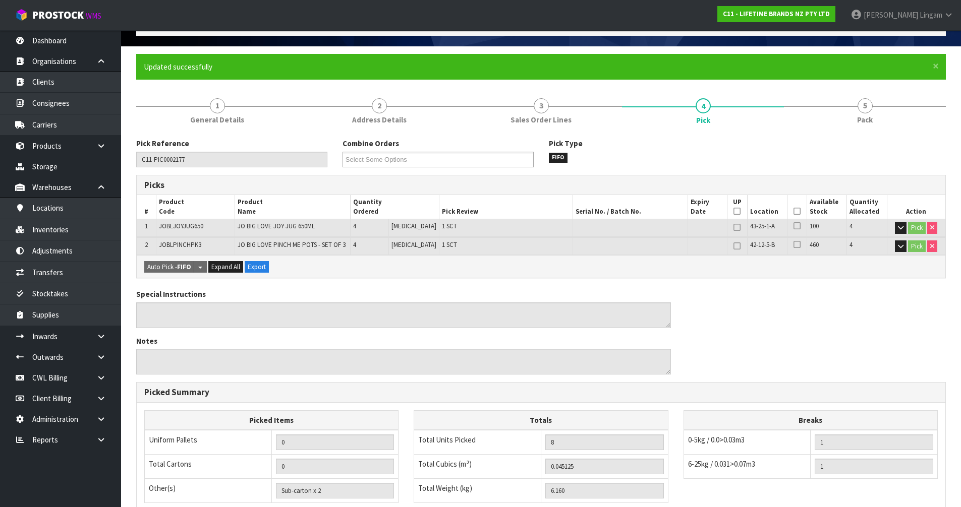
scroll to position [0, 0]
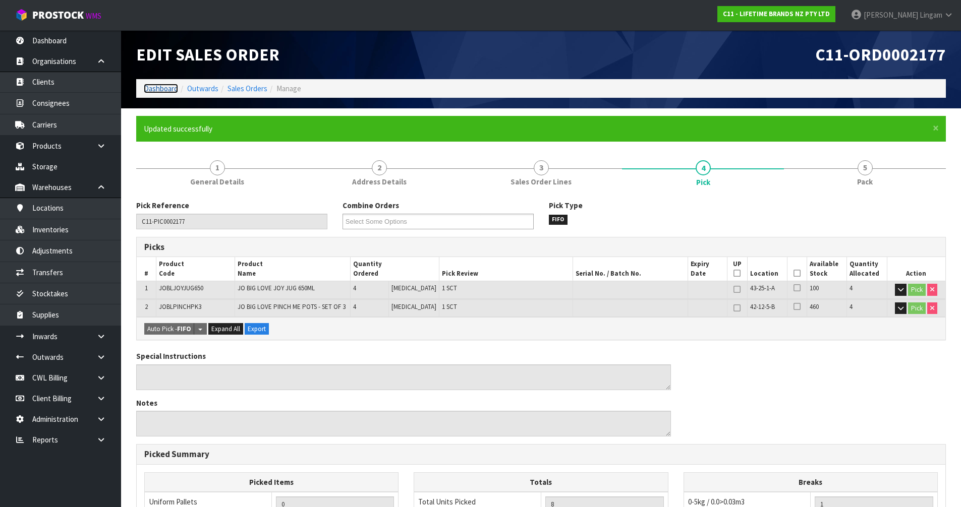
click at [161, 89] on link "Dashboard" at bounding box center [161, 89] width 34 height 10
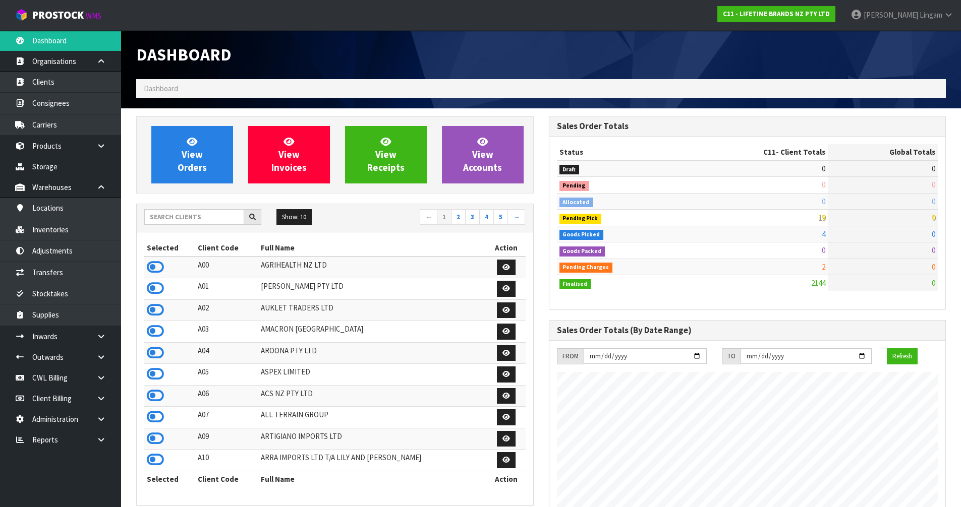
scroll to position [764, 412]
click at [199, 218] on input "text" at bounding box center [194, 217] width 100 height 16
click at [173, 166] on link "View Orders" at bounding box center [192, 155] width 82 height 58
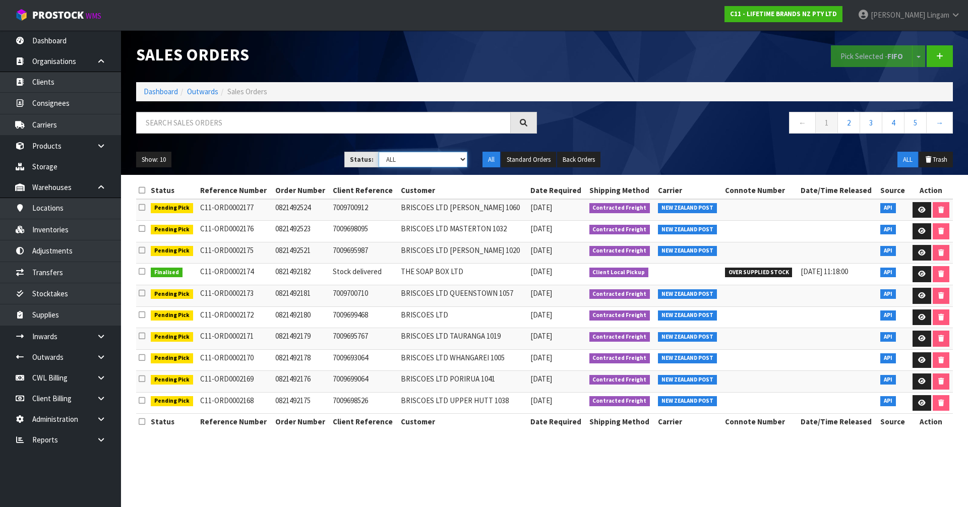
click at [435, 161] on select "Draft Pending Allocated Pending Pick Goods Picked Goods Packed Pending Charges …" at bounding box center [423, 160] width 89 height 16
select select "string:6"
click at [379, 152] on select "Draft Pending Allocated Pending Pick Goods Picked Goods Packed Pending Charges …" at bounding box center [423, 160] width 89 height 16
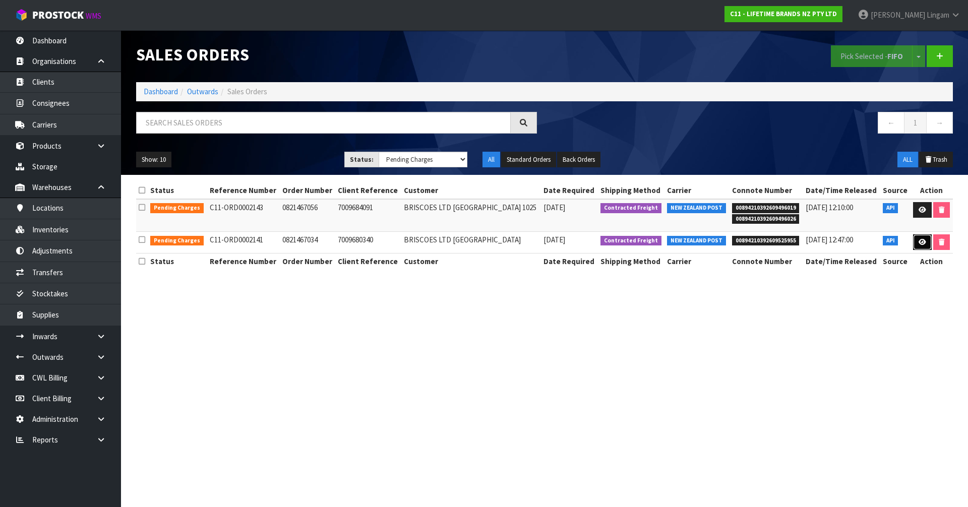
click at [918, 246] on link at bounding box center [923, 243] width 19 height 16
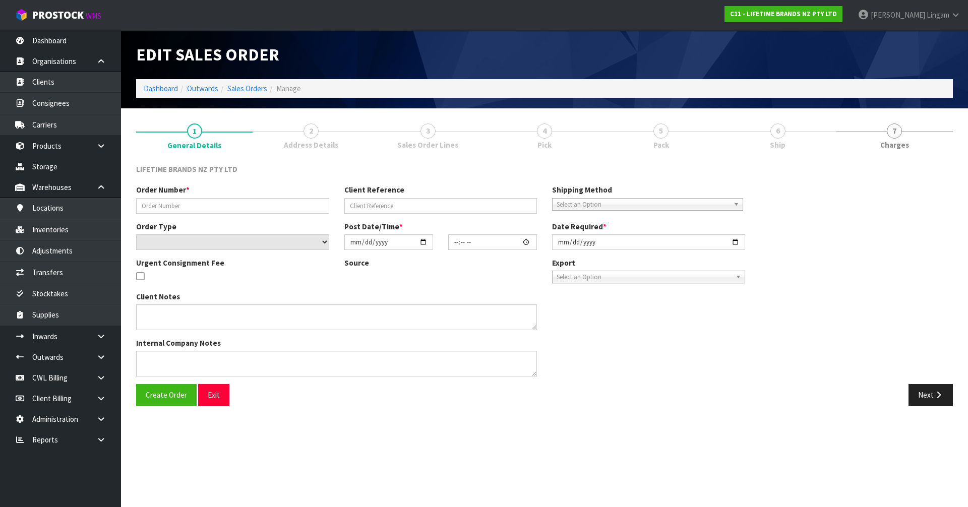
type input "0821467034"
type input "7009680340"
select select "number:0"
type input "[DATE]"
type input "12:14:42.000"
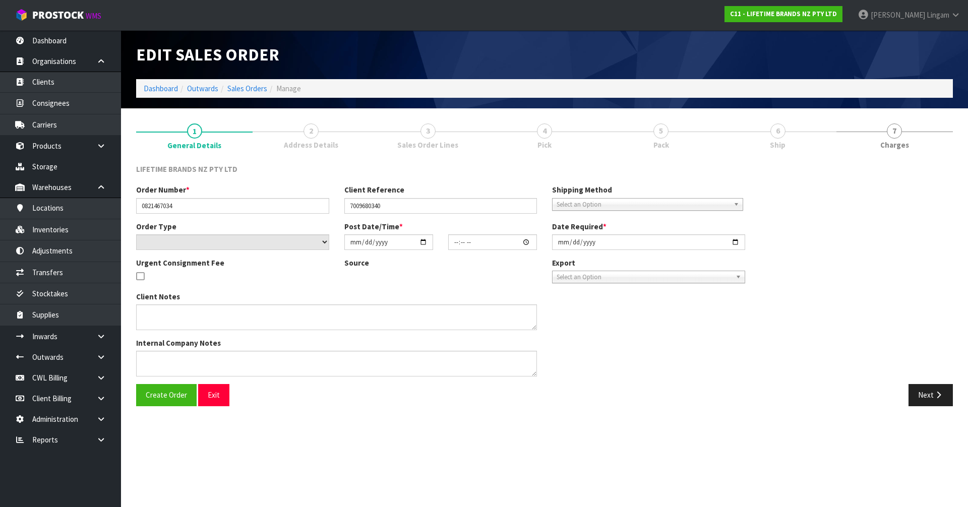
type input "[DATE]"
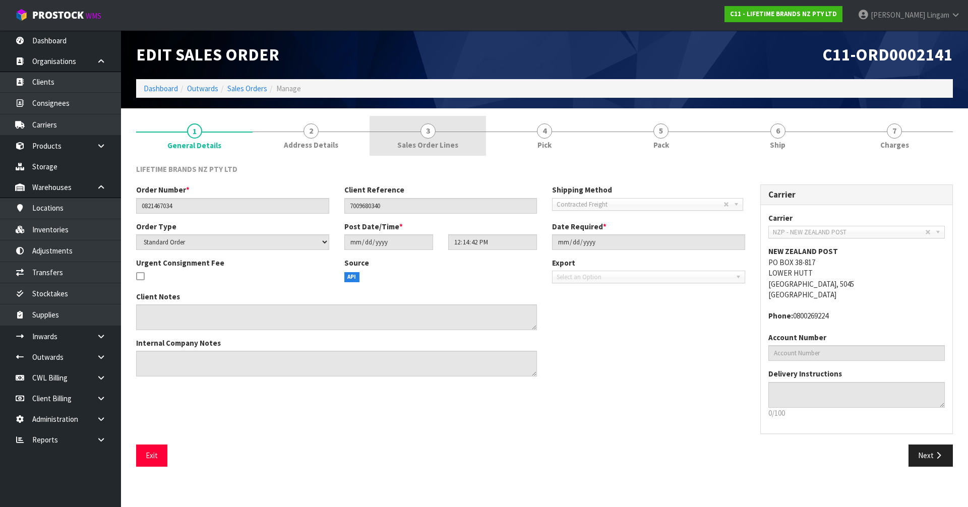
click at [411, 152] on link "3 Sales Order Lines" at bounding box center [428, 136] width 117 height 40
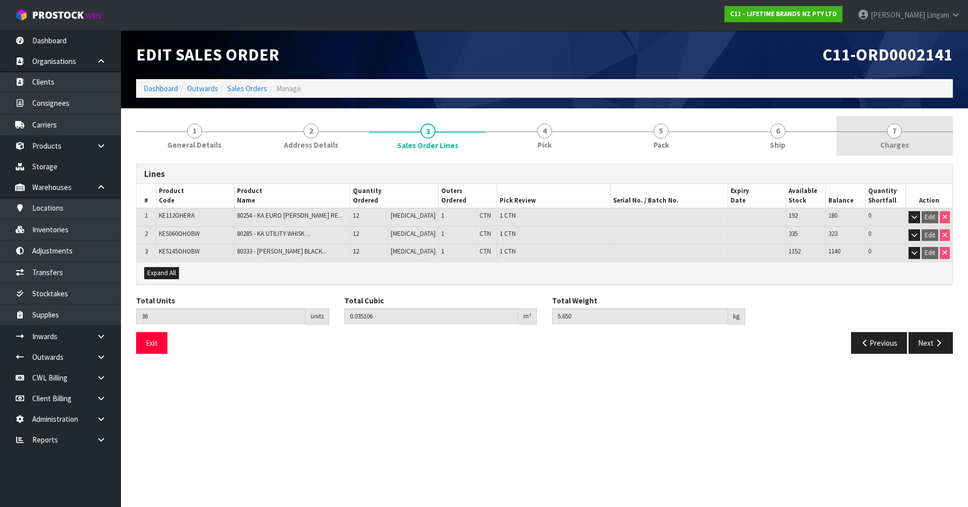
click at [902, 139] on link "7 [GEOGRAPHIC_DATA]" at bounding box center [895, 136] width 117 height 40
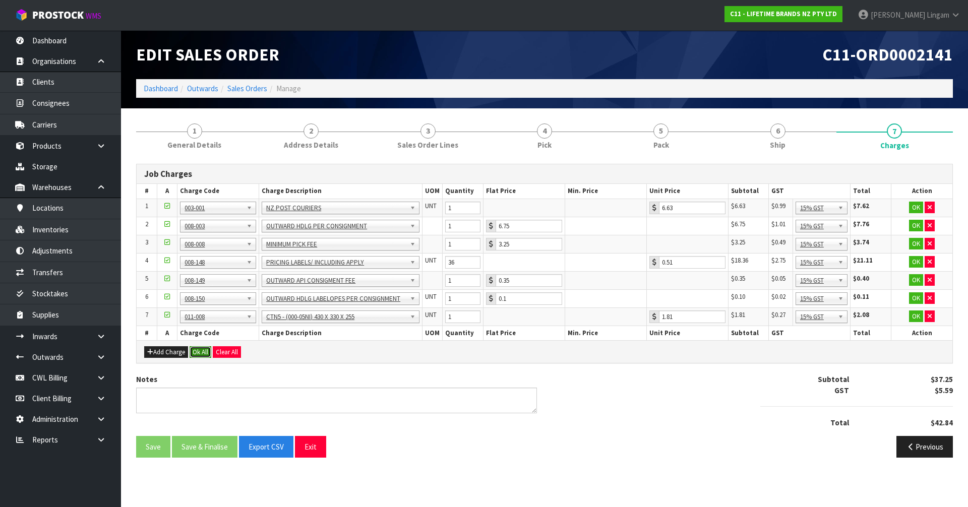
click at [203, 354] on button "Ok All" at bounding box center [201, 353] width 22 height 12
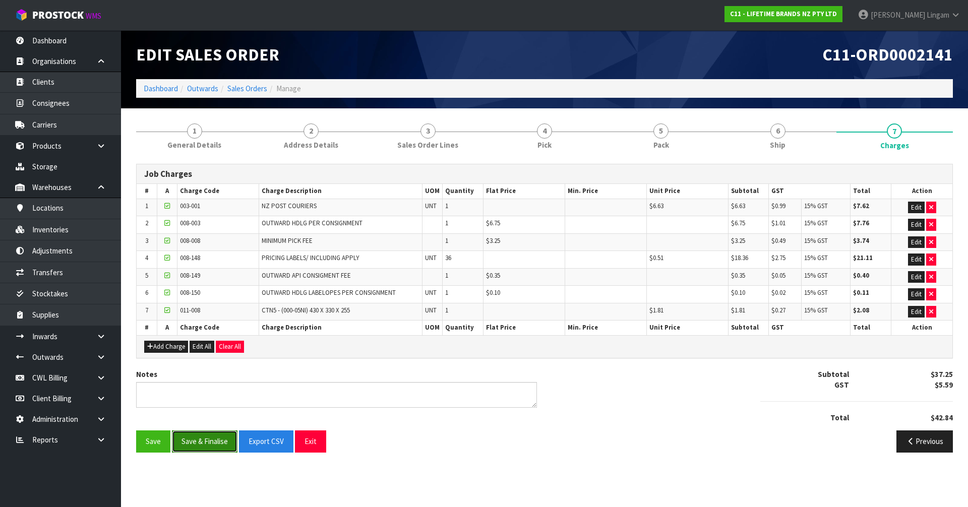
click at [203, 440] on button "Save & Finalise" at bounding box center [205, 442] width 66 height 22
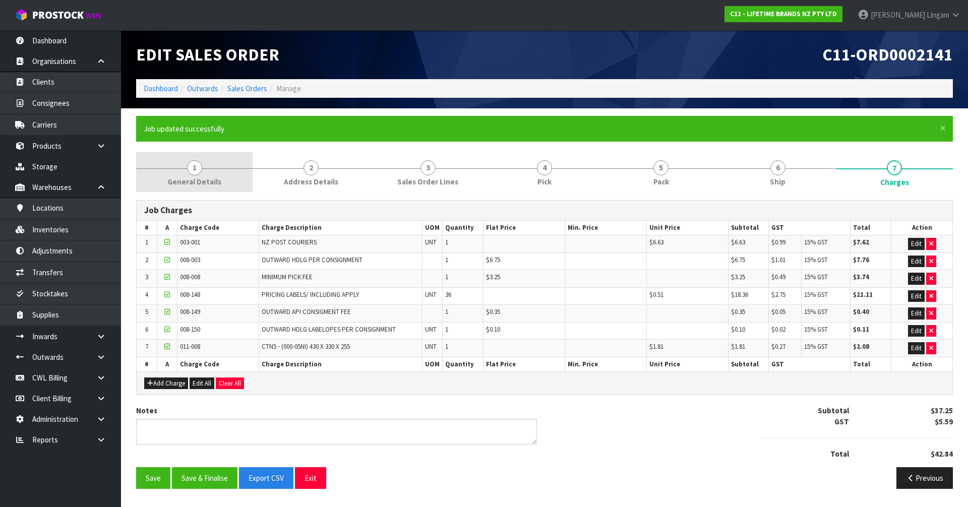
click at [190, 176] on link "1 General Details" at bounding box center [194, 172] width 117 height 40
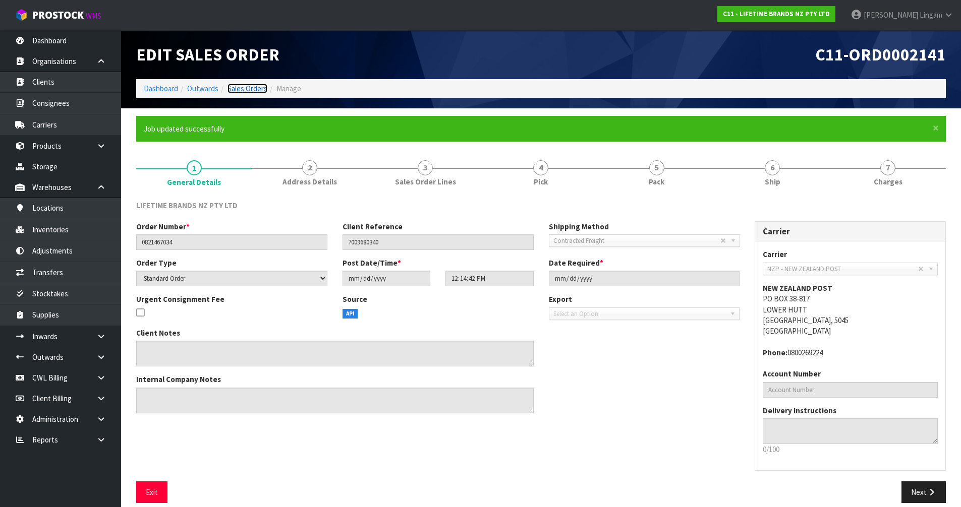
click at [247, 89] on link "Sales Orders" at bounding box center [247, 89] width 40 height 10
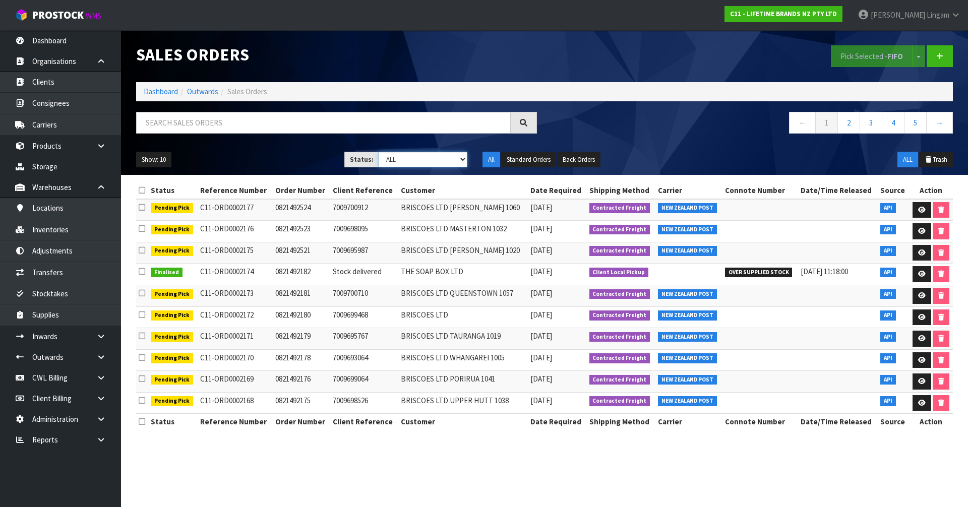
click at [450, 157] on select "Draft Pending Allocated Pending Pick Goods Picked Goods Packed Pending Charges …" at bounding box center [423, 160] width 89 height 16
select select "string:6"
click at [379, 152] on select "Draft Pending Allocated Pending Pick Goods Picked Goods Packed Pending Charges …" at bounding box center [423, 160] width 89 height 16
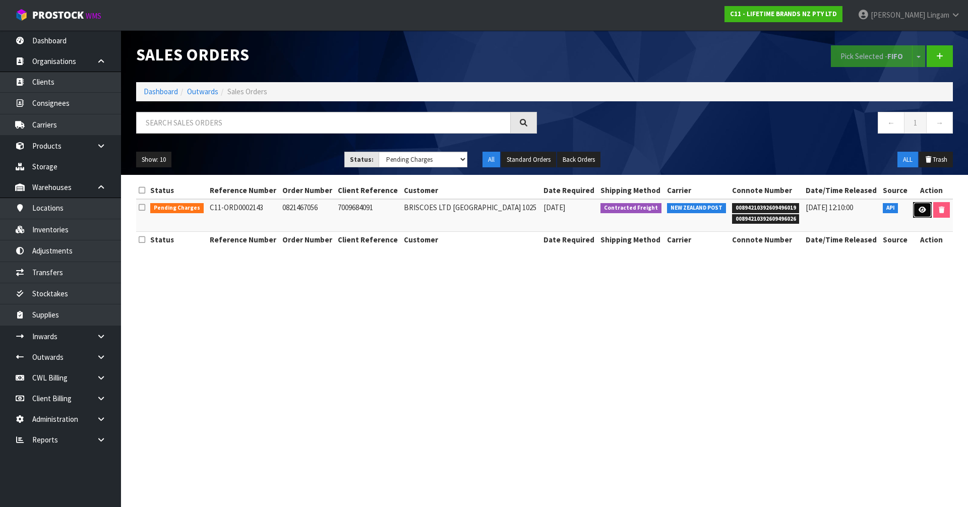
click at [922, 209] on icon at bounding box center [923, 210] width 8 height 7
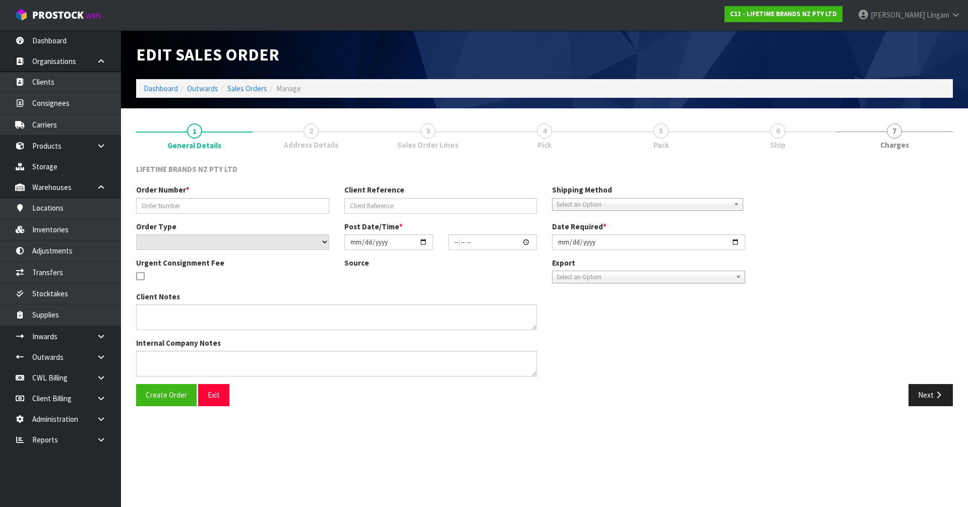
type input "0821467056"
type input "7009684091"
select select "number:0"
type input "[DATE]"
type input "12:24:35.000"
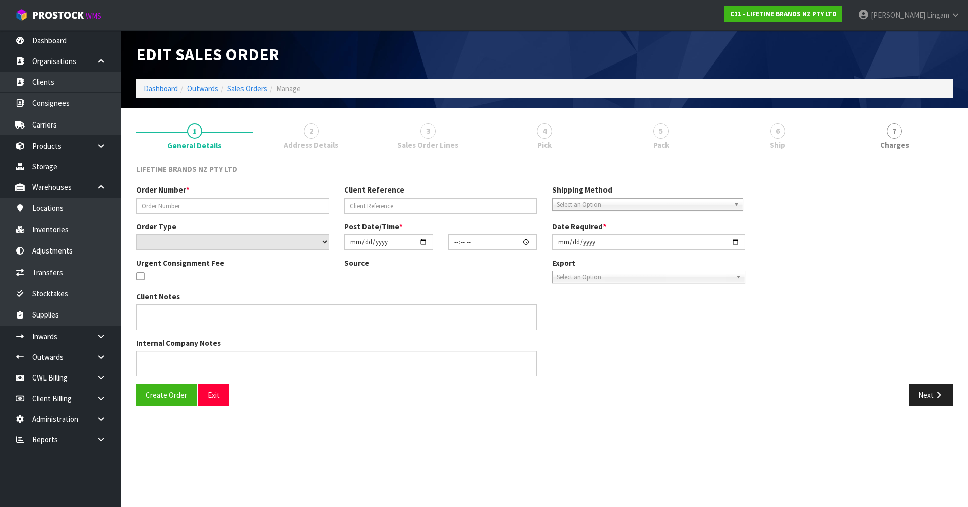
type input "[DATE]"
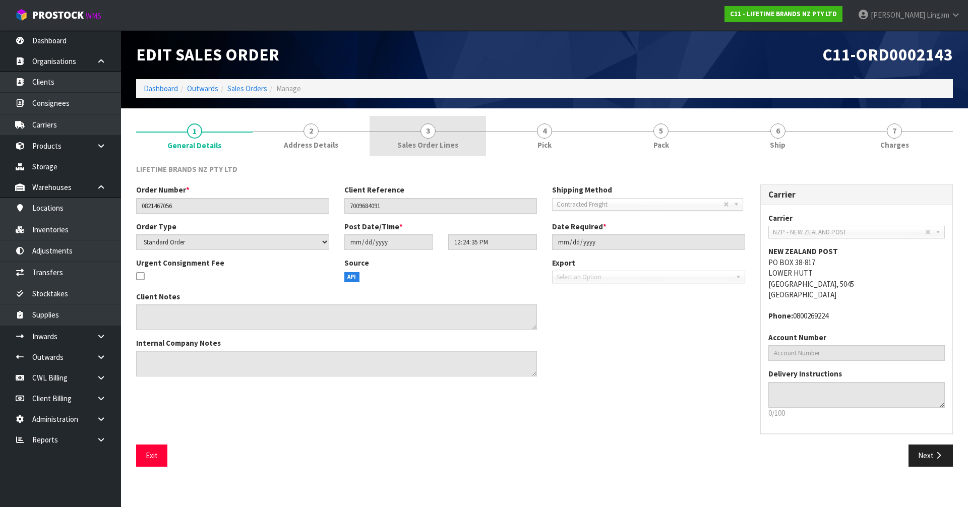
click at [453, 132] on link "3 Sales Order Lines" at bounding box center [428, 136] width 117 height 40
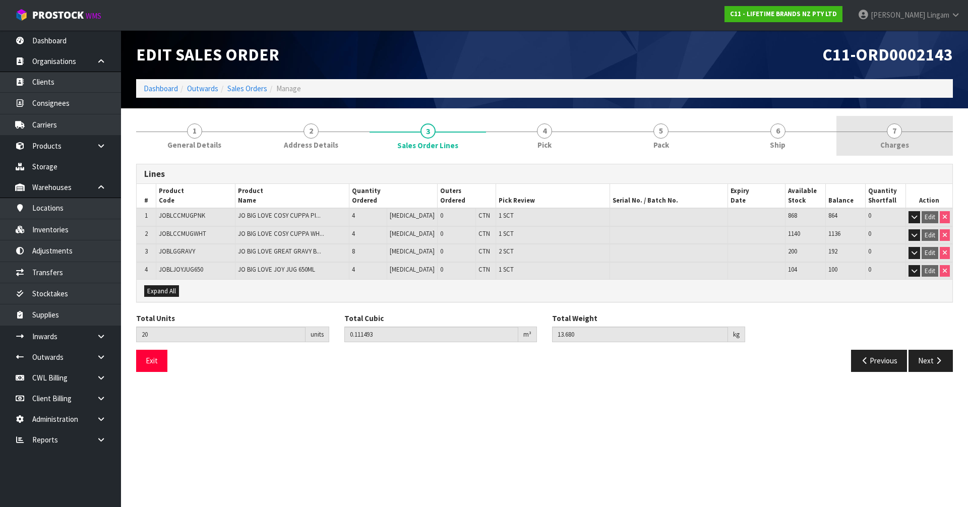
click at [899, 128] on span "7" at bounding box center [894, 131] width 15 height 15
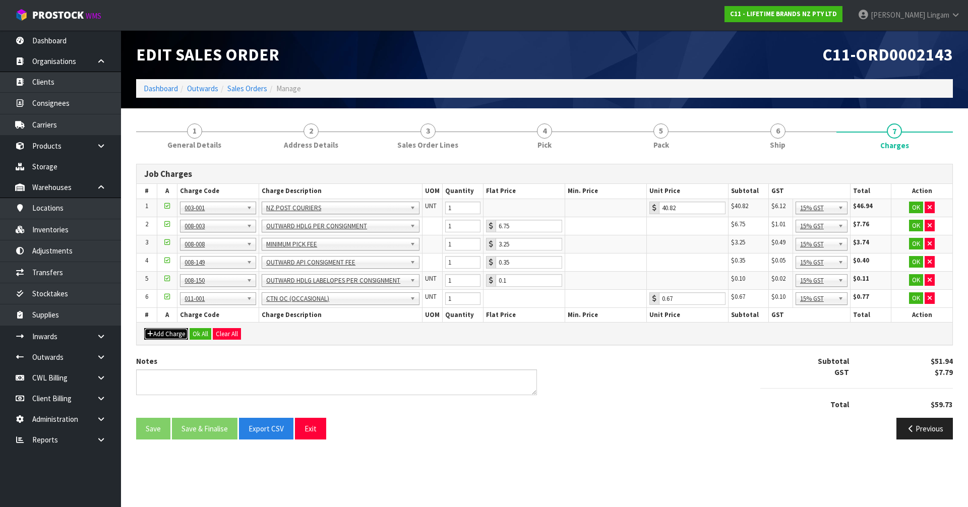
click at [166, 336] on button "Add Charge" at bounding box center [166, 334] width 44 height 12
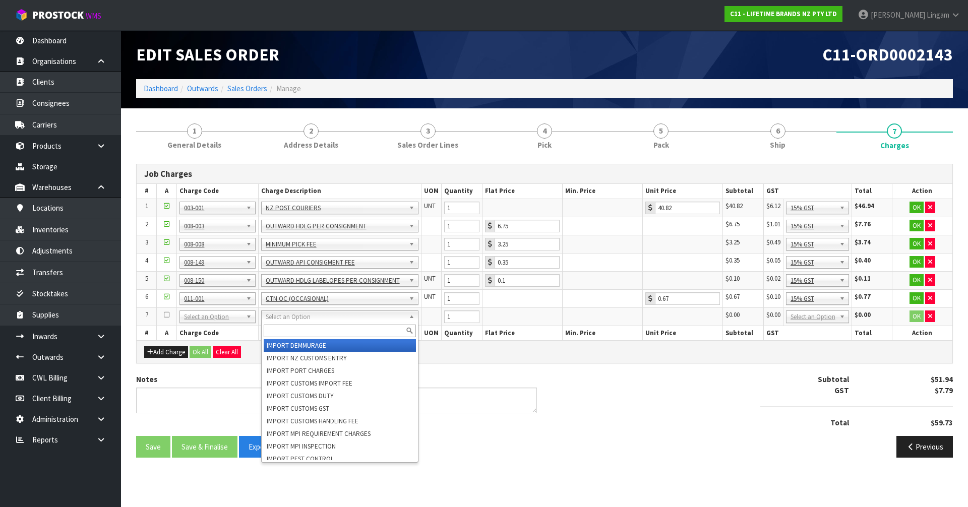
click at [271, 330] on input "text" at bounding box center [340, 331] width 152 height 13
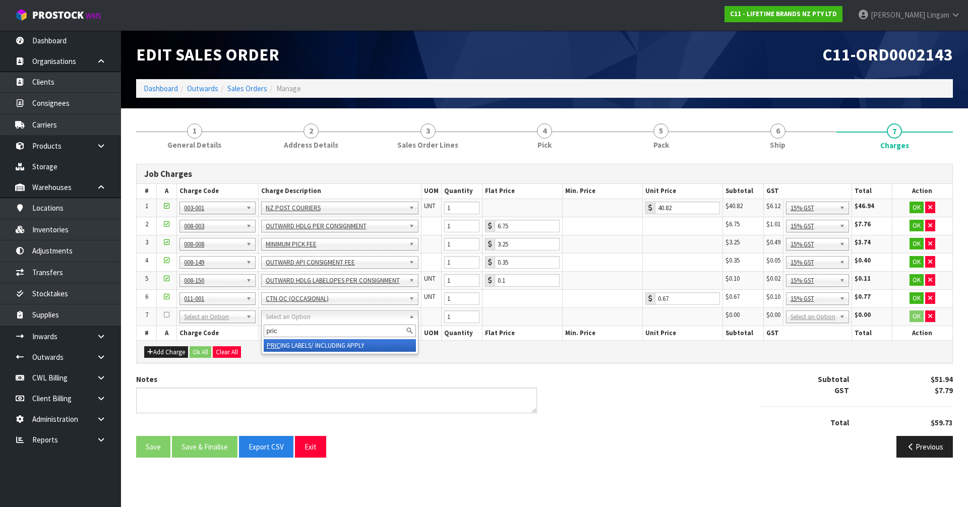
type input "pric"
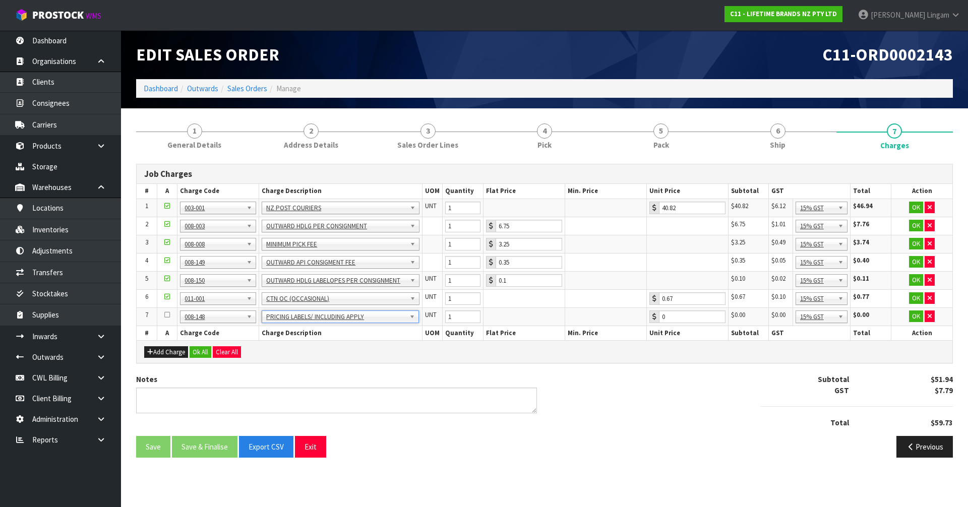
type input "0.51"
drag, startPoint x: 459, startPoint y: 319, endPoint x: 440, endPoint y: 322, distance: 19.3
click at [440, 322] on tr "7 001-001 001-002 001-003 001-004 001-005 001-006 001-007 001-008 001-009 001-0…" at bounding box center [545, 317] width 816 height 18
type input "20"
click at [204, 355] on button "Ok All" at bounding box center [201, 353] width 22 height 12
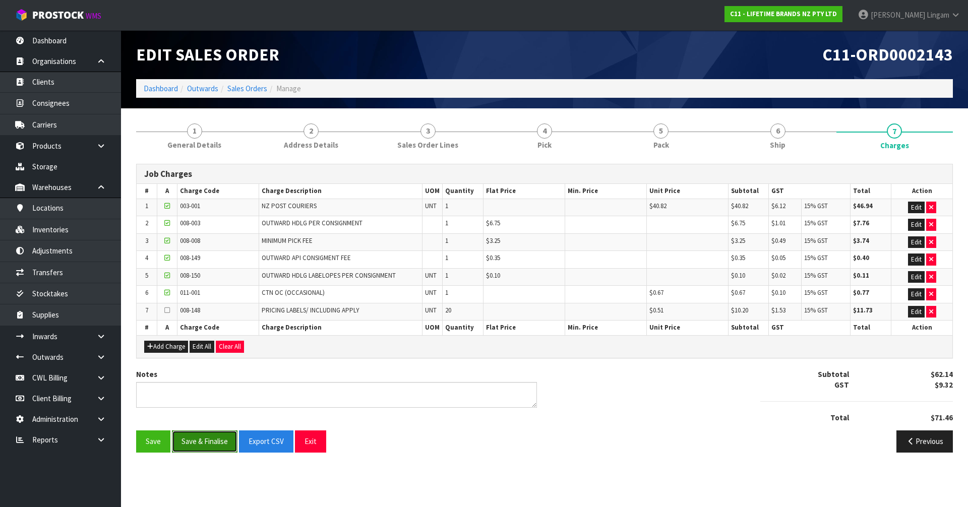
click at [198, 442] on button "Save & Finalise" at bounding box center [205, 442] width 66 height 22
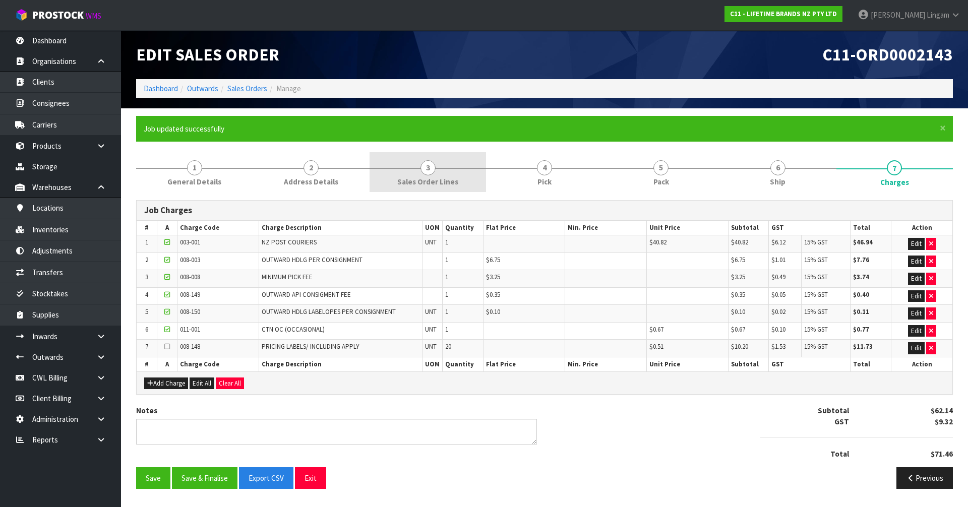
click at [451, 169] on link "3 Sales Order Lines" at bounding box center [428, 172] width 117 height 40
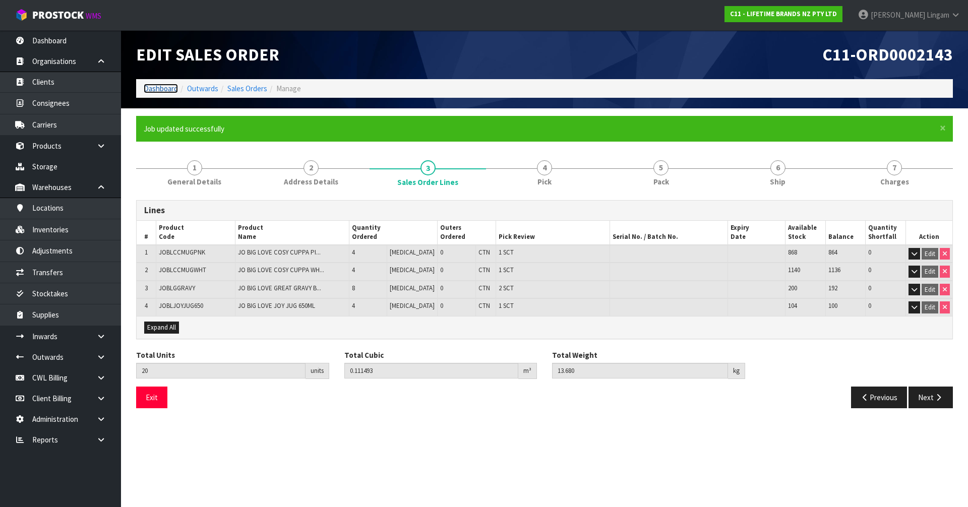
click at [163, 91] on link "Dashboard" at bounding box center [161, 89] width 34 height 10
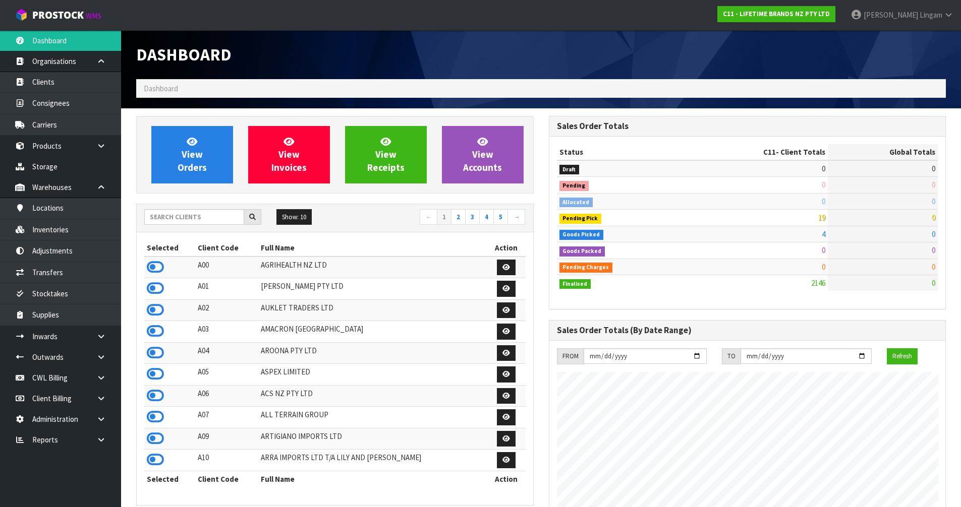
scroll to position [764, 412]
click at [204, 212] on input "text" at bounding box center [194, 217] width 100 height 16
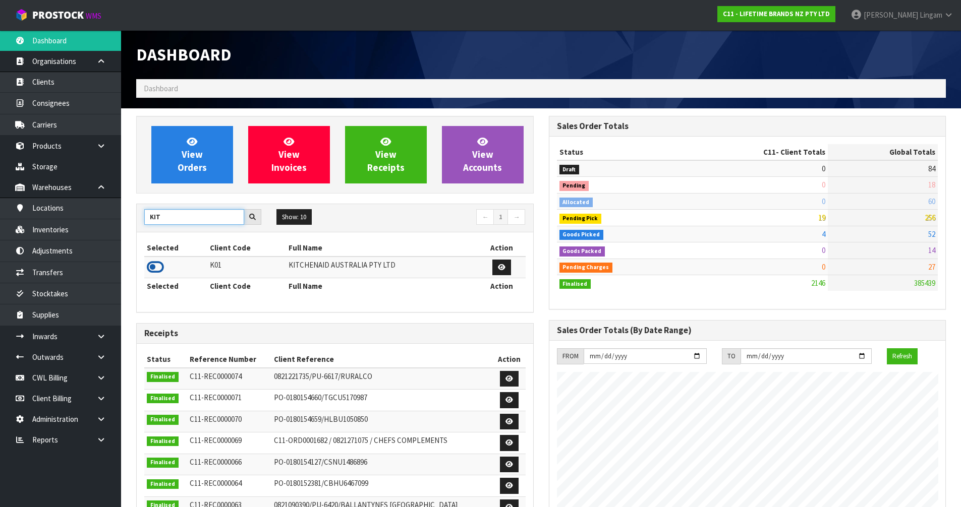
type input "KIT"
click at [157, 265] on icon at bounding box center [155, 267] width 17 height 15
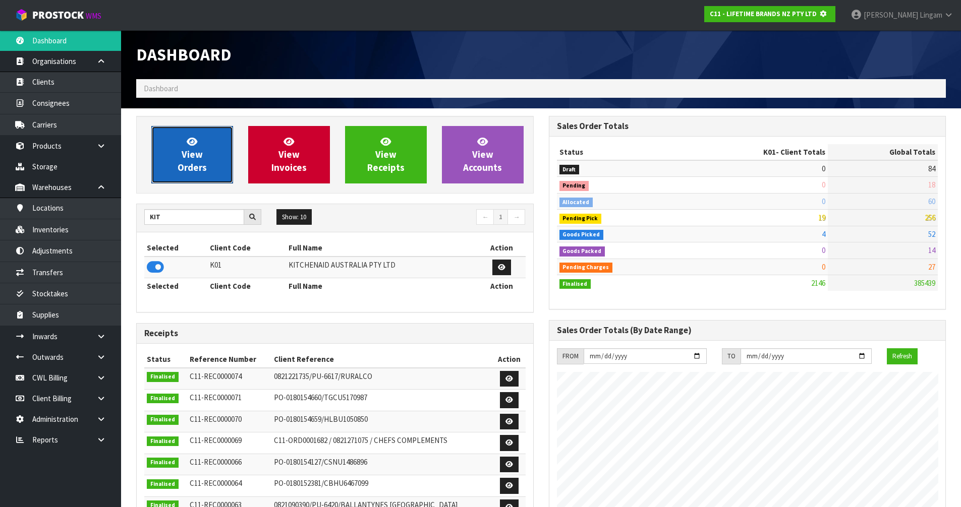
click at [217, 167] on link "View Orders" at bounding box center [192, 155] width 82 height 58
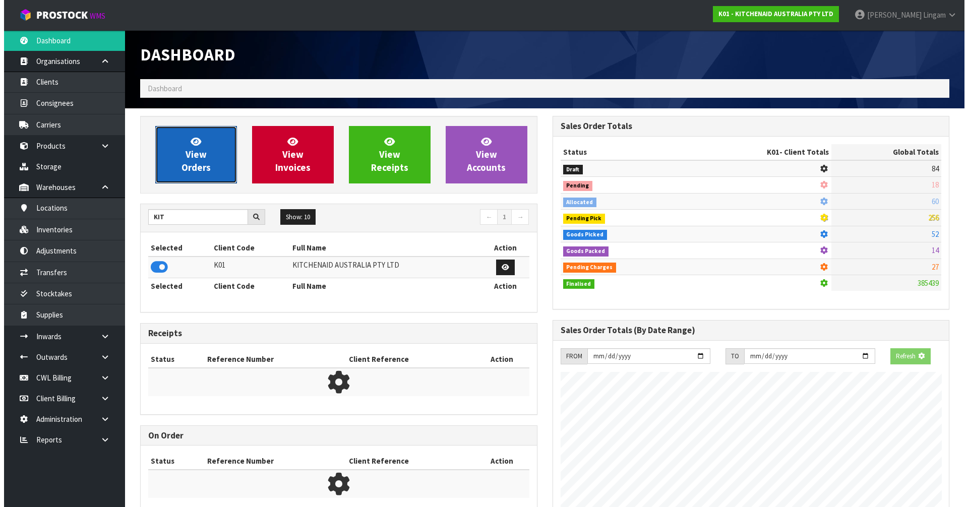
scroll to position [503797, 504014]
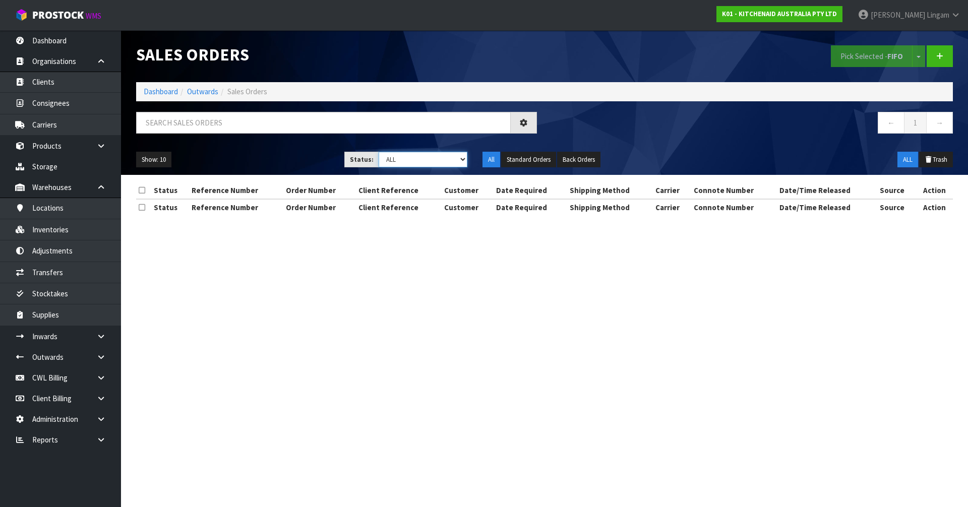
click at [450, 158] on select "Draft Pending Allocated Pending Pick Goods Picked Goods Packed Pending Charges …" at bounding box center [423, 160] width 89 height 16
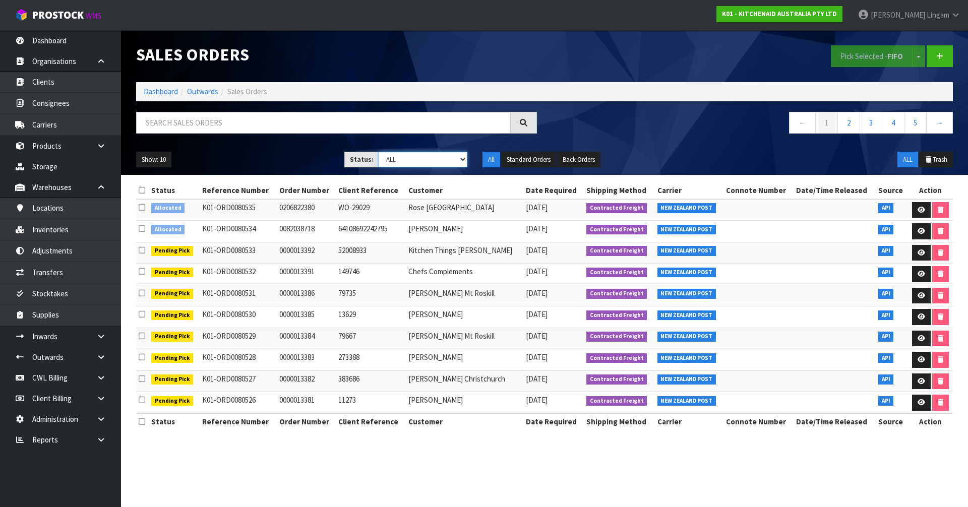
select select "string:6"
click at [379, 152] on select "Draft Pending Allocated Pending Pick Goods Picked Goods Packed Pending Charges …" at bounding box center [423, 160] width 89 height 16
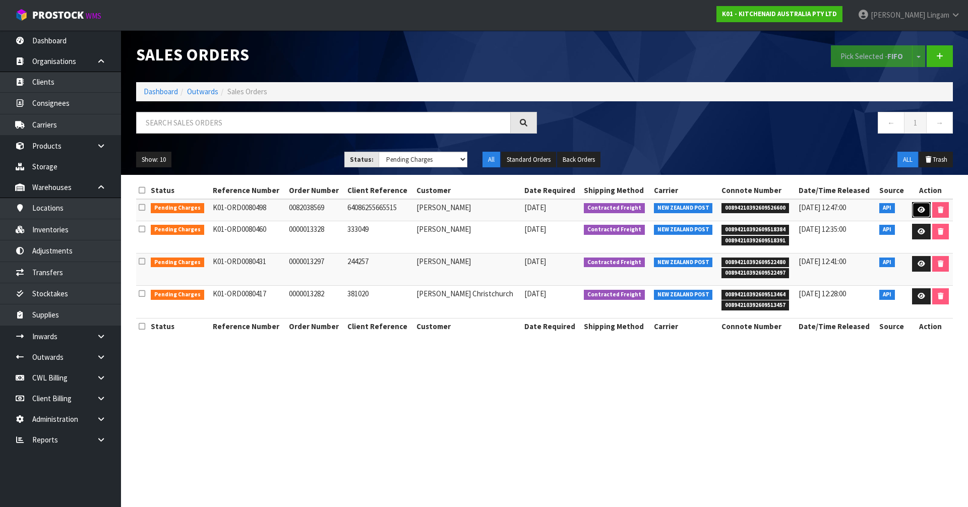
click at [919, 211] on icon at bounding box center [922, 210] width 8 height 7
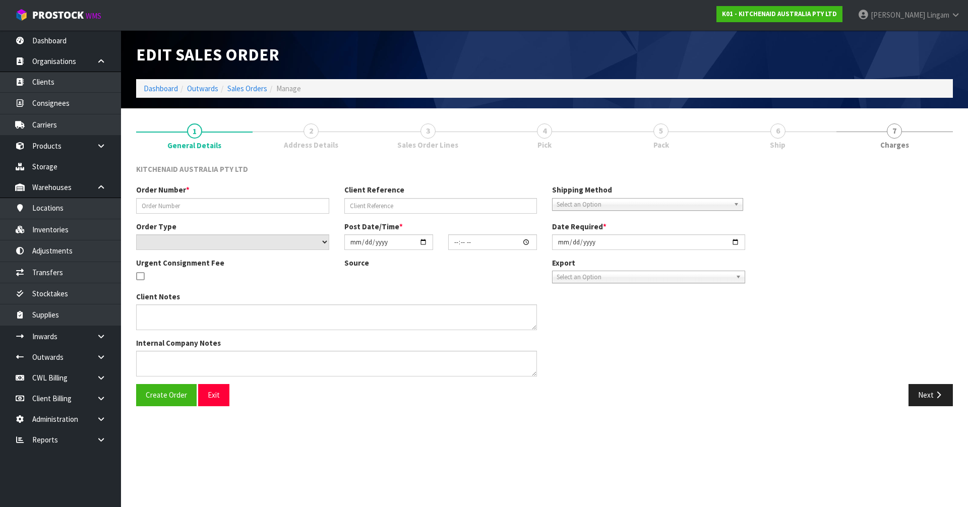
type input "0082038569"
type input "64086255665515"
select select "number:0"
type input "[DATE]"
type input "18:40:07.000"
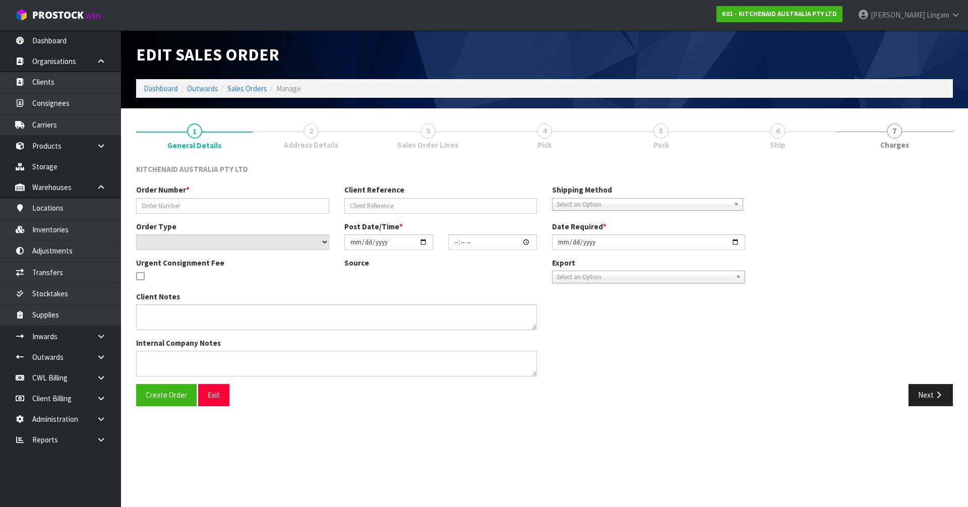
type input "[DATE]"
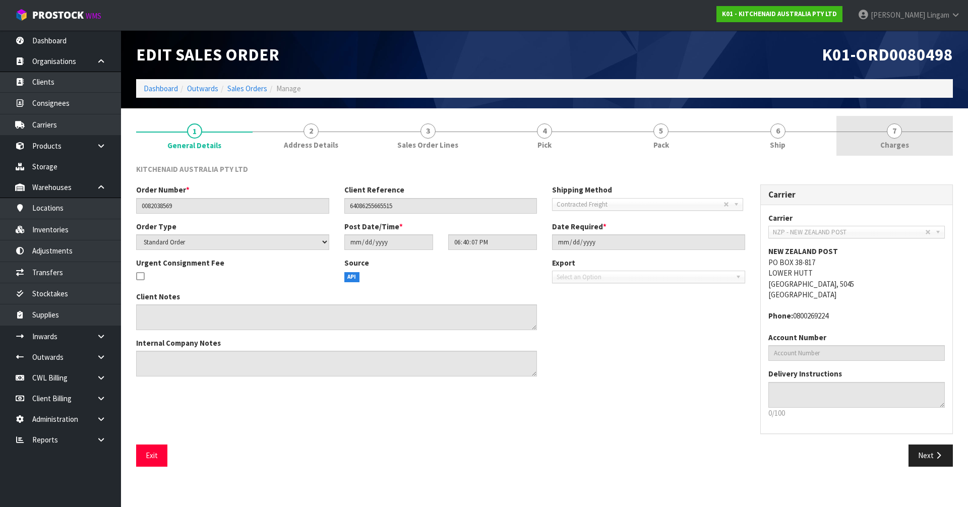
click at [920, 149] on link "7 [GEOGRAPHIC_DATA]" at bounding box center [895, 136] width 117 height 40
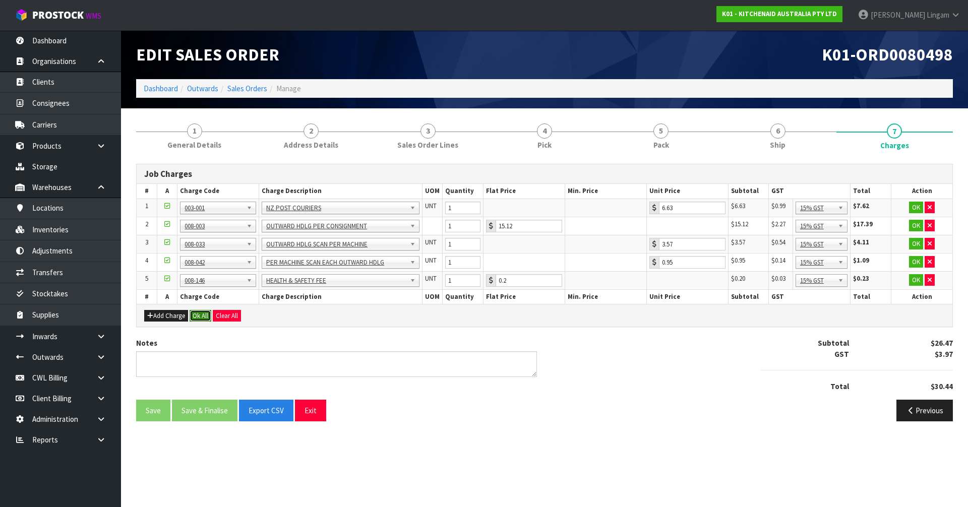
click at [198, 314] on button "Ok All" at bounding box center [201, 316] width 22 height 12
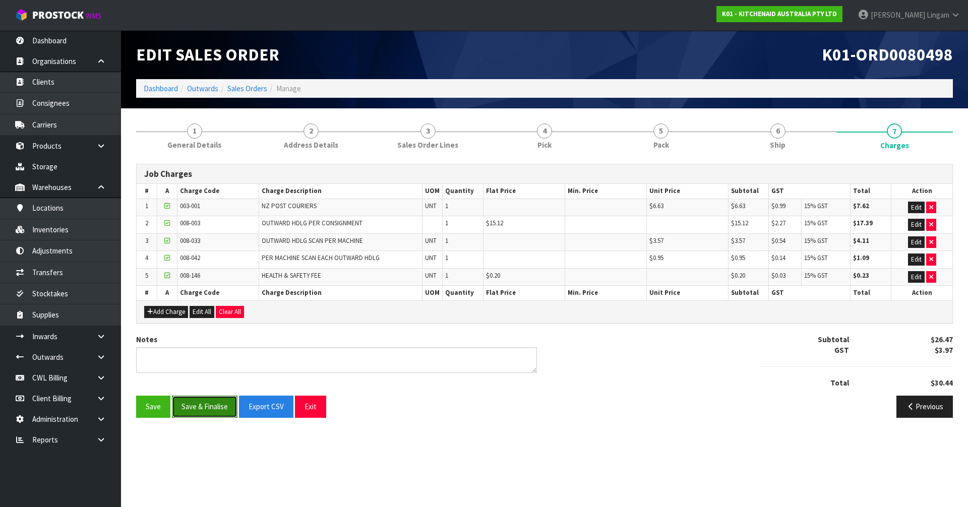
click at [202, 409] on button "Save & Finalise" at bounding box center [205, 407] width 66 height 22
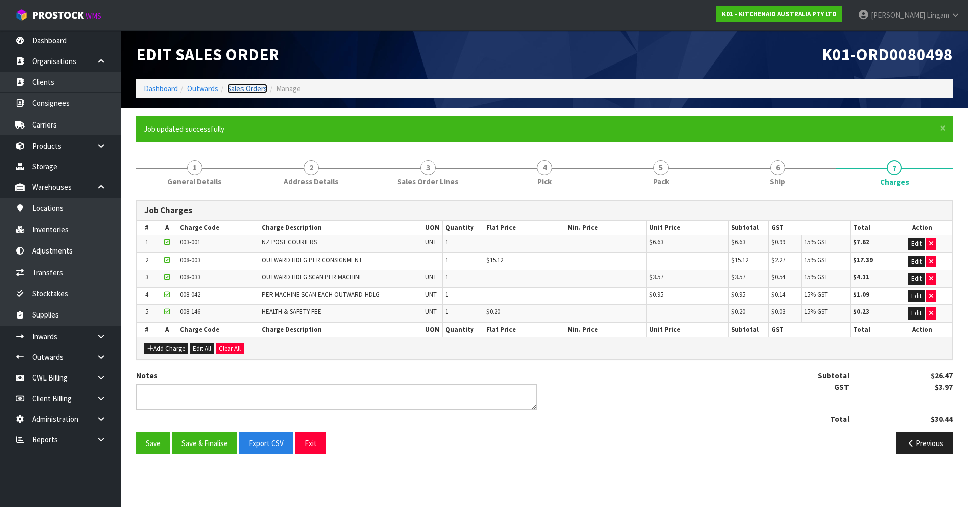
click at [247, 90] on link "Sales Orders" at bounding box center [247, 89] width 40 height 10
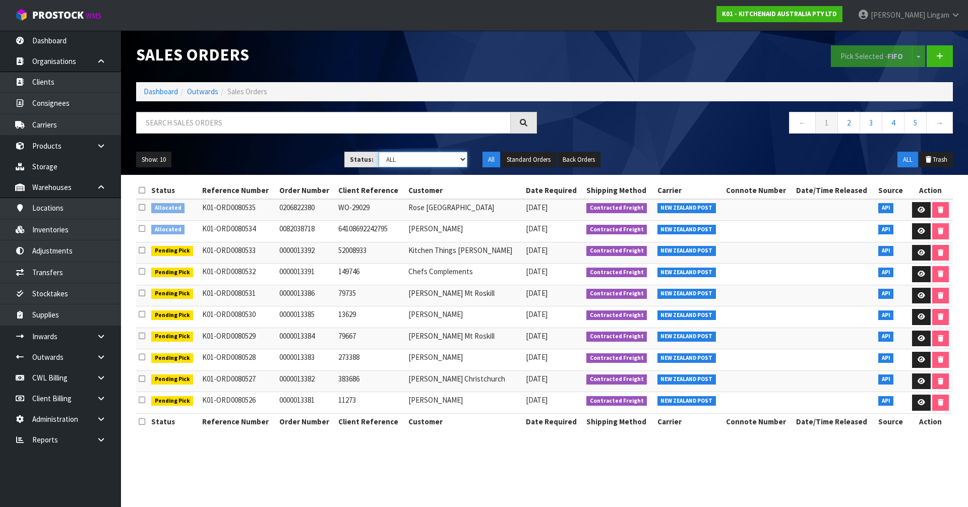
click at [446, 165] on select "Draft Pending Allocated Pending Pick Goods Picked Goods Packed Pending Charges …" at bounding box center [423, 160] width 89 height 16
select select "string:2"
click at [379, 152] on select "Draft Pending Allocated Pending Pick Goods Picked Goods Packed Pending Charges …" at bounding box center [423, 160] width 89 height 16
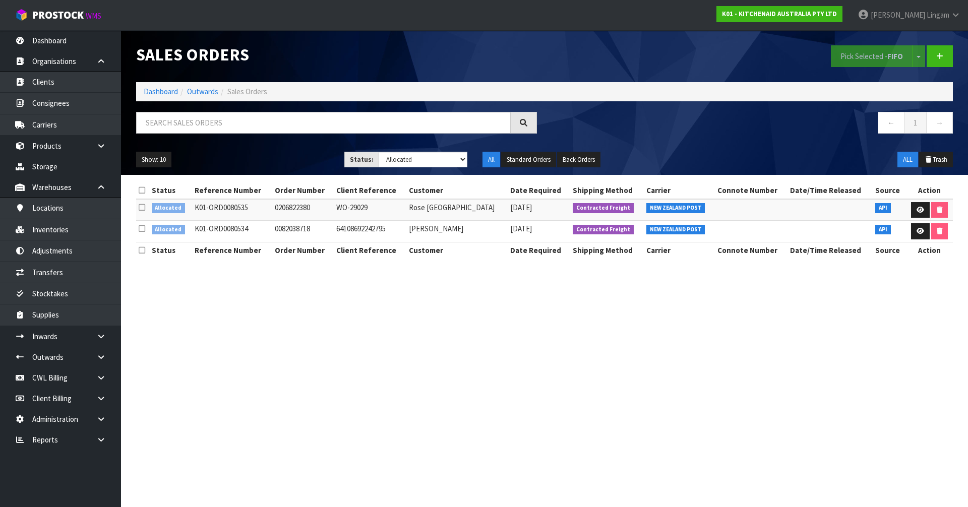
click at [362, 59] on h1 "Sales Orders" at bounding box center [336, 54] width 401 height 19
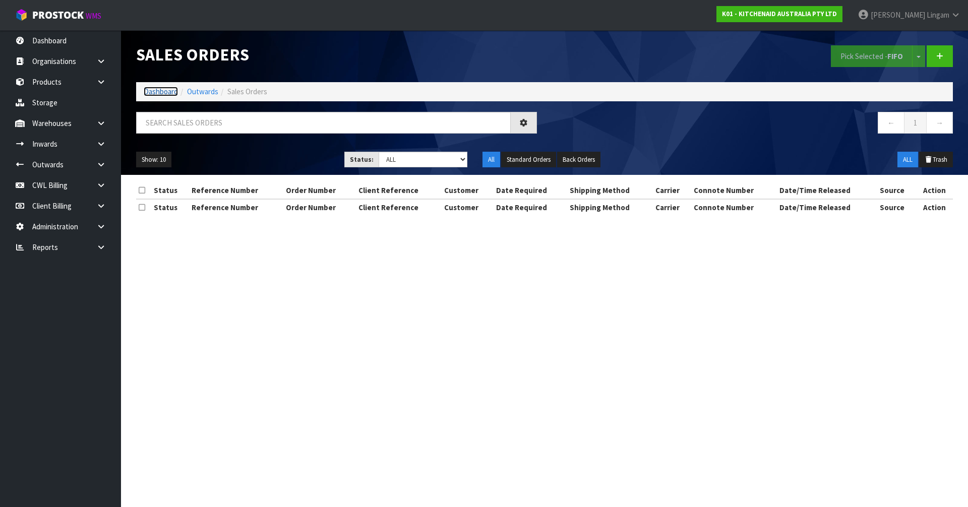
click at [163, 93] on link "Dashboard" at bounding box center [161, 92] width 34 height 10
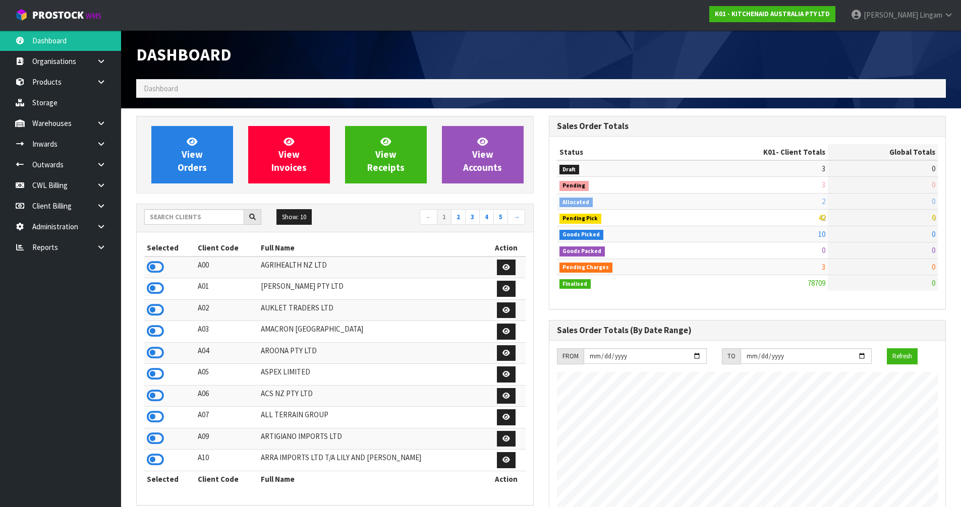
scroll to position [764, 412]
click at [217, 222] on input "text" at bounding box center [194, 217] width 100 height 16
click at [152, 217] on input "text" at bounding box center [194, 217] width 100 height 16
click at [210, 165] on link "View Orders" at bounding box center [192, 155] width 82 height 58
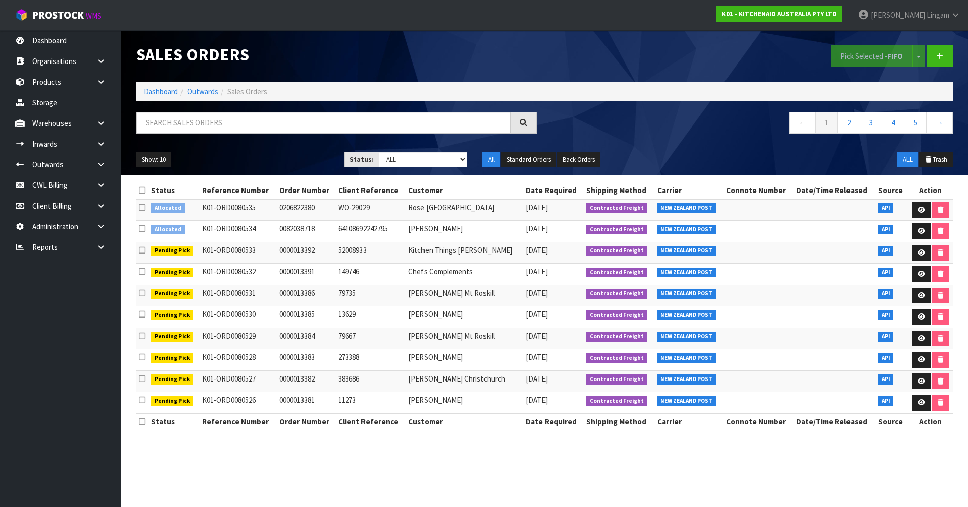
click at [143, 190] on icon at bounding box center [142, 191] width 7 height 8
click at [847, 59] on button "Pick Selected - FIFO" at bounding box center [872, 56] width 82 height 22
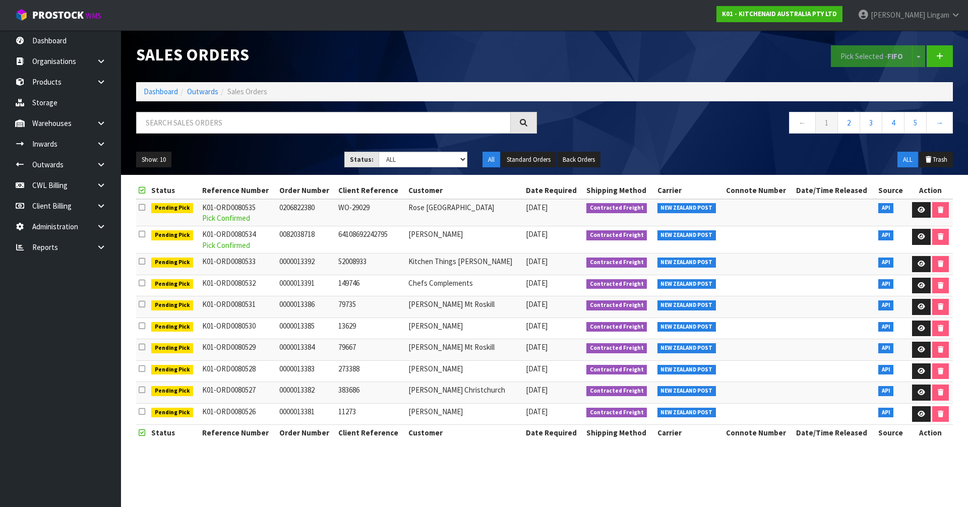
click at [497, 469] on section "Sales Orders Pick Selected - FIFO Split button! FIFO - First In First Out FEFO …" at bounding box center [484, 253] width 968 height 507
click at [444, 161] on select "Draft Pending Allocated Pending Pick Goods Picked Goods Packed Pending Charges …" at bounding box center [423, 160] width 89 height 16
select select "string:6"
click at [379, 152] on select "Draft Pending Allocated Pending Pick Goods Picked Goods Packed Pending Charges …" at bounding box center [423, 160] width 89 height 16
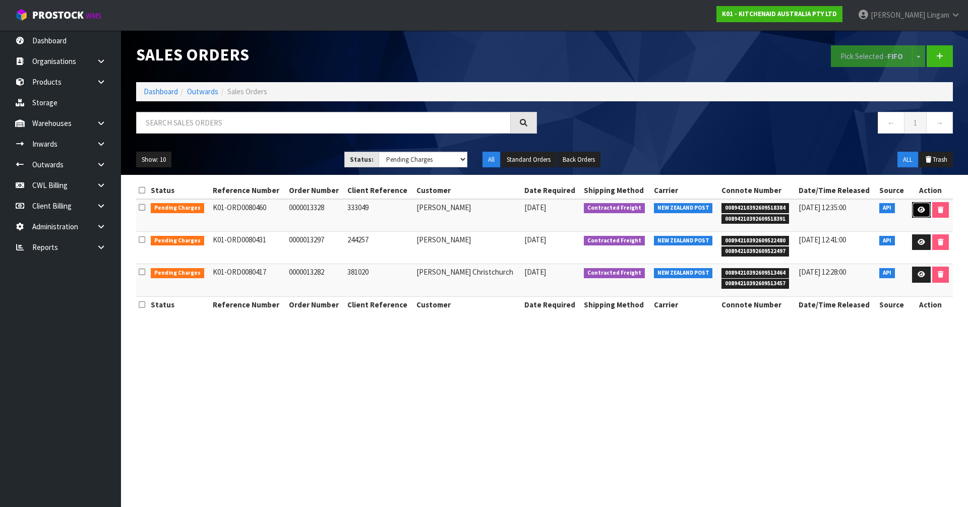
click at [919, 209] on icon at bounding box center [922, 210] width 8 height 7
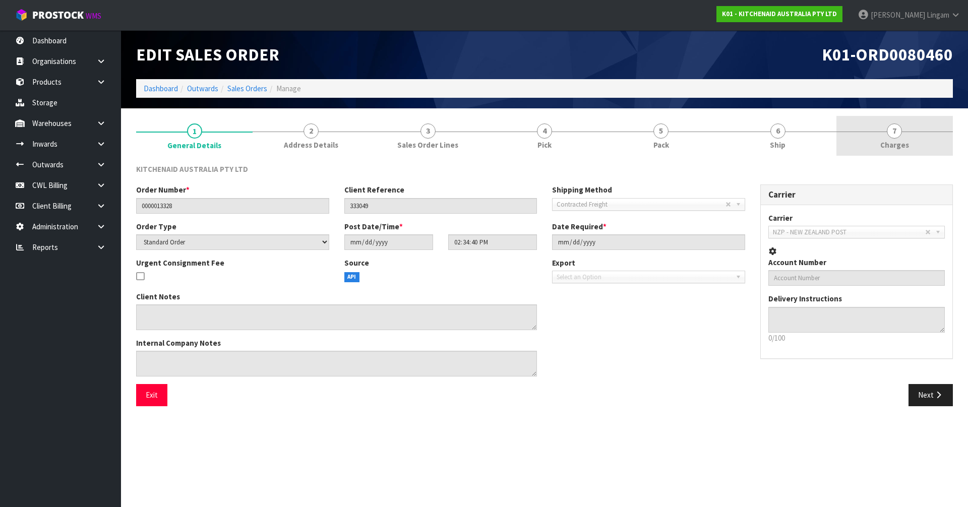
click at [921, 147] on link "7 [GEOGRAPHIC_DATA]" at bounding box center [895, 136] width 117 height 40
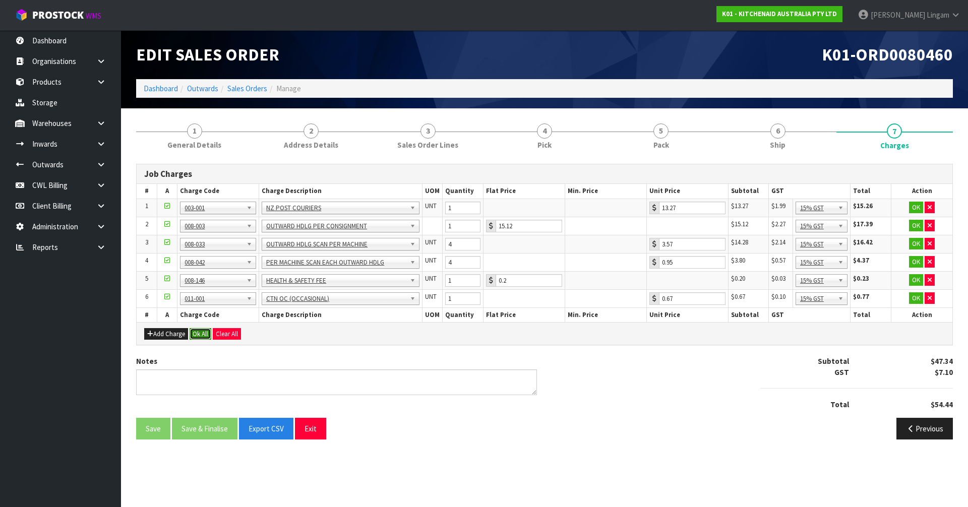
click at [200, 333] on button "Ok All" at bounding box center [201, 334] width 22 height 12
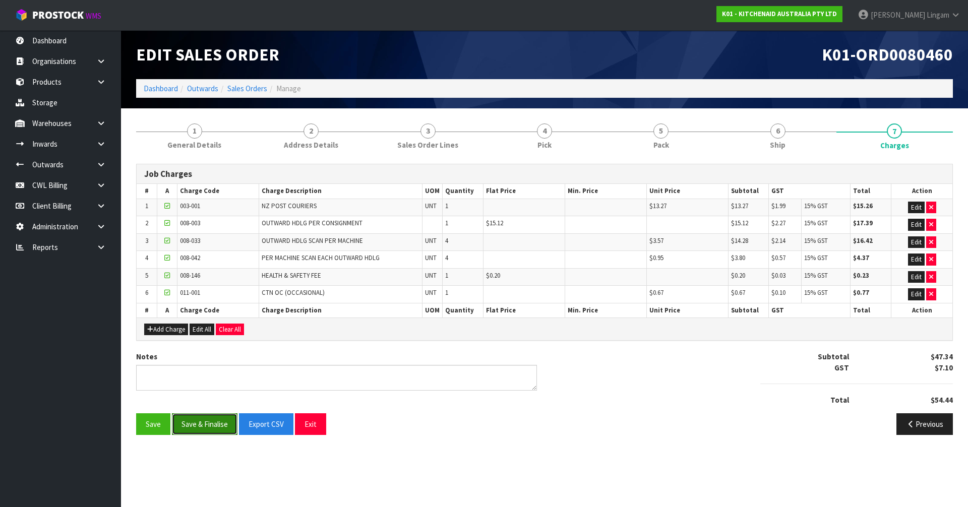
click at [218, 426] on button "Save & Finalise" at bounding box center [205, 425] width 66 height 22
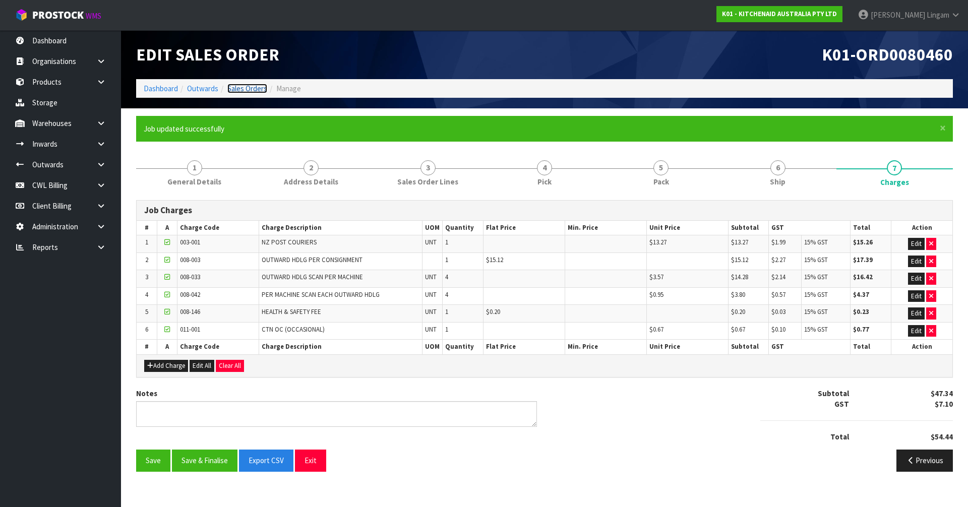
click at [247, 91] on link "Sales Orders" at bounding box center [247, 89] width 40 height 10
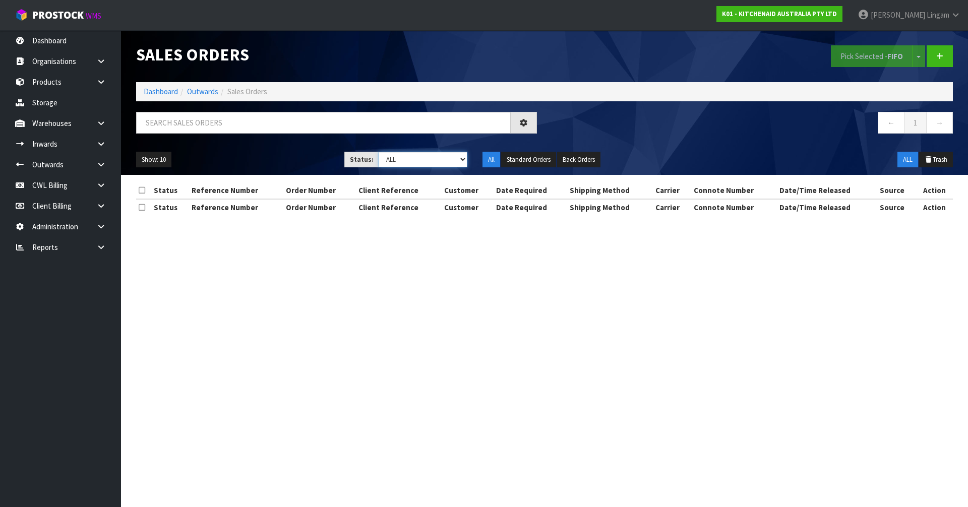
click at [453, 161] on select "Draft Pending Allocated Pending Pick Goods Picked Goods Packed Pending Charges …" at bounding box center [423, 160] width 89 height 16
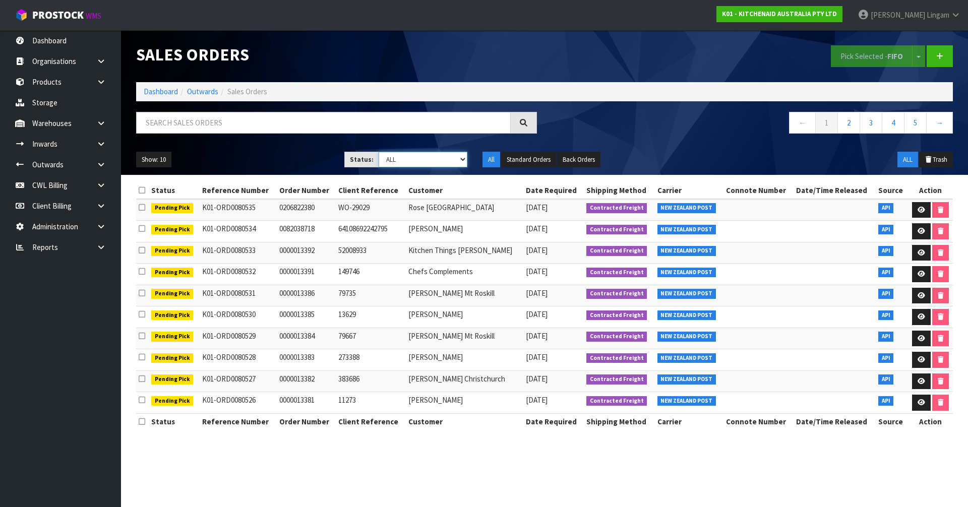
select select "string:6"
click at [379, 152] on select "Draft Pending Allocated Pending Pick Goods Picked Goods Packed Pending Charges …" at bounding box center [423, 160] width 89 height 16
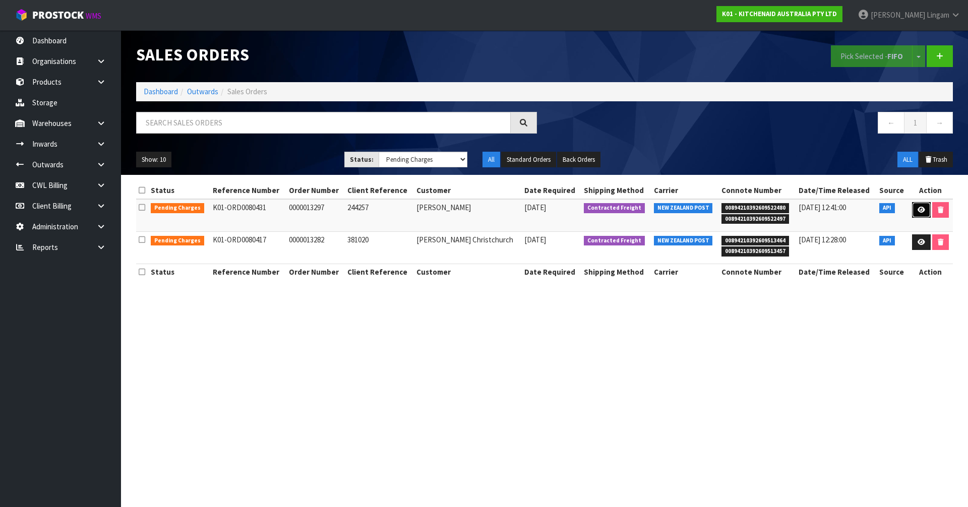
click at [920, 210] on icon at bounding box center [922, 210] width 8 height 7
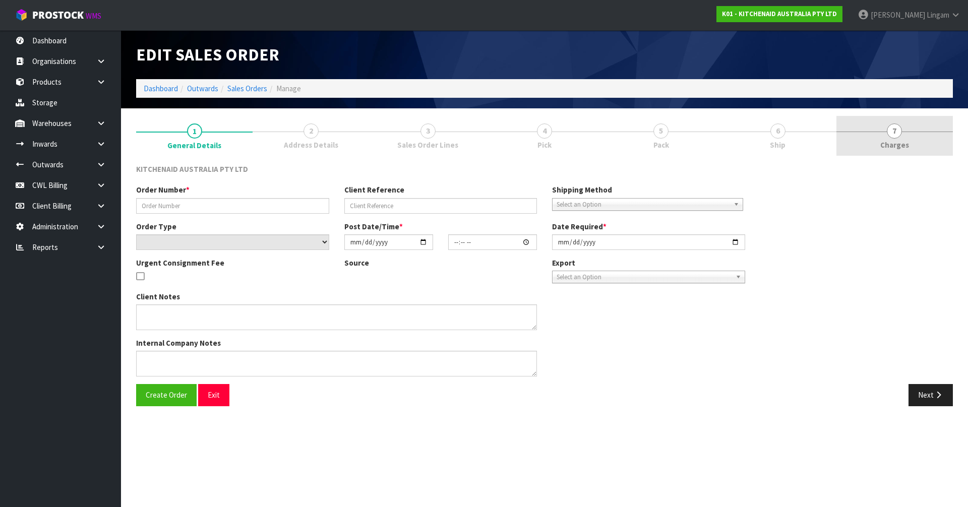
type input "0000013297"
type input "244257"
select select "number:0"
type input "[DATE]"
type input "14:33:37.000"
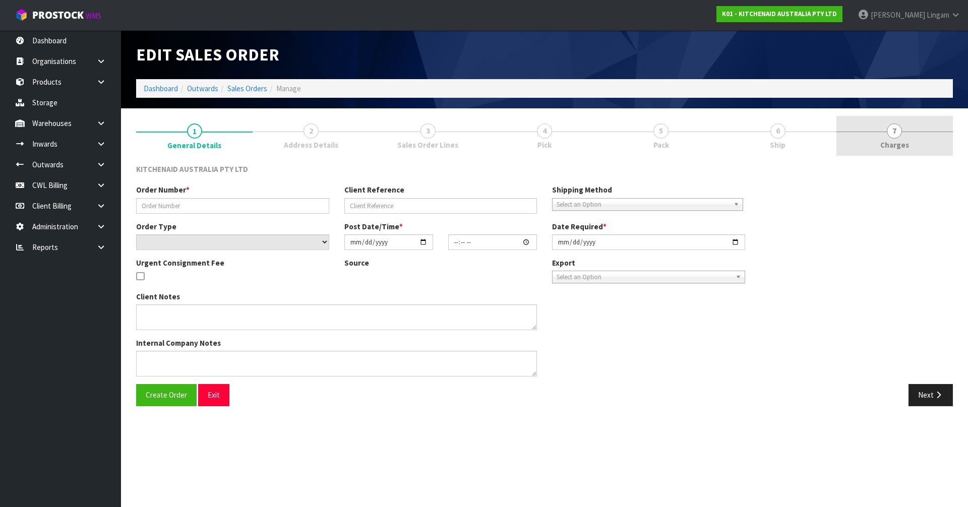
type input "[DATE]"
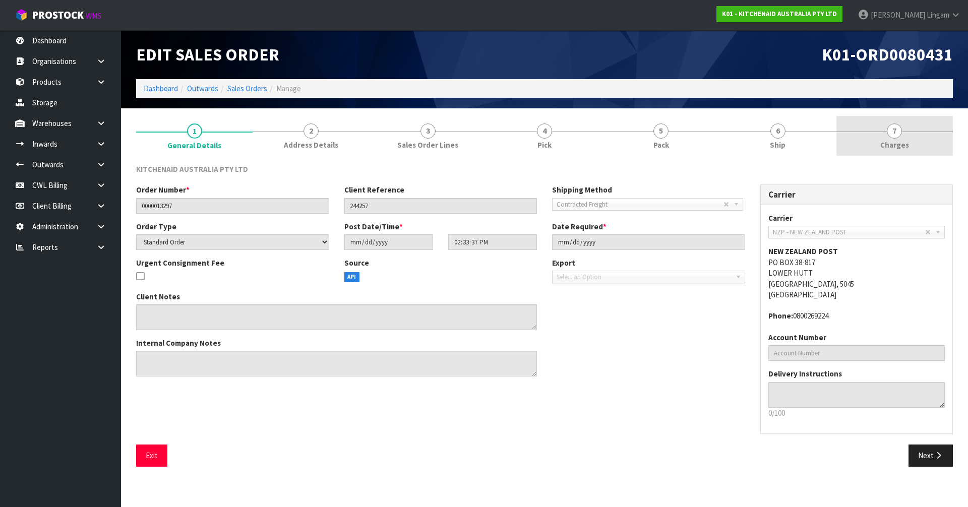
click at [924, 139] on link "7 [GEOGRAPHIC_DATA]" at bounding box center [895, 136] width 117 height 40
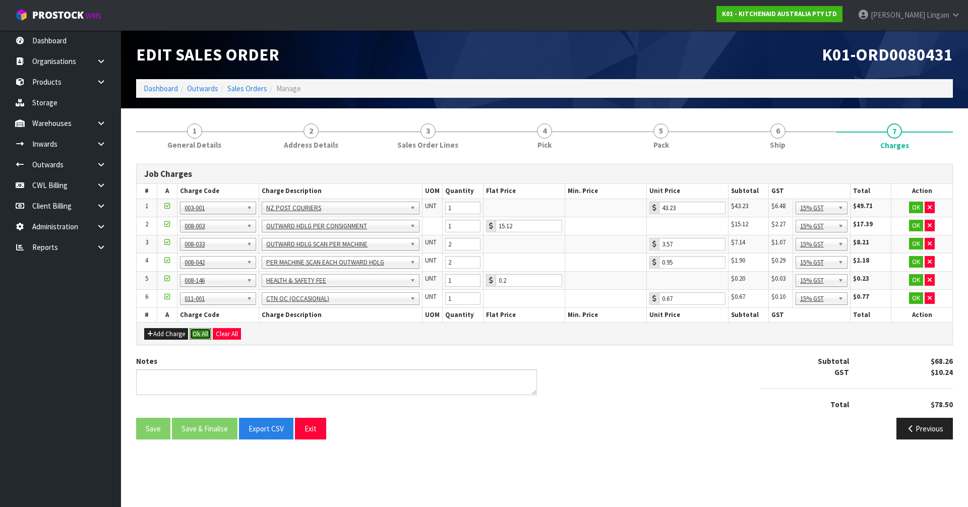
click at [205, 332] on button "Ok All" at bounding box center [201, 334] width 22 height 12
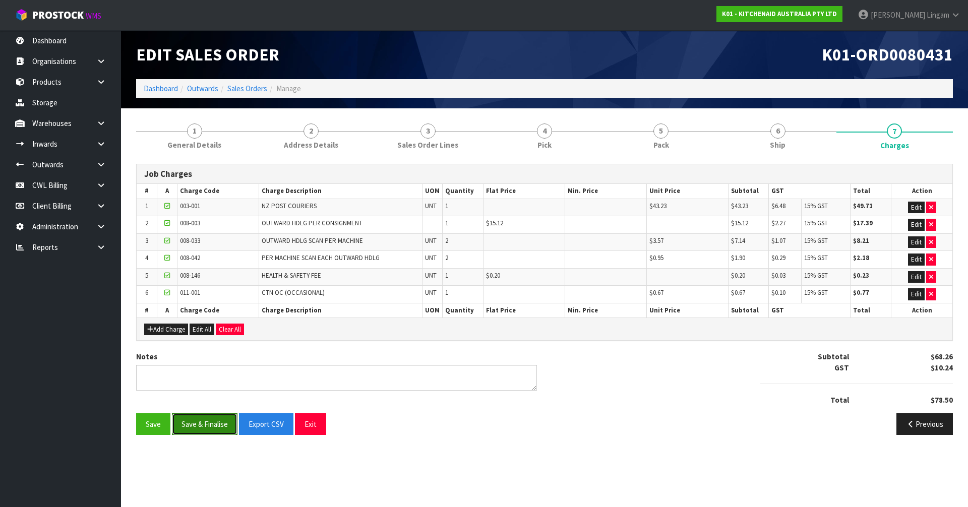
click at [205, 424] on button "Save & Finalise" at bounding box center [205, 425] width 66 height 22
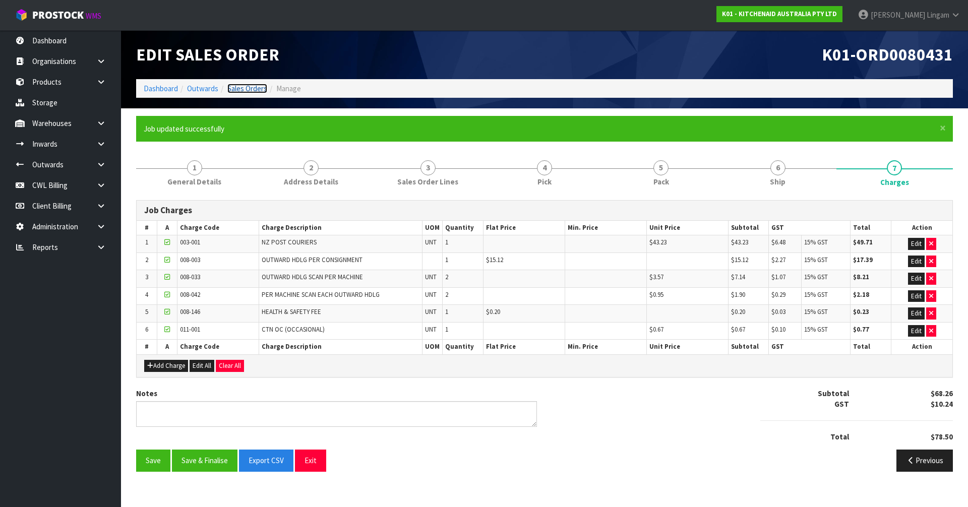
click at [260, 85] on link "Sales Orders" at bounding box center [247, 89] width 40 height 10
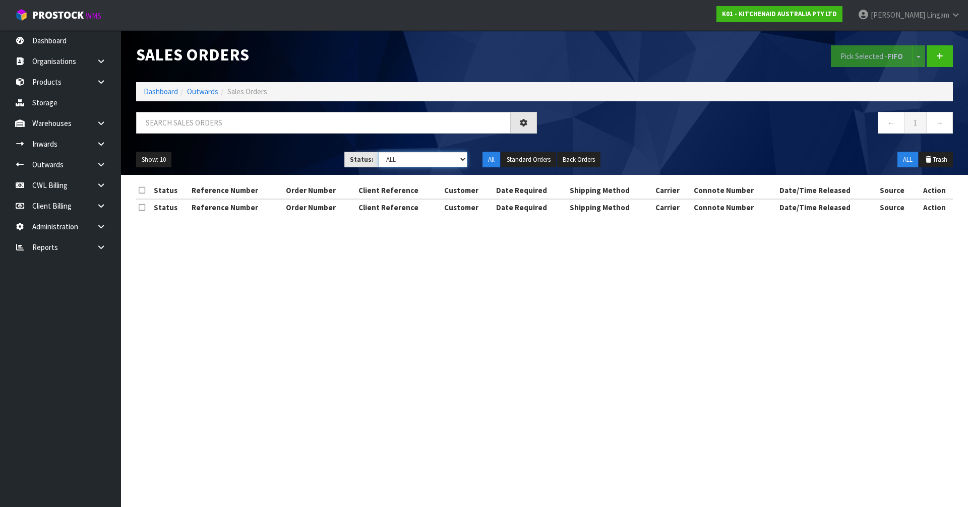
click at [451, 160] on select "Draft Pending Allocated Pending Pick Goods Picked Goods Packed Pending Charges …" at bounding box center [423, 160] width 89 height 16
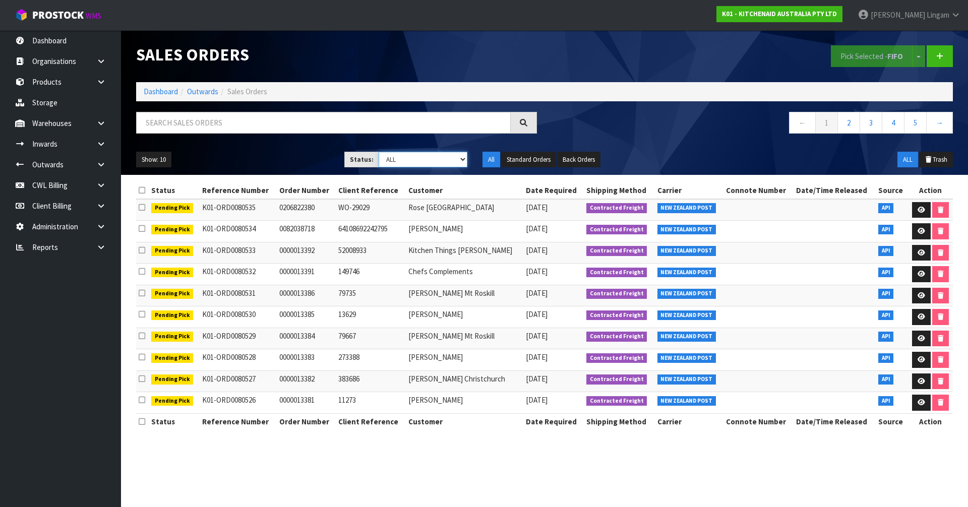
select select "string:6"
click at [379, 152] on select "Draft Pending Allocated Pending Pick Goods Picked Goods Packed Pending Charges …" at bounding box center [423, 160] width 89 height 16
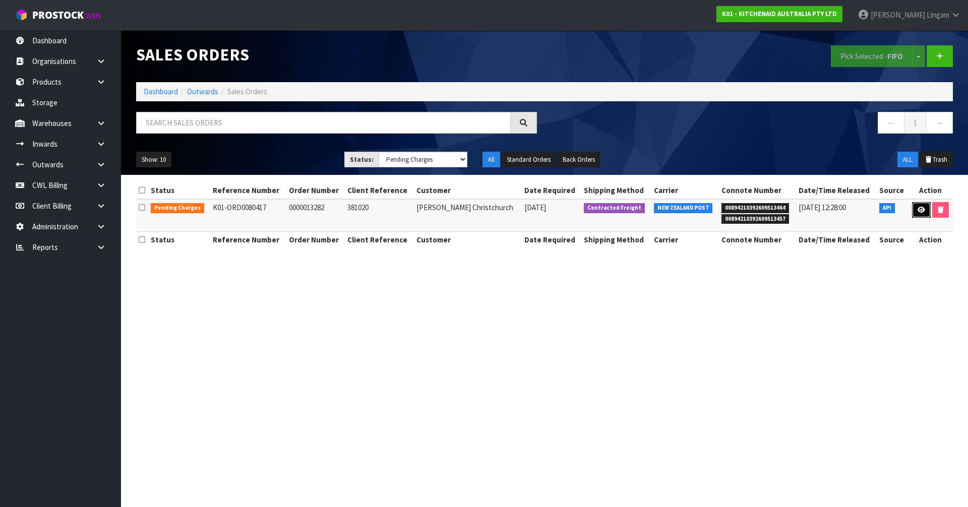
click at [918, 212] on icon at bounding box center [922, 210] width 8 height 7
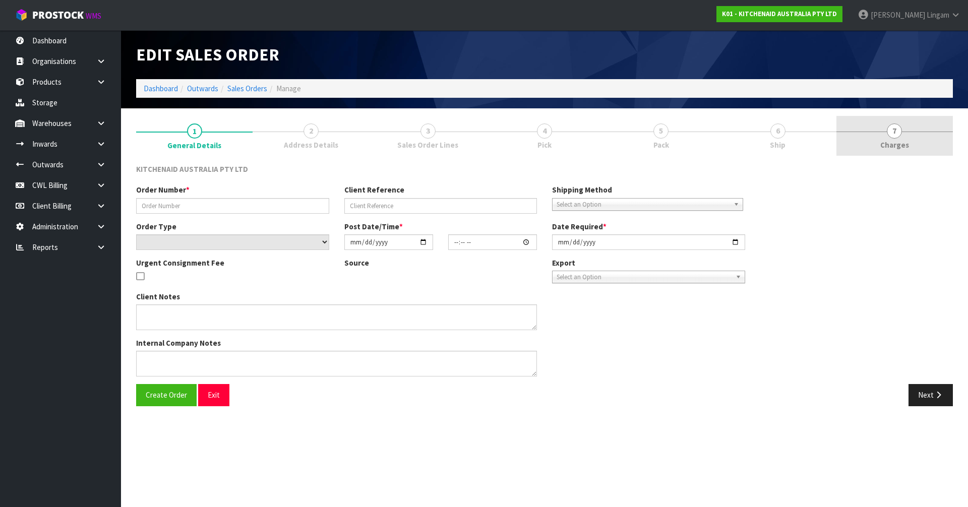
type input "0000013282"
type input "381020"
select select "number:0"
type input "[DATE]"
type input "14:33:07.000"
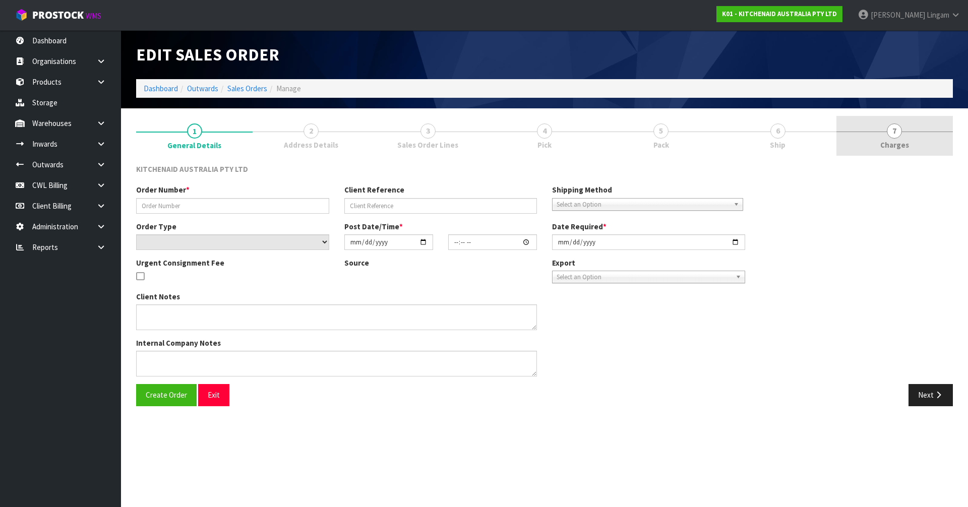
type input "[DATE]"
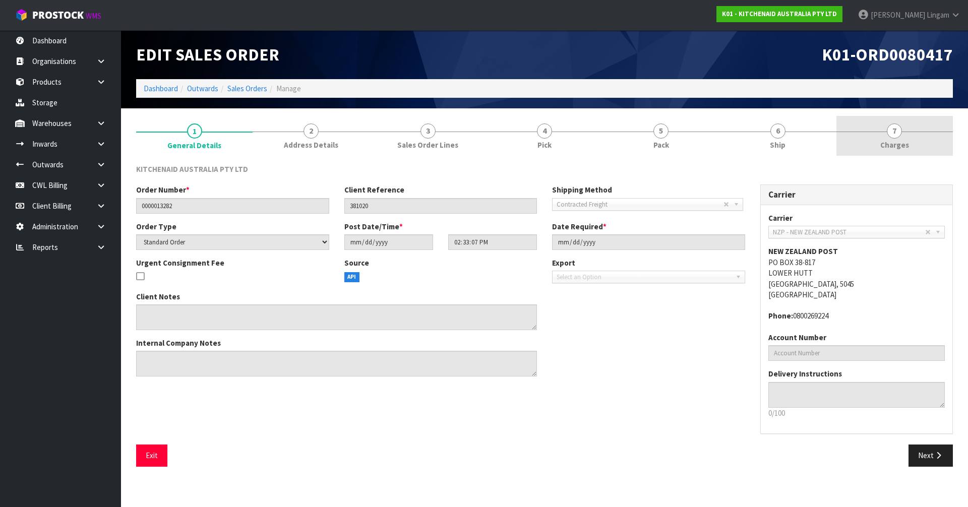
click at [923, 144] on link "7 [GEOGRAPHIC_DATA]" at bounding box center [895, 136] width 117 height 40
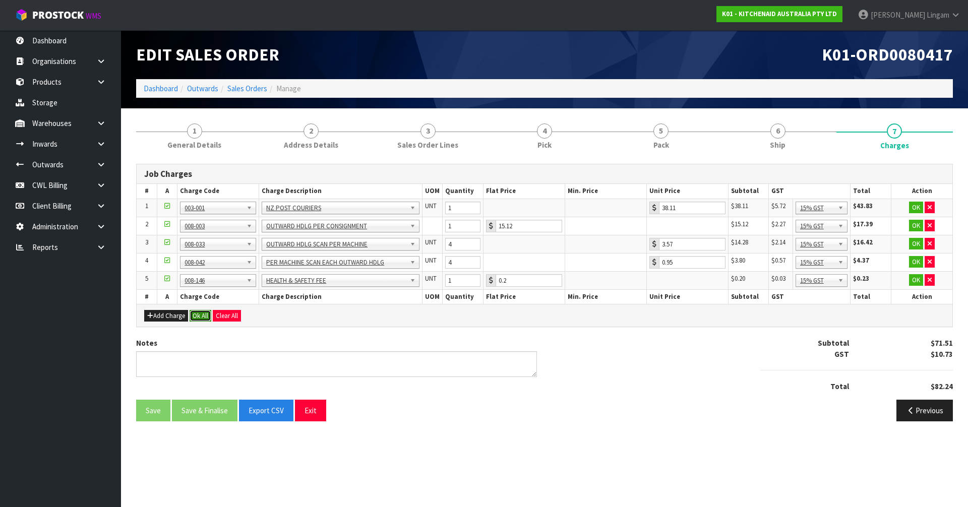
click at [198, 317] on button "Ok All" at bounding box center [201, 316] width 22 height 12
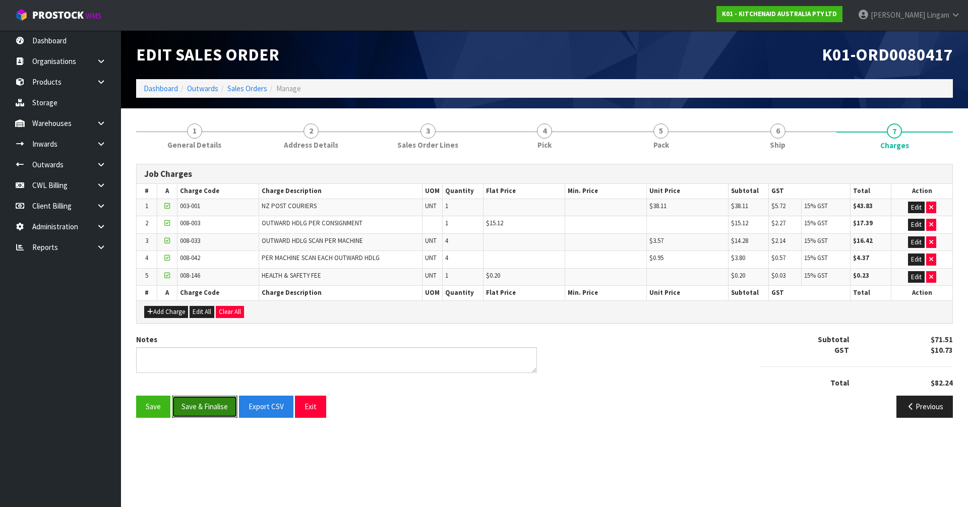
click at [211, 403] on button "Save & Finalise" at bounding box center [205, 407] width 66 height 22
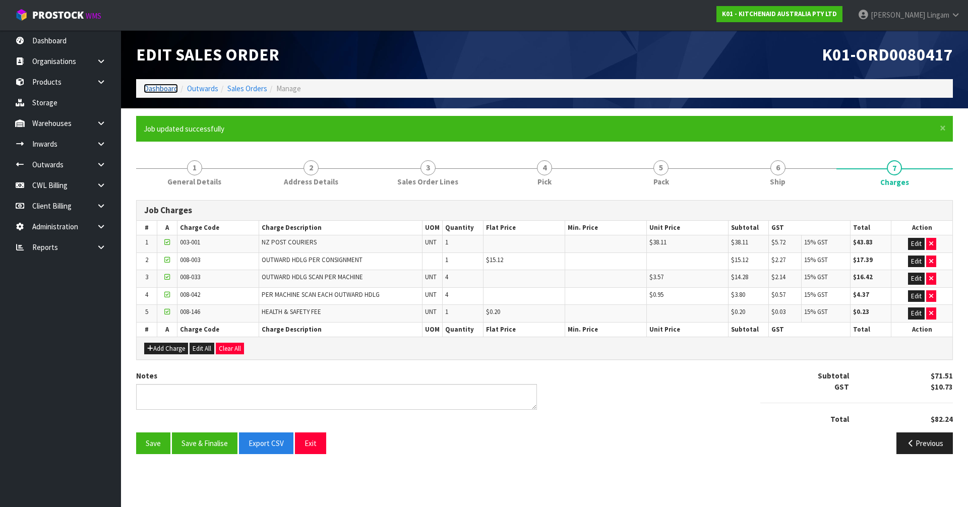
click at [153, 89] on link "Dashboard" at bounding box center [161, 89] width 34 height 10
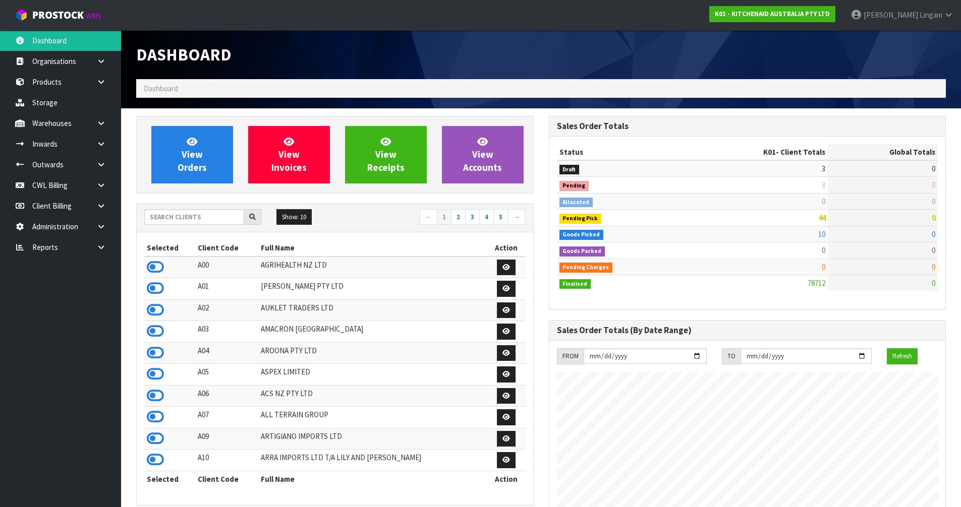
scroll to position [764, 412]
click at [196, 217] on input "text" at bounding box center [194, 217] width 100 height 16
click at [209, 217] on input "text" at bounding box center [194, 217] width 100 height 16
click at [209, 216] on input "text" at bounding box center [194, 217] width 100 height 16
click at [217, 217] on input "text" at bounding box center [194, 217] width 100 height 16
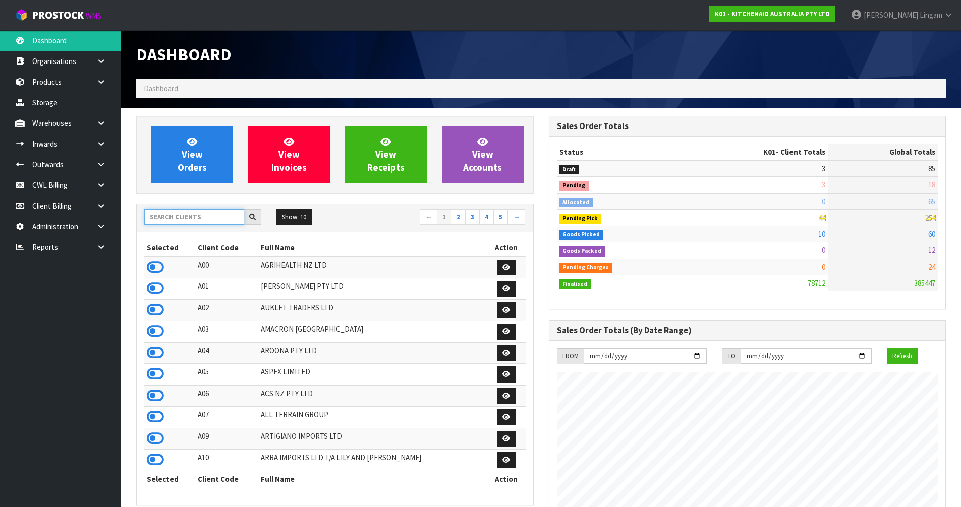
click at [201, 221] on input "text" at bounding box center [194, 217] width 100 height 16
click at [219, 218] on input "text" at bounding box center [194, 217] width 100 height 16
click at [214, 219] on input "text" at bounding box center [194, 217] width 100 height 16
click at [196, 220] on input "text" at bounding box center [194, 217] width 100 height 16
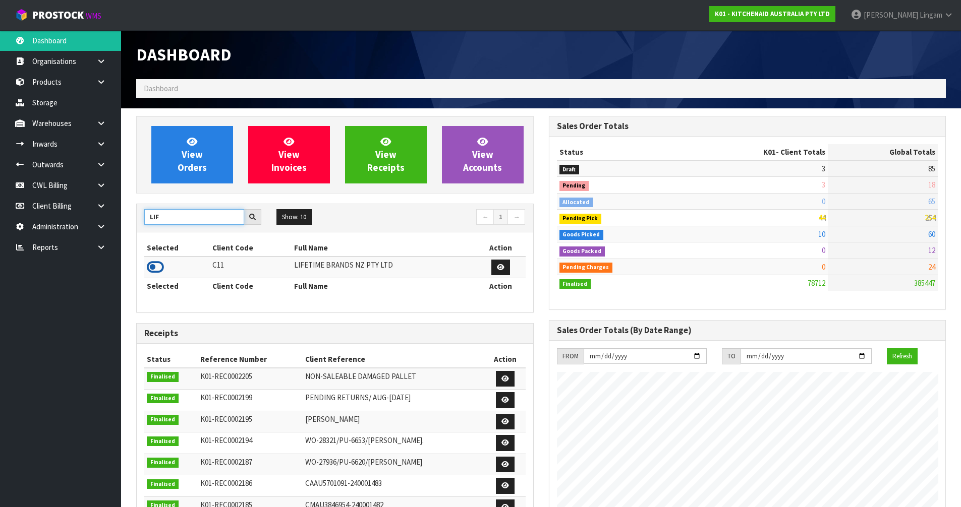
type input "LIF"
click at [159, 266] on icon at bounding box center [155, 267] width 17 height 15
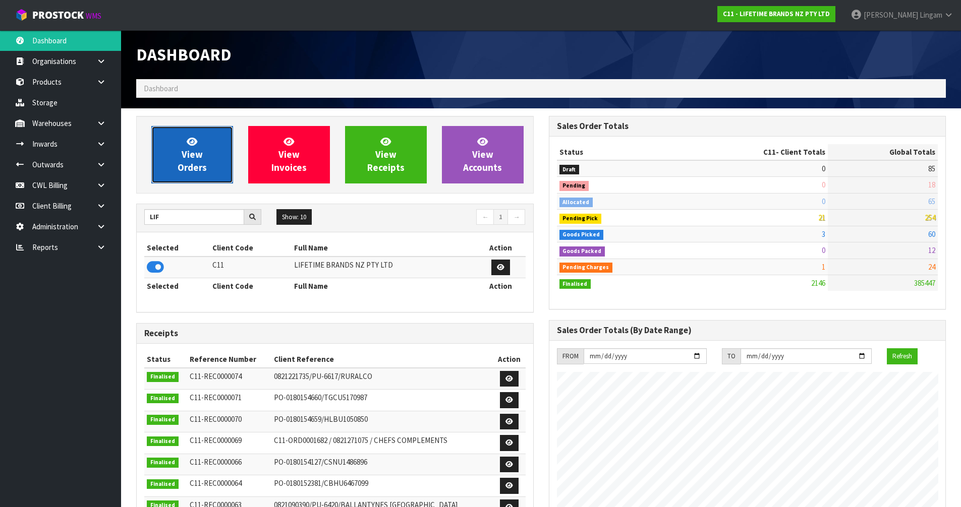
click at [205, 155] on link "View Orders" at bounding box center [192, 155] width 82 height 58
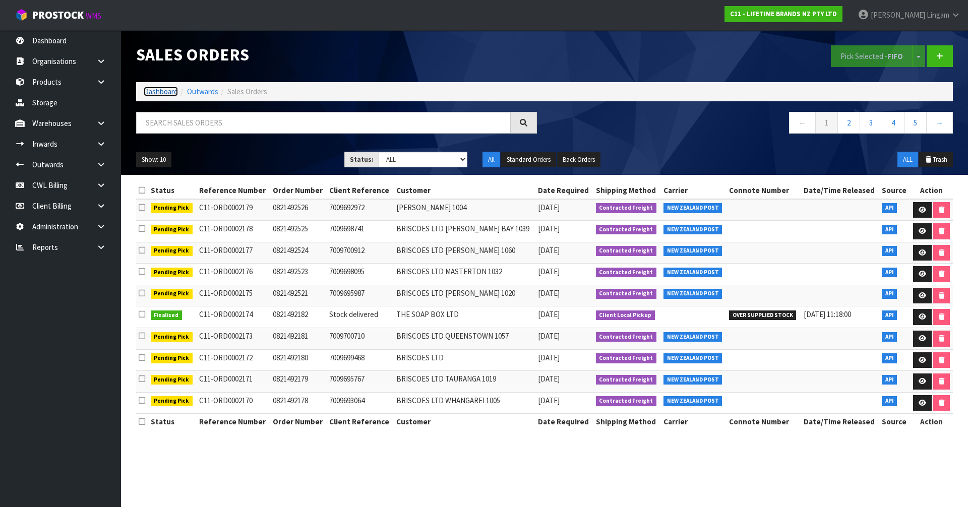
click at [157, 94] on link "Dashboard" at bounding box center [161, 92] width 34 height 10
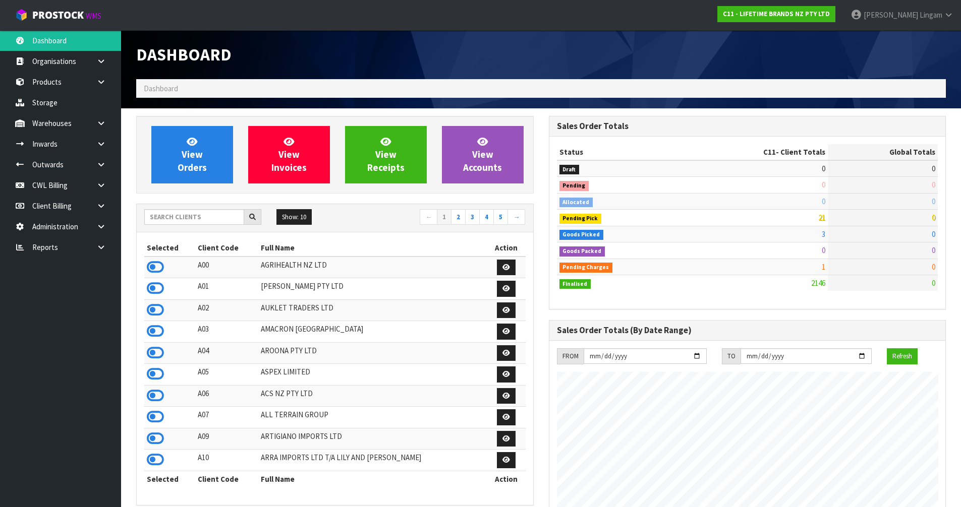
scroll to position [764, 412]
click at [197, 162] on span "View Orders" at bounding box center [192, 155] width 29 height 38
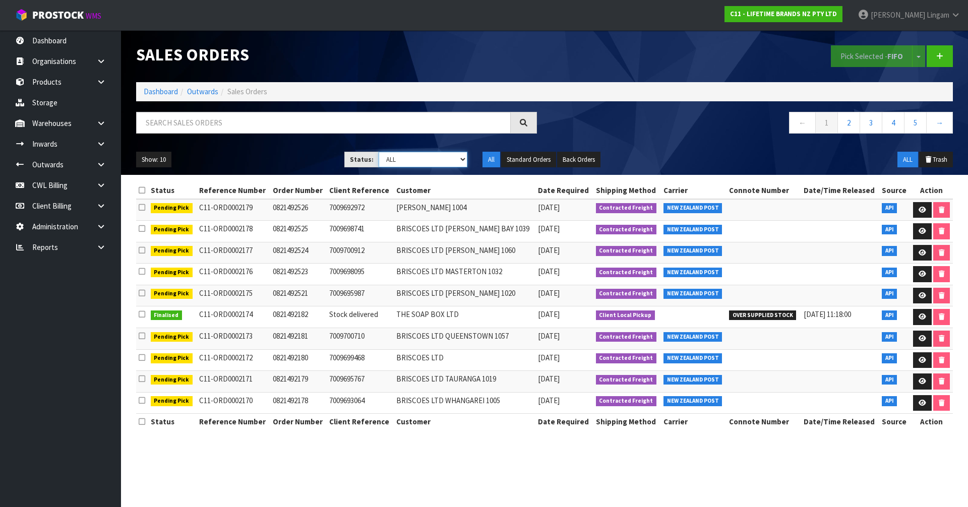
click at [455, 160] on select "Draft Pending Allocated Pending Pick Goods Picked Goods Packed Pending Charges …" at bounding box center [423, 160] width 89 height 16
select select "string:6"
click at [379, 152] on select "Draft Pending Allocated Pending Pick Goods Picked Goods Packed Pending Charges …" at bounding box center [423, 160] width 89 height 16
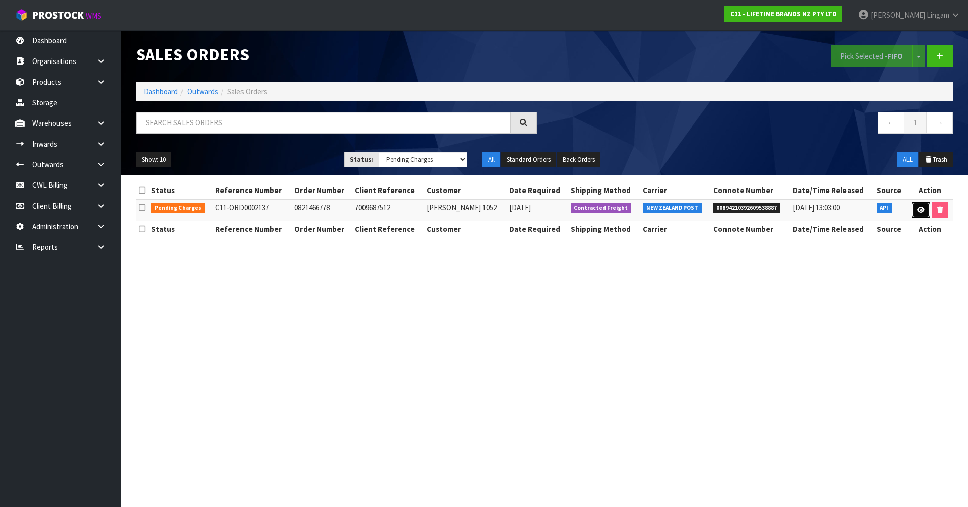
click at [923, 210] on icon at bounding box center [922, 210] width 8 height 7
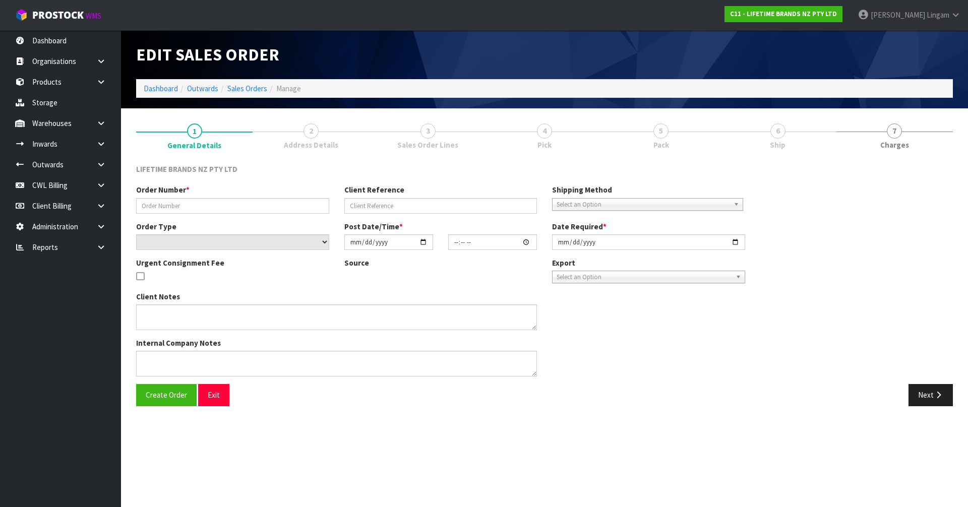
type input "0821466778"
type input "7009687512"
select select "number:0"
type input "[DATE]"
type input "10:44:36.000"
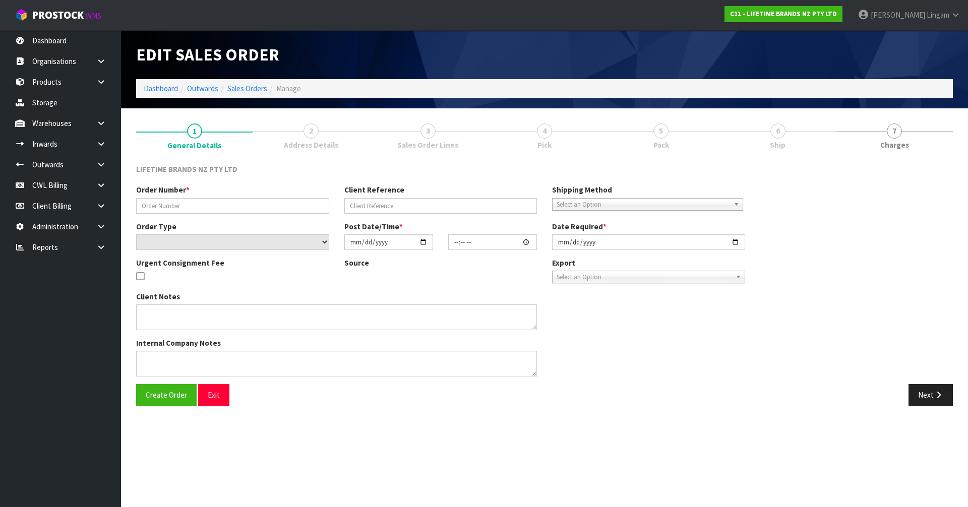
type input "[DATE]"
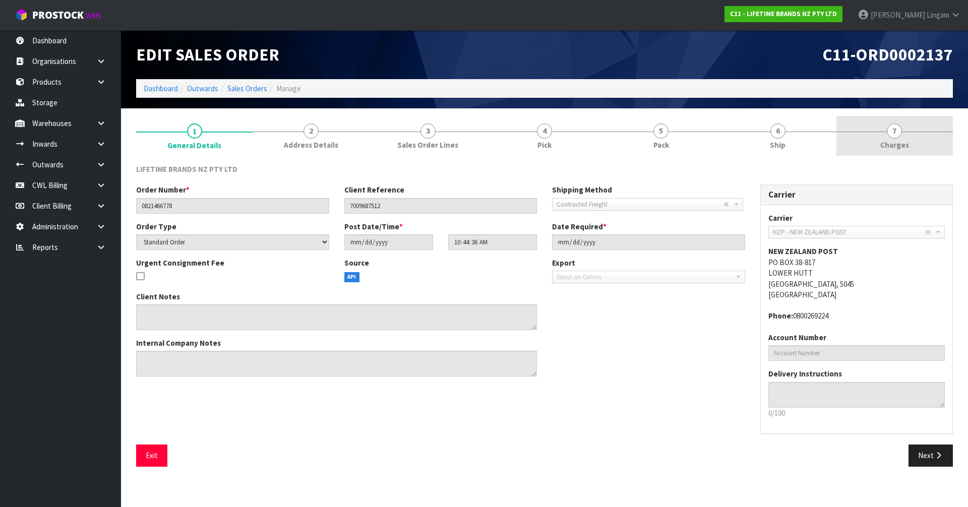
click at [926, 140] on link "7 [GEOGRAPHIC_DATA]" at bounding box center [895, 136] width 117 height 40
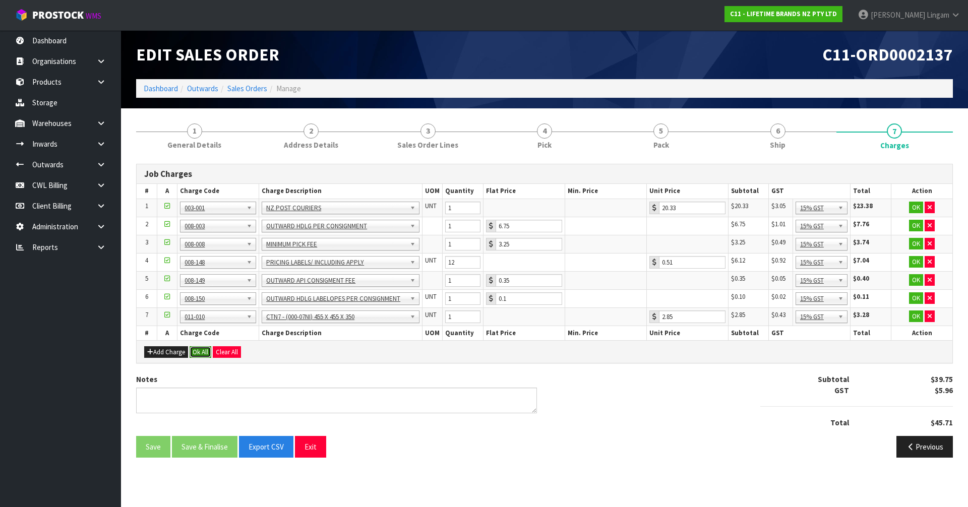
click at [202, 351] on button "Ok All" at bounding box center [201, 353] width 22 height 12
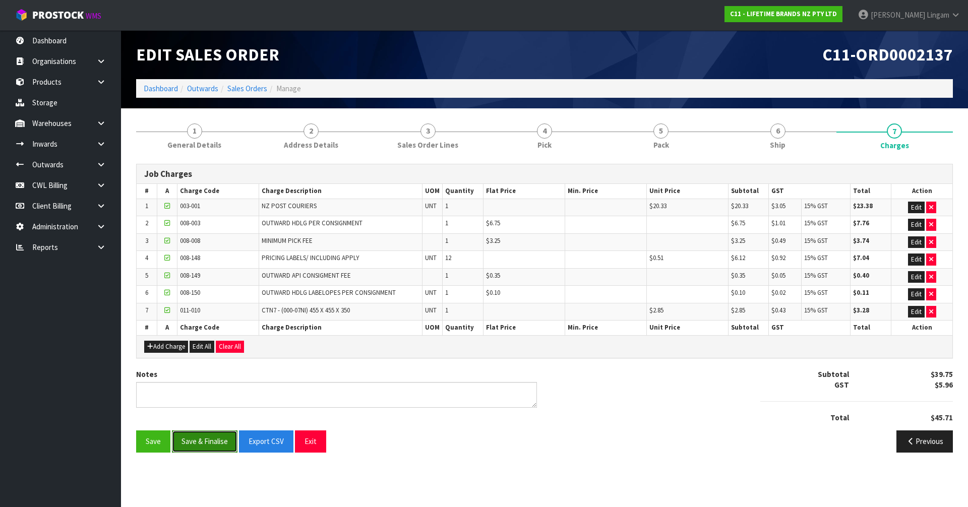
click at [211, 439] on button "Save & Finalise" at bounding box center [205, 442] width 66 height 22
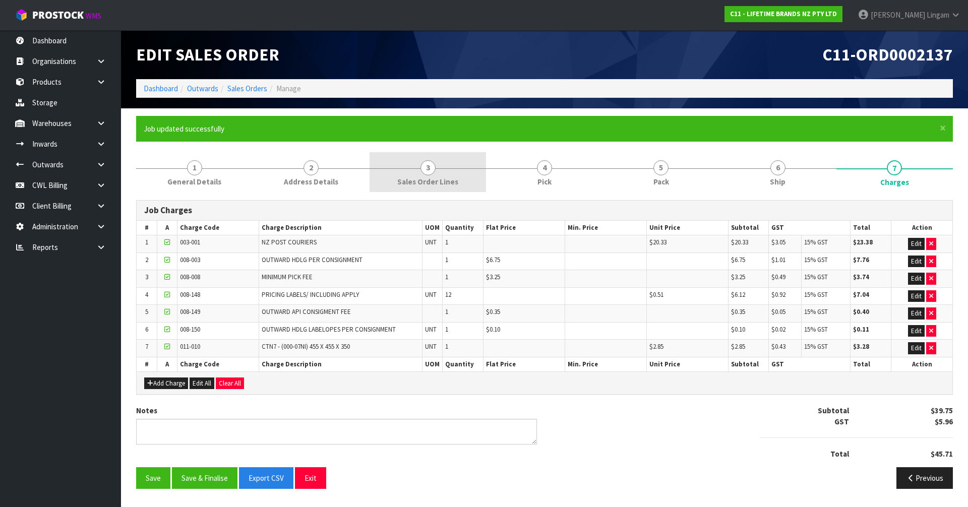
click at [435, 169] on span "3" at bounding box center [428, 167] width 15 height 15
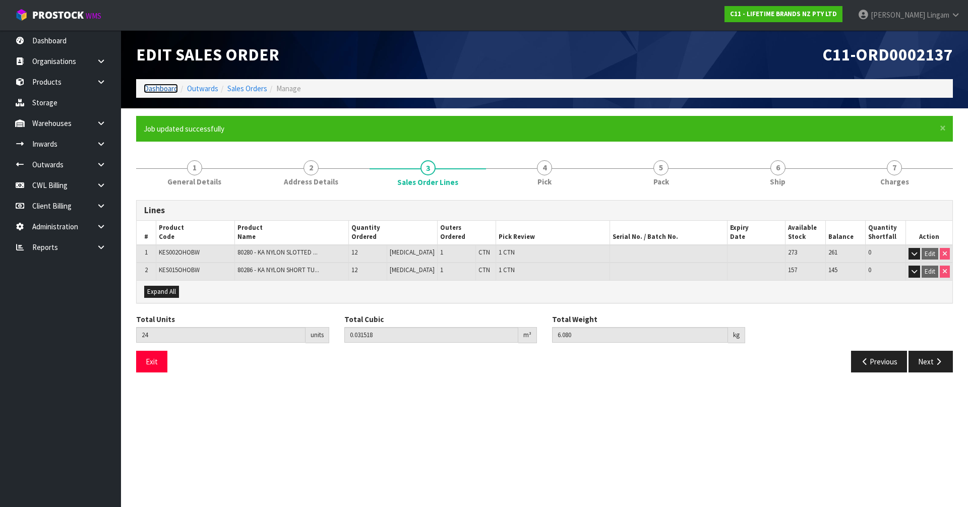
click at [168, 91] on link "Dashboard" at bounding box center [161, 89] width 34 height 10
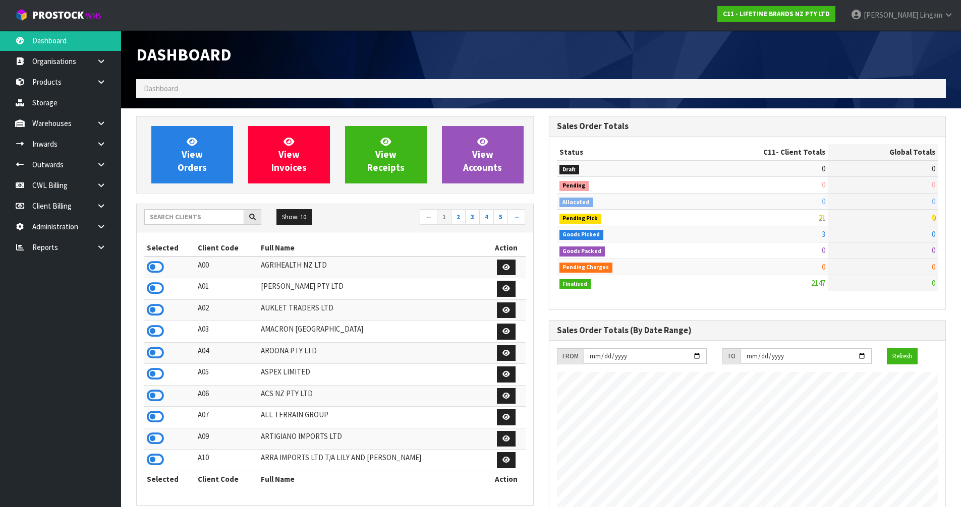
scroll to position [764, 412]
click at [217, 218] on input "text" at bounding box center [194, 217] width 100 height 16
click at [207, 218] on input "text" at bounding box center [194, 217] width 100 height 16
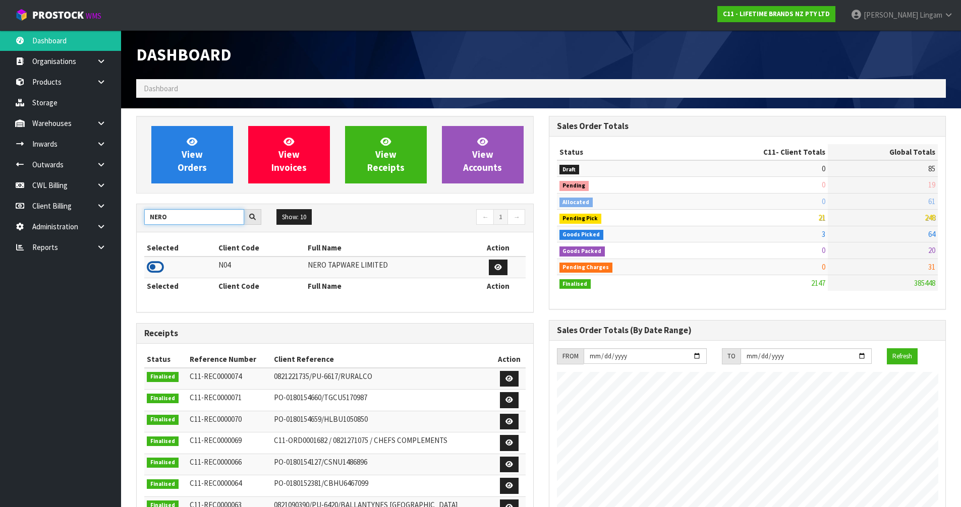
type input "NERO"
click at [156, 265] on icon at bounding box center [155, 267] width 17 height 15
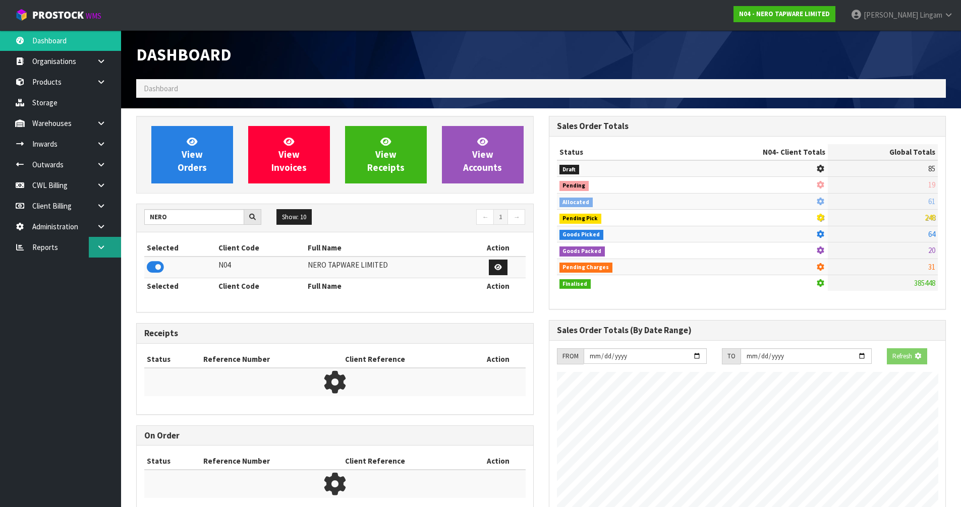
click at [107, 249] on link at bounding box center [105, 247] width 32 height 21
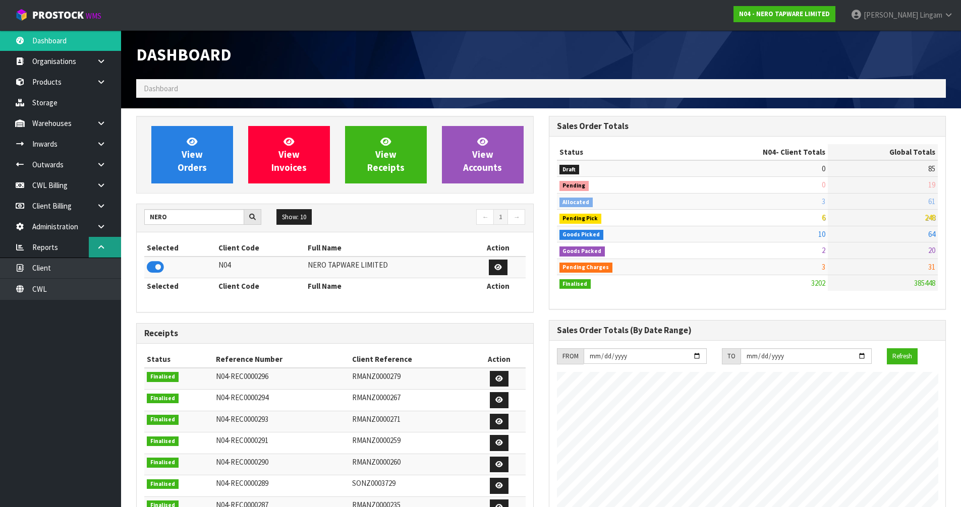
scroll to position [786, 412]
click at [95, 266] on link "Client" at bounding box center [60, 268] width 121 height 21
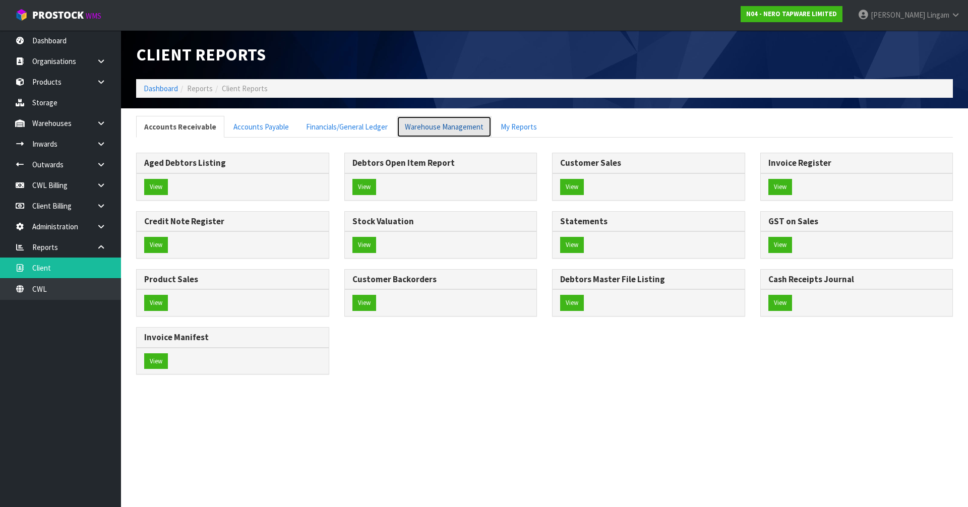
click at [434, 128] on link "Warehouse Management" at bounding box center [444, 127] width 95 height 22
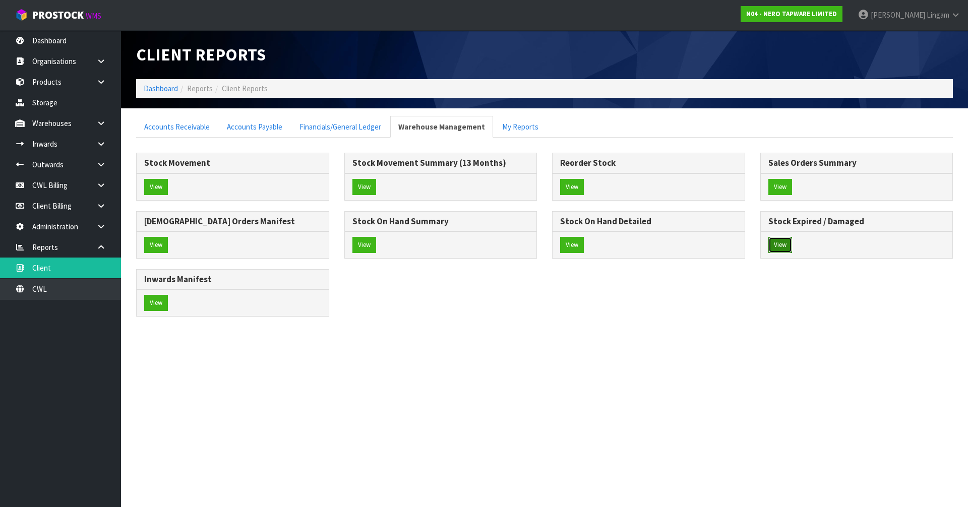
click at [780, 247] on button "View" at bounding box center [781, 245] width 24 height 16
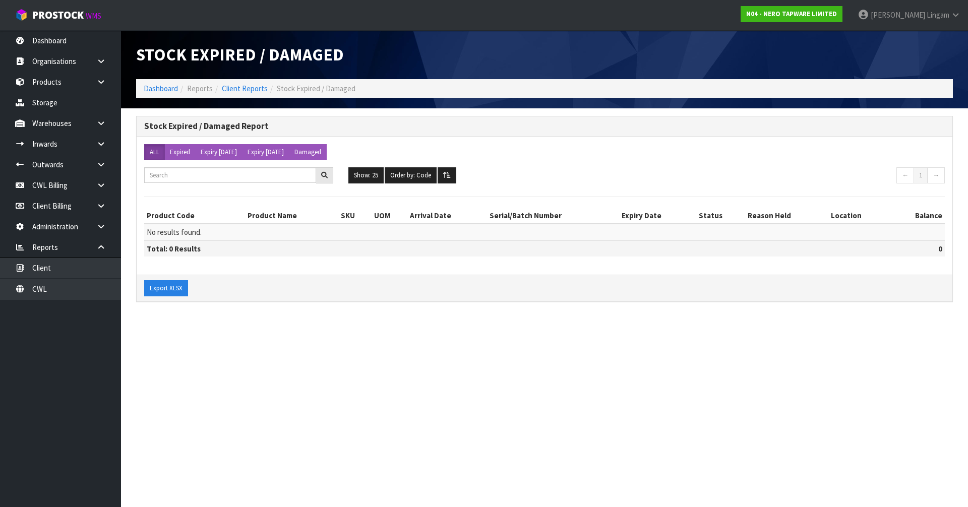
click at [300, 365] on section "Stock Expired / Damaged Dashboard Reports Client Reports Stock Expired / Damage…" at bounding box center [484, 253] width 968 height 507
click at [157, 84] on link "Dashboard" at bounding box center [161, 89] width 34 height 10
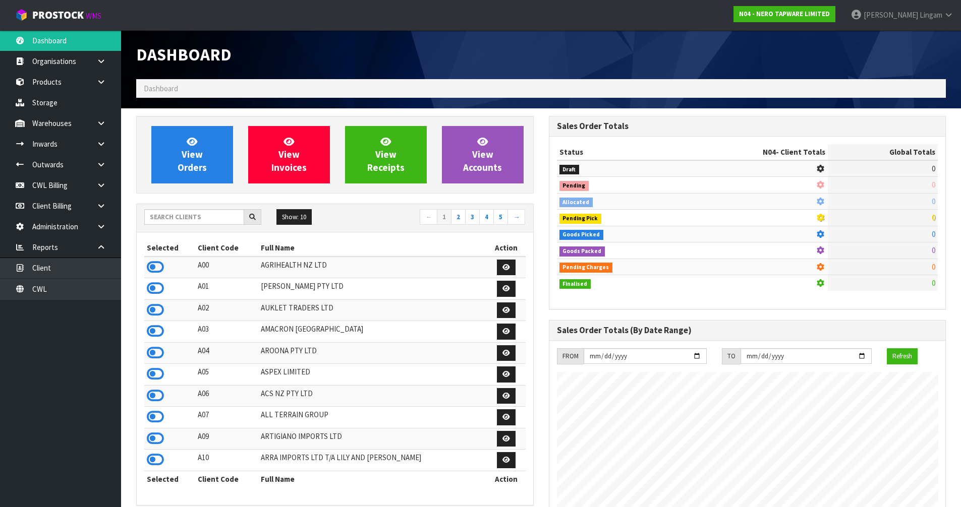
scroll to position [786, 412]
click at [199, 214] on input "text" at bounding box center [194, 217] width 100 height 16
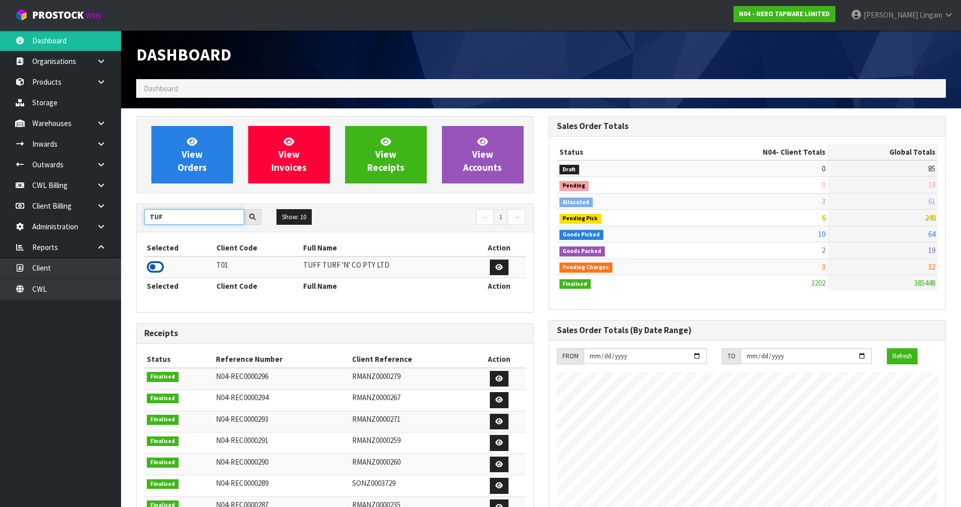
type input "TUF"
click at [158, 270] on icon at bounding box center [155, 267] width 17 height 15
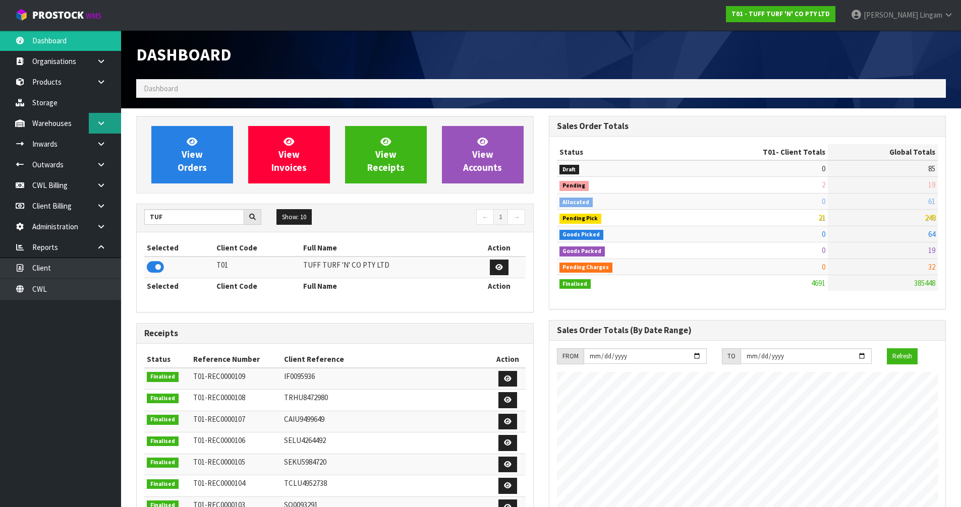
scroll to position [764, 412]
click at [104, 124] on icon at bounding box center [101, 124] width 10 height 8
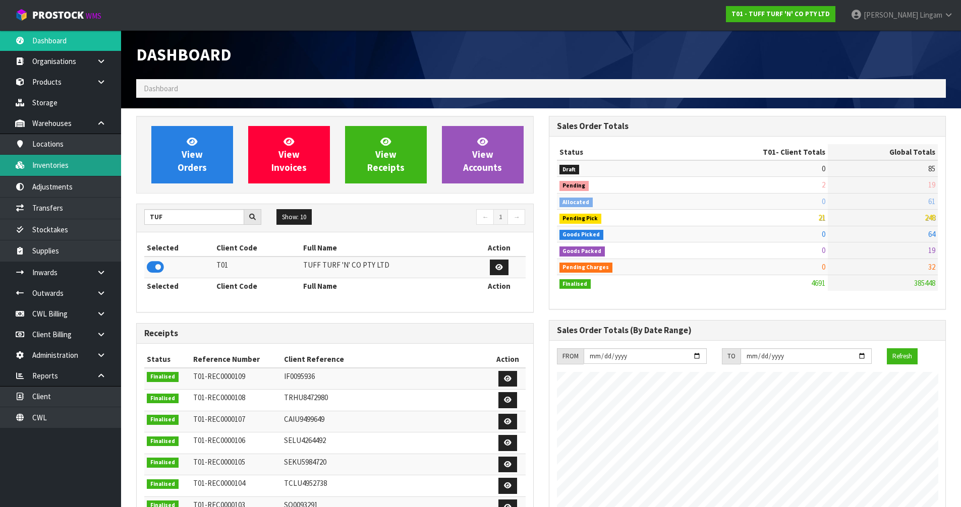
click at [82, 169] on link "Inventories" at bounding box center [60, 165] width 121 height 21
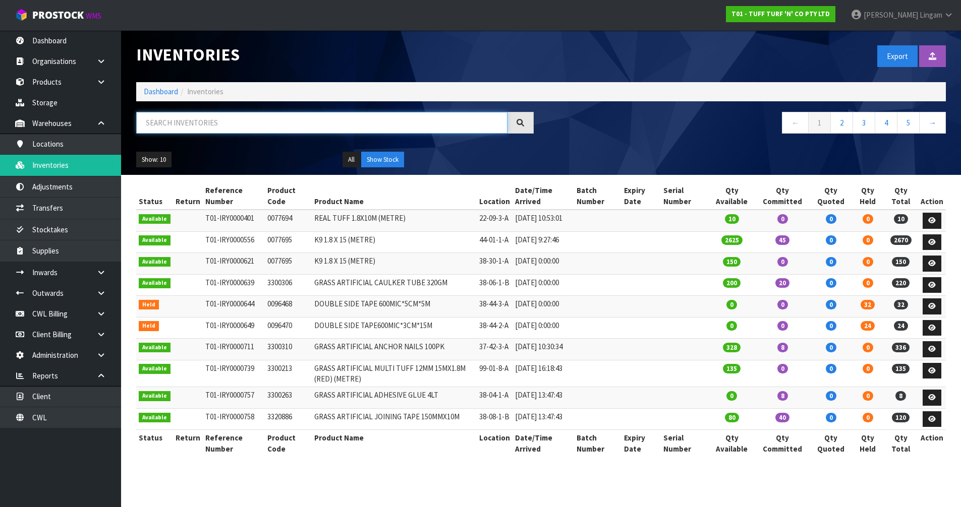
click at [287, 124] on input "text" at bounding box center [321, 123] width 371 height 22
paste input "3300263"
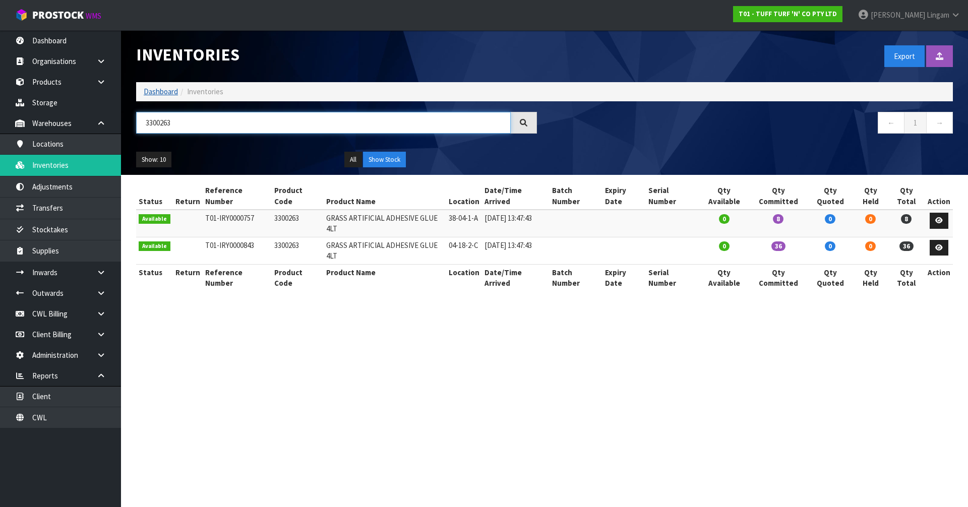
type input "3300263"
click at [163, 92] on link "Dashboard" at bounding box center [161, 92] width 34 height 10
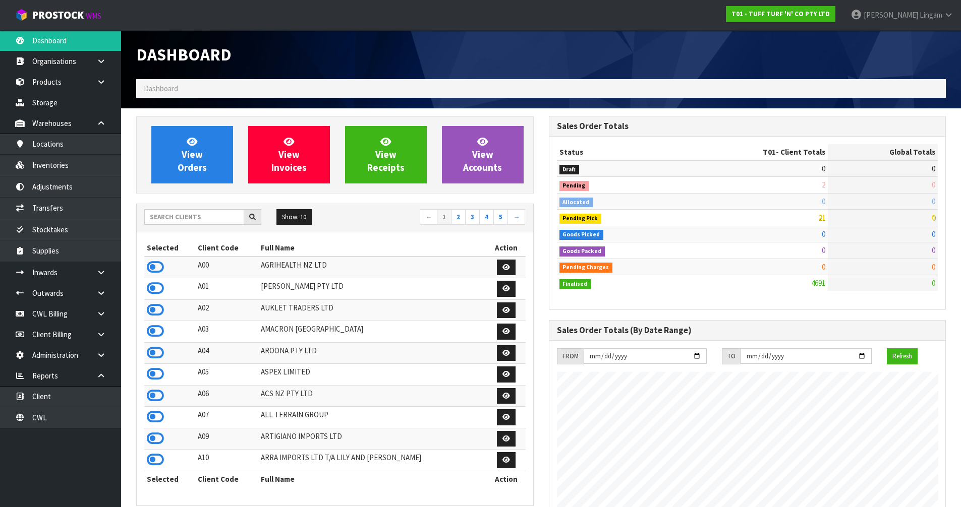
scroll to position [764, 412]
click at [176, 220] on input "text" at bounding box center [194, 217] width 100 height 16
click at [230, 218] on input "text" at bounding box center [194, 217] width 100 height 16
click at [199, 219] on input "text" at bounding box center [194, 217] width 100 height 16
click at [180, 214] on input "text" at bounding box center [194, 217] width 100 height 16
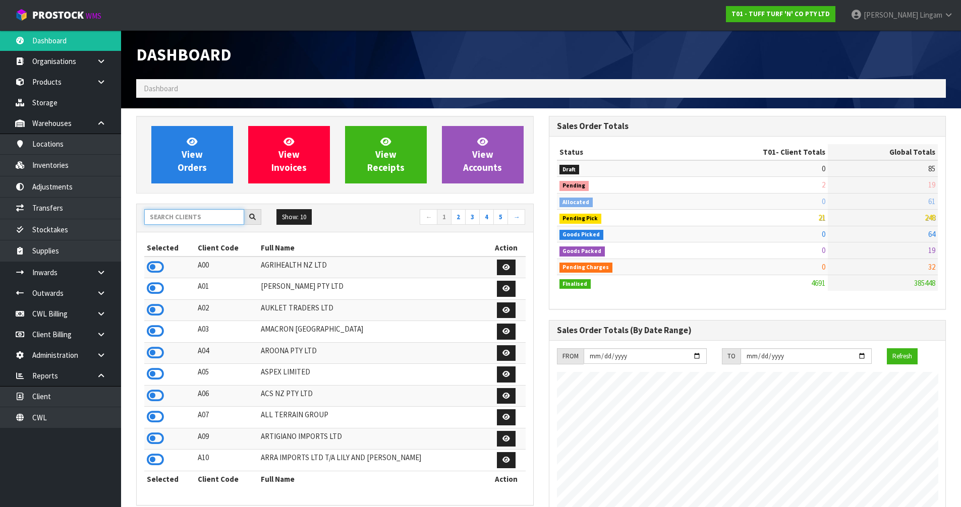
click at [201, 220] on input "text" at bounding box center [194, 217] width 100 height 16
click at [208, 218] on input "text" at bounding box center [194, 217] width 100 height 16
click at [183, 220] on input "text" at bounding box center [194, 217] width 100 height 16
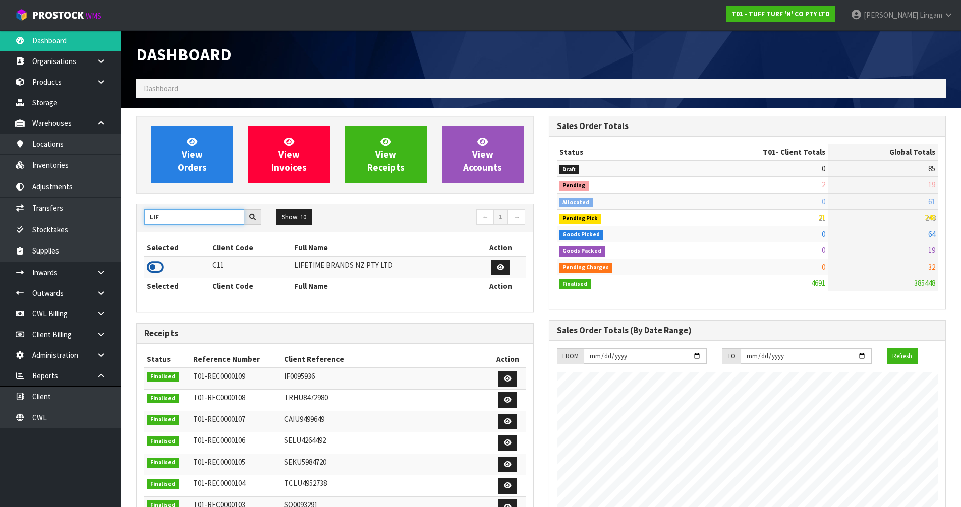
type input "LIF"
click at [157, 266] on icon at bounding box center [155, 267] width 17 height 15
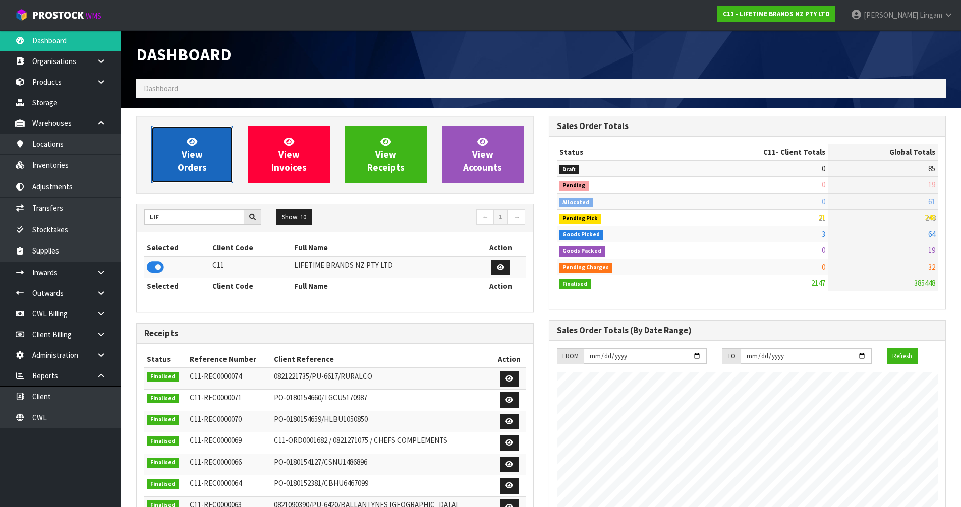
click at [205, 153] on link "View Orders" at bounding box center [192, 155] width 82 height 58
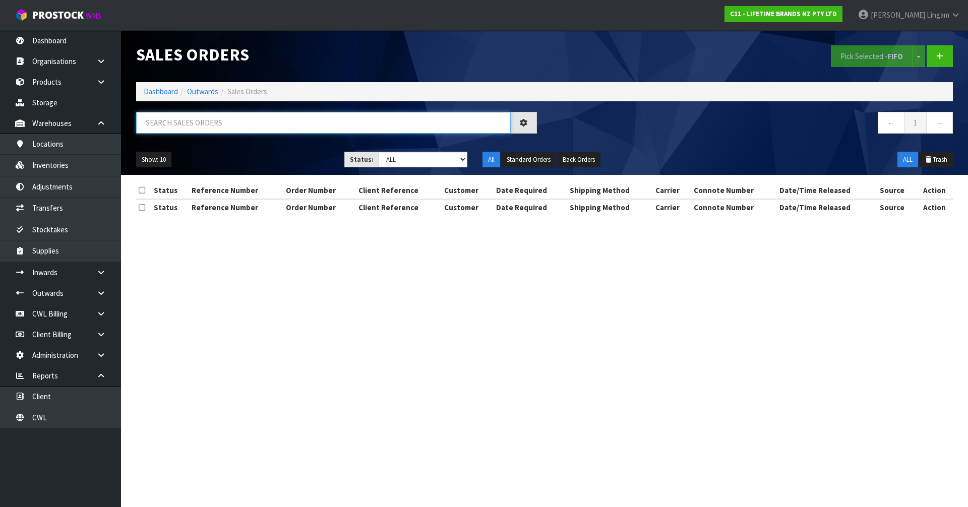
click at [296, 126] on input "text" at bounding box center [323, 123] width 375 height 22
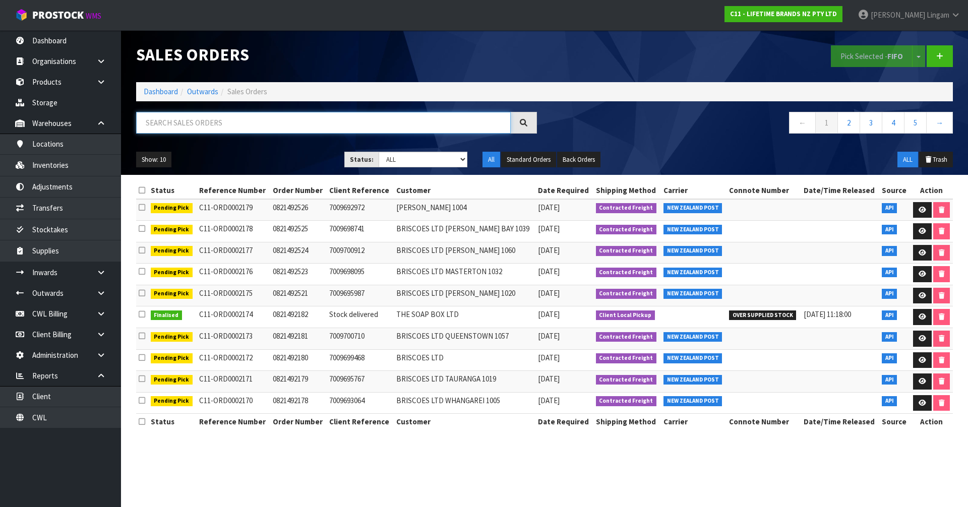
paste input "0821459662"
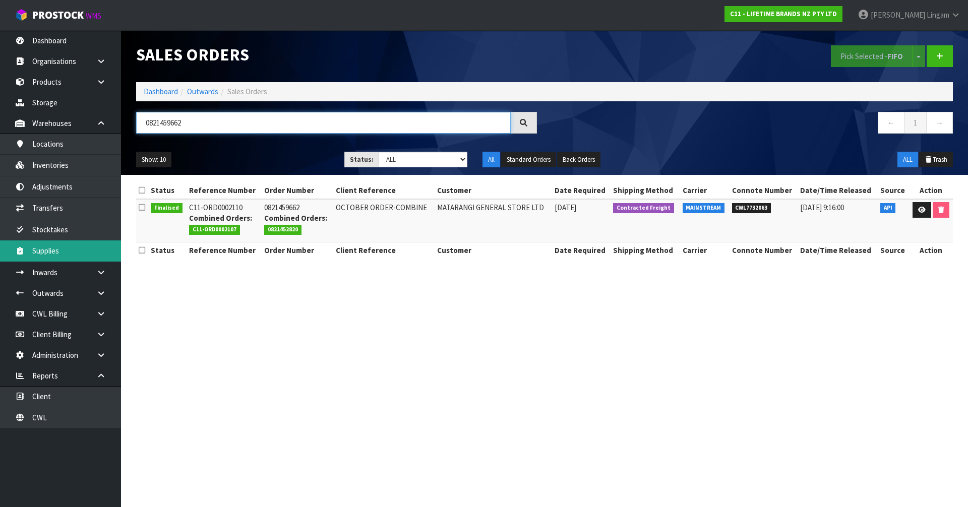
type input "0821459662"
click at [706, 346] on section "Sales Orders Pick Selected - FIFO Split button! FIFO - First In First Out FEFO …" at bounding box center [484, 253] width 968 height 507
click at [161, 90] on link "Dashboard" at bounding box center [161, 92] width 34 height 10
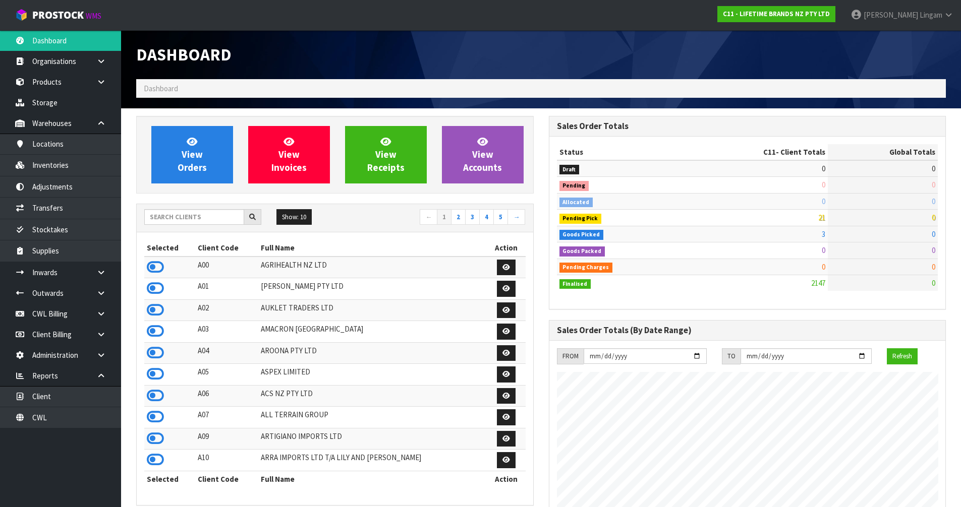
scroll to position [764, 412]
